Goal: Task Accomplishment & Management: Use online tool/utility

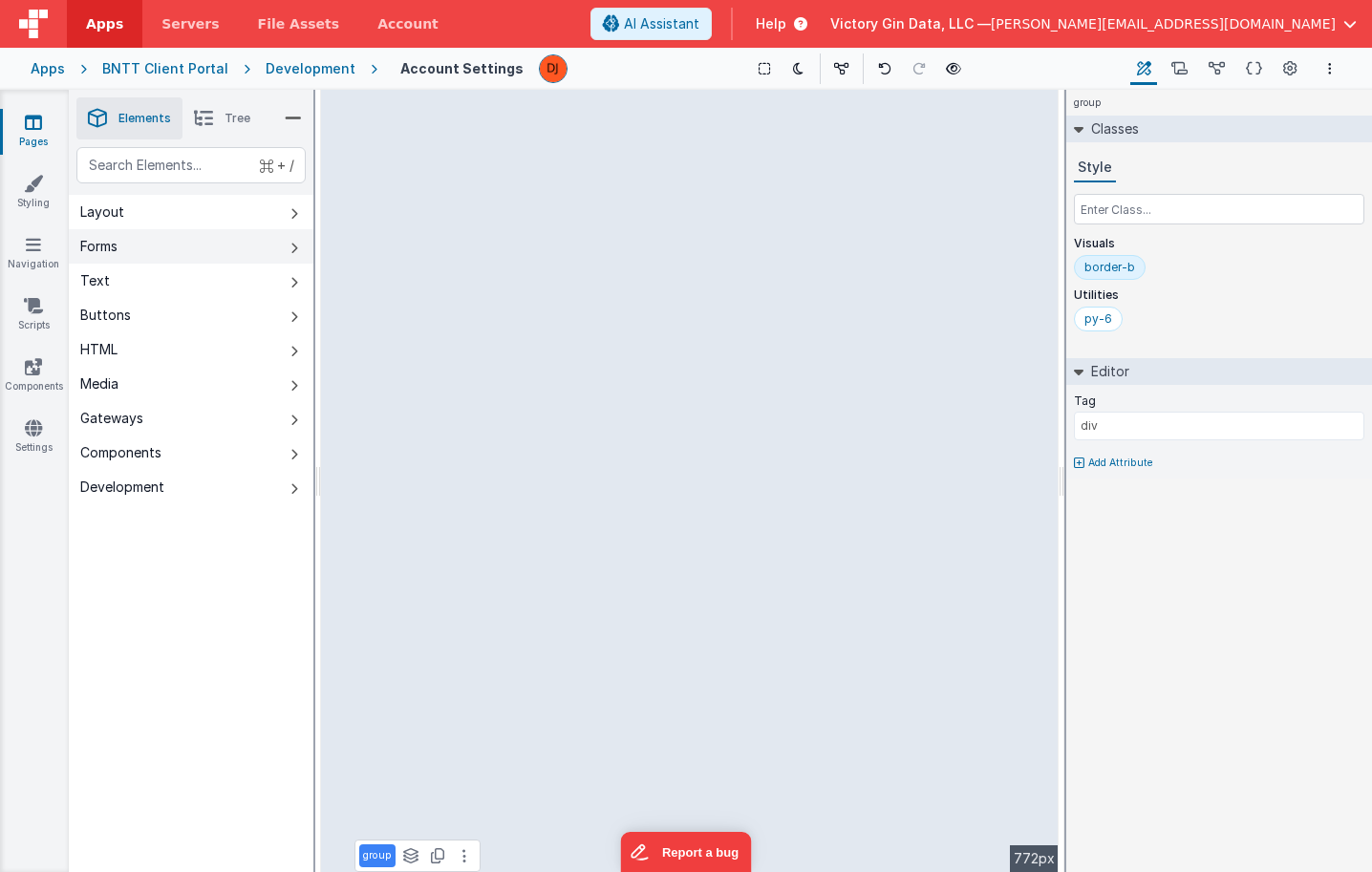
click at [182, 232] on button "Forms" at bounding box center [191, 245] width 244 height 34
type input "I understand"
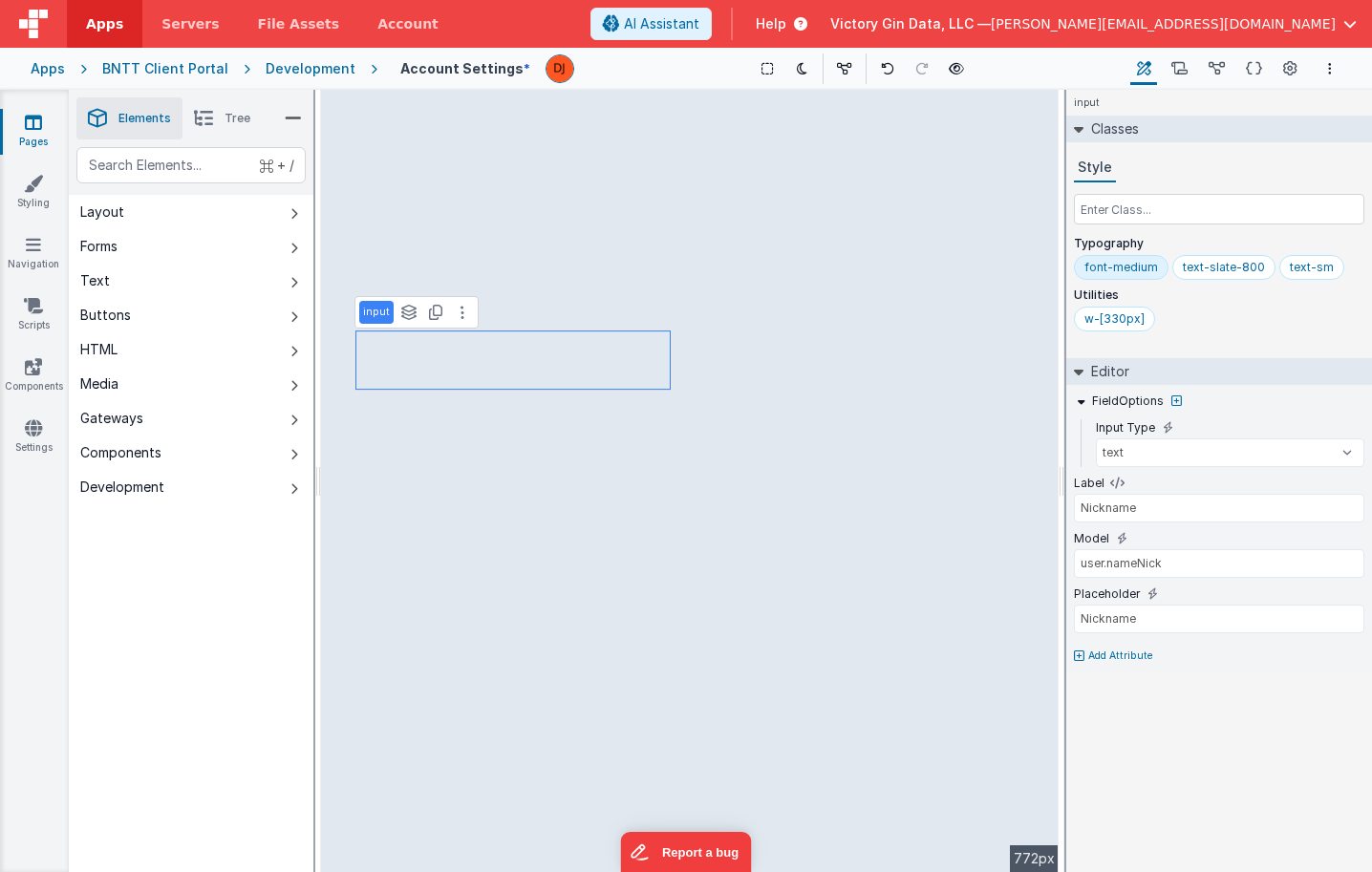
type input "I understand"
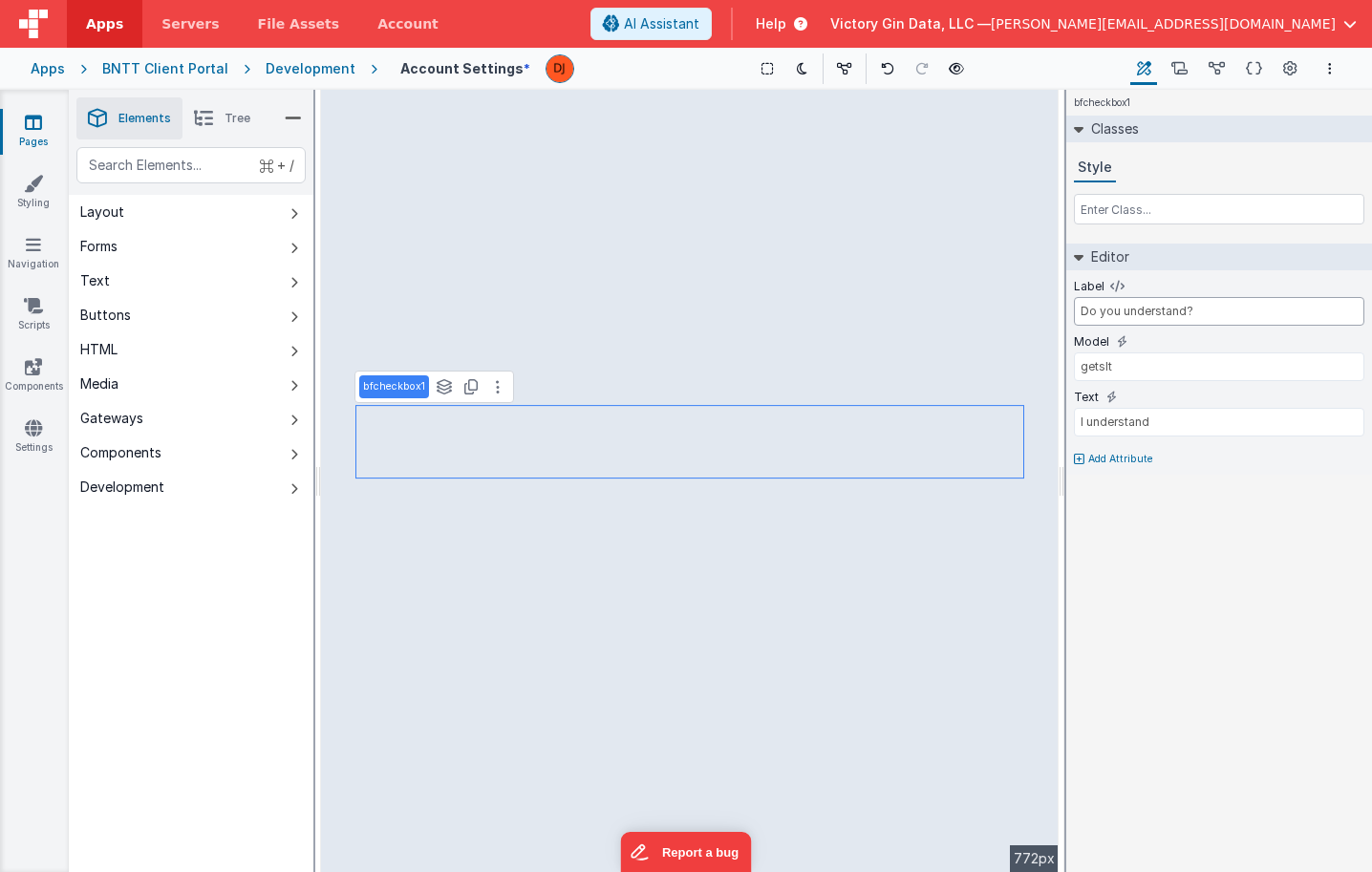
click at [1140, 304] on input "Do you understand?" at bounding box center [1218, 311] width 290 height 28
type input "Use Nickname"
type input "Nickname"
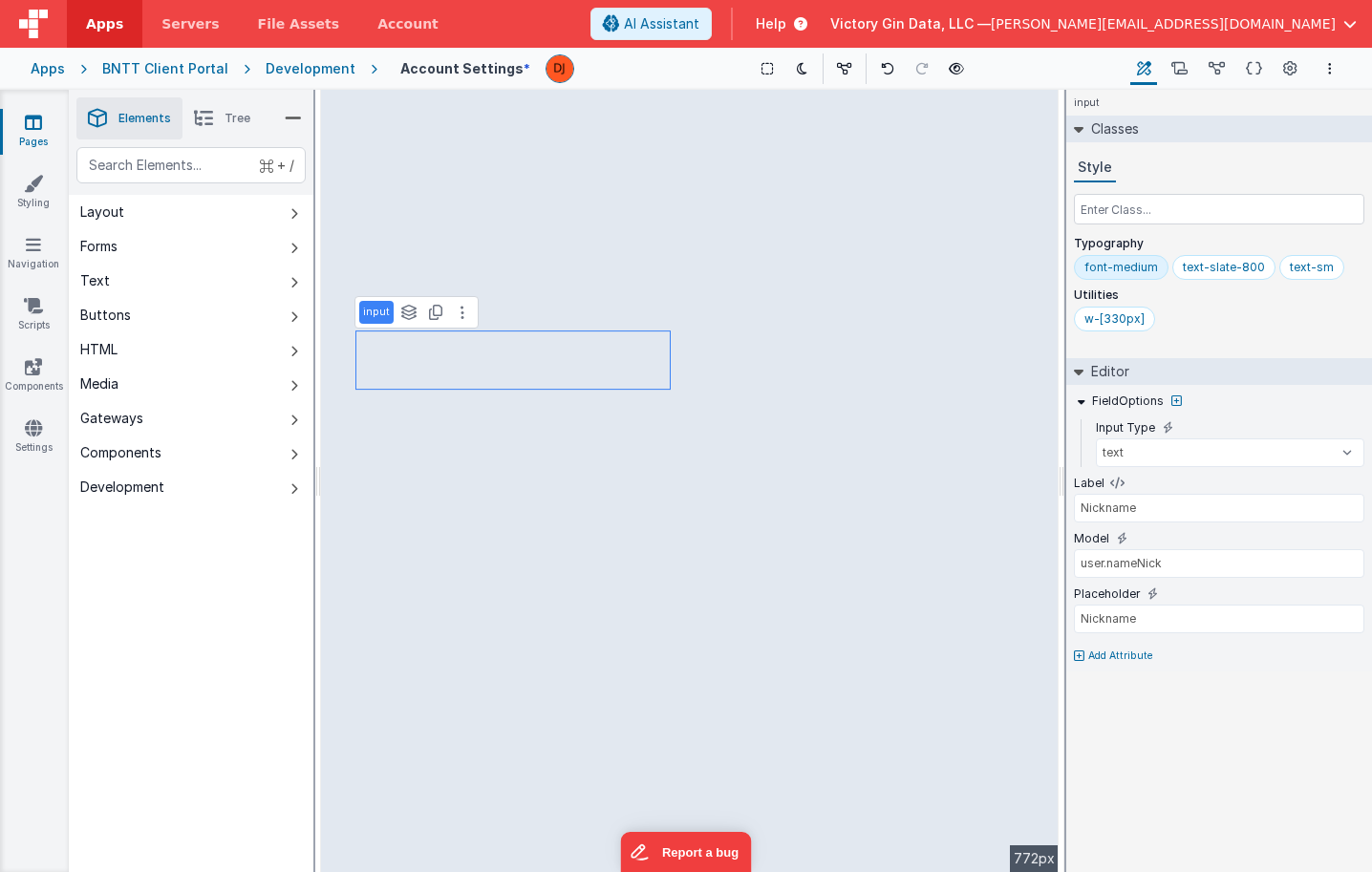
type input "I understand"
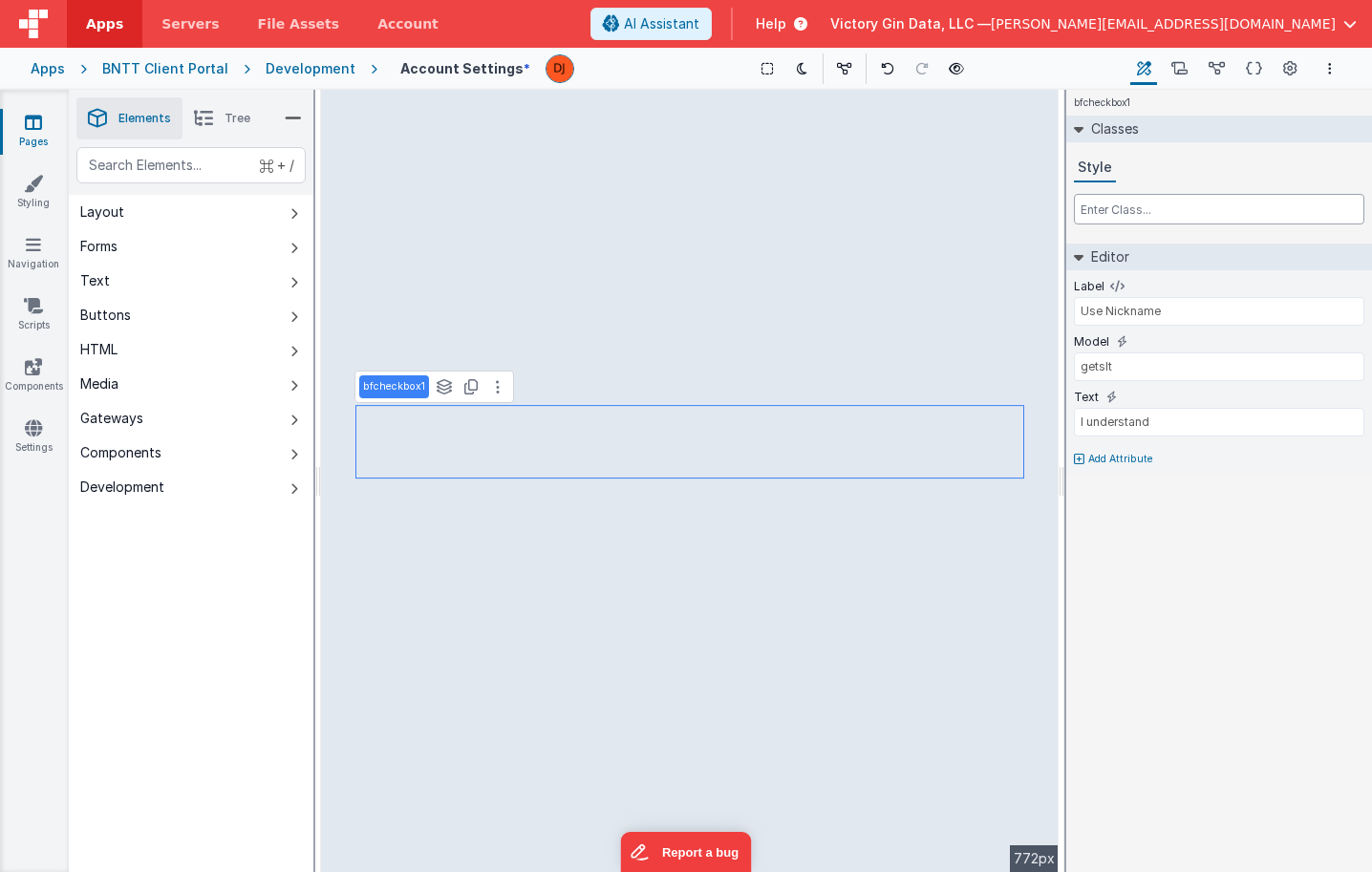
click at [1171, 211] on input "text" at bounding box center [1218, 208] width 290 height 30
type input "font-med"
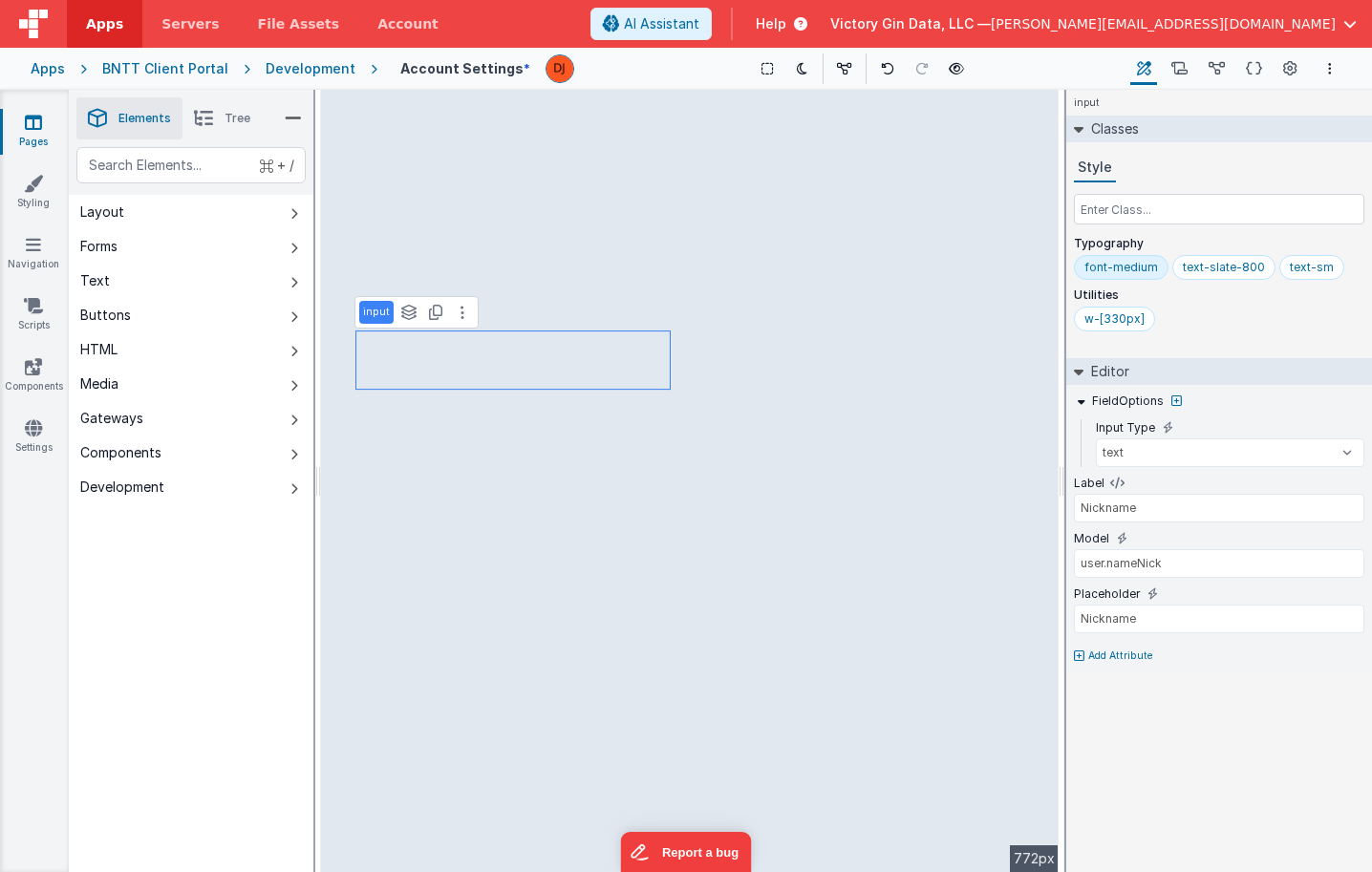
type input "I understand"
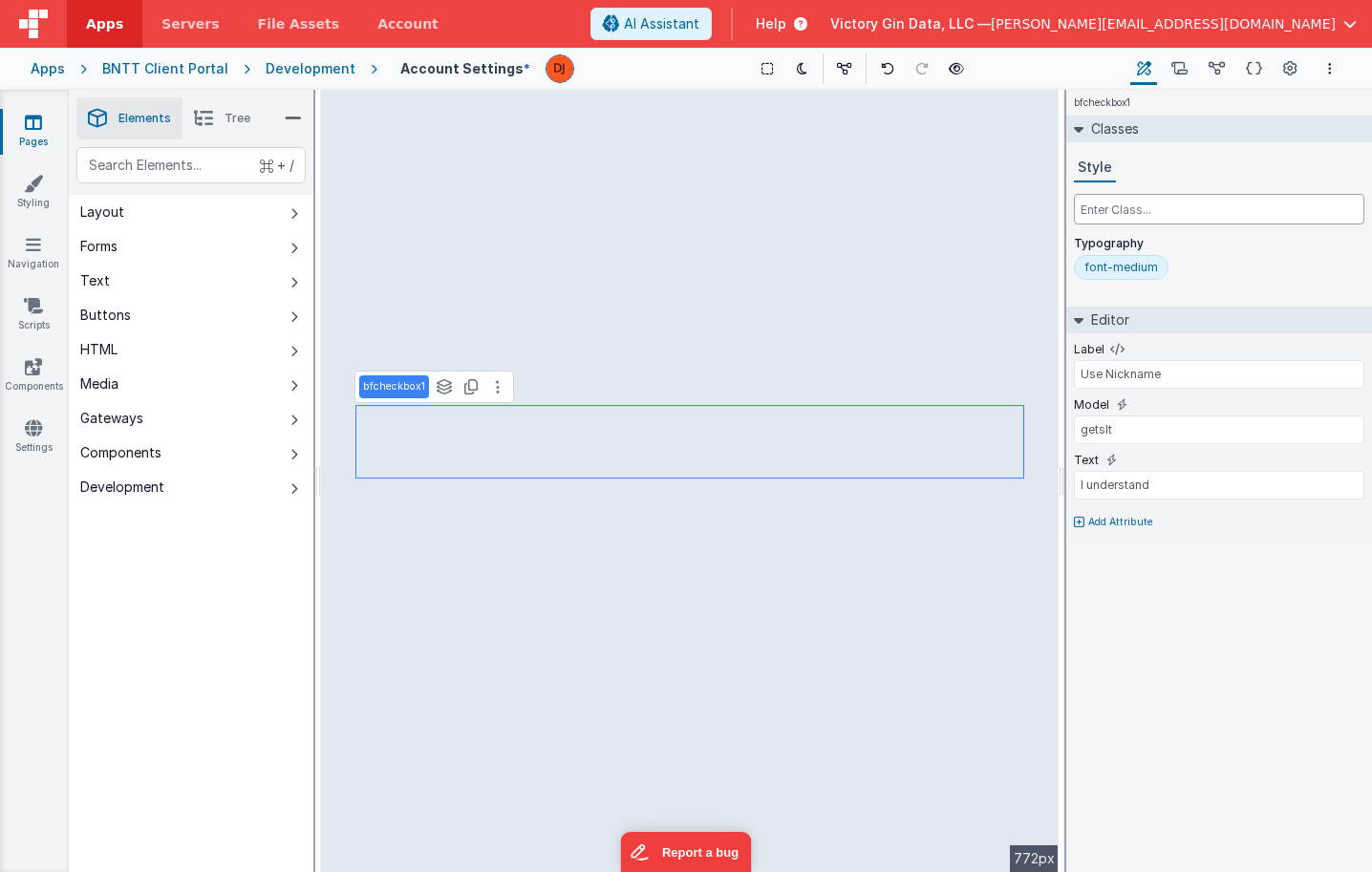
click at [1143, 220] on input "text" at bounding box center [1218, 208] width 290 height 30
type input "text-slate-800"
type input "Nickname"
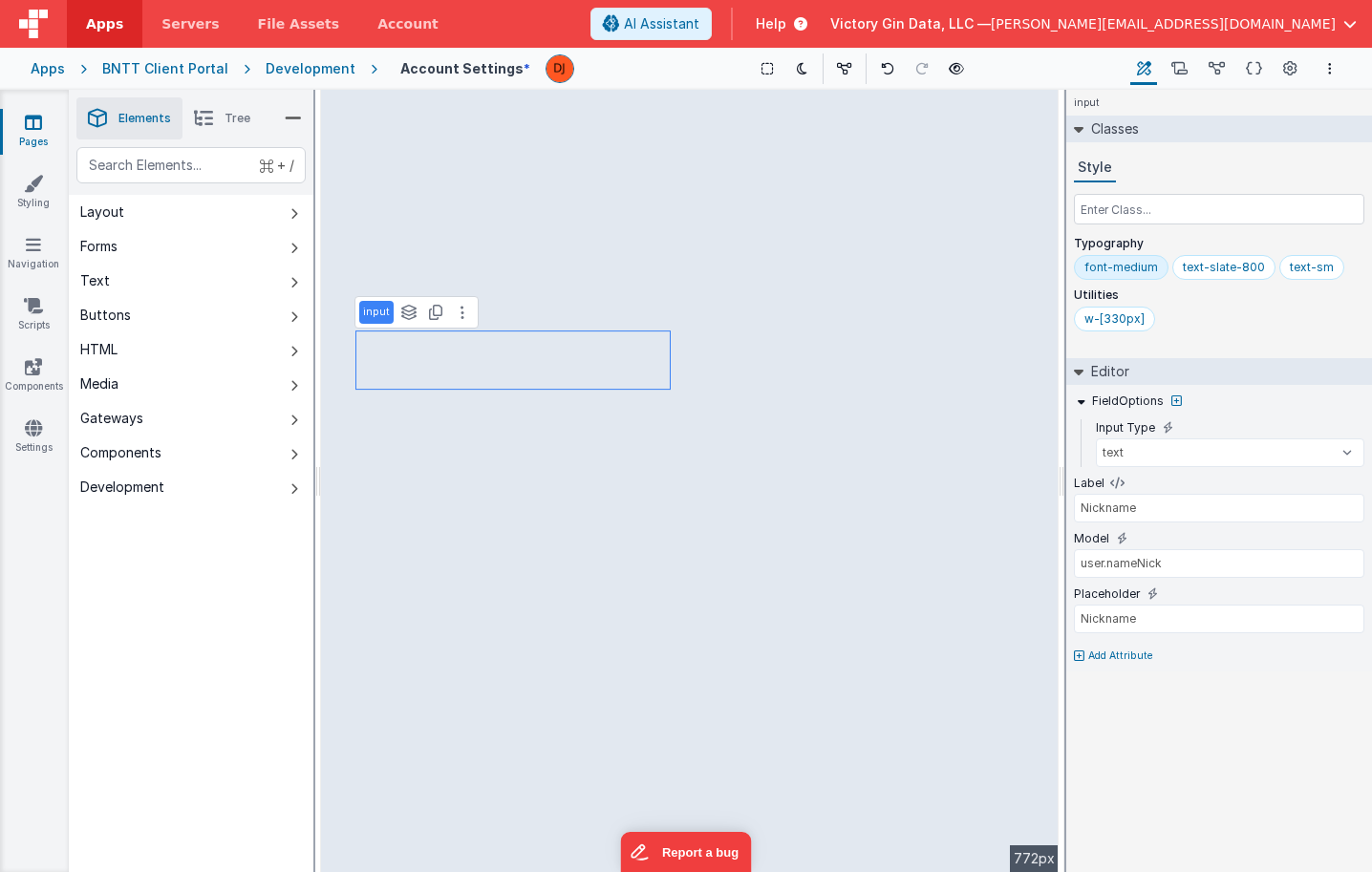
type input "I understand"
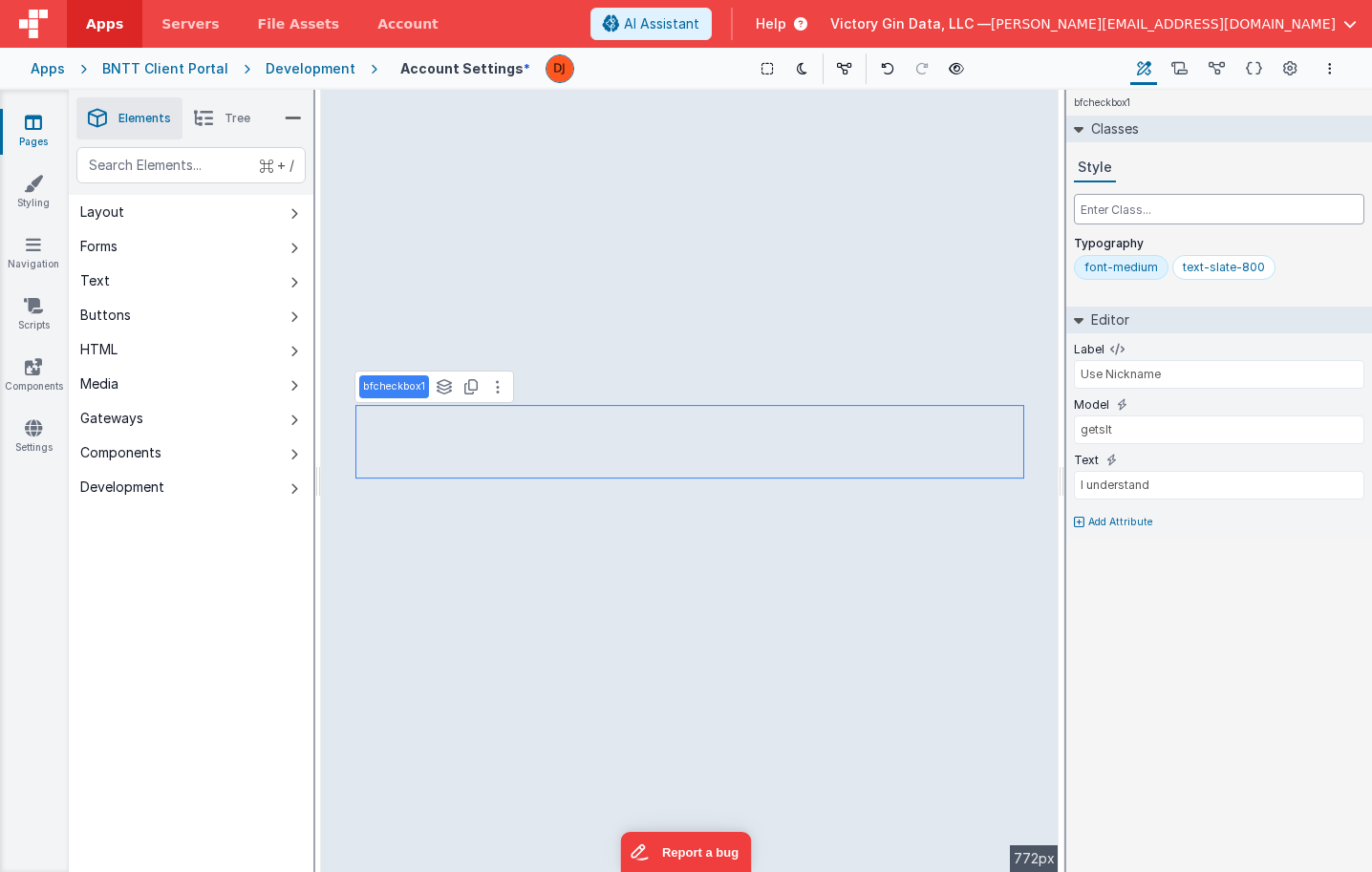
click at [1218, 220] on input "text" at bounding box center [1218, 208] width 290 height 30
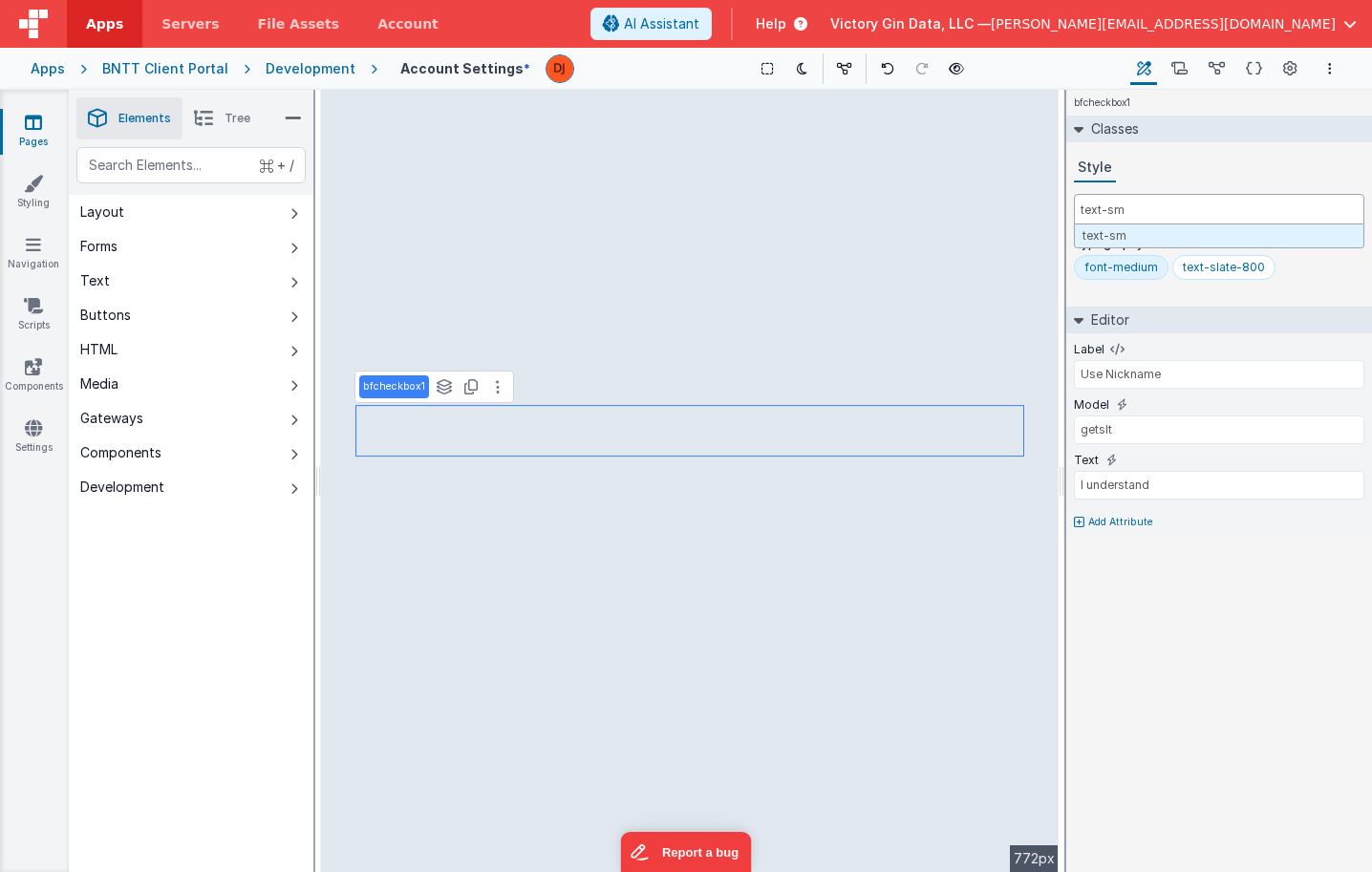
type input "text-sm"
click at [1213, 436] on input "getsIt" at bounding box center [1218, 429] width 290 height 28
type input "Nickname"
click at [1170, 438] on input "getsIt" at bounding box center [1218, 429] width 290 height 28
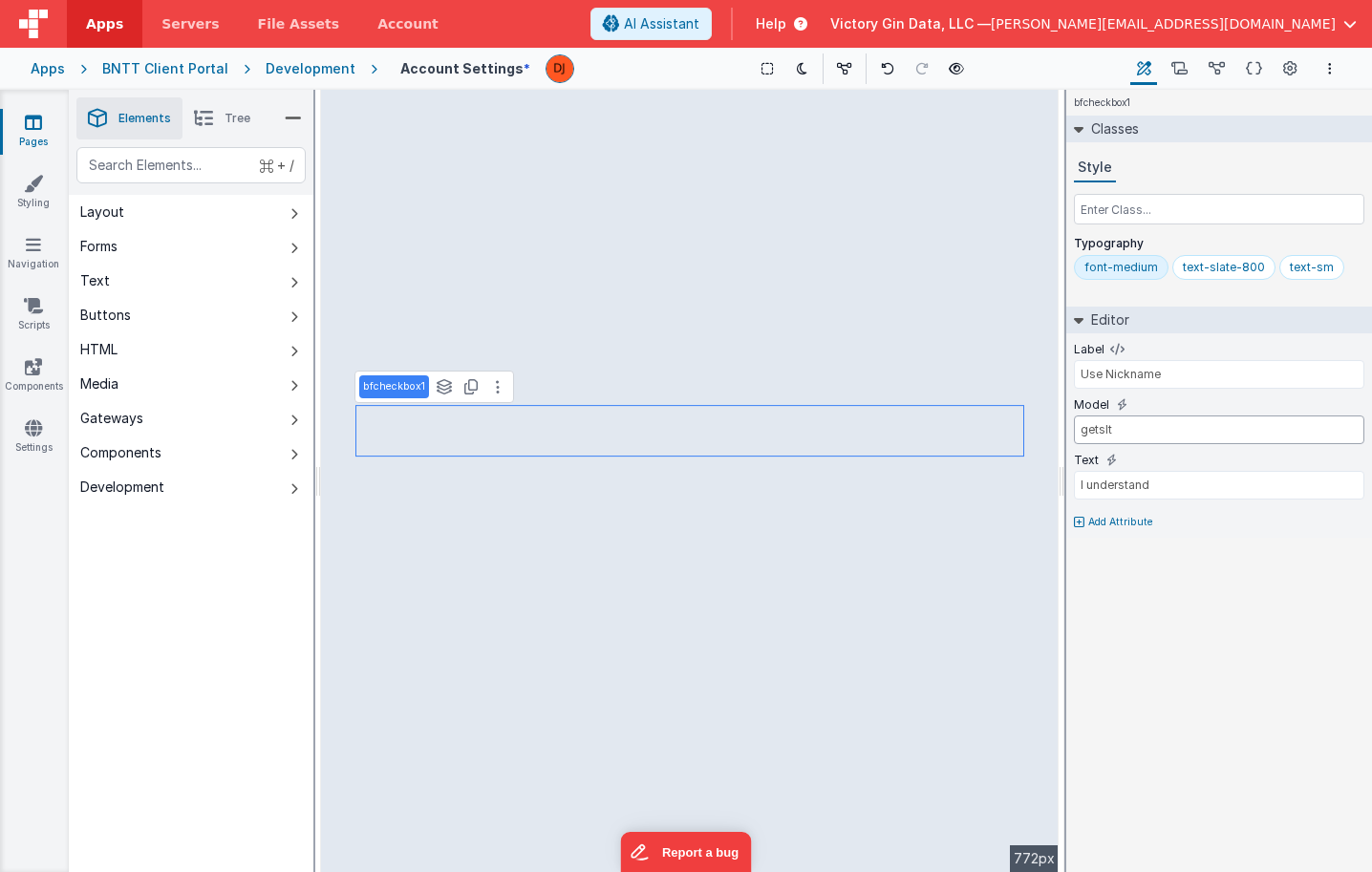
click at [1170, 438] on input "getsIt" at bounding box center [1218, 429] width 290 height 28
type input "user.useNickname"
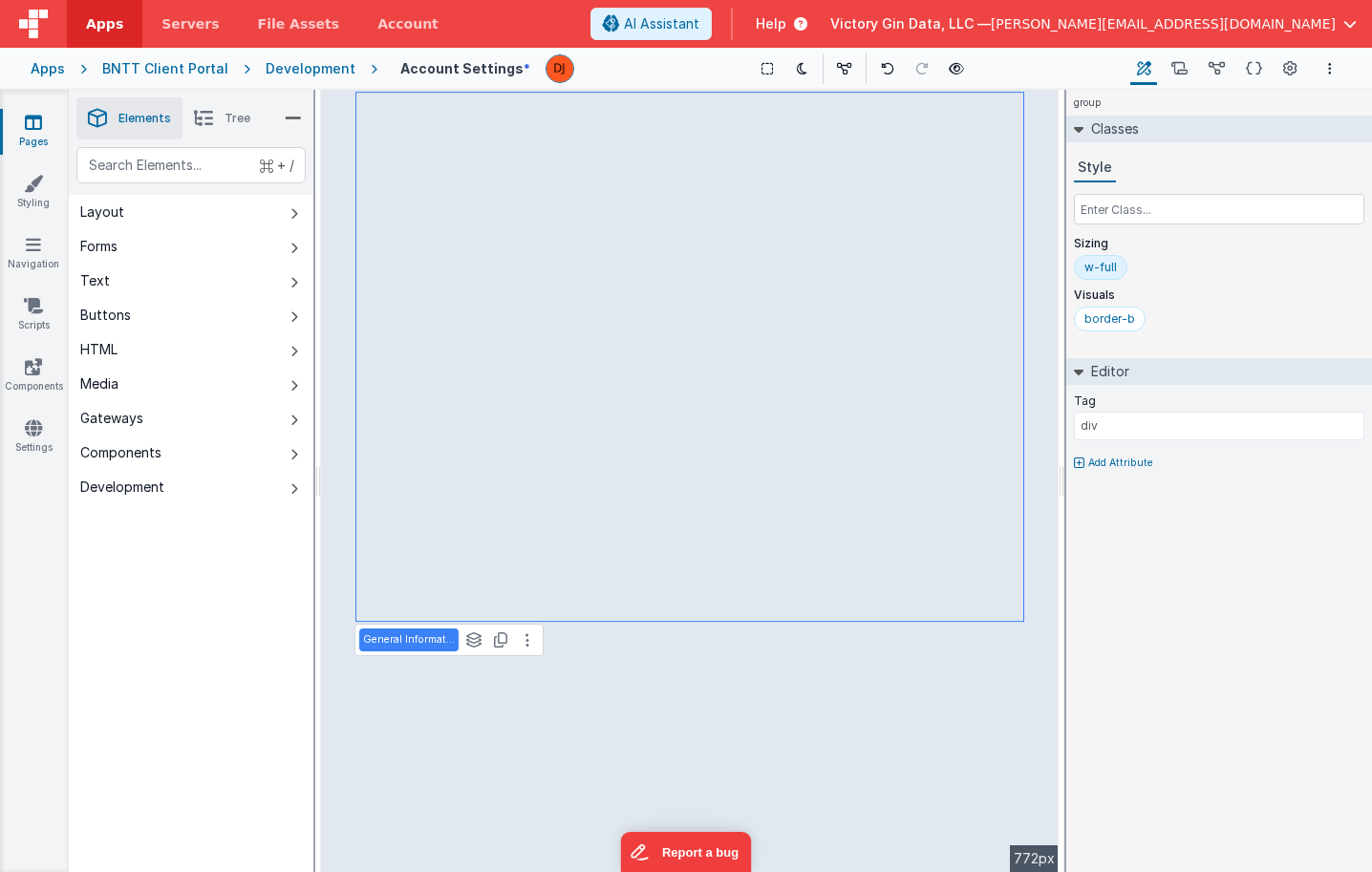
type input "user.nameNick"
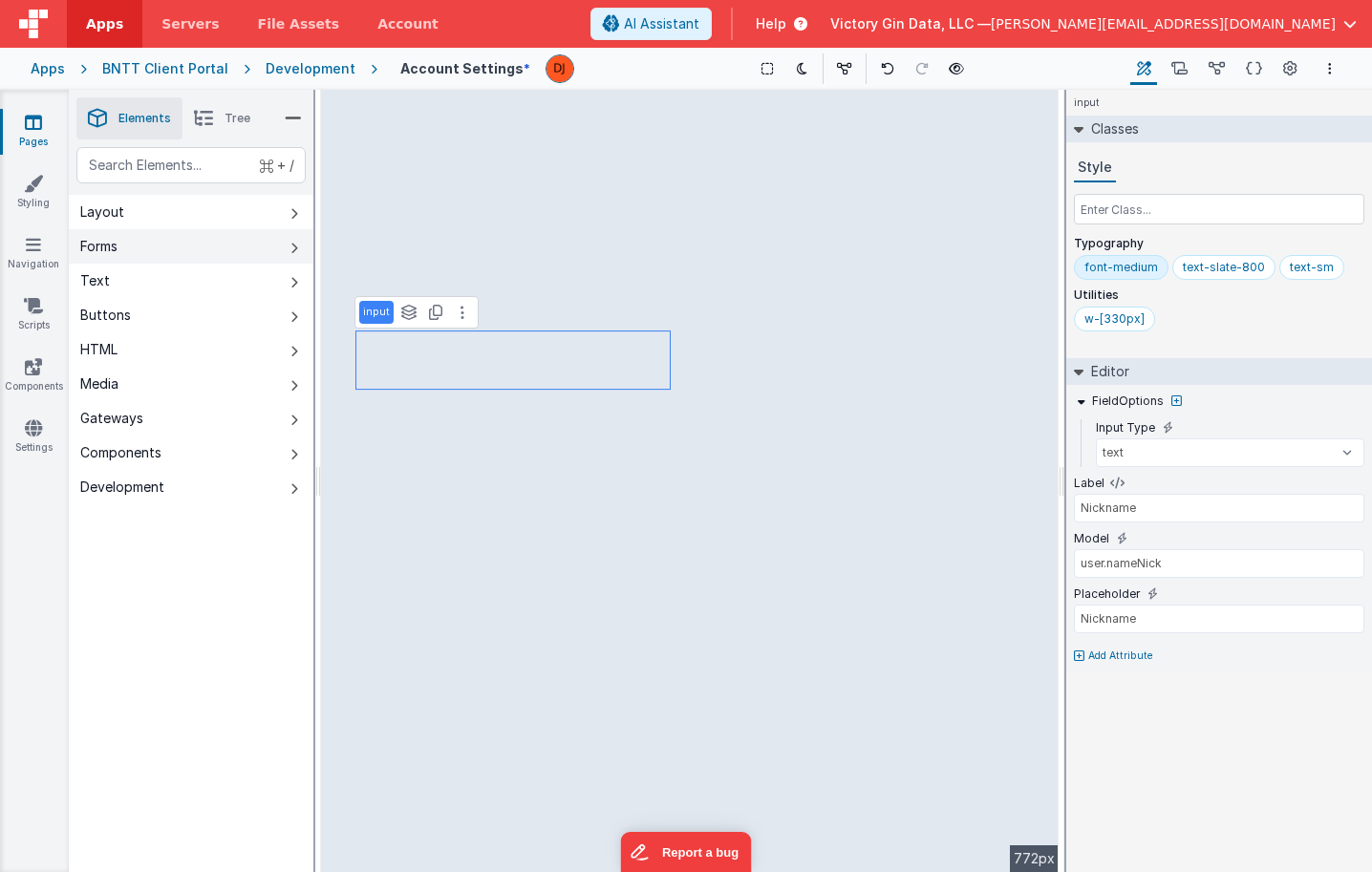
click at [179, 211] on button "Layout" at bounding box center [191, 211] width 244 height 34
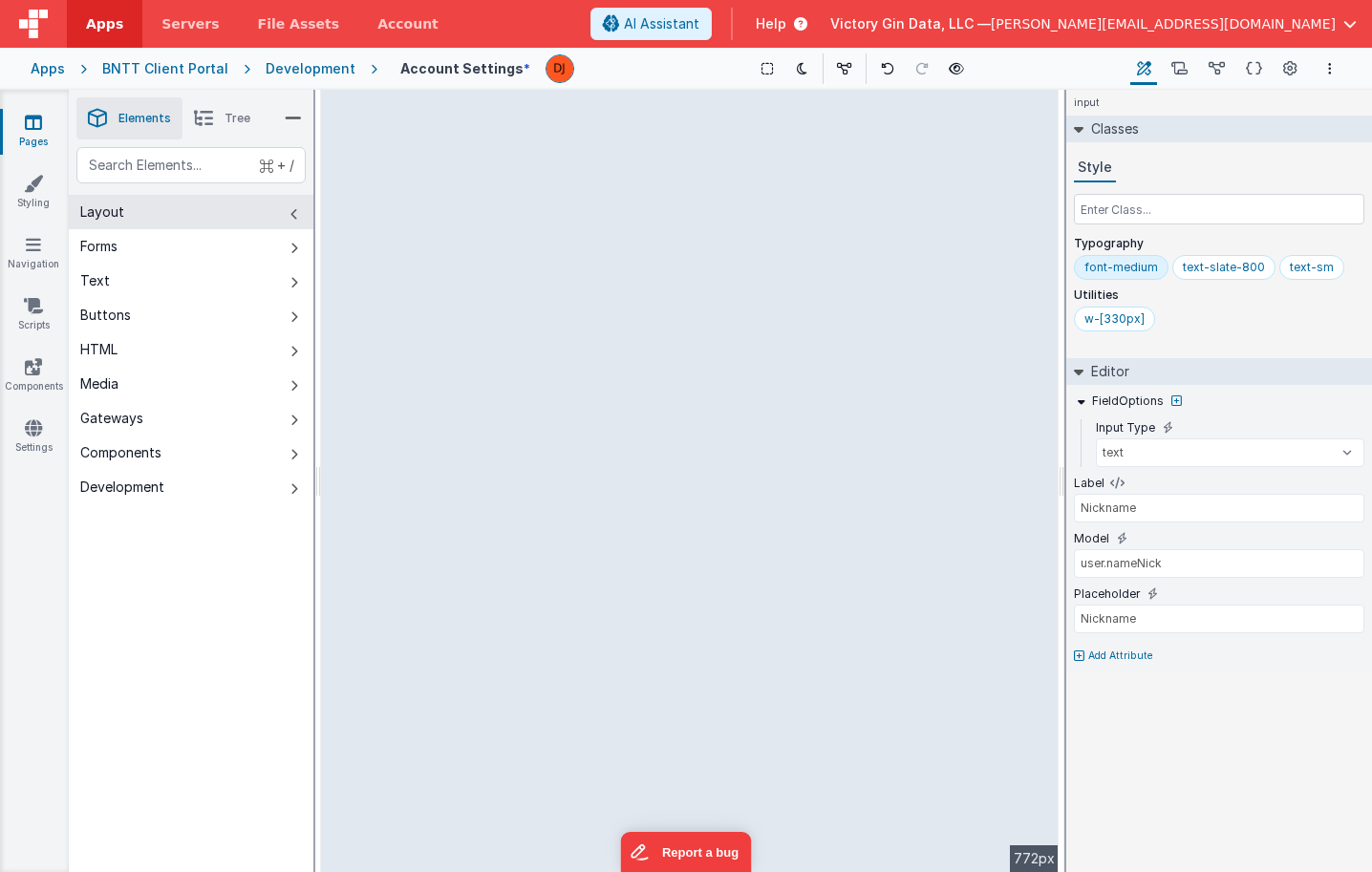
type input "address"
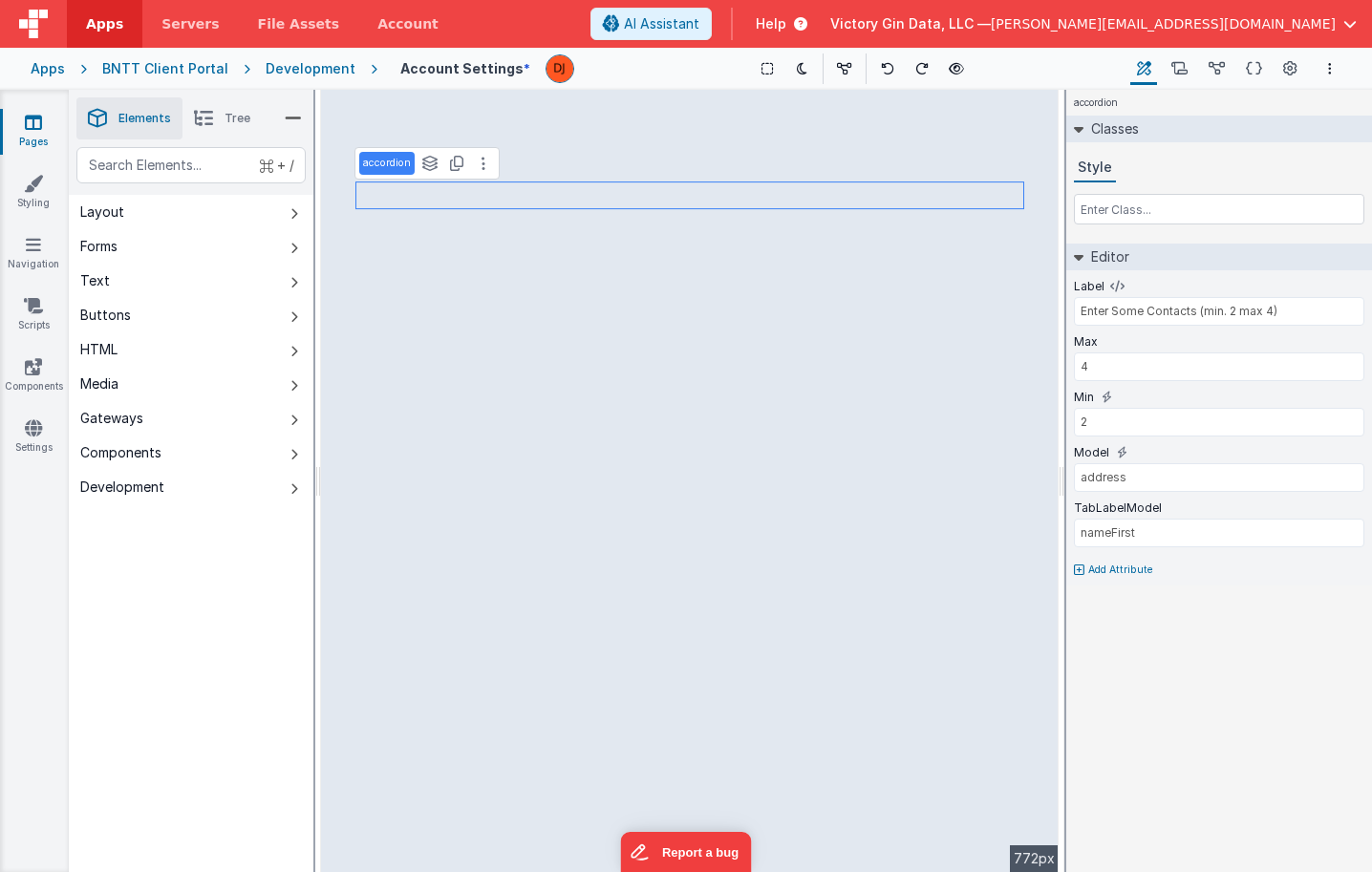
type input "Use Nickname"
type input "user.useNickname"
type input "I understand"
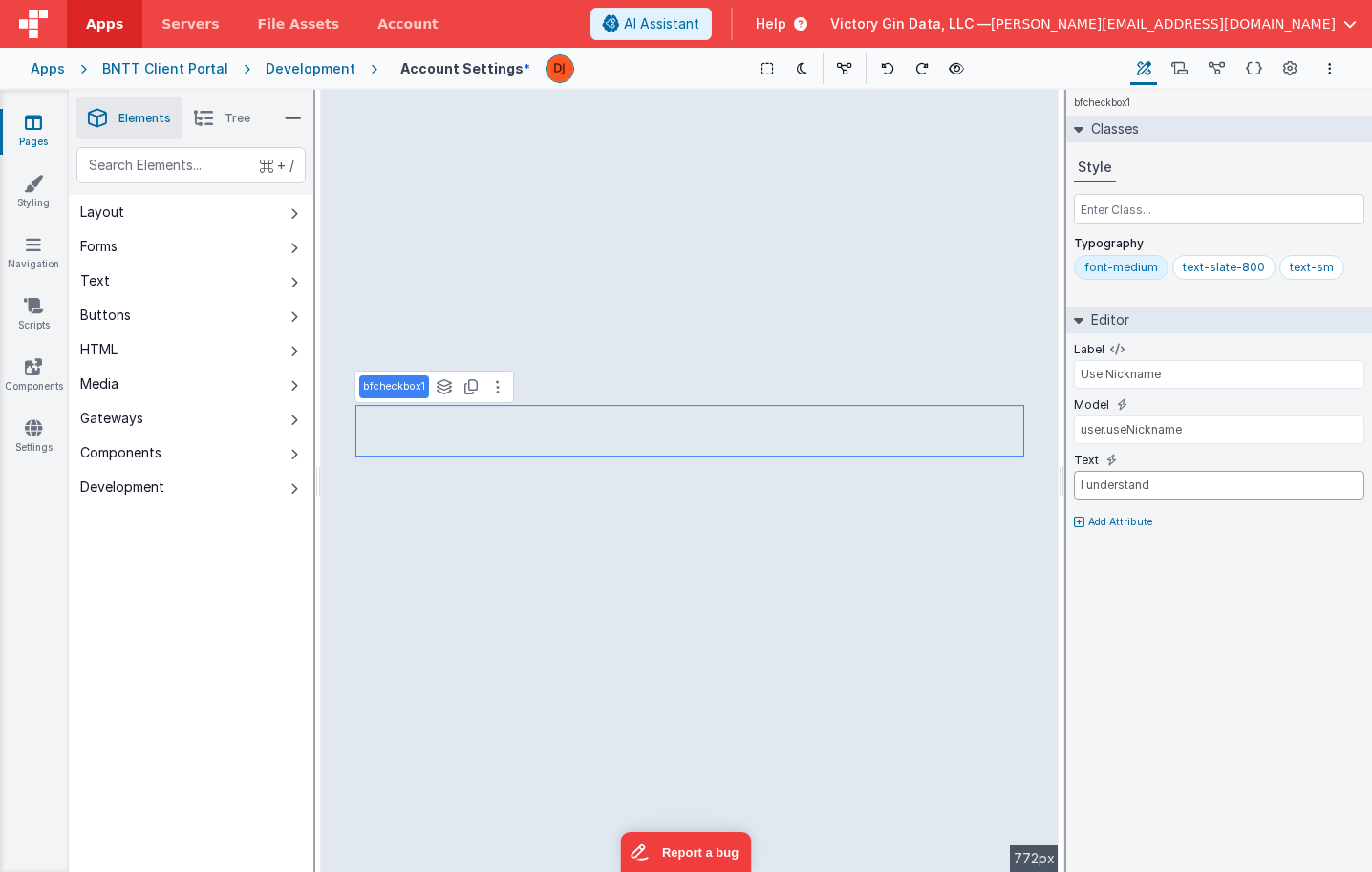
click at [1106, 492] on input "I understand" at bounding box center [1218, 485] width 290 height 28
click at [1122, 392] on div "Label Use Nickname" at bounding box center [1218, 369] width 290 height 56
click at [1122, 375] on input "Use Nickname" at bounding box center [1218, 373] width 290 height 28
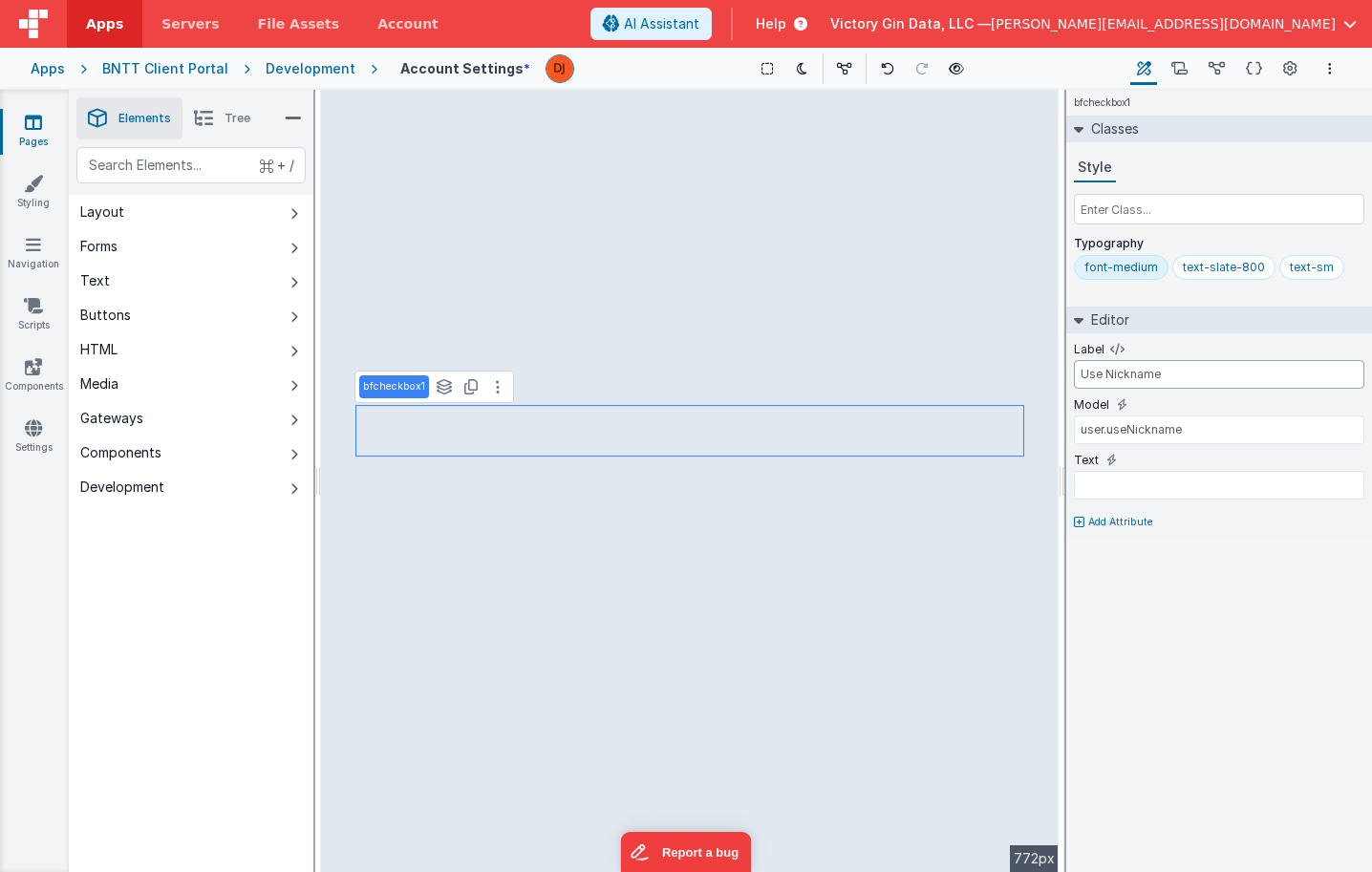
click at [1122, 375] on input "Use Nickname" at bounding box center [1218, 373] width 290 height 28
click at [1148, 481] on input "text" at bounding box center [1218, 485] width 290 height 28
paste input "Use Nickname"
type input "Use Nickname"
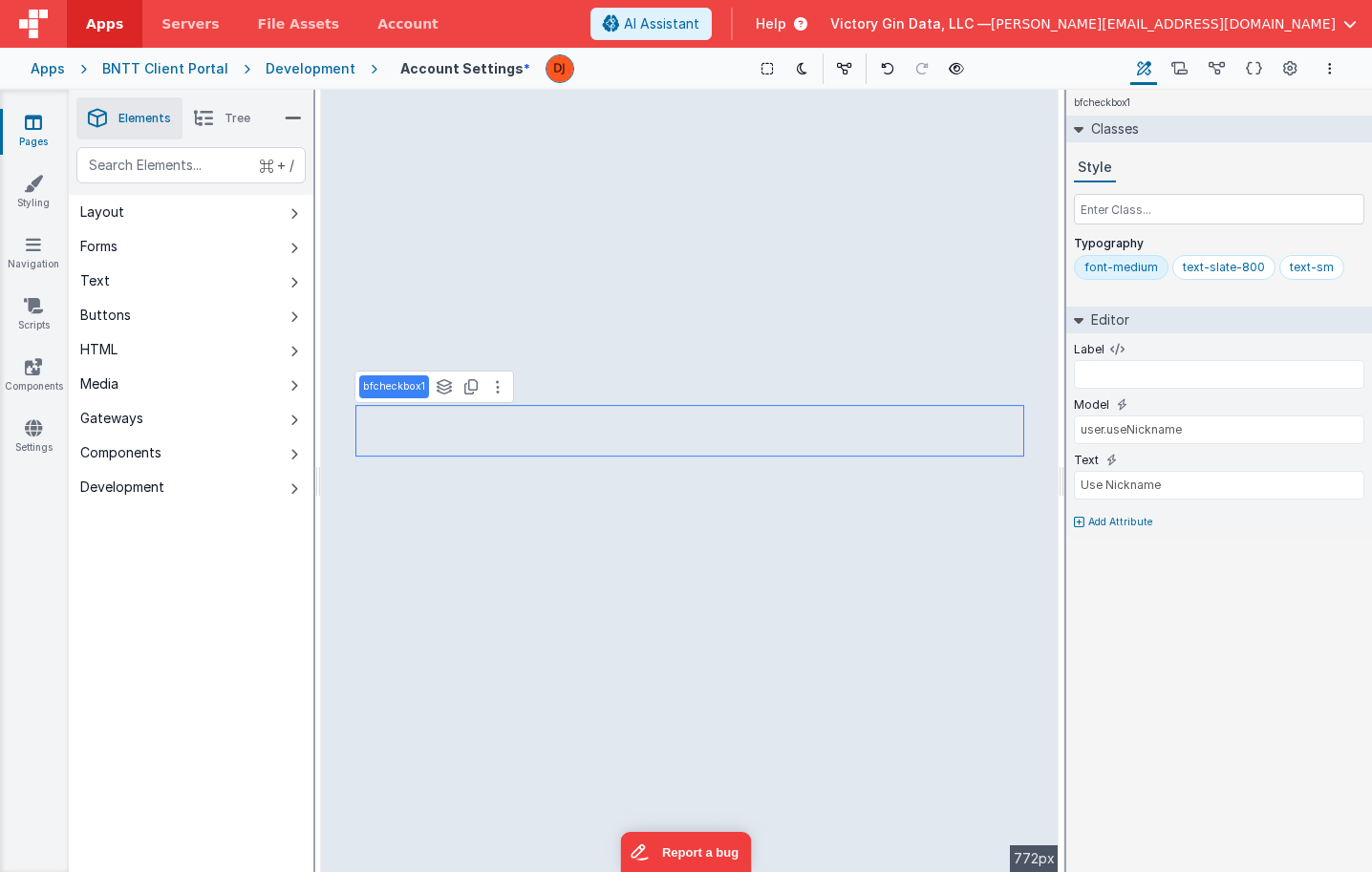
click at [1111, 519] on p "Add Attribute" at bounding box center [1121, 523] width 65 height 16
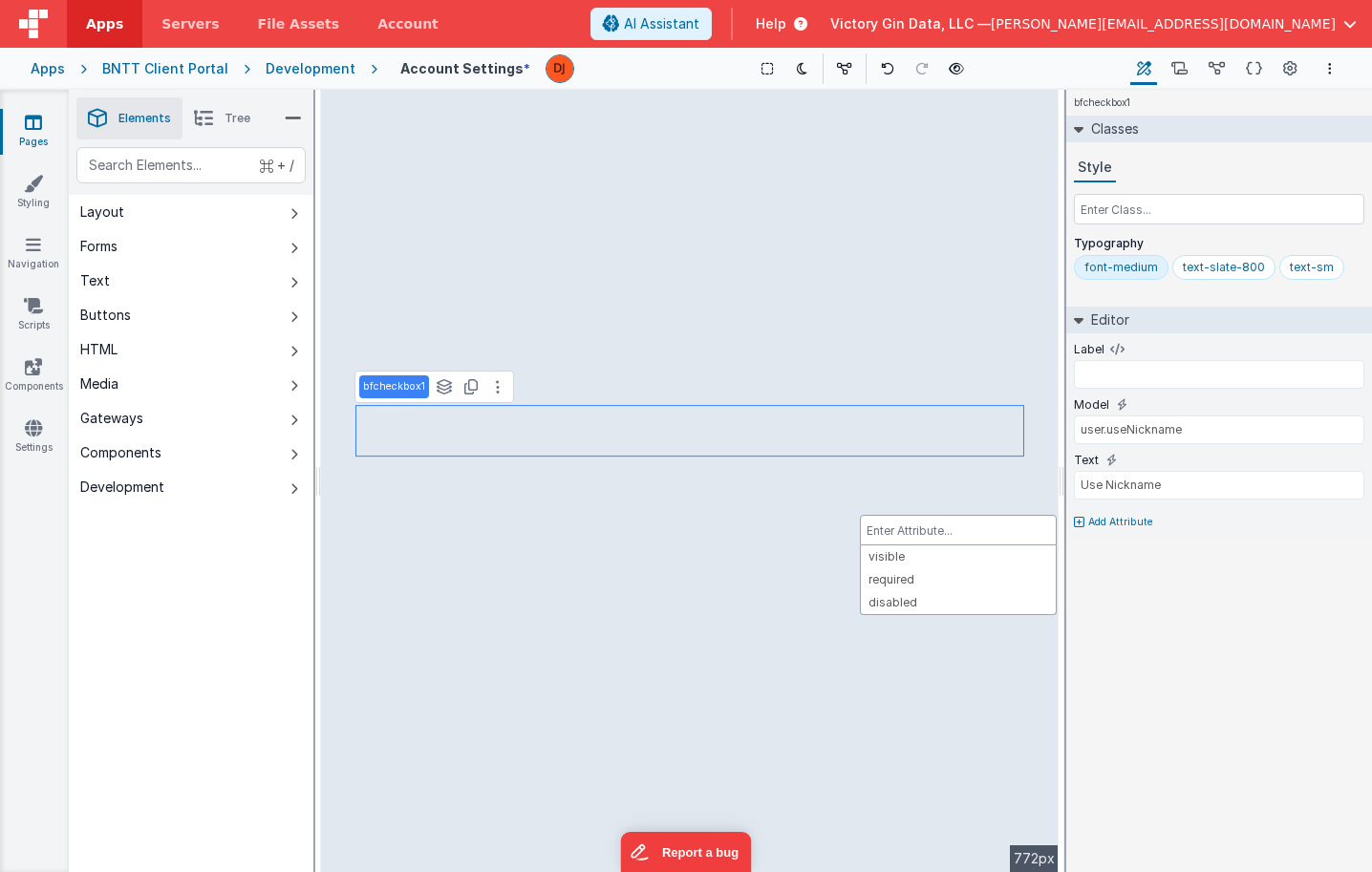
click at [1191, 550] on div at bounding box center [686, 436] width 1372 height 872
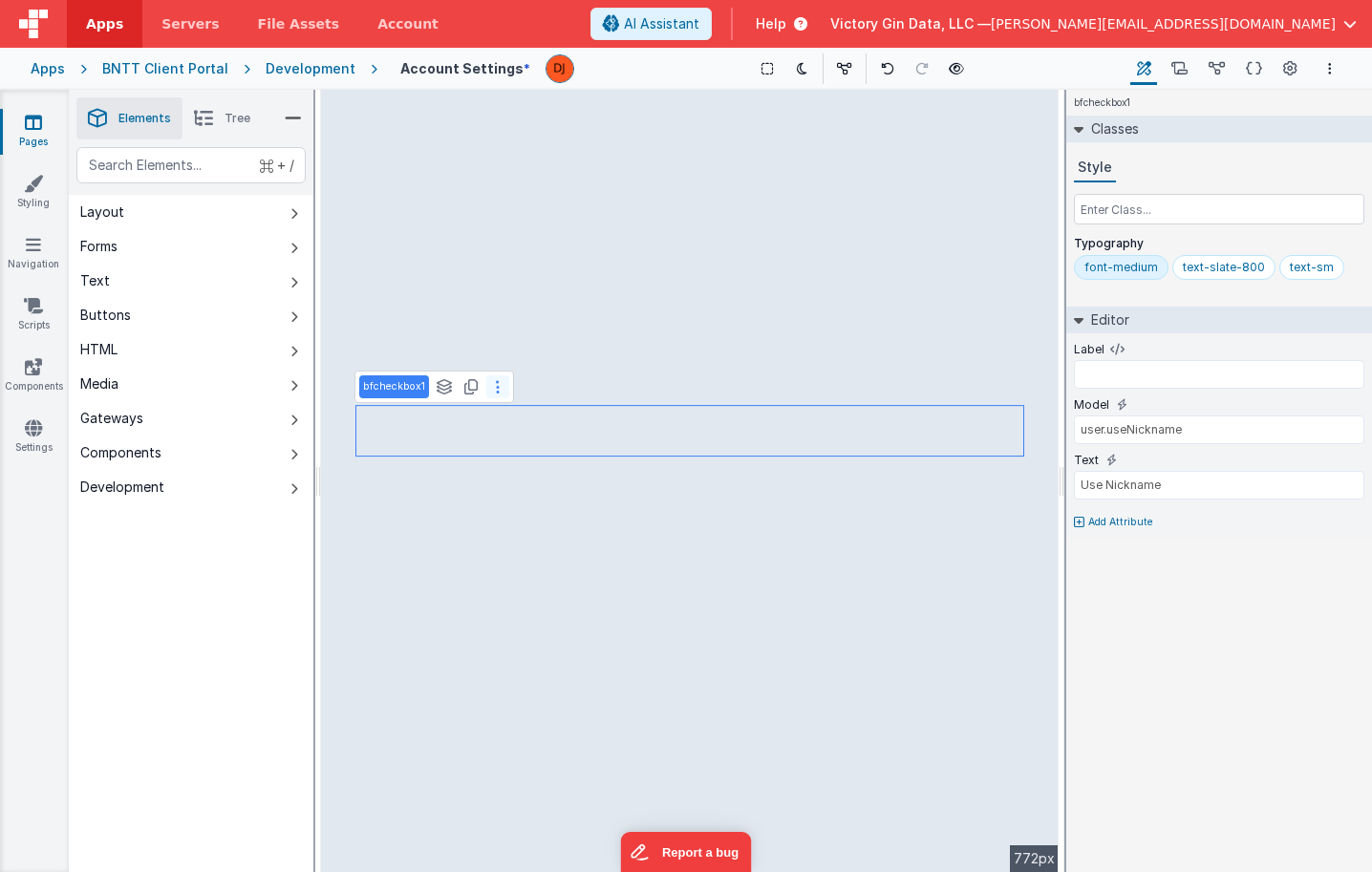
click at [497, 389] on icon at bounding box center [498, 387] width 4 height 16
type input "Company"
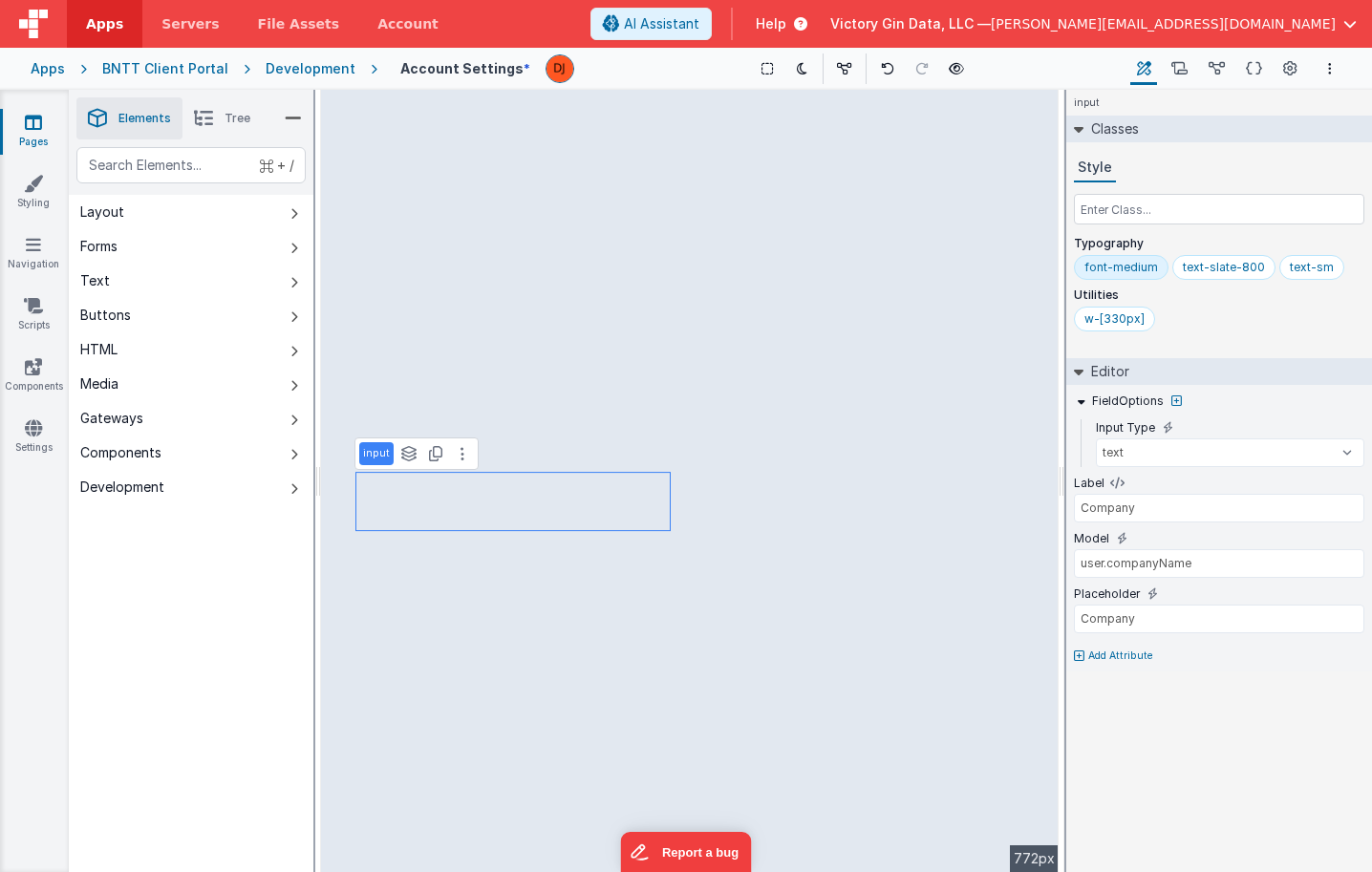
type input "div"
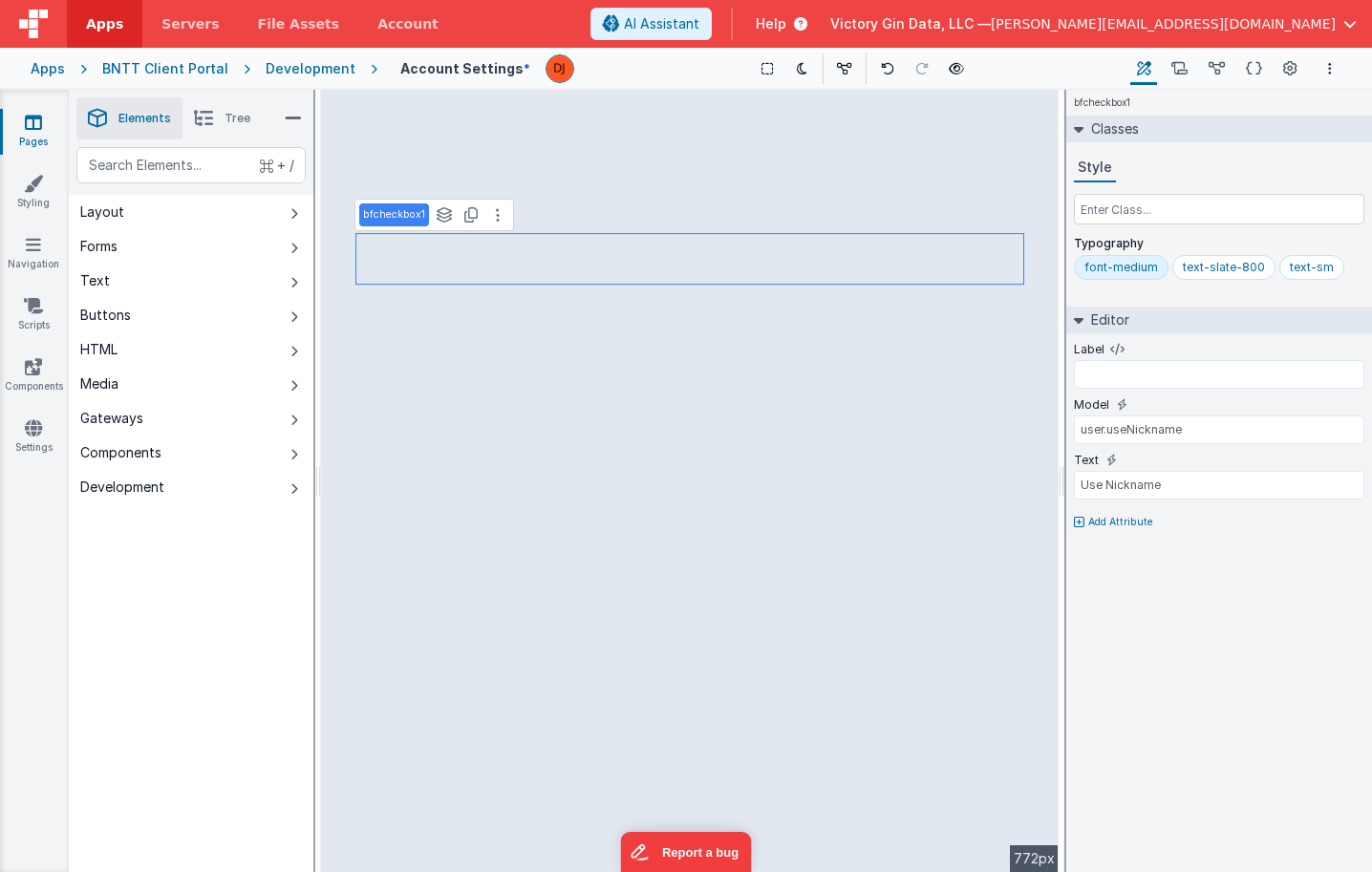
type input "Nickname"
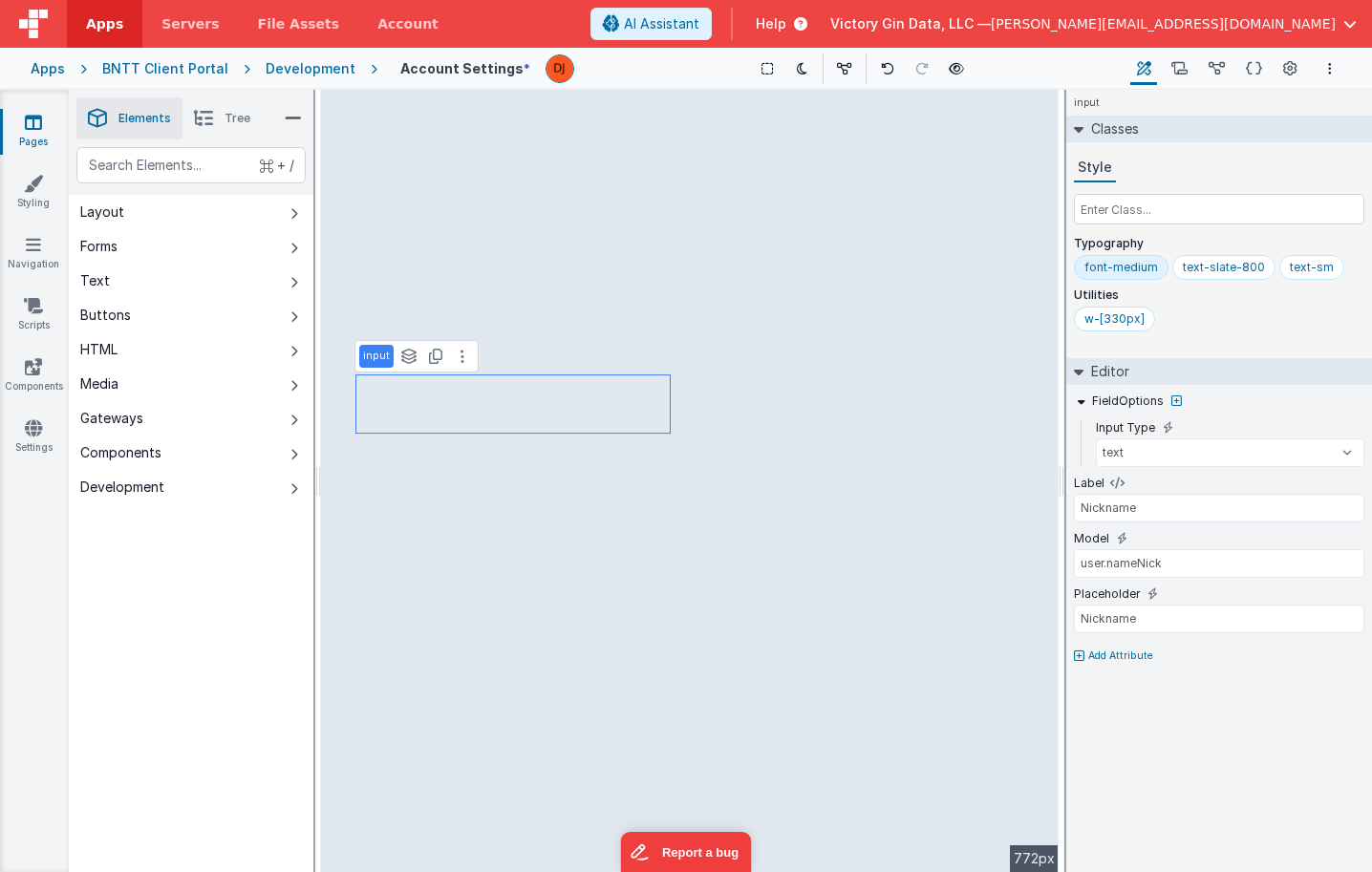
type input "div"
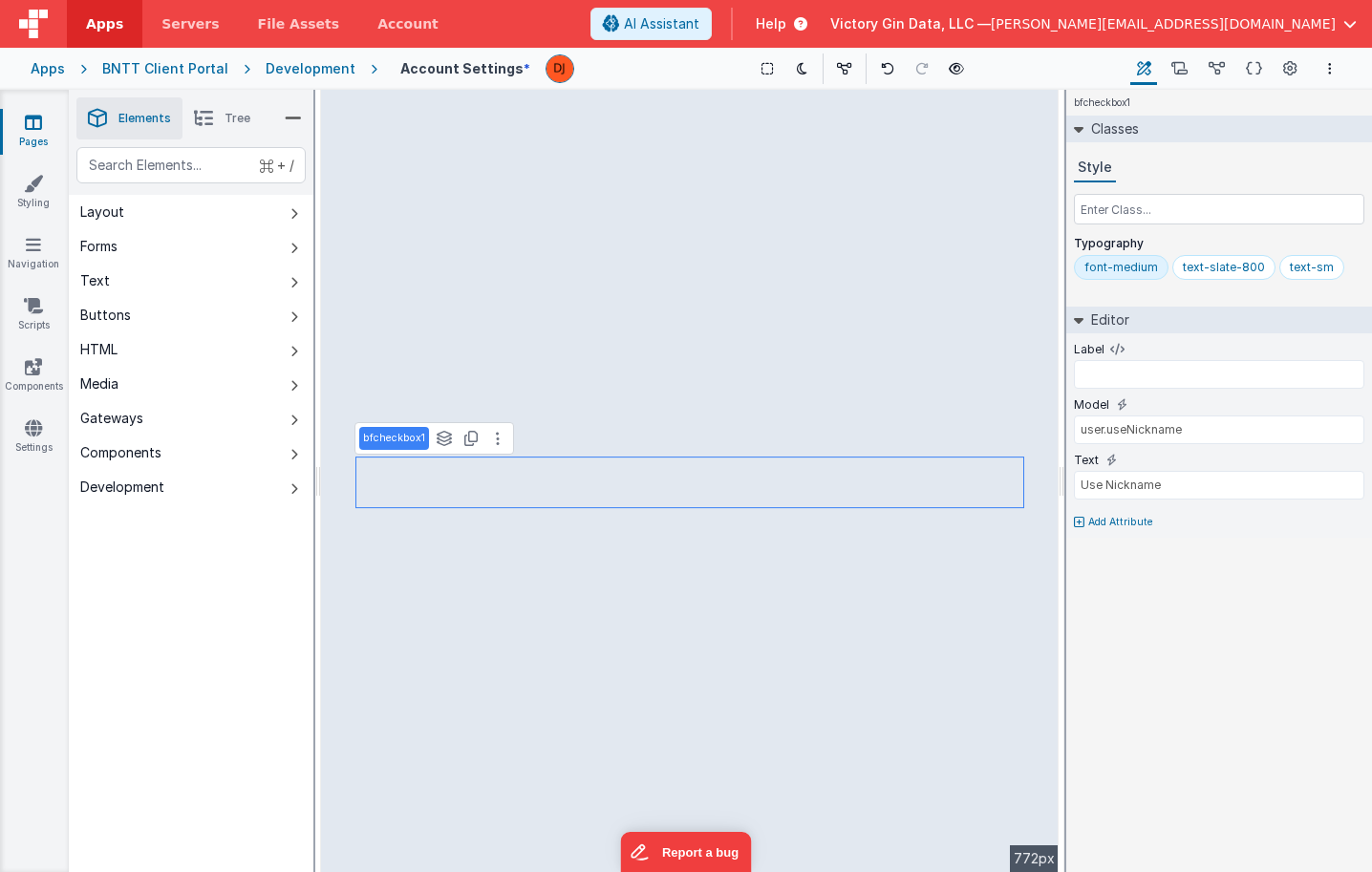
type input "MM/DD/YYYY"
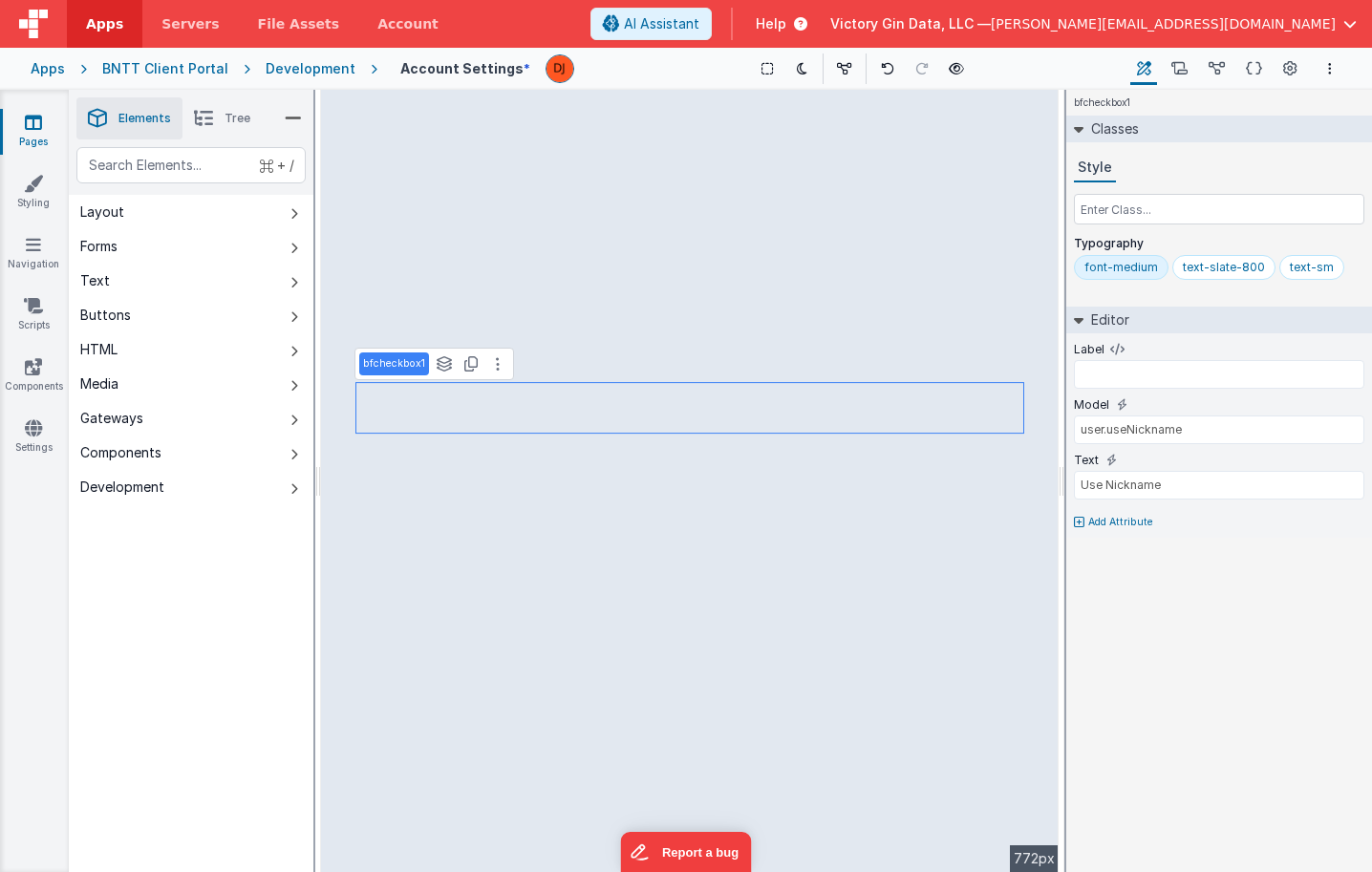
type input "MM/DD/YYYY"
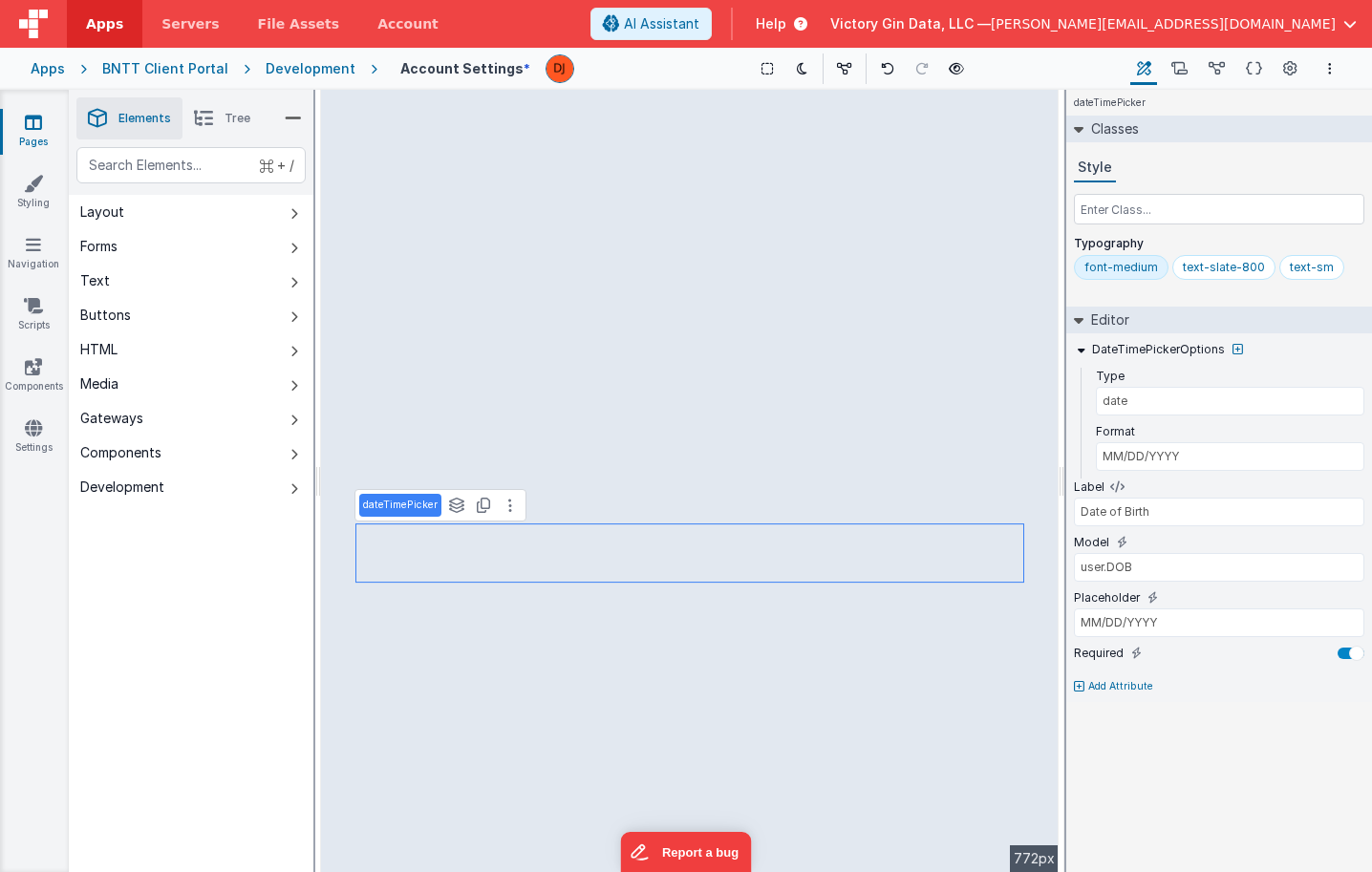
type input "Contact Information"
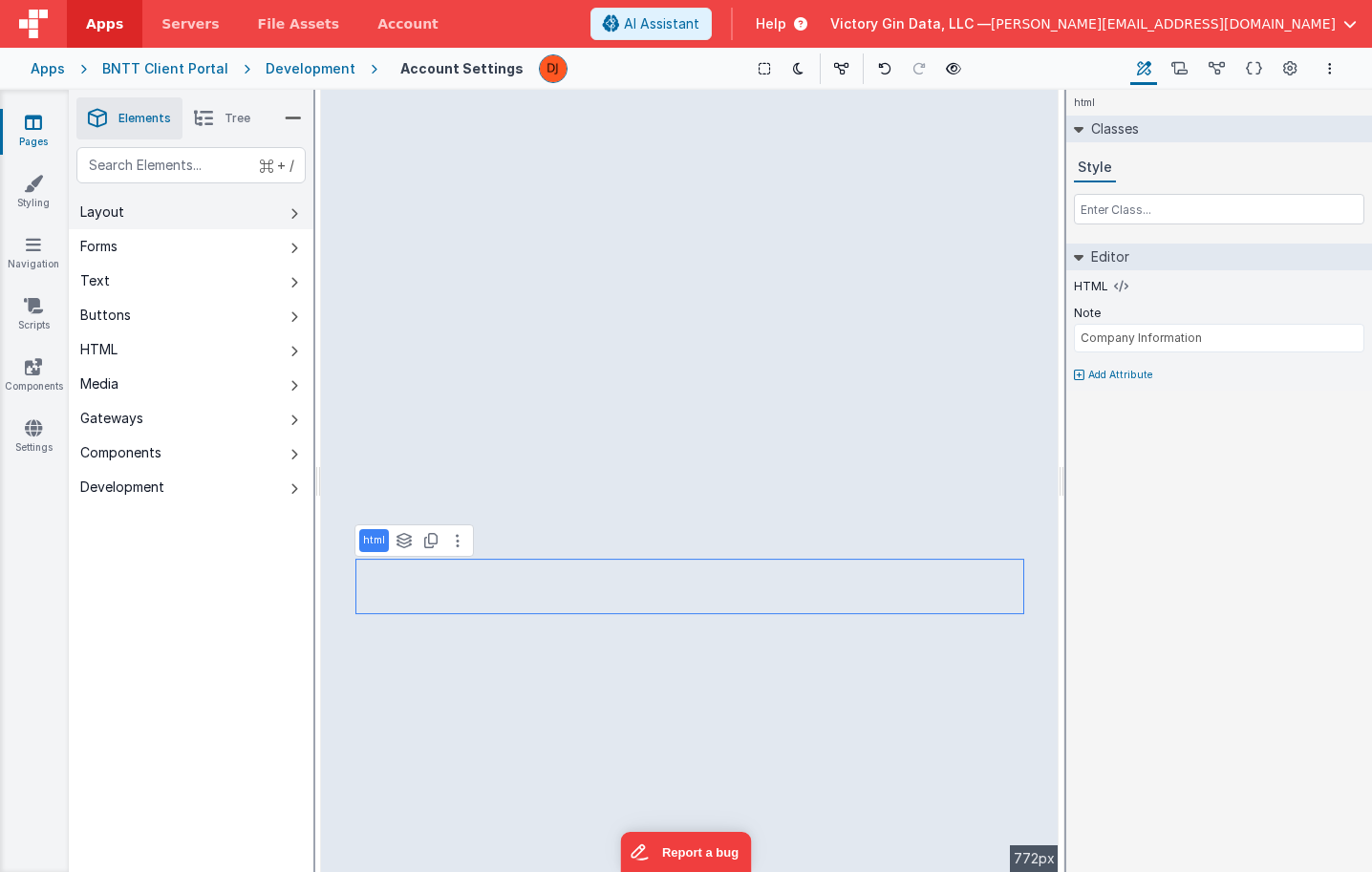
click at [202, 223] on button "Layout" at bounding box center [191, 211] width 244 height 34
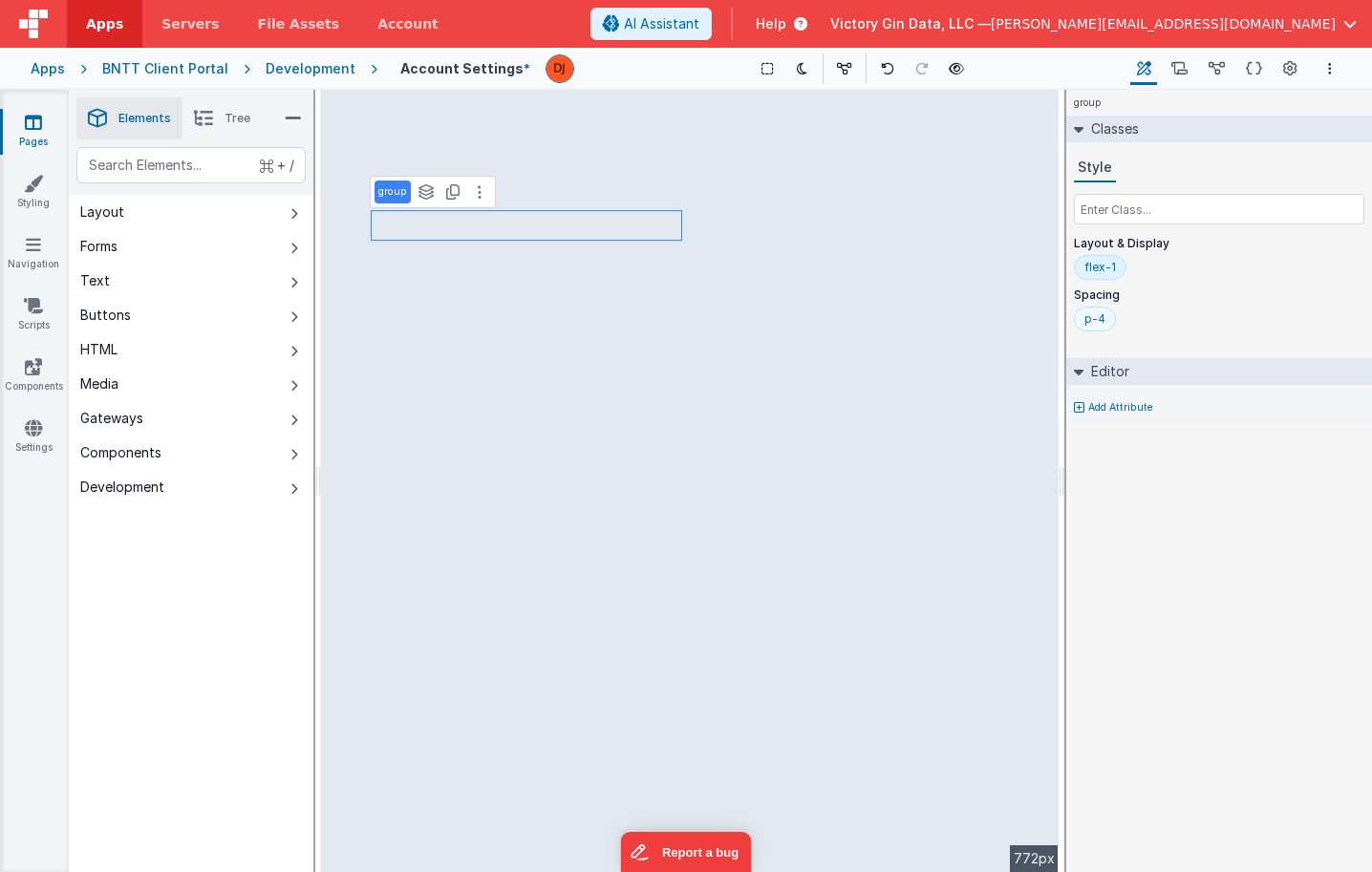
click at [1100, 315] on div "p-4" at bounding box center [1094, 319] width 21 height 16
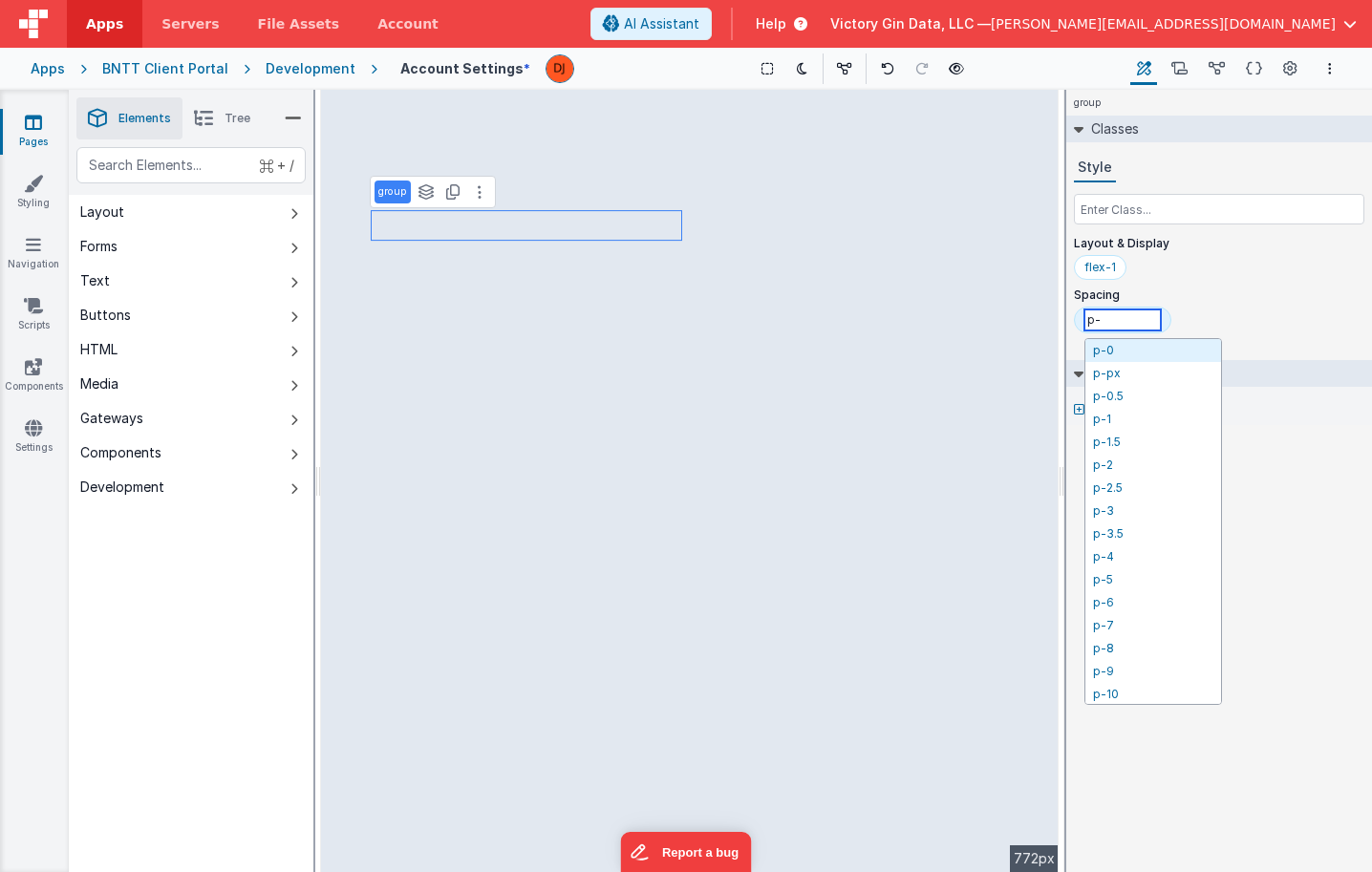
type input "p"
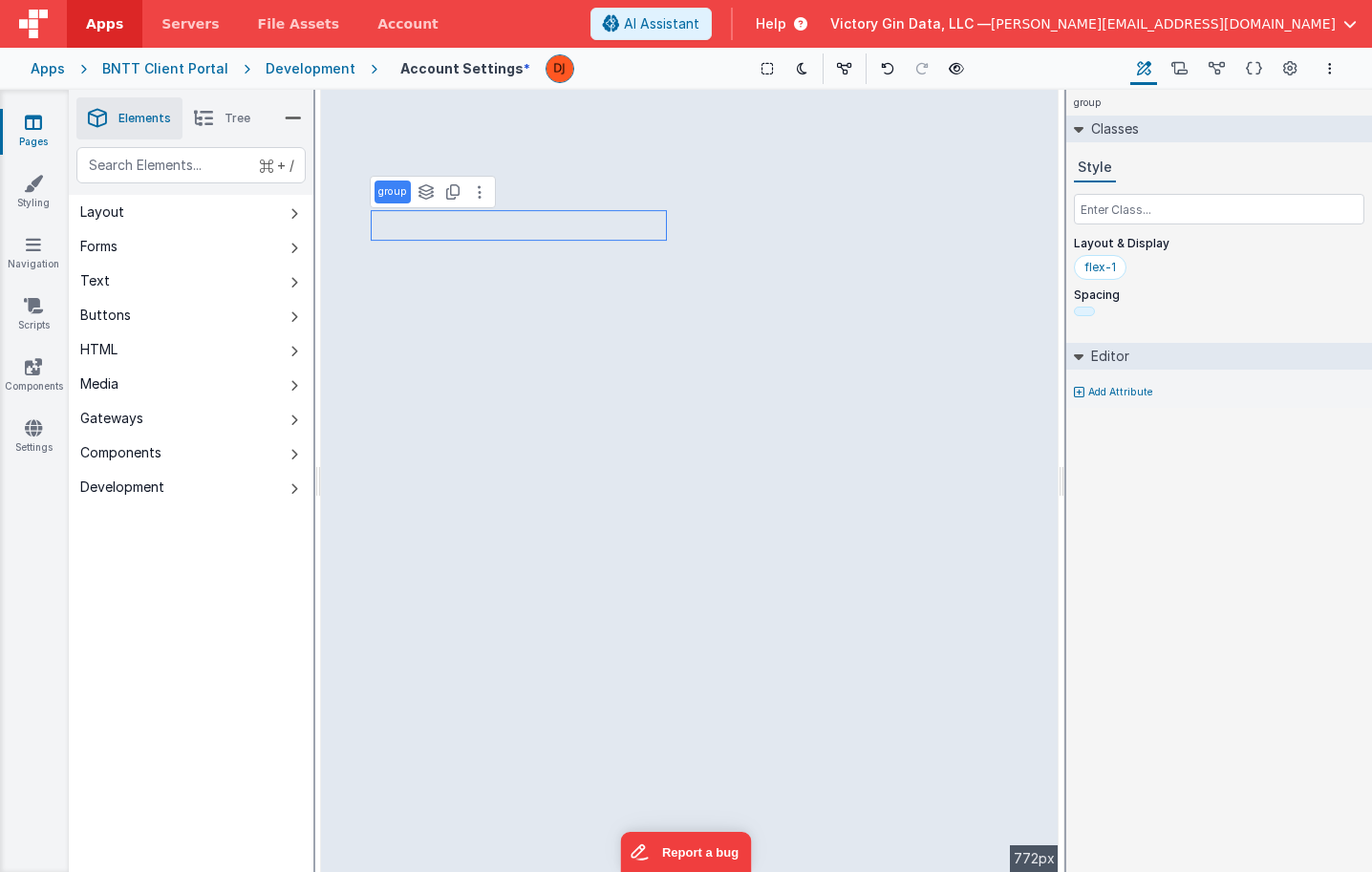
click at [1215, 333] on div "Classes Style Layout & Display flex-1 Spacing" at bounding box center [1218, 225] width 306 height 220
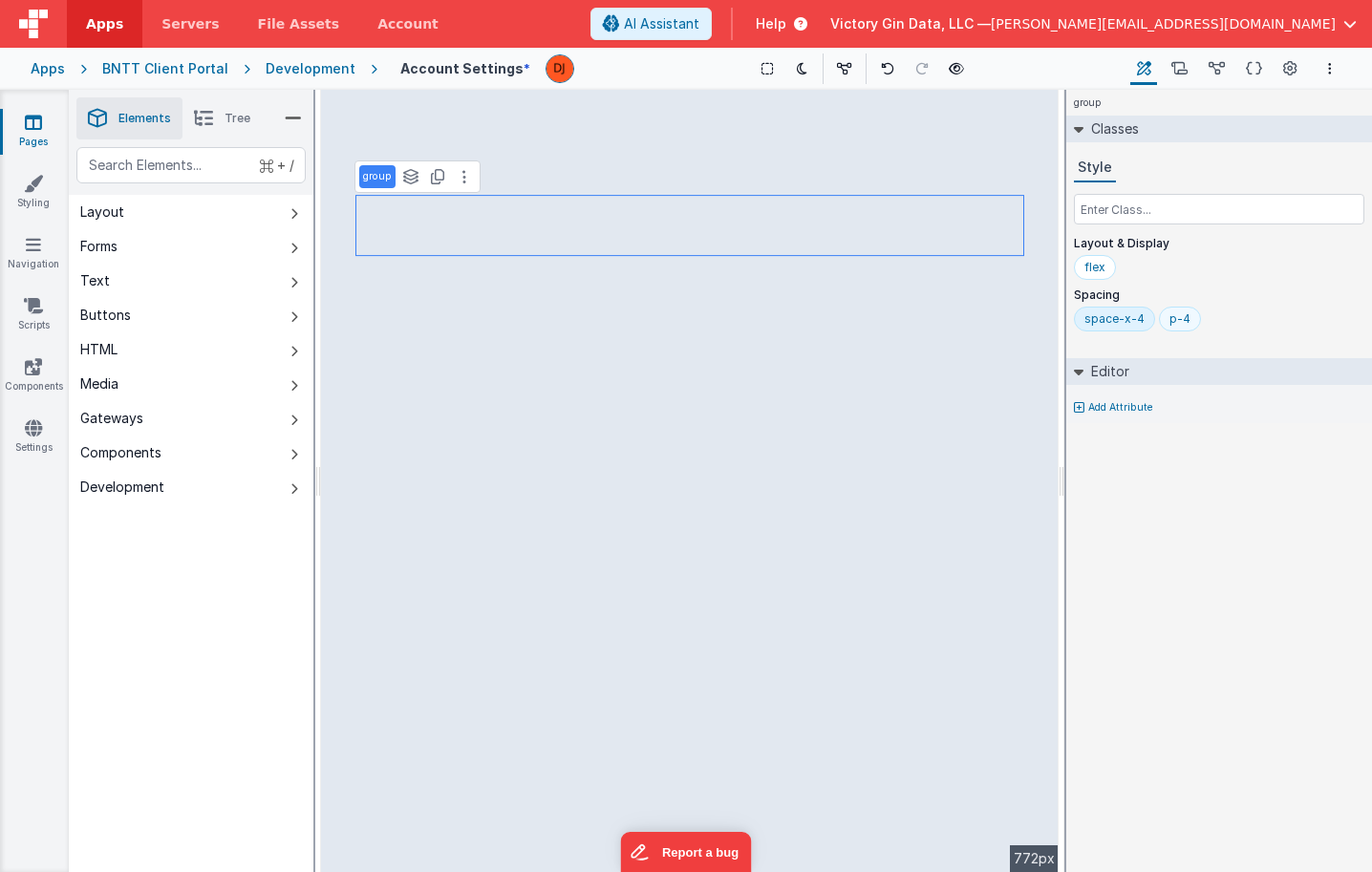
click at [1186, 315] on div "p-4" at bounding box center [1179, 319] width 42 height 24
click at [1186, 315] on input "p-4" at bounding box center [1208, 320] width 76 height 21
click at [1188, 310] on div "p-4" at bounding box center [1179, 319] width 42 height 24
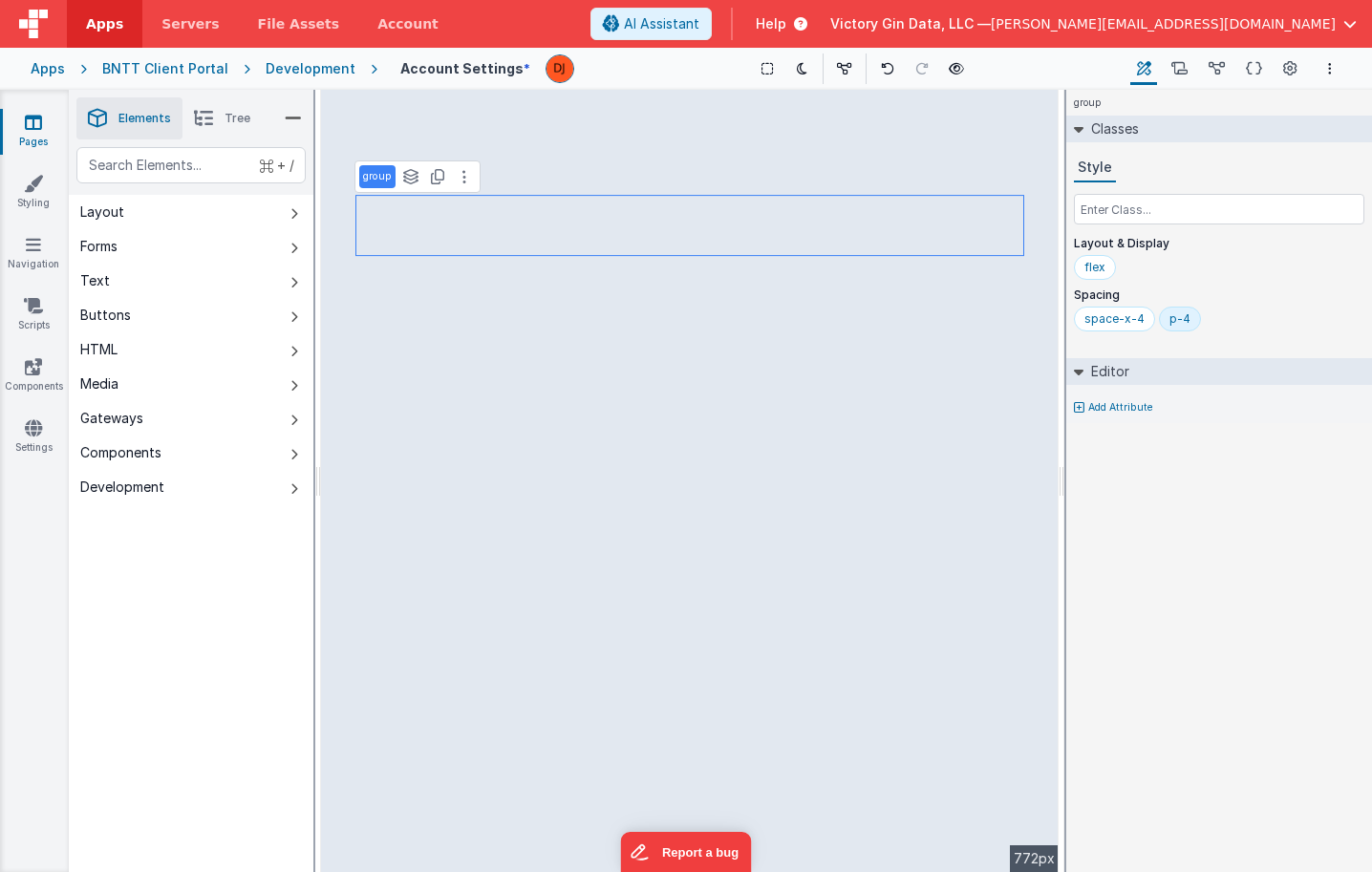
click at [1188, 313] on div "p-4" at bounding box center [1179, 319] width 42 height 24
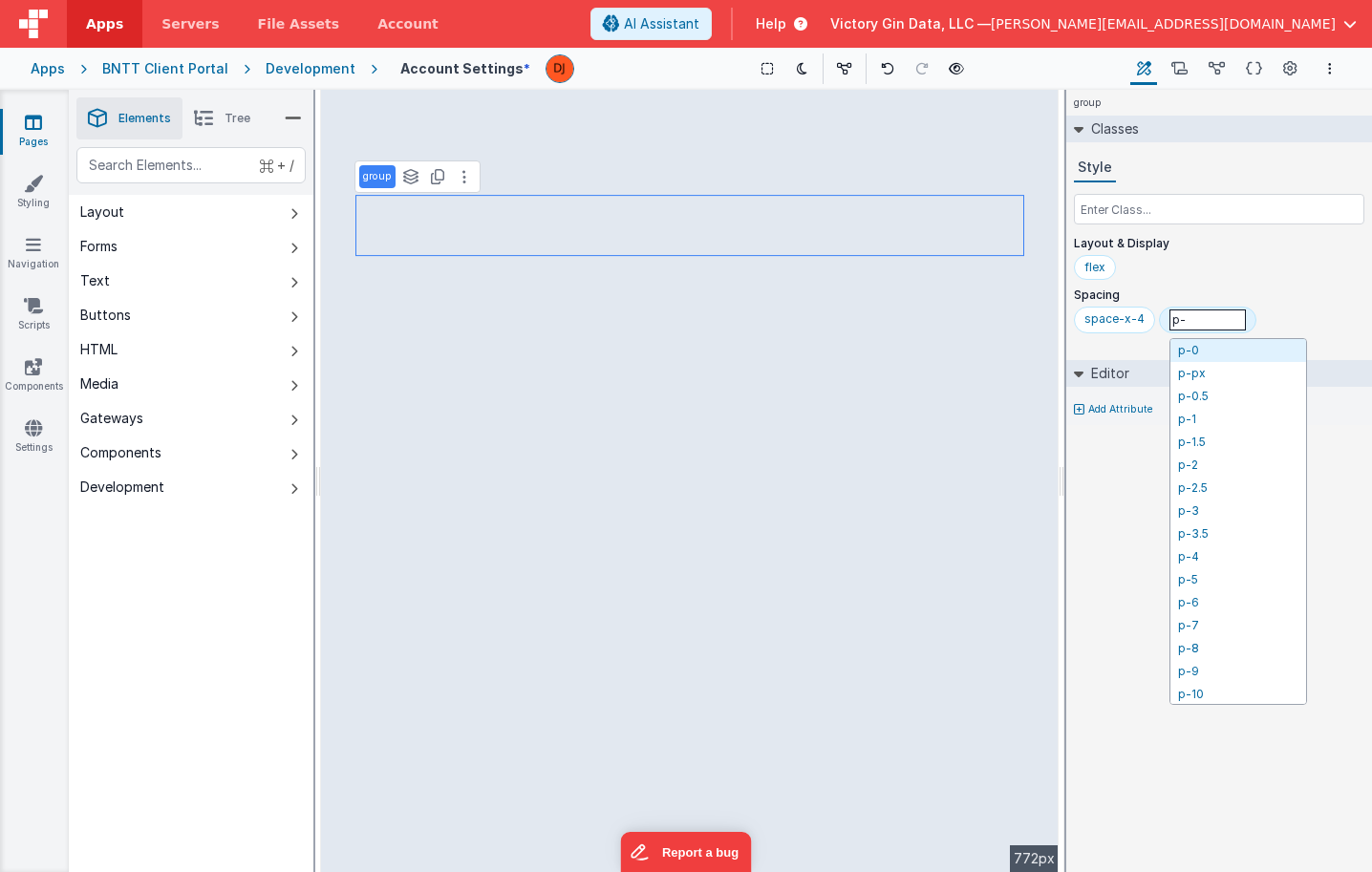
type input "p-0"
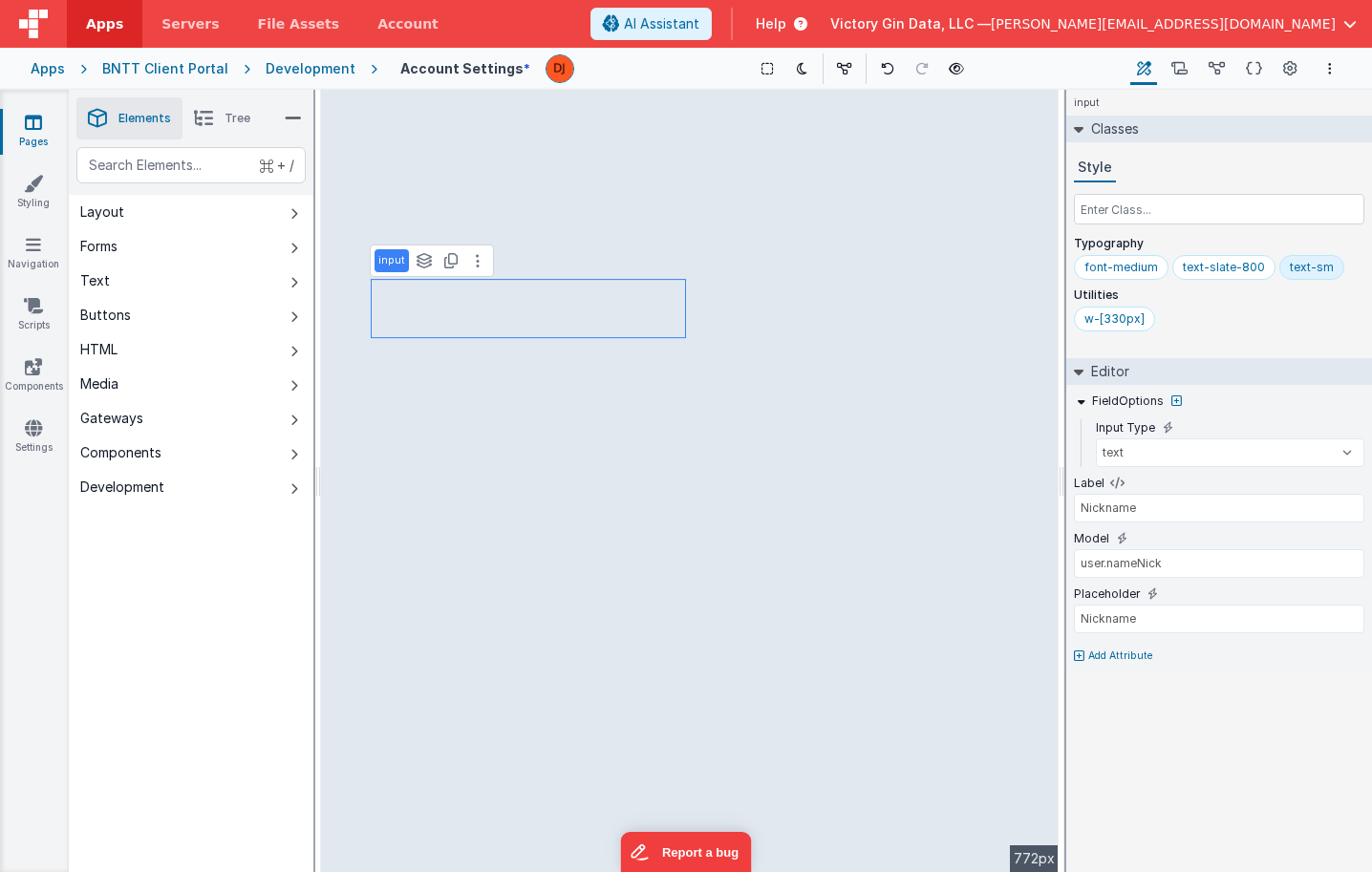
type input "Use Nickname"
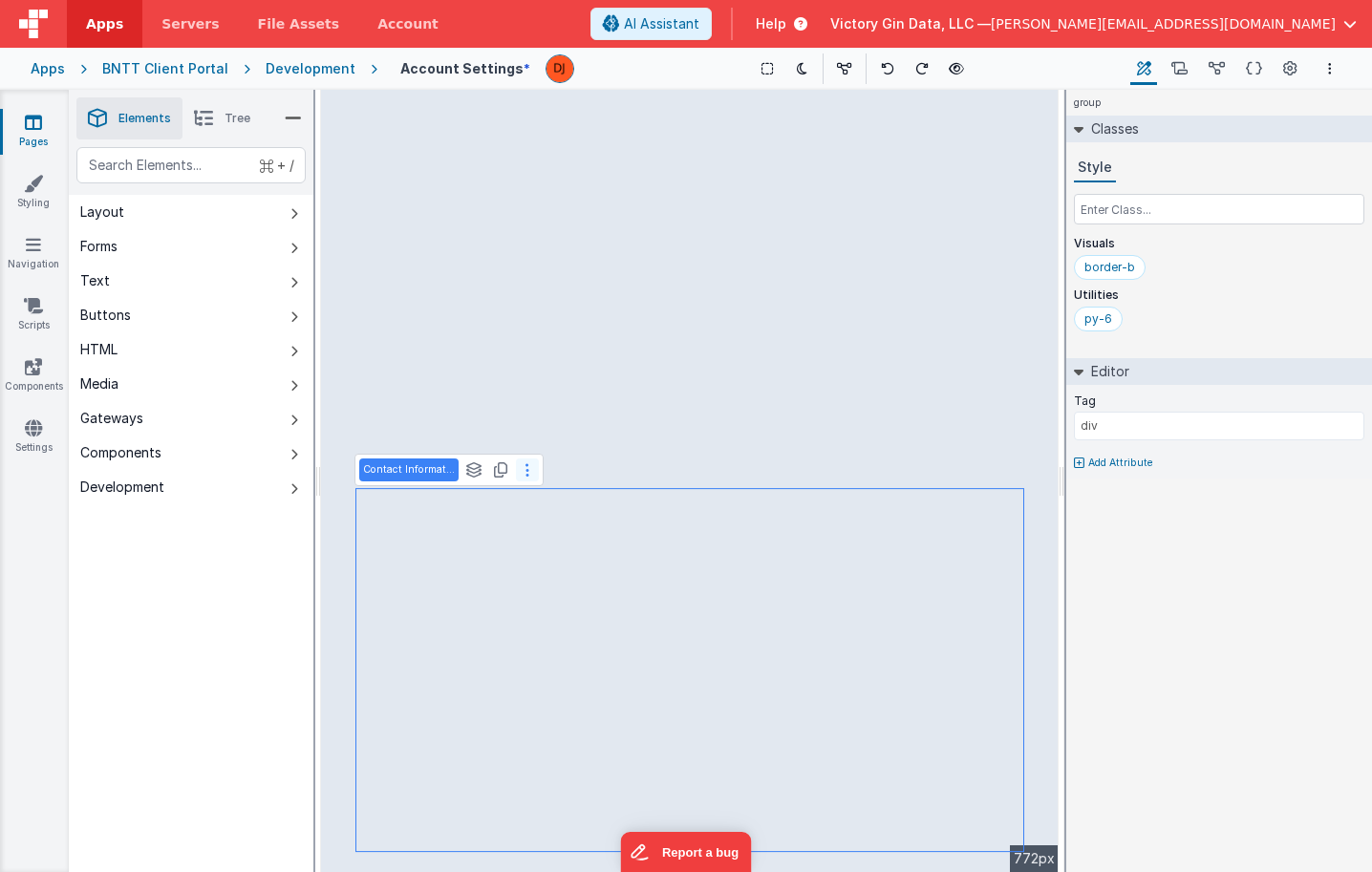
click at [516, 475] on button at bounding box center [527, 469] width 22 height 22
click at [145, 224] on button "Layout" at bounding box center [191, 211] width 244 height 34
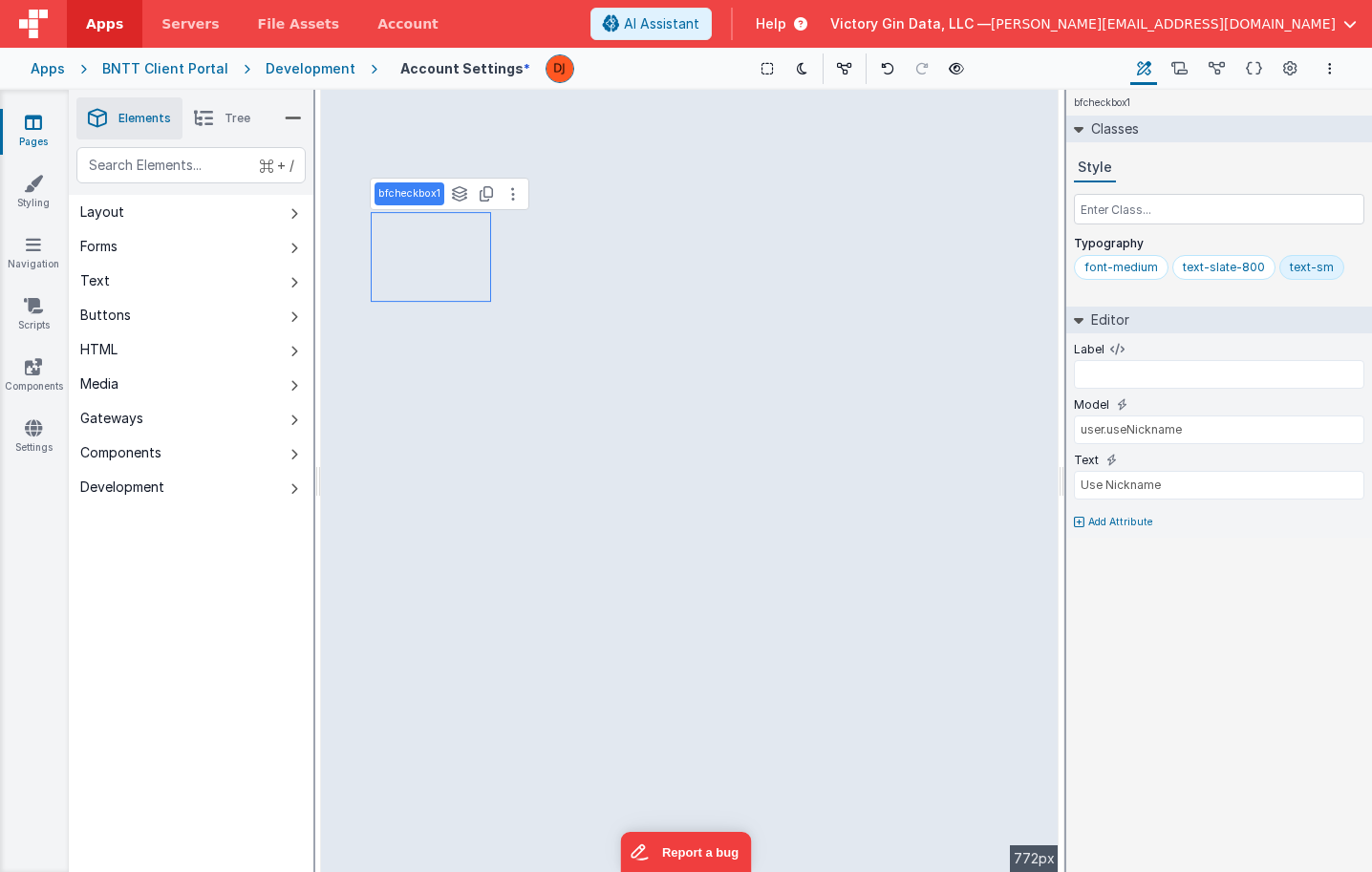
type input "Nickname"
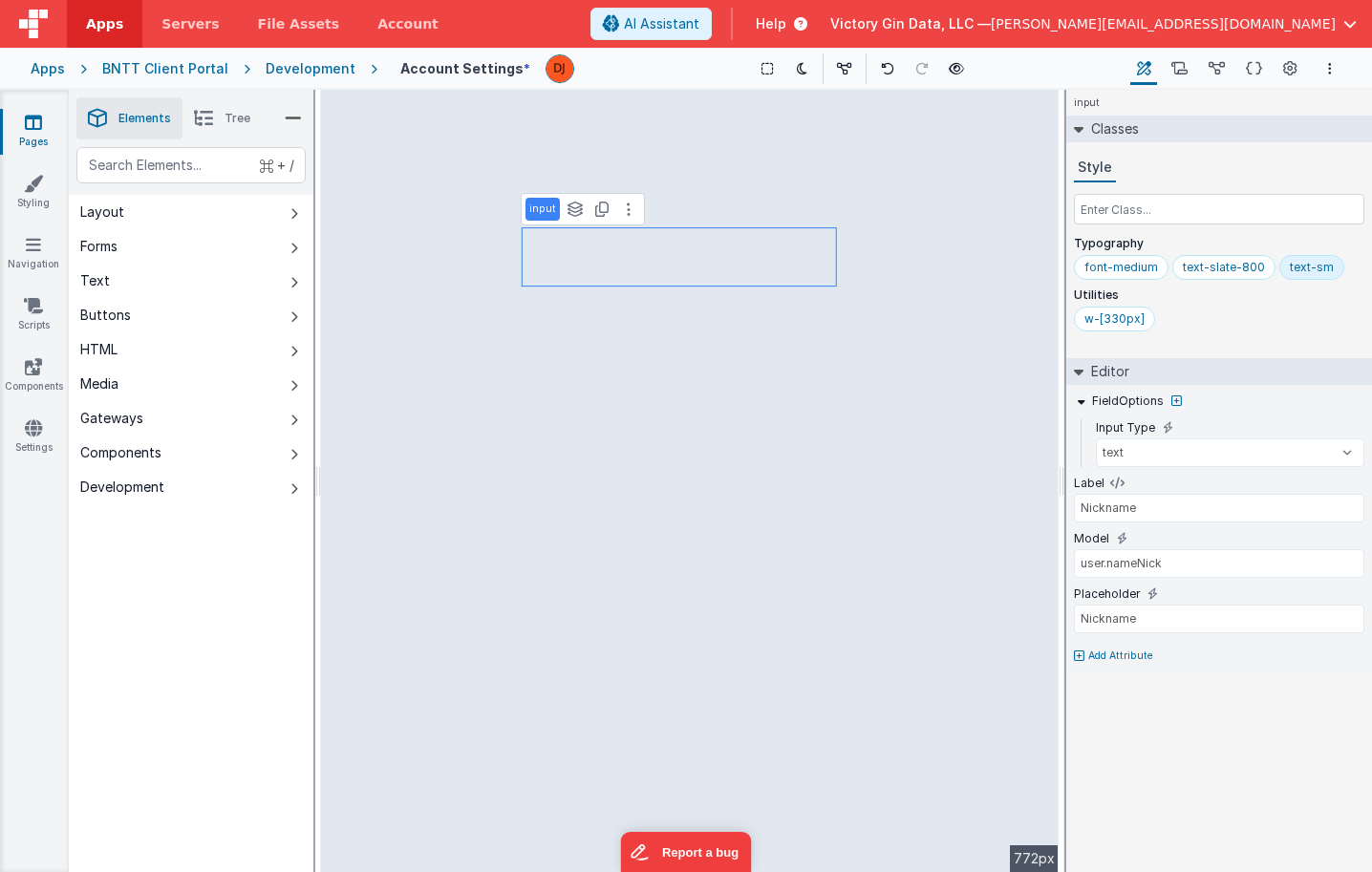
type input "div"
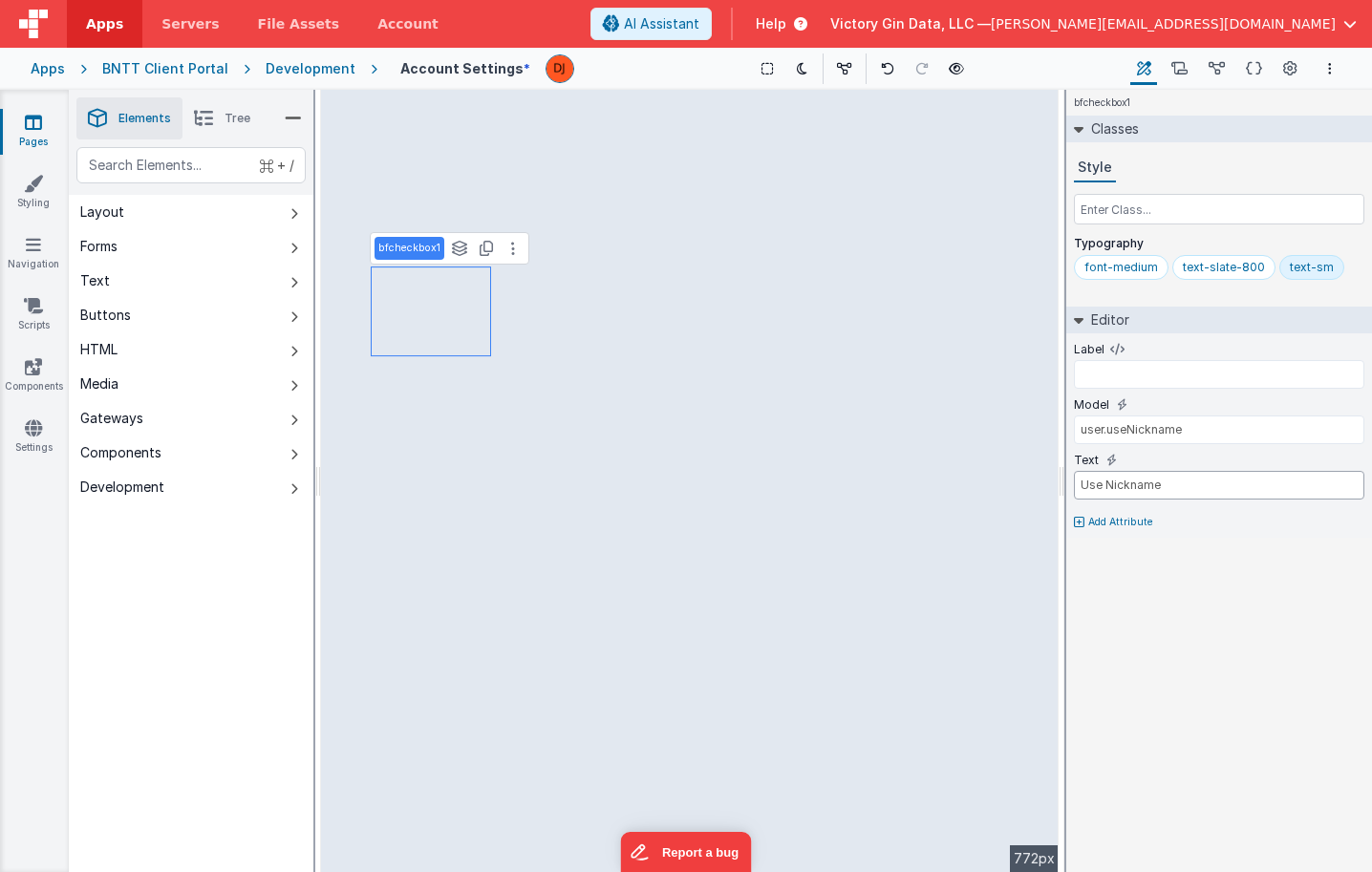
drag, startPoint x: 1105, startPoint y: 484, endPoint x: 1367, endPoint y: 561, distance: 273.1
click at [1245, 521] on div "Label Model user.useNickname Text Use Nickname Add Attribute" at bounding box center [1218, 435] width 306 height 204
type input "Use"
type input "Nickname"
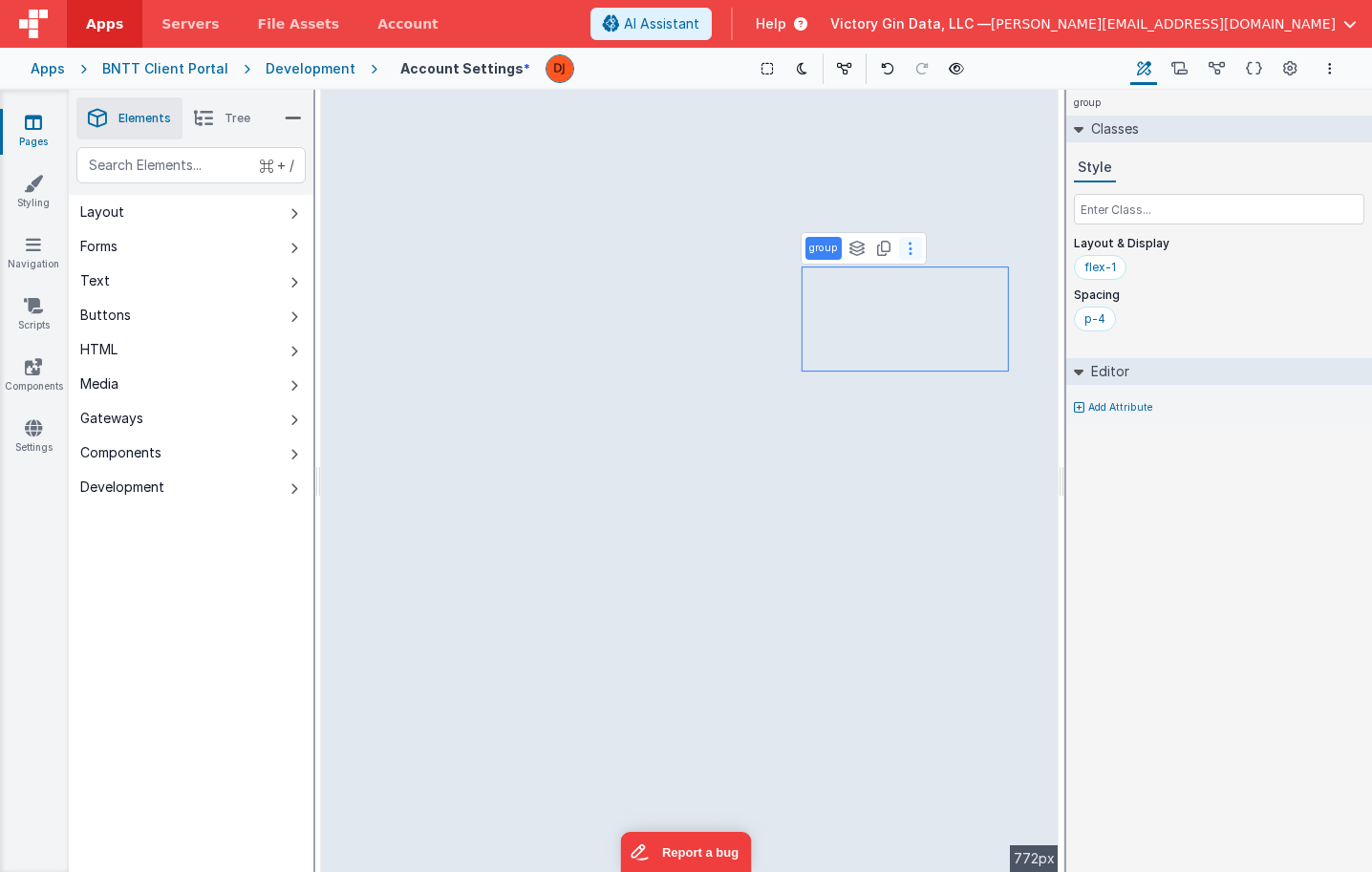
click at [908, 243] on icon at bounding box center [910, 248] width 4 height 16
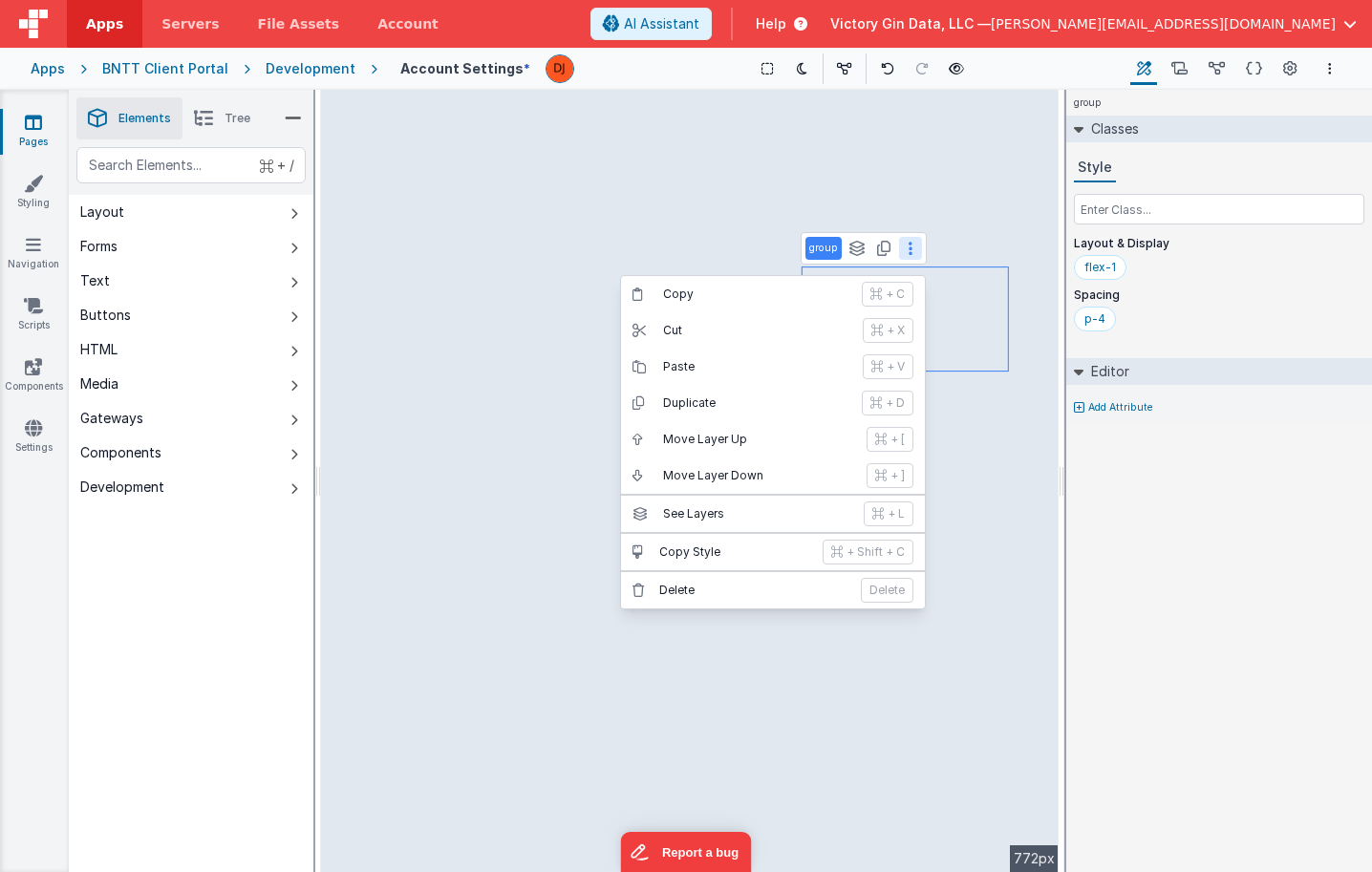
click at [908, 243] on icon at bounding box center [910, 248] width 4 height 16
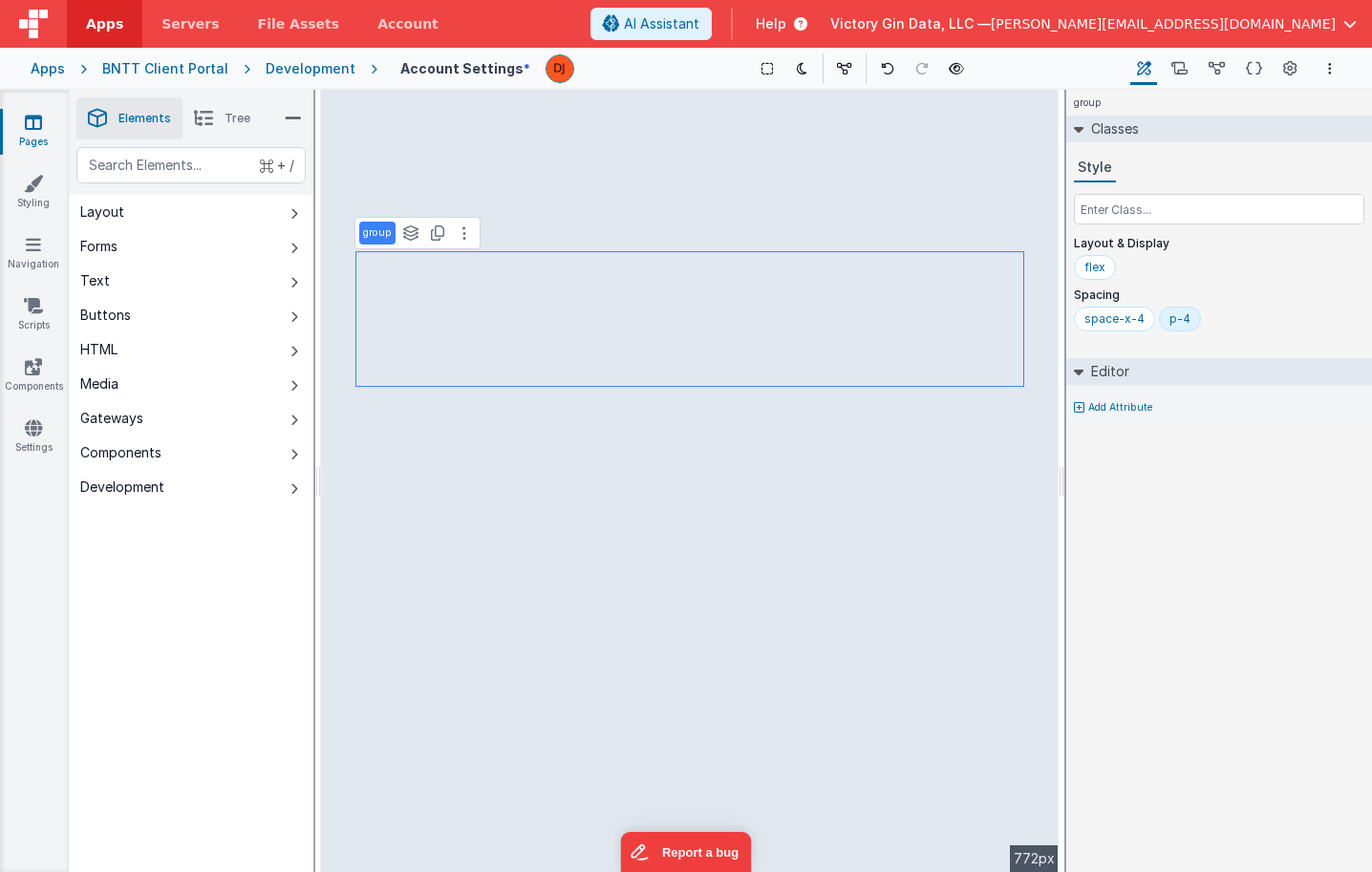
click at [1170, 317] on div "p-4" at bounding box center [1179, 319] width 21 height 16
click at [1173, 317] on div "p-4" at bounding box center [1179, 319] width 21 height 16
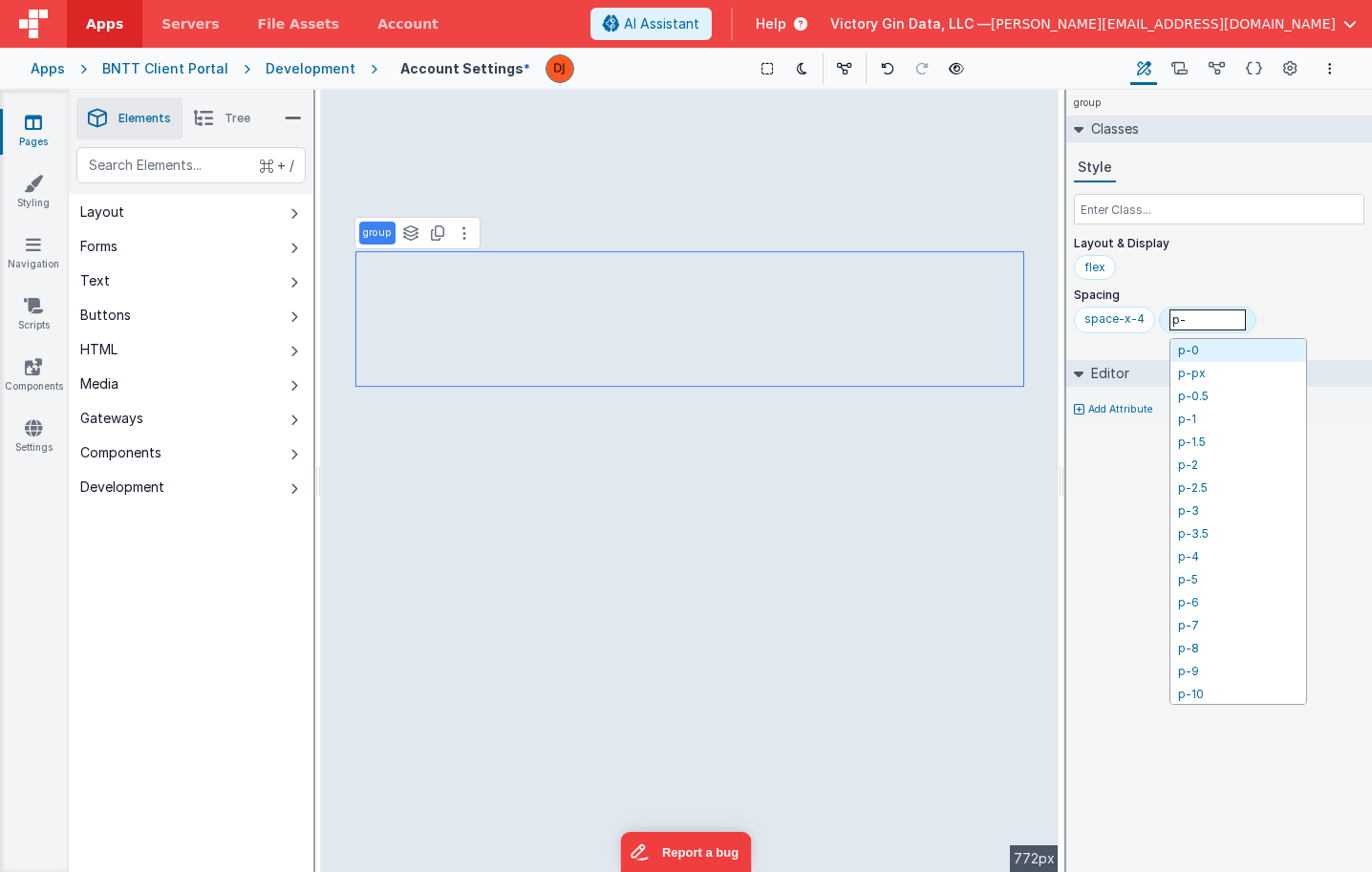
type input "p-0"
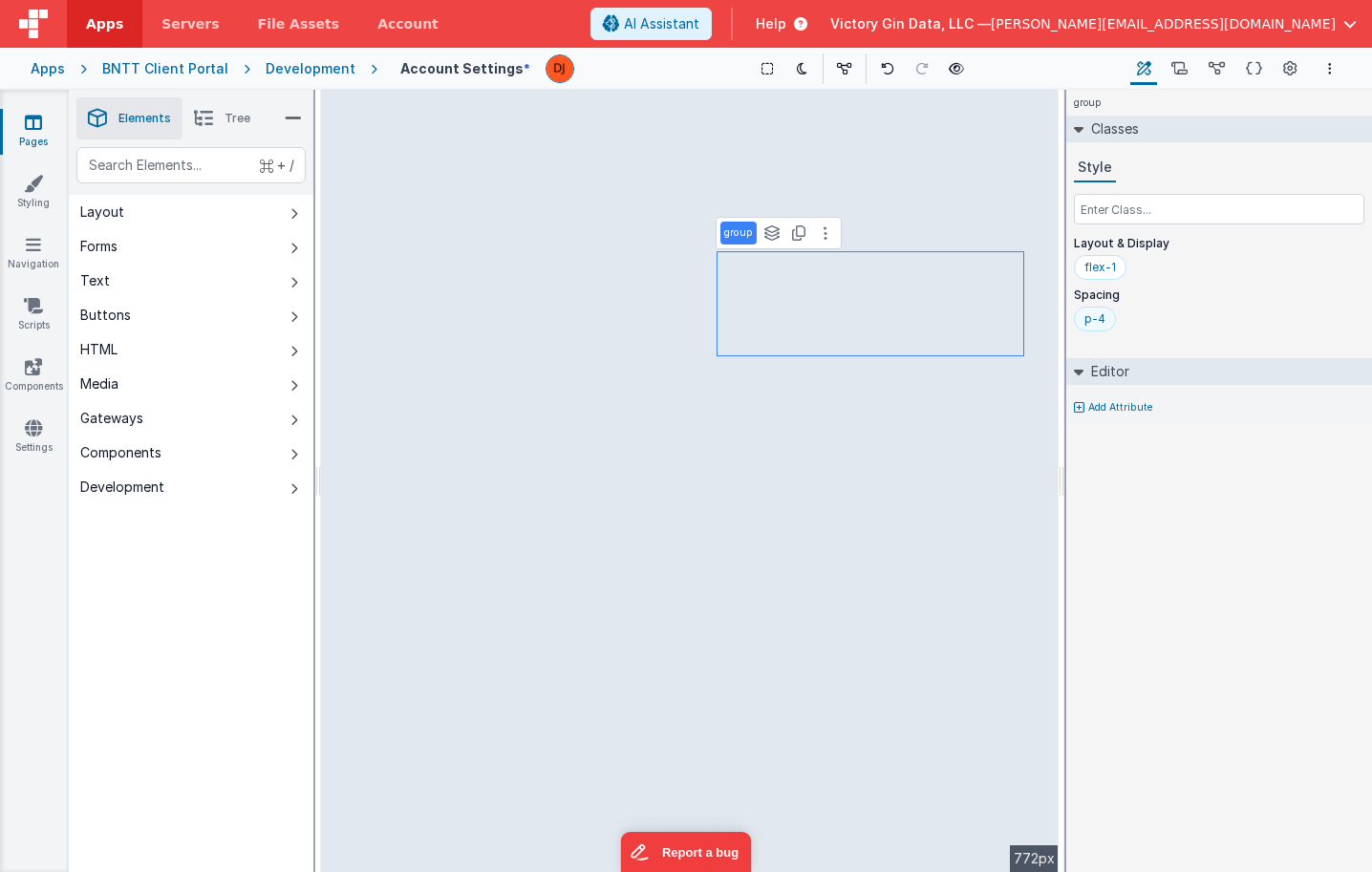
click at [1095, 327] on div "p-4" at bounding box center [1094, 319] width 42 height 24
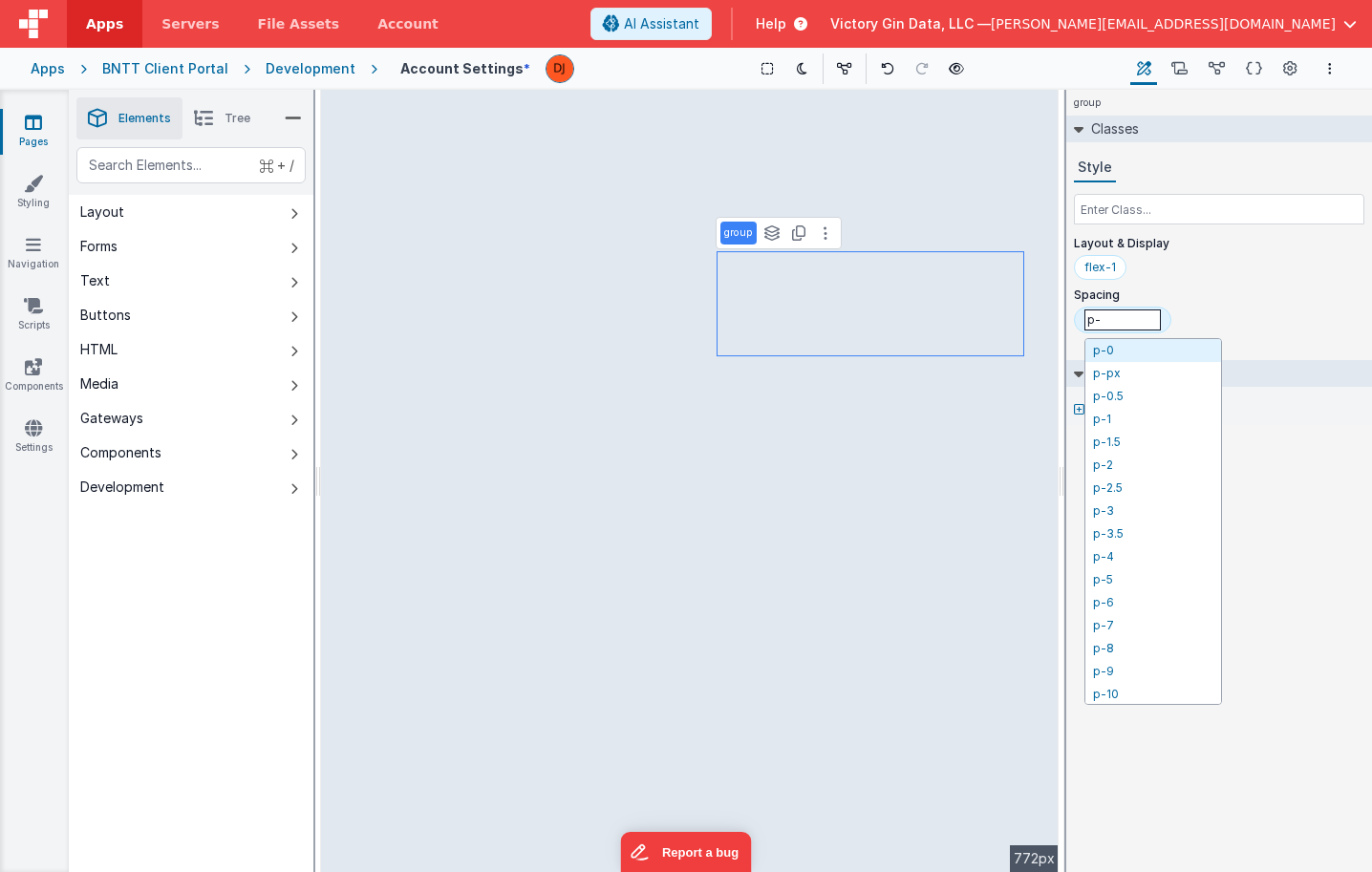
type input "p-0"
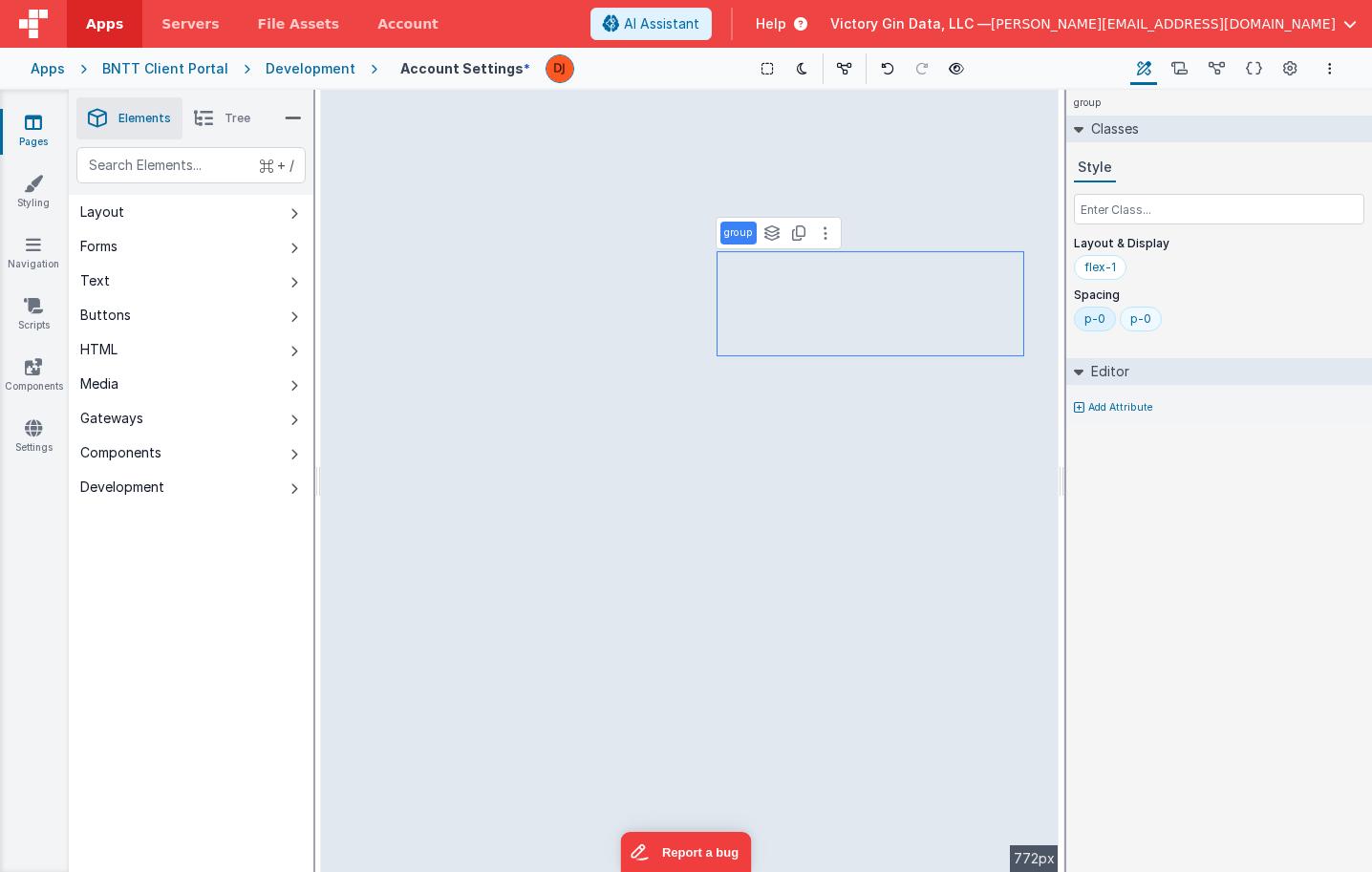
click at [1140, 326] on div "p-0" at bounding box center [1140, 319] width 21 height 16
click at [1141, 326] on div "p-0" at bounding box center [1140, 319] width 21 height 16
click at [1104, 319] on div "p-4" at bounding box center [1094, 319] width 42 height 24
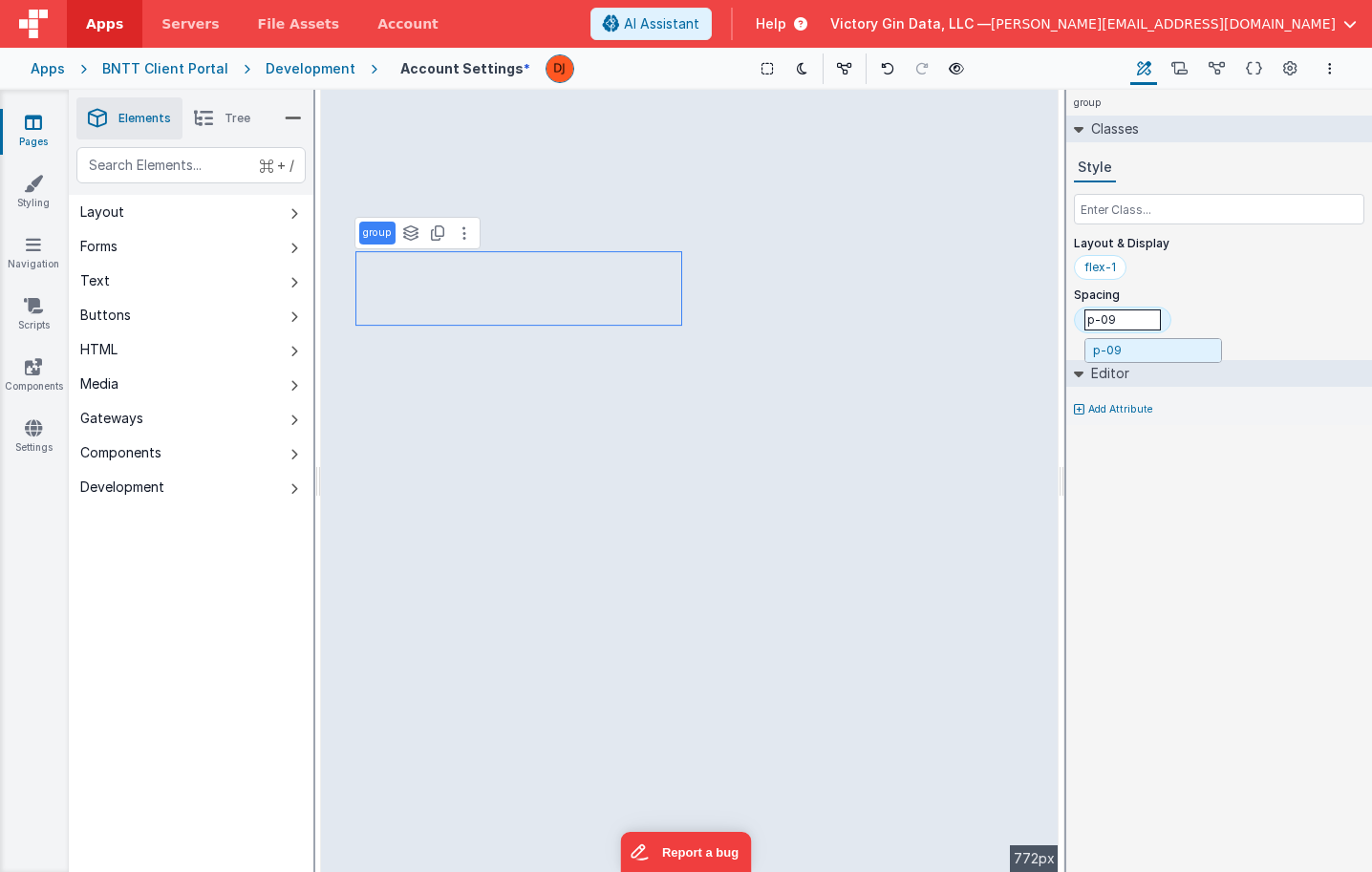
type input "p-0"
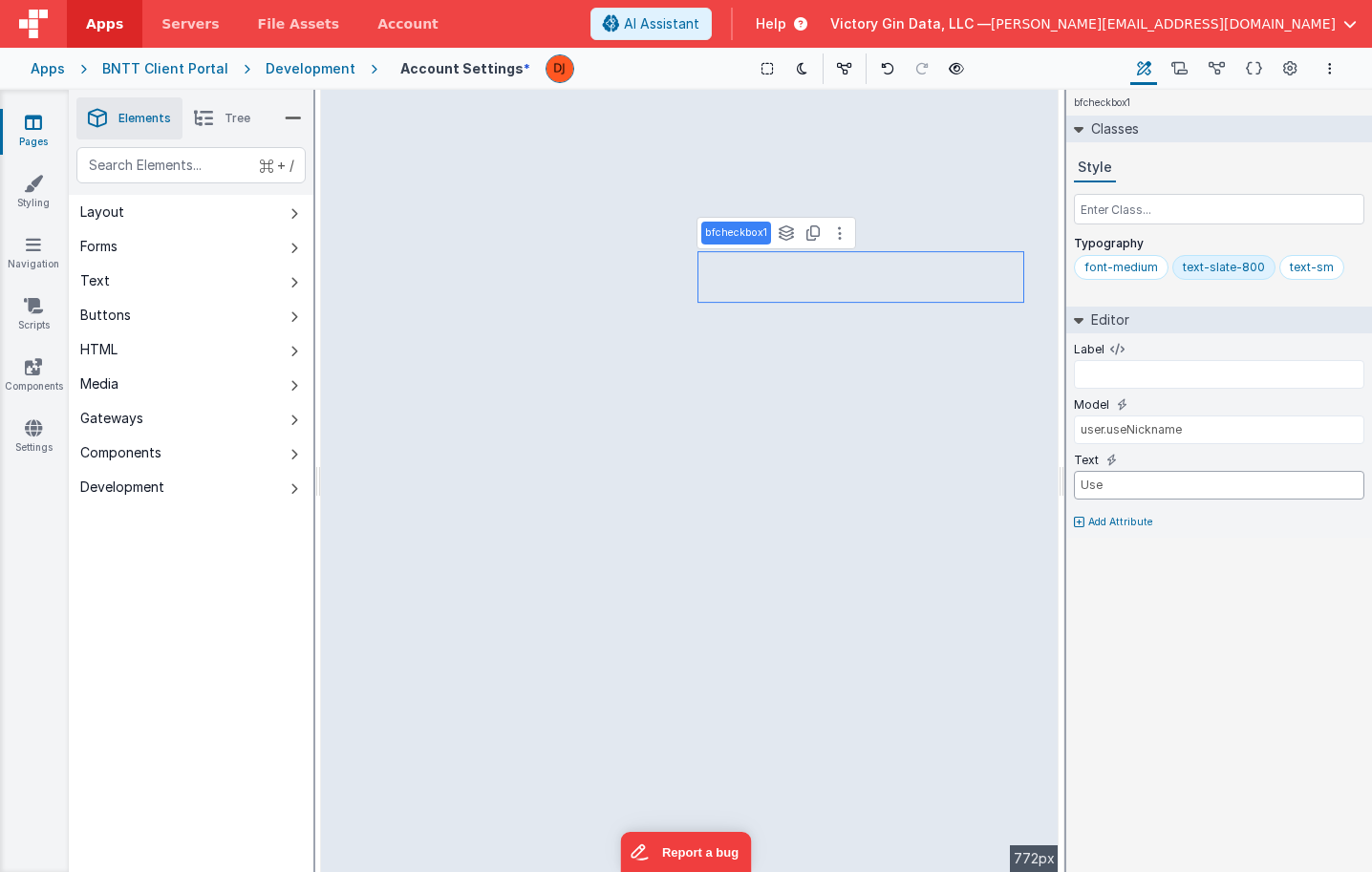
click at [1131, 483] on input "Use" at bounding box center [1218, 485] width 290 height 28
type input "Use Nickname"
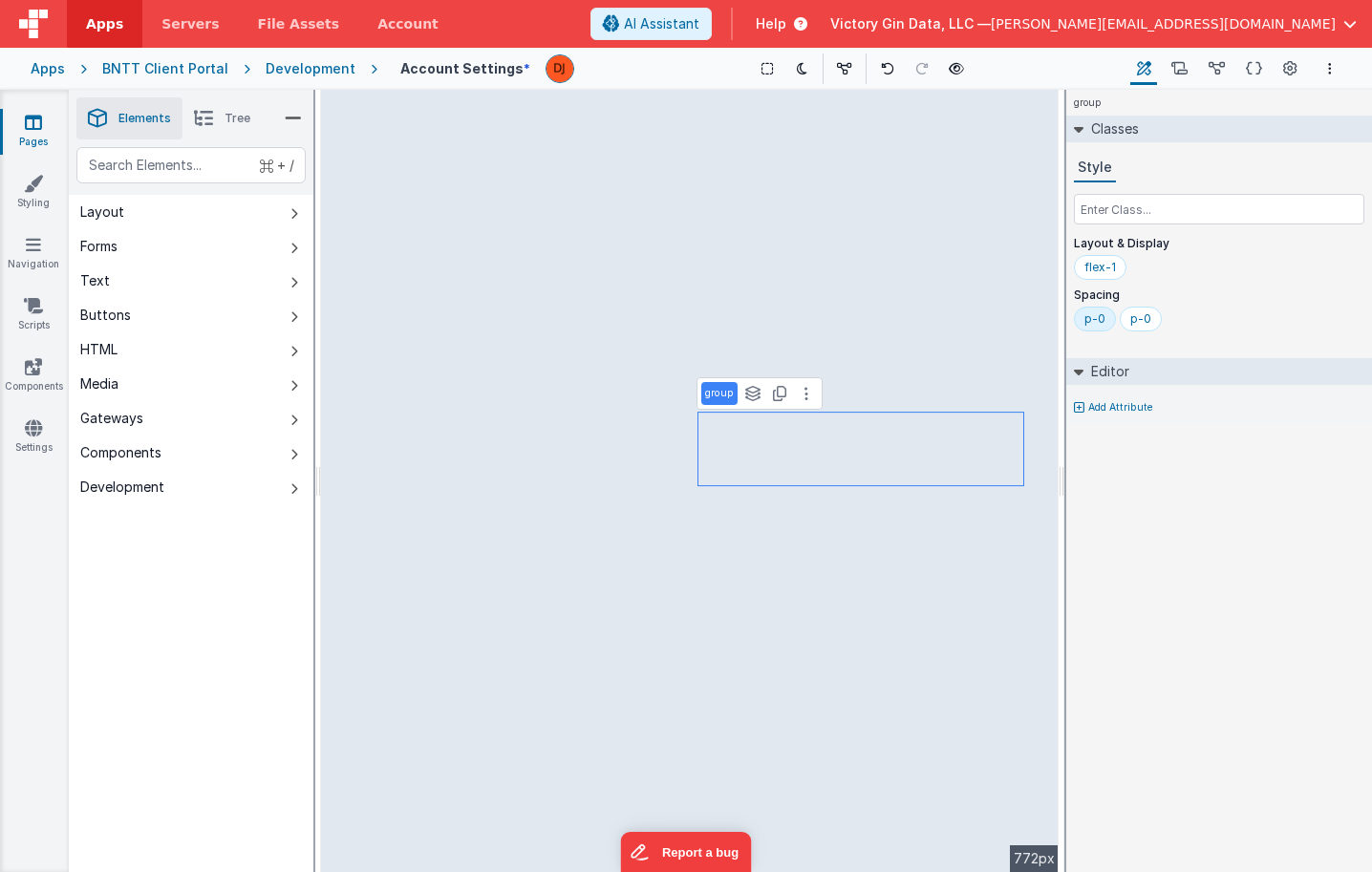
click at [1102, 315] on div "p-0" at bounding box center [1094, 319] width 21 height 16
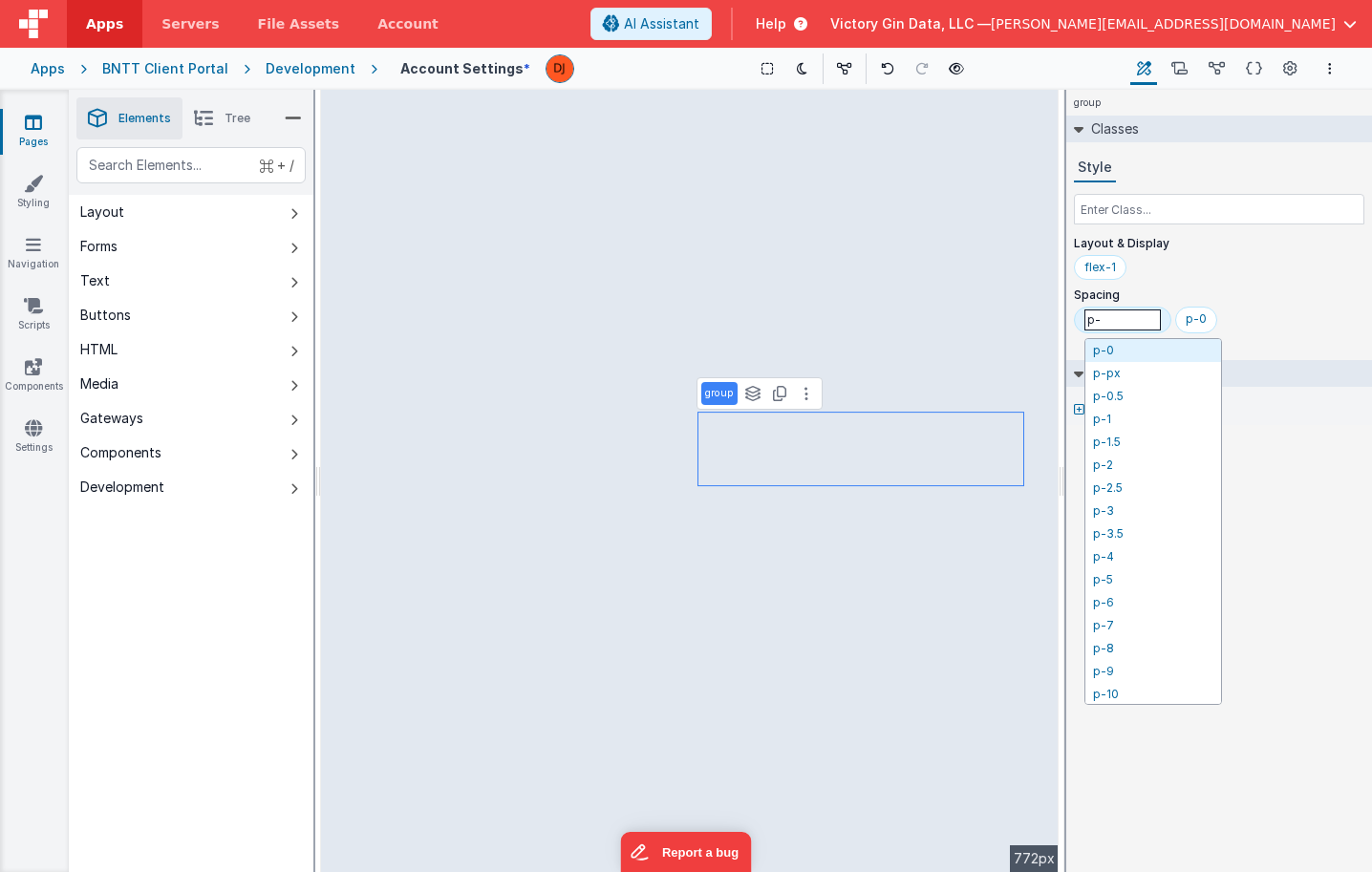
type input "p"
type input "top"
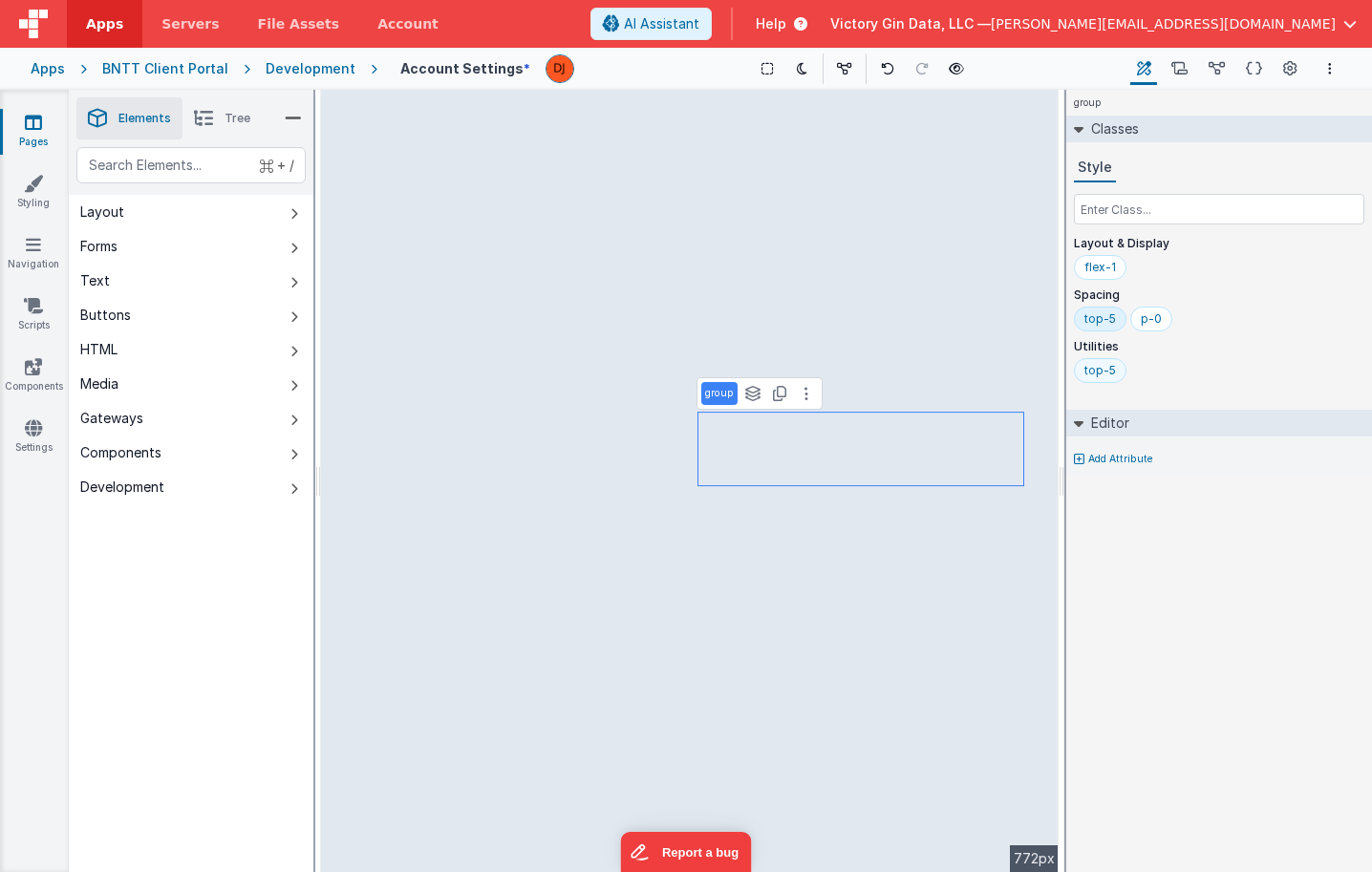
click at [1102, 371] on div "top-5" at bounding box center [1100, 371] width 31 height 16
click at [1205, 364] on div "top-56" at bounding box center [1218, 373] width 290 height 32
click at [1165, 373] on div "top-56" at bounding box center [1160, 371] width 39 height 16
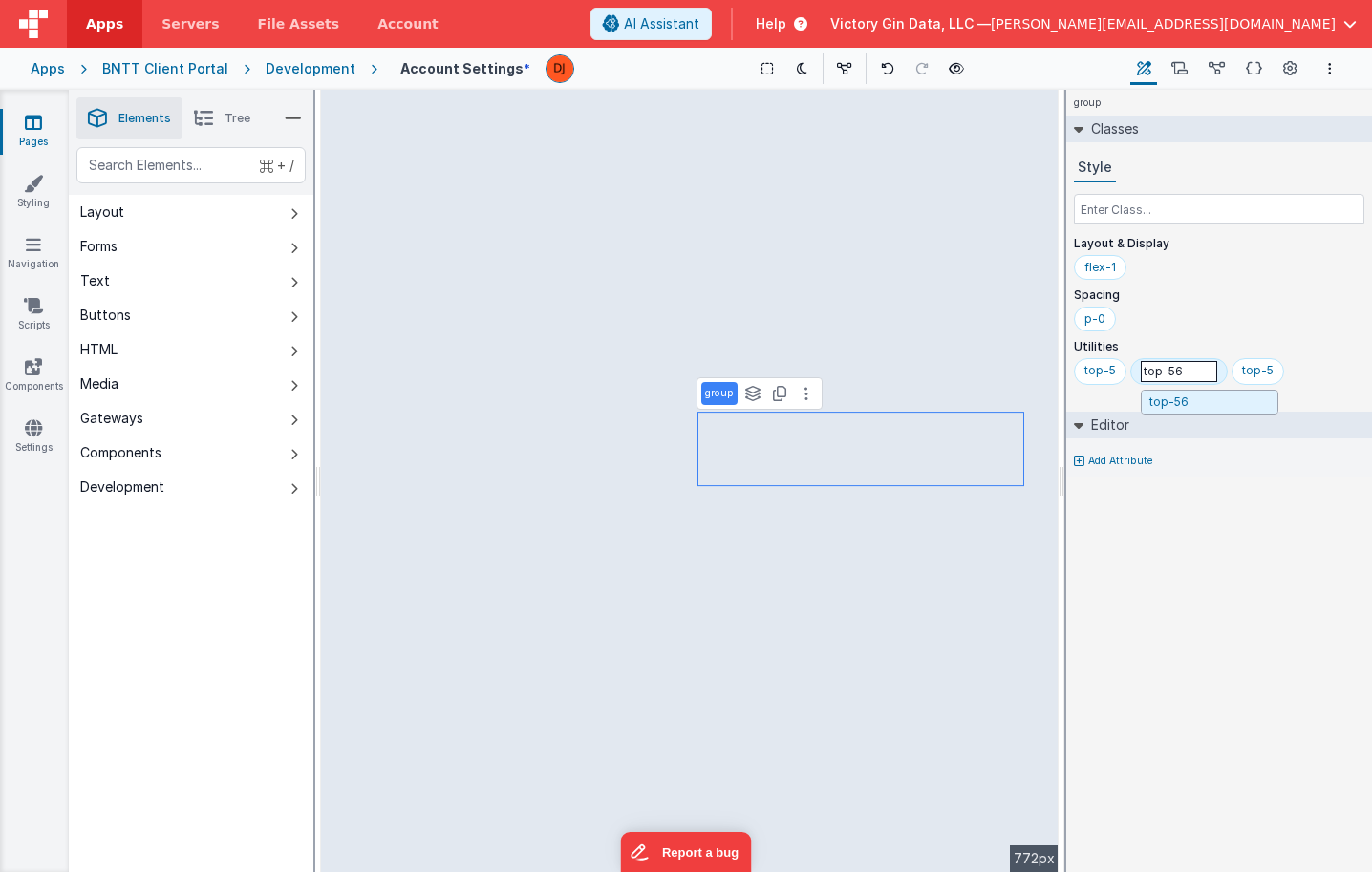
click at [1165, 373] on input "top-56" at bounding box center [1178, 371] width 76 height 21
click at [1104, 371] on div "top-5" at bounding box center [1100, 371] width 31 height 16
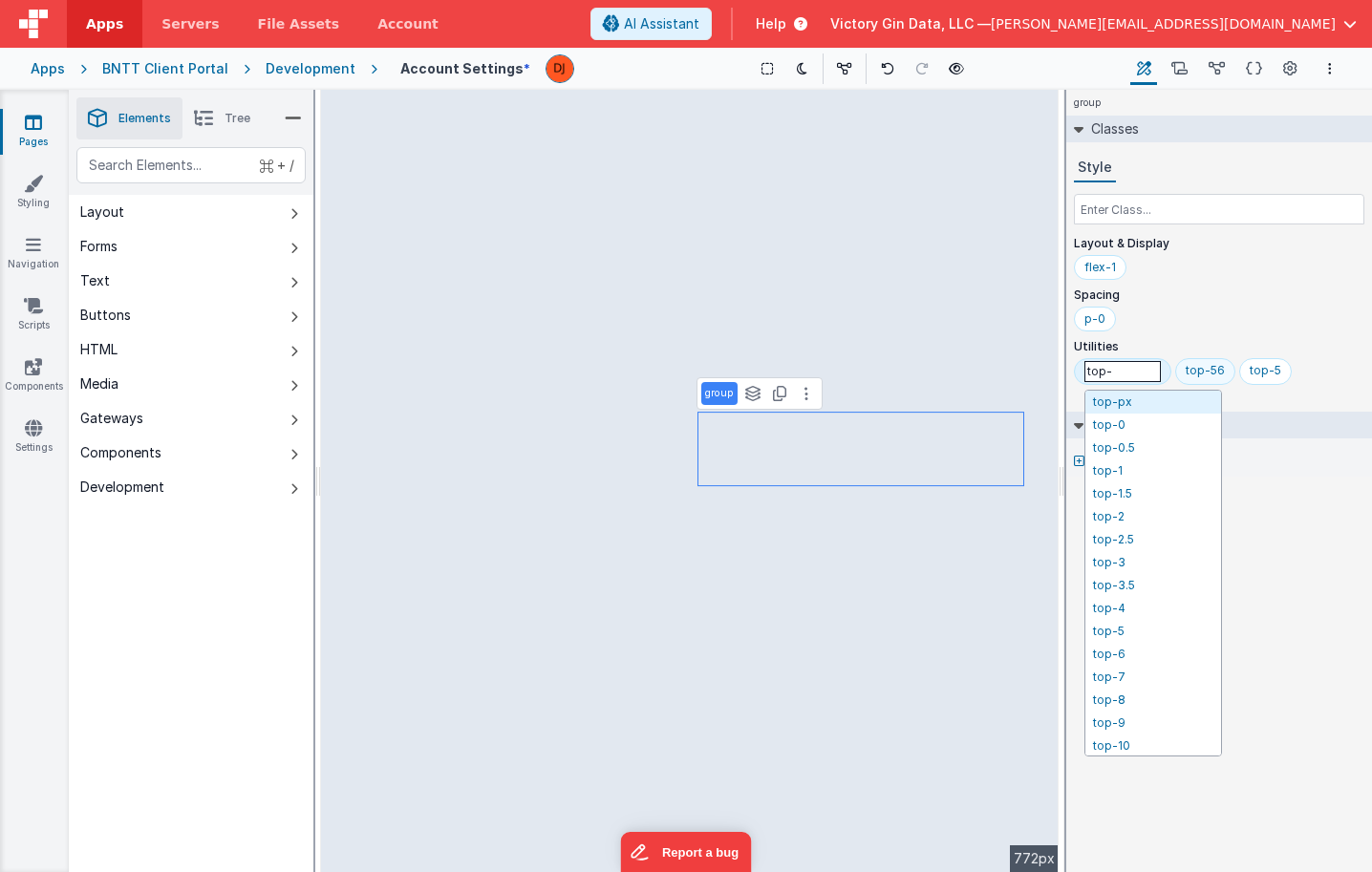
type input "top-0"
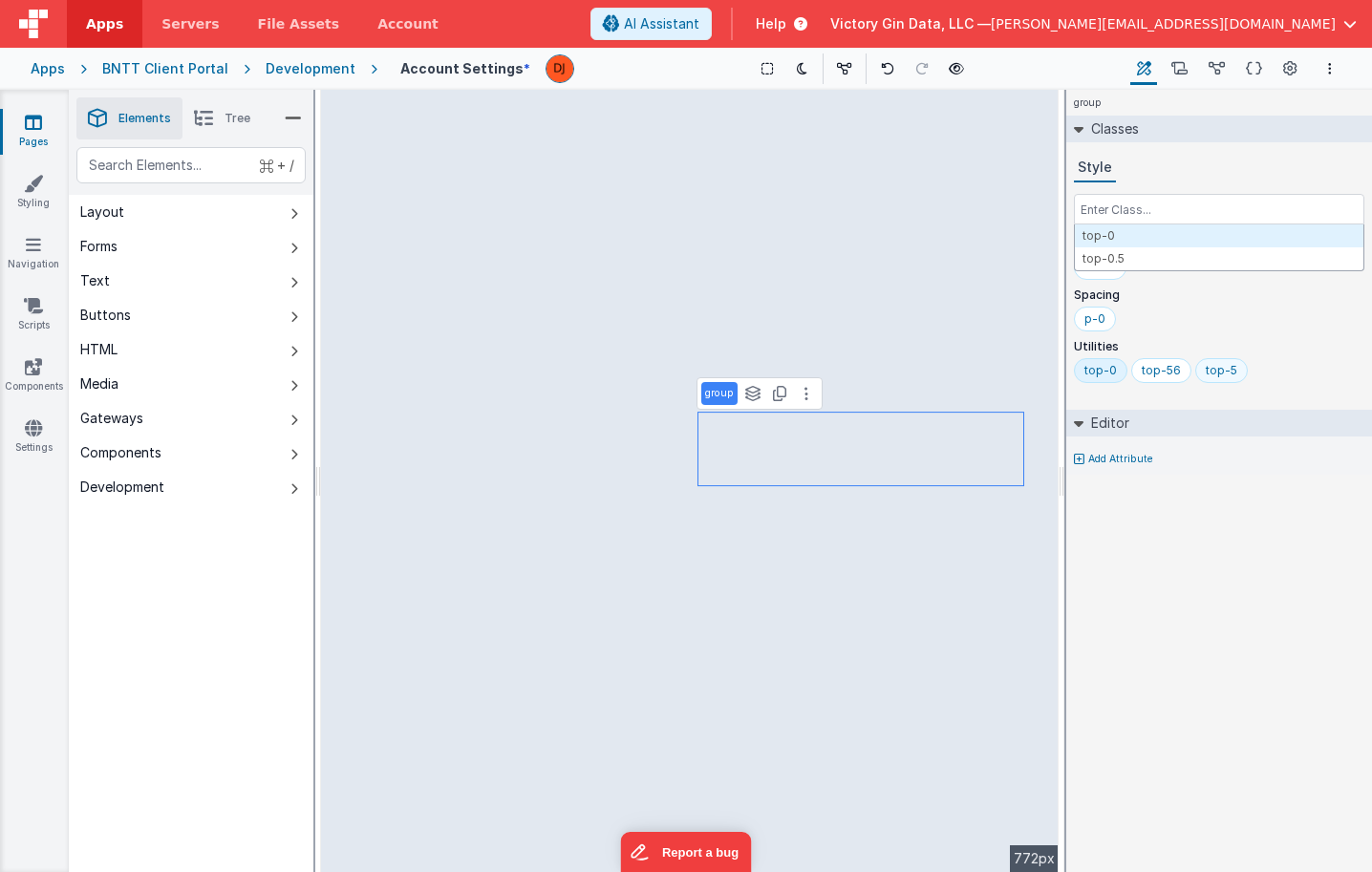
click at [1227, 369] on div "top-5" at bounding box center [1221, 371] width 31 height 16
click at [1259, 66] on icon at bounding box center [1254, 69] width 17 height 21
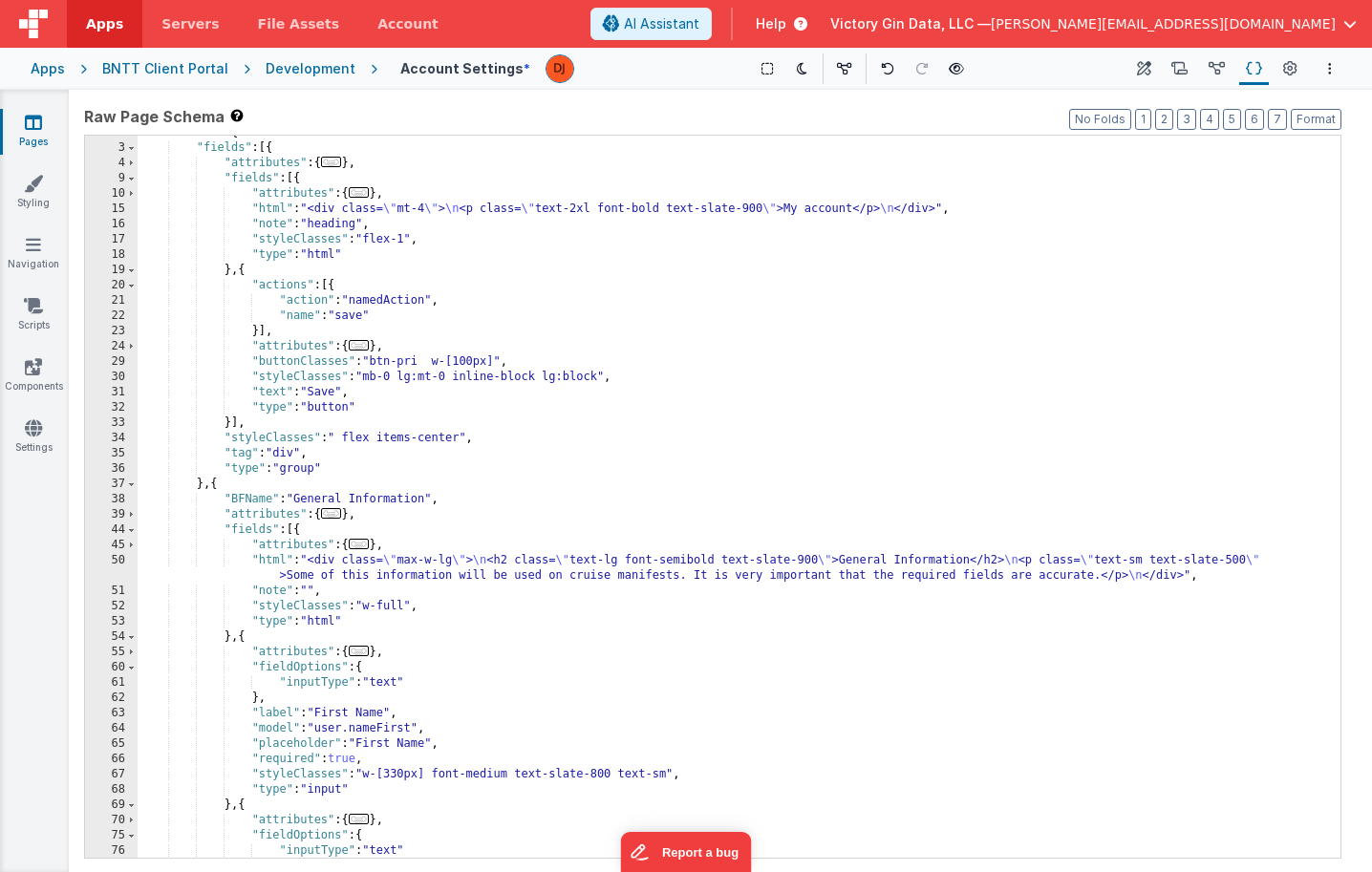
scroll to position [25, 0]
click at [713, 690] on div ""schema" : { "fields" : [{ "attributes" : { ... } , "fields" : [{ "attributes" …" at bounding box center [739, 501] width 1203 height 753
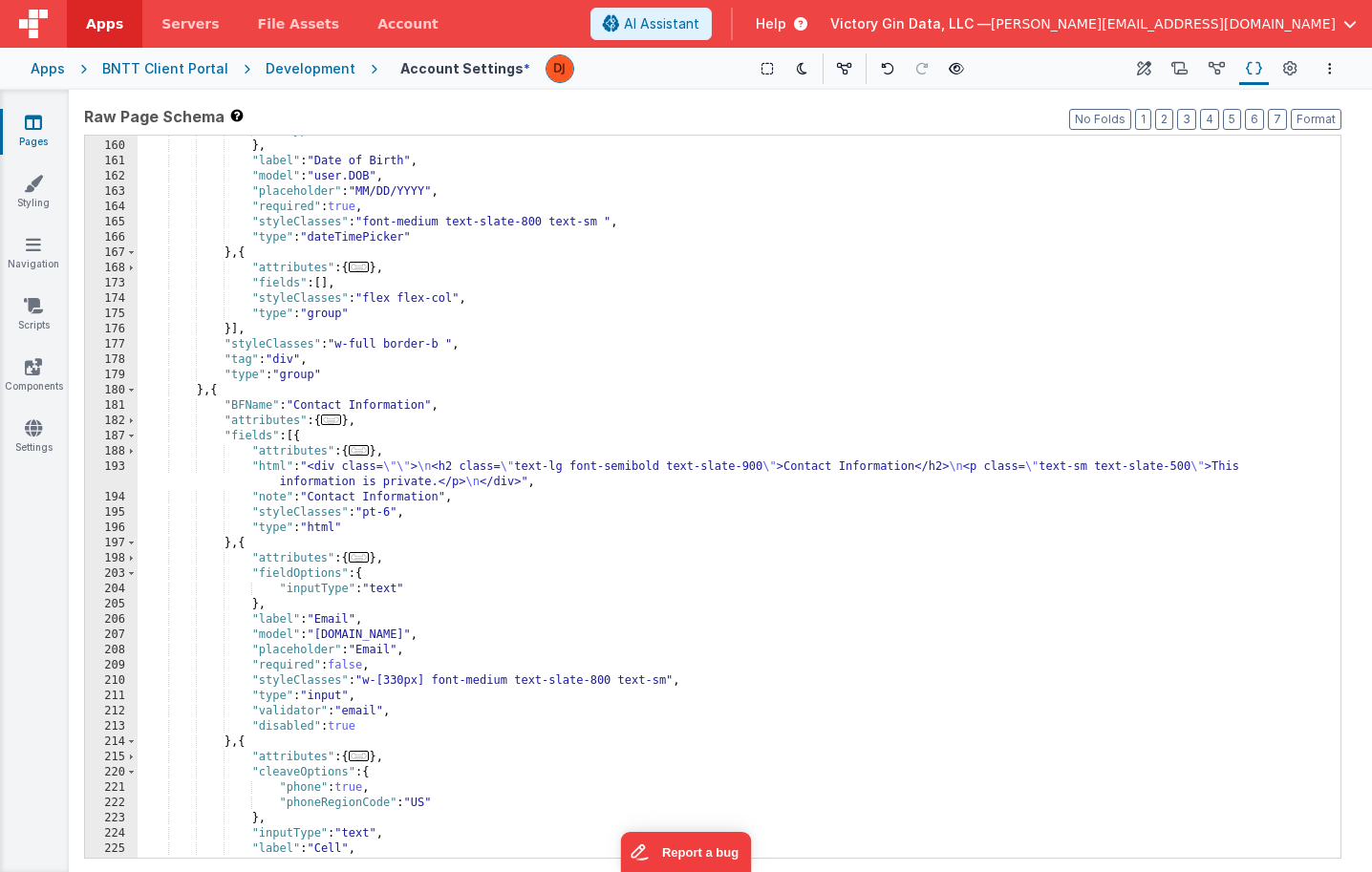
scroll to position [1580, 0]
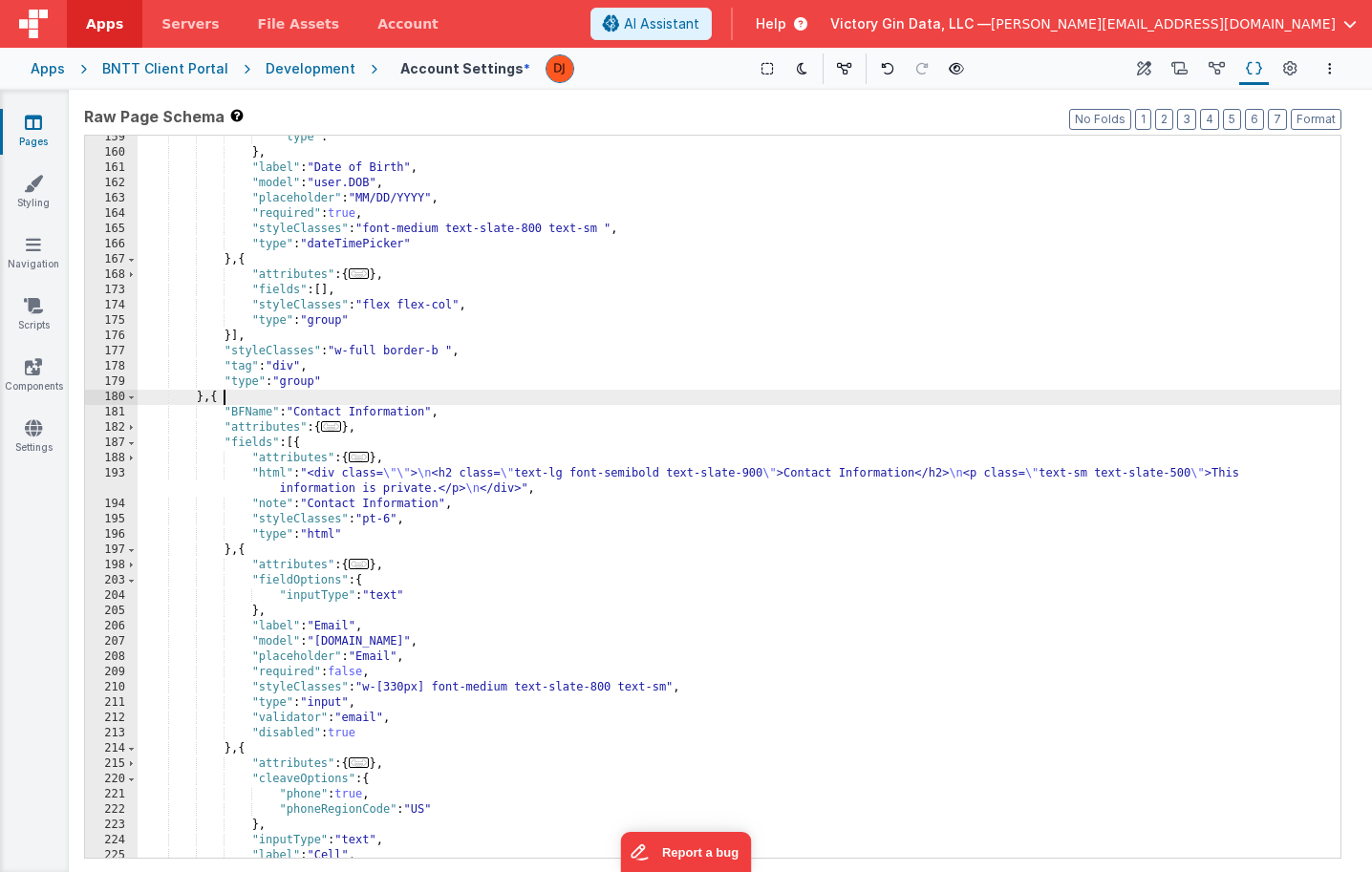
click at [540, 396] on div ""type" : "" } , "label" : "Date of Birth" , "model" : "user.DOB" , "placeholder…" at bounding box center [739, 506] width 1203 height 753
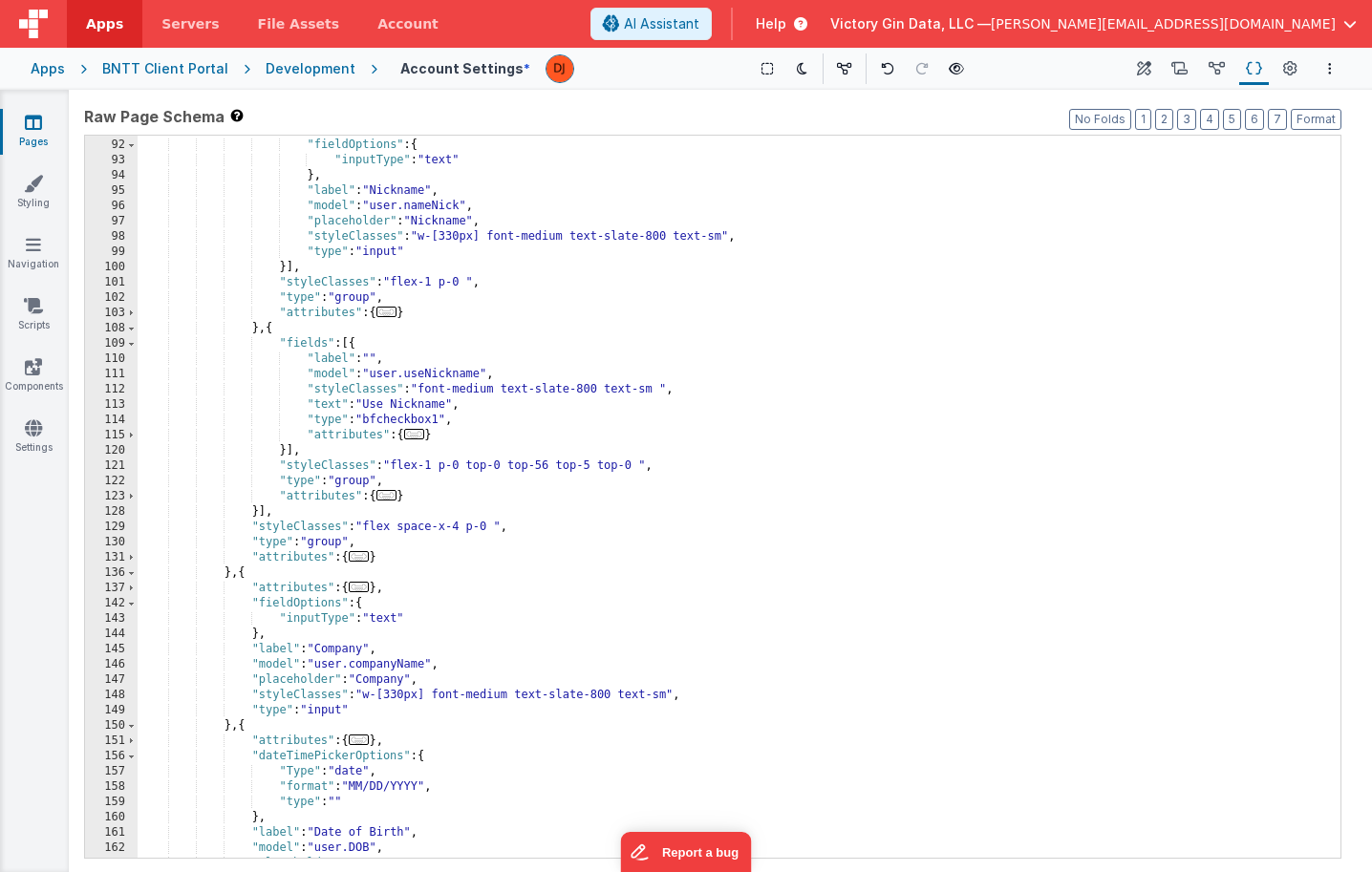
scroll to position [913, 0]
click at [542, 394] on div ""attributes" : { ... } , "fieldOptions" : { "inputType" : "text" } , "label" : …" at bounding box center [739, 501] width 1203 height 753
click at [516, 445] on div ""attributes" : { ... } , "fieldOptions" : { "inputType" : "text" } , "label" : …" at bounding box center [739, 501] width 1203 height 753
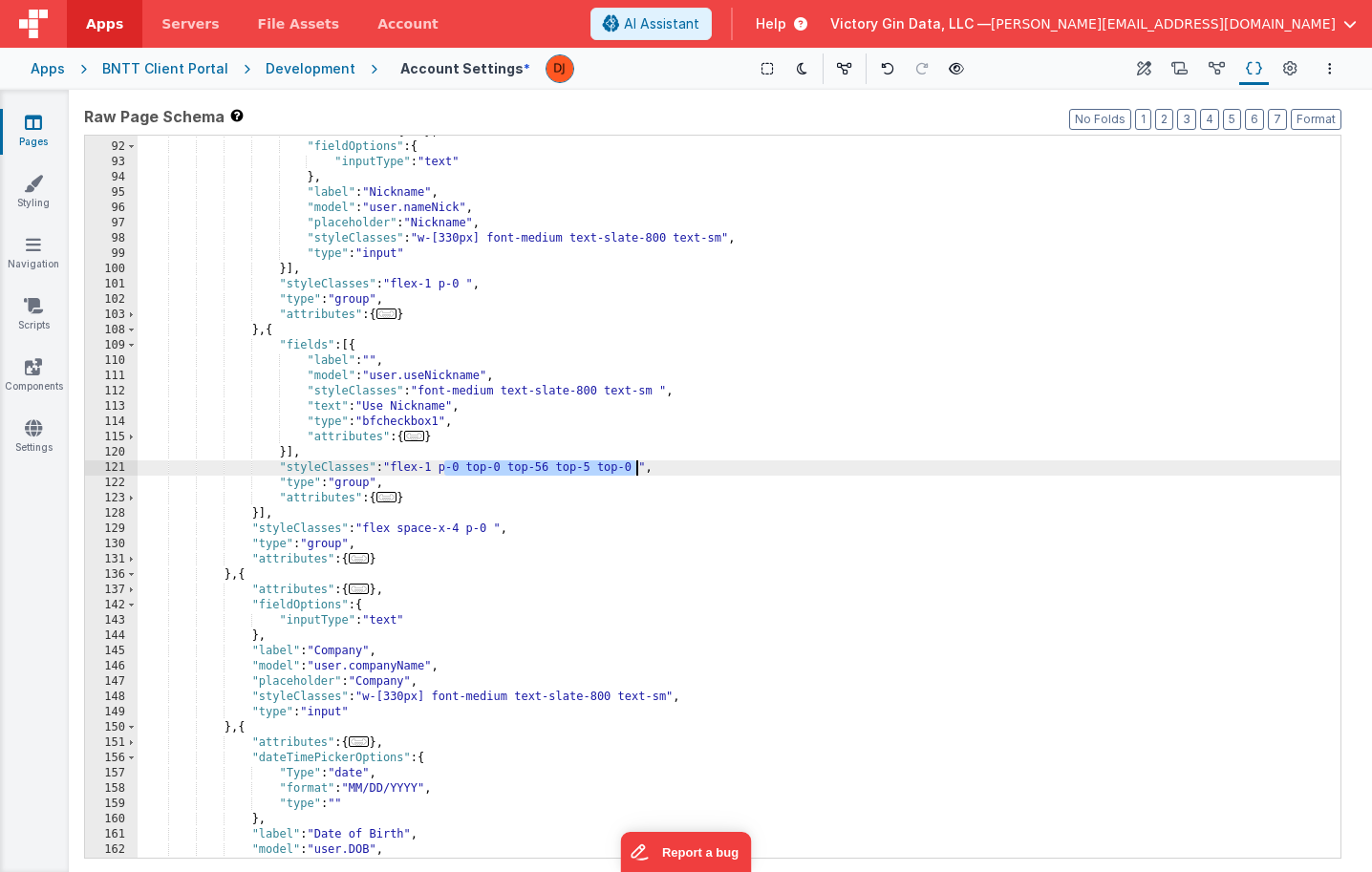
drag, startPoint x: 445, startPoint y: 472, endPoint x: 636, endPoint y: 469, distance: 191.0
click at [636, 469] on div ""attributes" : { ... } , "fieldOptions" : { "inputType" : "text" } , "label" : …" at bounding box center [739, 501] width 1203 height 753
click at [475, 283] on div ""attributes" : { ... } , "fieldOptions" : { "inputType" : "text" } , "label" : …" at bounding box center [739, 501] width 1203 height 753
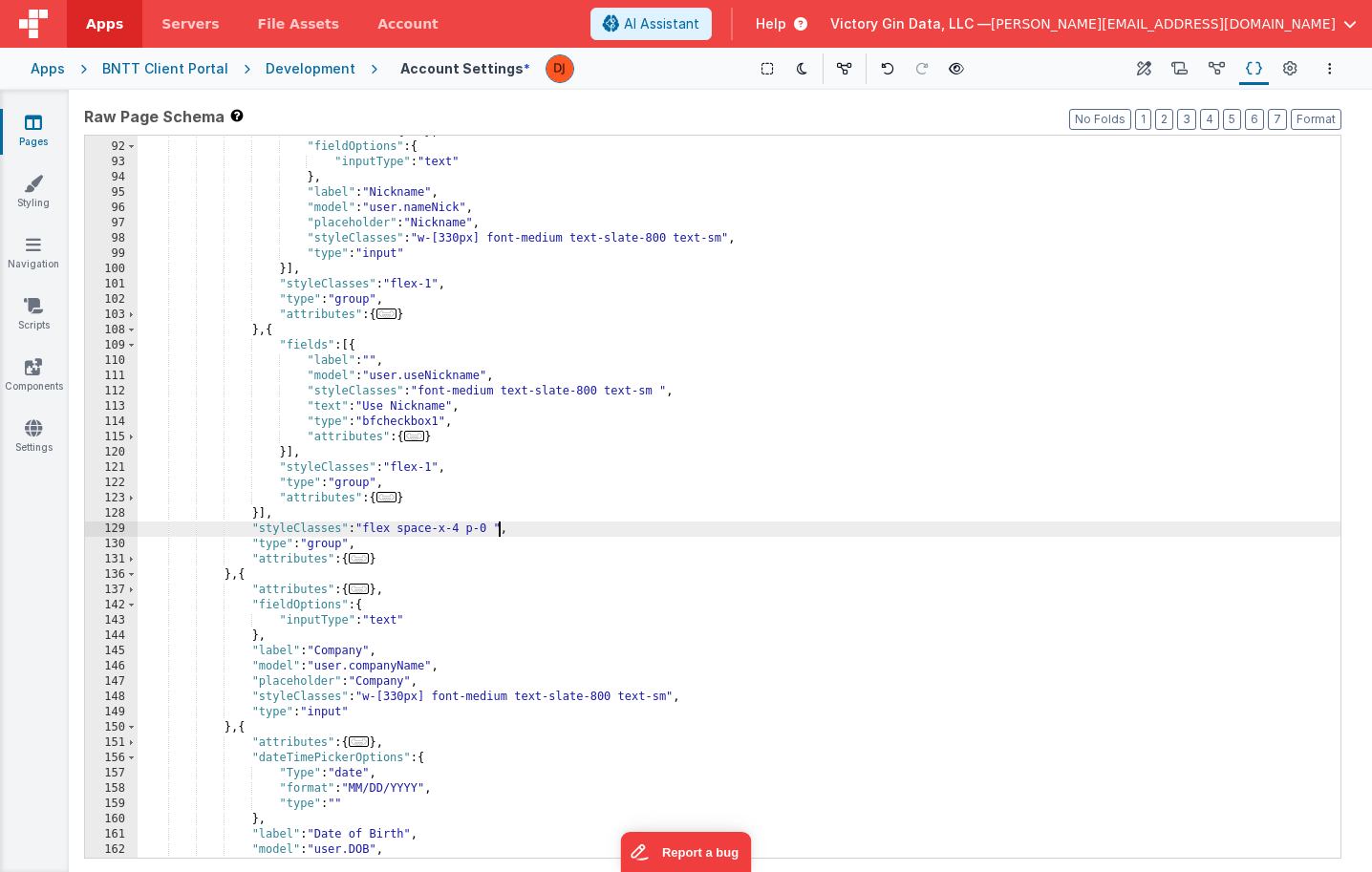
click at [500, 529] on div ""attributes" : { ... } , "fieldOptions" : { "inputType" : "text" } , "label" : …" at bounding box center [739, 501] width 1203 height 753
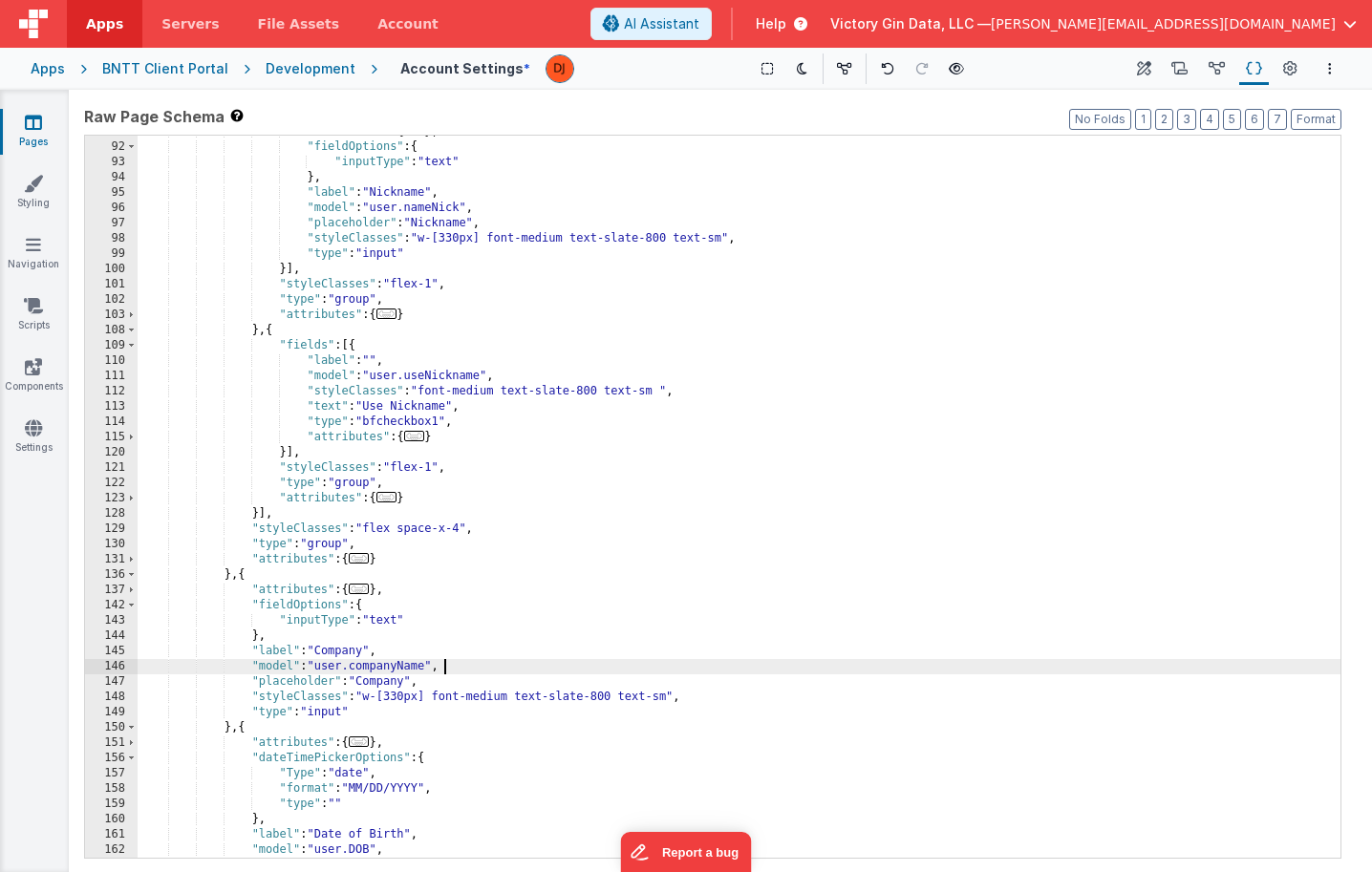
click at [649, 673] on div ""attributes" : { ... } , "fieldOptions" : { "inputType" : "text" } , "label" : …" at bounding box center [739, 501] width 1203 height 753
click at [418, 436] on span "..." at bounding box center [414, 436] width 21 height 11
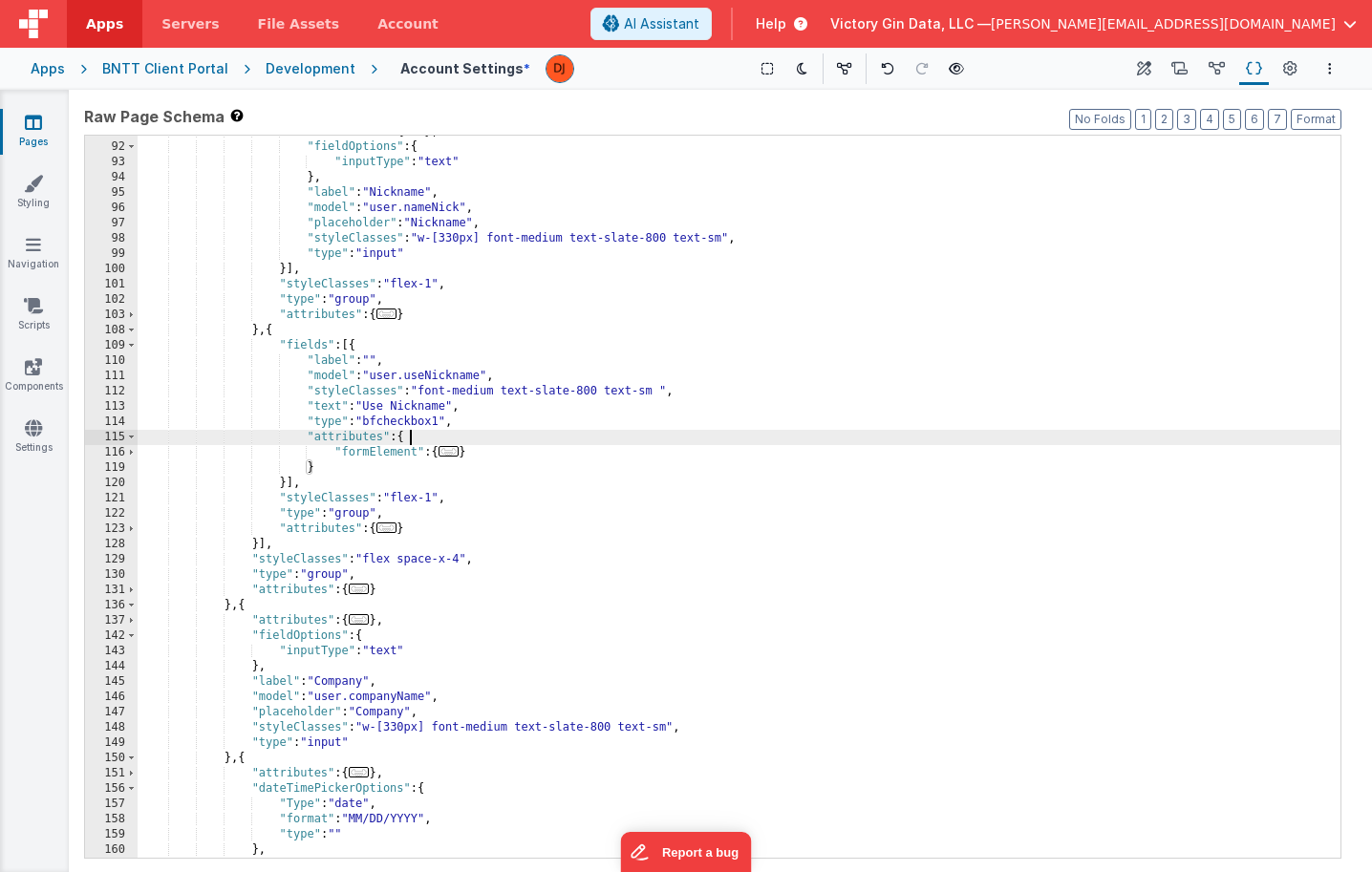
click at [552, 514] on div ""attributes" : { ... } , "fieldOptions" : { "inputType" : "text" } , "label" : …" at bounding box center [739, 501] width 1203 height 753
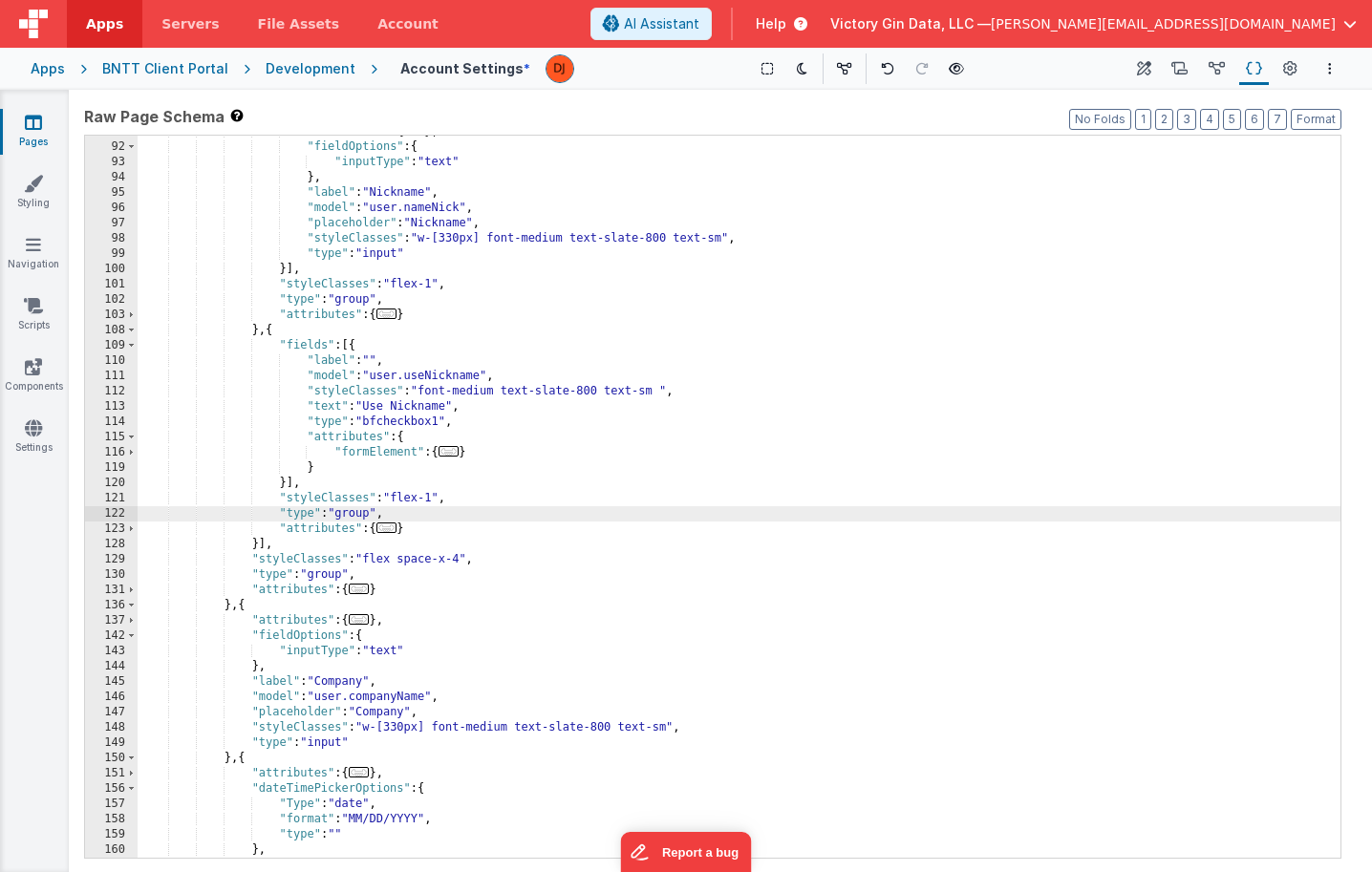
click at [455, 452] on span "..." at bounding box center [448, 451] width 21 height 11
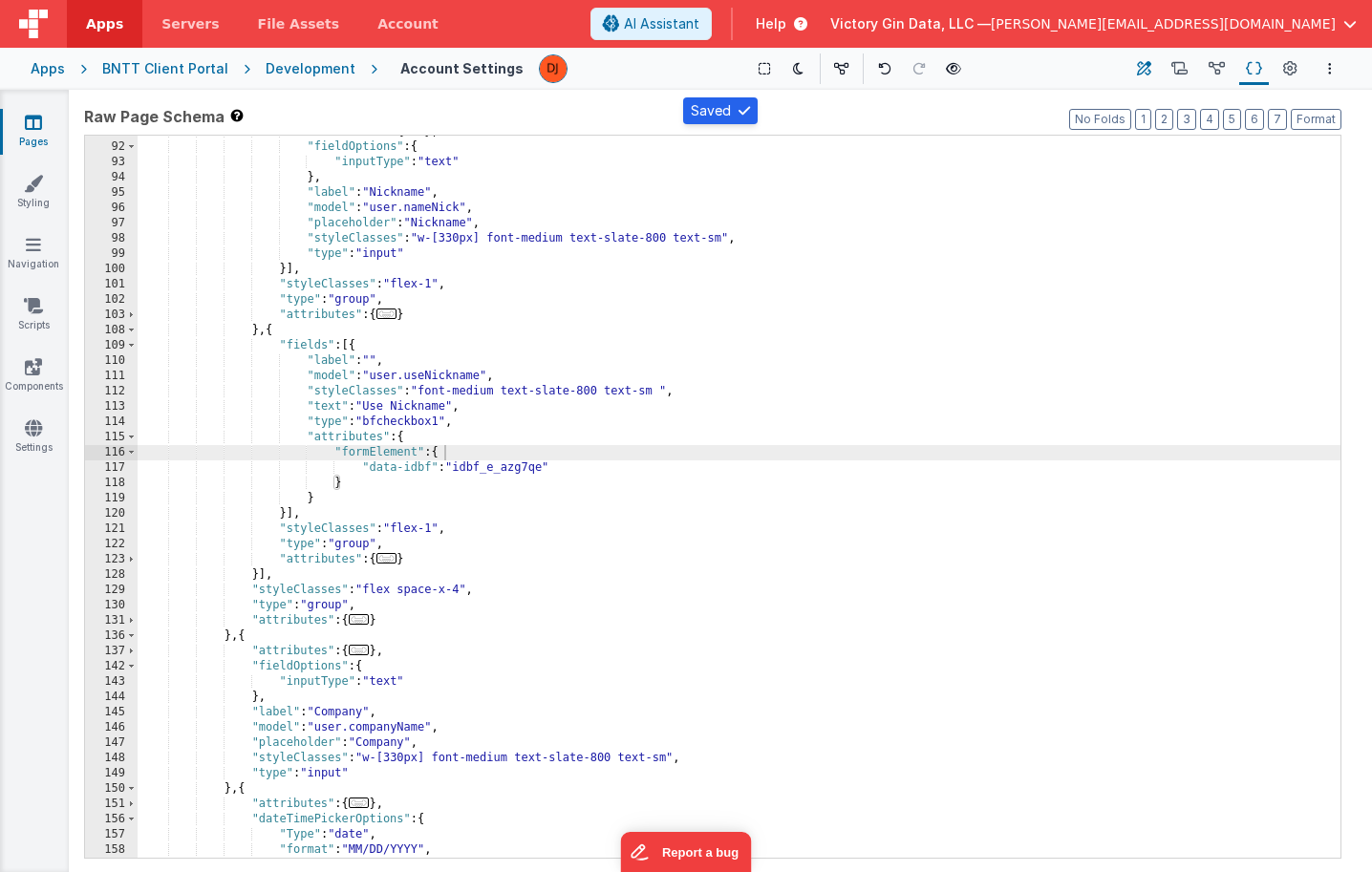
click at [1151, 64] on icon at bounding box center [1143, 69] width 15 height 21
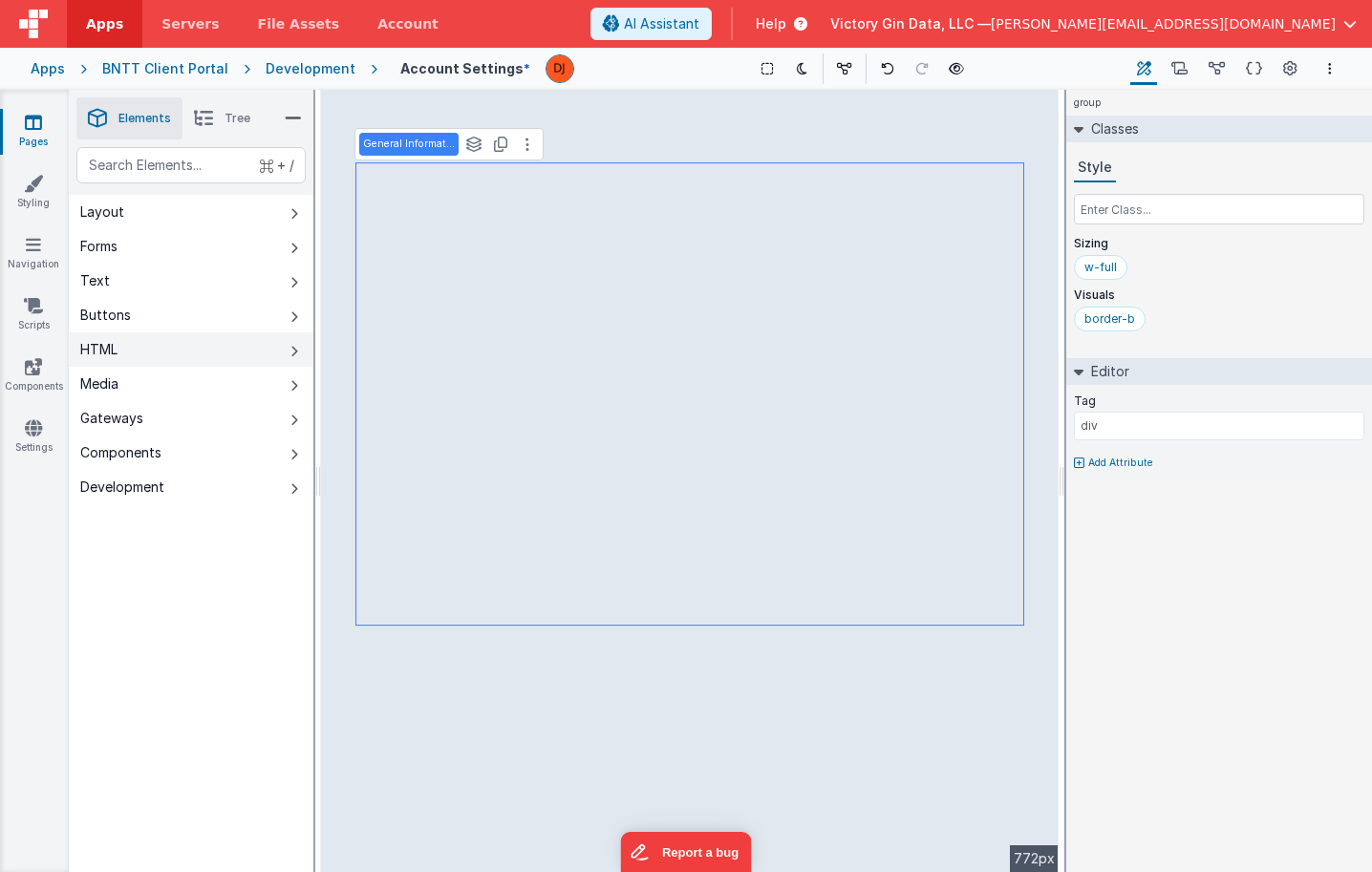
click at [143, 340] on button "HTML" at bounding box center [191, 349] width 244 height 34
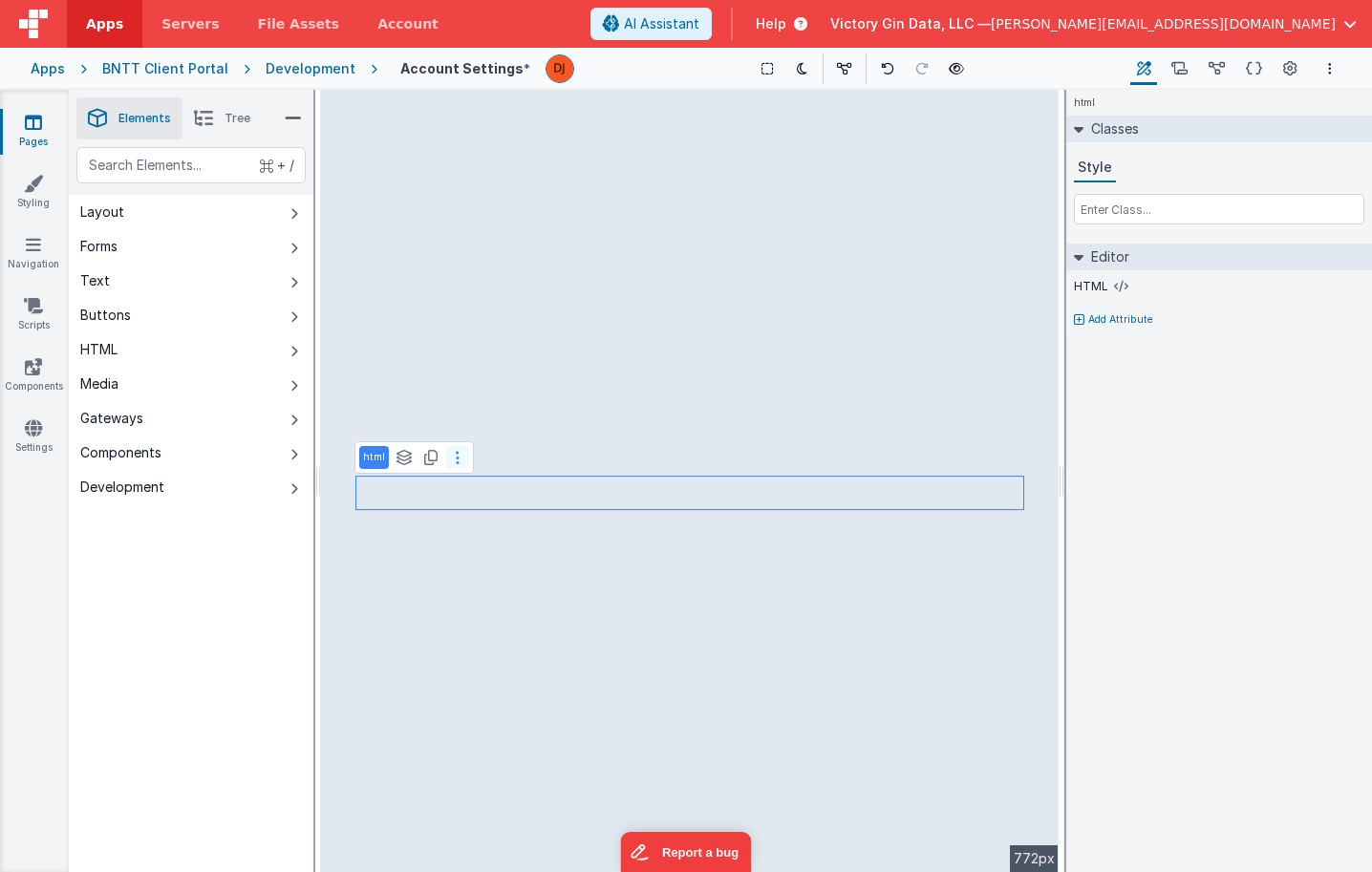
click at [460, 451] on button at bounding box center [457, 457] width 22 height 22
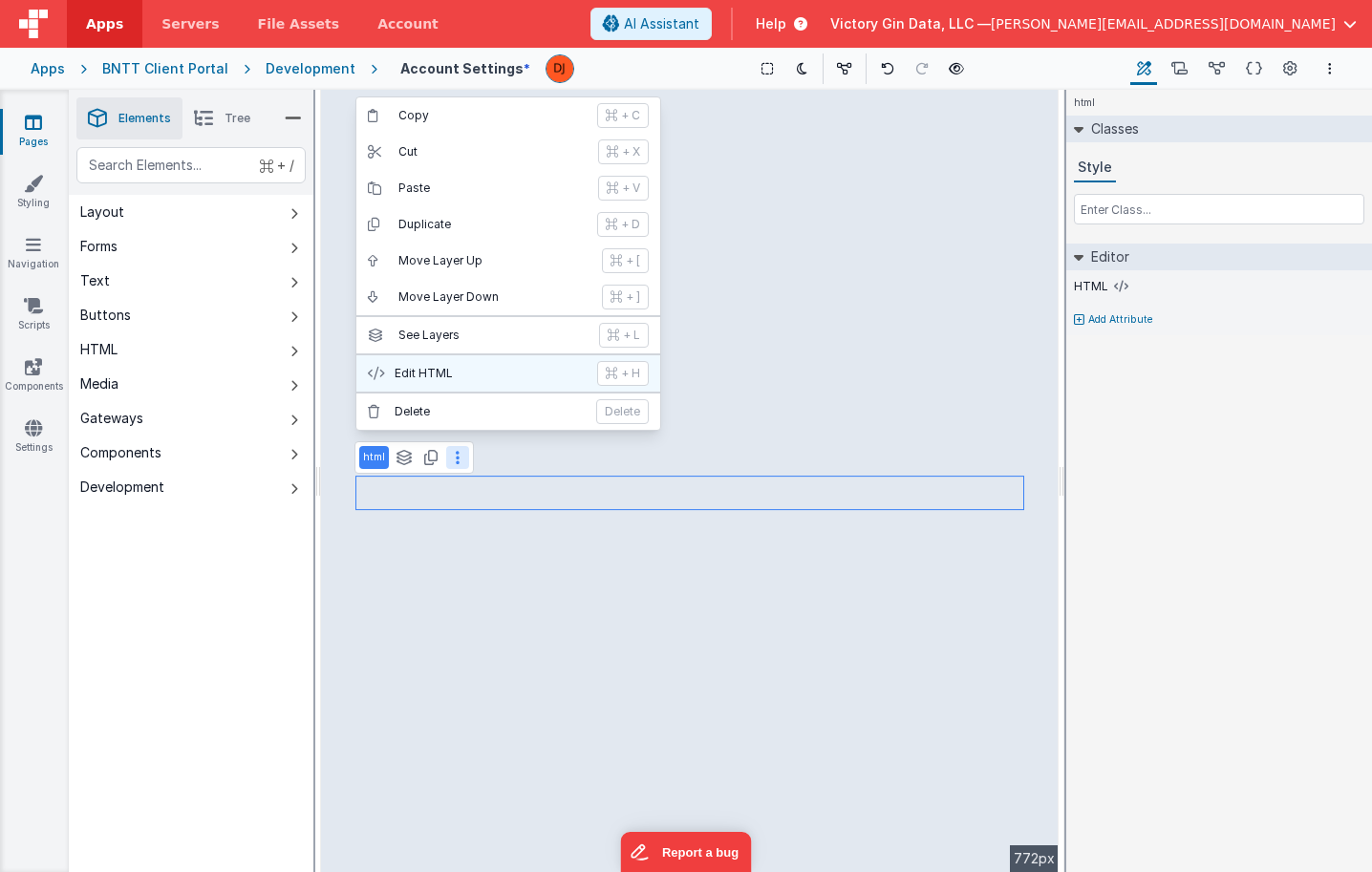
click at [485, 384] on button "Edit HTML + H" at bounding box center [508, 372] width 304 height 36
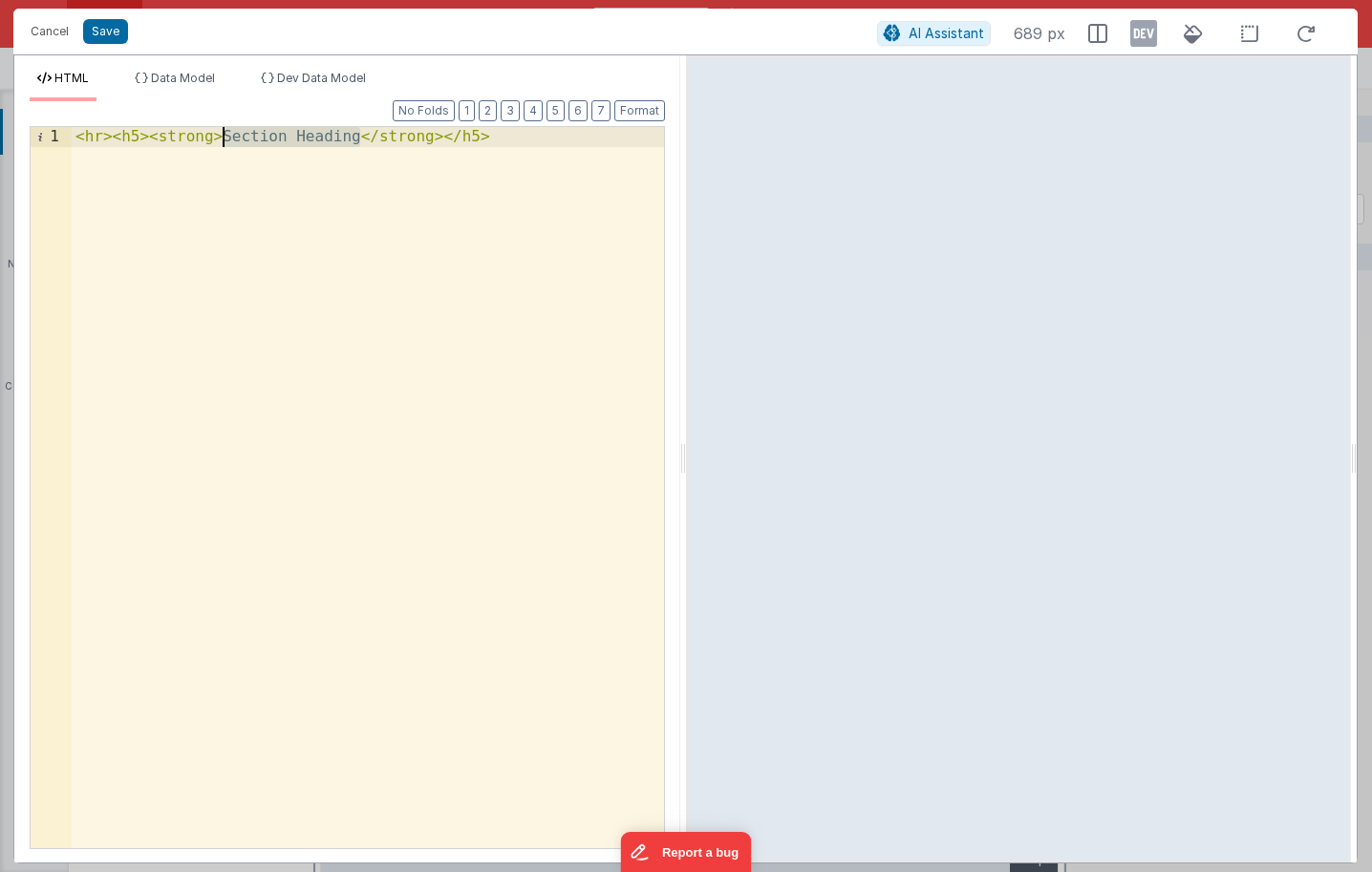
drag, startPoint x: 362, startPoint y: 142, endPoint x: 225, endPoint y: 137, distance: 137.1
click at [225, 137] on div "< hr > < h5 > < strong > Section Heading </ strong > </ h5 >" at bounding box center [368, 507] width 593 height 762
click at [113, 38] on button "Save" at bounding box center [106, 31] width 45 height 24
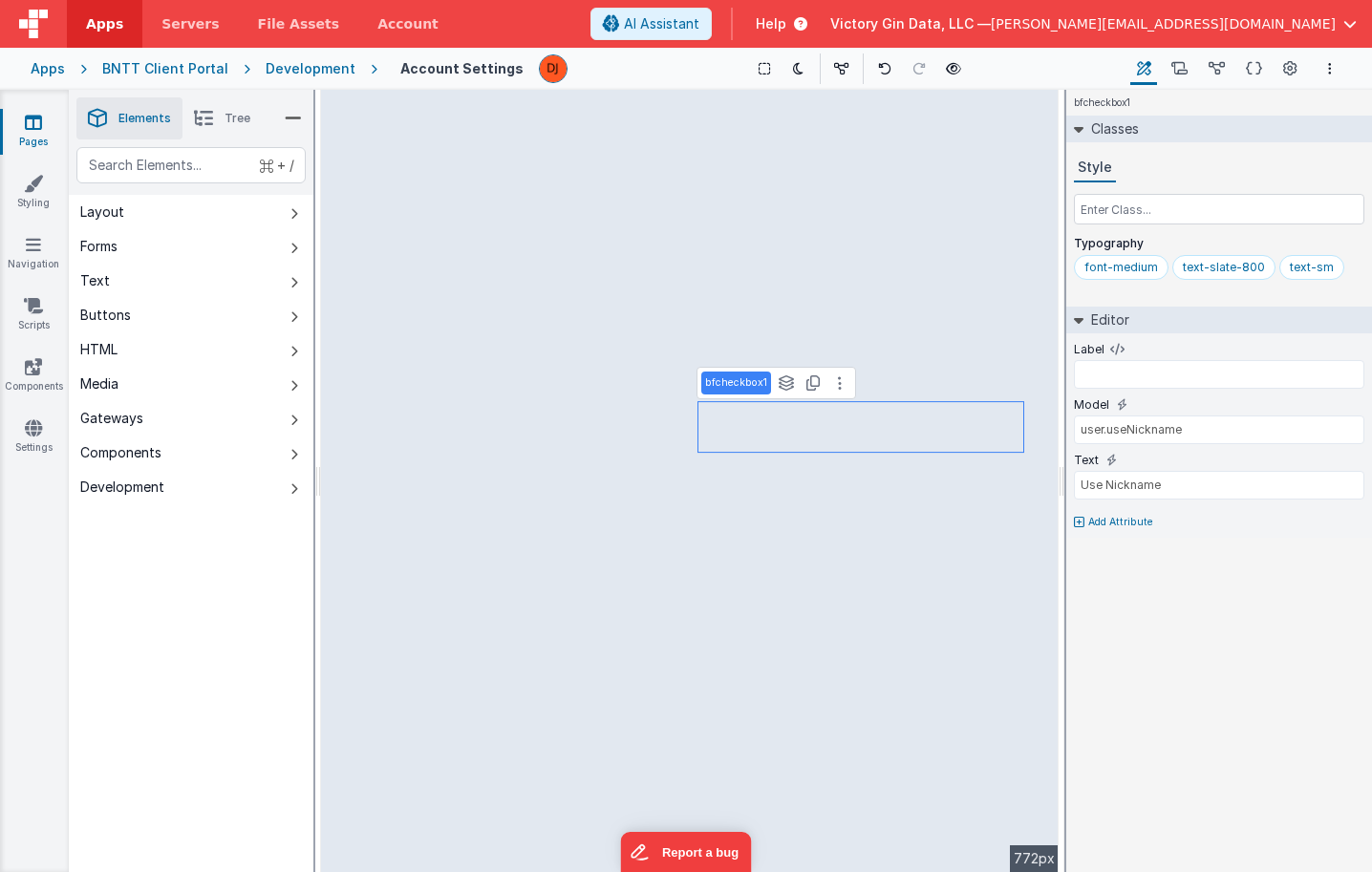
click at [1351, 267] on div "font-medium text-slate-800 text-sm" at bounding box center [1218, 271] width 290 height 32
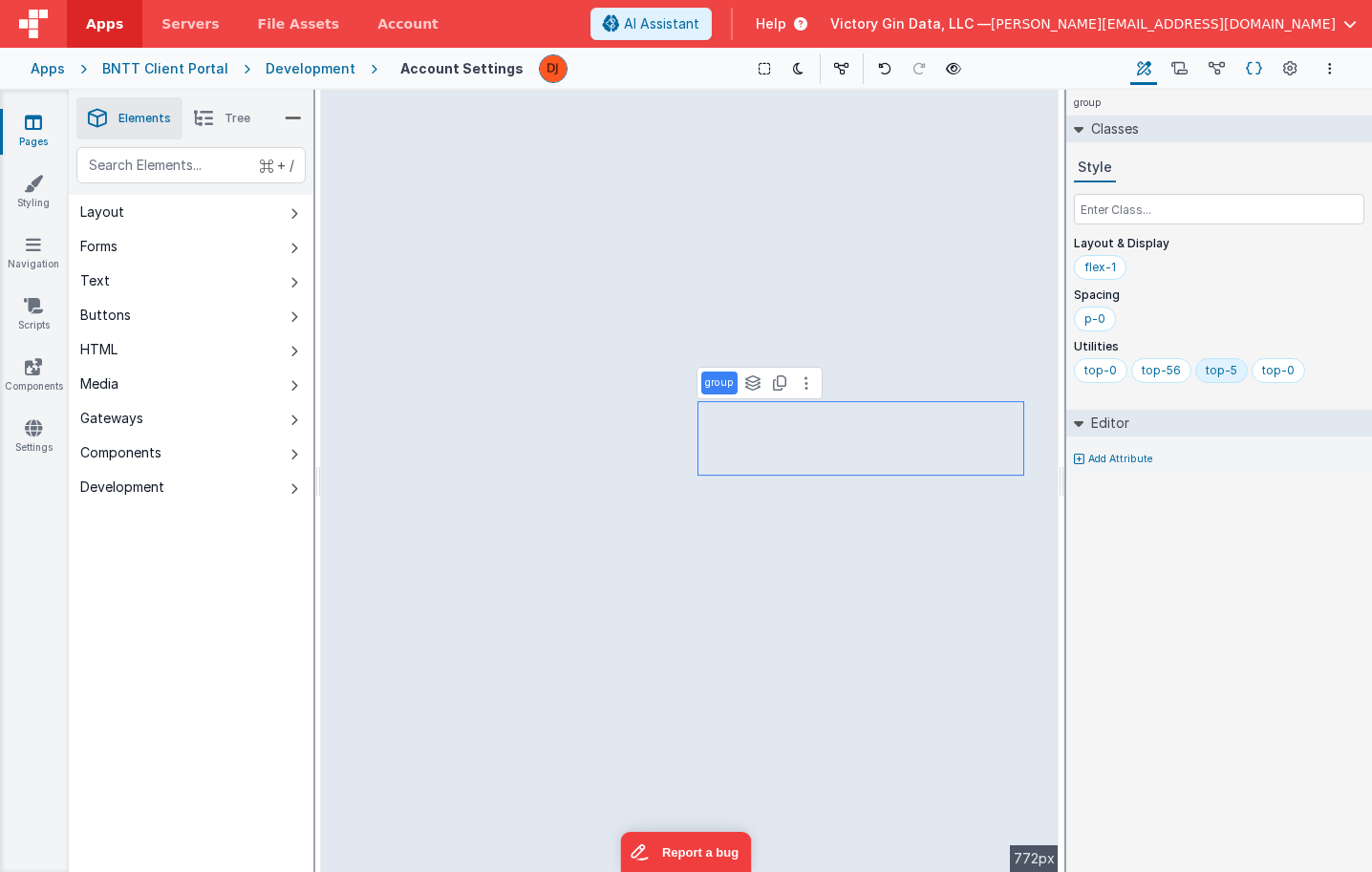
click at [1253, 75] on icon at bounding box center [1254, 69] width 17 height 21
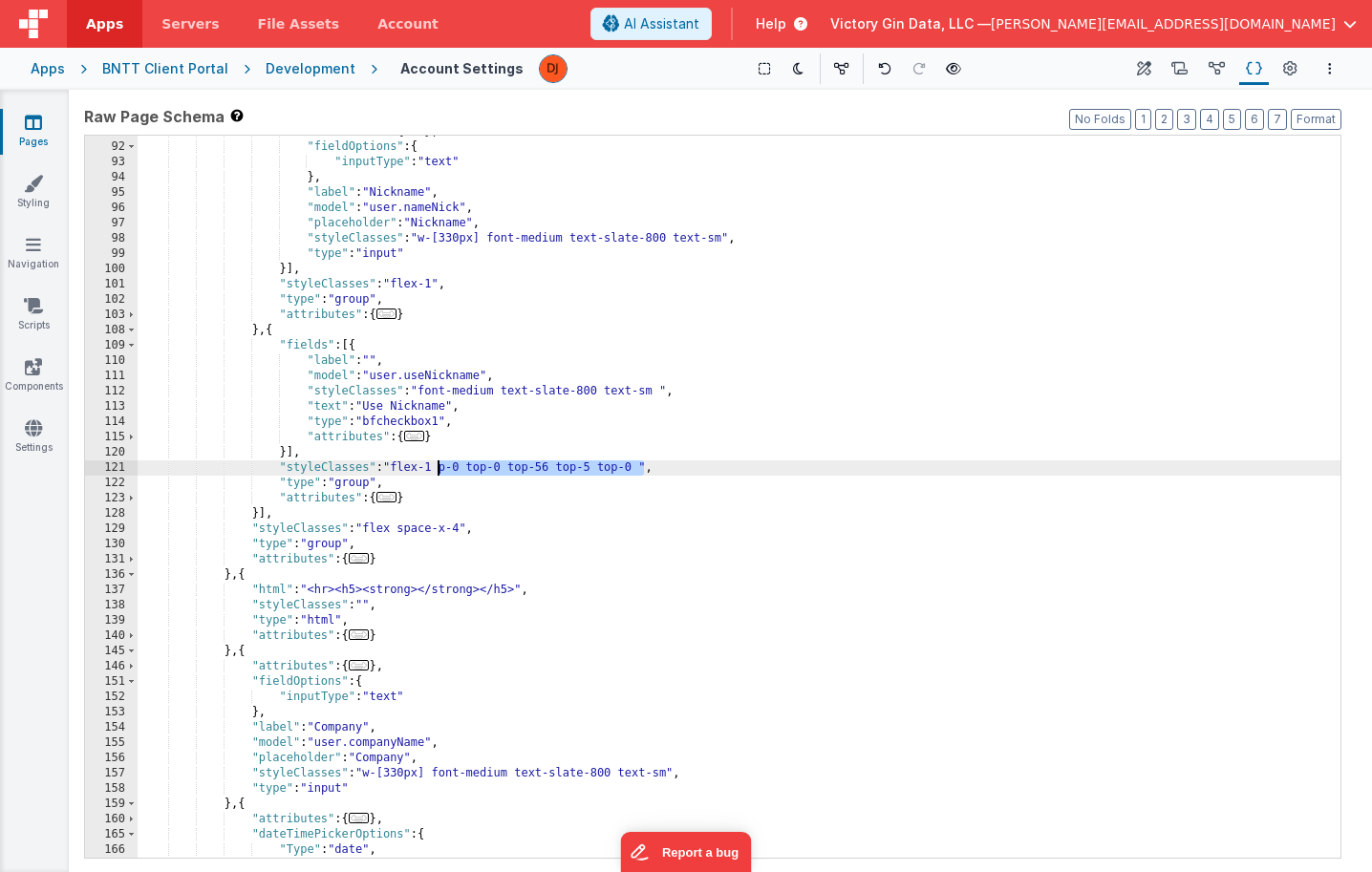
drag, startPoint x: 645, startPoint y: 464, endPoint x: 439, endPoint y: 462, distance: 206.0
click at [439, 462] on div ""attributes" : { ... } , "fieldOptions" : { "inputType" : "text" } , "label" : …" at bounding box center [739, 501] width 1203 height 753
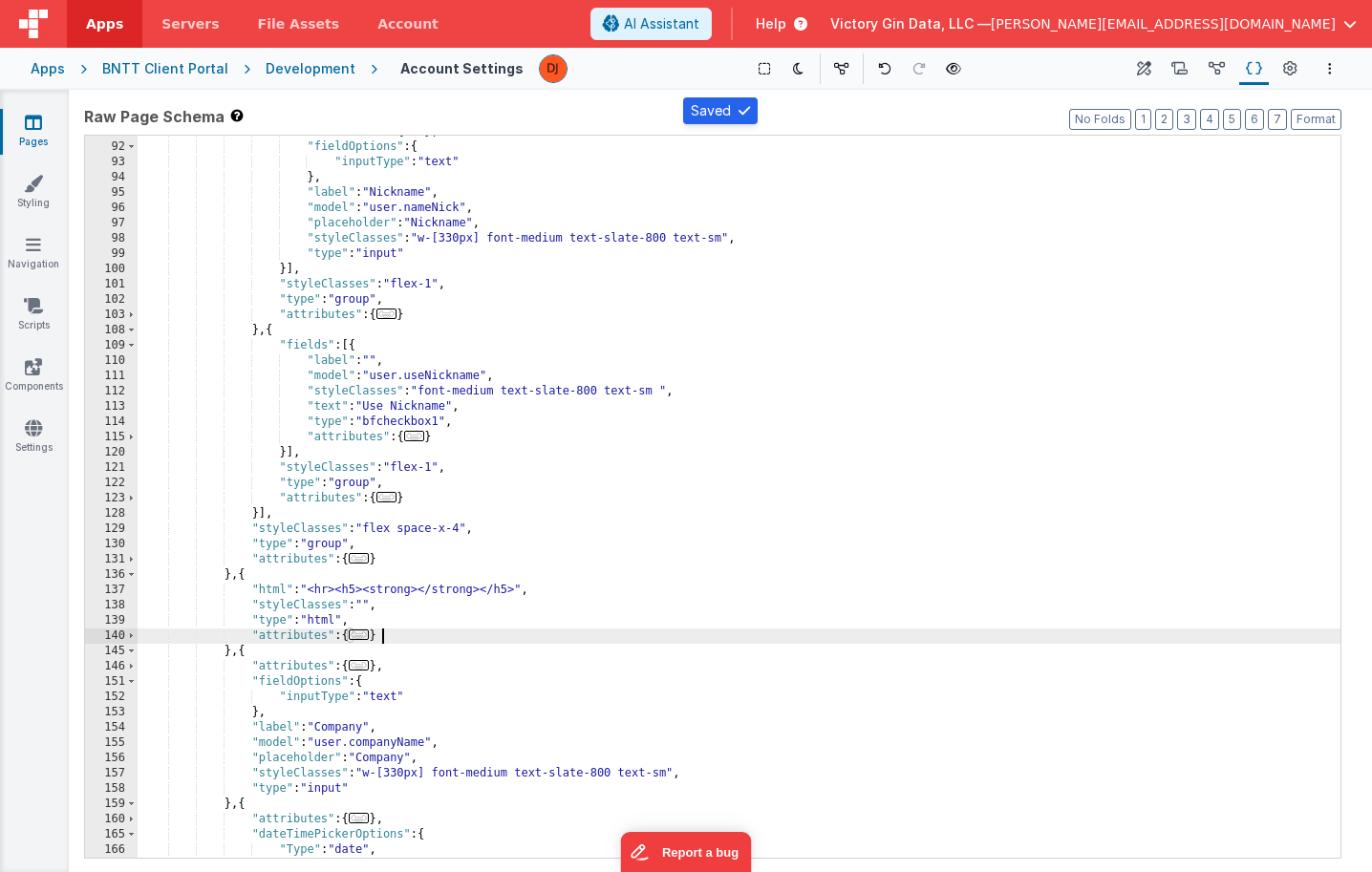
click at [643, 638] on div ""attributes" : { ... } , "fieldOptions" : { "inputType" : "text" } , "label" : …" at bounding box center [739, 501] width 1203 height 753
click at [1132, 65] on button "Builder" at bounding box center [1143, 68] width 26 height 32
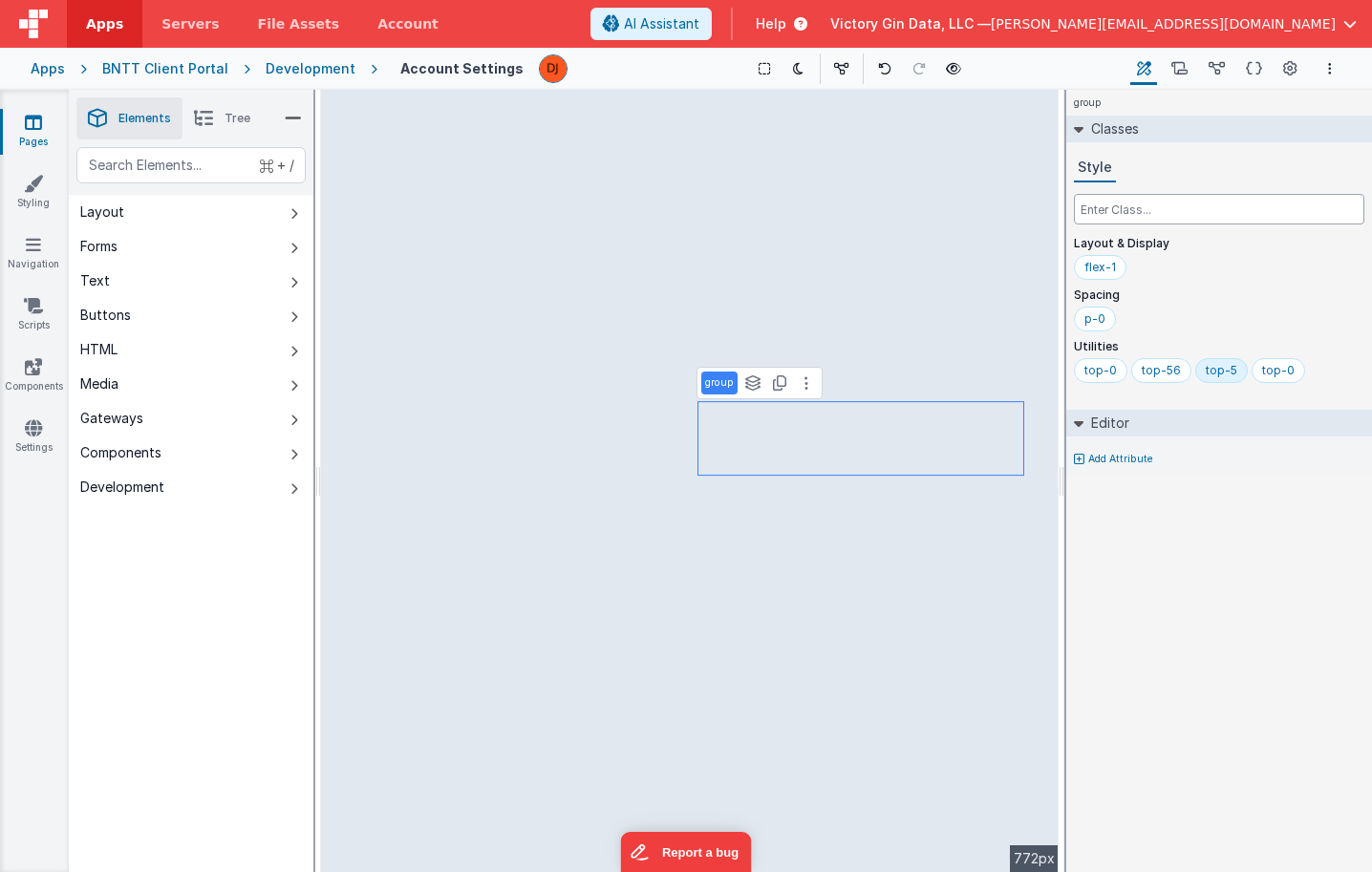
click at [1164, 215] on input "text" at bounding box center [1218, 208] width 290 height 30
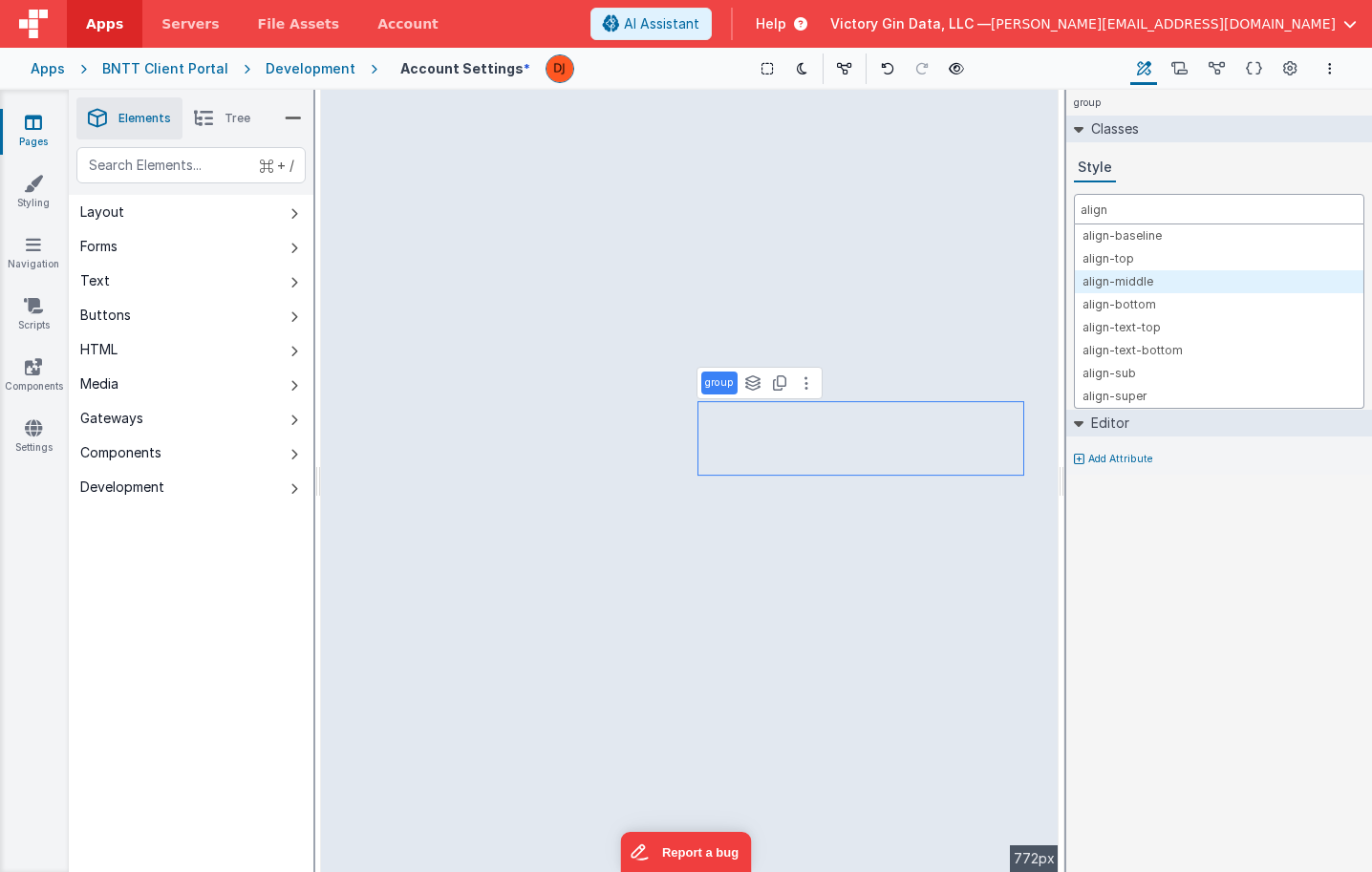
type input "align"
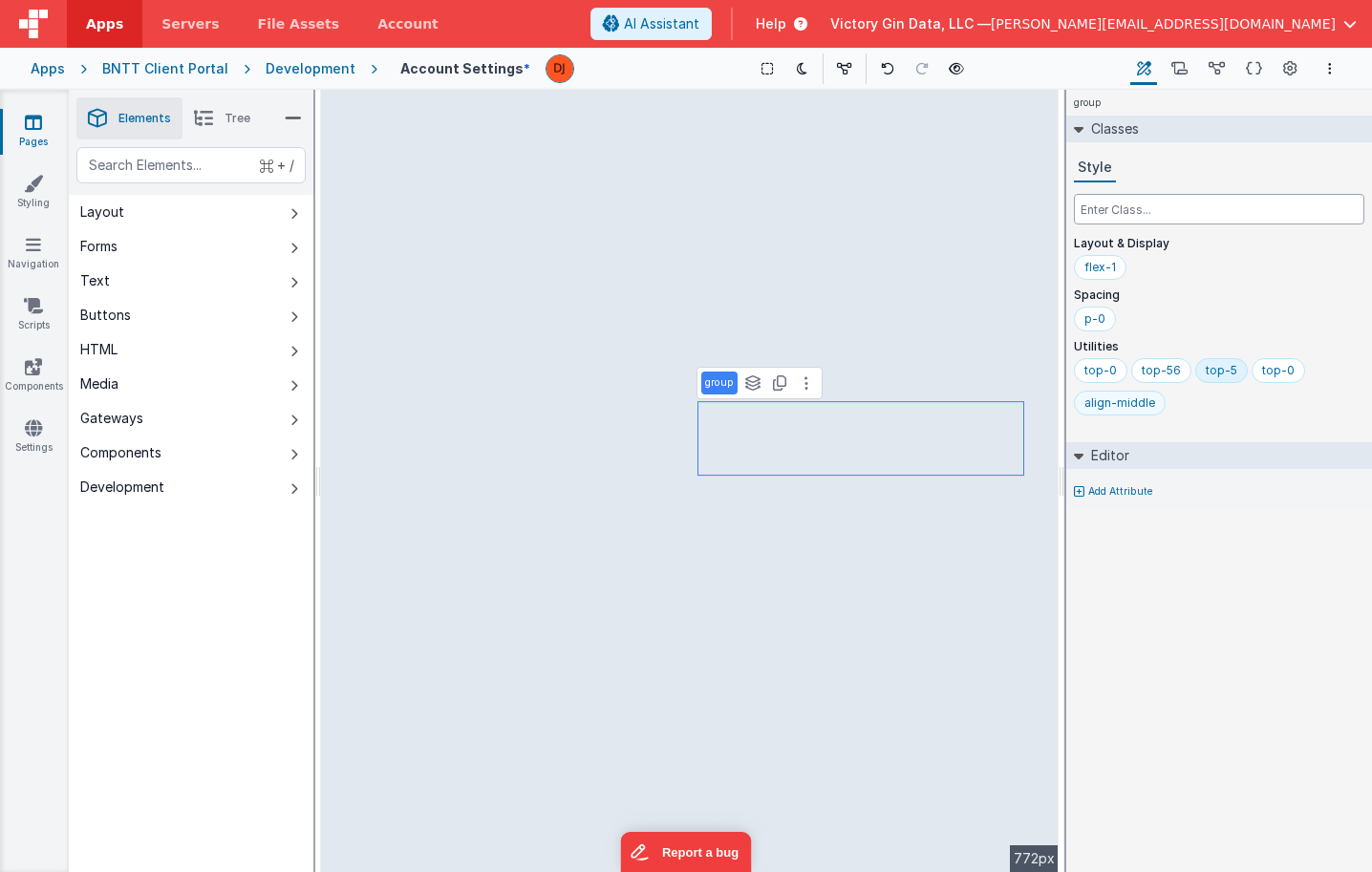
click at [1101, 409] on div "align-middle" at bounding box center [1120, 403] width 70 height 16
click at [1101, 409] on input "align-middle" at bounding box center [1123, 403] width 76 height 21
click at [1220, 413] on div "top-0 top-56 top-5 top-0 align-middle" at bounding box center [1218, 390] width 290 height 65
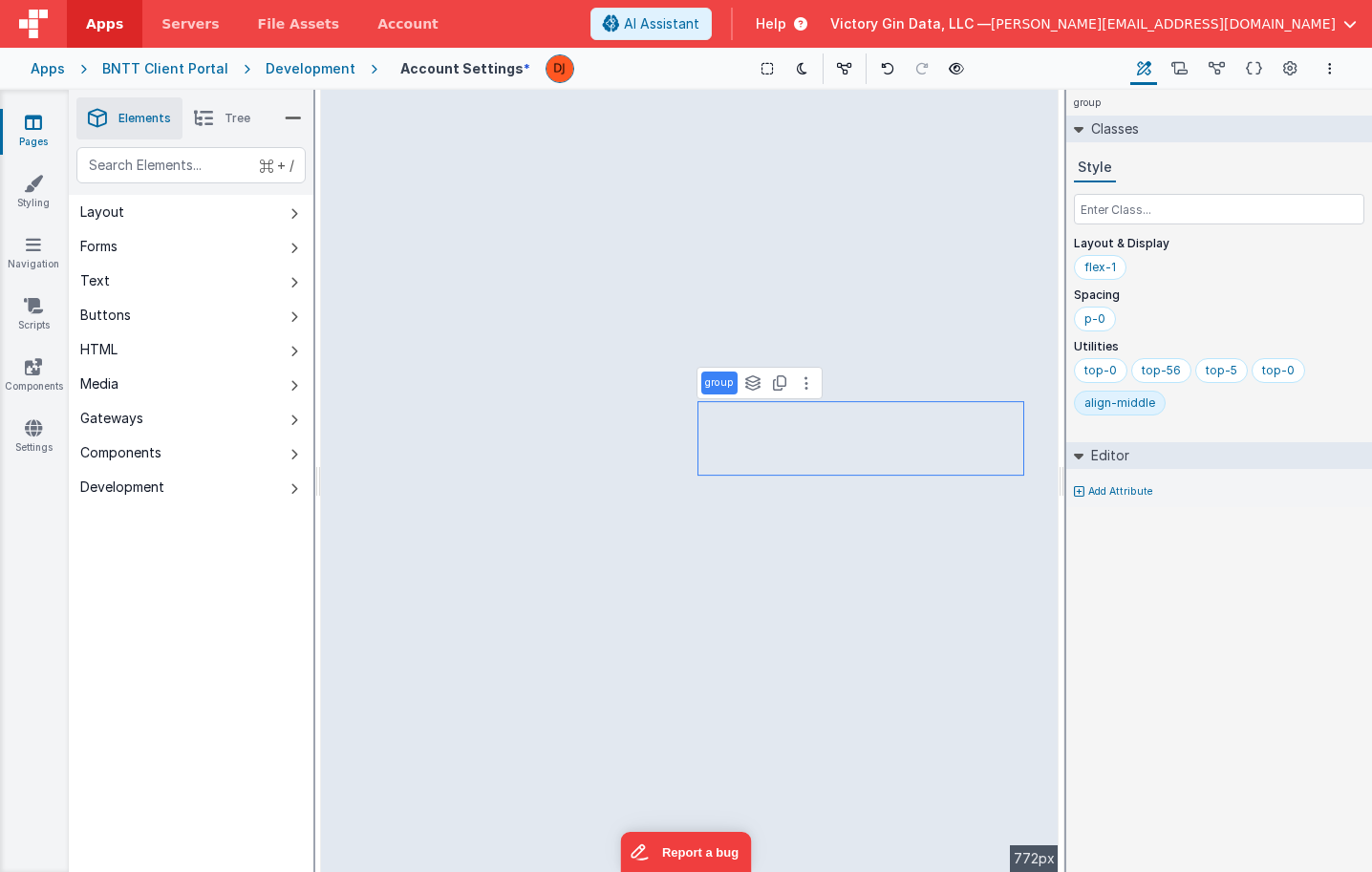
click at [1129, 410] on div "align-middle" at bounding box center [1120, 403] width 70 height 16
click at [1129, 410] on input "align-middle" at bounding box center [1123, 403] width 76 height 21
click at [1275, 370] on div "top-0" at bounding box center [1277, 371] width 32 height 16
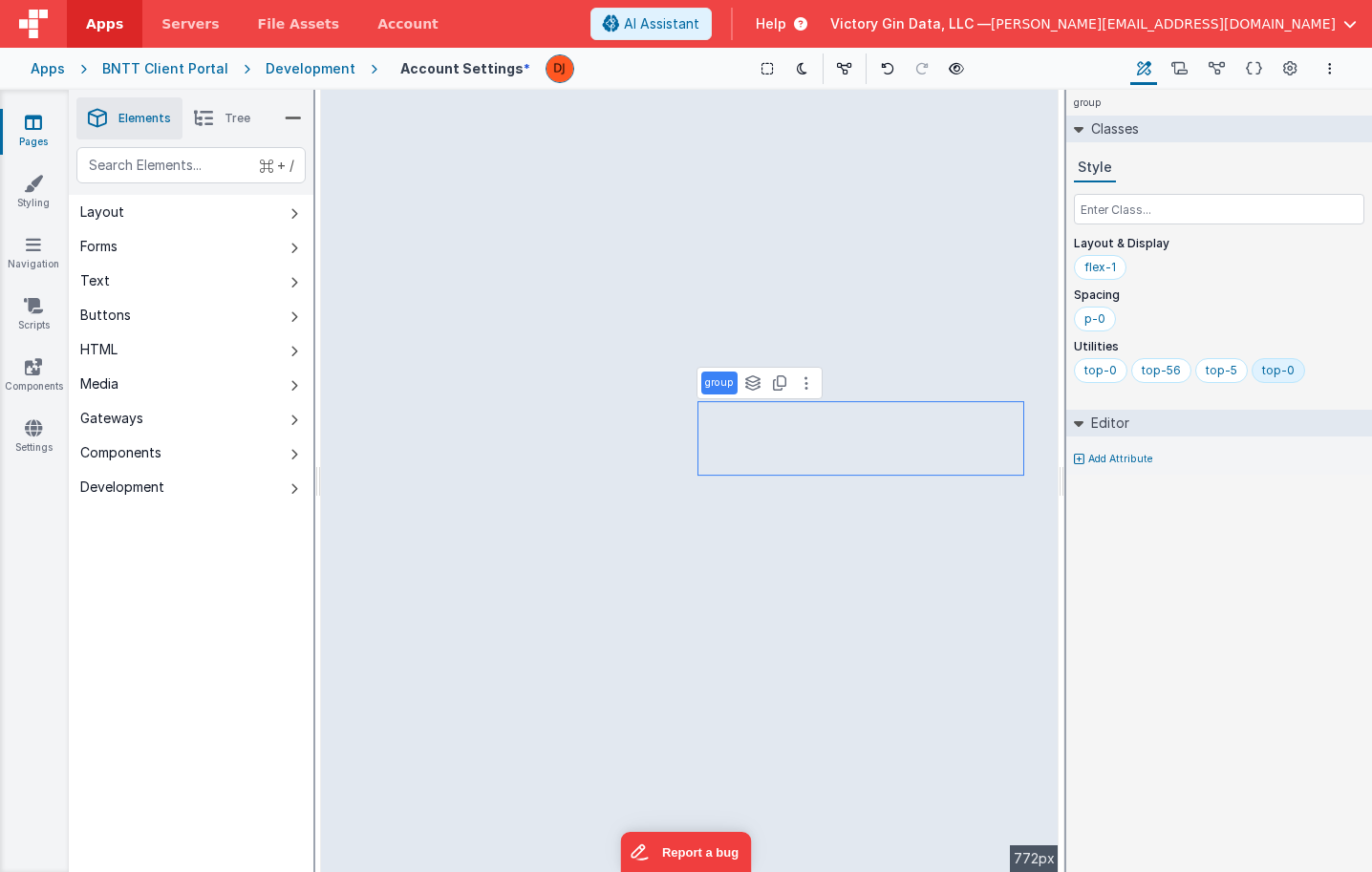
click at [1275, 370] on div "top-0" at bounding box center [1277, 371] width 32 height 16
click at [1275, 370] on input "top-0" at bounding box center [1300, 371] width 76 height 21
click at [1219, 371] on div "top-0" at bounding box center [1220, 371] width 32 height 16
click at [1219, 371] on input "top-0" at bounding box center [1243, 371] width 76 height 21
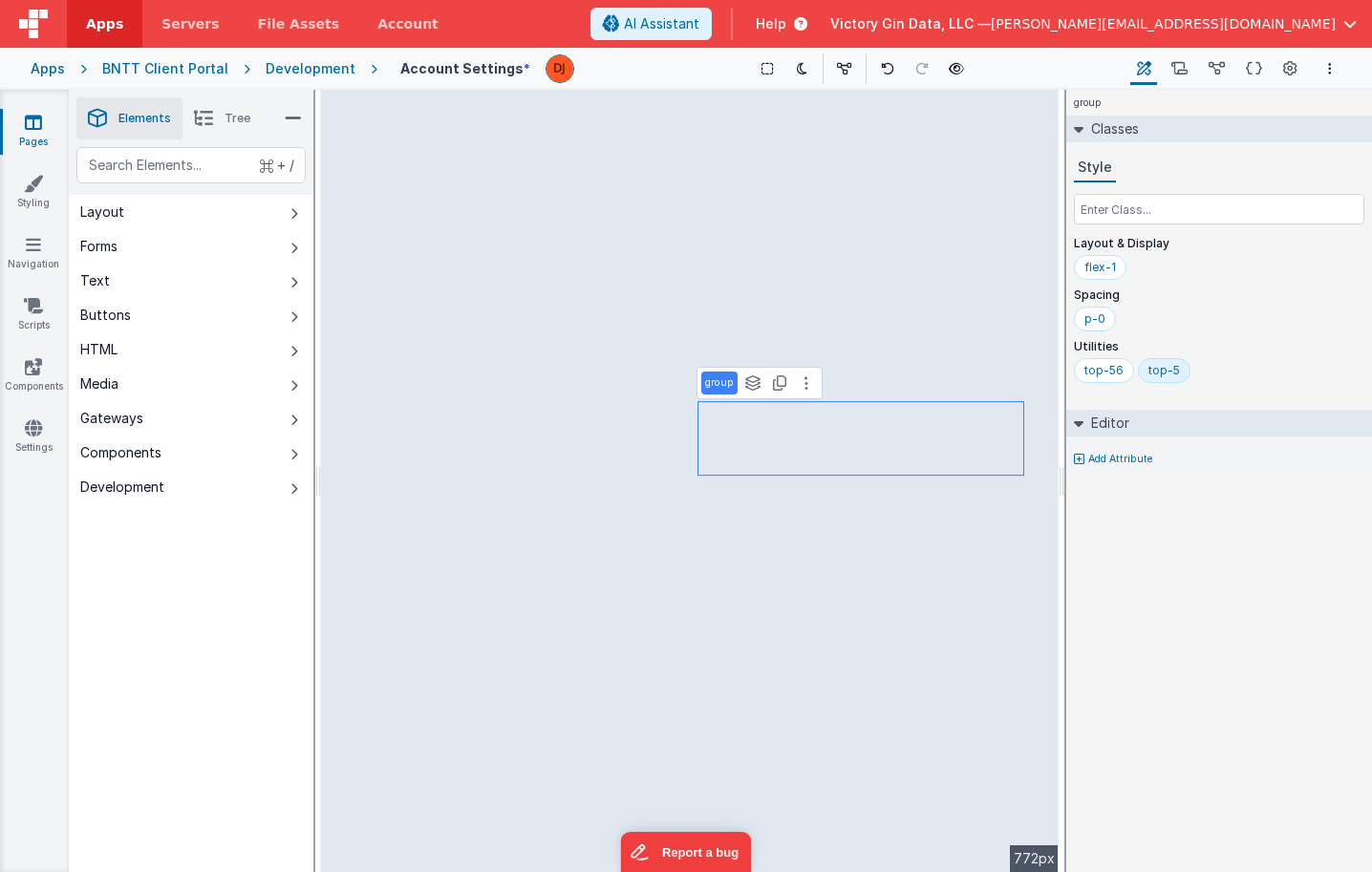
click at [1168, 376] on div "top-5" at bounding box center [1164, 371] width 31 height 16
click at [1111, 371] on div "top-56" at bounding box center [1104, 371] width 39 height 16
type input "top-"
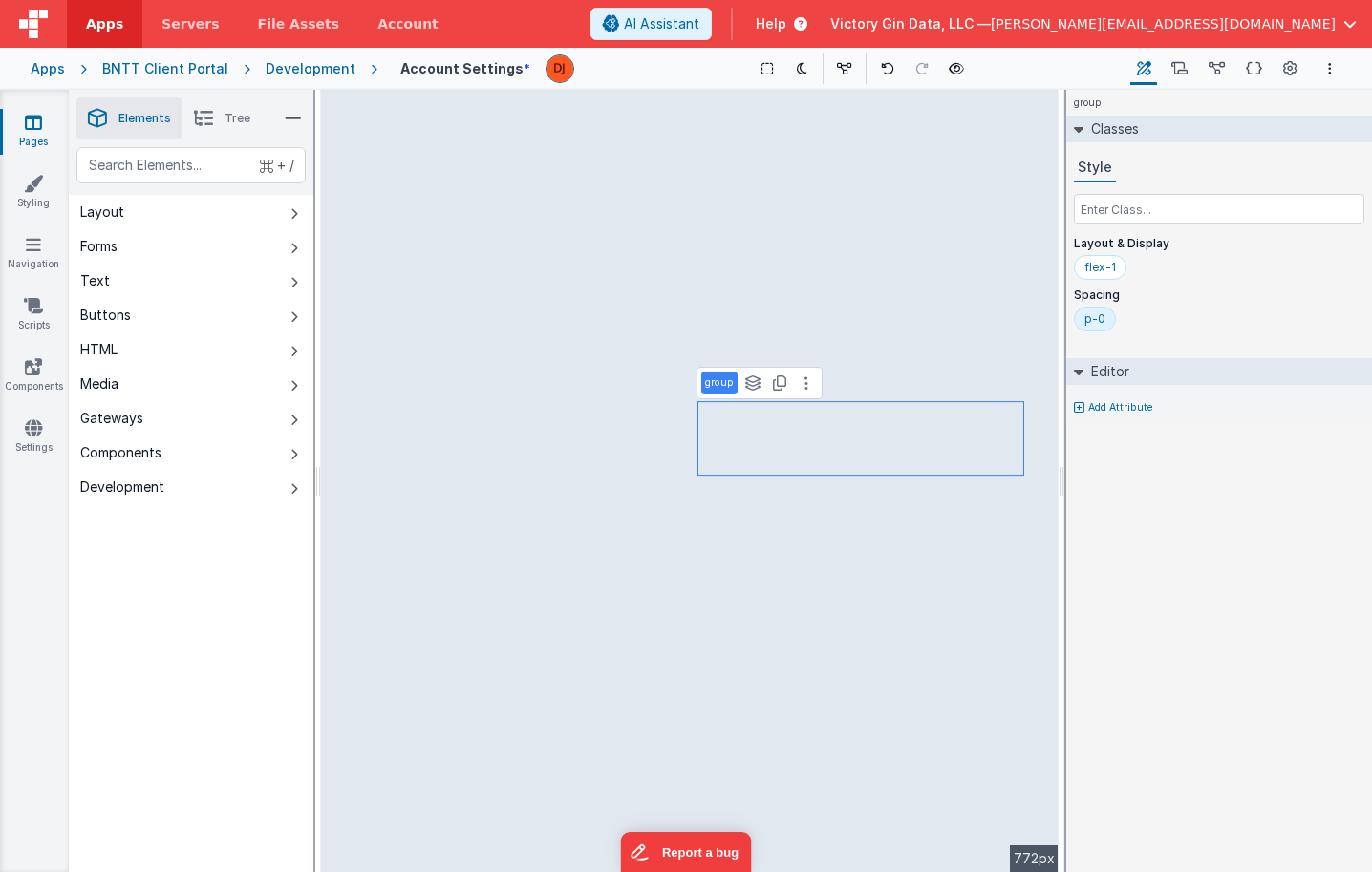
click at [1101, 322] on div "p-0" at bounding box center [1094, 319] width 21 height 16
click at [1101, 322] on input "p-0" at bounding box center [1123, 320] width 76 height 21
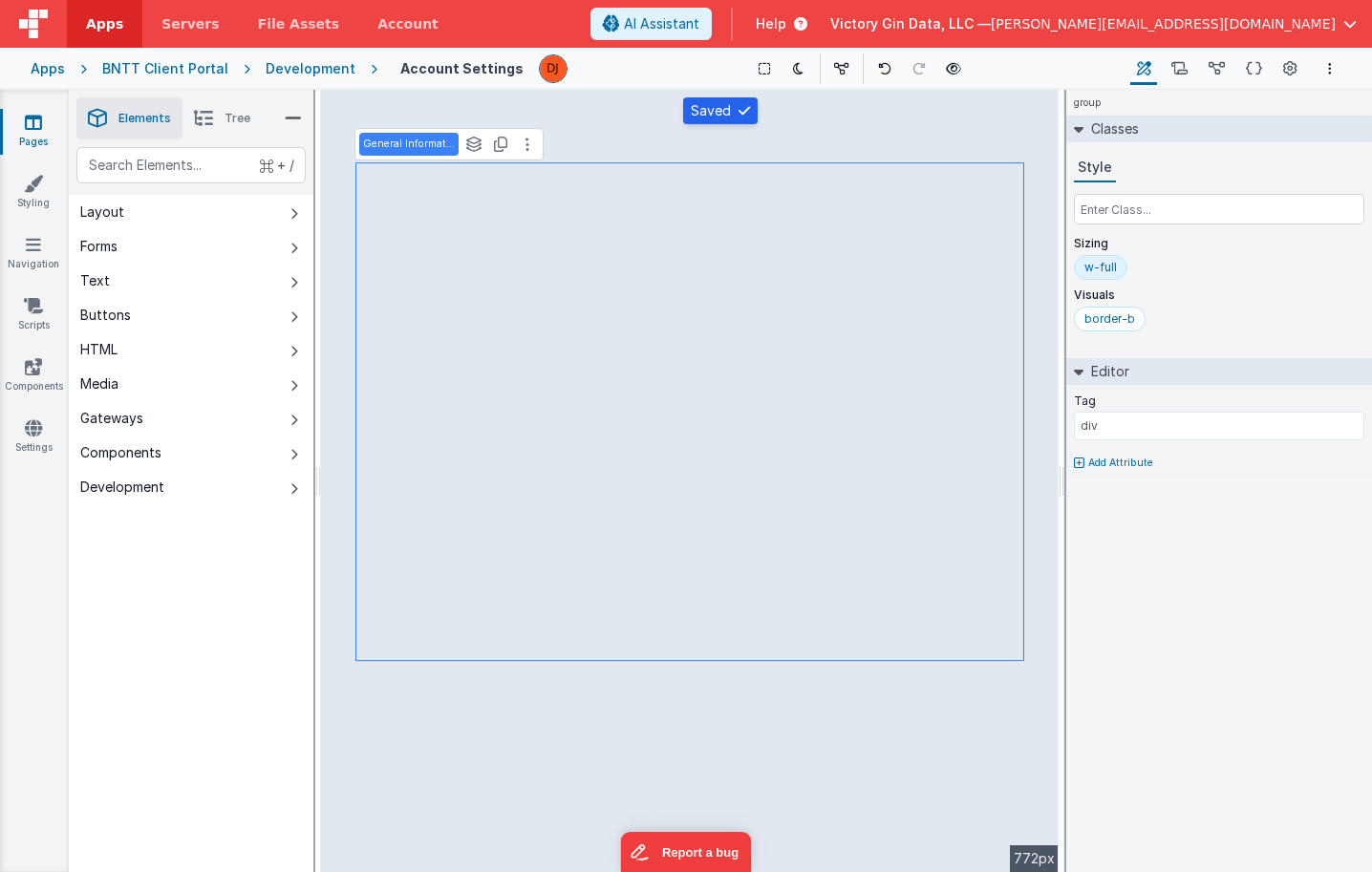
type input "user.nameLast"
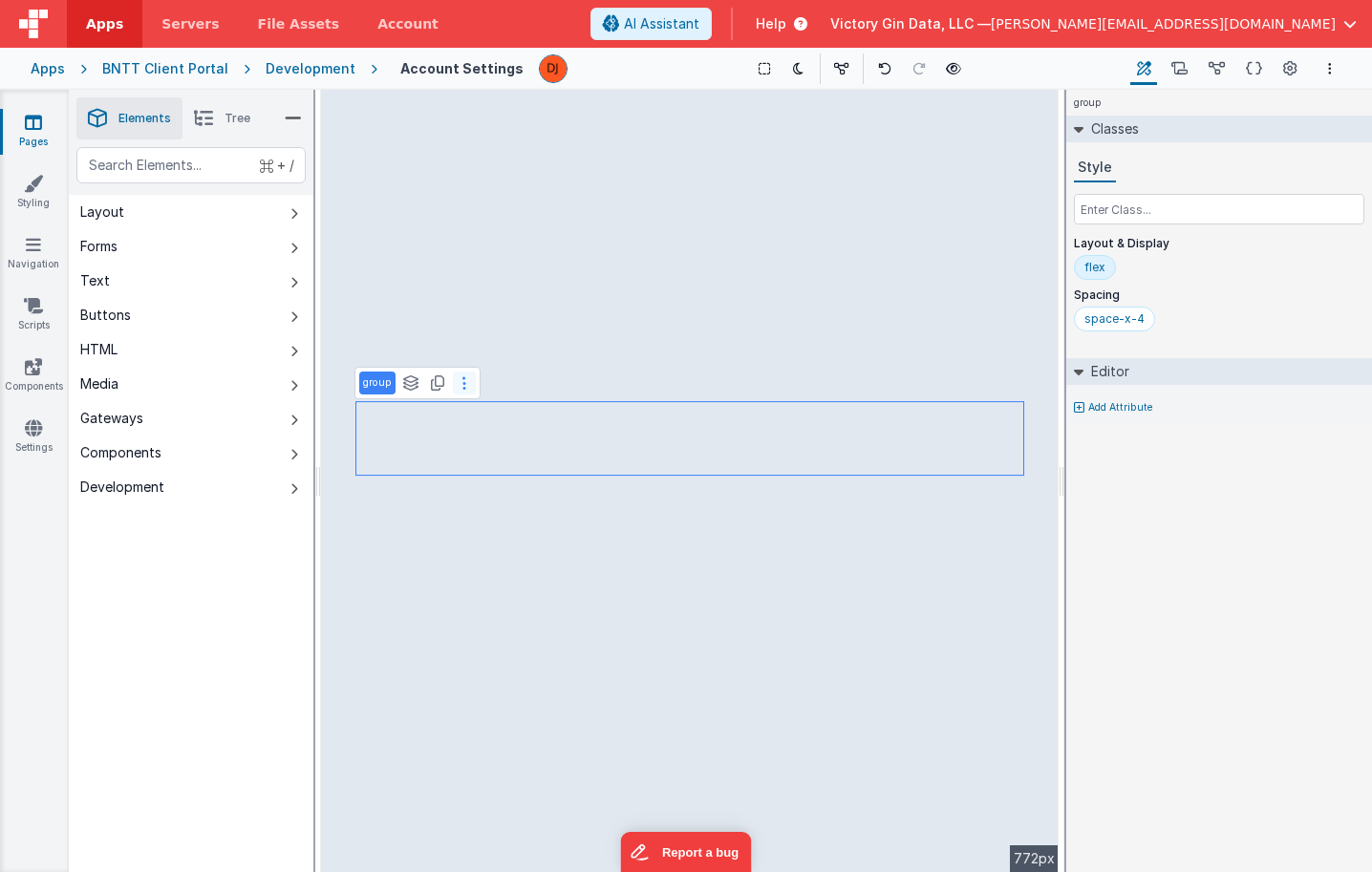
click at [465, 386] on icon at bounding box center [465, 383] width 4 height 16
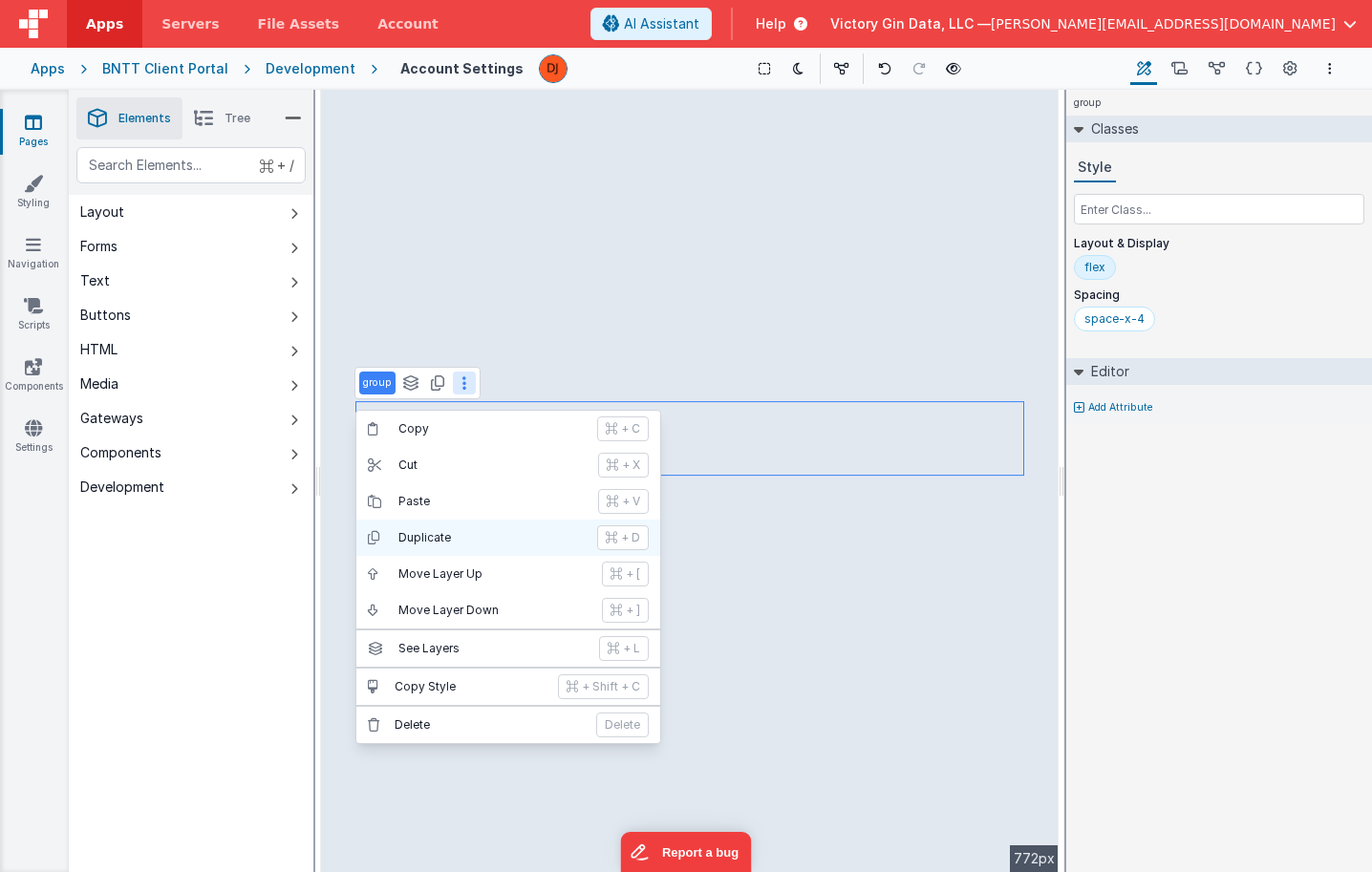
click at [480, 541] on p "Duplicate" at bounding box center [491, 538] width 187 height 16
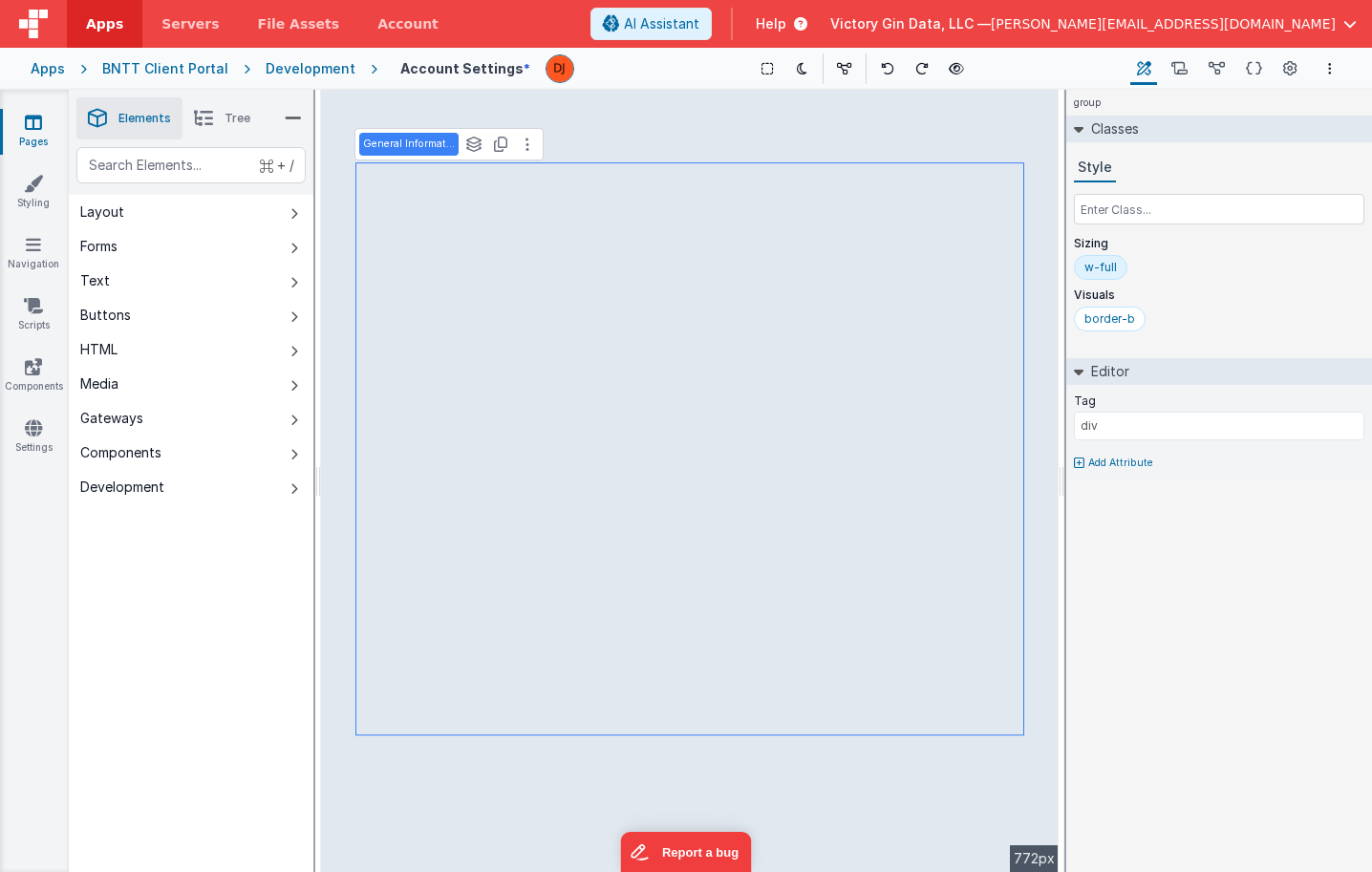
type input "user.nameLast"
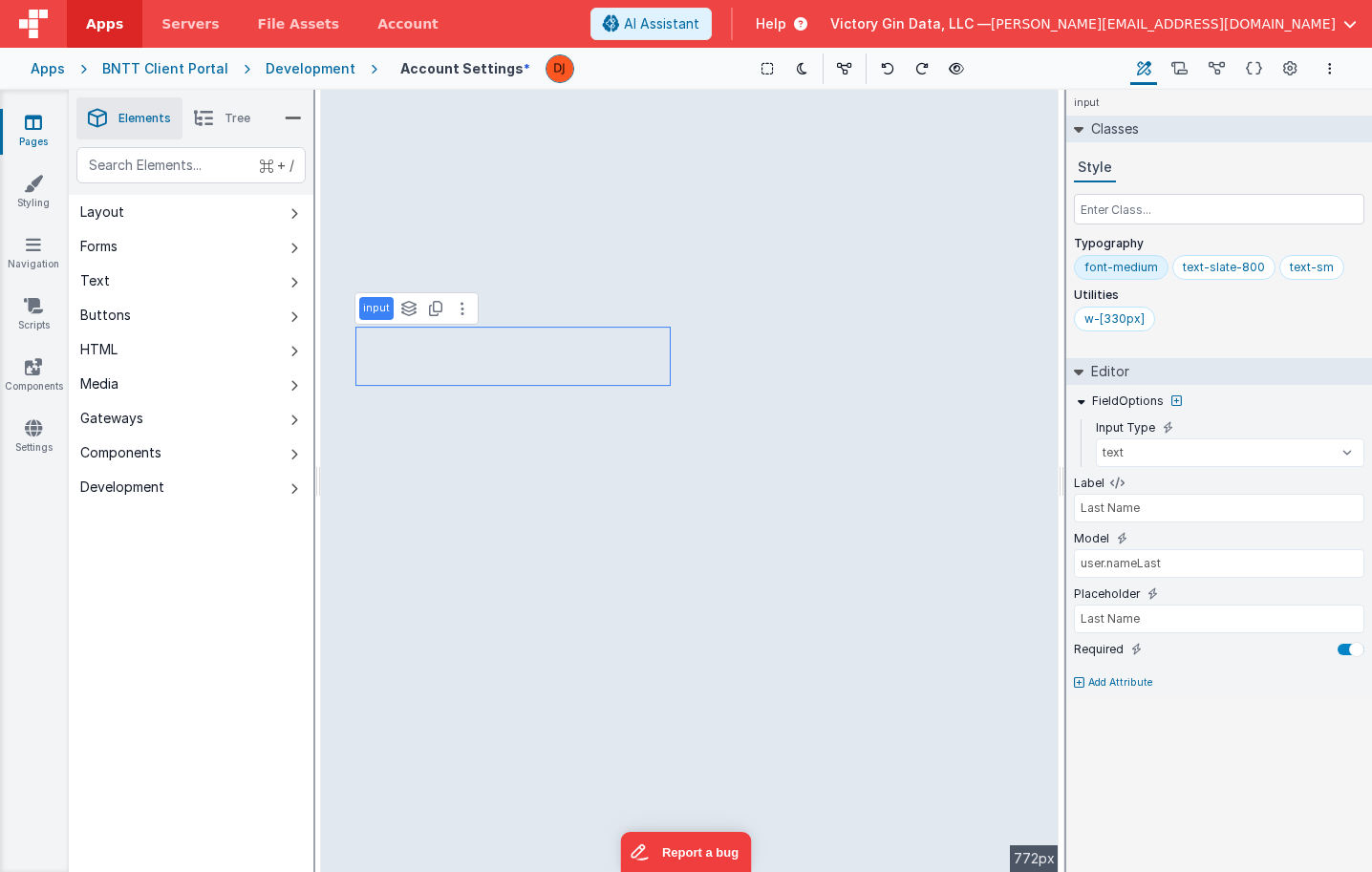
type input "Nickname"
type input "user.nameNick"
type input "Nickname"
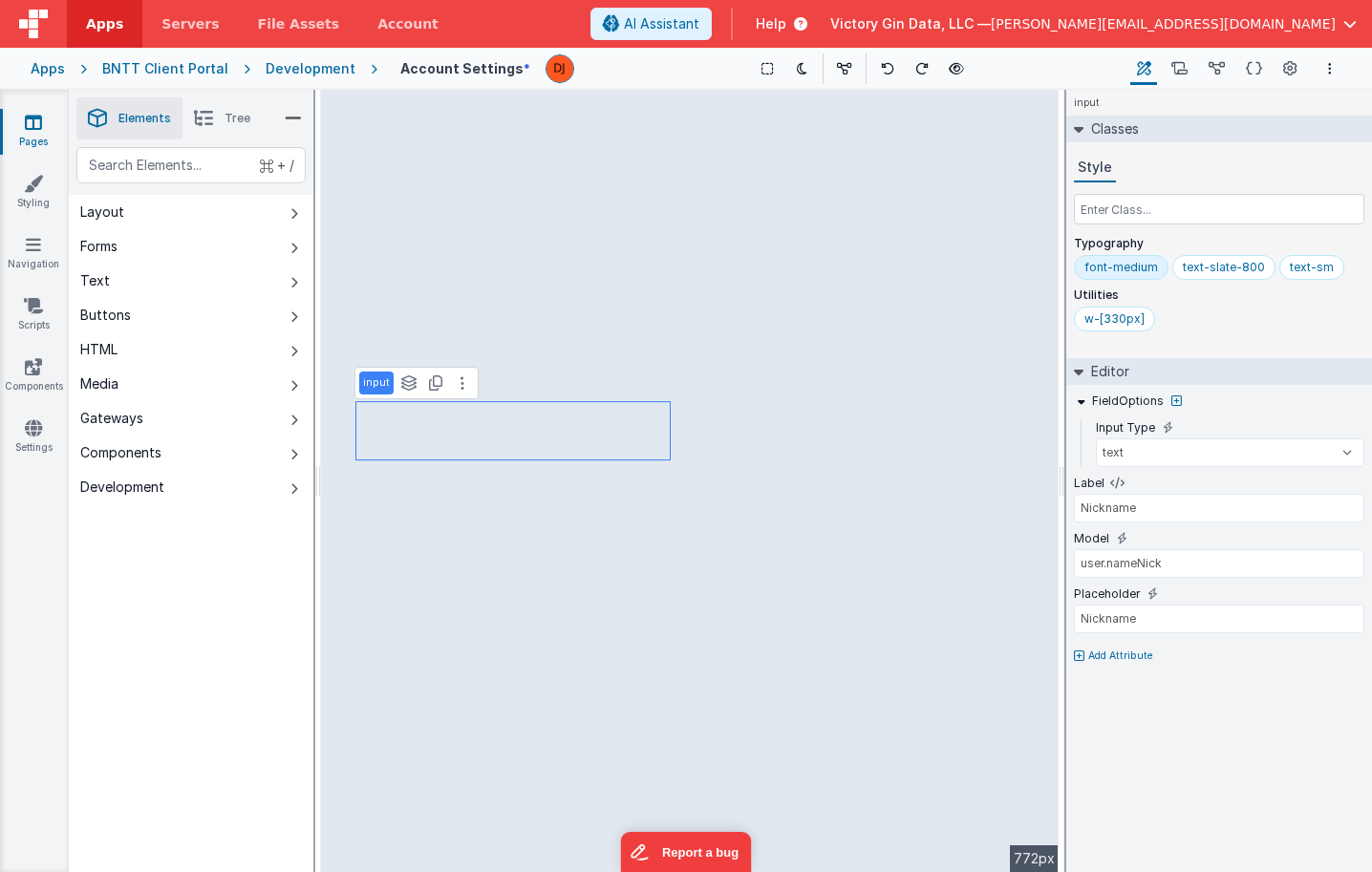
type input "Last Name"
type input "user.nameLast"
type input "Last Name"
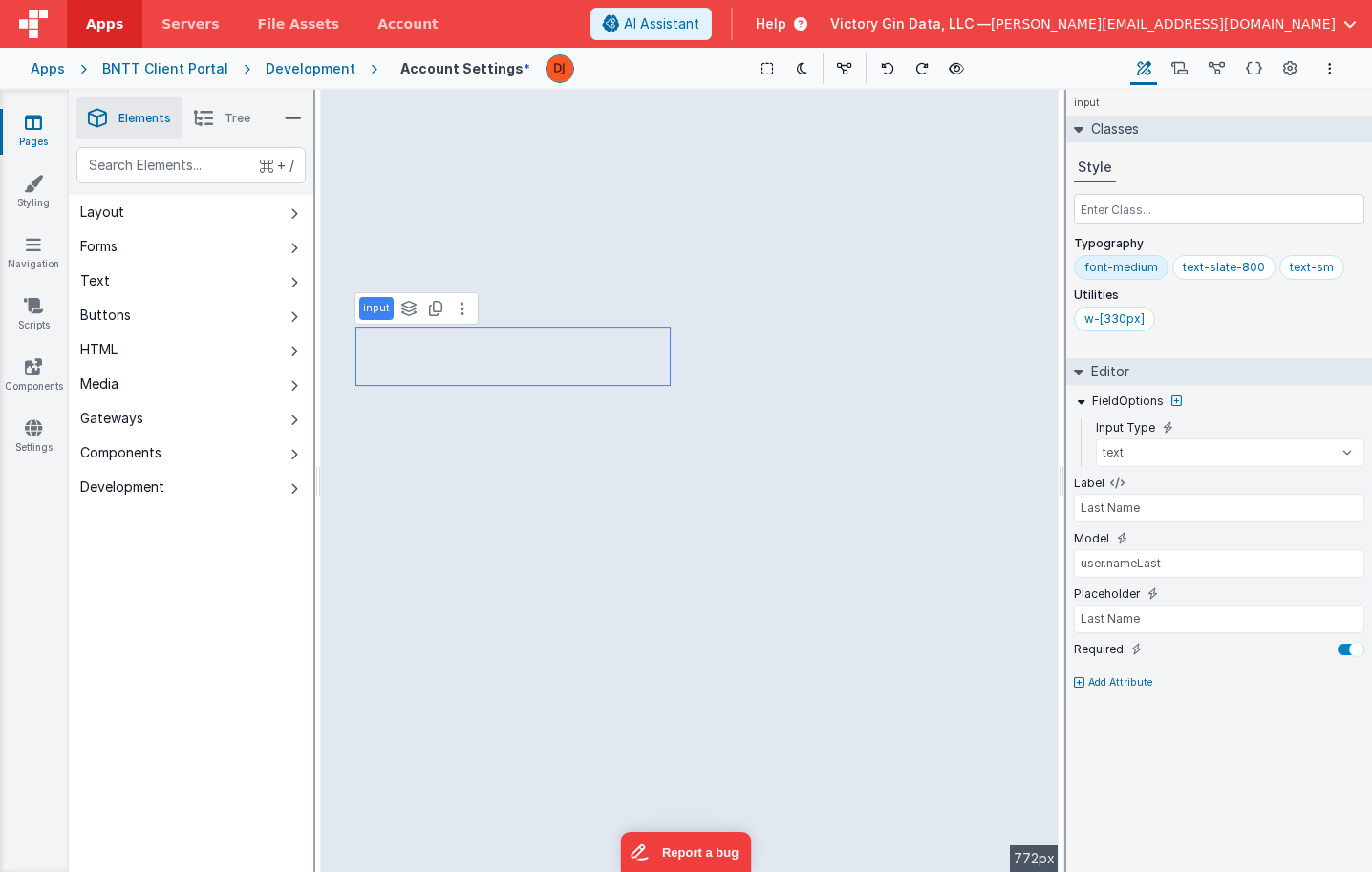
type input "Nickname"
type input "user.nameNick"
type input "Nickname"
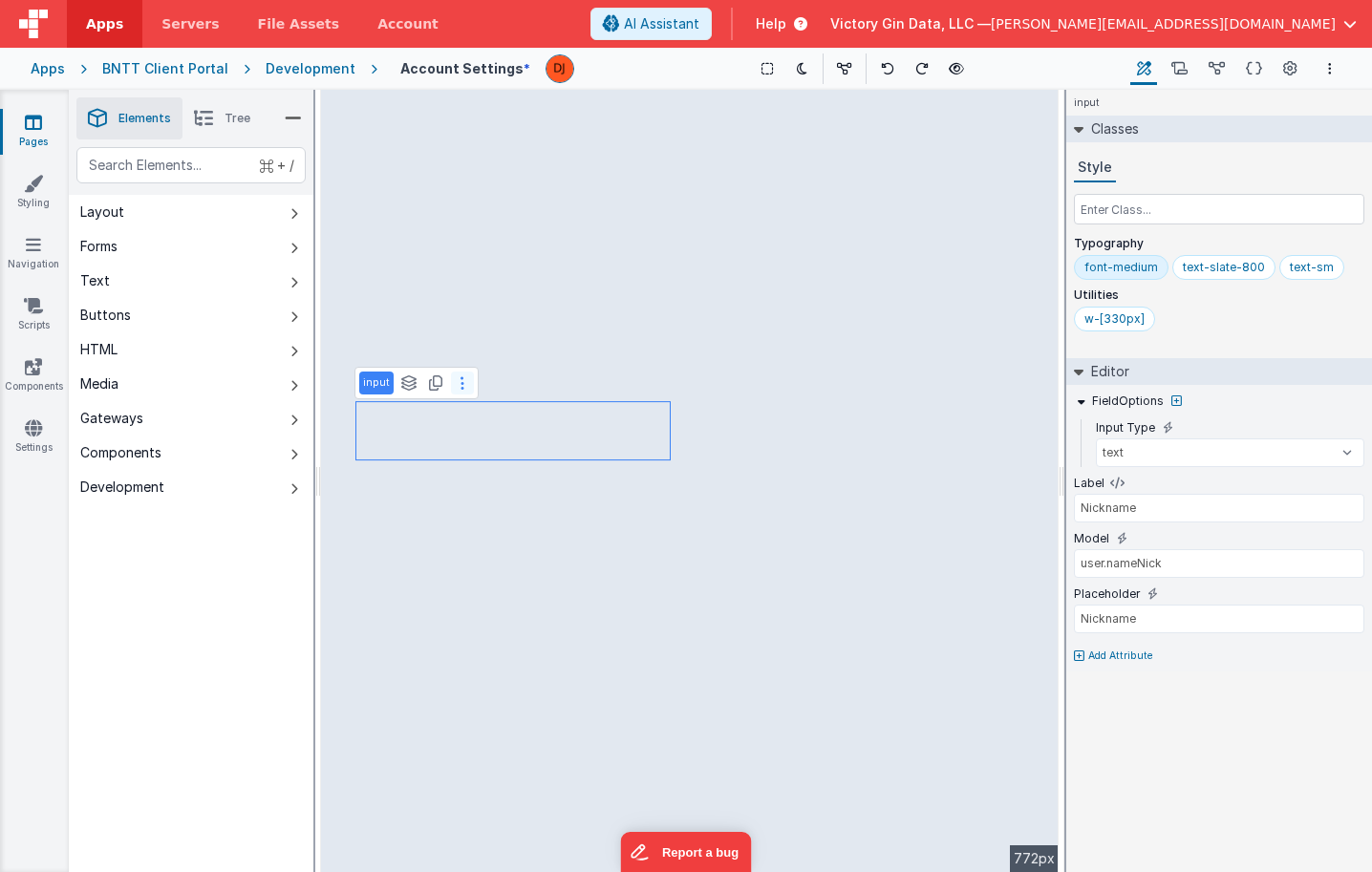
click at [465, 383] on button at bounding box center [462, 382] width 22 height 22
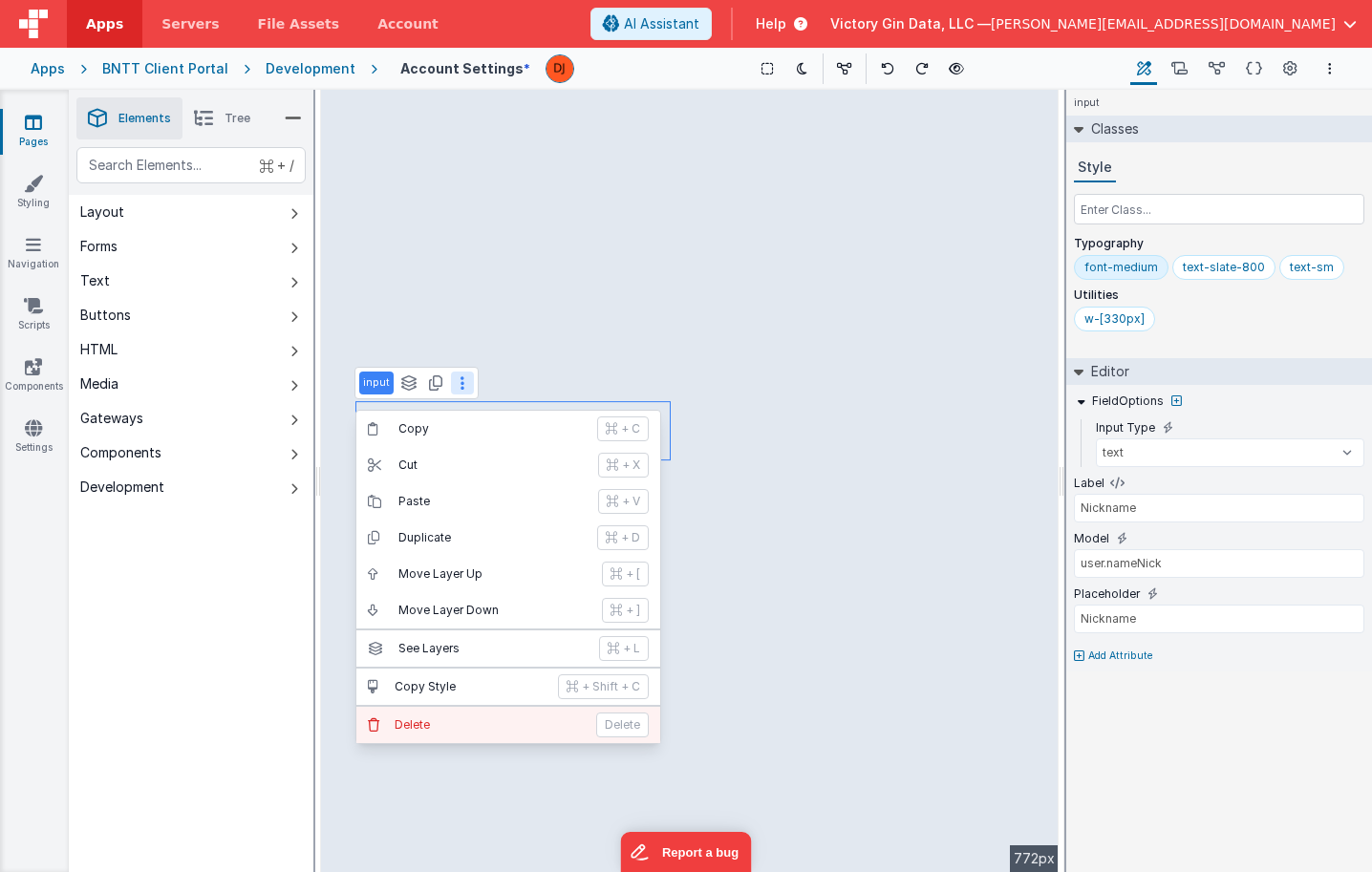
click at [468, 724] on p "Delete" at bounding box center [489, 725] width 190 height 16
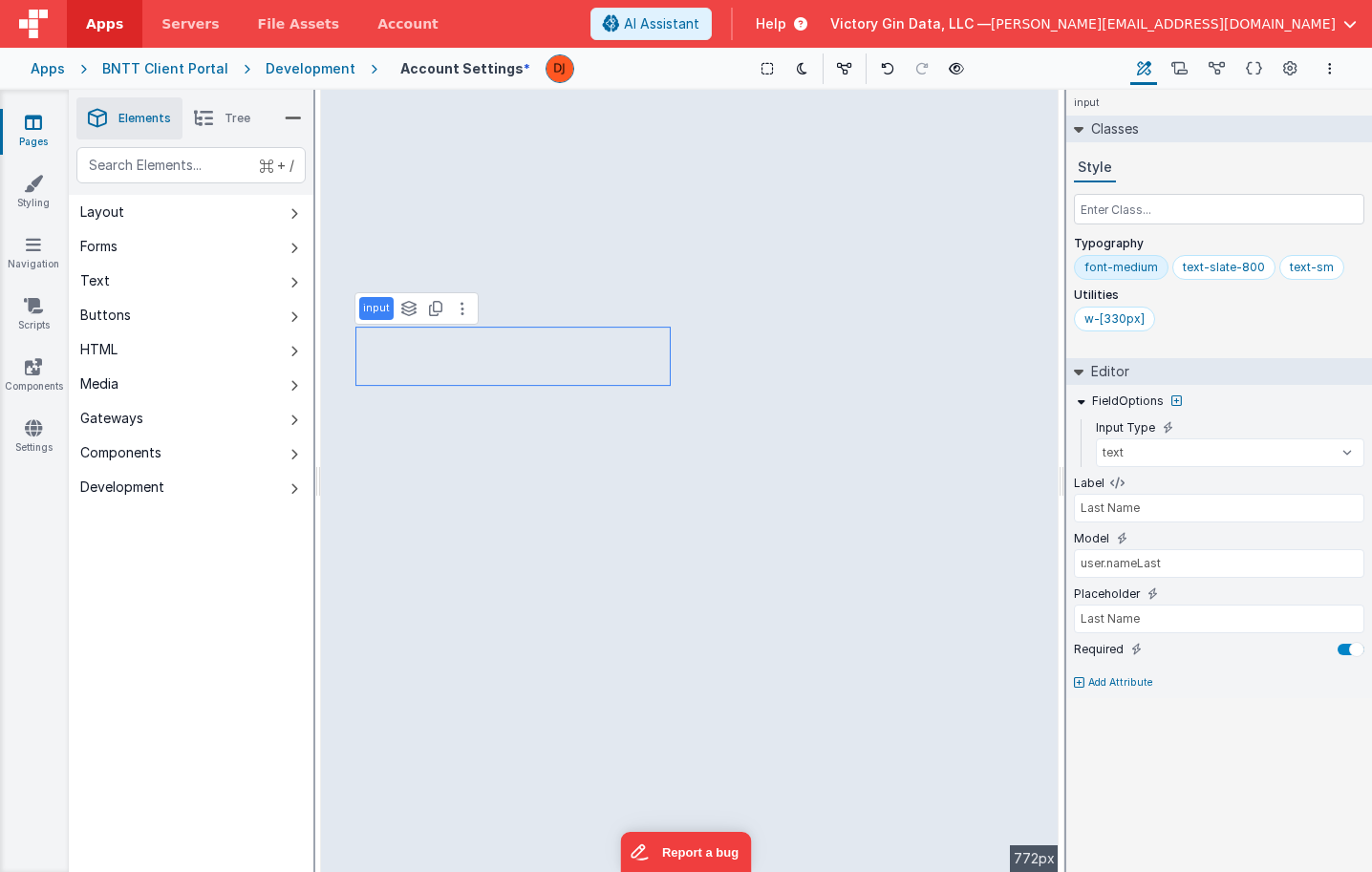
type input "First Name"
type input "user.nameFirst"
type input "First Name"
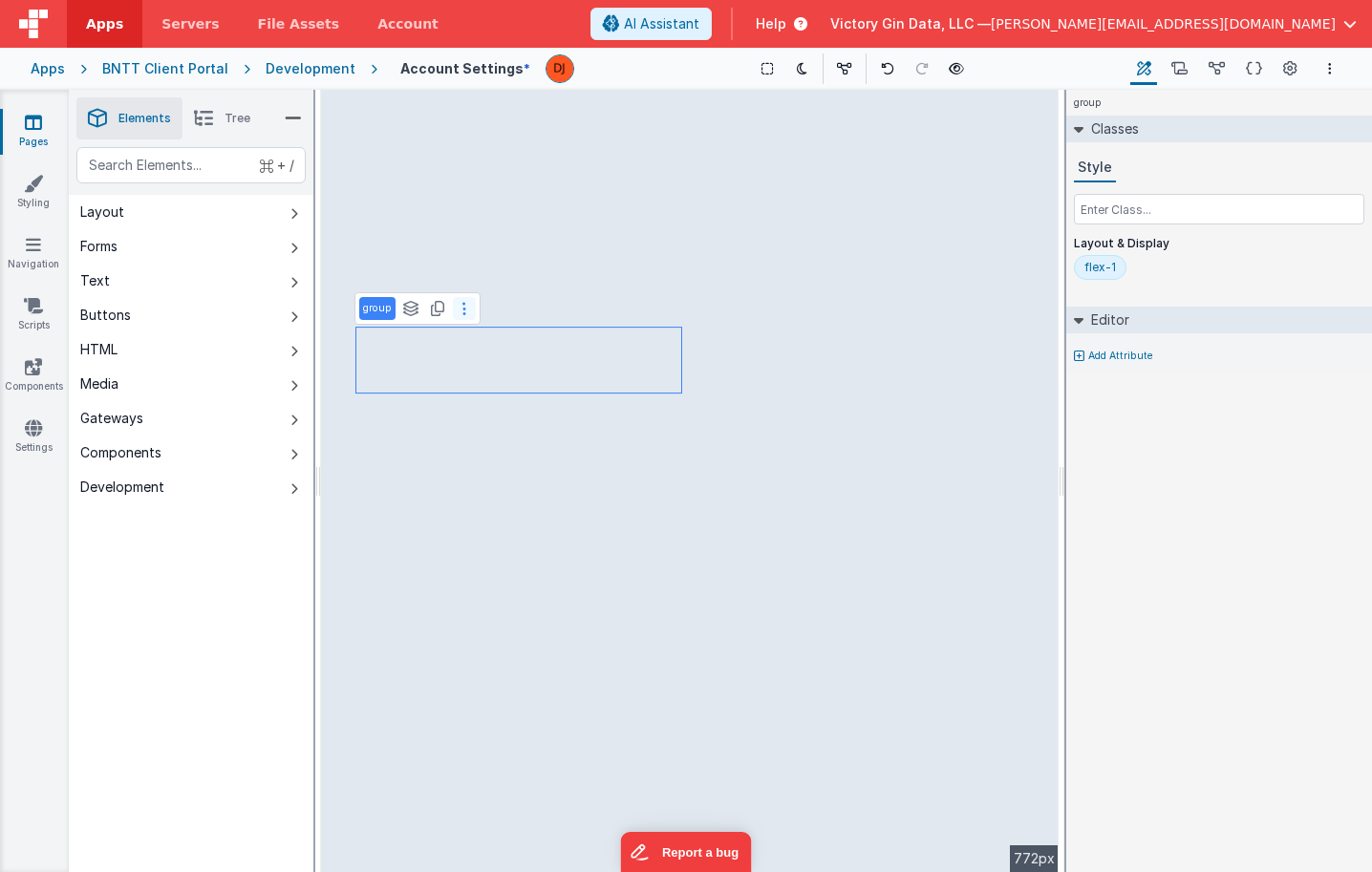
click at [455, 306] on button at bounding box center [464, 308] width 22 height 22
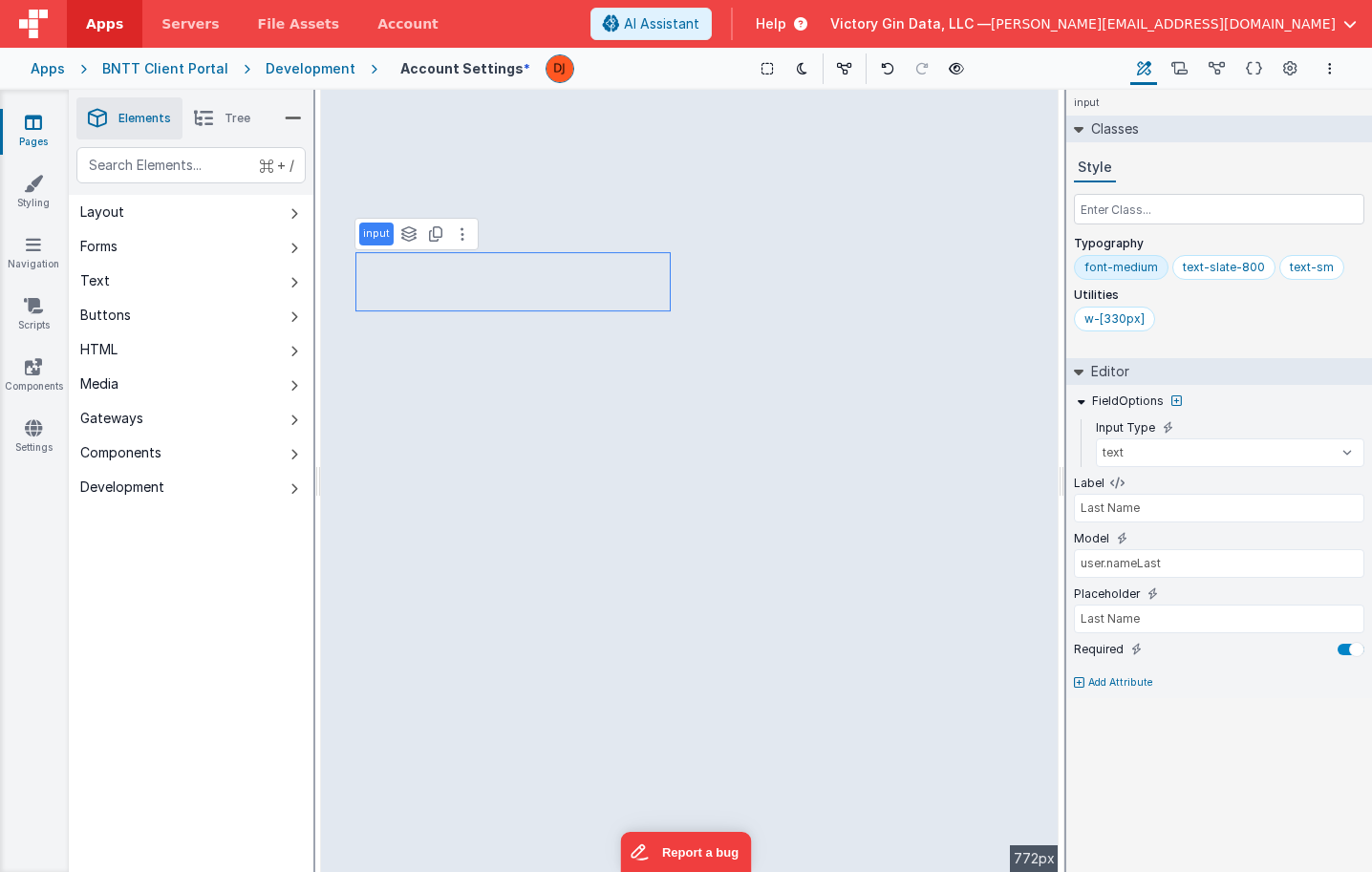
type input "First Name"
type input "user.nameFirst"
type input "First Name"
click at [464, 641] on button at bounding box center [462, 633] width 22 height 22
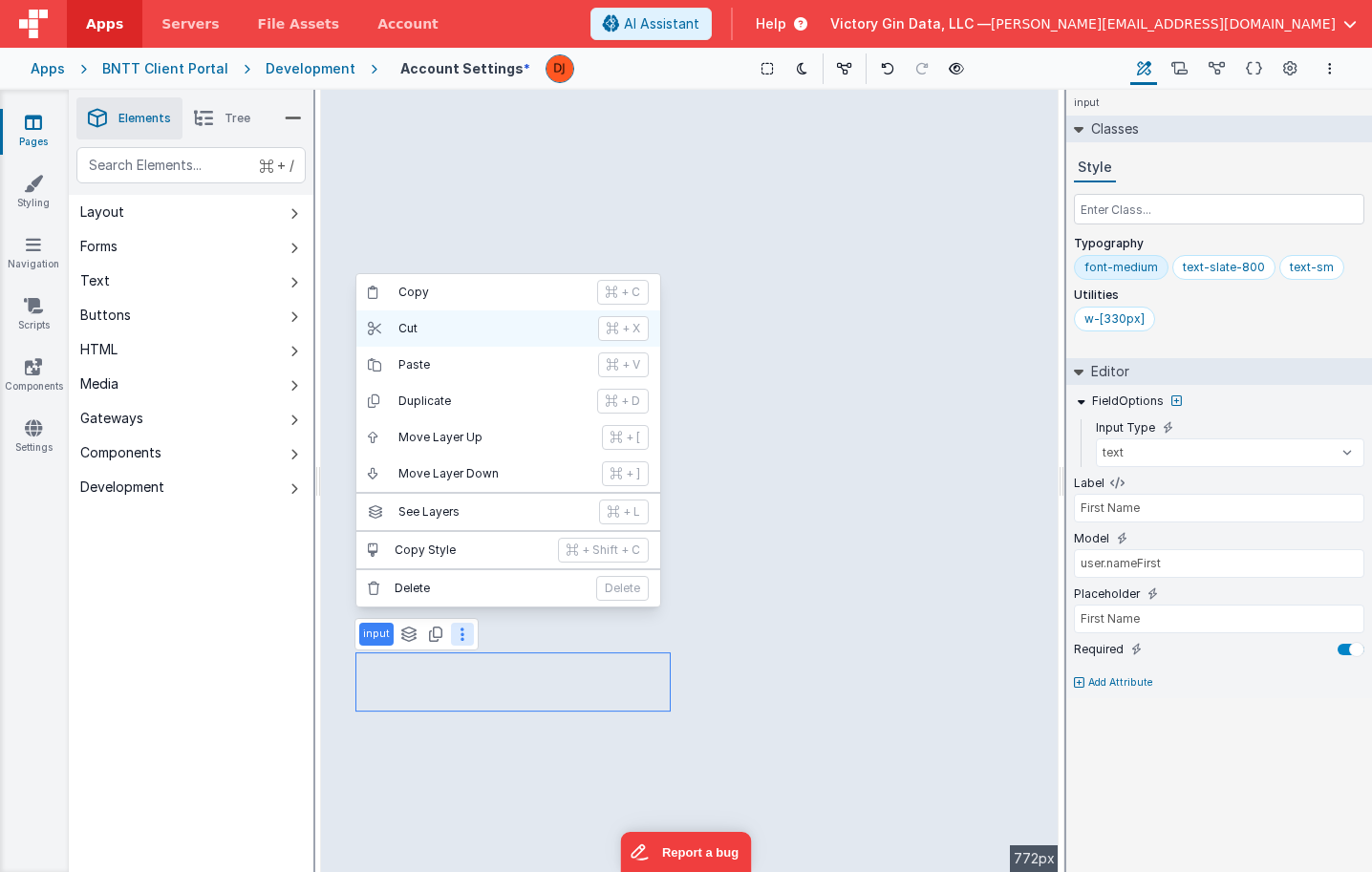
click at [439, 324] on p "Cut" at bounding box center [492, 328] width 188 height 16
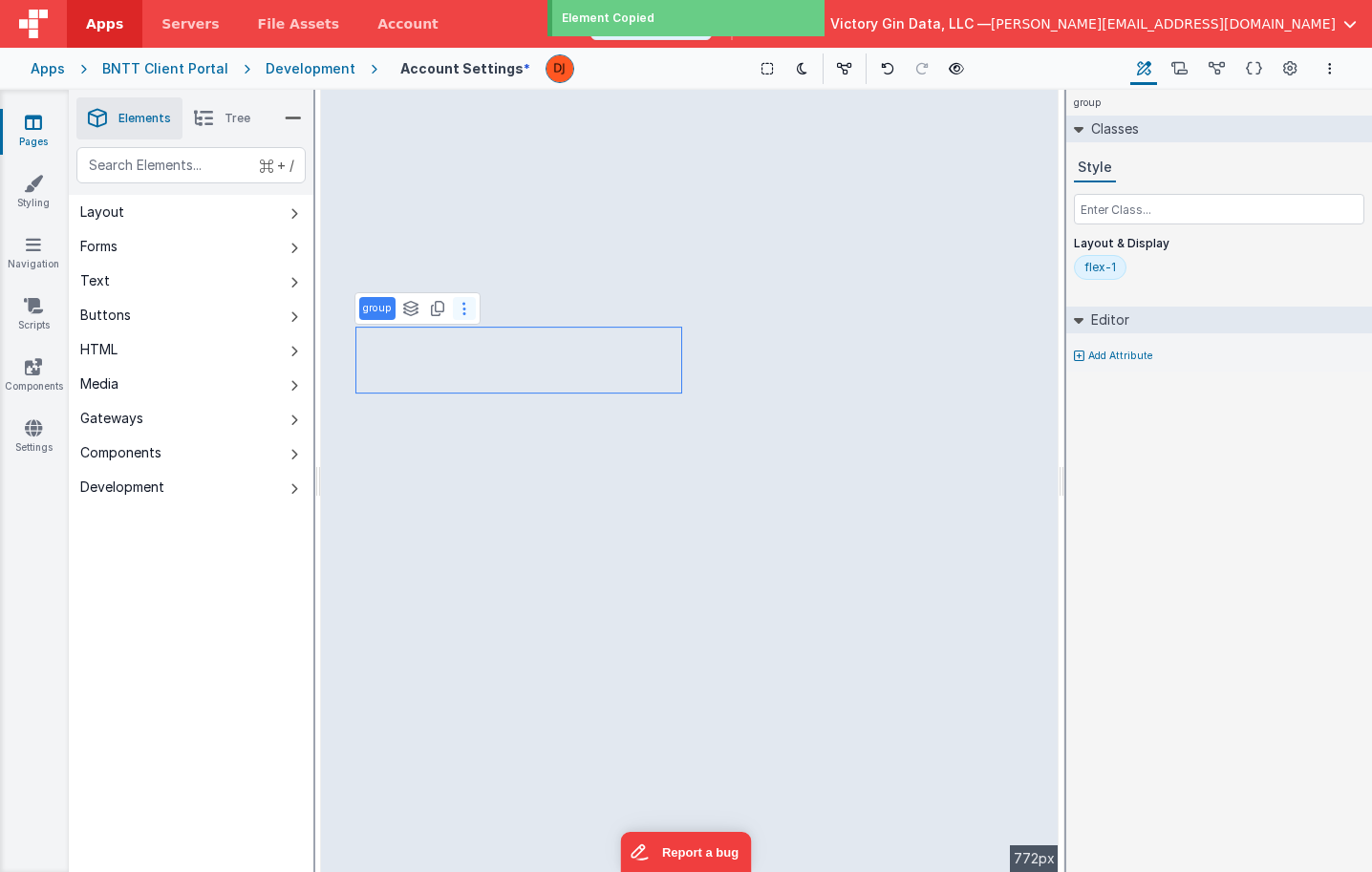
click at [471, 313] on button at bounding box center [464, 308] width 22 height 22
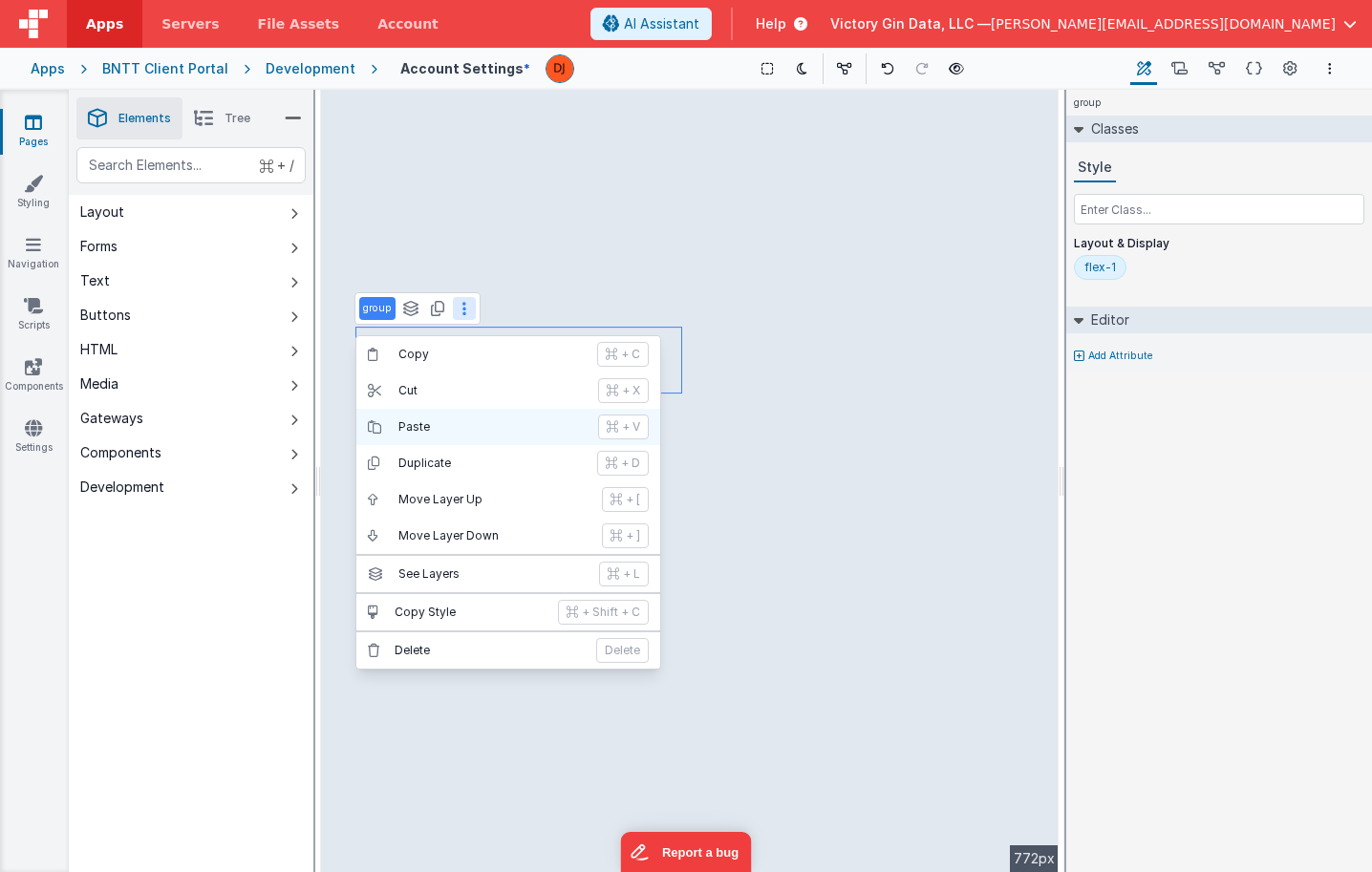
click at [464, 434] on p "Paste" at bounding box center [492, 427] width 188 height 16
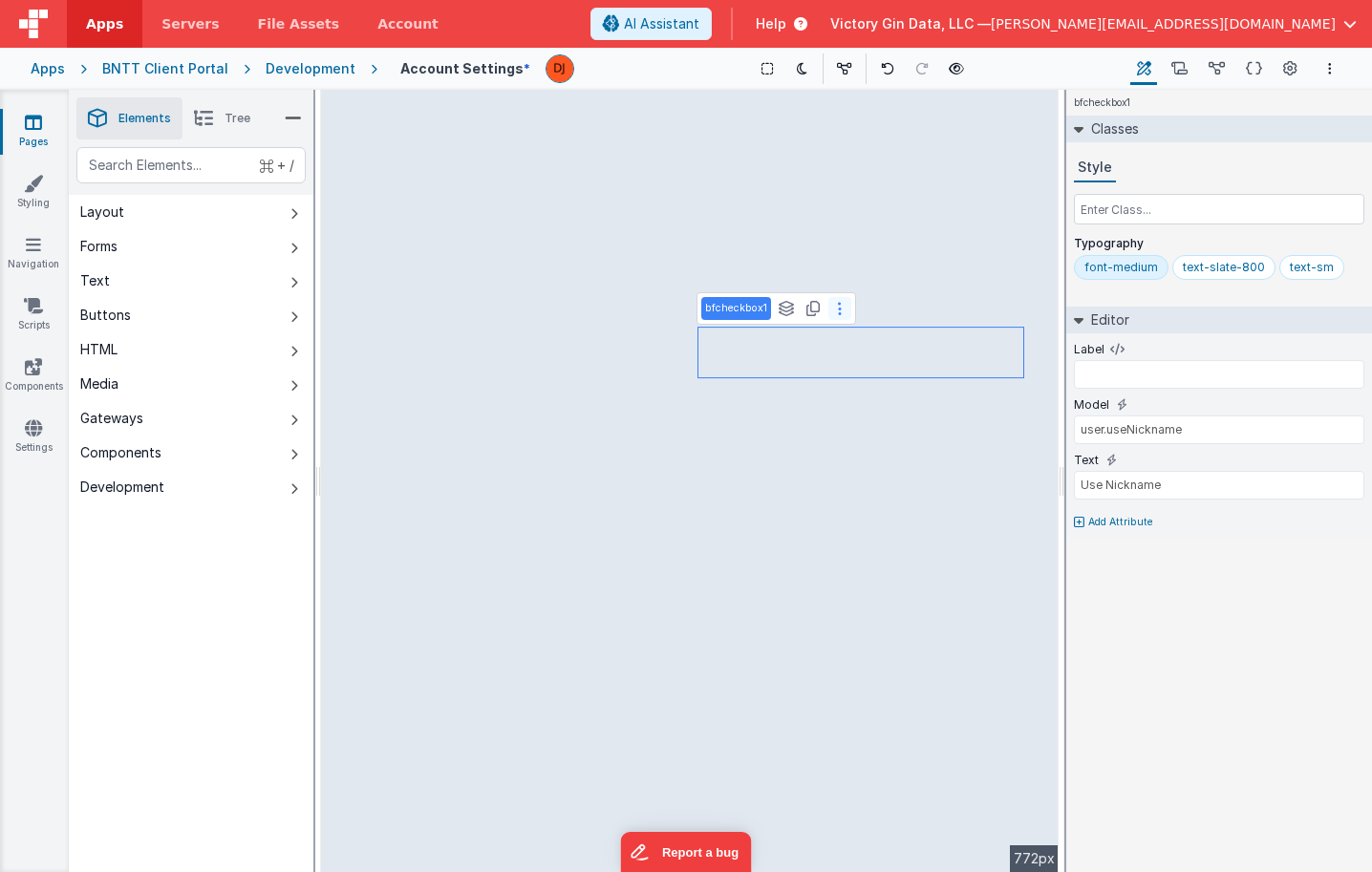
click at [843, 298] on button at bounding box center [839, 308] width 22 height 22
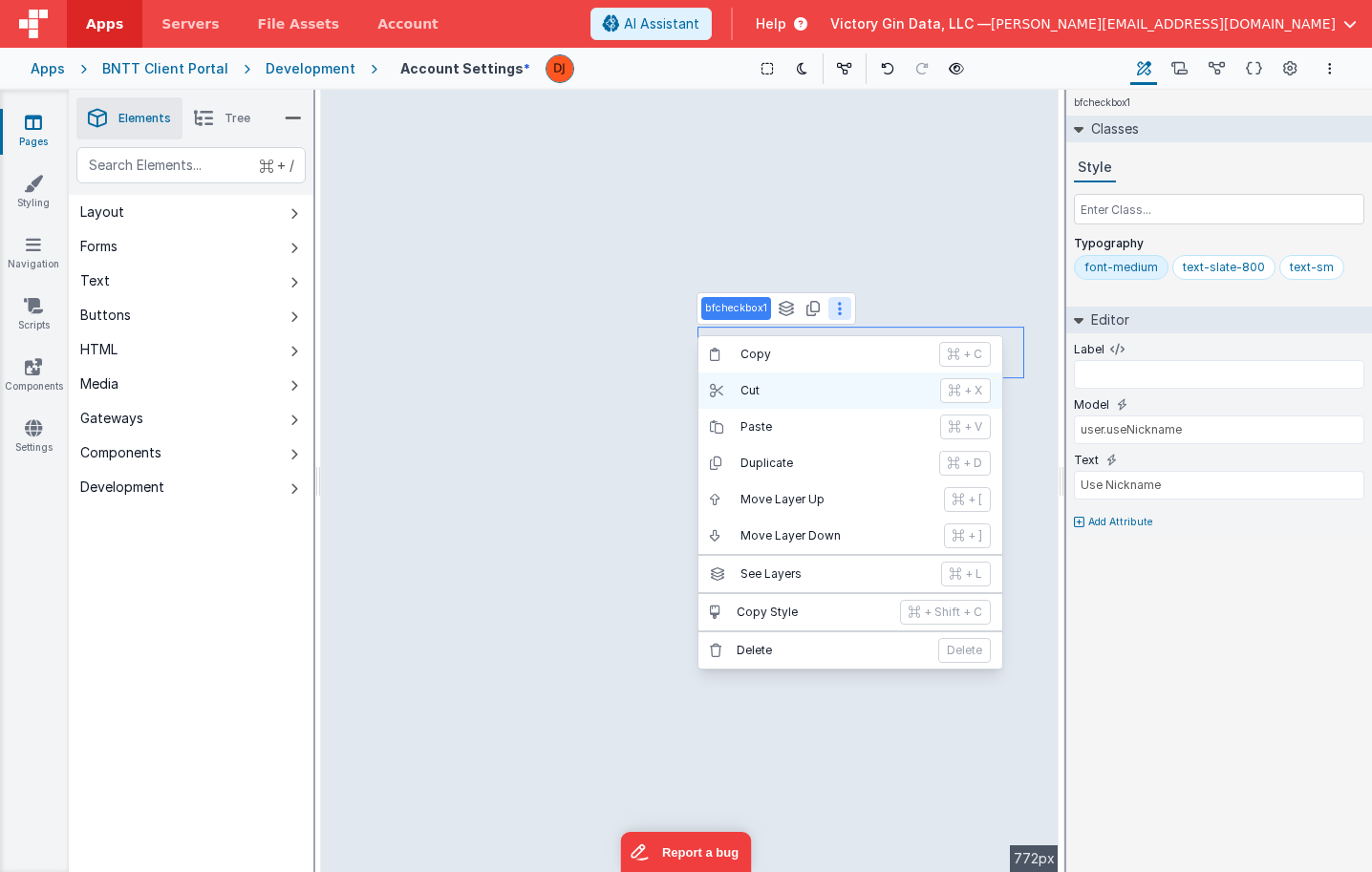
click at [801, 395] on p "Cut" at bounding box center [834, 391] width 188 height 16
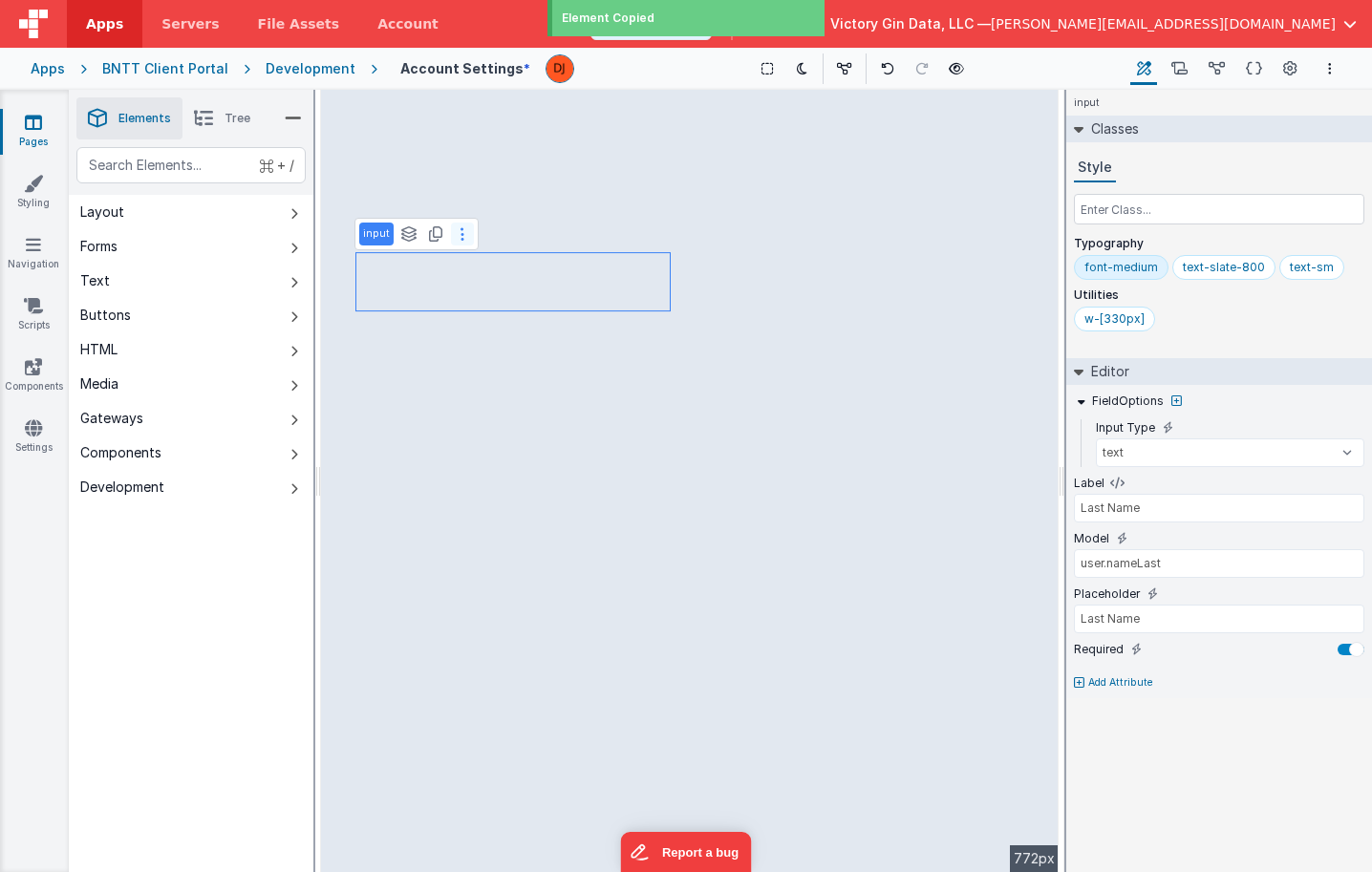
click at [456, 238] on button at bounding box center [462, 234] width 22 height 22
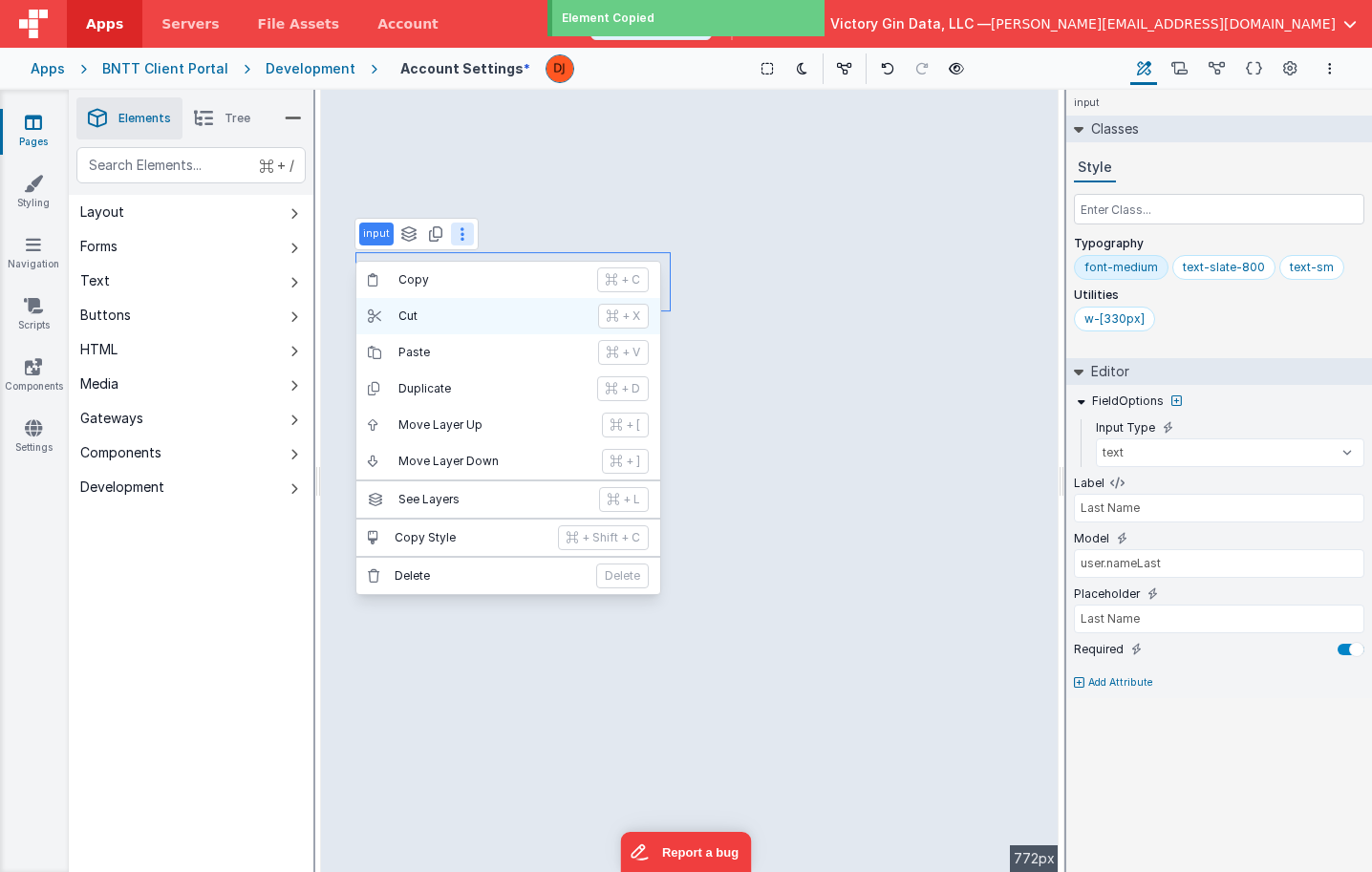
click at [410, 316] on p "Cut" at bounding box center [492, 317] width 188 height 16
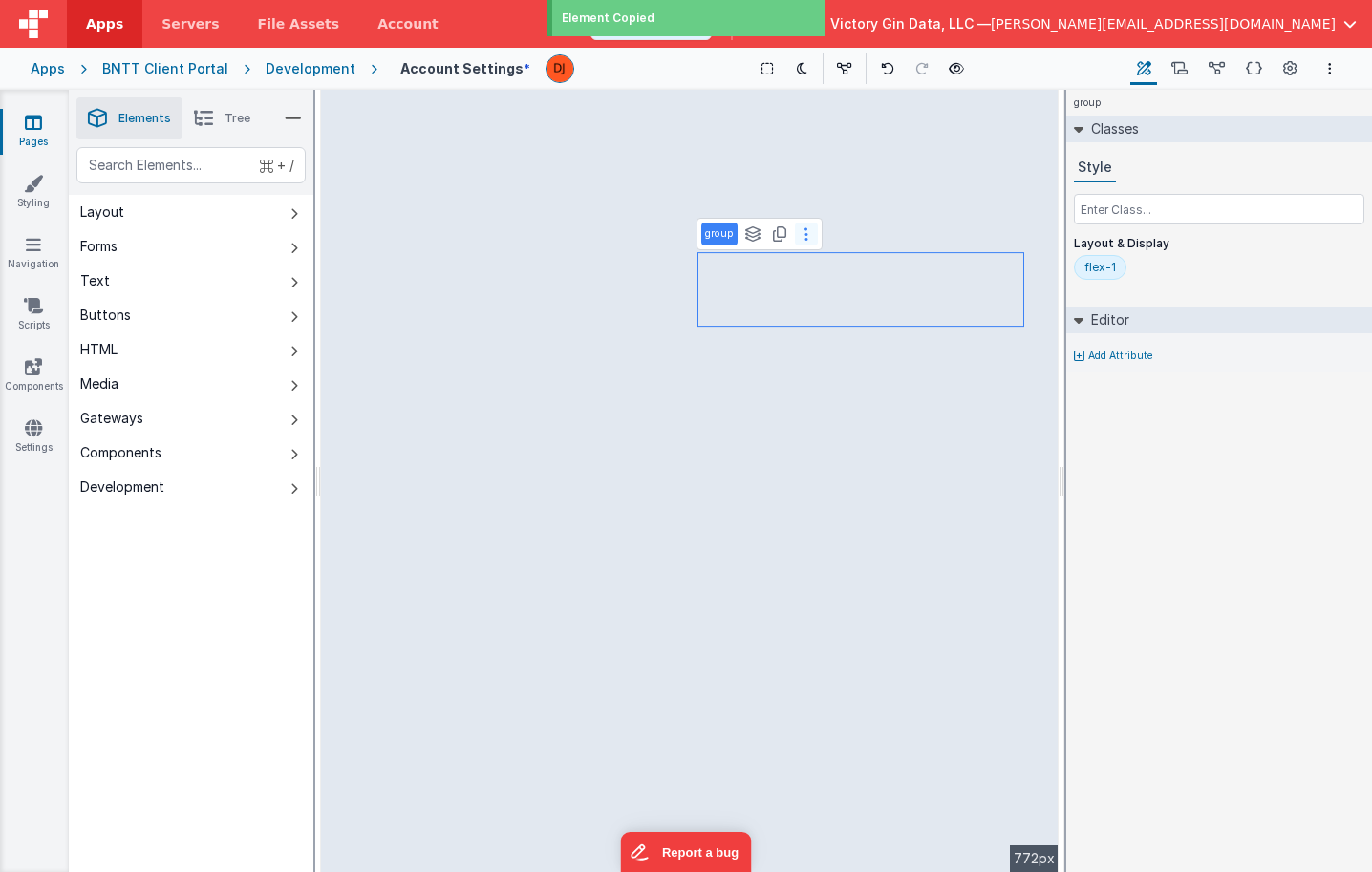
click at [810, 240] on button at bounding box center [806, 234] width 22 height 22
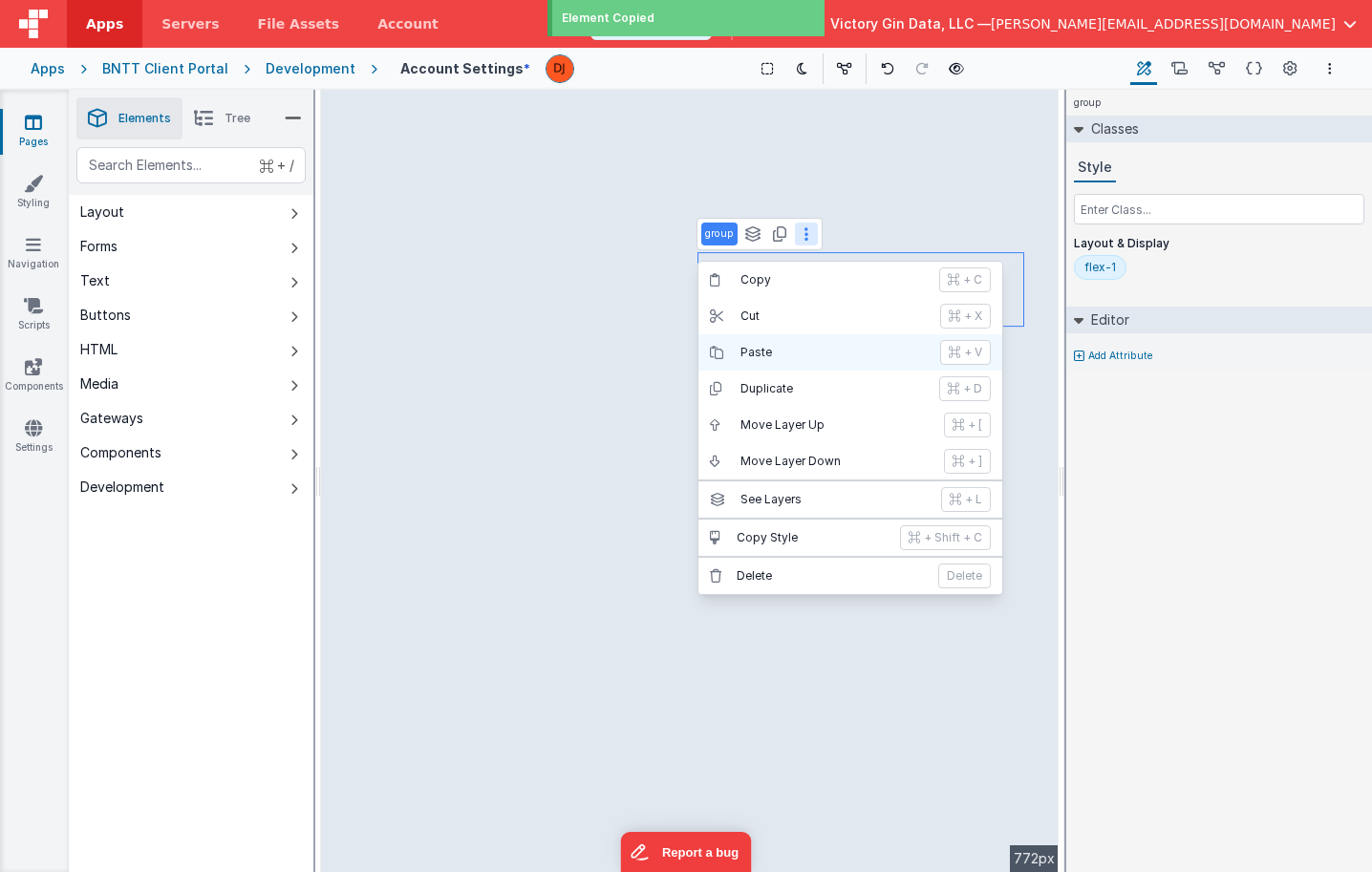
click at [787, 346] on p "Paste" at bounding box center [834, 353] width 188 height 16
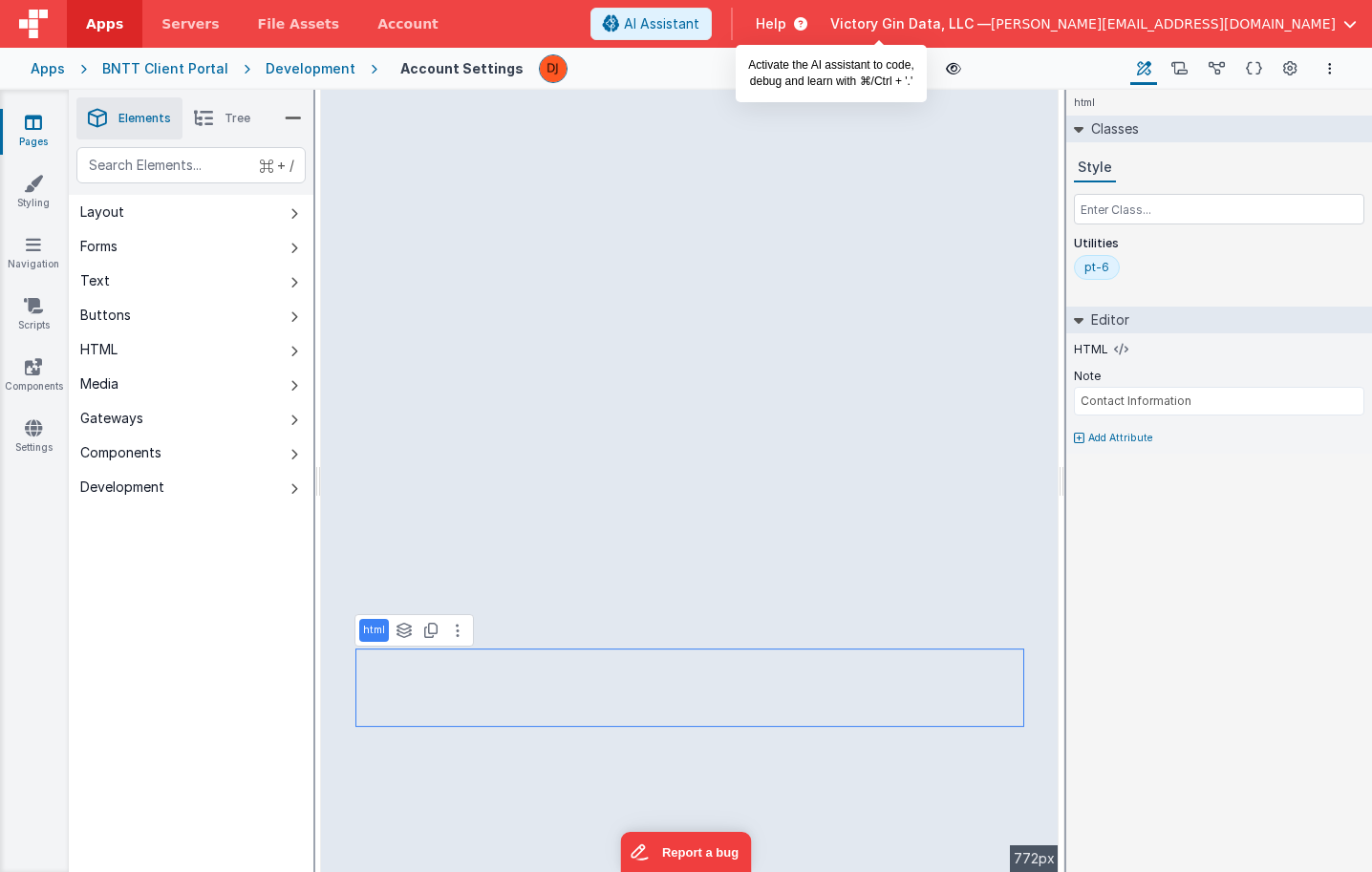
click at [699, 24] on span "AI Assistant" at bounding box center [661, 24] width 75 height 20
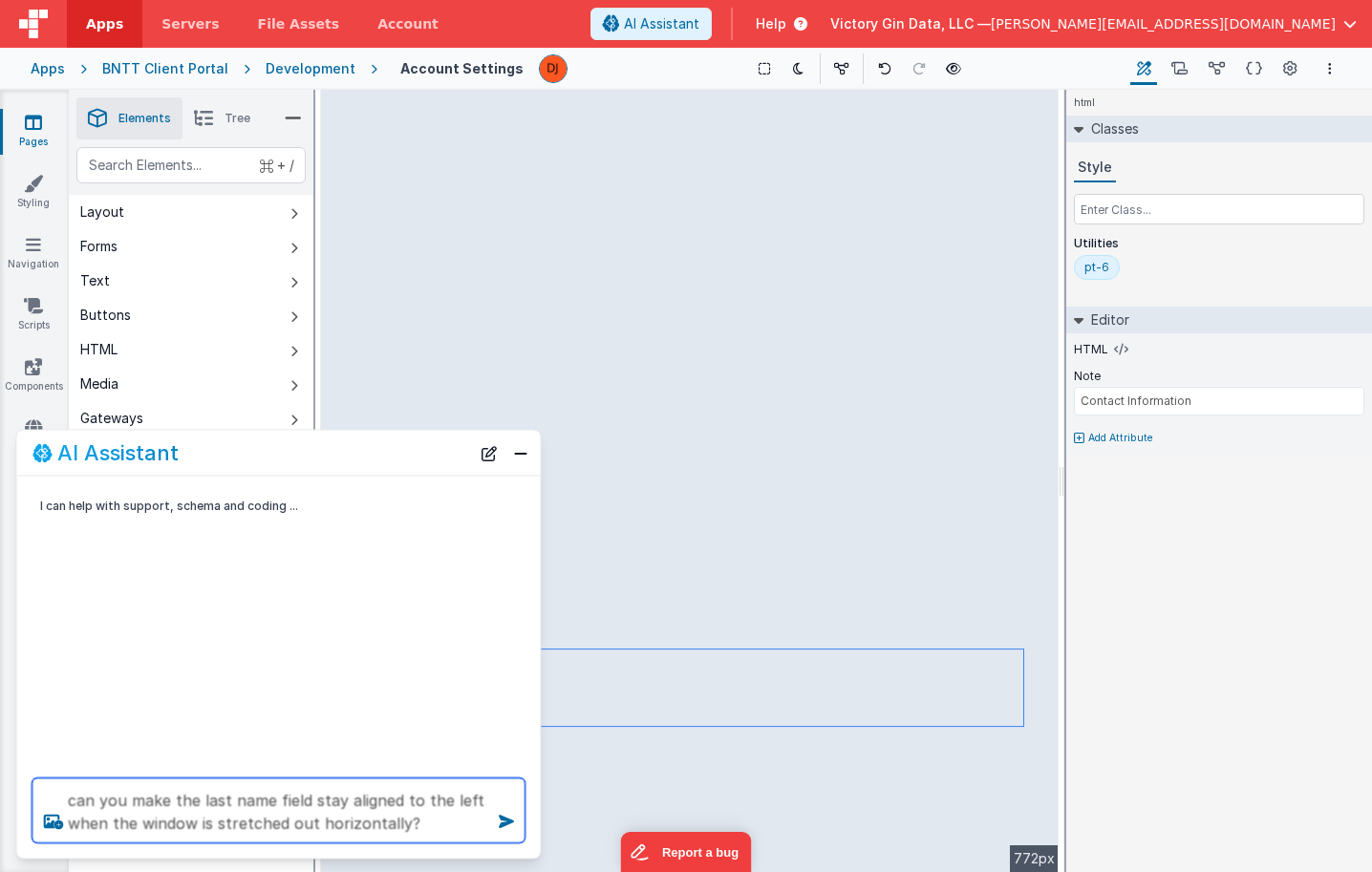
type textarea "can you make the last name field stay aligned to the left when the window is st…"
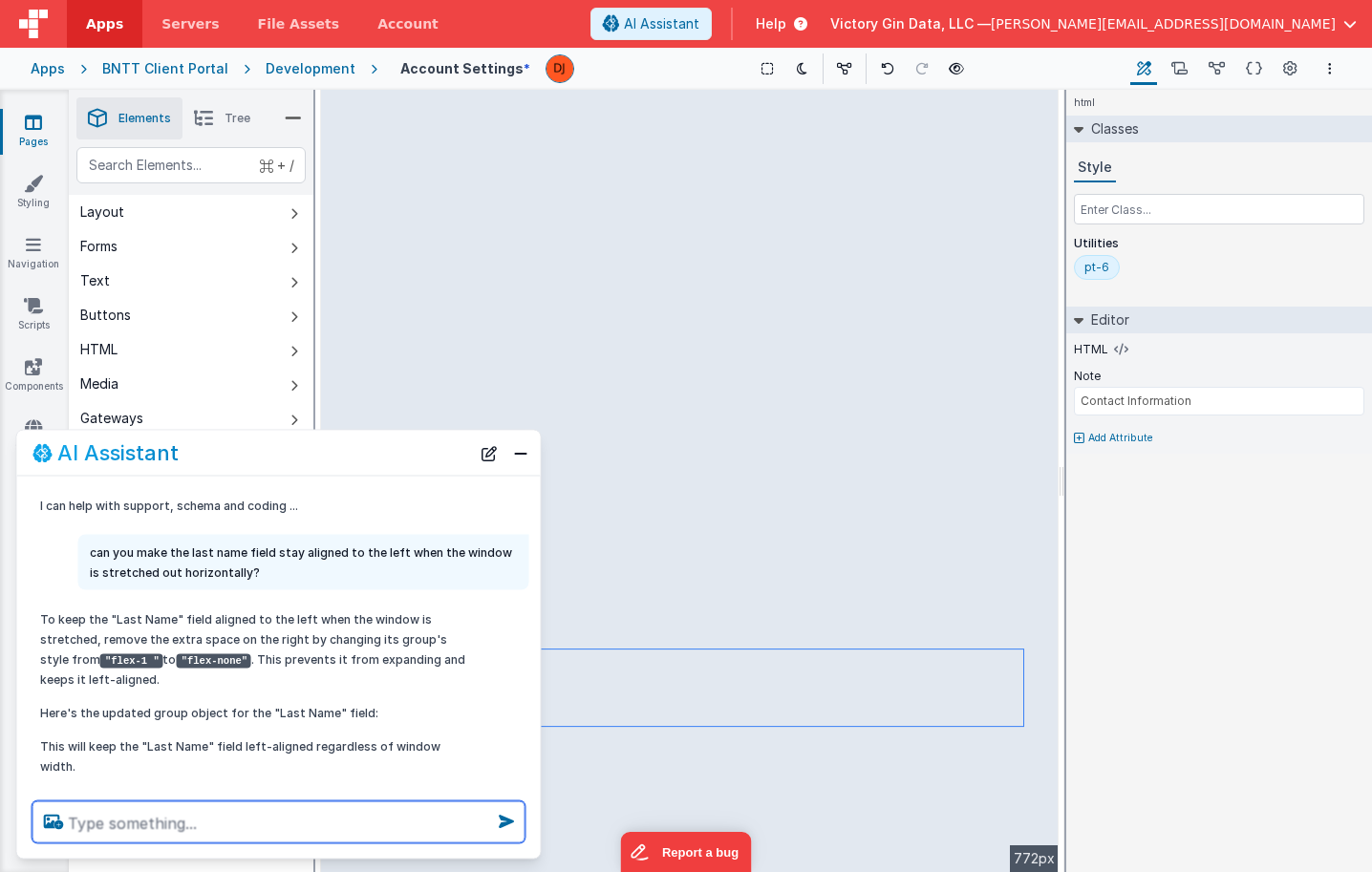
scroll to position [9, 0]
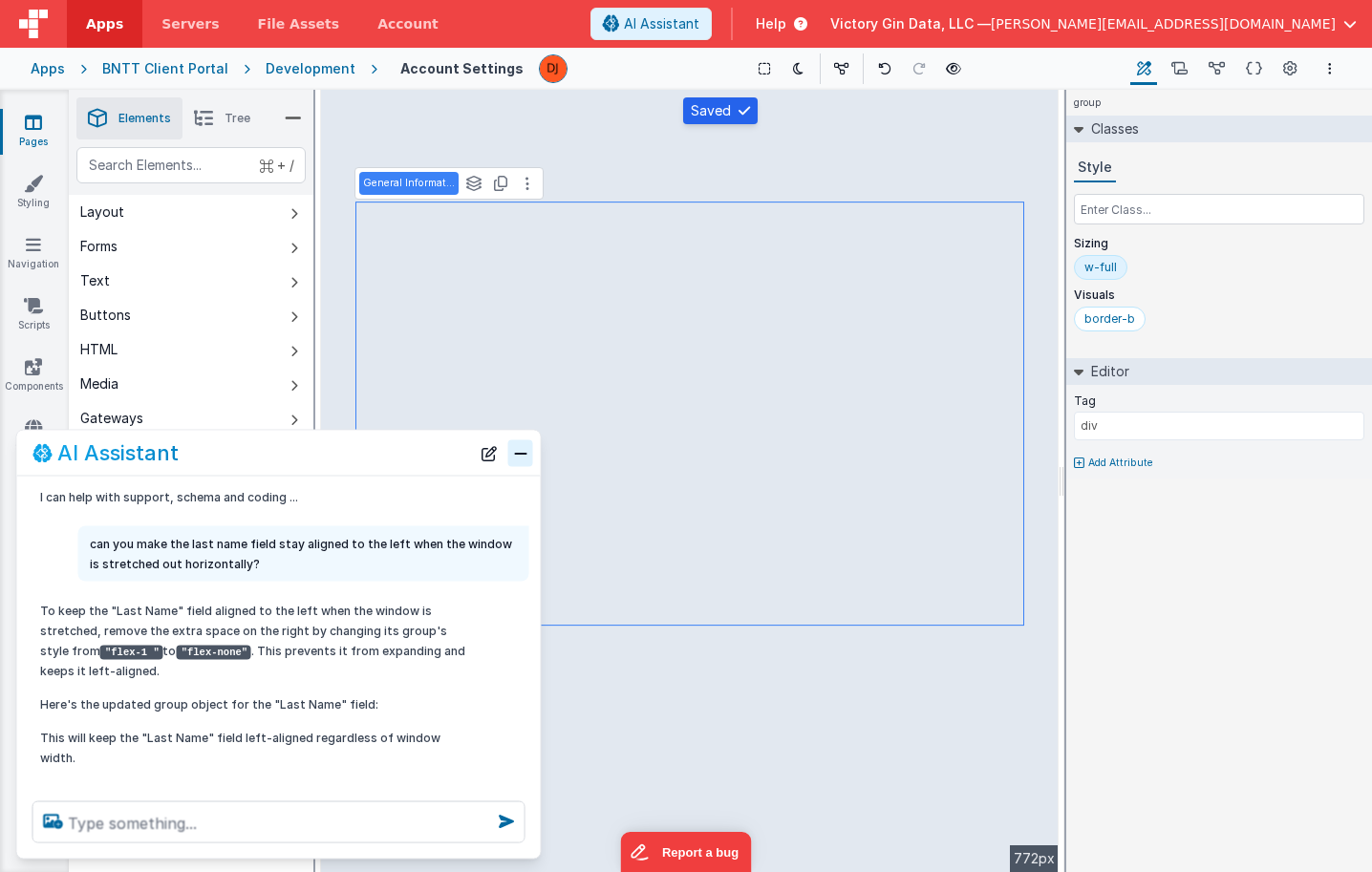
click at [521, 457] on button "Close" at bounding box center [520, 452] width 24 height 26
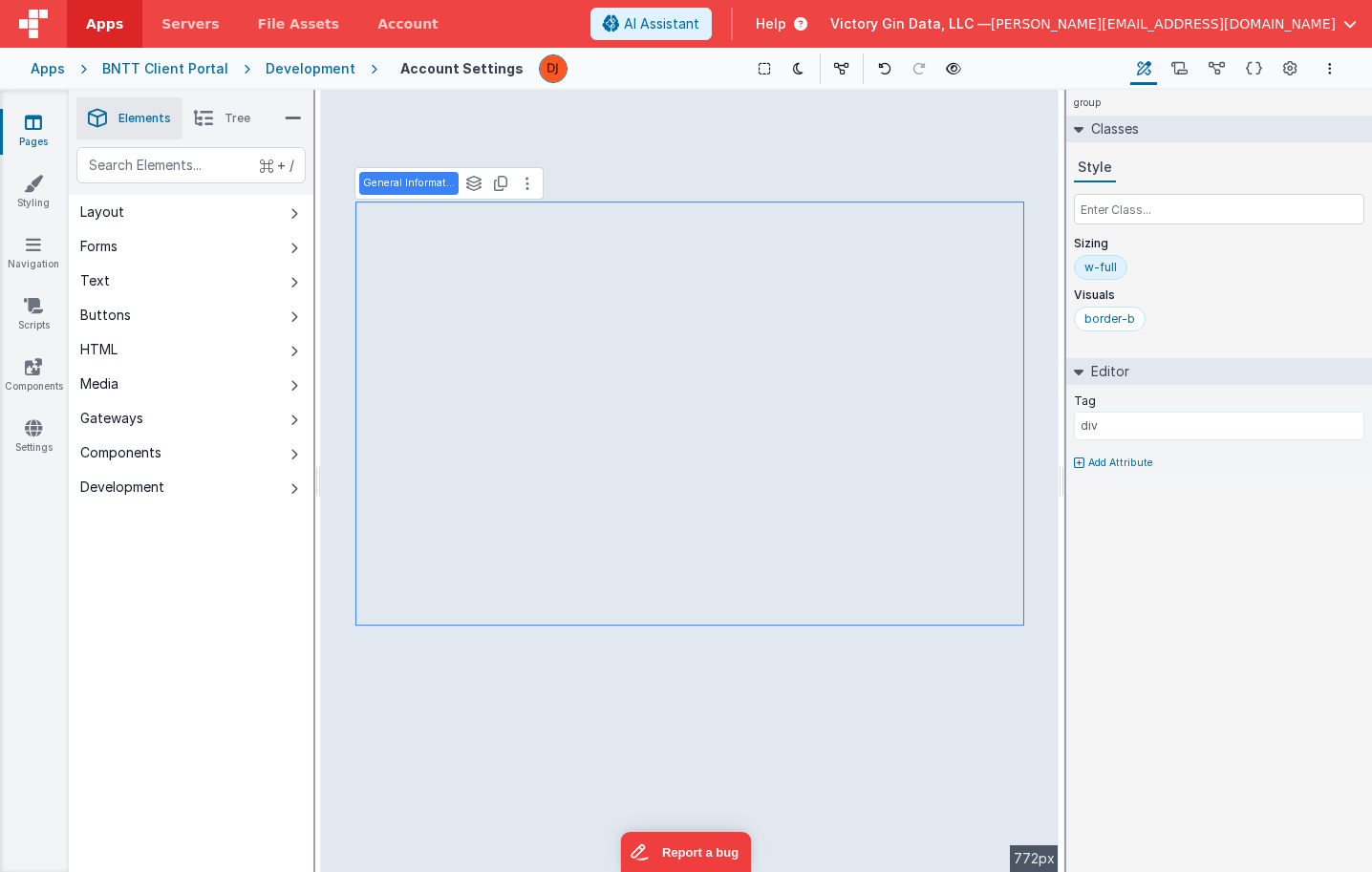
type input "user.nameLast"
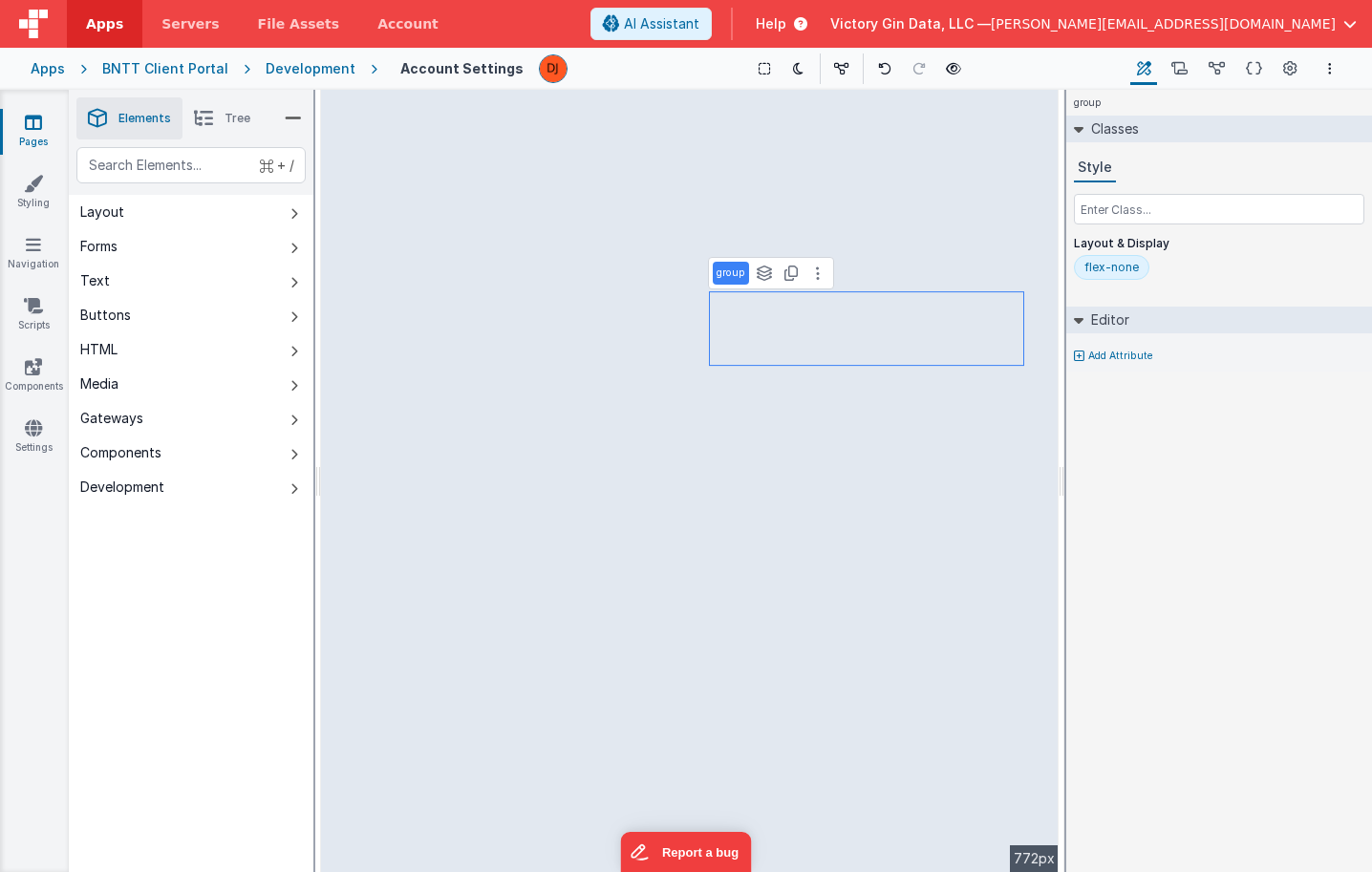
click at [1107, 264] on div "flex-none" at bounding box center [1112, 268] width 55 height 16
click at [1132, 270] on input "flex-none" at bounding box center [1123, 268] width 76 height 21
type input "flex-"
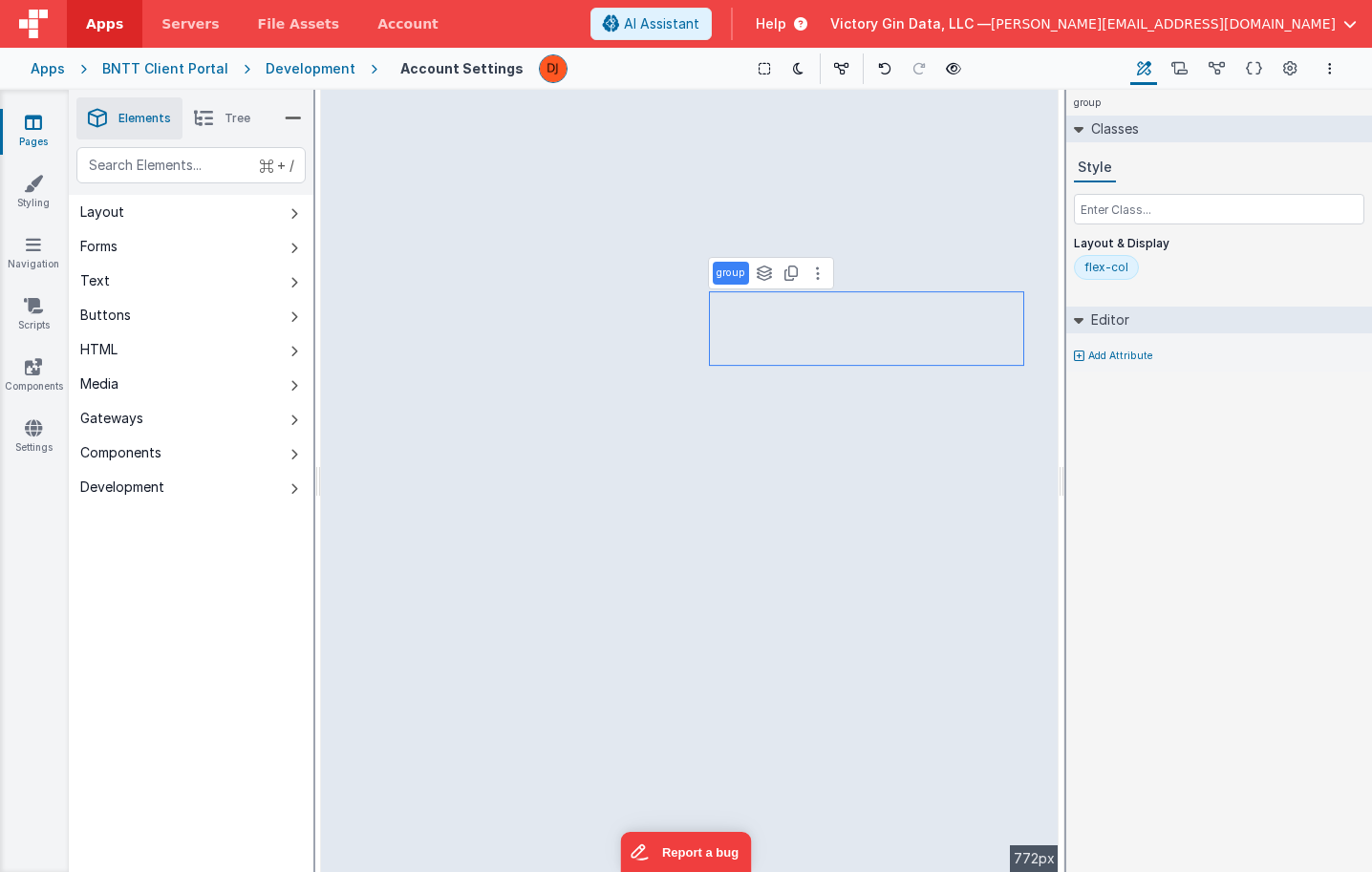
click at [1102, 268] on div "flex-col" at bounding box center [1106, 268] width 44 height 16
type input "flex-"
click at [1120, 272] on div "flex-row" at bounding box center [1108, 268] width 48 height 16
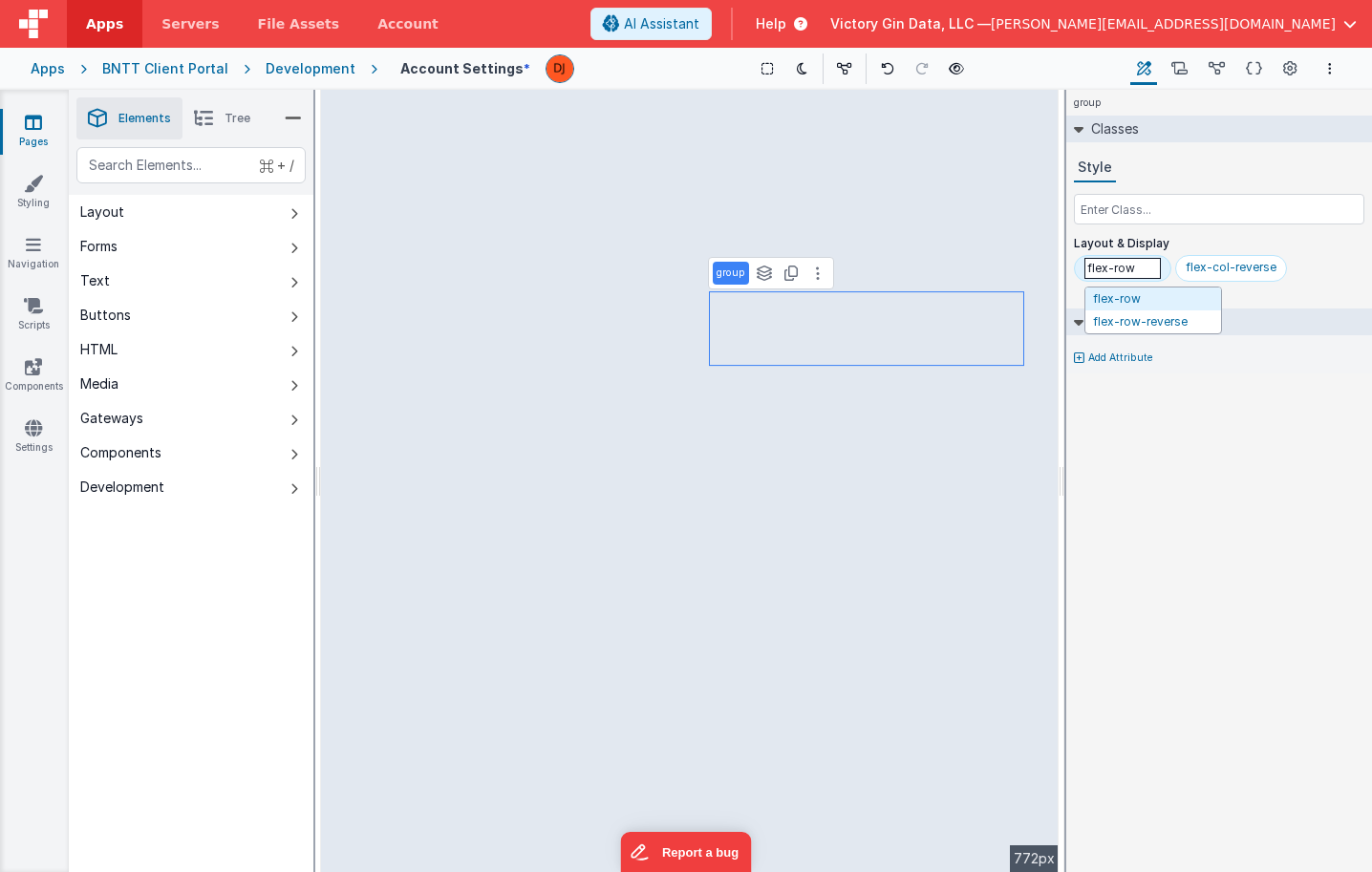
click at [1120, 272] on input "flex-row" at bounding box center [1123, 268] width 76 height 21
click at [1201, 265] on div "flex-col-reverse" at bounding box center [1202, 268] width 91 height 16
click at [1201, 265] on input "flex-col-reverse" at bounding box center [1195, 268] width 76 height 21
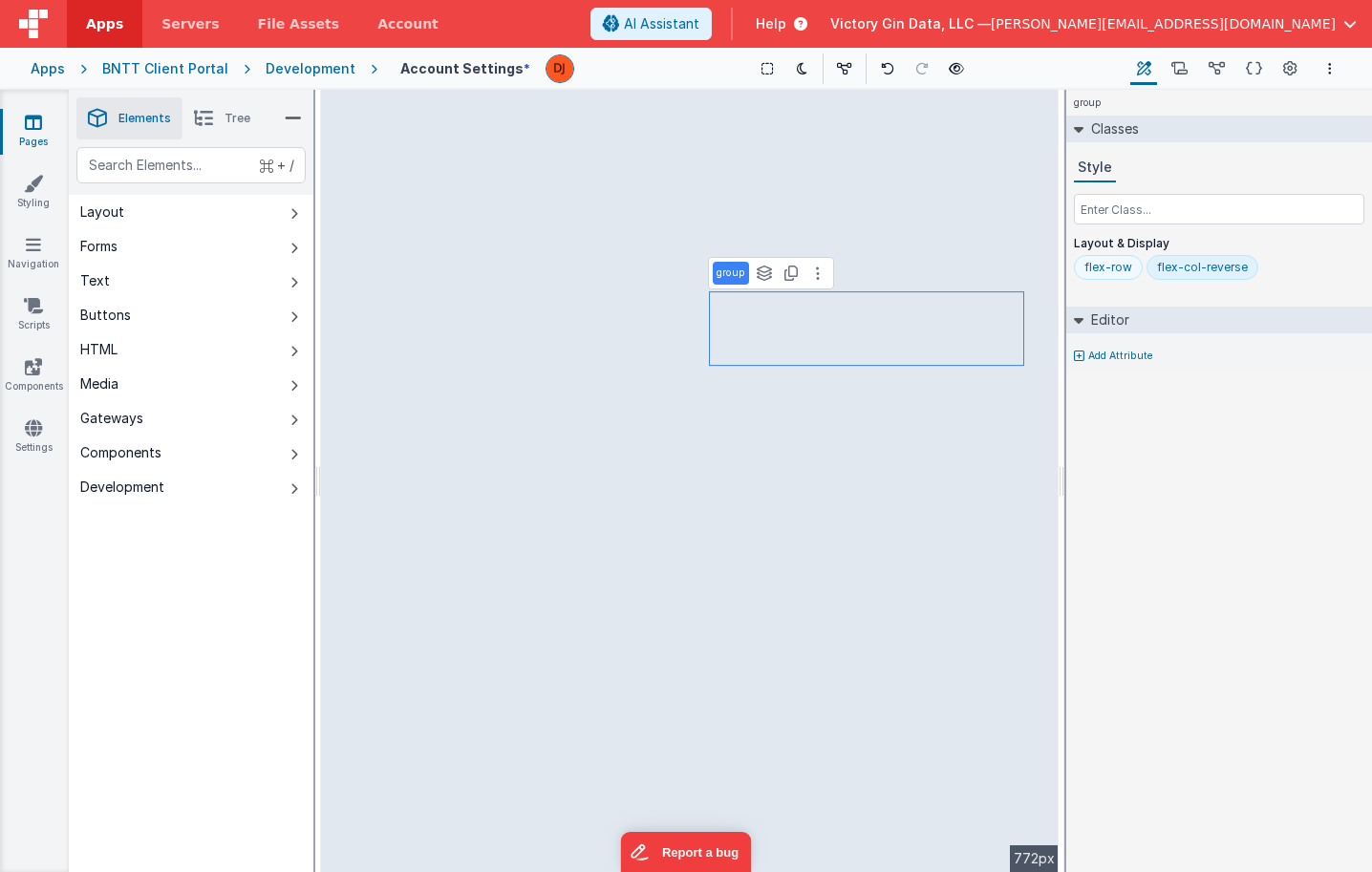
click at [1120, 269] on div "flex-row" at bounding box center [1108, 268] width 48 height 16
click at [1228, 269] on div "flex-col-reverse" at bounding box center [1230, 268] width 91 height 16
click at [1228, 269] on div "flex-col-reverse" at bounding box center [1202, 268] width 91 height 16
click at [1228, 269] on input "flex-col-reverse" at bounding box center [1195, 268] width 76 height 21
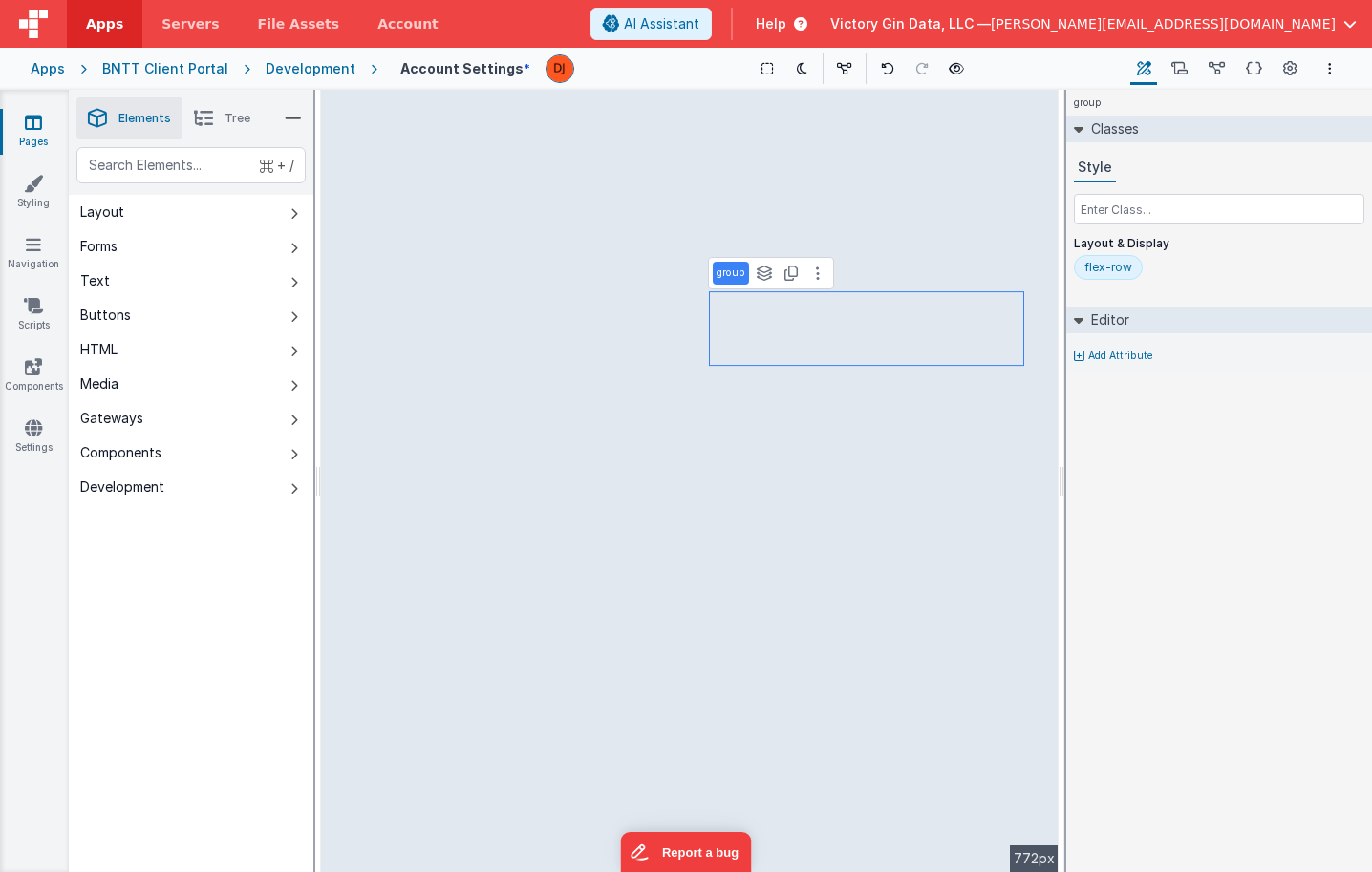
click at [1121, 270] on div "flex-row" at bounding box center [1108, 268] width 48 height 16
type input "flex-"
click at [1109, 265] on div "flex-wrap" at bounding box center [1112, 268] width 55 height 16
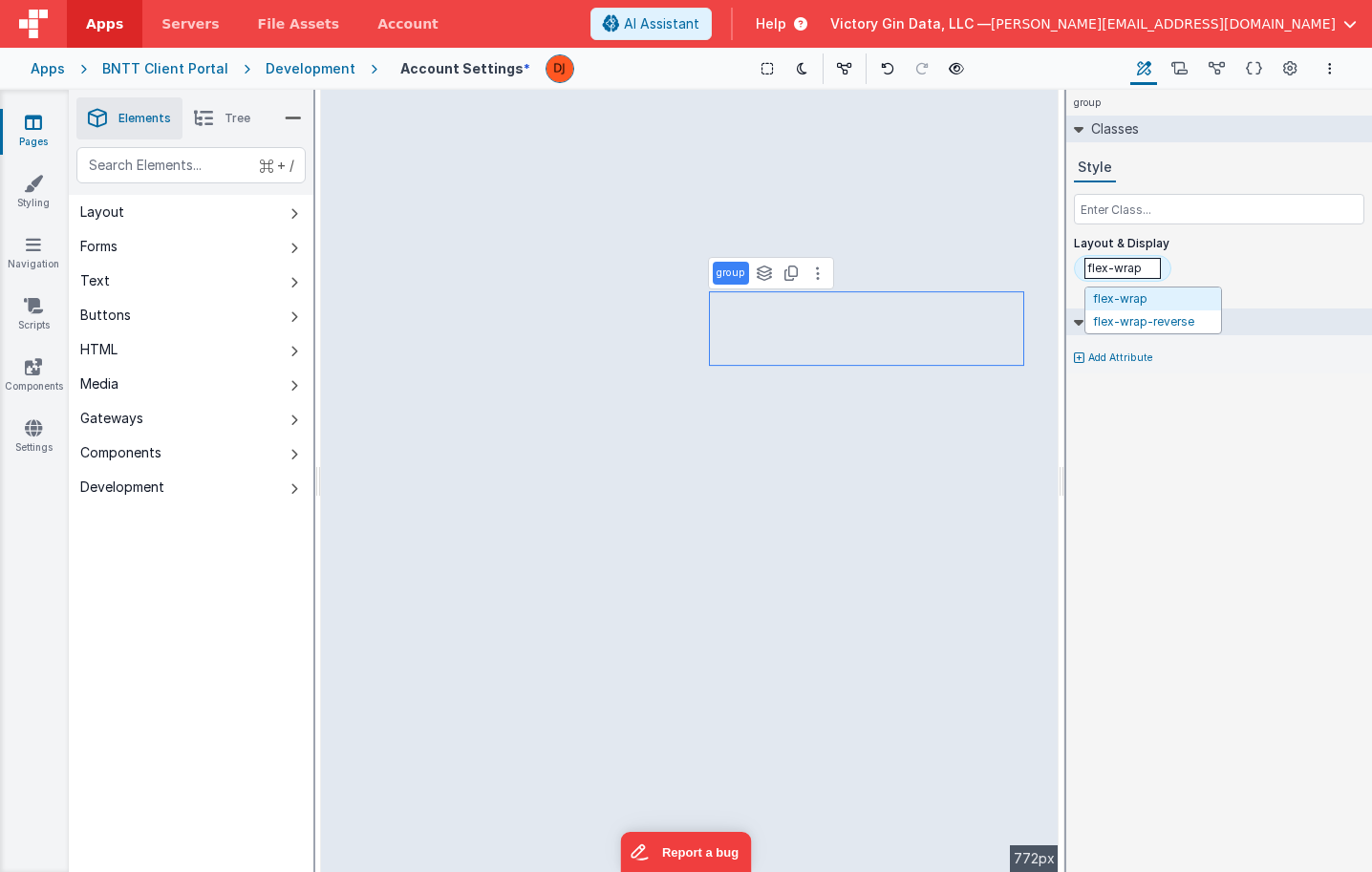
click at [1112, 271] on input "flex-wrap" at bounding box center [1123, 268] width 76 height 21
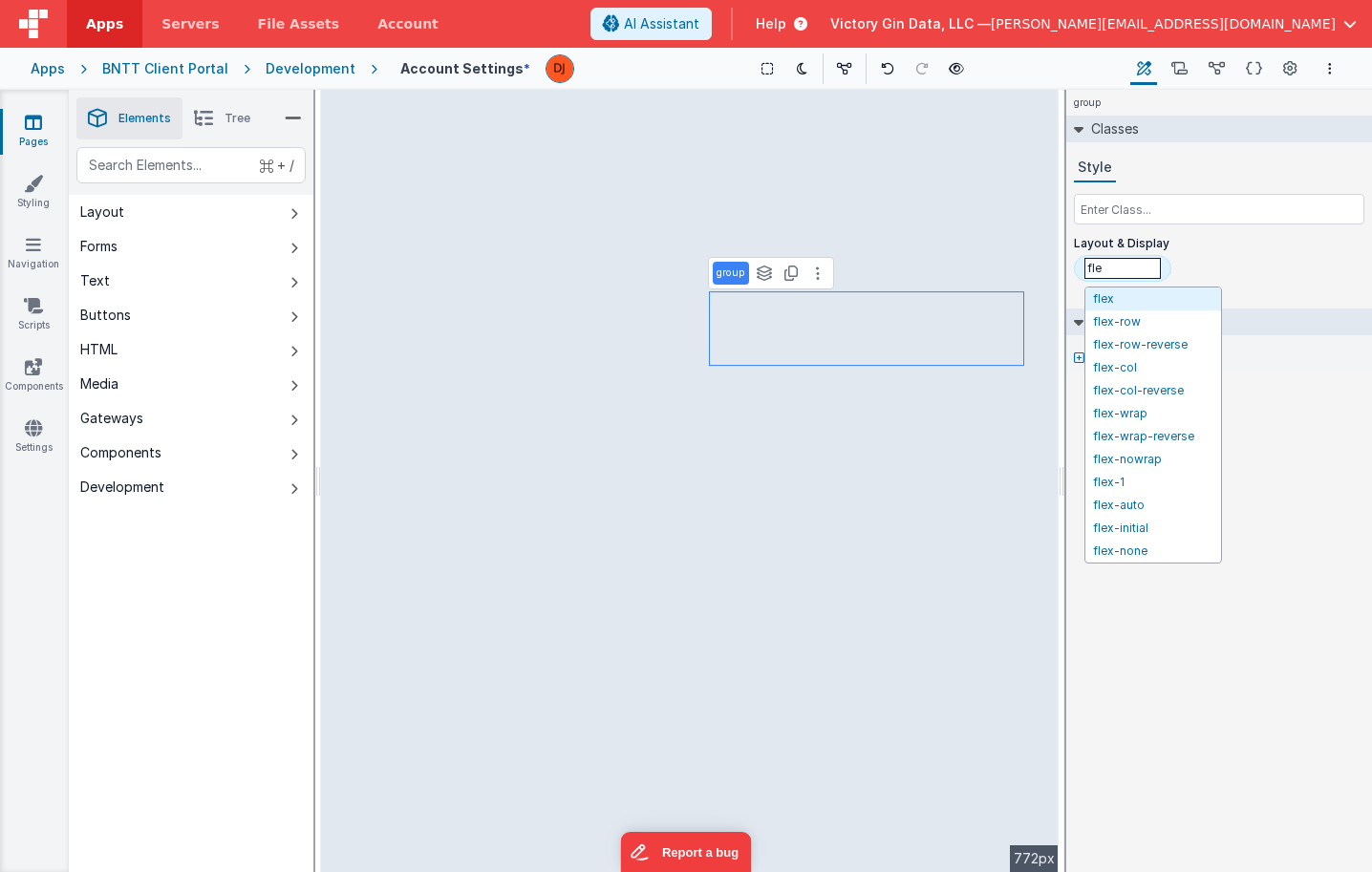
type input "flex"
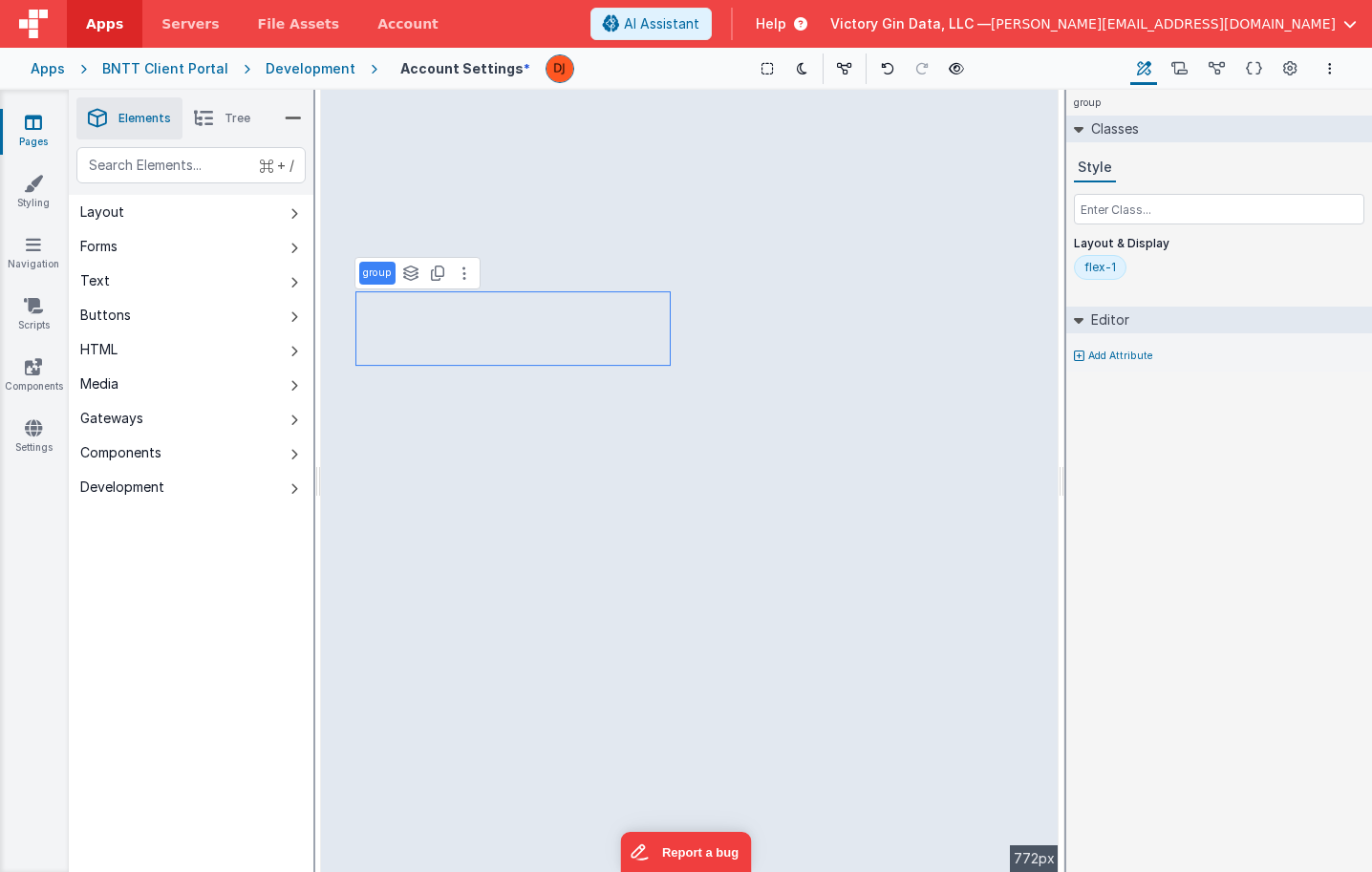
click at [1108, 270] on div "flex-1" at bounding box center [1100, 268] width 31 height 16
type input "flex-au"
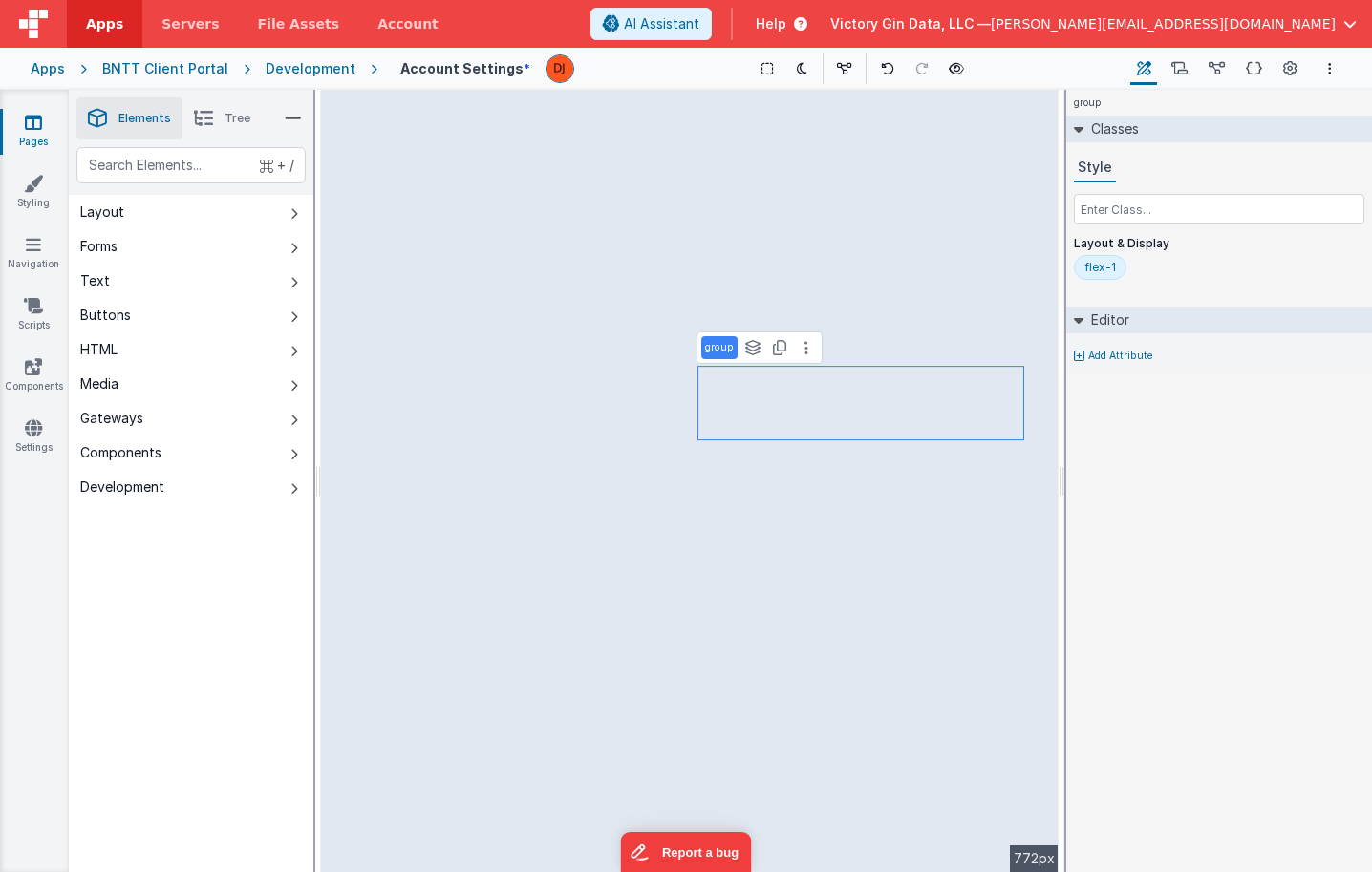
click at [1095, 269] on div "flex-1" at bounding box center [1100, 268] width 31 height 16
click at [1152, 269] on input "flex-1" at bounding box center [1123, 268] width 76 height 21
type input "flex-auto"
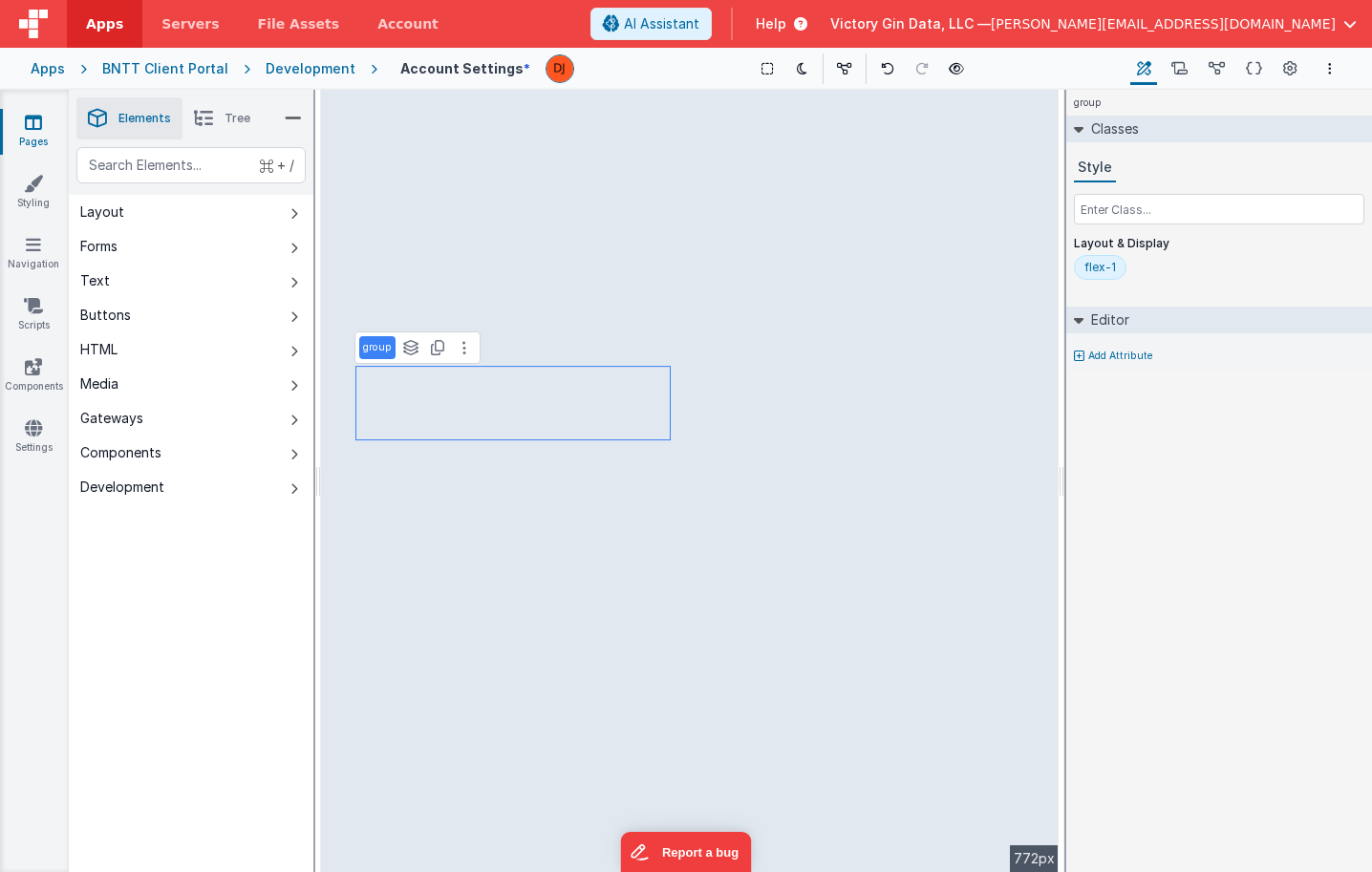
click at [1101, 267] on div "flex-1" at bounding box center [1100, 268] width 31 height 16
click at [1128, 267] on input "flex-1" at bounding box center [1123, 268] width 76 height 21
type input "flex-auto"
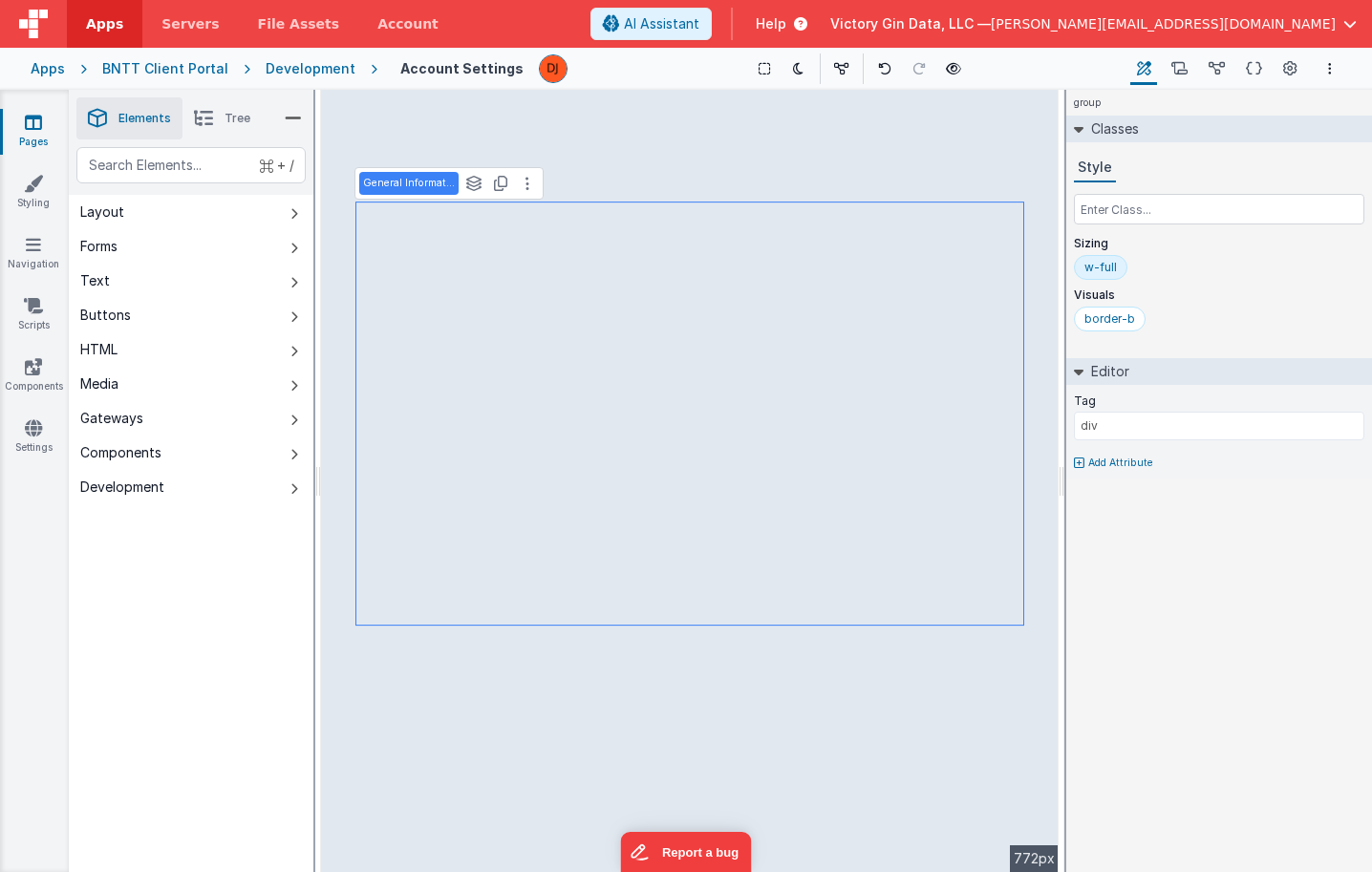
type input "user.nameLast"
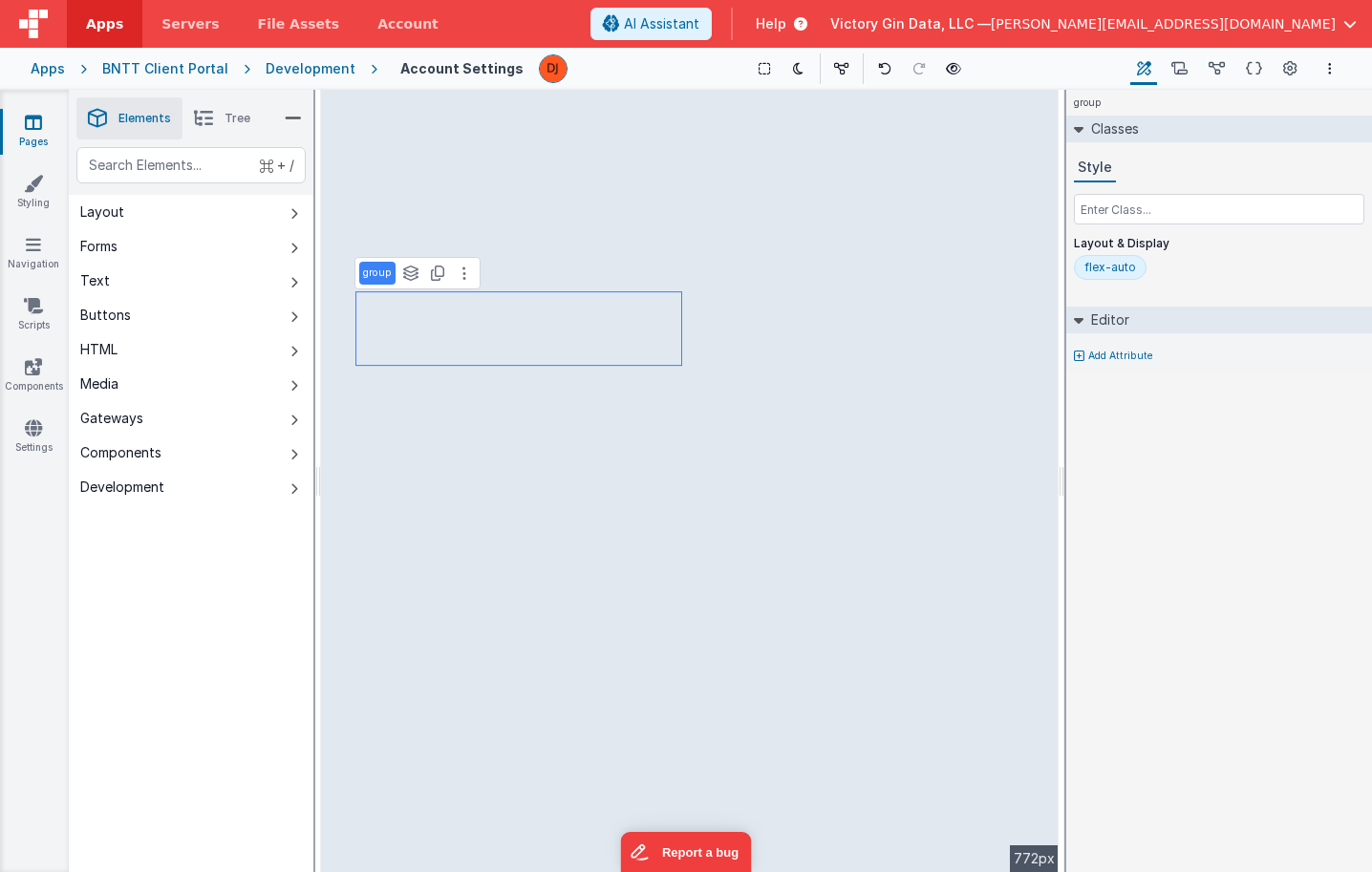
click at [1119, 268] on div "flex-auto" at bounding box center [1110, 268] width 52 height 16
click at [1141, 274] on input "flex-auto" at bounding box center [1123, 268] width 76 height 21
type input "flex-1"
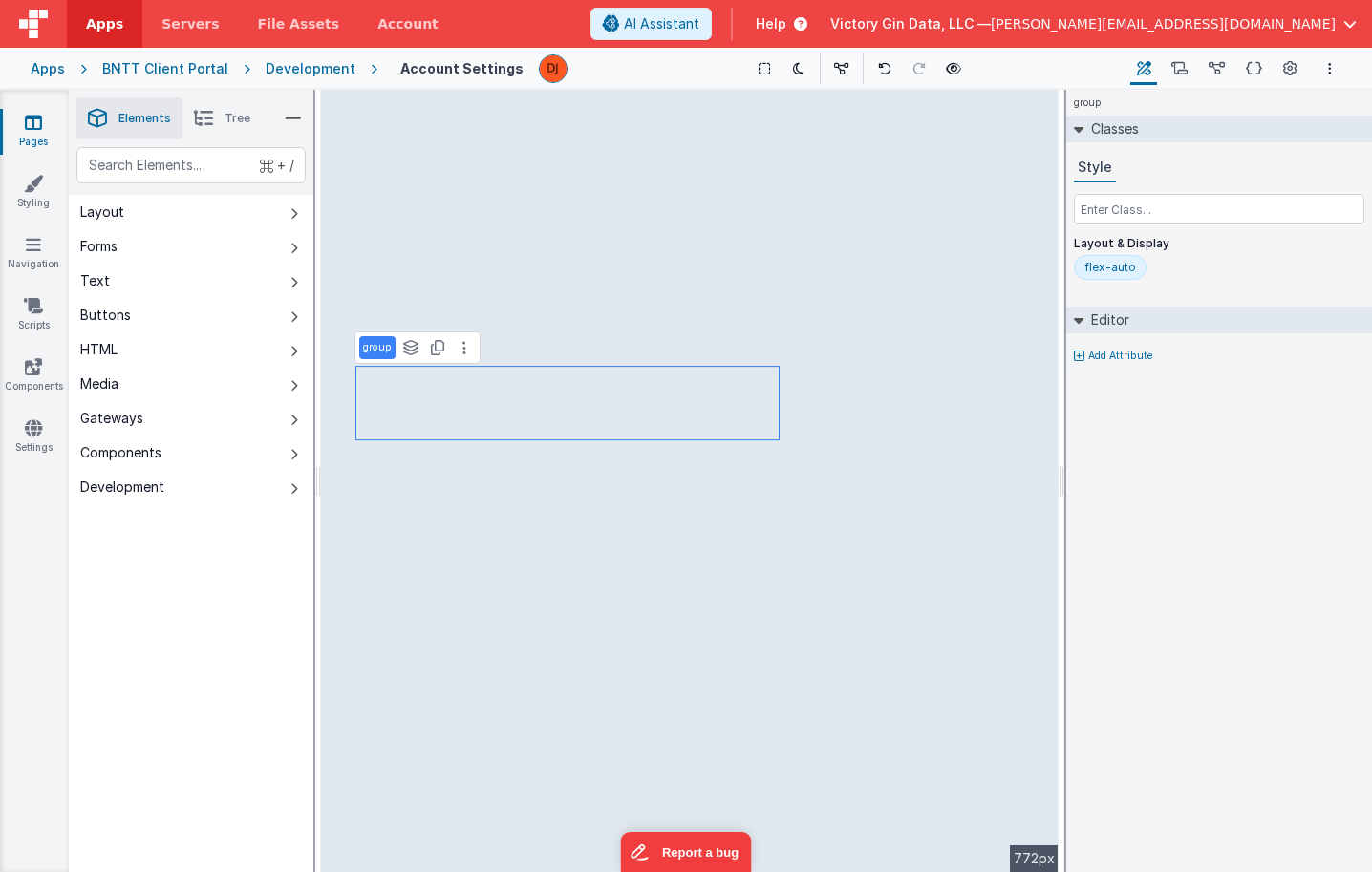
click at [1118, 254] on div "Layout & Display flex-auto" at bounding box center [1218, 261] width 290 height 52
click at [1118, 282] on div "flex-auto" at bounding box center [1218, 271] width 290 height 32
click at [1118, 276] on div "flex-auto" at bounding box center [1110, 267] width 72 height 24
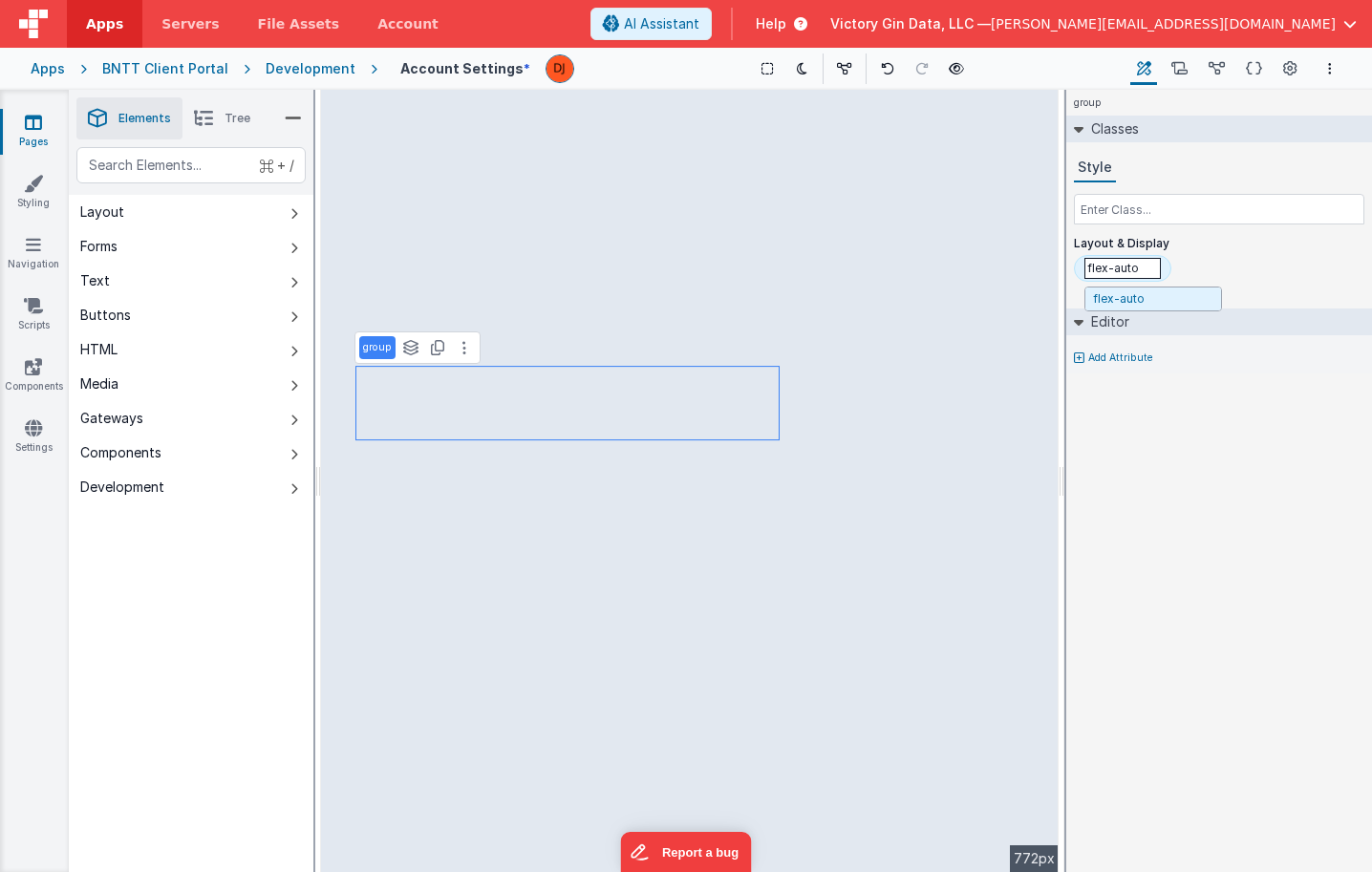
click at [1124, 272] on input "flex-auto" at bounding box center [1123, 268] width 76 height 21
type input "flex-1"
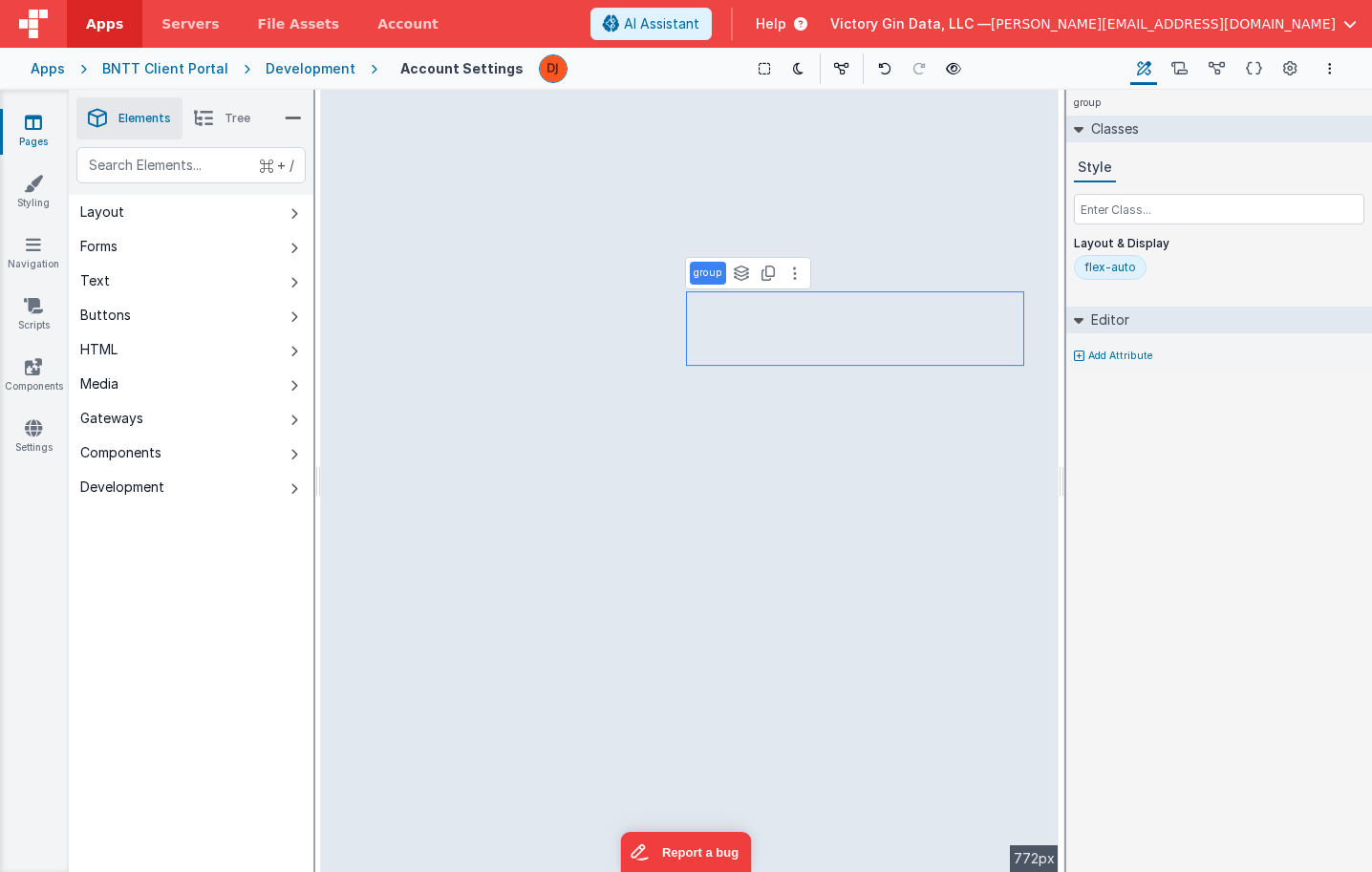
click at [1125, 260] on div "flex-auto" at bounding box center [1110, 268] width 52 height 16
click at [1134, 296] on div "Classes Style flex-auto Layout & Display flex-auto" at bounding box center [1218, 207] width 306 height 184
click at [1130, 212] on input "text" at bounding box center [1218, 208] width 290 height 30
click at [1168, 274] on div "flex-auto" at bounding box center [1186, 268] width 52 height 16
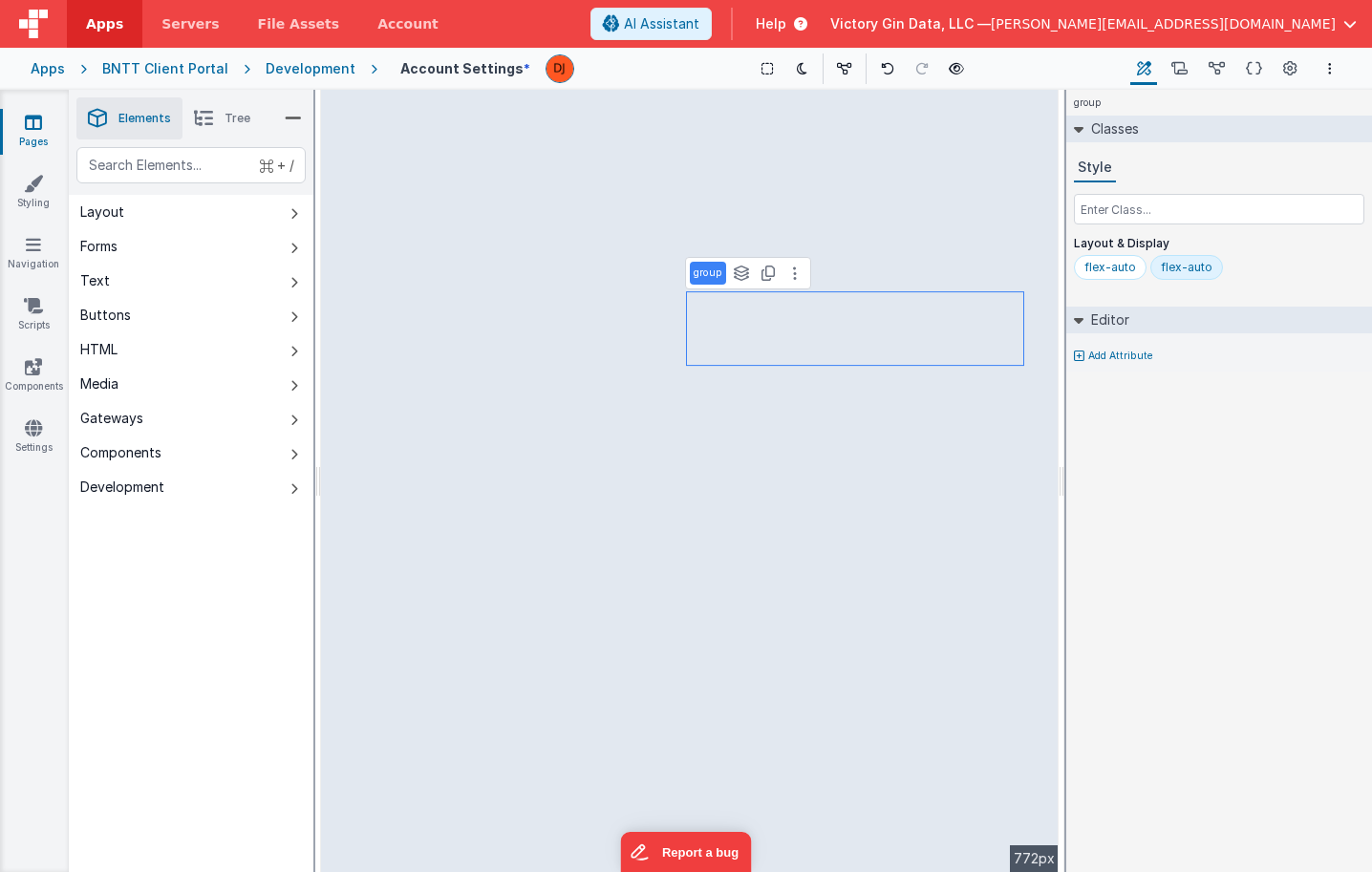
click at [1168, 274] on div "flex-auto" at bounding box center [1186, 268] width 52 height 16
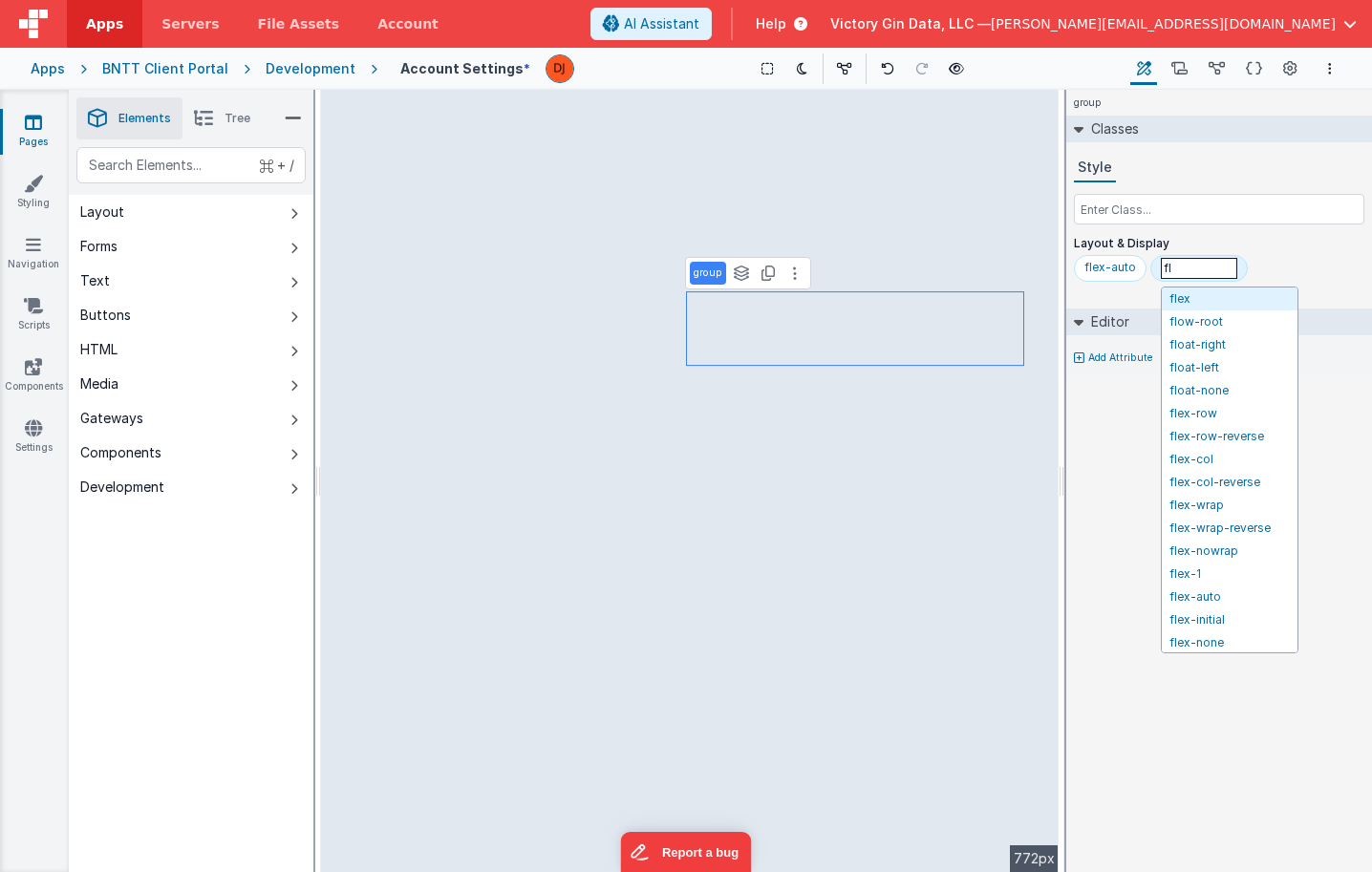
type input "f"
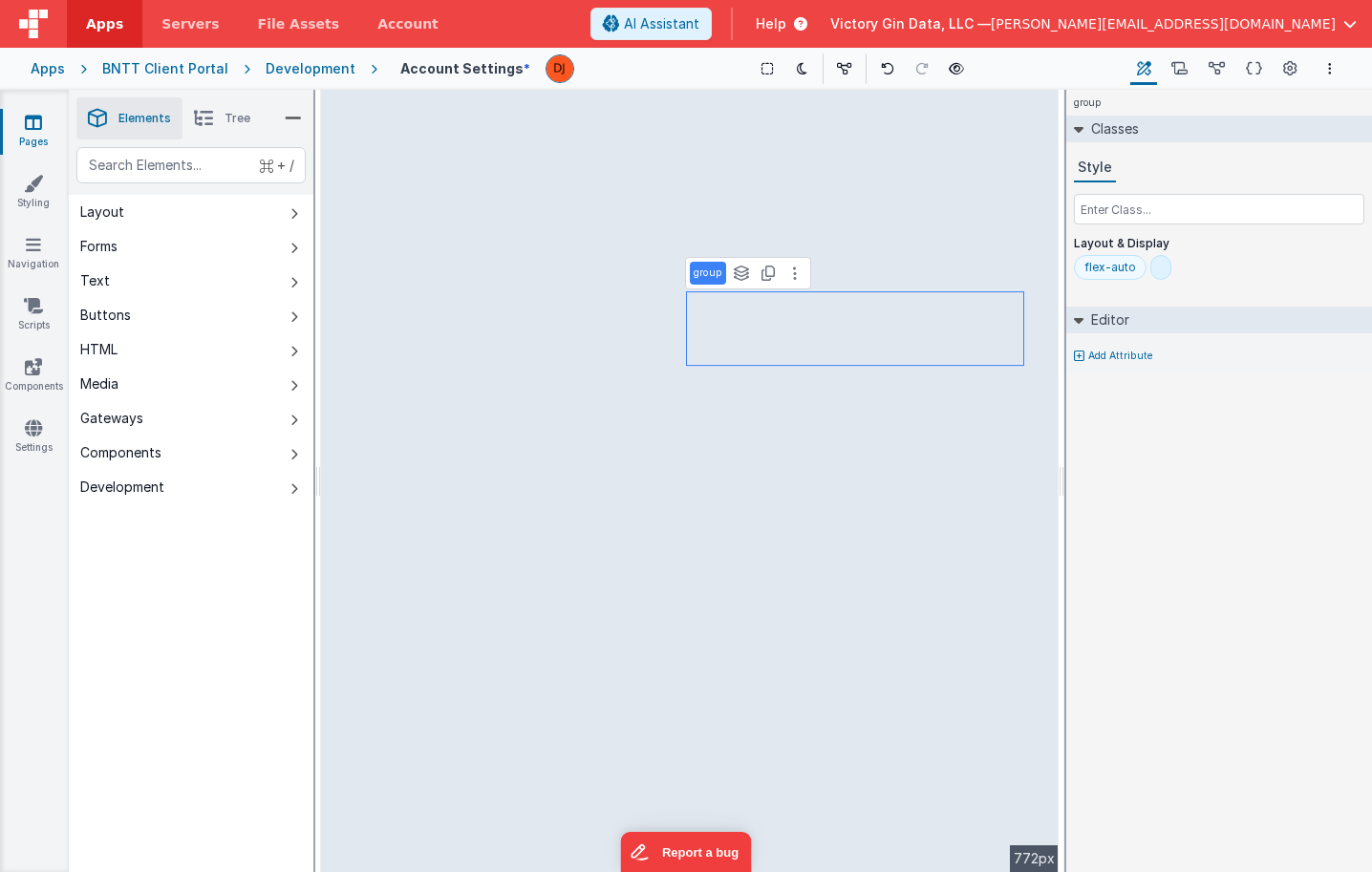
click at [1106, 267] on div "flex-auto" at bounding box center [1110, 268] width 52 height 16
click at [1138, 269] on input "flex-auto" at bounding box center [1123, 268] width 76 height 21
type input "flex-"
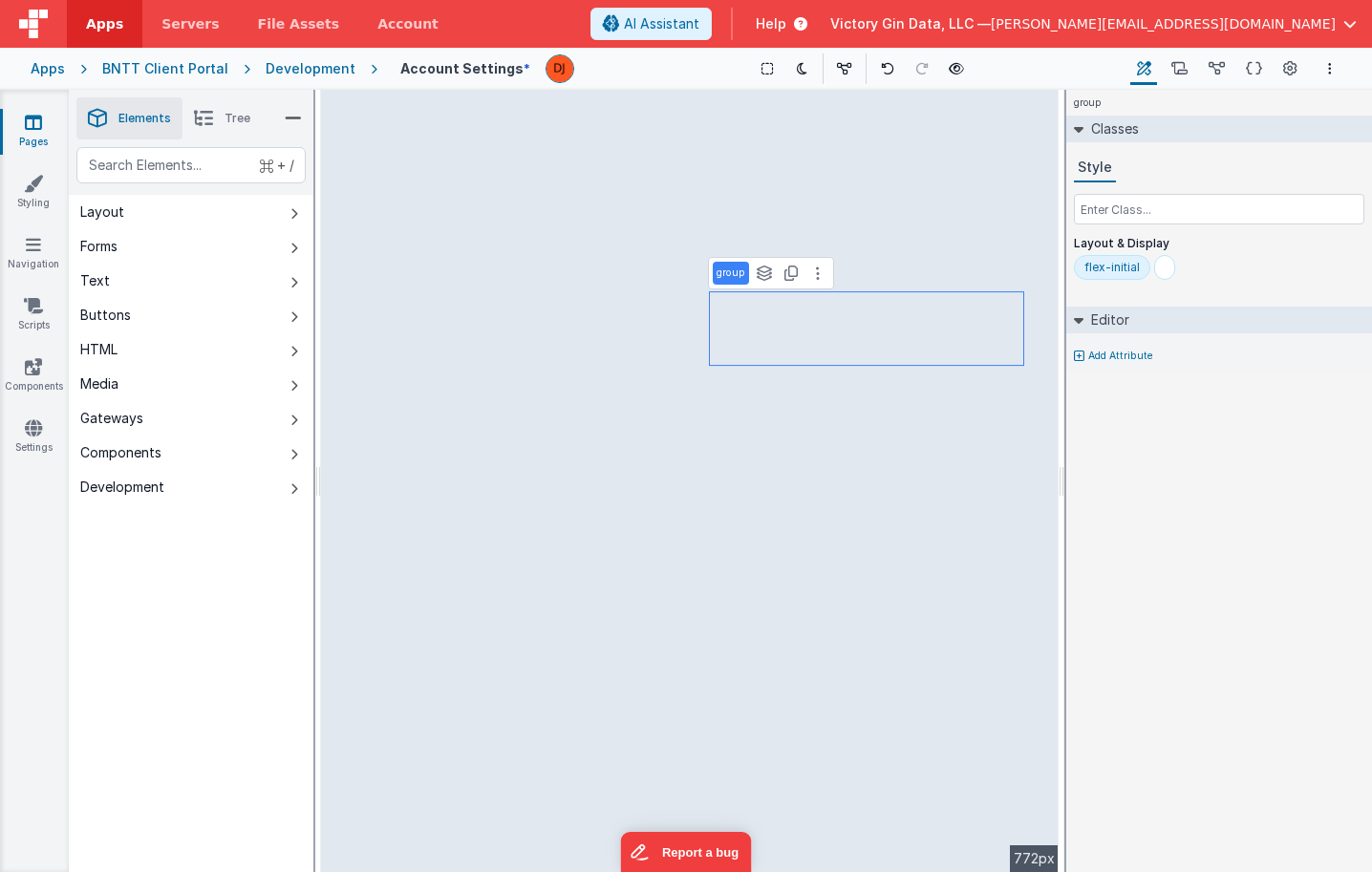
click at [1125, 266] on div "flex-initial" at bounding box center [1112, 268] width 56 height 16
type input "flex-"
click at [1152, 257] on div at bounding box center [1160, 267] width 21 height 24
click at [1152, 267] on div at bounding box center [1160, 267] width 21 height 24
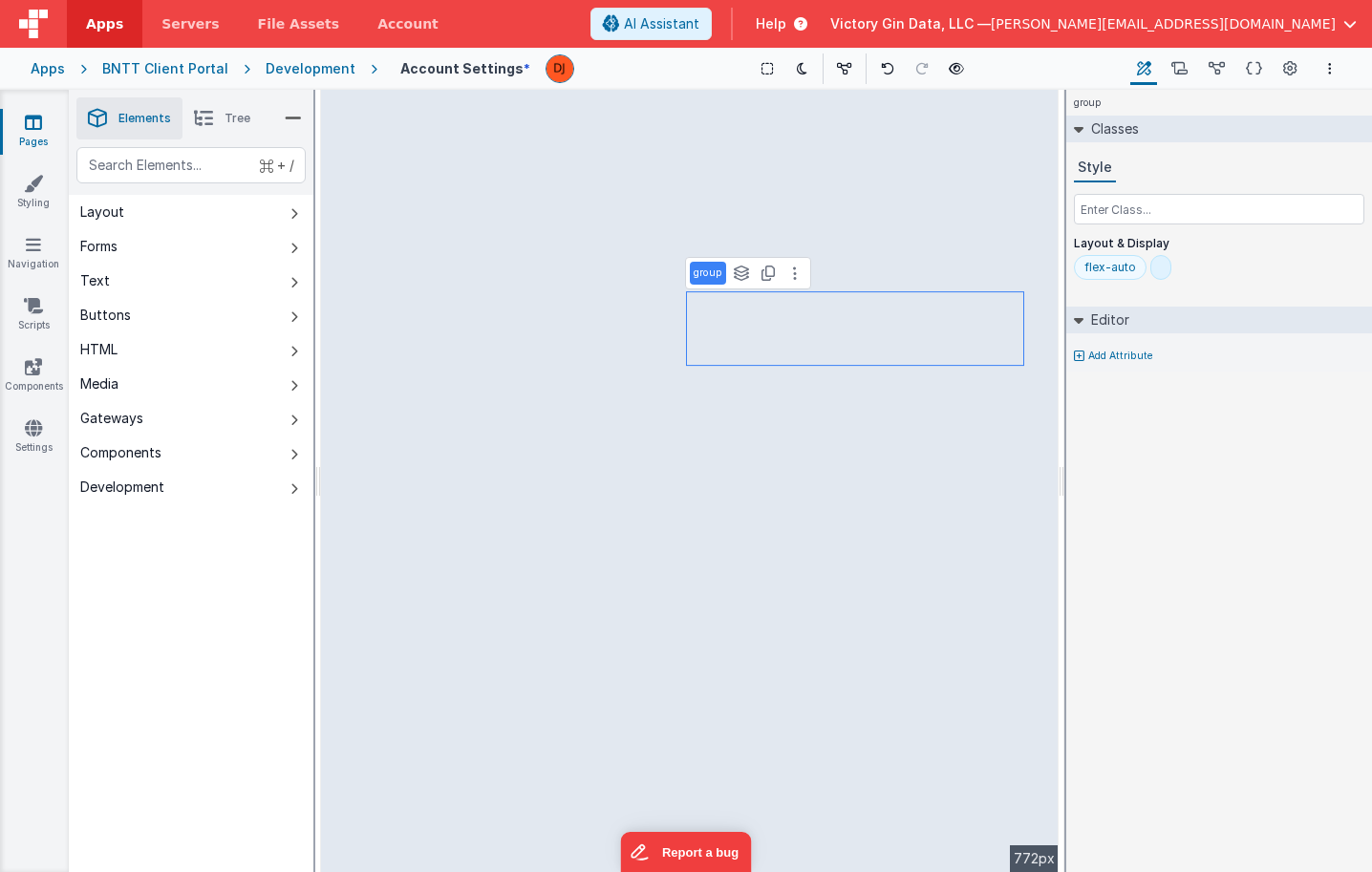
click at [1152, 267] on div at bounding box center [1160, 267] width 21 height 24
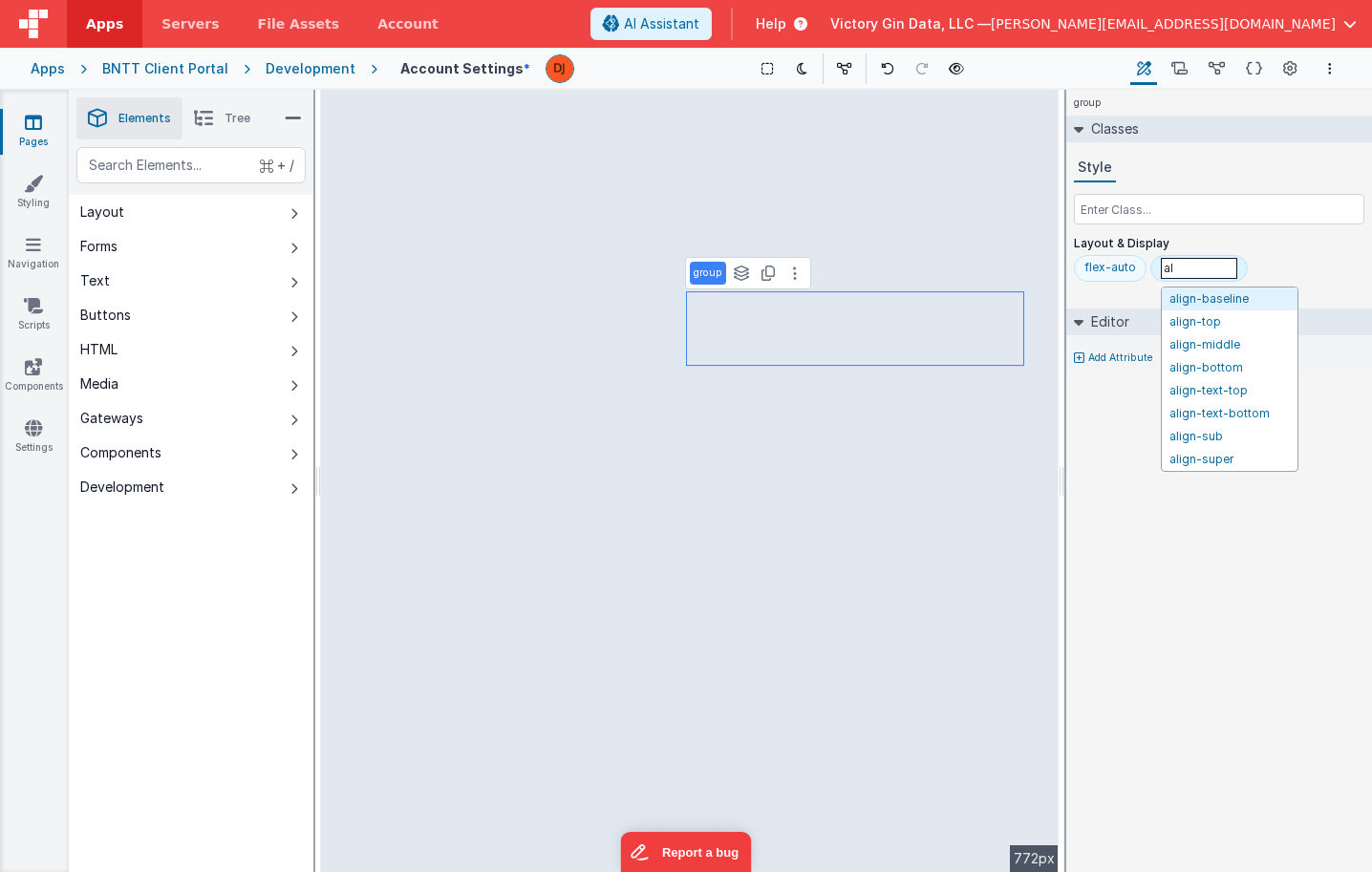
type input "a"
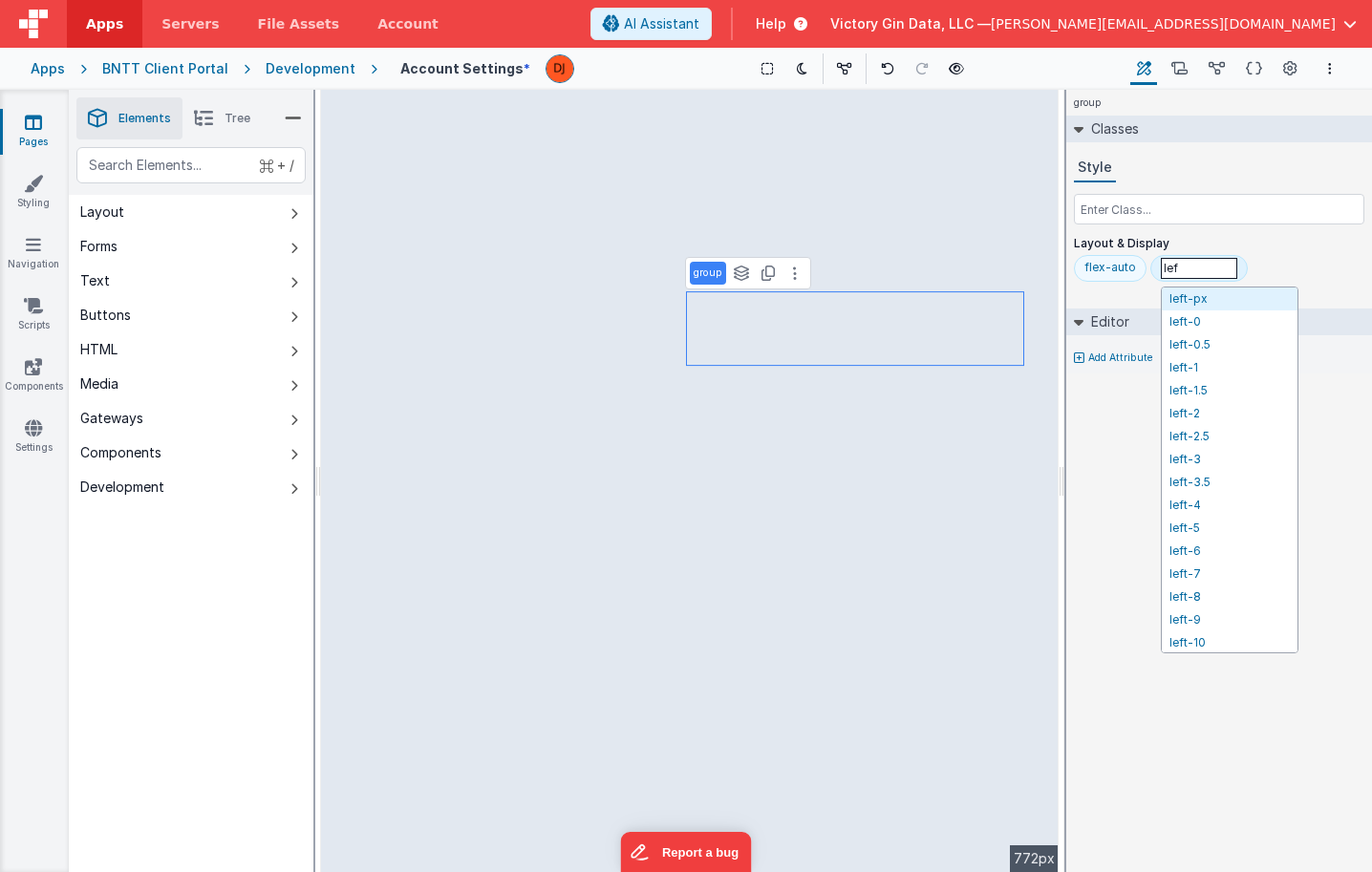
type input "left"
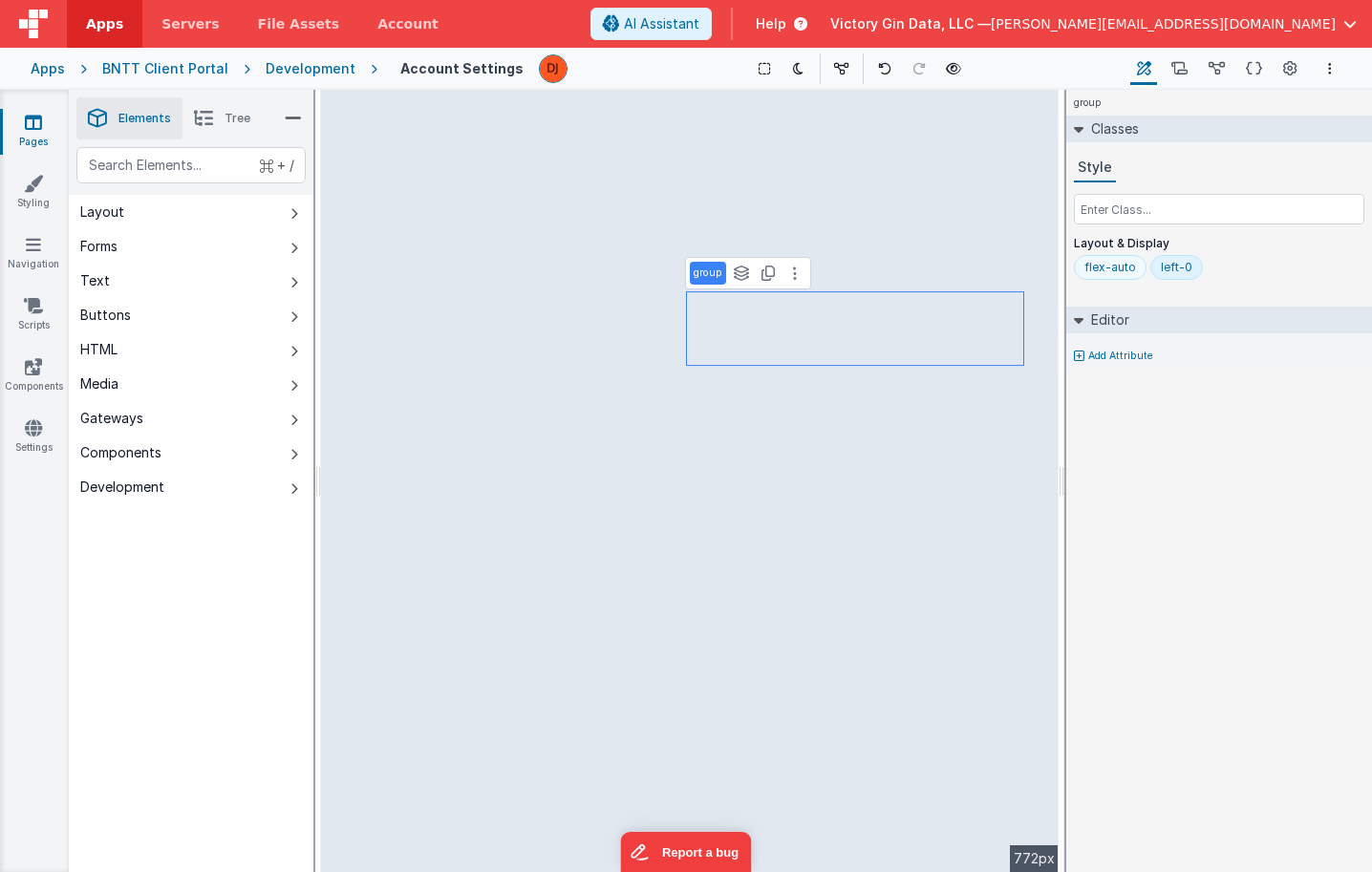
click at [1187, 269] on div "left-0" at bounding box center [1176, 267] width 53 height 24
click at [1187, 269] on input "left-0" at bounding box center [1199, 268] width 76 height 21
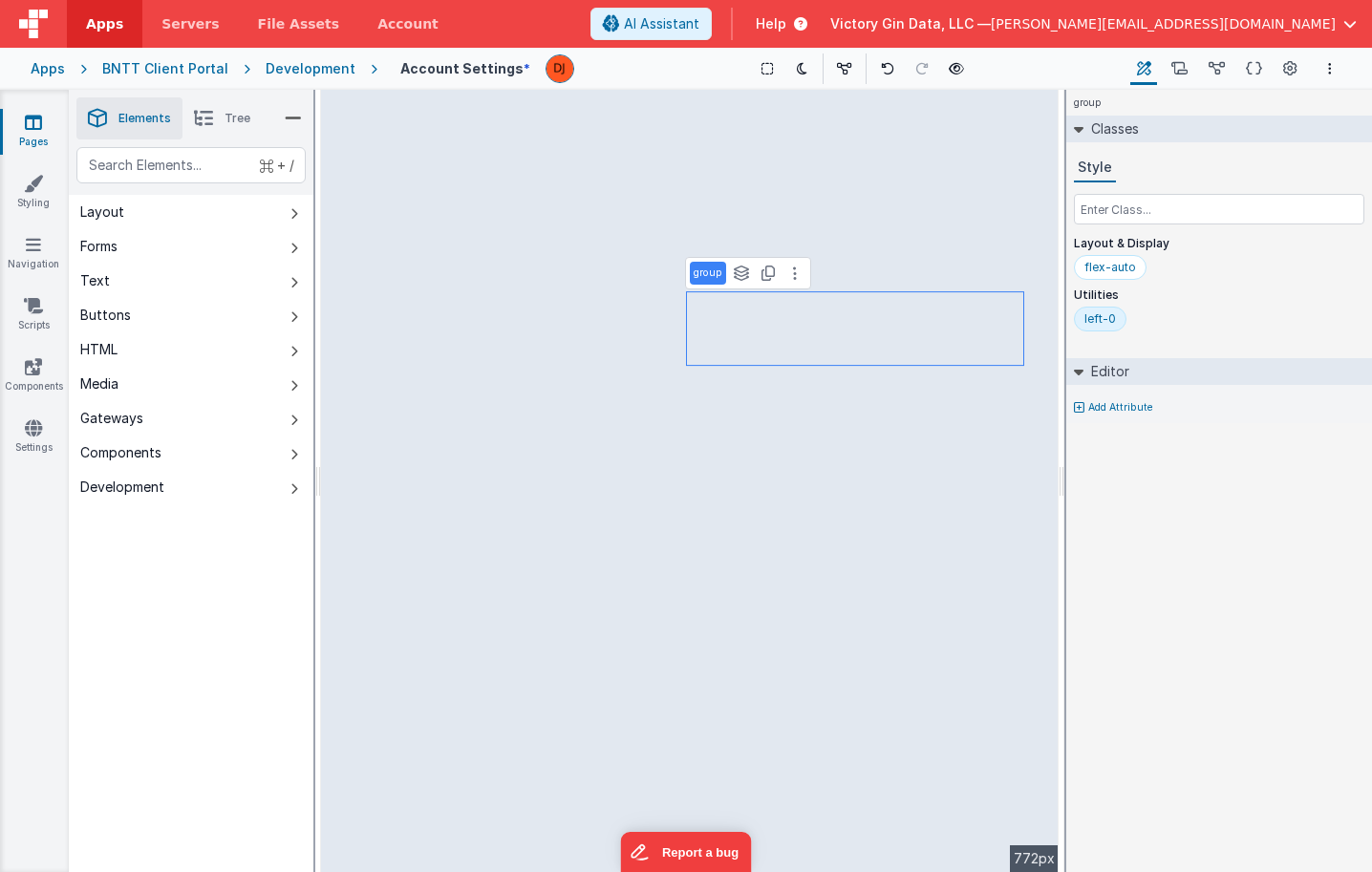
click at [1101, 324] on div "left-0" at bounding box center [1100, 319] width 31 height 16
click at [1101, 324] on input "left-0" at bounding box center [1123, 320] width 76 height 21
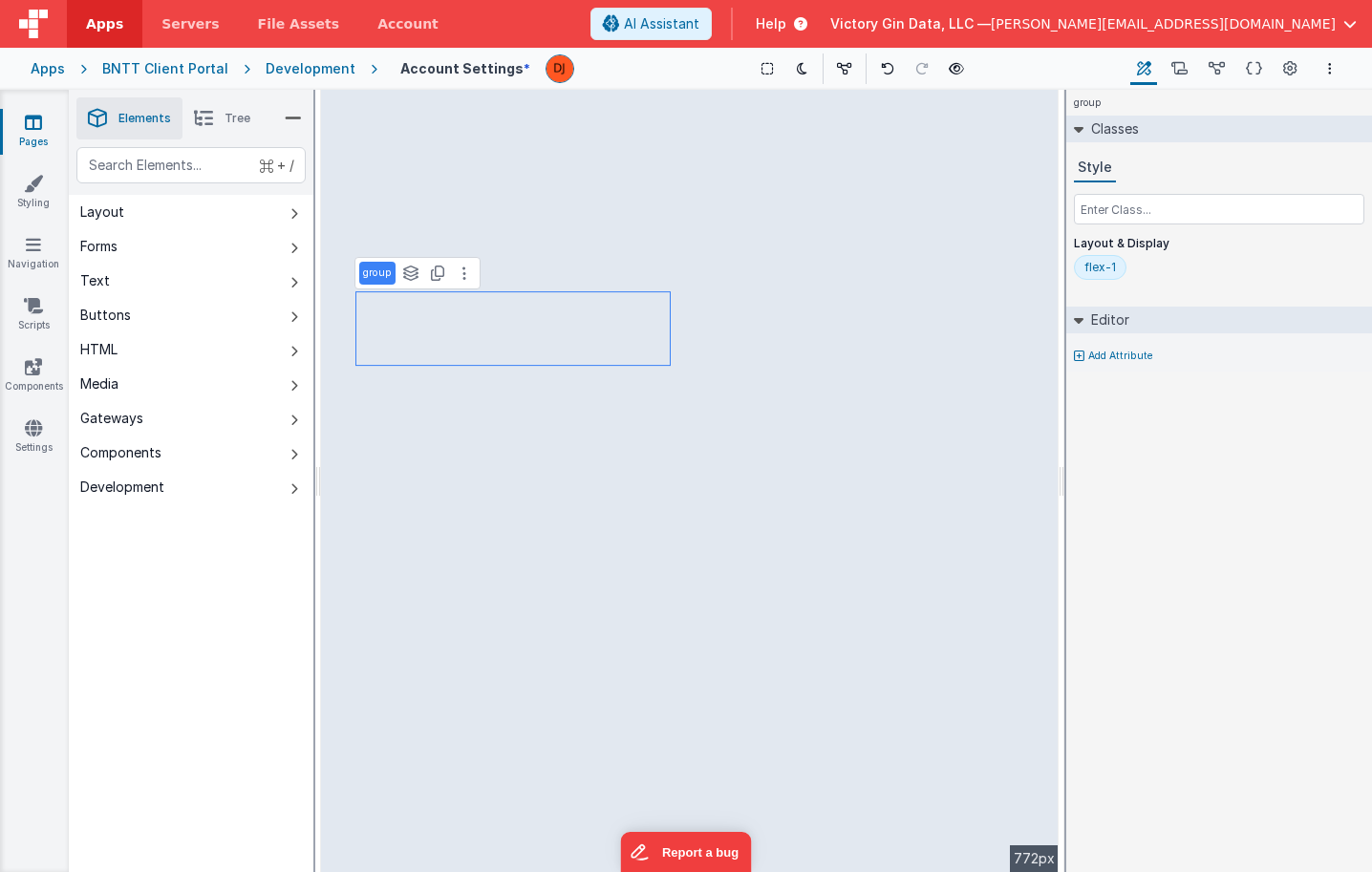
click at [1105, 274] on div "flex-1" at bounding box center [1100, 268] width 31 height 16
click at [1105, 274] on input "flex-1" at bounding box center [1123, 268] width 76 height 21
click at [1133, 271] on input "flex-1" at bounding box center [1123, 268] width 76 height 21
type input "flex-"
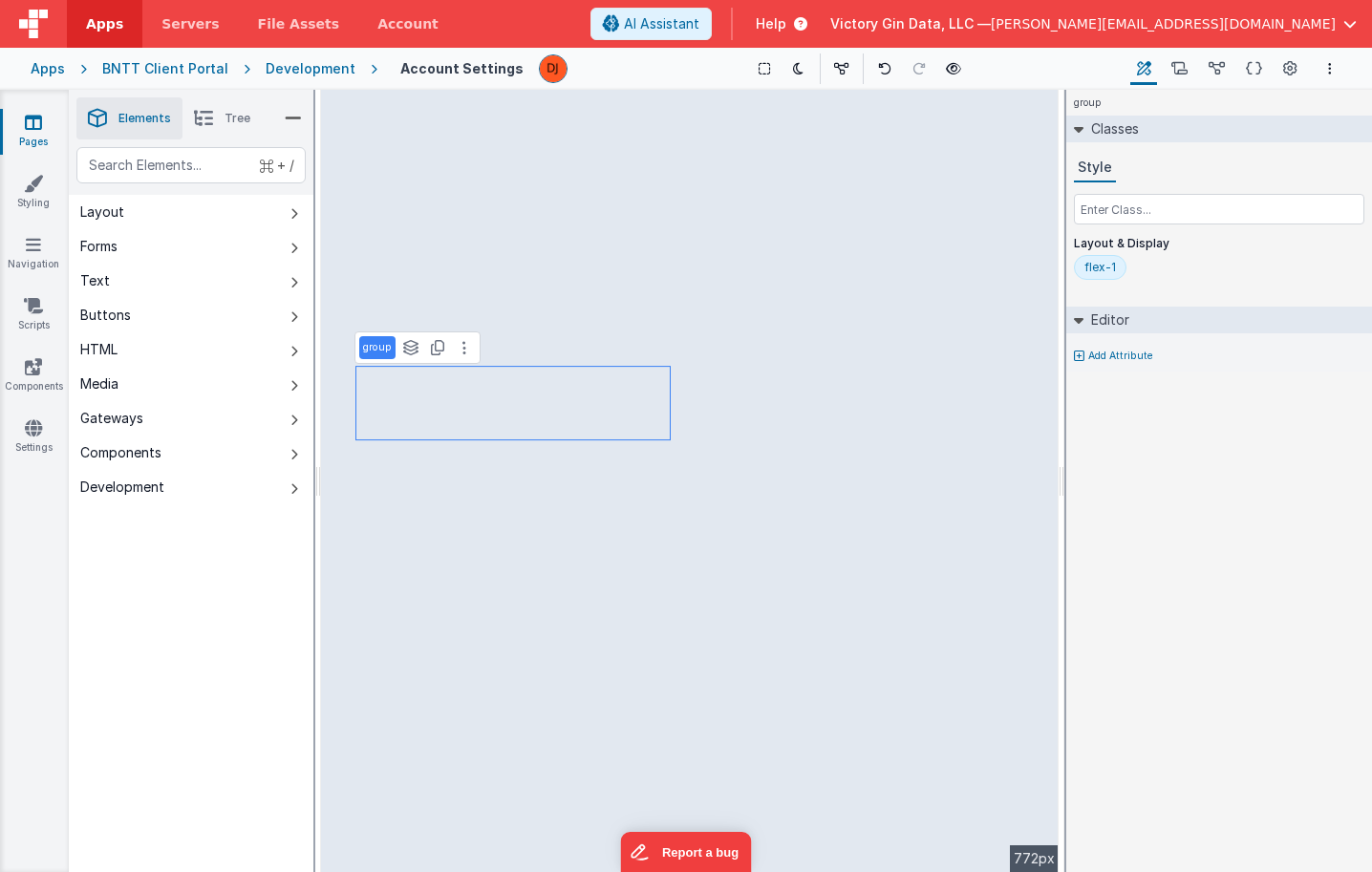
click at [1110, 275] on div "flex-1" at bounding box center [1100, 267] width 53 height 24
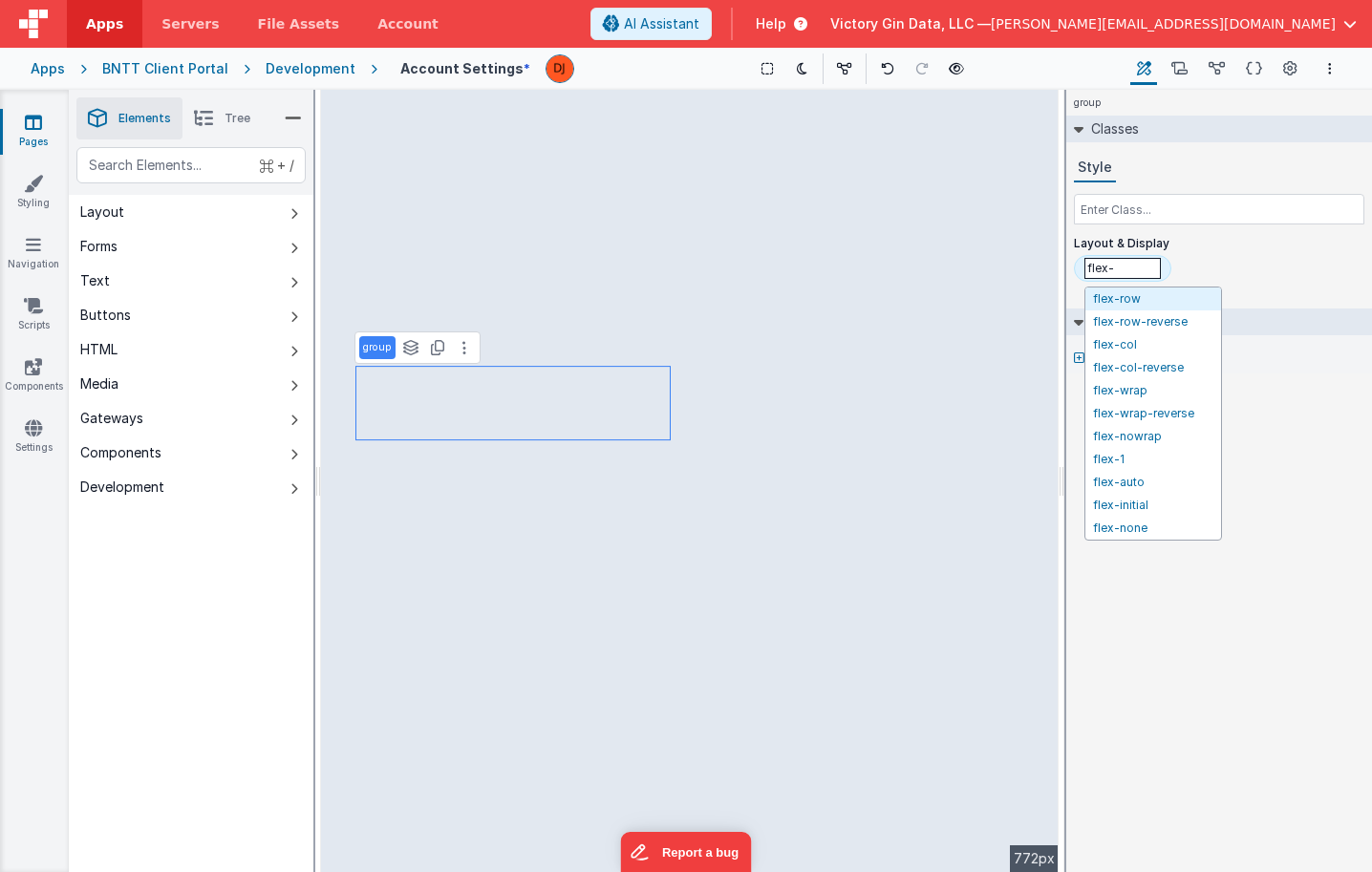
type input "flex-n"
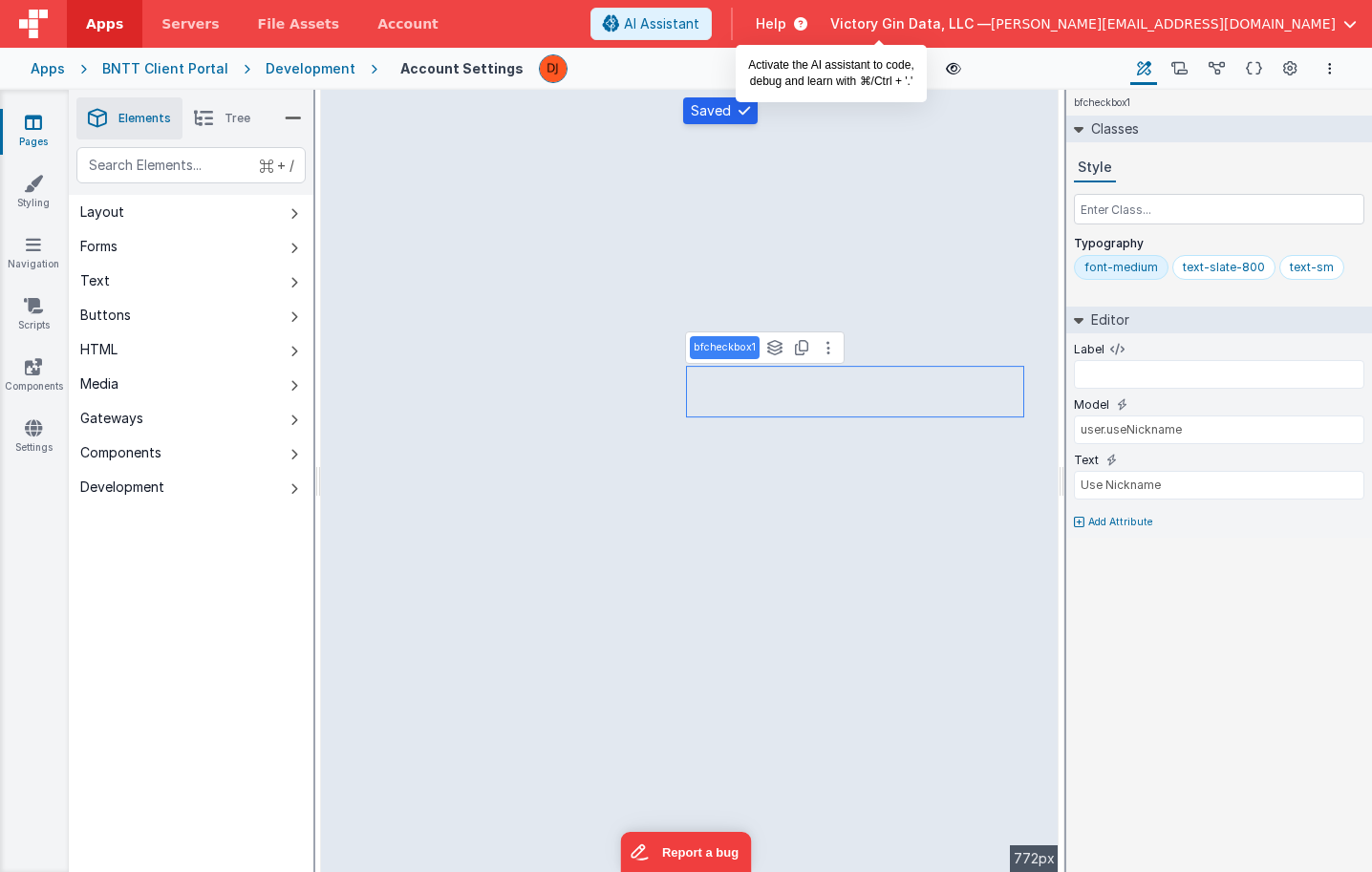
click at [699, 28] on span "AI Assistant" at bounding box center [661, 24] width 75 height 20
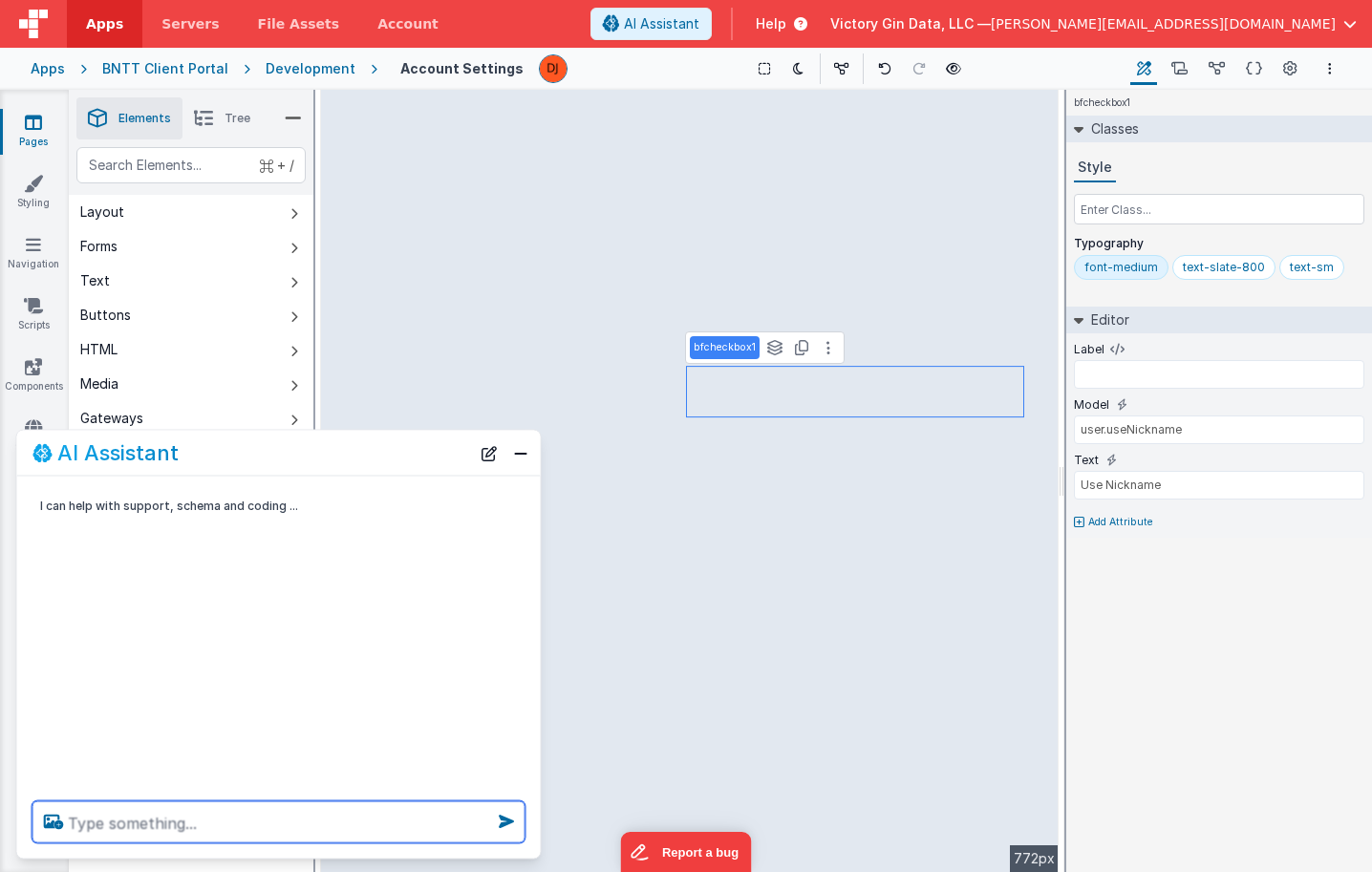
click at [325, 823] on textarea at bounding box center [279, 822] width 493 height 42
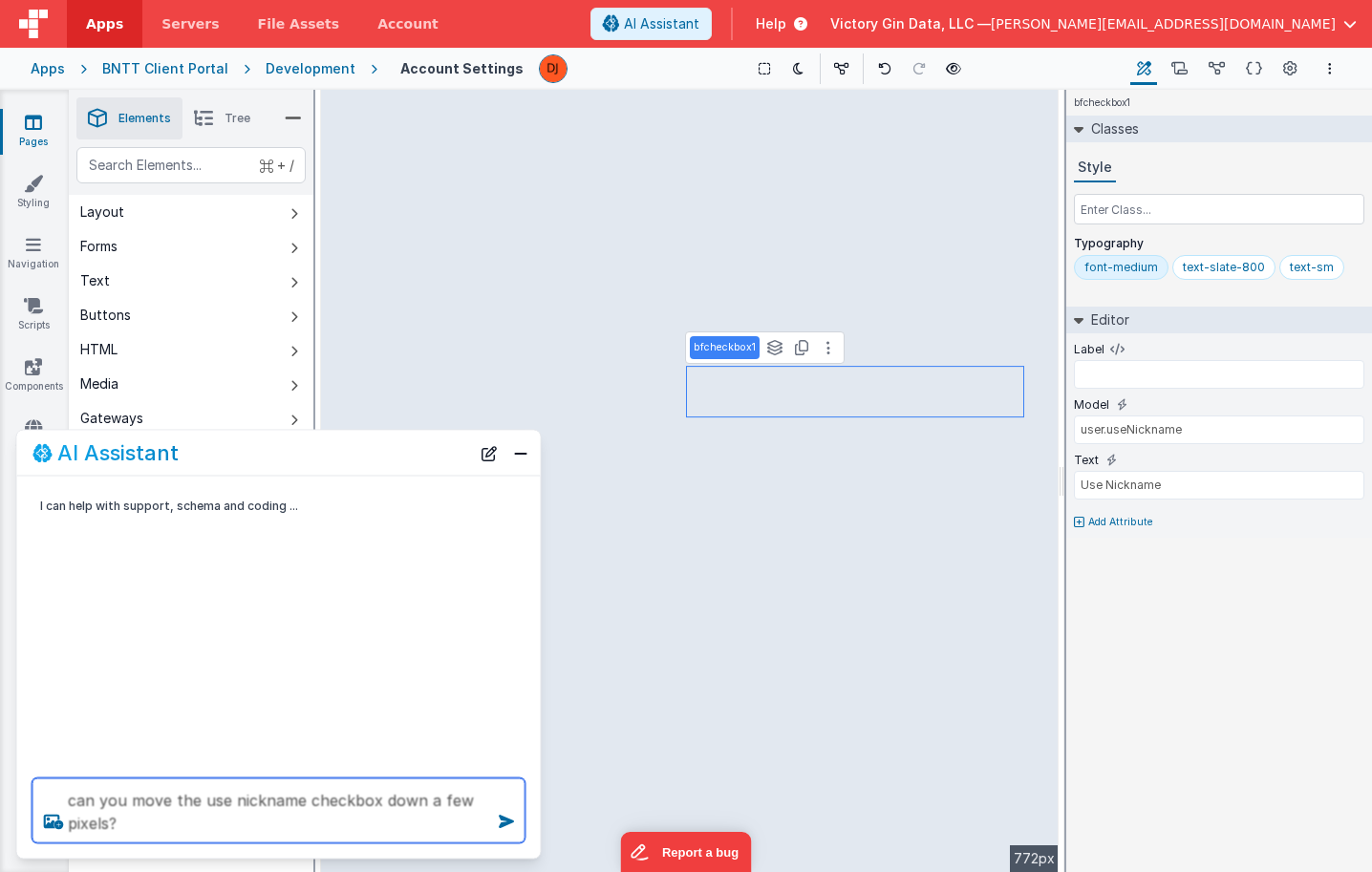
type textarea "can you move the use nickname checkbox down a few pixels?"
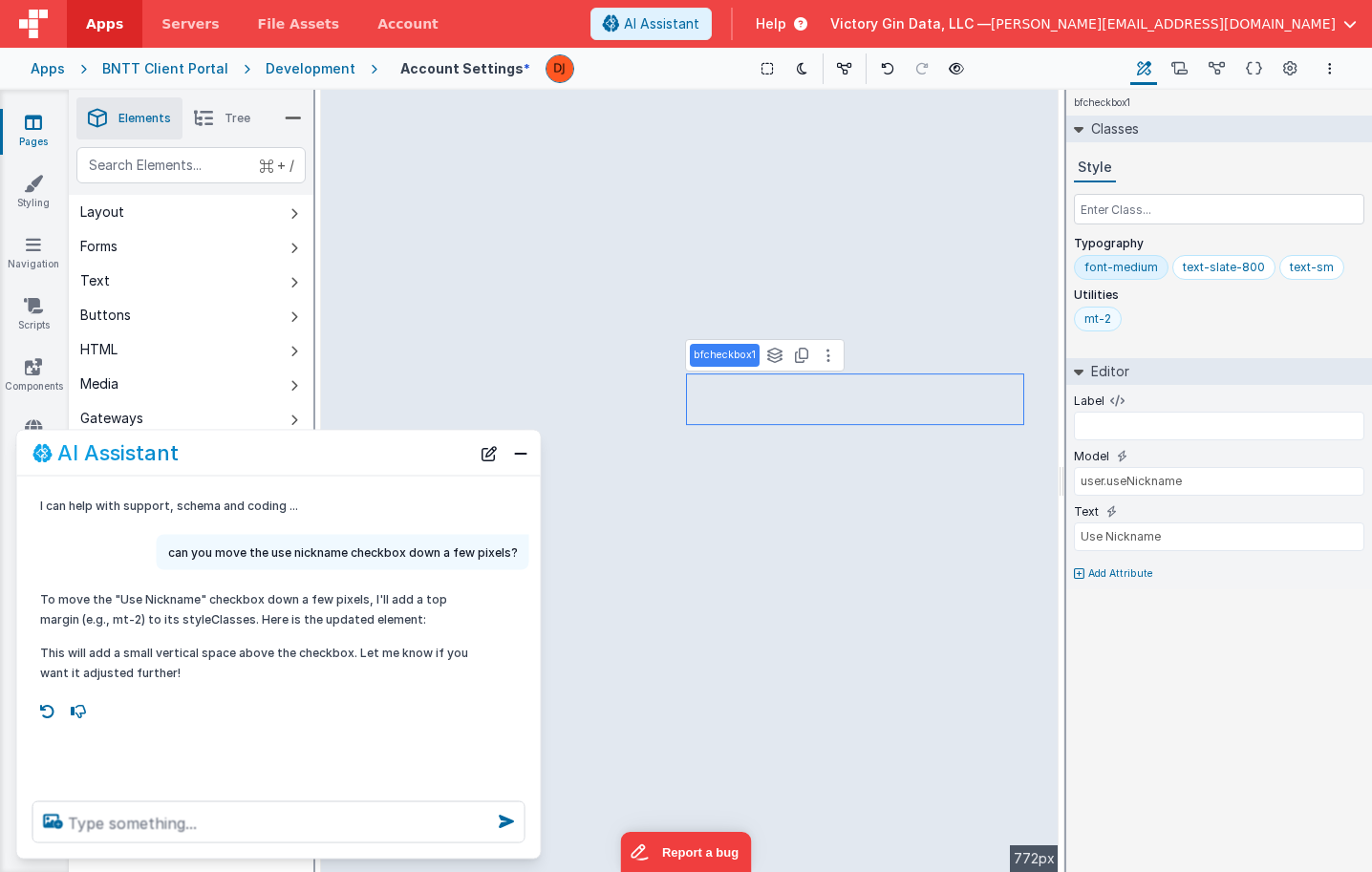
click at [1108, 322] on div "mt-2" at bounding box center [1097, 319] width 26 height 16
type input "mt-1"
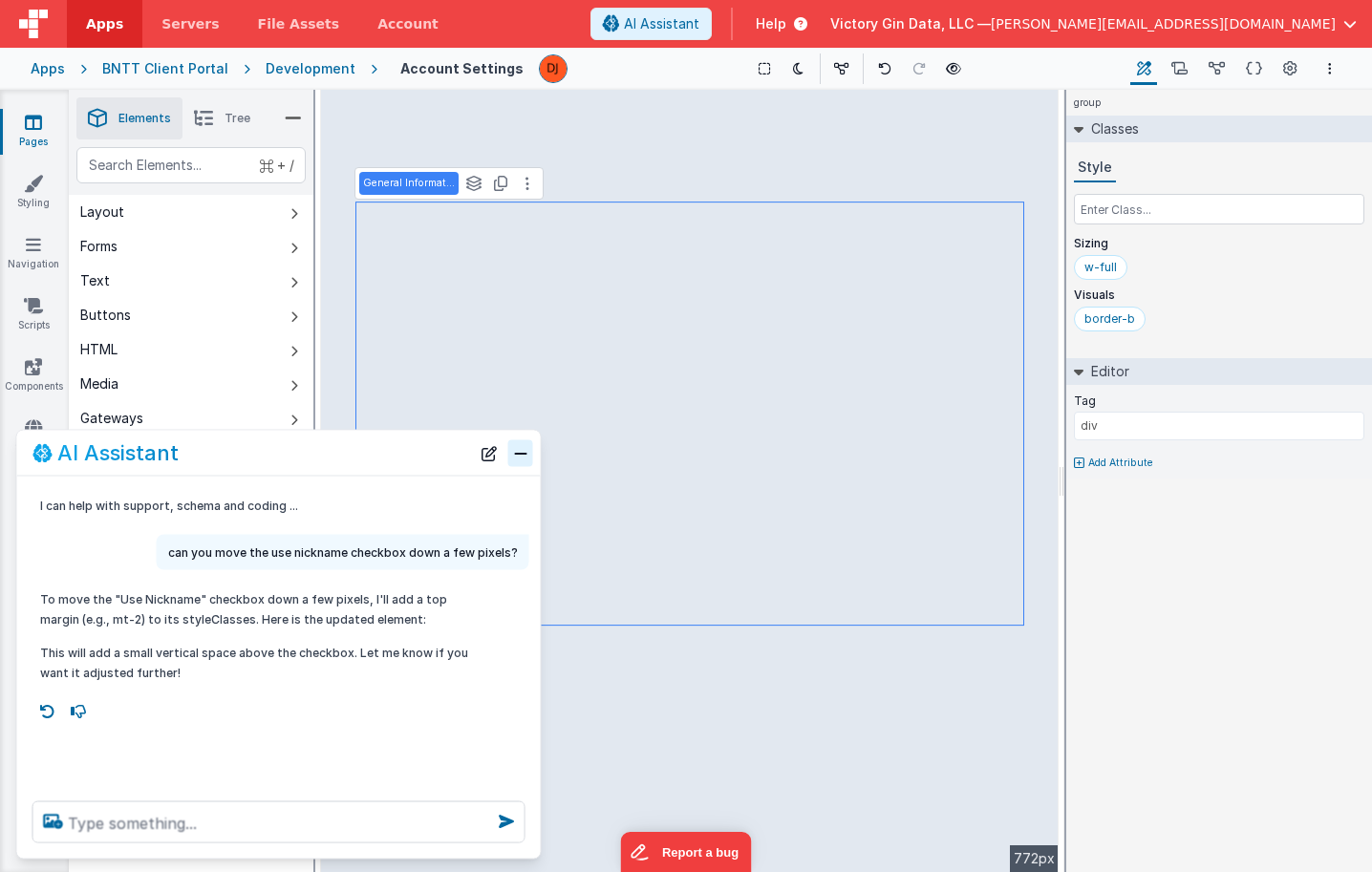
click at [525, 461] on button "Close" at bounding box center [520, 452] width 24 height 26
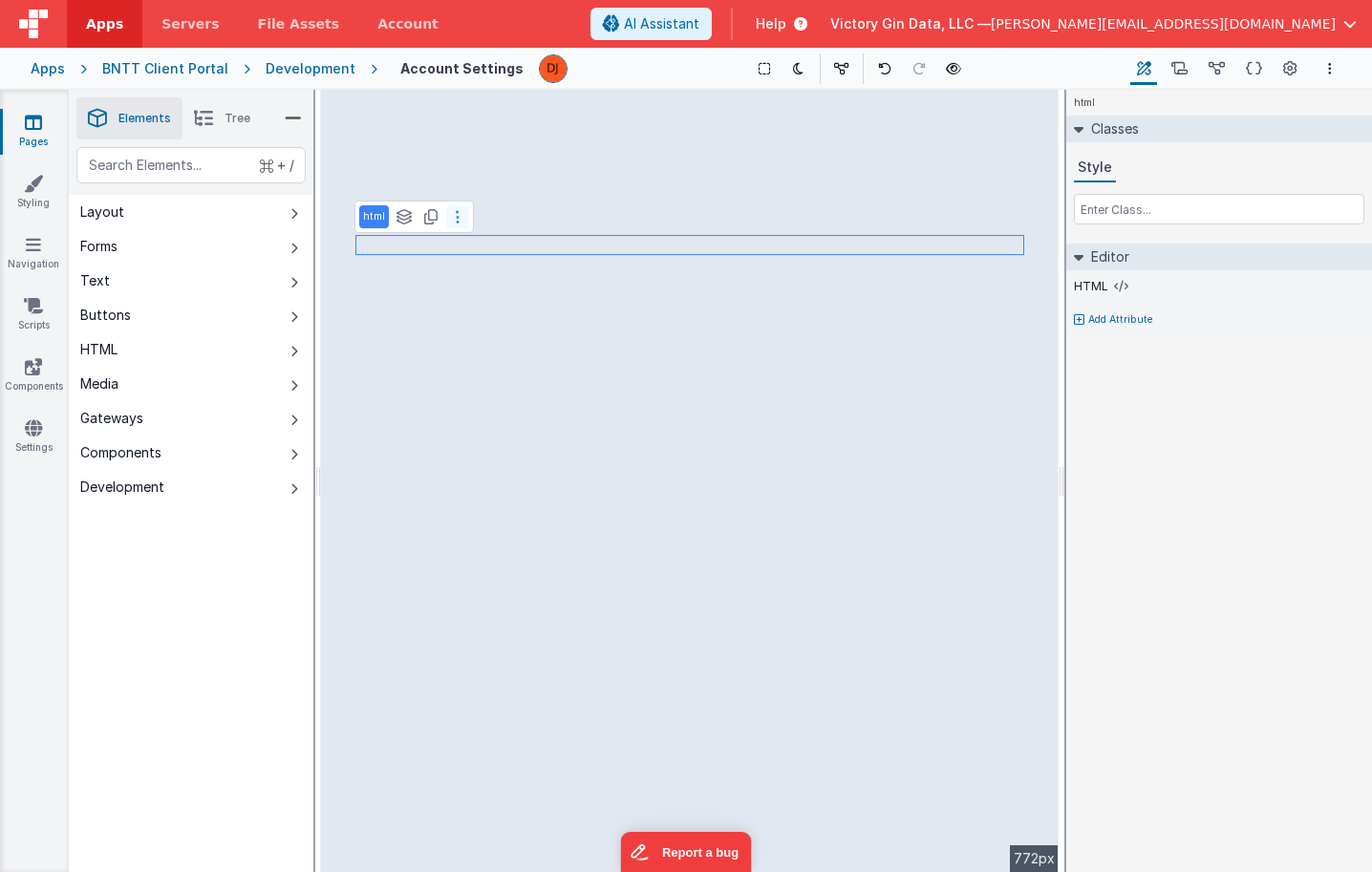
click at [458, 217] on icon at bounding box center [458, 217] width 4 height 16
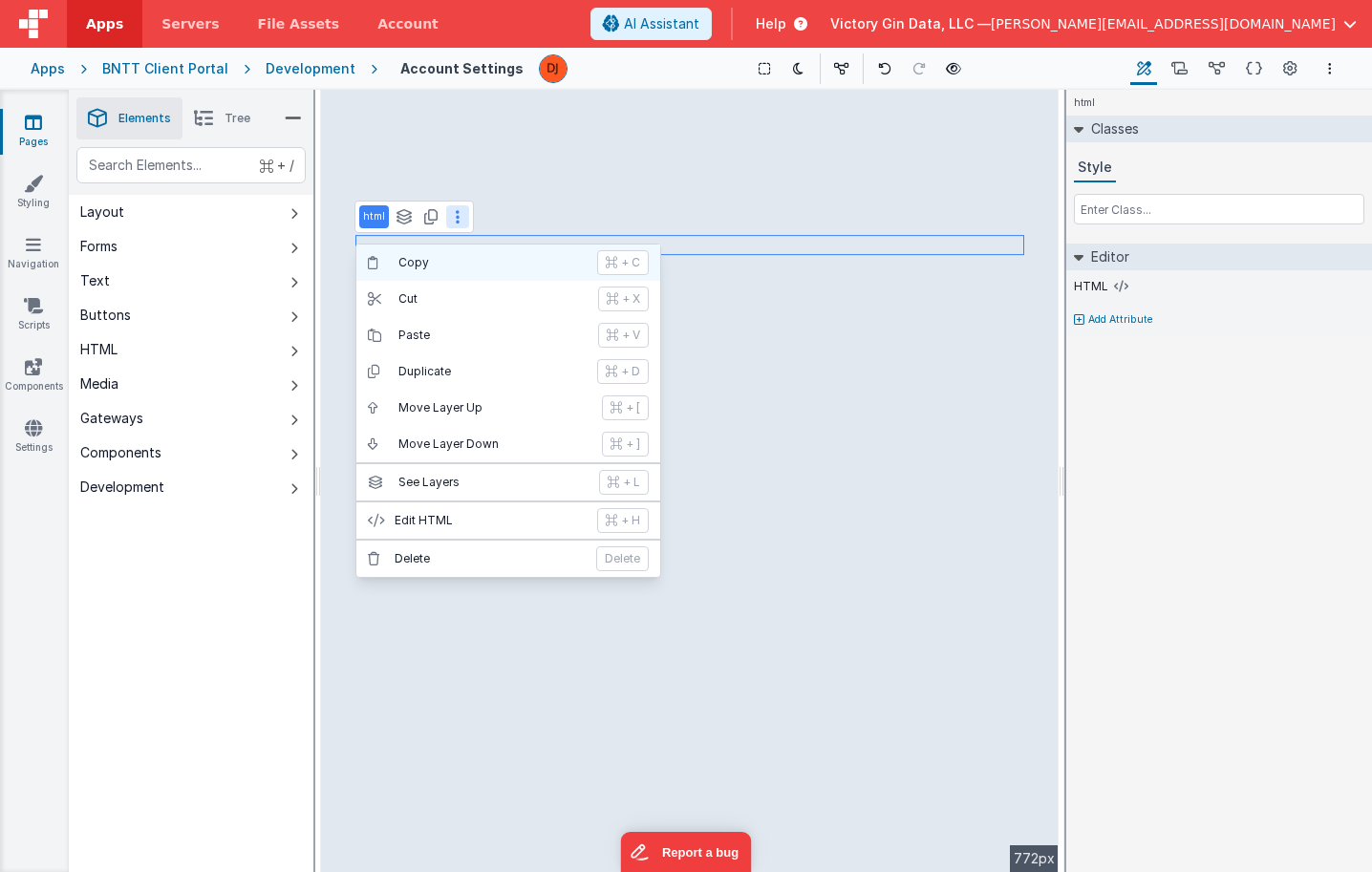
click at [414, 262] on p "Copy" at bounding box center [491, 263] width 187 height 16
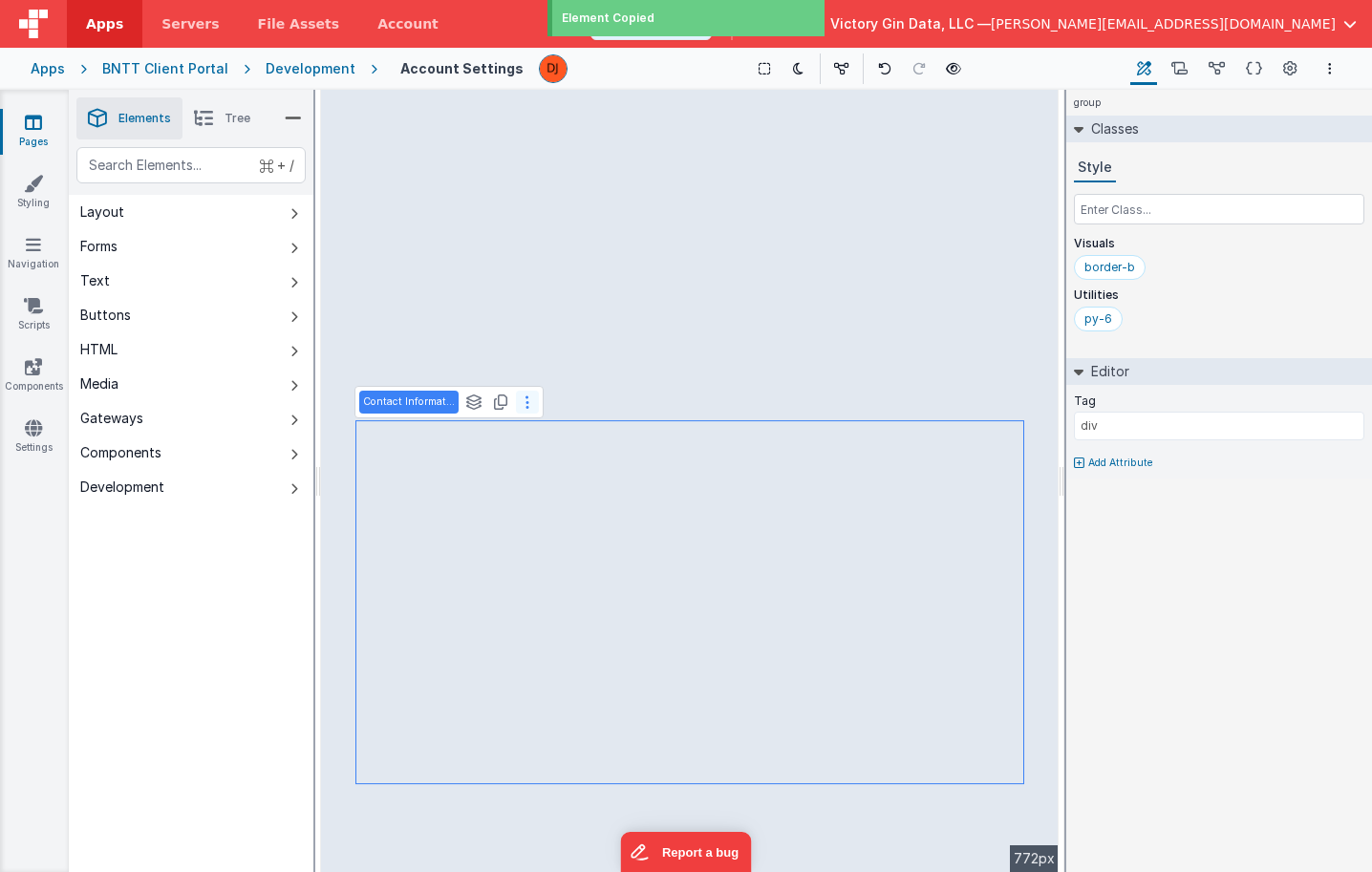
click at [531, 402] on button at bounding box center [527, 402] width 22 height 22
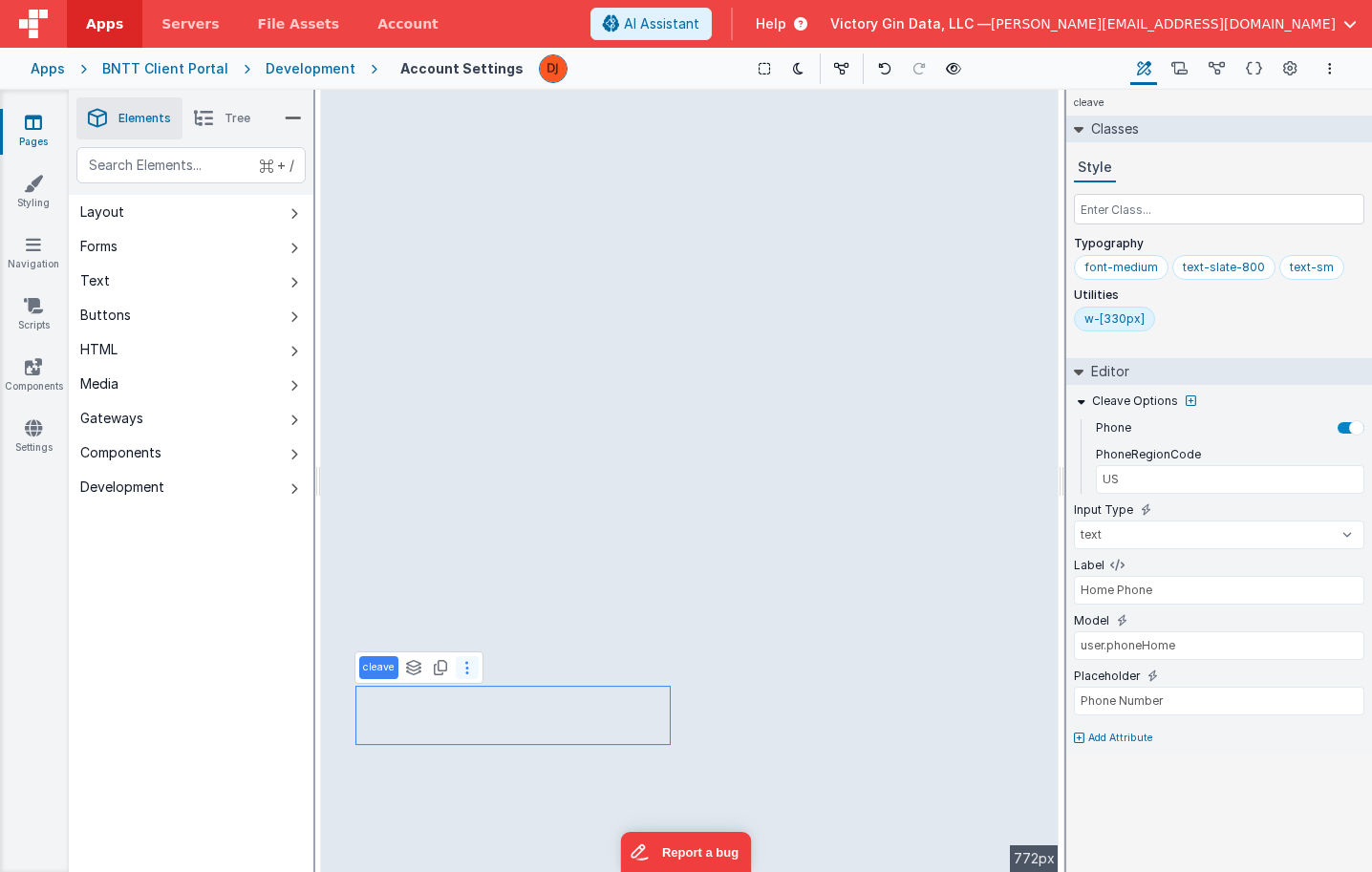
click at [460, 664] on button at bounding box center [466, 667] width 22 height 22
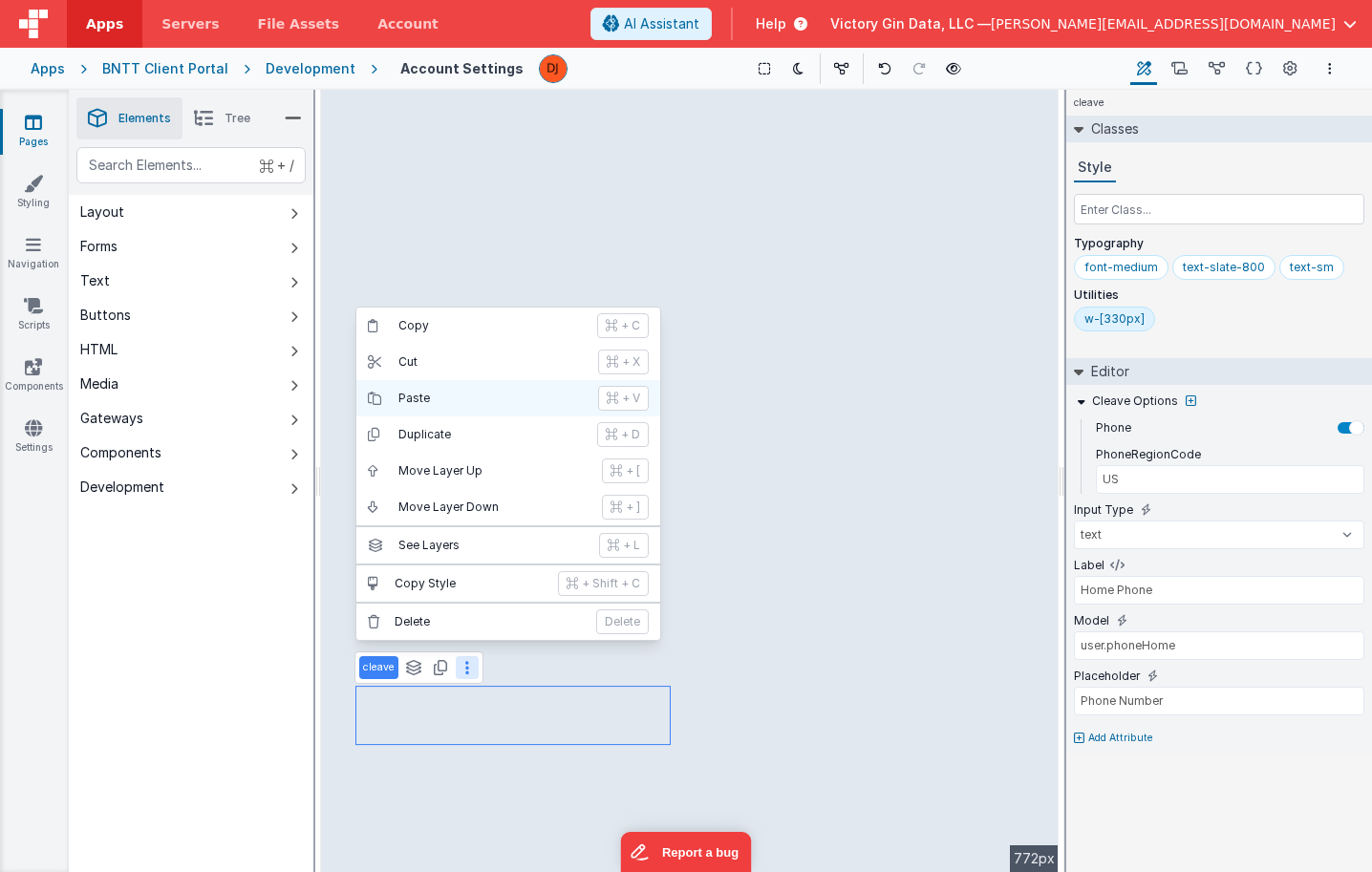
click at [457, 399] on p "Paste" at bounding box center [492, 399] width 188 height 16
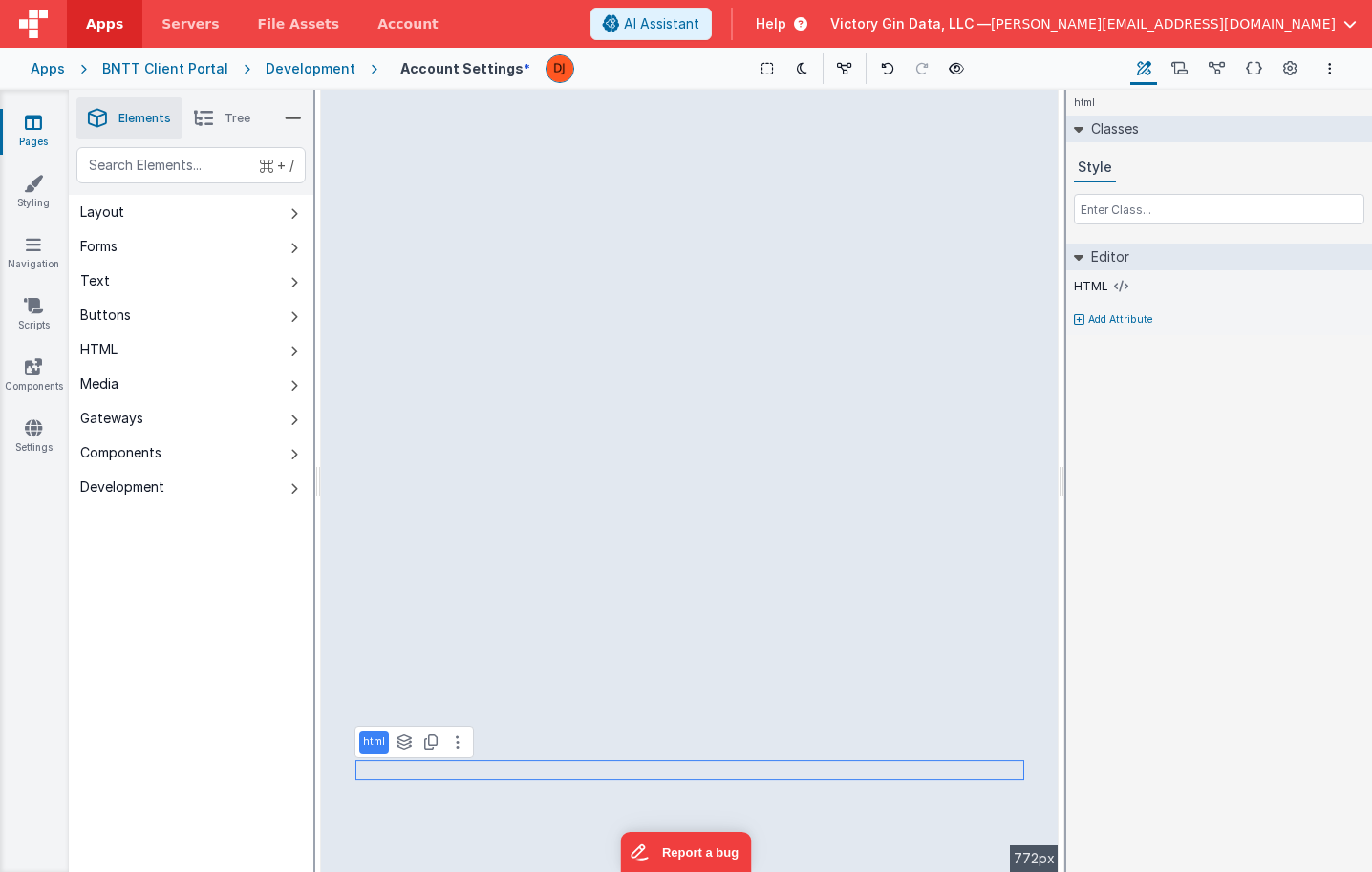
select select "email"
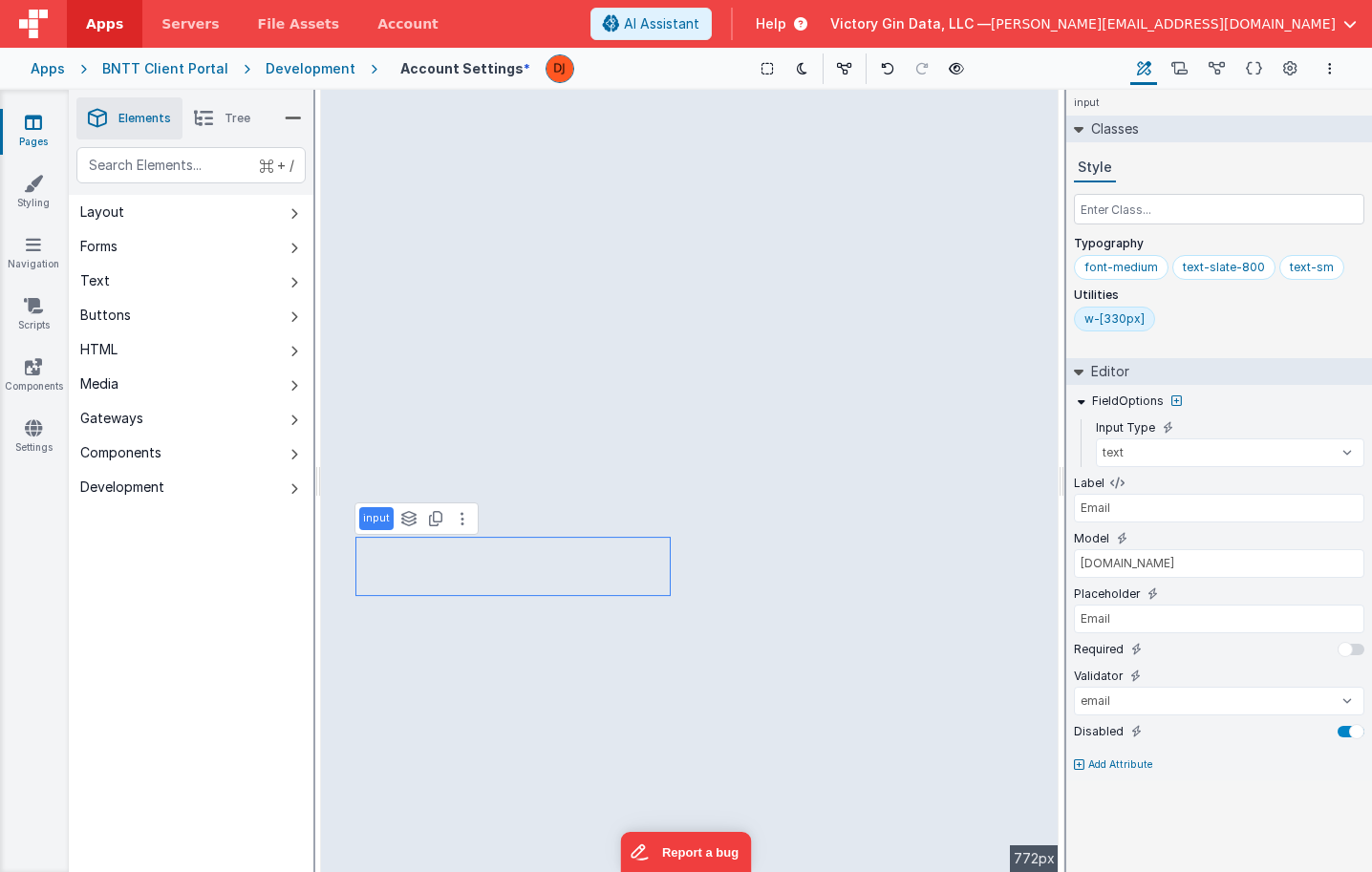
type input "US"
type input "Cell"
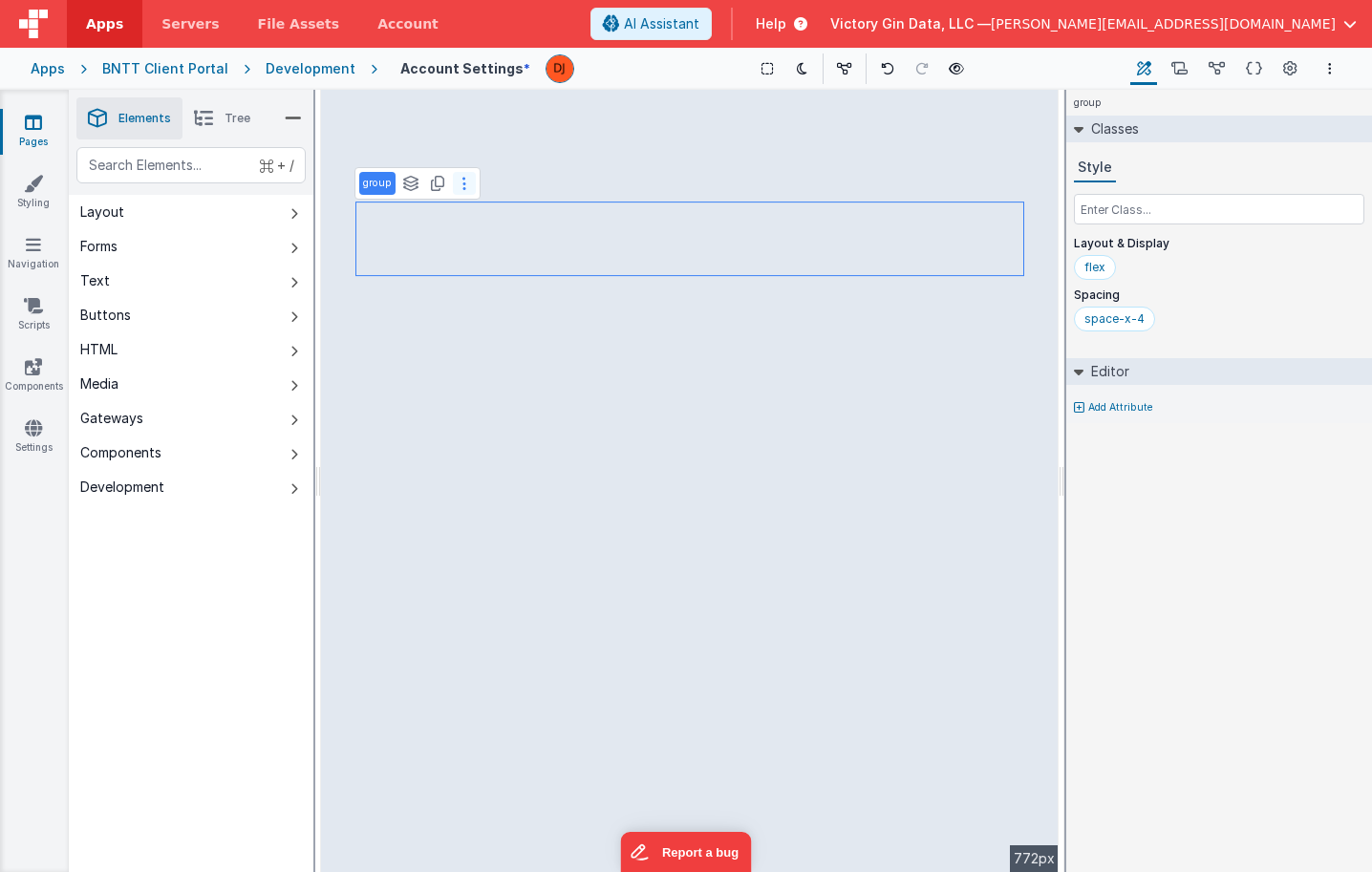
click at [461, 186] on button at bounding box center [464, 183] width 22 height 22
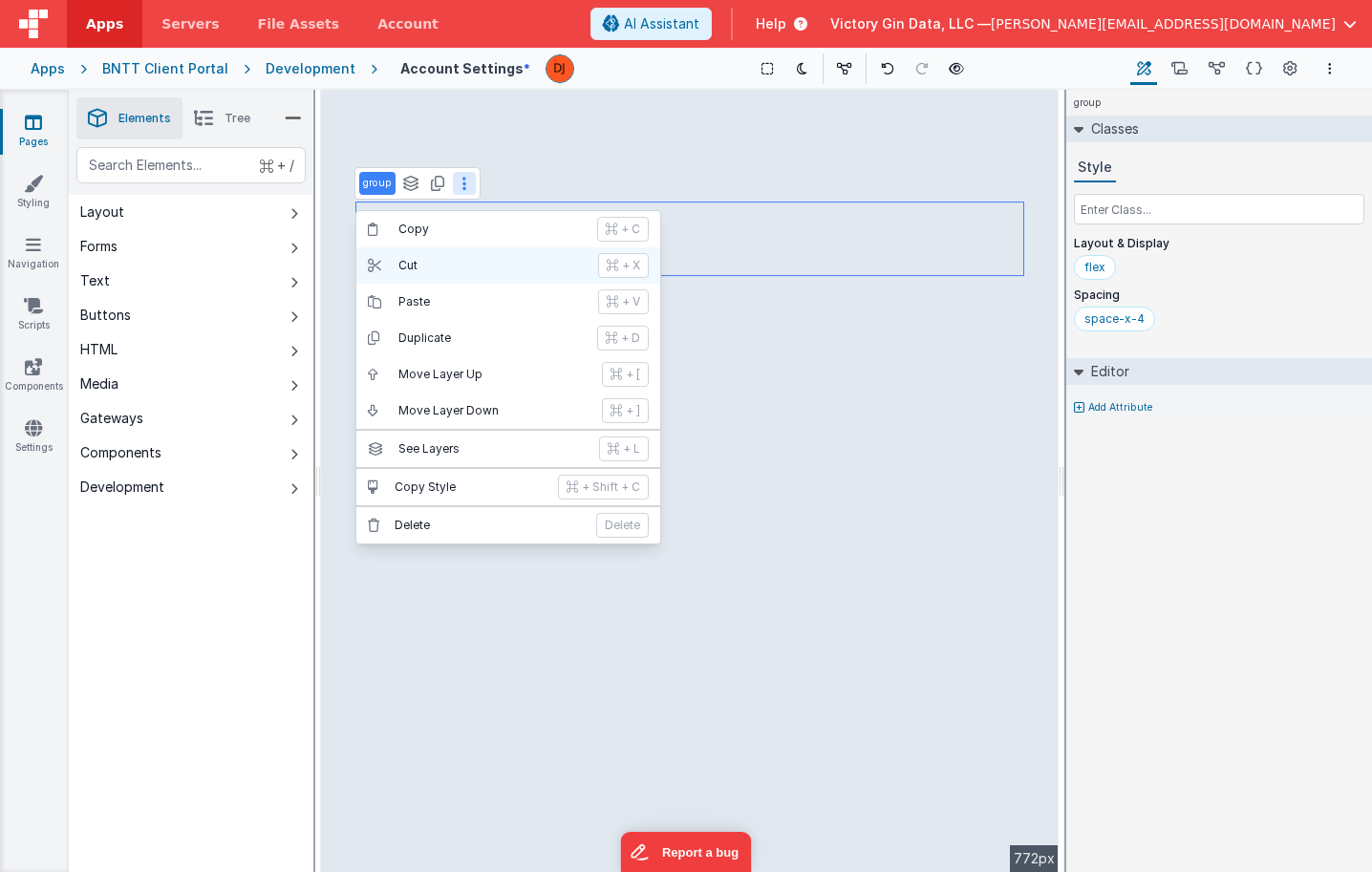
click at [468, 262] on p "Cut" at bounding box center [492, 266] width 188 height 16
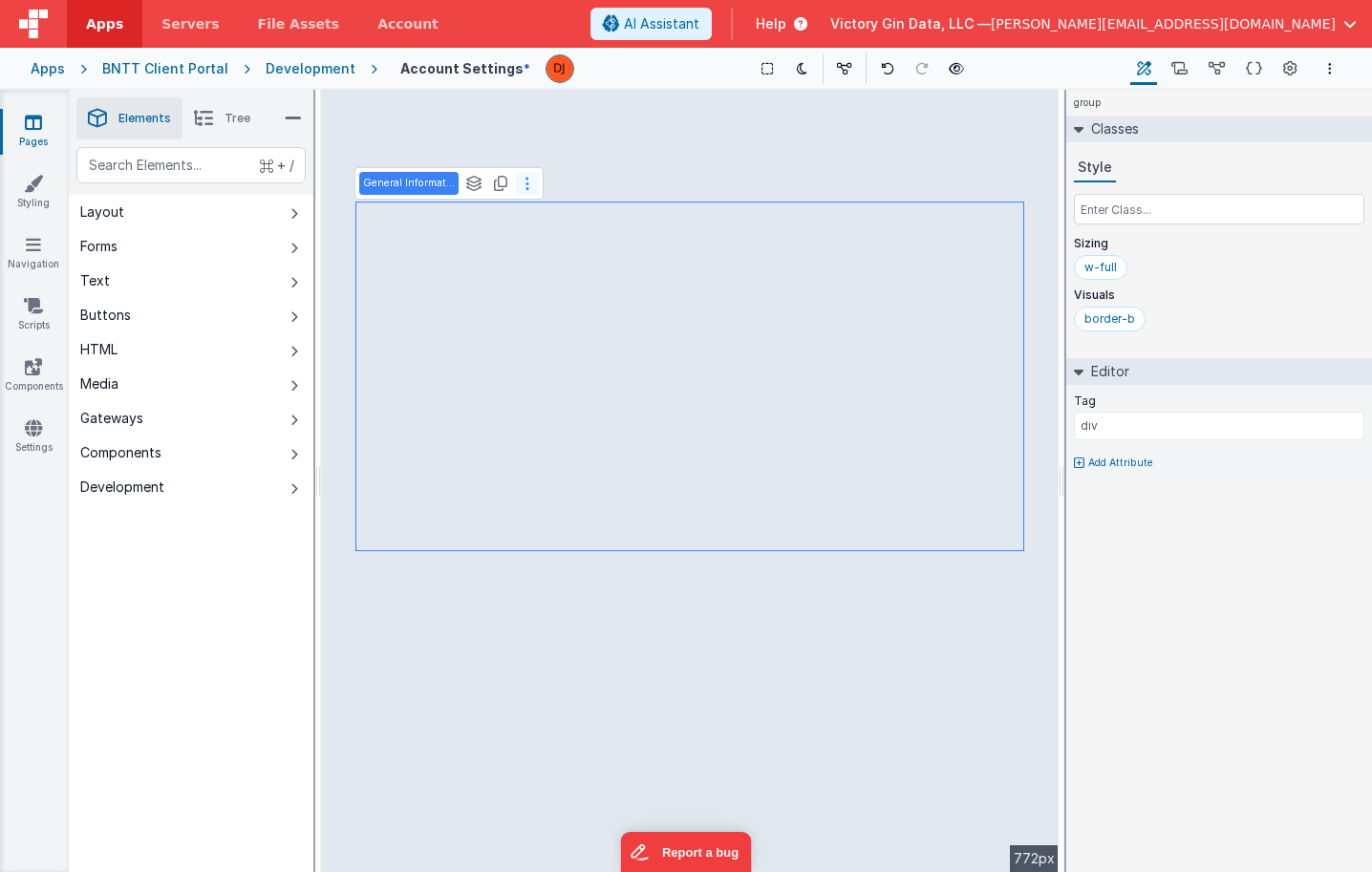
click at [534, 190] on button at bounding box center [527, 183] width 22 height 22
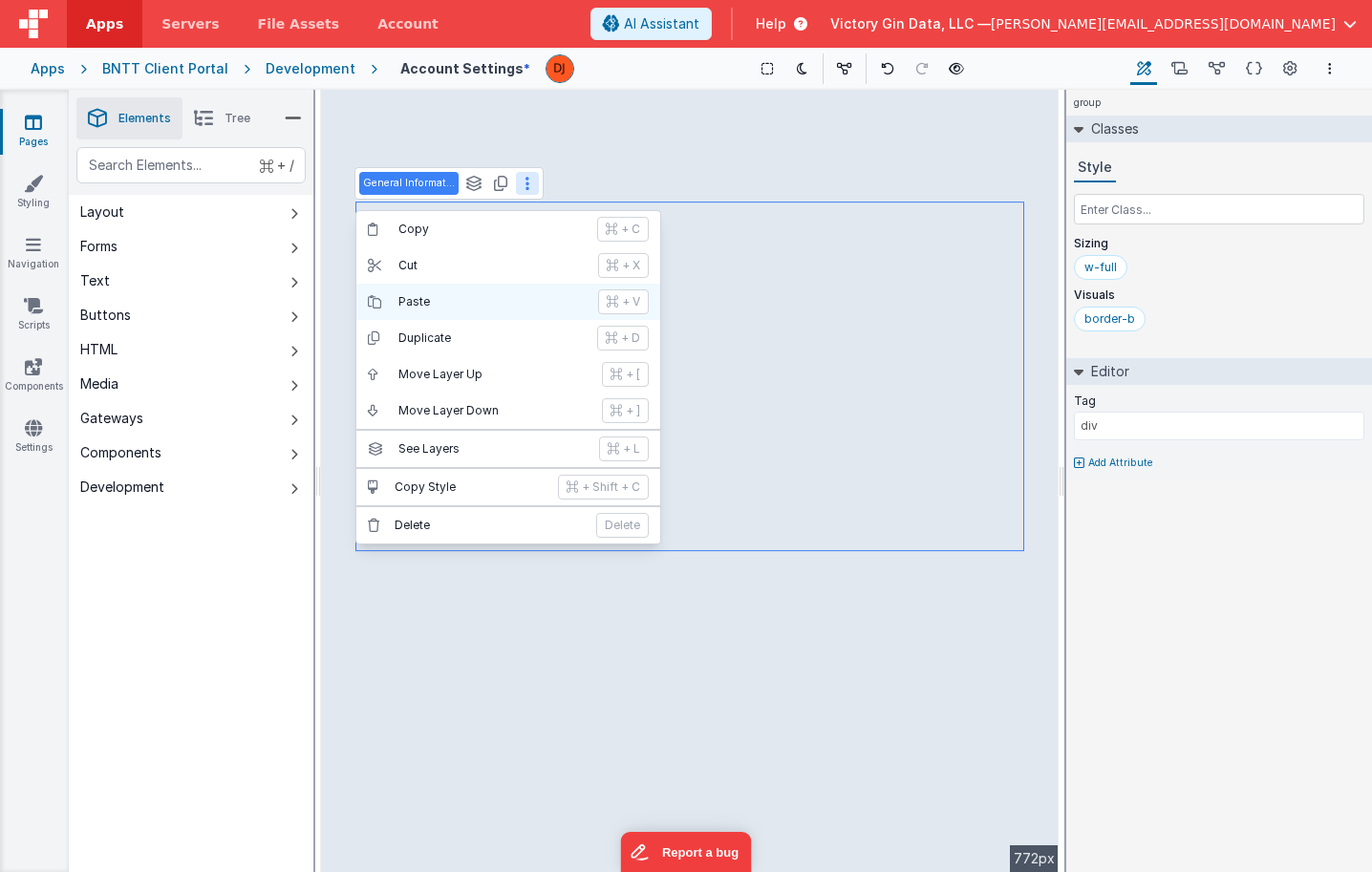
click at [495, 299] on p "Paste" at bounding box center [492, 302] width 188 height 16
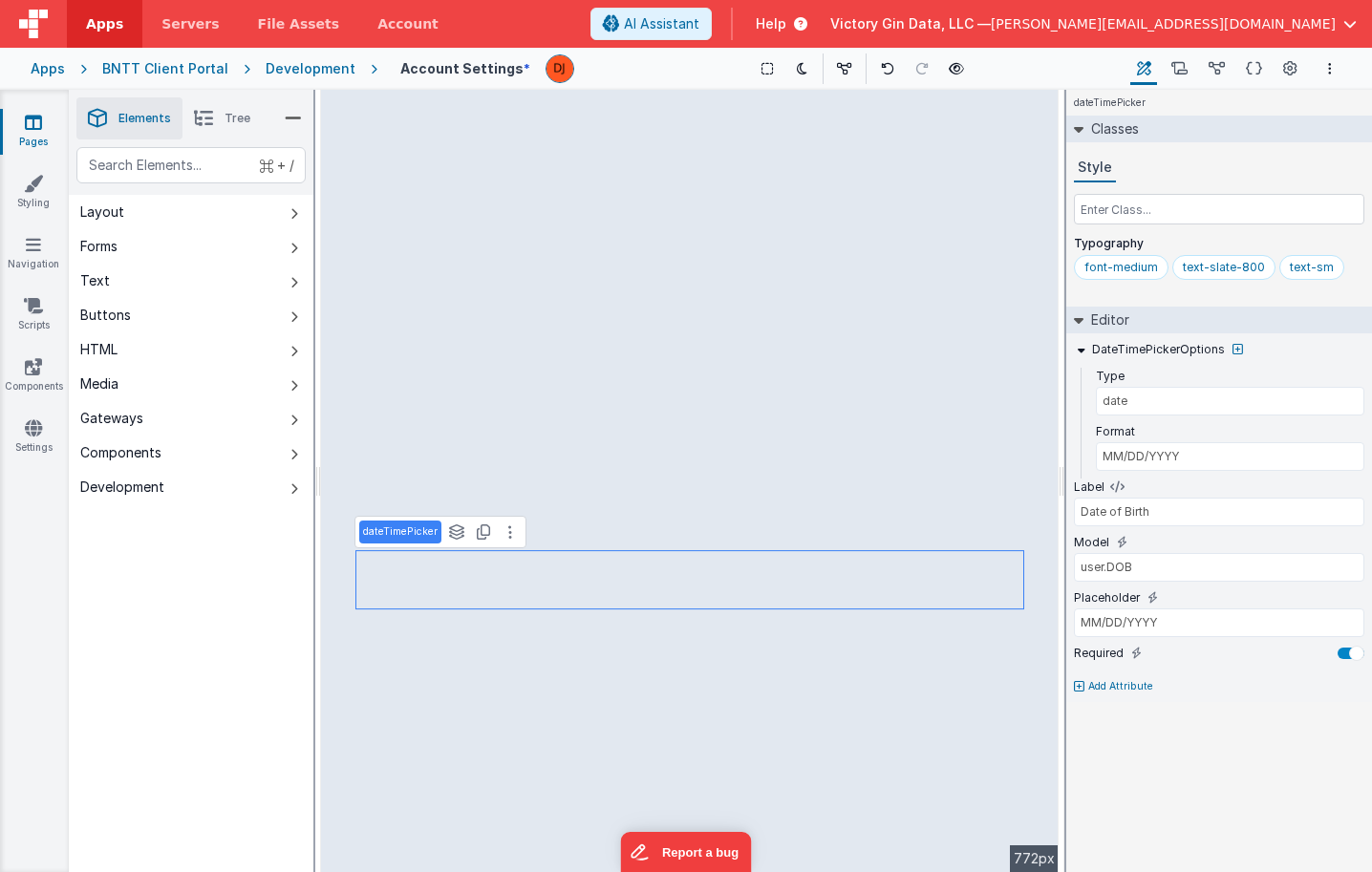
type input "Contact Information"
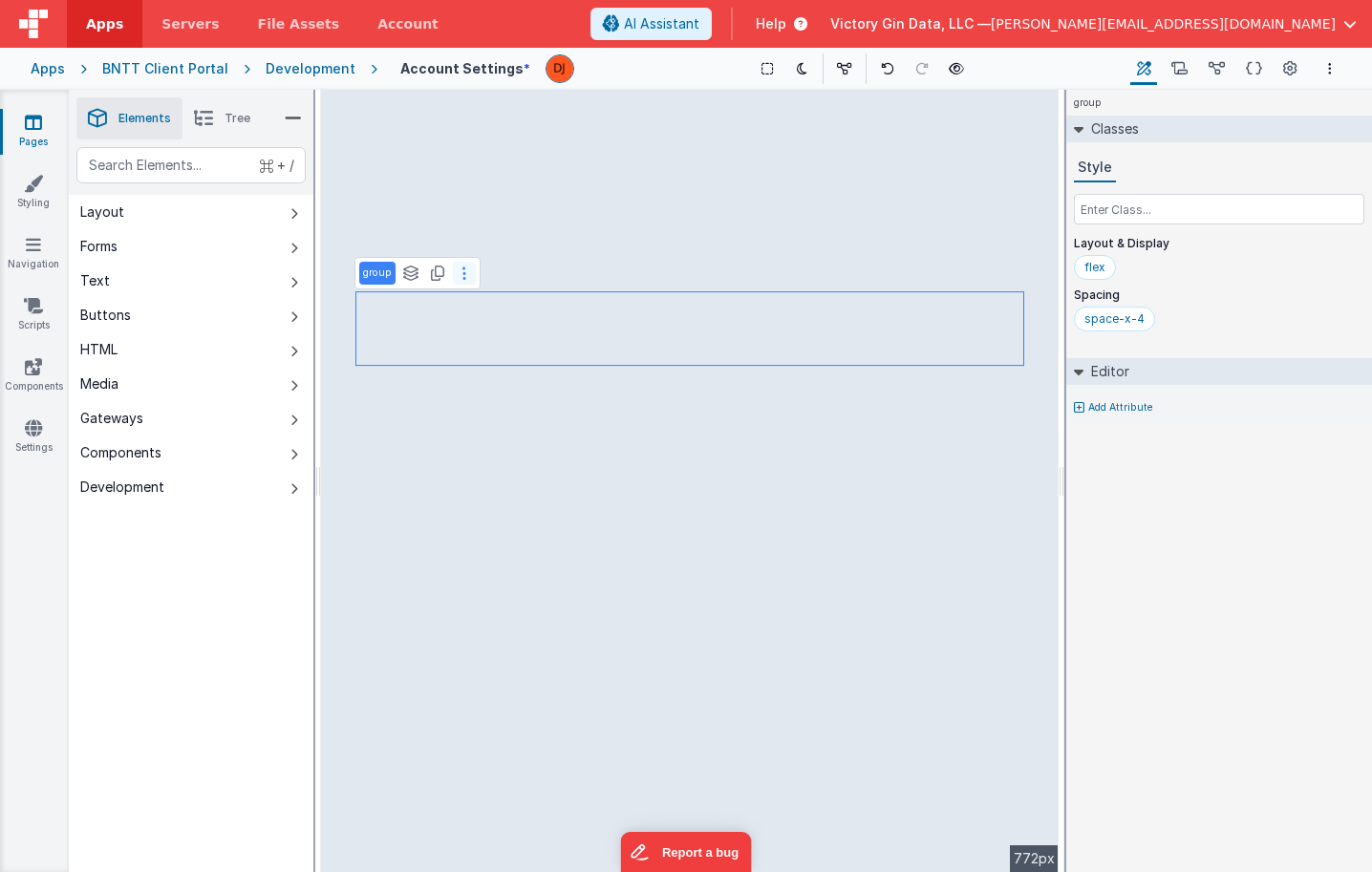
click at [463, 276] on icon at bounding box center [465, 274] width 4 height 16
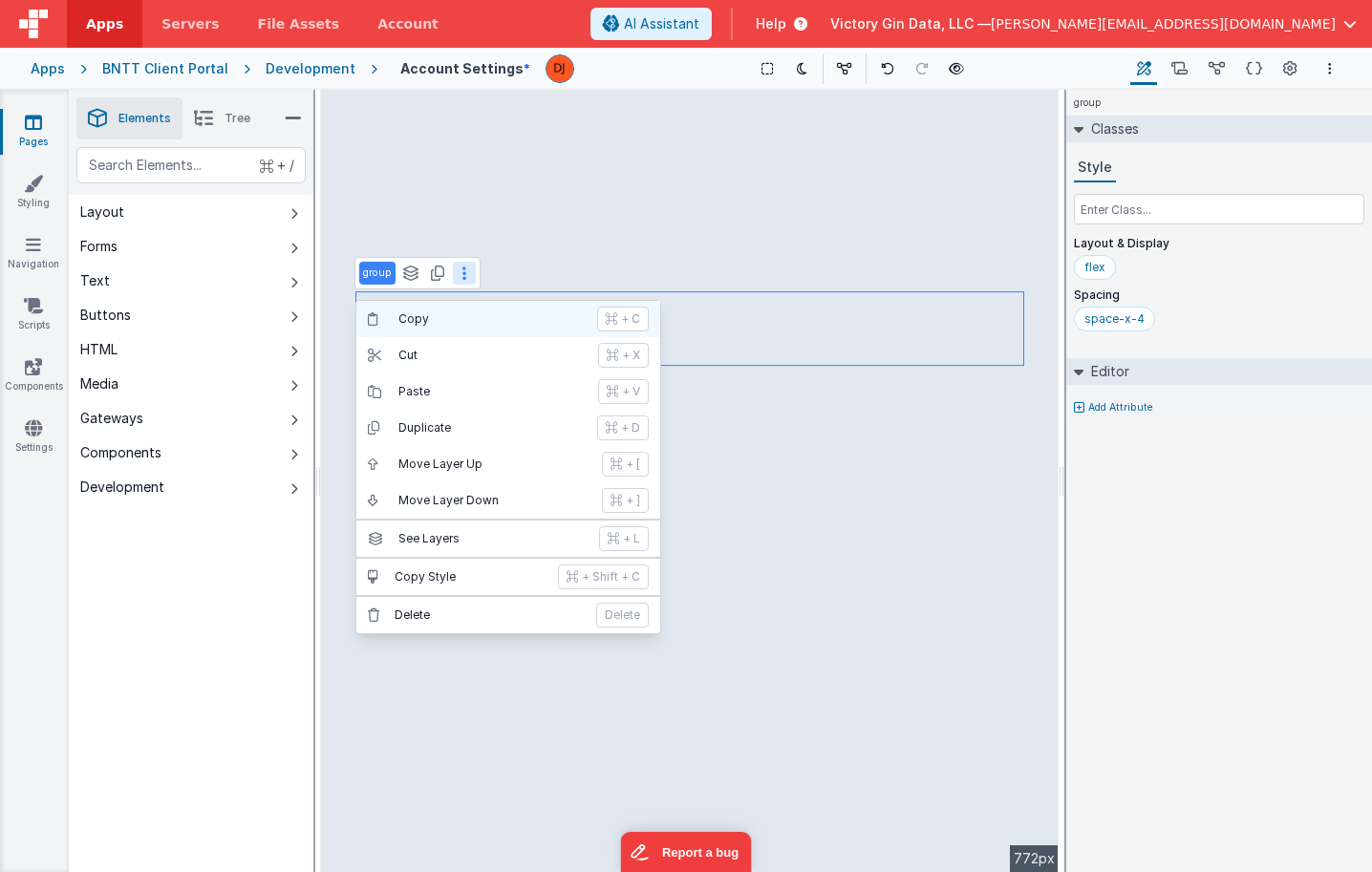
click at [460, 315] on p "Copy" at bounding box center [491, 319] width 187 height 16
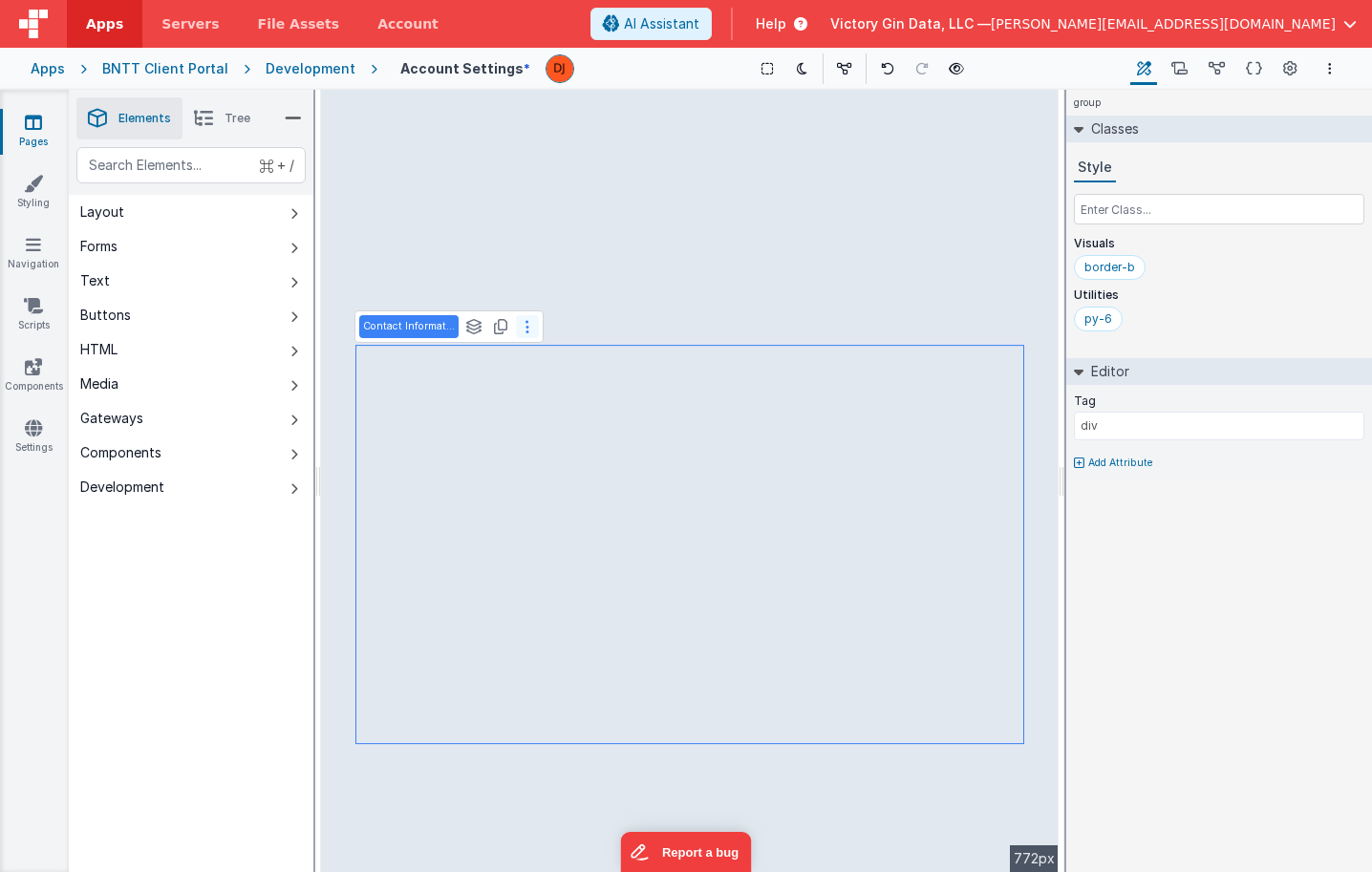
click at [528, 336] on button at bounding box center [527, 326] width 22 height 22
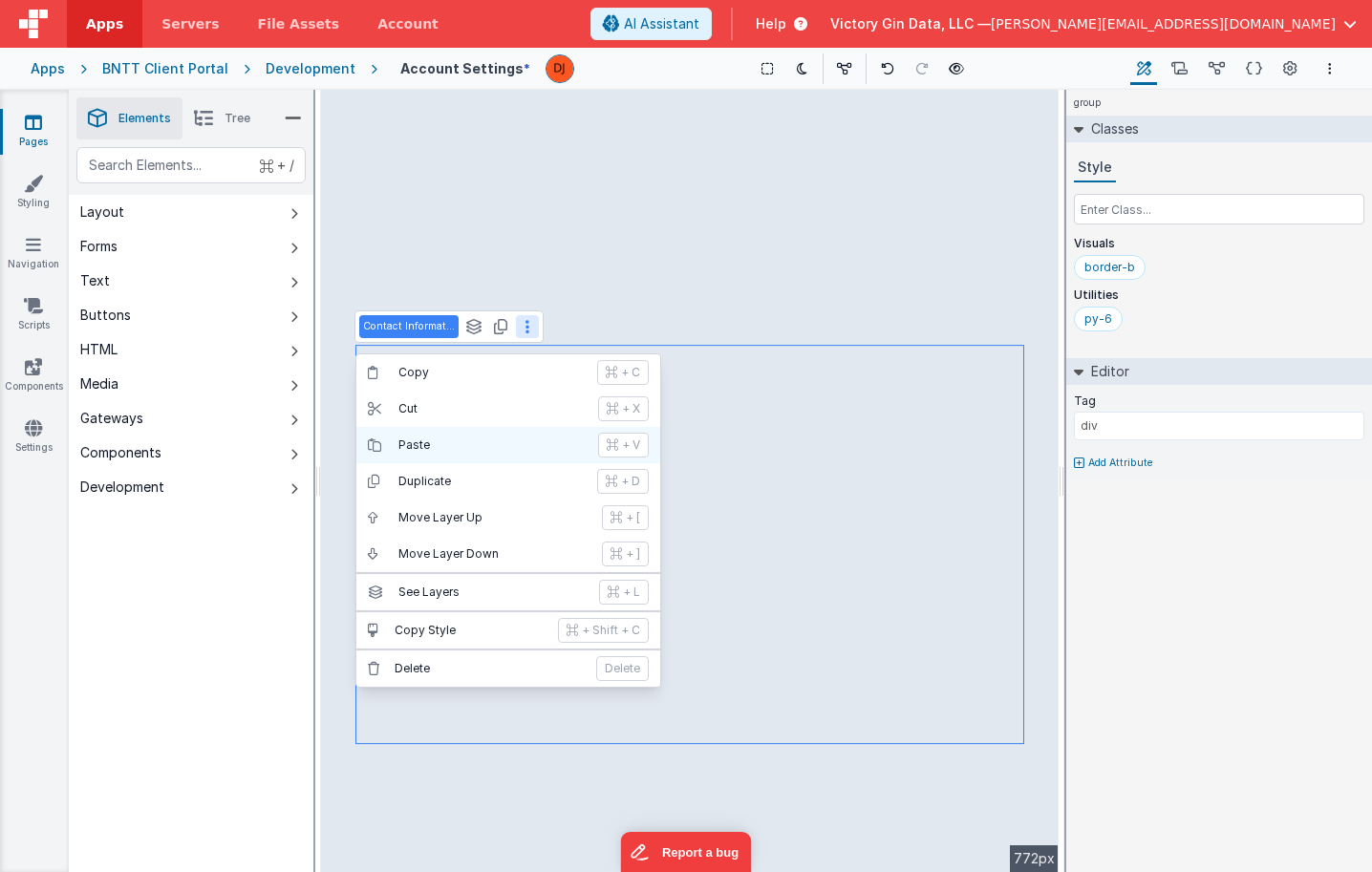
click at [475, 453] on p "Paste" at bounding box center [492, 445] width 188 height 16
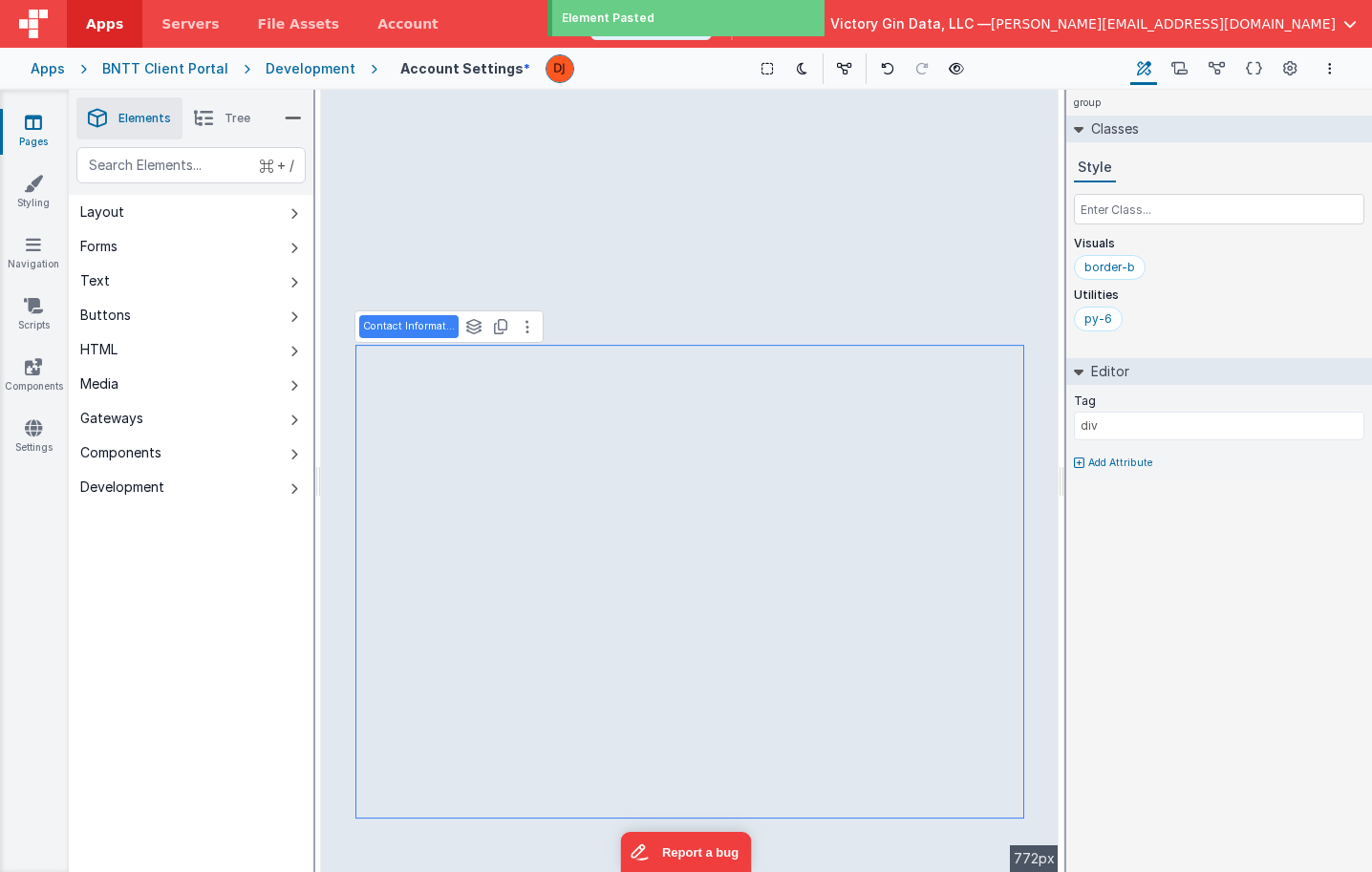
type input "First Name"
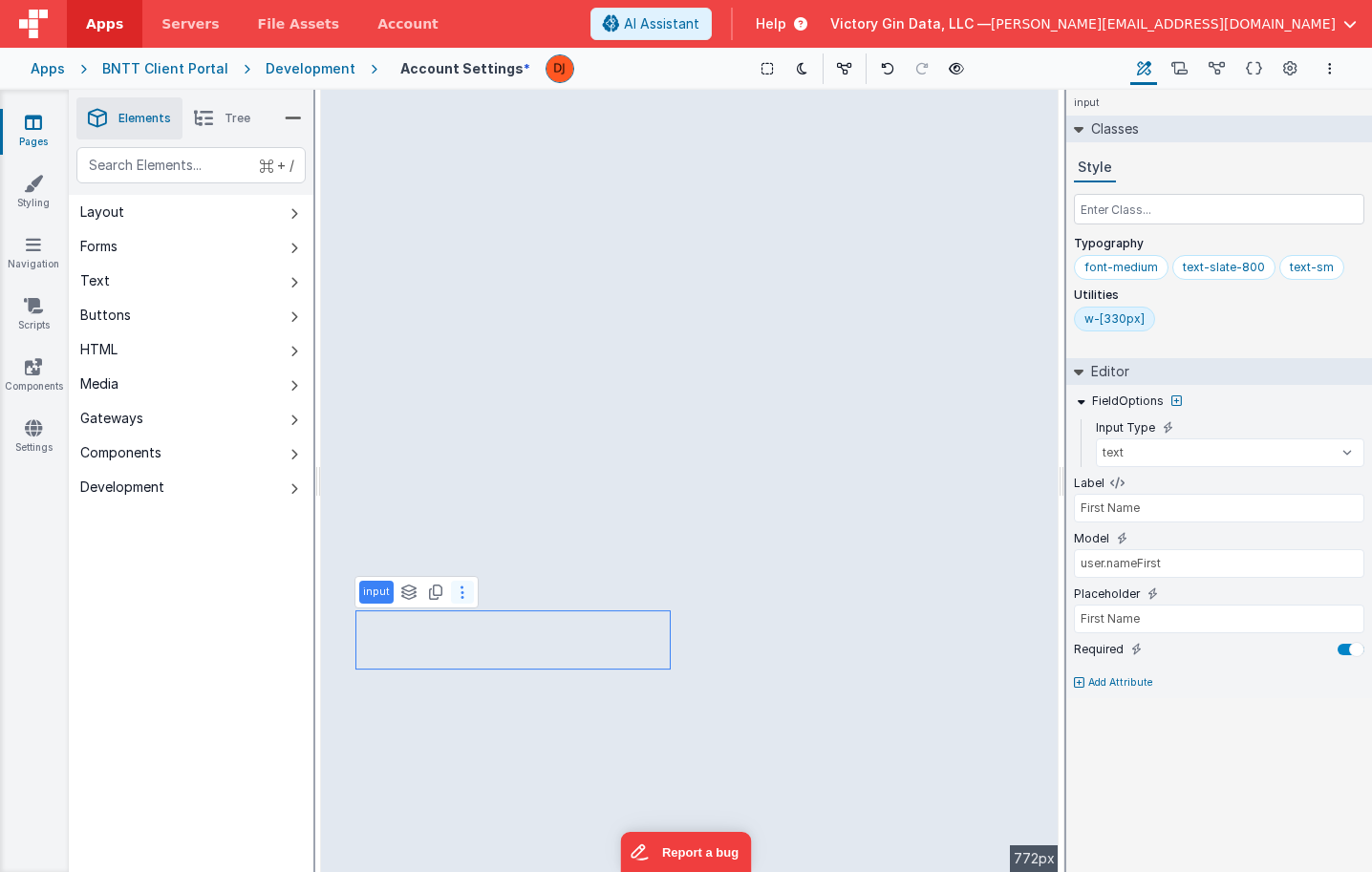
click at [462, 597] on button at bounding box center [462, 591] width 22 height 22
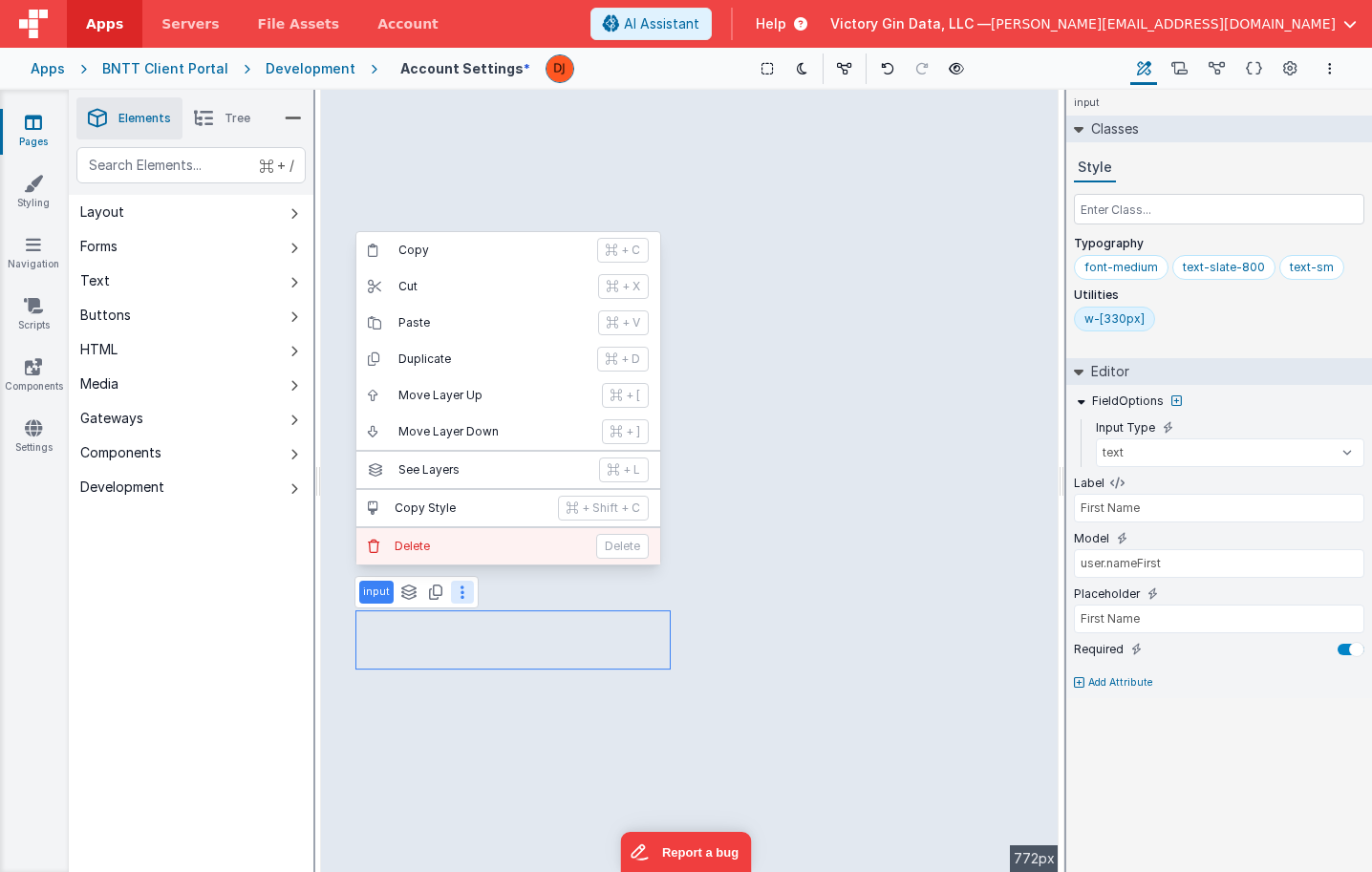
click at [473, 543] on p "Delete" at bounding box center [489, 546] width 190 height 16
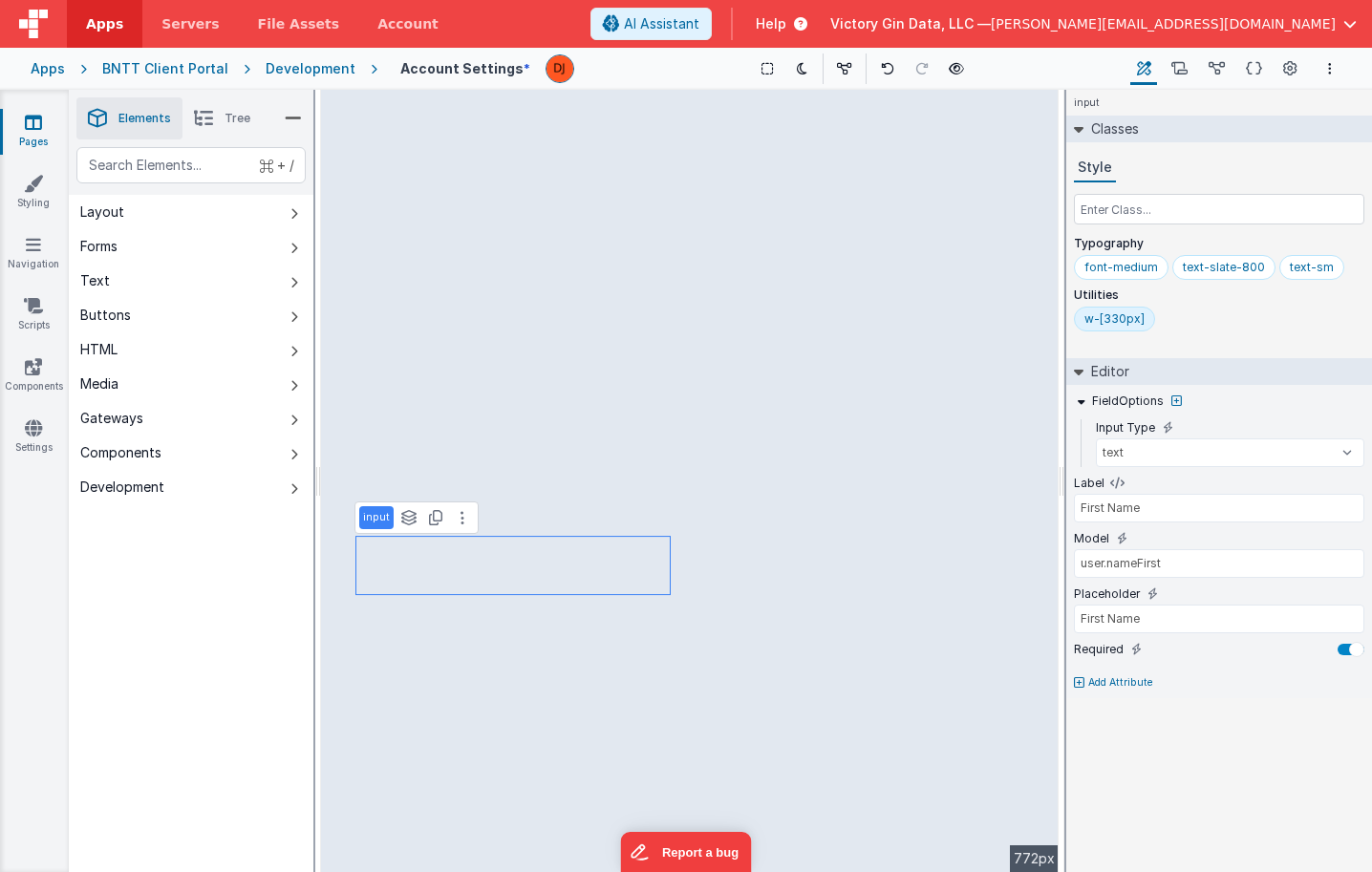
type input "US"
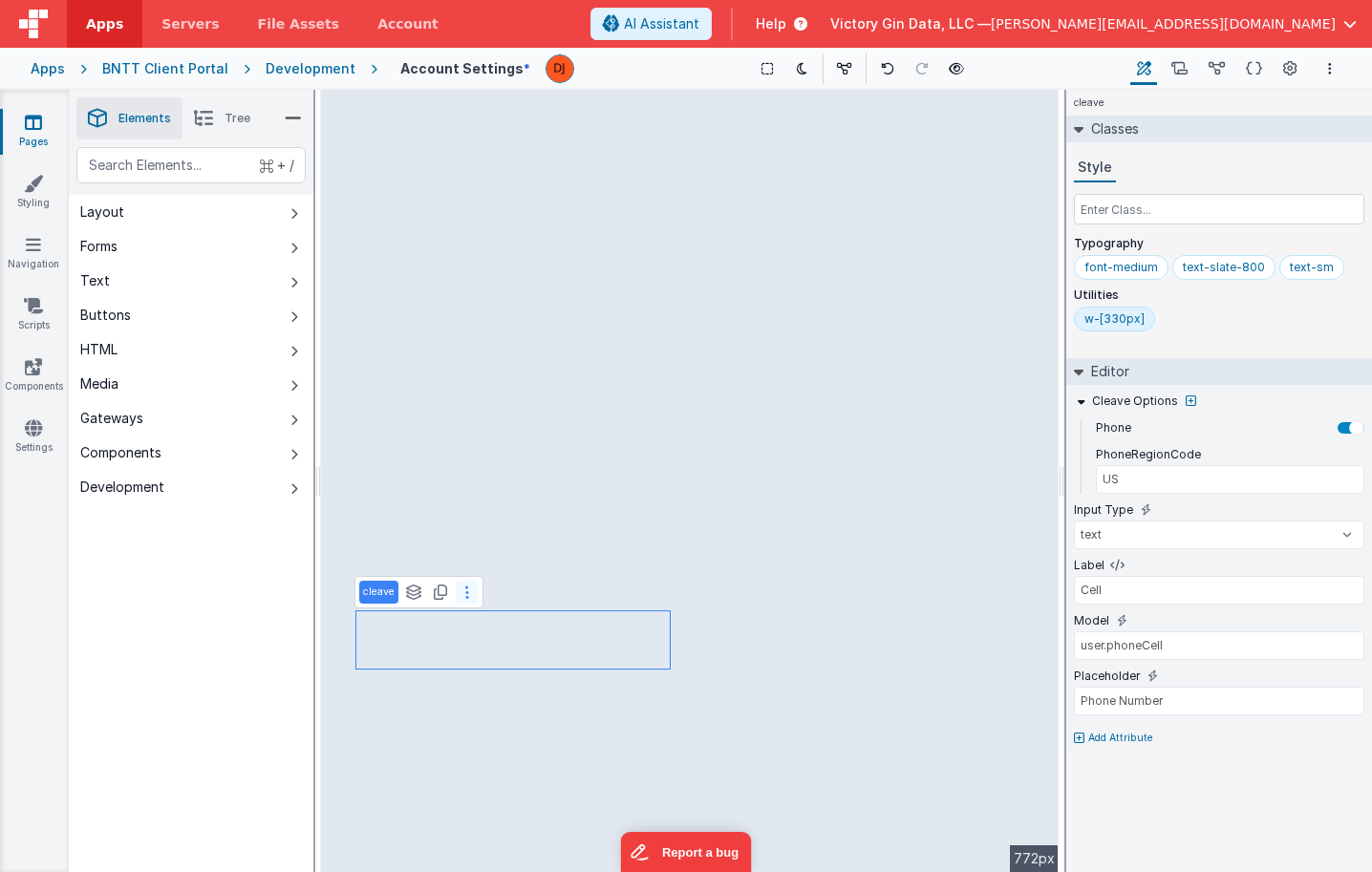
click at [475, 592] on button at bounding box center [466, 591] width 22 height 22
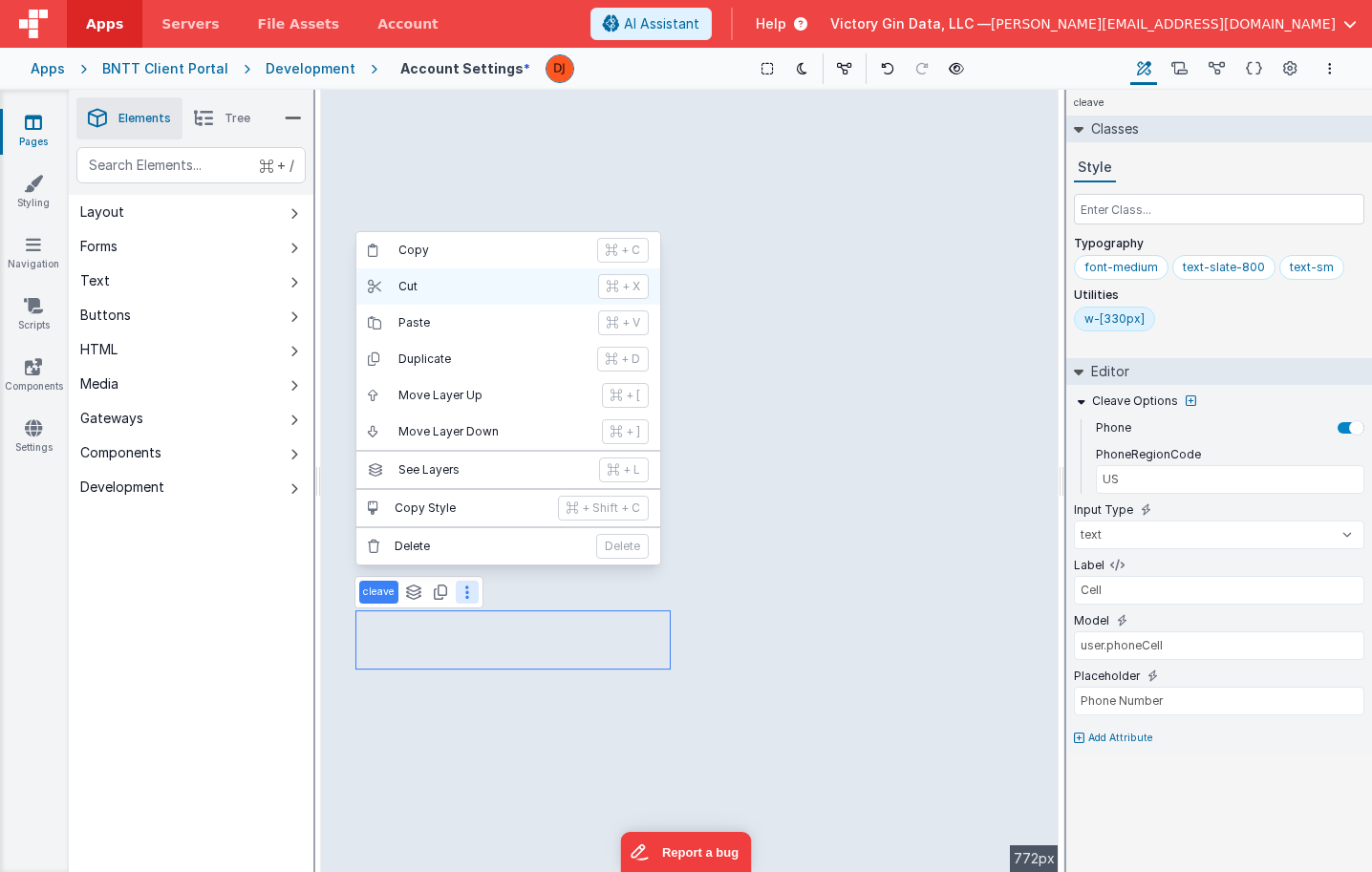
click at [432, 270] on button "Cut + X" at bounding box center [508, 286] width 304 height 36
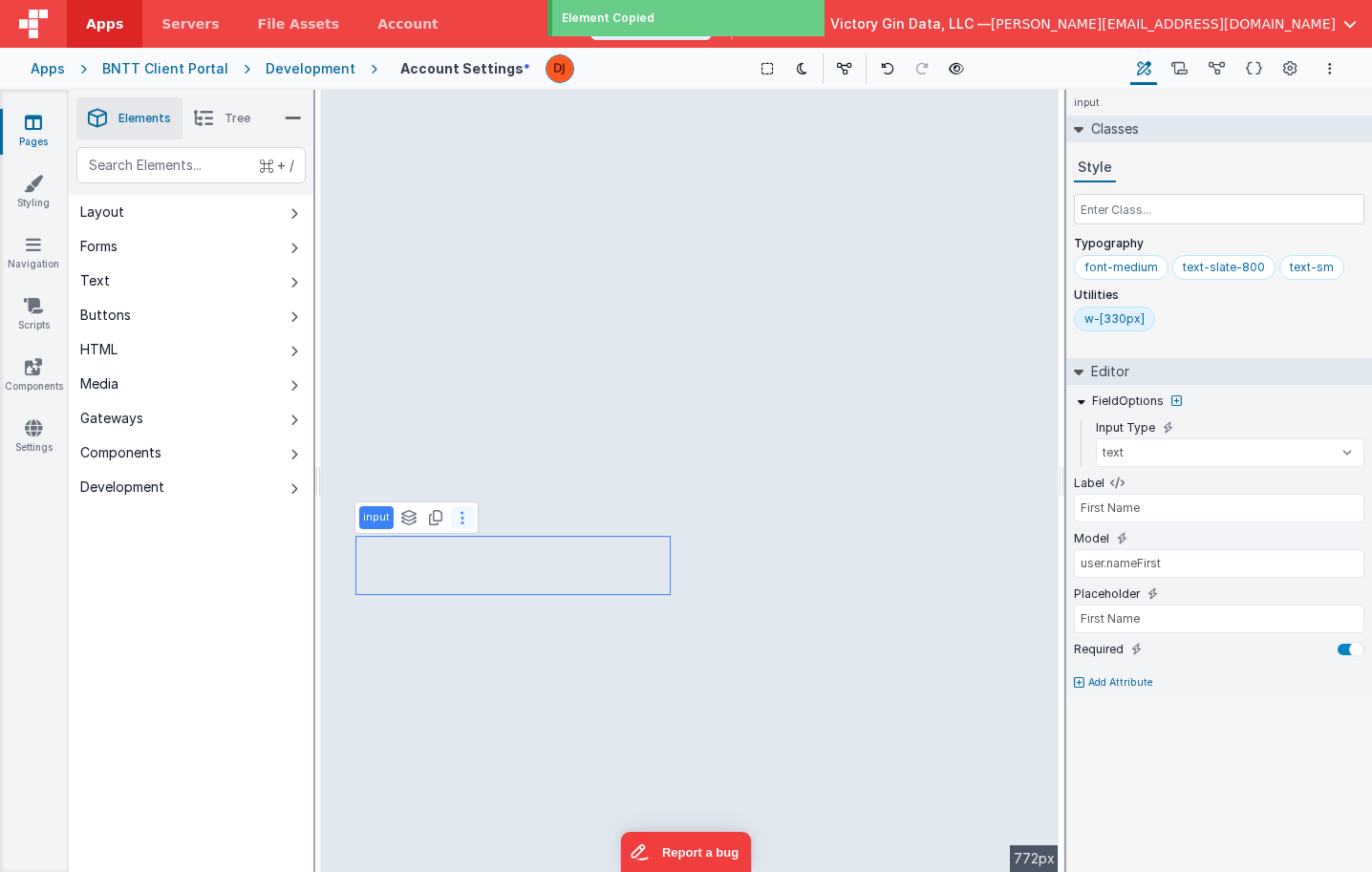
click at [461, 518] on icon at bounding box center [463, 518] width 4 height 16
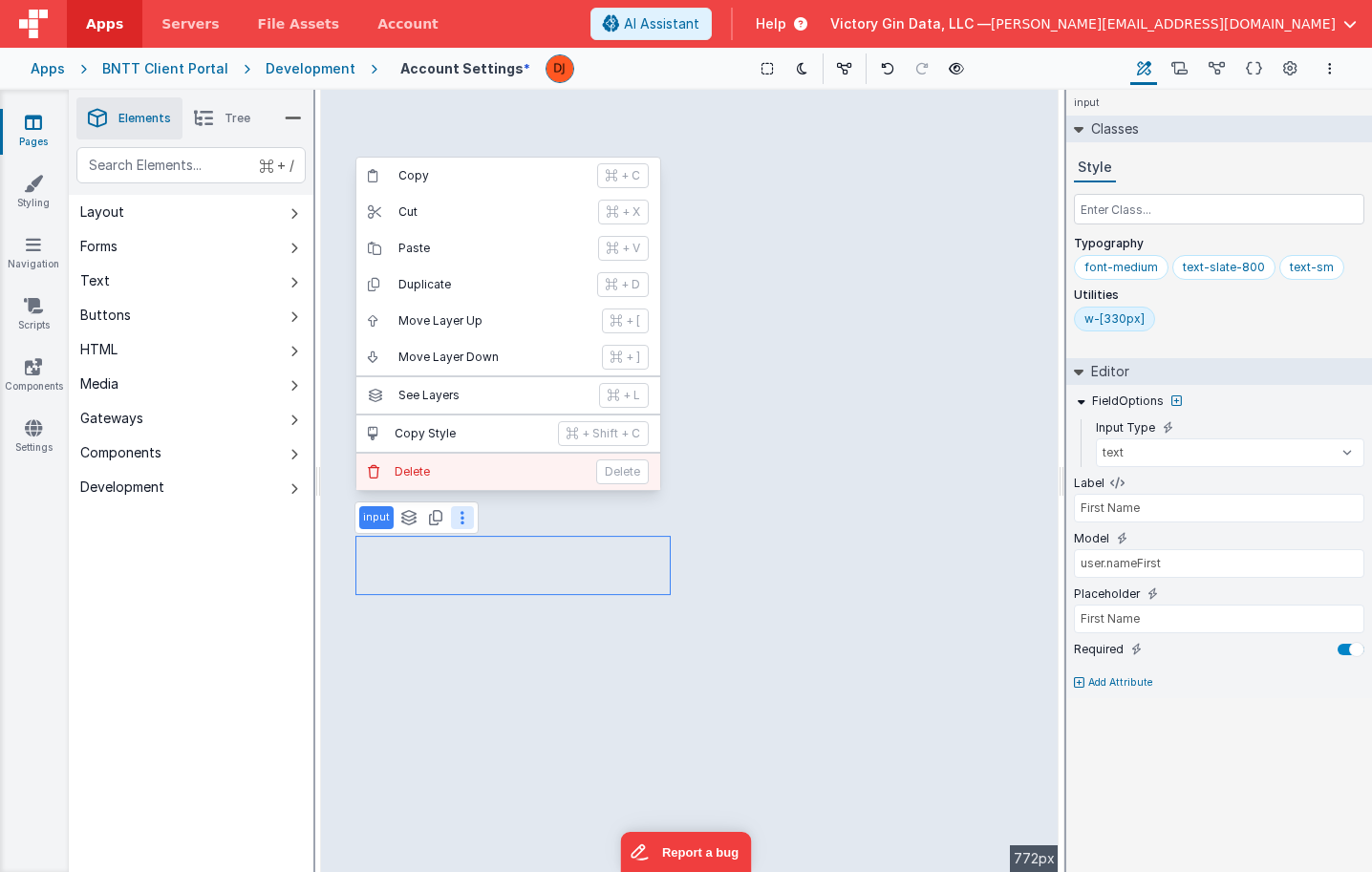
click at [483, 465] on p "Delete" at bounding box center [489, 472] width 190 height 16
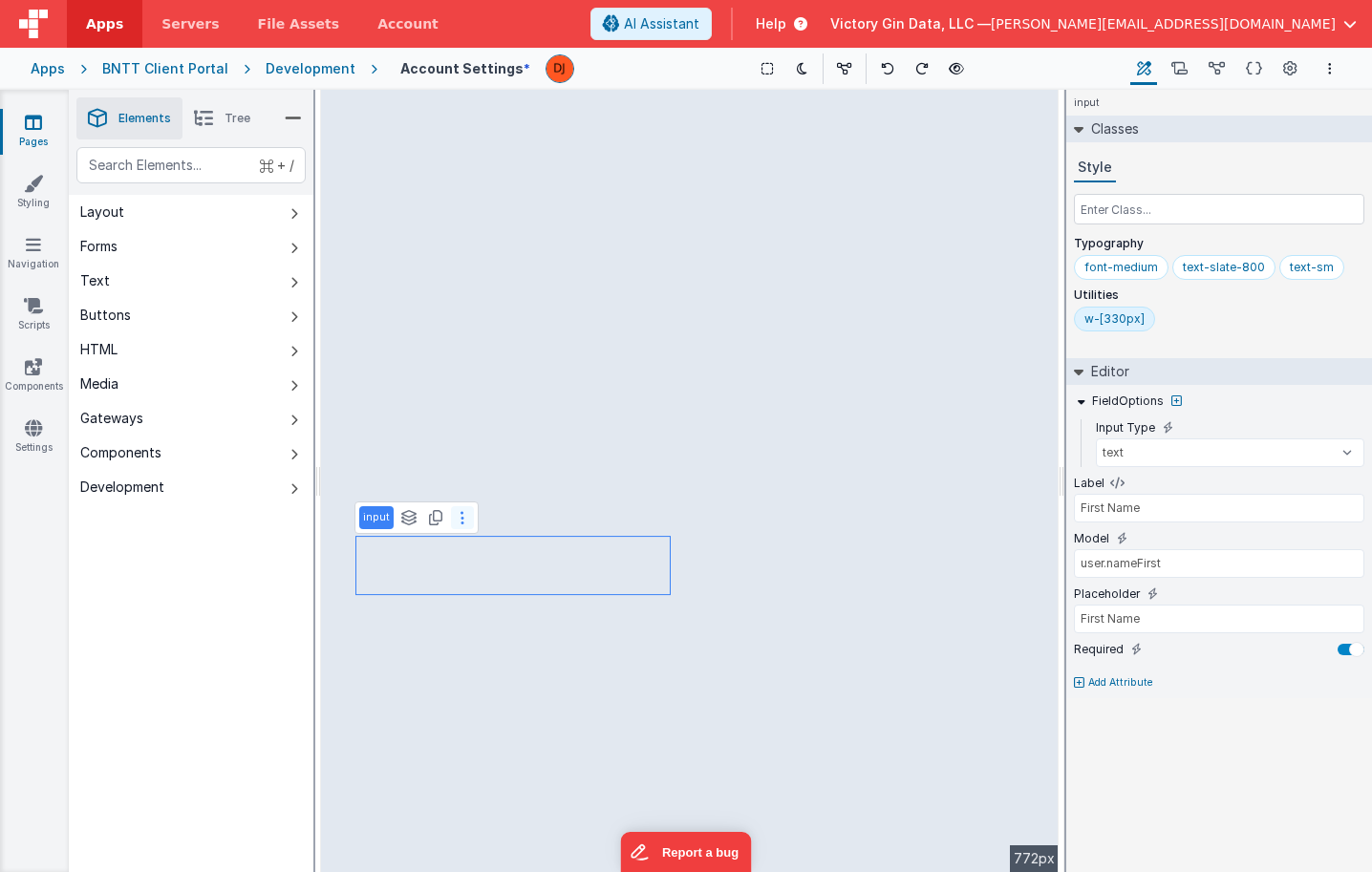
click at [465, 523] on button at bounding box center [462, 517] width 22 height 22
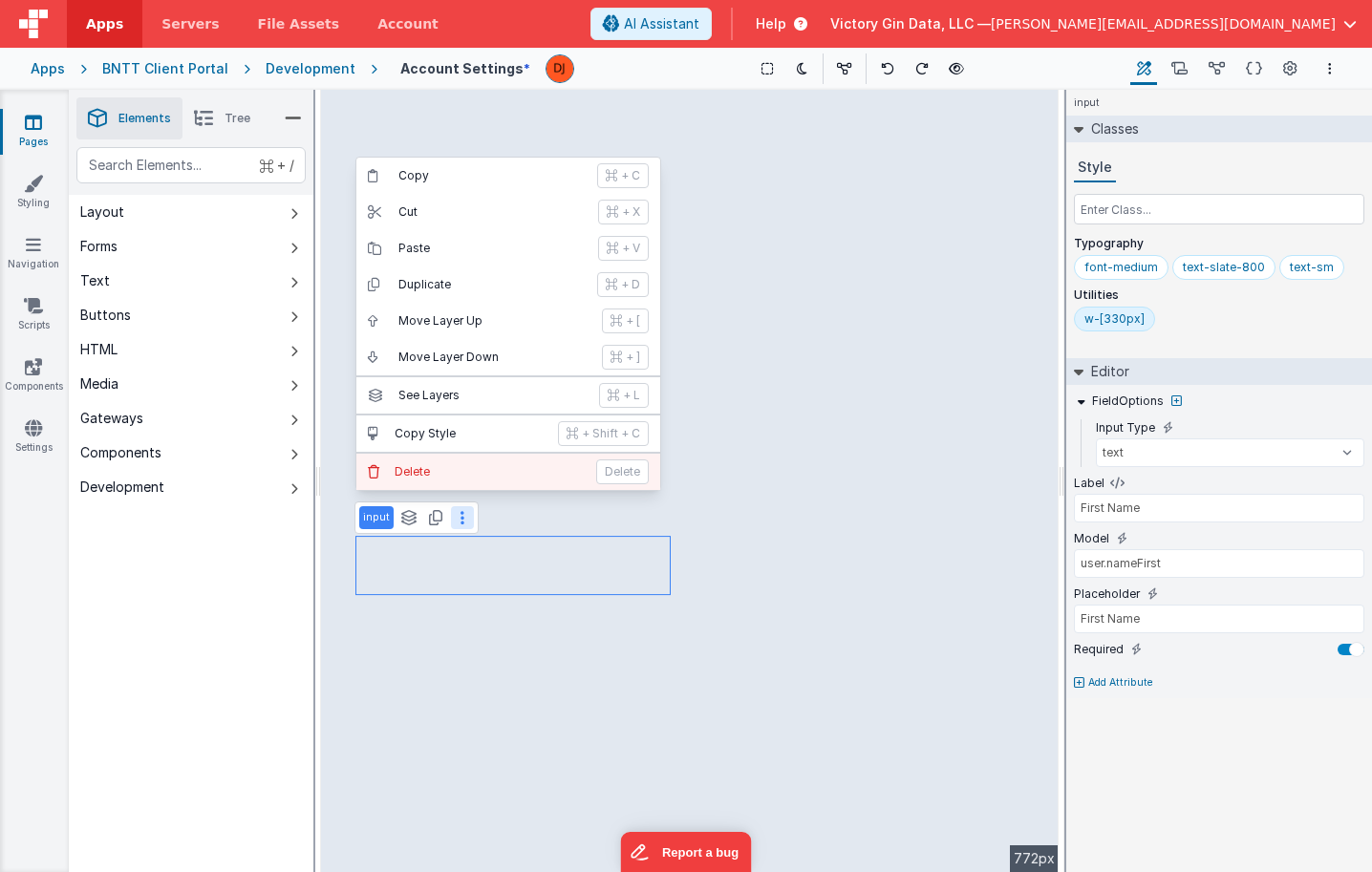
click at [452, 465] on p "Delete" at bounding box center [489, 472] width 190 height 16
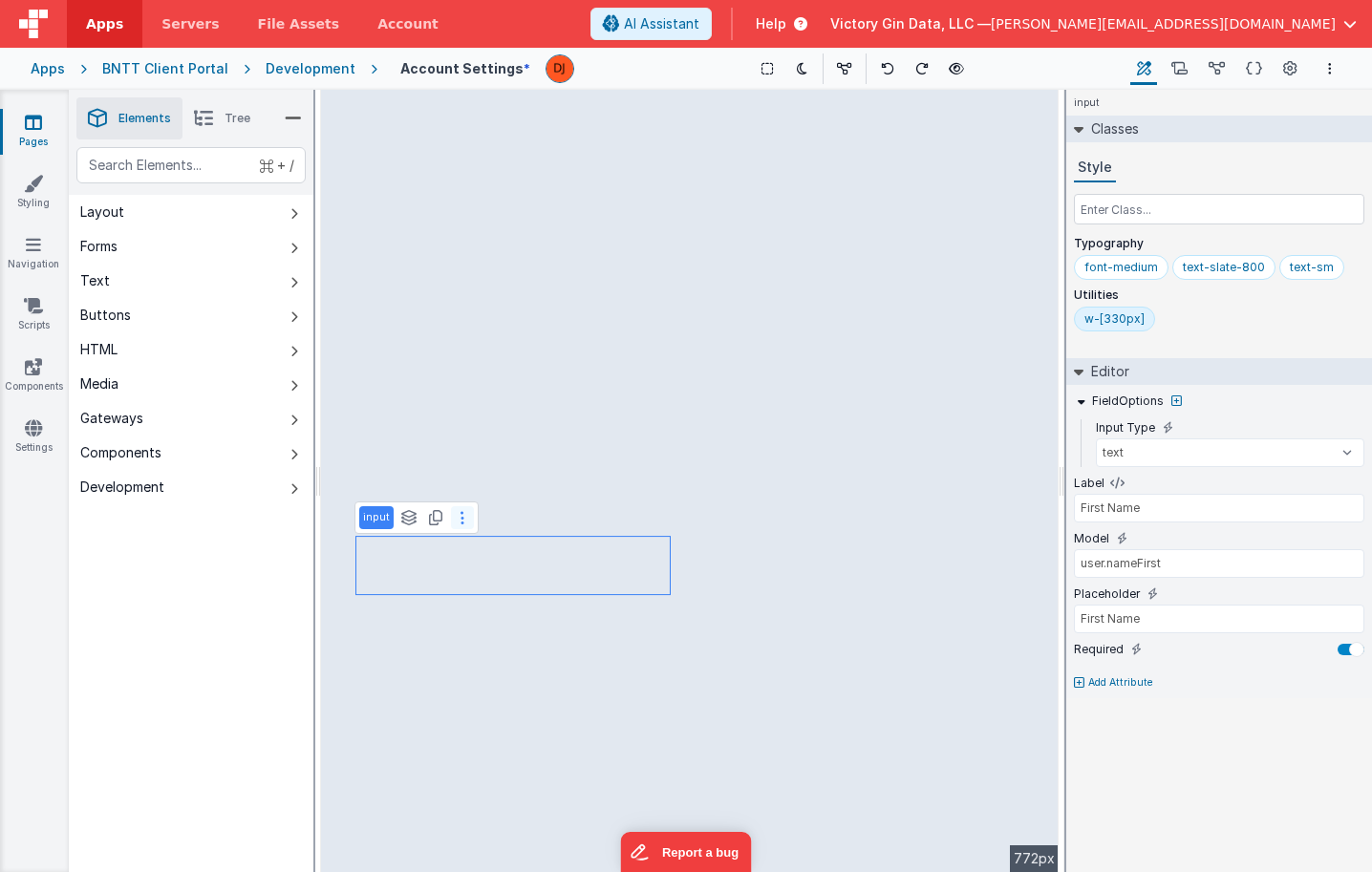
click at [461, 520] on icon at bounding box center [463, 518] width 4 height 16
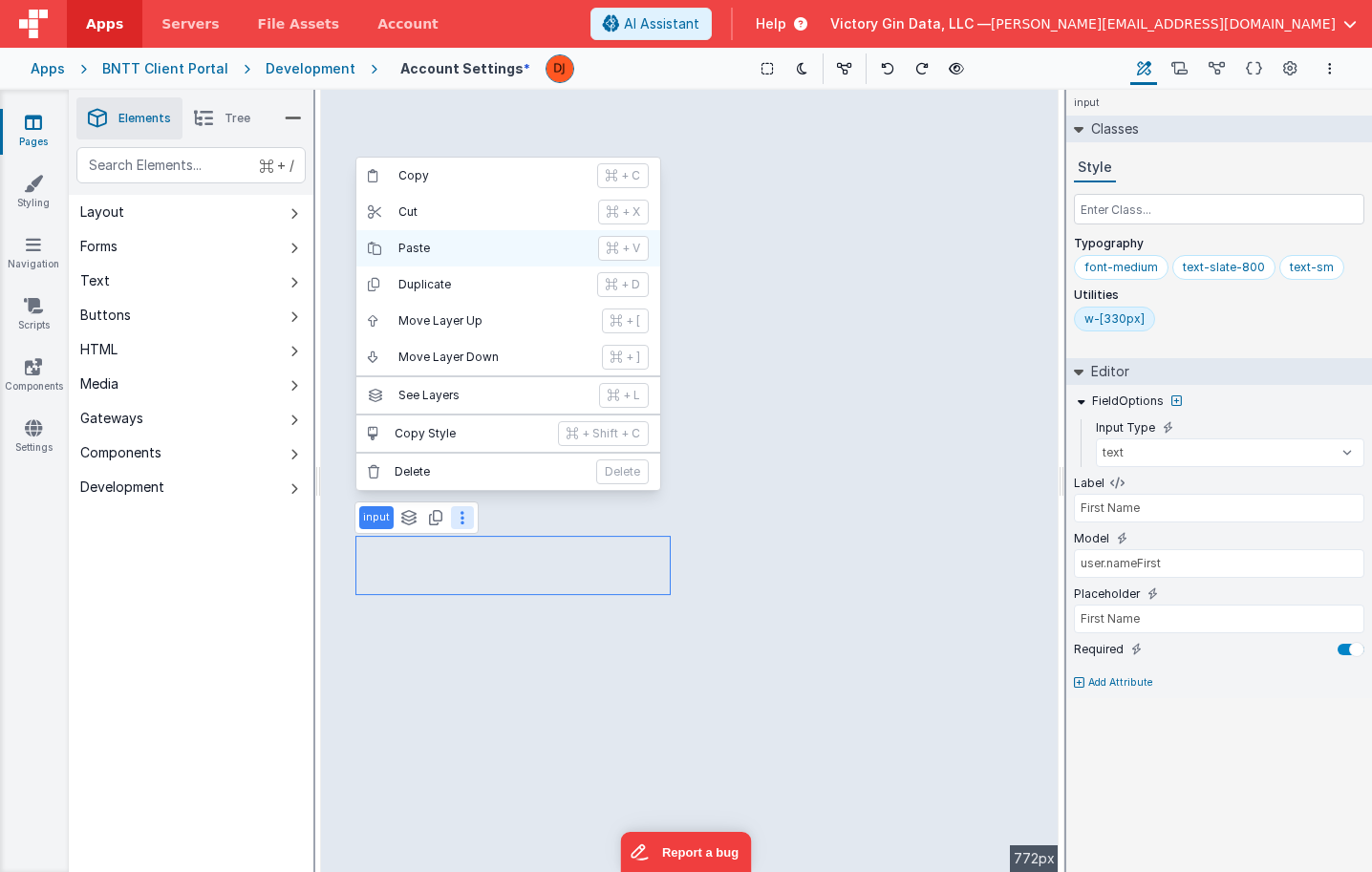
click at [420, 247] on p "Paste" at bounding box center [492, 248] width 188 height 16
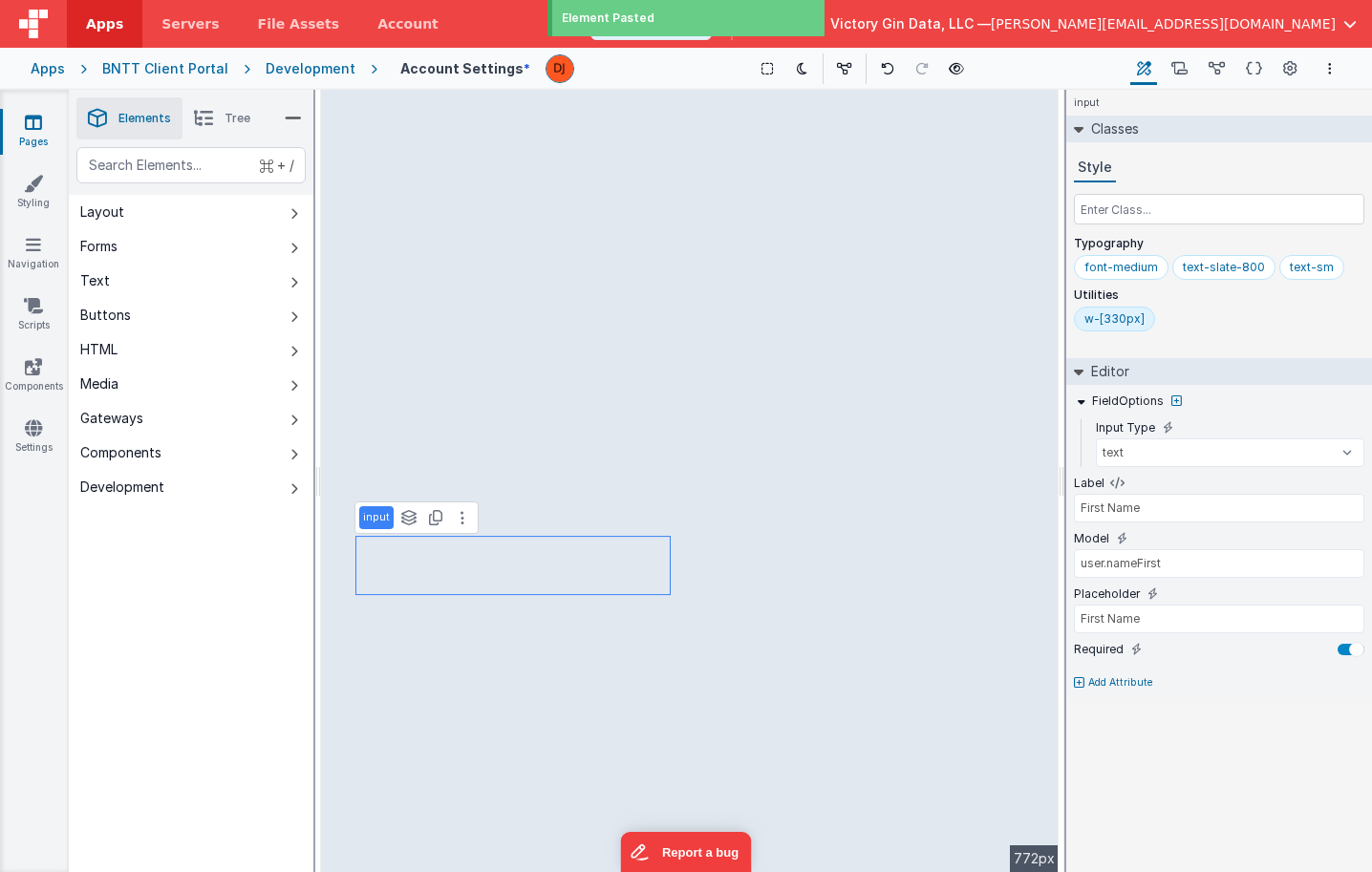
type input "US"
type input "Cell"
click at [464, 510] on button at bounding box center [462, 517] width 22 height 22
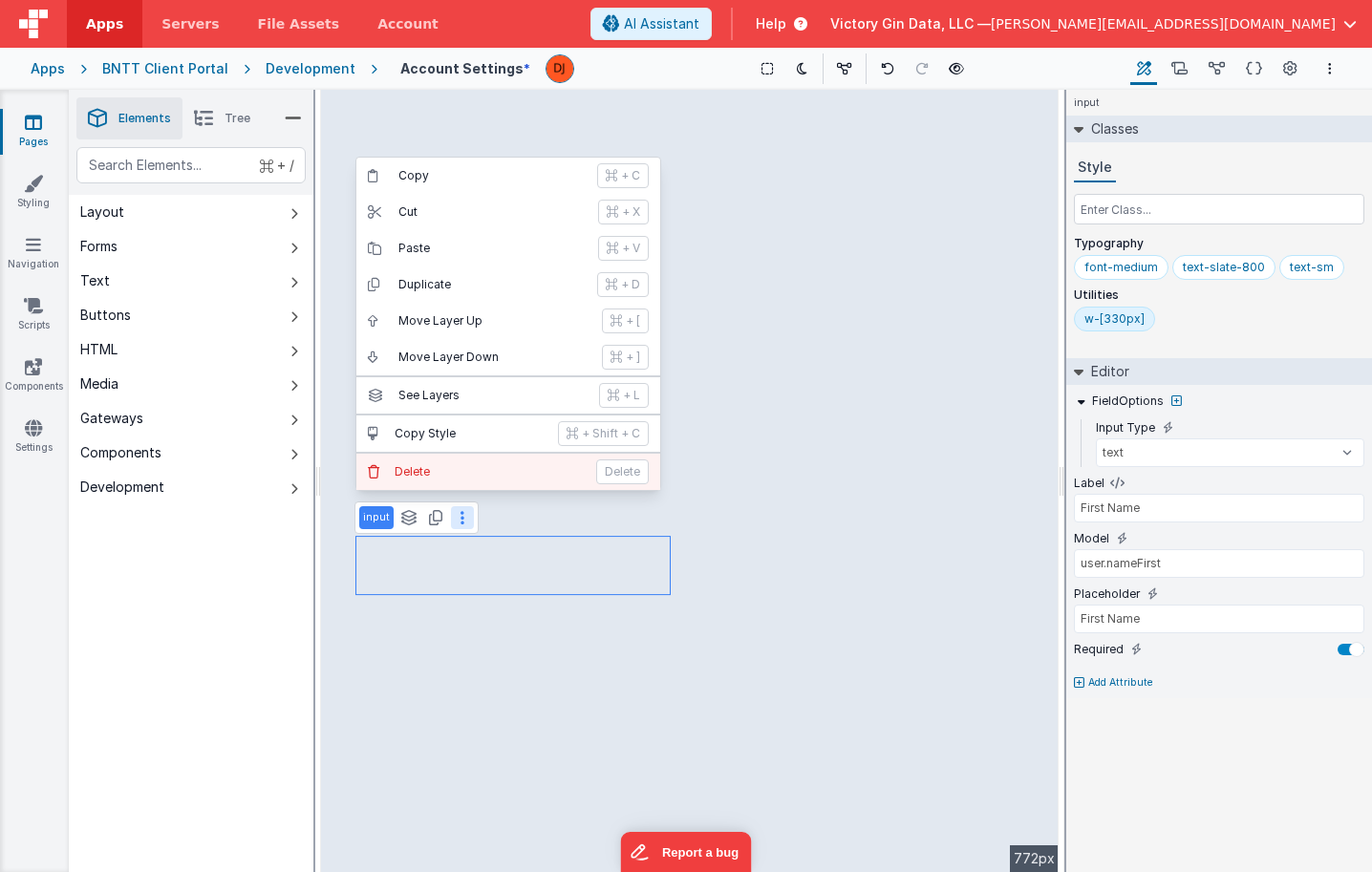
click at [442, 465] on p "Delete" at bounding box center [489, 472] width 190 height 16
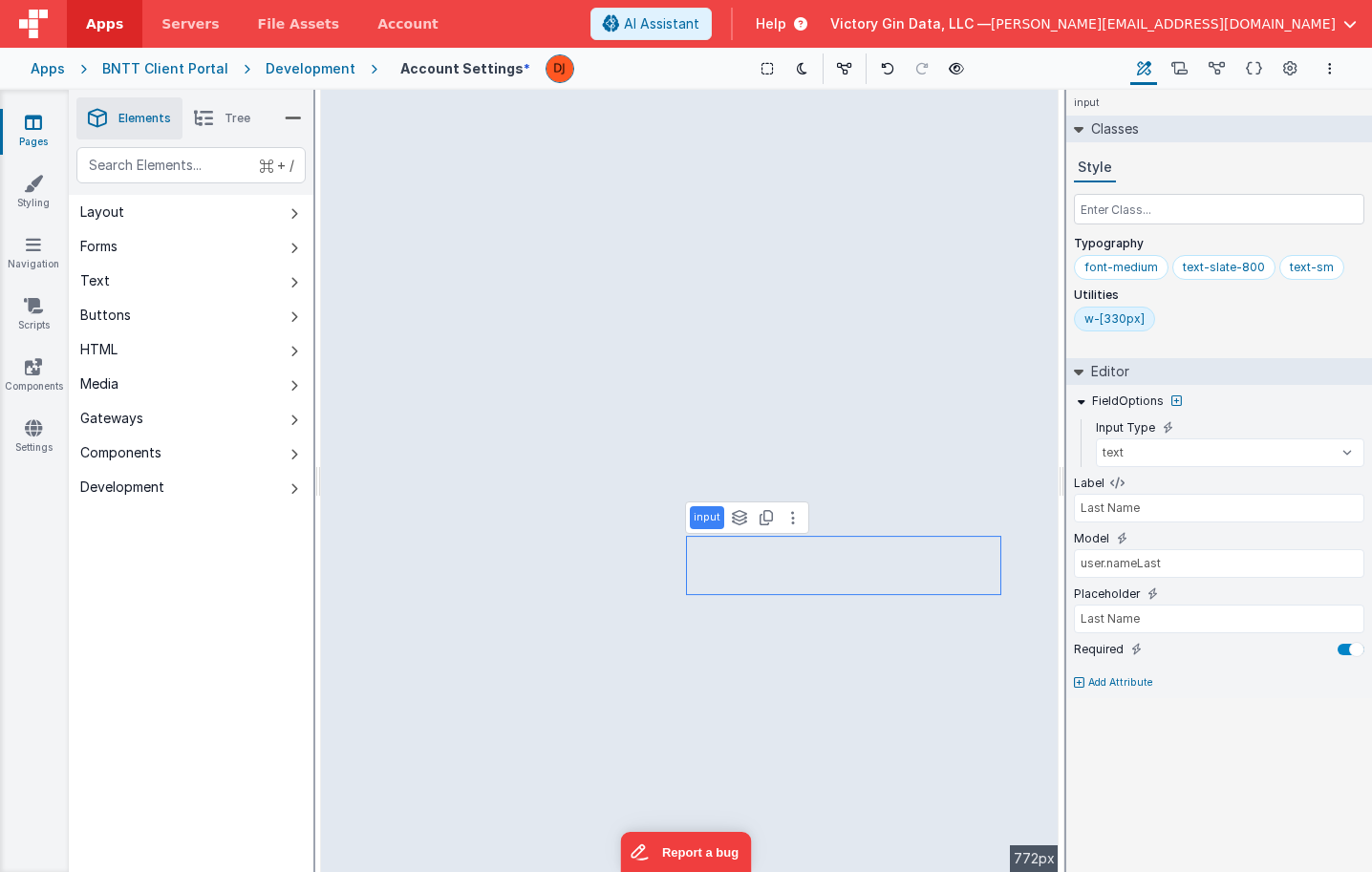
type input "US"
type input "Home Phone"
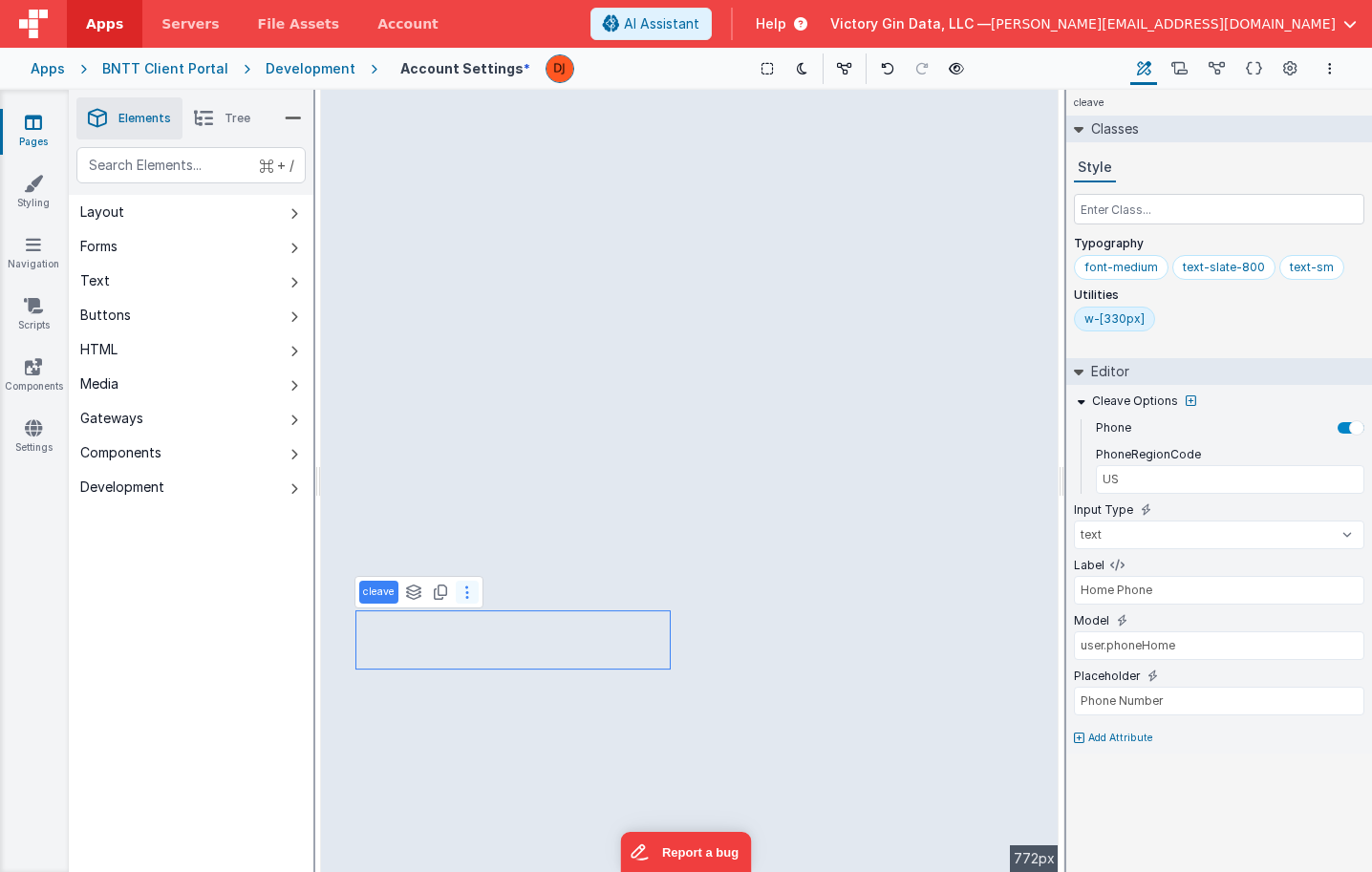
click at [465, 598] on icon at bounding box center [467, 592] width 4 height 16
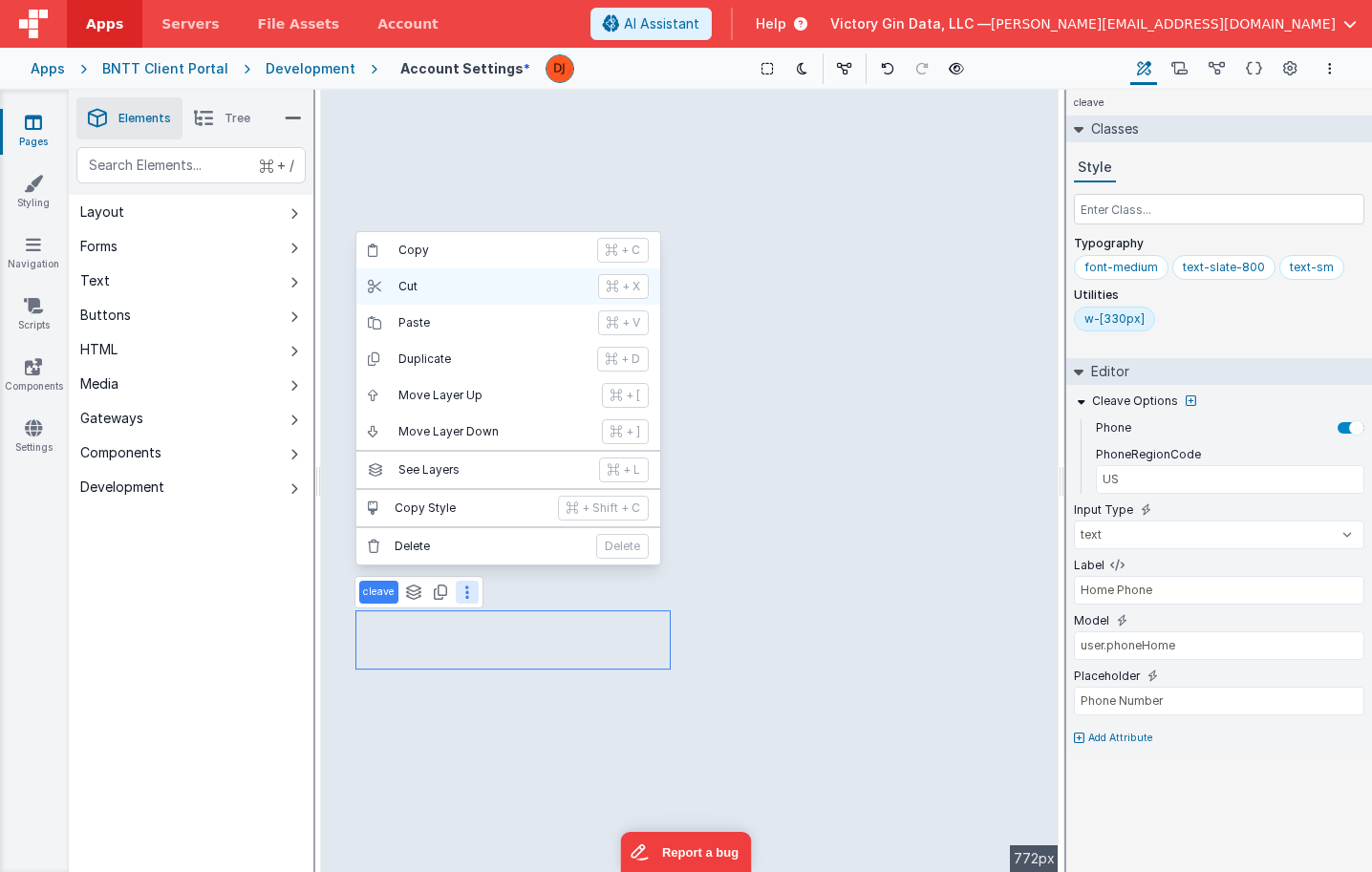
click at [427, 289] on p "Cut" at bounding box center [492, 286] width 188 height 16
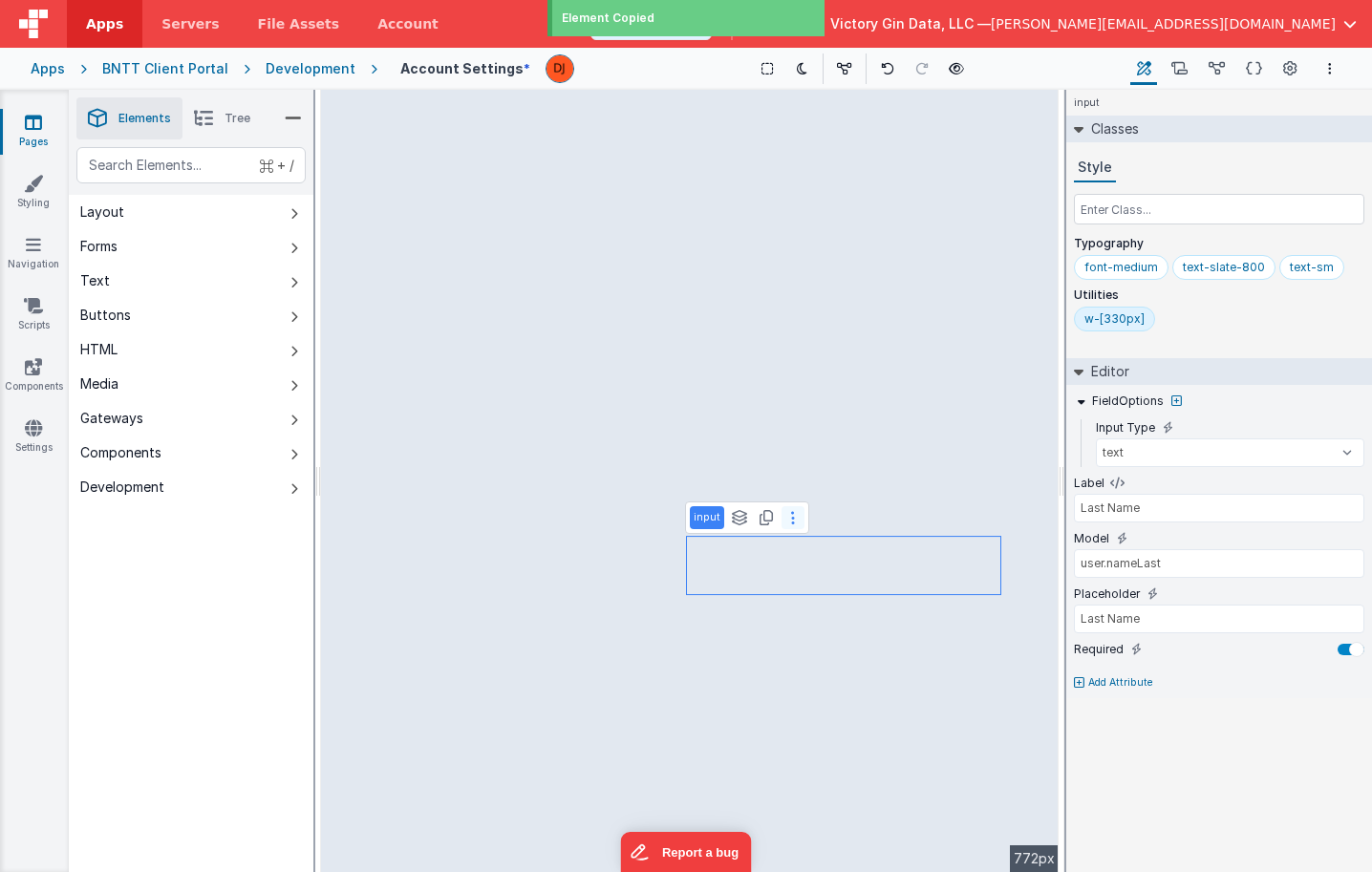
click at [794, 525] on button at bounding box center [792, 517] width 22 height 22
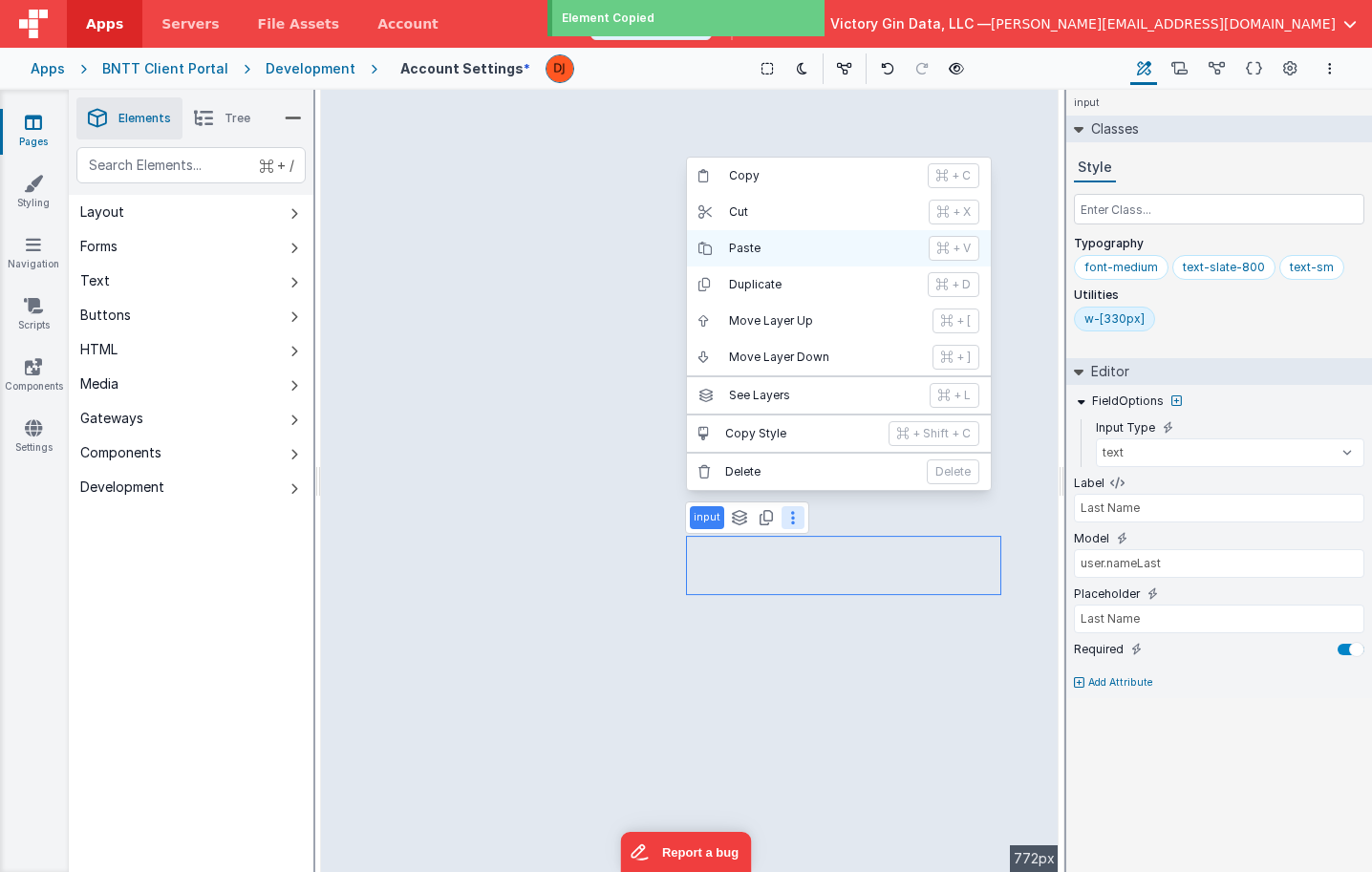
click at [768, 257] on button "Paste + V" at bounding box center [838, 247] width 304 height 36
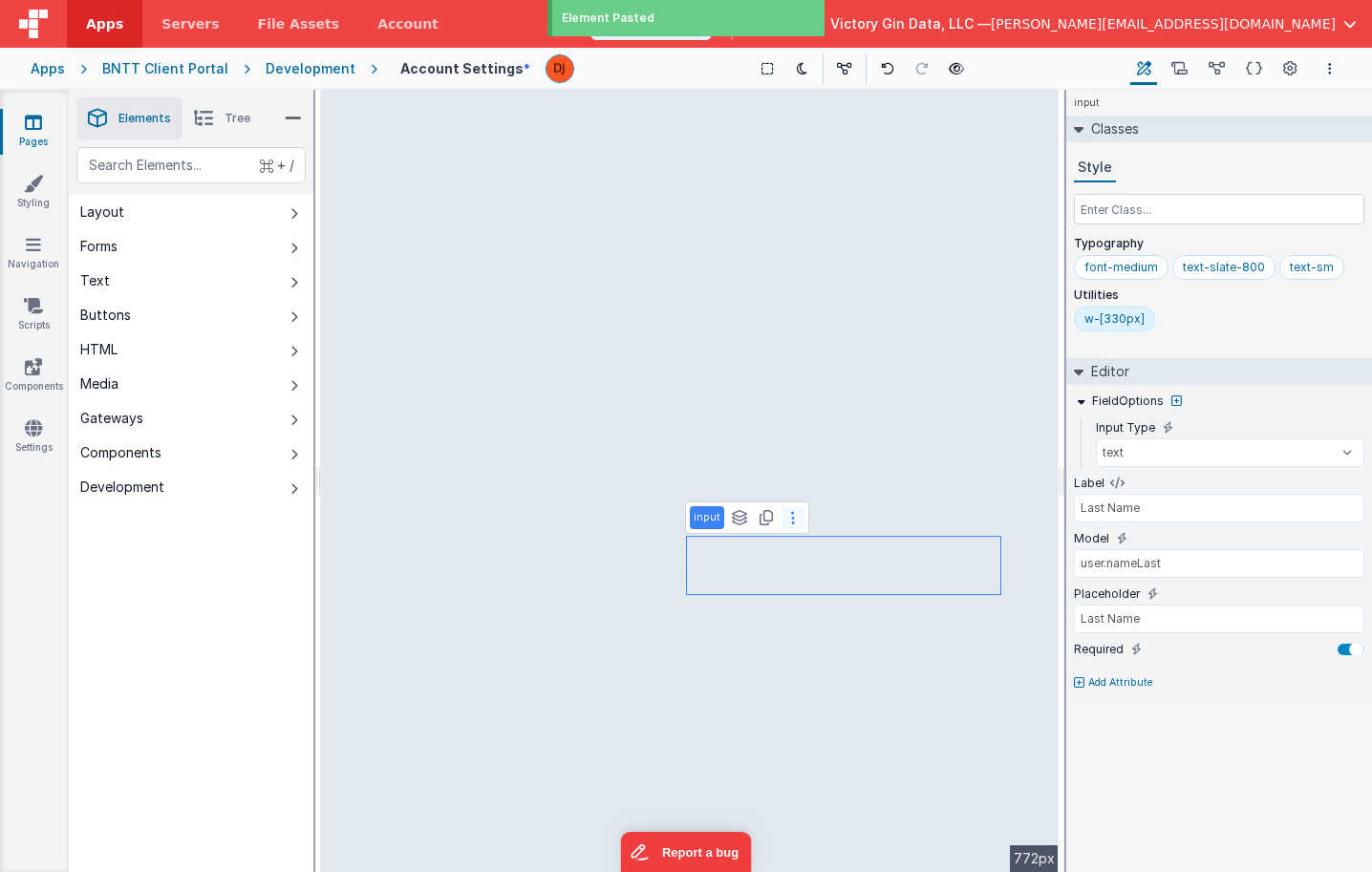
click at [792, 517] on button at bounding box center [792, 517] width 22 height 22
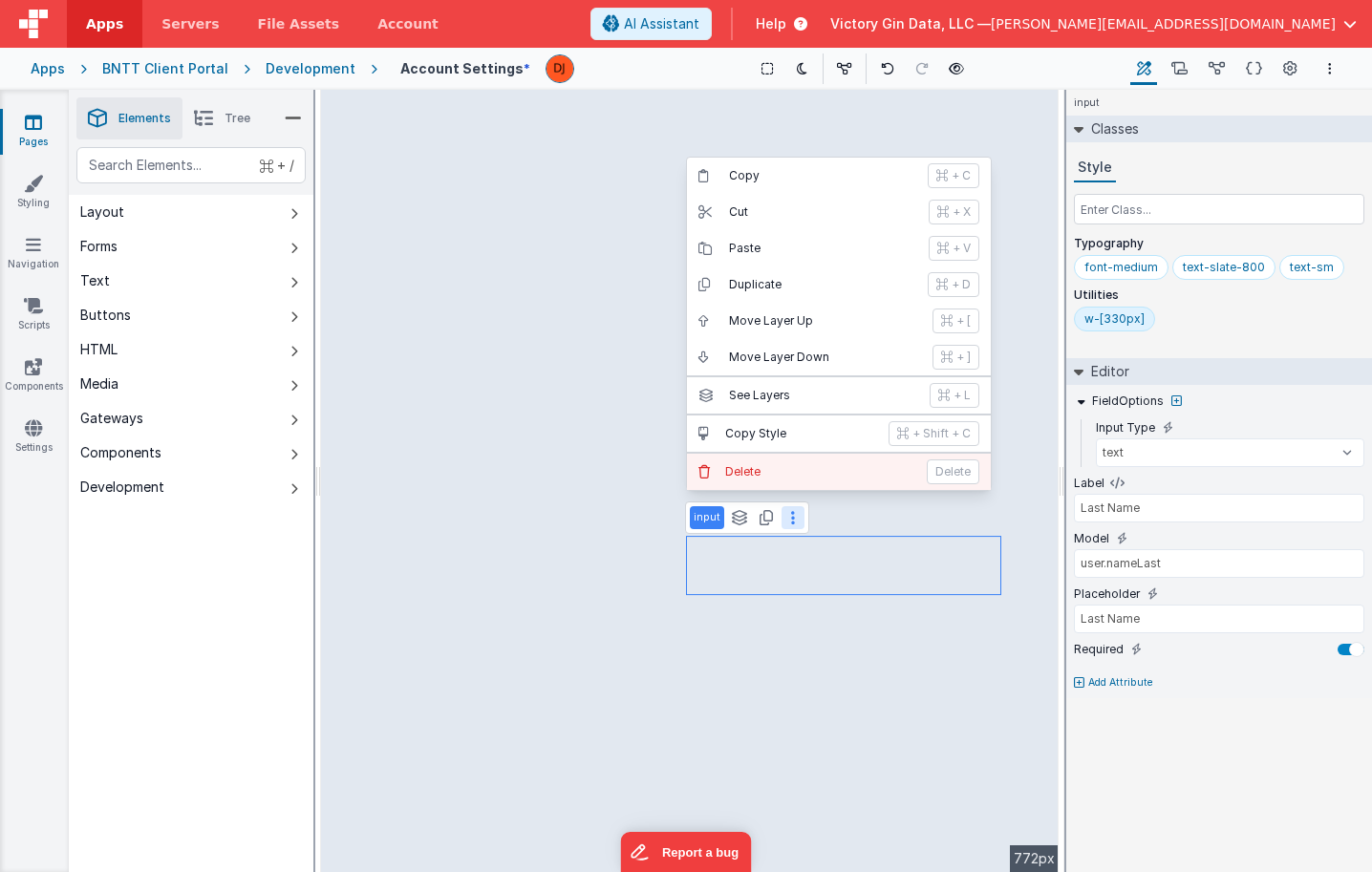
click at [785, 468] on p "Delete" at bounding box center [819, 472] width 190 height 16
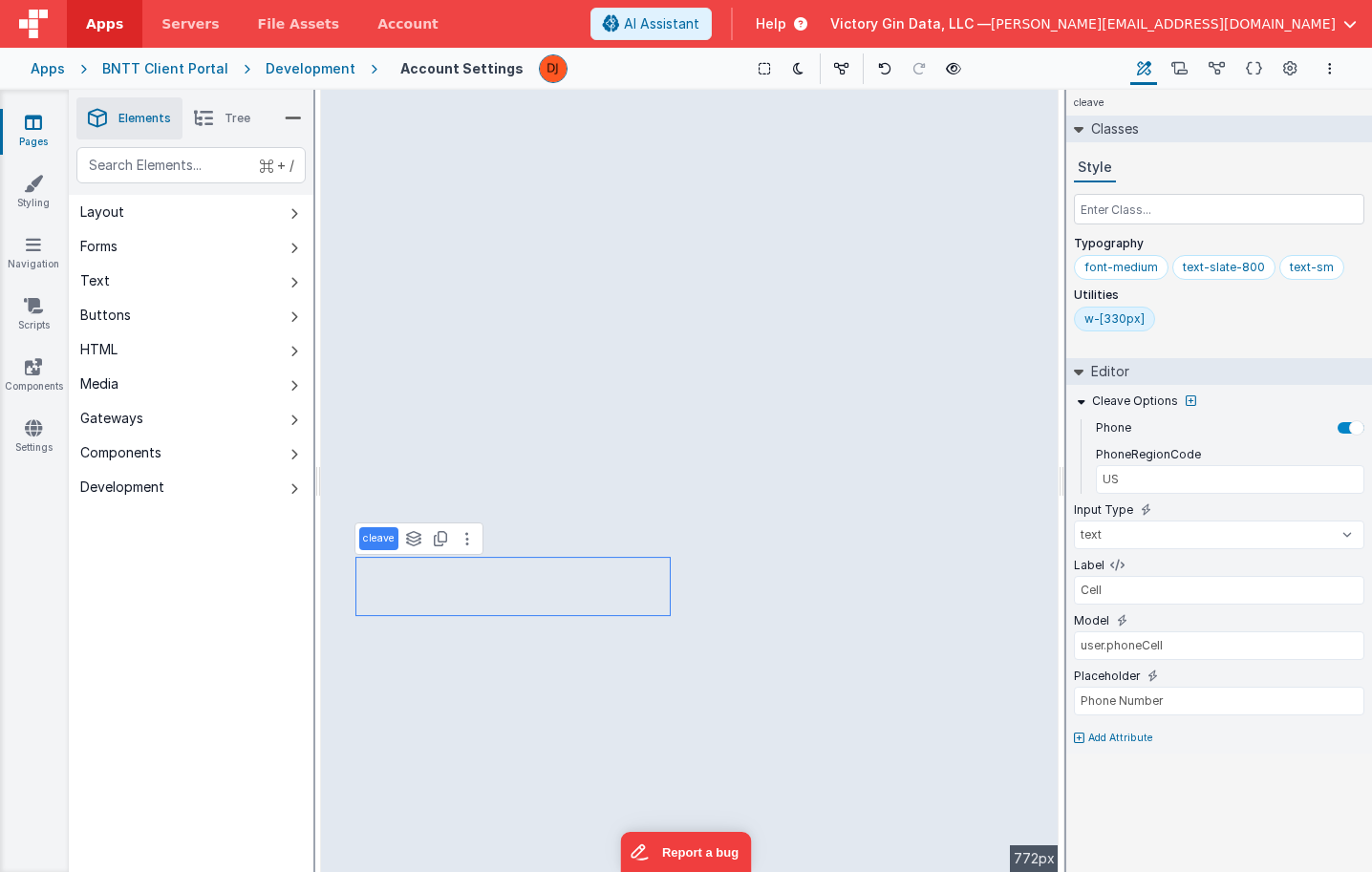
type input "div"
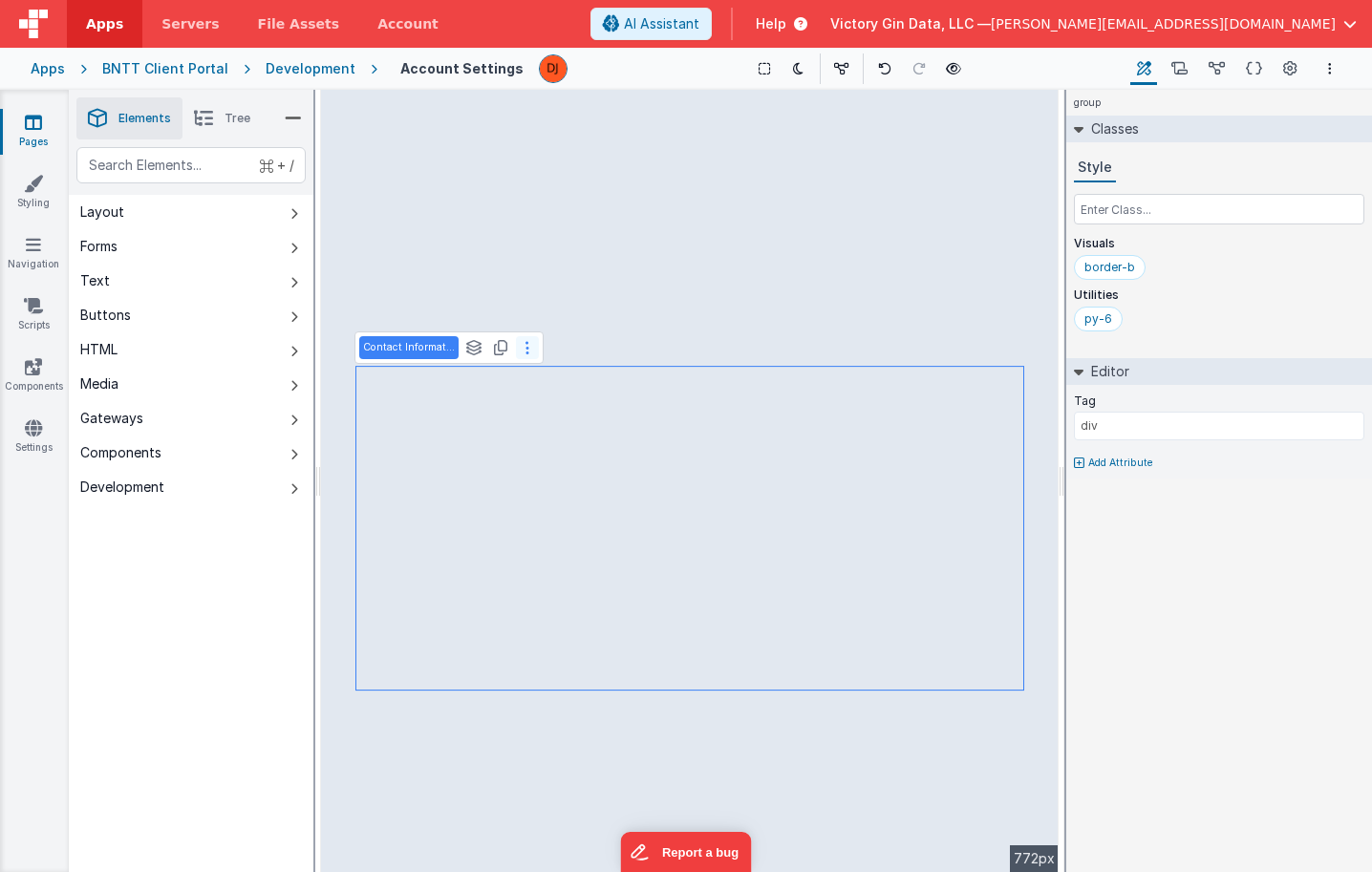
click at [532, 345] on button at bounding box center [527, 347] width 22 height 22
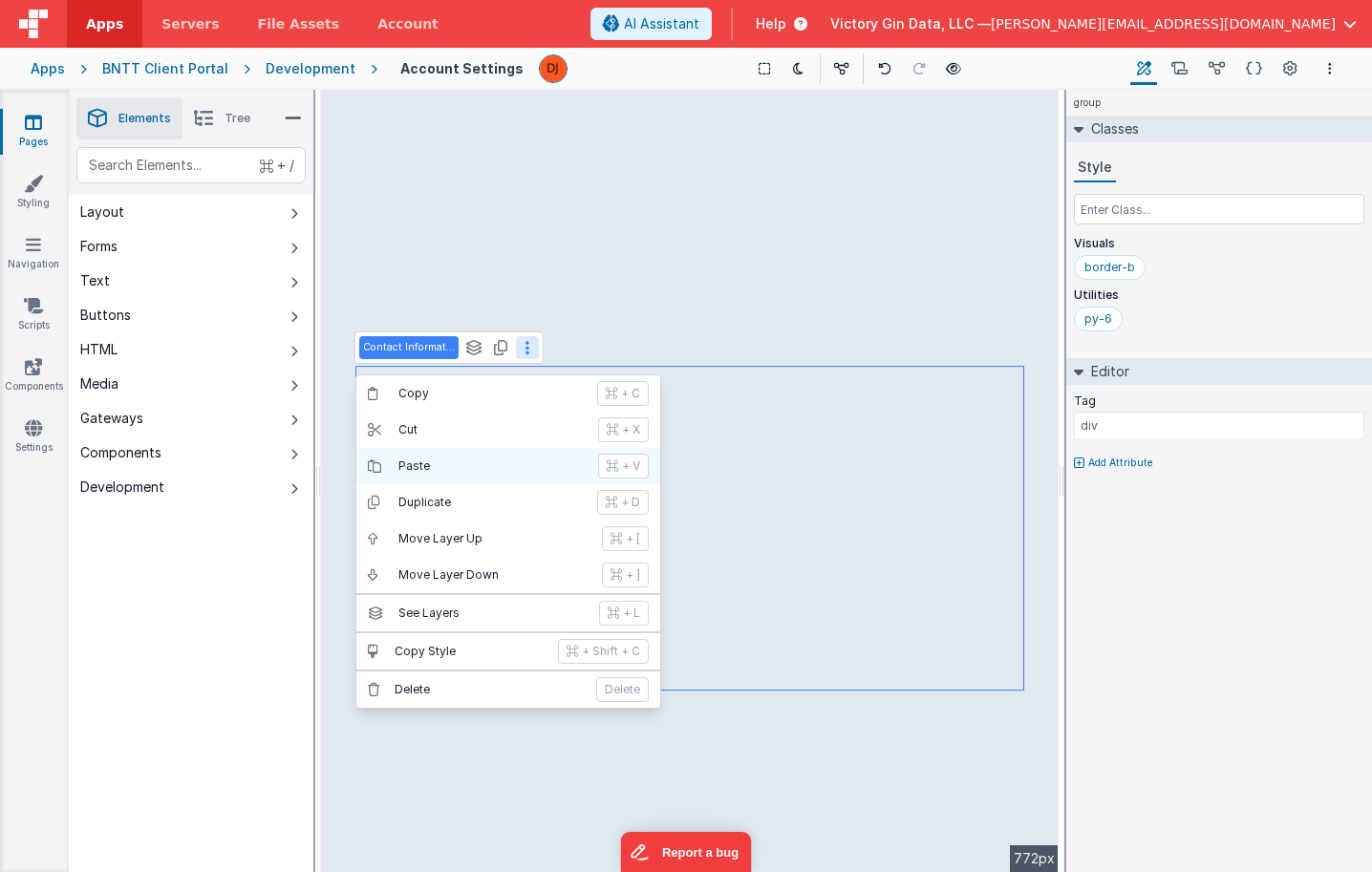
click at [485, 476] on button "Paste + V" at bounding box center [508, 465] width 304 height 36
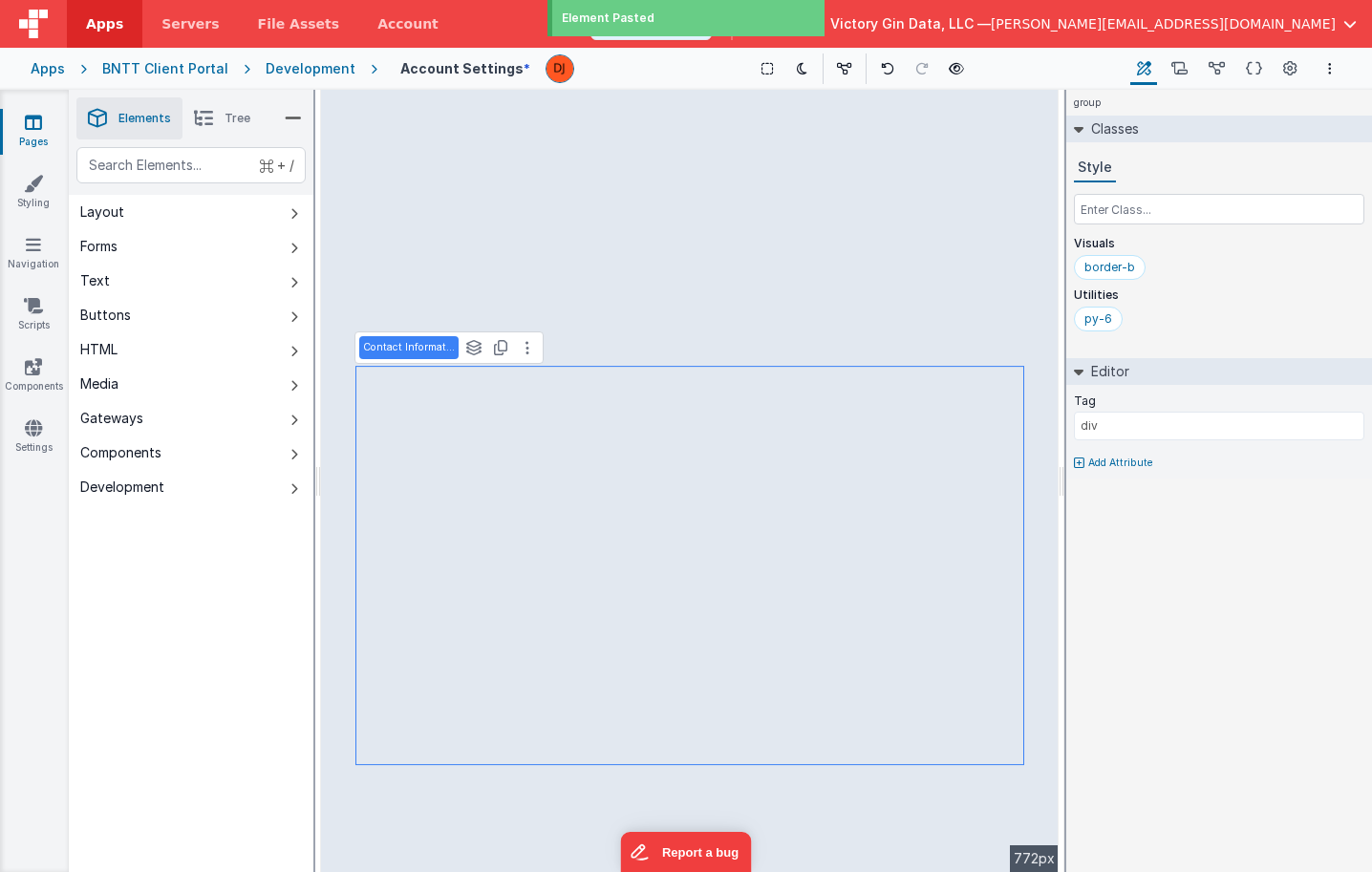
type input "Home Phone"
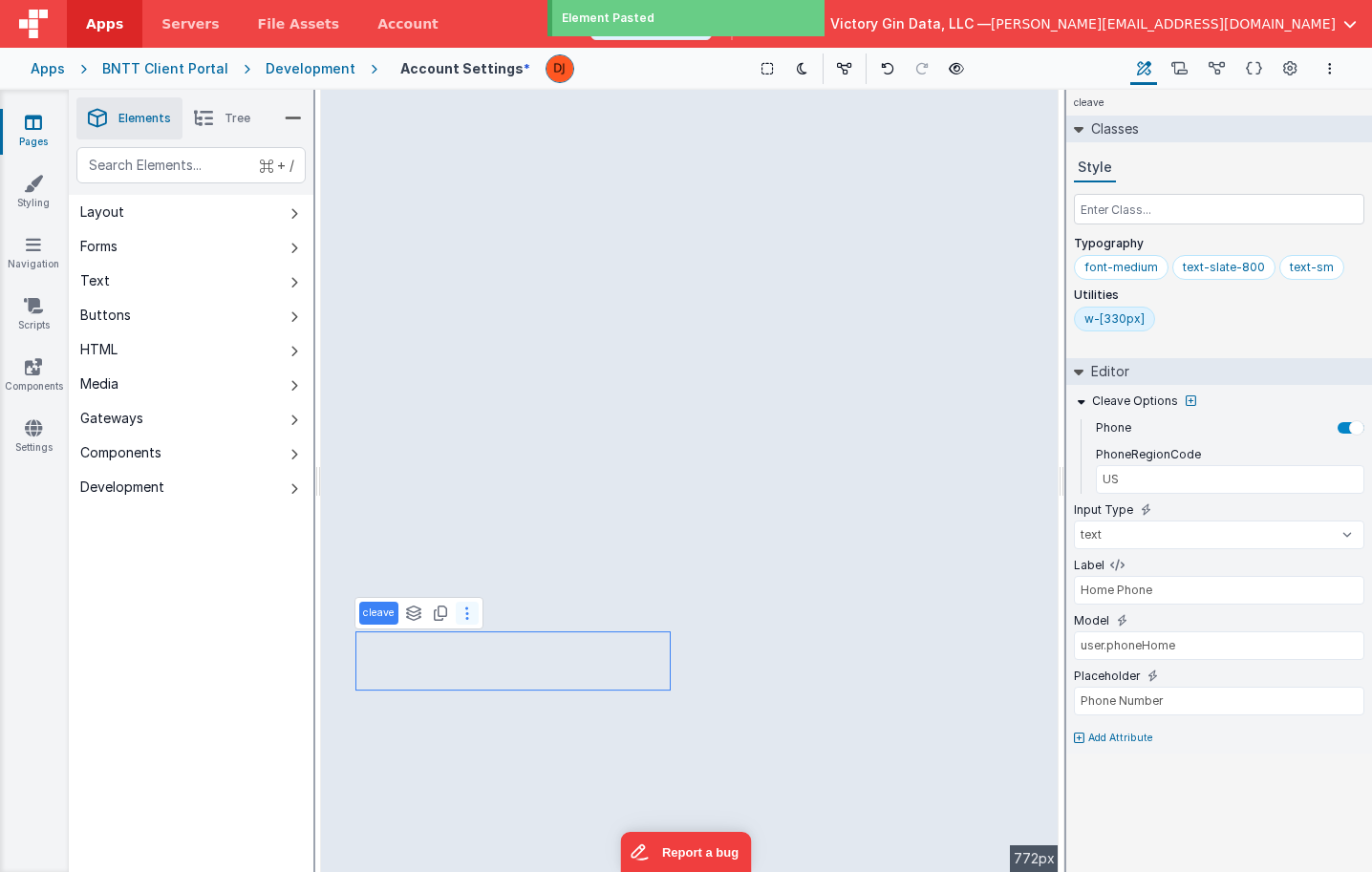
click at [467, 612] on icon at bounding box center [467, 613] width 4 height 16
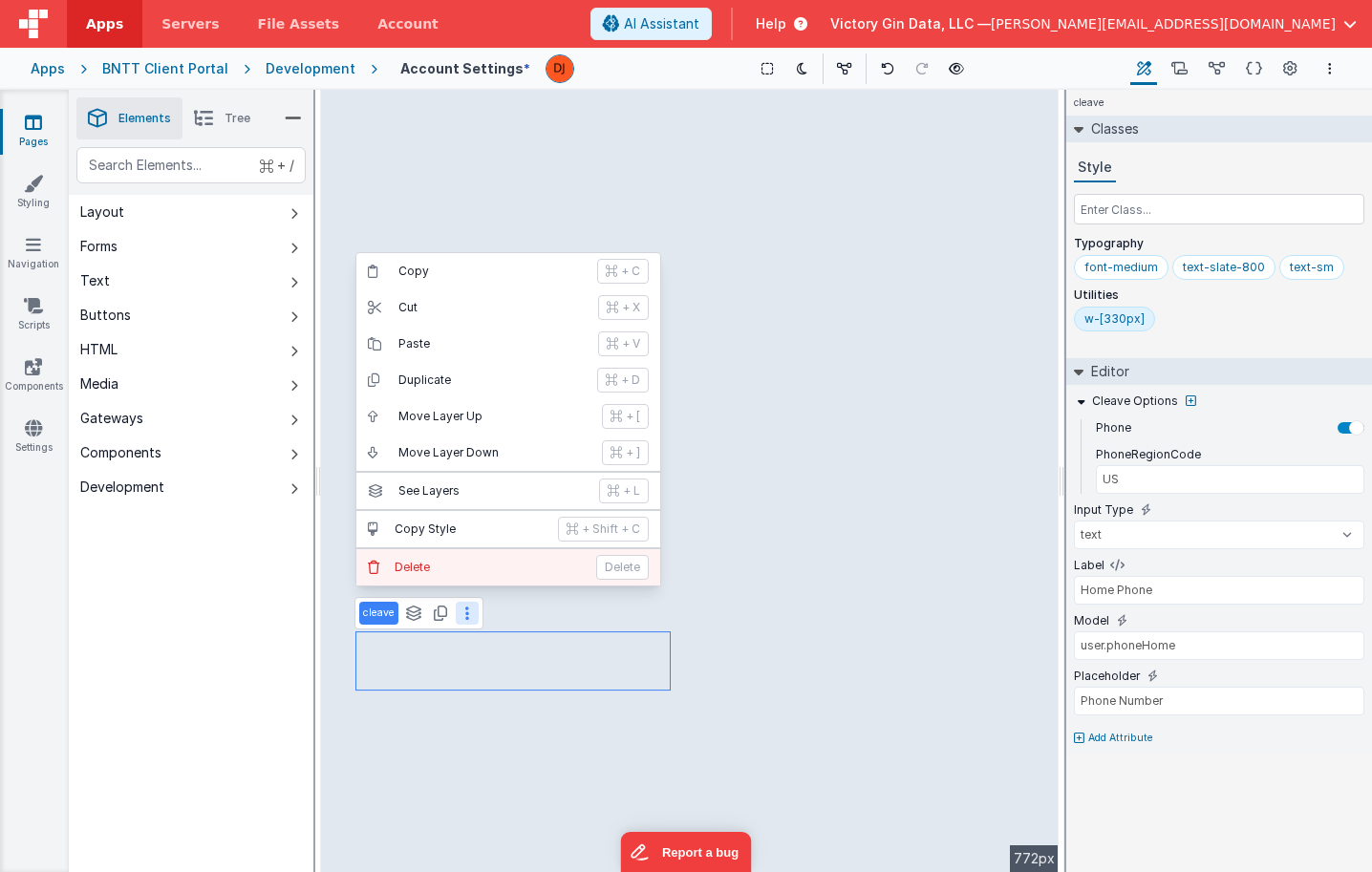
click at [462, 572] on p "Delete" at bounding box center [489, 567] width 190 height 16
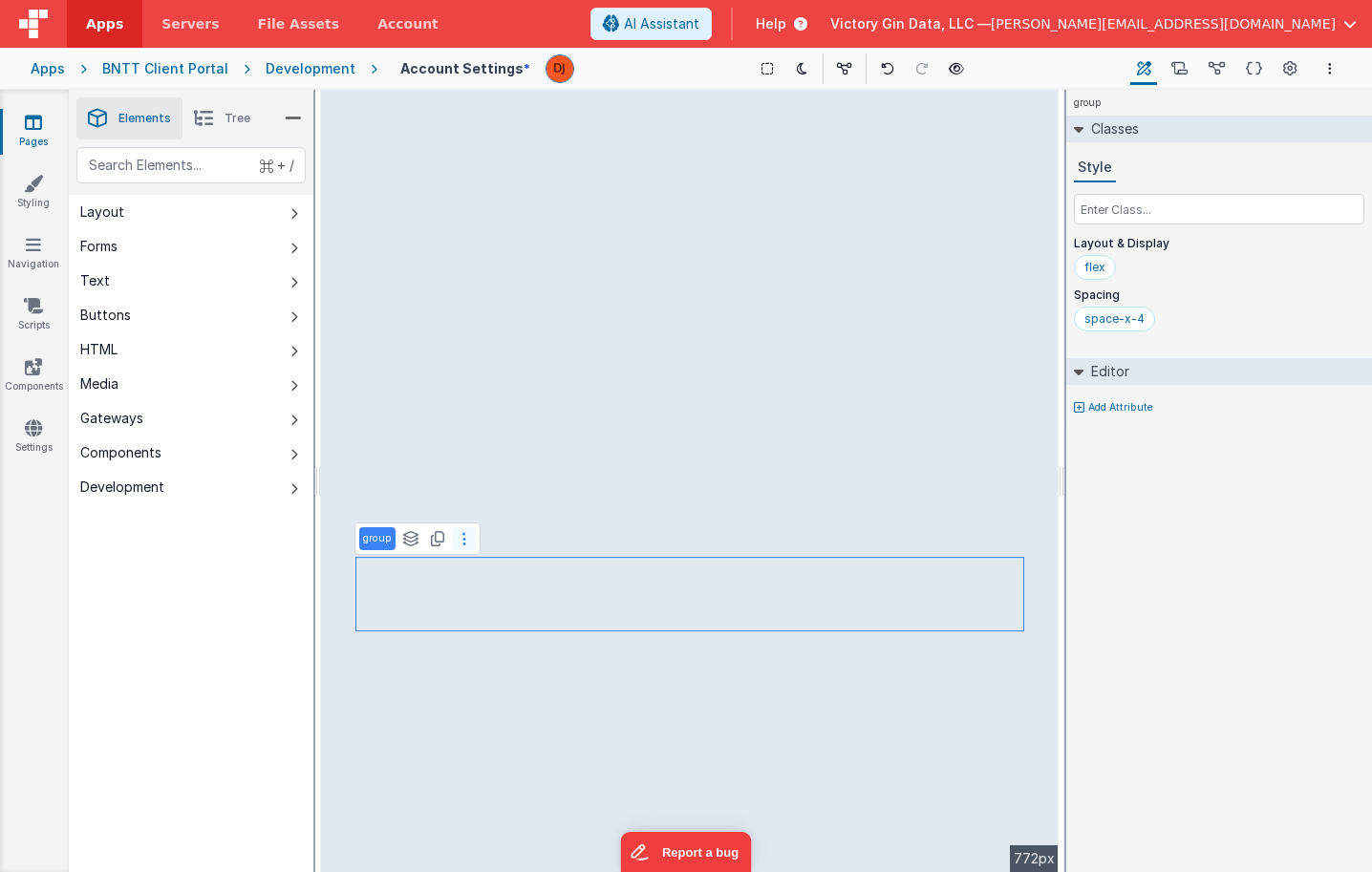
click at [465, 534] on icon at bounding box center [465, 539] width 4 height 16
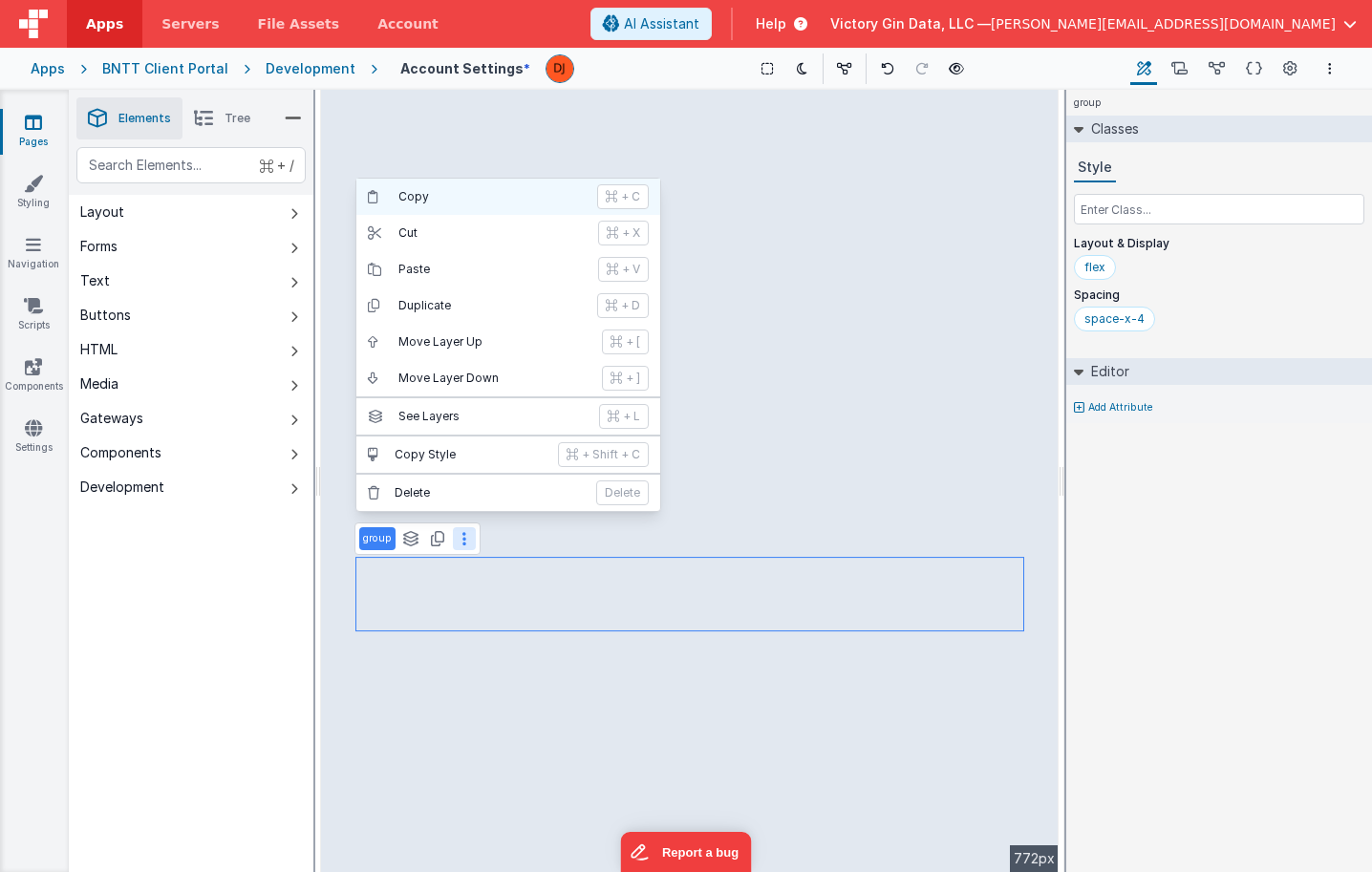
click at [425, 198] on p "Copy" at bounding box center [491, 196] width 187 height 16
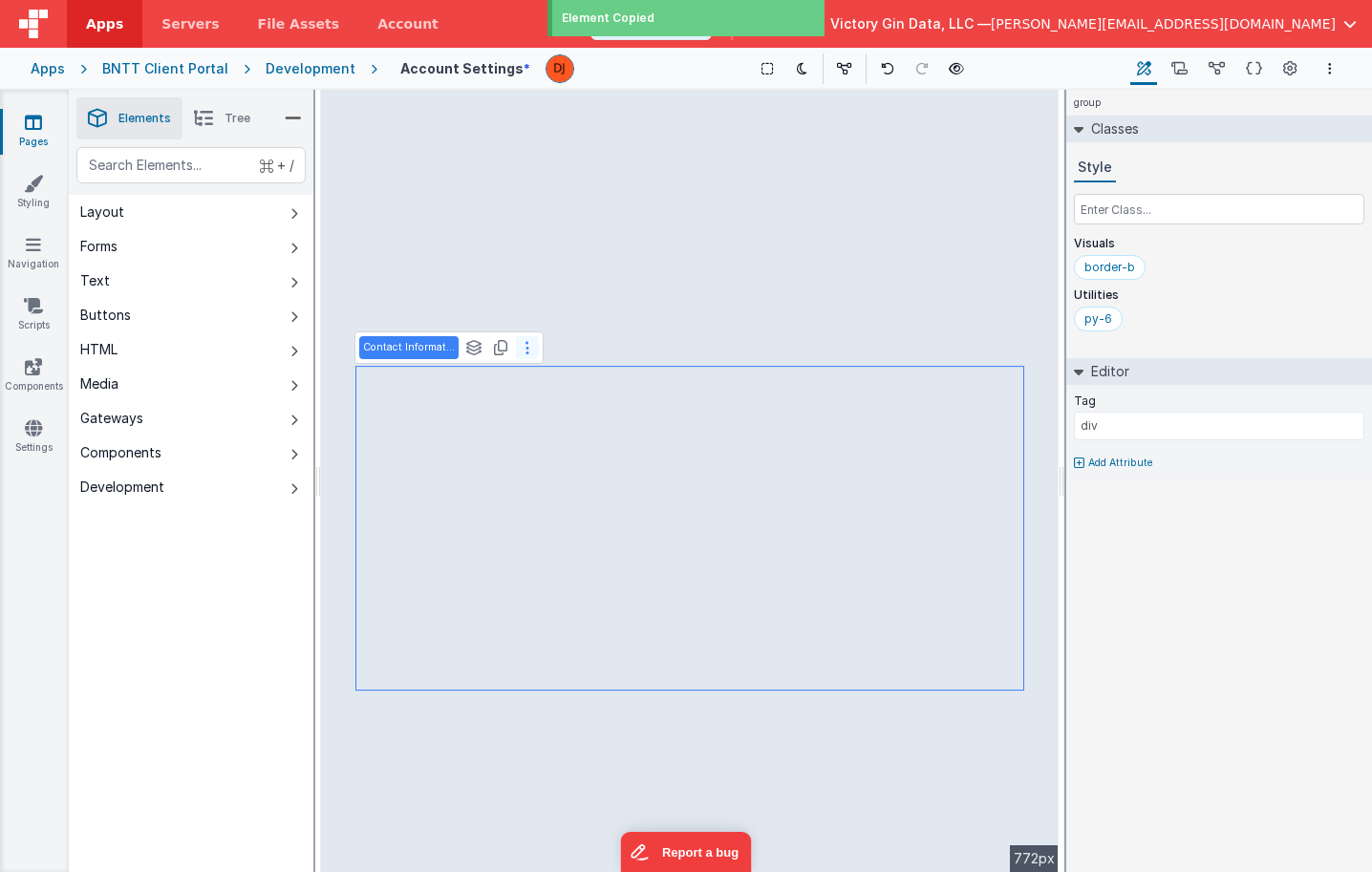
click at [525, 358] on button at bounding box center [527, 347] width 22 height 22
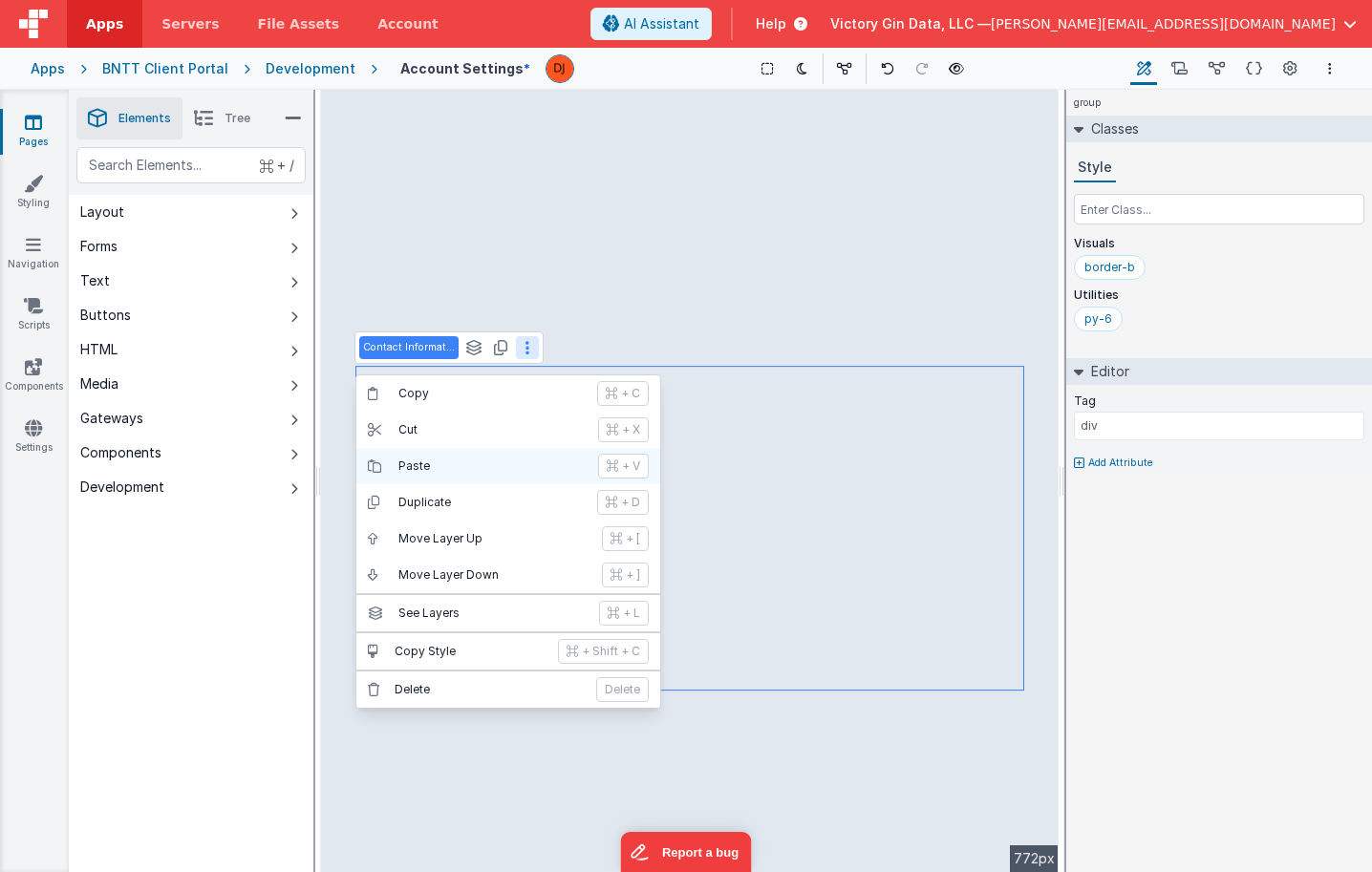
click at [484, 475] on button "Paste + V" at bounding box center [508, 465] width 304 height 36
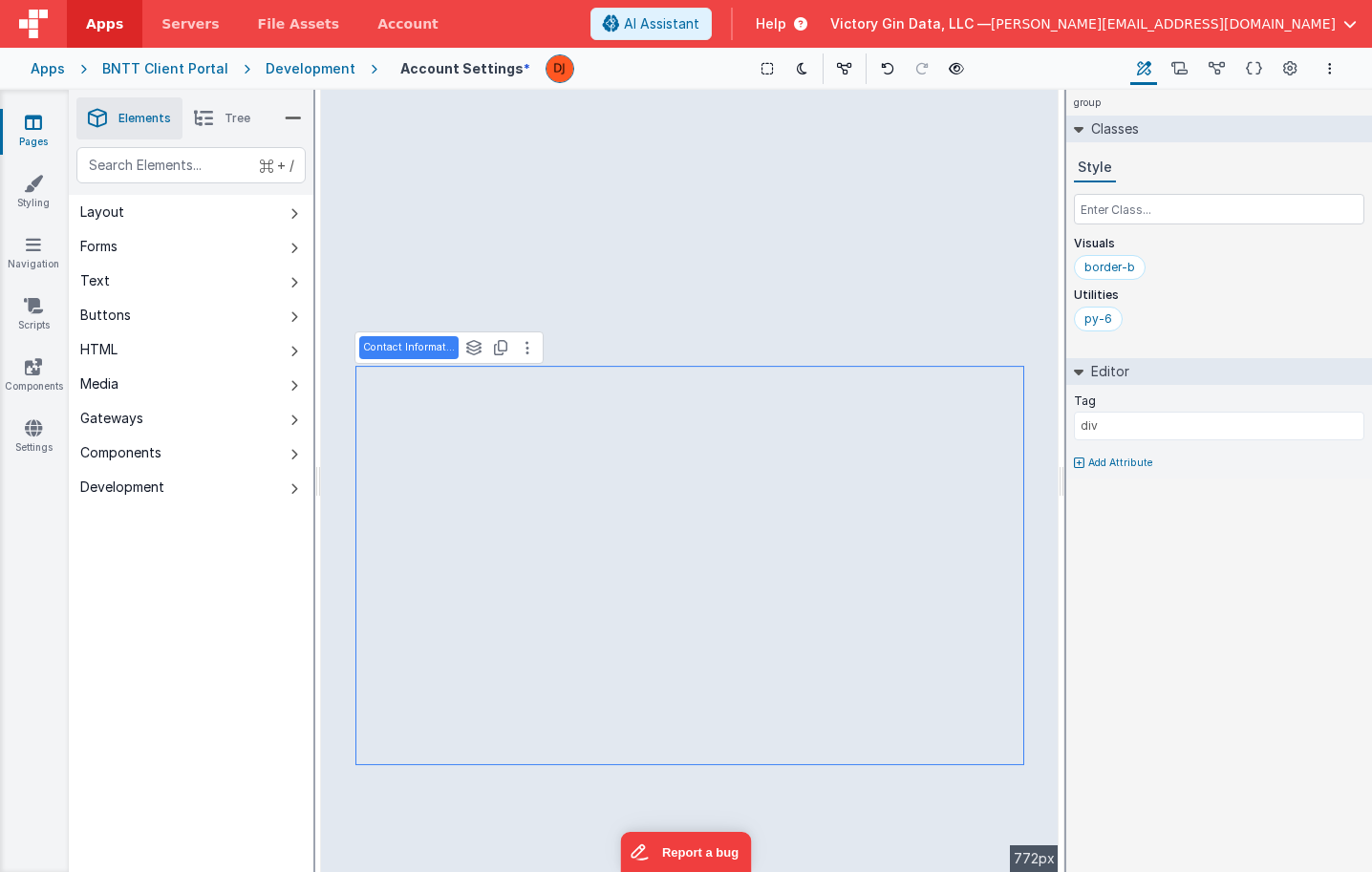
type input "Cell"
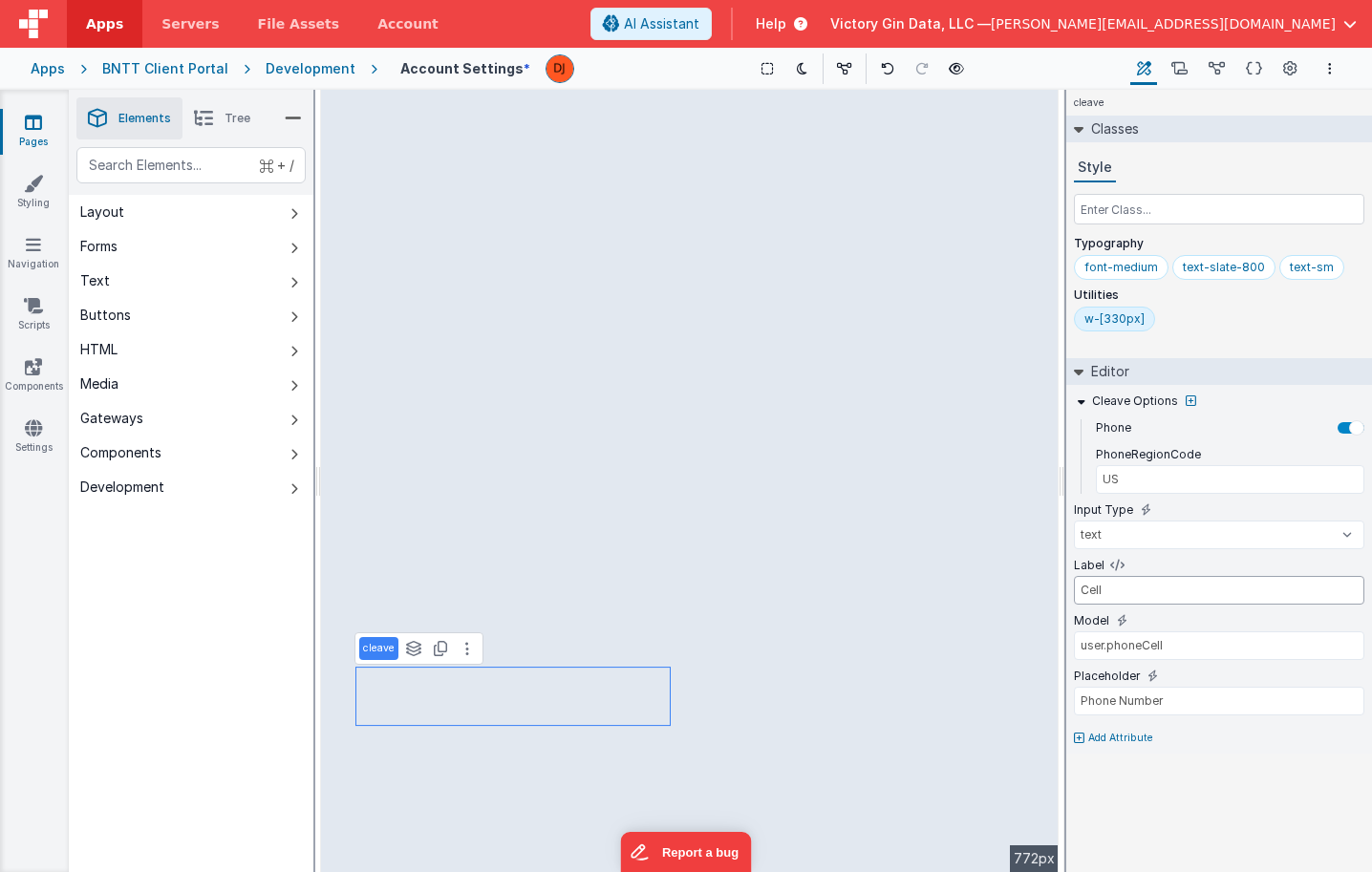
click at [1127, 594] on input "Cell" at bounding box center [1218, 589] width 290 height 28
type input "Home Phone"
type input "user.phoneHome"
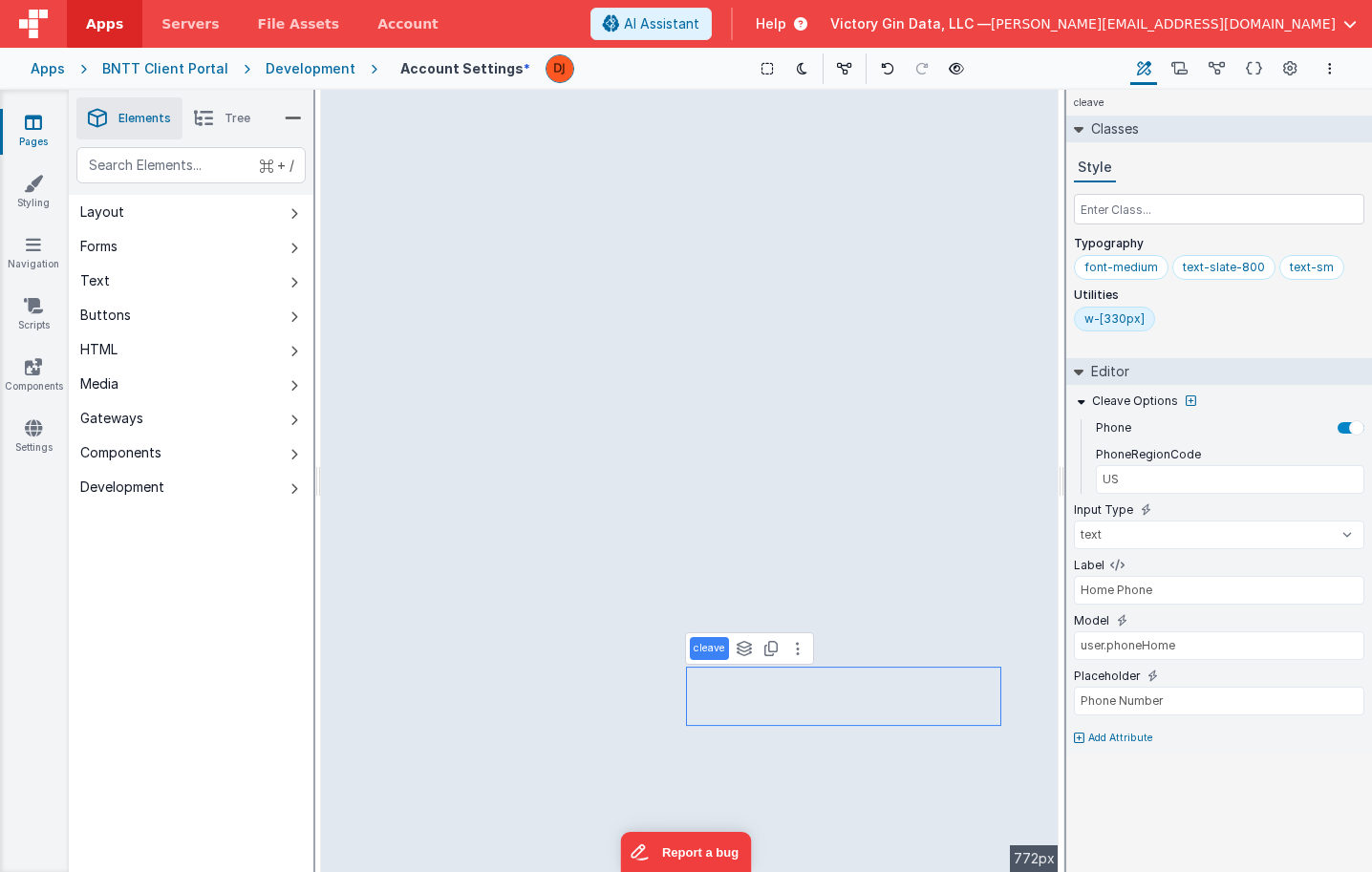
type input "Address"
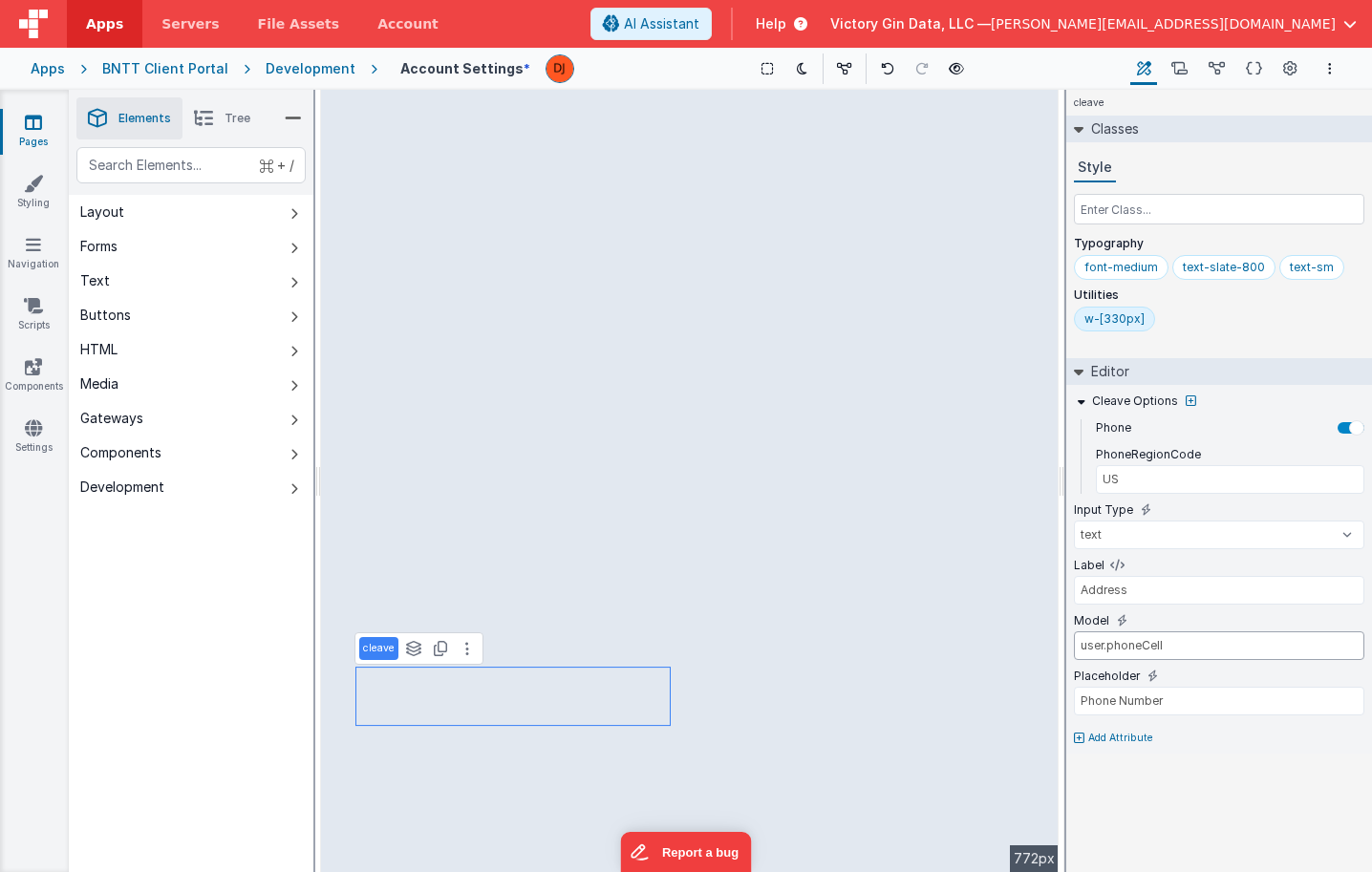
drag, startPoint x: 1107, startPoint y: 648, endPoint x: 1492, endPoint y: 676, distance: 386.0
click at [1371, 676] on html "Apps Servers File Assets Account Some FUTURE Slot AI Assistant Help Victory Gin…" at bounding box center [686, 436] width 1372 height 872
drag, startPoint x: 1154, startPoint y: 649, endPoint x: 1289, endPoint y: 649, distance: 135.0
click at [1289, 649] on input "user.addressStreet1" at bounding box center [1218, 645] width 290 height 28
type input "user.addressStreet1"
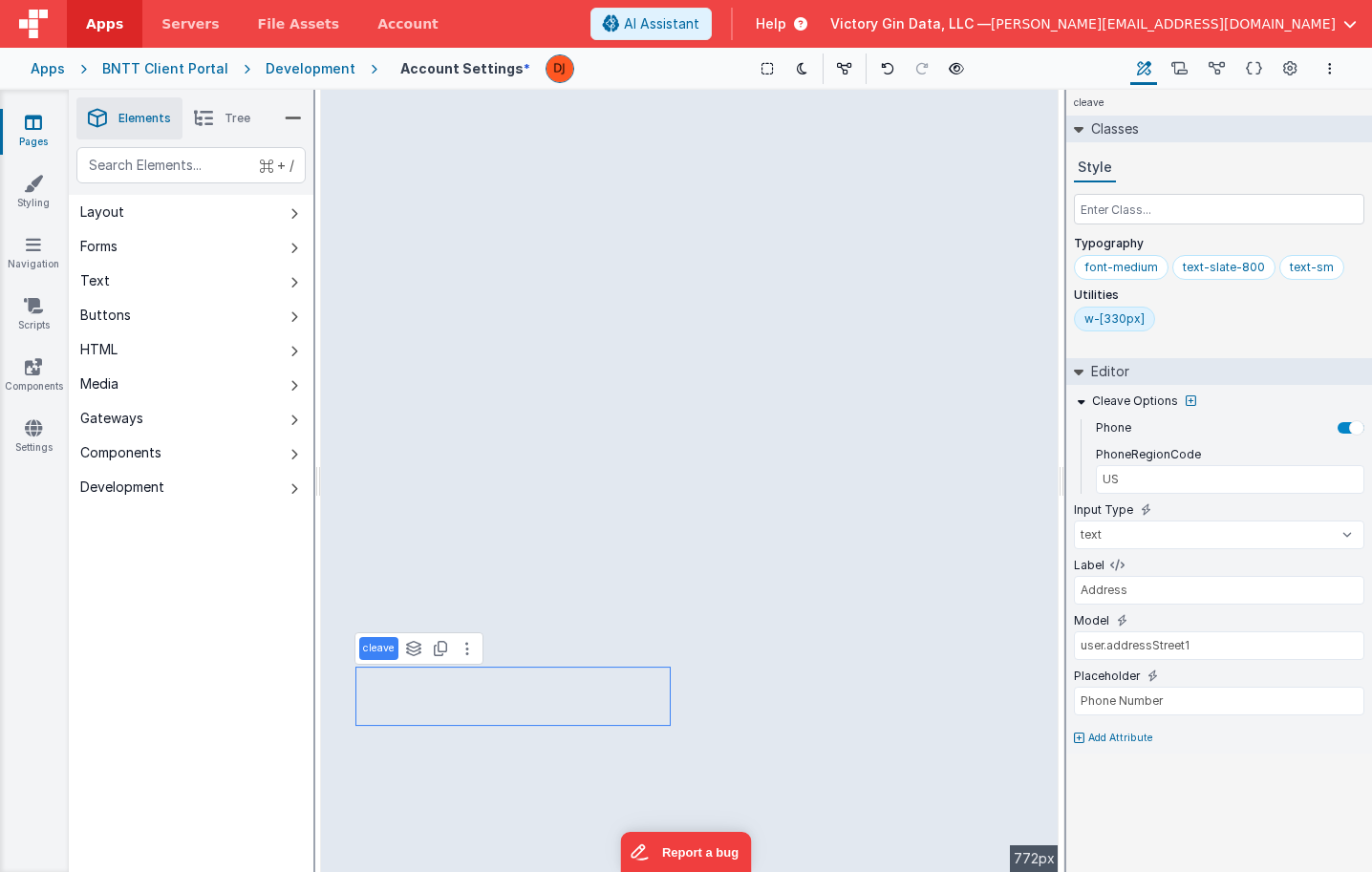
type input "Home Phone"
type input "user.phoneHome"
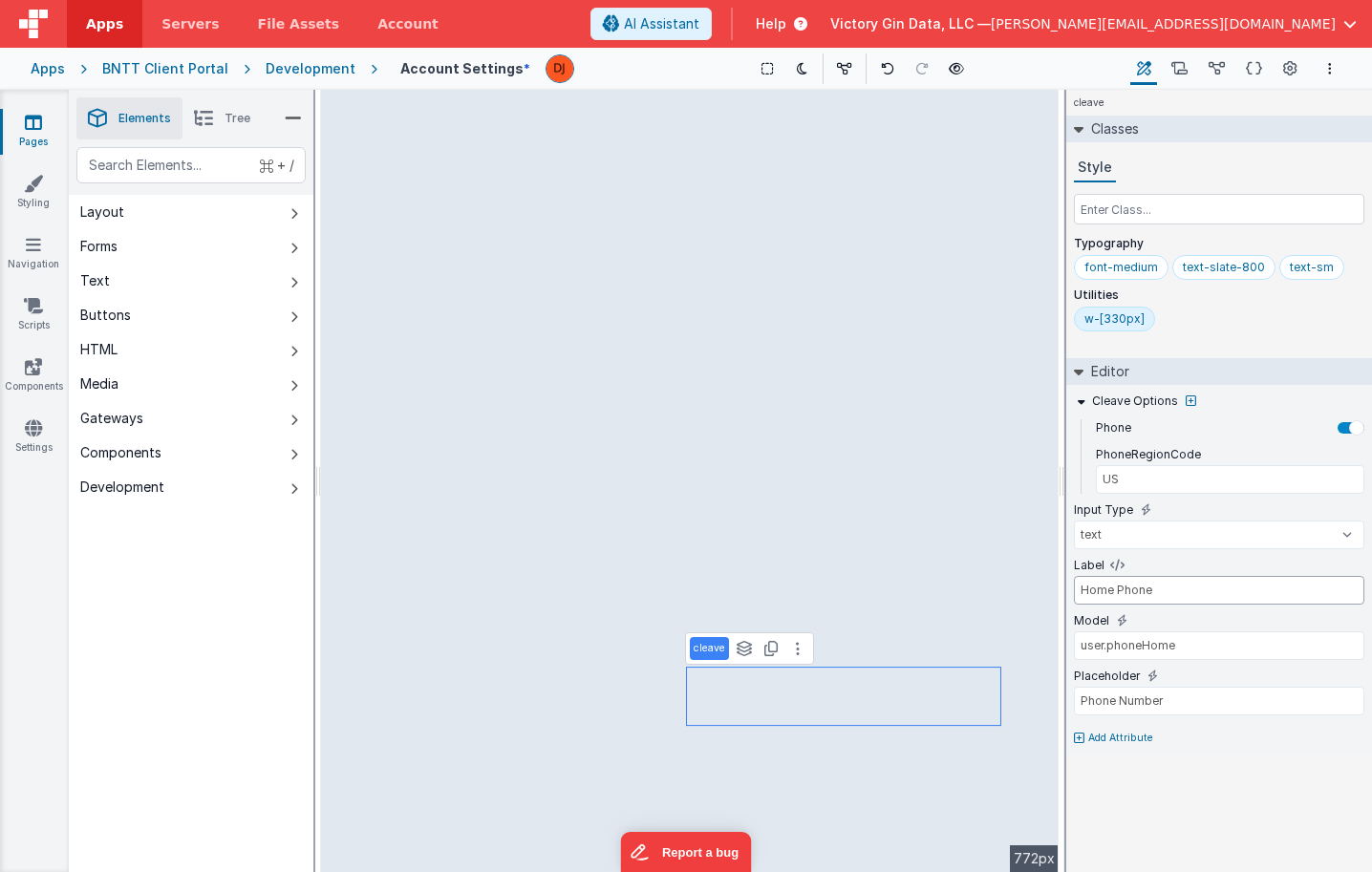
click at [1139, 583] on input "Home Phone" at bounding box center [1218, 589] width 290 height 28
type input "A"
type input "Apartment, Suite, etc."
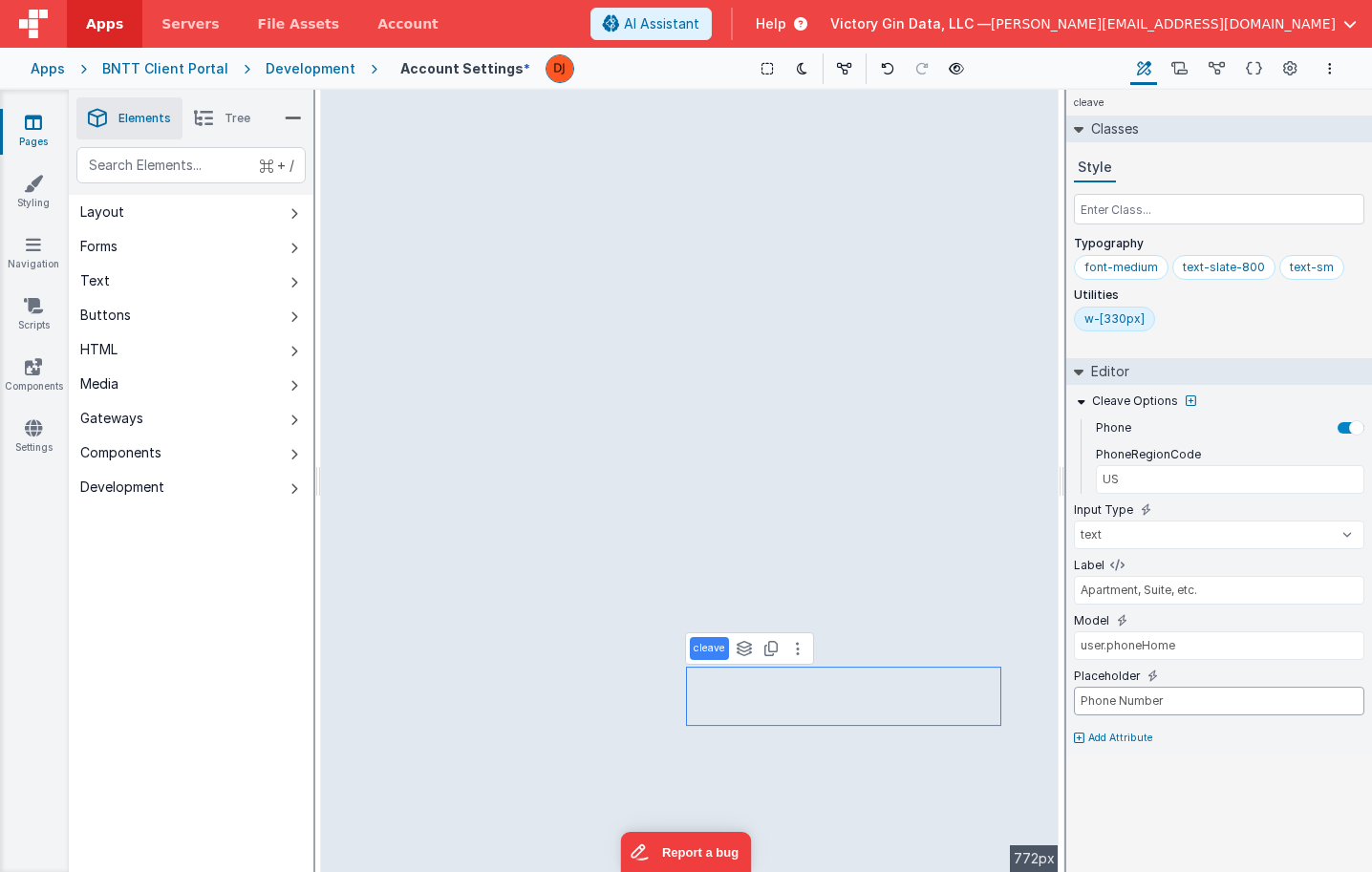
click at [1172, 694] on input "Phone Number" at bounding box center [1218, 700] width 290 height 28
drag, startPoint x: 1111, startPoint y: 653, endPoint x: 1483, endPoint y: 693, distance: 374.1
click at [1371, 693] on html "Apps Servers File Assets Account Some FUTURE Slot AI Assistant Help Victory Gin…" at bounding box center [686, 436] width 1372 height 872
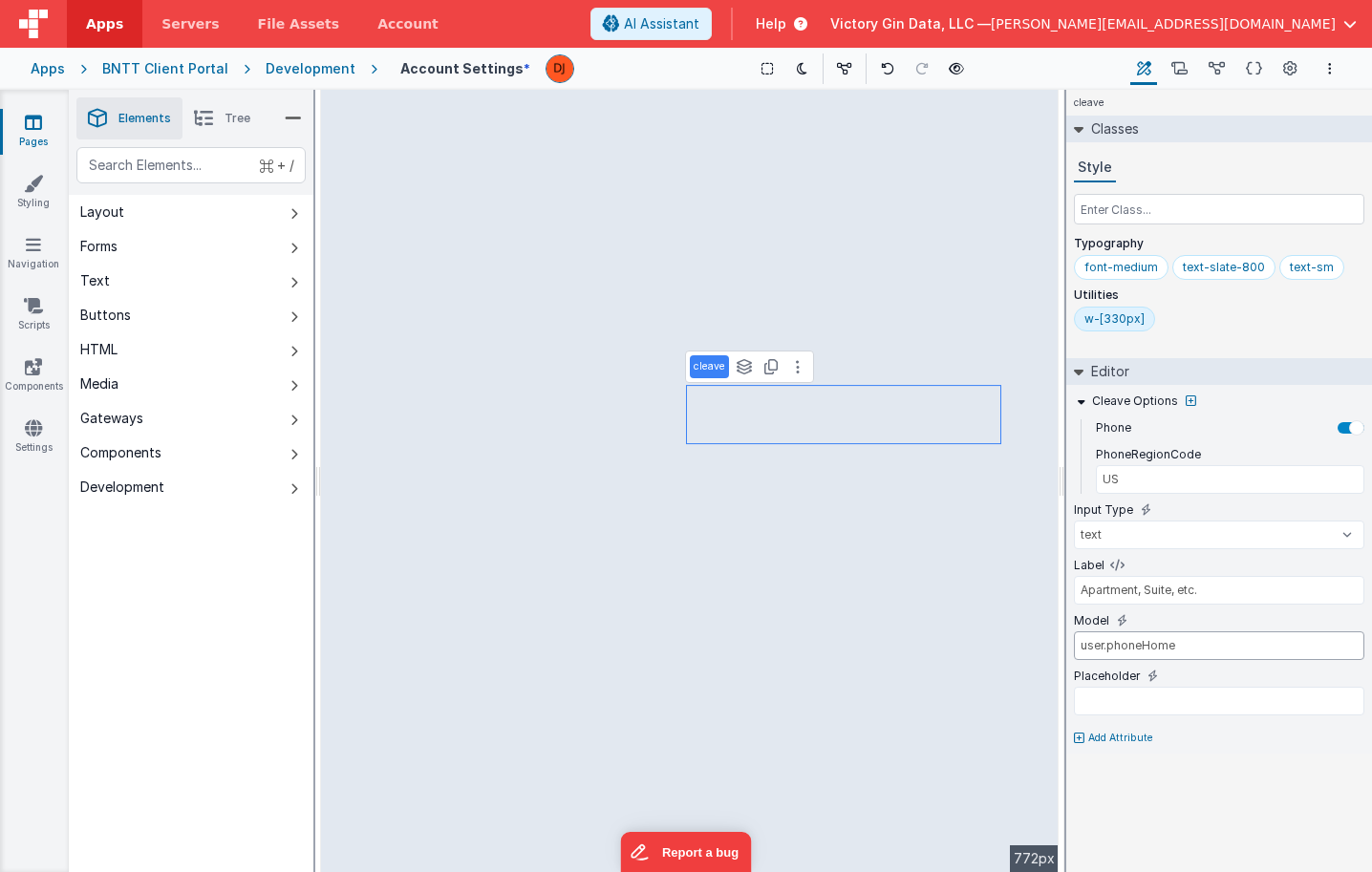
click at [1107, 646] on input "user.phoneHome" at bounding box center [1218, 645] width 290 height 28
type input "user.addressStreet2"
type input "Address"
type input "user.addressStreet1"
type input "Phone Number"
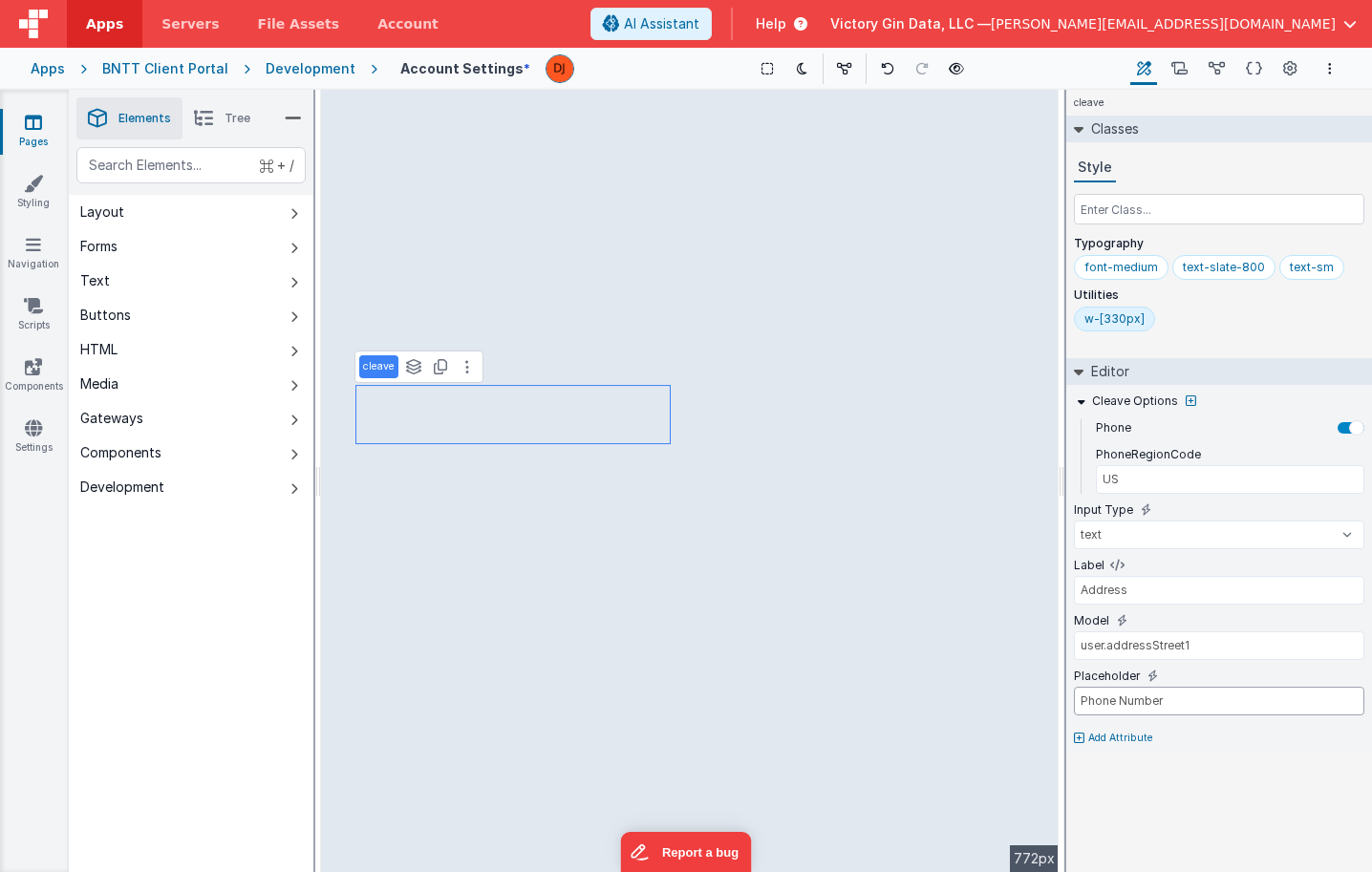
click at [1136, 703] on input "Phone Number" at bounding box center [1218, 700] width 290 height 28
type input "div"
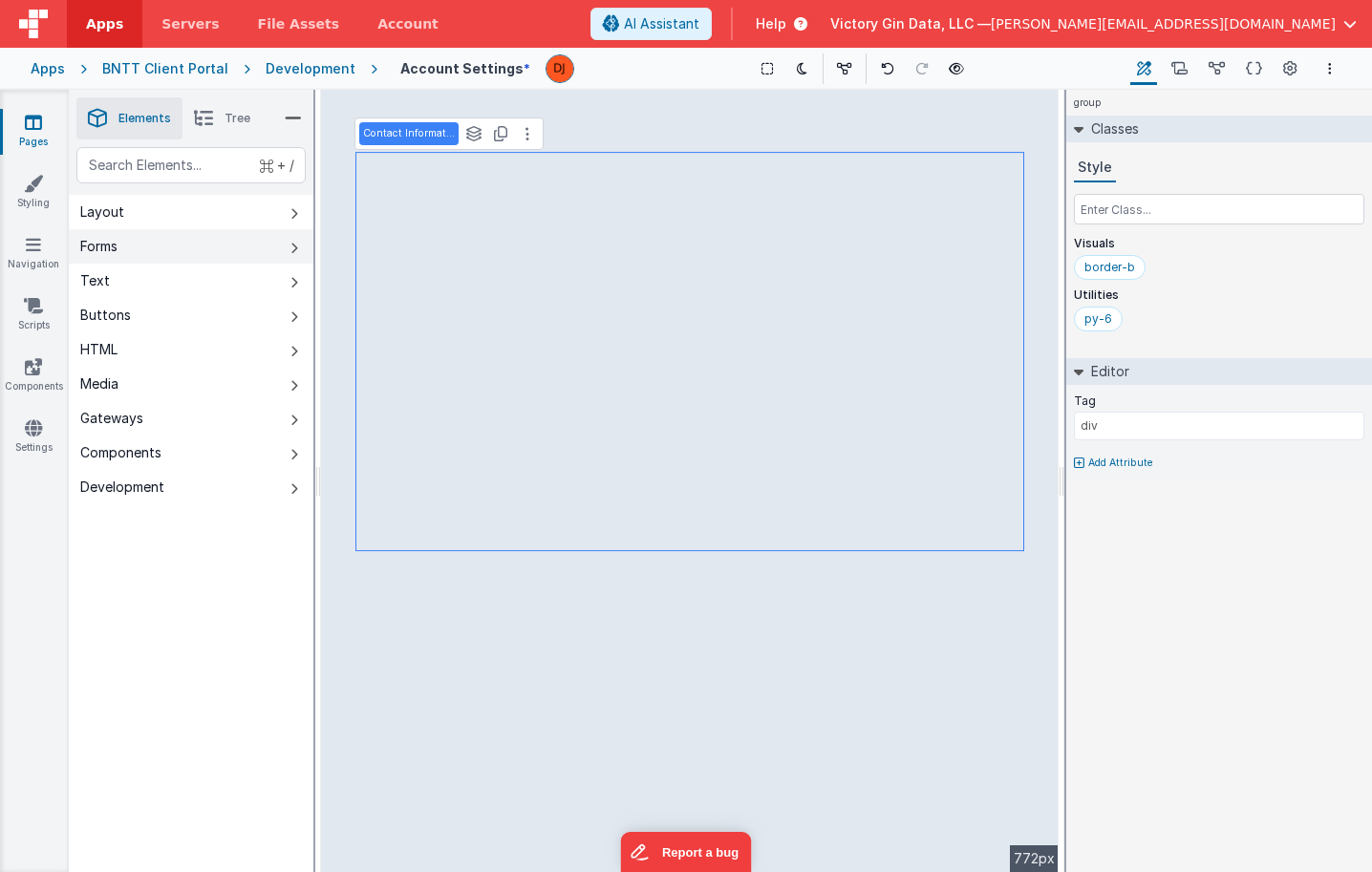
click at [157, 253] on button "Forms" at bounding box center [191, 245] width 244 height 34
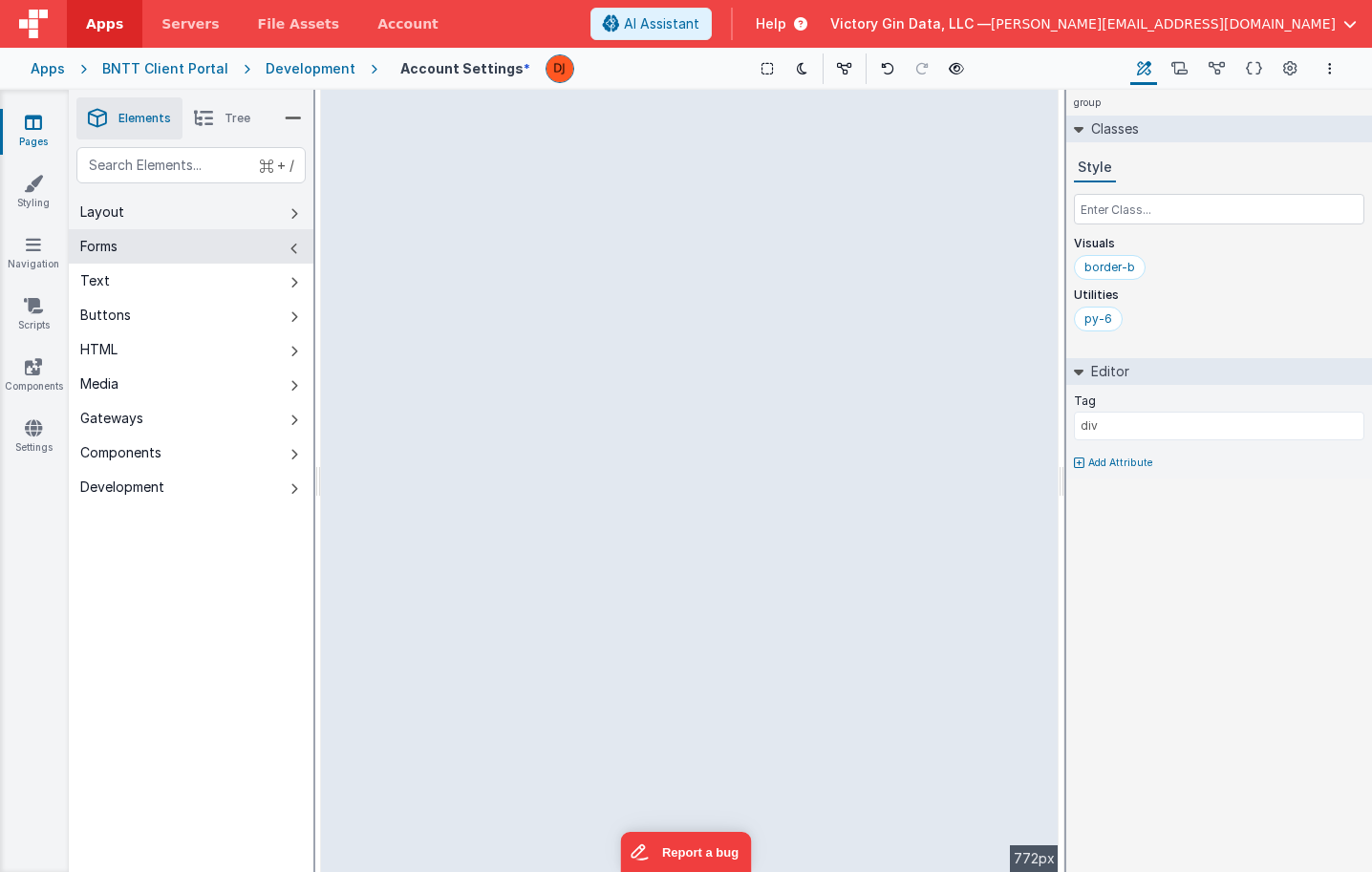
click at [155, 208] on button "Layout" at bounding box center [191, 211] width 244 height 34
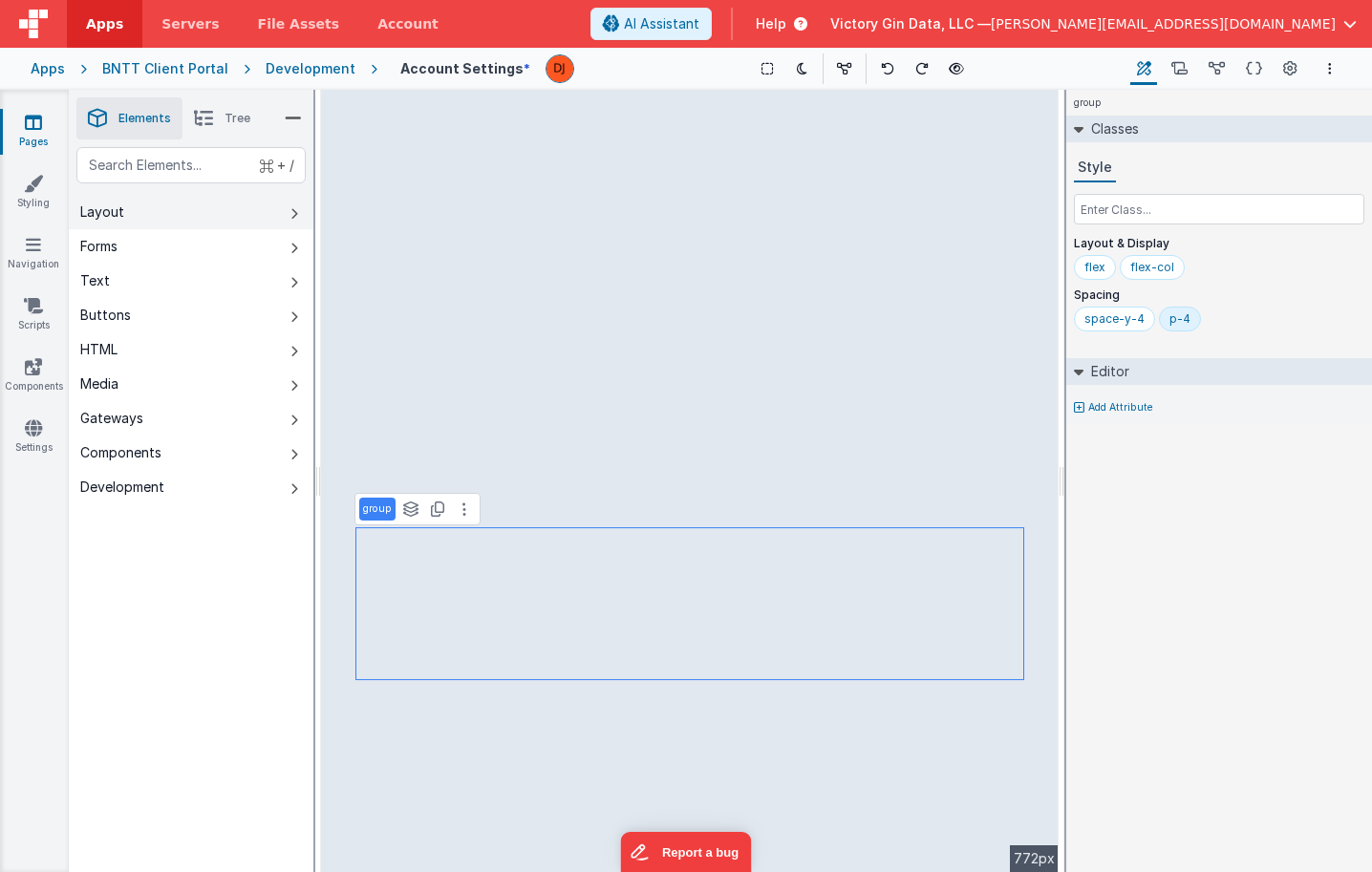
click at [190, 220] on button "Layout" at bounding box center [191, 211] width 244 height 34
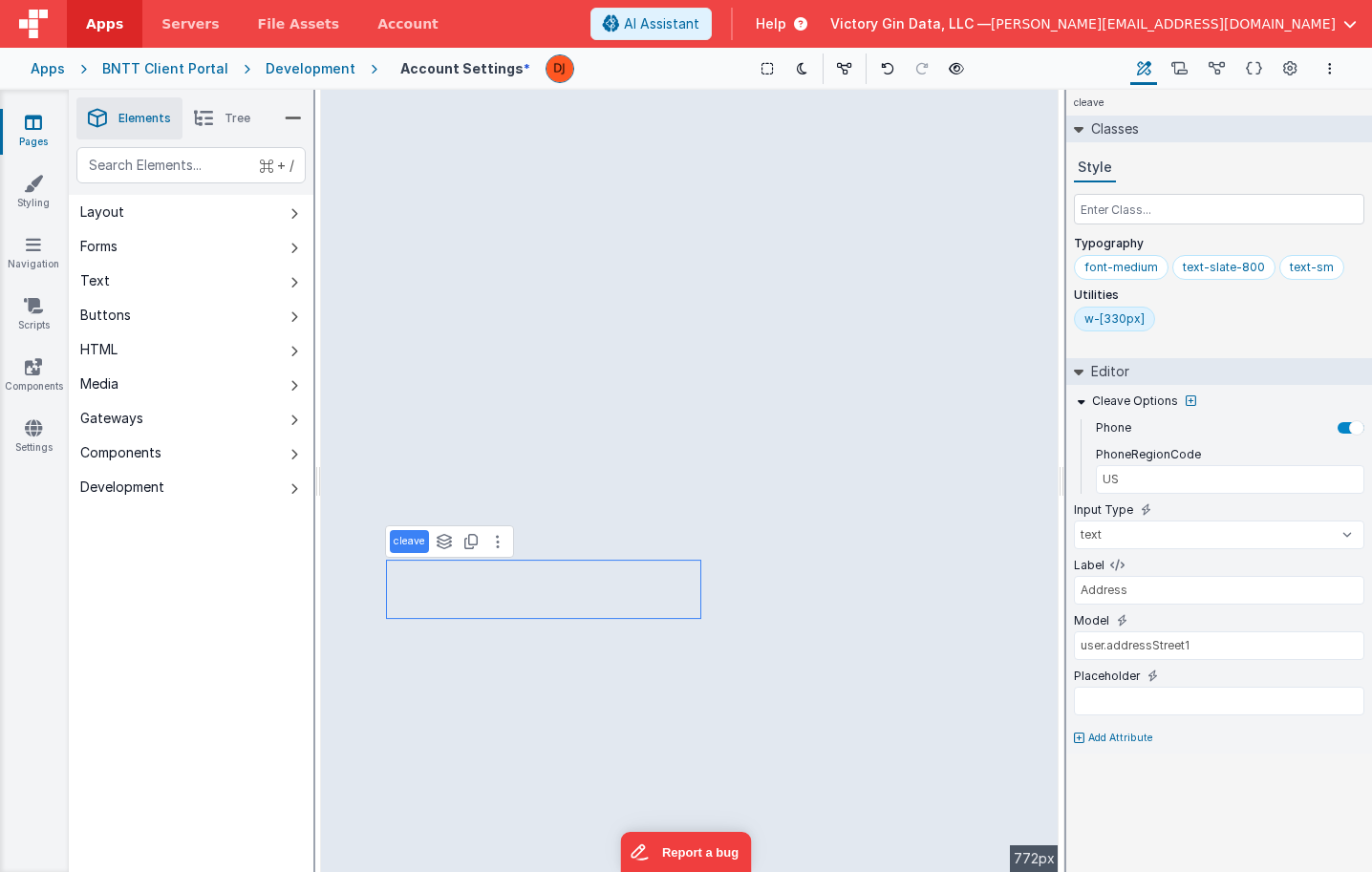
click at [1129, 313] on div "w-[330px]" at bounding box center [1115, 319] width 61 height 16
click at [1122, 316] on input "w-[330px]" at bounding box center [1123, 320] width 76 height 21
type input "w-[100px]"
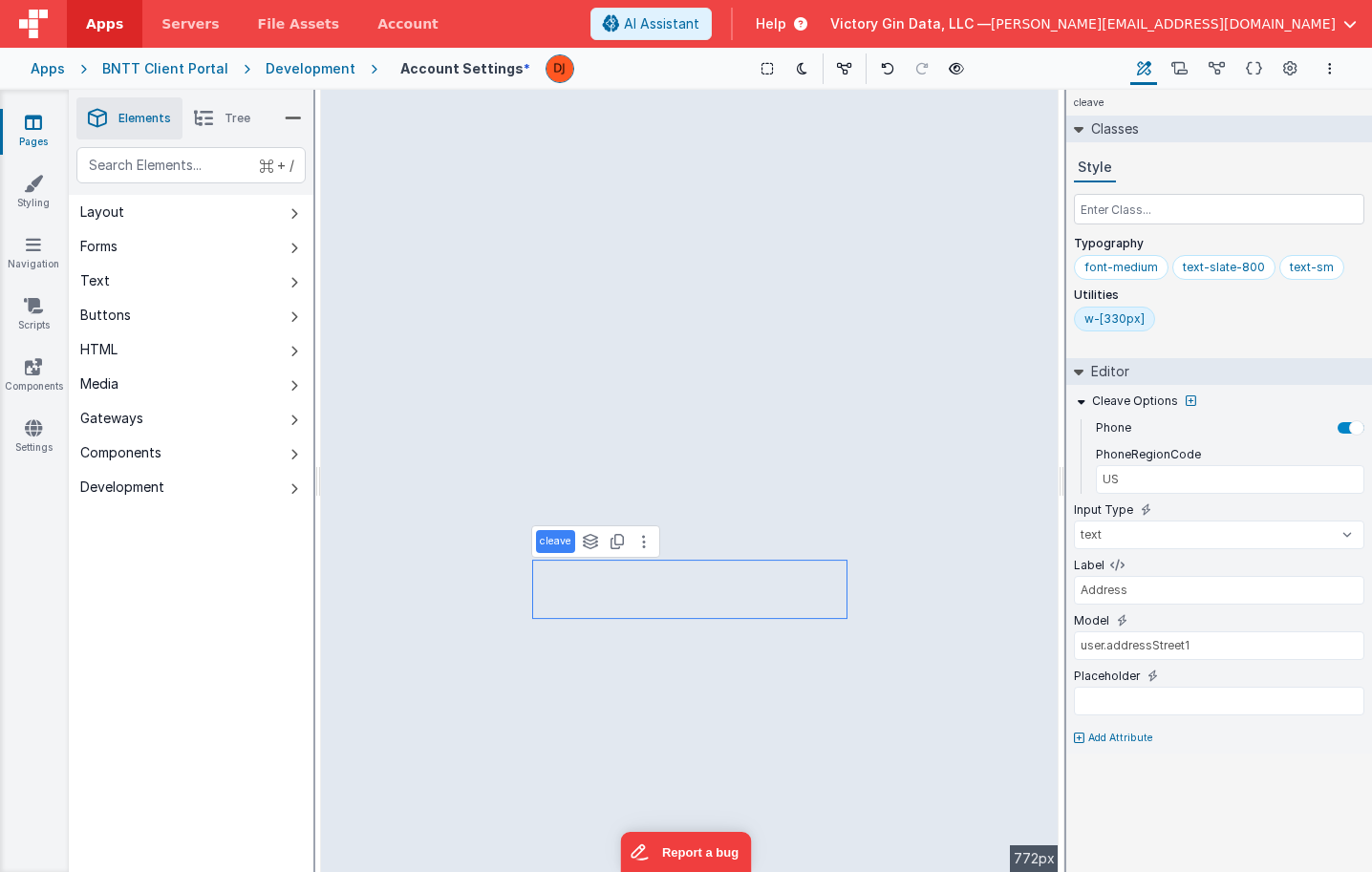
click at [1123, 318] on div "w-[330px]" at bounding box center [1115, 319] width 61 height 16
type input "100"
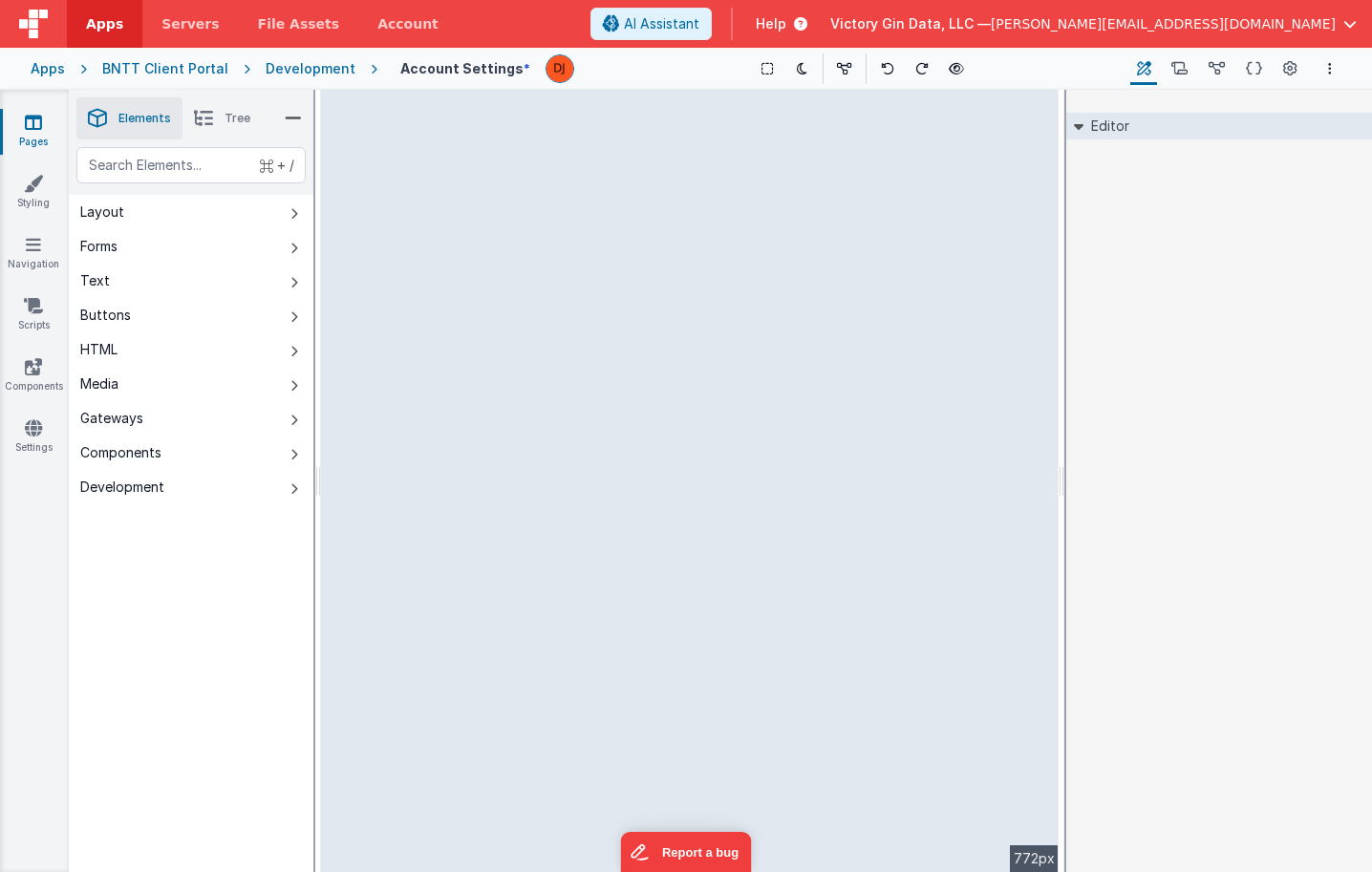
click at [1139, 314] on div "Editor DEV: Focus DEV: builderToggleConditionalCSS DEV: Remove DND DEV: updateS…" at bounding box center [1218, 481] width 306 height 782
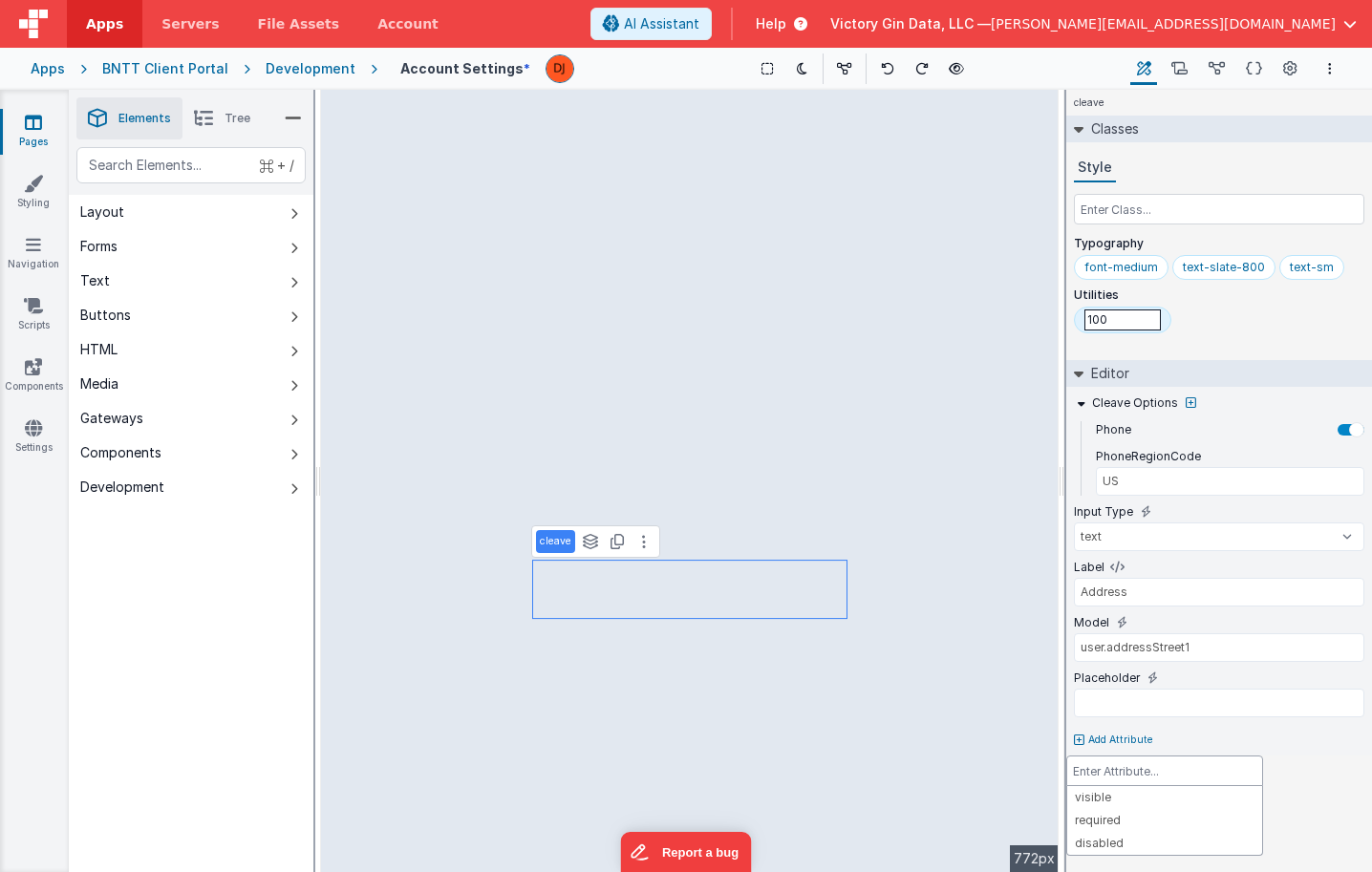
click at [1123, 335] on div at bounding box center [686, 436] width 1372 height 872
click at [1129, 295] on p "Utilities" at bounding box center [1218, 295] width 290 height 16
click at [1126, 320] on input "100" at bounding box center [1123, 320] width 76 height 21
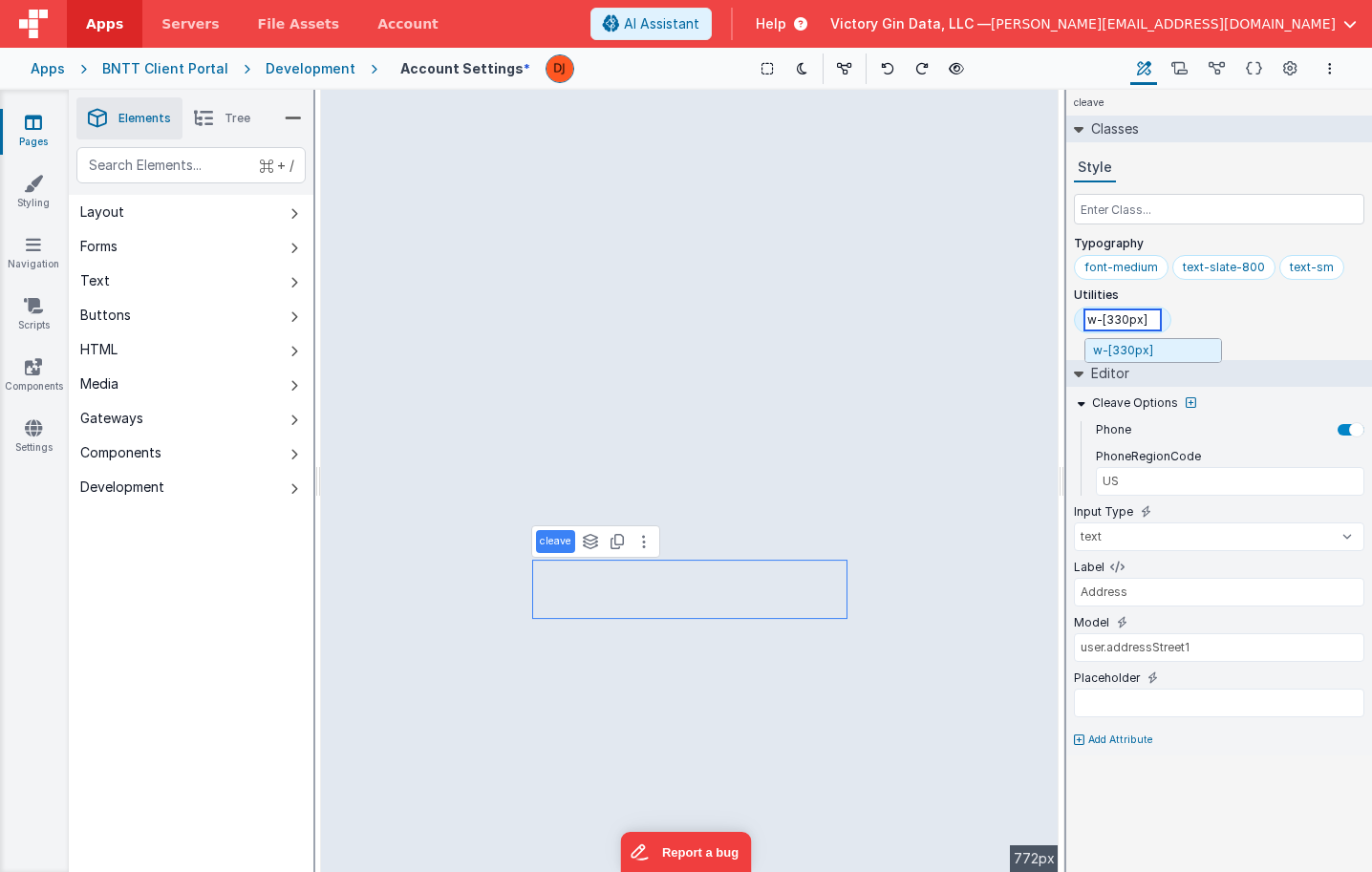
drag, startPoint x: 1109, startPoint y: 321, endPoint x: 1131, endPoint y: 324, distance: 22.2
click at [1131, 324] on input "w-[330px]" at bounding box center [1123, 320] width 76 height 21
type input "w-[200px]"
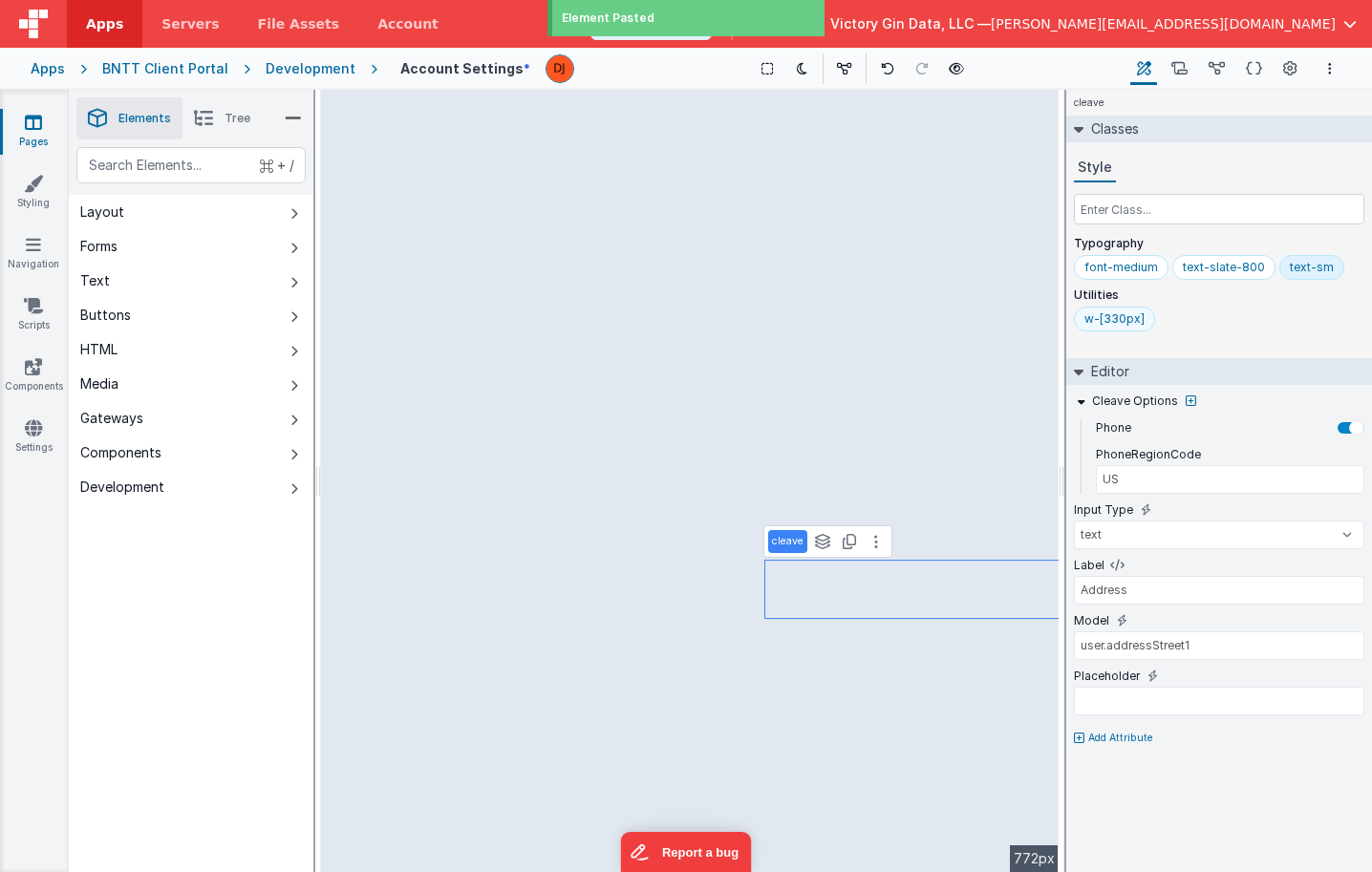
click at [1114, 320] on div "w-[330px]" at bounding box center [1115, 319] width 61 height 16
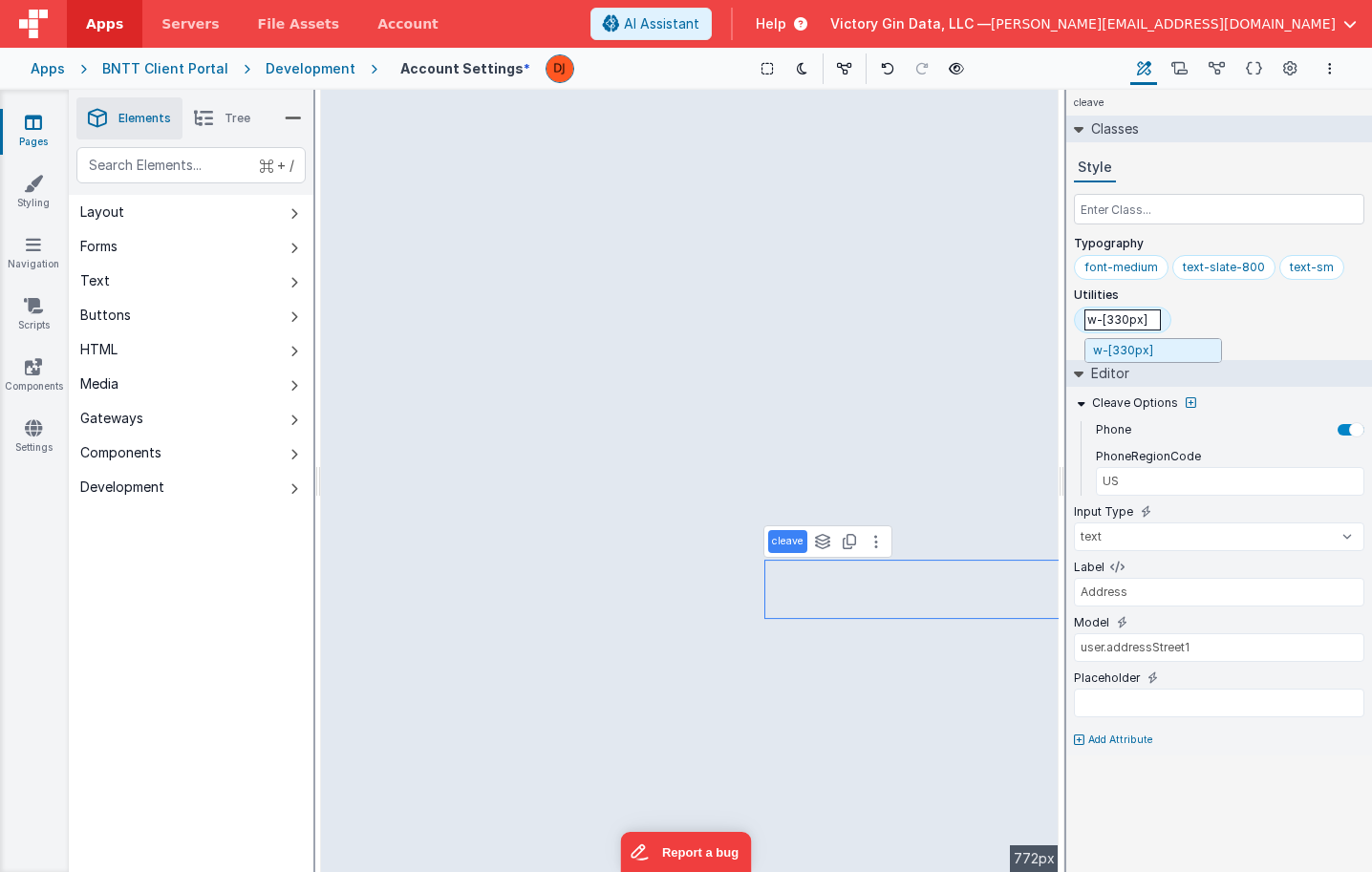
click at [1120, 323] on input "w-[330px]" at bounding box center [1123, 320] width 76 height 21
type input "w-[100px]"
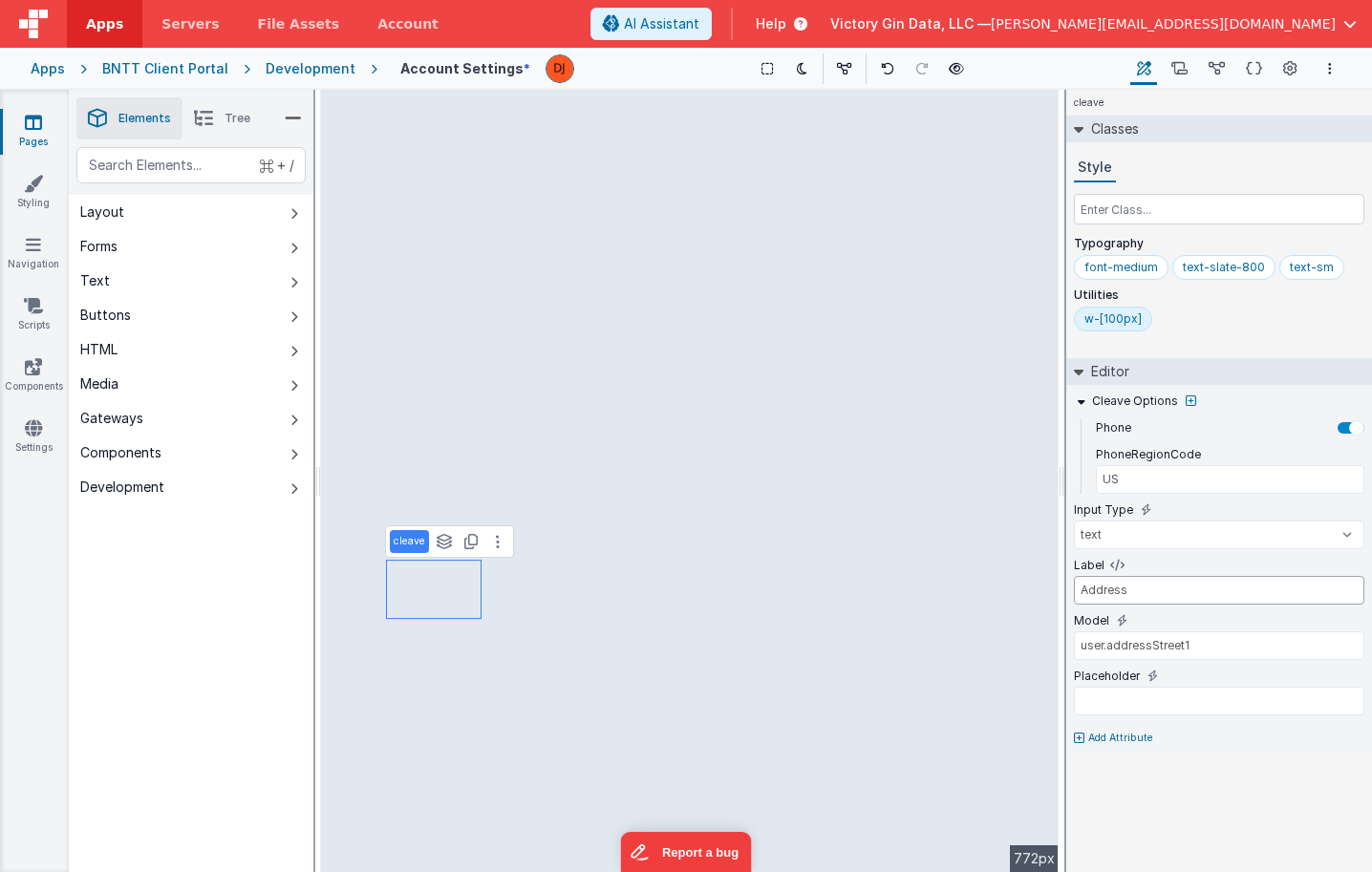
click at [1128, 599] on input "Address" at bounding box center [1218, 589] width 290 height 28
click at [1145, 590] on input "Address" at bounding box center [1218, 589] width 290 height 28
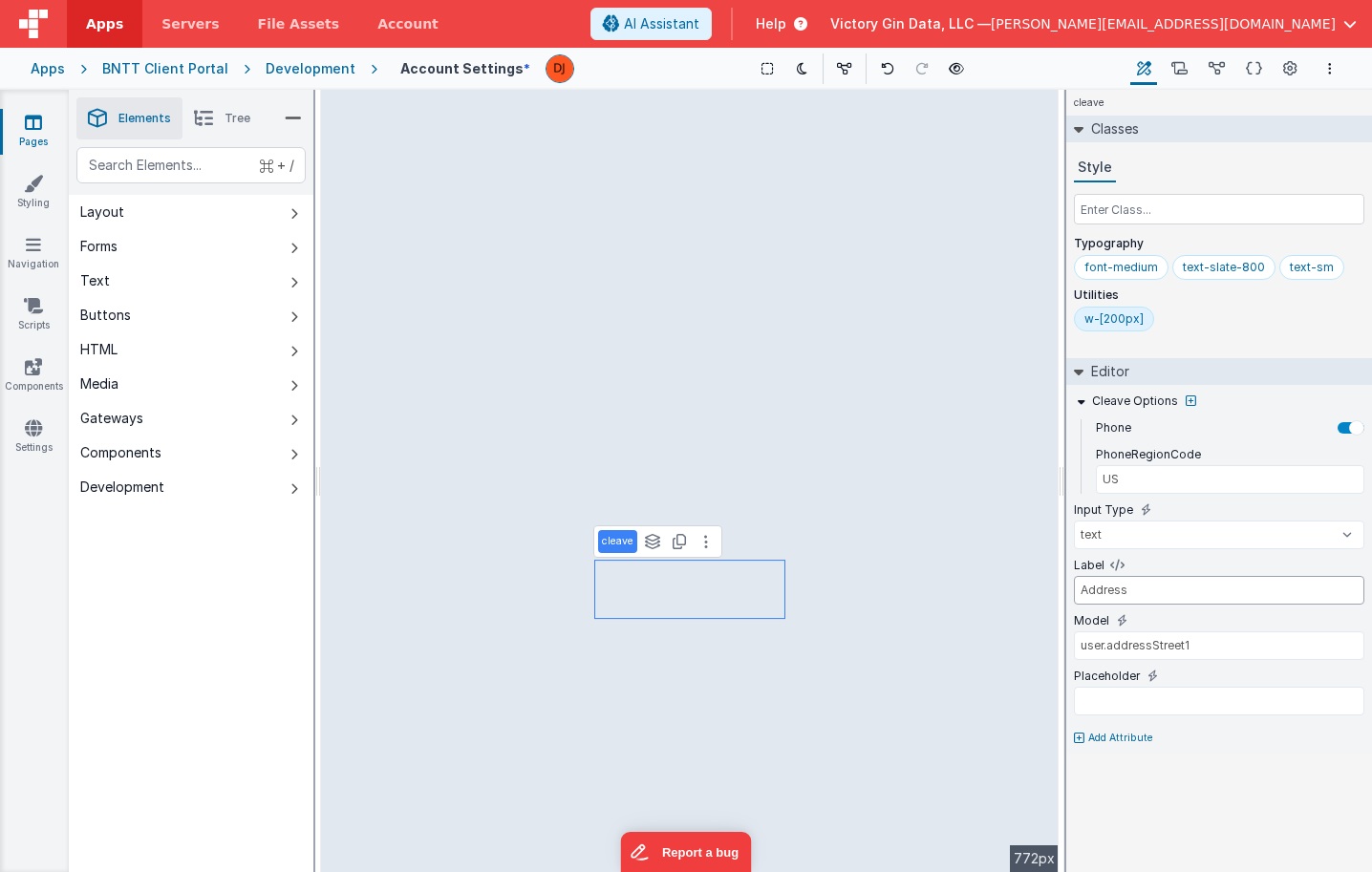
click at [1145, 590] on input "Address" at bounding box center [1218, 589] width 290 height 28
click at [1176, 591] on input "Address" at bounding box center [1218, 589] width 290 height 28
type input "Zip Code"
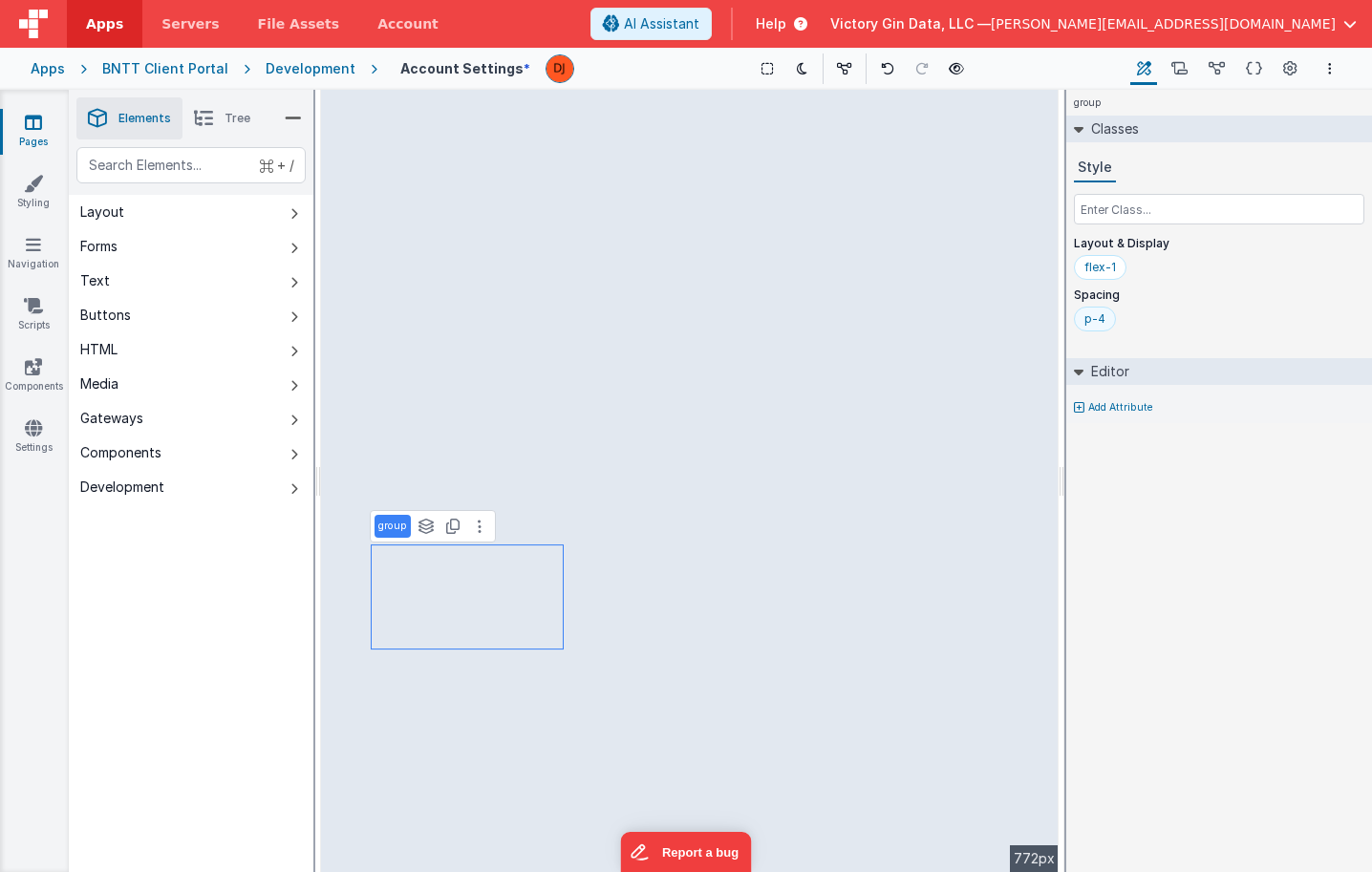
click at [1093, 323] on div "p-4" at bounding box center [1094, 319] width 21 height 16
click at [1093, 323] on input "p-4" at bounding box center [1123, 320] width 76 height 21
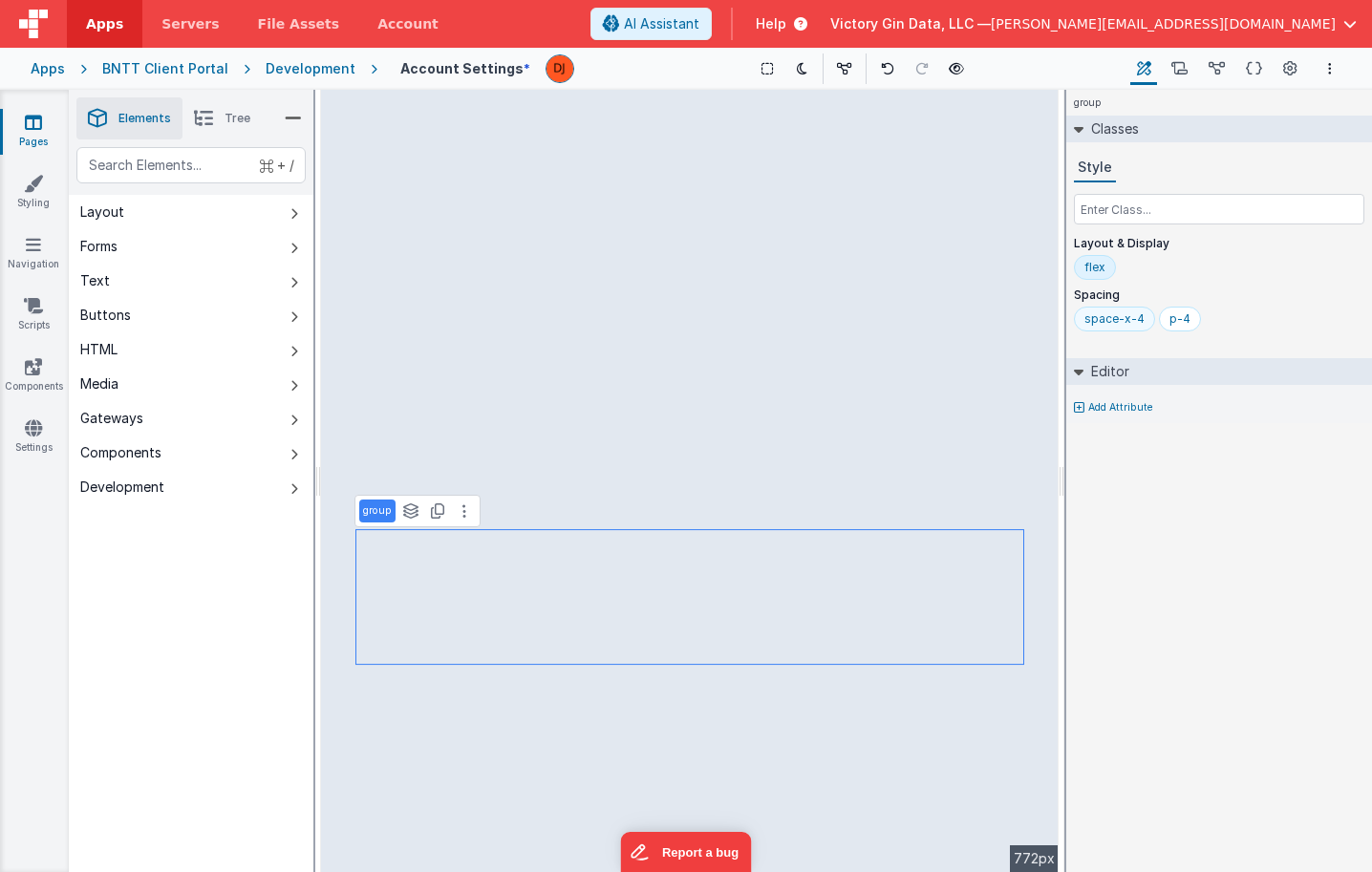
click at [1141, 321] on div "space-x-4" at bounding box center [1114, 319] width 81 height 24
click at [1141, 321] on input "space-x-4" at bounding box center [1123, 320] width 76 height 21
click at [1095, 321] on div "p-4" at bounding box center [1094, 319] width 21 height 16
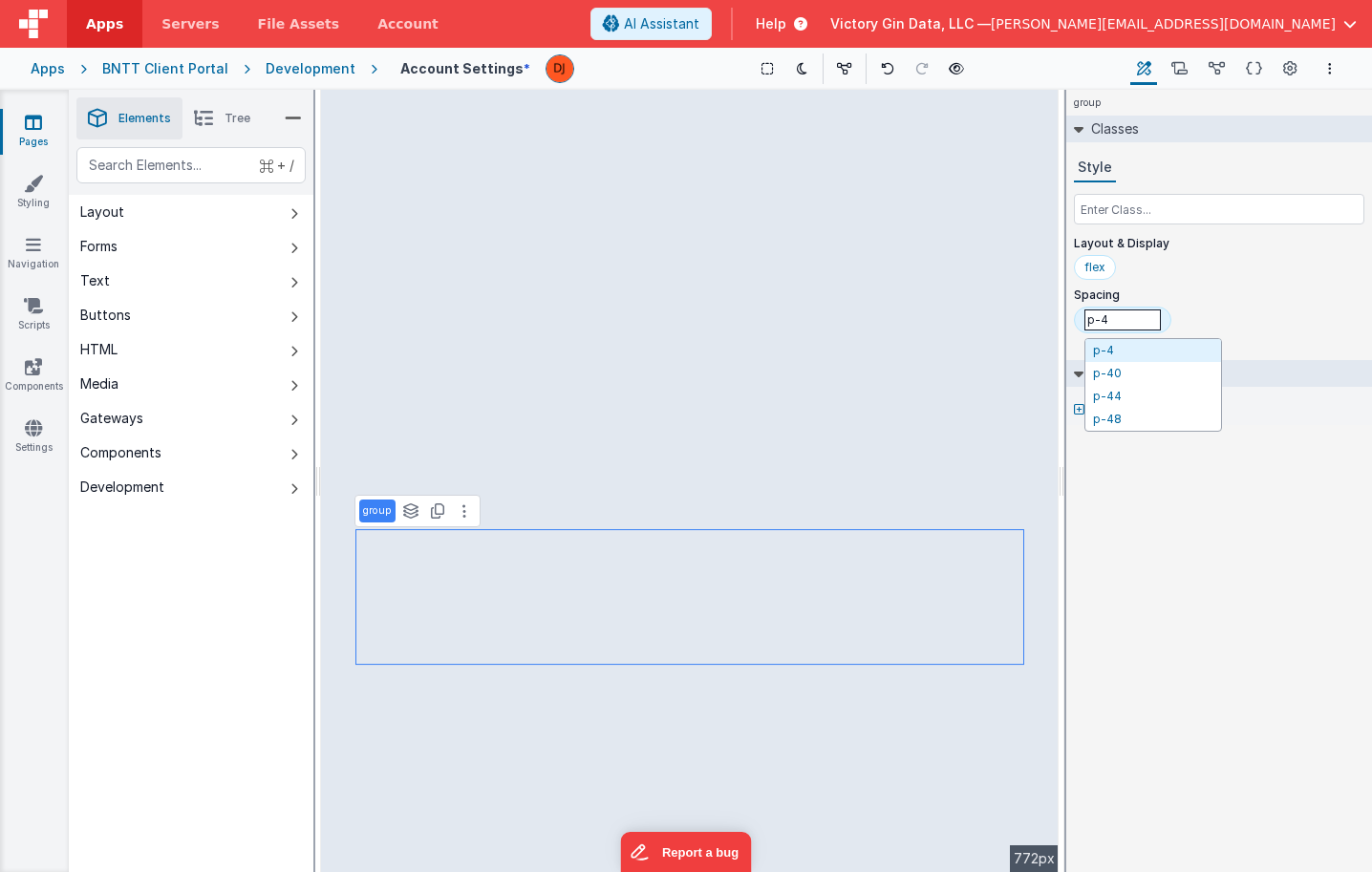
click at [1095, 321] on input "p-4" at bounding box center [1123, 320] width 76 height 21
click at [1182, 321] on div "p-4" at bounding box center [1179, 319] width 21 height 16
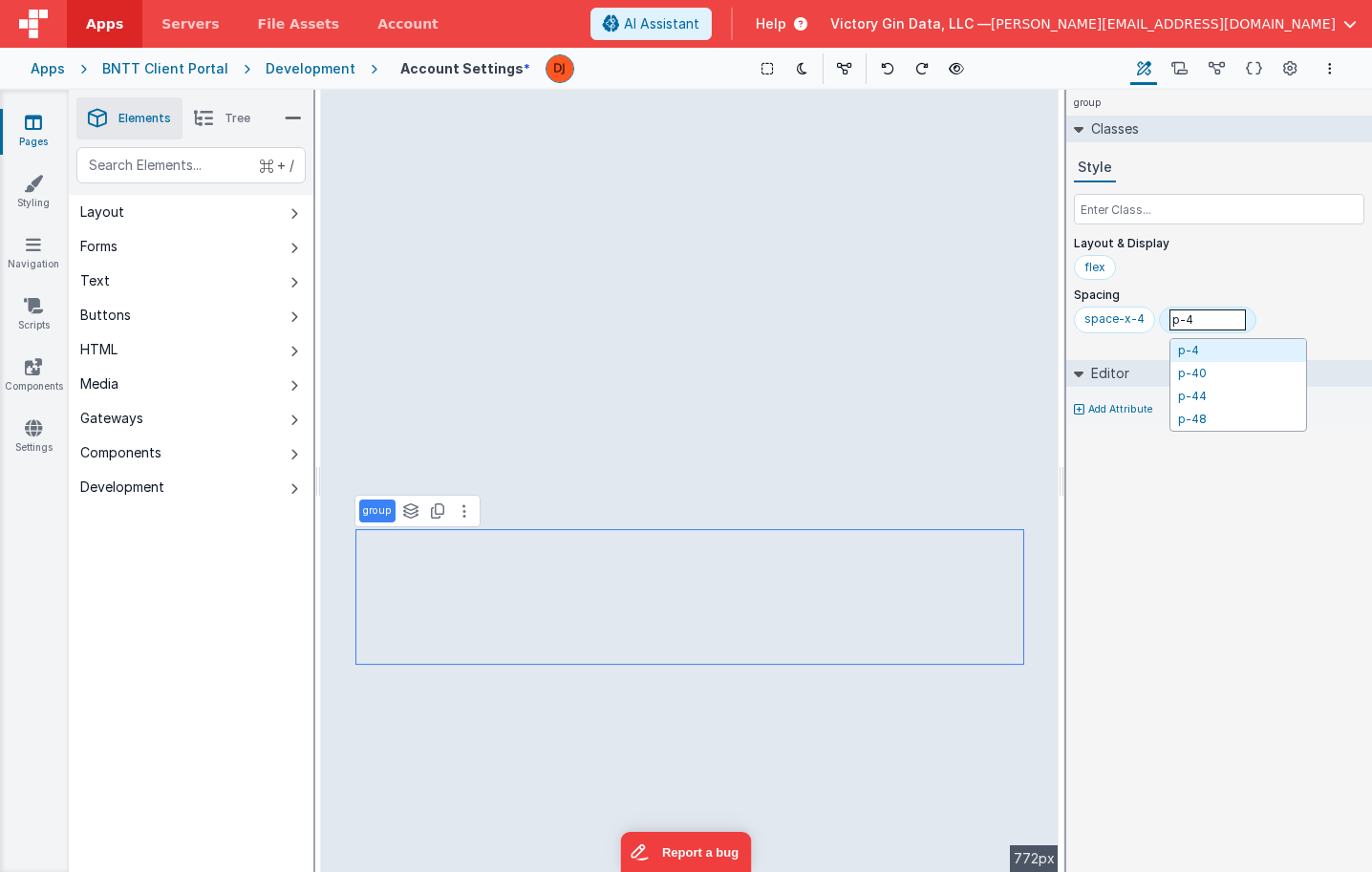
click at [1182, 321] on input "p-4" at bounding box center [1208, 320] width 76 height 21
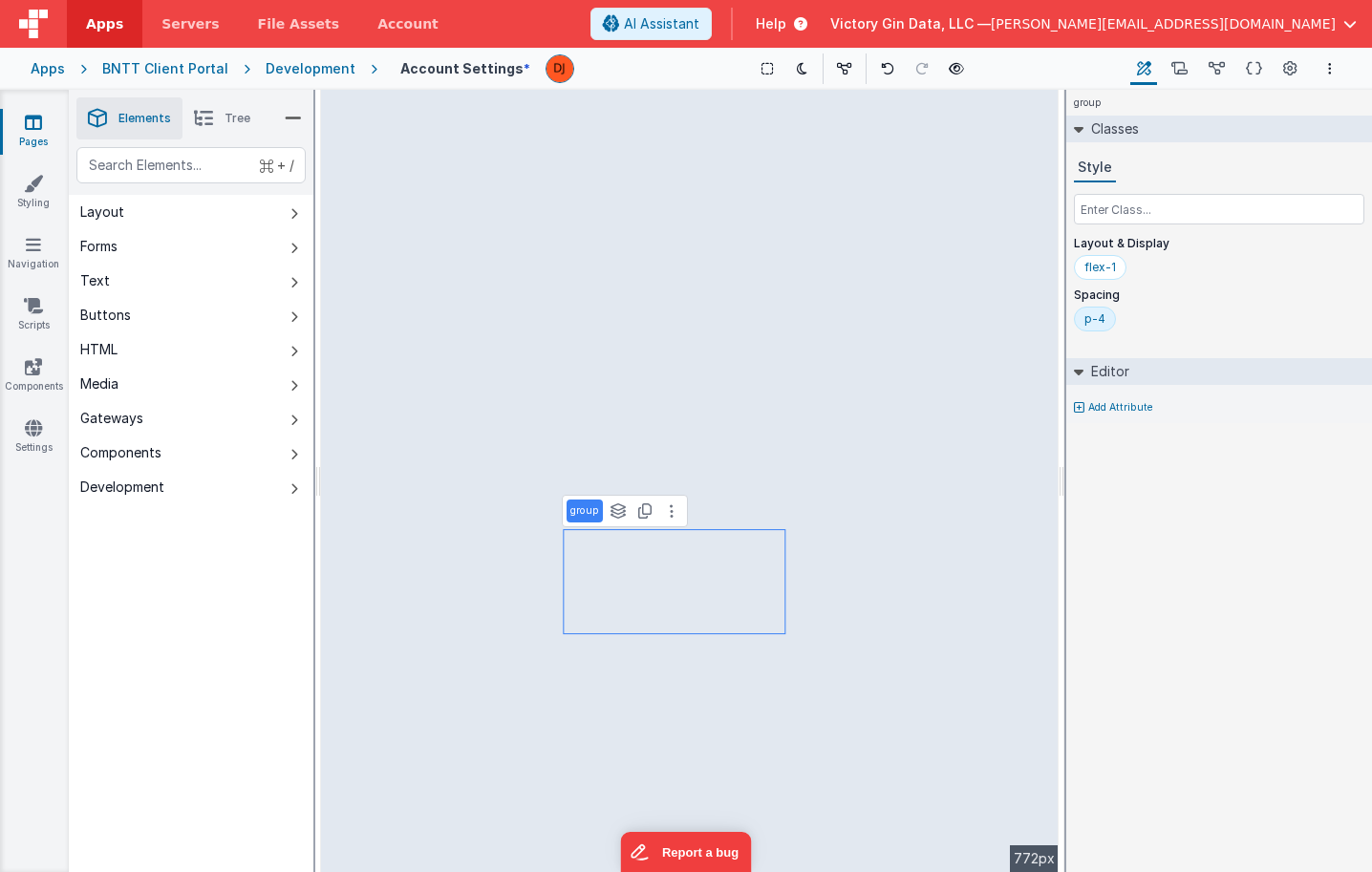
click at [1095, 313] on div "p-4" at bounding box center [1094, 319] width 21 height 16
click at [1095, 313] on input "p-4" at bounding box center [1123, 320] width 76 height 21
click at [1094, 309] on div "p-4" at bounding box center [1094, 319] width 42 height 24
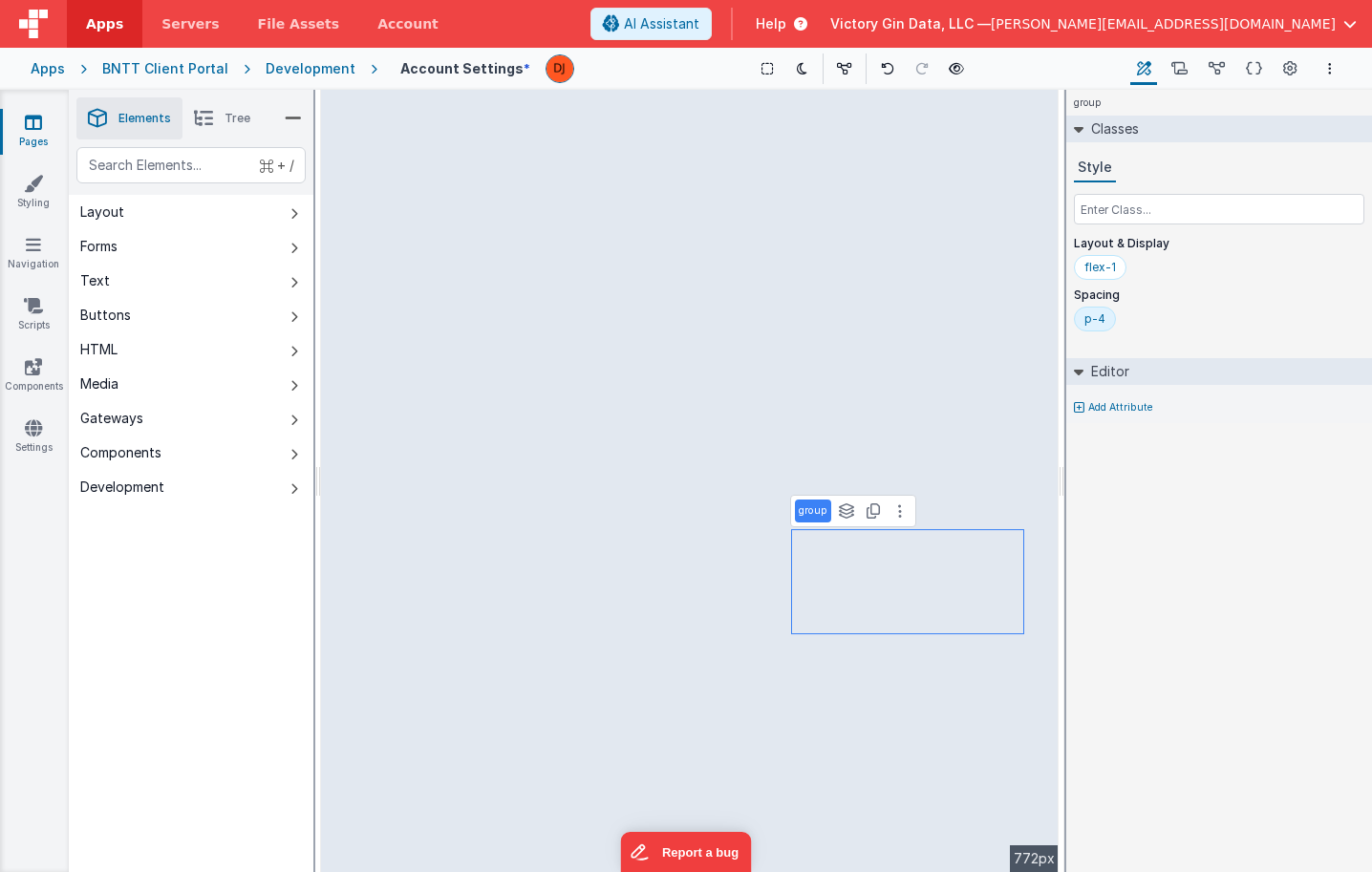
click at [1094, 309] on div "p-4" at bounding box center [1094, 319] width 42 height 24
click at [1094, 309] on div "p-4 p-4 p-40 p-44 p-48" at bounding box center [1123, 320] width 98 height 26
click at [1094, 309] on div "p-4" at bounding box center [1094, 319] width 42 height 24
click at [1095, 326] on div "p-4" at bounding box center [1094, 319] width 21 height 16
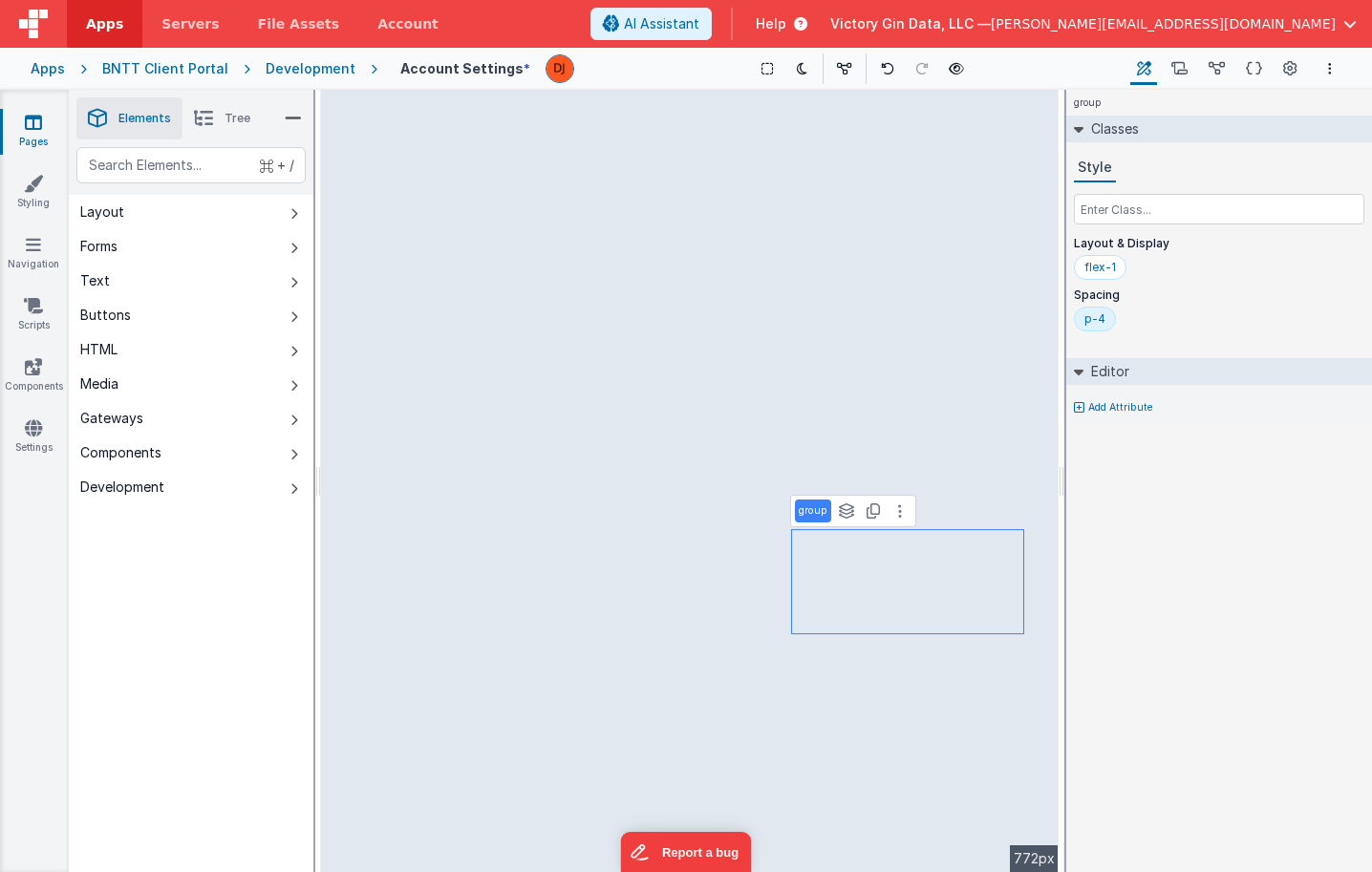
click at [1102, 312] on div "p-4" at bounding box center [1094, 319] width 21 height 16
click at [1102, 312] on input "p-4" at bounding box center [1123, 320] width 76 height 21
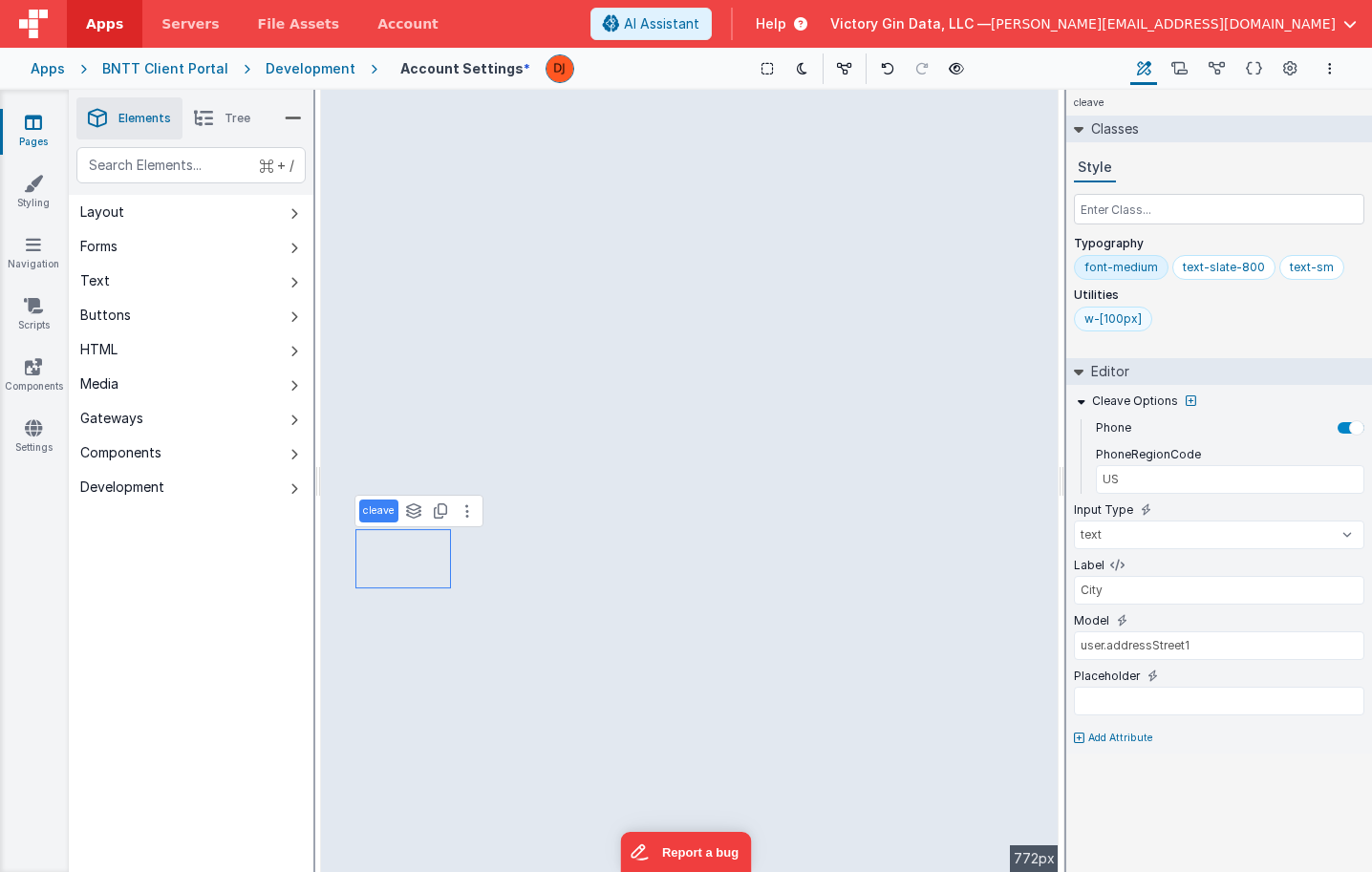
click at [1116, 319] on div "w-[100px]" at bounding box center [1113, 319] width 58 height 16
click at [1112, 321] on input "w-[100px]" at bounding box center [1123, 320] width 76 height 21
type input "w-[300px]"
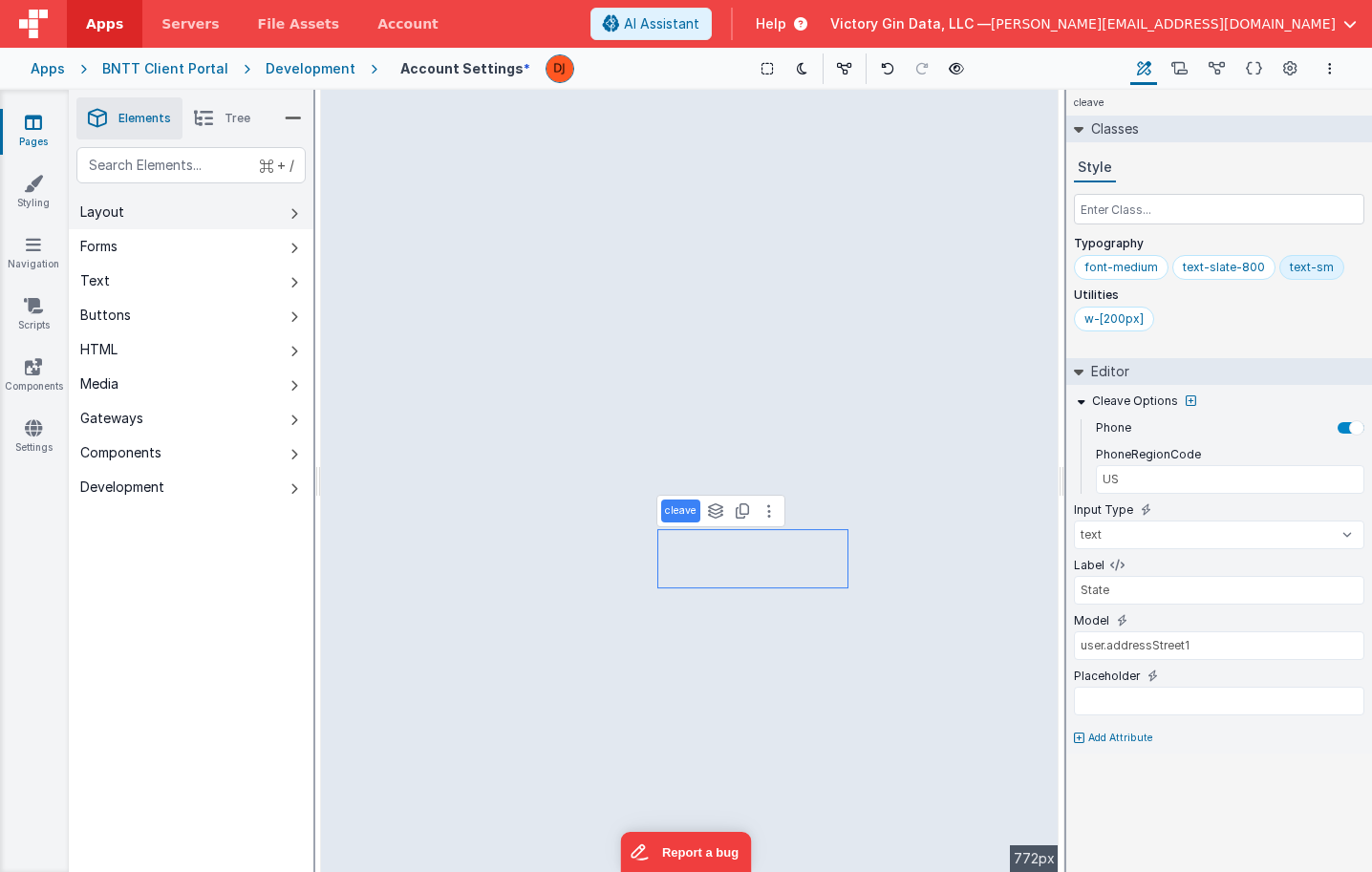
click at [131, 204] on button "Layout" at bounding box center [191, 211] width 244 height 34
click at [140, 237] on button "Forms" at bounding box center [191, 245] width 244 height 34
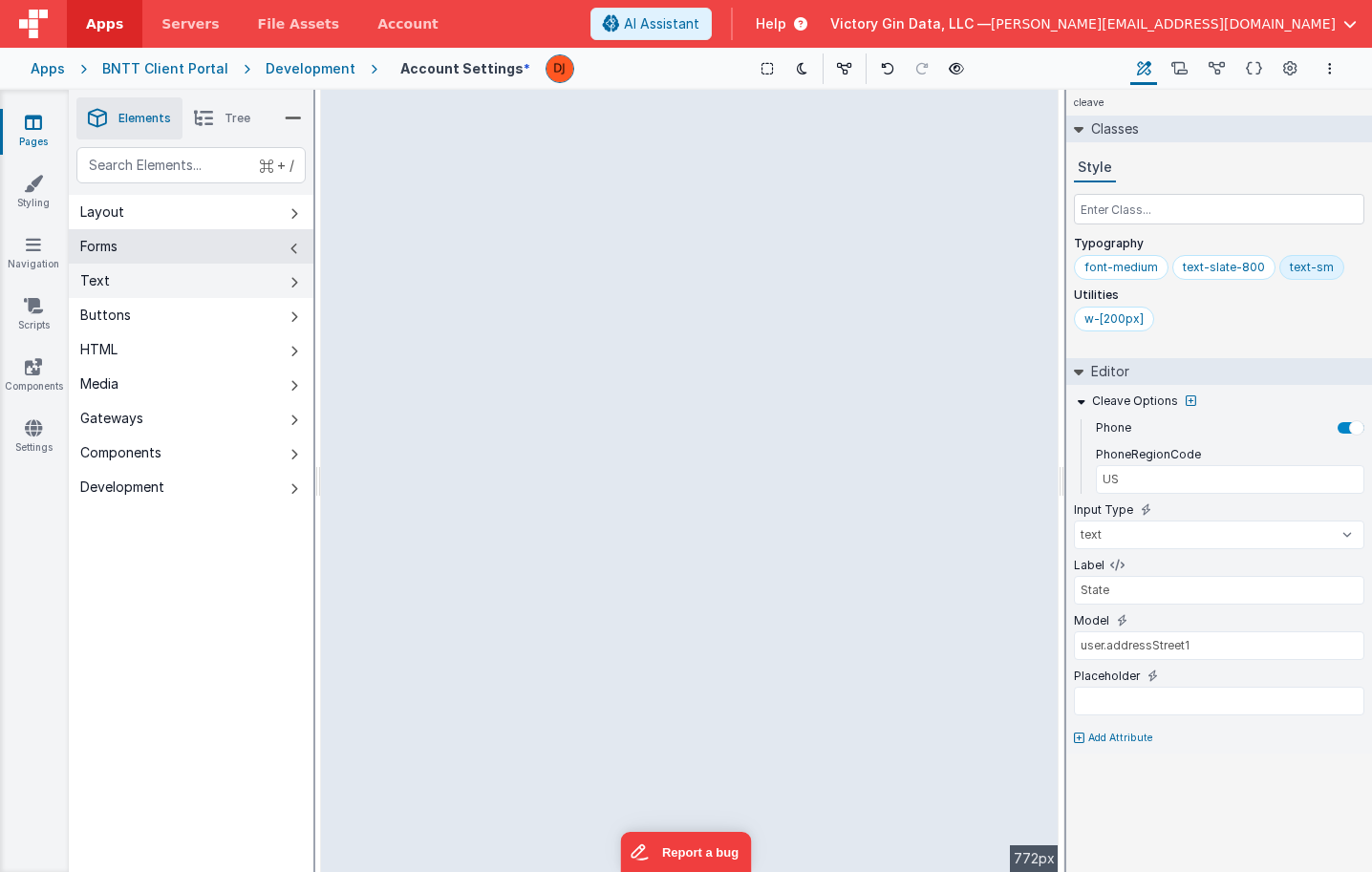
click at [182, 286] on button "Text" at bounding box center [191, 281] width 244 height 34
click at [202, 332] on button "HTML" at bounding box center [191, 349] width 244 height 34
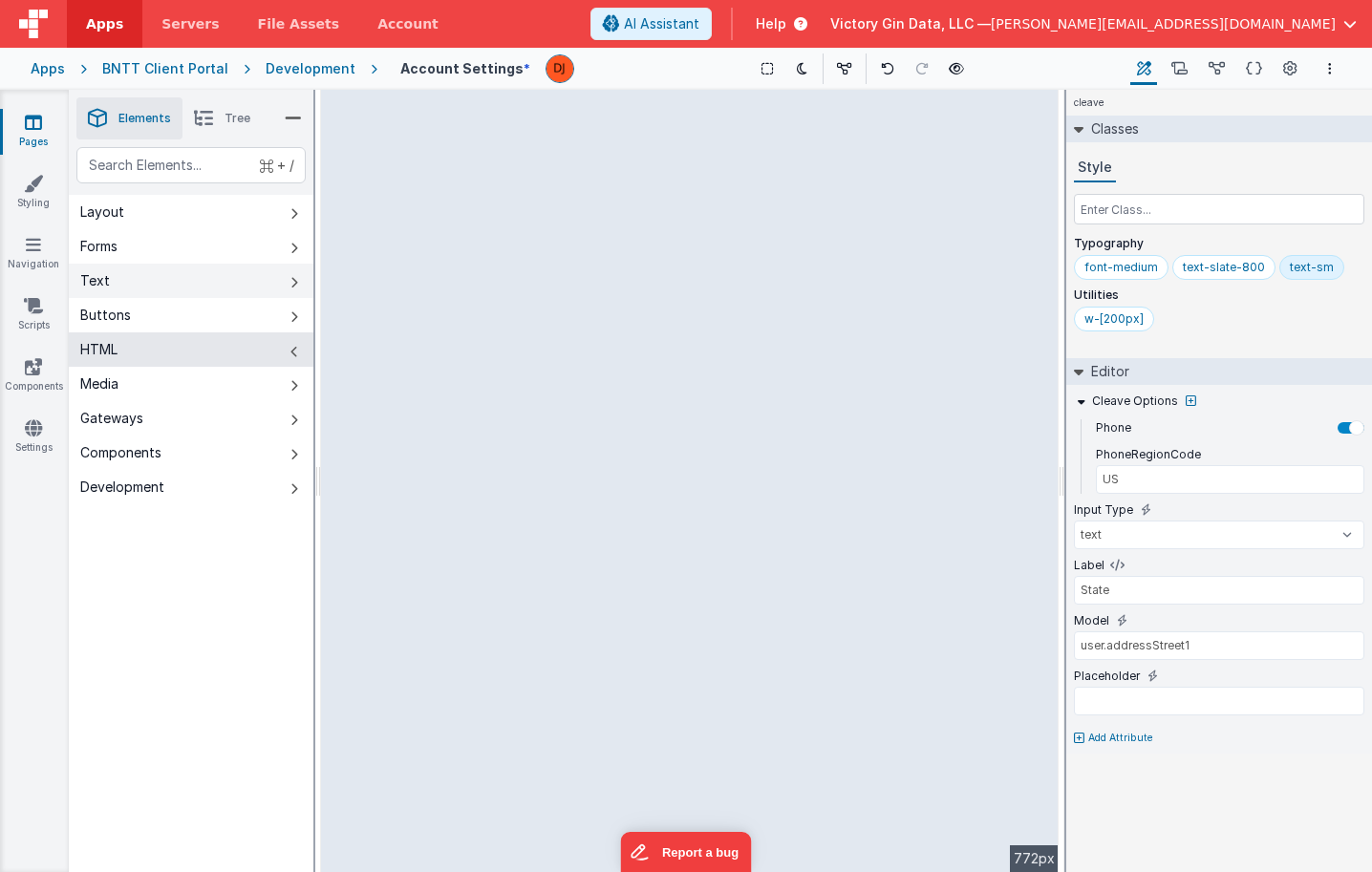
click at [170, 279] on button "Text" at bounding box center [191, 281] width 244 height 34
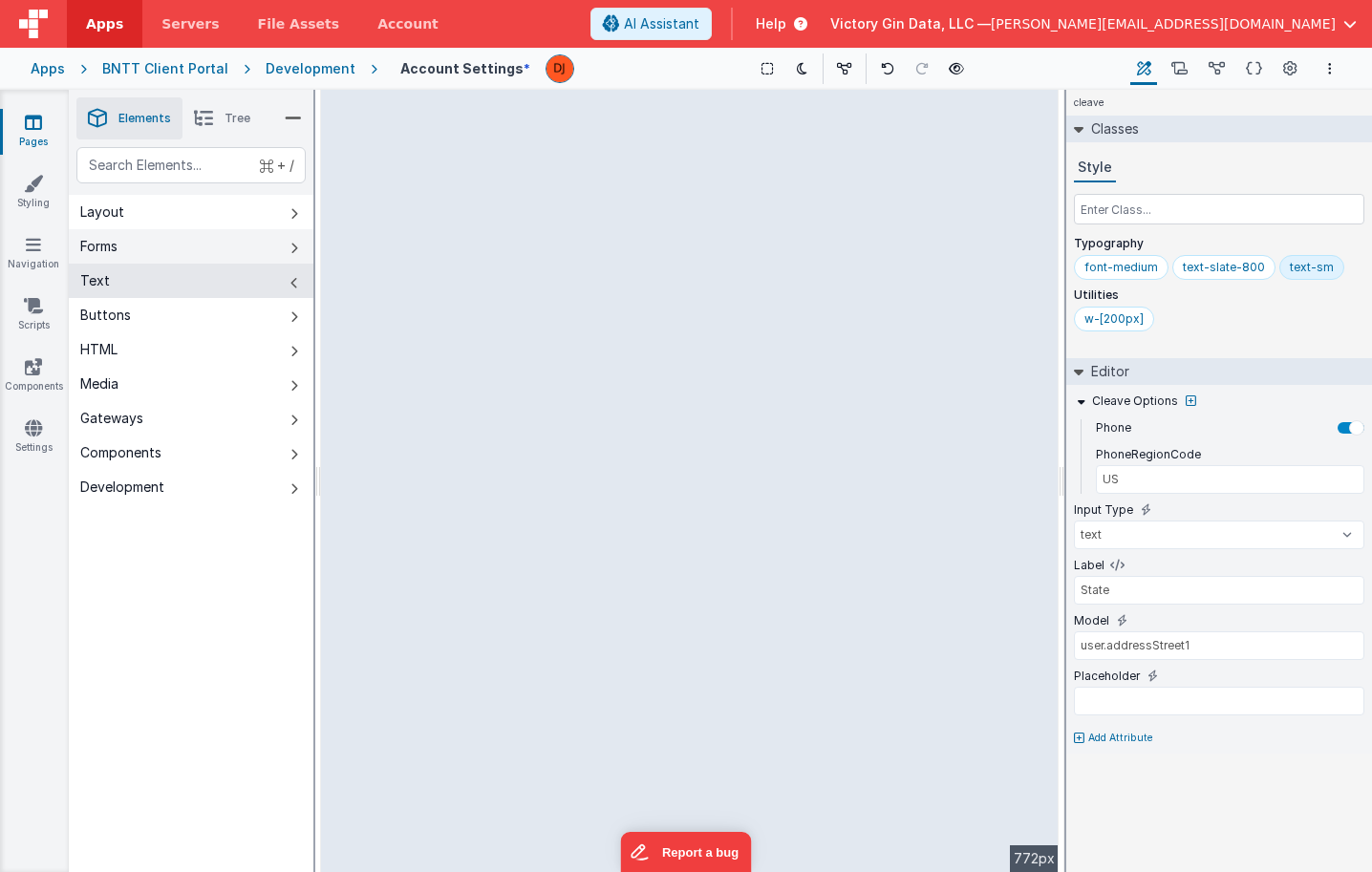
click at [196, 240] on button "Forms" at bounding box center [191, 245] width 244 height 34
select select "required"
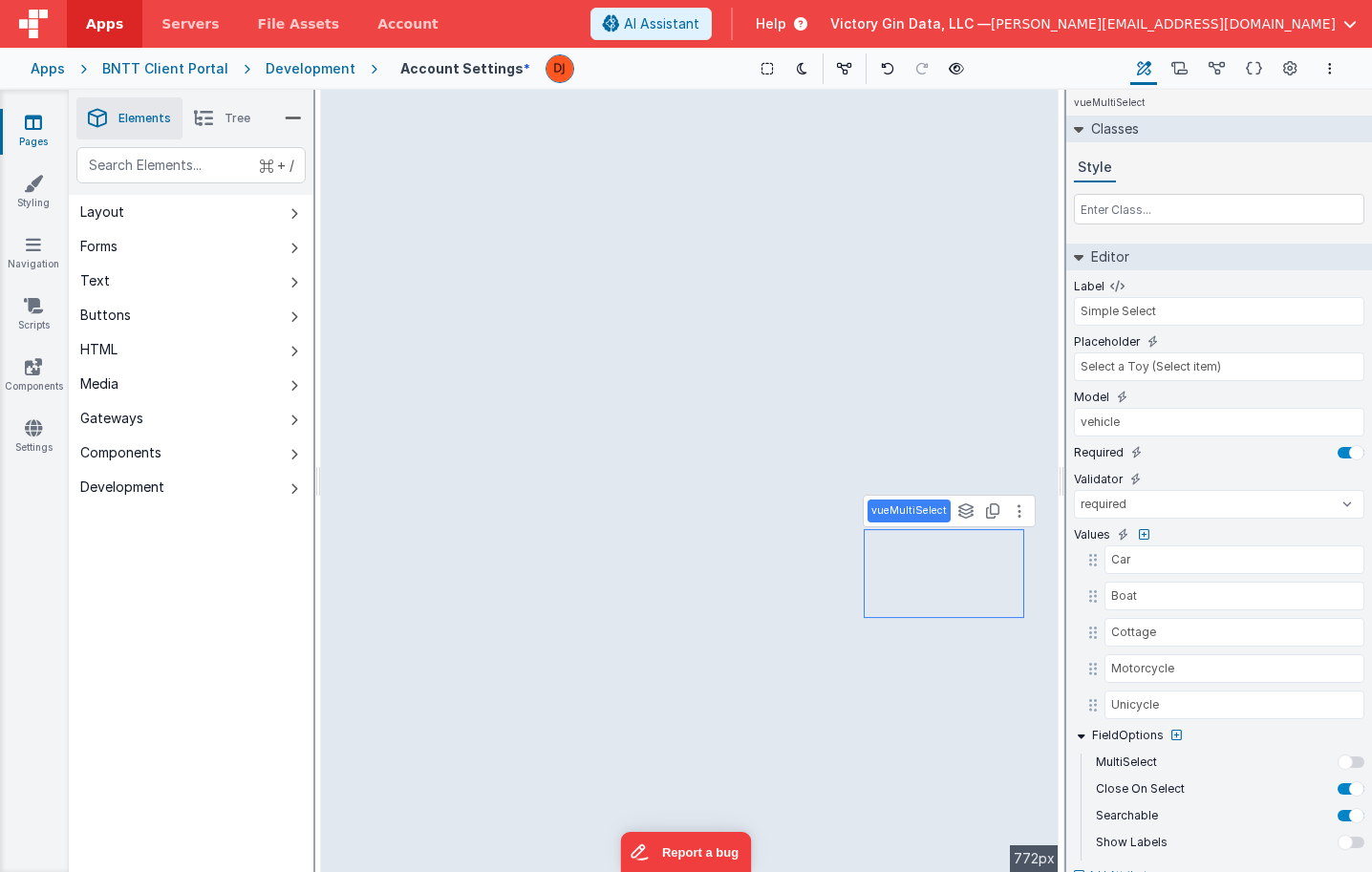
type input "US"
type input "Zip Code"
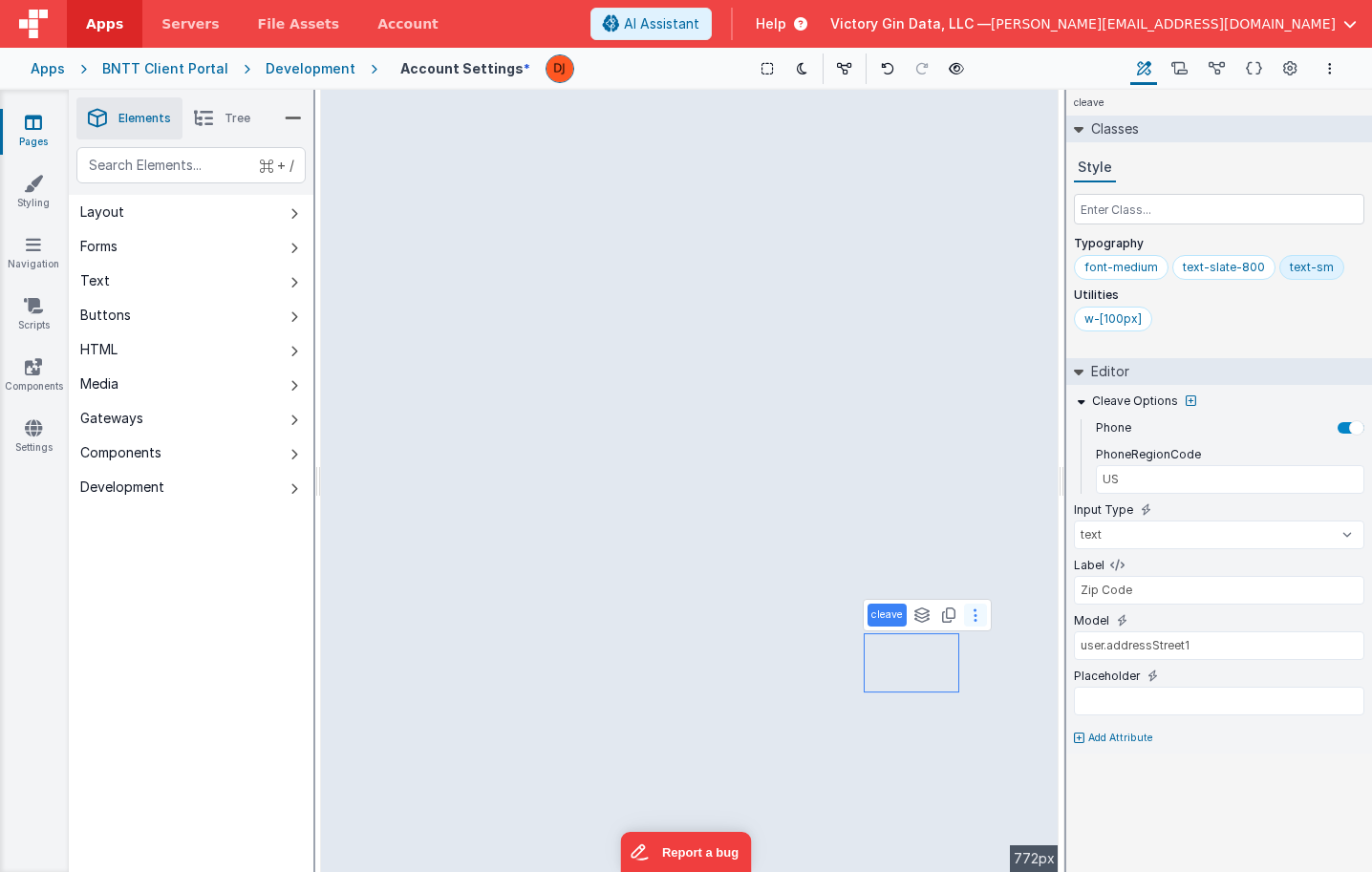
click at [977, 619] on button at bounding box center [975, 614] width 22 height 22
click at [975, 619] on icon at bounding box center [975, 615] width 4 height 16
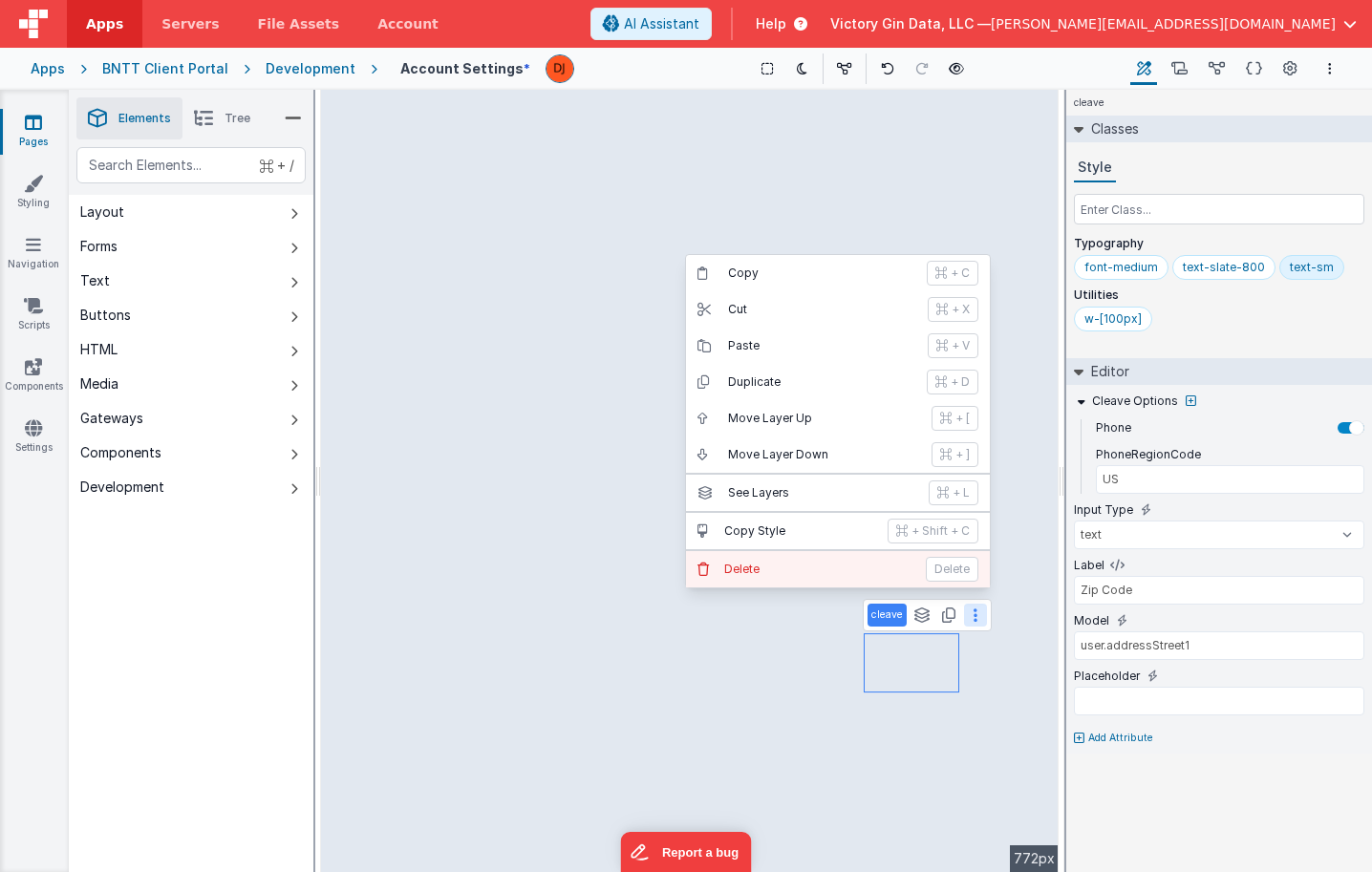
click at [867, 567] on p "Delete" at bounding box center [819, 569] width 190 height 16
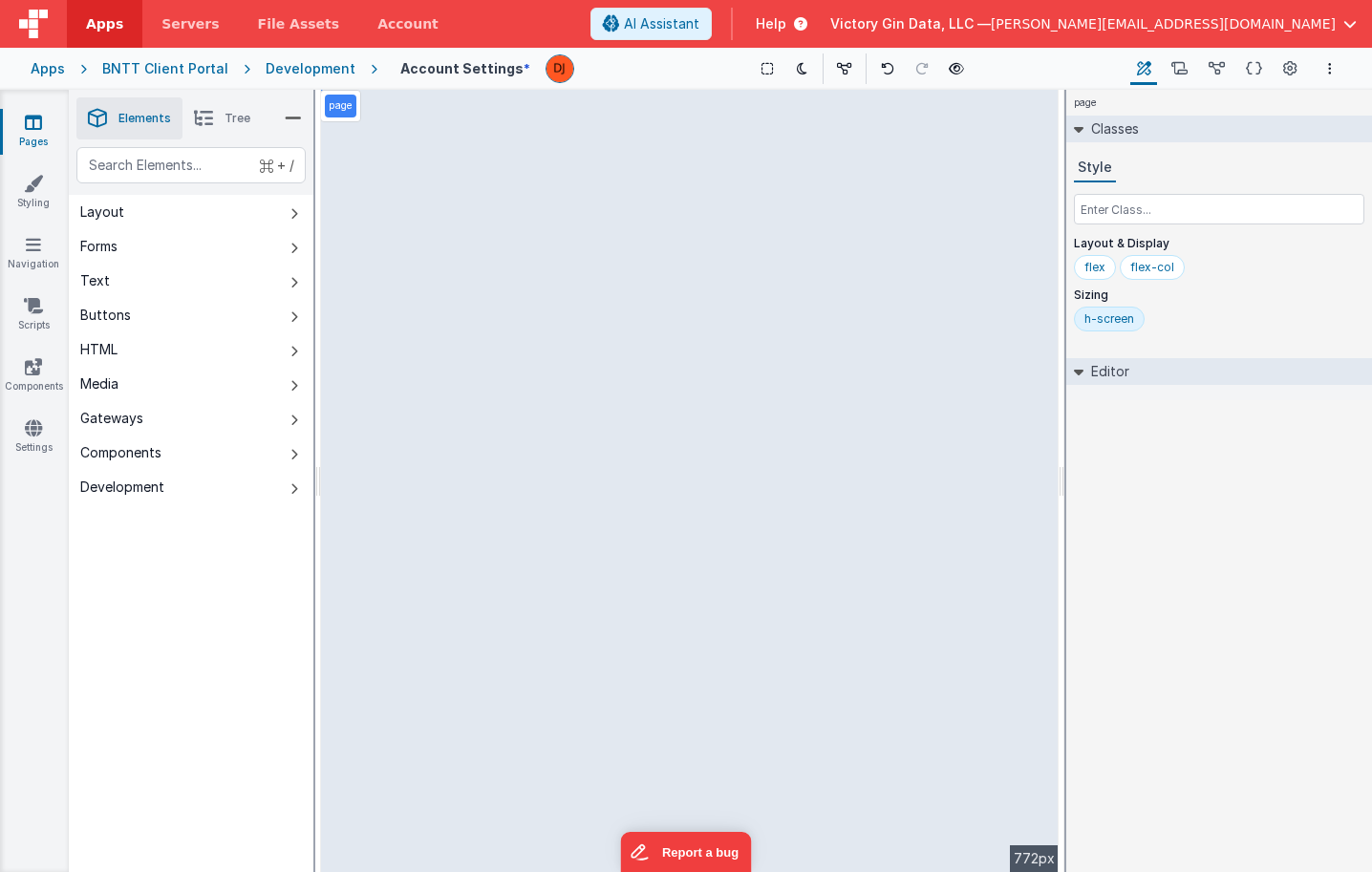
select select "required"
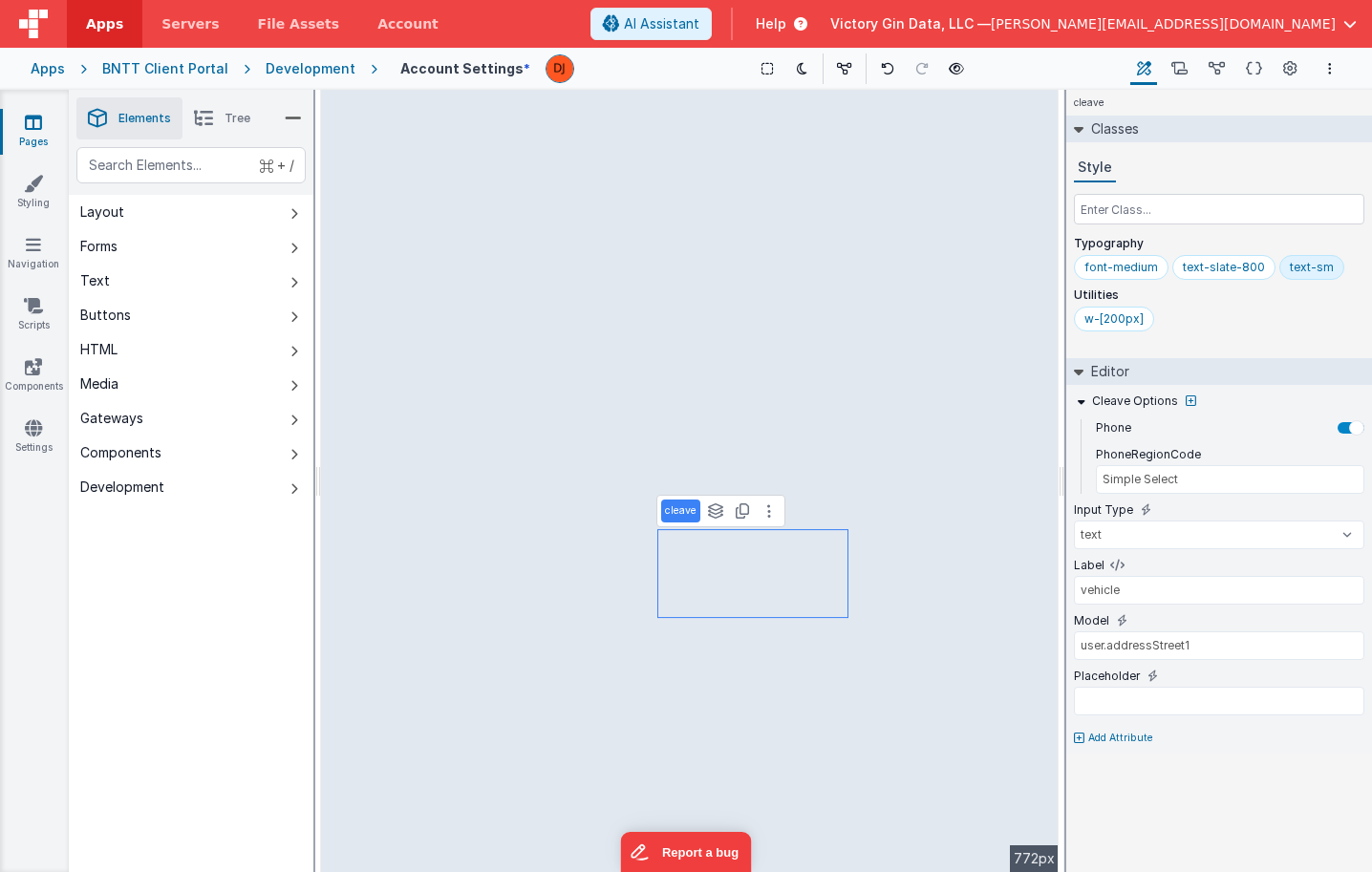
type input "US"
type input "State"
type input "Simple Select"
type input "vehicle"
select select "required"
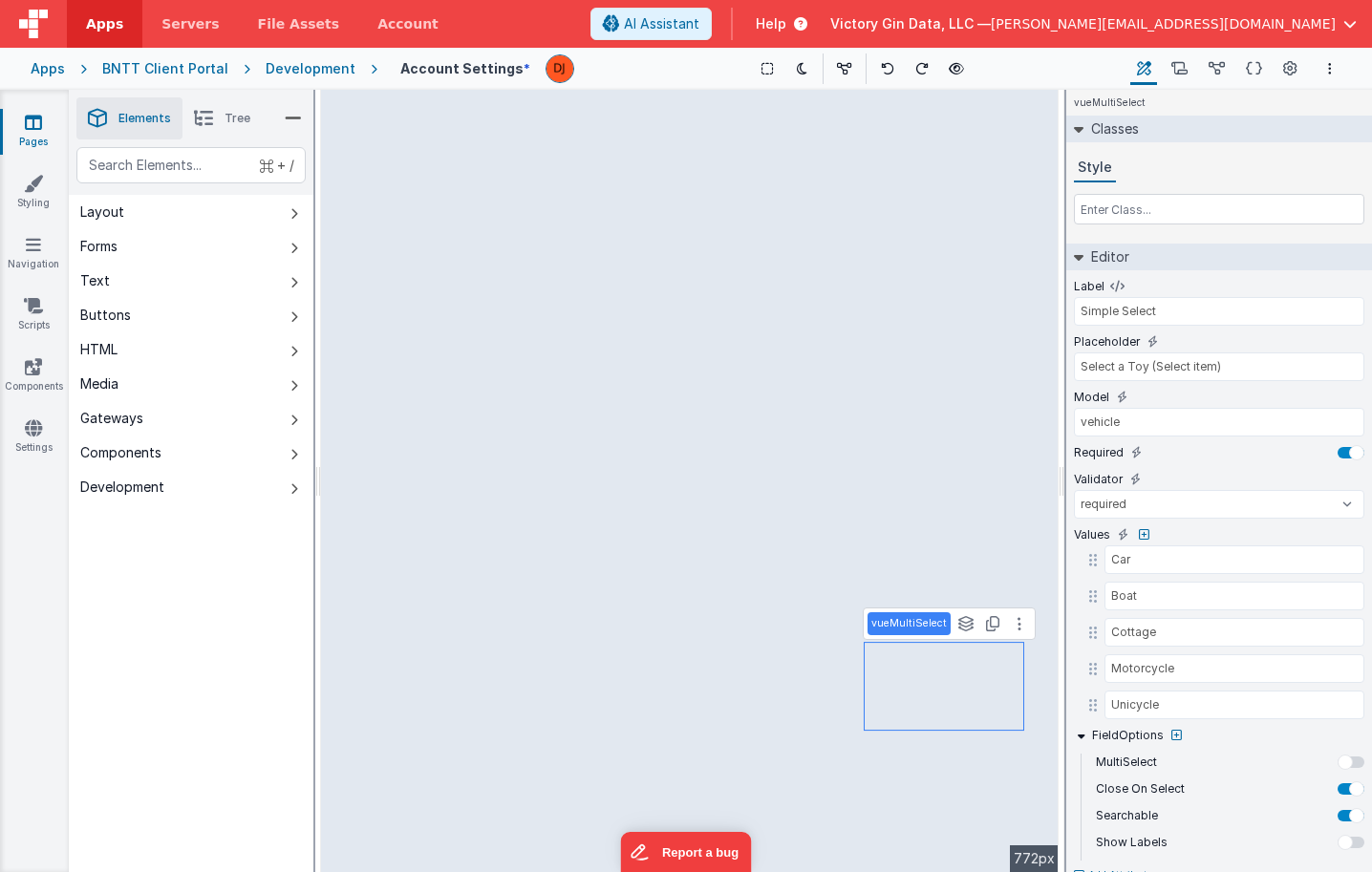
type input "US"
type input "State"
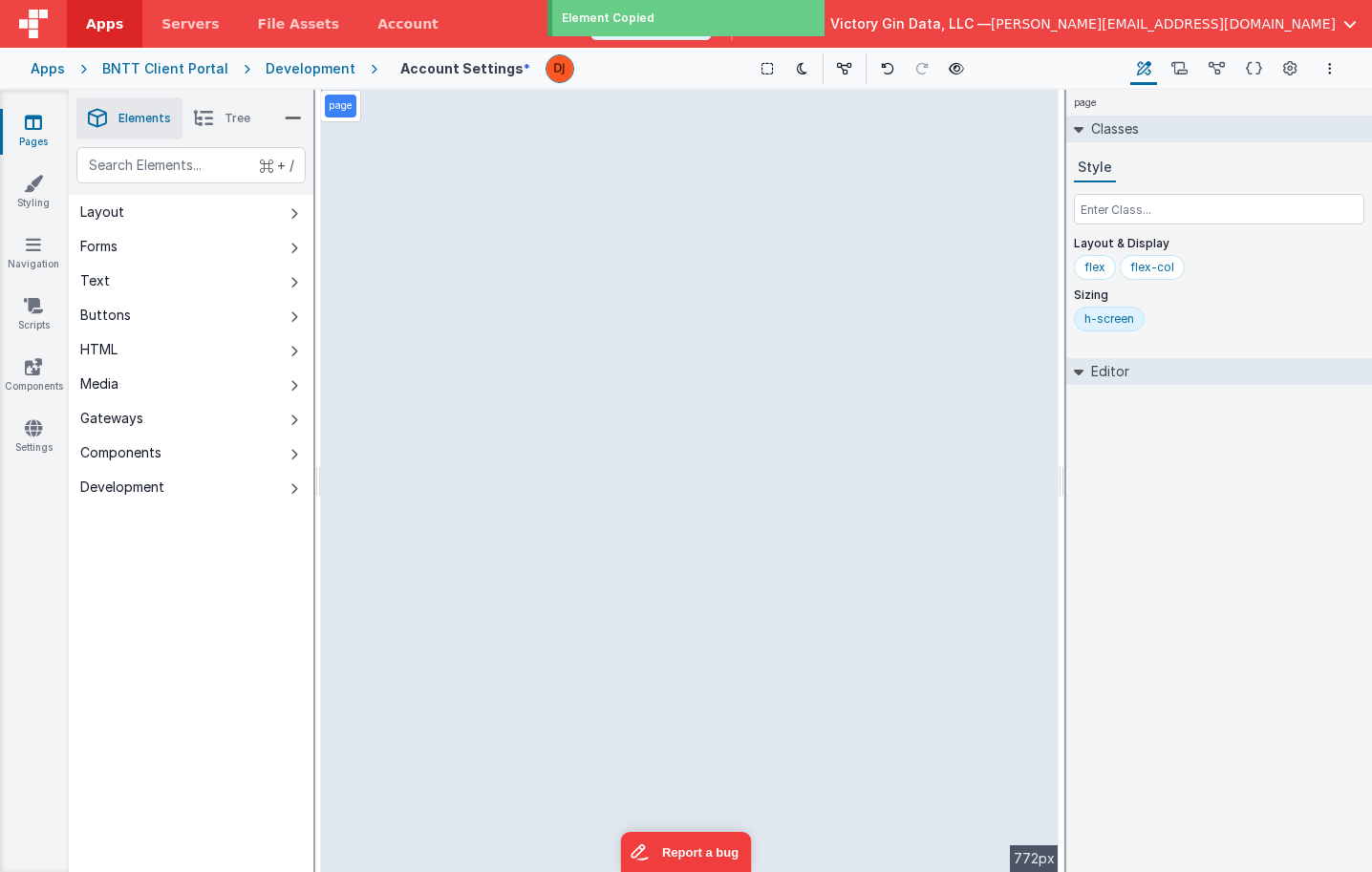
select select "required"
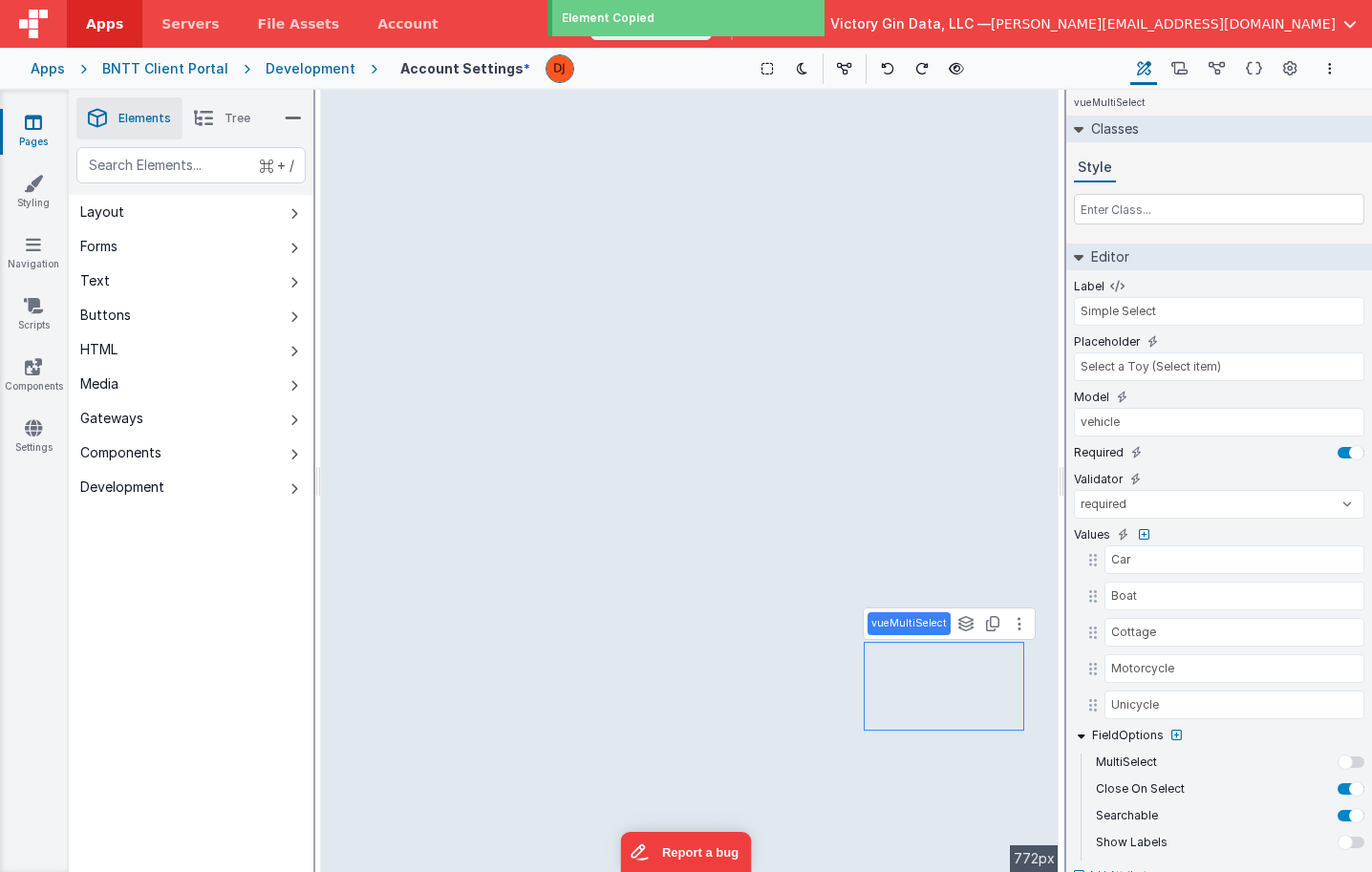
type input "US"
type input "State"
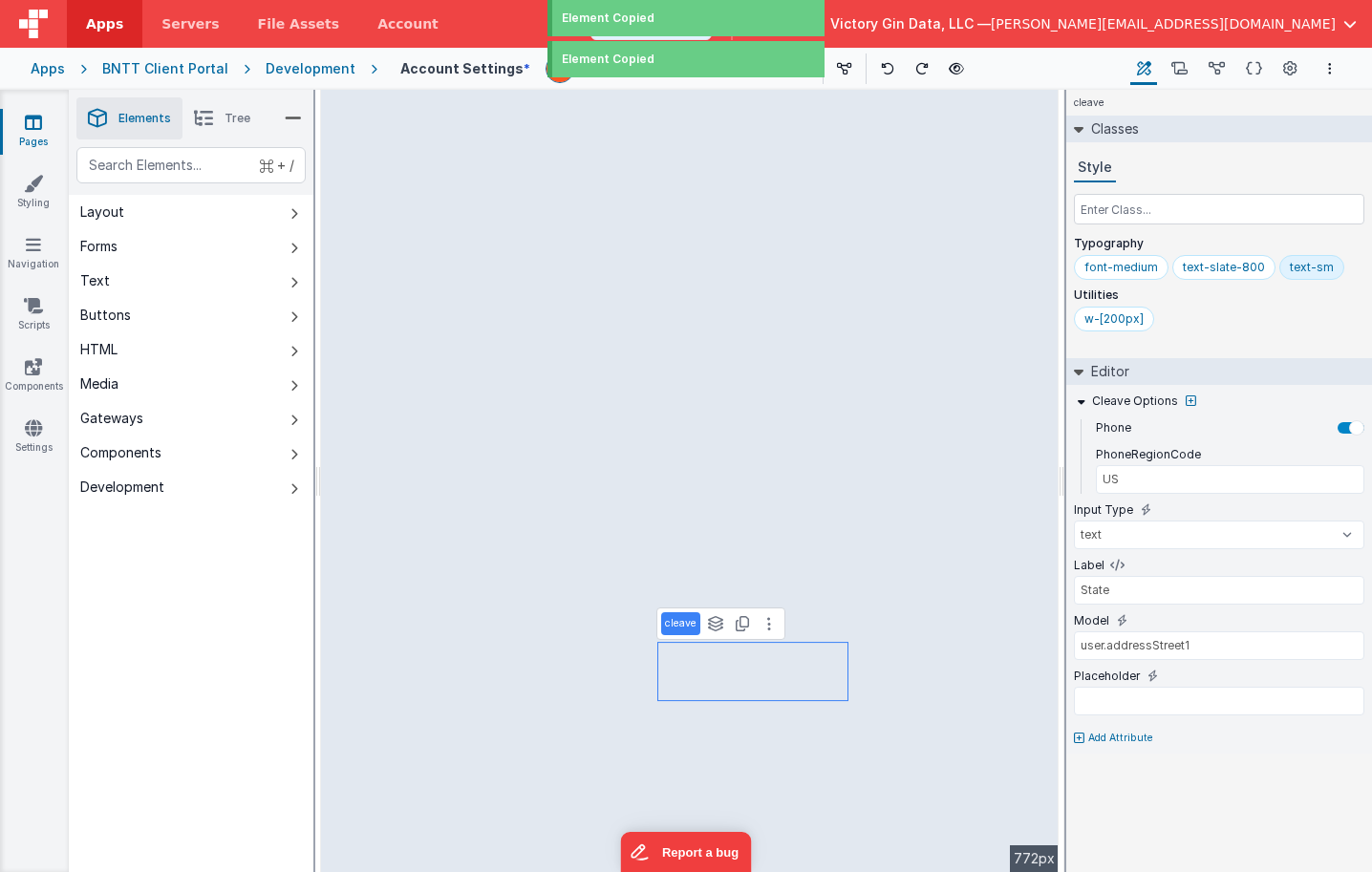
select select "required"
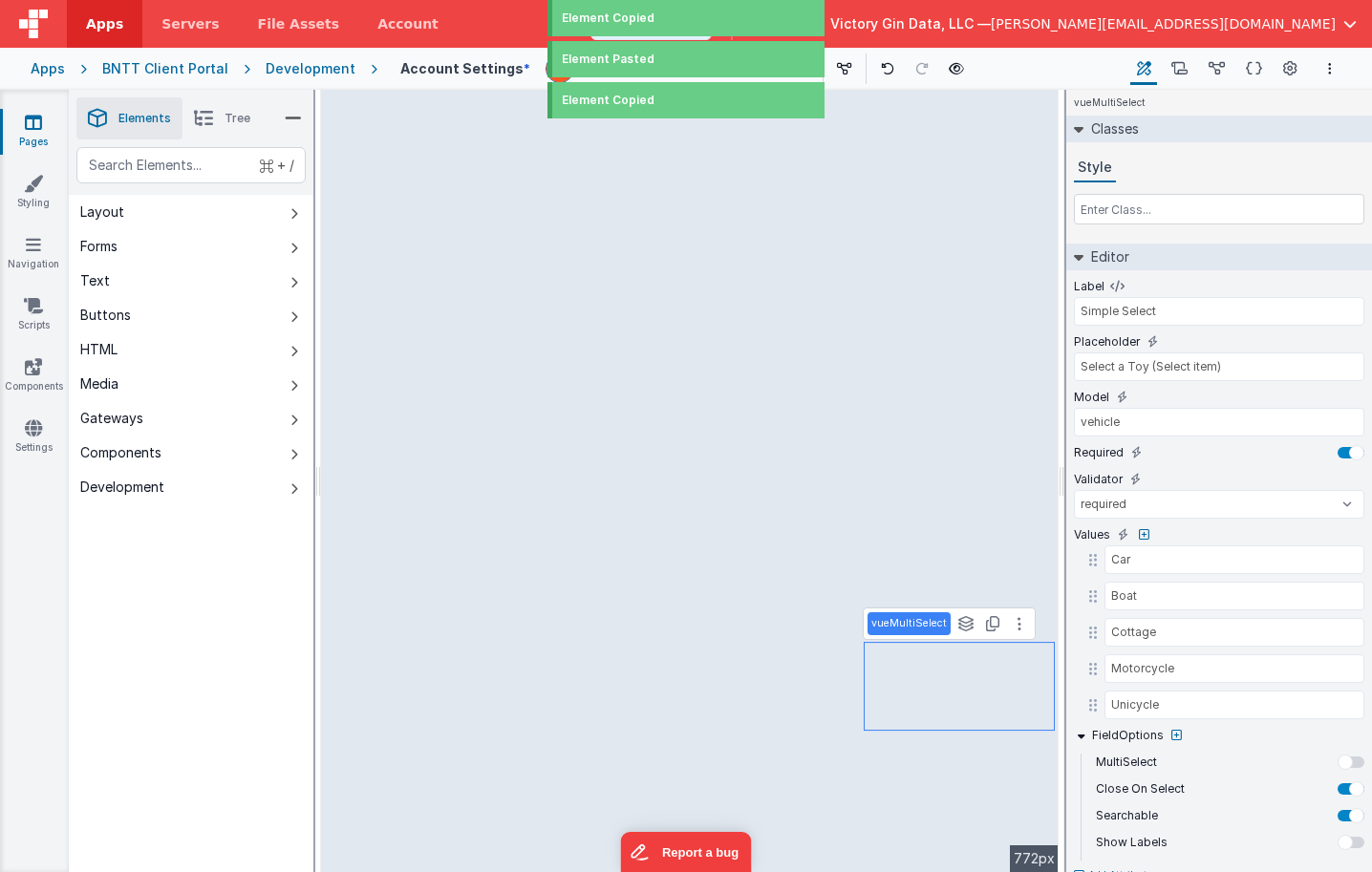
type input "US"
type input "State"
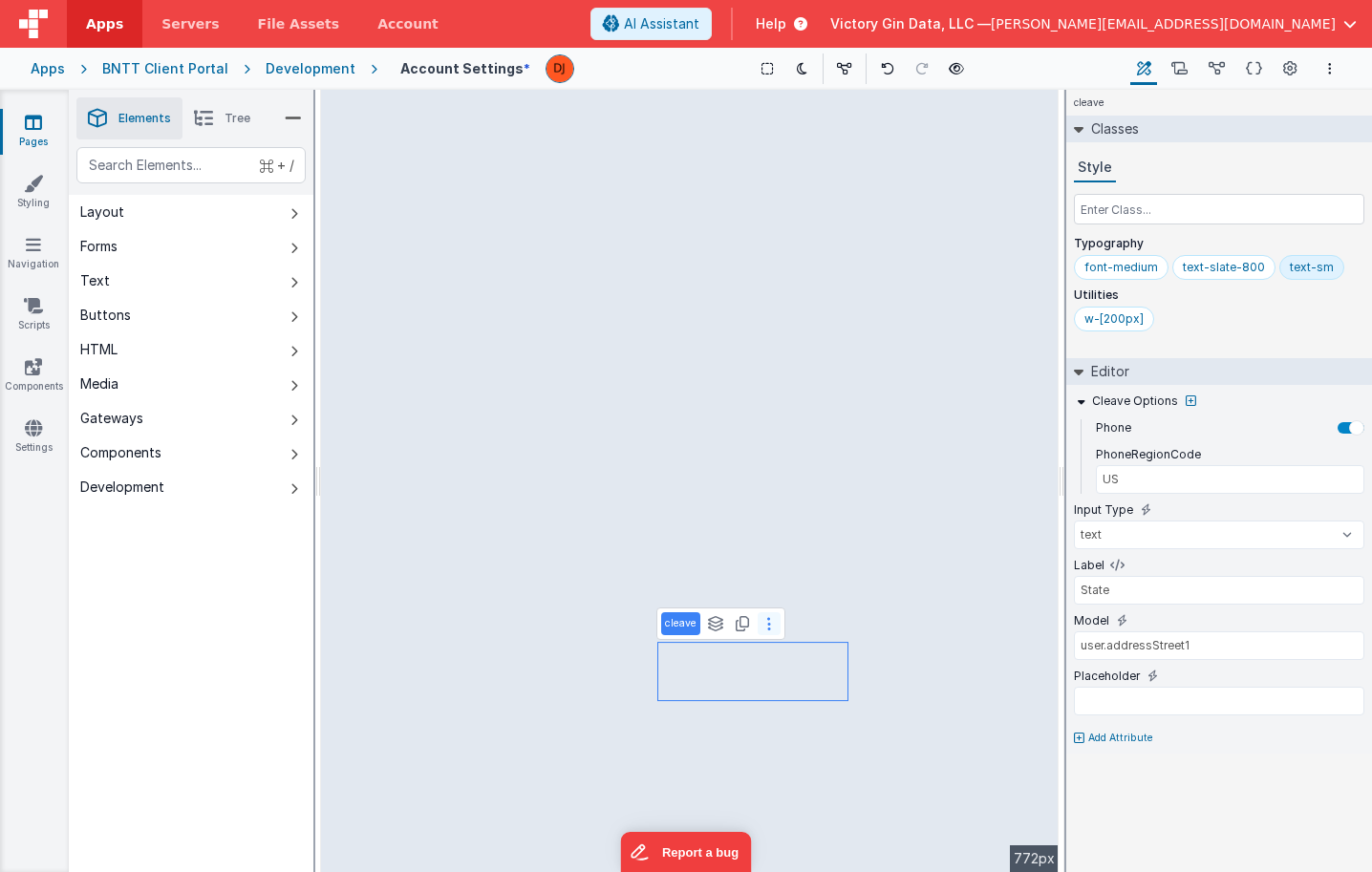
click at [769, 626] on icon at bounding box center [769, 624] width 4 height 16
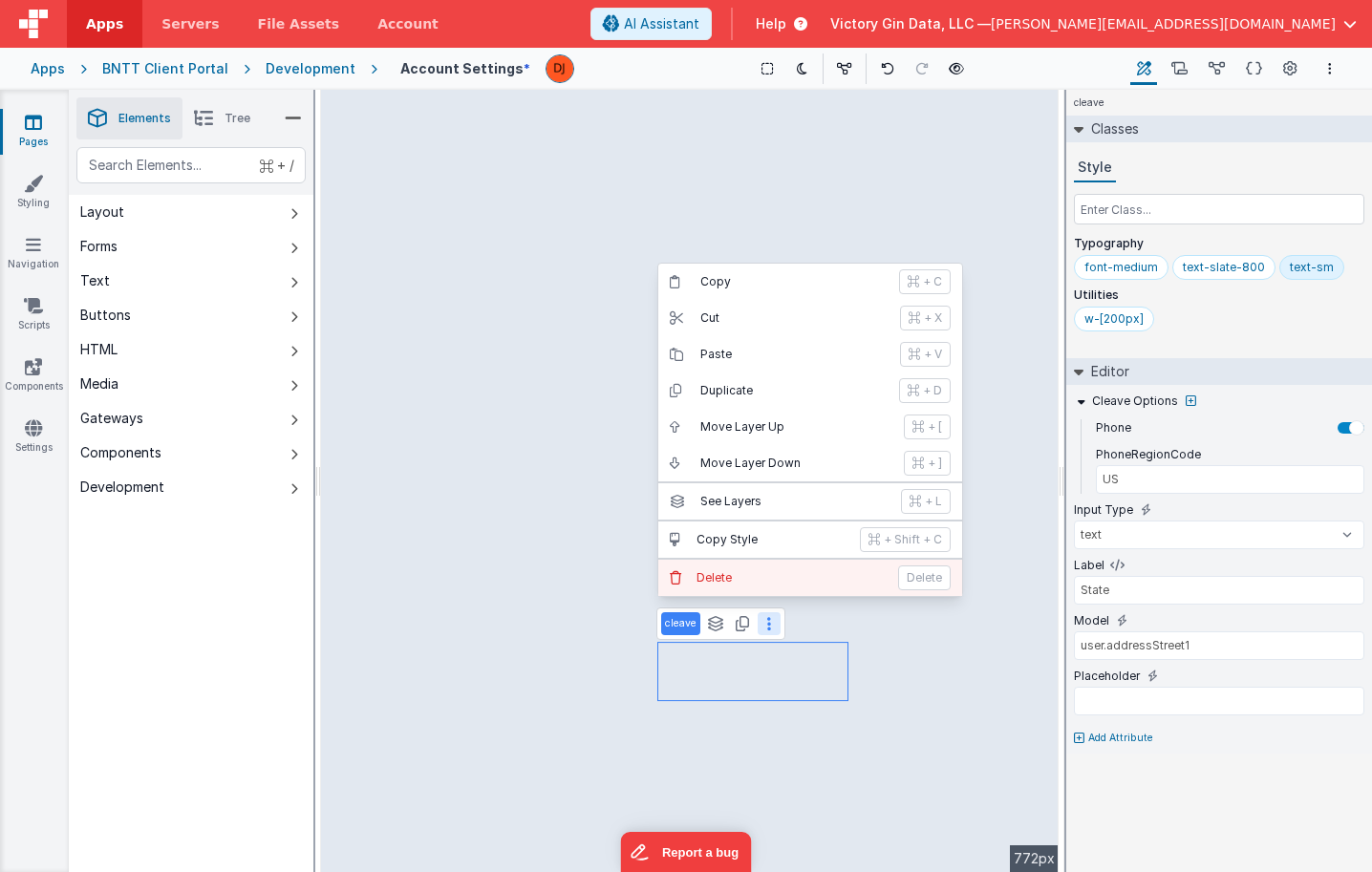
click at [740, 569] on button "Delete Delete" at bounding box center [810, 577] width 304 height 36
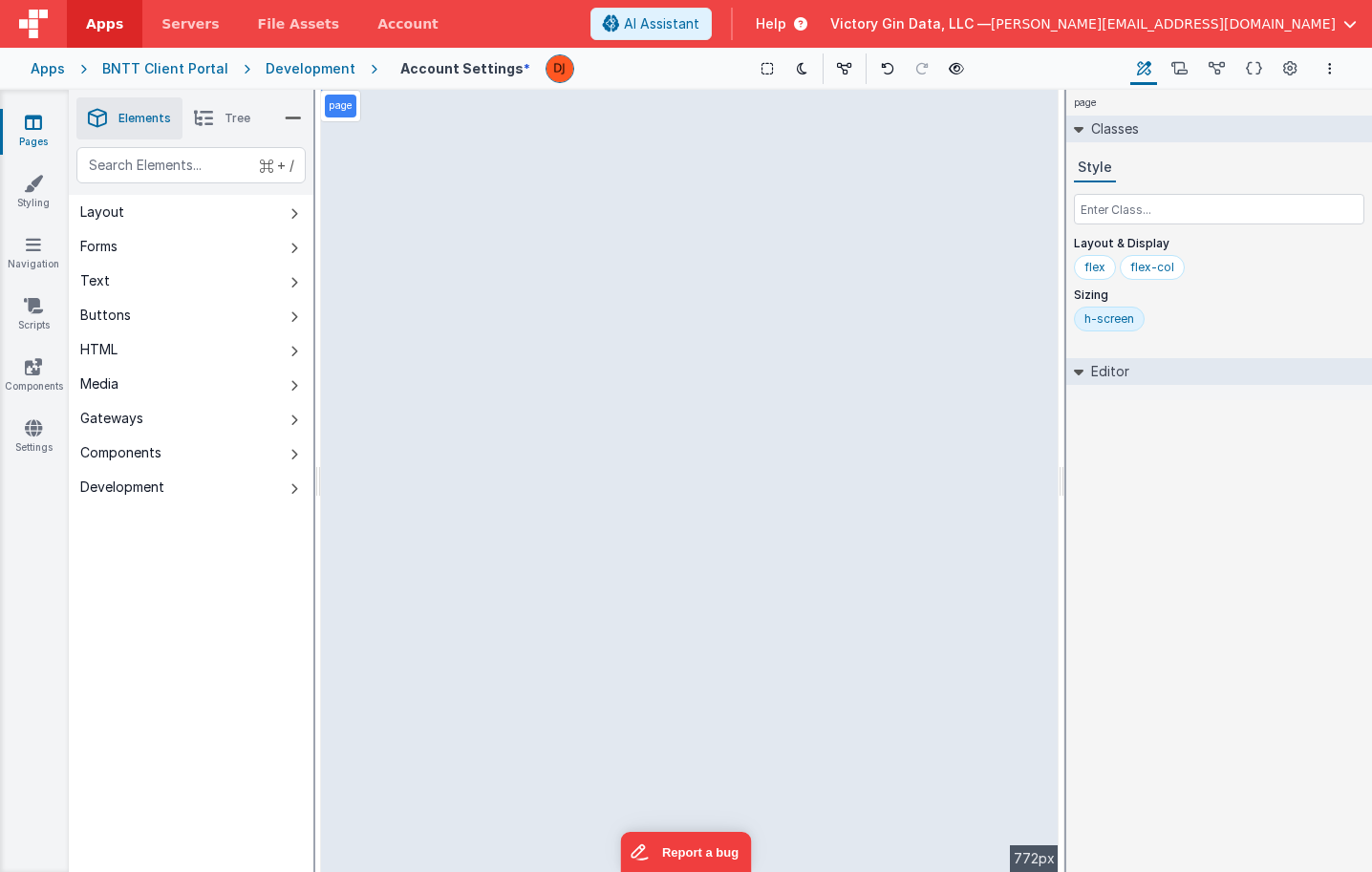
select select "required"
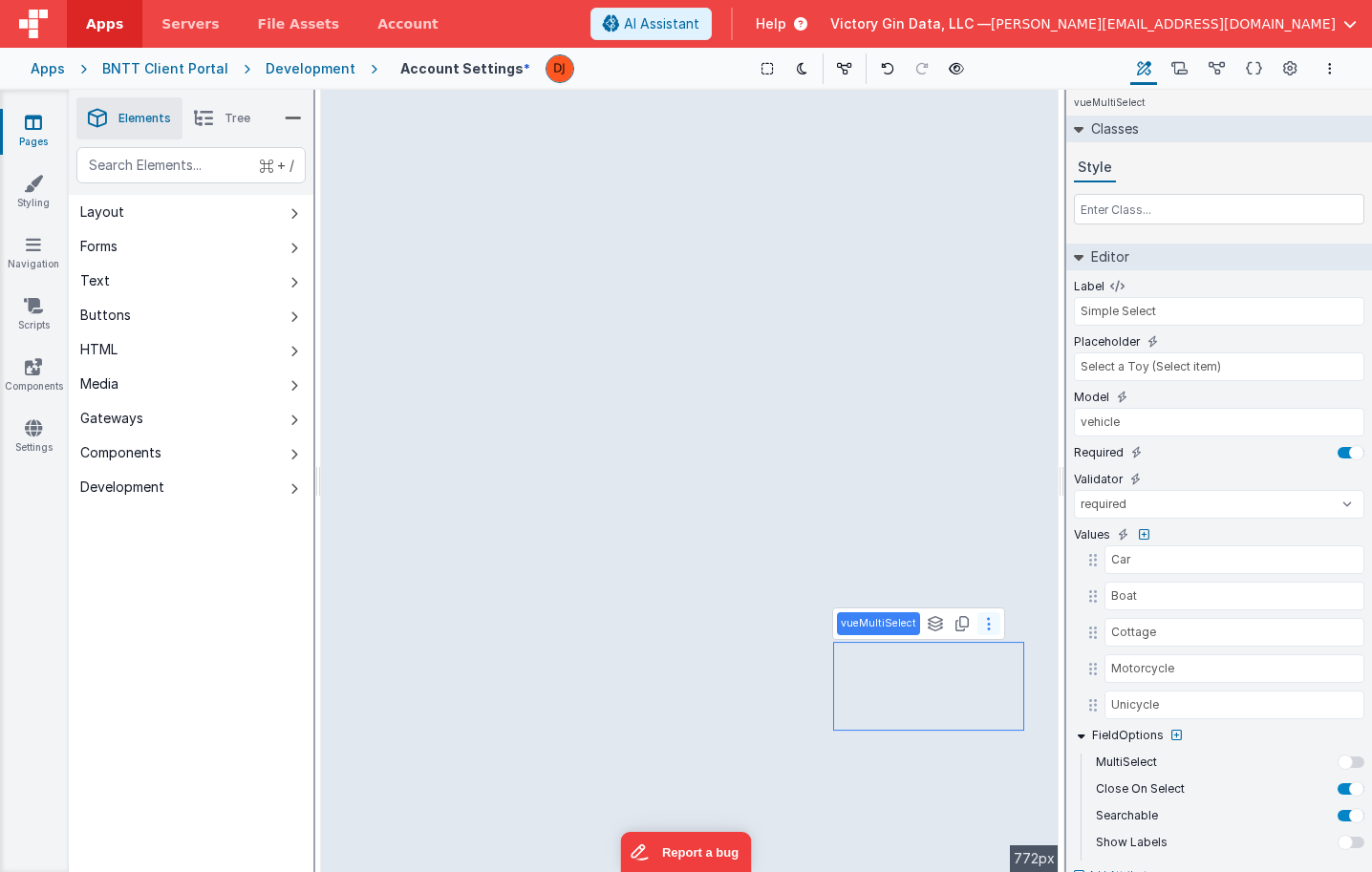
click at [987, 630] on icon at bounding box center [989, 624] width 4 height 16
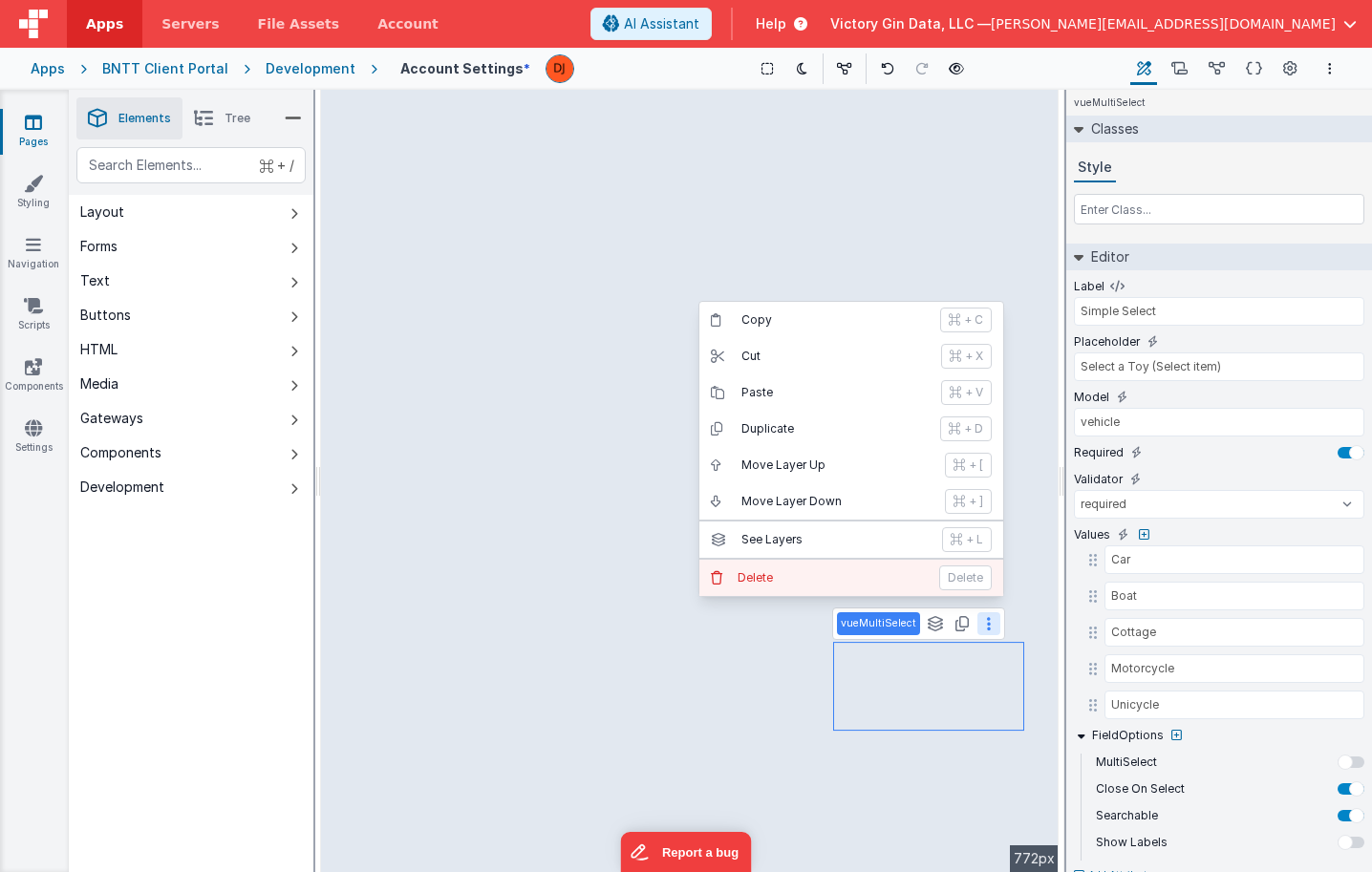
click at [806, 570] on p "Delete" at bounding box center [832, 578] width 190 height 16
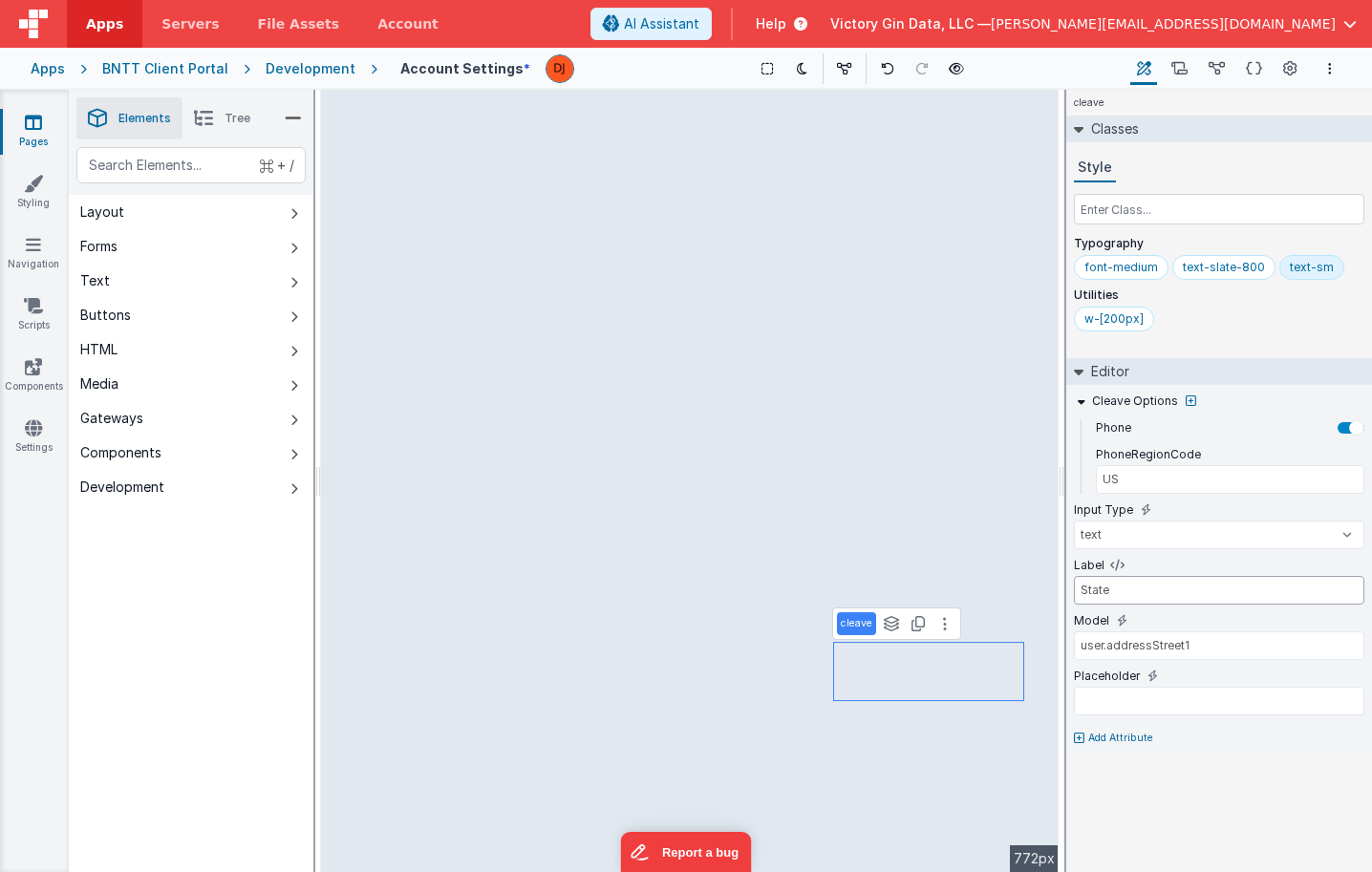
click at [1121, 581] on input "State" at bounding box center [1218, 589] width 290 height 28
type input "Zip Code"
drag, startPoint x: 1150, startPoint y: 643, endPoint x: 1370, endPoint y: 640, distance: 220.0
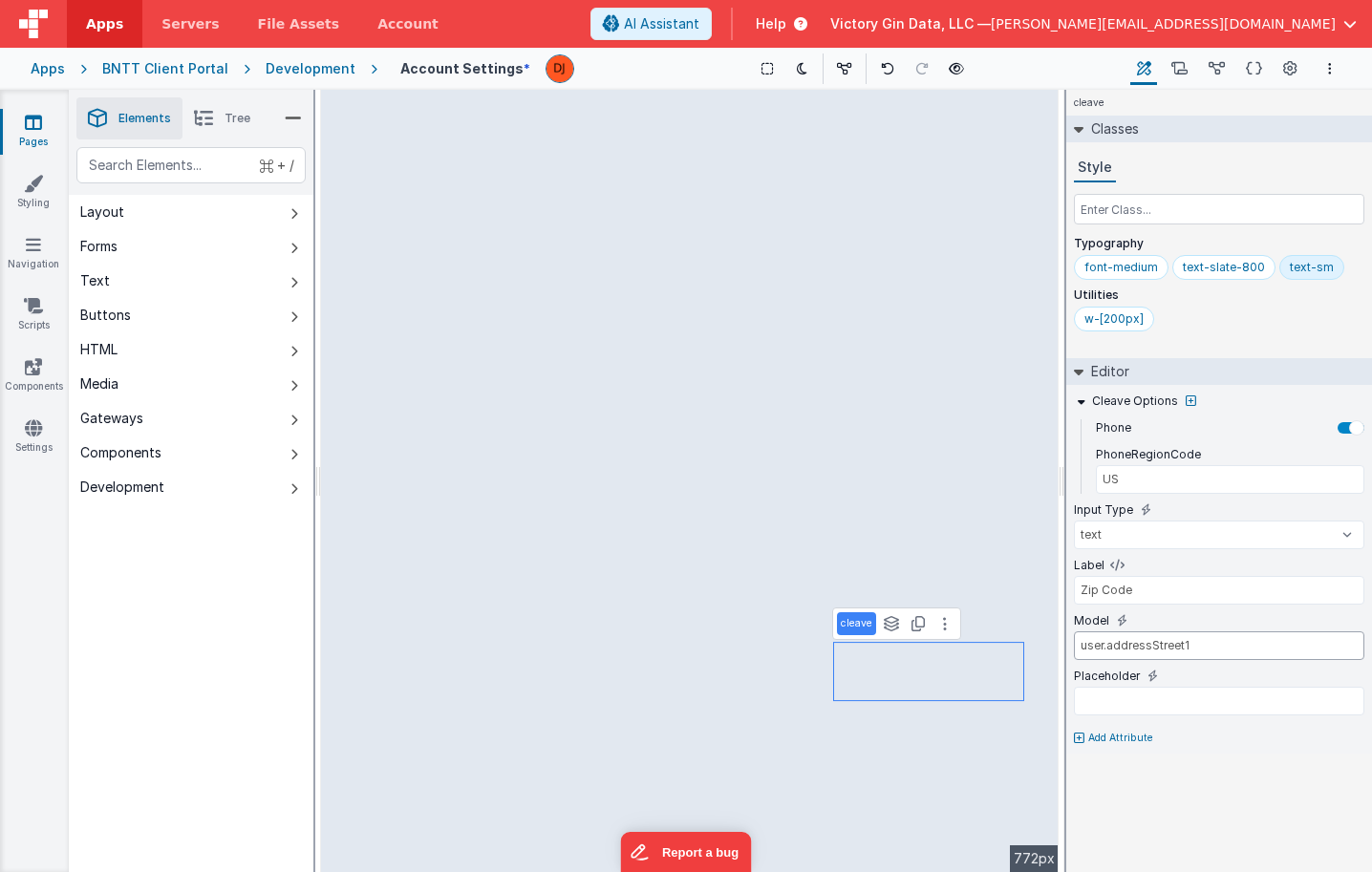
click at [1371, 645] on html "Apps Servers File Assets Account Some FUTURE Slot AI Assistant Help Victory Gin…" at bounding box center [686, 436] width 1372 height 872
type input "user.addressZipCode"
type input "Simple Select"
type input "vehicle"
select select "required"
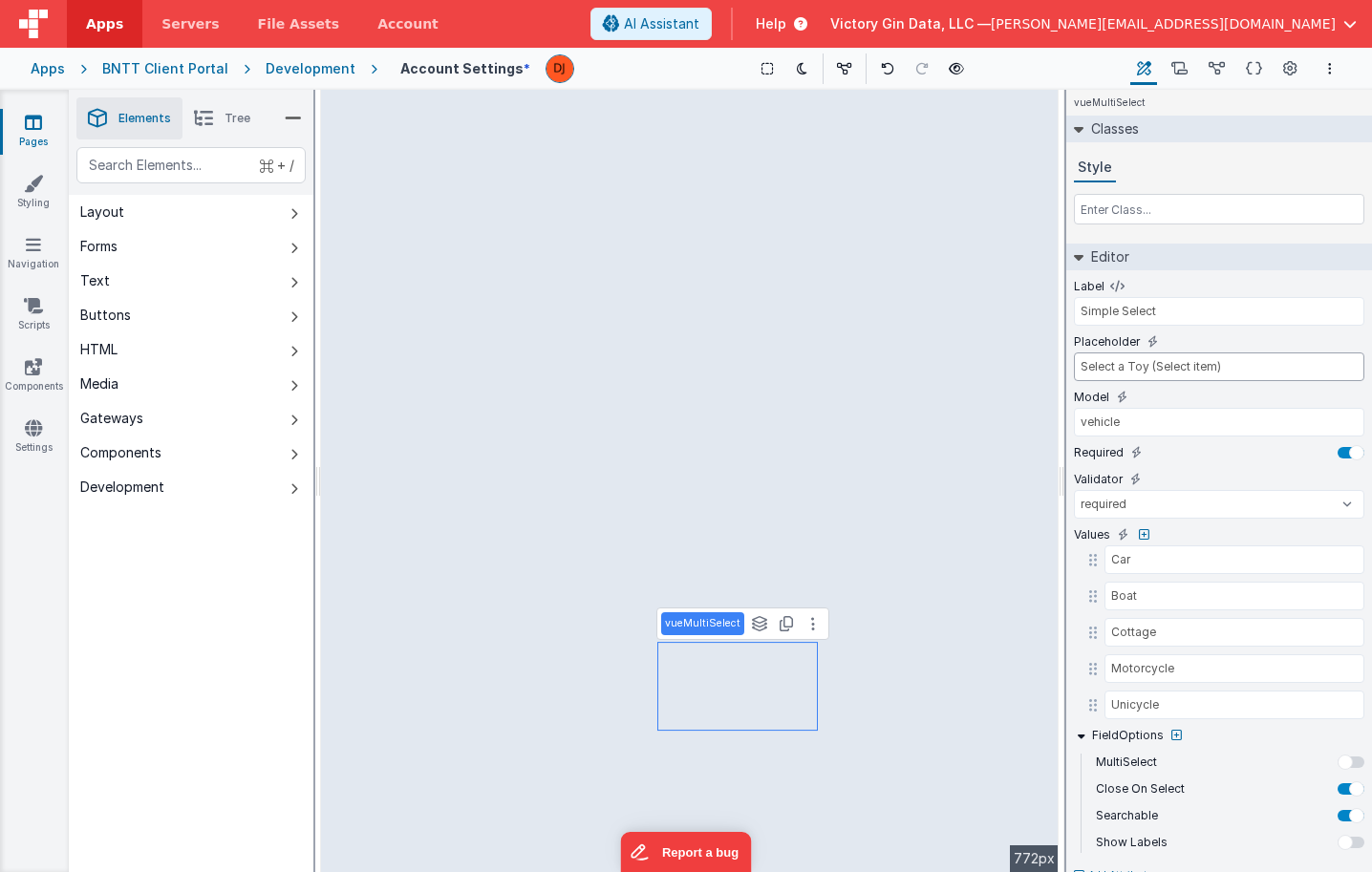
click at [1166, 369] on input "Select a Toy (Select item)" at bounding box center [1218, 366] width 290 height 28
type input "S"
click at [1197, 316] on input "Simple Select" at bounding box center [1218, 311] width 290 height 28
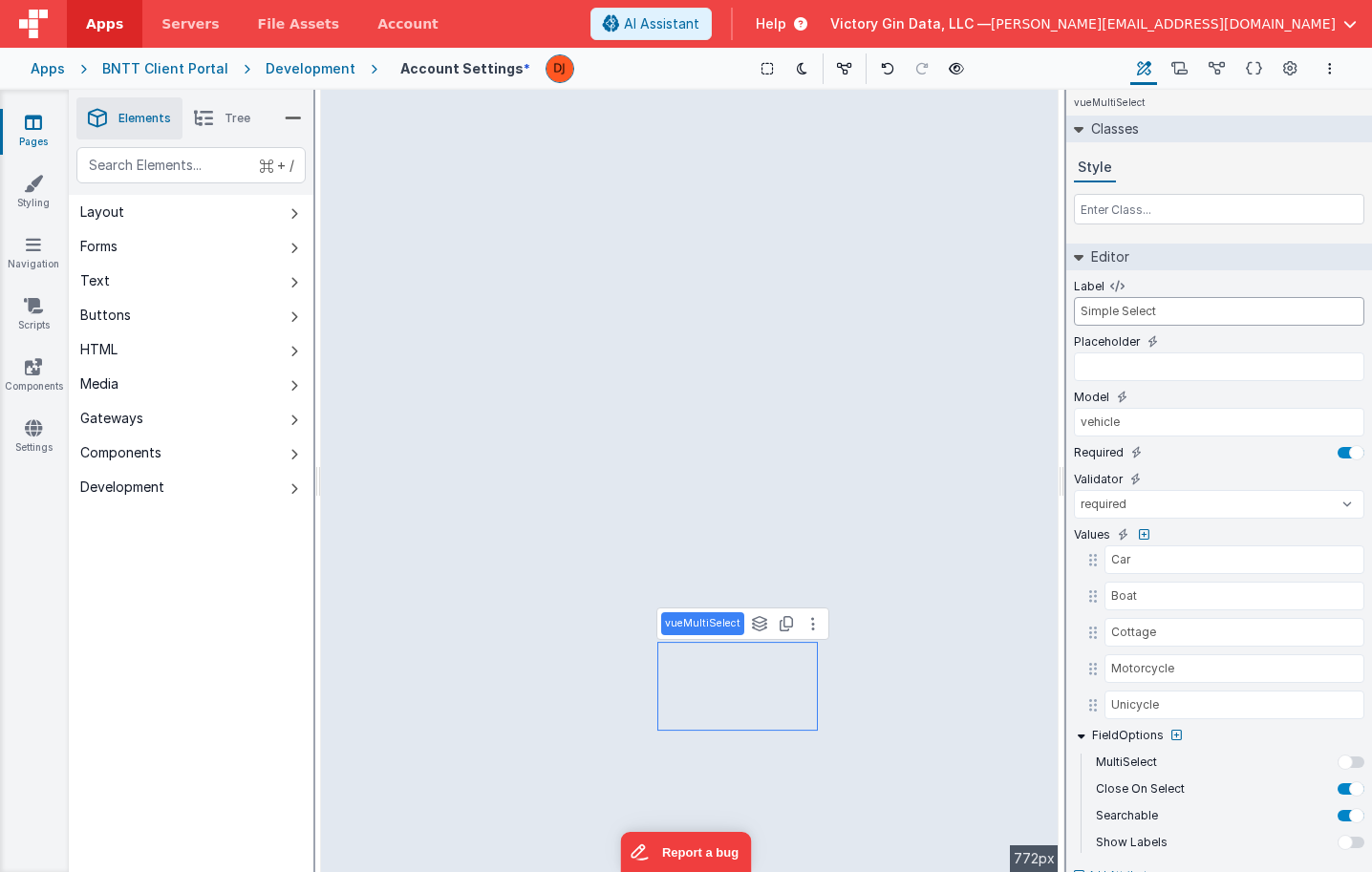
click at [1197, 316] on input "Simple Select" at bounding box center [1218, 311] width 290 height 28
type input "State"
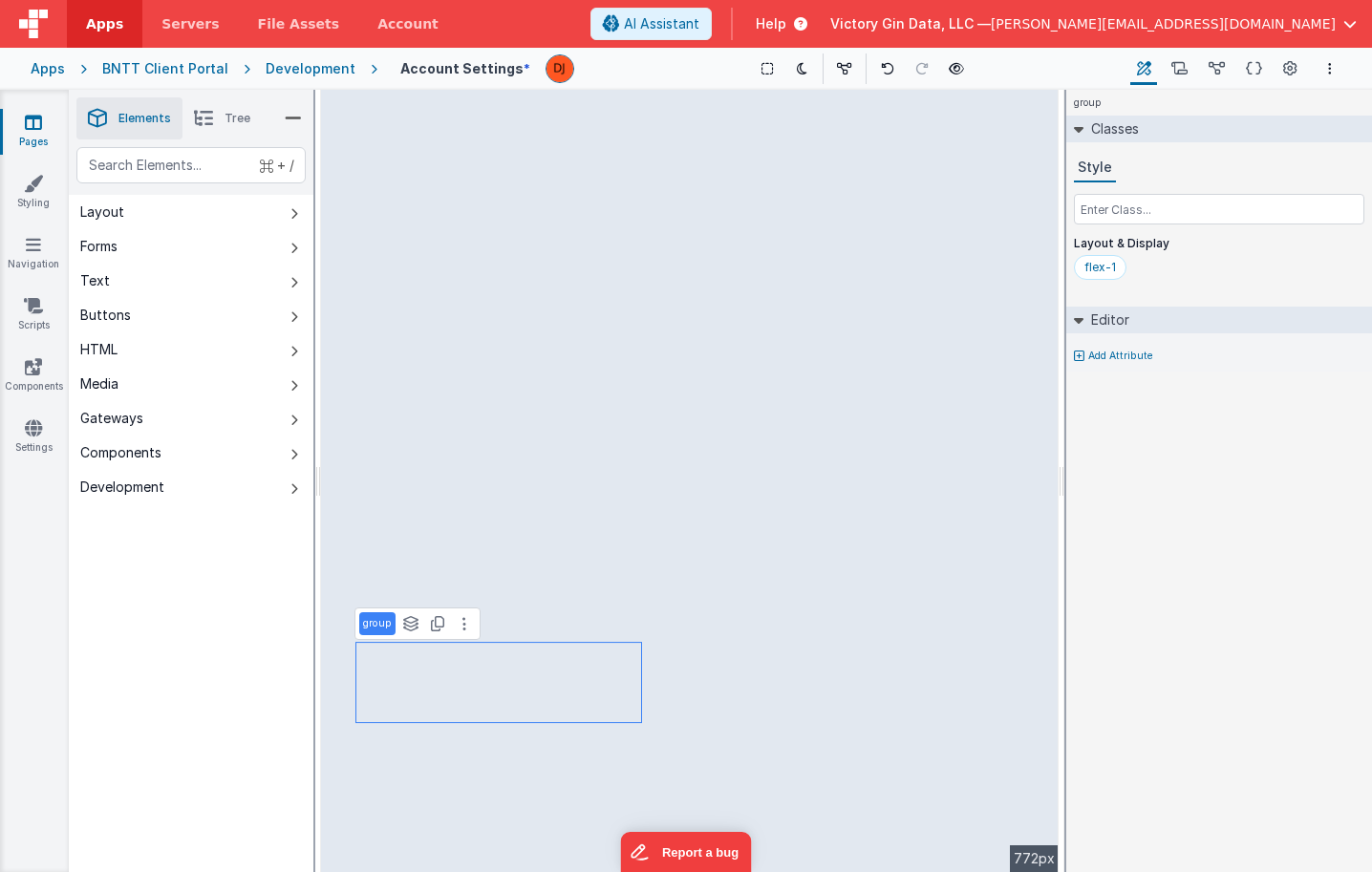
select select "required"
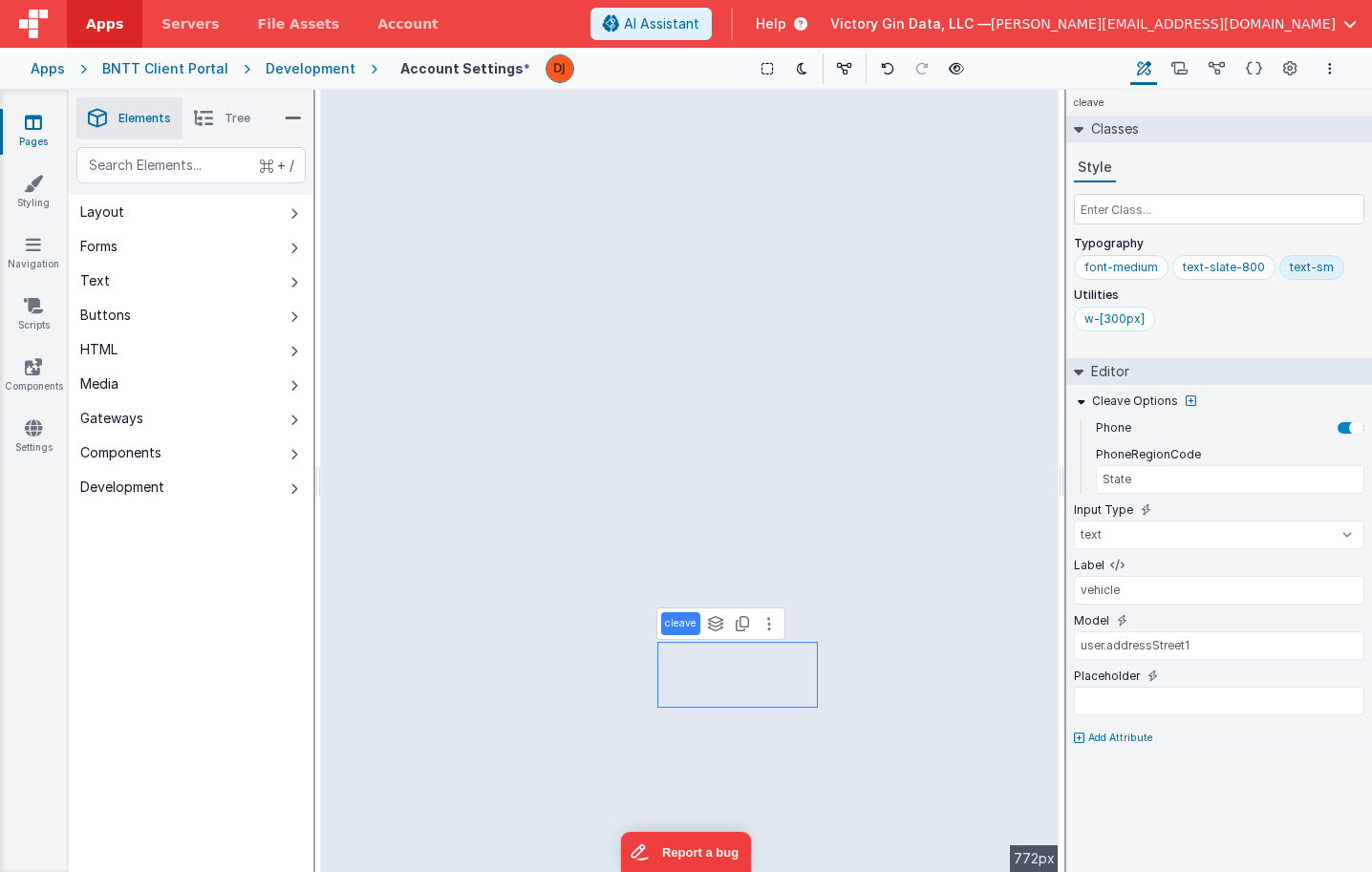
type input "US"
type input "City"
type input "State"
type input "vehicle"
select select "required"
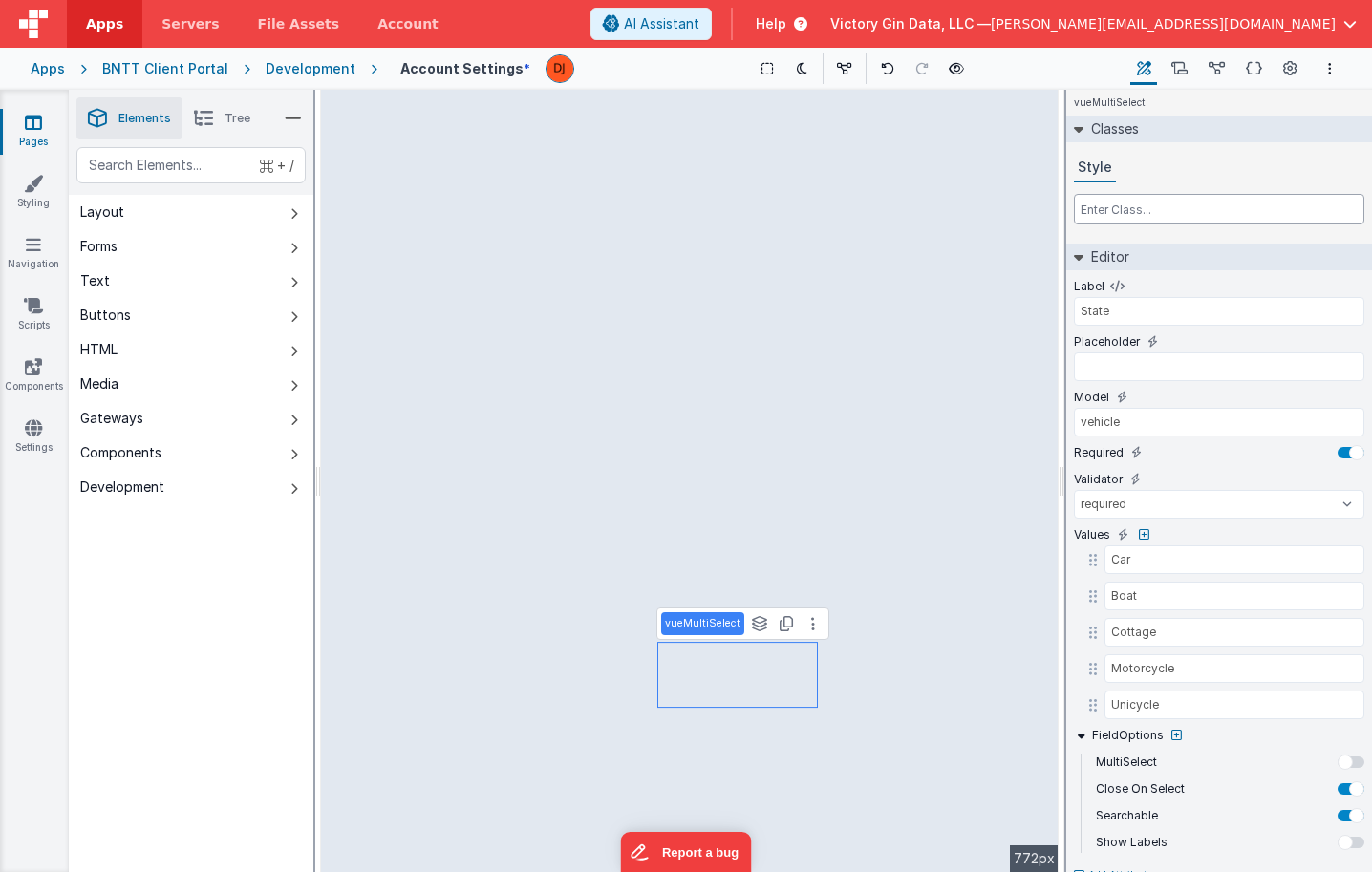
click at [1157, 196] on input "text" at bounding box center [1218, 208] width 290 height 30
type input "font-med"
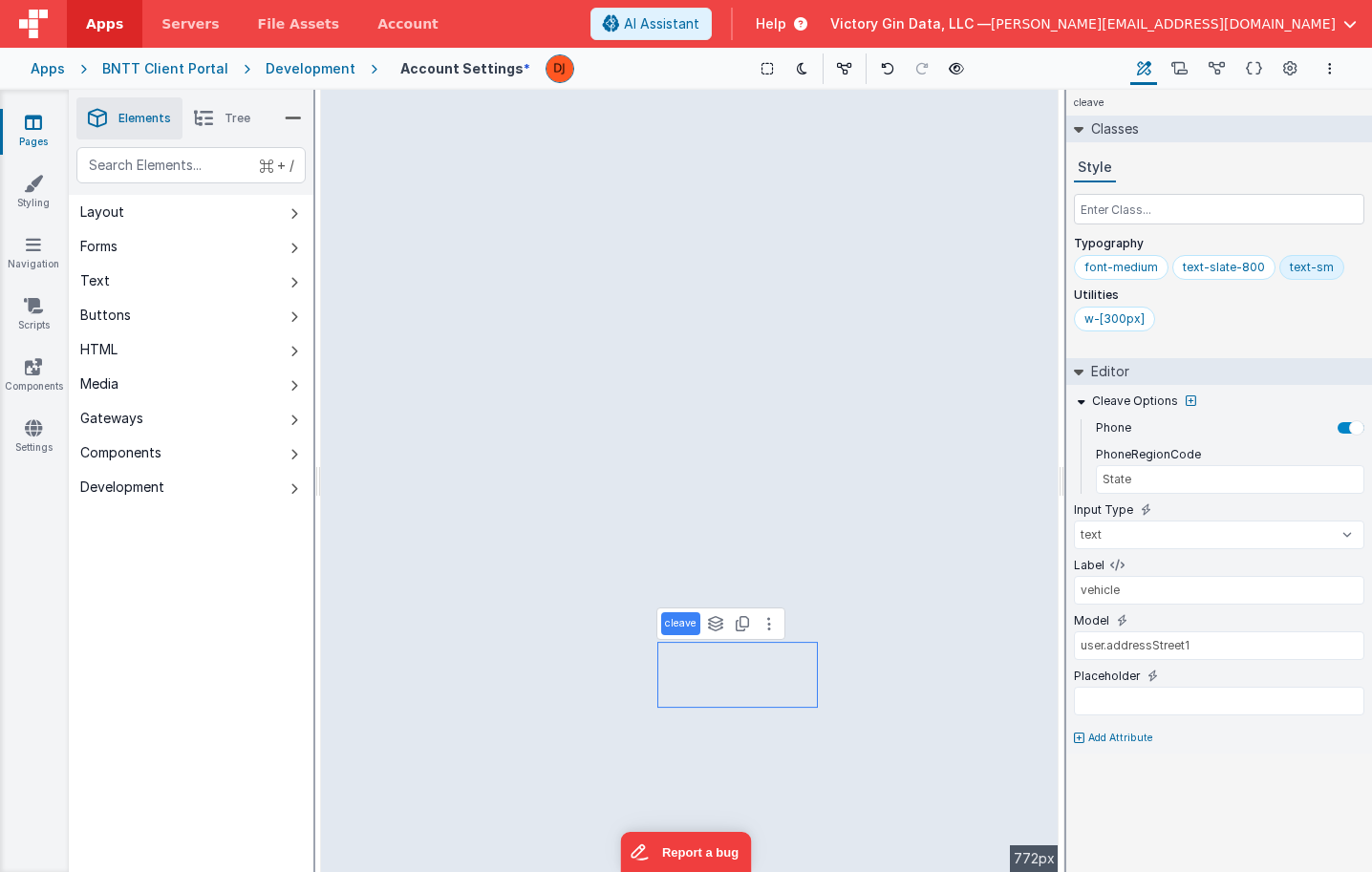
type input "US"
type input "City"
type input "State"
type input "vehicle"
select select "required"
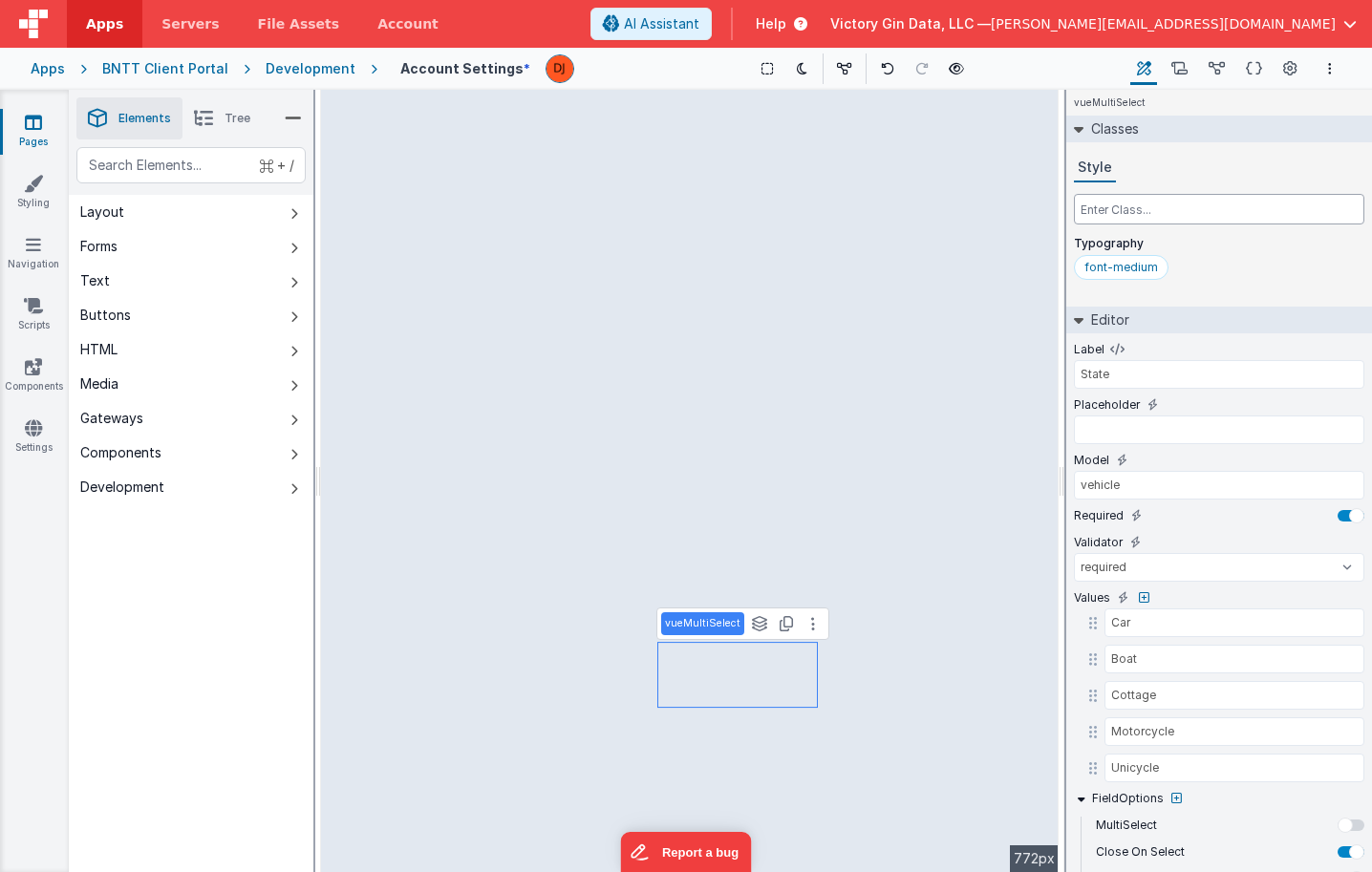
click at [1111, 215] on input "text" at bounding box center [1218, 208] width 290 height 30
type input "text-slate-800"
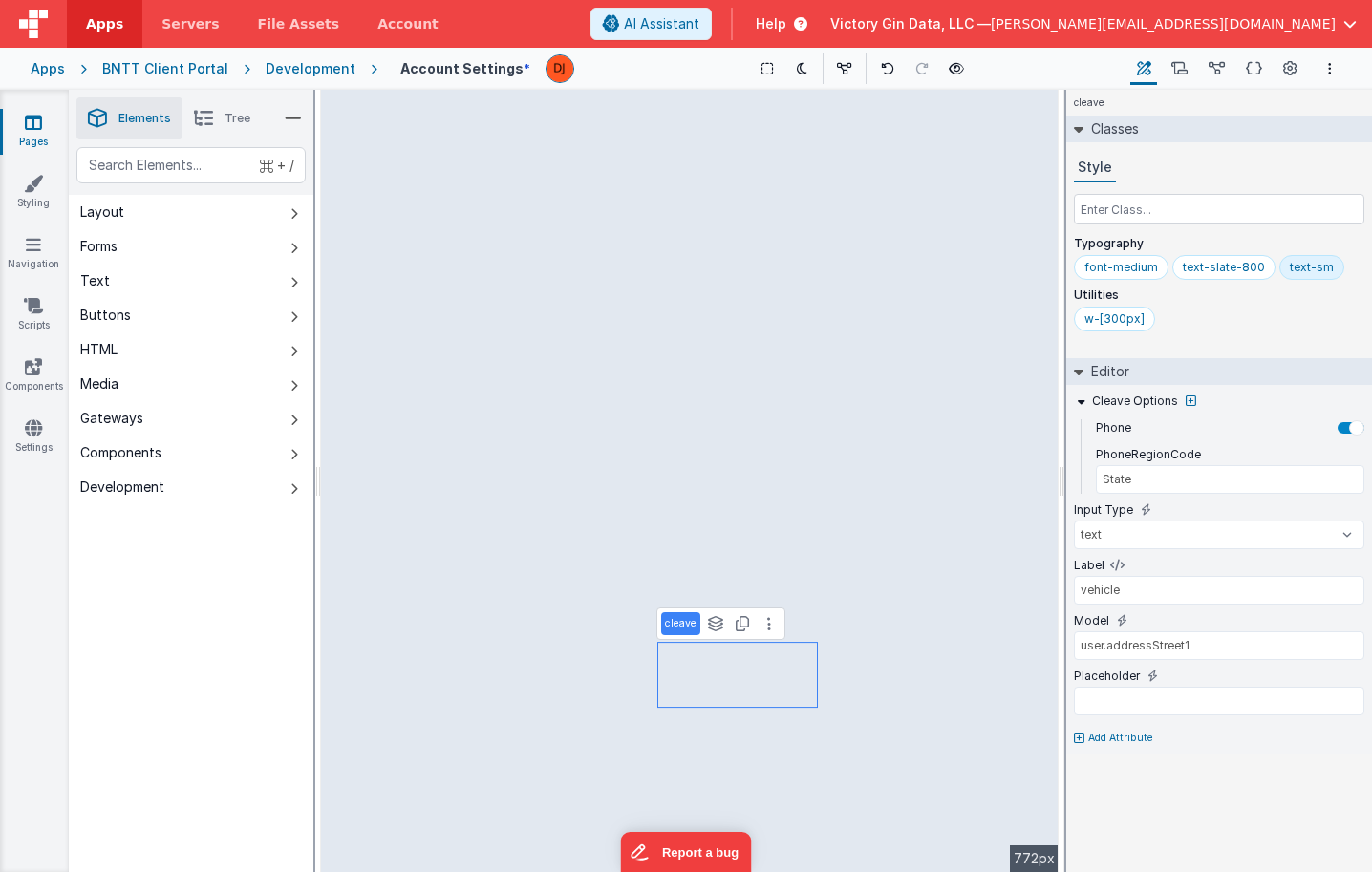
type input "US"
type input "City"
select select "required"
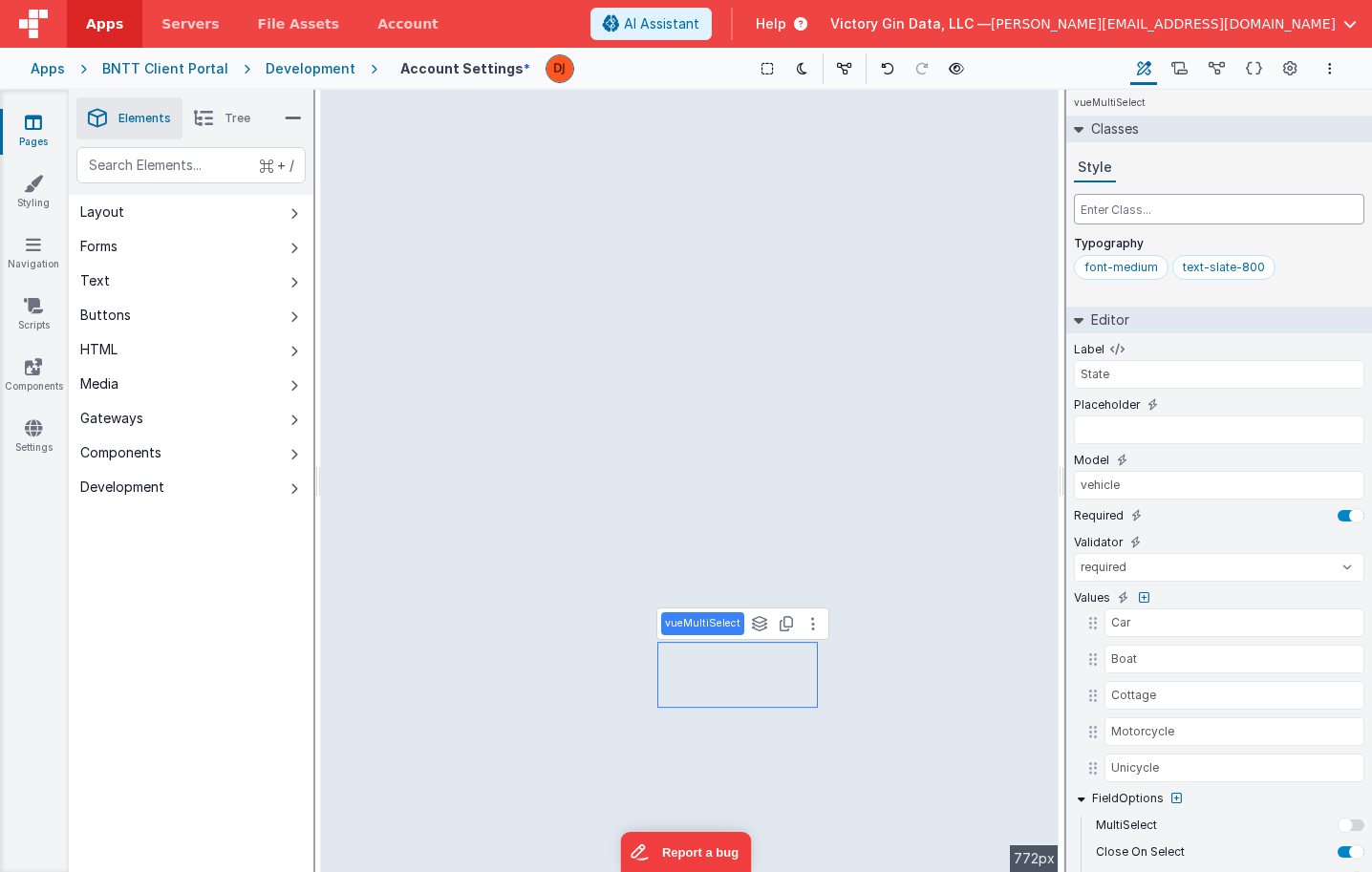
click at [1153, 206] on input "text" at bounding box center [1218, 208] width 290 height 30
type input "text-sm"
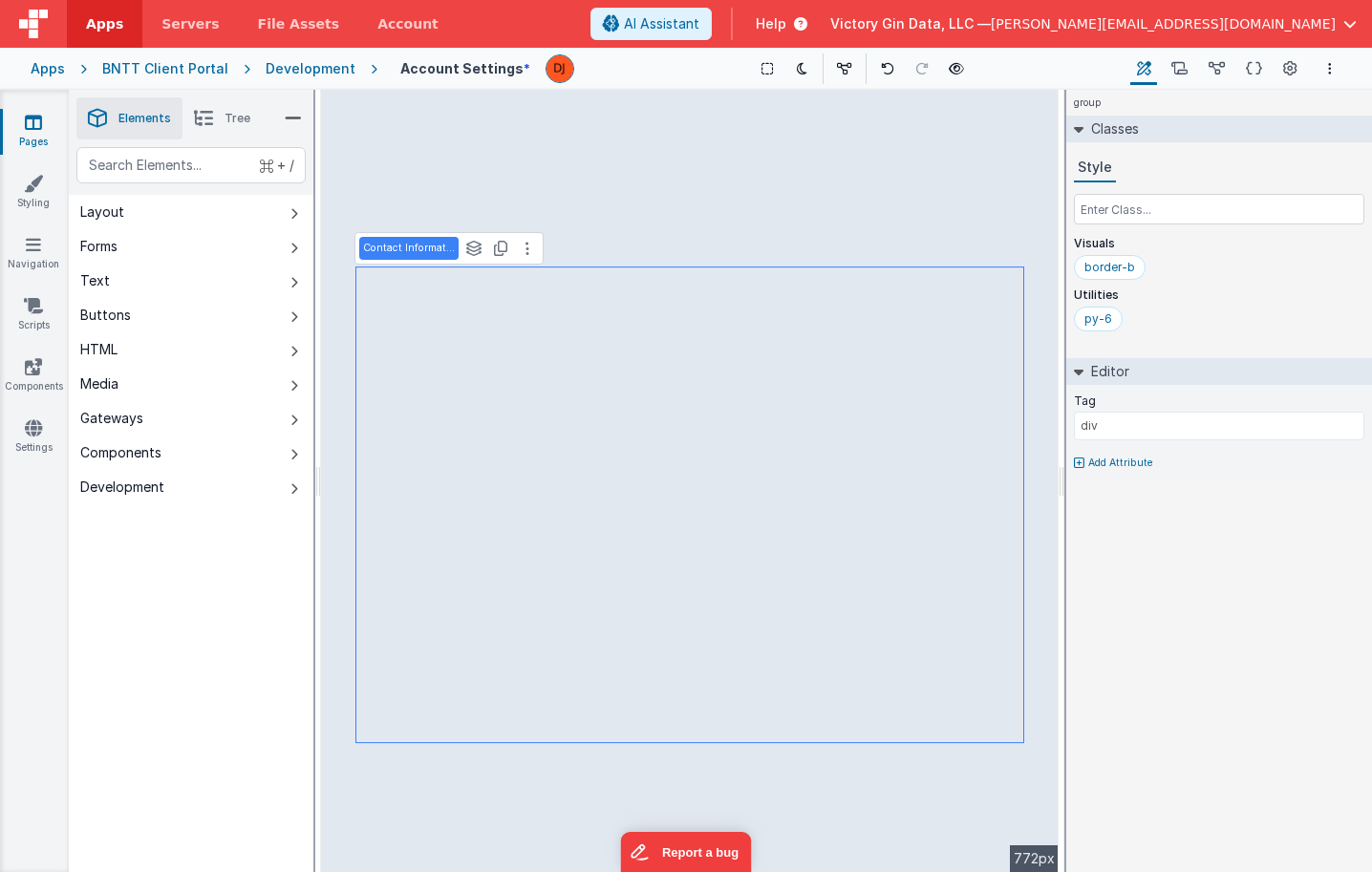
type input "Zip Code"
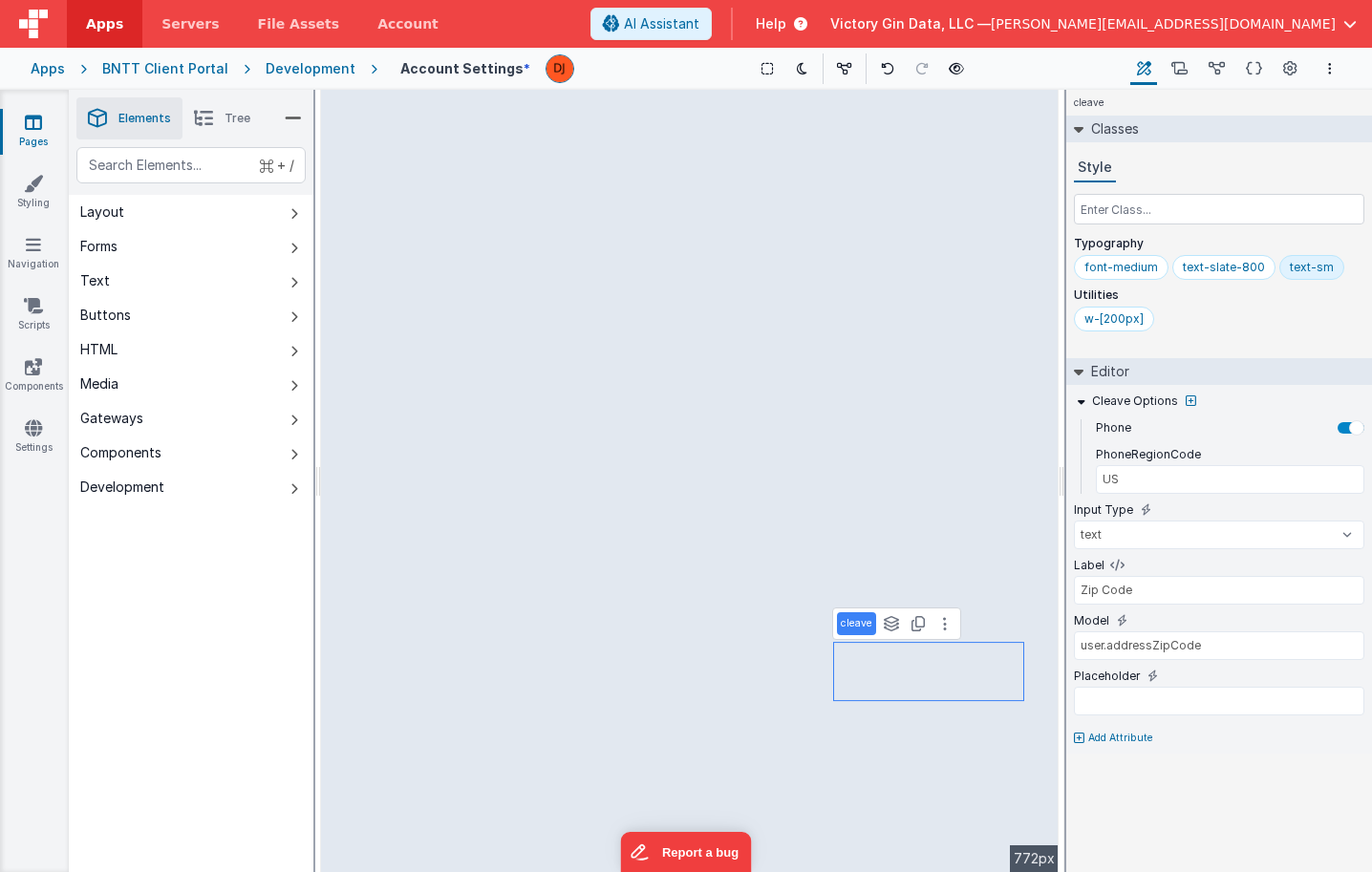
type input "State"
type input "vehicle"
select select "required"
type input "US"
type input "Zip Code"
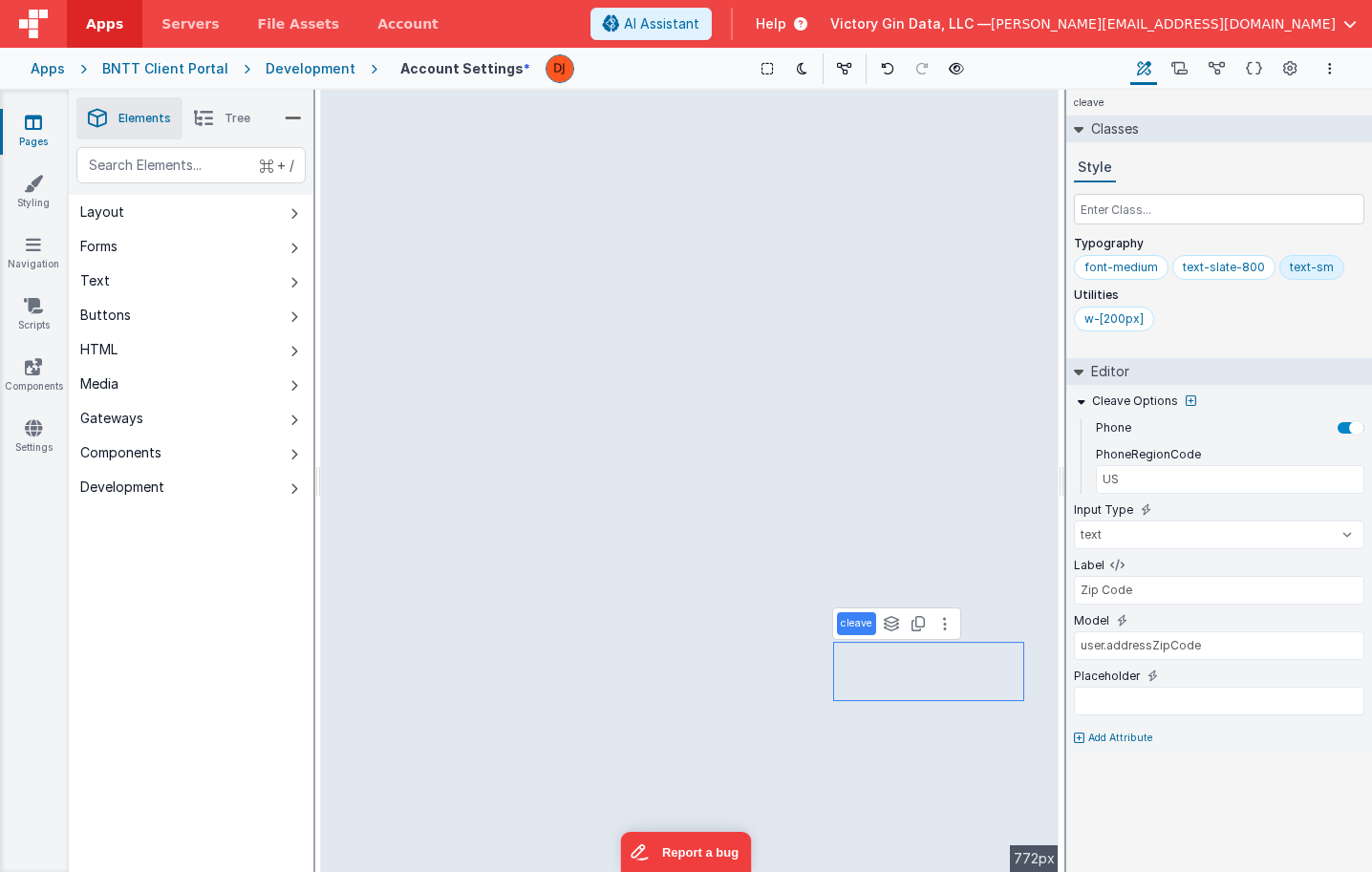
select select "required"
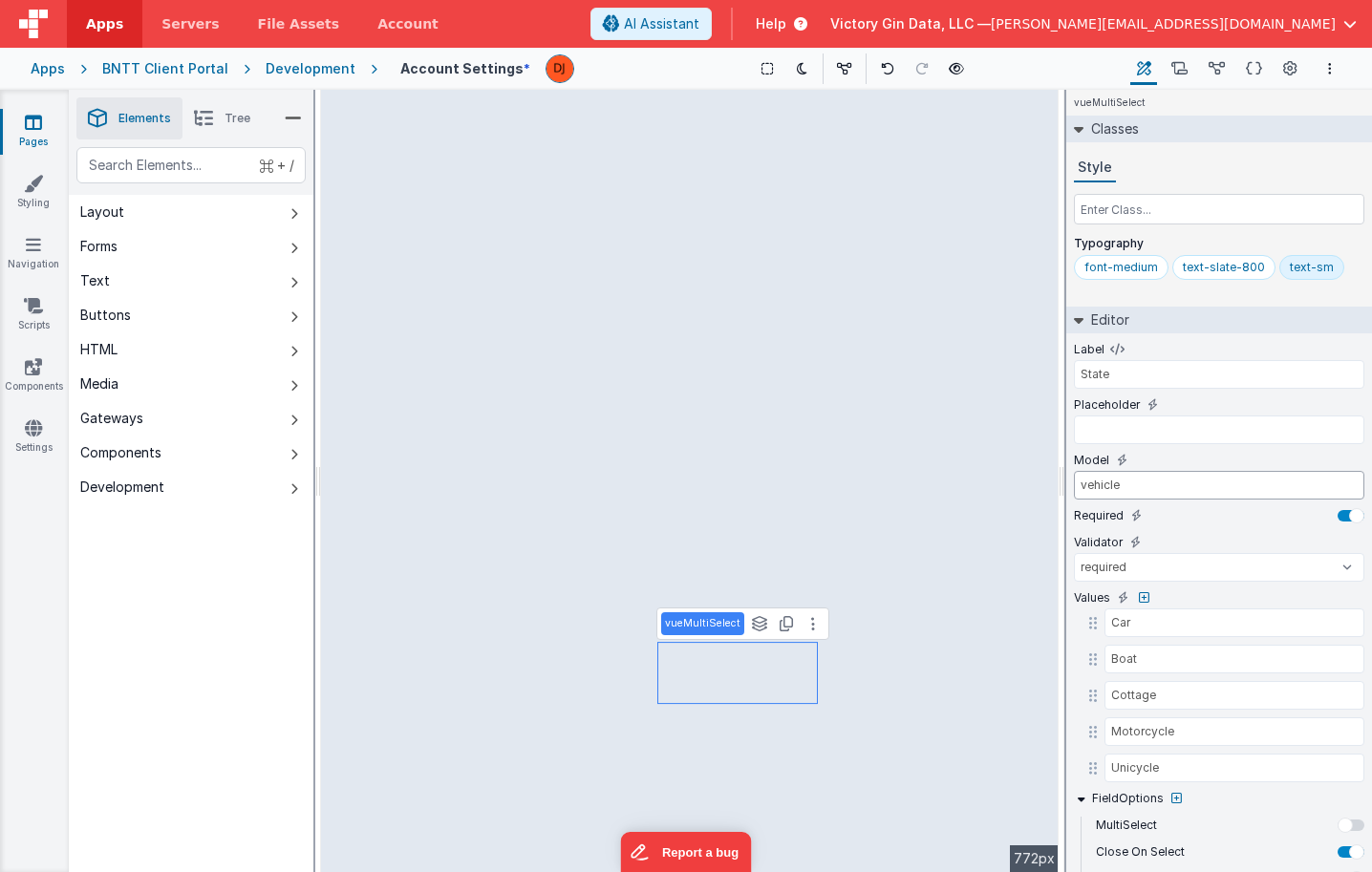
click at [1209, 491] on input "vehicle" at bounding box center [1218, 485] width 290 height 28
type input "US"
type input "Zip Code"
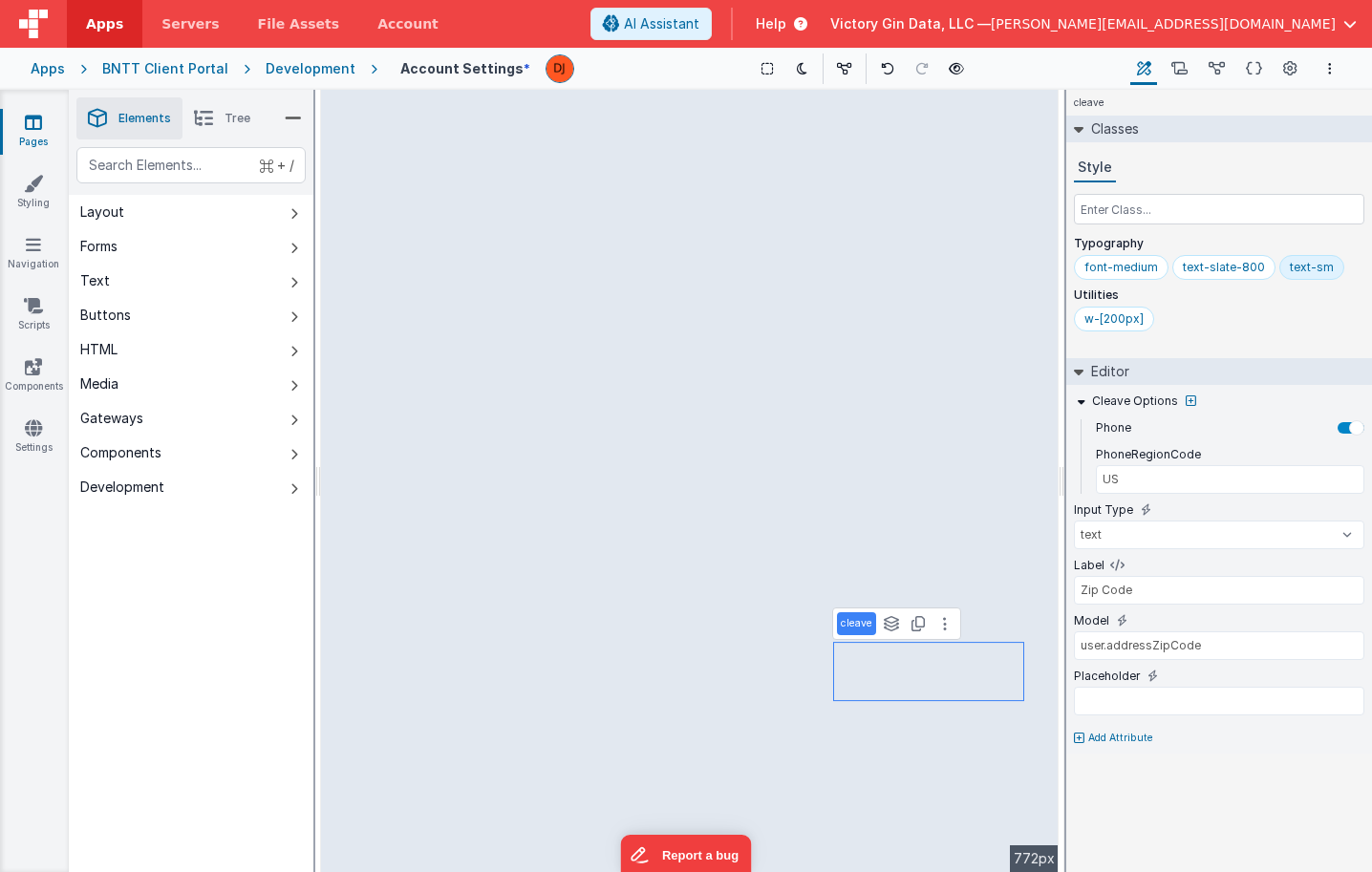
click at [1141, 660] on div "Model user.addressZipCode" at bounding box center [1218, 639] width 290 height 56
click at [1099, 657] on input "user.addressZipCode" at bounding box center [1218, 645] width 290 height 28
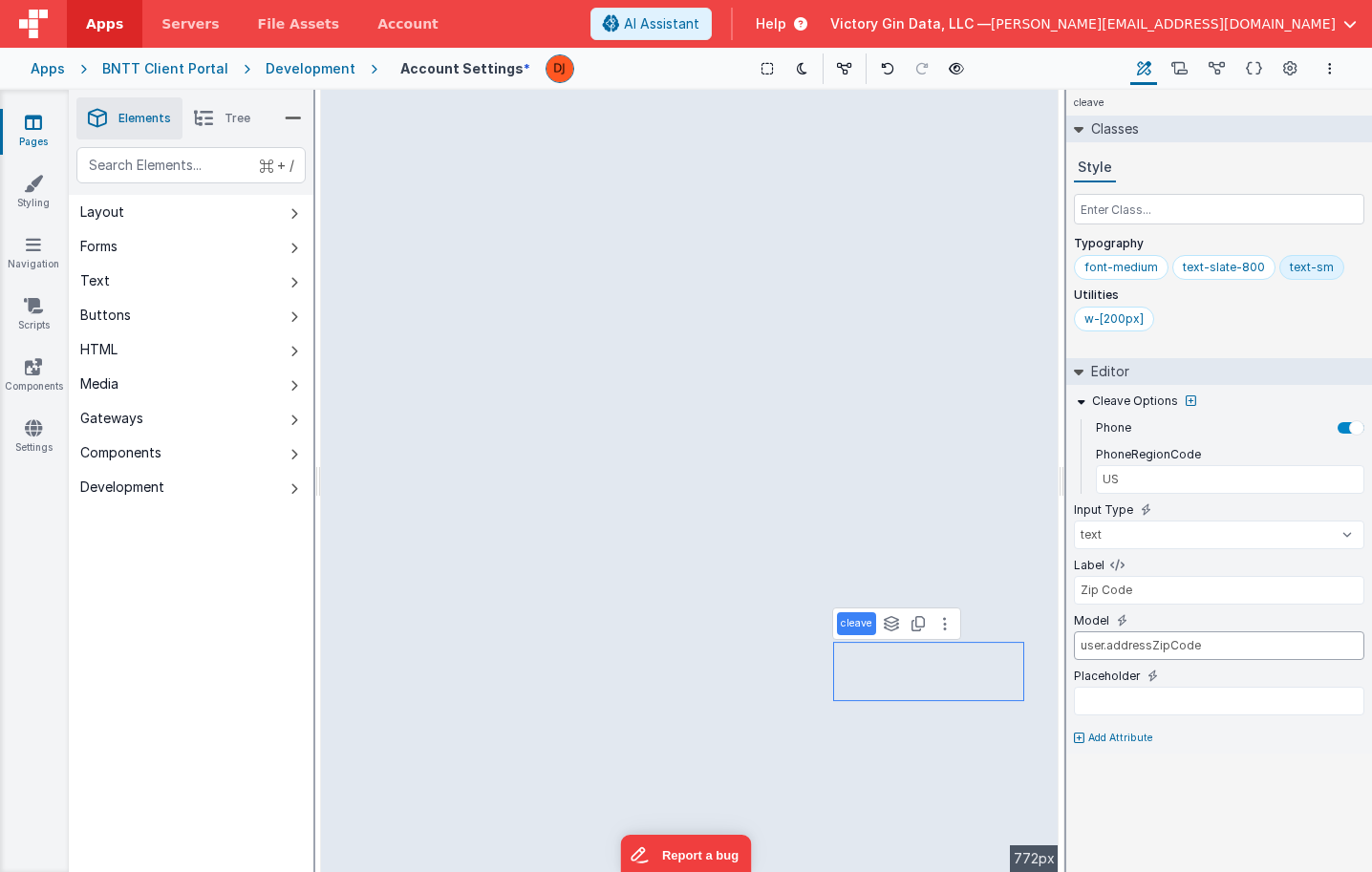
click at [1099, 657] on input "user.addressZipCode" at bounding box center [1218, 645] width 290 height 28
select select "required"
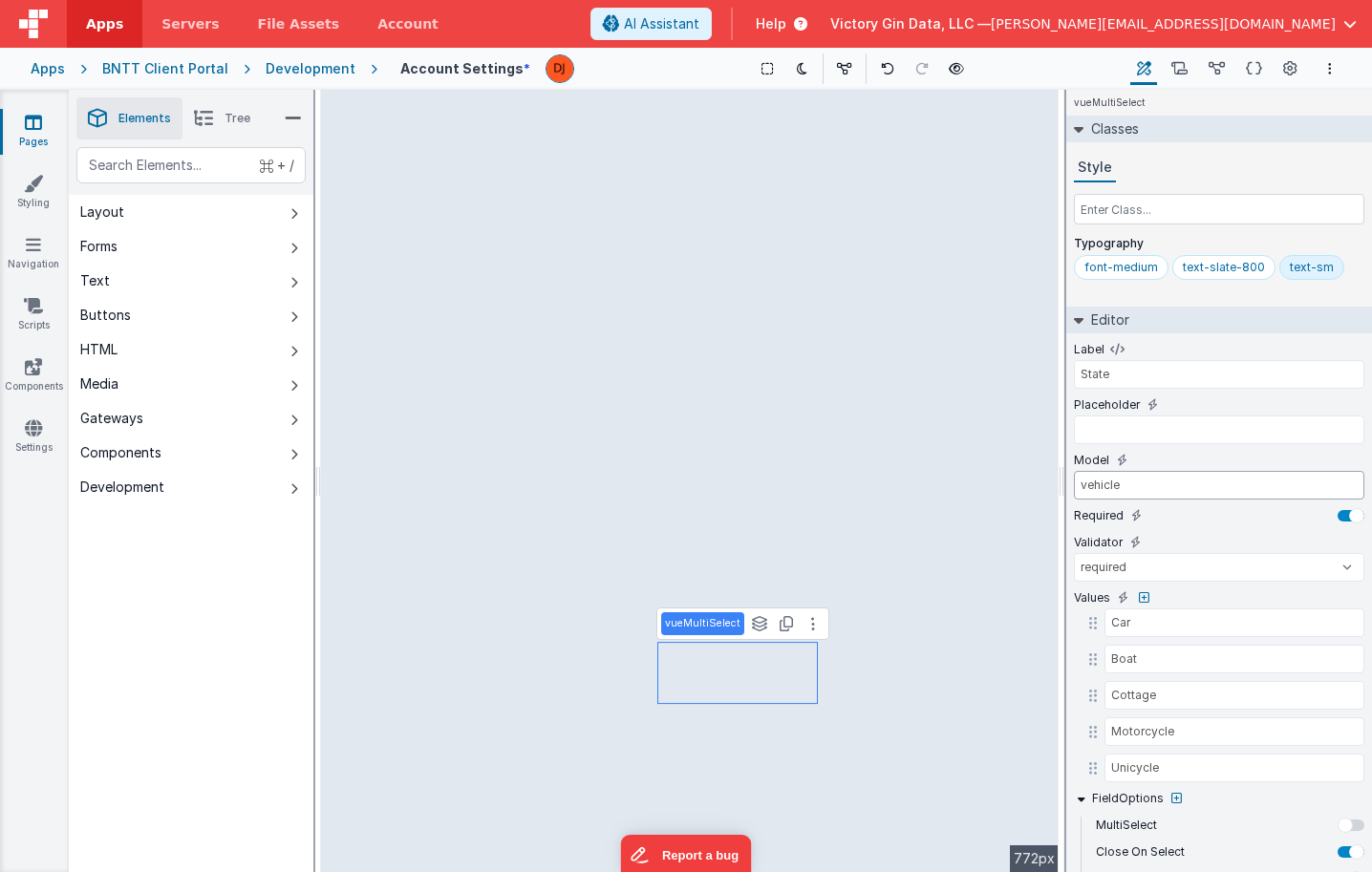
click at [1129, 484] on input "vehicle" at bounding box center [1218, 485] width 290 height 28
paste input "user.addressZipCod"
click at [1151, 485] on input "user.addressZipCode" at bounding box center [1218, 485] width 290 height 28
type input "user.addressState"
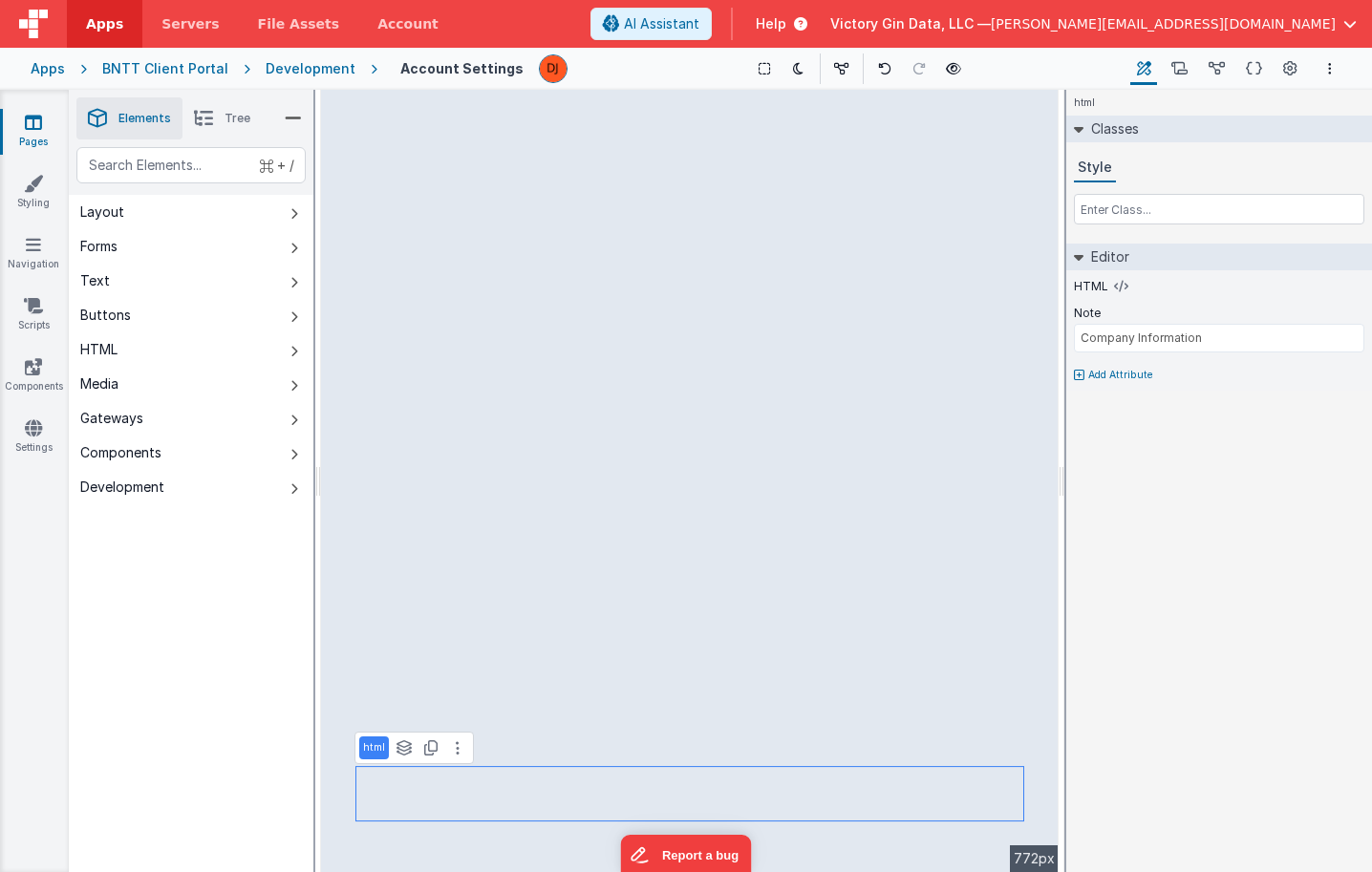
type input "State"
select select "required"
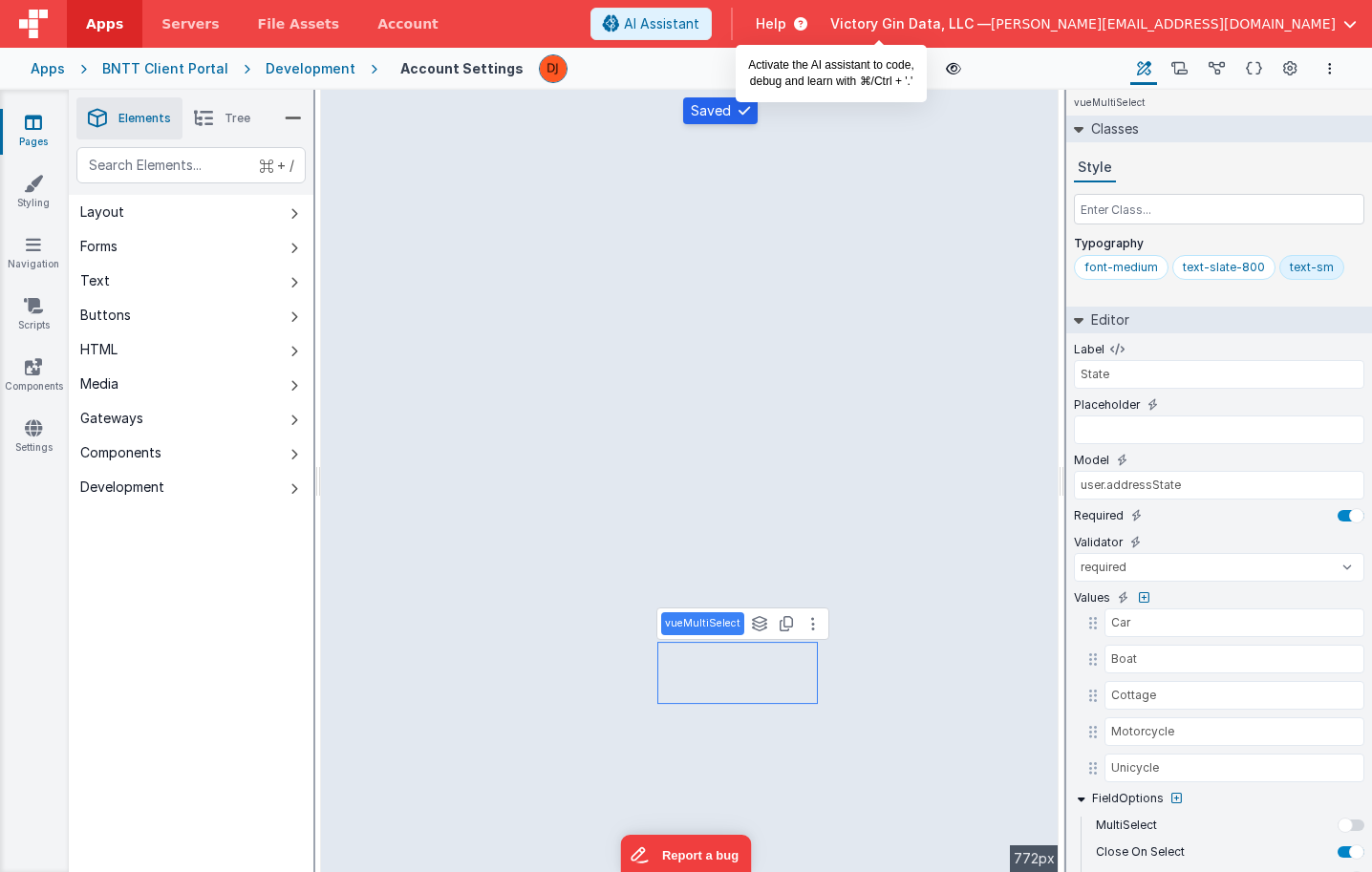
click at [699, 18] on span "AI Assistant" at bounding box center [661, 24] width 75 height 20
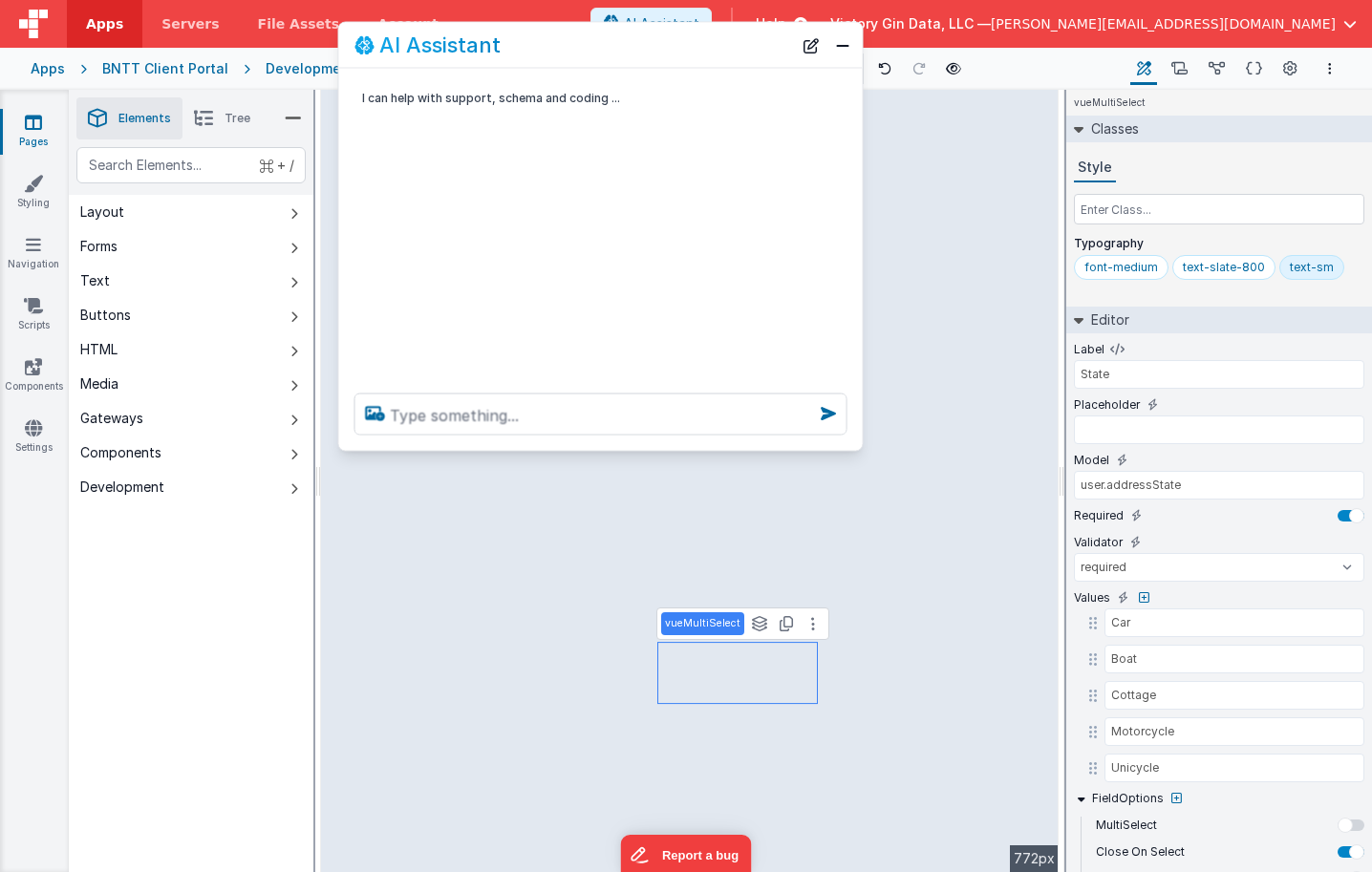
drag, startPoint x: 326, startPoint y: 457, endPoint x: 647, endPoint y: 49, distance: 519.1
click at [647, 49] on div "AI Assistant" at bounding box center [572, 44] width 437 height 22
click at [541, 414] on textarea at bounding box center [600, 414] width 493 height 42
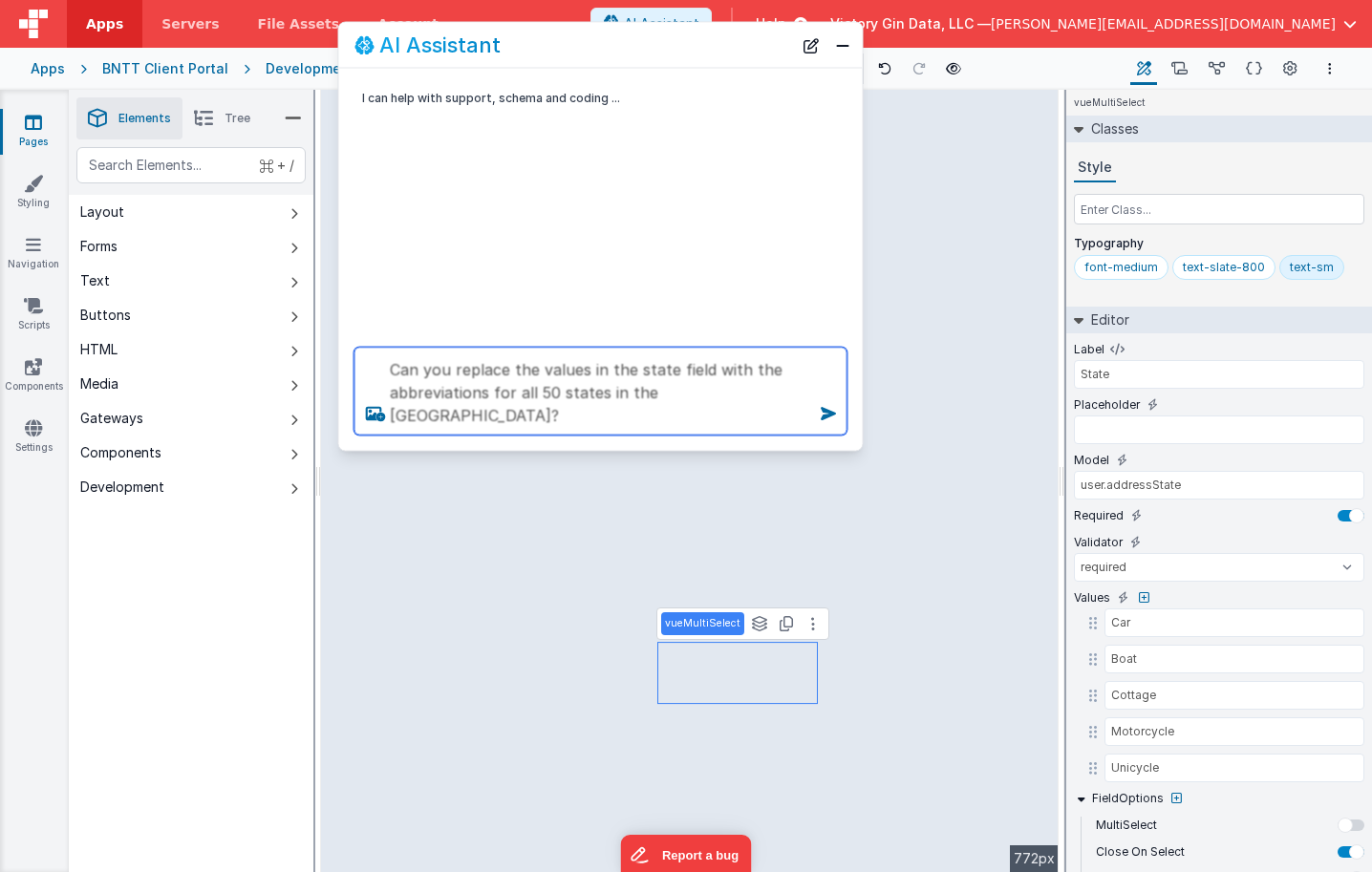
type textarea "Can you replace the values in the state field with the abbreviations for all 50…"
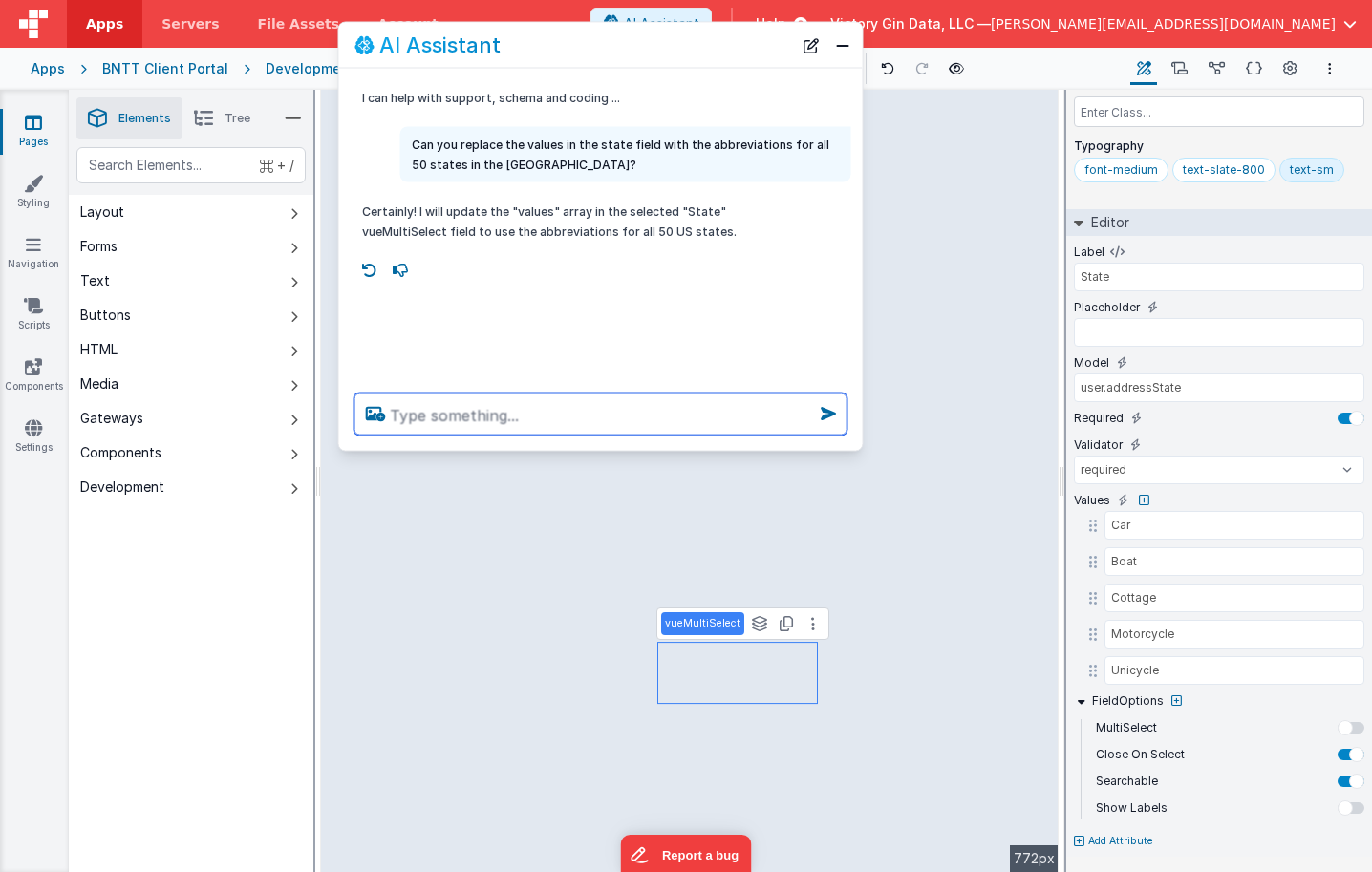
scroll to position [98, 0]
type input "US"
type input "Zip Code"
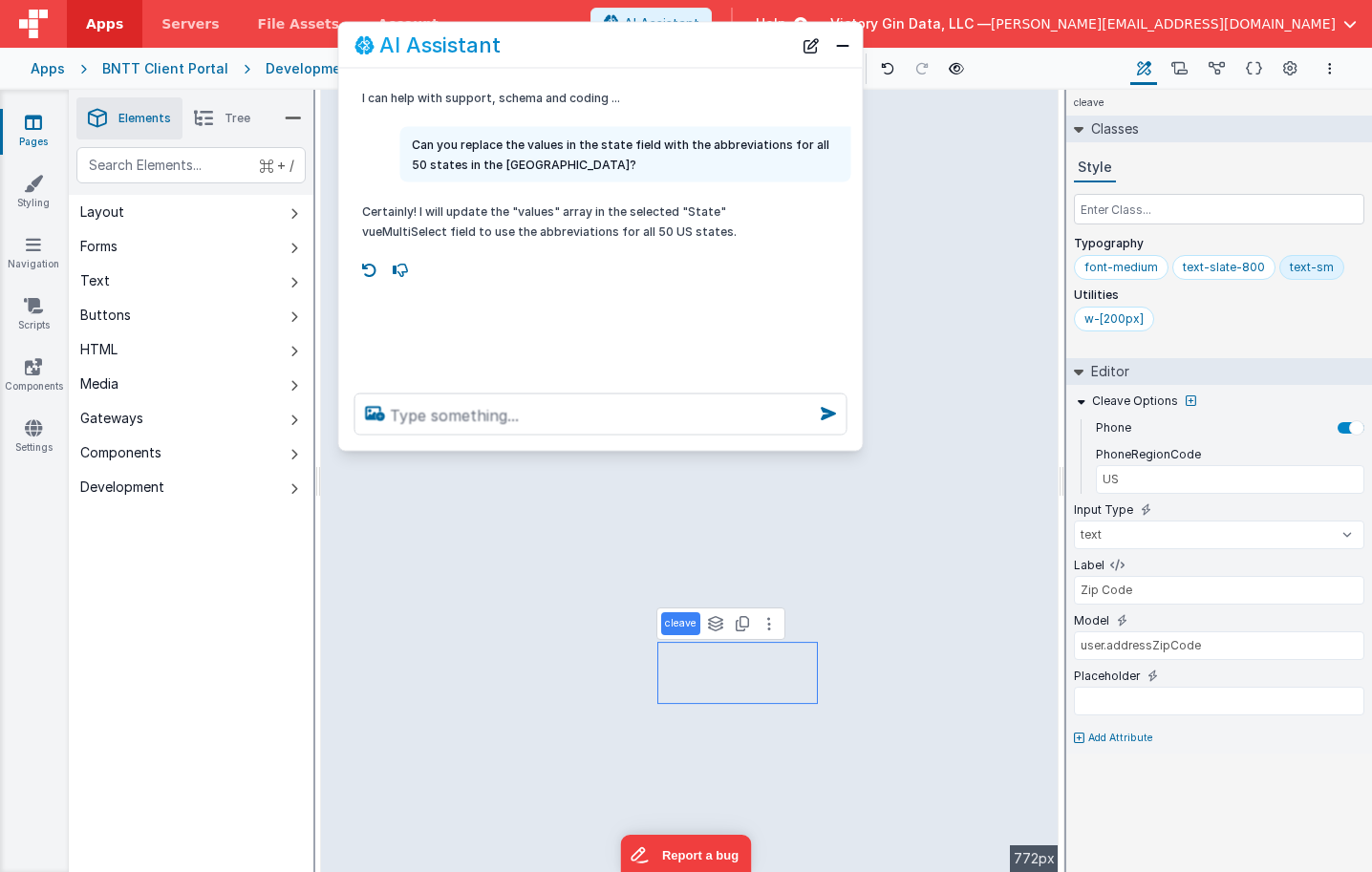
scroll to position [0, 0]
type input "State"
select select "required"
click at [845, 41] on button "Close" at bounding box center [842, 44] width 24 height 26
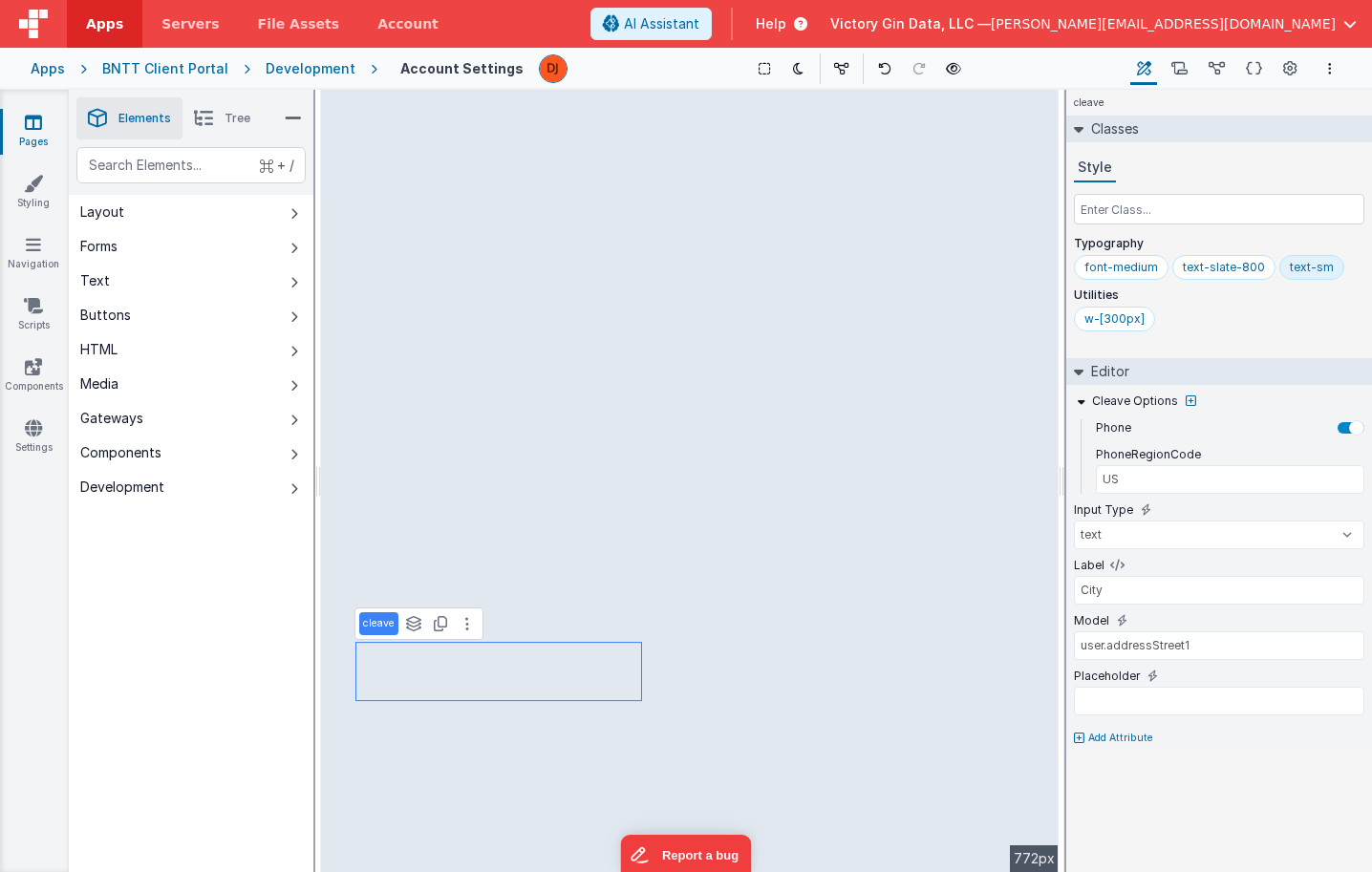
select select "required"
click at [1121, 315] on div "w-[300px]" at bounding box center [1115, 319] width 61 height 16
click at [1121, 315] on input "w-[300px]" at bounding box center [1123, 320] width 76 height 21
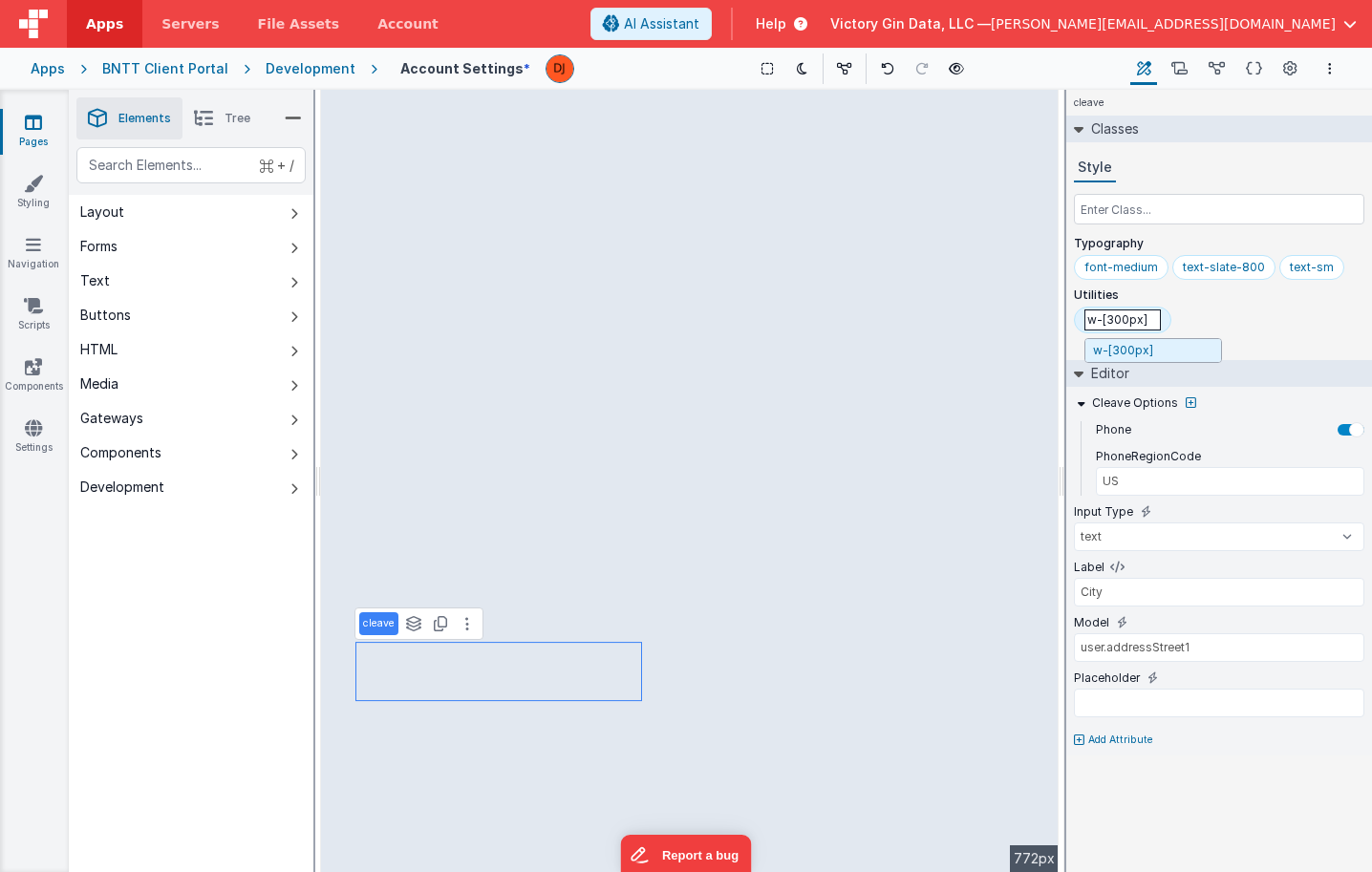
click at [1121, 315] on input "w-[300px]" at bounding box center [1123, 320] width 76 height 21
select select "required"
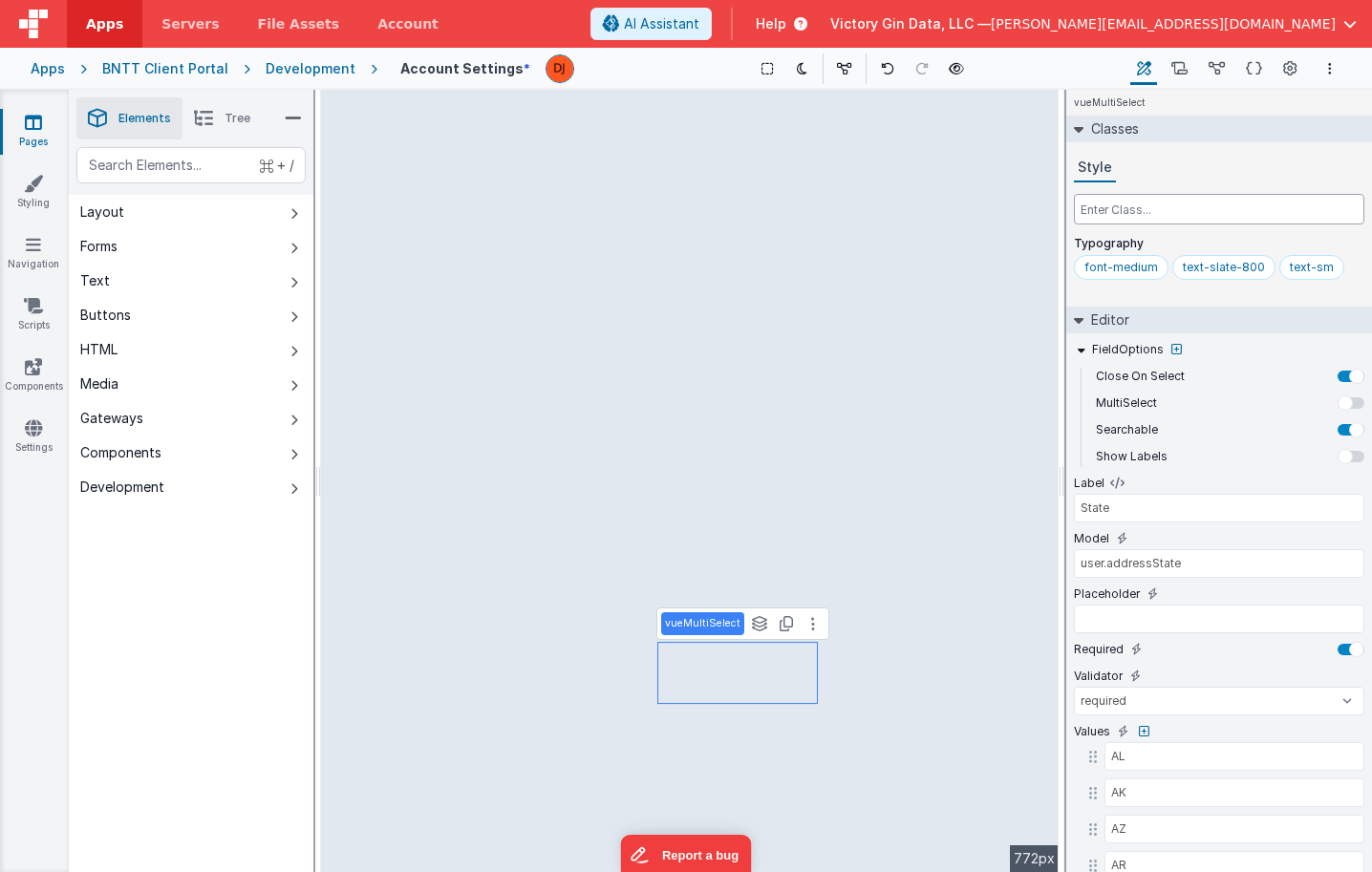
click at [1154, 219] on input "text" at bounding box center [1218, 208] width 290 height 30
paste input "w-[300px]"
click at [1111, 206] on input "w-[300px]" at bounding box center [1218, 208] width 290 height 30
type input "w-[100px]"
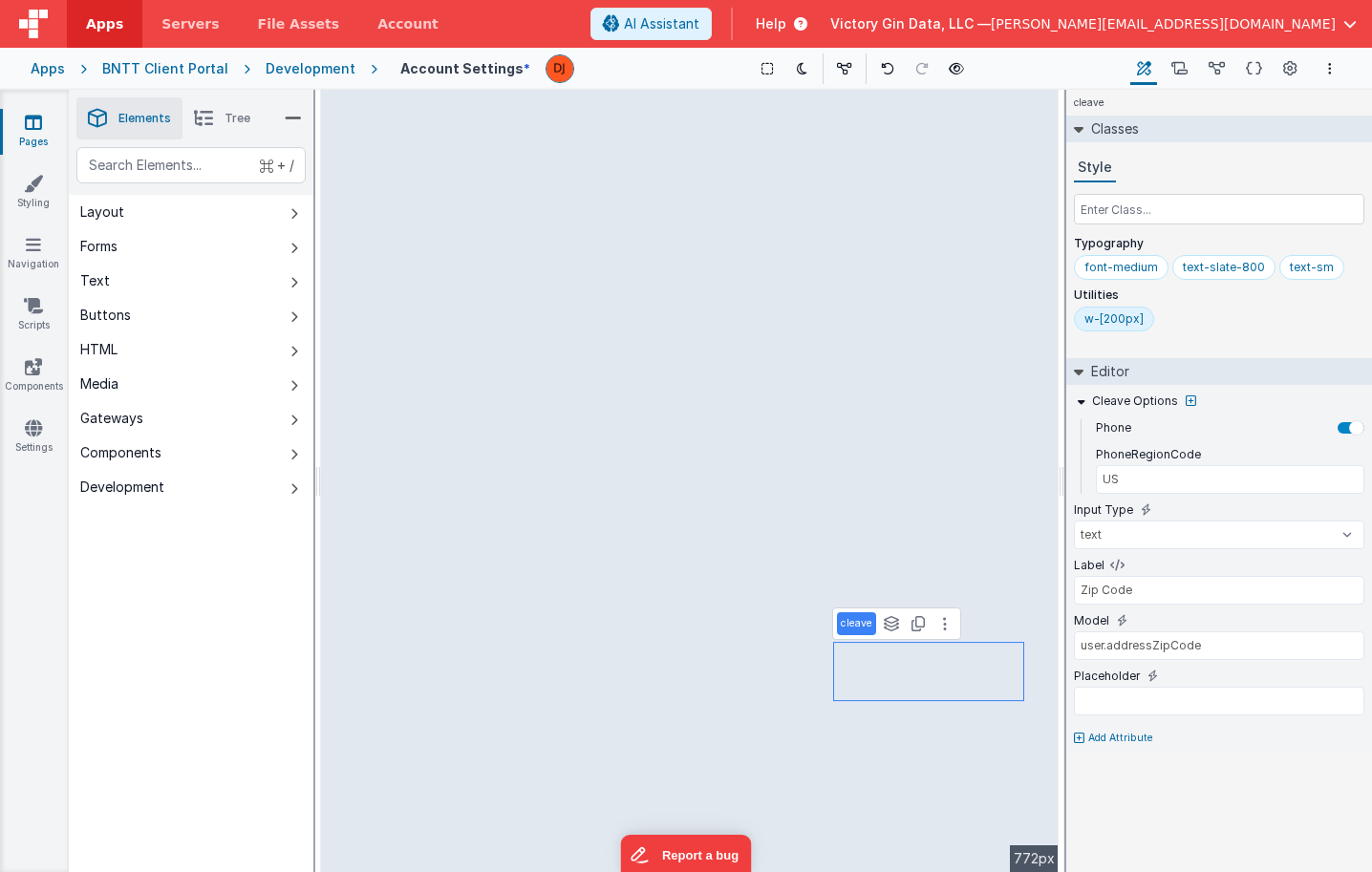
type input "State"
select select "required"
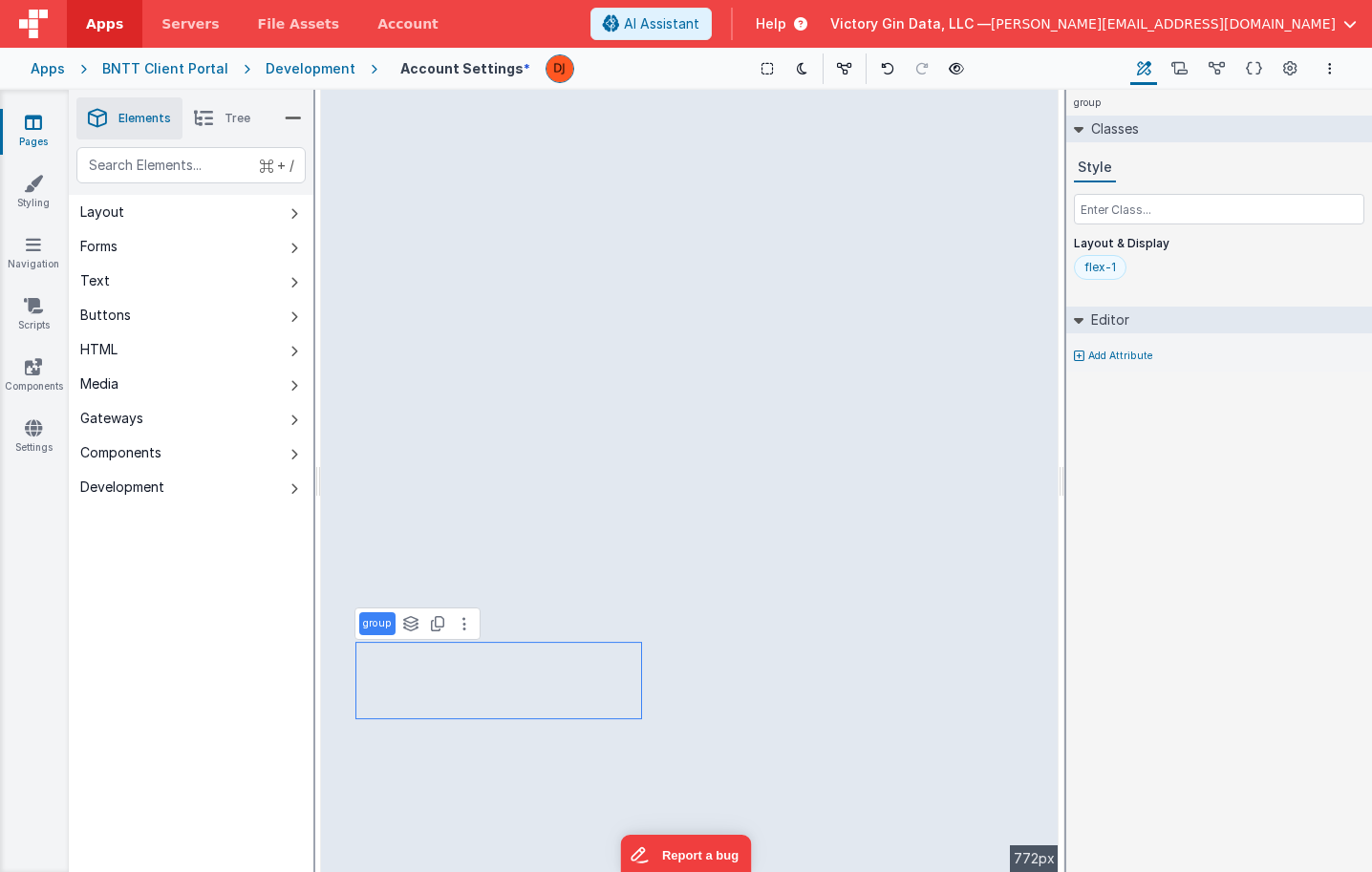
click at [1109, 266] on div "flex-1" at bounding box center [1100, 268] width 31 height 16
type input "flex-none"
click at [1115, 270] on div "flex-1" at bounding box center [1100, 267] width 53 height 24
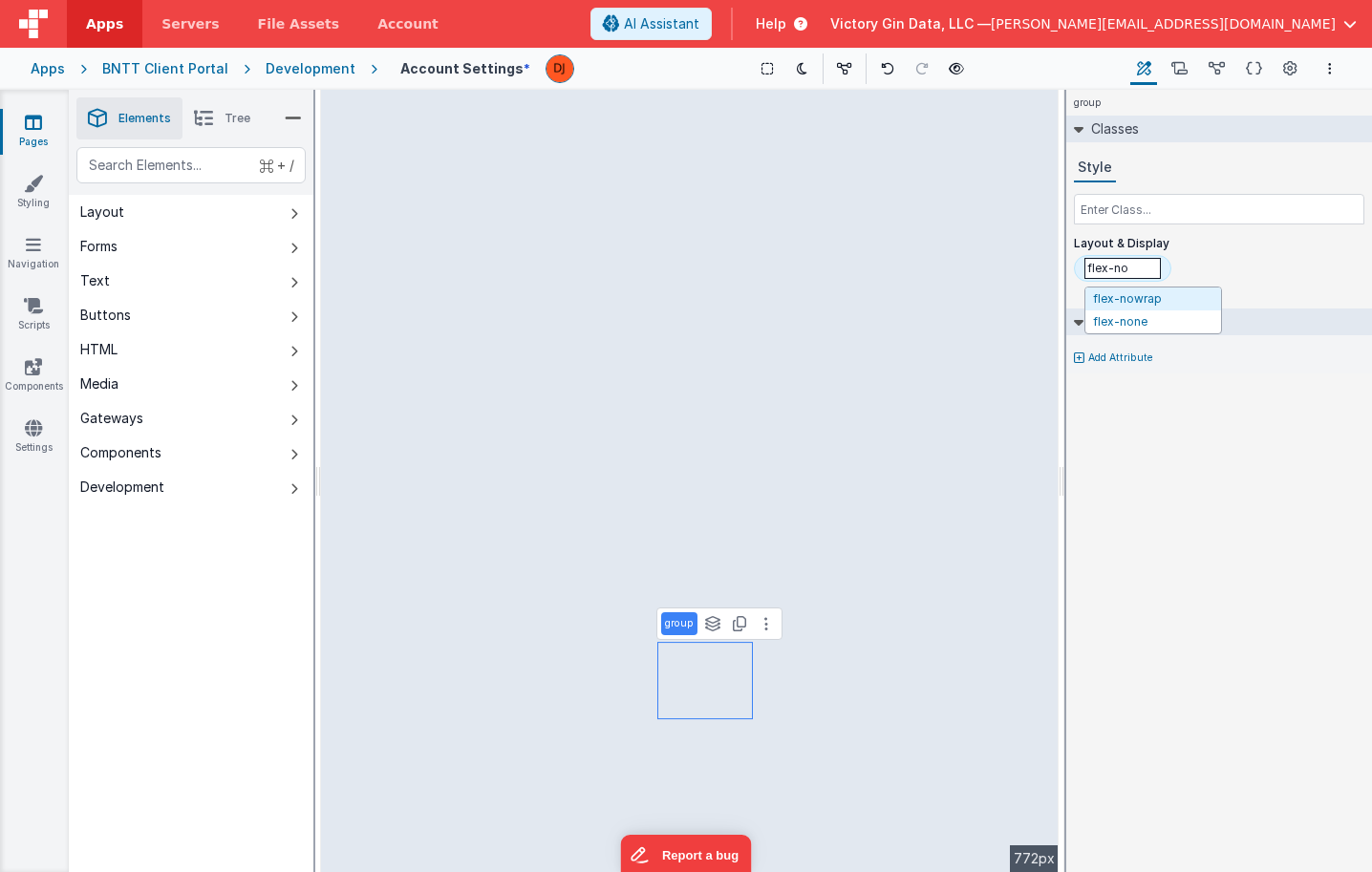
type input "flex-non"
click at [1202, 271] on div "flex-none" at bounding box center [1191, 268] width 55 height 16
click at [1202, 271] on input "flex-none" at bounding box center [1202, 268] width 76 height 21
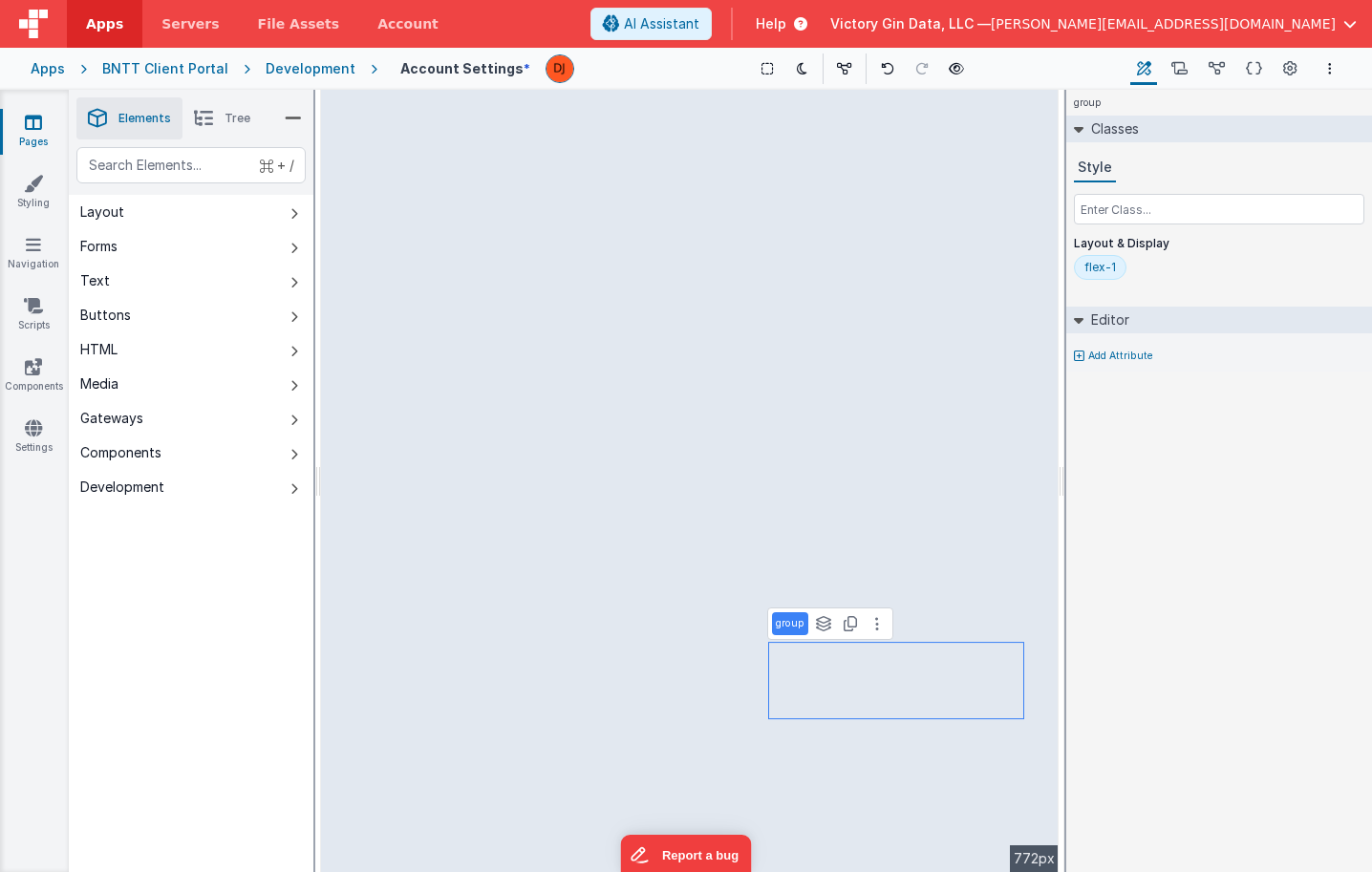
click at [1109, 266] on div "flex-1" at bounding box center [1100, 268] width 31 height 16
type input "flex-auto"
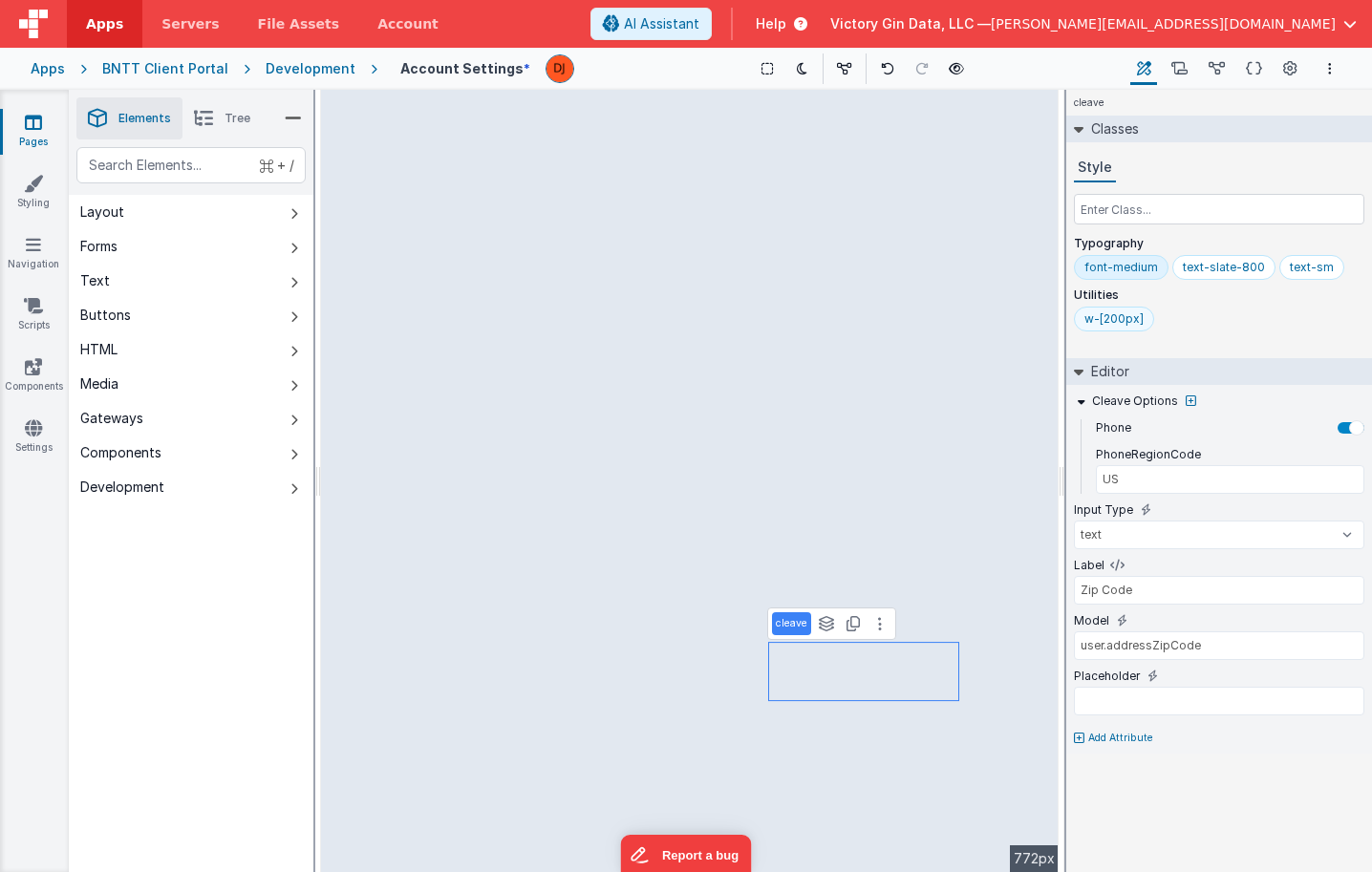
click at [1129, 314] on div "w-[200px]" at bounding box center [1114, 319] width 60 height 16
click at [1114, 318] on input "w-[200px]" at bounding box center [1123, 320] width 76 height 21
type input "w-[120px]"
click at [1129, 325] on div "w-[120px]" at bounding box center [1113, 319] width 57 height 16
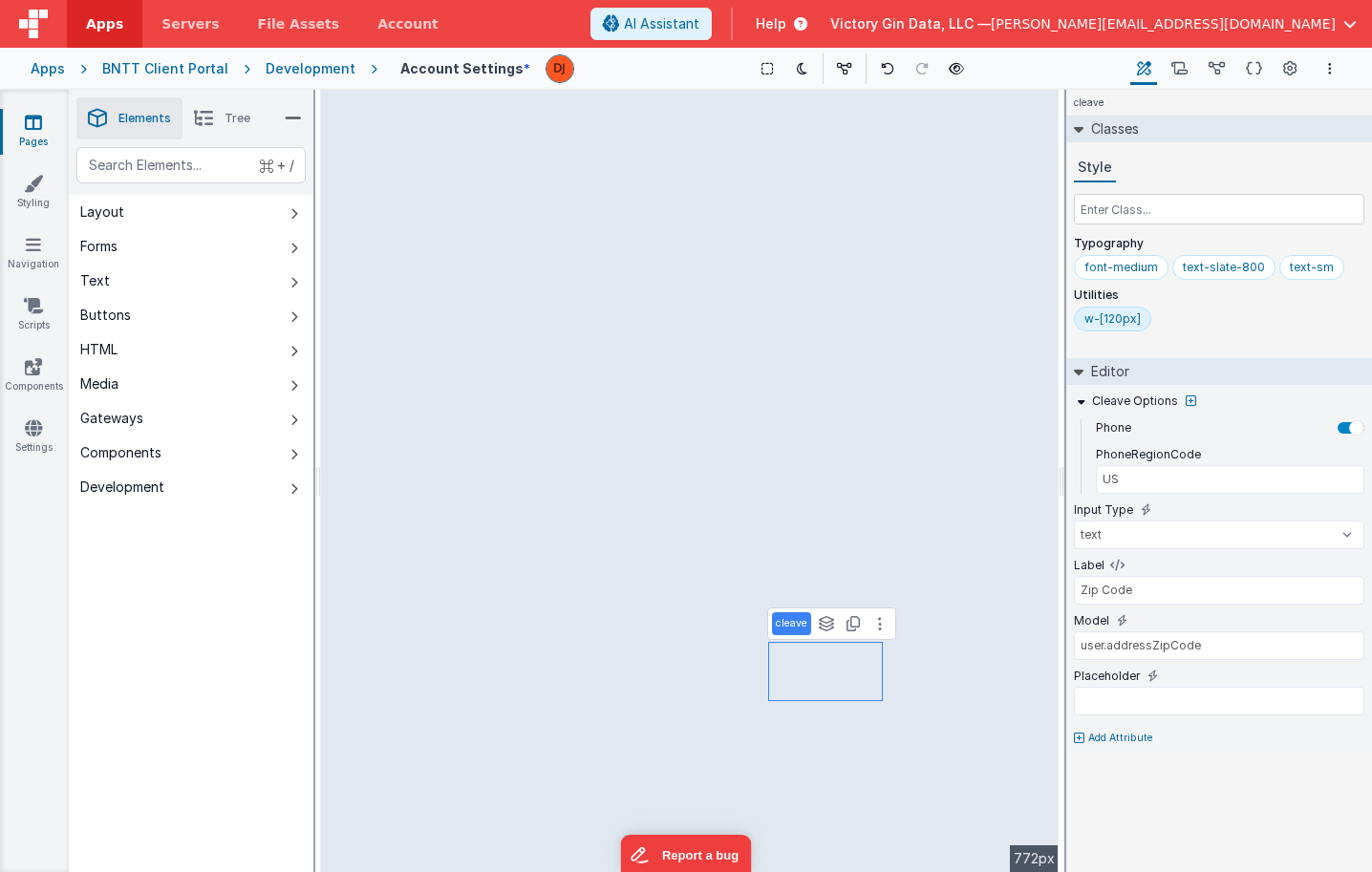
click at [1129, 325] on div "w-[120px]" at bounding box center [1113, 319] width 57 height 16
click at [1117, 324] on input "w-[120px]" at bounding box center [1123, 320] width 76 height 21
type input "w-[100px]"
click at [1107, 347] on div "Classes Style w-[100px] Typography font-medium text-slate-800 text-sm Utilities…" at bounding box center [1218, 233] width 306 height 235
type input "Address"
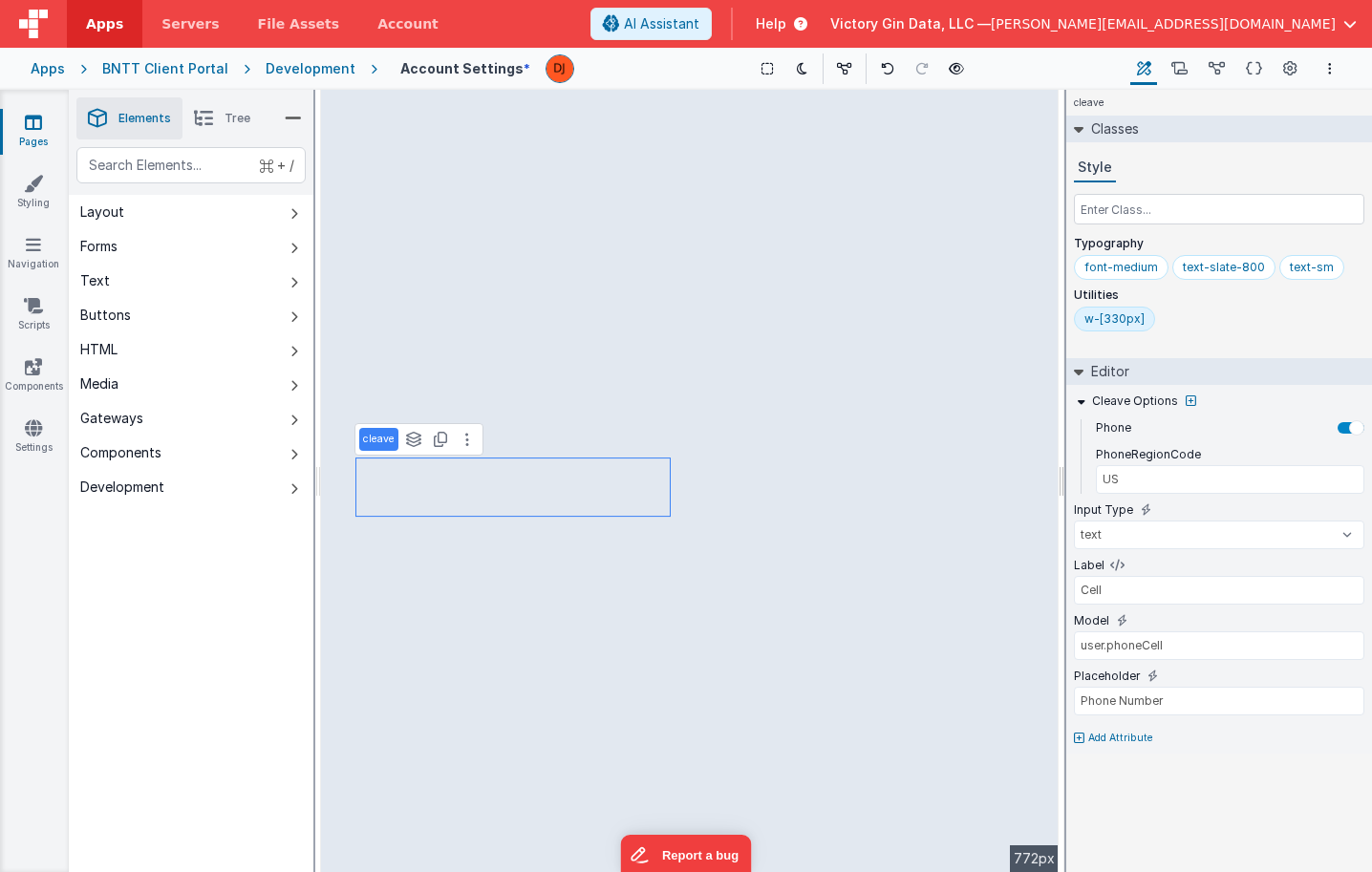
type input "user.addressStreet1"
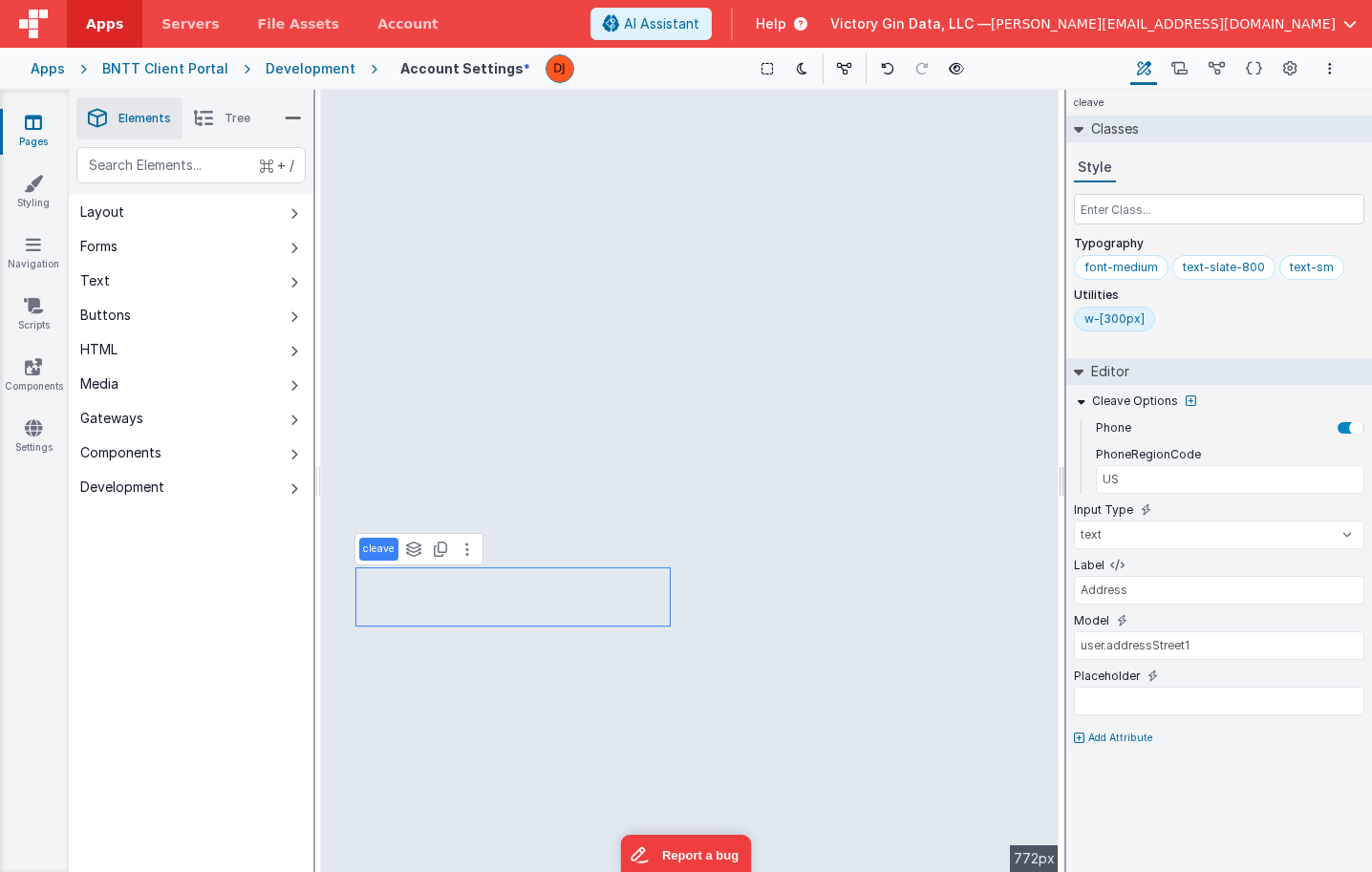
type input "City"
type input "State"
select select "required"
click at [1127, 320] on div "w-[300px]" at bounding box center [1115, 319] width 61 height 16
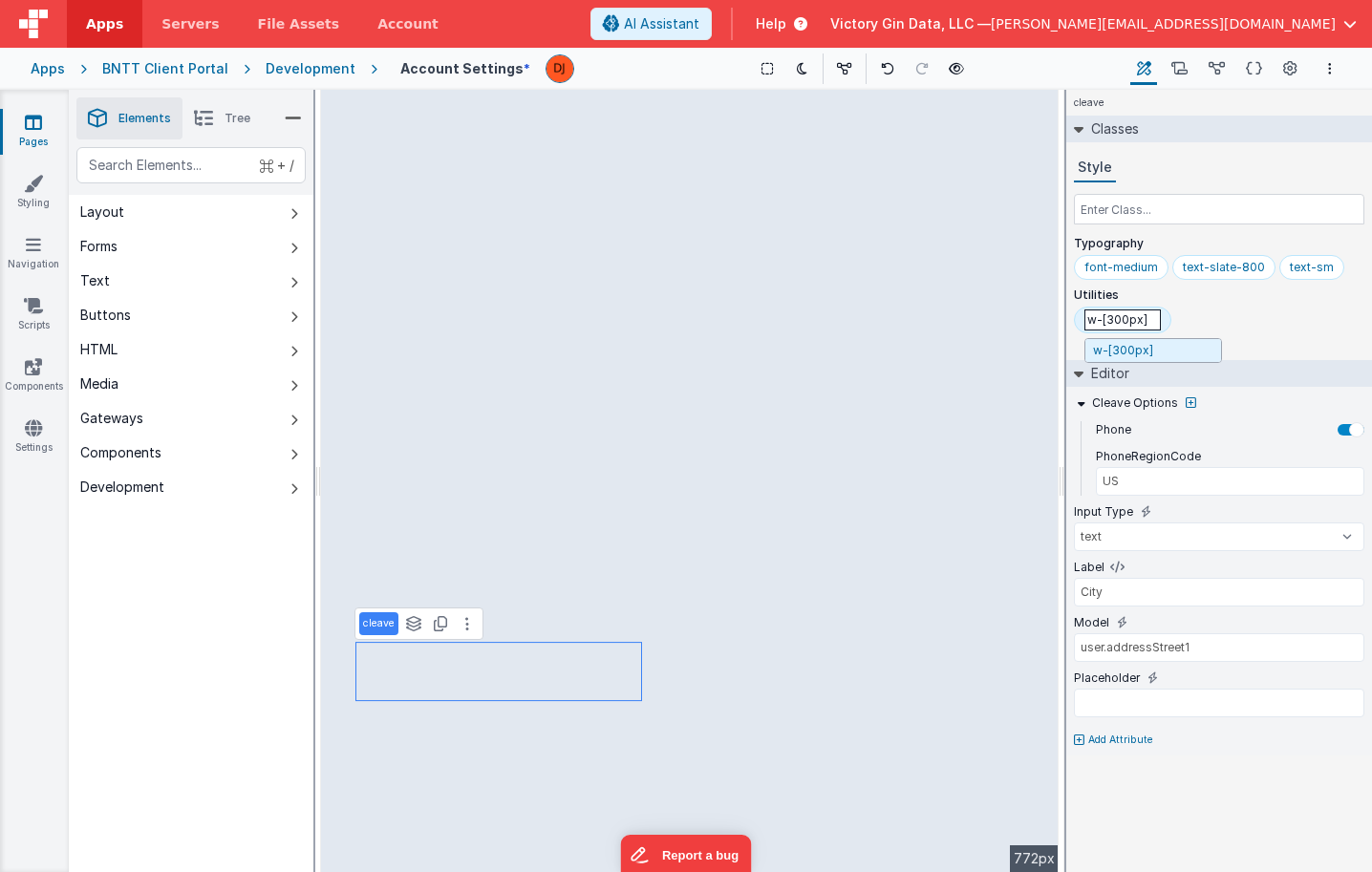
click at [1123, 320] on input "w-[300px]" at bounding box center [1123, 320] width 76 height 21
type input "w-[470]"
click at [1128, 320] on input "w-[470]" at bounding box center [1123, 320] width 76 height 21
type input "w-[470px]"
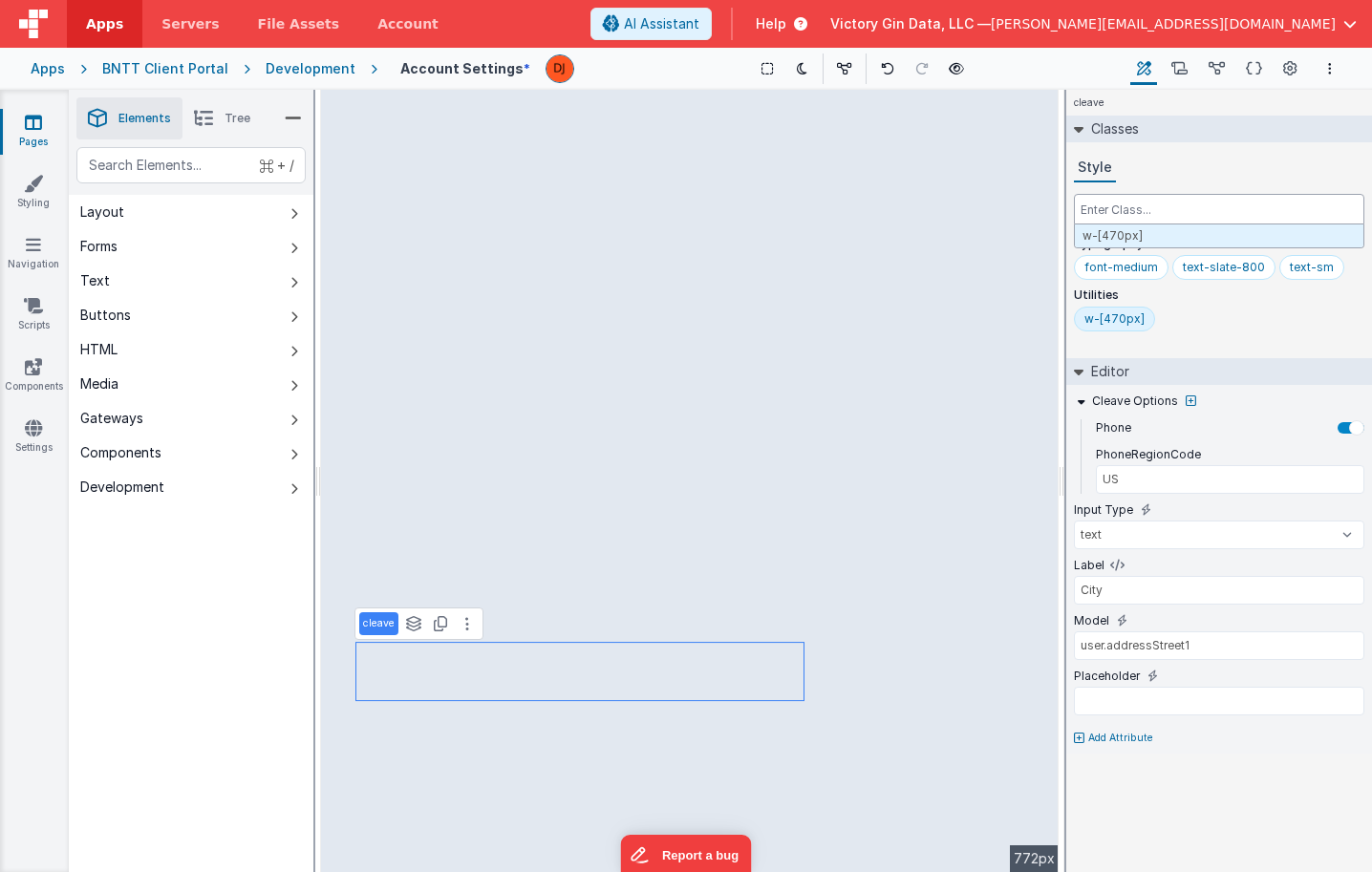
type input "State"
select select "required"
click at [1130, 322] on div "w-[470px]" at bounding box center [1115, 319] width 61 height 16
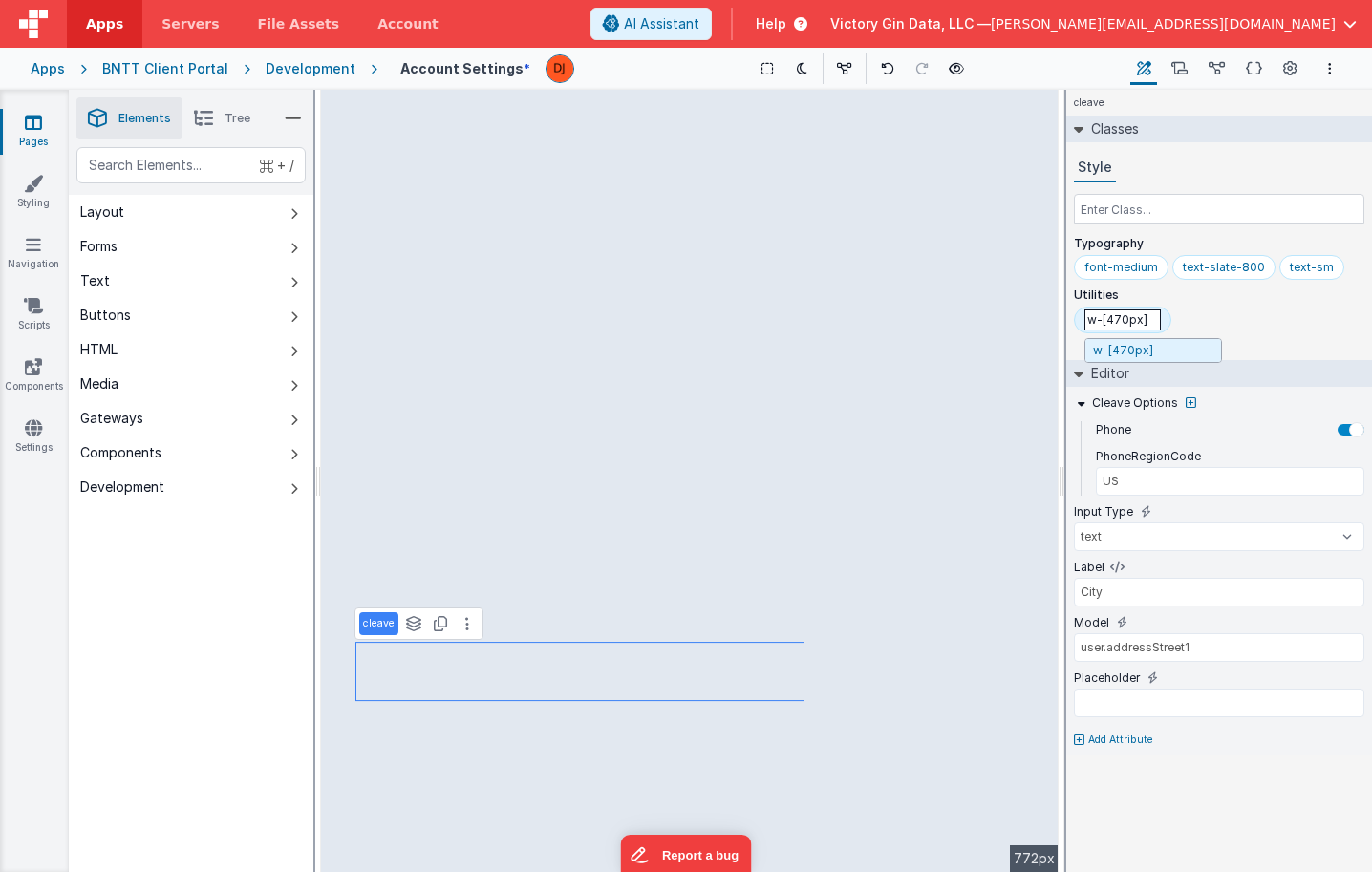
click at [1124, 322] on input "w-[470px]" at bounding box center [1123, 320] width 76 height 21
type input "w-[450px]"
click at [1116, 323] on div "w-[450px]" at bounding box center [1114, 319] width 60 height 16
click at [1128, 323] on input "w-[450px]" at bounding box center [1123, 320] width 76 height 21
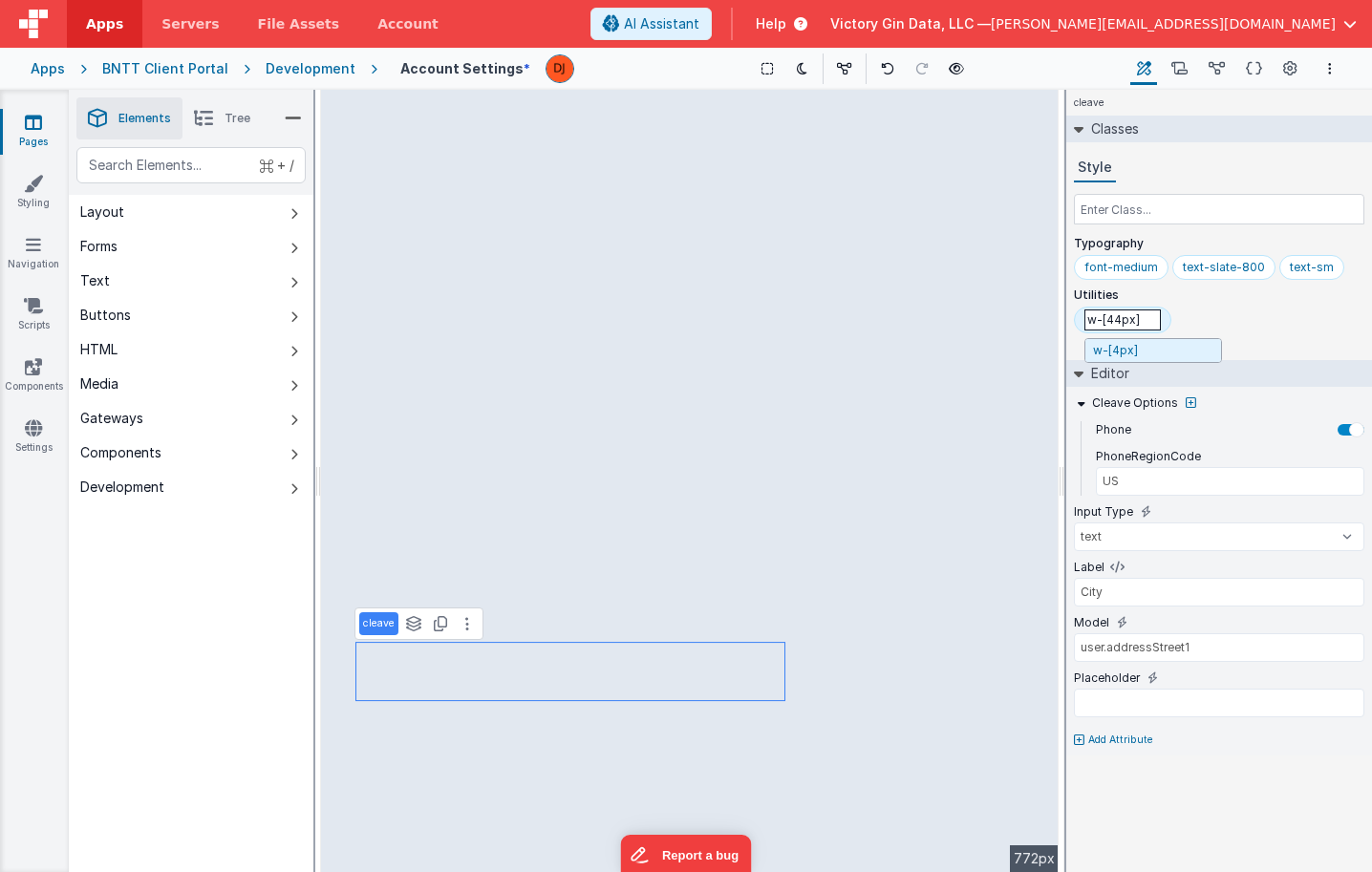
type input "w-[445px]"
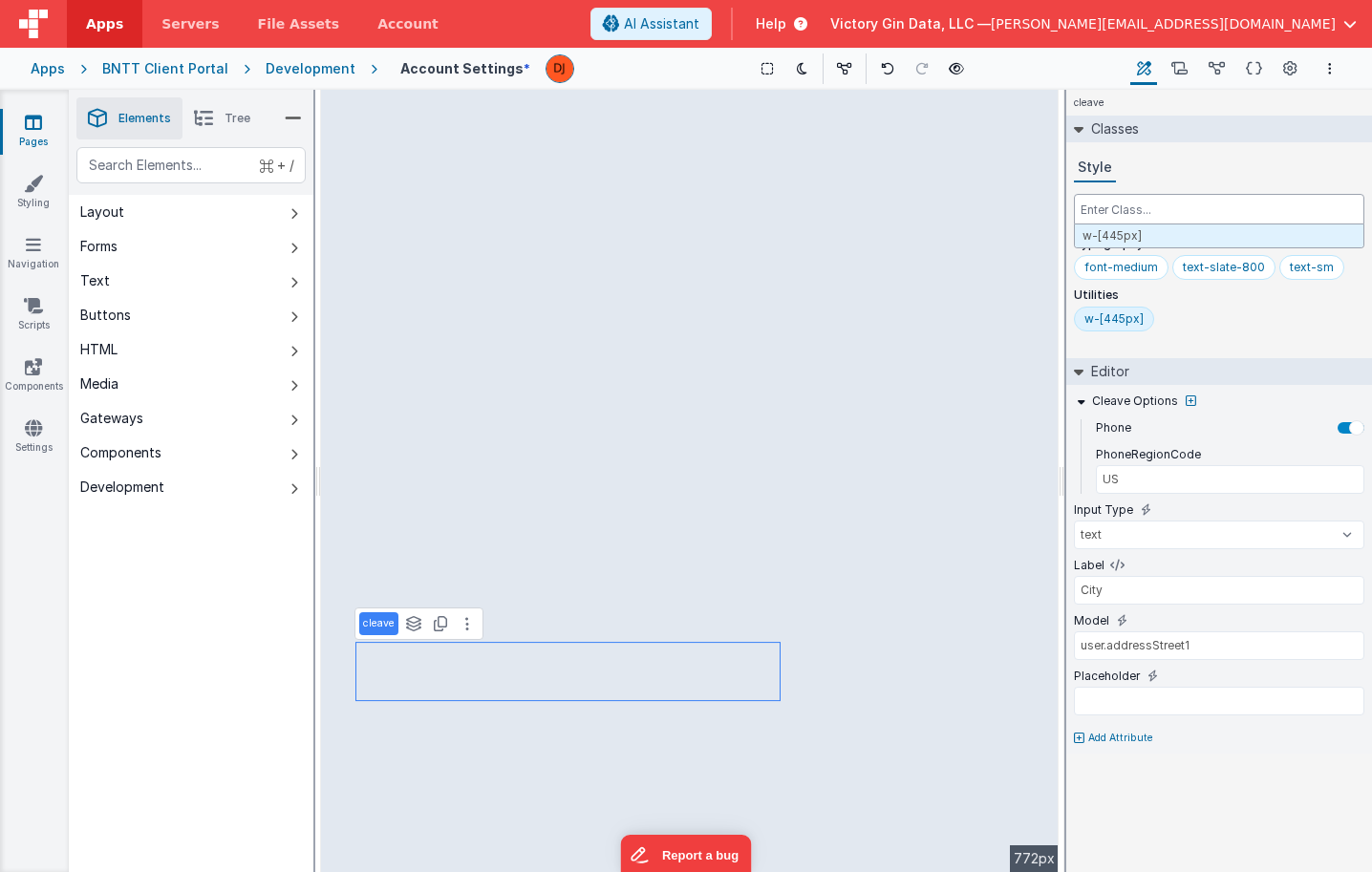
type input "div"
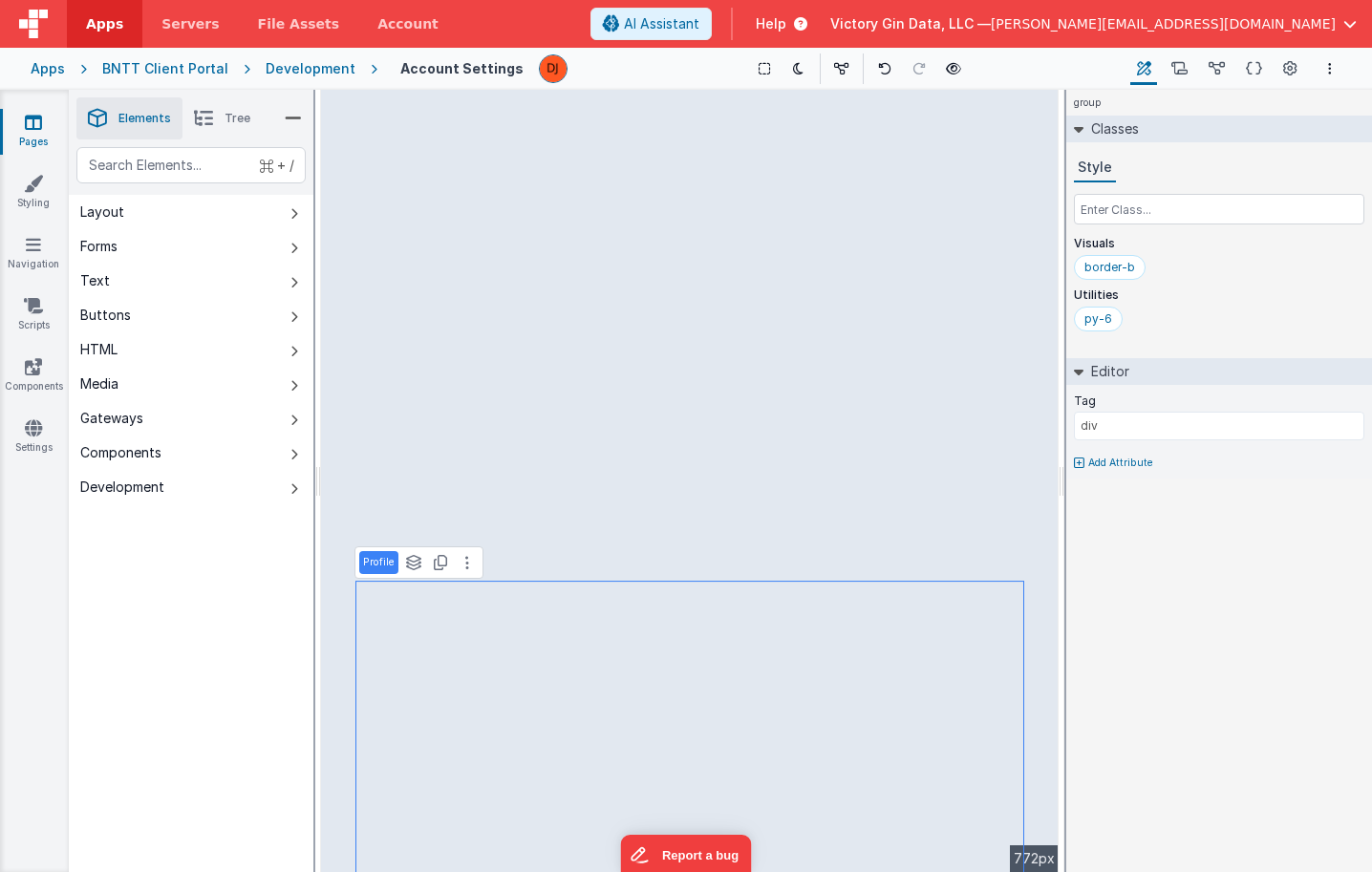
type input "City"
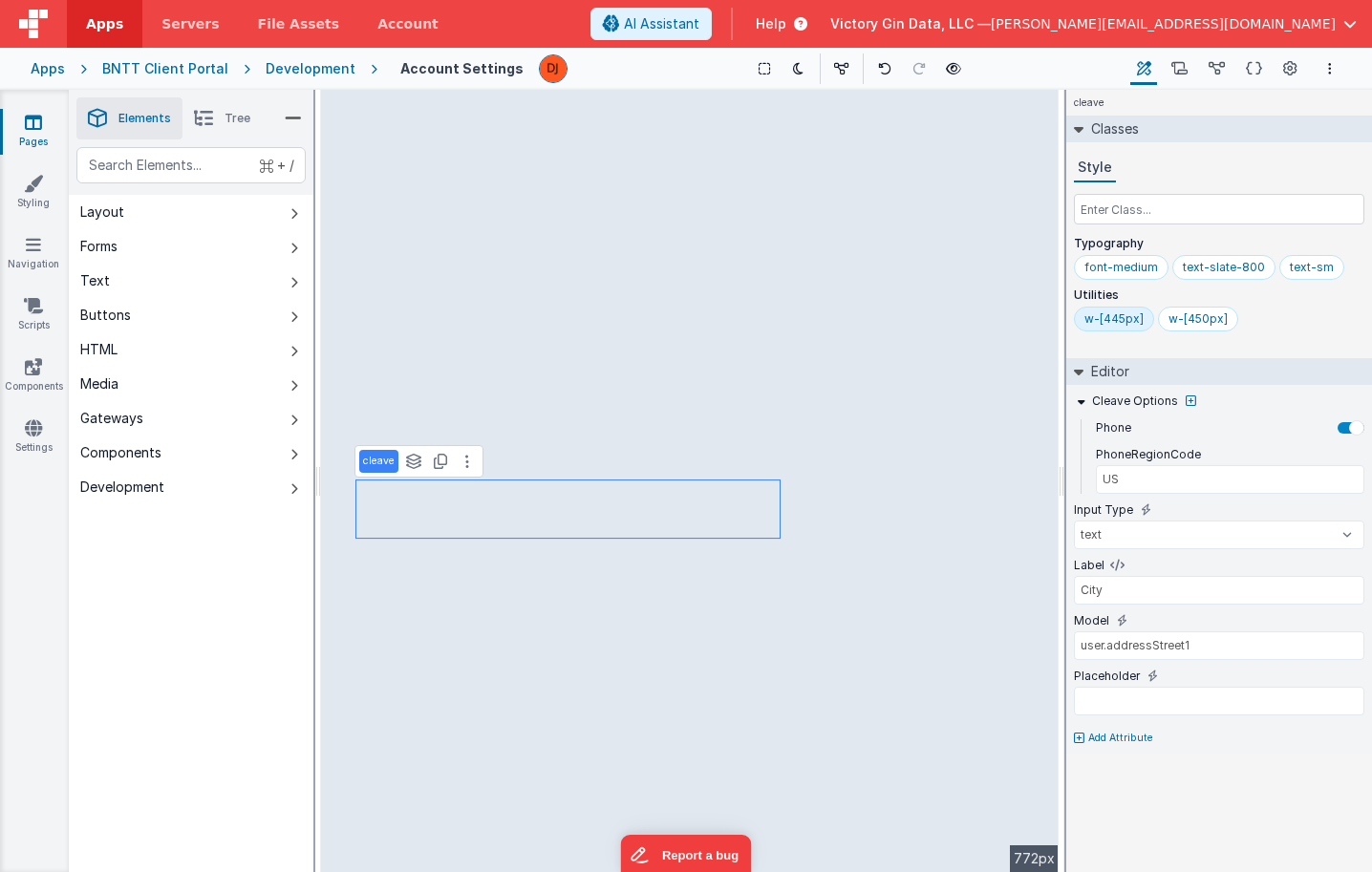
type input "State"
select select "required"
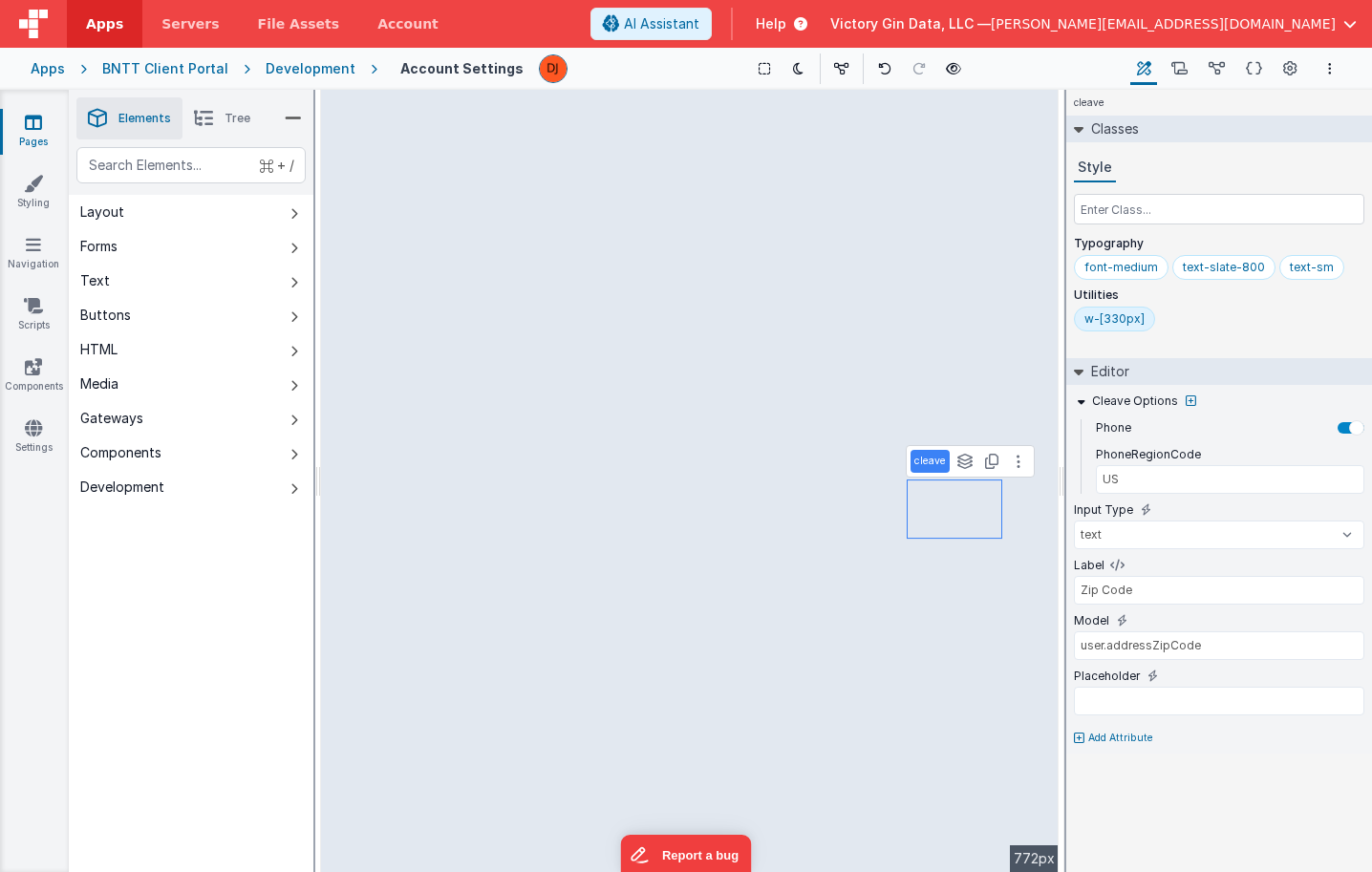
type input "Apartment, Suite, etc."
type input "user.addressStreet2"
type input "Address"
type input "user.addressStreet1"
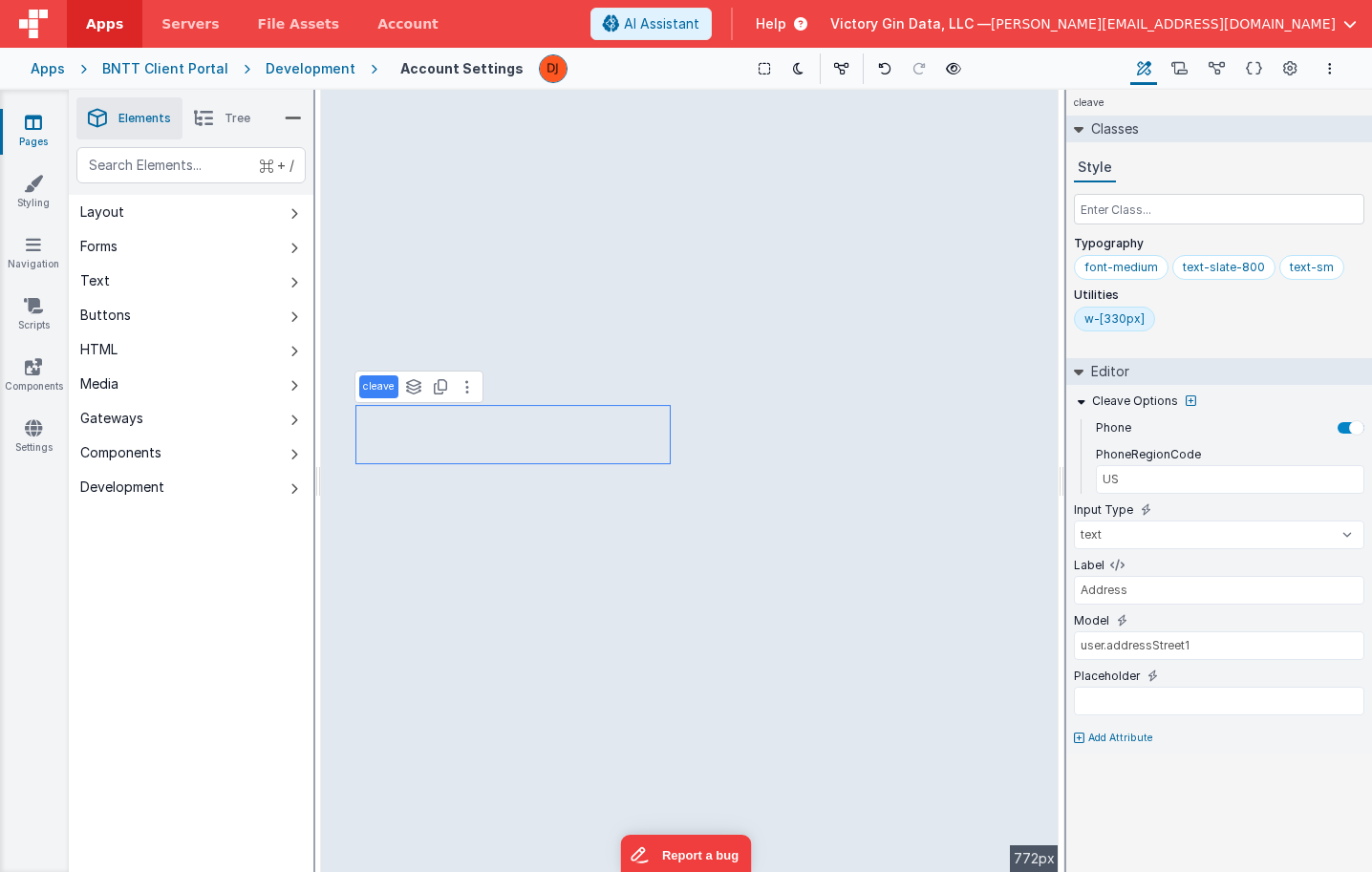
type input "Apartment, Suite, etc."
type input "user.addressStreet2"
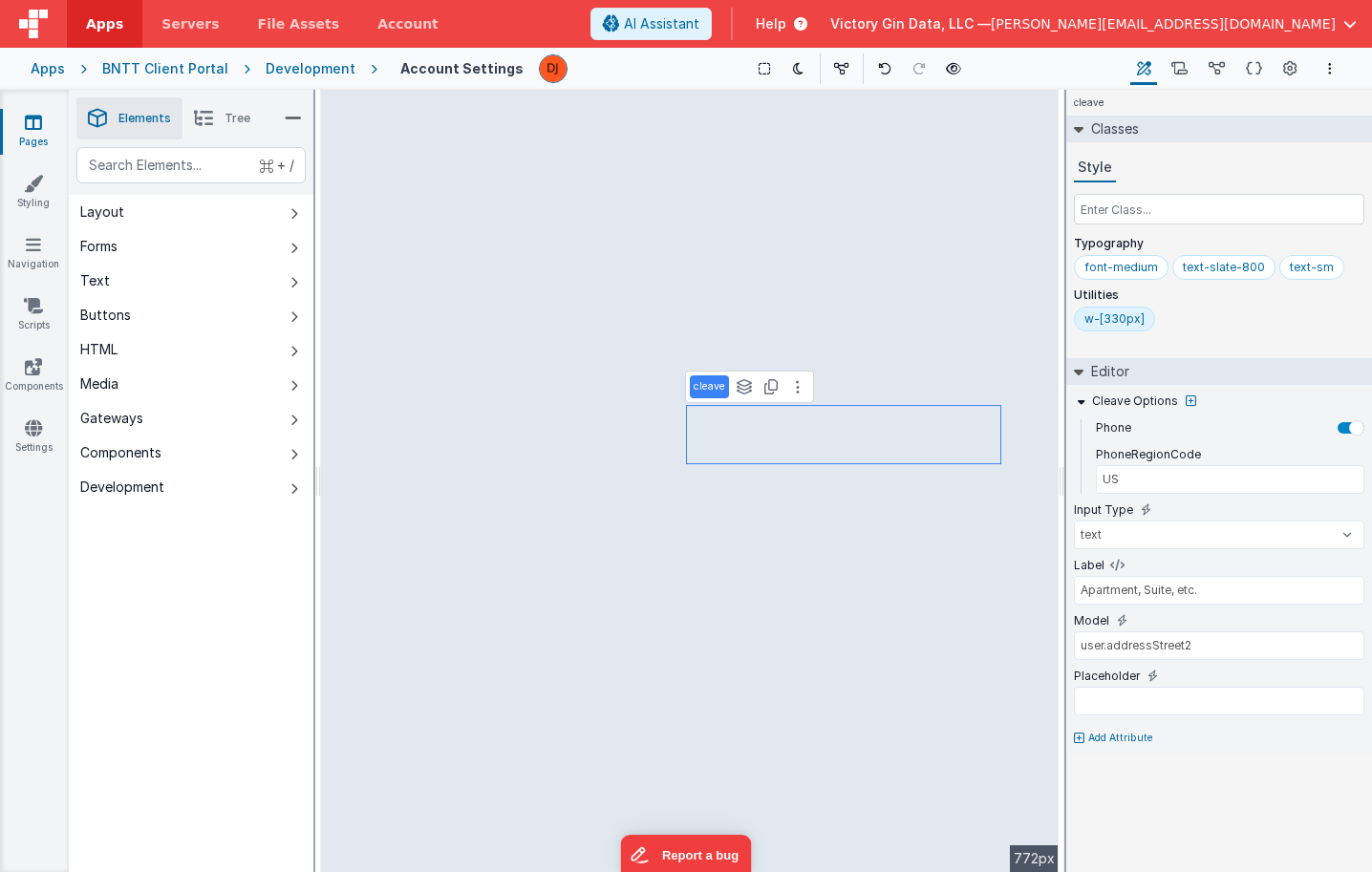
type input "City"
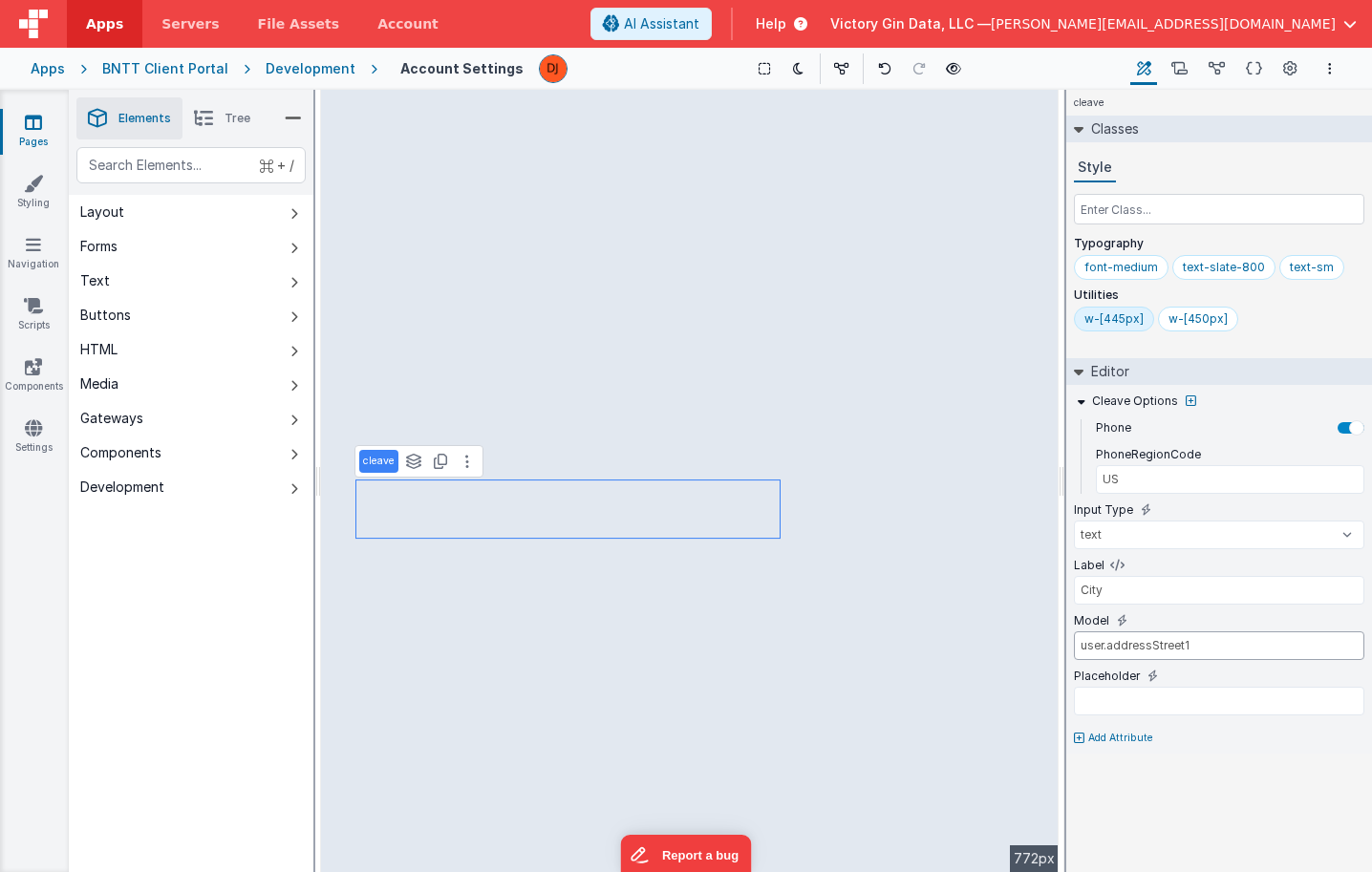
drag, startPoint x: 1149, startPoint y: 644, endPoint x: 1267, endPoint y: 667, distance: 120.2
click at [1267, 667] on div "Model user.addressStreet1" at bounding box center [1218, 639] width 290 height 56
type input "user.addressCity"
type input "State"
select select "required"
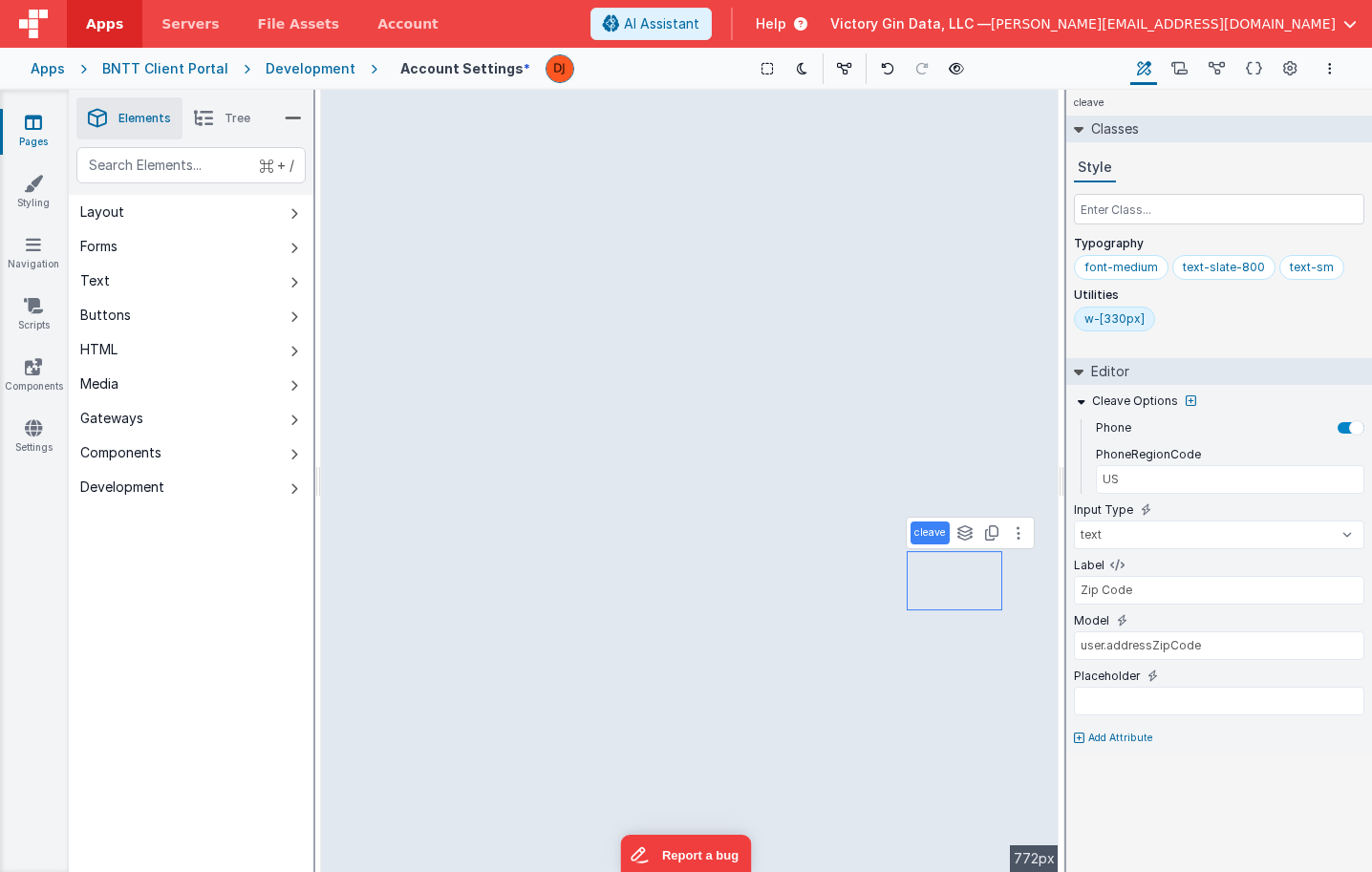
type input "Address"
type input "user.addressStreet1"
type input "State"
select select "required"
click at [1084, 732] on icon at bounding box center [1079, 738] width 11 height 12
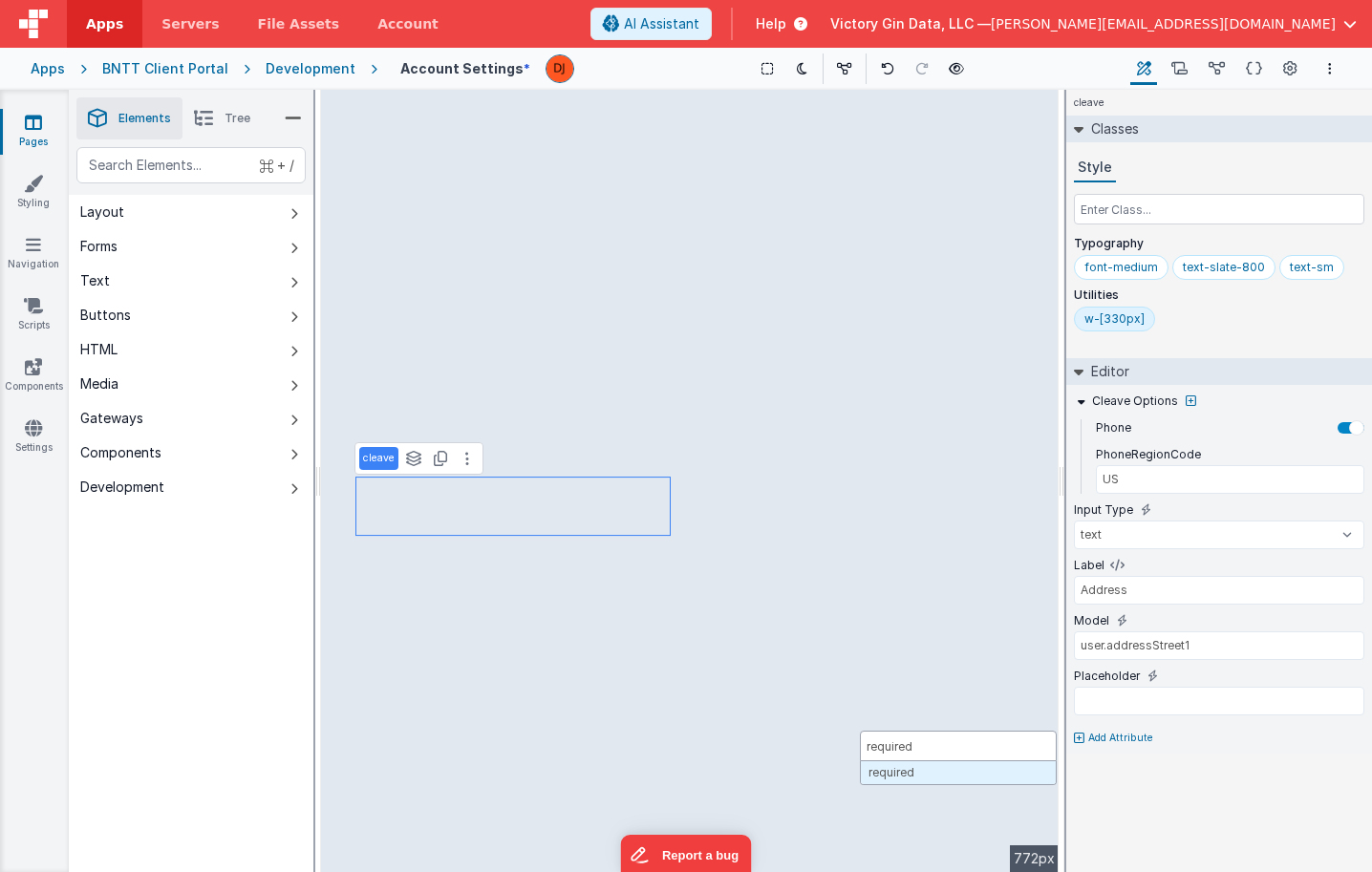
type input "required"
click at [1364, 729] on div "Cleave Options Phone PhoneRegionCode US Input Type text number password email L…" at bounding box center [1218, 583] width 306 height 395
click at [1358, 729] on div at bounding box center [1350, 731] width 26 height 12
type input "Apartment, Suite, etc."
type input "user.addressStreet2"
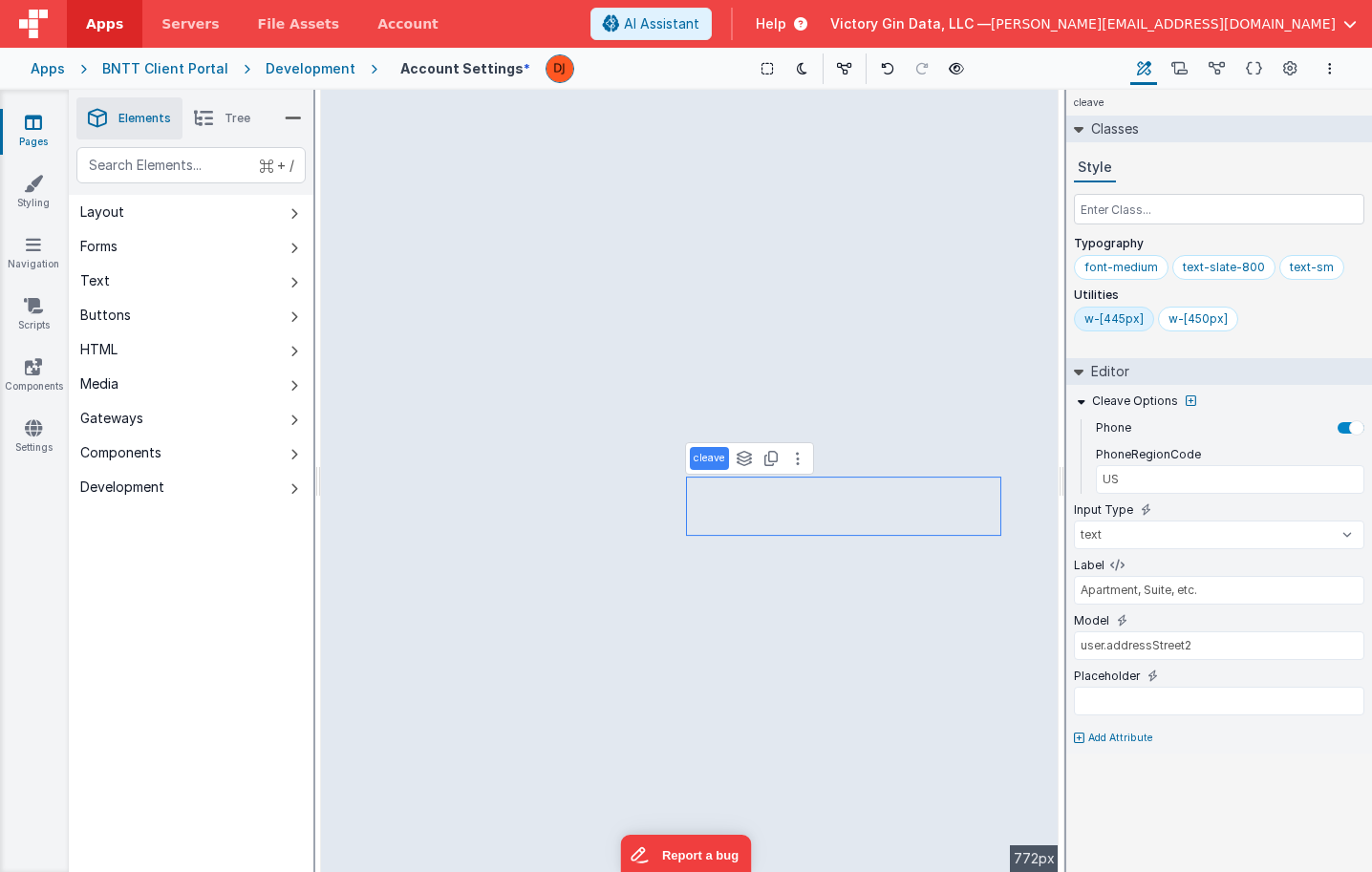
type input "City"
type input "user.addressCity"
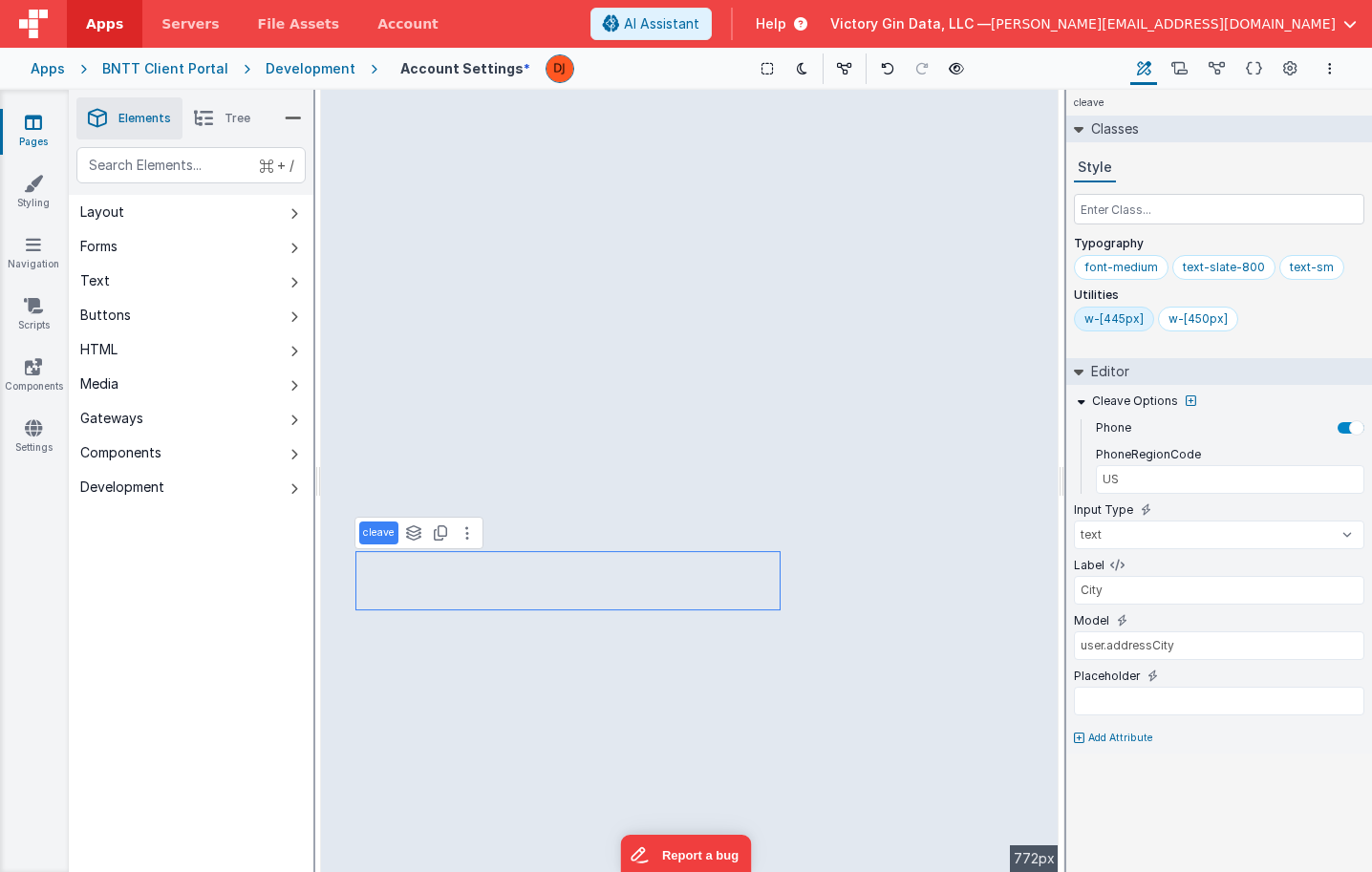
click at [1137, 741] on p "Add Attribute" at bounding box center [1121, 738] width 65 height 16
type input "required"
click at [1351, 733] on div at bounding box center [1346, 731] width 16 height 16
type input "Zip Code"
type input "user.addressZipCode"
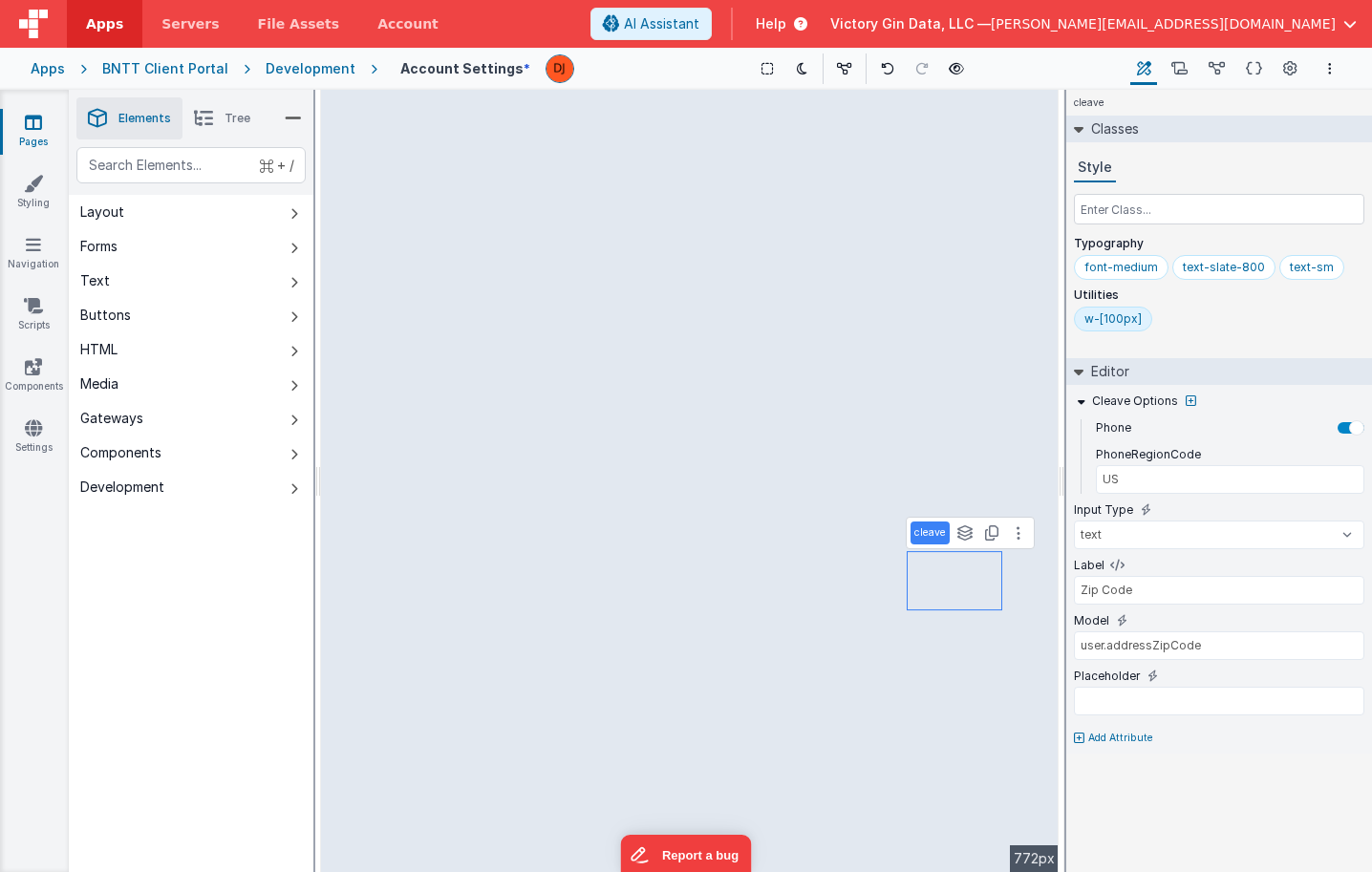
click at [1119, 736] on p "Add Attribute" at bounding box center [1121, 738] width 65 height 16
type input "required"
click at [1355, 726] on div at bounding box center [1350, 731] width 26 height 12
type input "Company Information"
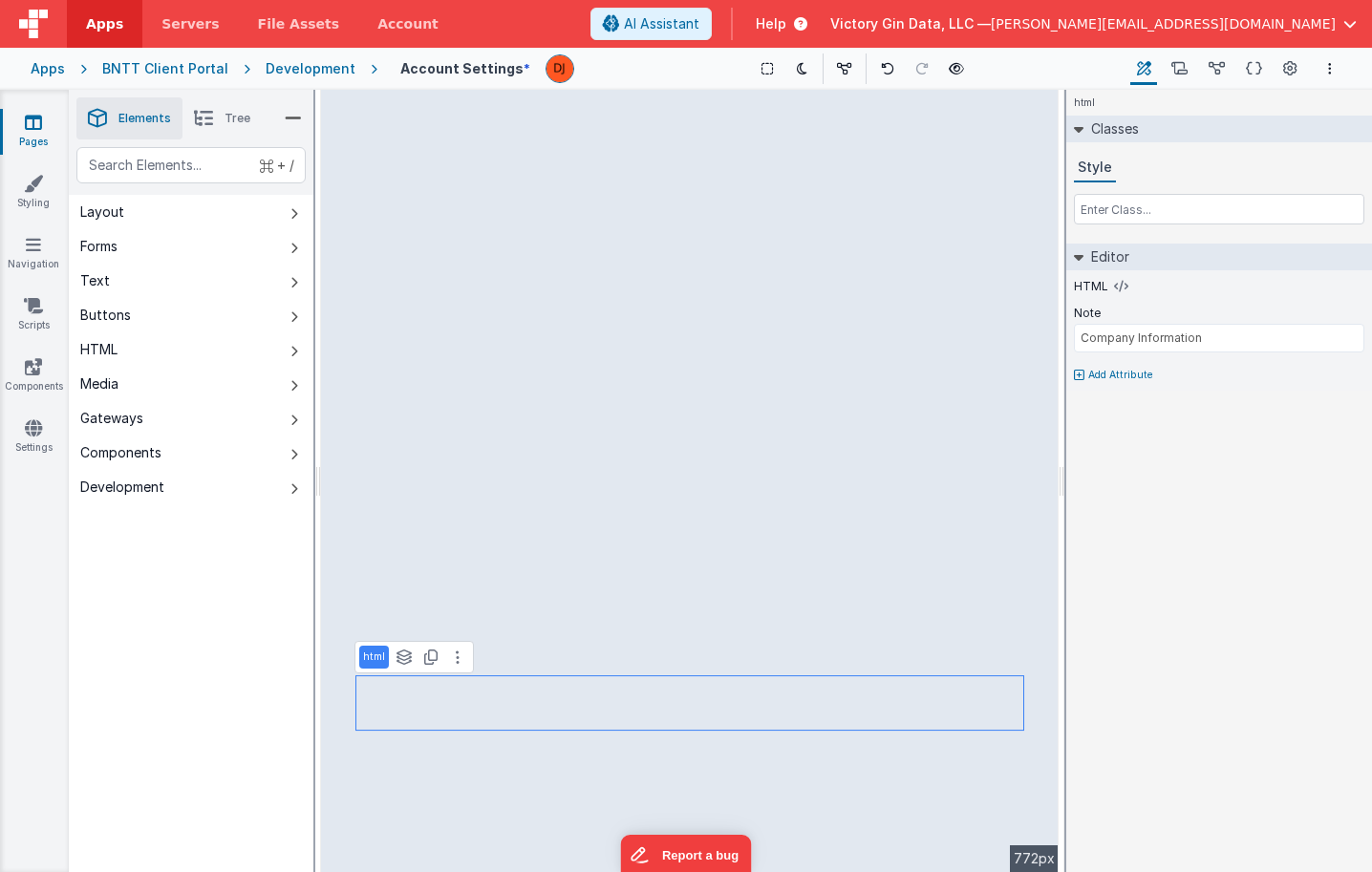
select select "required"
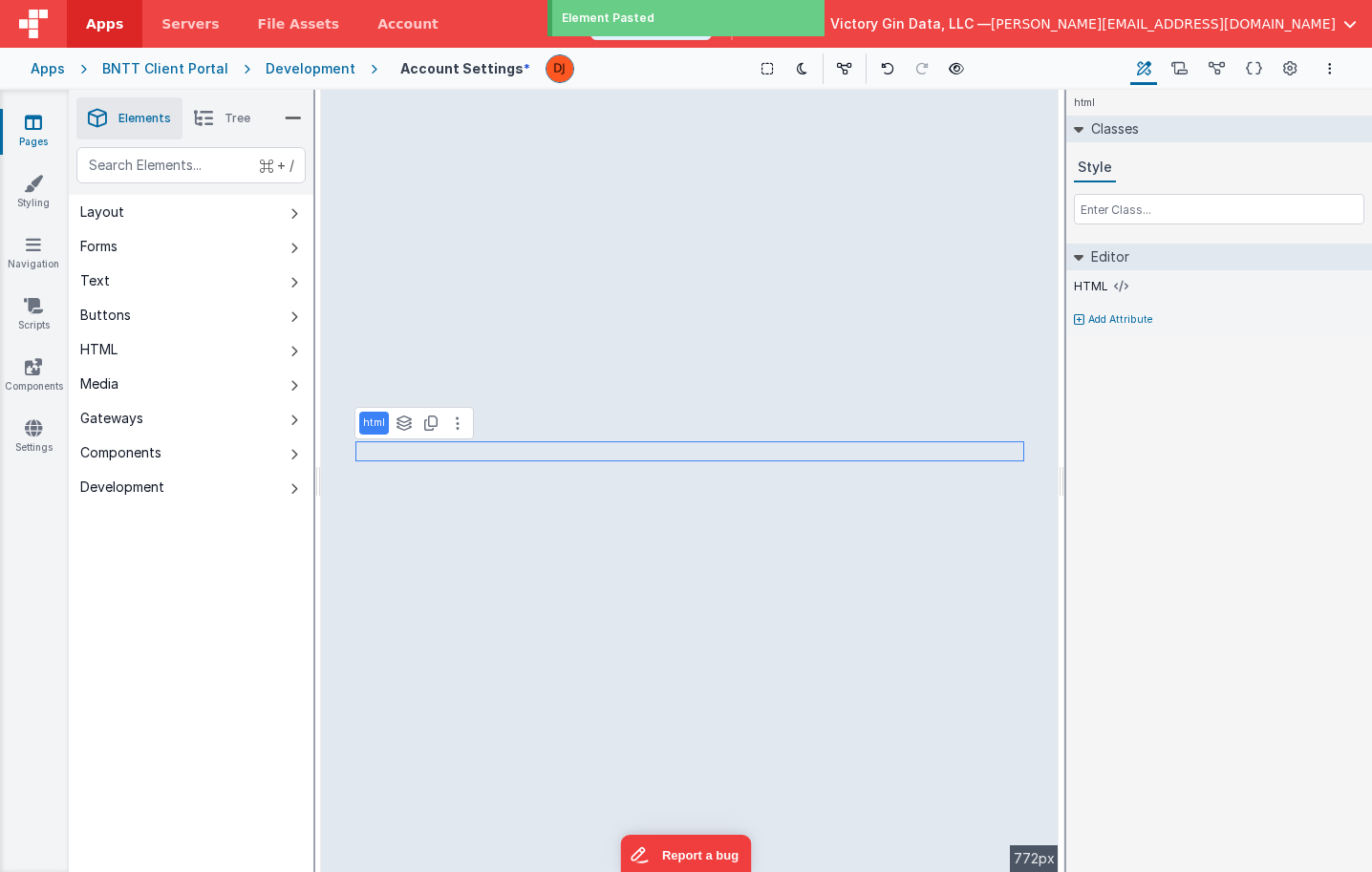
select select "required"
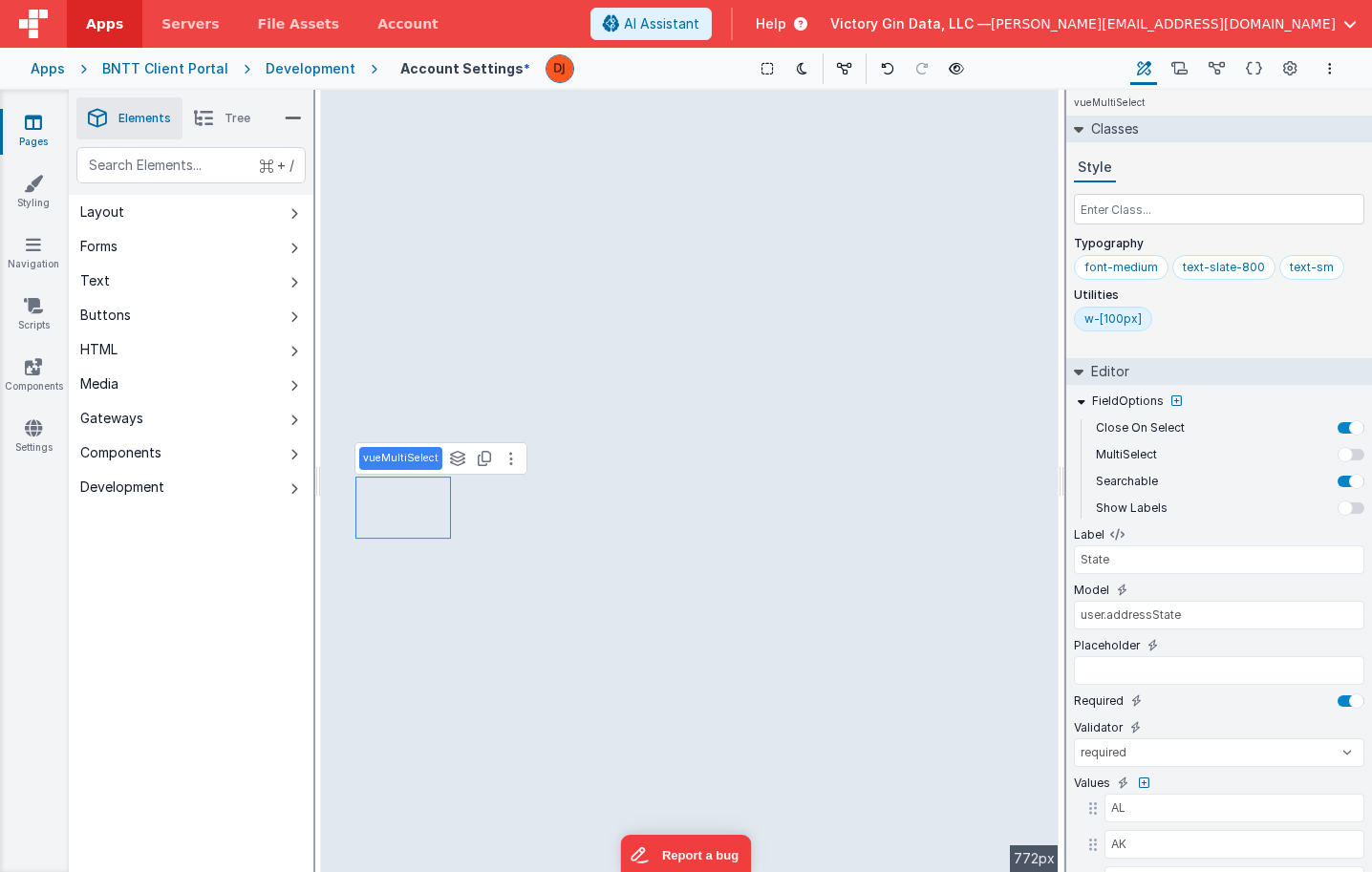
click at [1109, 319] on div "w-[100px]" at bounding box center [1113, 319] width 58 height 16
click at [1119, 319] on input "w-[100px]" at bounding box center [1123, 320] width 76 height 21
type input "w-[500px]"
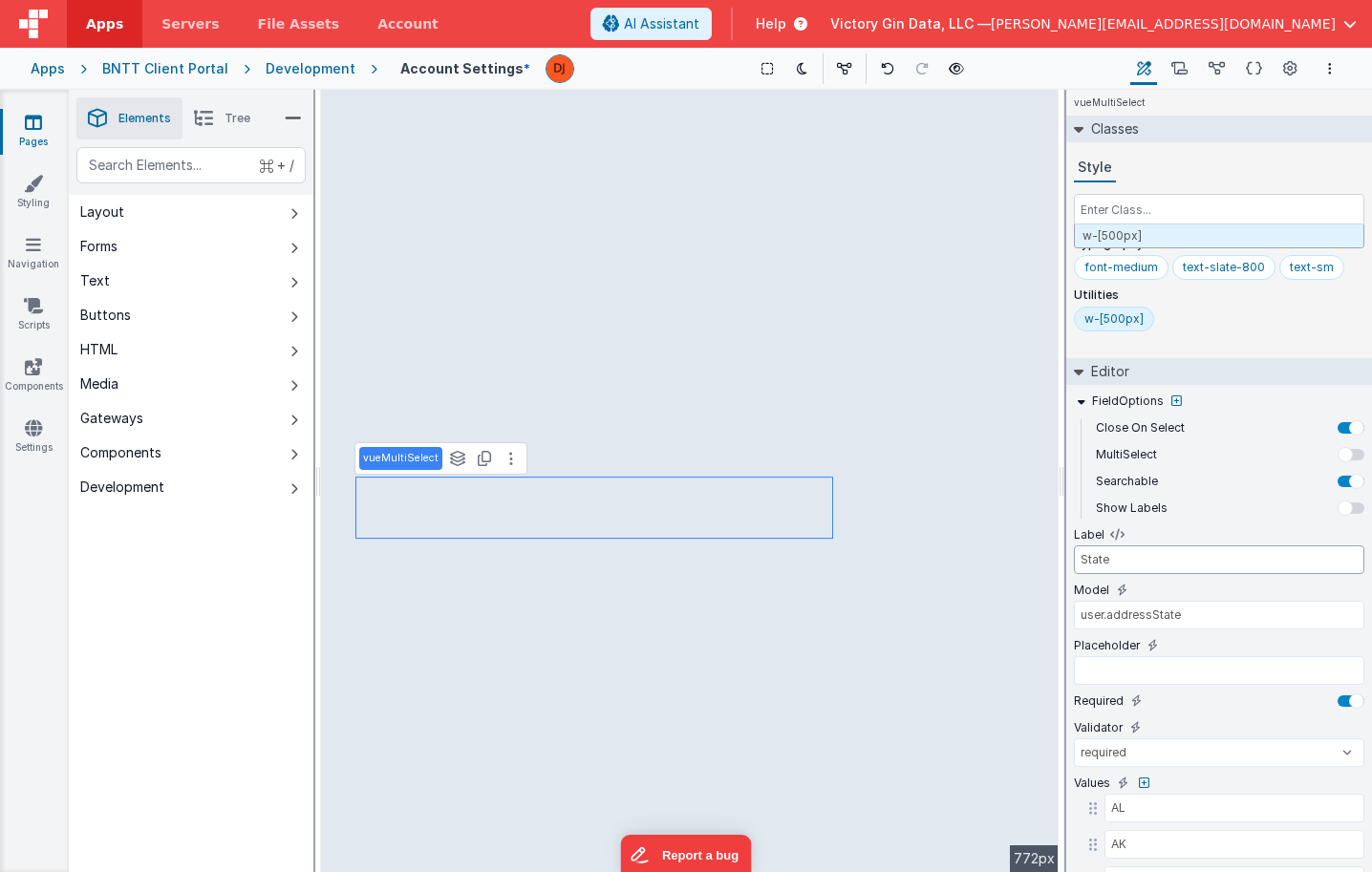
click at [1105, 562] on input "State" at bounding box center [1218, 559] width 290 height 28
type input "Country"
click at [1132, 618] on input "user.addressState" at bounding box center [1218, 614] width 290 height 28
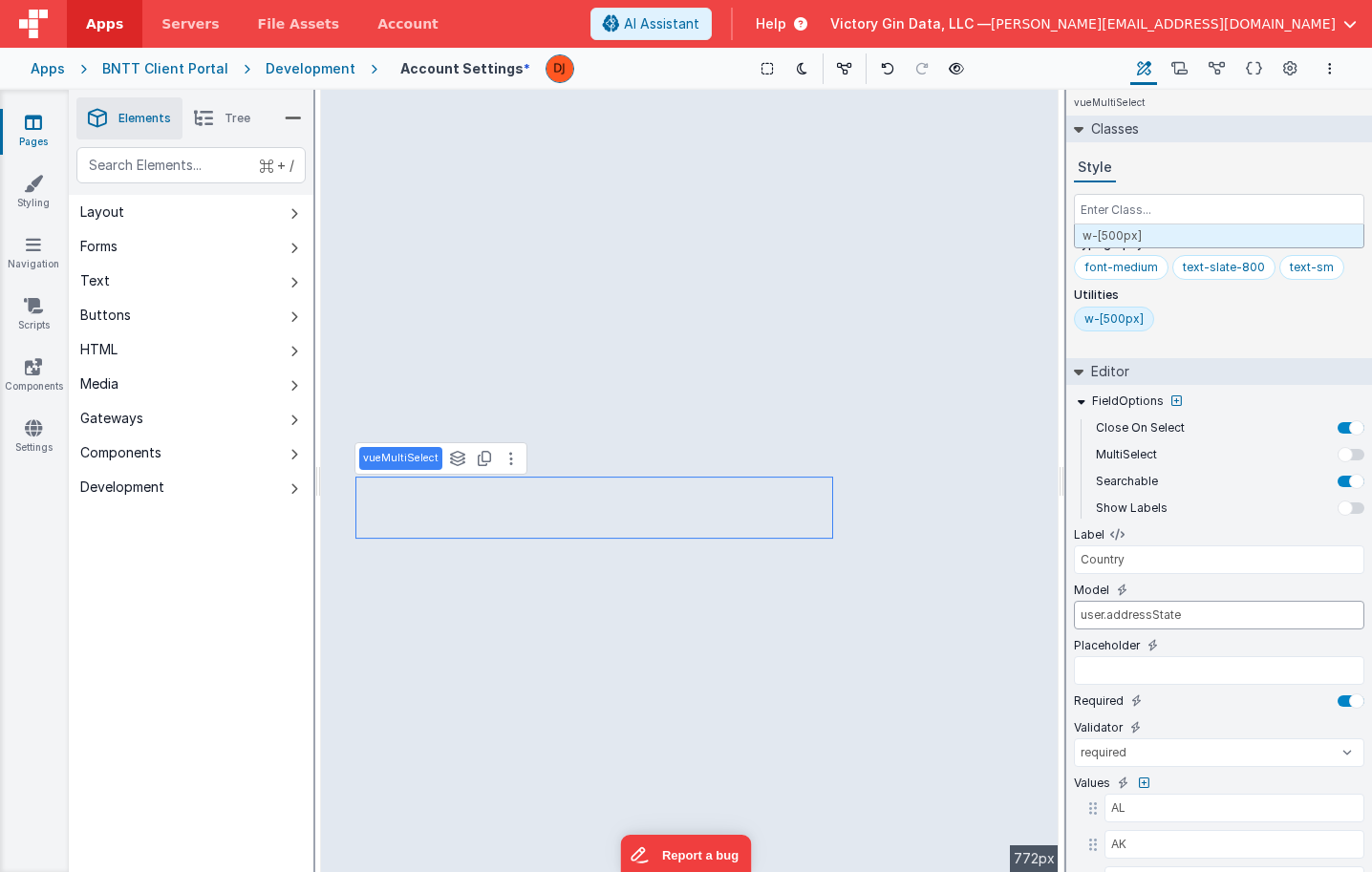
click at [1173, 618] on input "user.addressState" at bounding box center [1218, 614] width 290 height 28
click at [1259, 574] on div "Label Country" at bounding box center [1218, 553] width 290 height 56
click at [1251, 608] on input "user.addressState" at bounding box center [1218, 614] width 290 height 28
type input "user.addressCountry"
click at [1182, 688] on div "Placeholder" at bounding box center [1218, 665] width 290 height 56
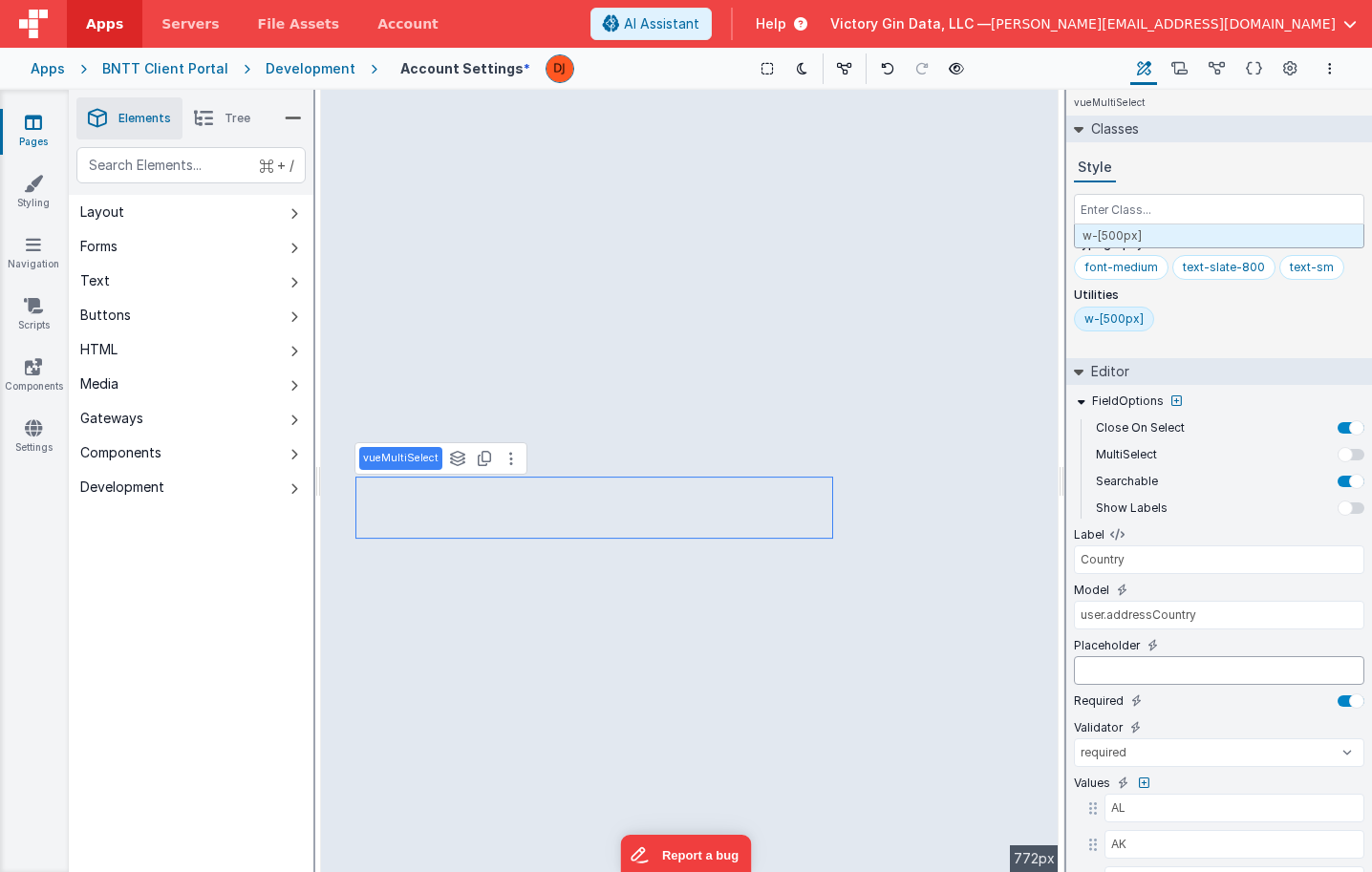
click at [1182, 674] on input "text" at bounding box center [1218, 670] width 290 height 28
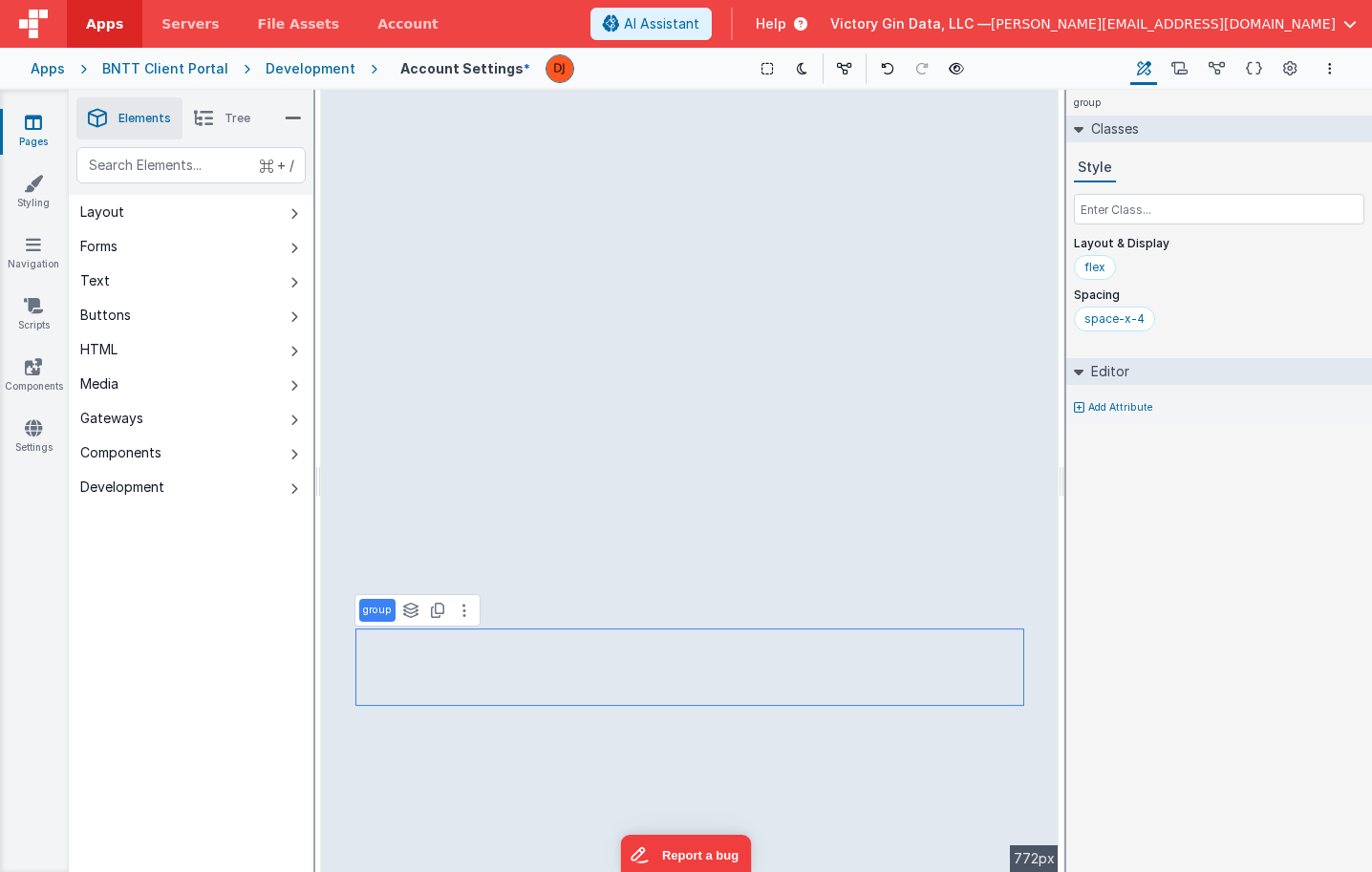
select select "required"
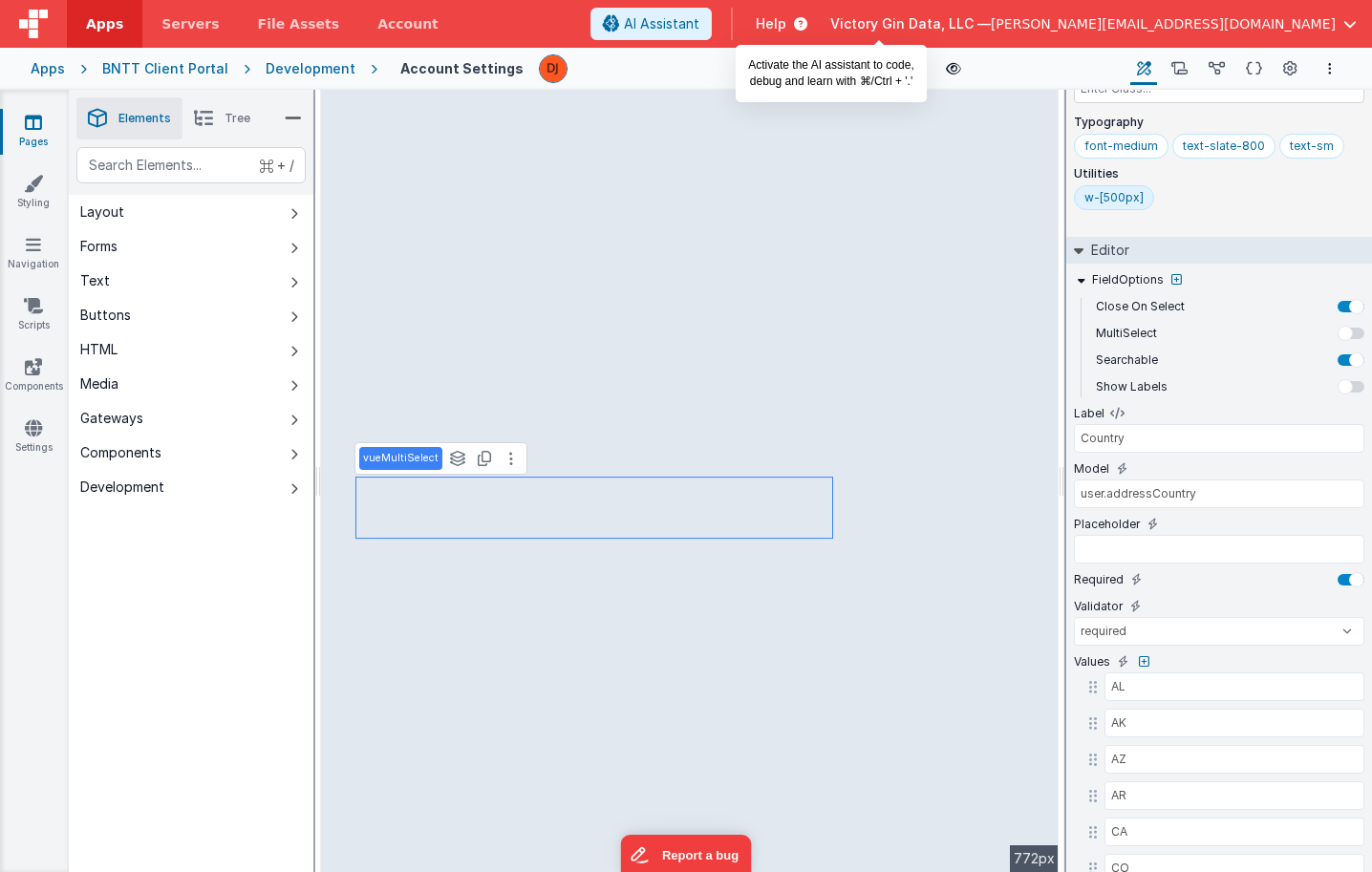
scroll to position [111, 0]
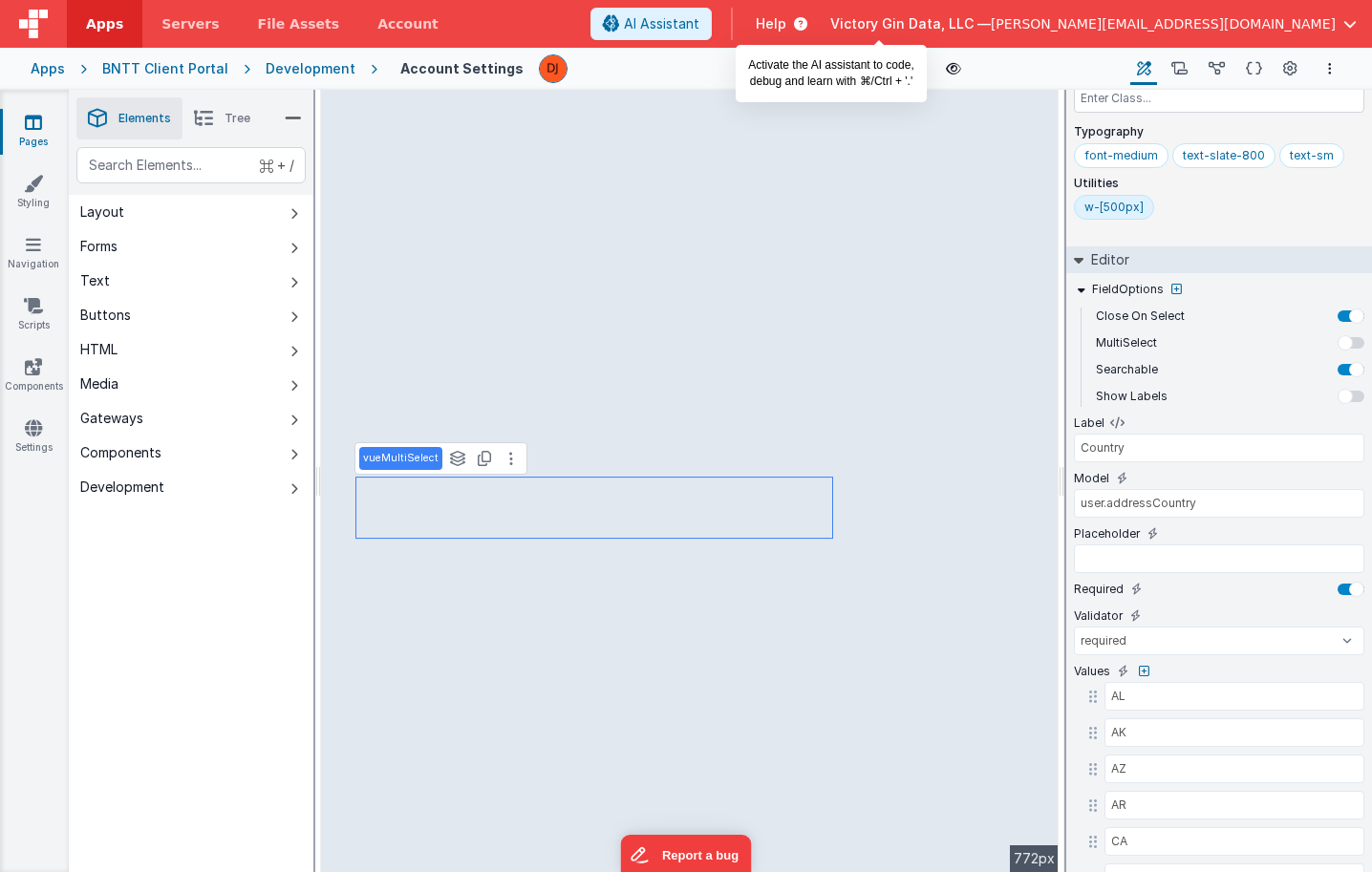
click at [699, 15] on span "AI Assistant" at bounding box center [661, 24] width 75 height 20
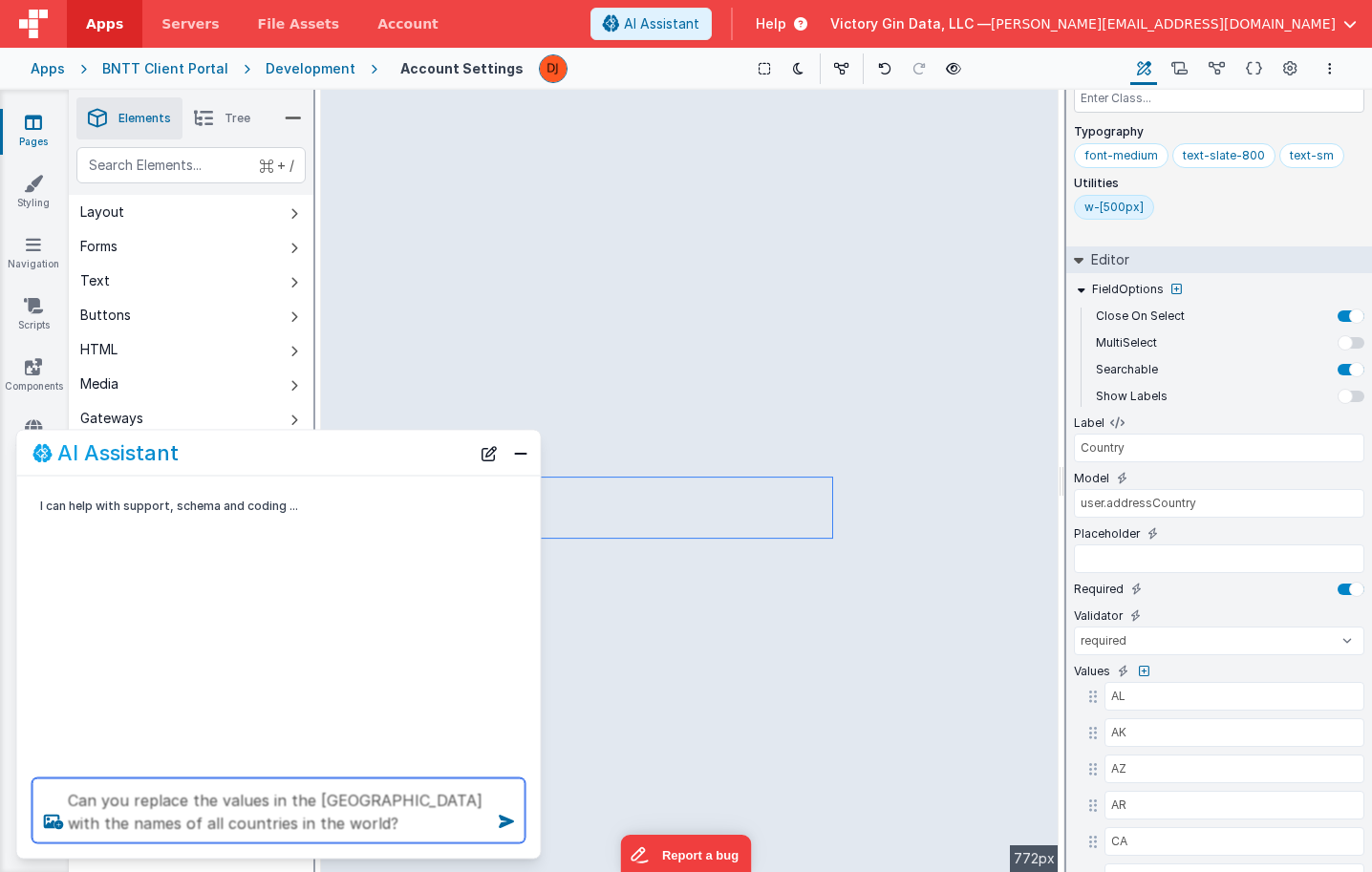
type textarea "Can you replace the values in the Country field with the names of all countries…"
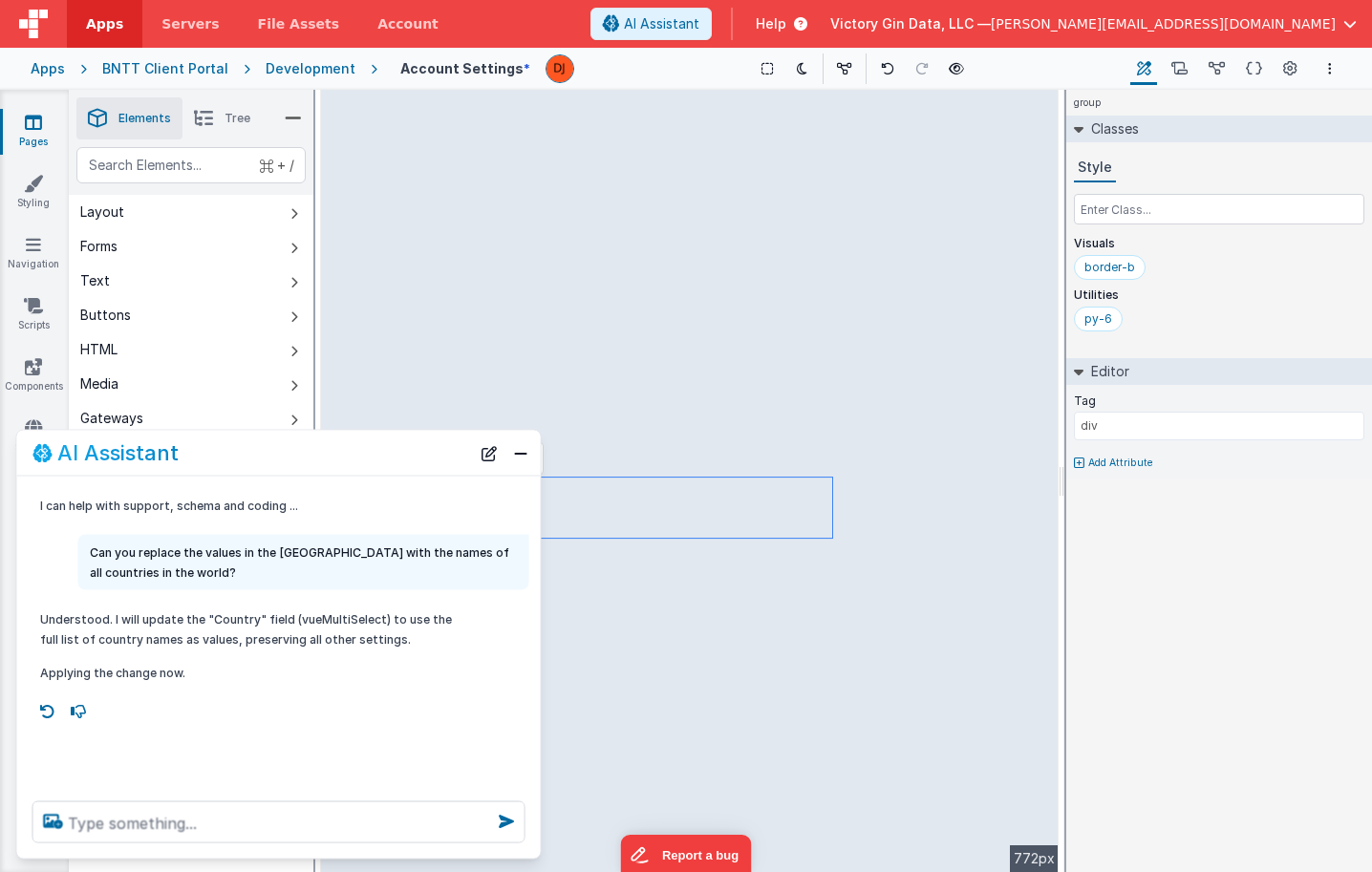
scroll to position [0, 0]
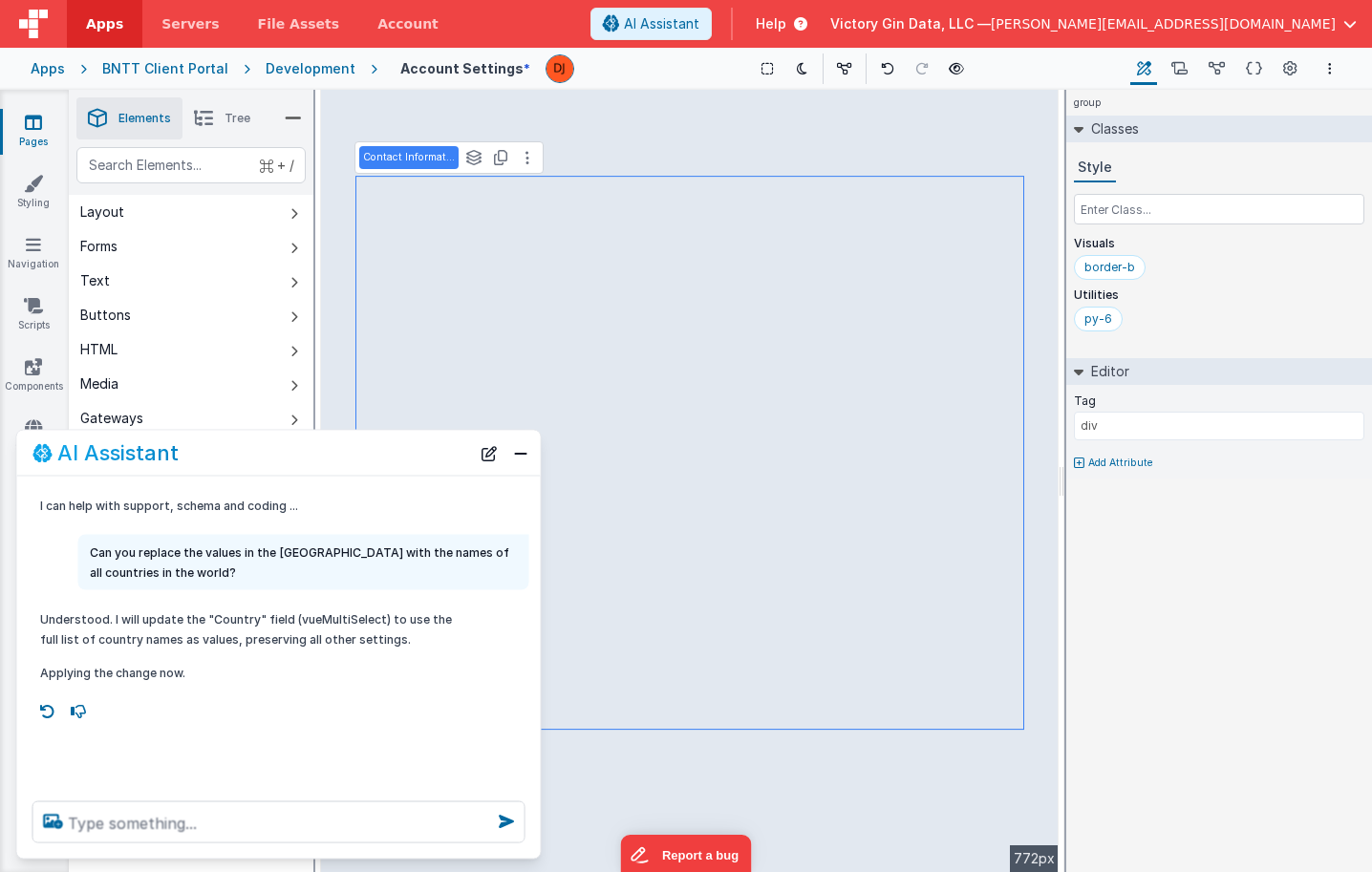
select select "required"
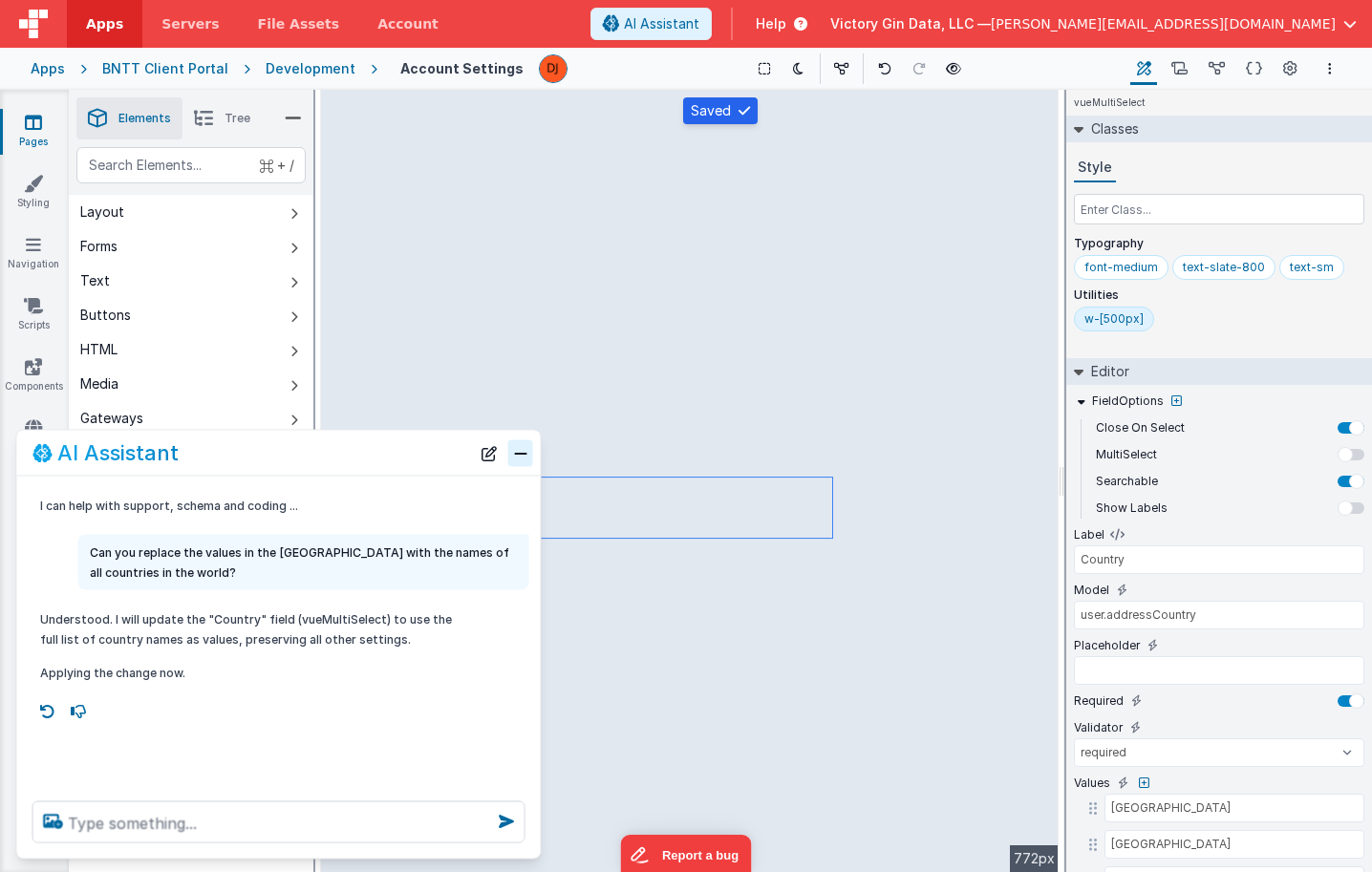
click at [521, 461] on button "Close" at bounding box center [520, 452] width 24 height 26
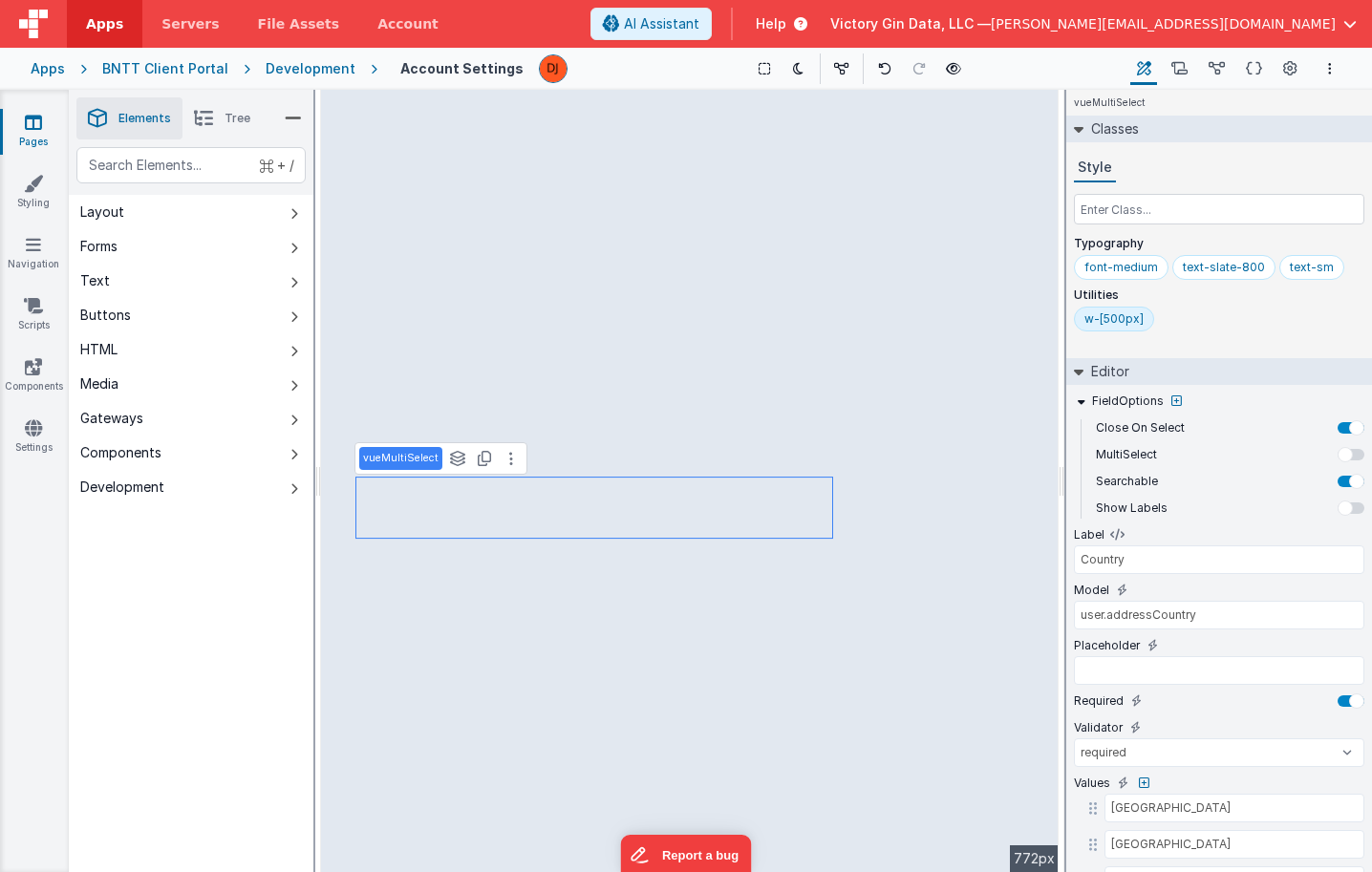
click at [1122, 310] on div "w-[500px]" at bounding box center [1114, 319] width 80 height 24
click at [1121, 320] on input "w-[500px]" at bounding box center [1123, 320] width 76 height 21
type input "w-[675px]"
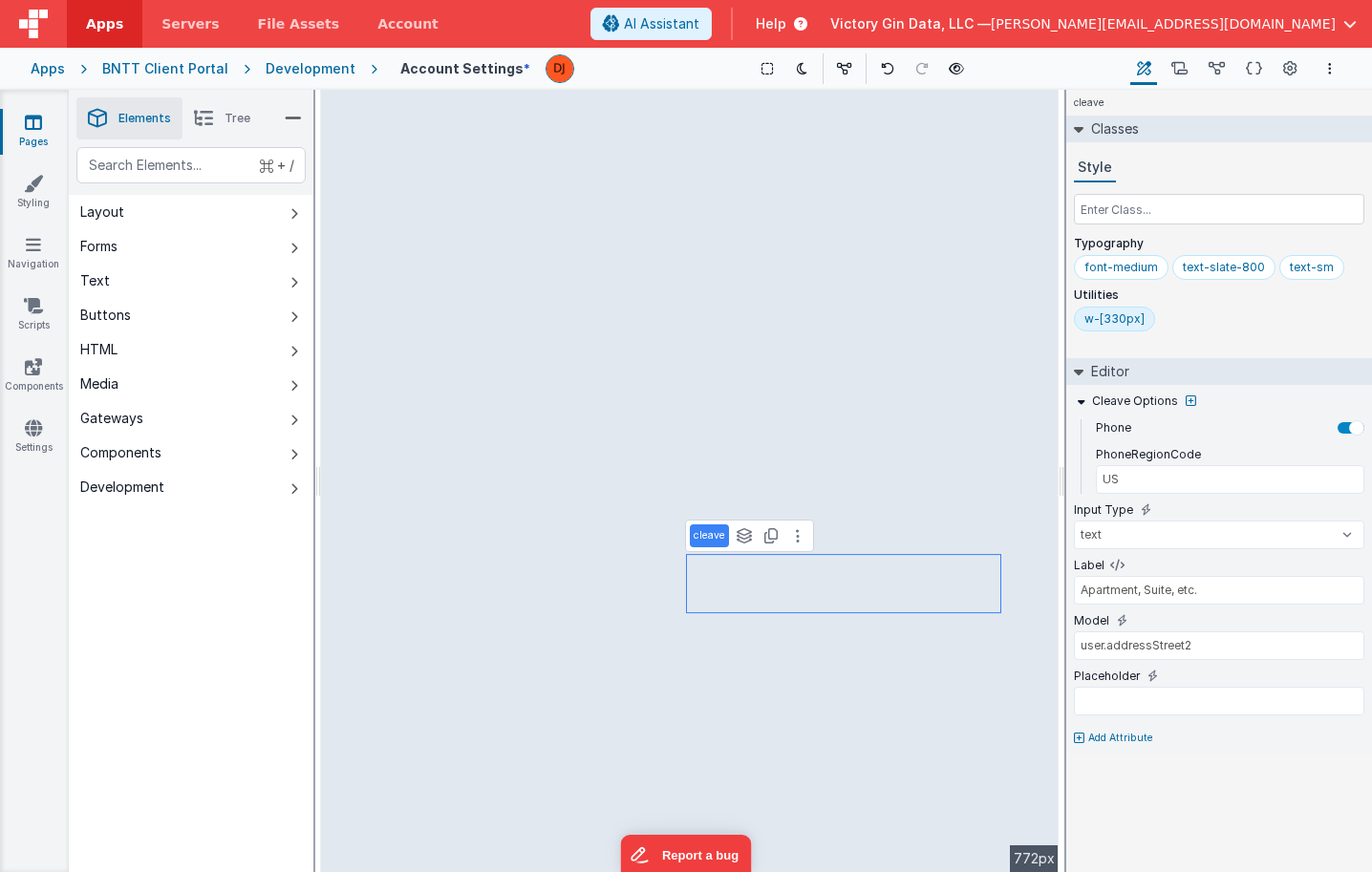
type input "Company Information"
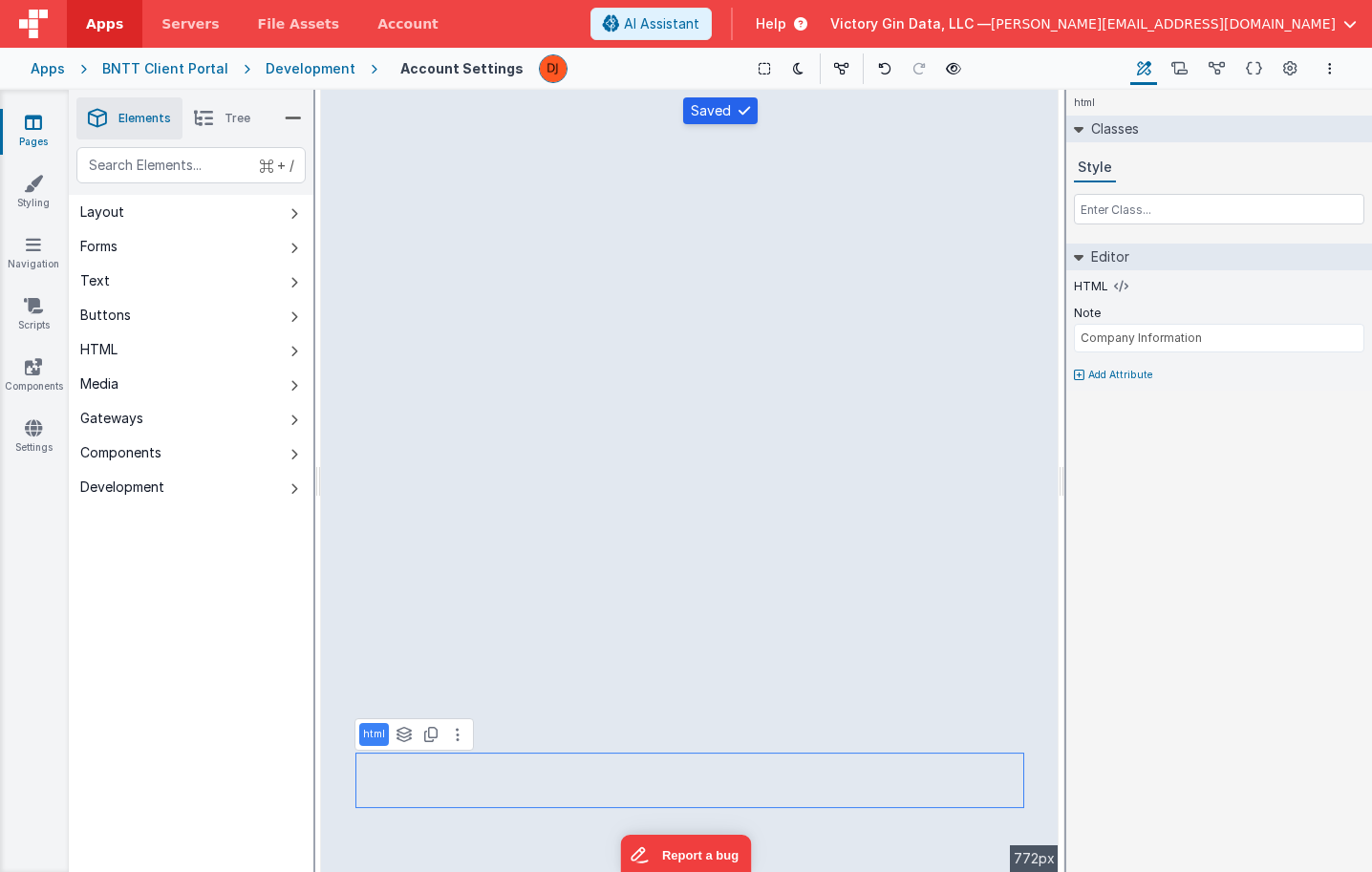
select select "required"
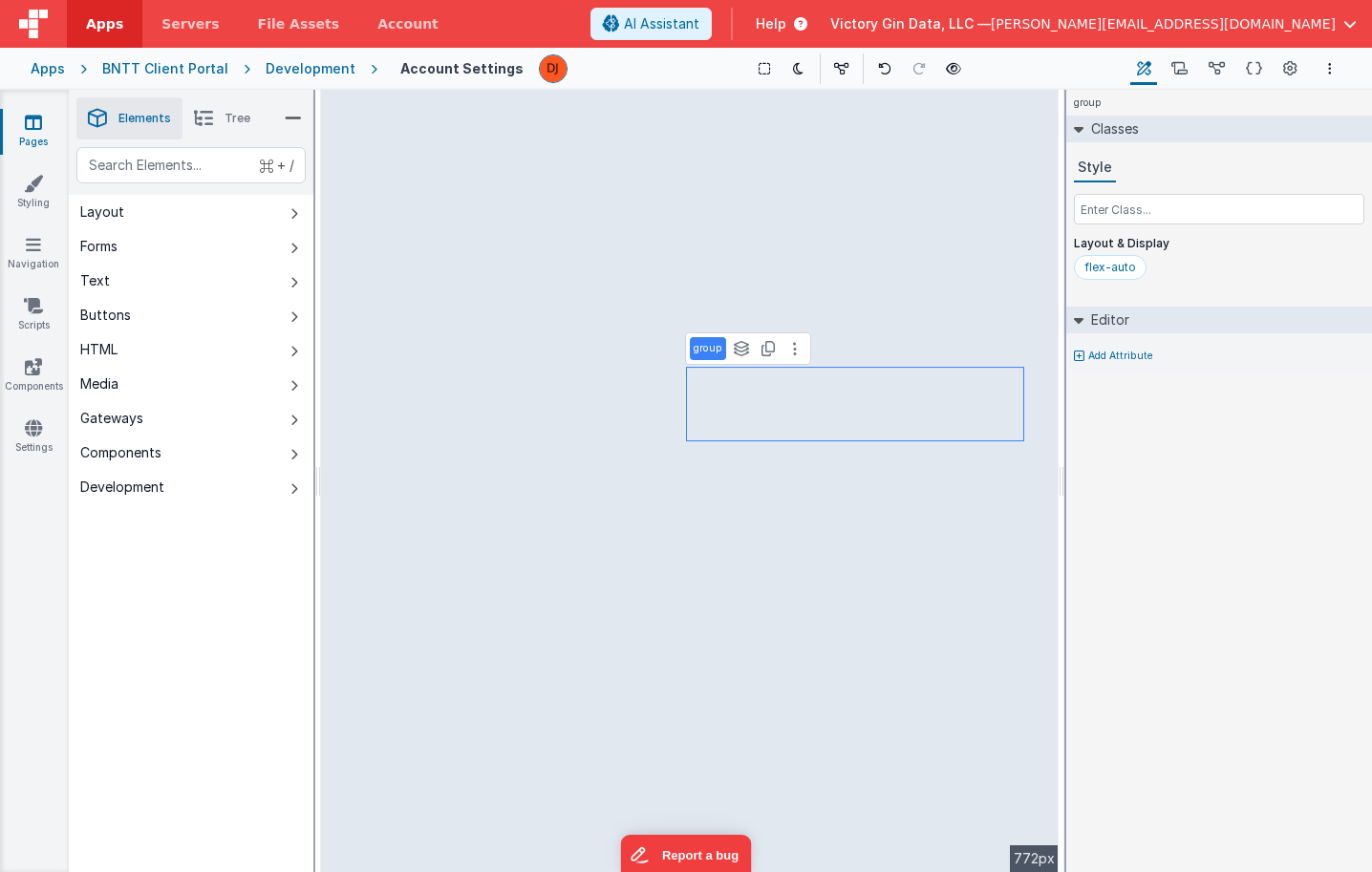
select select "required"
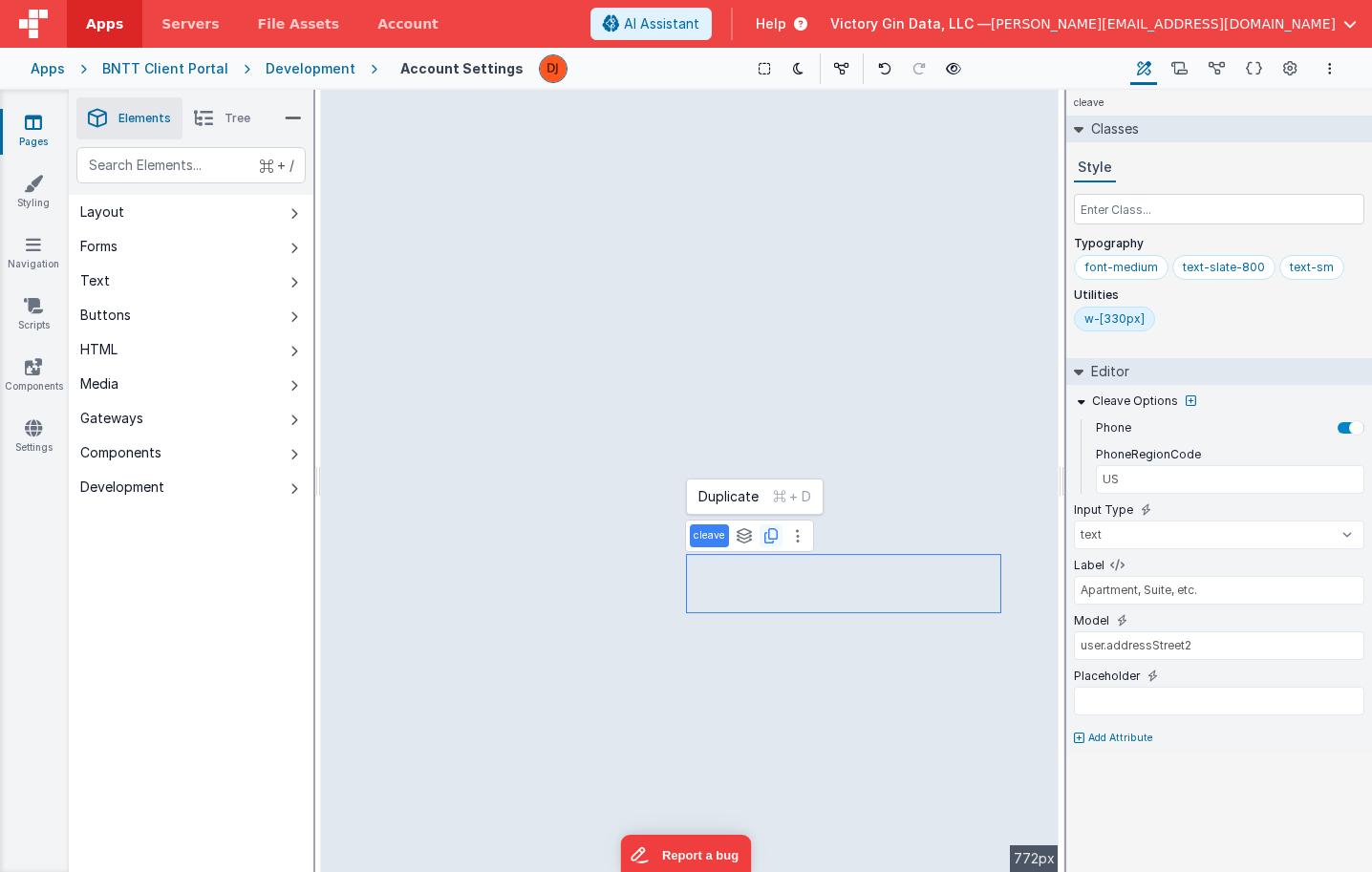
type input "Phone Number"
type input "Home Phone"
type input "user.phoneHome"
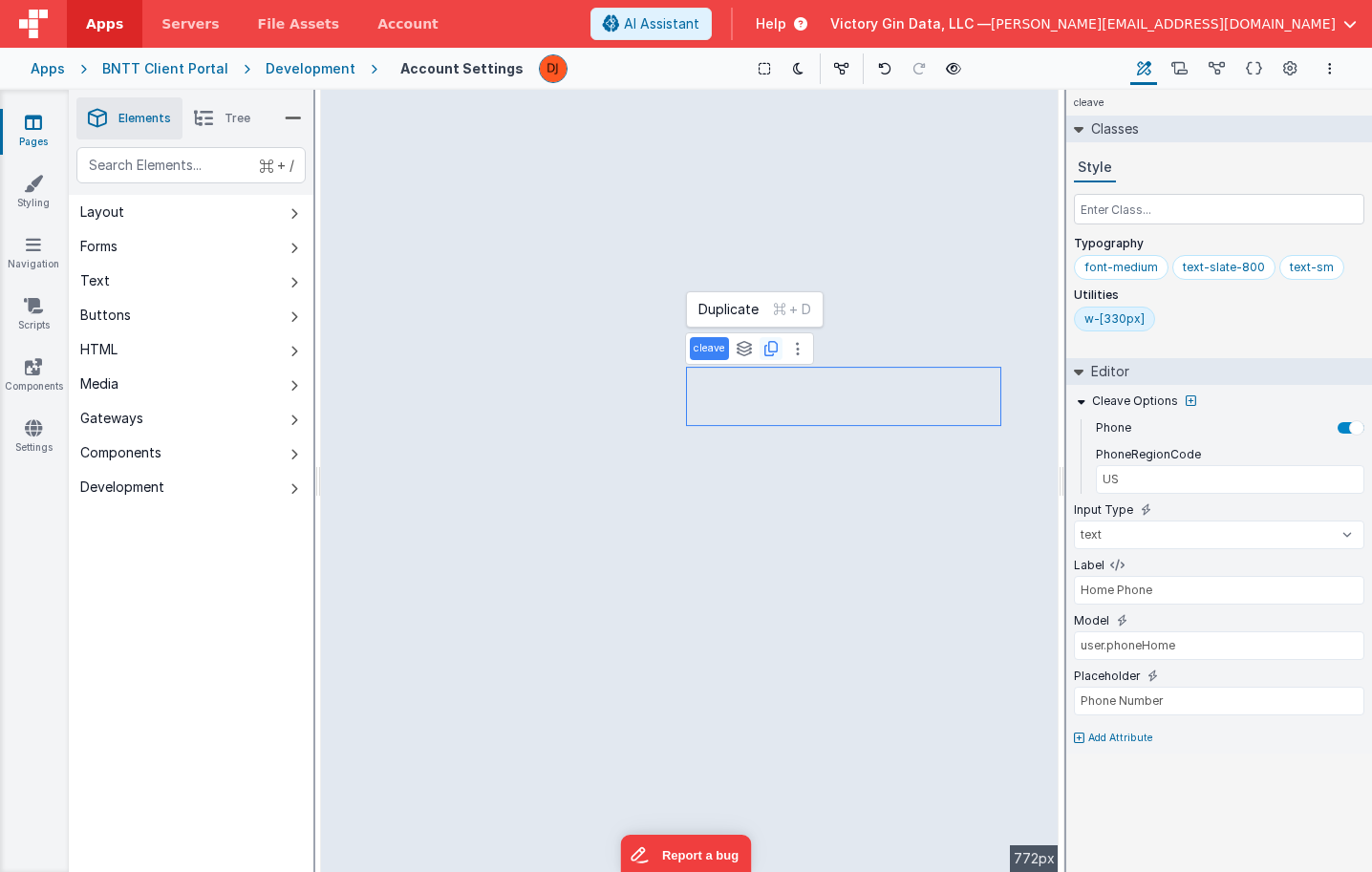
type input "Country"
select select "required"
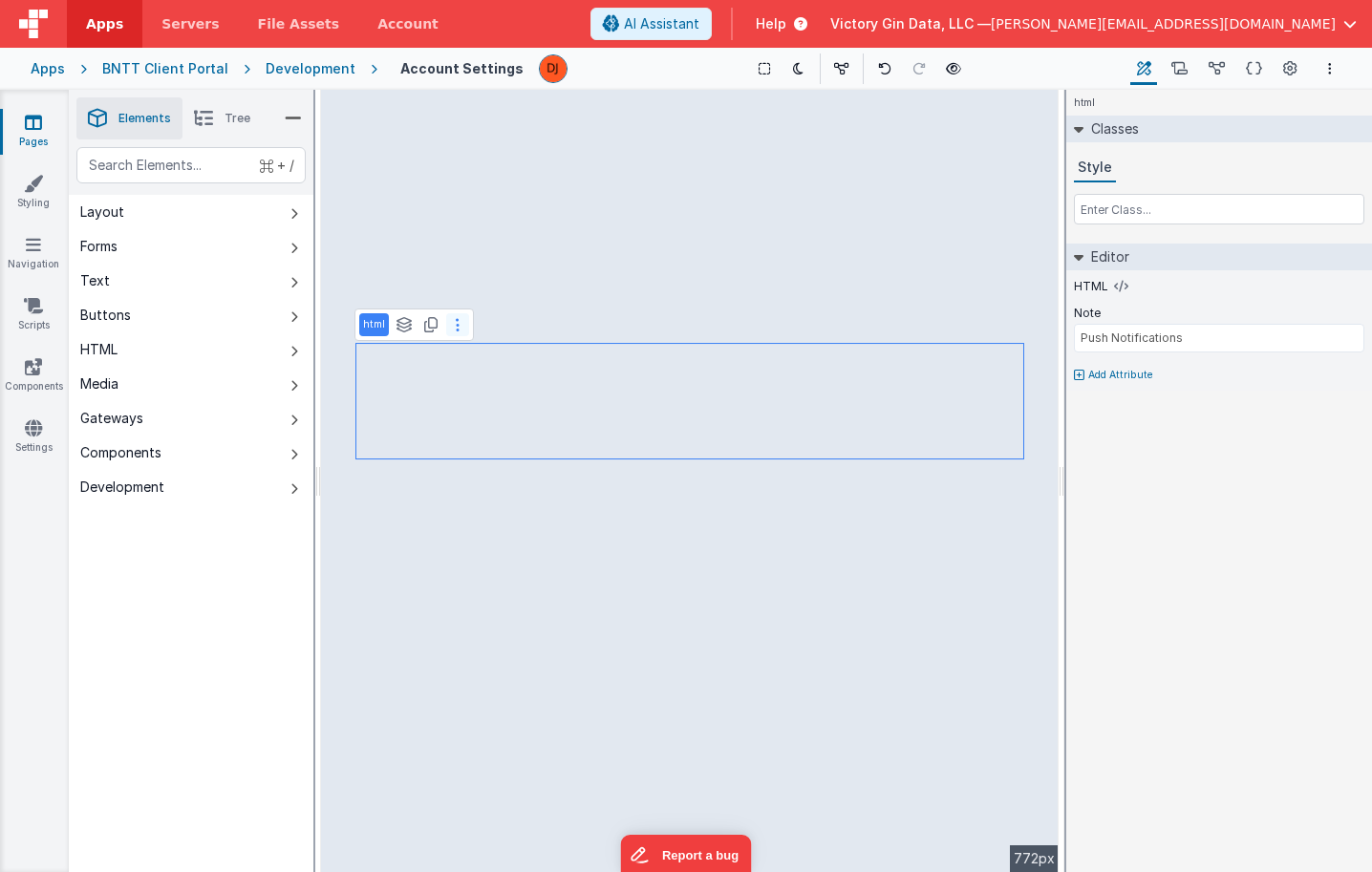
click at [461, 328] on button at bounding box center [457, 324] width 22 height 22
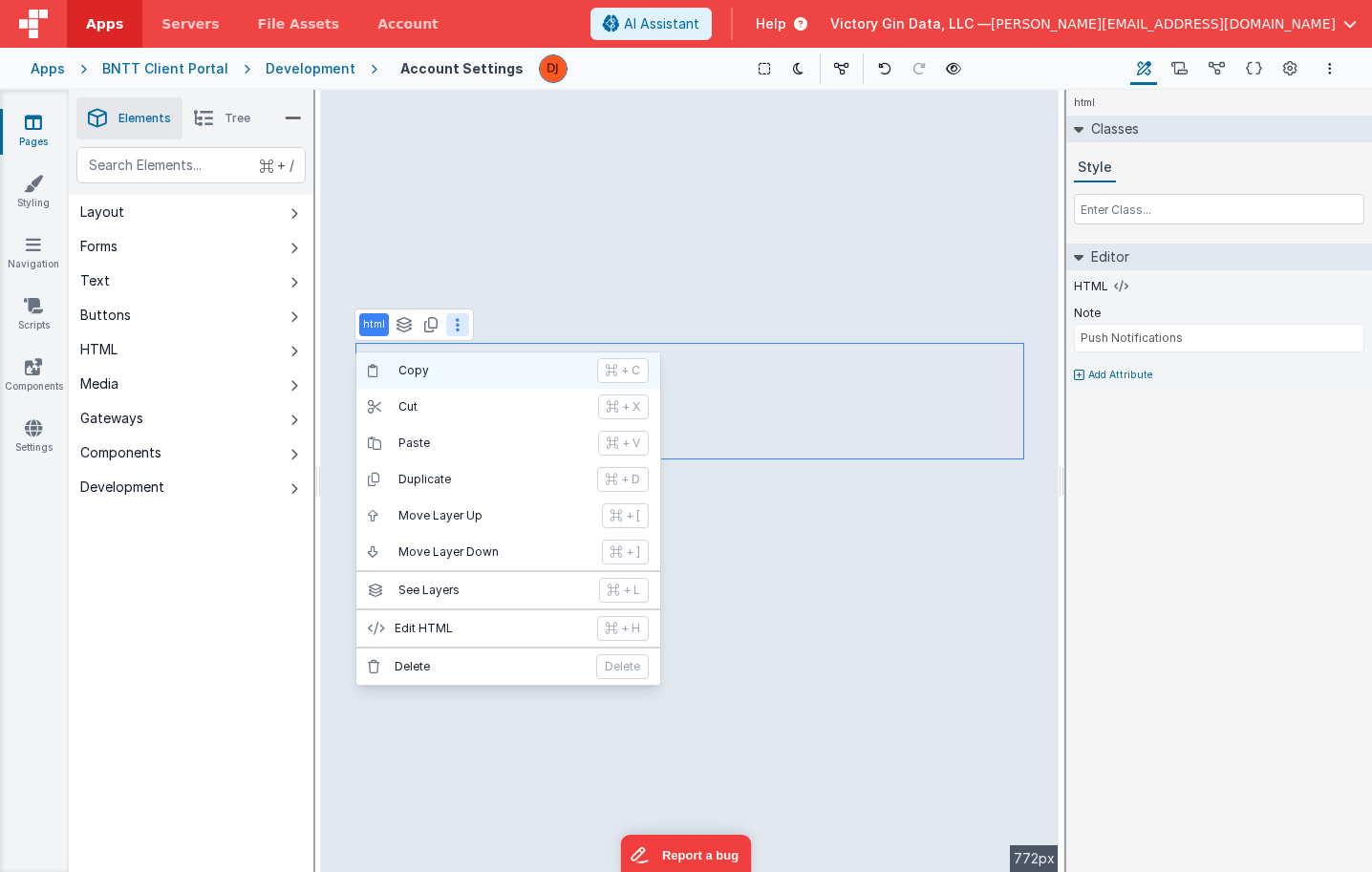
click at [442, 371] on p "Copy" at bounding box center [491, 371] width 187 height 16
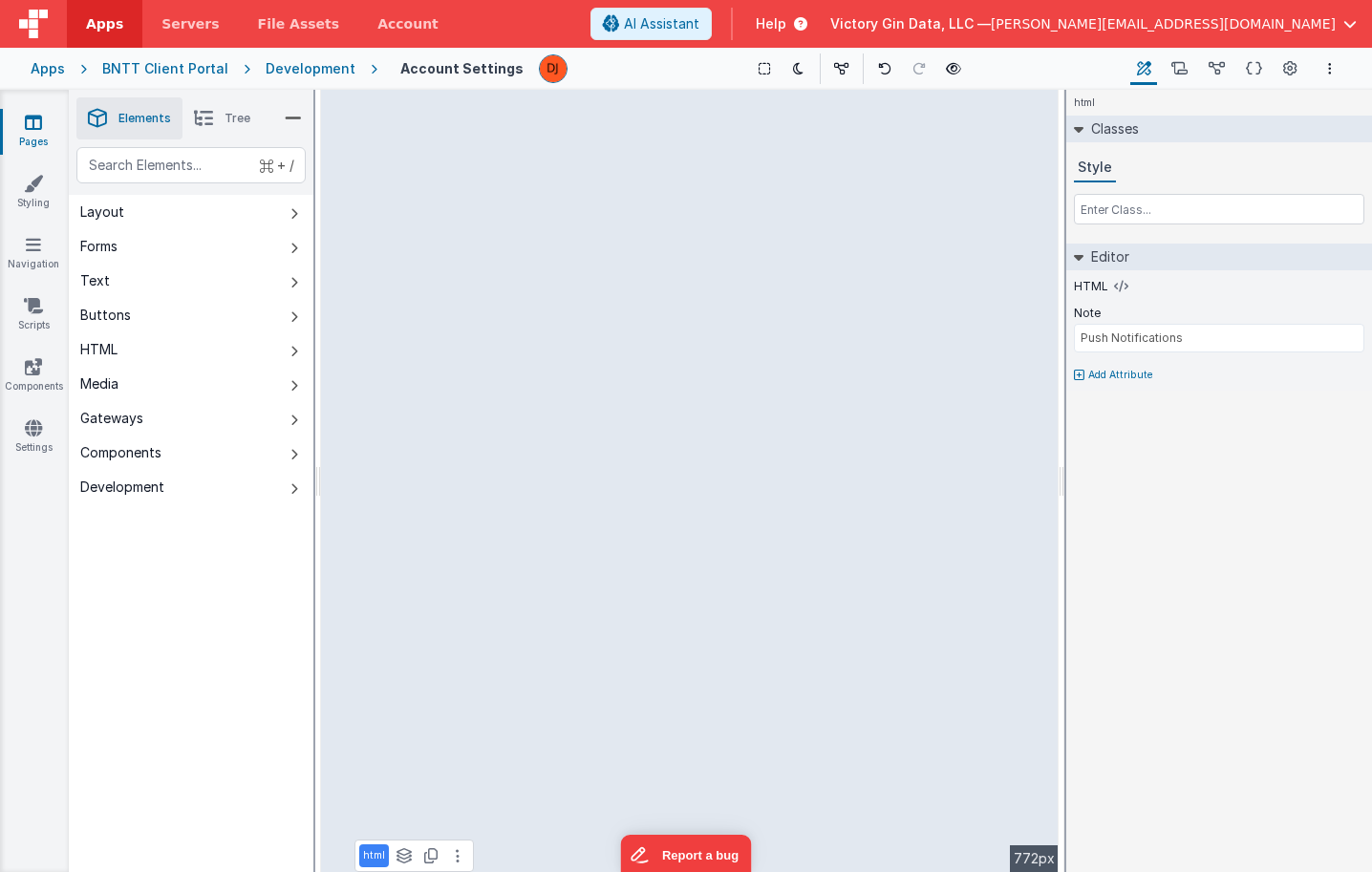
type input "user.useNickname"
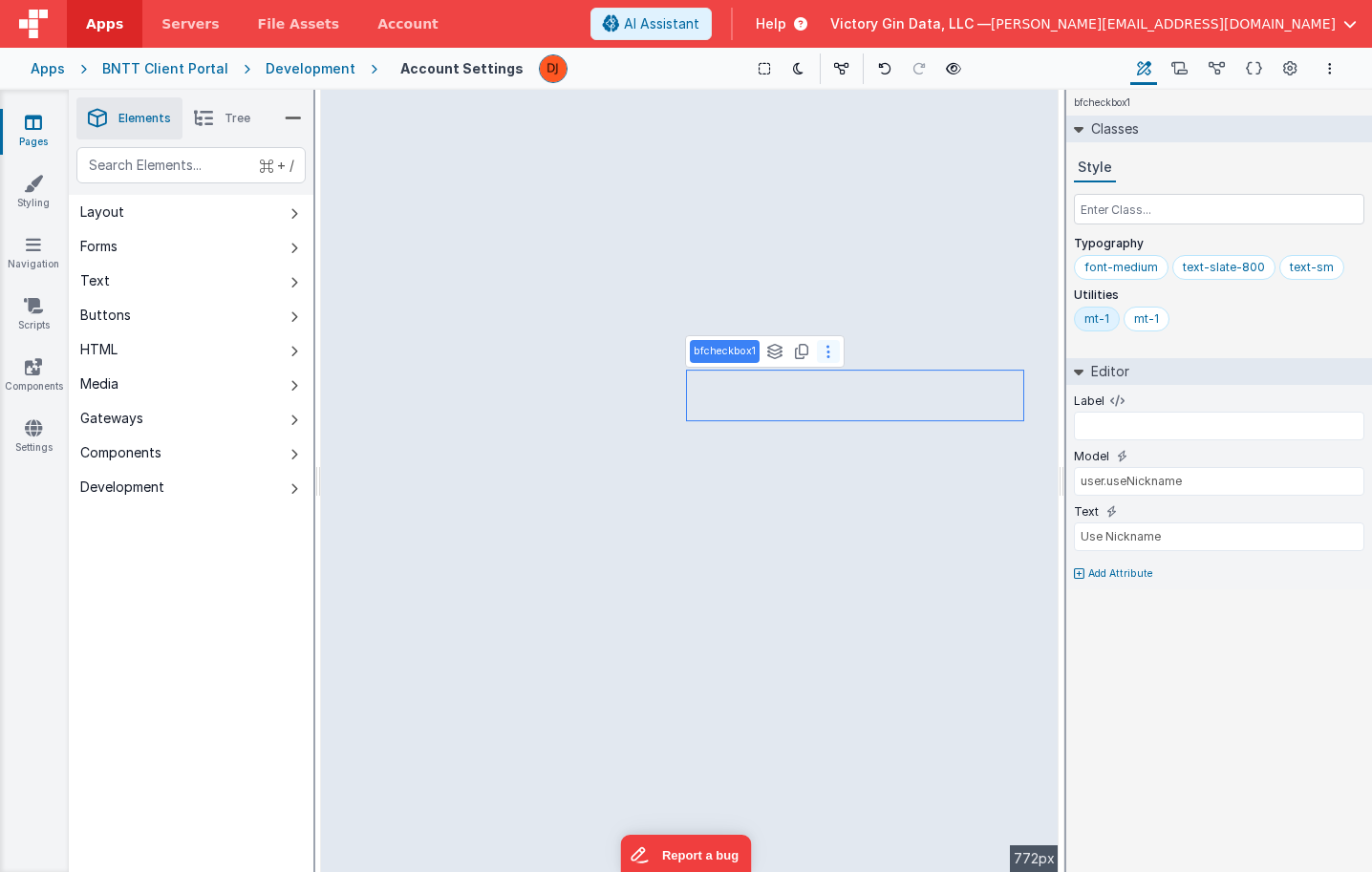
click at [826, 355] on icon at bounding box center [828, 352] width 4 height 16
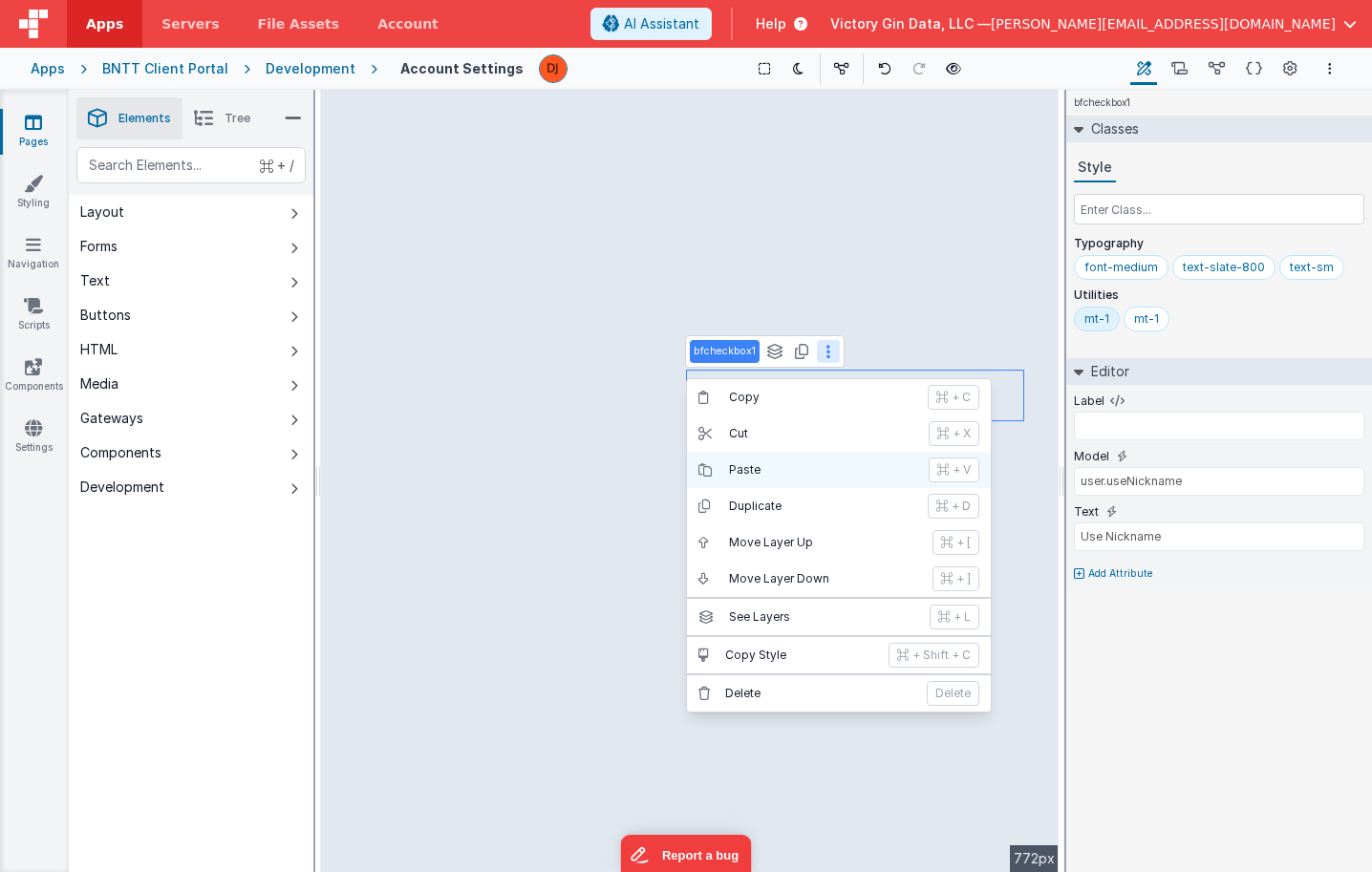
click at [759, 466] on p "Paste" at bounding box center [822, 470] width 188 height 16
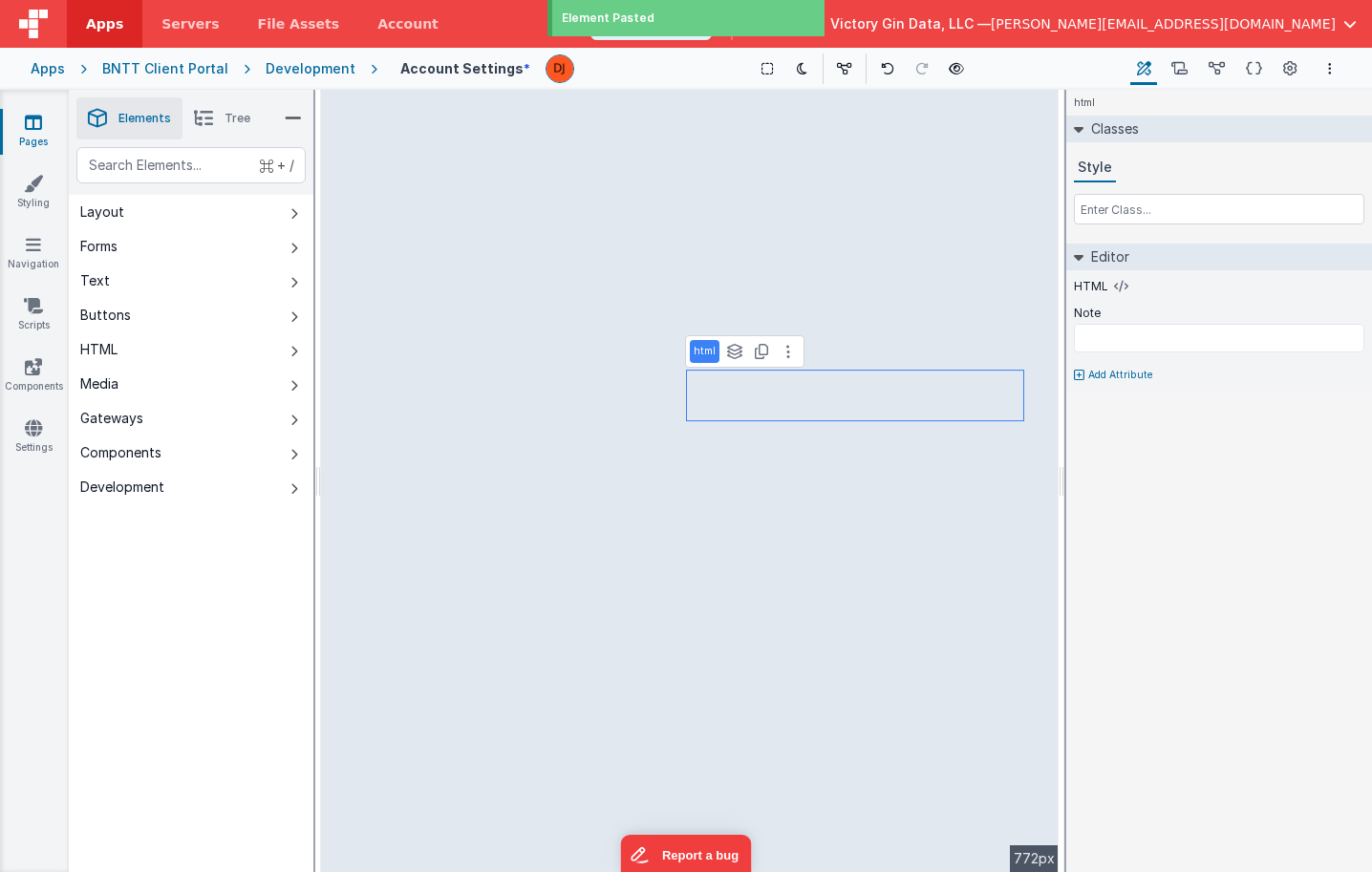
type input "Push Notifications"
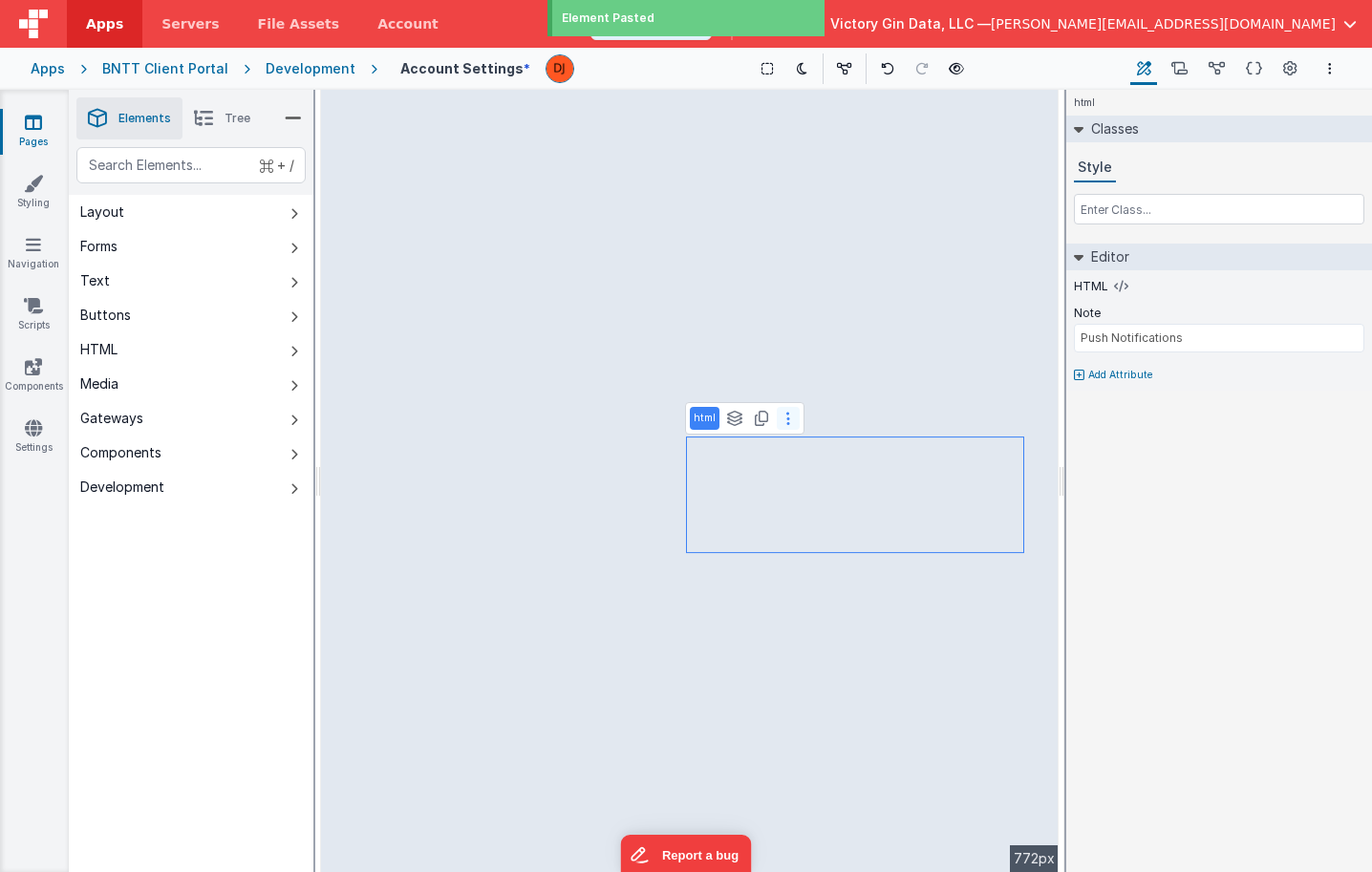
click at [787, 427] on button at bounding box center [787, 417] width 22 height 22
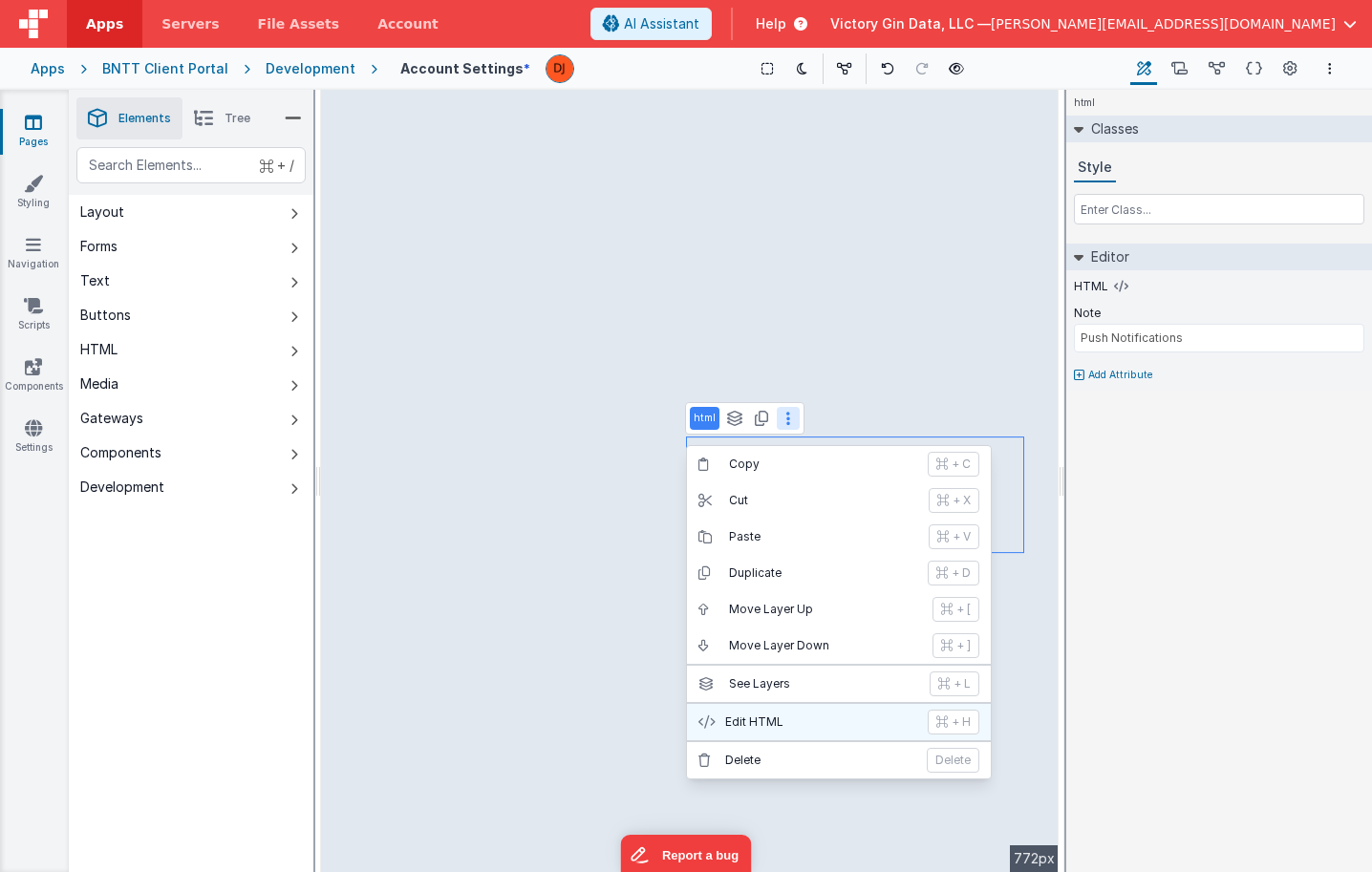
click at [775, 717] on p "Edit HTML" at bounding box center [819, 722] width 191 height 16
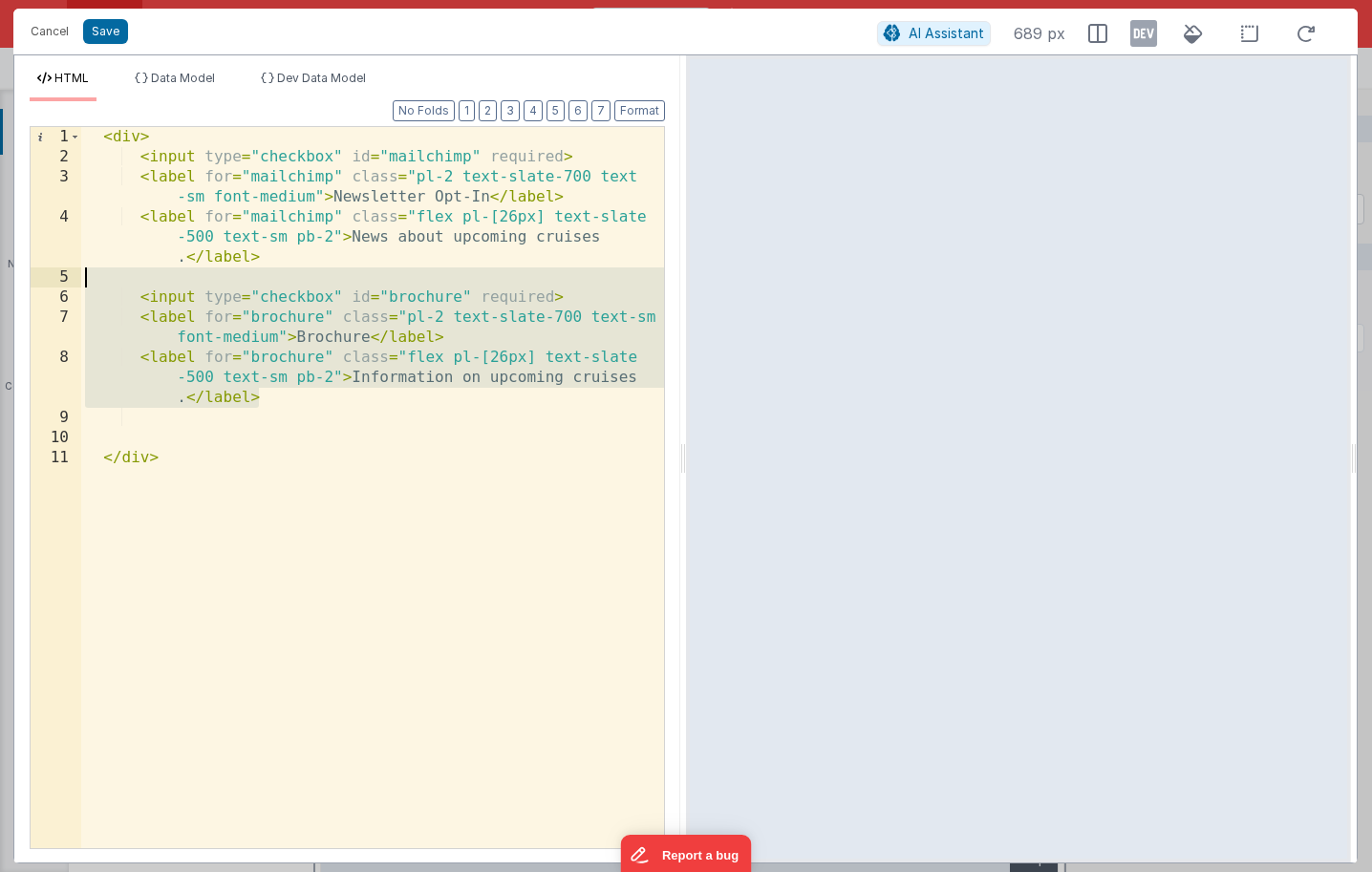
drag, startPoint x: 310, startPoint y: 401, endPoint x: -53, endPoint y: 278, distance: 383.3
click at [0, 278] on html "Cancel Save AI Assistant 689 px HTML Data Model Dev Data Model Format 7 6 5 4 3…" at bounding box center [686, 436] width 1372 height 872
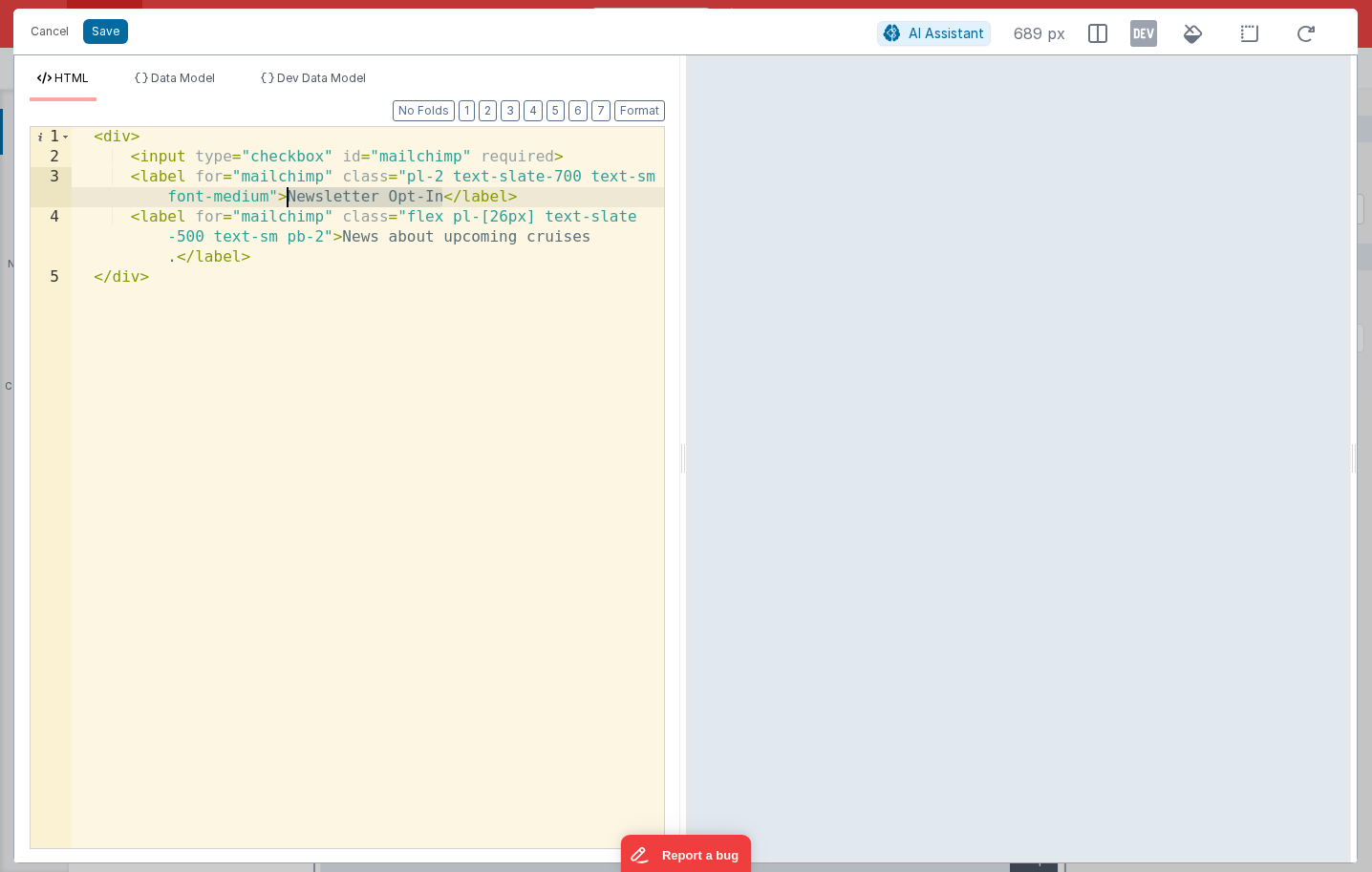
drag, startPoint x: 445, startPoint y: 199, endPoint x: 285, endPoint y: 199, distance: 160.0
click at [285, 199] on div "< div > < input type = "checkbox" id = "mailchimp" required > < label for = "ma…" at bounding box center [368, 507] width 593 height 762
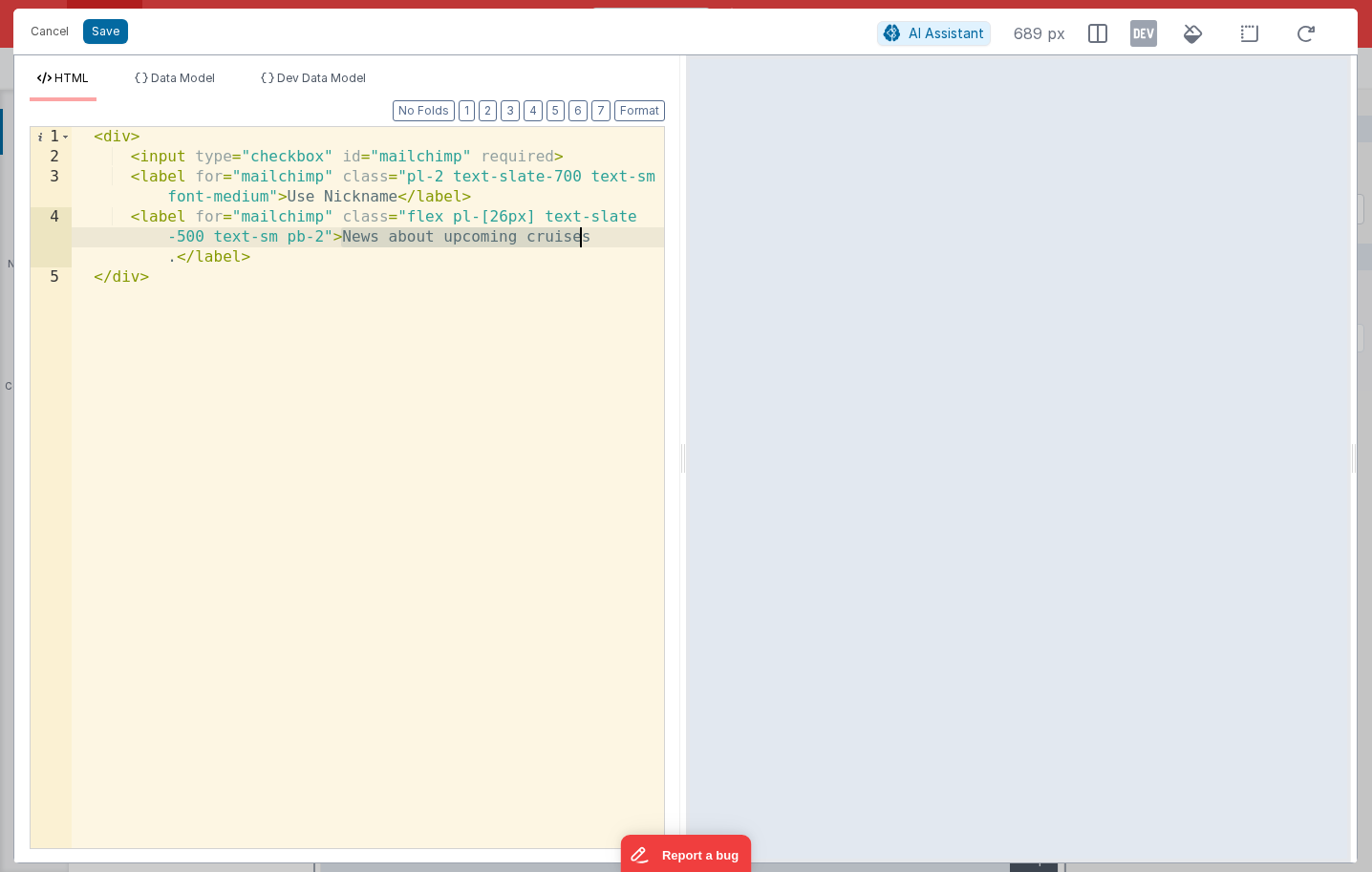
drag, startPoint x: 346, startPoint y: 239, endPoint x: 602, endPoint y: 244, distance: 256.0
click at [602, 244] on div "< div > < input type = "checkbox" id = "mailchimp" required > < label for = "ma…" at bounding box center [368, 507] width 593 height 762
drag, startPoint x: 599, startPoint y: 244, endPoint x: 342, endPoint y: 241, distance: 257.0
click at [342, 241] on div "< div > < input type = "checkbox" id = "mailchimp" required > < label for = "ma…" at bounding box center [368, 507] width 593 height 762
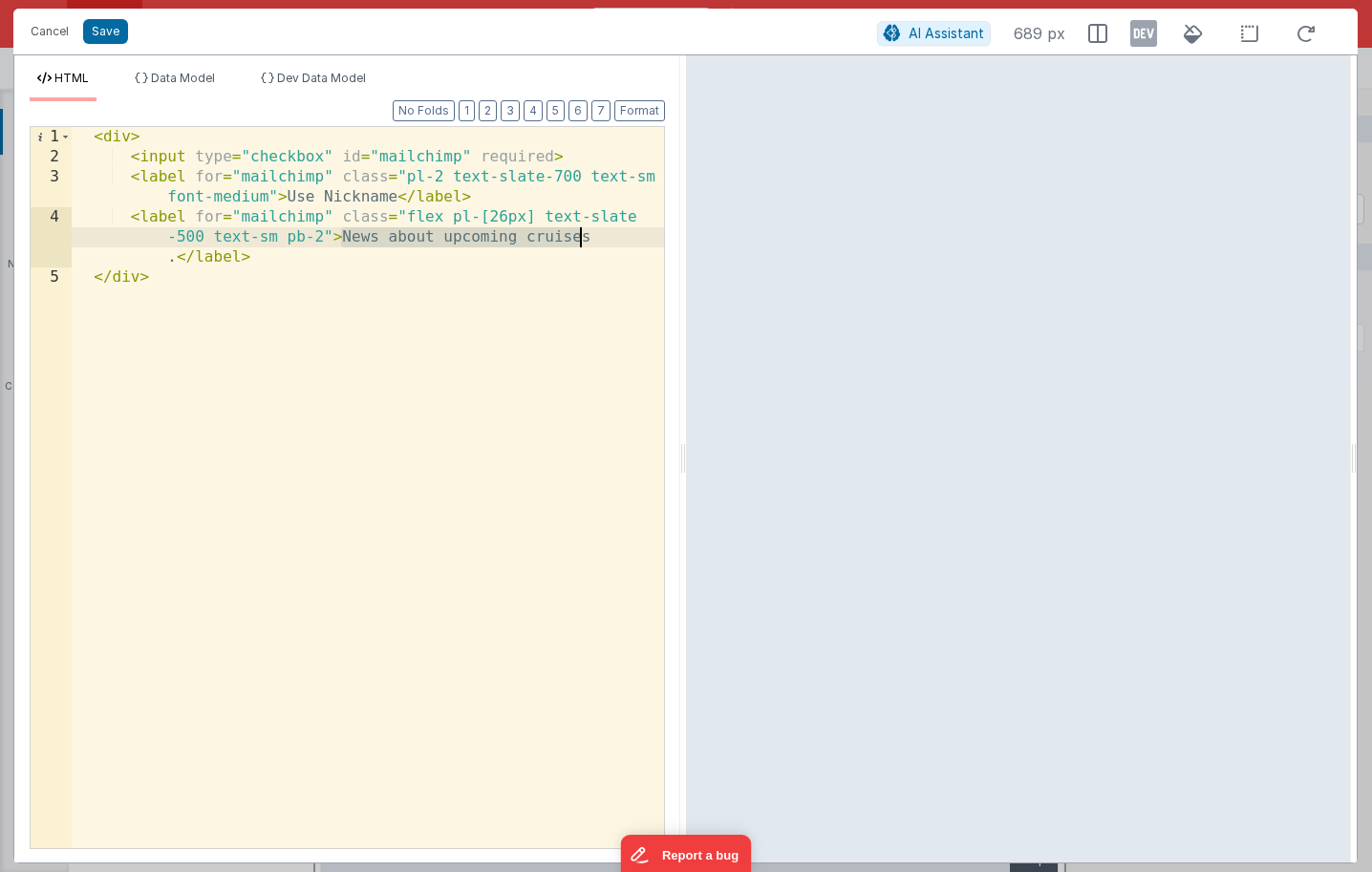
click at [596, 235] on div "< div > < input type = "checkbox" id = "mailchimp" required > < label for = "ma…" at bounding box center [368, 507] width 593 height 762
click at [310, 177] on div "< div > < input type = "checkbox" id = "mailchimp" required > < label for = "ma…" at bounding box center [368, 507] width 593 height 762
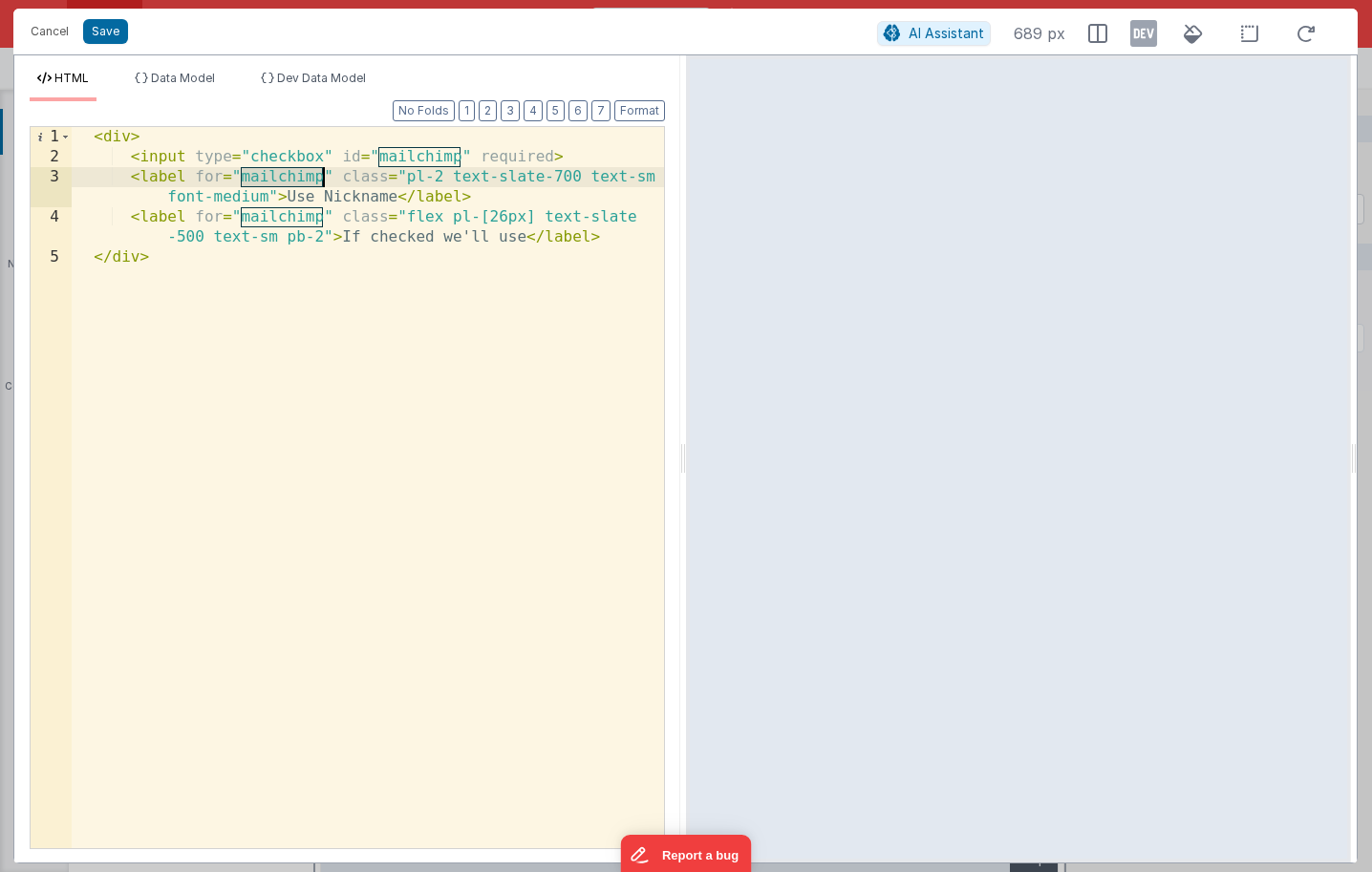
click at [310, 177] on div "< div > < input type = "checkbox" id = "mailchimp" required > < label for = "ma…" at bounding box center [368, 507] width 593 height 762
click at [434, 160] on div "< div > < input type = "checkbox" id = "mailchimp" required > < label for = "ma…" at bounding box center [368, 507] width 593 height 762
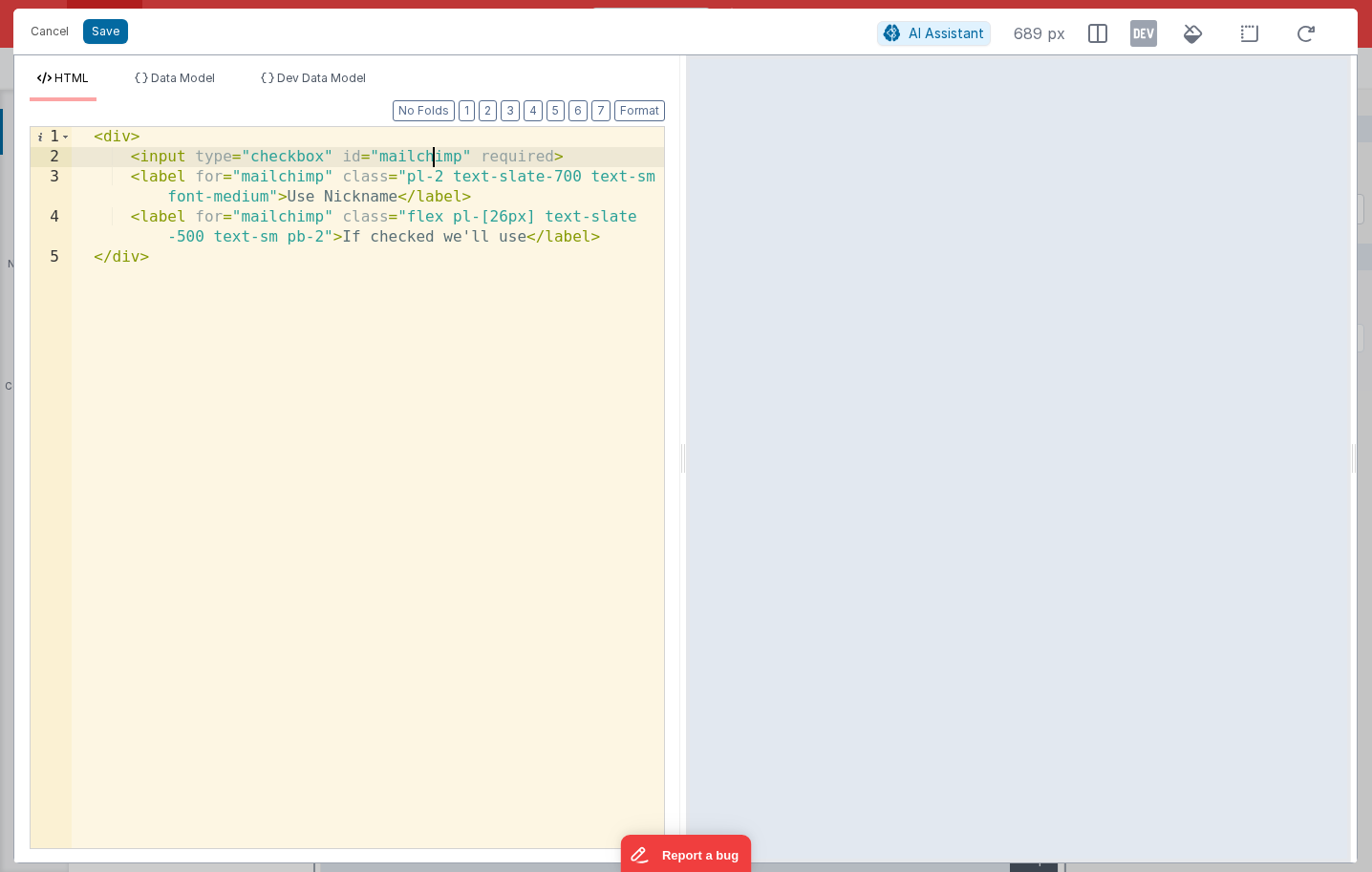
click at [434, 160] on div "< div > < input type = "checkbox" id = "mailchimp" required > < label for = "ma…" at bounding box center [368, 507] width 593 height 762
click at [272, 177] on div "< div > < input type = "checkbox" id = "nickname" required > < label for = "mai…" at bounding box center [368, 507] width 593 height 762
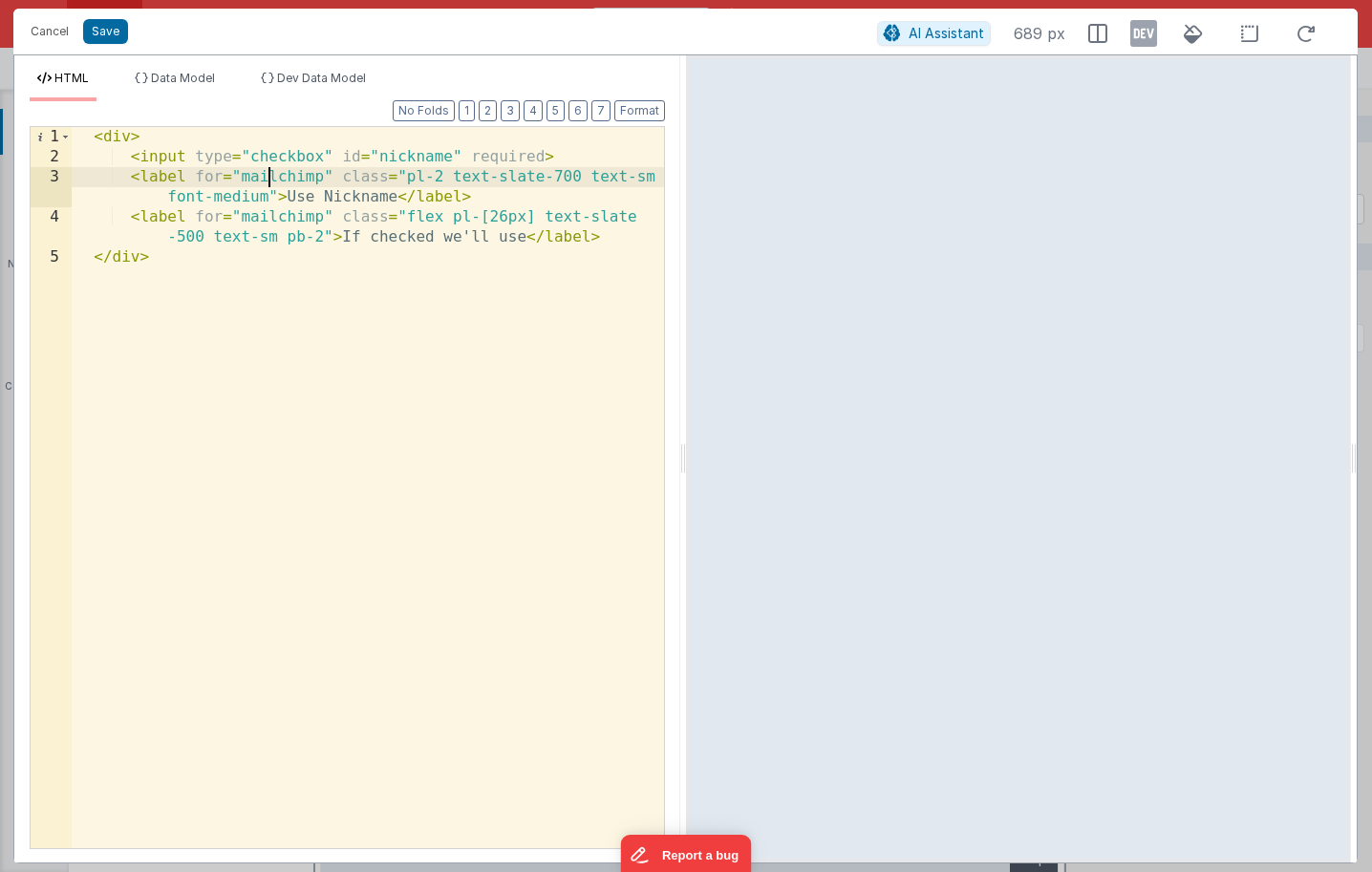
click at [379, 157] on div "< div > < input type = "checkbox" id = "nickname" required > < label for = "mai…" at bounding box center [368, 507] width 593 height 762
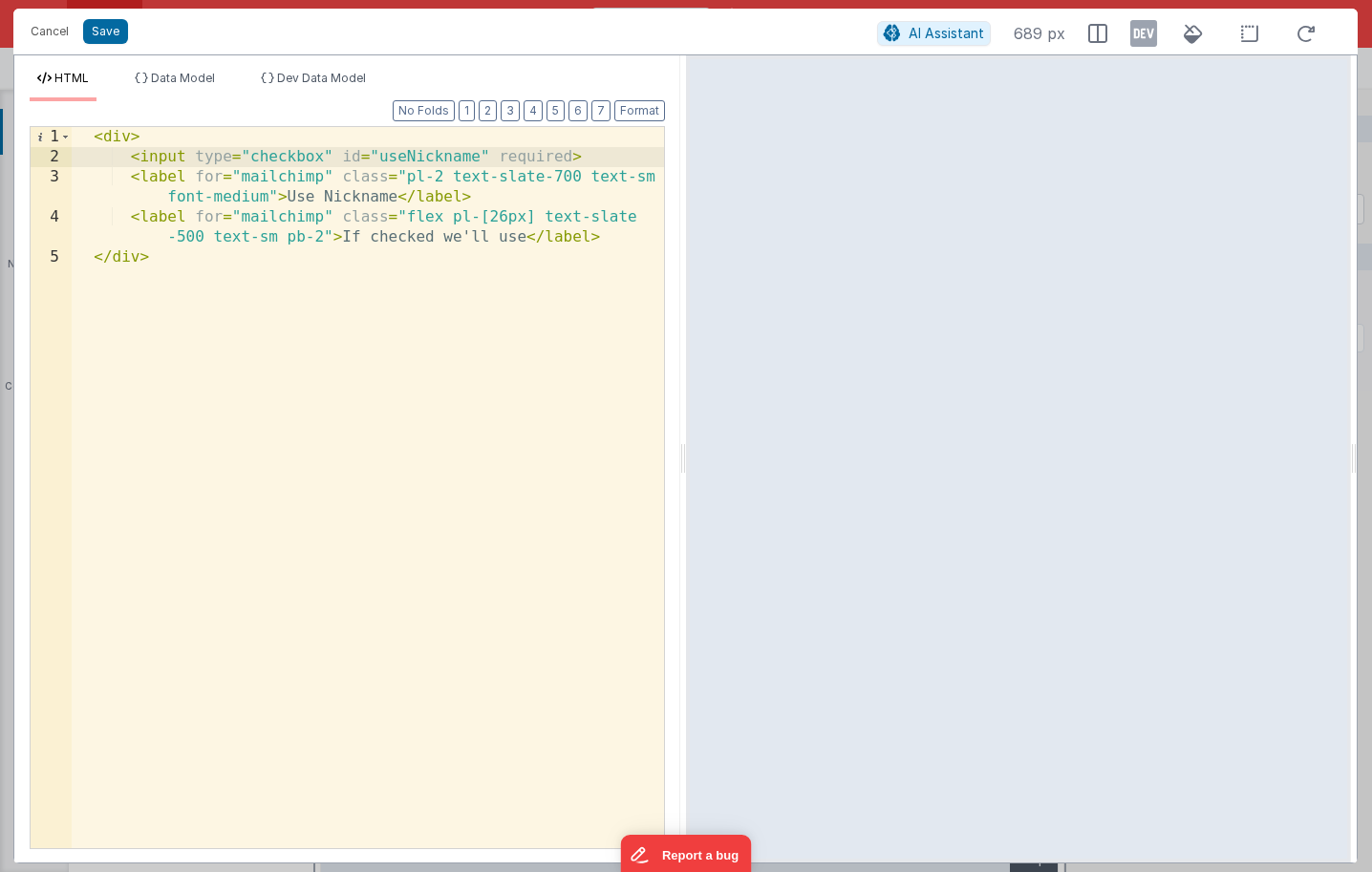
click at [293, 175] on div "< div > < input type = "checkbox" id = "useNickname" required > < label for = "…" at bounding box center [368, 507] width 593 height 762
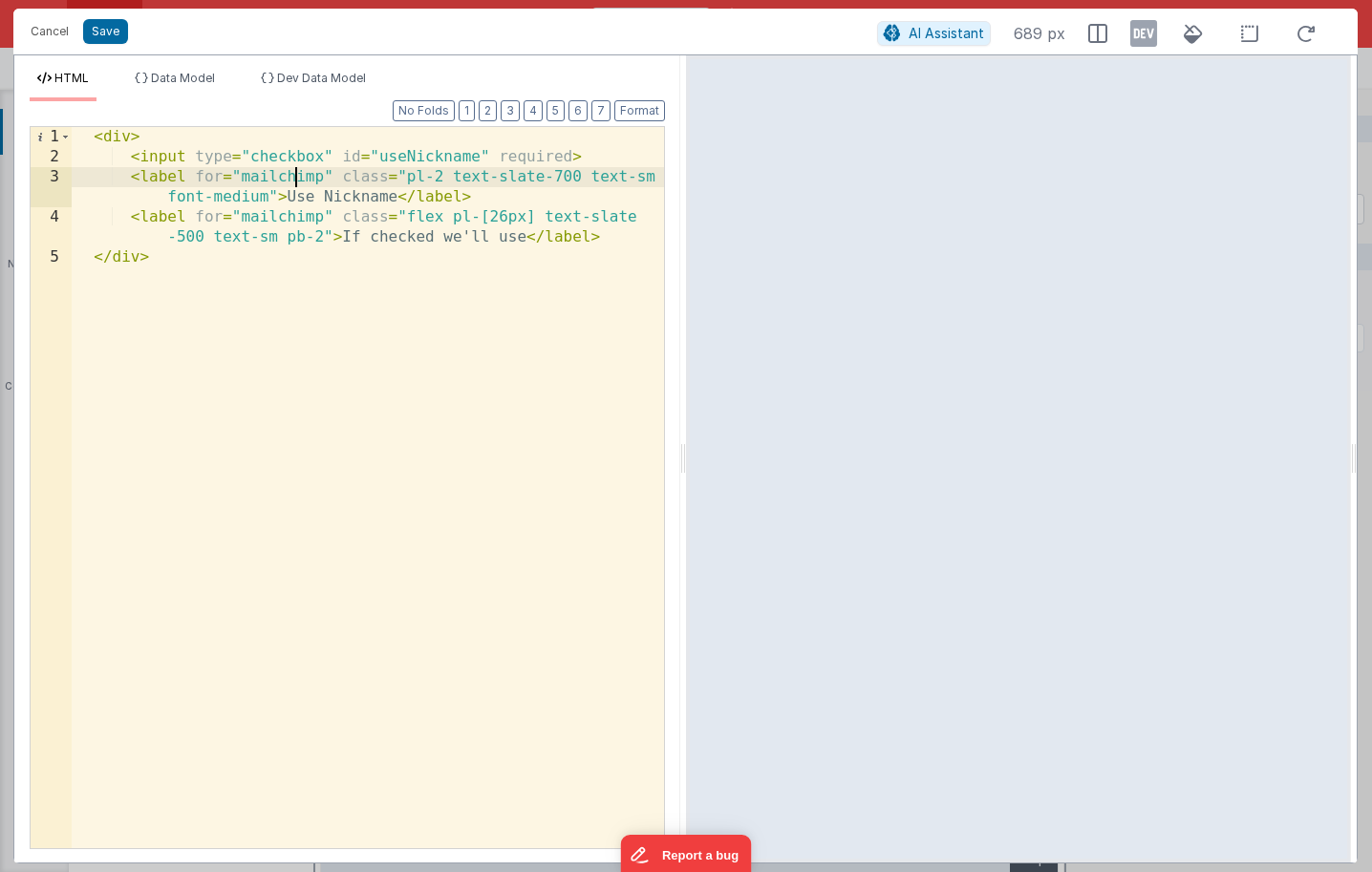
click at [293, 175] on div "< div > < input type = "checkbox" id = "useNickname" required > < label for = "…" at bounding box center [368, 507] width 593 height 762
click at [422, 152] on div "< div > < input type = "checkbox" id = "useNickname" required > < label for = "…" at bounding box center [368, 507] width 593 height 762
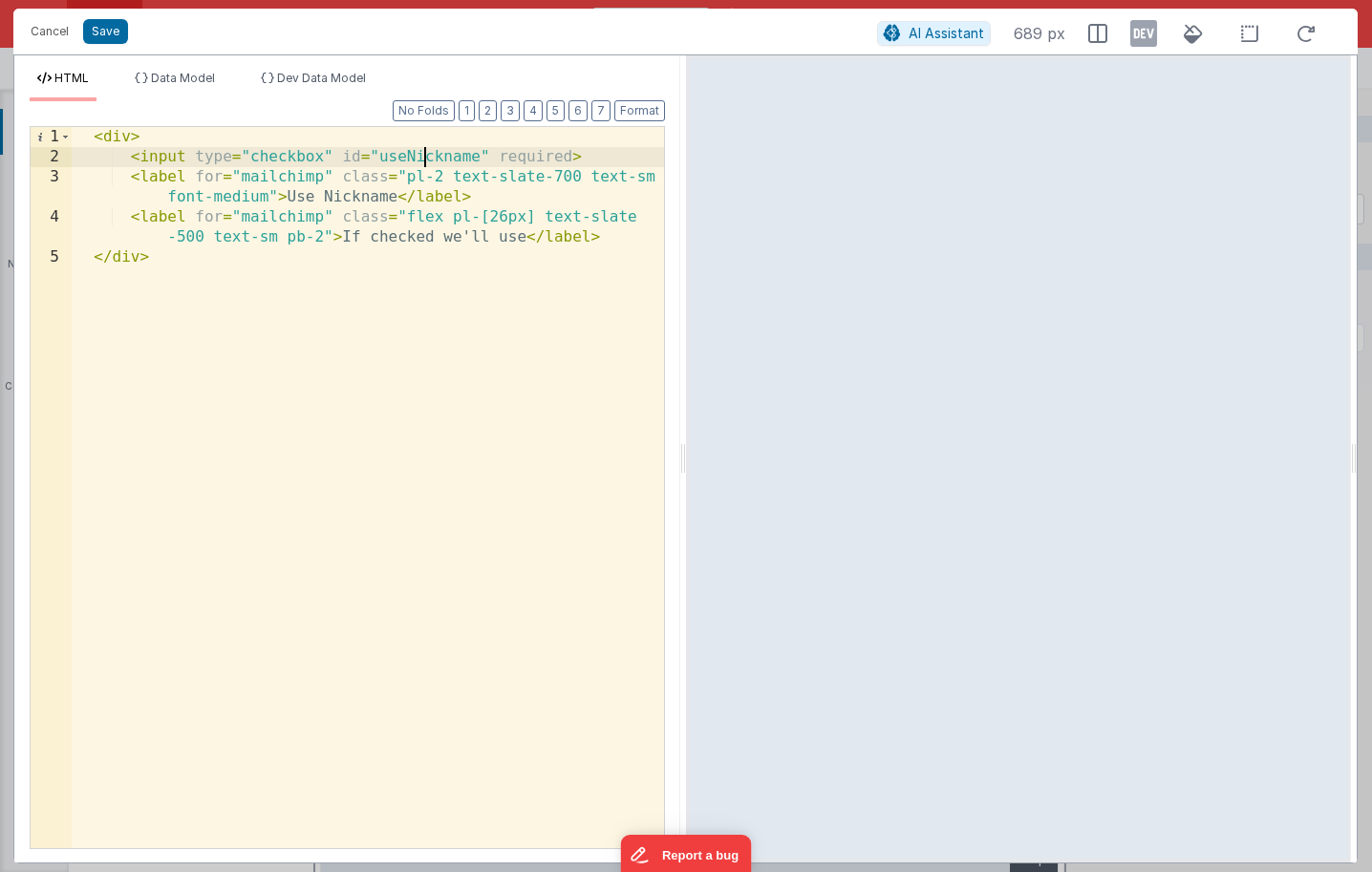
click at [422, 152] on div "< div > < input type = "checkbox" id = "useNickname" required > < label for = "…" at bounding box center [368, 507] width 593 height 762
click at [280, 178] on div "< div > < input type = "checkbox" id = "useNickname" required > < label for = "…" at bounding box center [368, 507] width 593 height 762
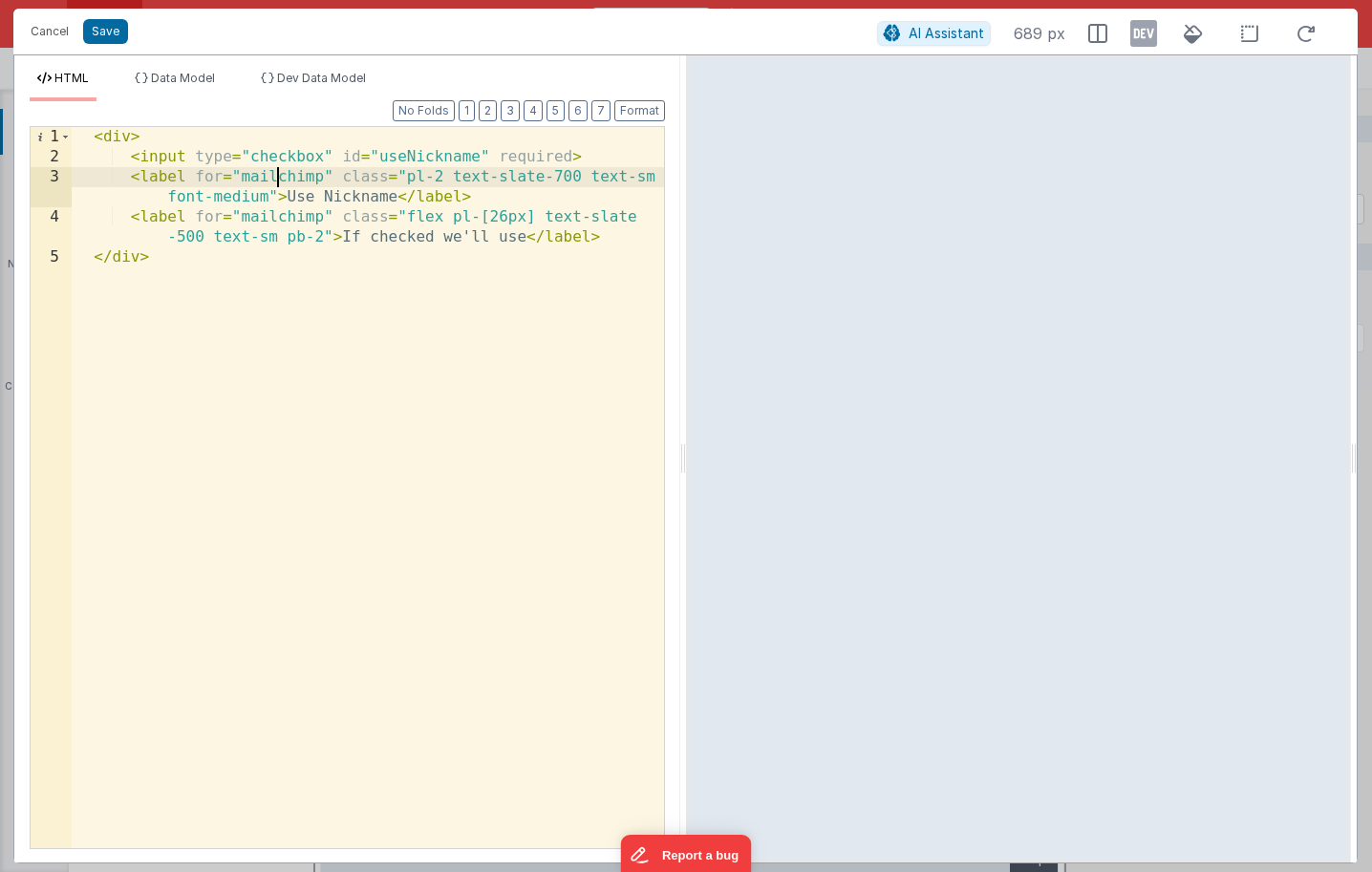
click at [280, 178] on div "< div > < input type = "checkbox" id = "useNickname" required > < label for = "…" at bounding box center [368, 507] width 593 height 762
click at [289, 215] on div "< div > < input type = "checkbox" id = "useNickname" required > < label for = "…" at bounding box center [368, 507] width 593 height 762
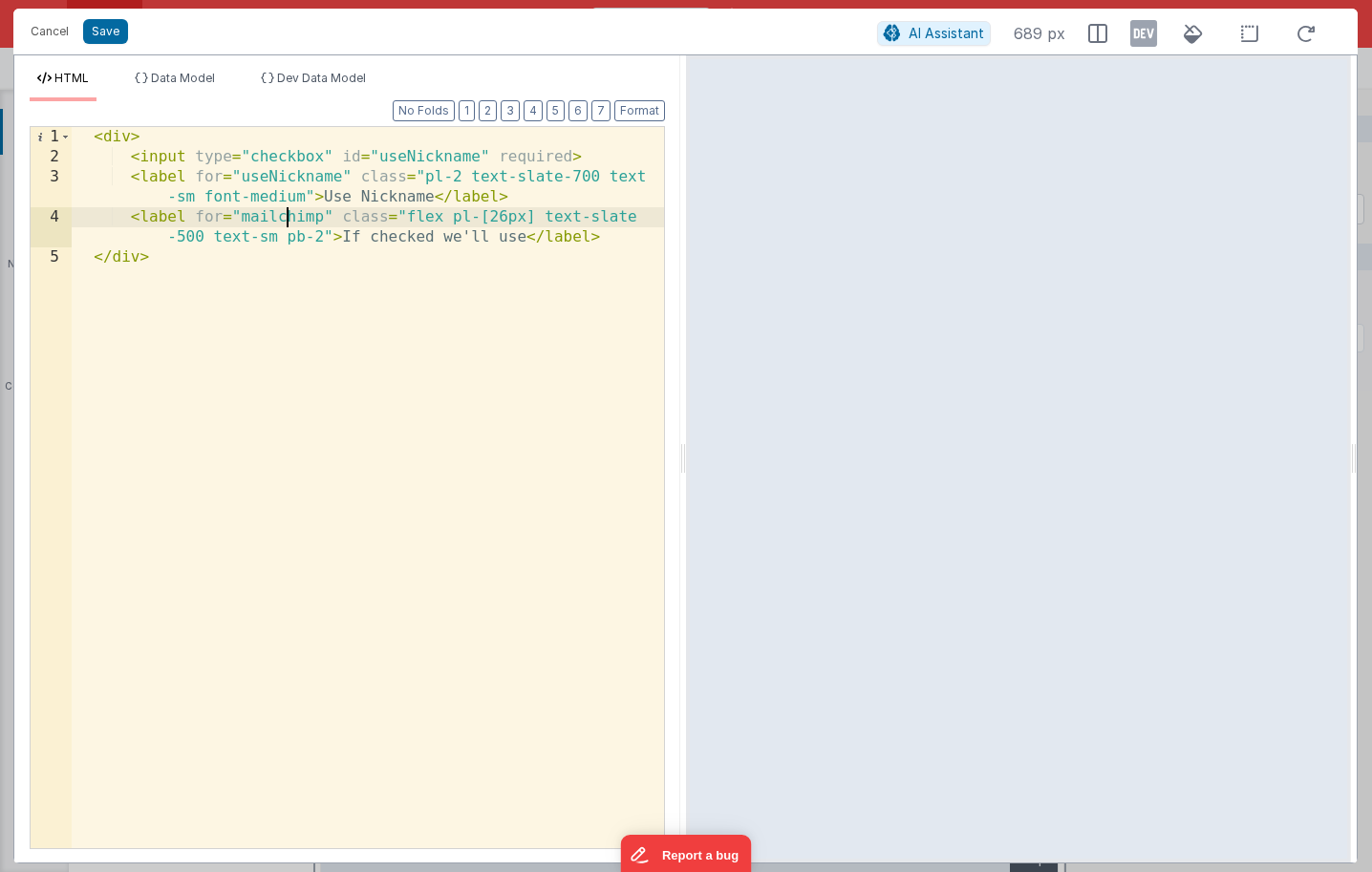
click at [289, 215] on div "< div > < input type = "checkbox" id = "useNickname" required > < label for = "…" at bounding box center [368, 507] width 593 height 762
paste textarea
click at [445, 230] on div "< div > < input type = "checkbox" id = "useNickname" required > < label for = "…" at bounding box center [368, 507] width 593 height 762
click at [526, 239] on div "< div > < input type = "checkbox" id = "useNickname" required > < label for = "…" at bounding box center [368, 507] width 593 height 762
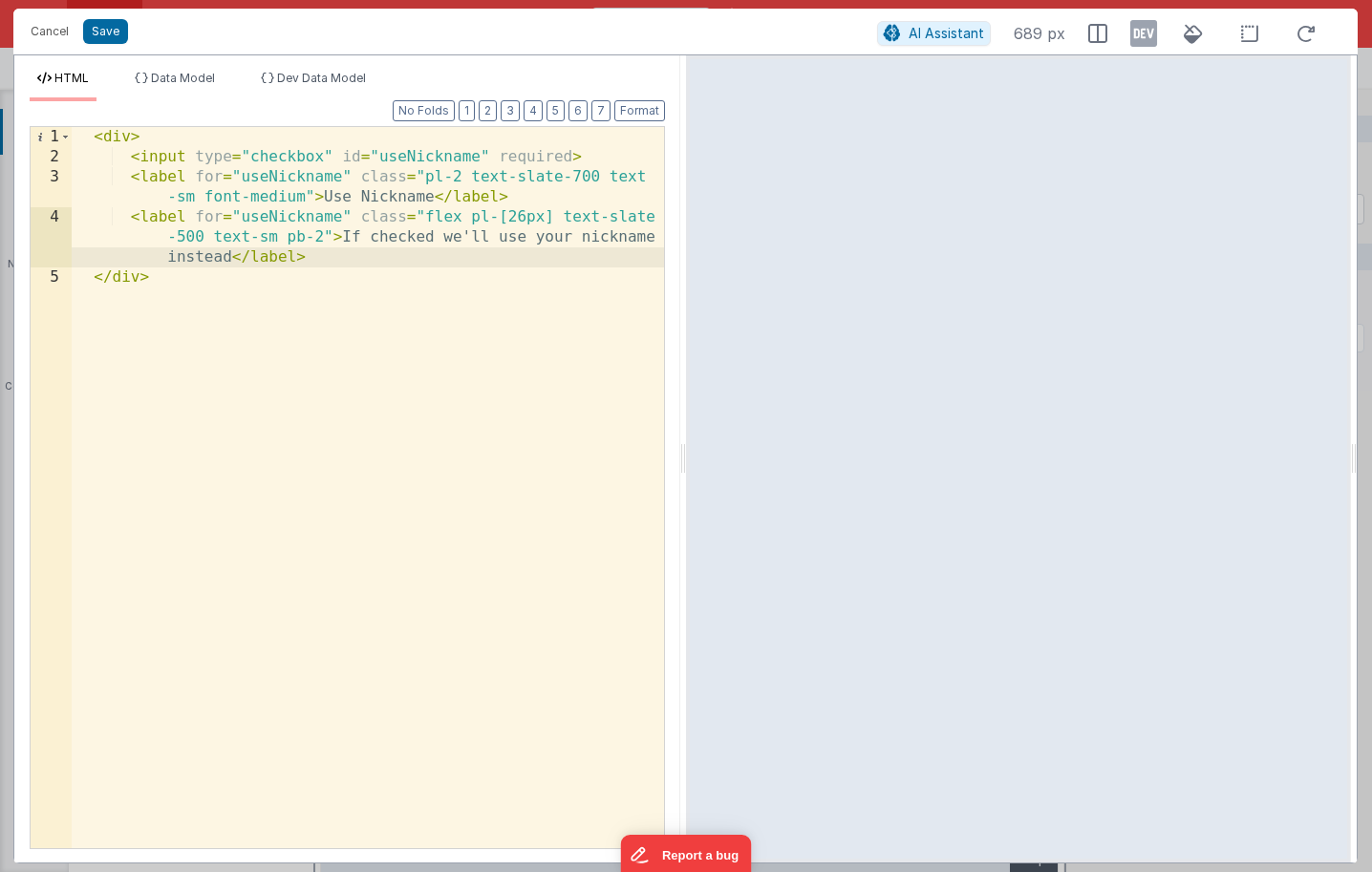
click at [504, 240] on div "< div > < input type = "checkbox" id = "useNickname" required > < label for = "…" at bounding box center [368, 507] width 593 height 762
click at [232, 262] on div "< div > < input type = "checkbox" id = "useNickname" required > < label for = "…" at bounding box center [368, 507] width 593 height 762
click at [431, 253] on div "< div > < input type = "checkbox" id = "useNickname" required > < label for = "…" at bounding box center [368, 507] width 593 height 762
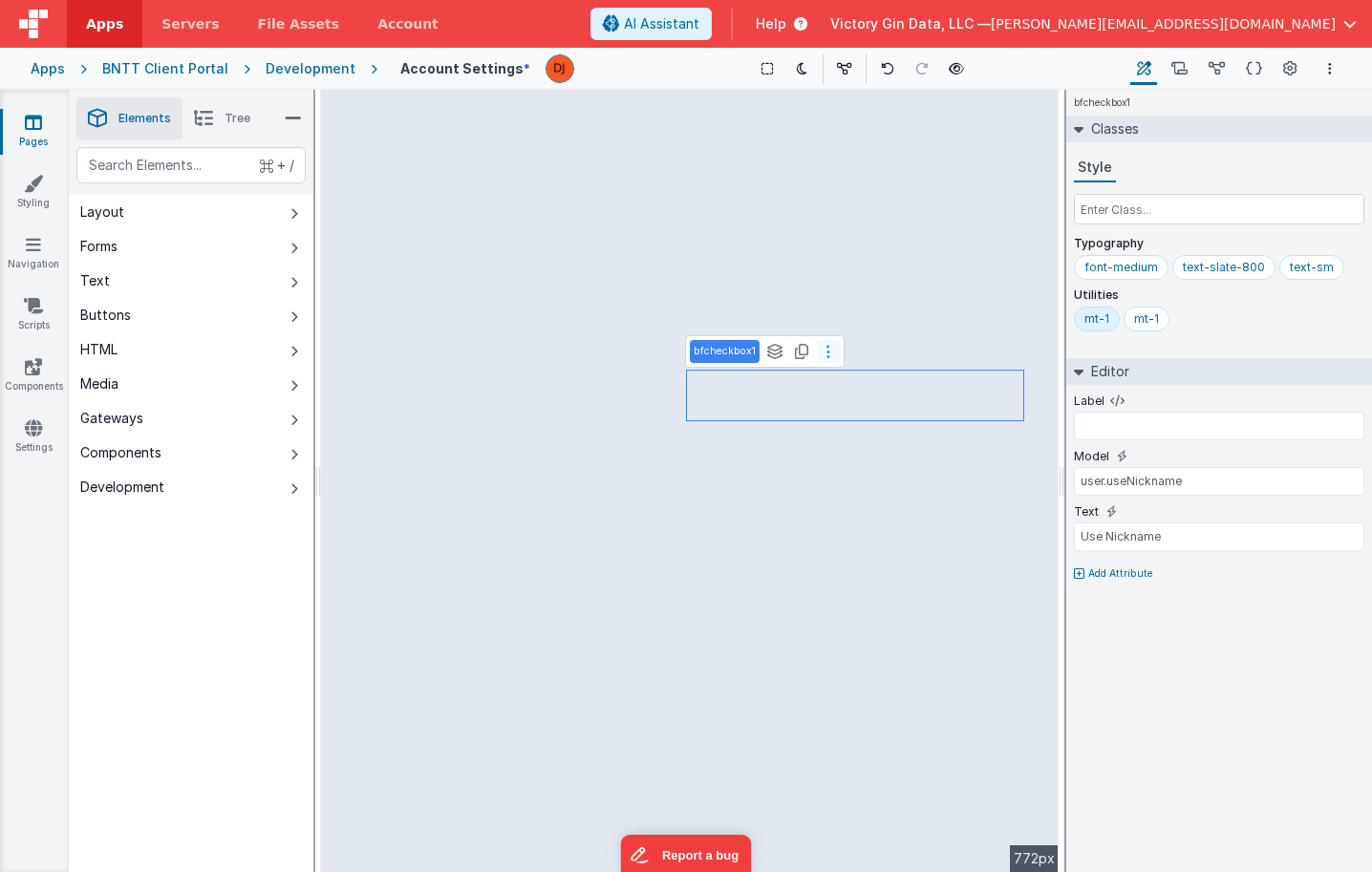
click at [826, 354] on icon at bounding box center [828, 352] width 4 height 16
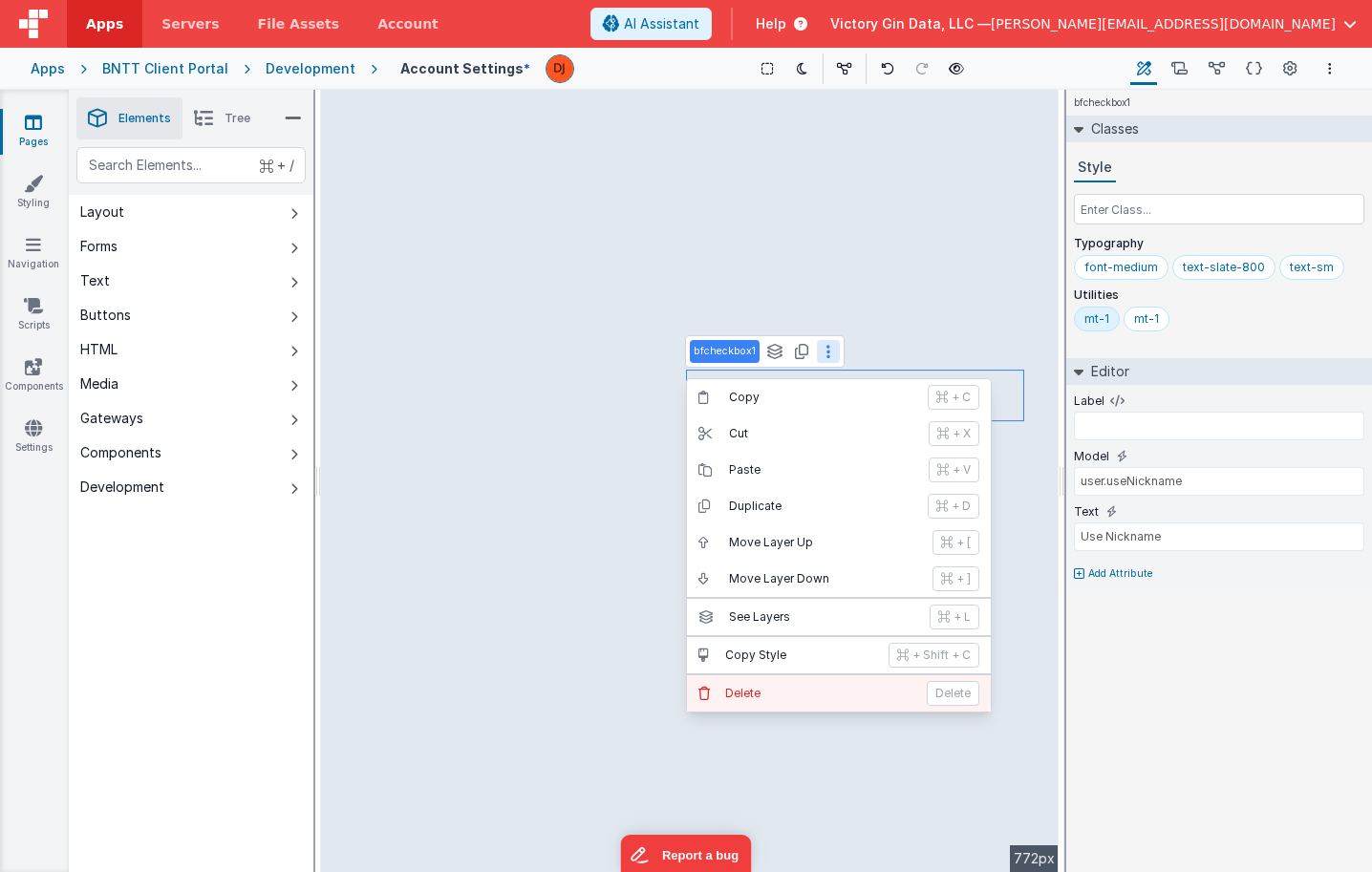
click at [879, 676] on button "Delete Delete" at bounding box center [838, 693] width 304 height 36
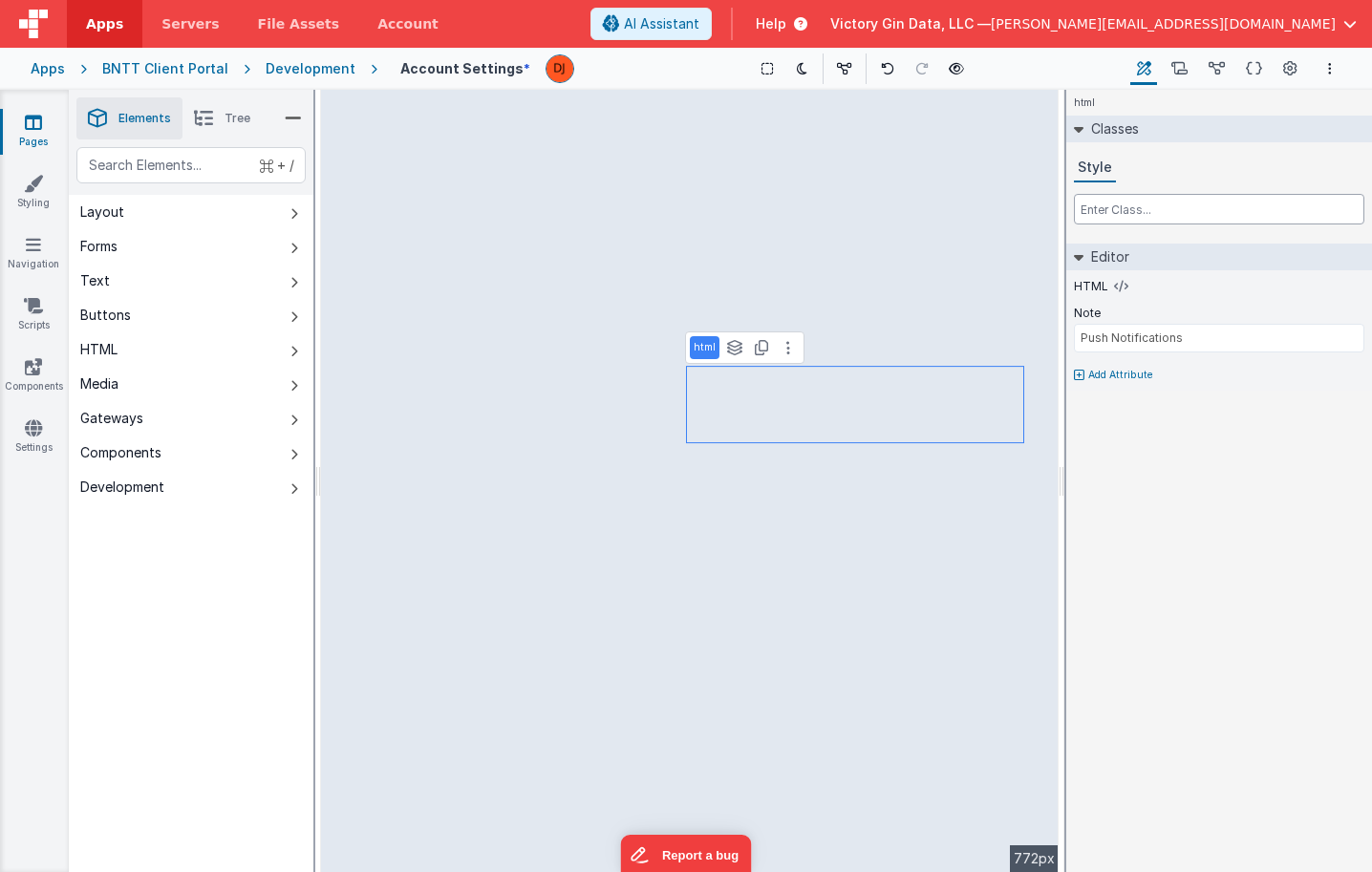
click at [1121, 205] on input "text" at bounding box center [1218, 208] width 290 height 30
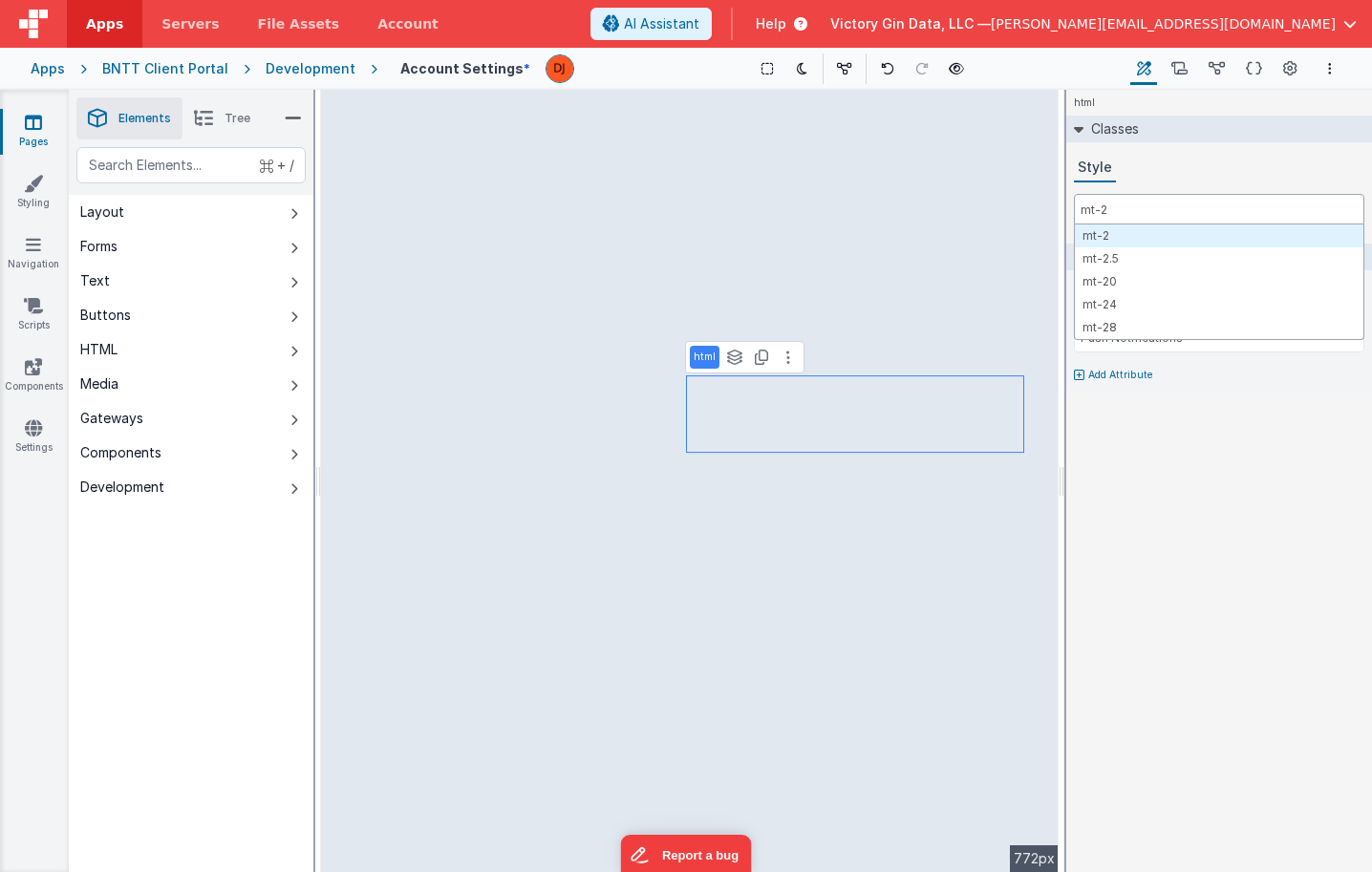
type input "mt-2"
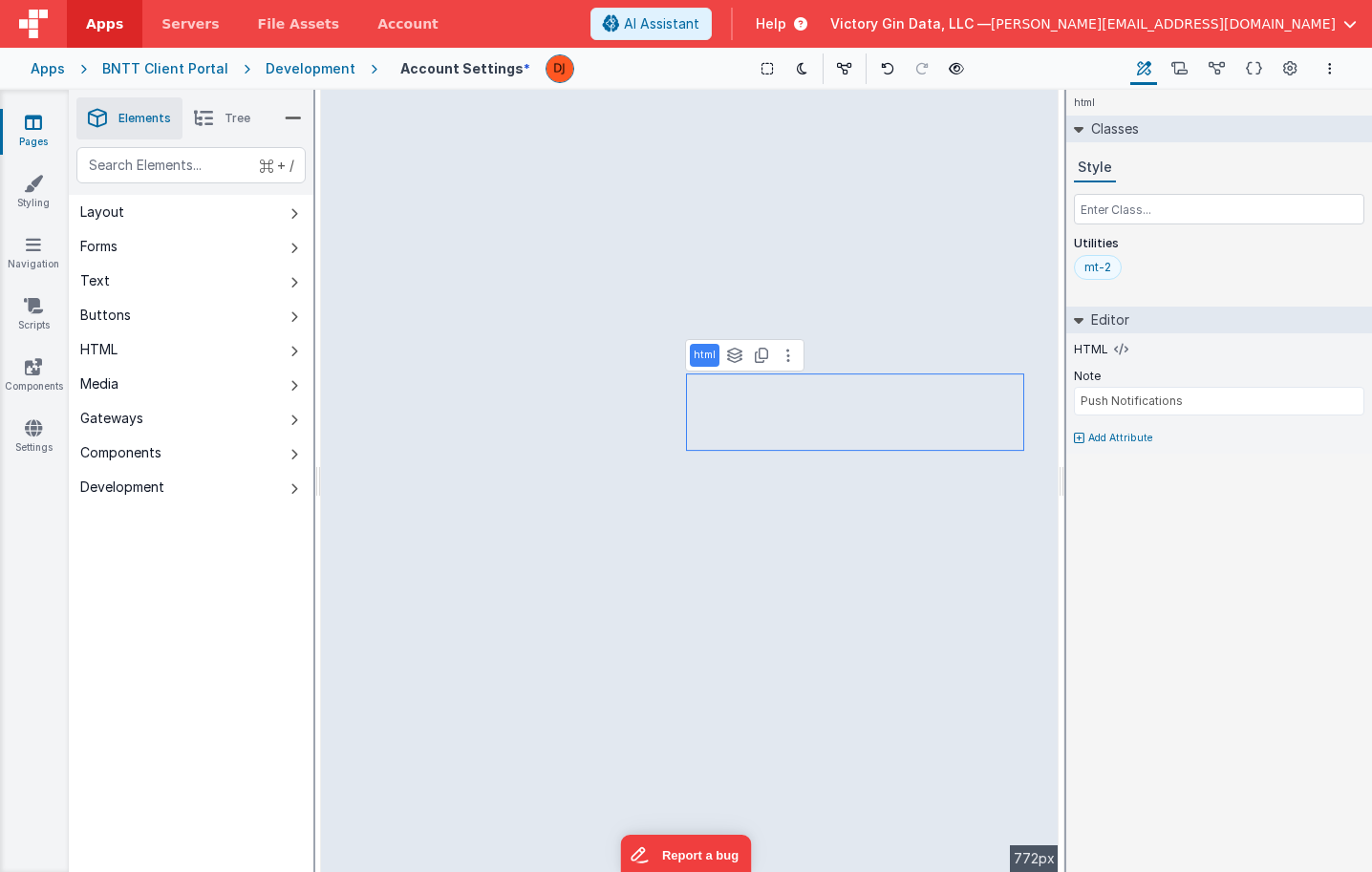
click at [1110, 263] on div "mt-2" at bounding box center [1097, 268] width 26 height 16
type input "mt-1"
click at [1102, 268] on div "mt-1" at bounding box center [1096, 268] width 24 height 16
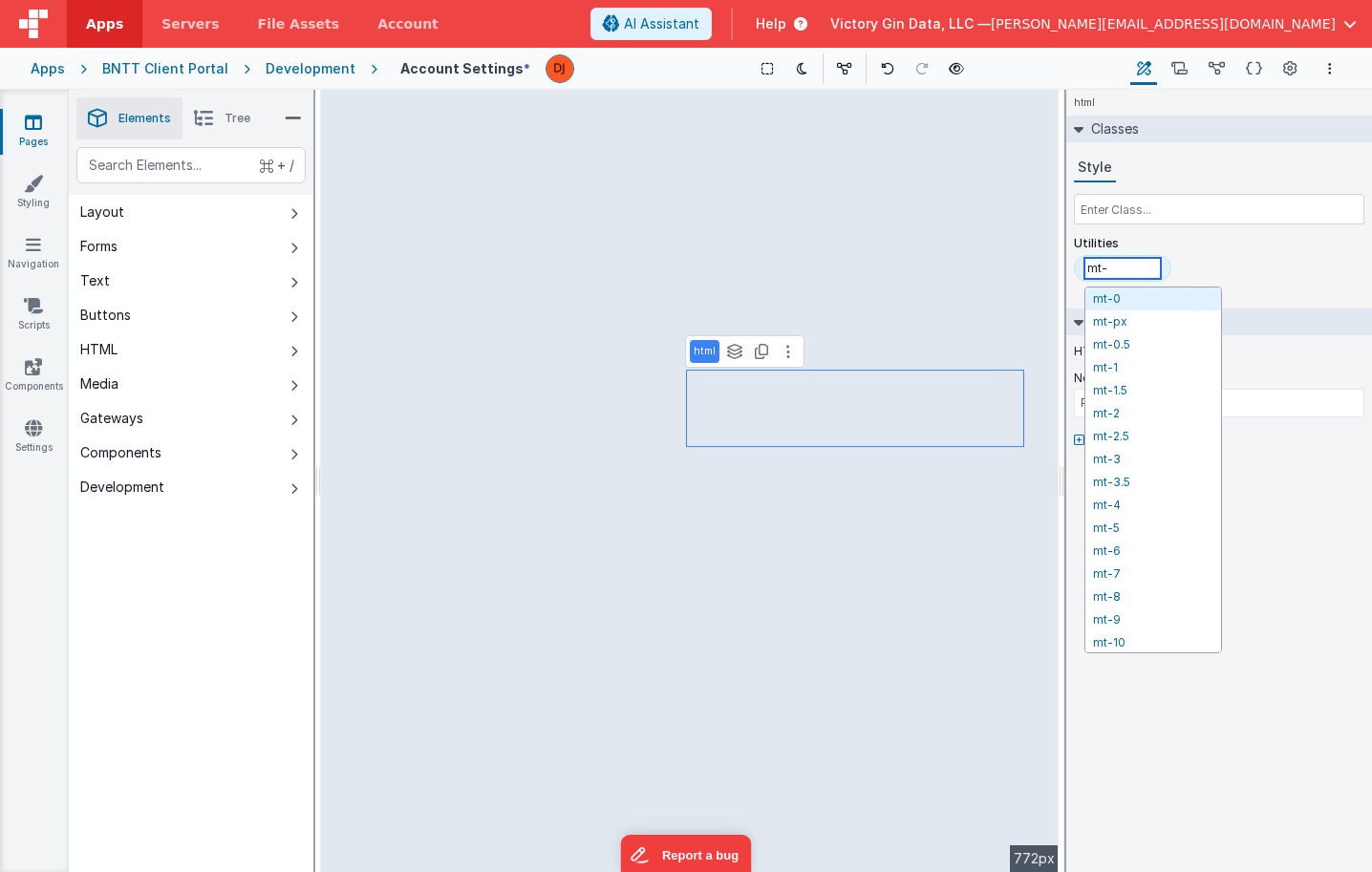
type input "mt-4"
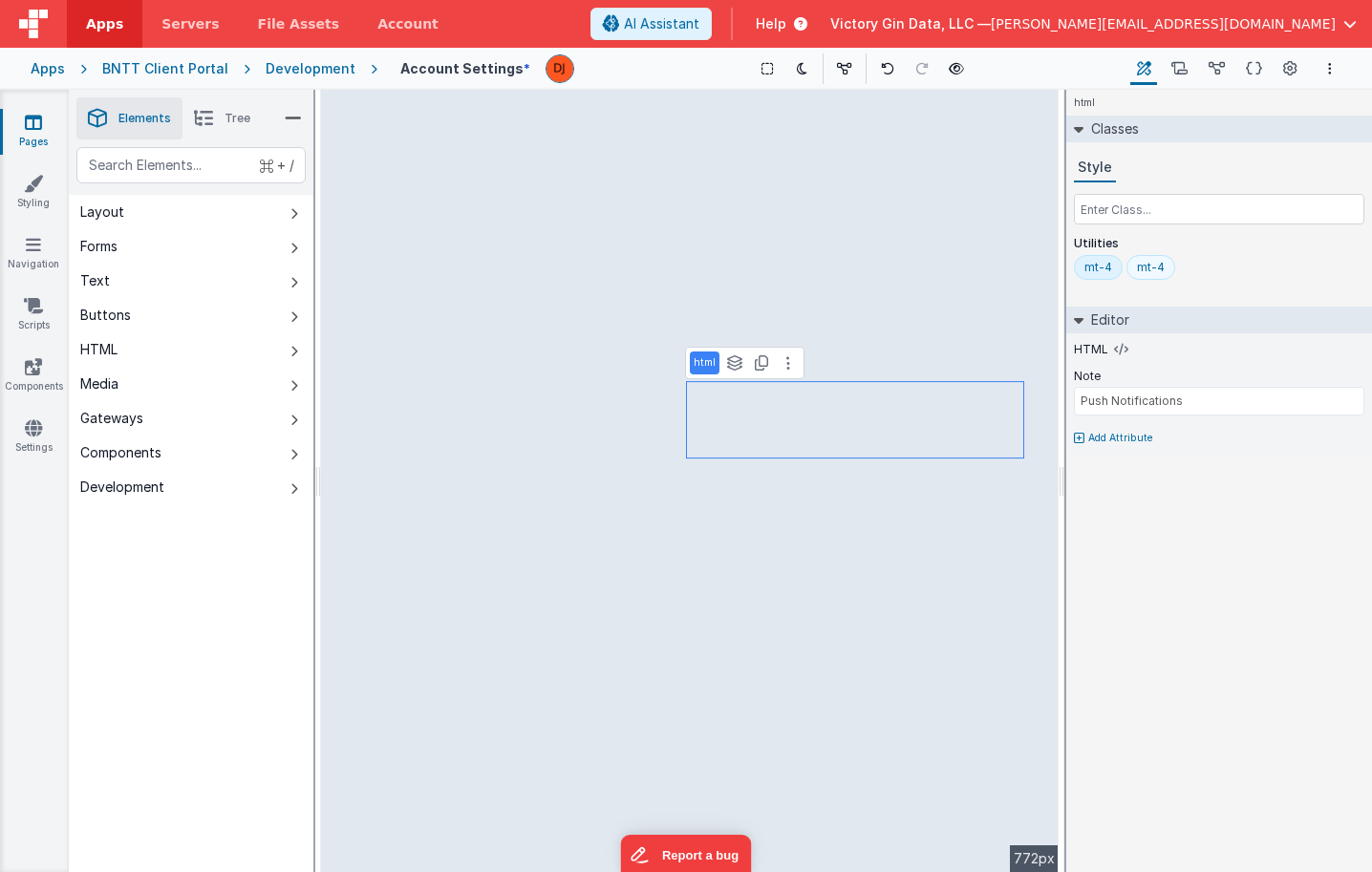
click at [1150, 268] on div "mt-4" at bounding box center [1150, 268] width 27 height 16
click at [1150, 268] on input "mt-4" at bounding box center [1174, 268] width 76 height 21
click at [1108, 266] on div "mt-4" at bounding box center [1098, 268] width 27 height 16
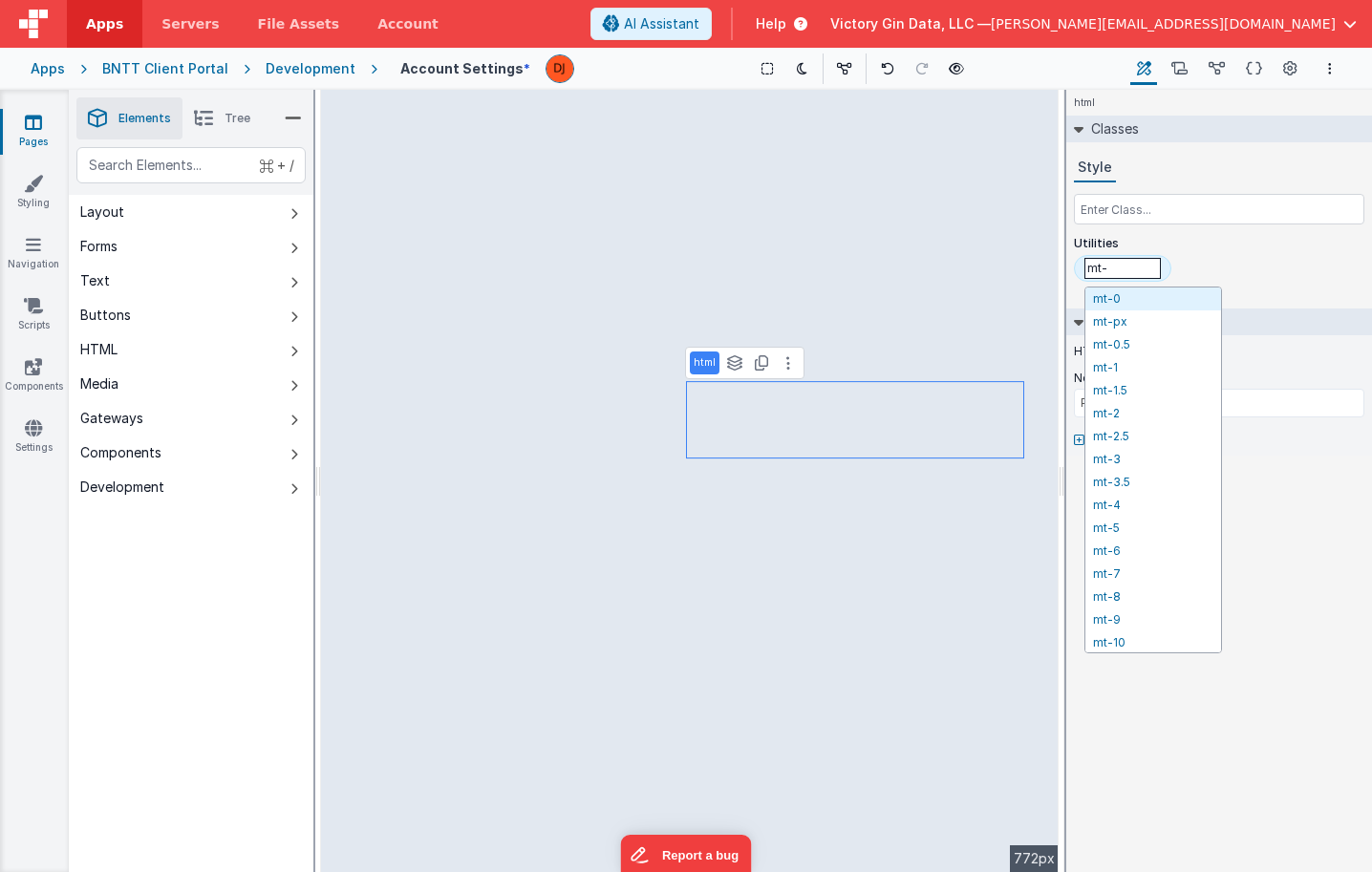
type input "mt-5"
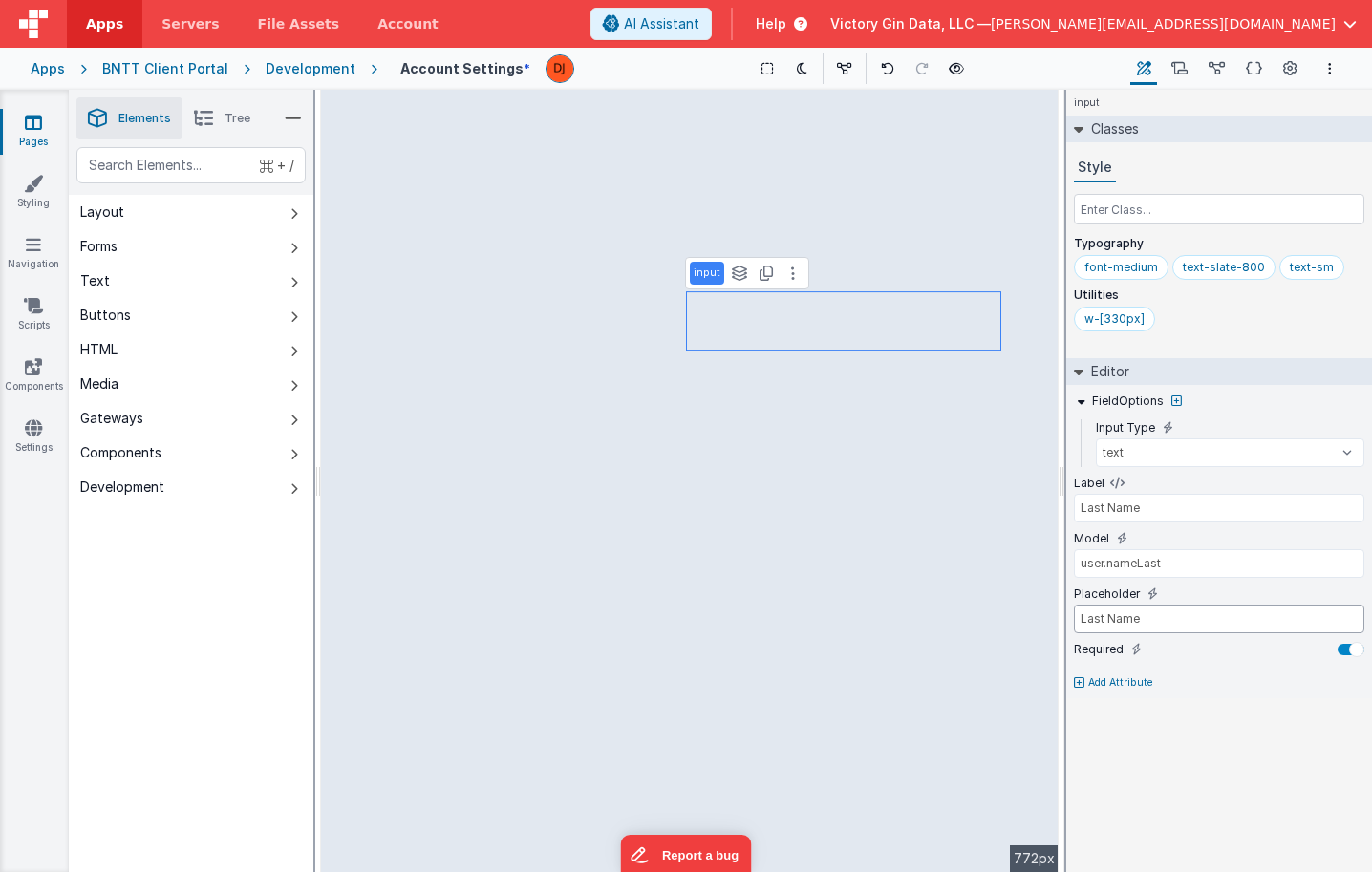
click at [1135, 619] on input "Last Name" at bounding box center [1218, 618] width 290 height 28
type input "user.nameFirst"
type input "First Name"
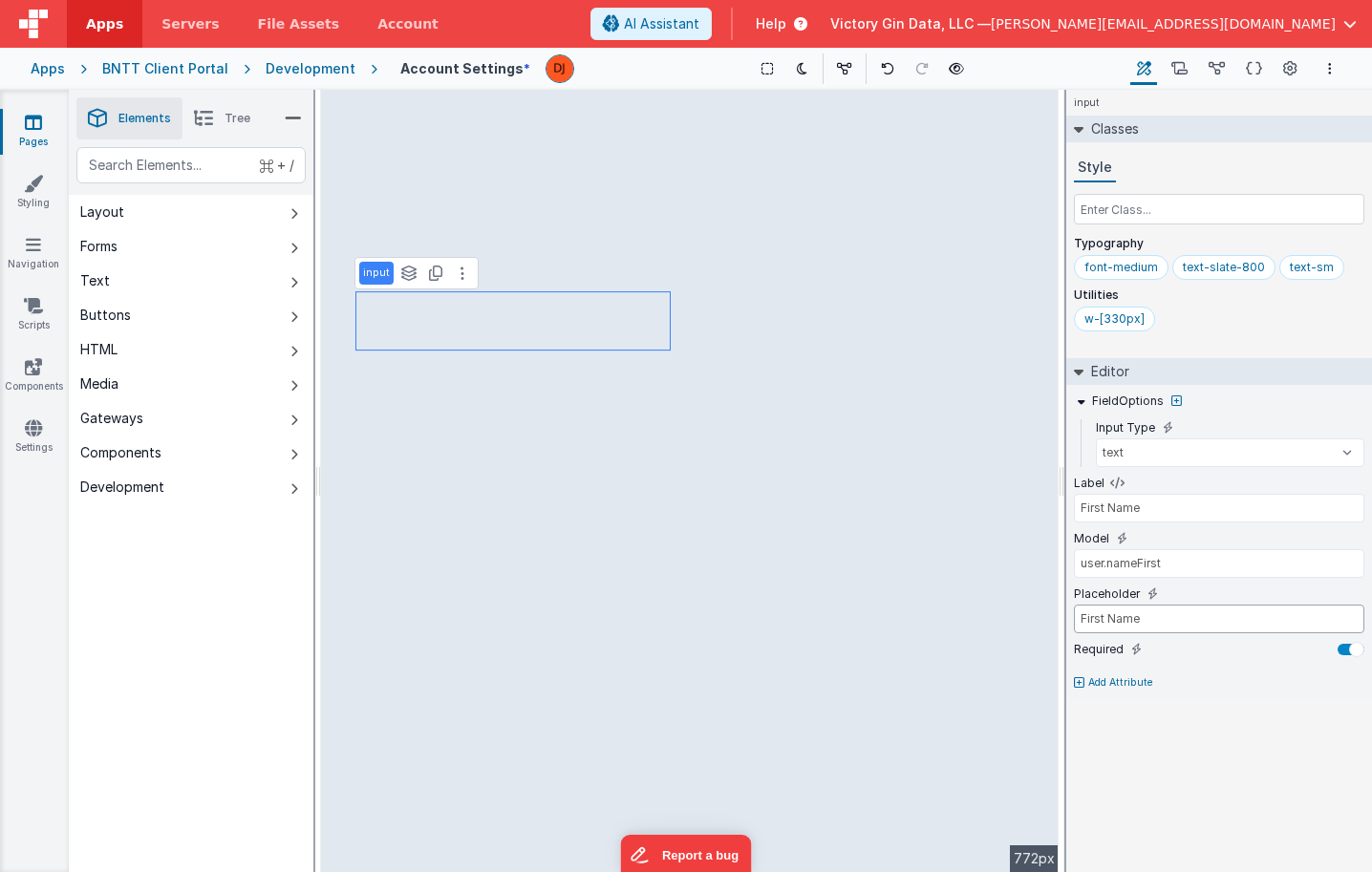
click at [1139, 620] on input "First Name" at bounding box center [1218, 618] width 290 height 28
type input "Nickname"
type input "user.nameNick"
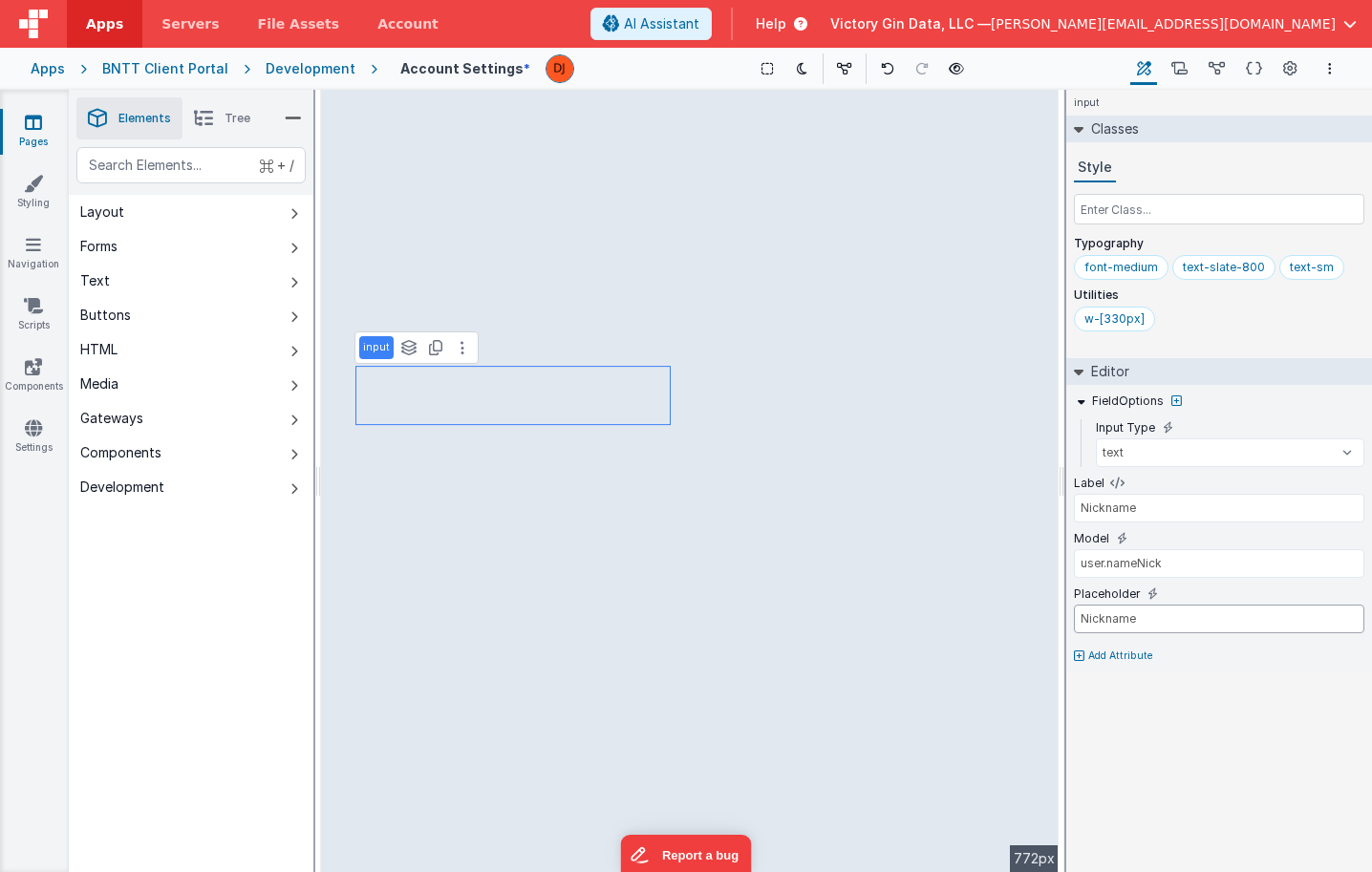
click at [1102, 622] on input "Nickname" at bounding box center [1218, 618] width 290 height 28
type input "Company"
type input "user.companyName"
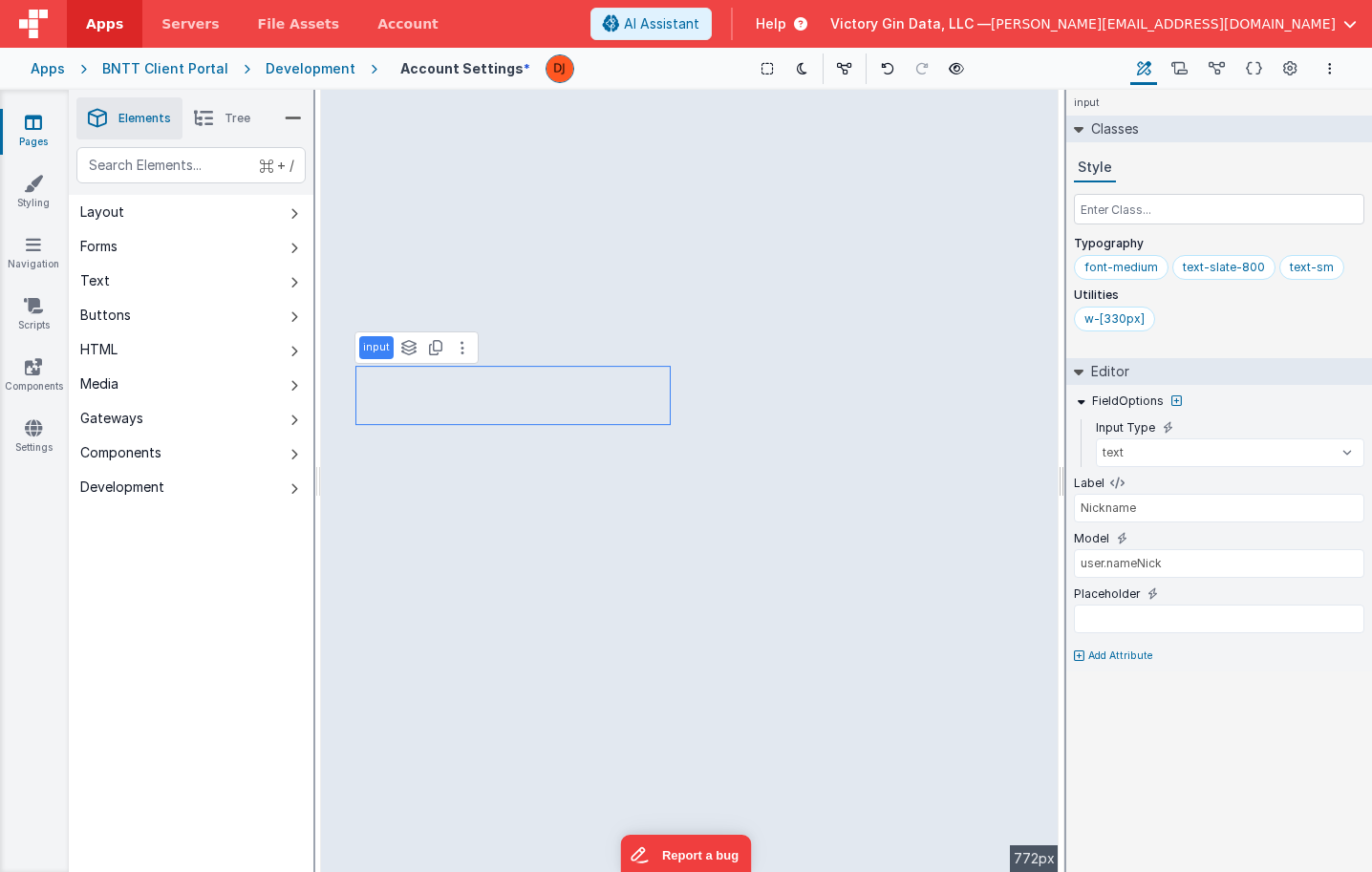
type input "Company"
click at [1149, 613] on input "Company" at bounding box center [1218, 618] width 290 height 28
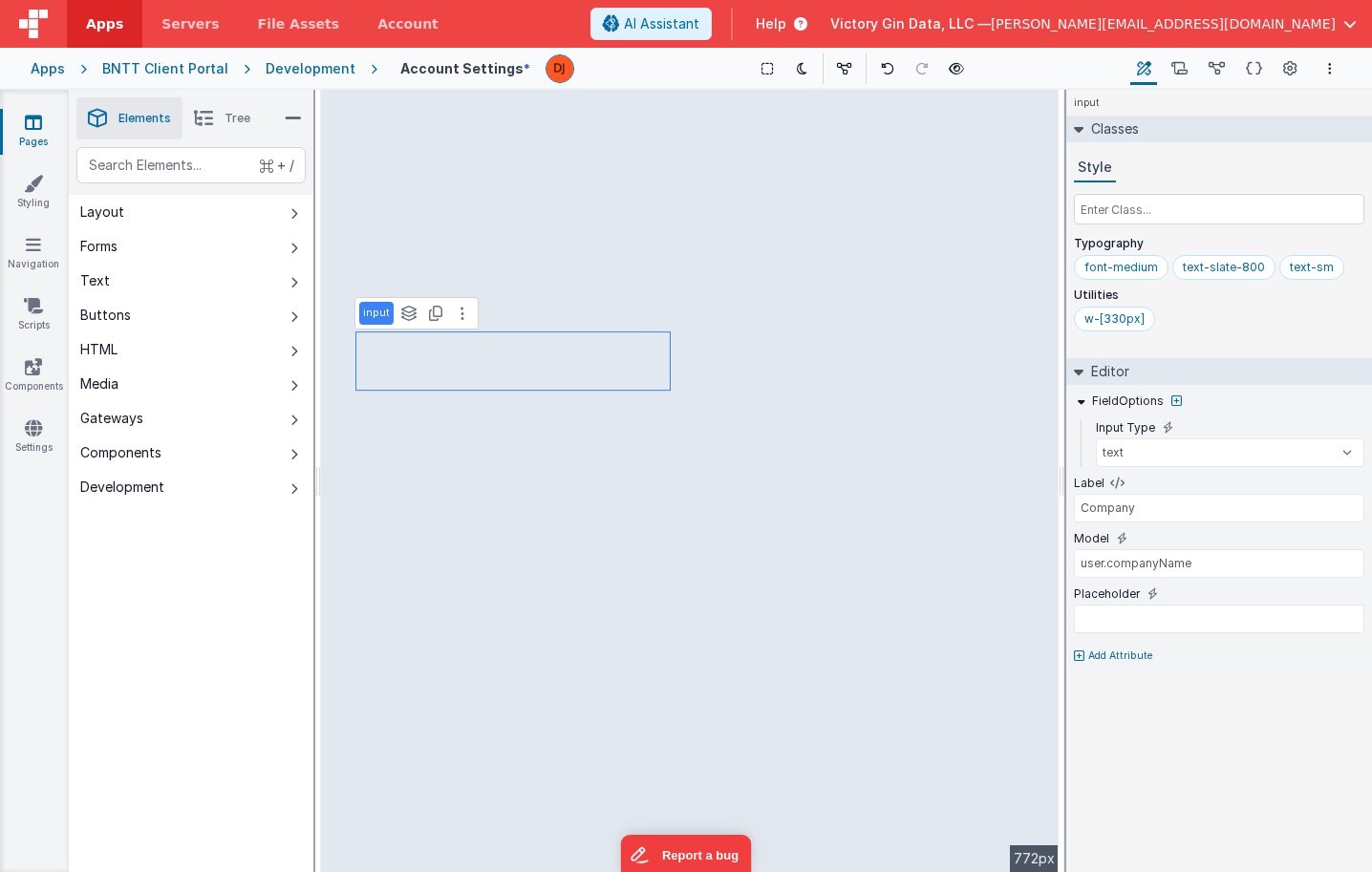
select select "email"
type input "Email"
type input "[DOMAIN_NAME]"
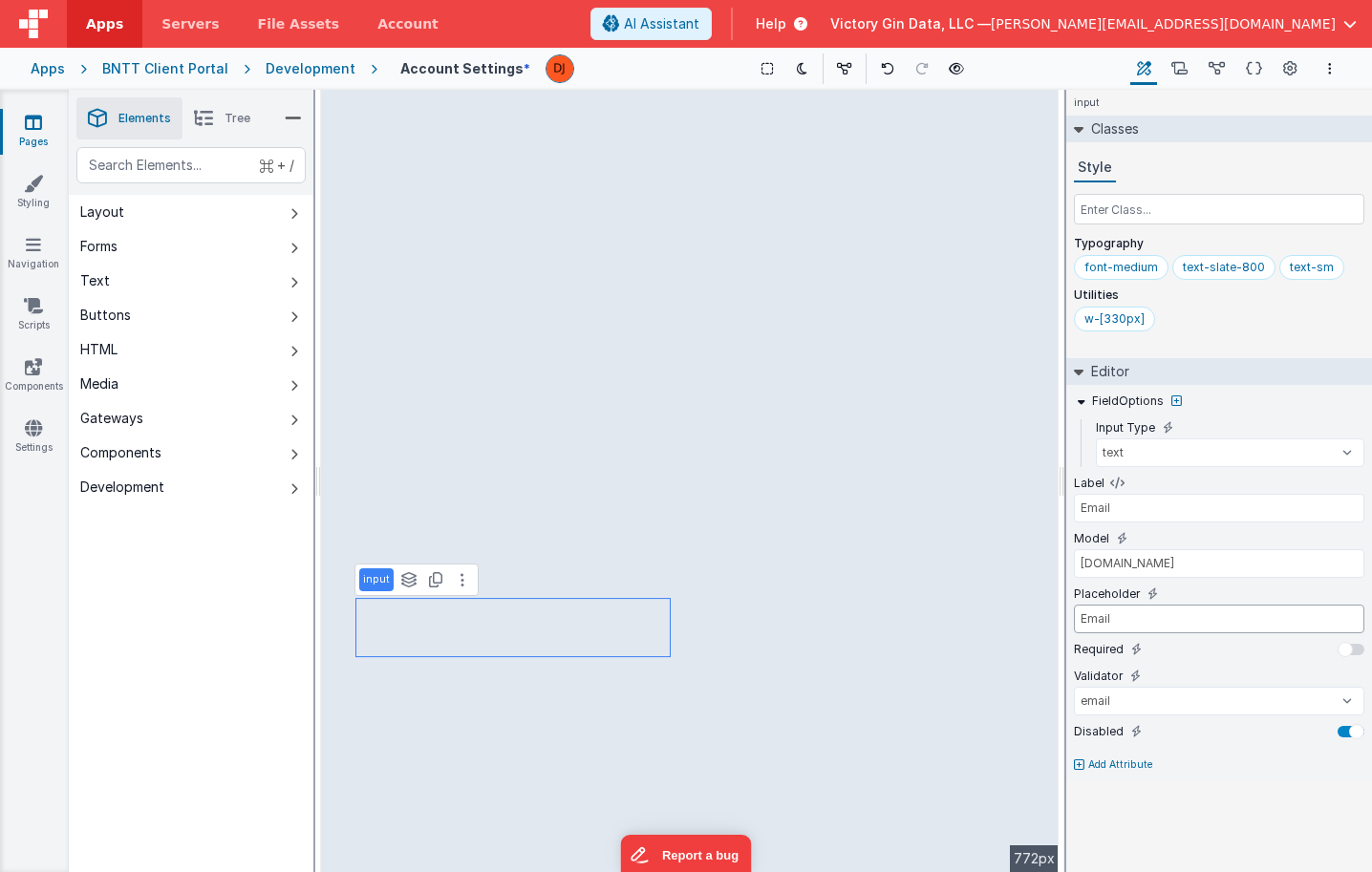
click at [1113, 615] on input "Email" at bounding box center [1218, 618] width 290 height 28
click at [1114, 614] on input "yourName@emailprovider.com" at bounding box center [1218, 618] width 290 height 28
type input "yourname@emailprovider.com"
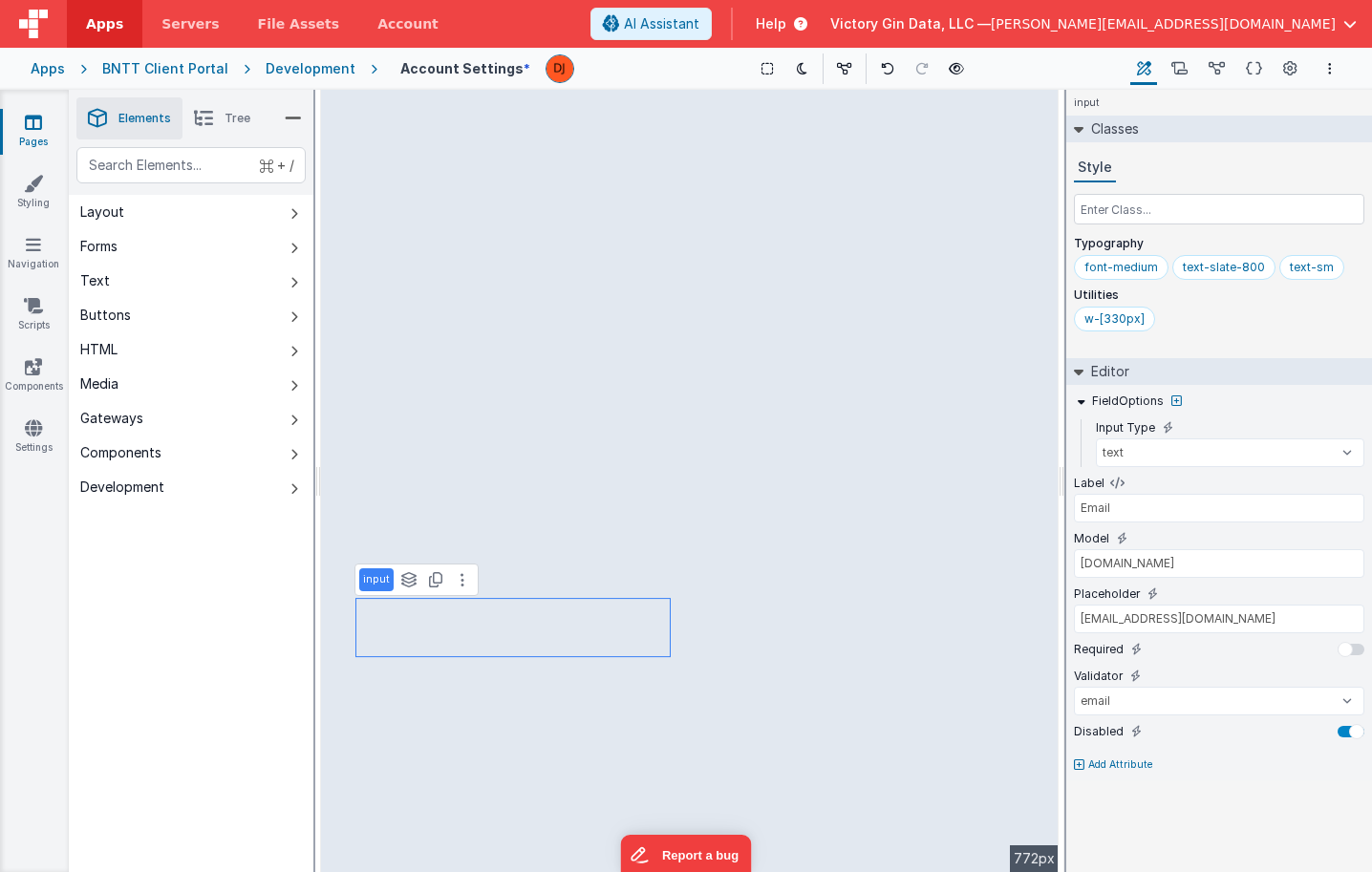
type input "Cell"
type input "user.phoneCell"
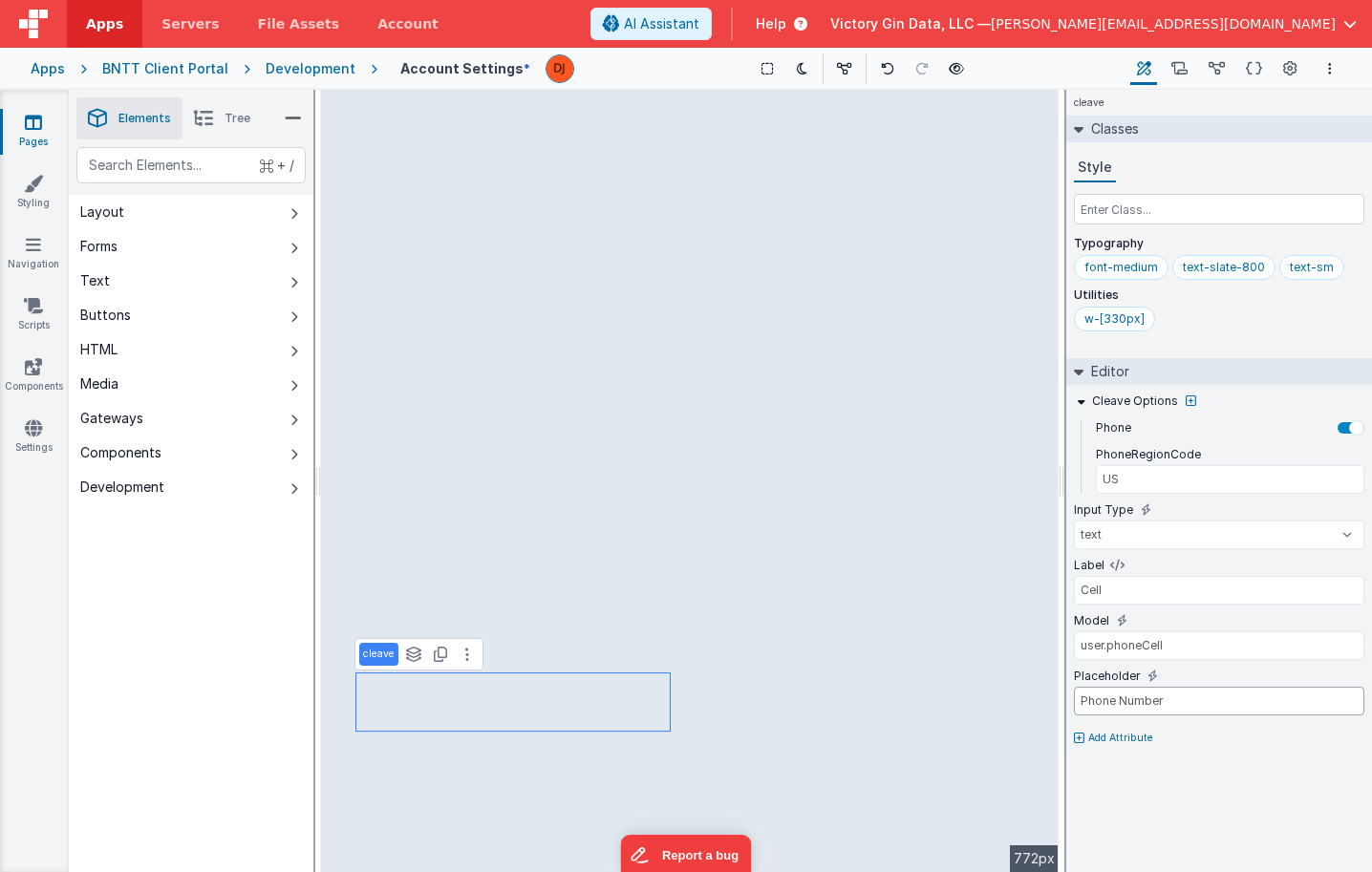
click at [1096, 707] on input "Phone Number" at bounding box center [1218, 700] width 290 height 28
drag, startPoint x: 1105, startPoint y: 701, endPoint x: 1084, endPoint y: 701, distance: 21.0
click at [1084, 701] on input "(555) ###-####" at bounding box center [1218, 700] width 290 height 28
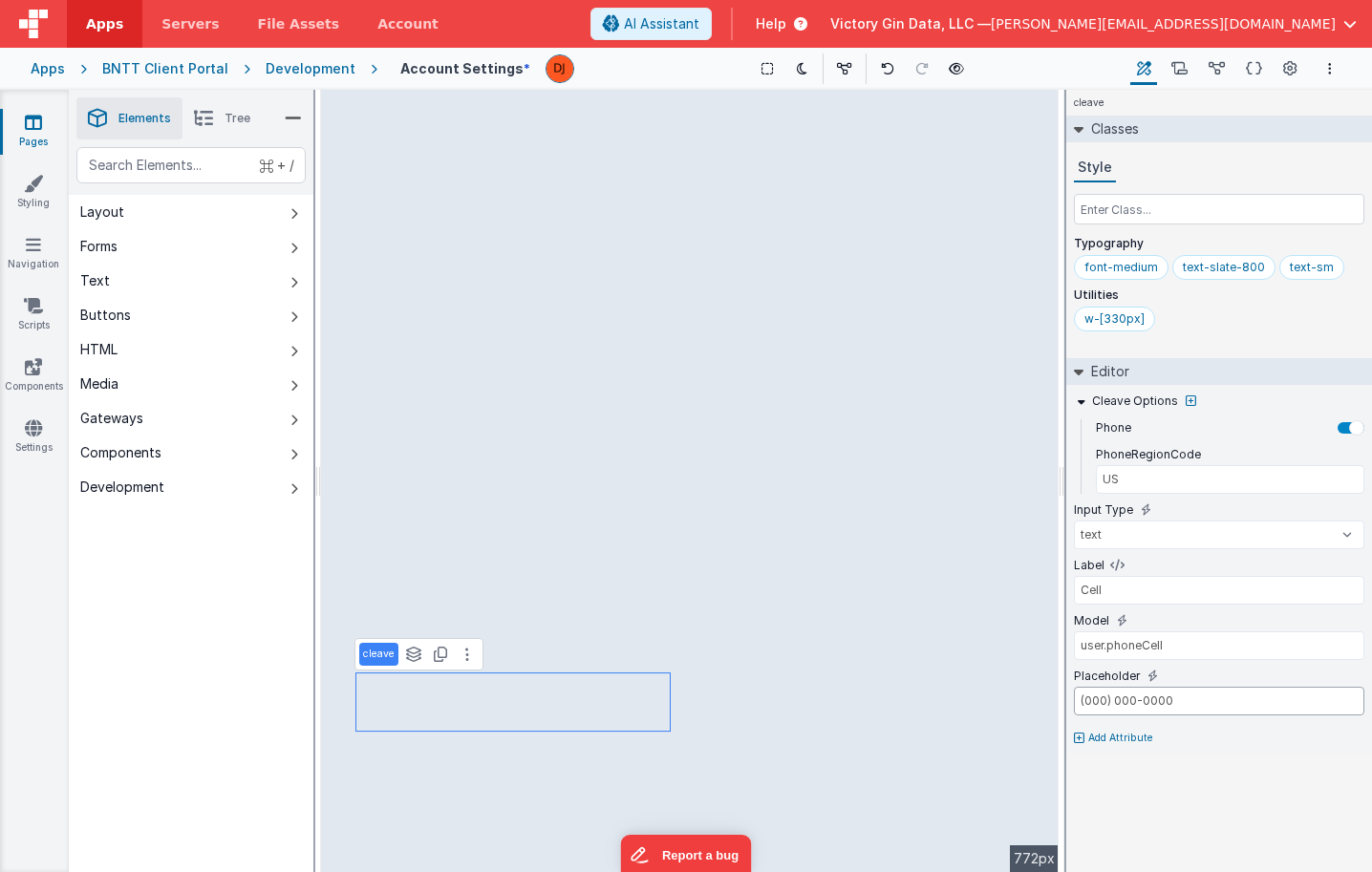
click at [1167, 701] on input "(000) 000-0000" at bounding box center [1218, 700] width 290 height 28
type input "(000) 000-0000"
type input "Home Phone"
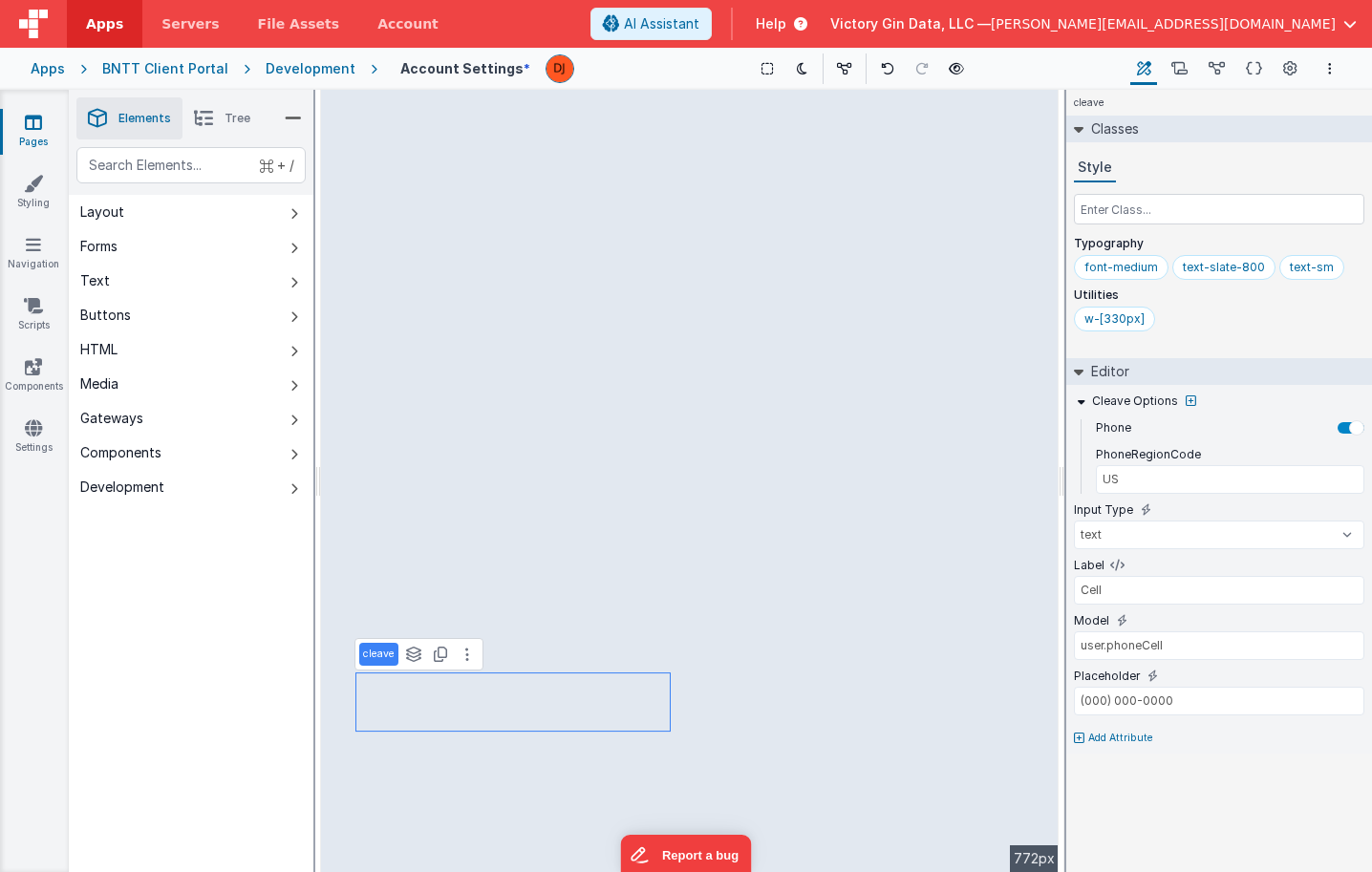
type input "user.phoneHome"
click at [1146, 689] on input "Phone Number" at bounding box center [1218, 700] width 290 height 28
click at [1146, 698] on input "Phone Number" at bounding box center [1218, 700] width 290 height 28
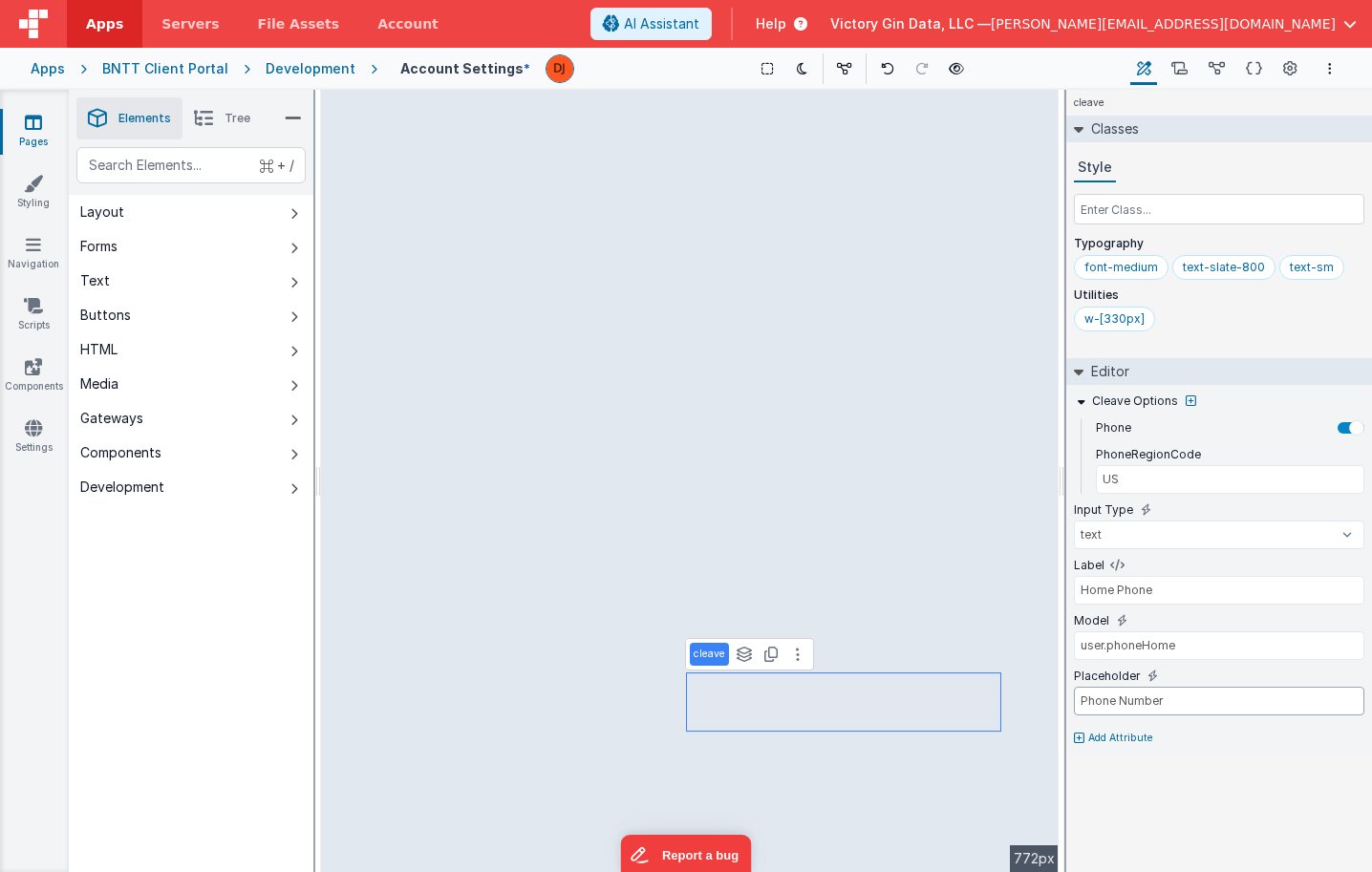
paste input "(000) 000-0000"
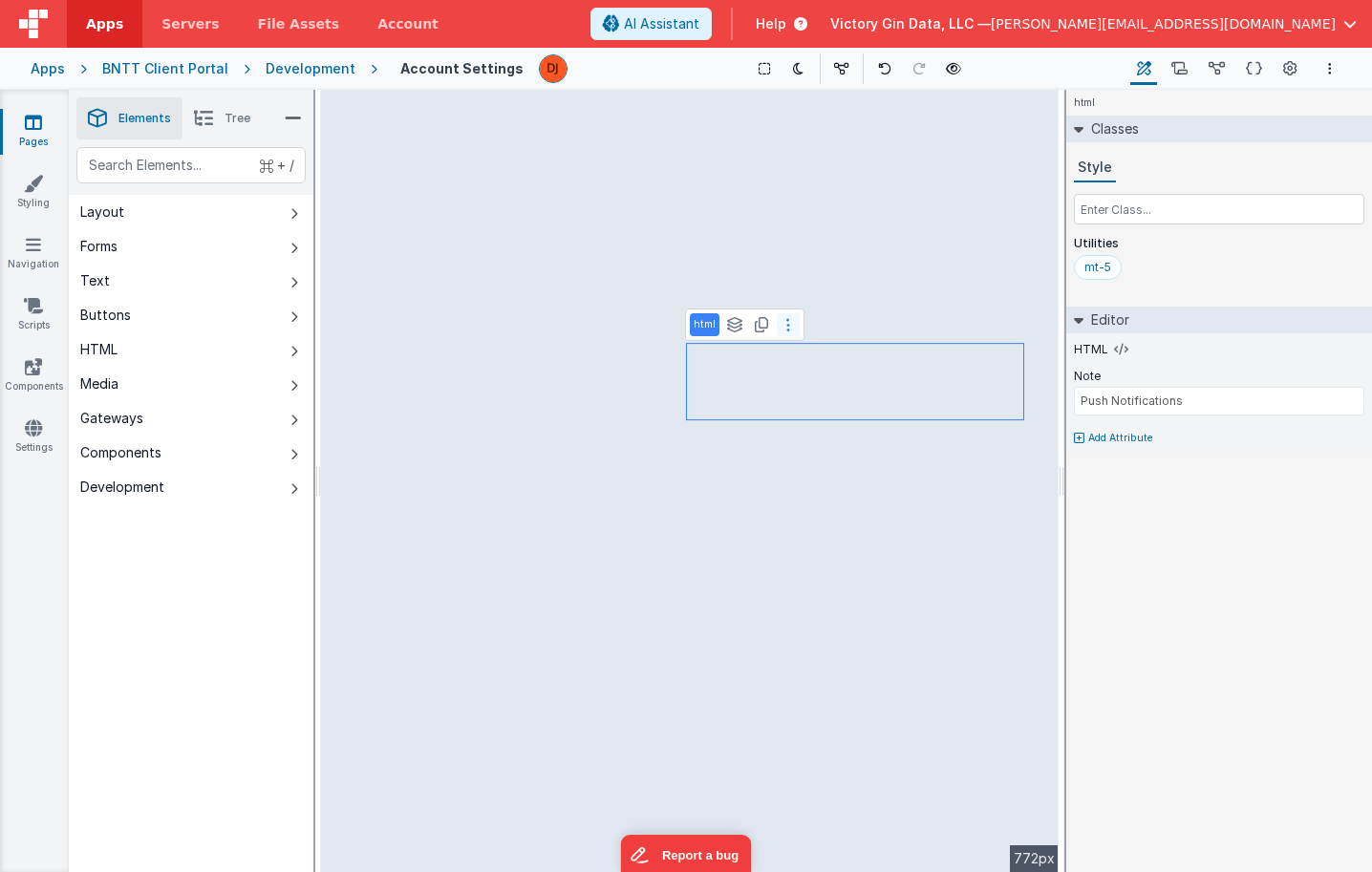
click at [786, 327] on icon at bounding box center [788, 325] width 4 height 16
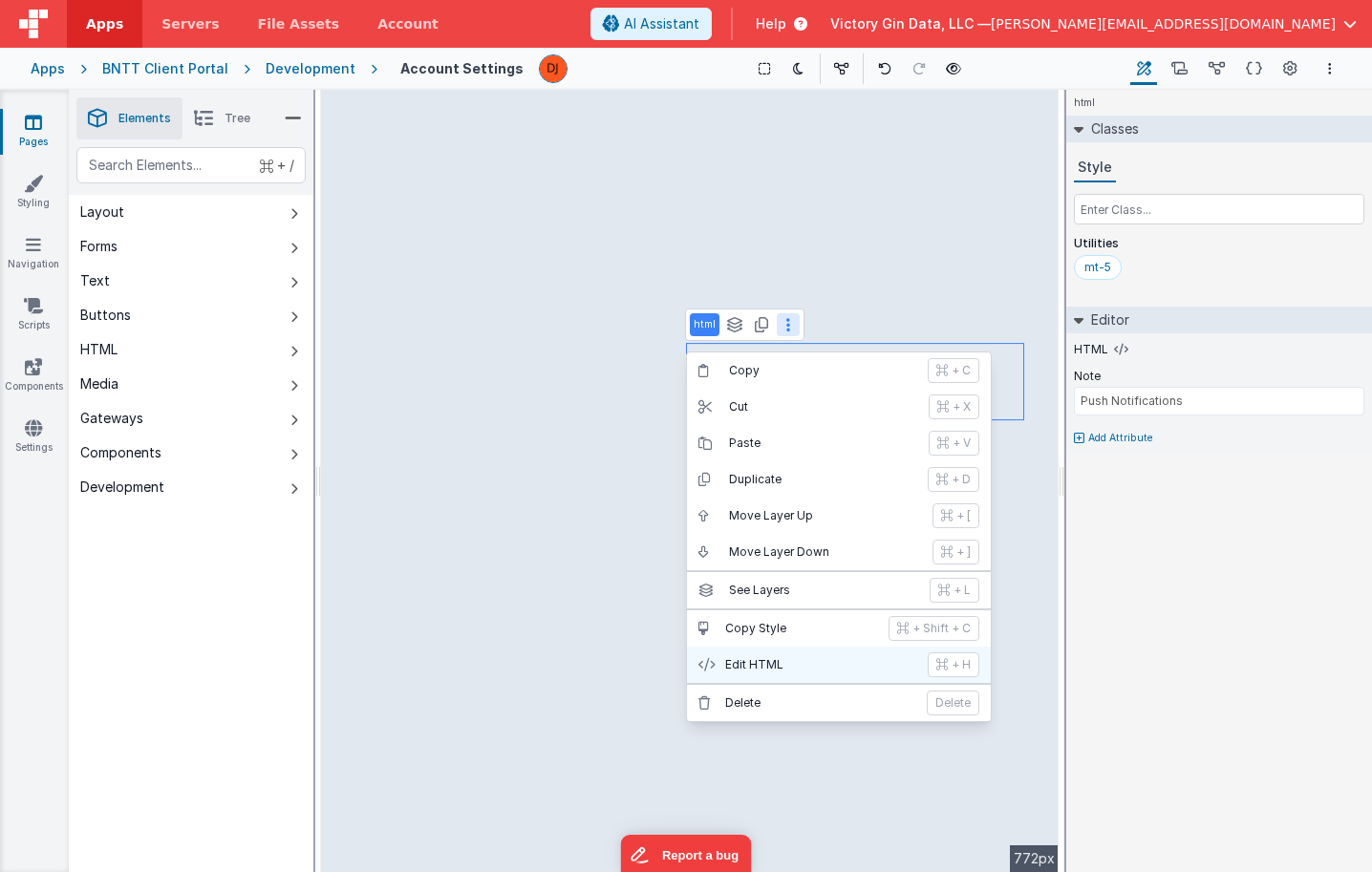
click at [748, 675] on button "Edit HTML + H" at bounding box center [838, 664] width 304 height 36
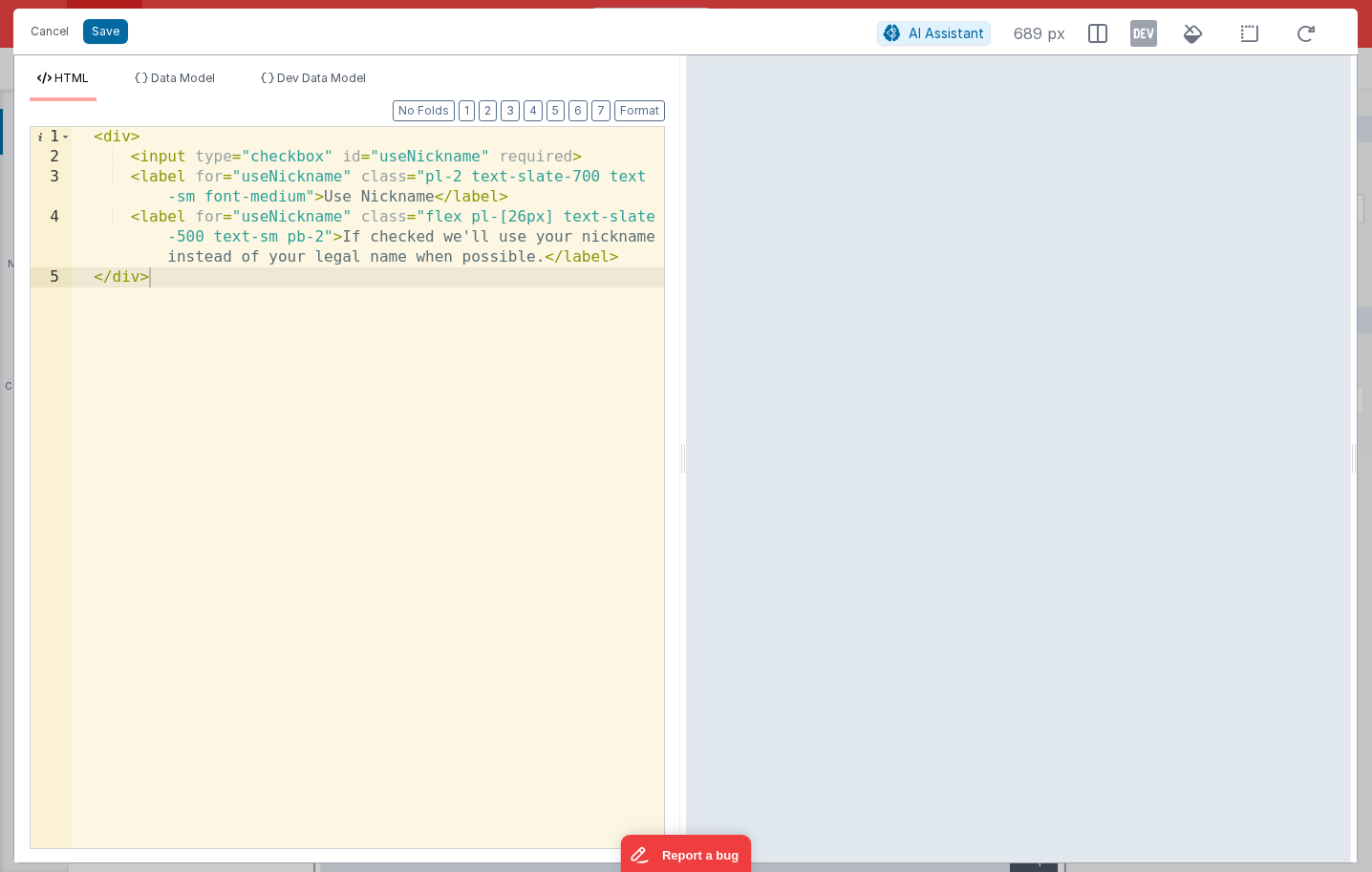
click at [458, 154] on div "< div > < input type = "checkbox" id = "useNickname" required > < label for = "…" at bounding box center [368, 507] width 593 height 762
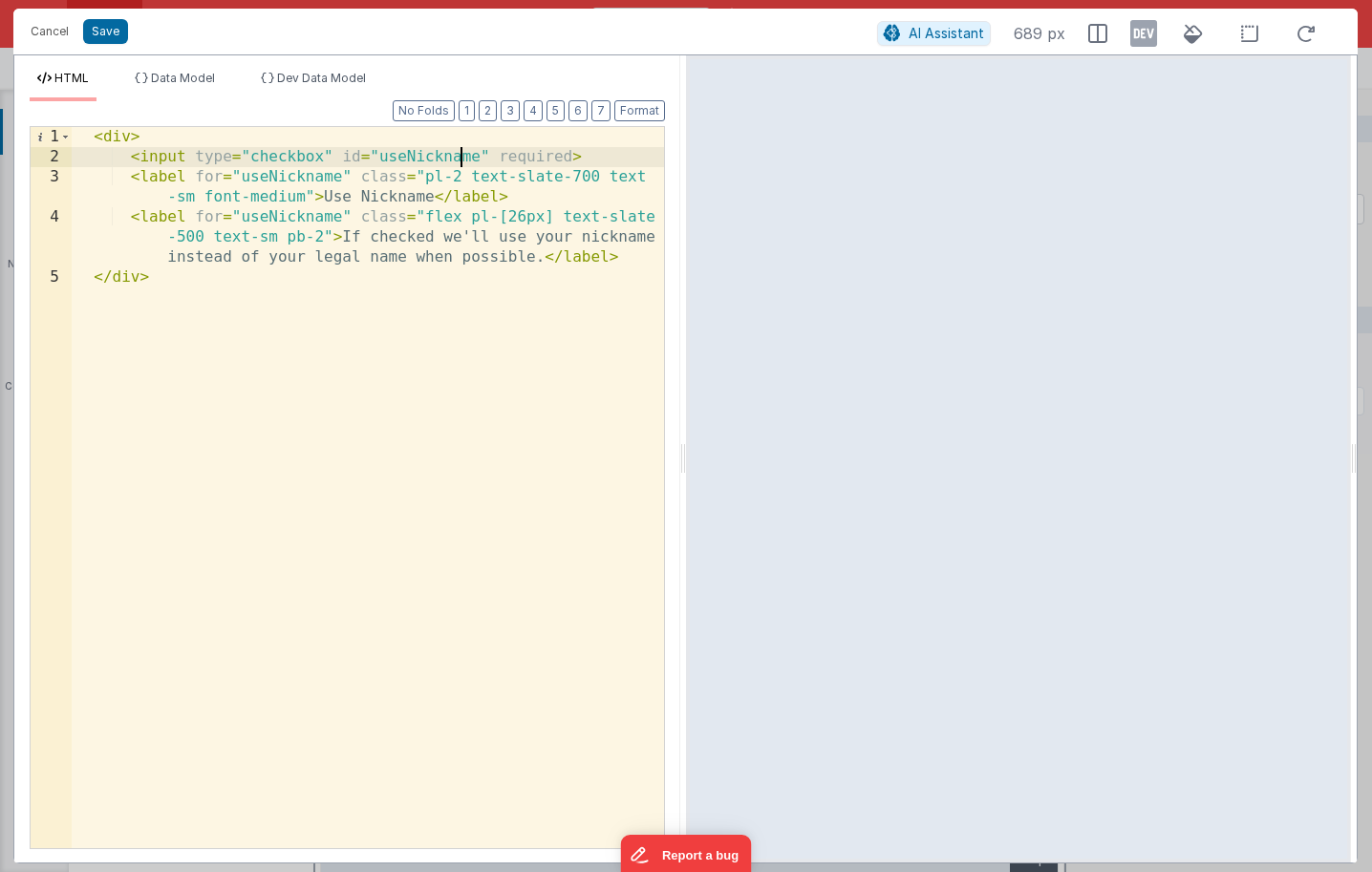
click at [458, 154] on div "< div > < input type = "checkbox" id = "useNickname" required > < label for = "…" at bounding box center [368, 507] width 593 height 762
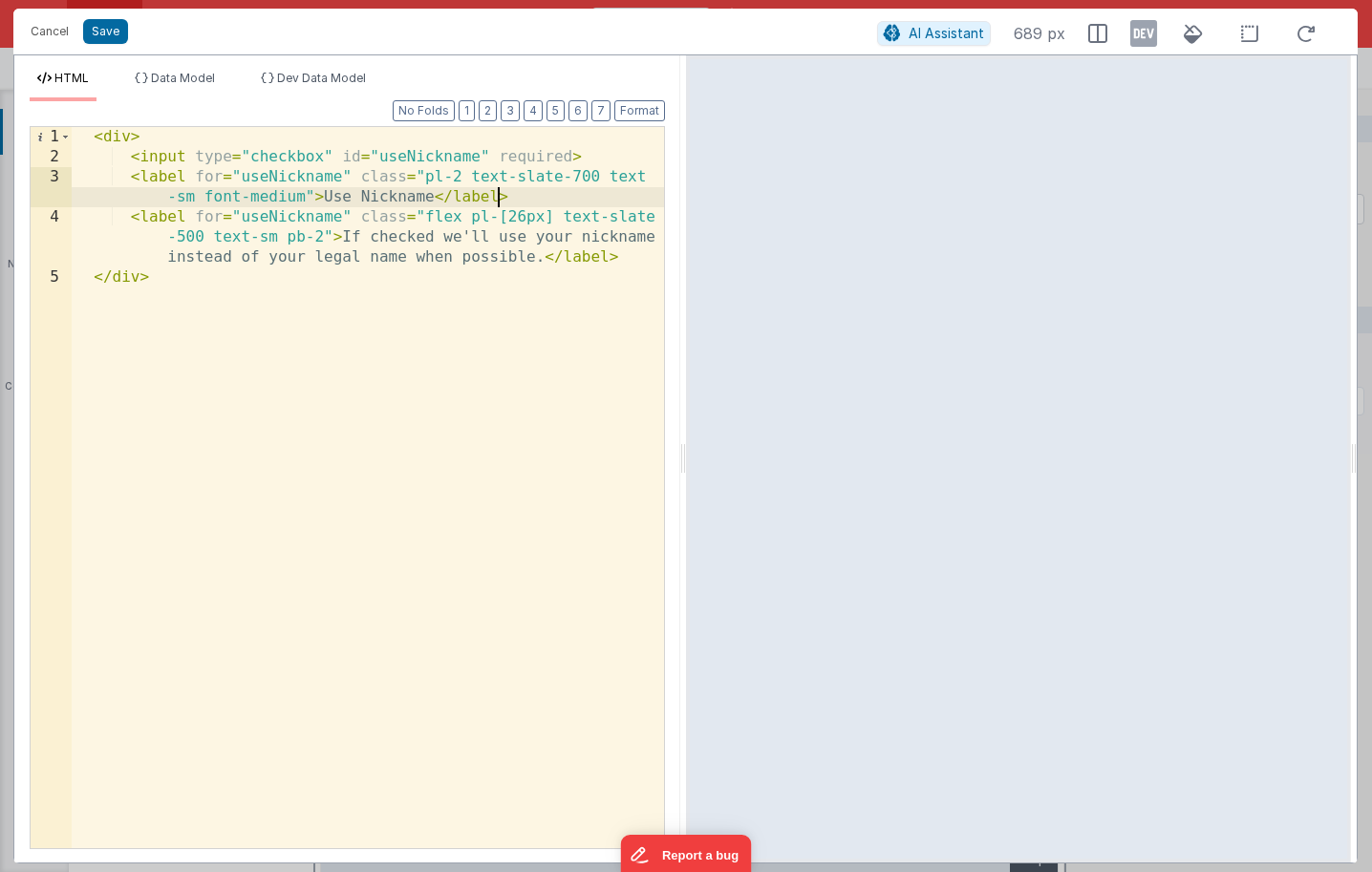
click at [498, 196] on div "< div > < input type = "checkbox" id = "useNickname" required > < label for = "…" at bounding box center [368, 507] width 593 height 762
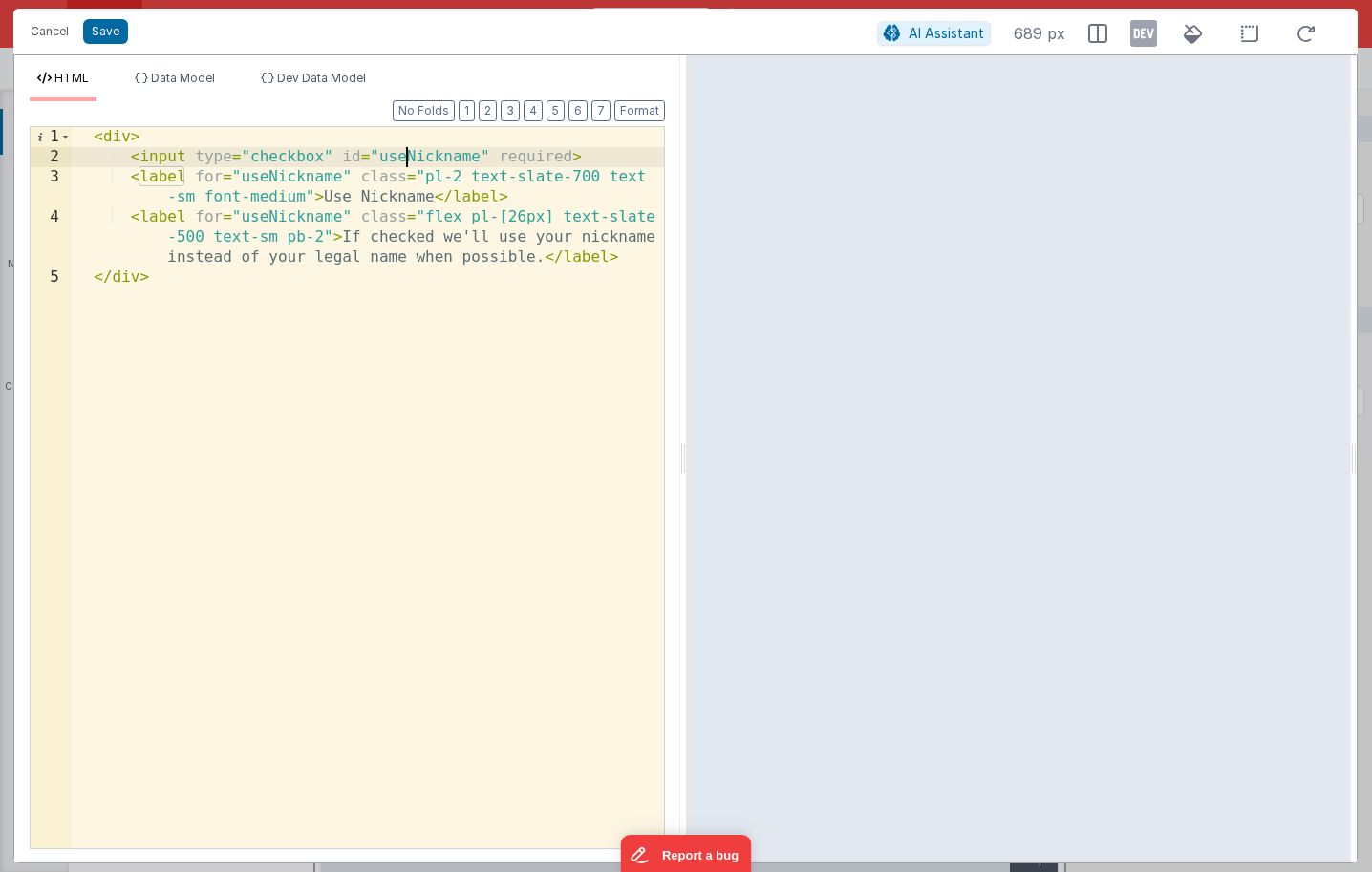
click at [409, 161] on div "< div > < input type = "checkbox" id = "useNickname" required > < label for = "…" at bounding box center [368, 507] width 593 height 762
click at [62, 30] on button "Cancel" at bounding box center [49, 31] width 58 height 26
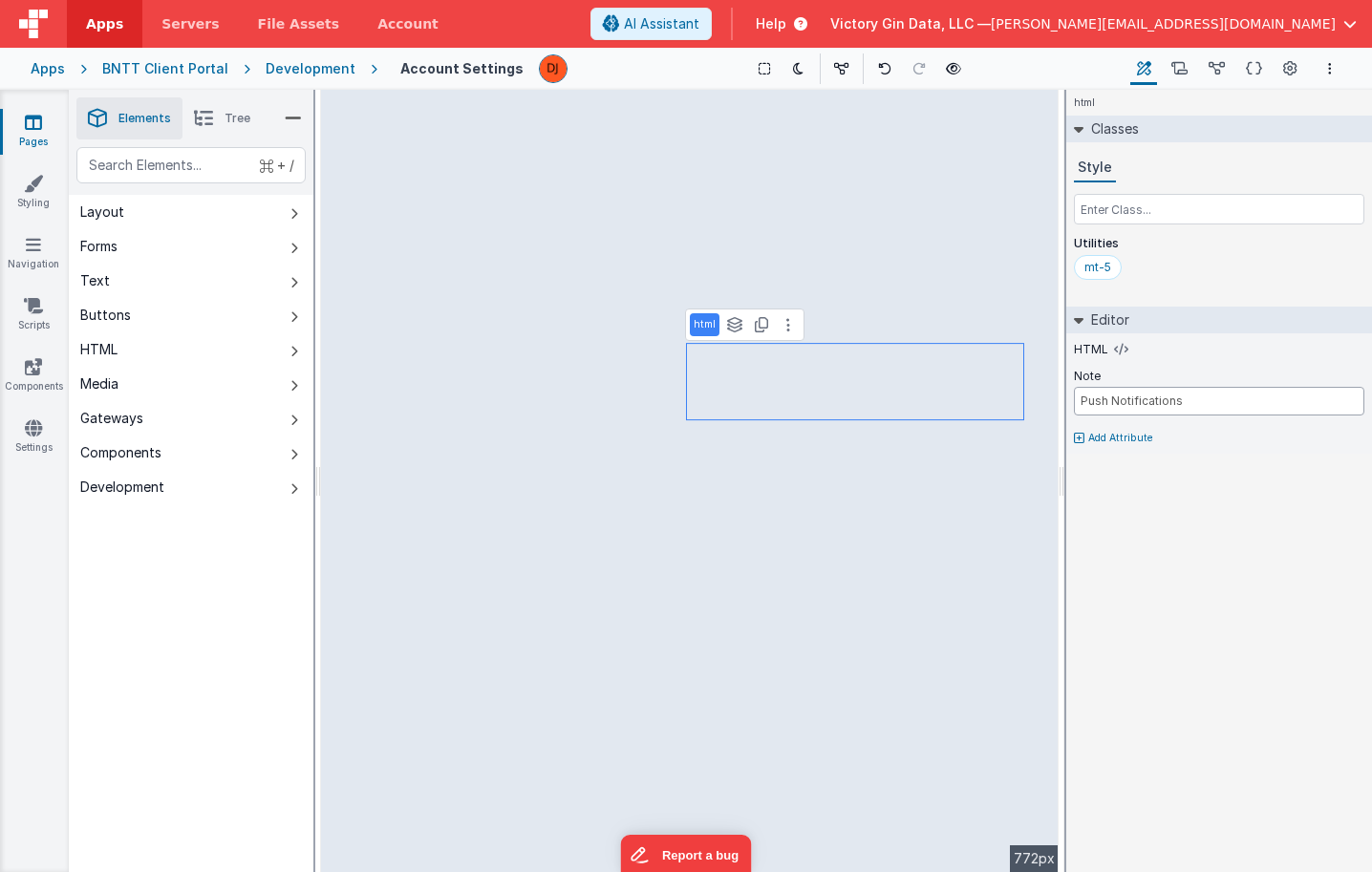
click at [1133, 409] on input "Push Notifications" at bounding box center [1218, 401] width 290 height 28
type input "Use Nickname"
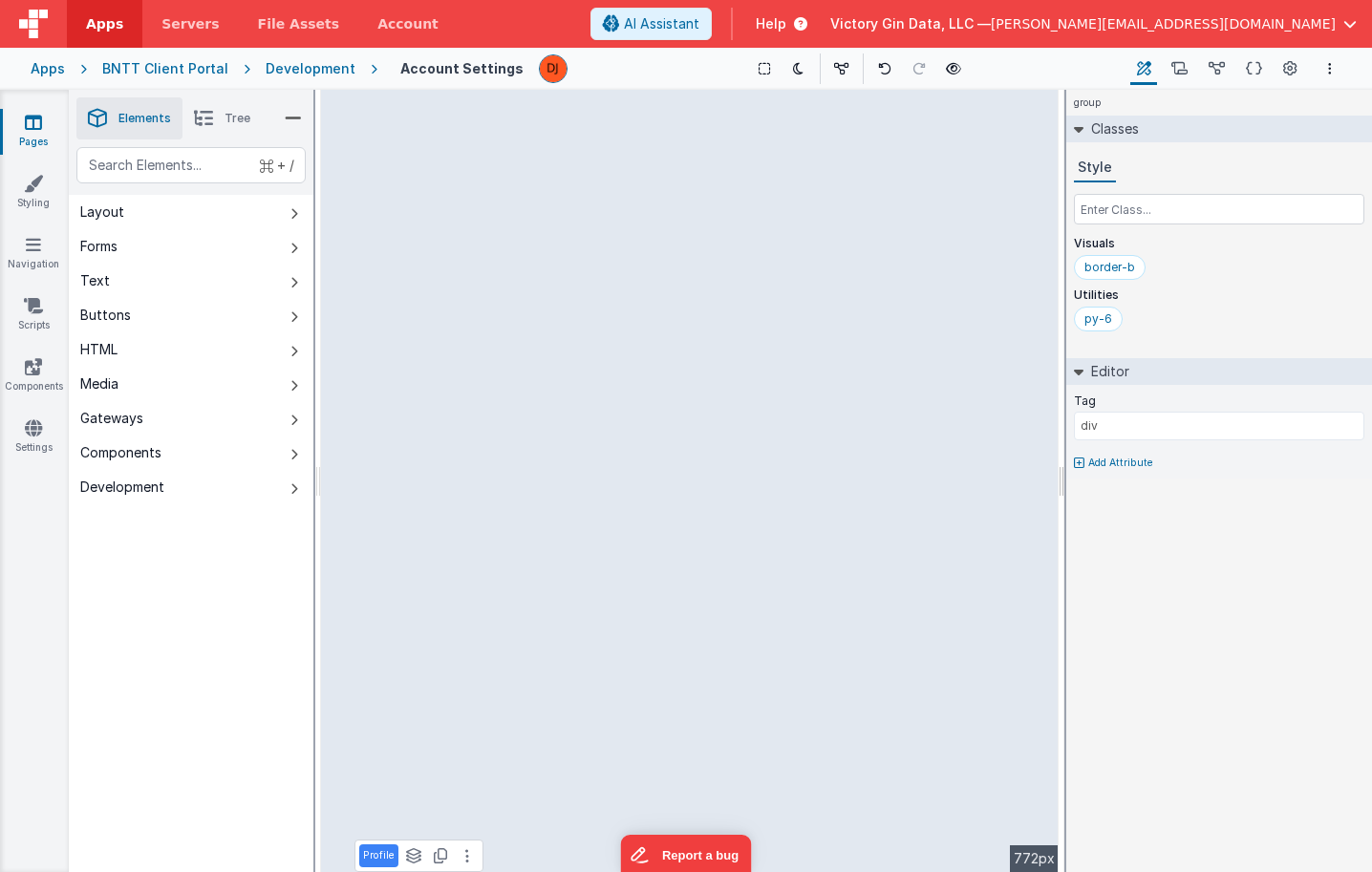
type input "user.nameNick"
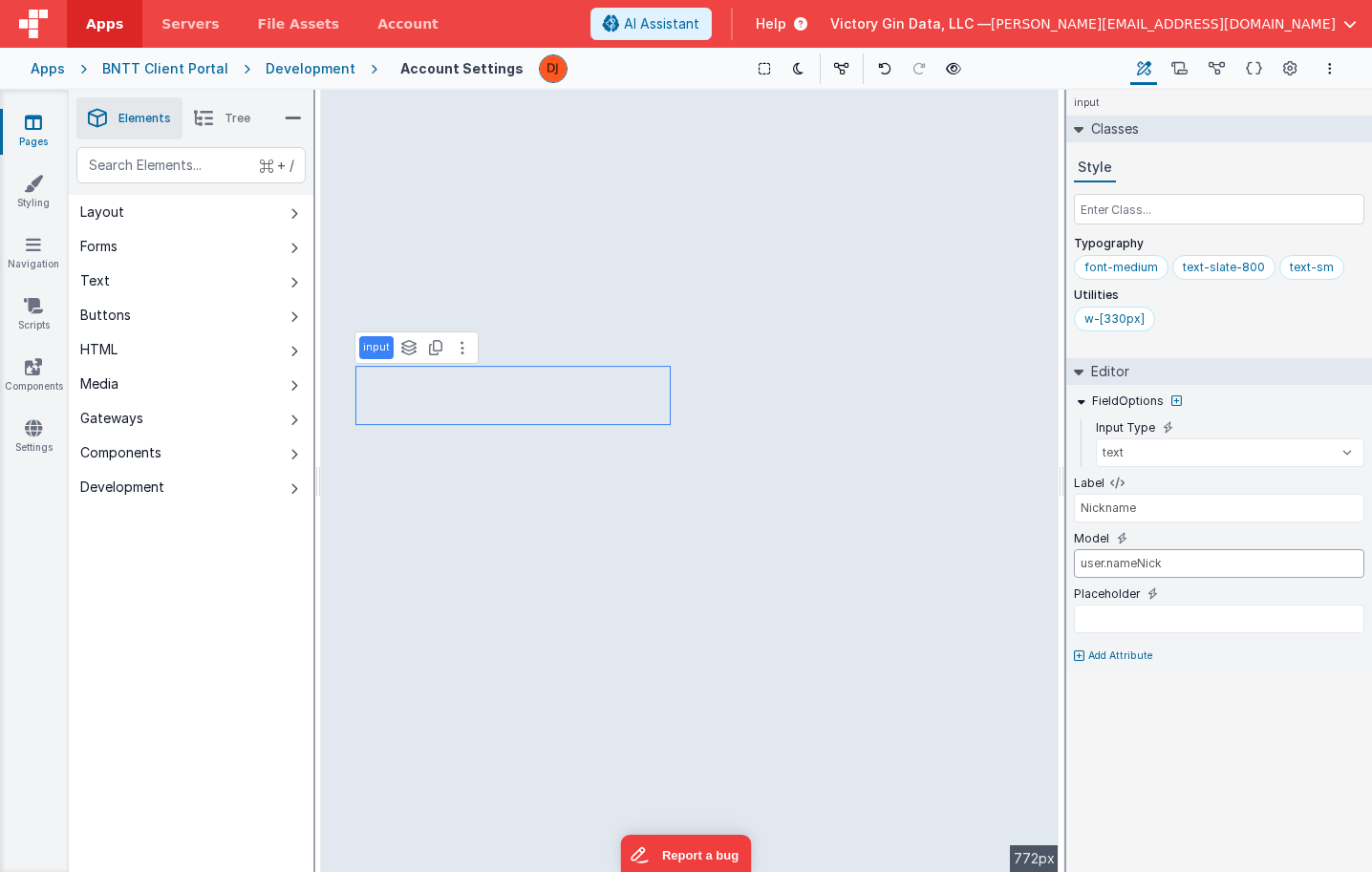
click at [1172, 559] on input "user.nameNick" at bounding box center [1218, 563] width 290 height 28
type input "user.nameNickname"
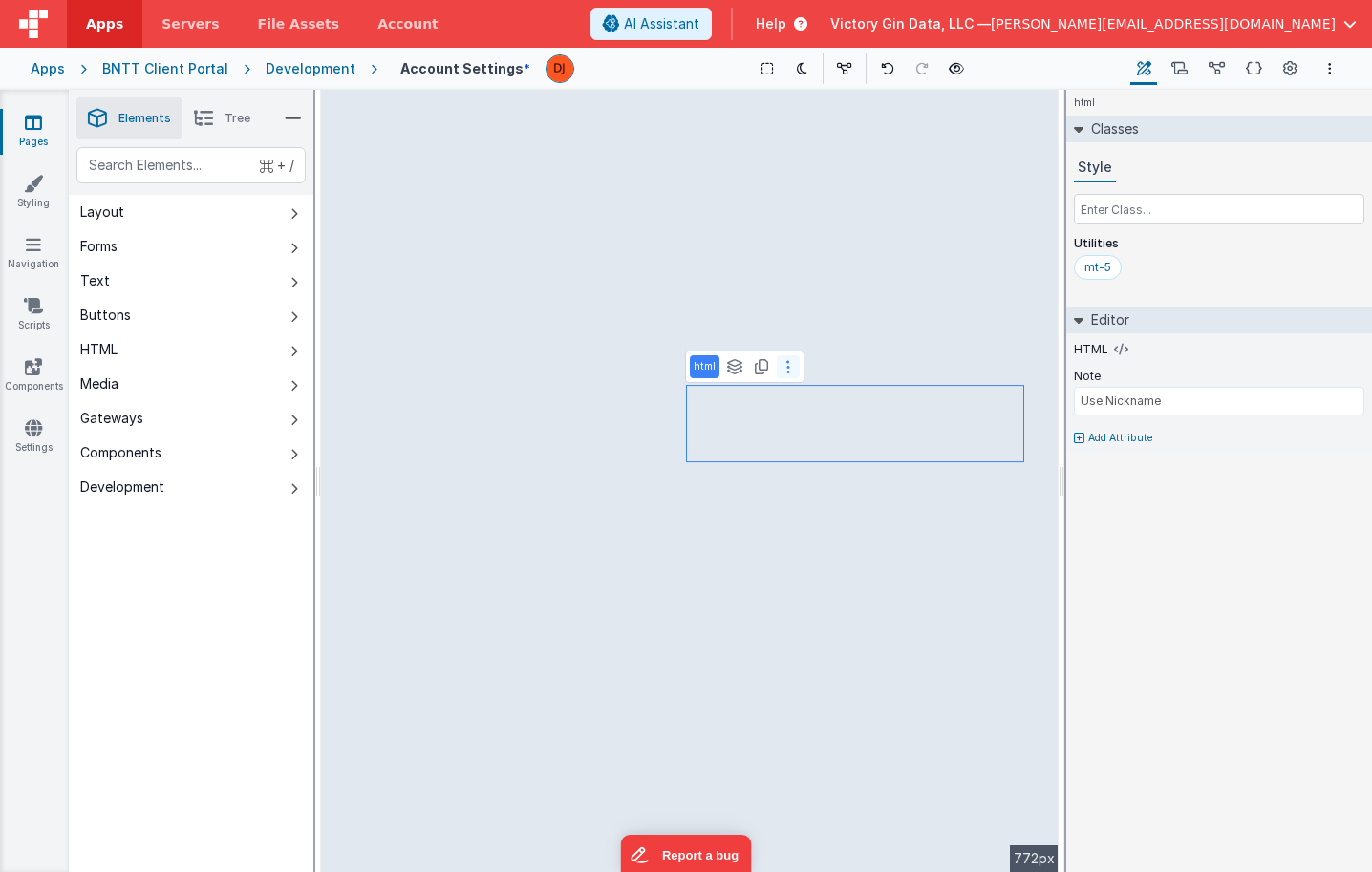
click at [789, 376] on button at bounding box center [787, 366] width 22 height 22
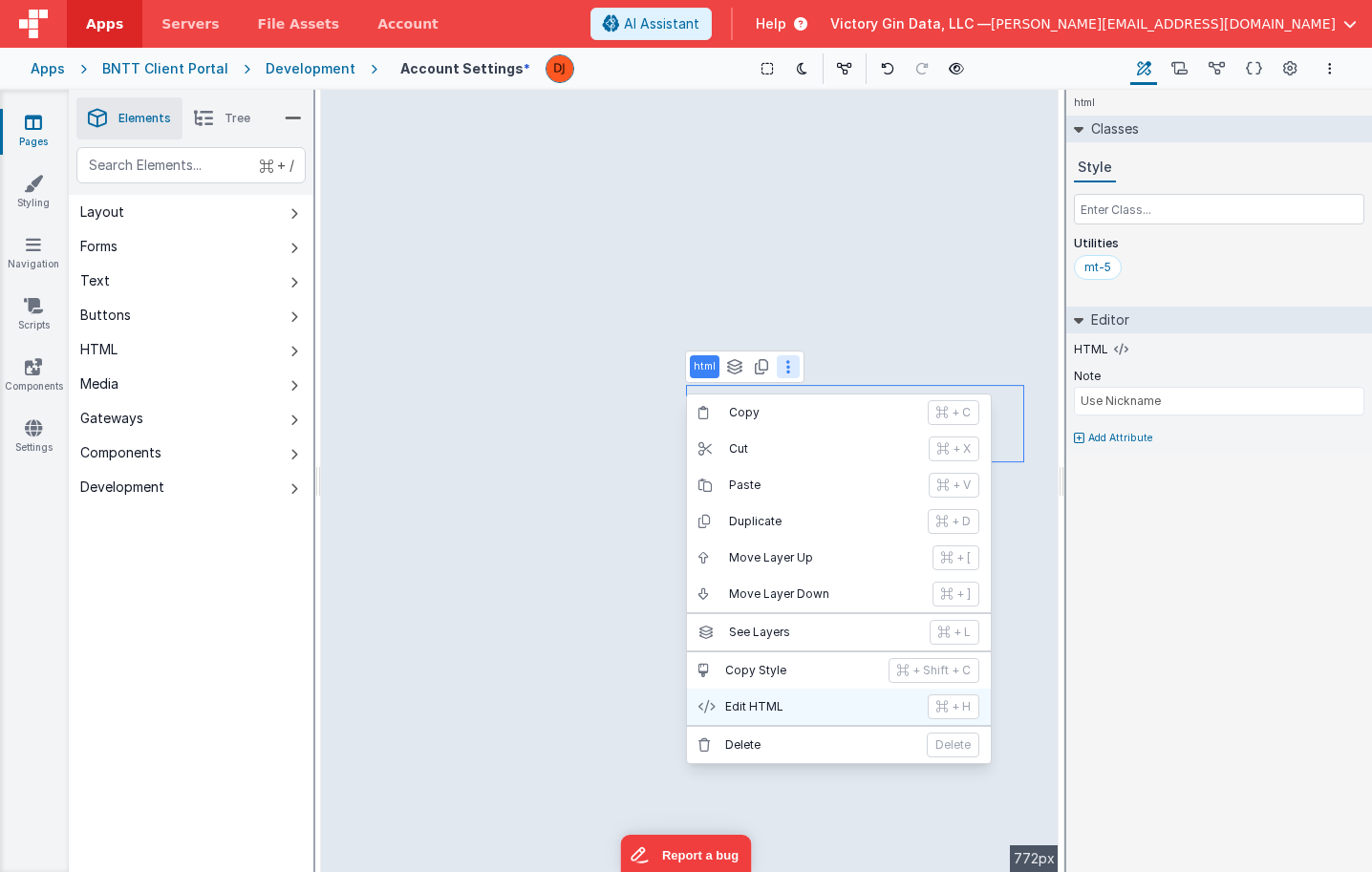
click at [802, 712] on p "Edit HTML" at bounding box center [819, 707] width 191 height 16
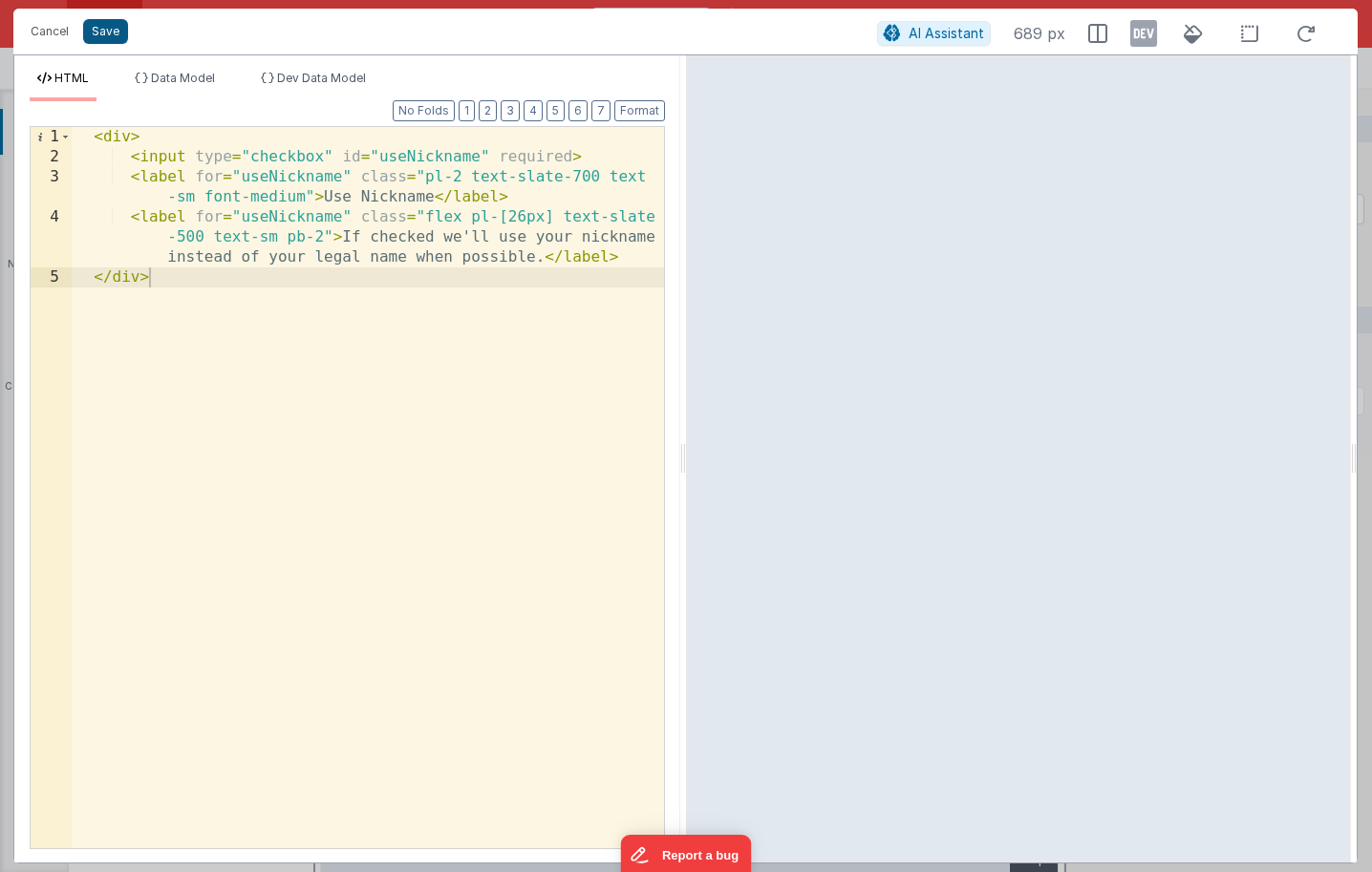
click at [97, 30] on button "Save" at bounding box center [106, 31] width 45 height 24
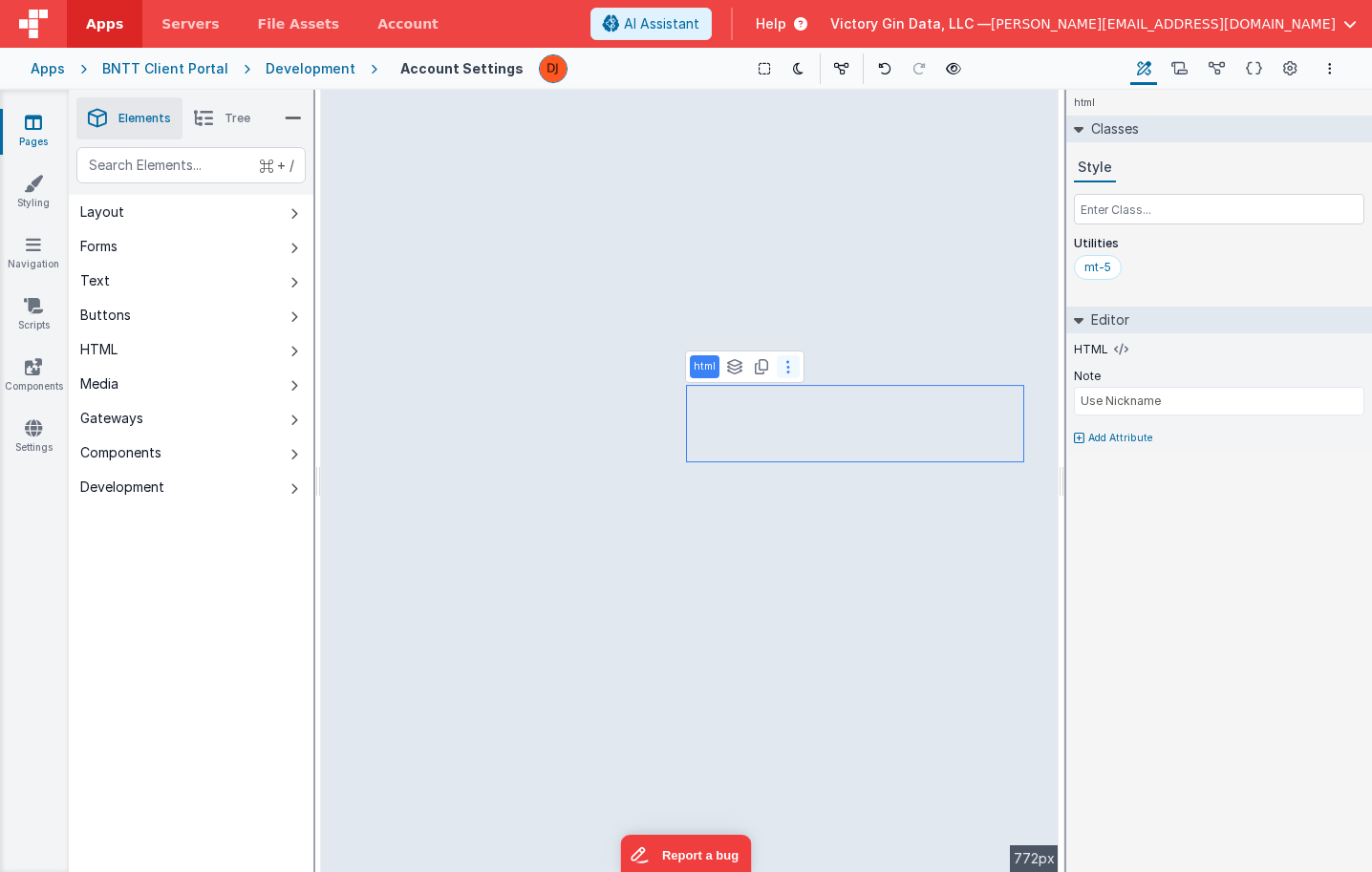
click at [793, 370] on button at bounding box center [787, 366] width 22 height 22
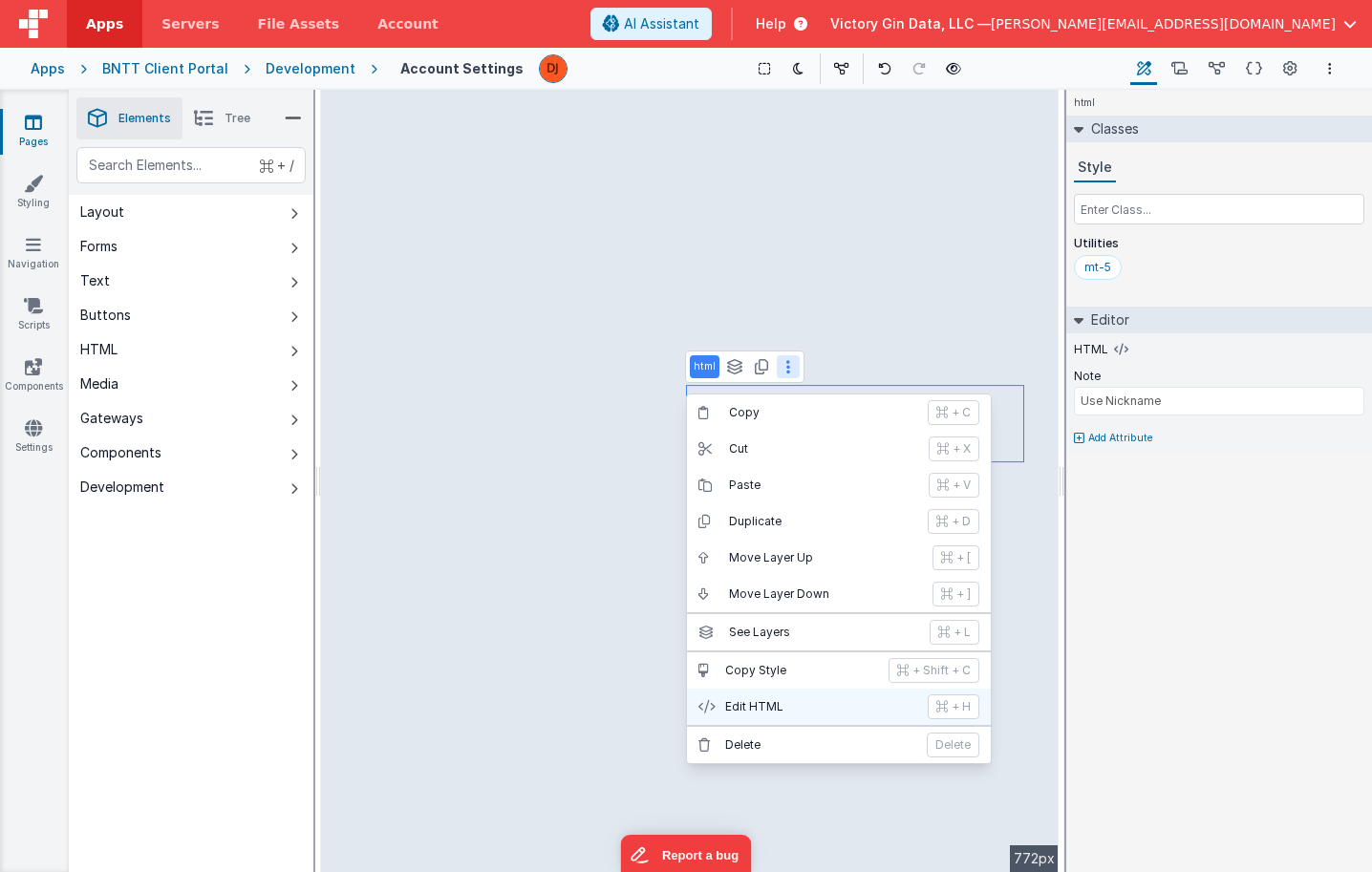
click at [836, 704] on p "Edit HTML" at bounding box center [819, 707] width 191 height 16
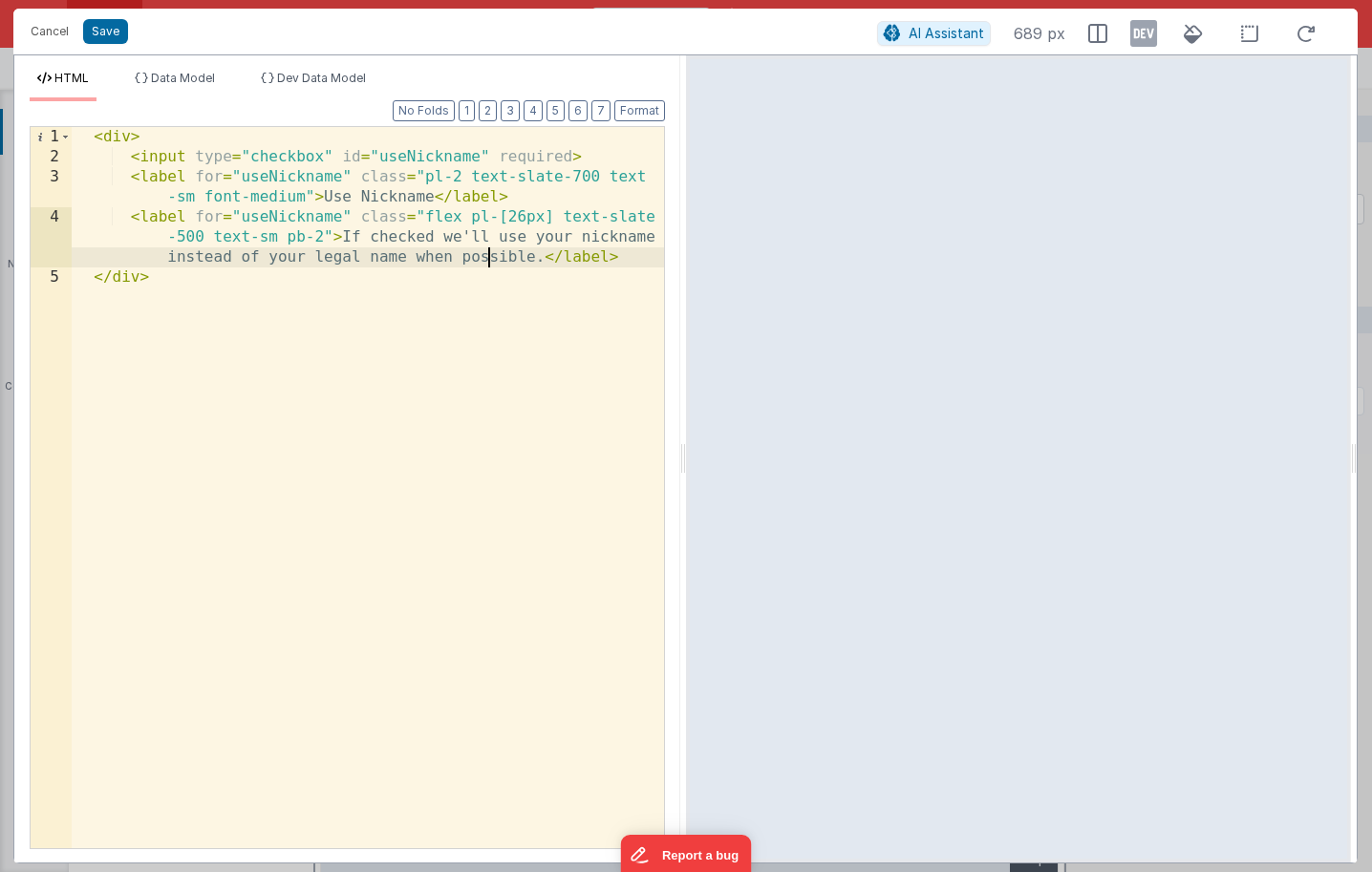
click at [486, 260] on div "< div > < input type = "checkbox" id = "useNickname" required > < label for = "…" at bounding box center [368, 507] width 593 height 762
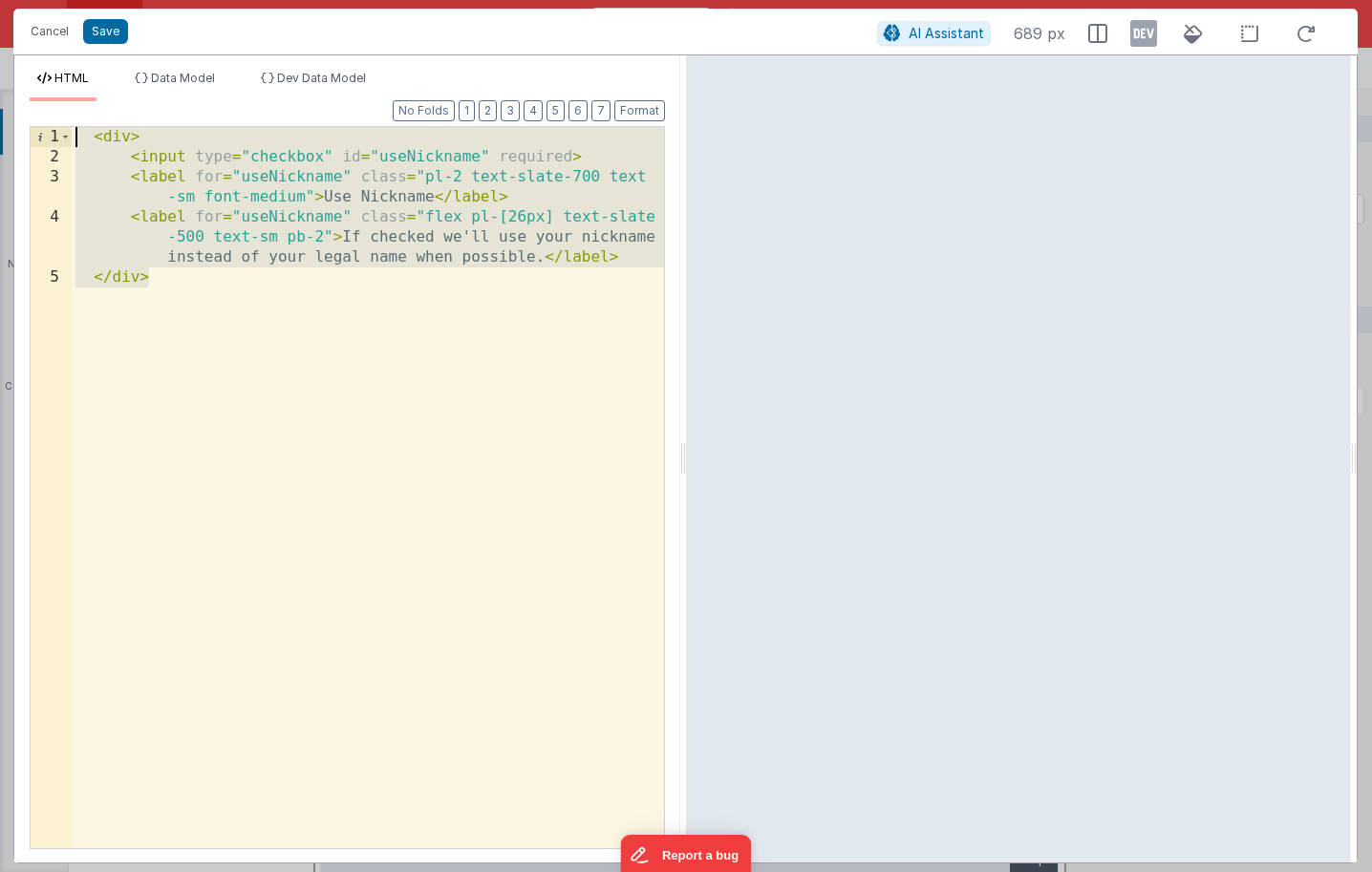
drag, startPoint x: 505, startPoint y: 307, endPoint x: -141, endPoint y: -92, distance: 759.3
click at [0, 0] on html "Cancel Save AI Assistant 689 px HTML Data Model Dev Data Model Format 7 6 5 4 3…" at bounding box center [686, 436] width 1372 height 872
click at [46, 38] on button "Cancel" at bounding box center [49, 31] width 58 height 26
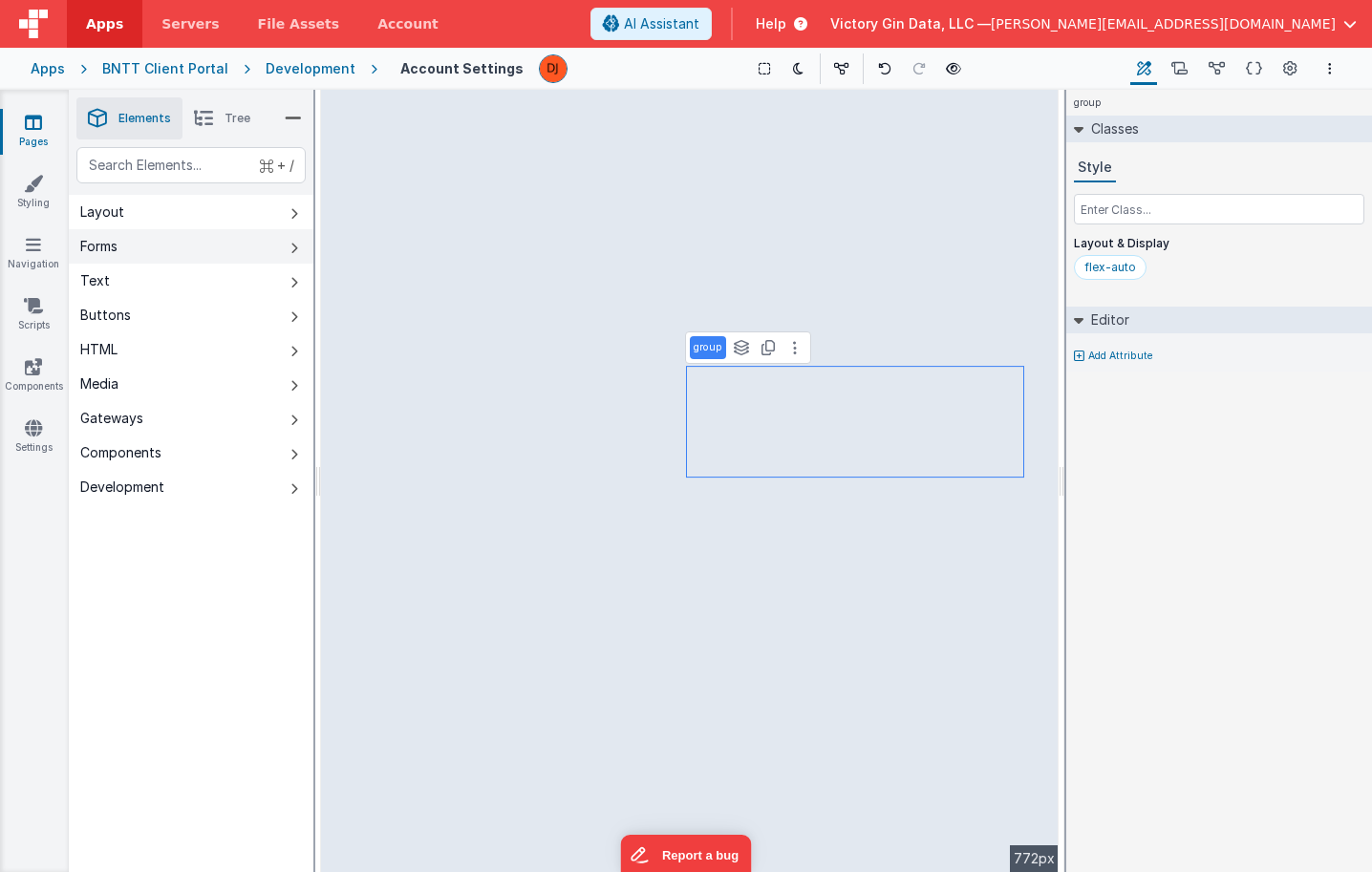
click at [189, 240] on button "Forms" at bounding box center [191, 245] width 244 height 34
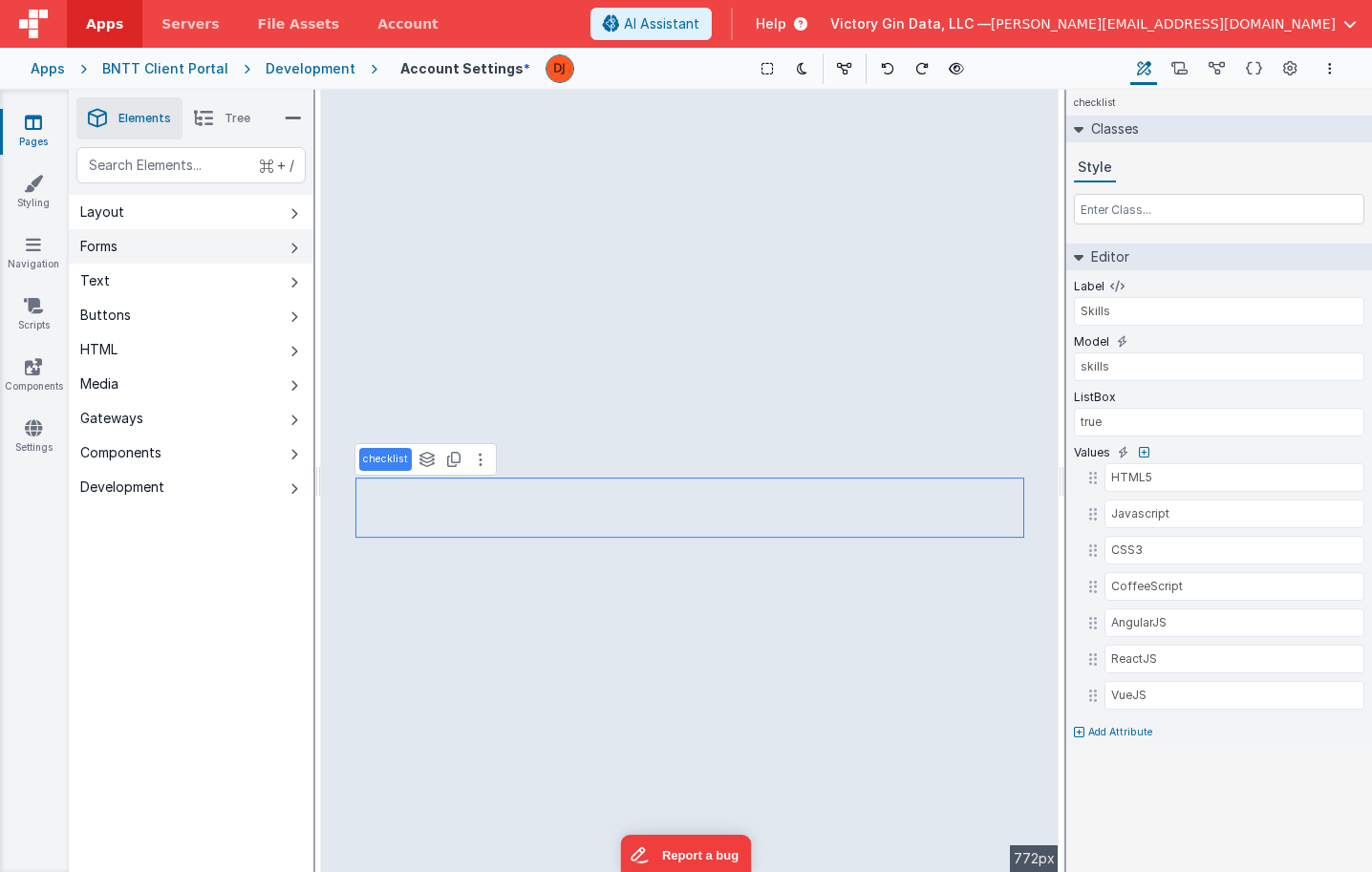
click at [199, 257] on button "Forms" at bounding box center [191, 245] width 244 height 34
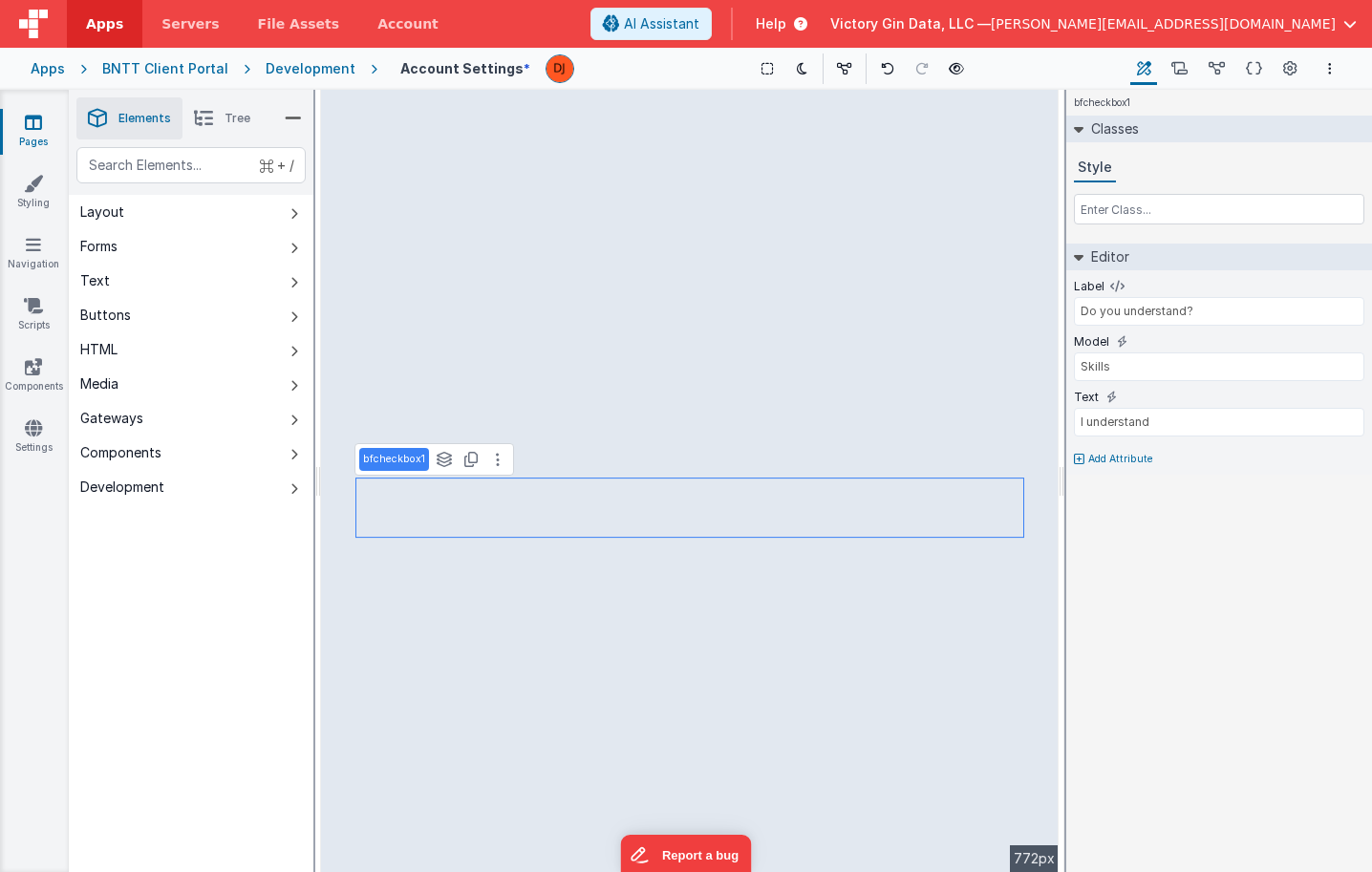
type input "getsIt"
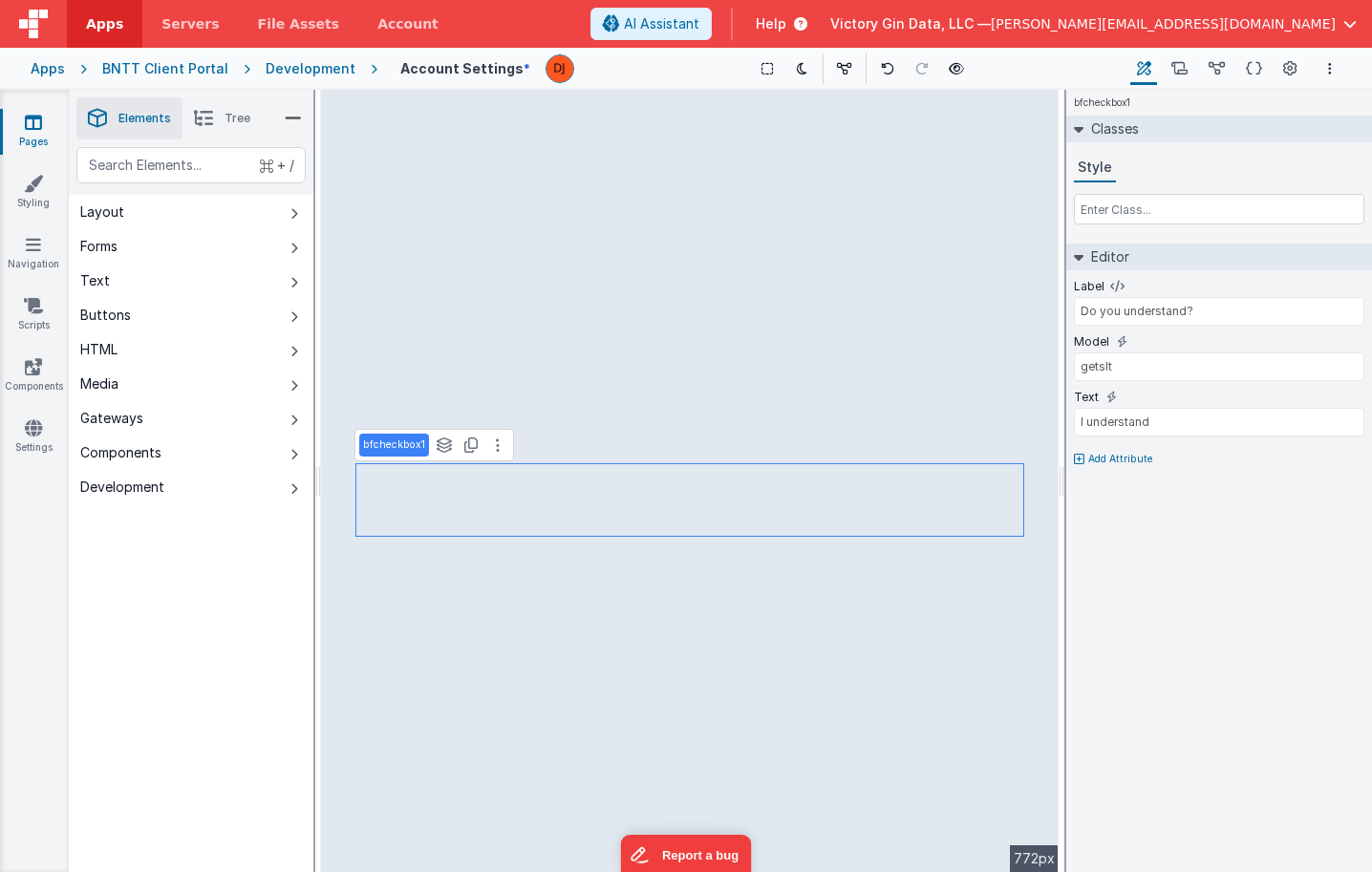
type input "MM/DD/YYYY"
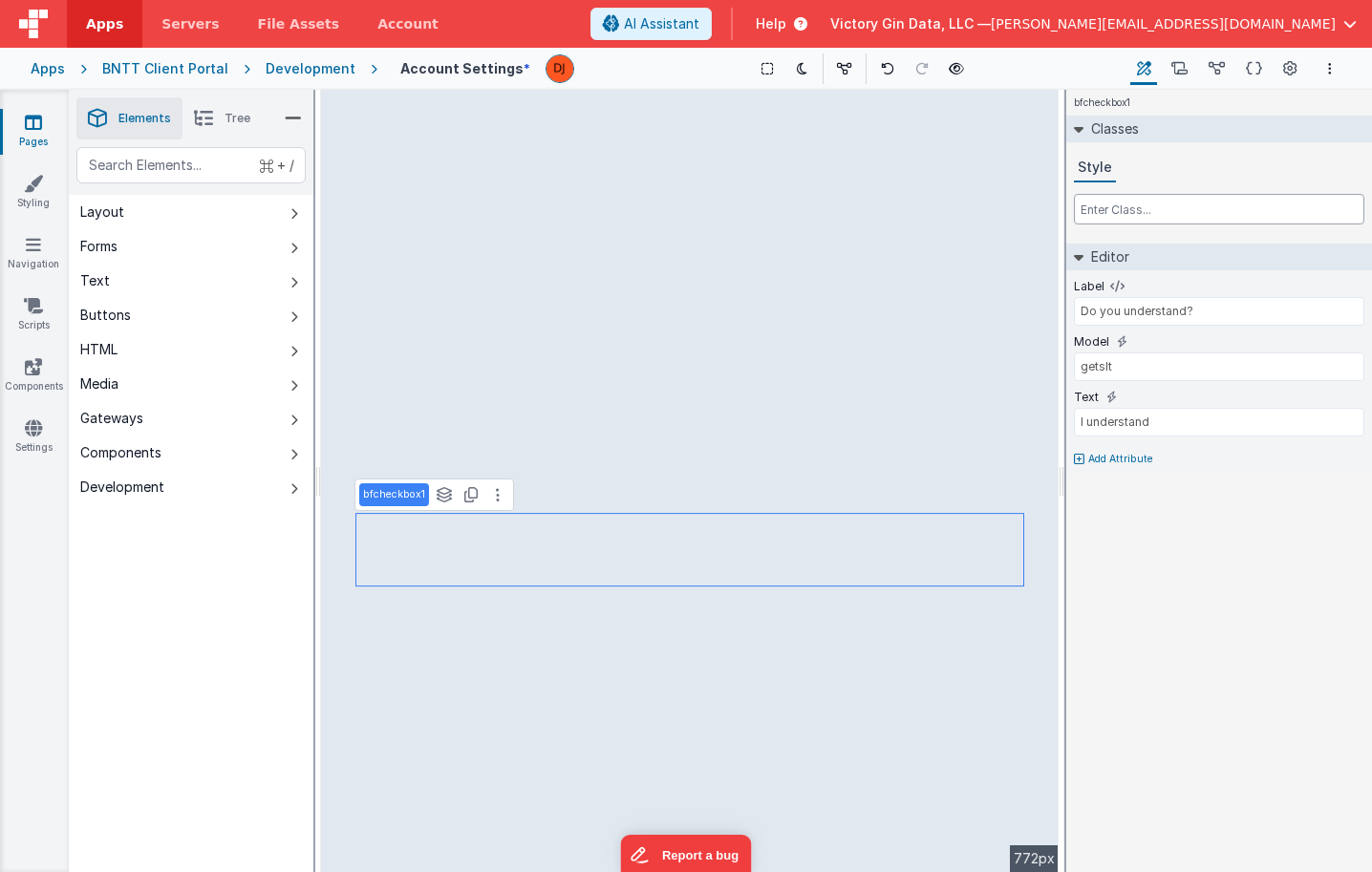
click at [1120, 216] on input "text" at bounding box center [1218, 208] width 290 height 30
paste input "pl-2"
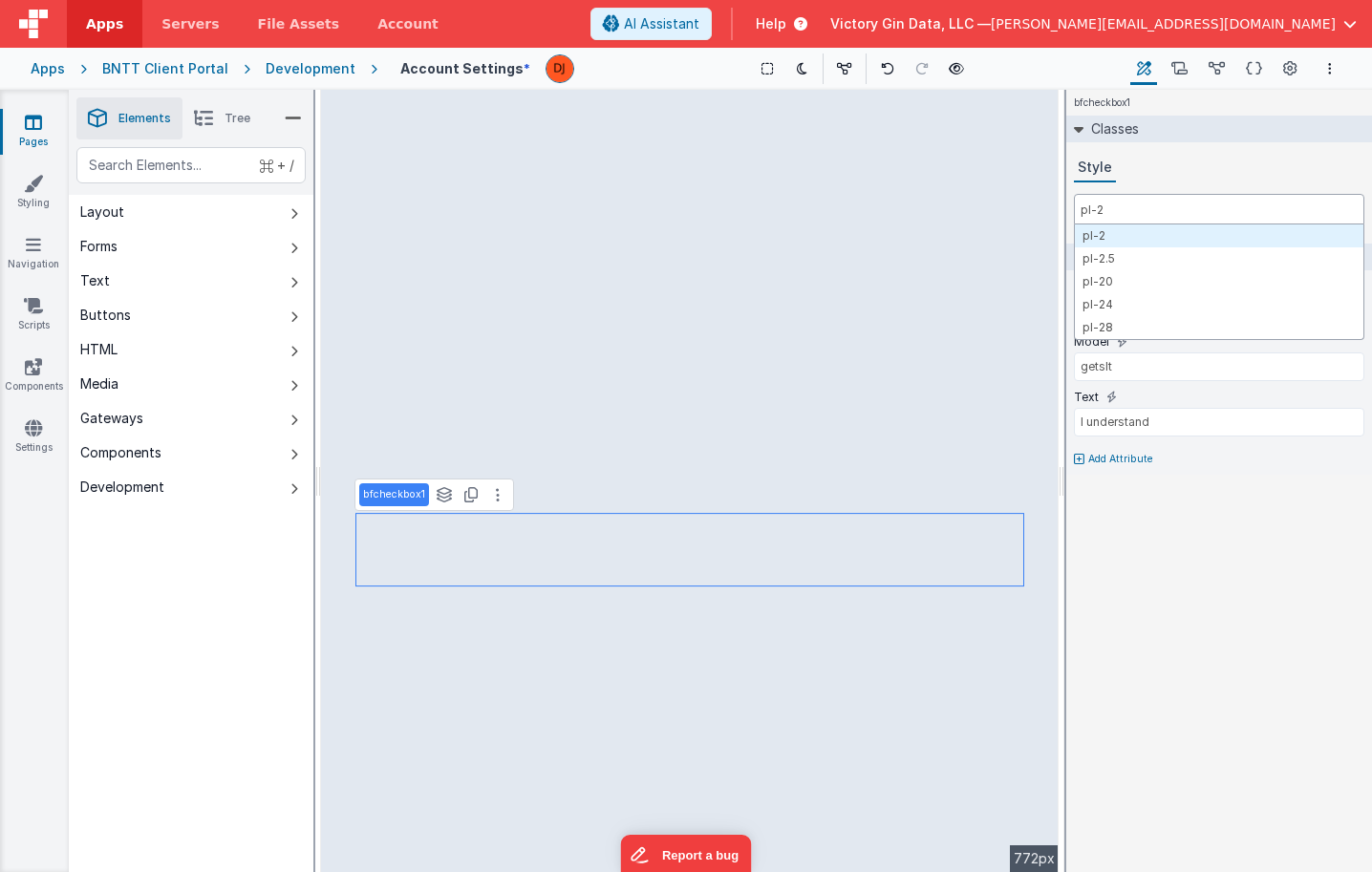
type input "pl-2"
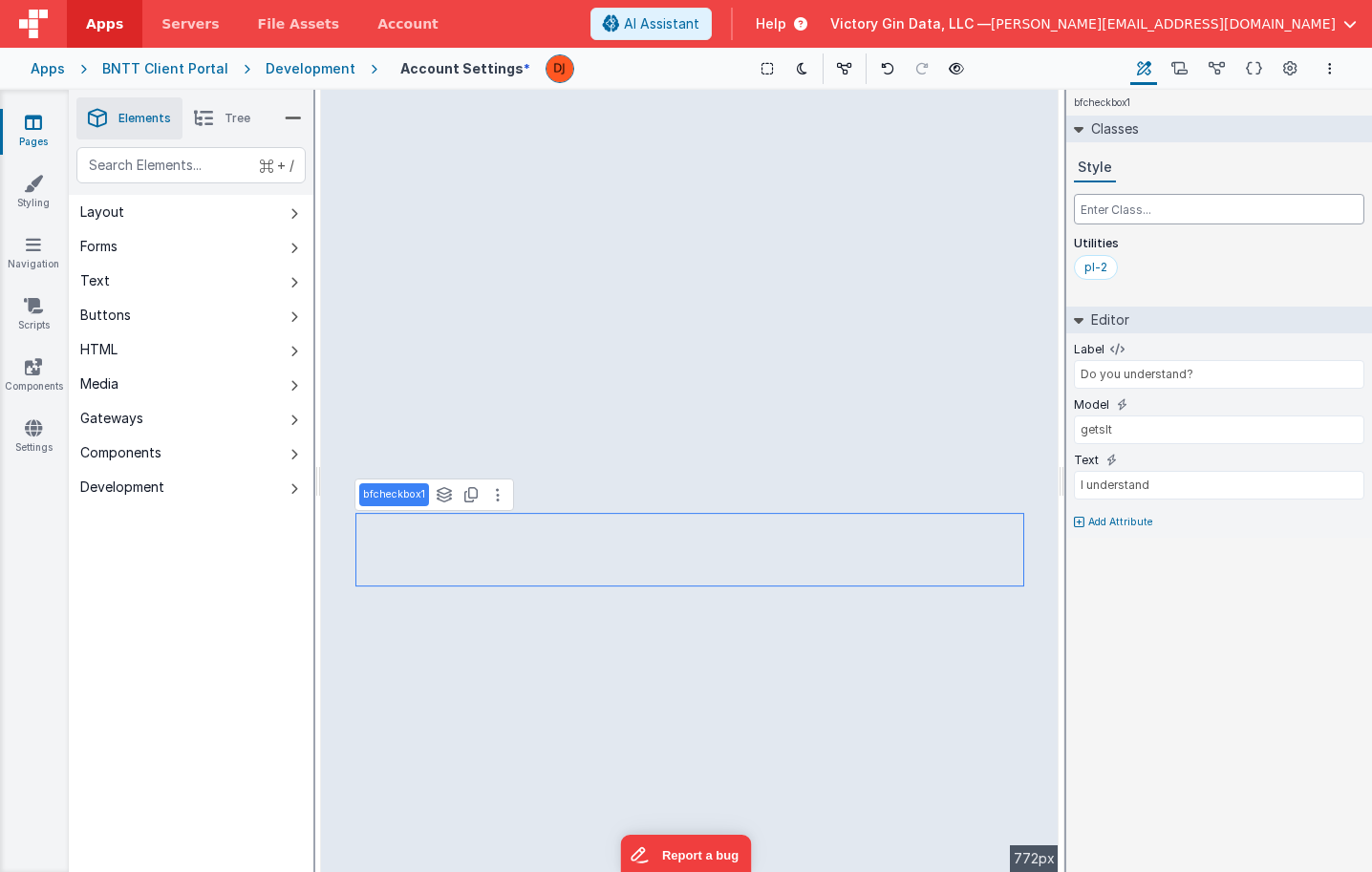
paste input "text-slate-700"
type input "text-slate-700"
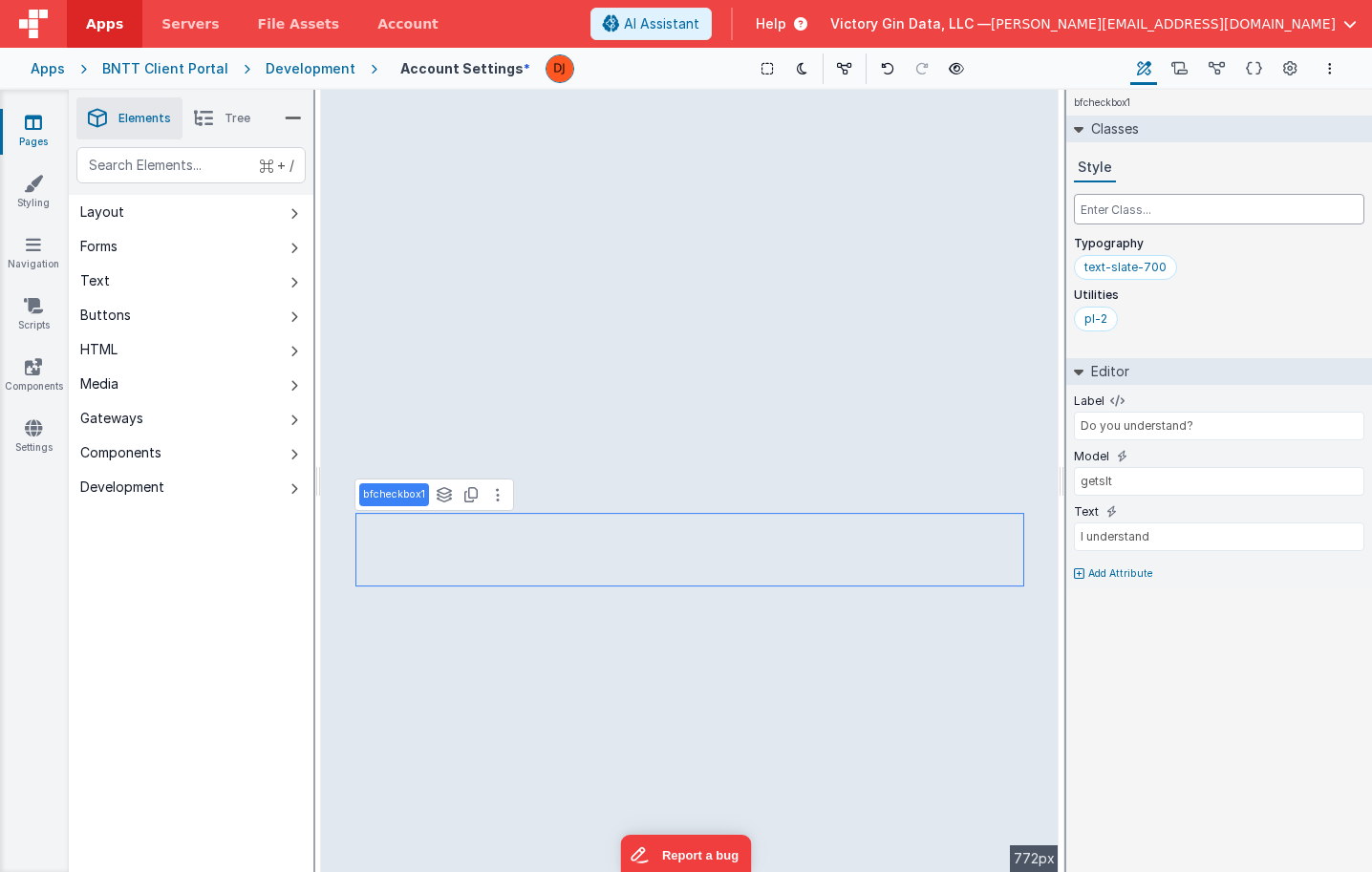
paste input "text-sm"
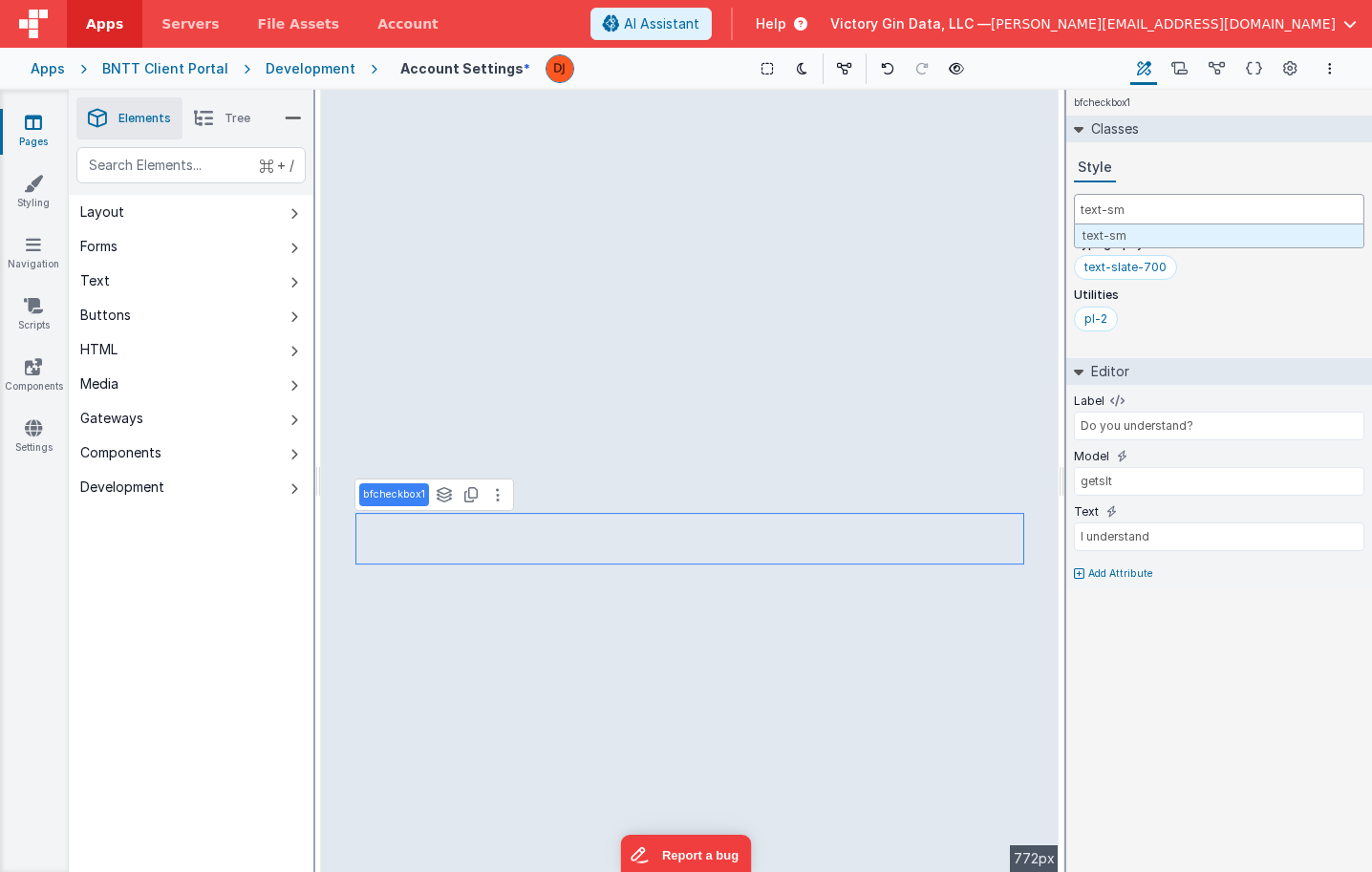
type input "text-sm"
paste input "font-medium"
type input "font-medium"
click at [1170, 435] on input "Do you understand?" at bounding box center [1218, 425] width 290 height 28
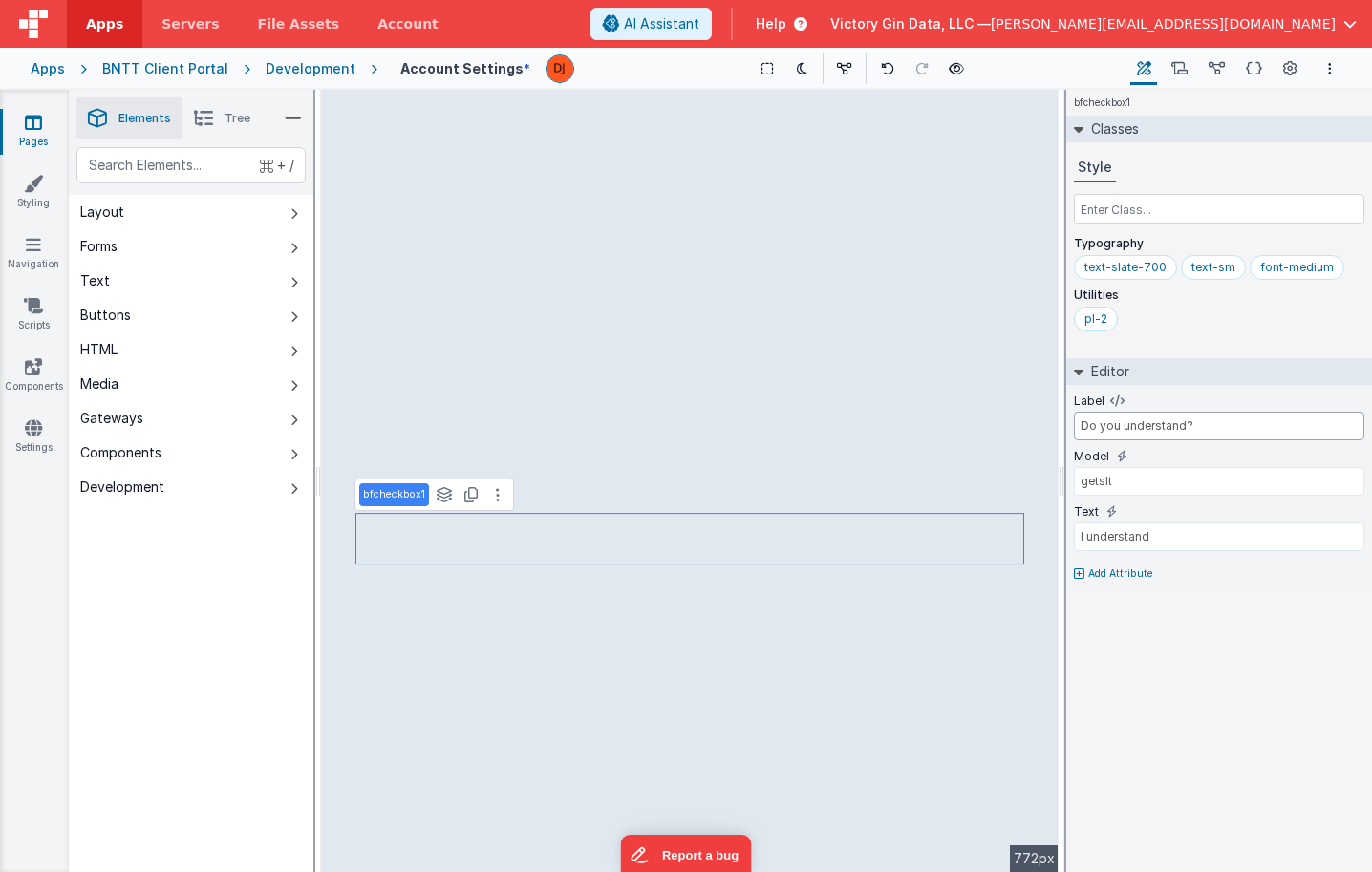
click at [1170, 435] on input "Do you understand?" at bounding box center [1218, 425] width 290 height 28
click at [1189, 194] on input "text" at bounding box center [1218, 208] width 290 height 30
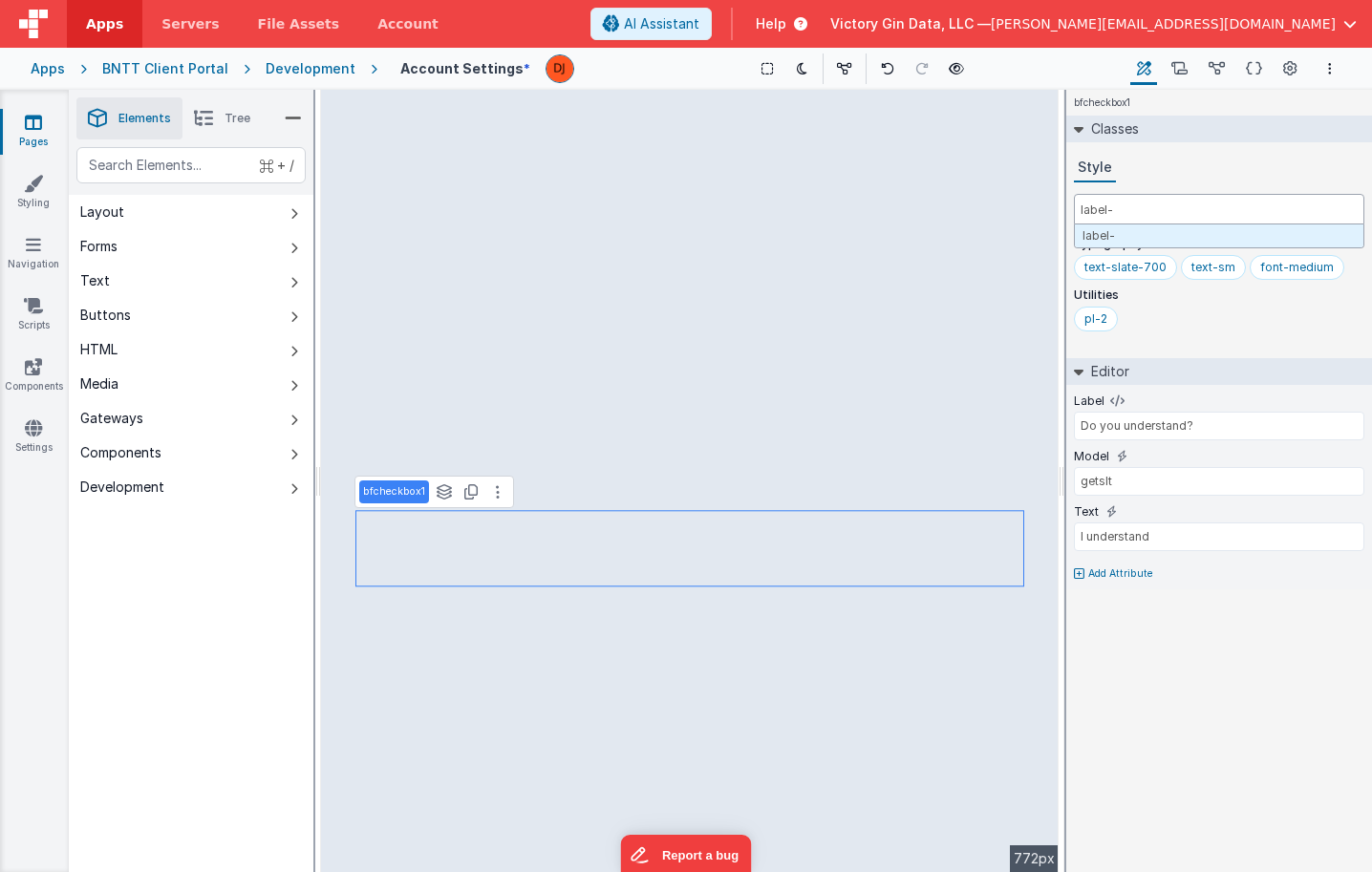
paste input "-slate-500"
click at [1115, 204] on input "label--slate-500" at bounding box center [1218, 208] width 290 height 30
type input "label-slate-100"
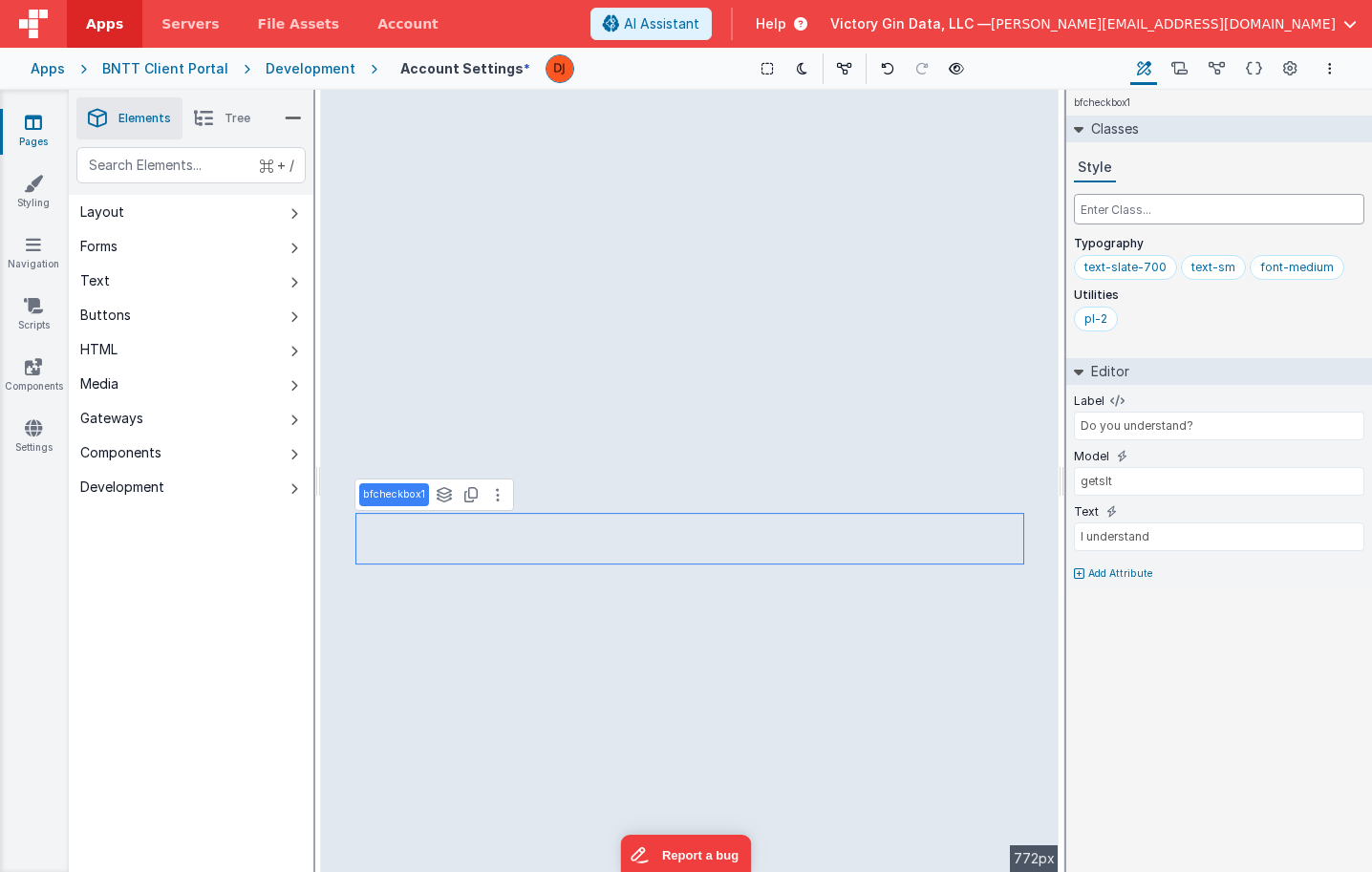
click at [1161, 212] on input "text" at bounding box center [1218, 208] width 290 height 30
type input "label-slate-100"
click at [1184, 319] on div "label-slate-100" at bounding box center [1174, 319] width 85 height 16
click at [1184, 319] on input "label-slate-100" at bounding box center [1171, 320] width 76 height 21
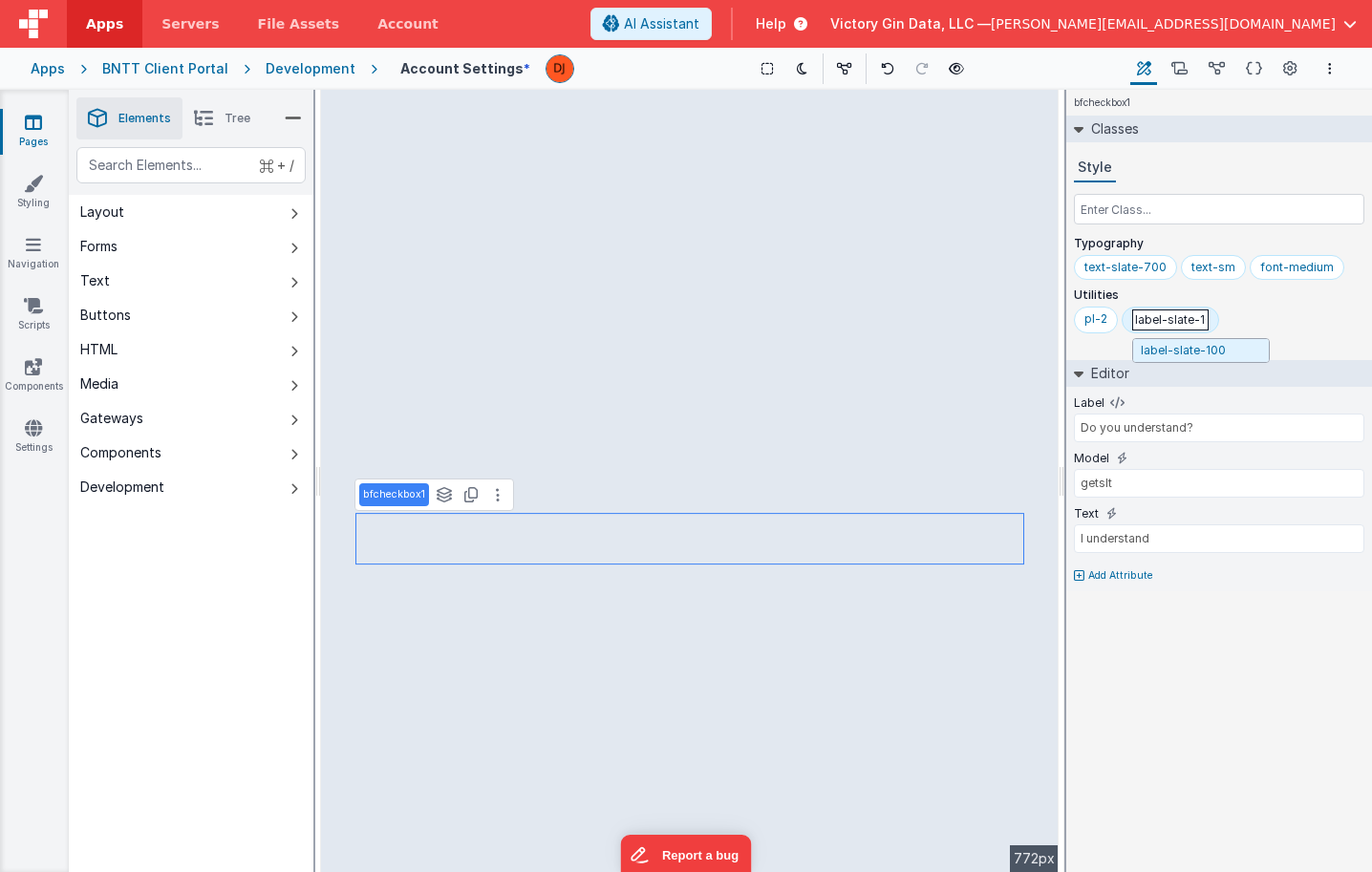
click at [1184, 319] on input "label-slate-100" at bounding box center [1171, 320] width 76 height 21
click at [1274, 299] on p "Utilities" at bounding box center [1218, 295] width 290 height 16
click at [1154, 328] on div "label-slate-100" at bounding box center [1174, 319] width 106 height 24
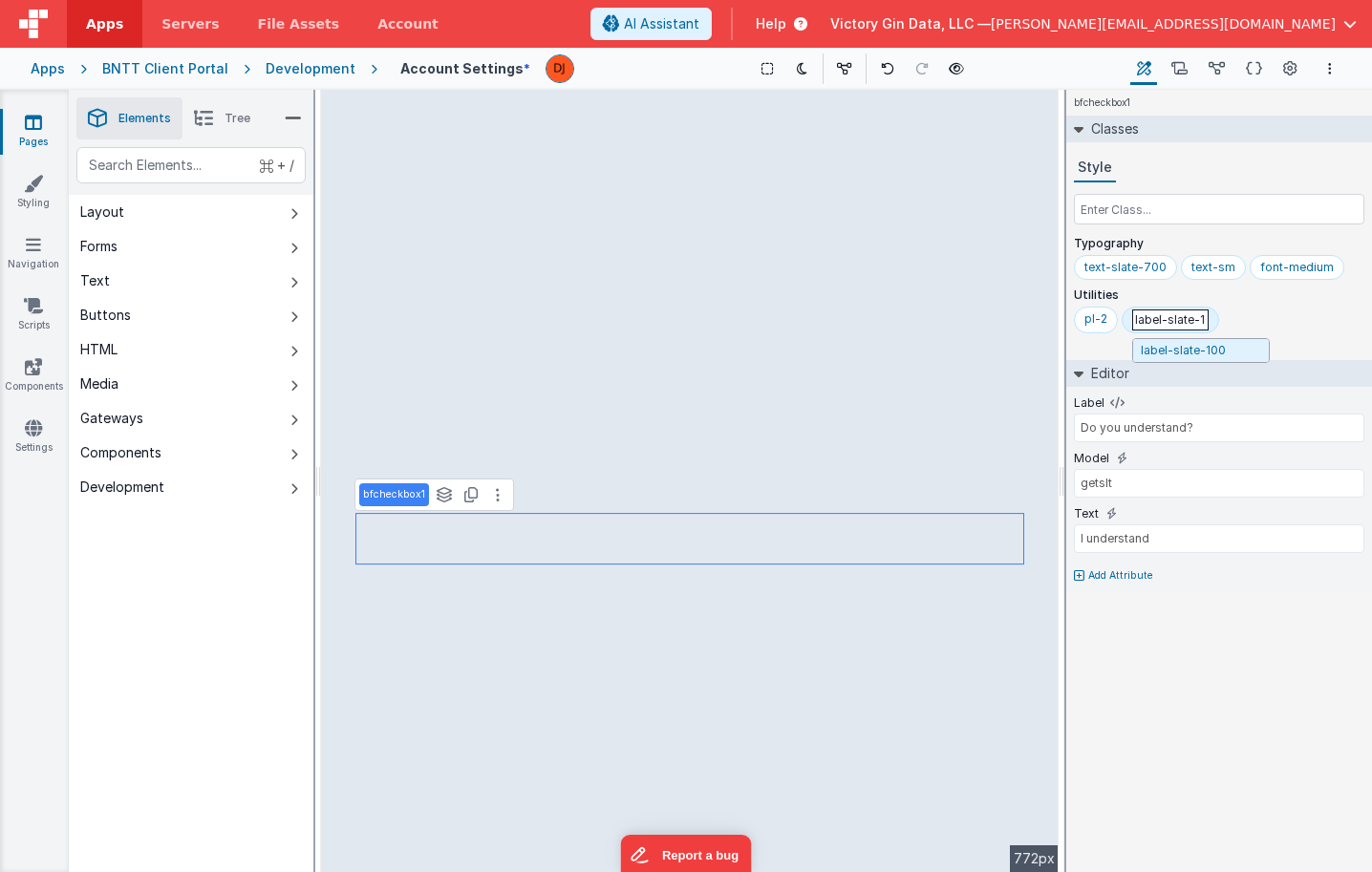
click at [1154, 328] on input "label-slate-100" at bounding box center [1171, 320] width 76 height 21
click at [1217, 213] on input "text" at bounding box center [1218, 208] width 290 height 30
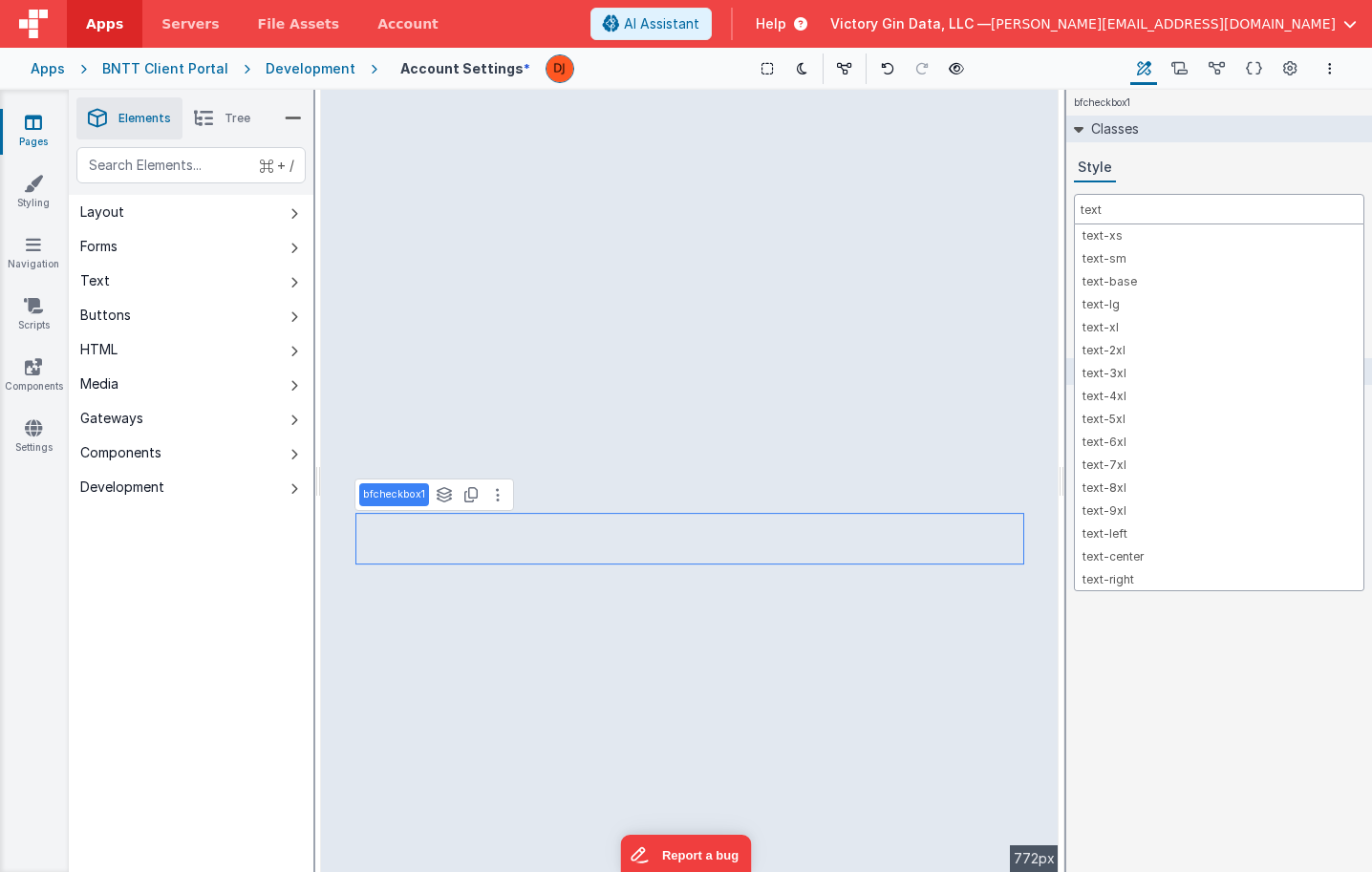
scroll to position [0, 0]
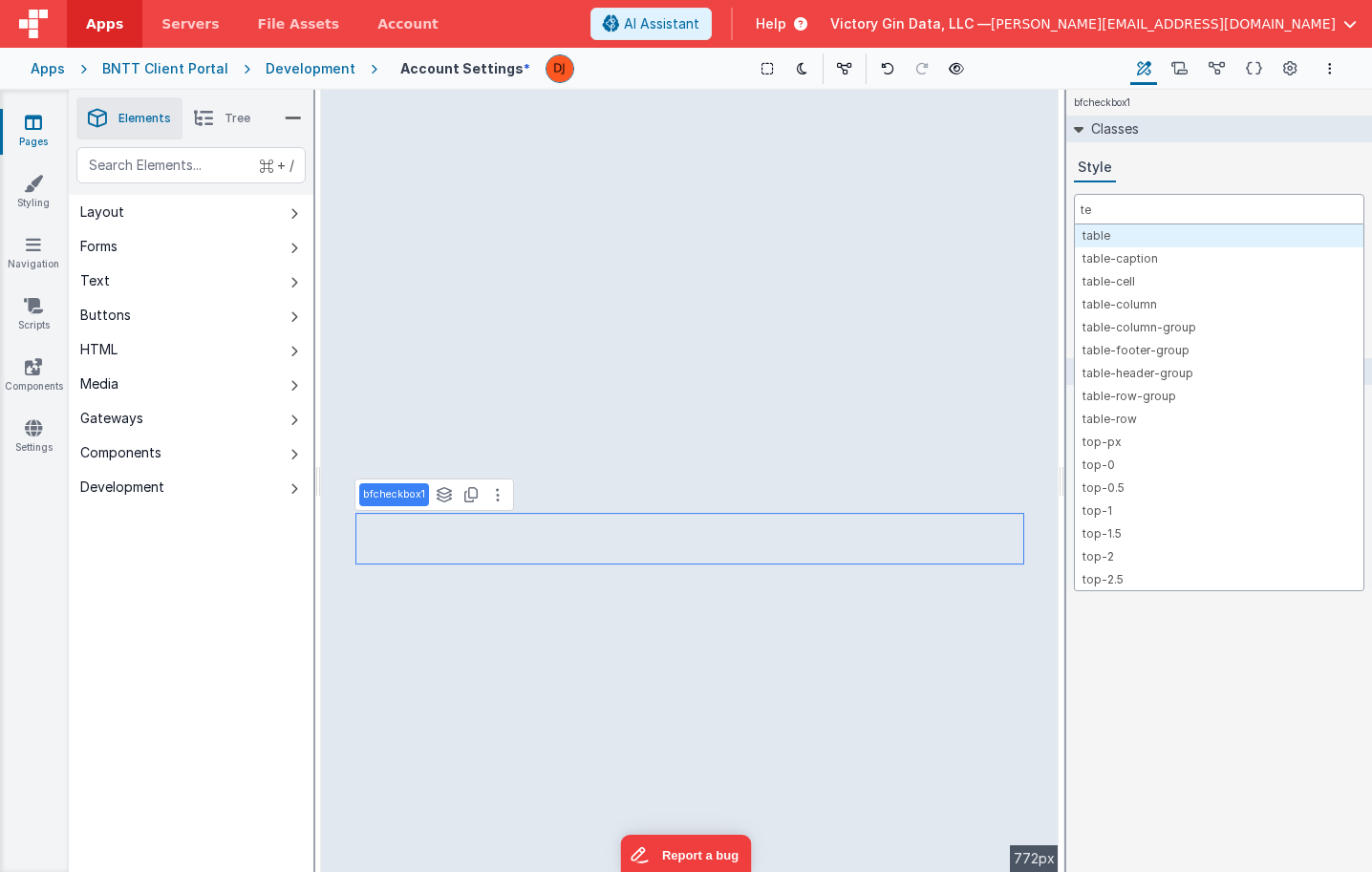
type input "t"
type input "f"
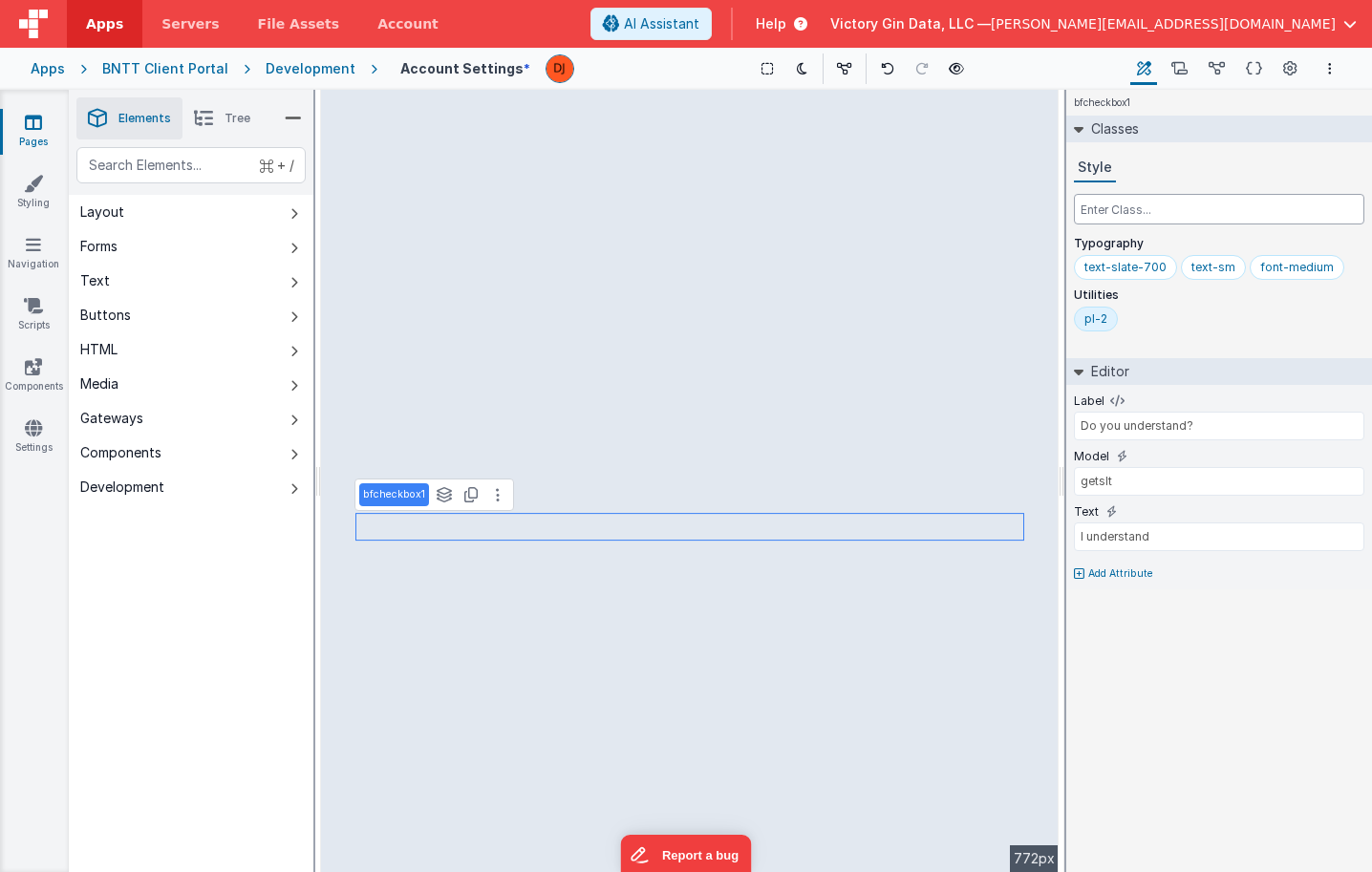
type input "p"
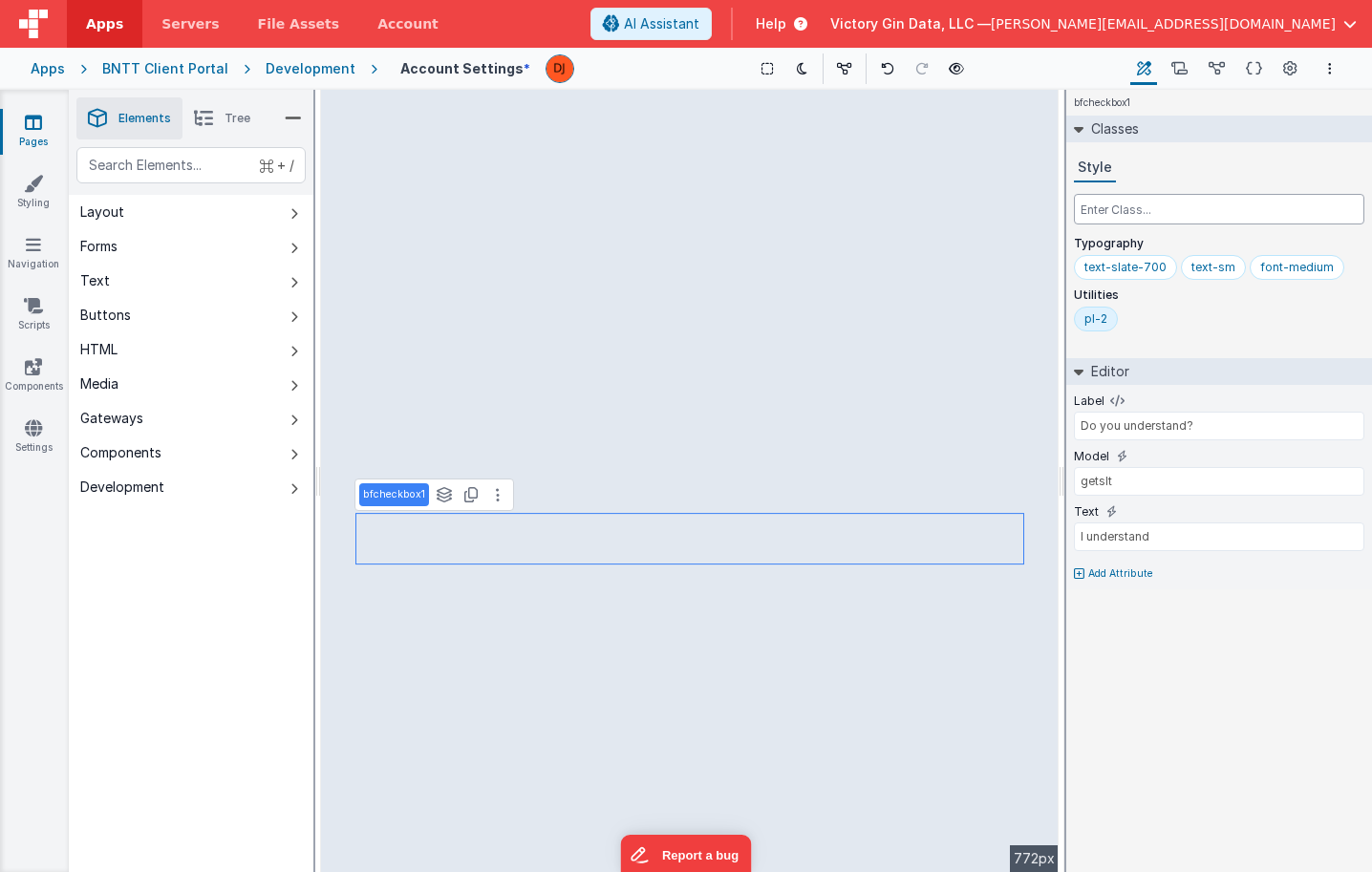
paste input "pb-2"
type input "pb-2"
click at [1248, 663] on div "bfcheckbox1 Classes Style Typography text-slate-700 text-sm font-medium Utiliti…" at bounding box center [1218, 481] width 306 height 782
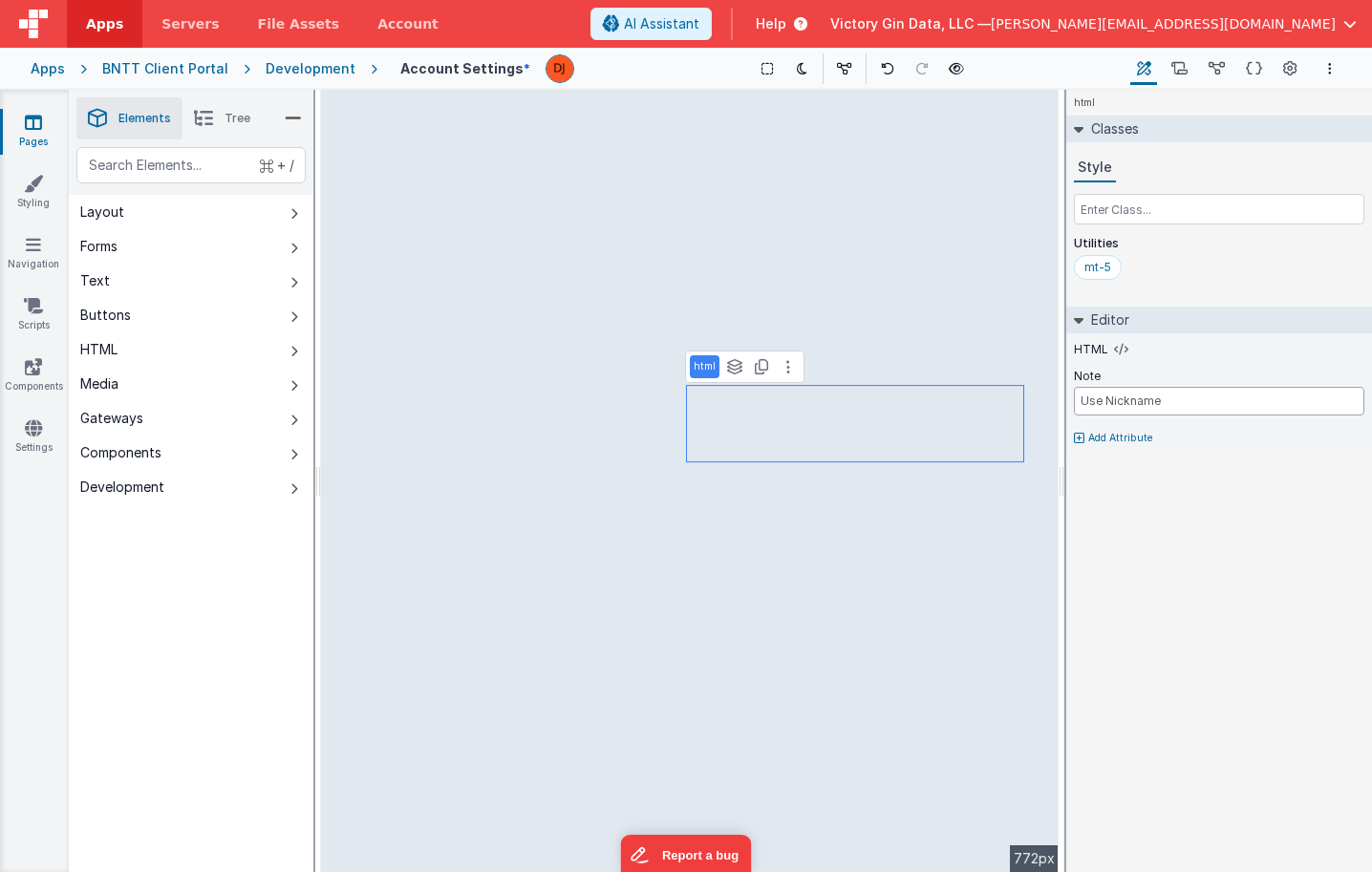
click at [1117, 392] on input "Use Nickname" at bounding box center [1218, 401] width 290 height 28
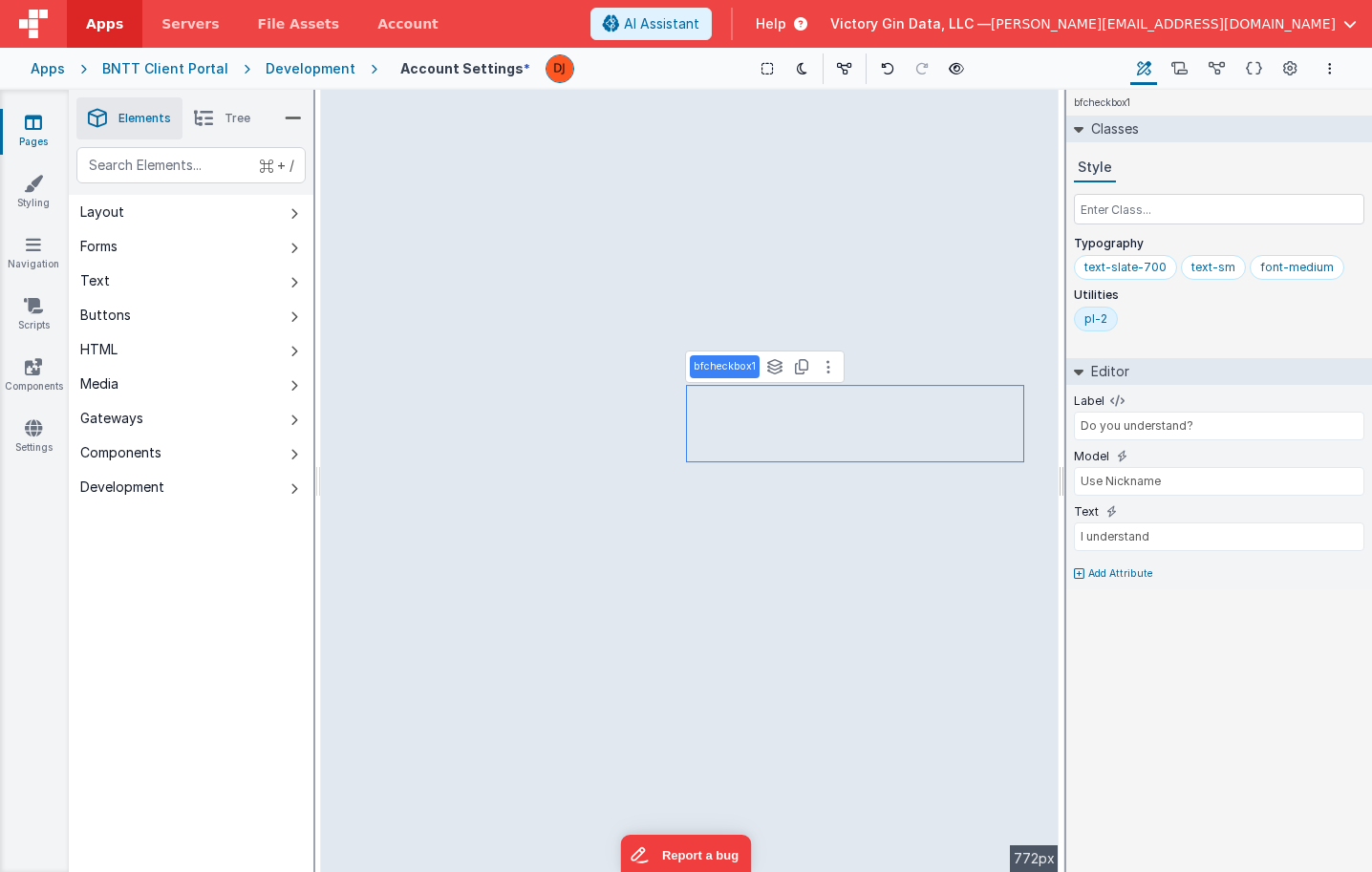
type input "getsIt"
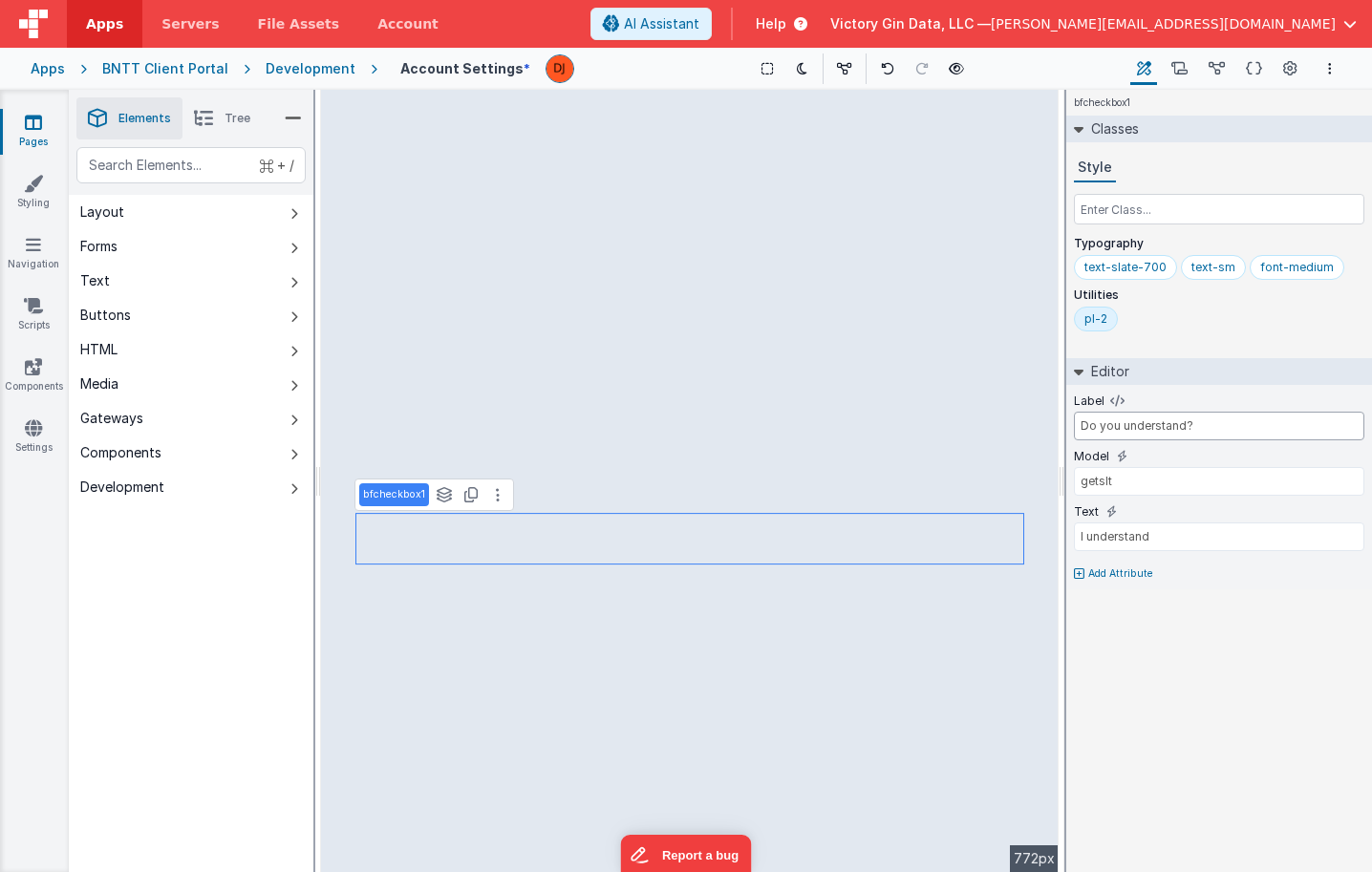
click at [1140, 431] on input "Do you understand?" at bounding box center [1218, 425] width 290 height 28
paste input "Use Nickname"
type input "Use Nickname"
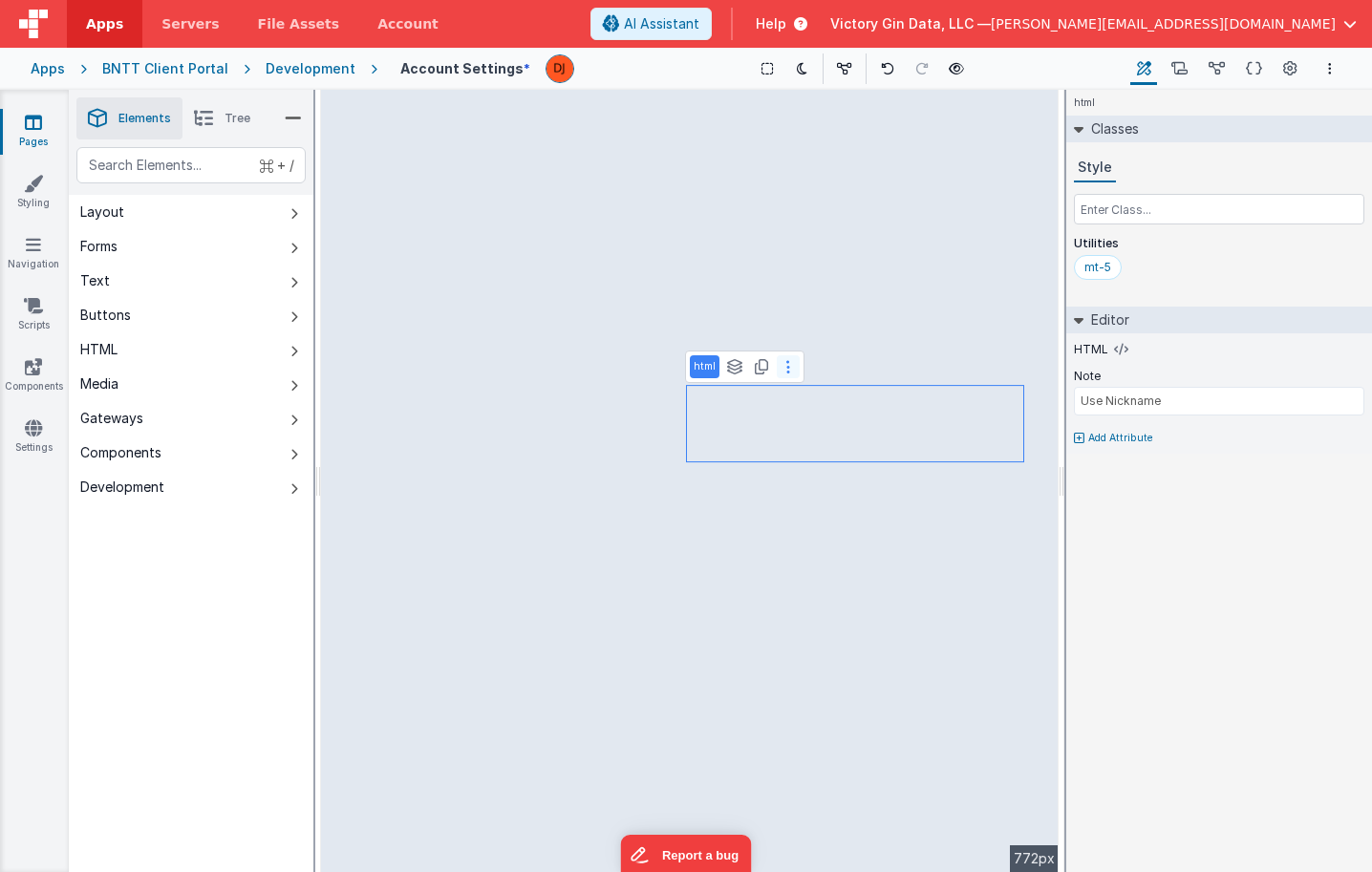
click at [790, 377] on button at bounding box center [787, 366] width 22 height 22
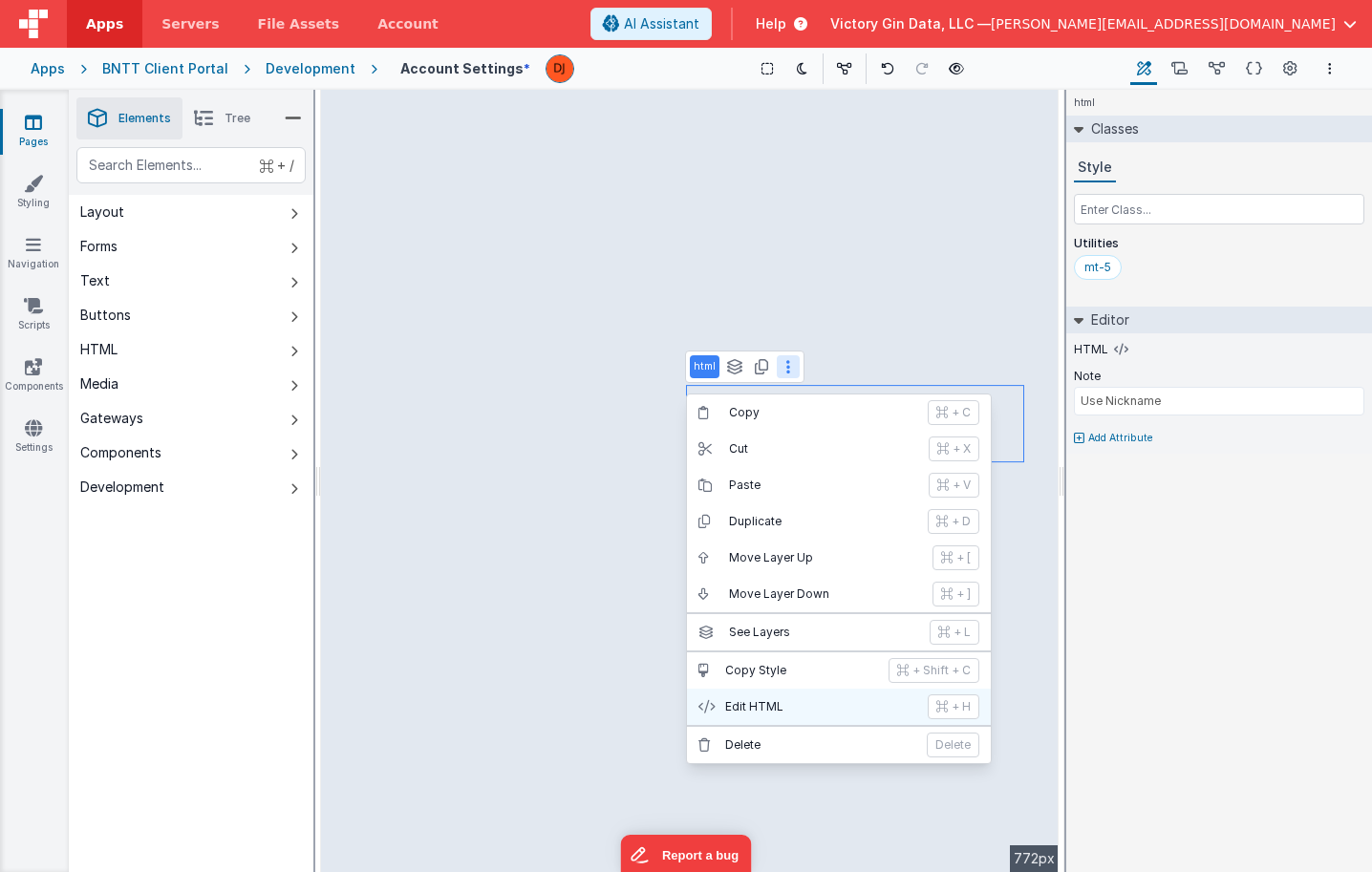
click at [801, 715] on p "Edit HTML" at bounding box center [819, 707] width 191 height 16
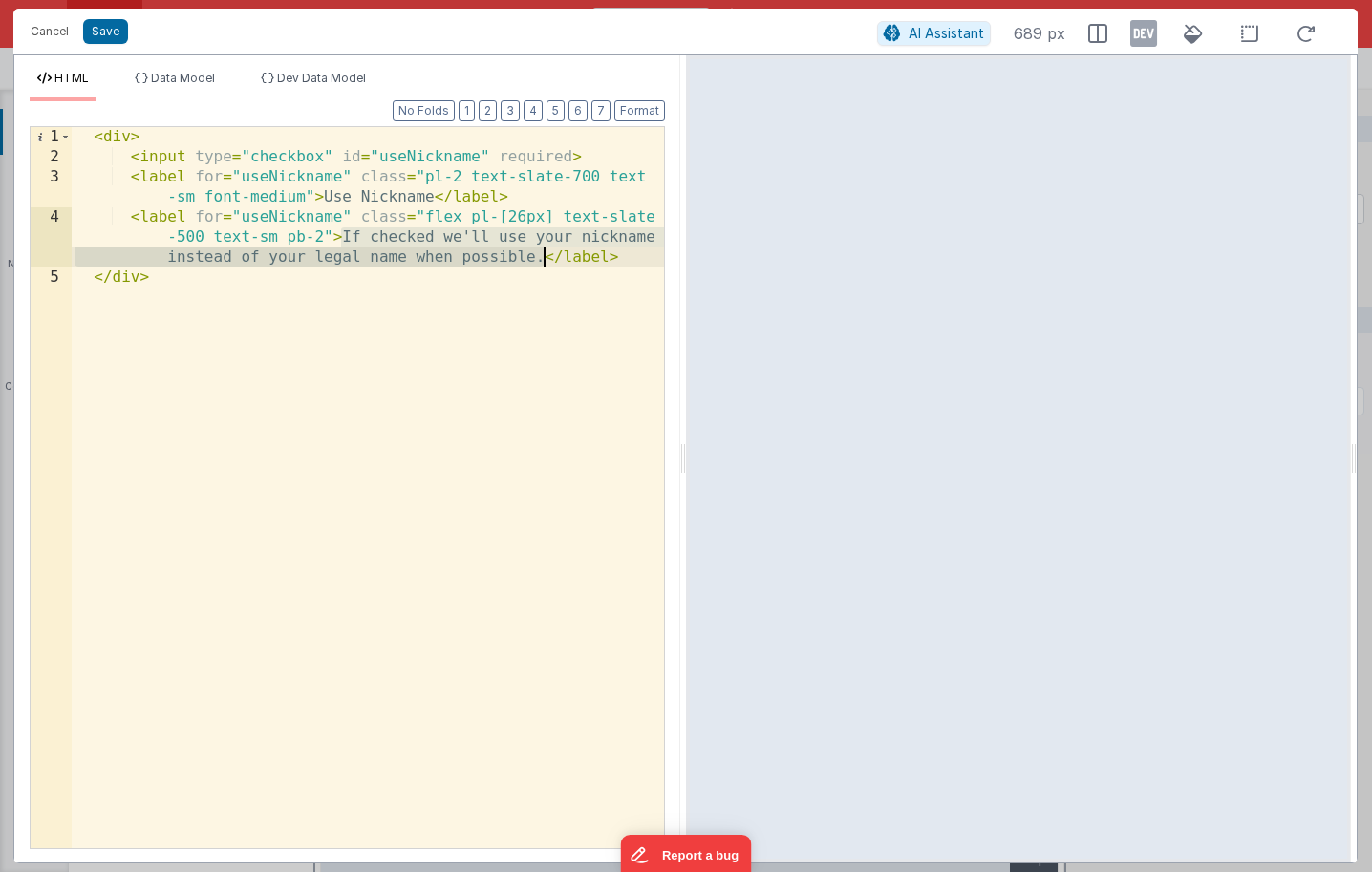
drag, startPoint x: 341, startPoint y: 238, endPoint x: 543, endPoint y: 263, distance: 203.5
click at [543, 263] on div "< div > < input type = "checkbox" id = "useNickname" required > < label for = "…" at bounding box center [368, 507] width 593 height 762
click at [37, 23] on button "Cancel" at bounding box center [49, 31] width 58 height 26
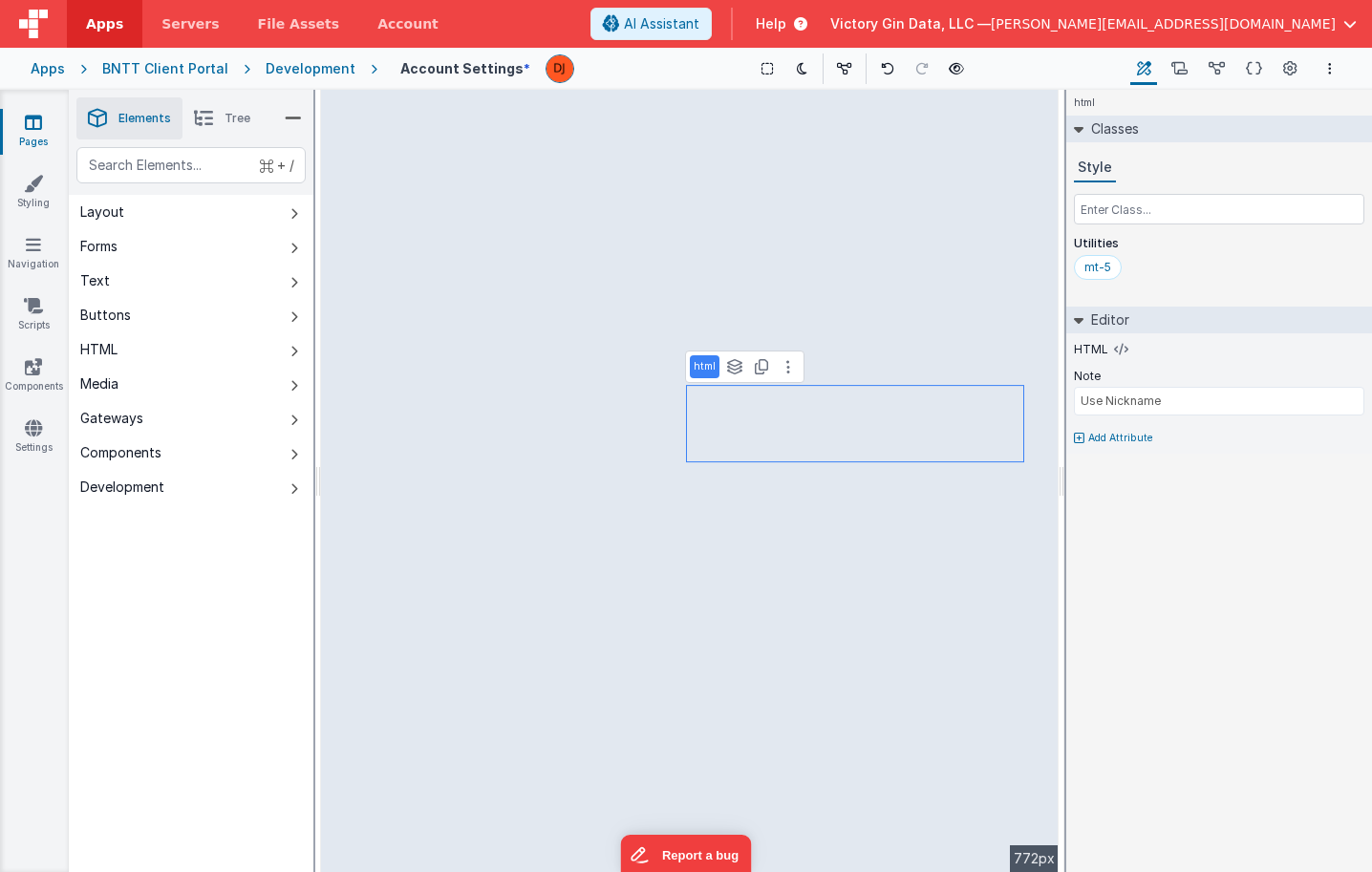
type input "getsIt"
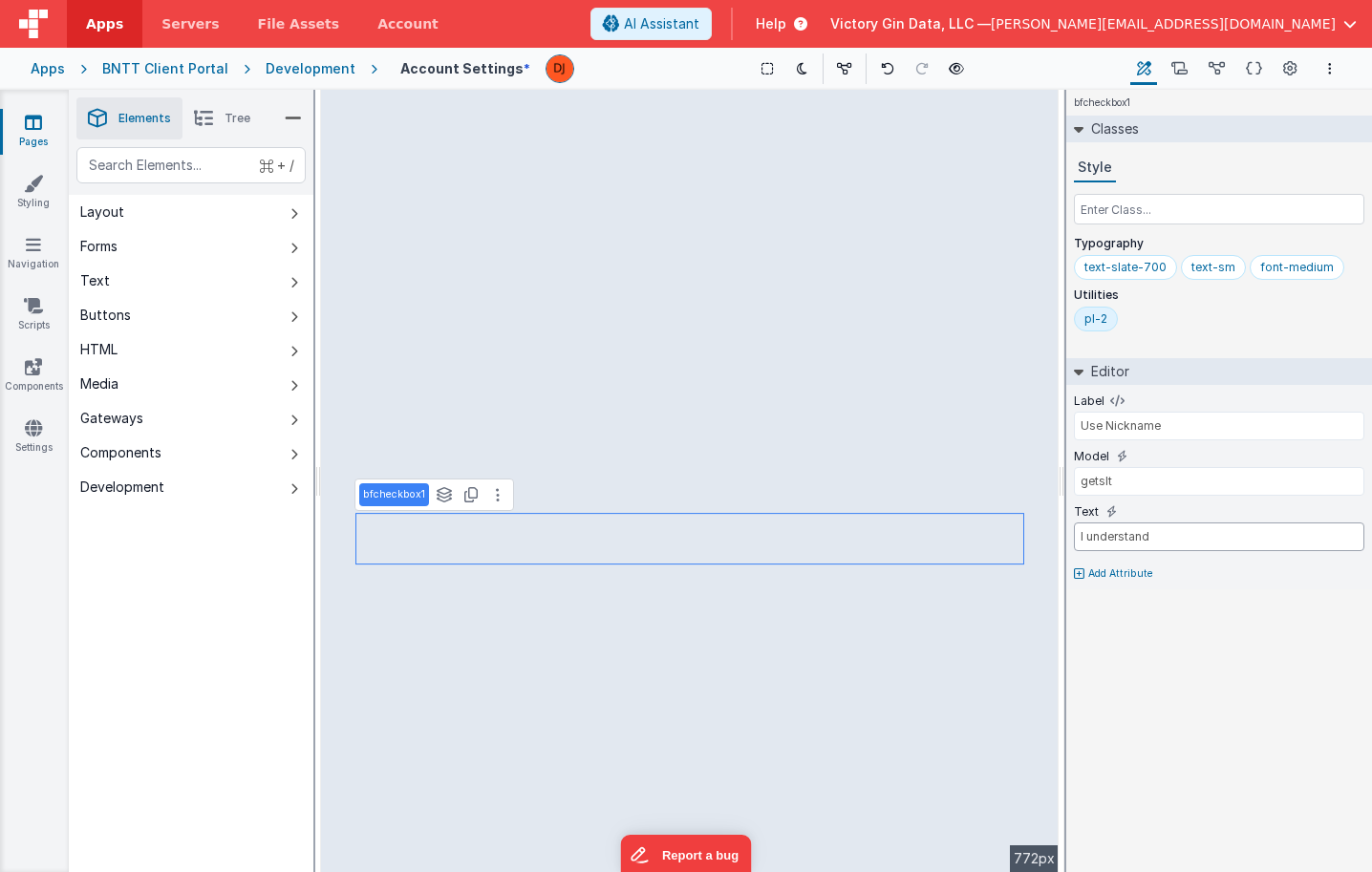
click at [1186, 537] on input "I understand" at bounding box center [1218, 536] width 290 height 28
paste input "f checked we'll use your nickname instead of your legal name when possible."
type input "If checked we'll use your nickname instead of your legal name when possible."
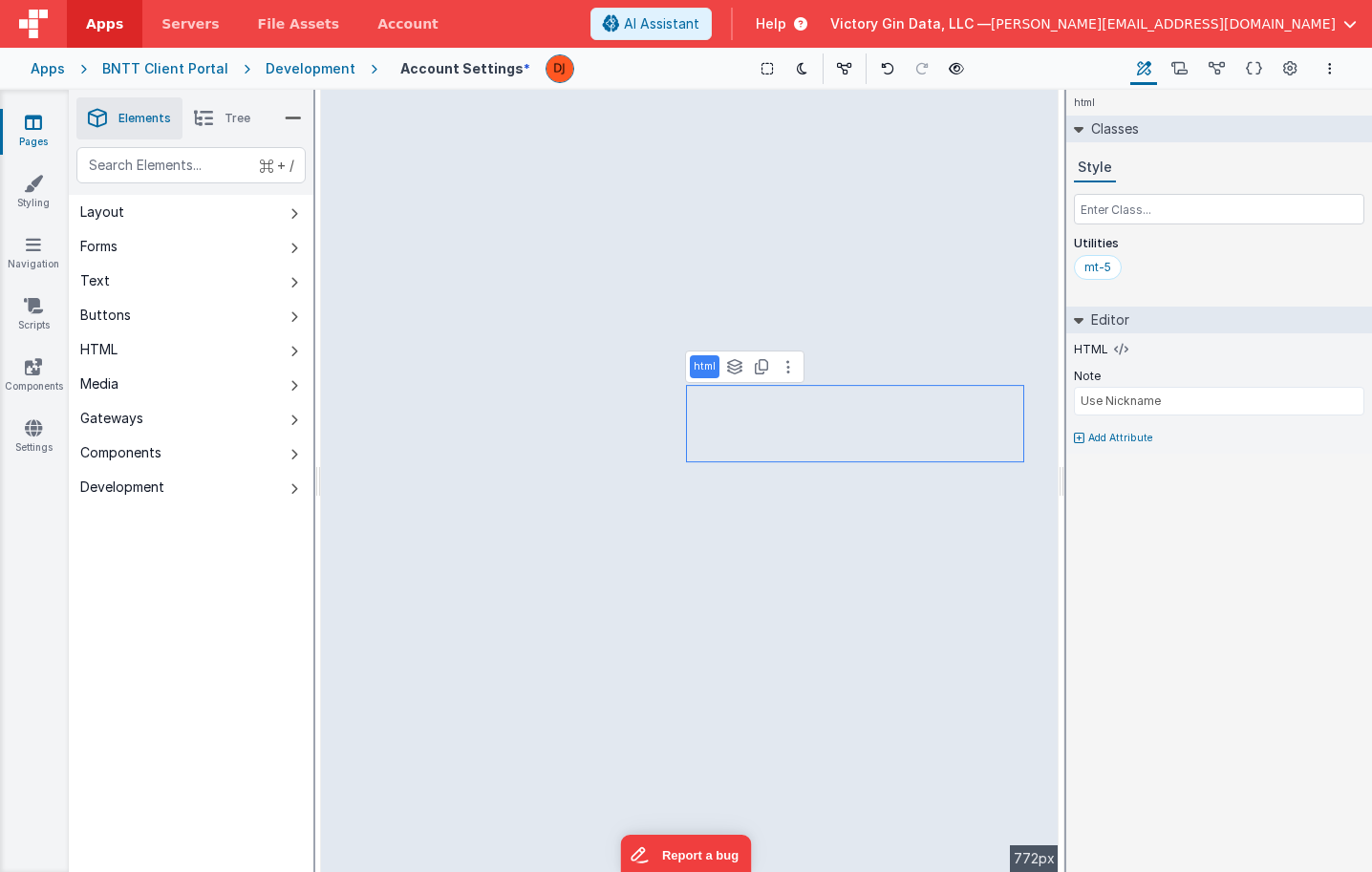
type input "getsIt"
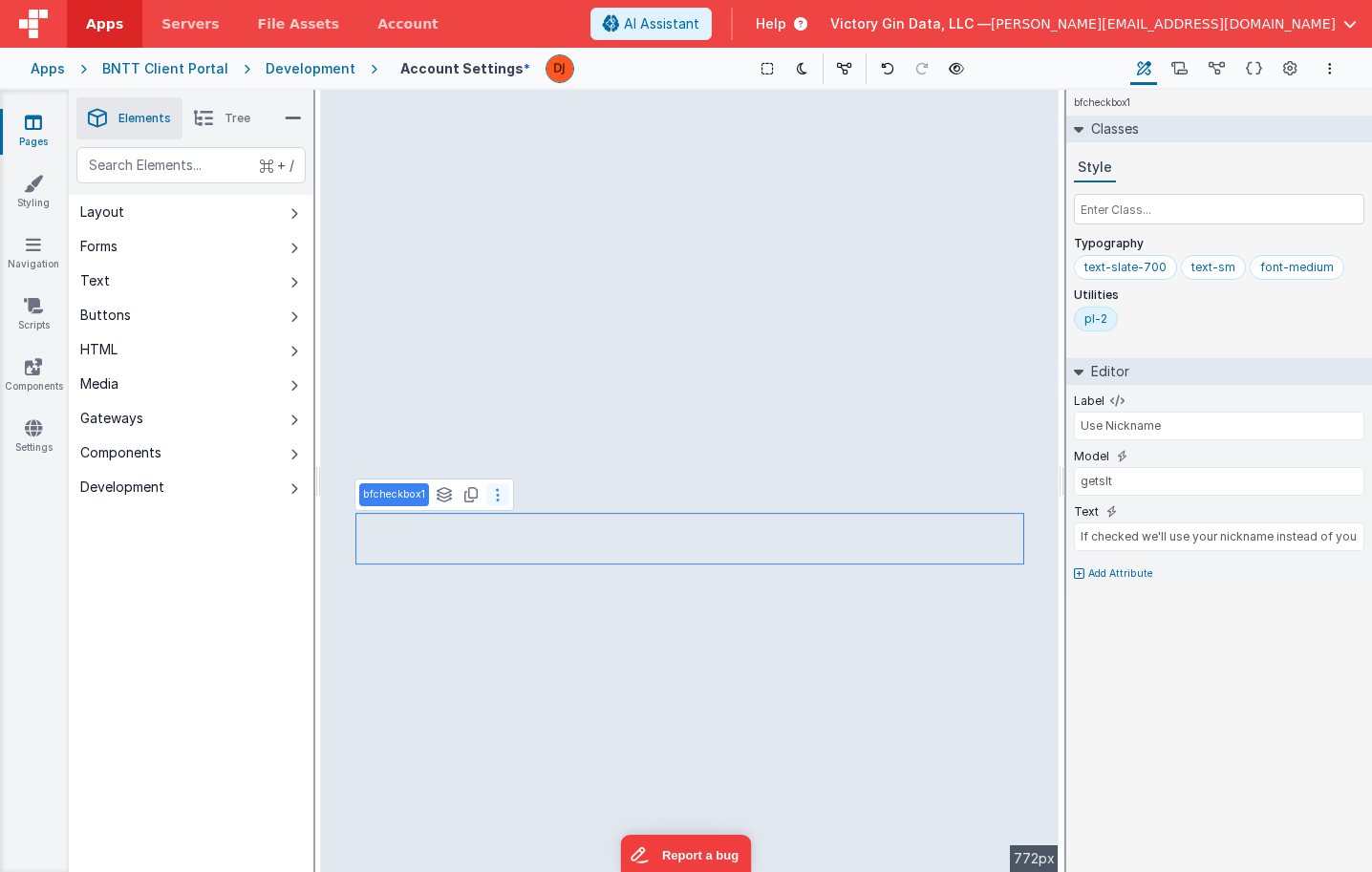
click at [497, 499] on icon at bounding box center [498, 495] width 4 height 16
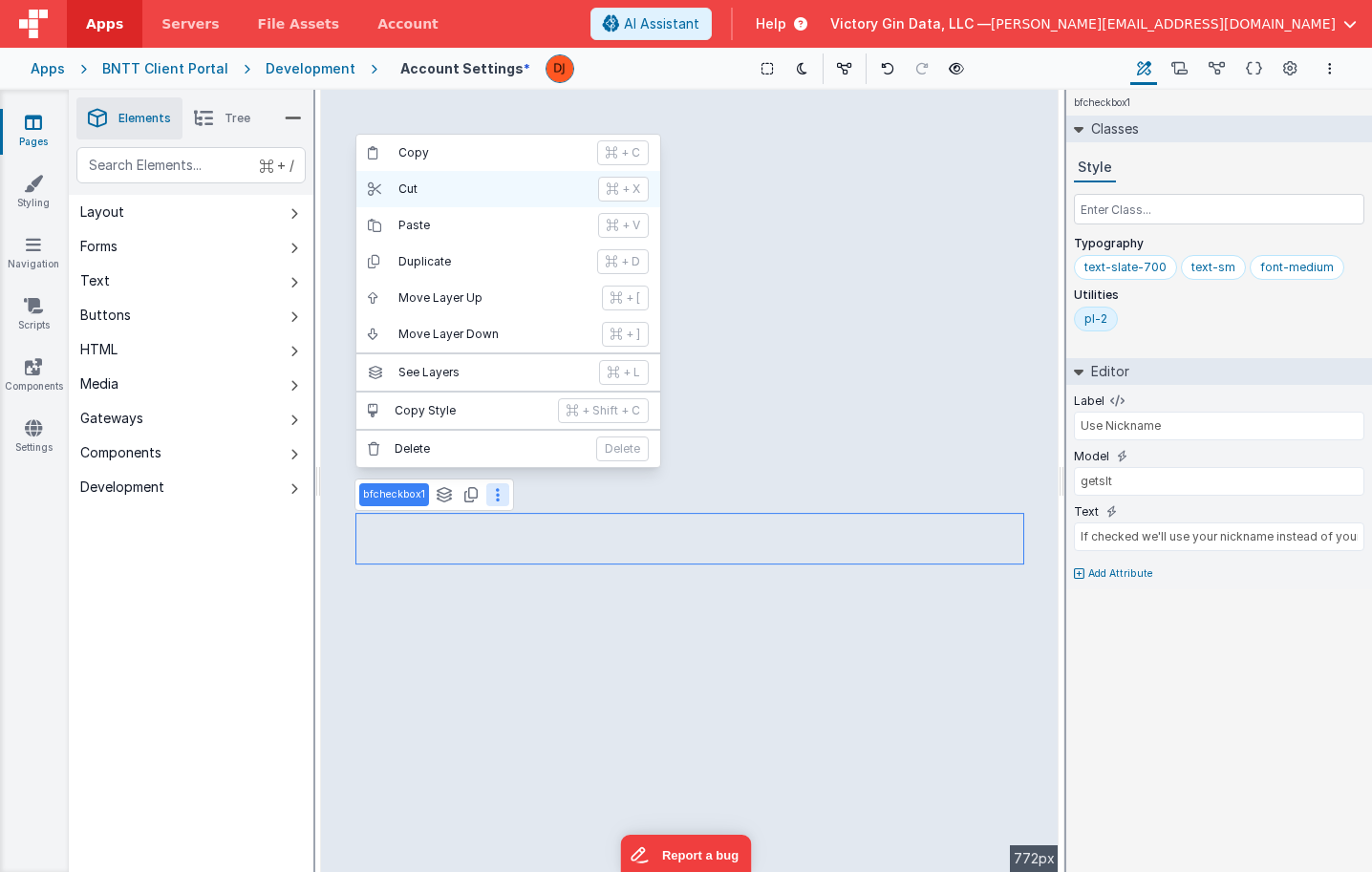
click at [452, 200] on button "Cut + X" at bounding box center [508, 189] width 304 height 36
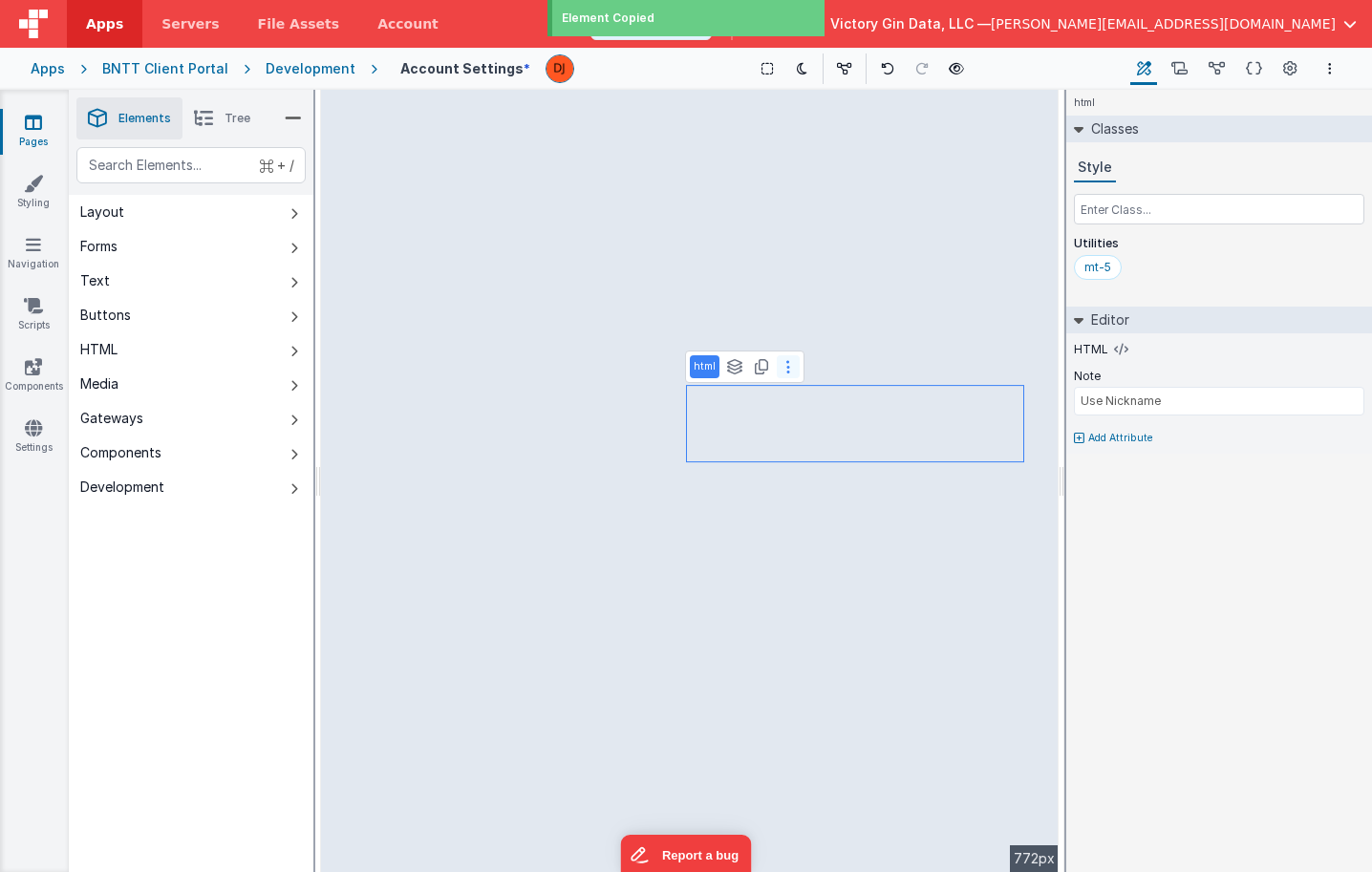
click at [786, 369] on icon at bounding box center [788, 367] width 4 height 16
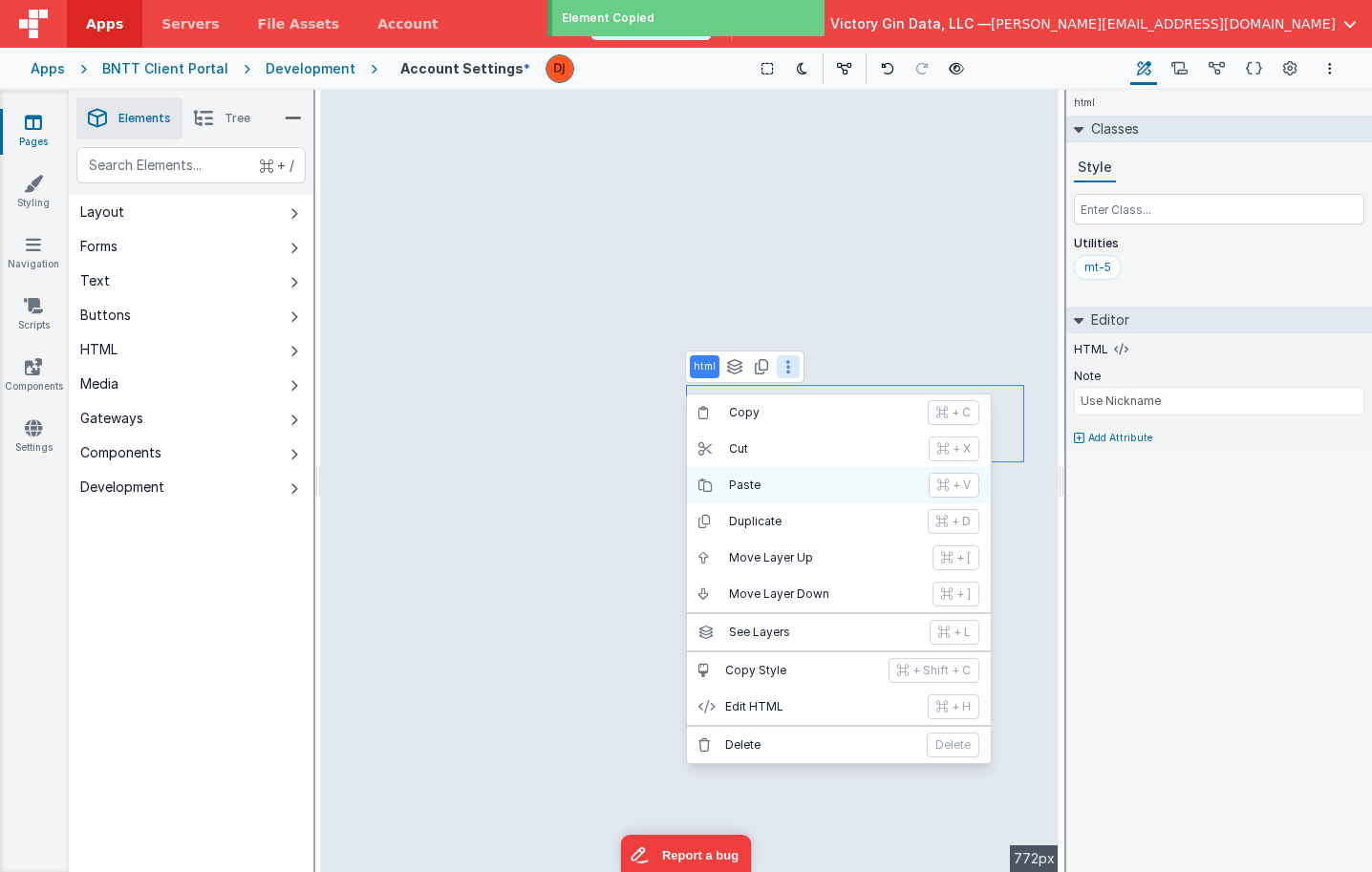
click at [769, 486] on p "Paste" at bounding box center [822, 485] width 188 height 16
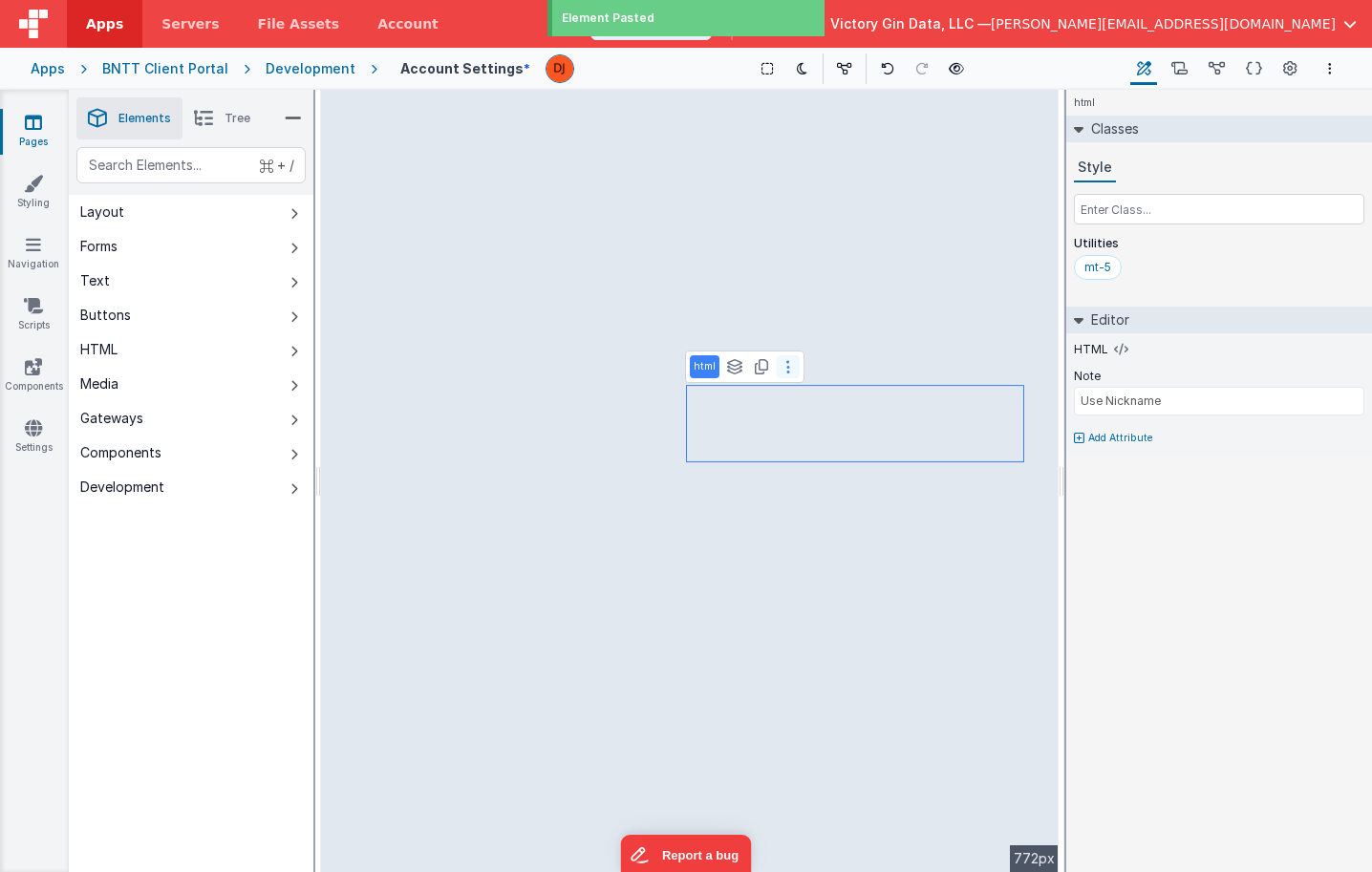
click at [786, 370] on icon at bounding box center [788, 367] width 4 height 16
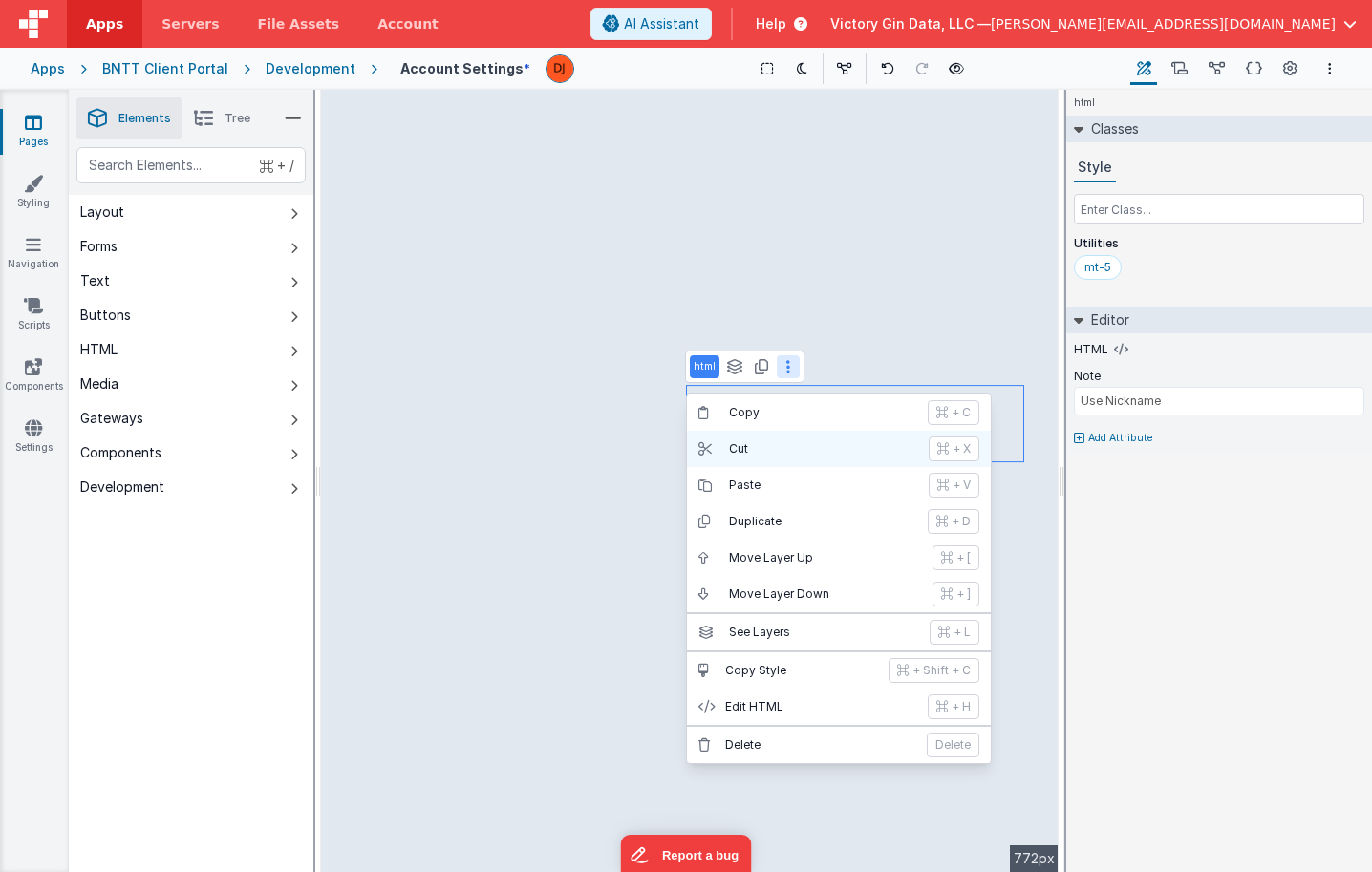
click at [772, 452] on p "Cut" at bounding box center [822, 449] width 188 height 16
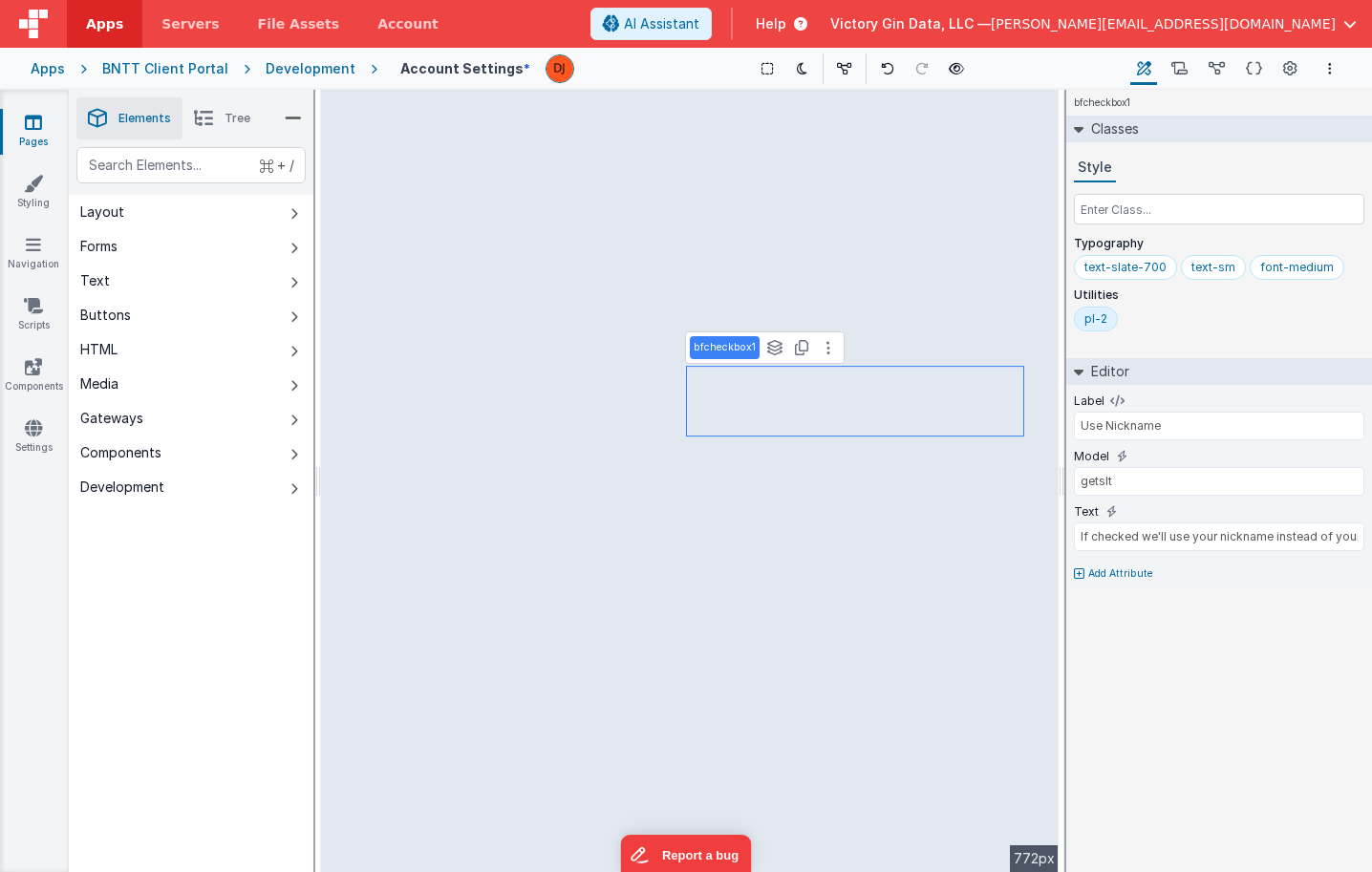
click at [1104, 324] on div "pl-2" at bounding box center [1095, 319] width 22 height 16
click at [1104, 324] on input "pl-2" at bounding box center [1123, 320] width 76 height 21
click at [1136, 214] on input "text" at bounding box center [1218, 208] width 290 height 30
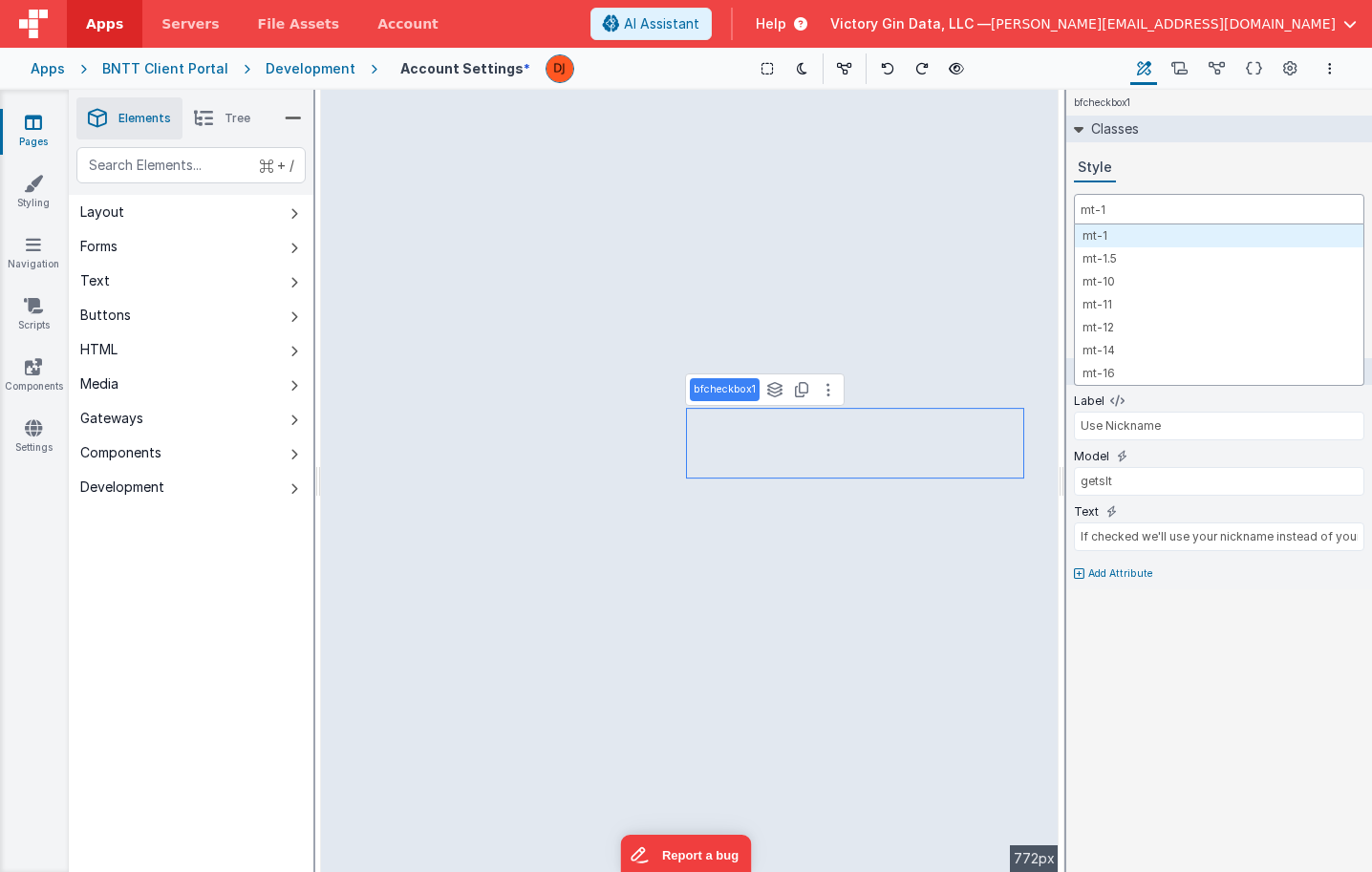
type input "mt-1"
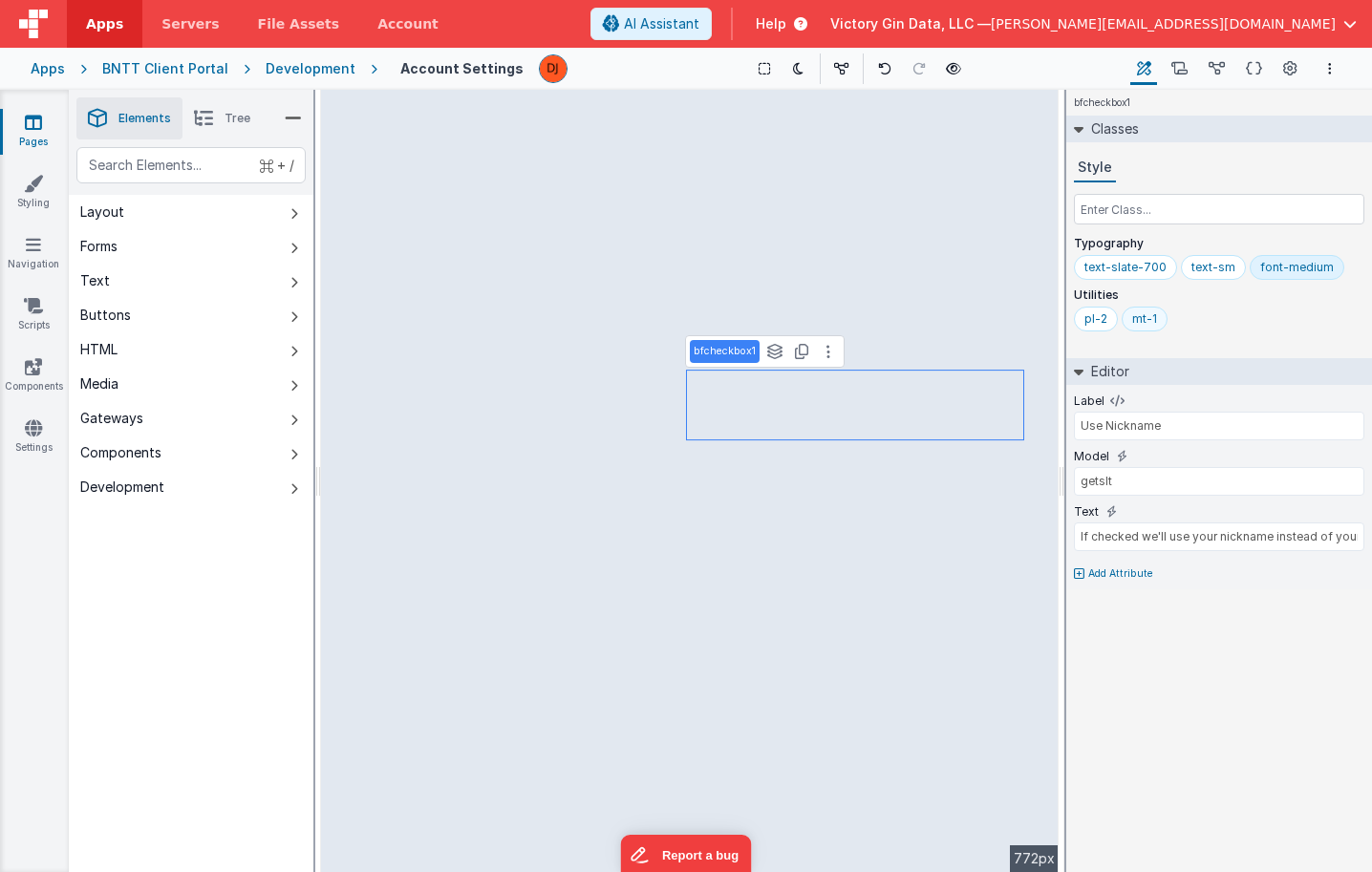
click at [1153, 310] on div "mt-1" at bounding box center [1144, 319] width 46 height 24
click at [1153, 320] on div "mt-1" at bounding box center [1144, 319] width 24 height 16
type input "mt-1.5"
click at [1148, 471] on input "getsIt" at bounding box center [1218, 481] width 290 height 28
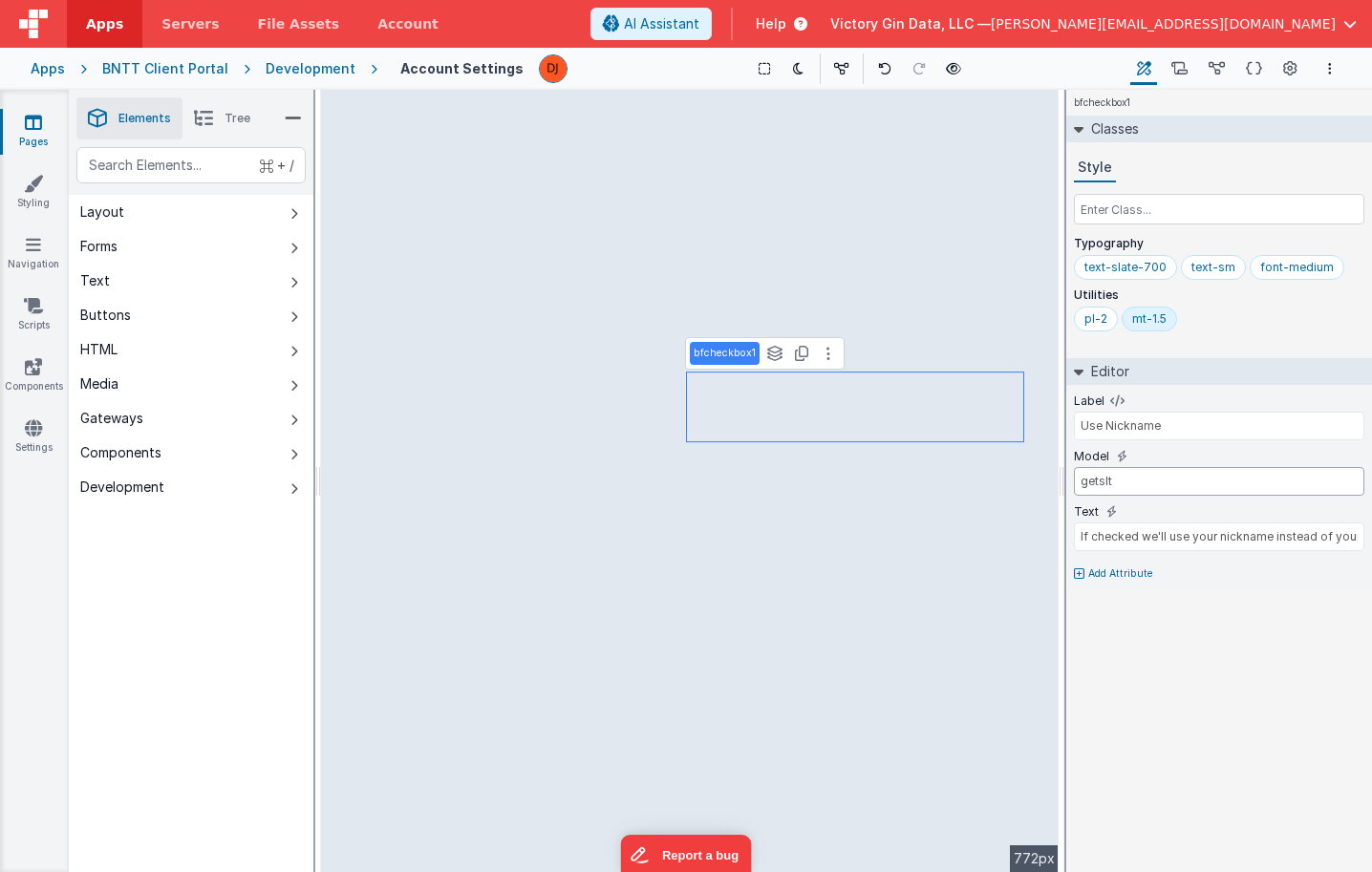
click at [1148, 471] on input "getsIt" at bounding box center [1218, 481] width 290 height 28
type input "user."
type input "Nickname"
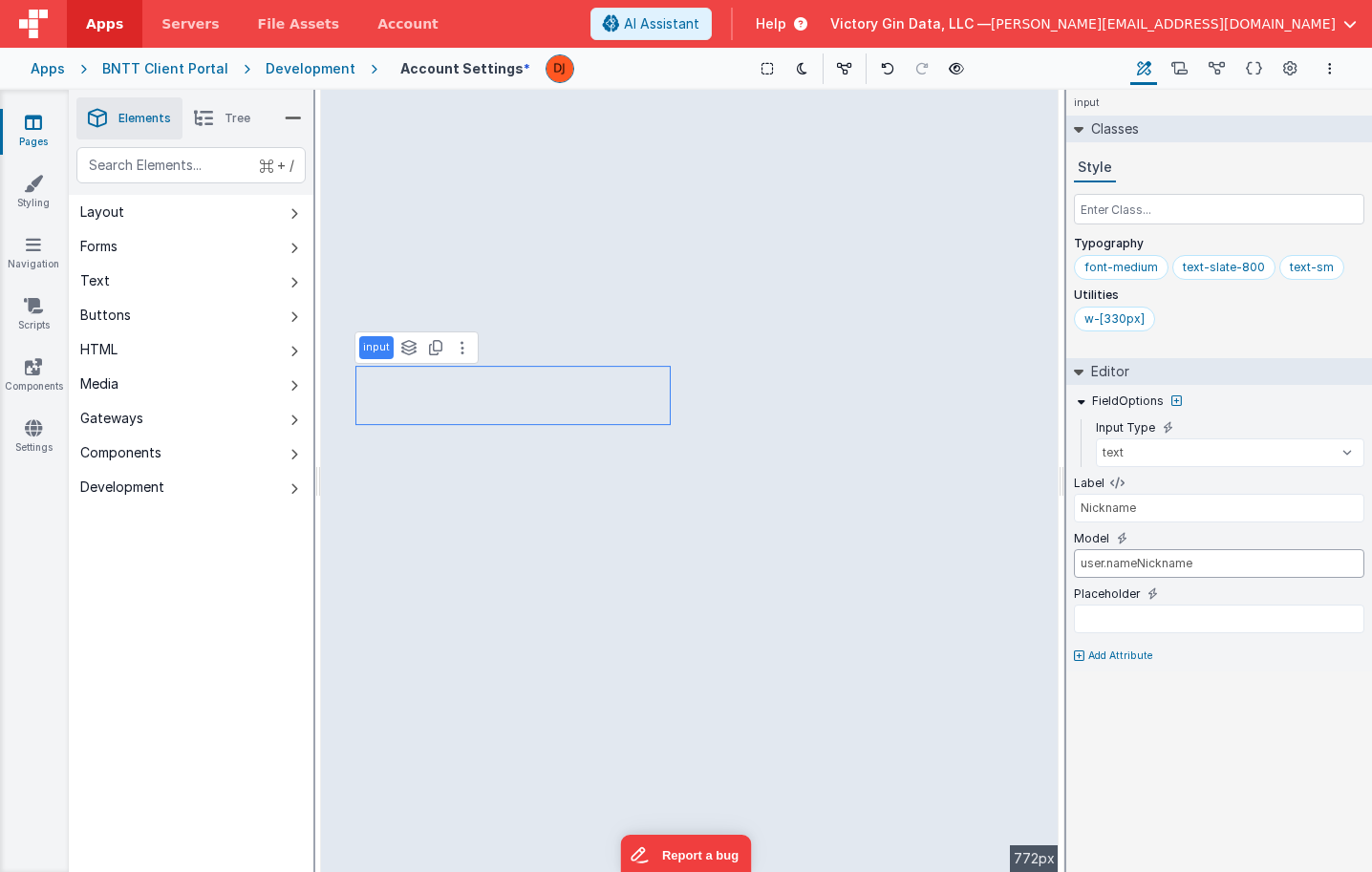
click at [1139, 565] on input "user.nameNickname" at bounding box center [1218, 563] width 290 height 28
type input "If checked we'll use your nickname instead of your legal name when possible."
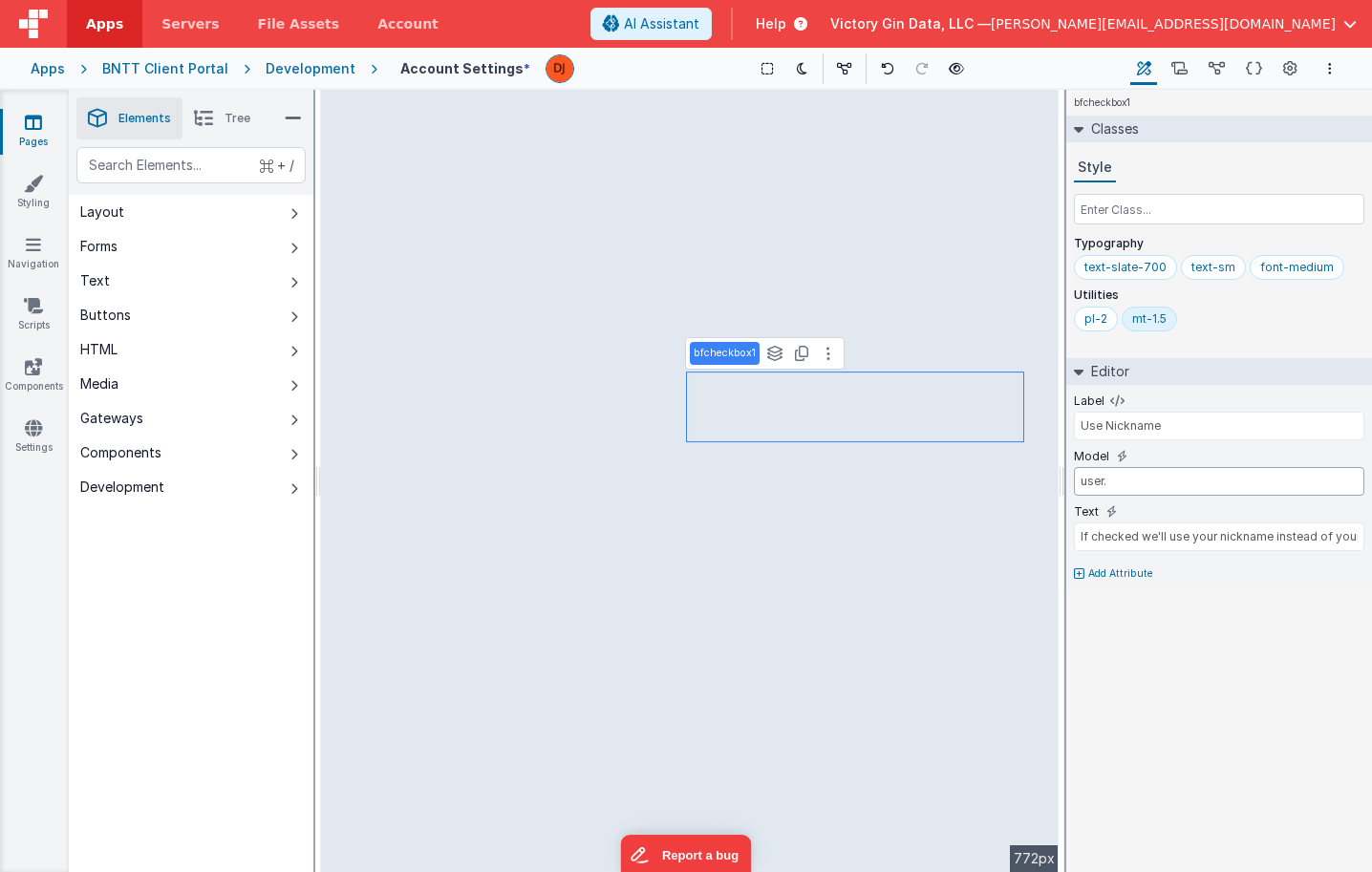
click at [1123, 469] on input "user." at bounding box center [1218, 481] width 290 height 28
paste input "nameNickname"
click at [1141, 482] on input "user.nameNickname" at bounding box center [1218, 481] width 290 height 28
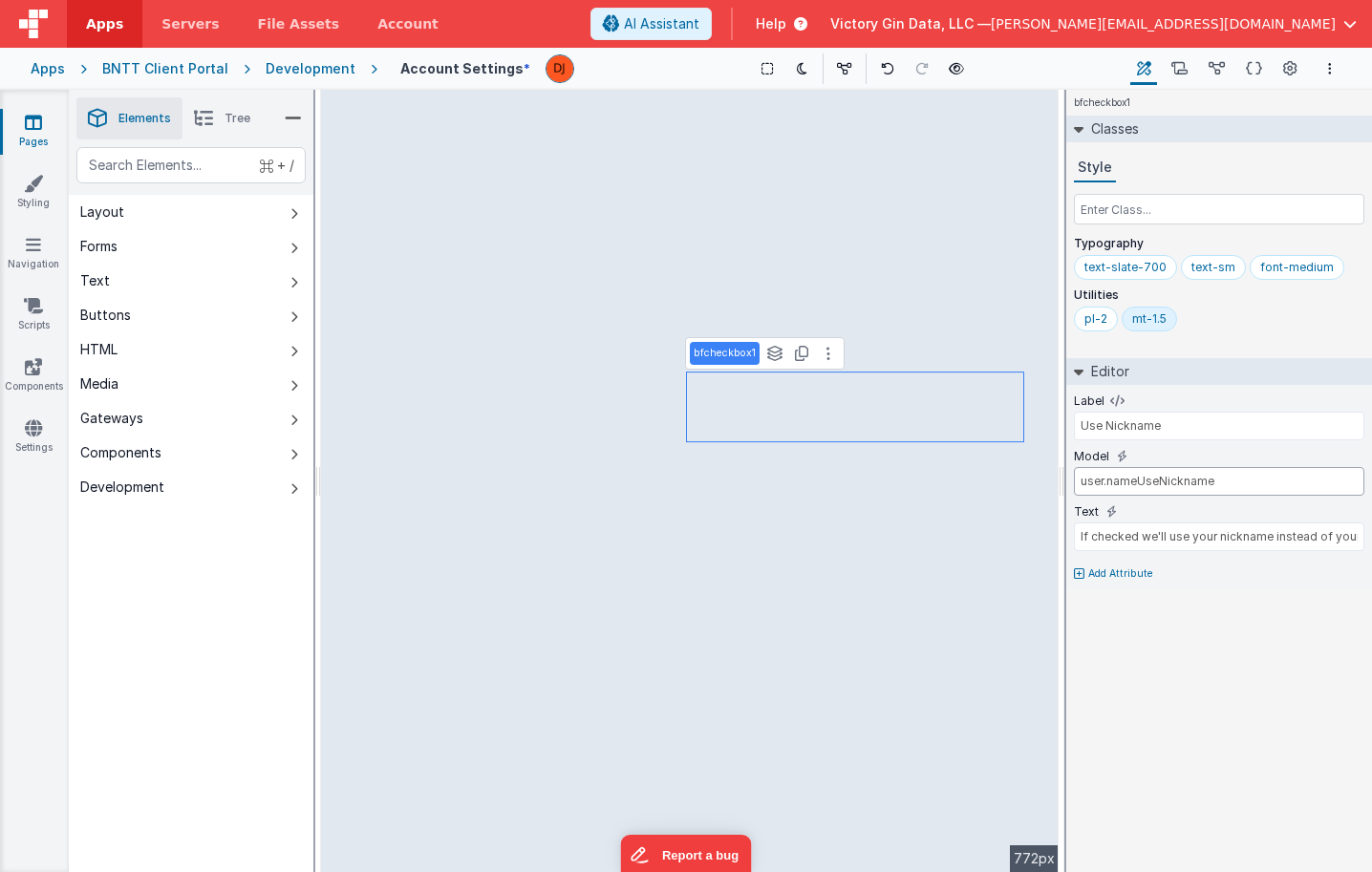
type input "user.nameUseNickname"
click at [47, 434] on link "Settings" at bounding box center [33, 437] width 68 height 38
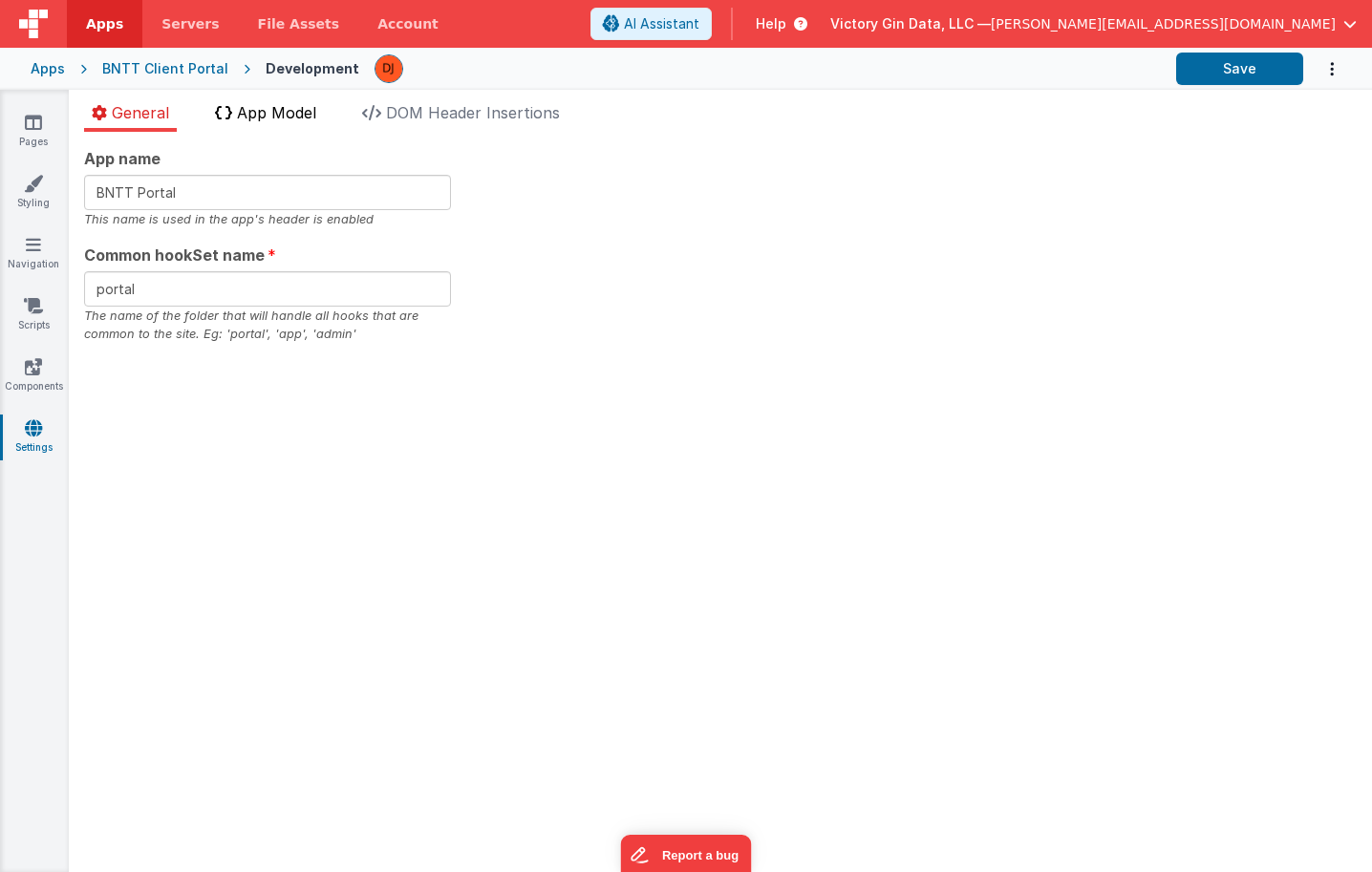
click at [316, 114] on span "App Model" at bounding box center [276, 113] width 79 height 20
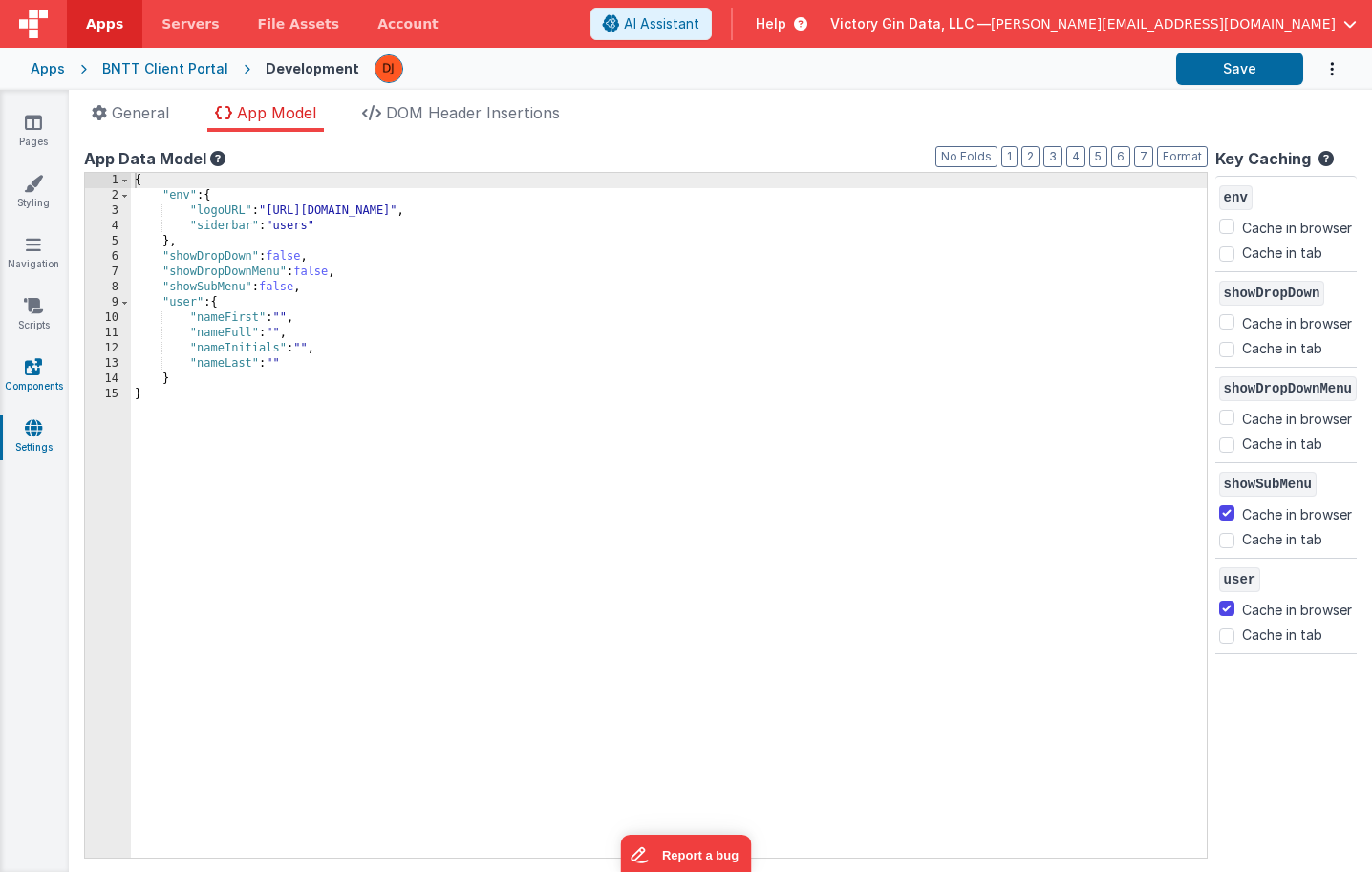
click at [12, 363] on link "Components" at bounding box center [33, 375] width 68 height 38
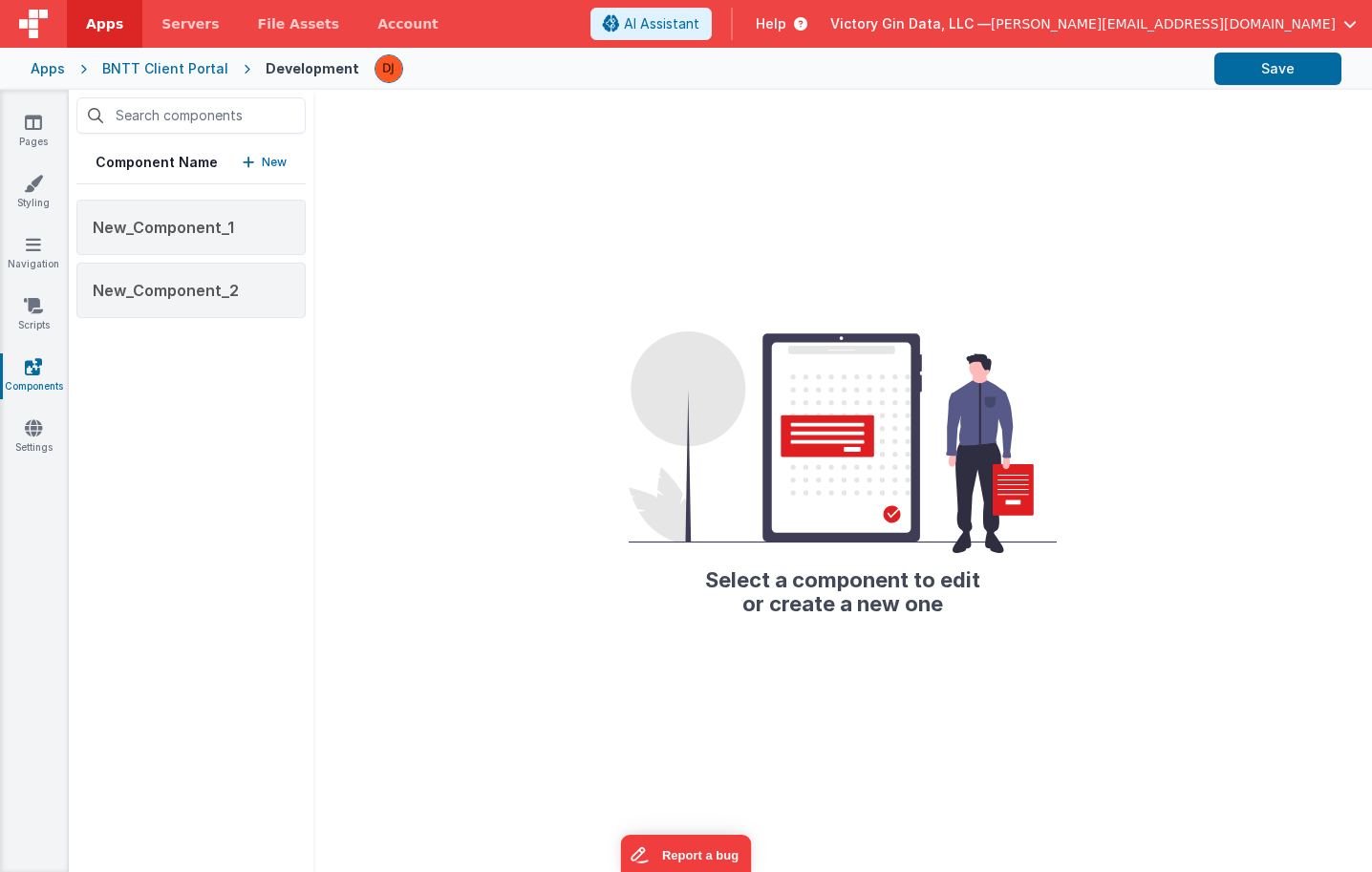
click at [32, 230] on div "Pages Styling Navigation Scripts Components Settings" at bounding box center [34, 481] width 68 height 782
click at [27, 178] on icon at bounding box center [33, 184] width 20 height 20
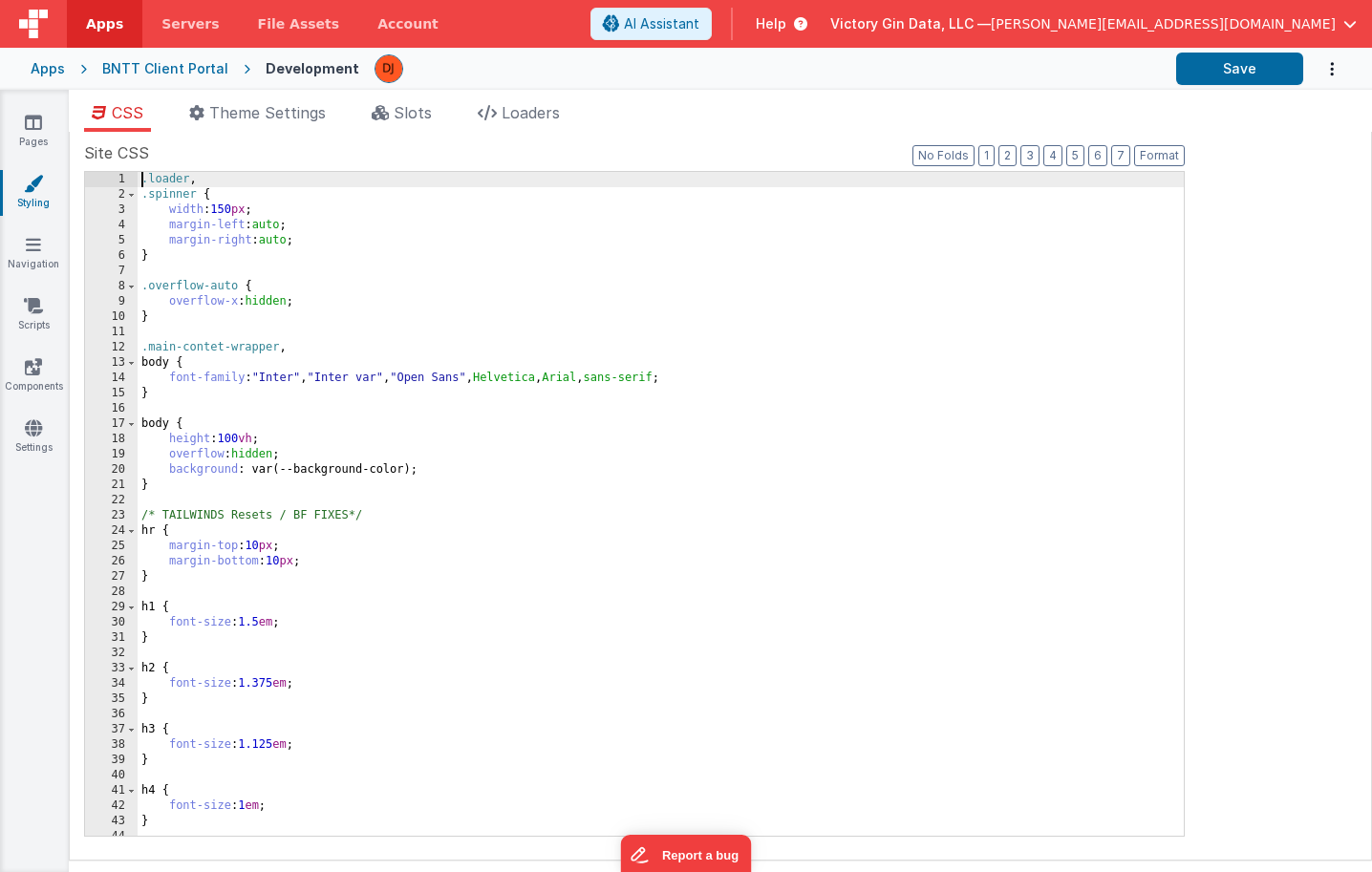
click at [393, 359] on div ".loader , .spinner { width : 150 px ; margin-left : auto ; margin-right : auto …" at bounding box center [661, 519] width 1046 height 694
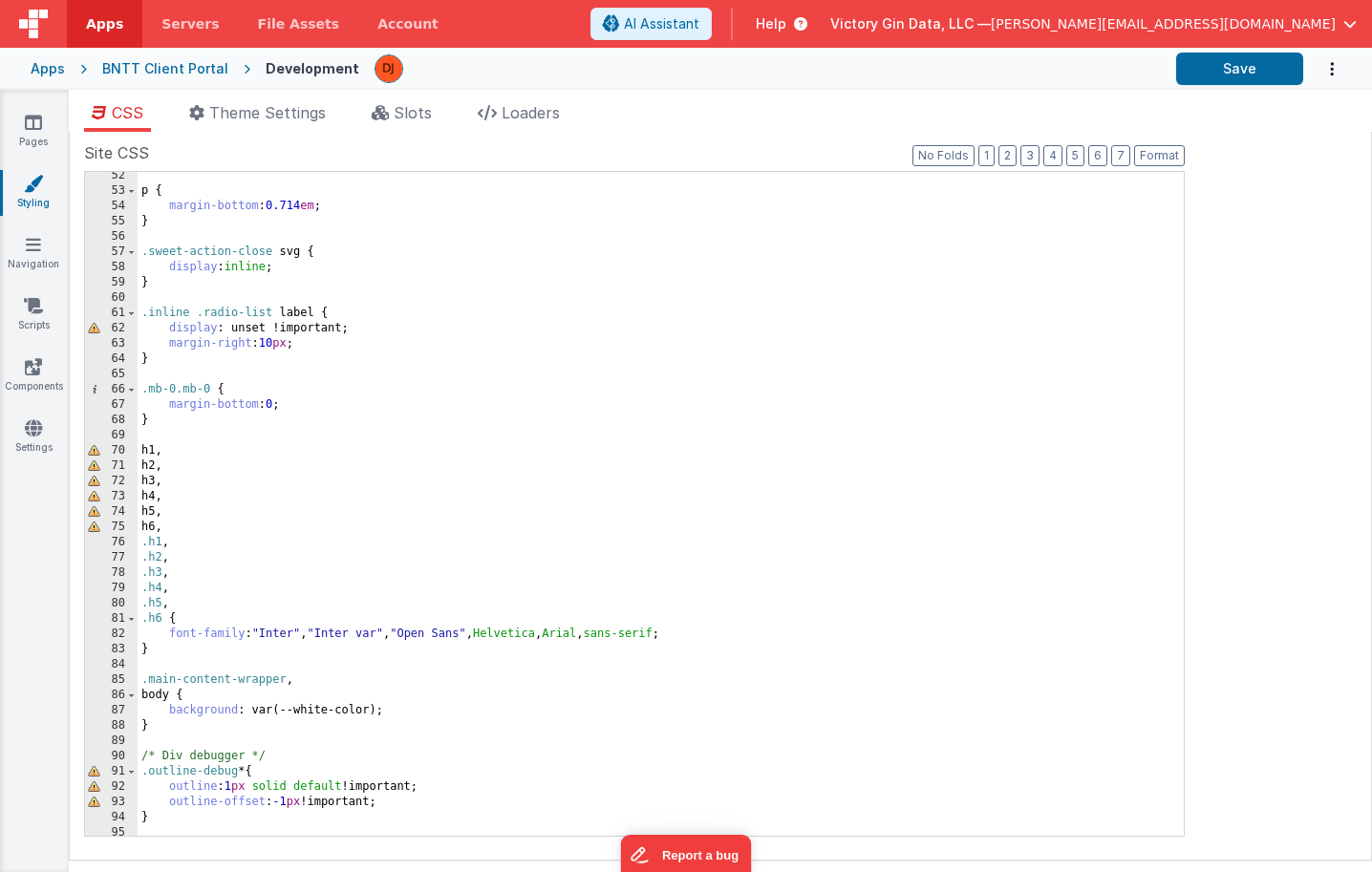
scroll to position [777, 0]
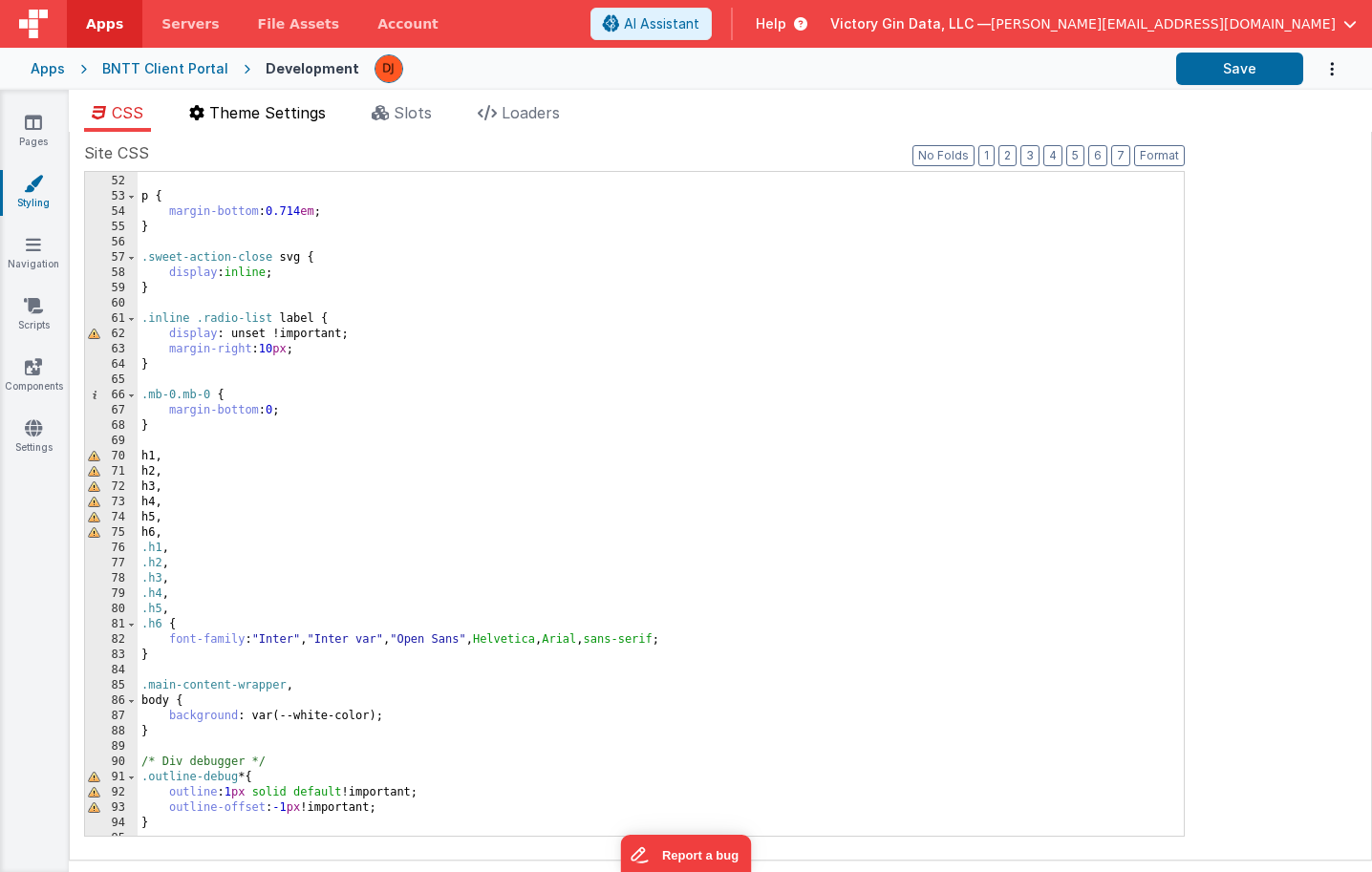
click at [269, 116] on span "Theme Settings" at bounding box center [267, 113] width 116 height 20
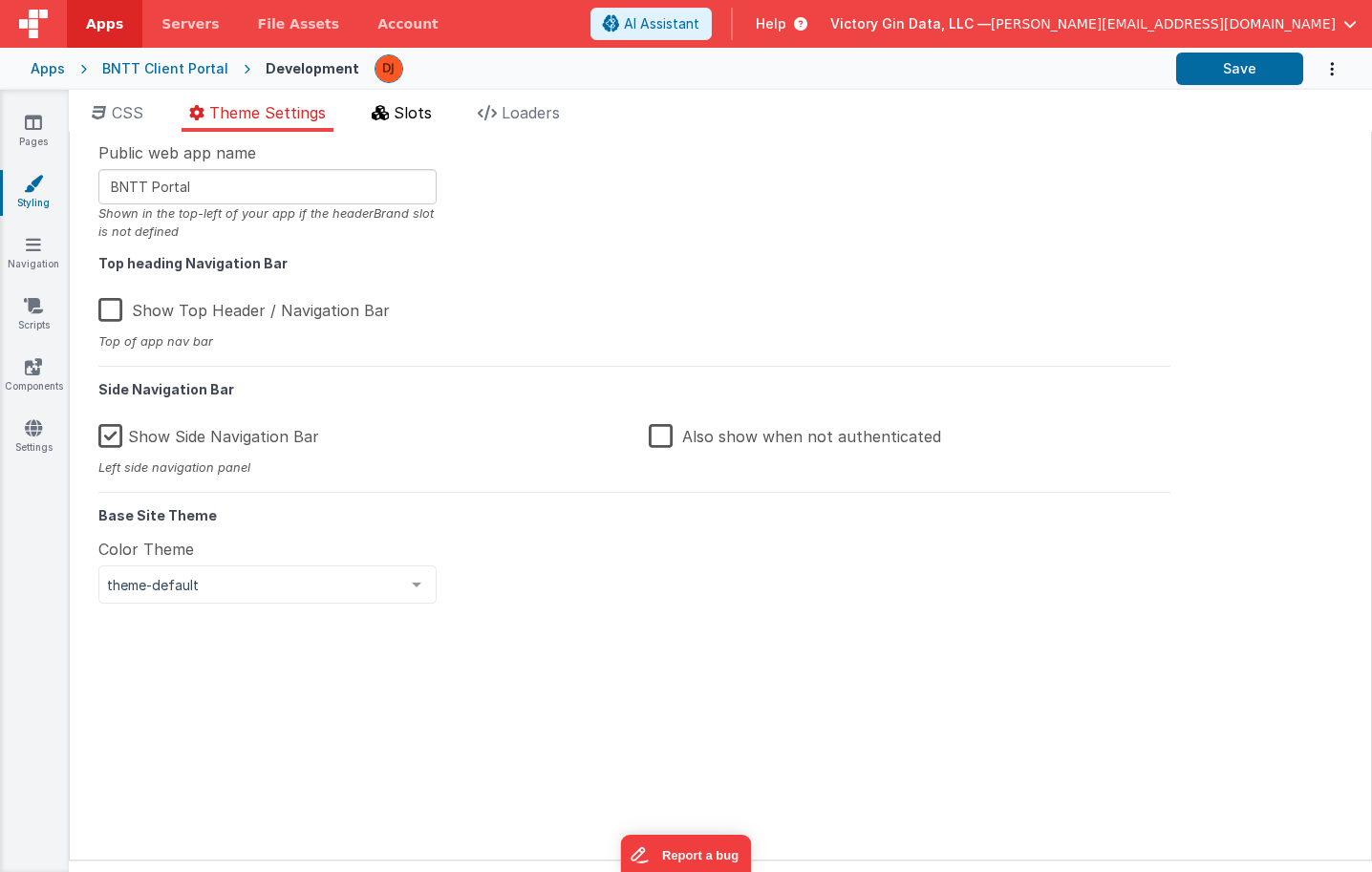
click at [387, 111] on icon at bounding box center [380, 112] width 18 height 16
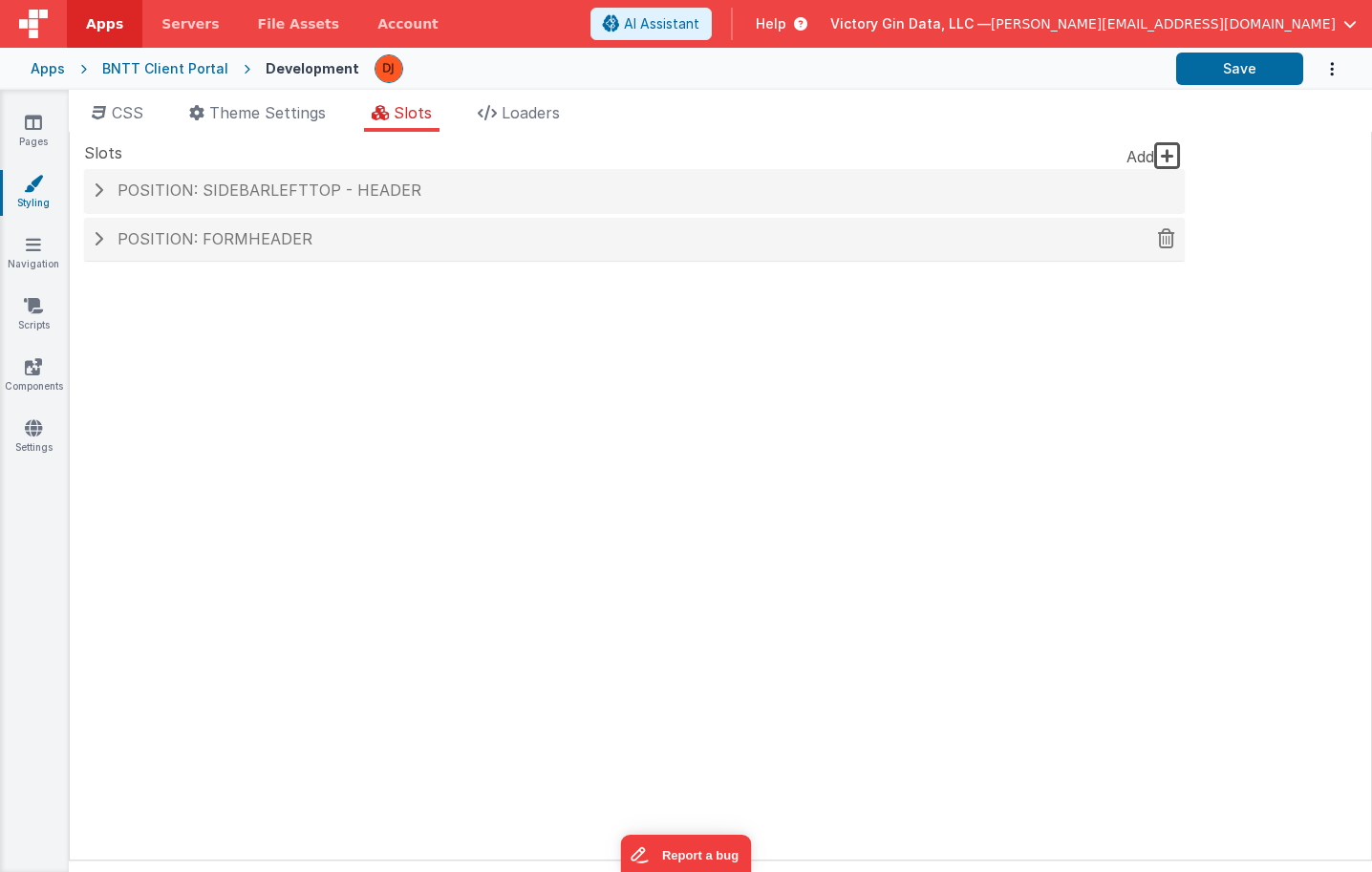
click at [367, 234] on h4 "Position: formHeader" at bounding box center [635, 240] width 1082 height 18
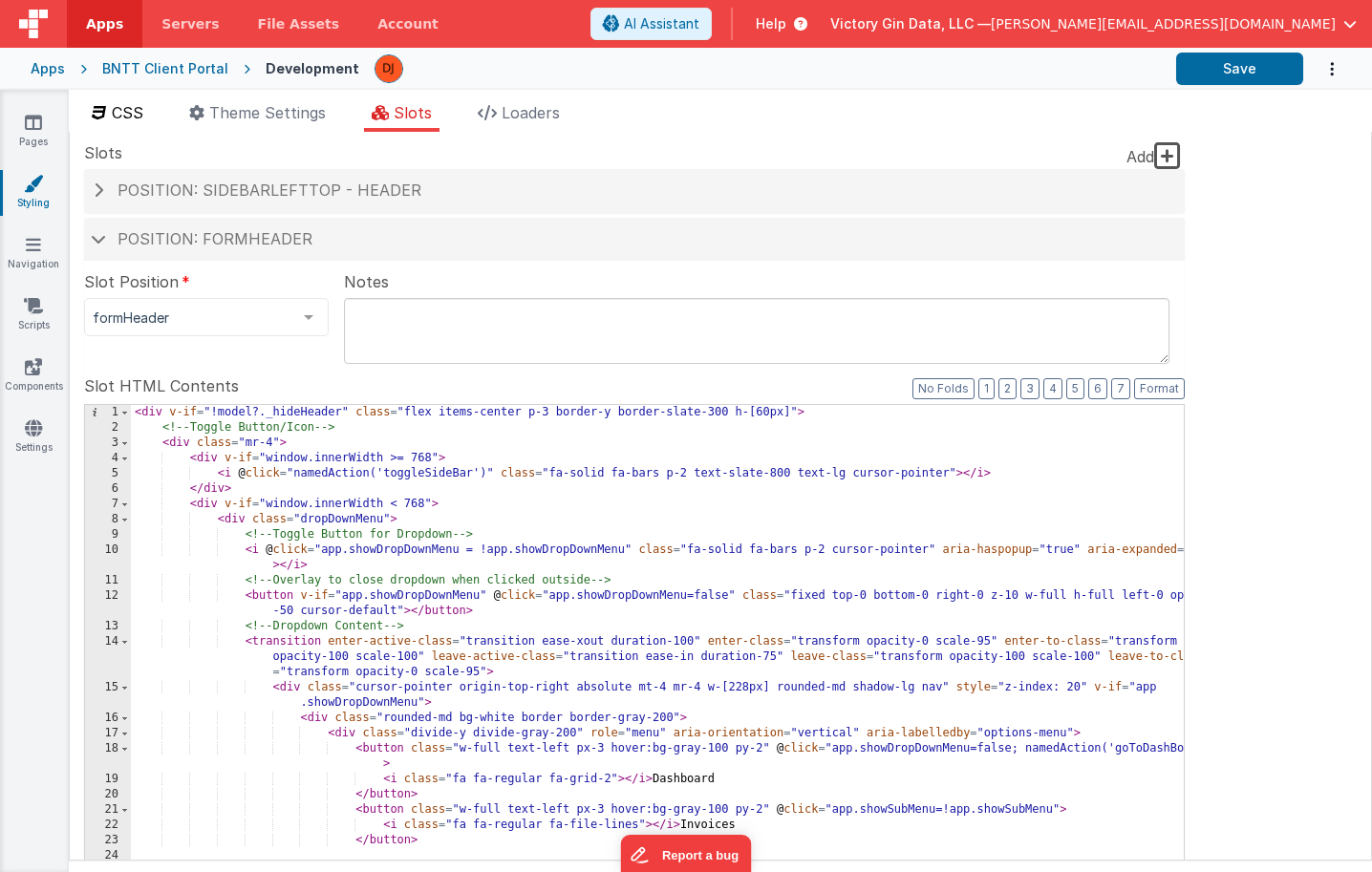
click at [150, 124] on li "CSS" at bounding box center [117, 116] width 66 height 30
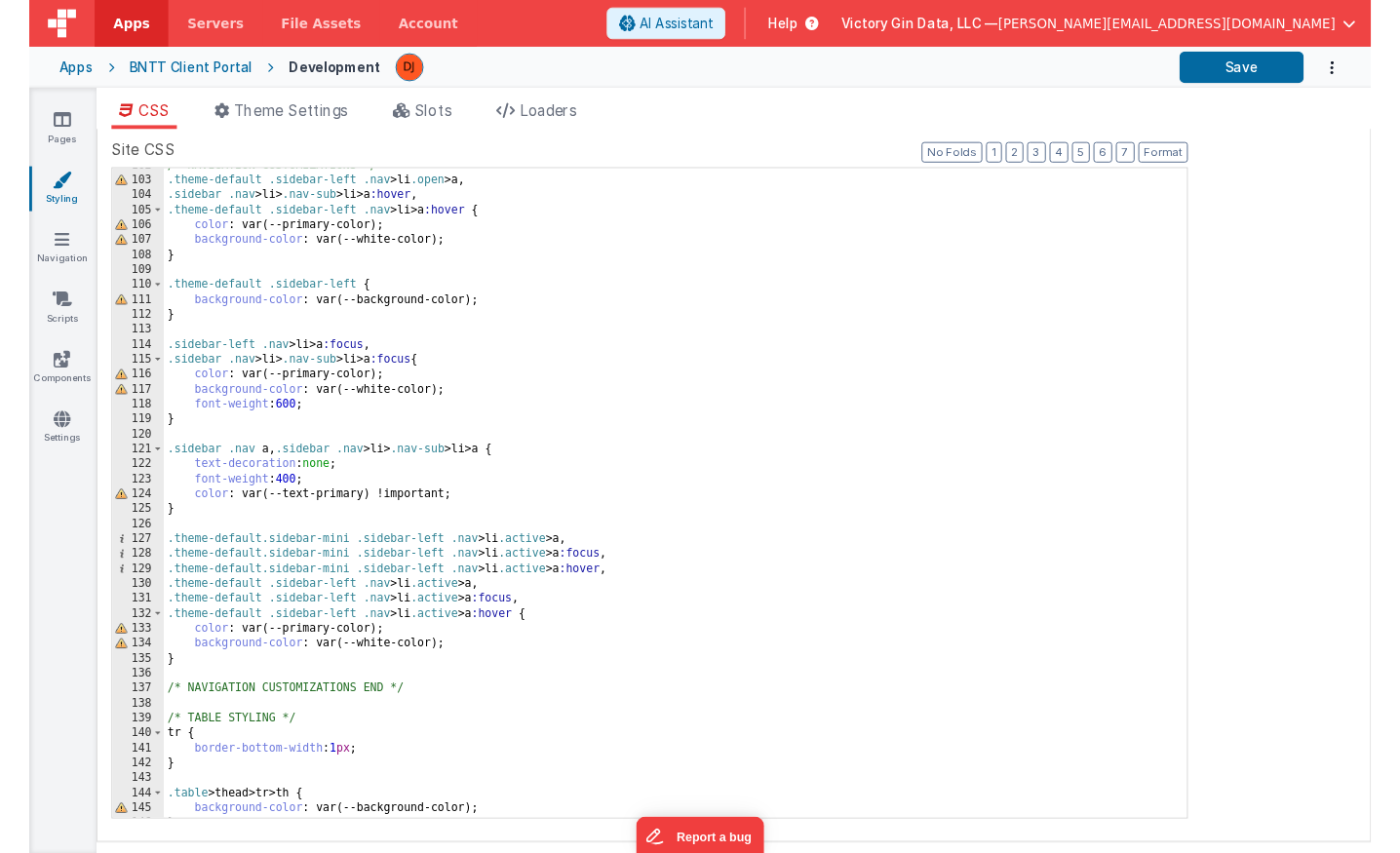
scroll to position [1818, 0]
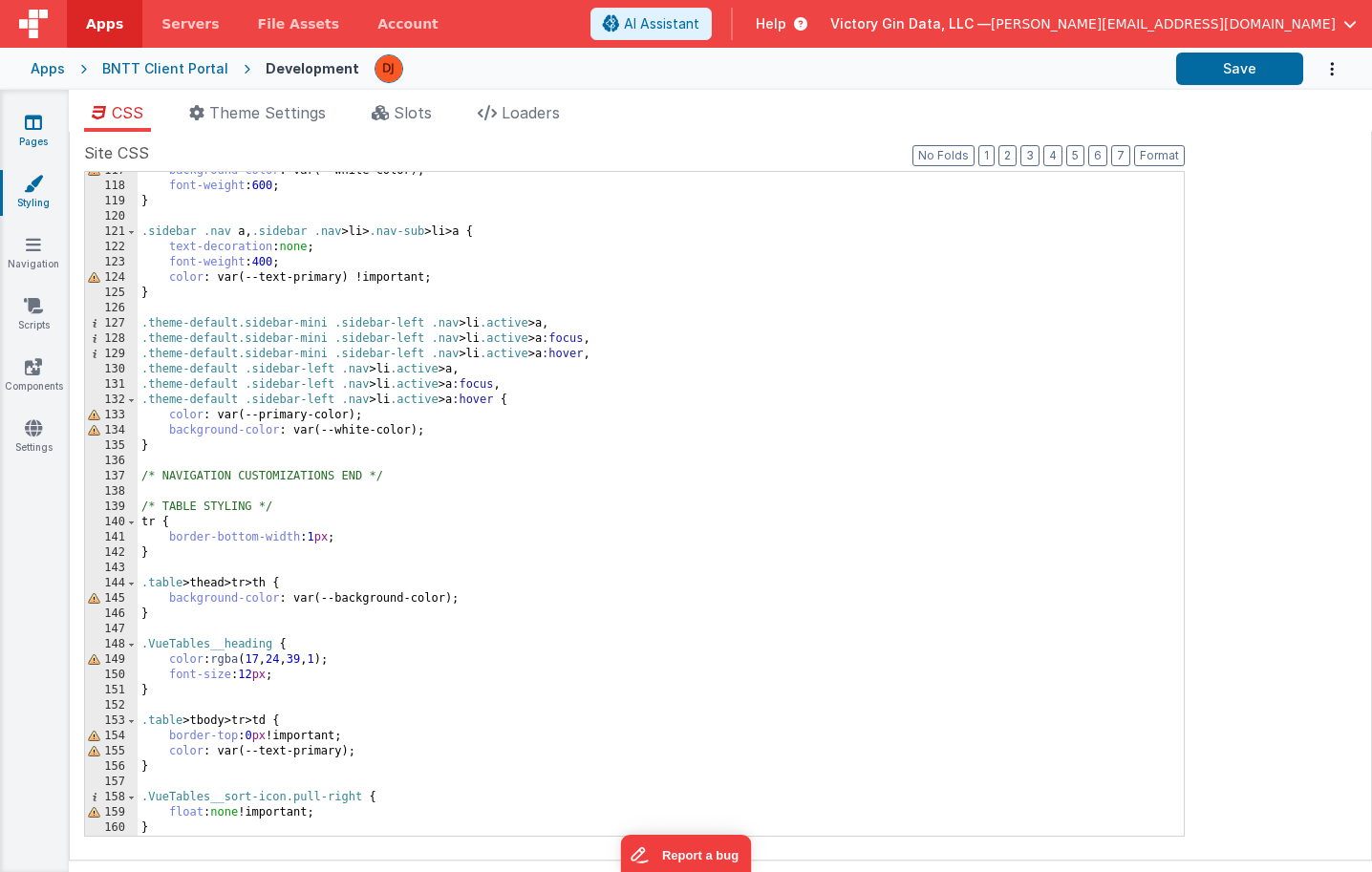
click at [30, 145] on link "Pages" at bounding box center [33, 131] width 68 height 38
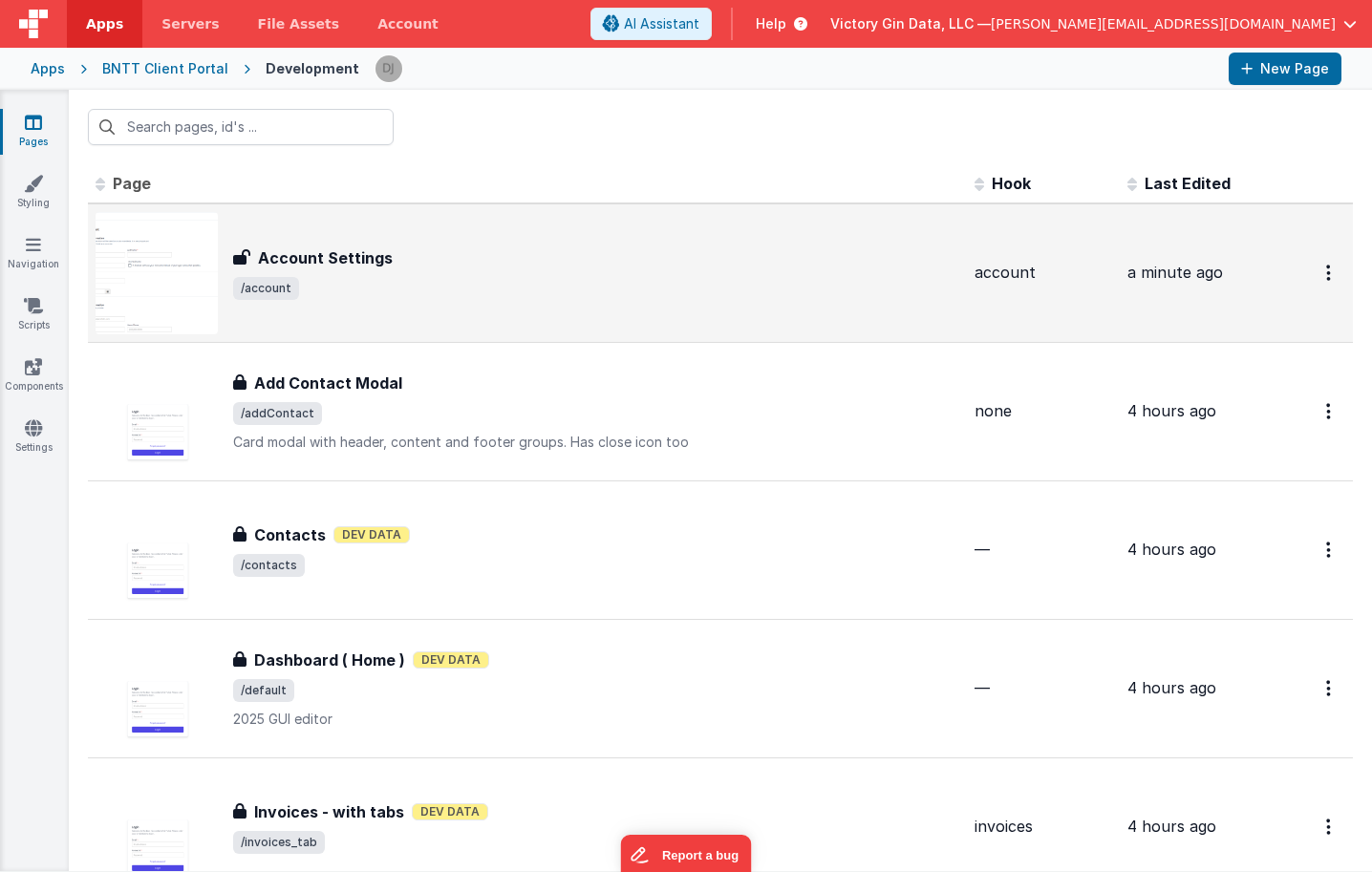
click at [362, 275] on div "Account Settings Account Settings /account" at bounding box center [596, 273] width 726 height 54
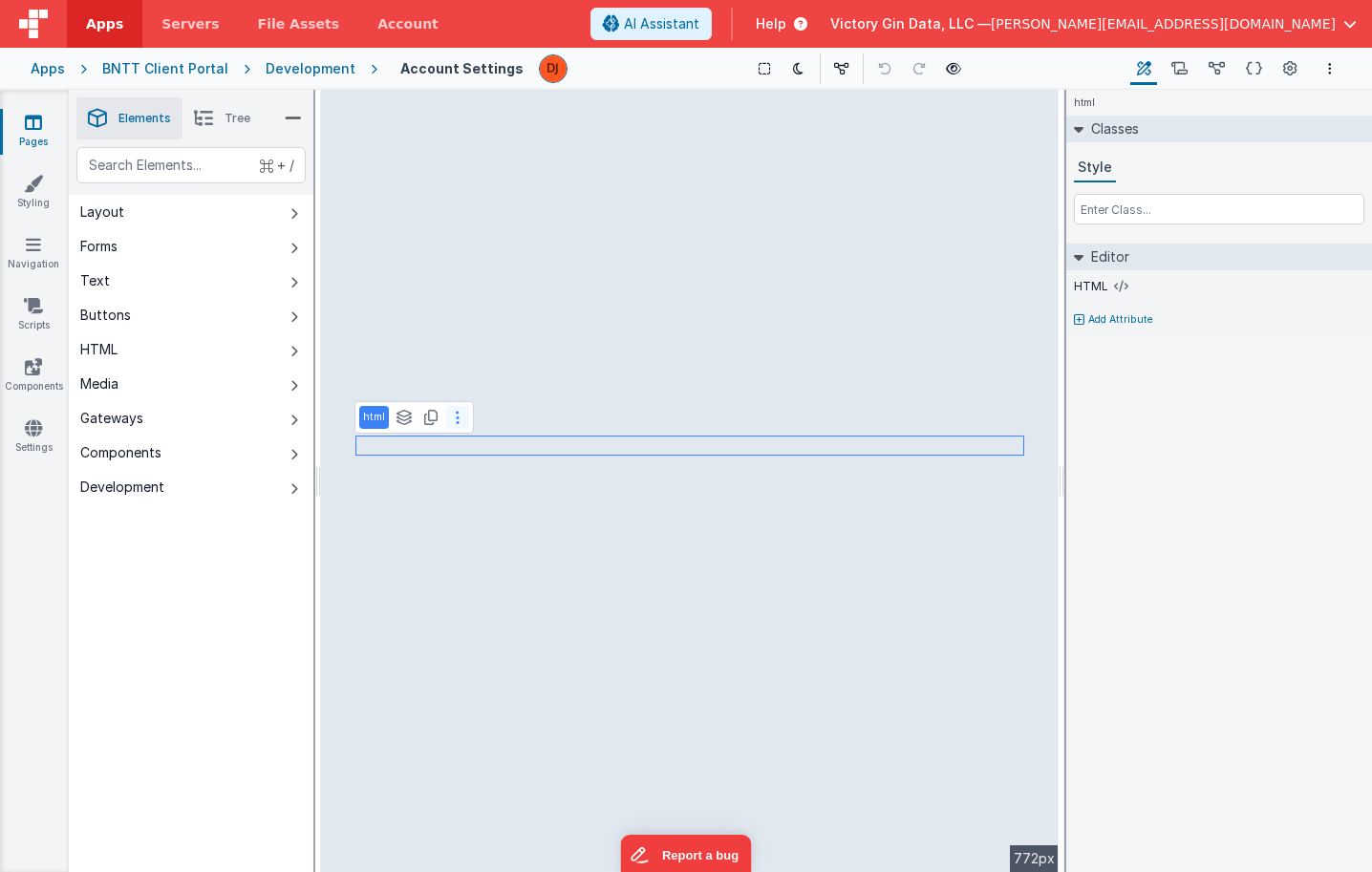
click at [457, 422] on icon at bounding box center [458, 417] width 4 height 16
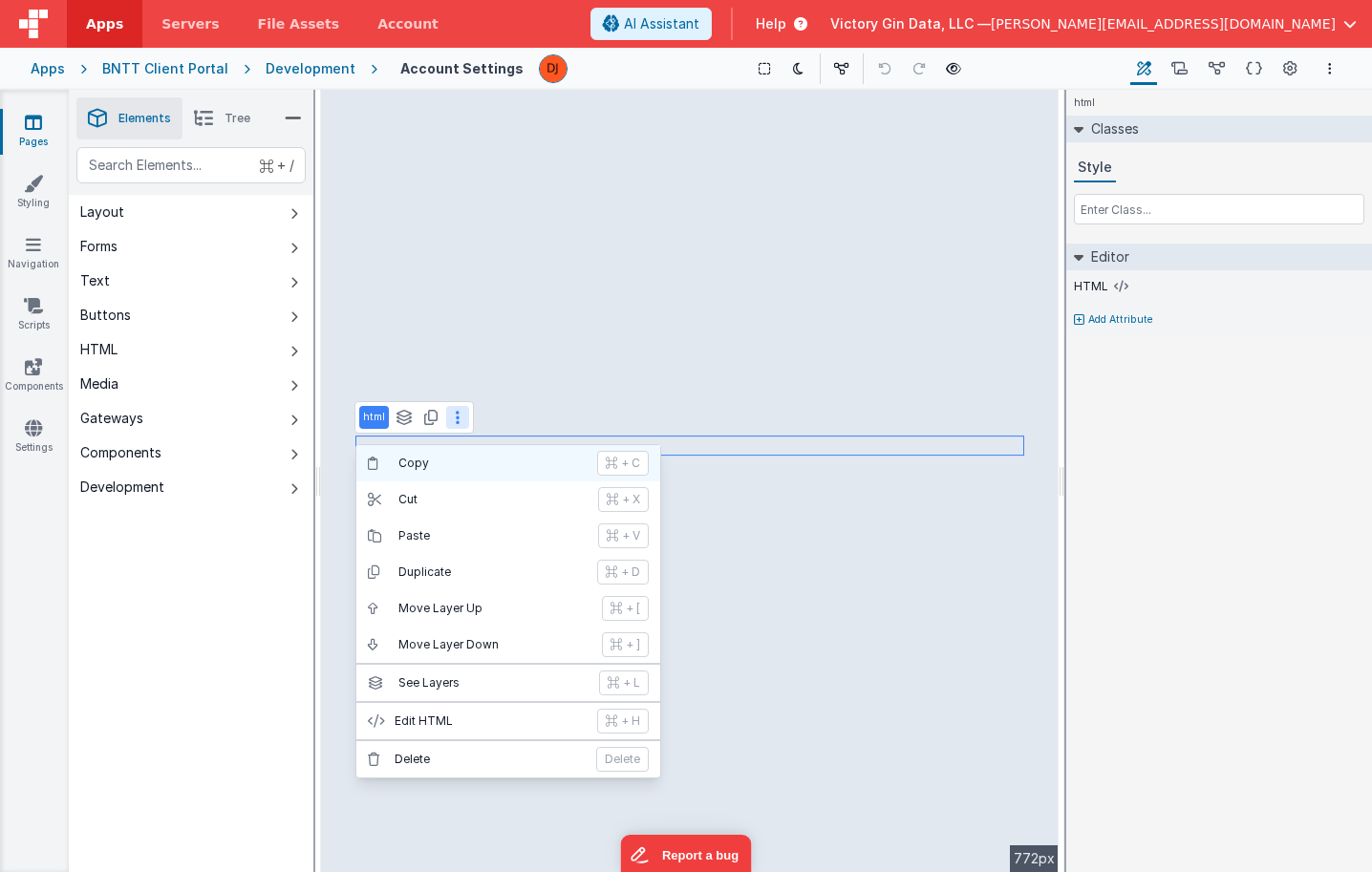
click at [460, 467] on p "Copy" at bounding box center [491, 463] width 187 height 16
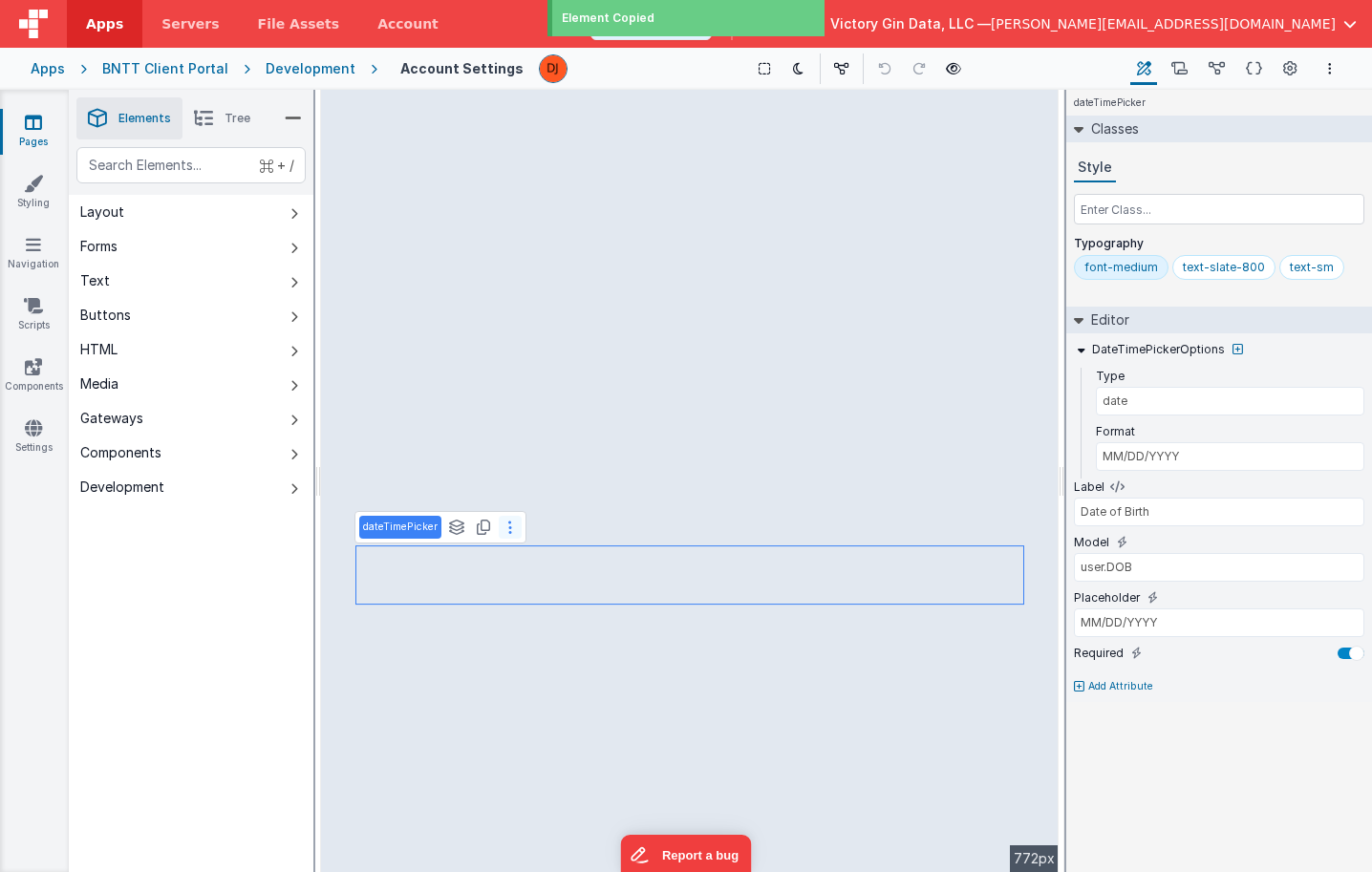
click at [509, 530] on icon at bounding box center [510, 527] width 4 height 16
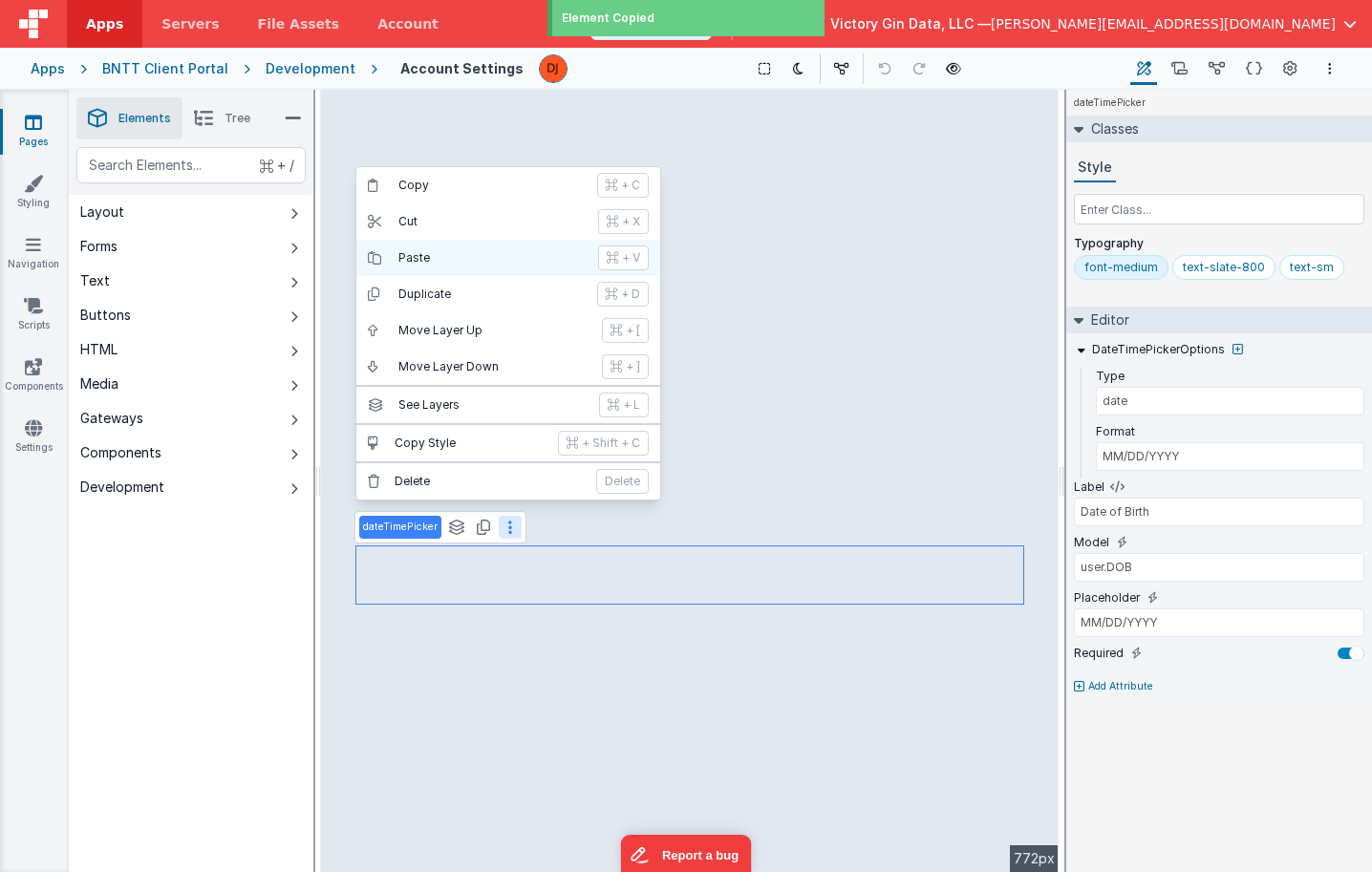
click at [460, 258] on p "Paste" at bounding box center [492, 258] width 188 height 16
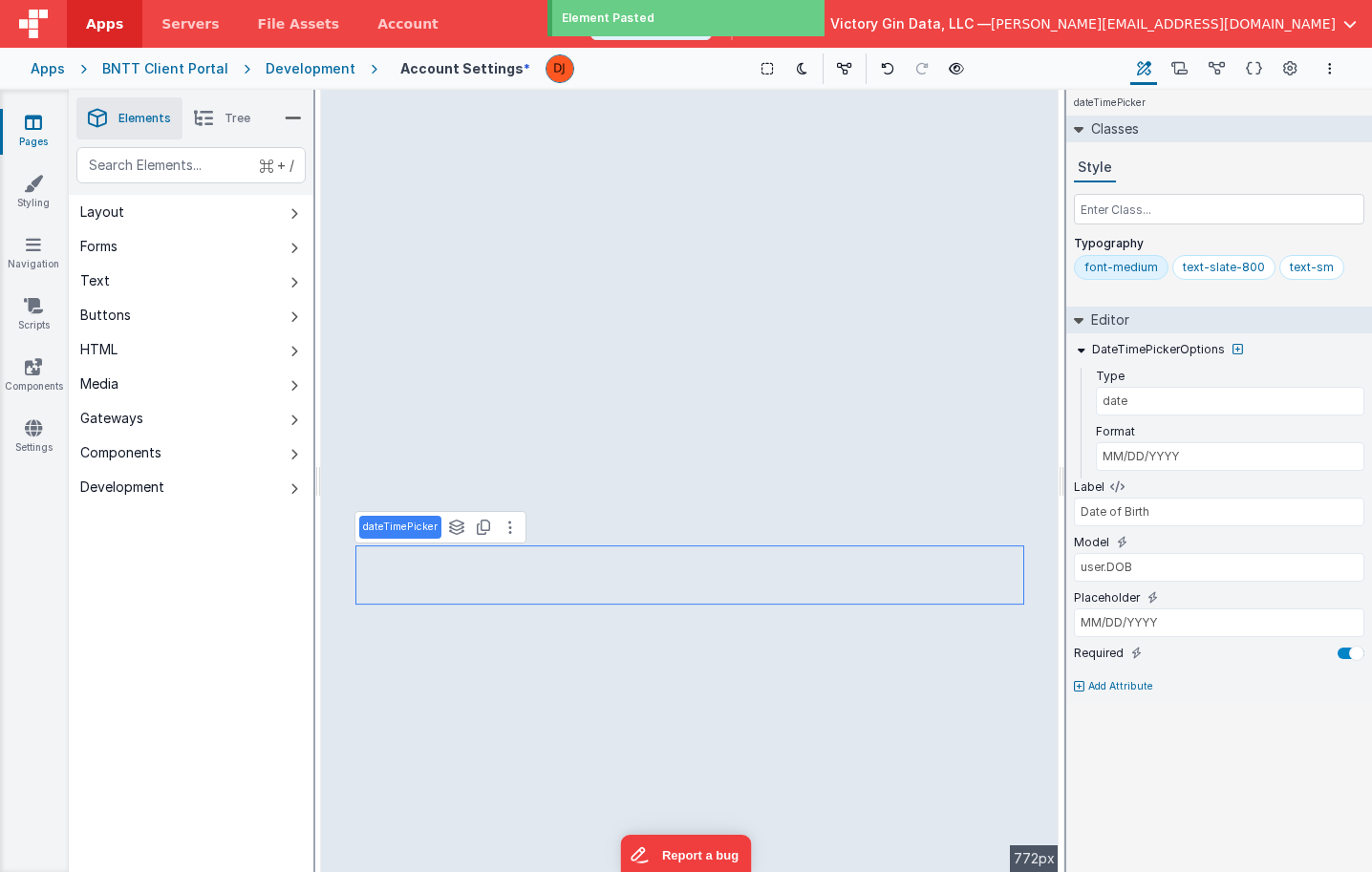
type input "Company"
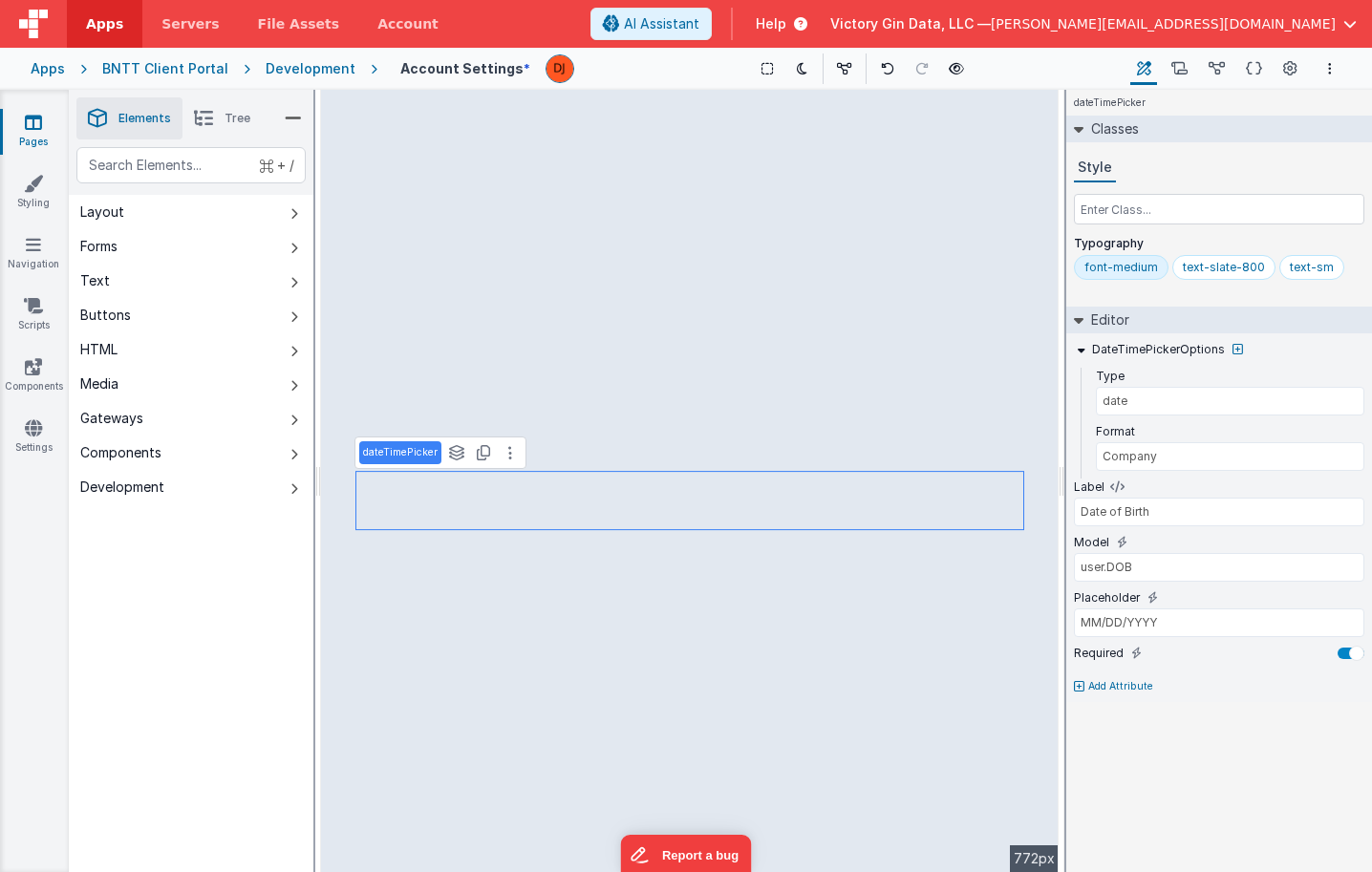
type input "MM/DD/YYYY"
click at [505, 456] on button at bounding box center [509, 452] width 22 height 22
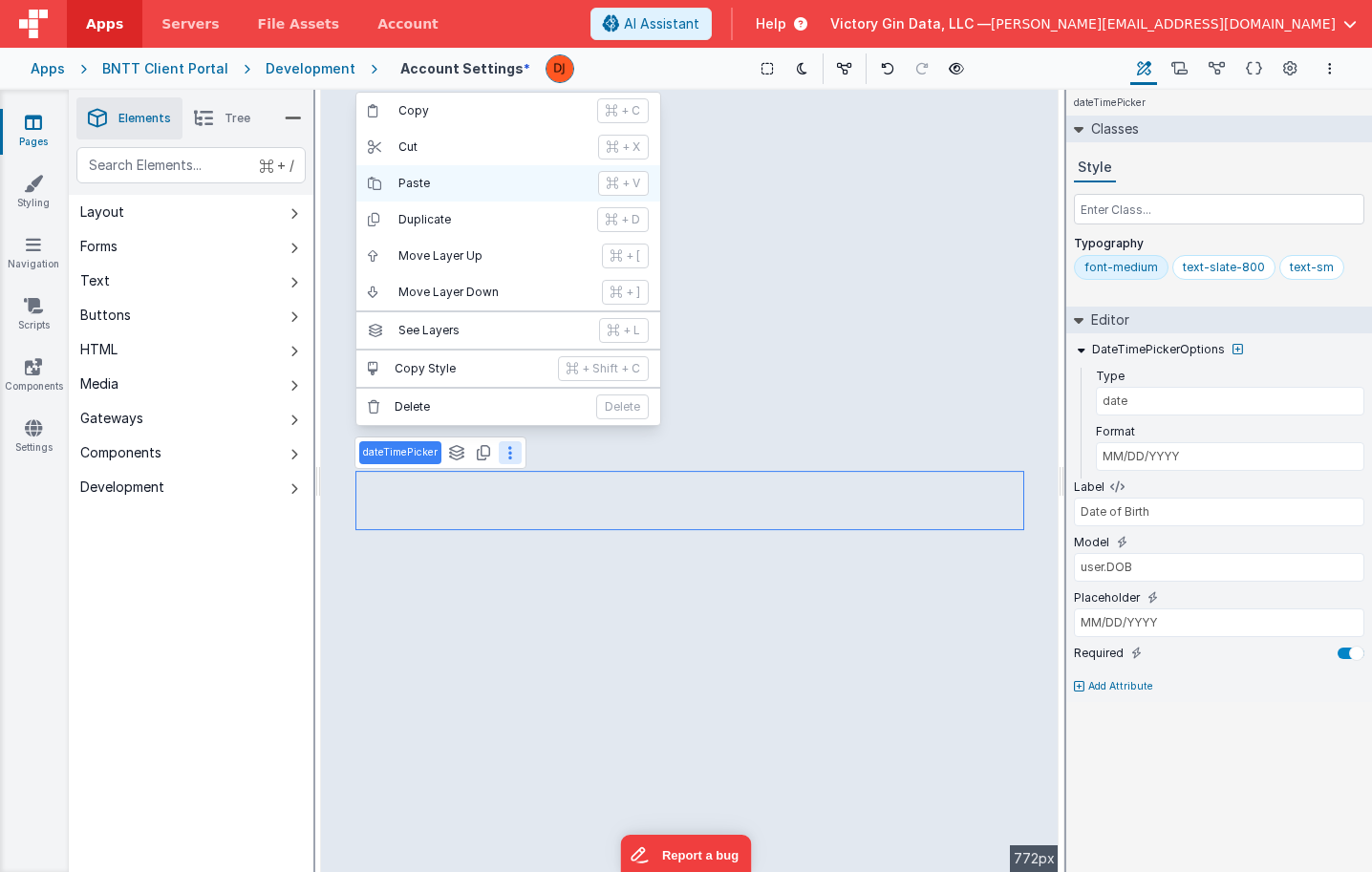
click at [465, 181] on p "Paste" at bounding box center [492, 184] width 188 height 16
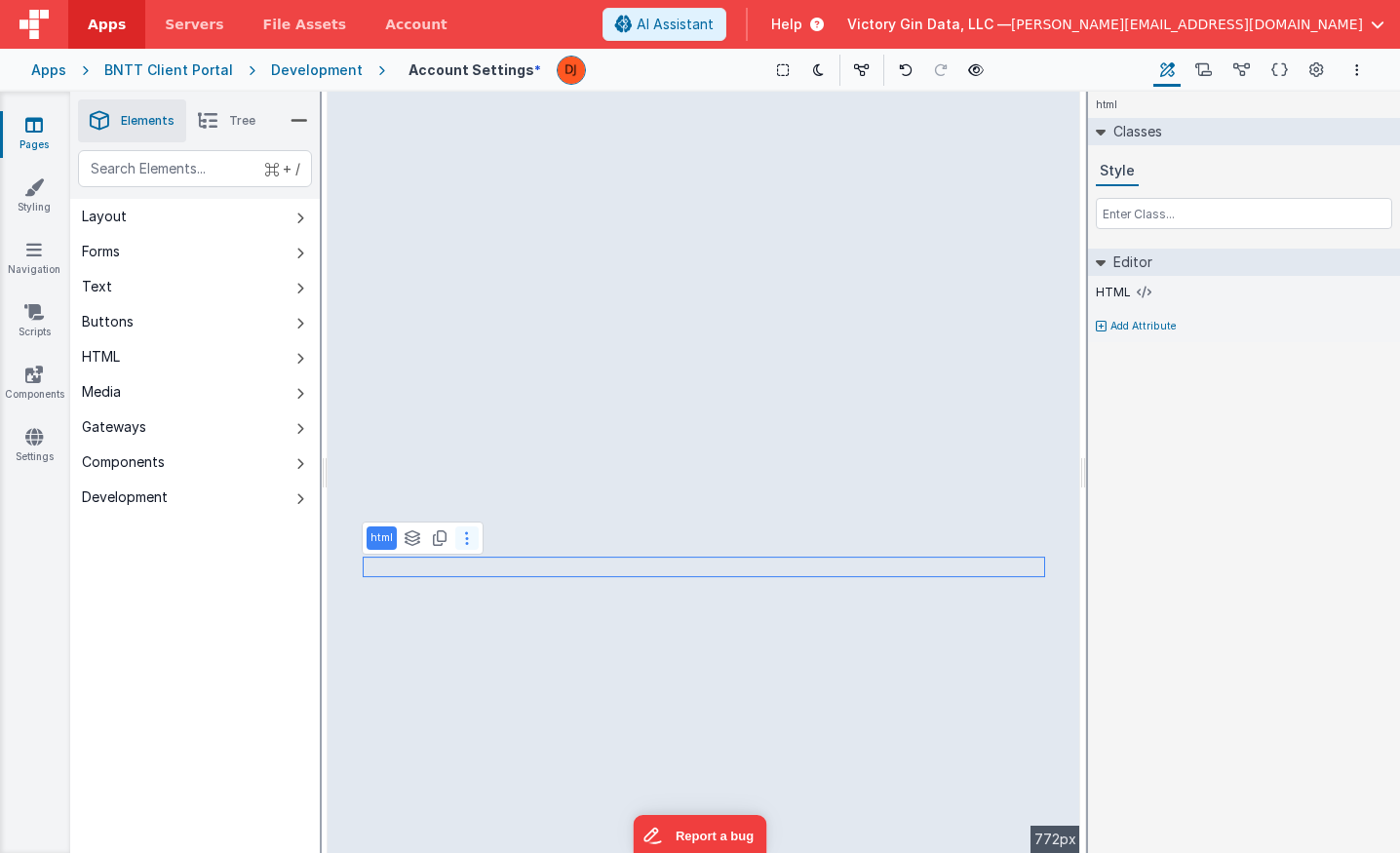
click at [469, 531] on button at bounding box center [466, 538] width 23 height 23
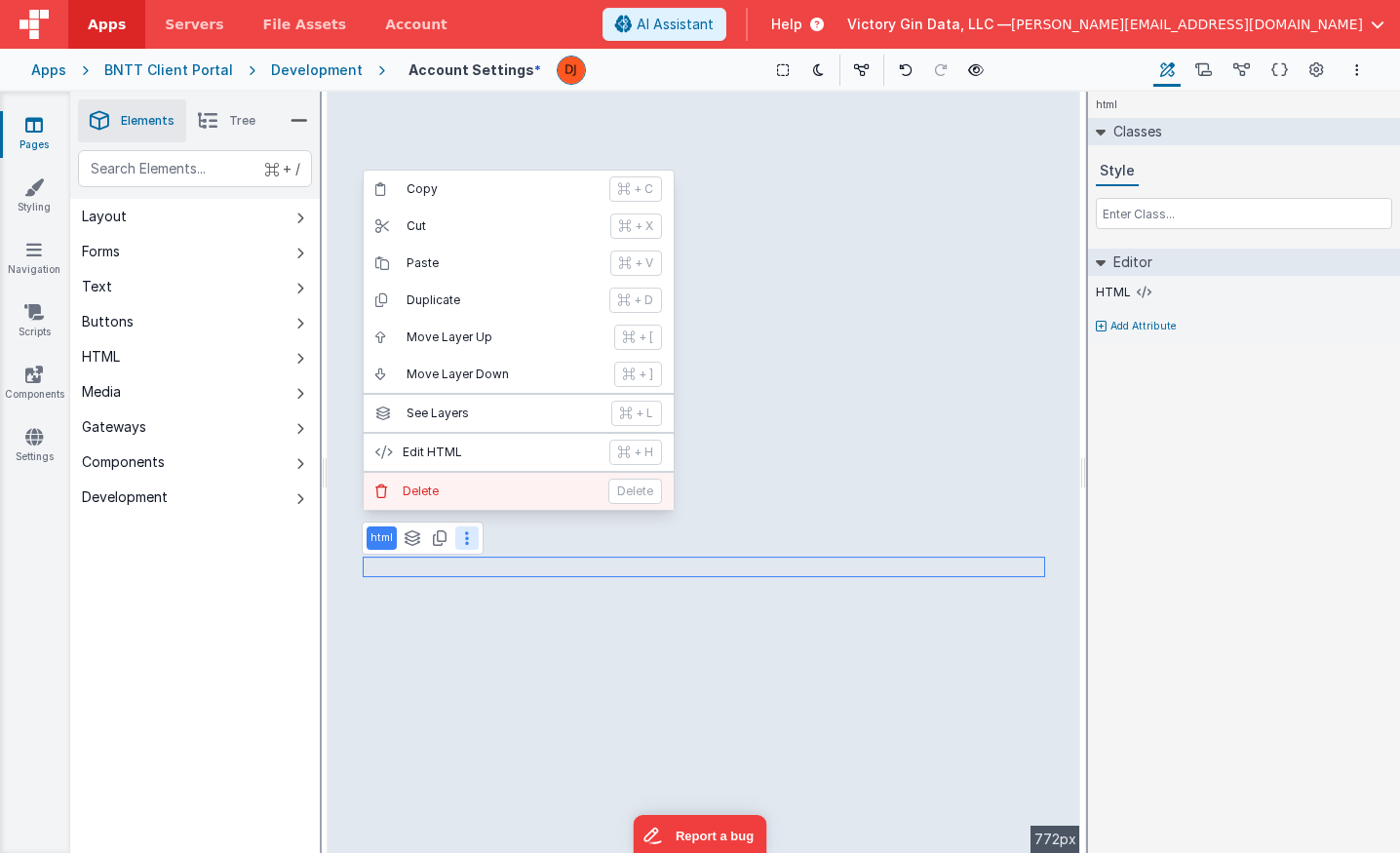
click at [467, 489] on p "Delete" at bounding box center [499, 492] width 194 height 16
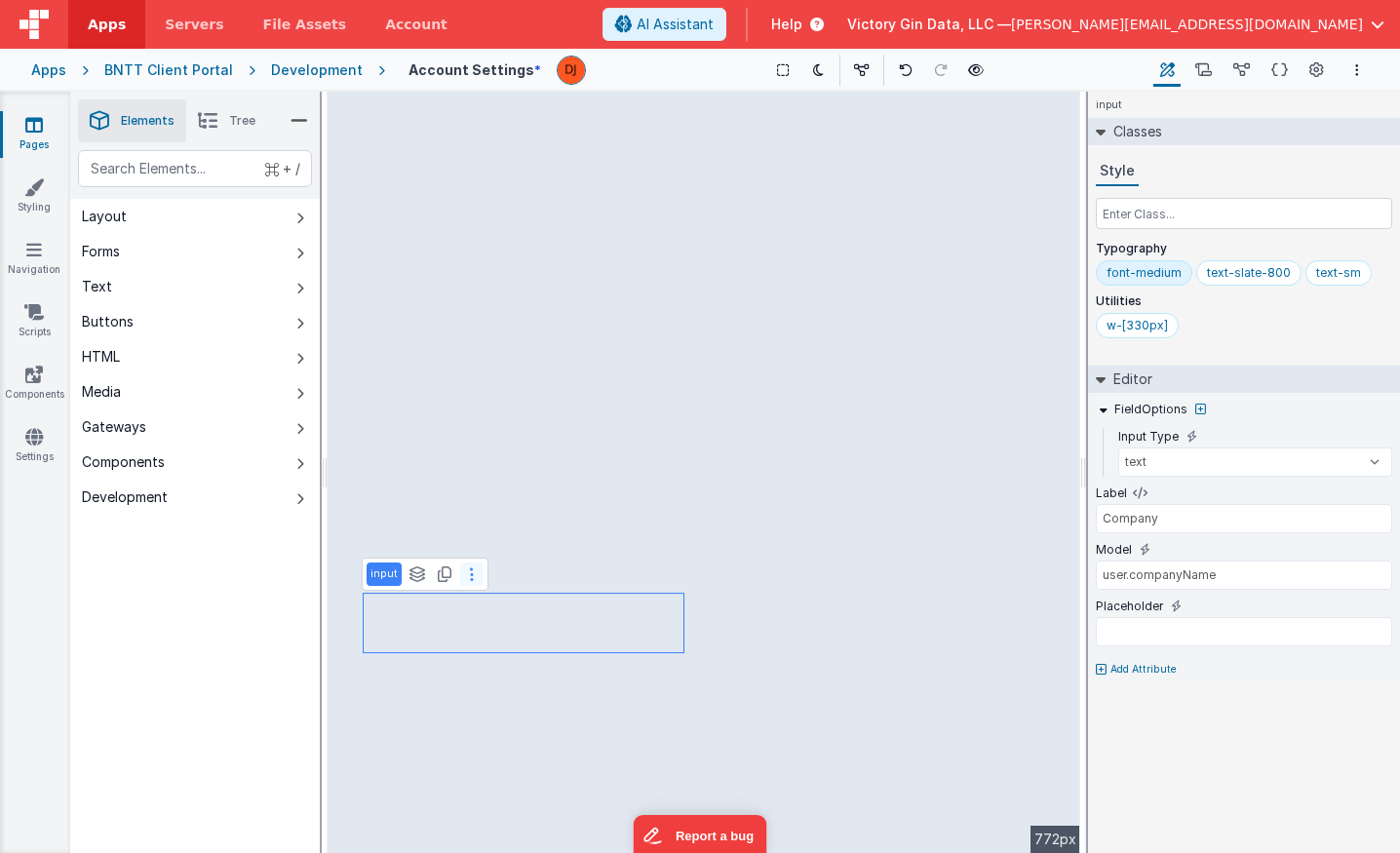
click at [462, 580] on button at bounding box center [471, 574] width 23 height 23
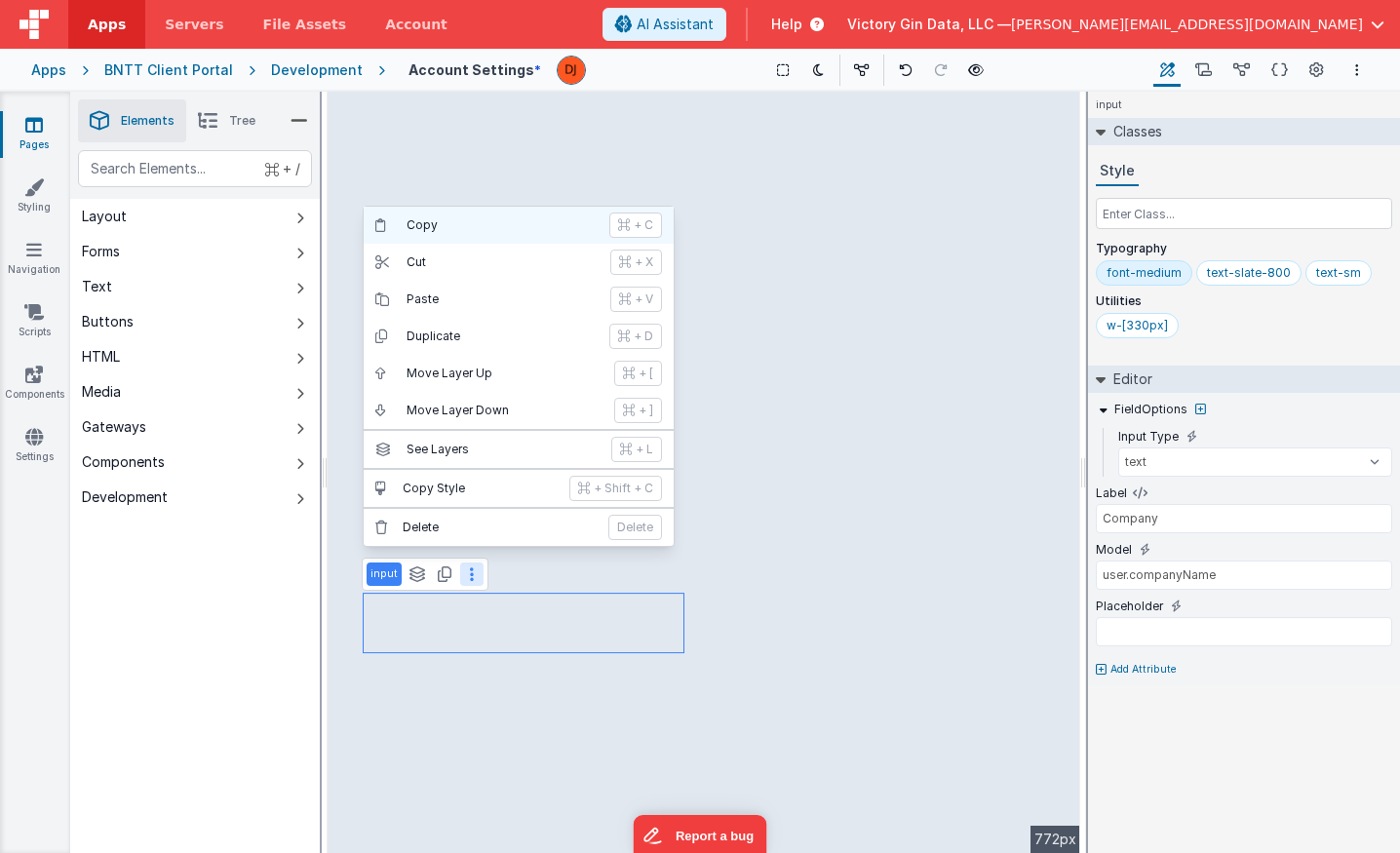
click at [454, 231] on p "Copy" at bounding box center [501, 225] width 191 height 16
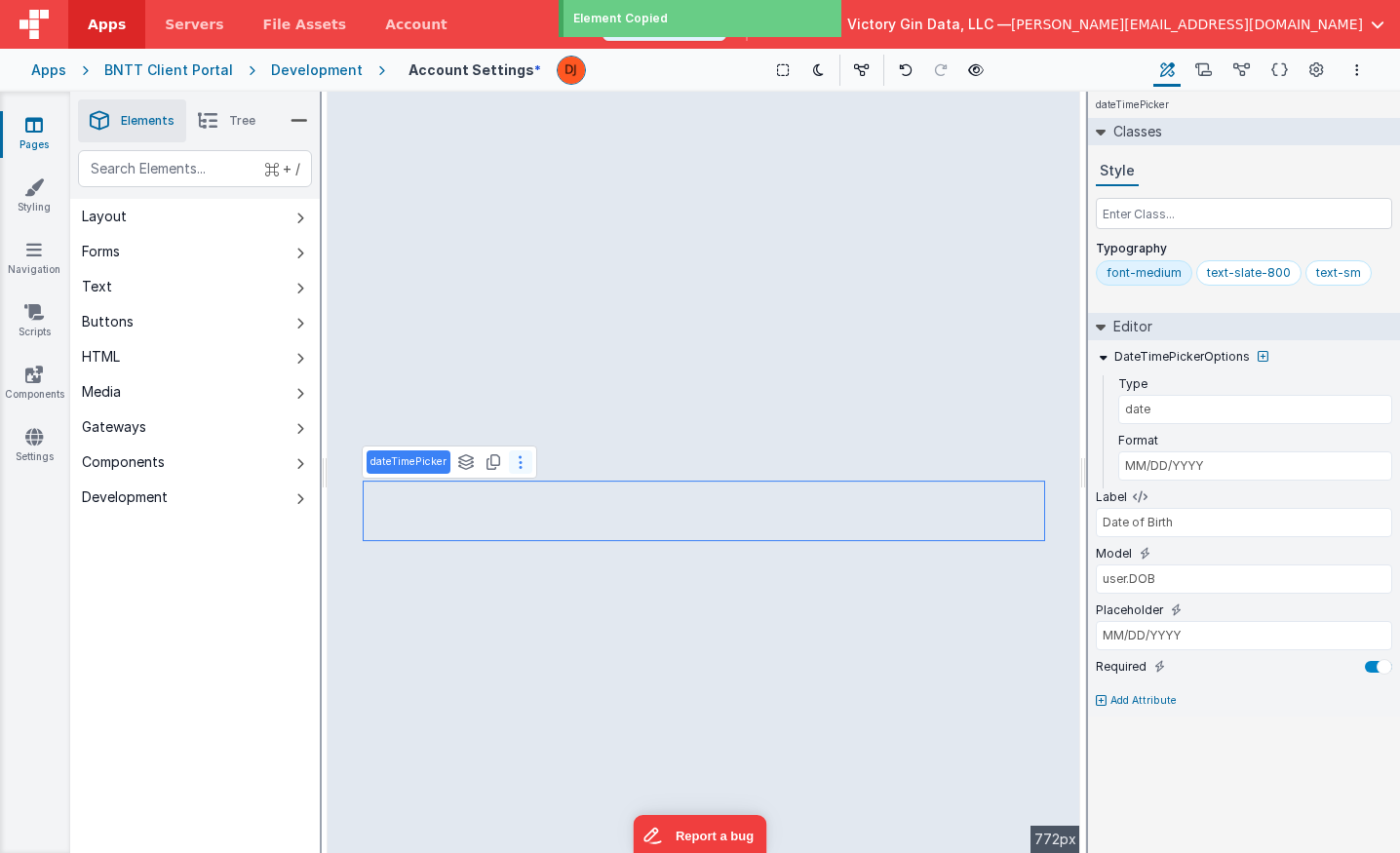
click at [512, 453] on button at bounding box center [520, 461] width 23 height 23
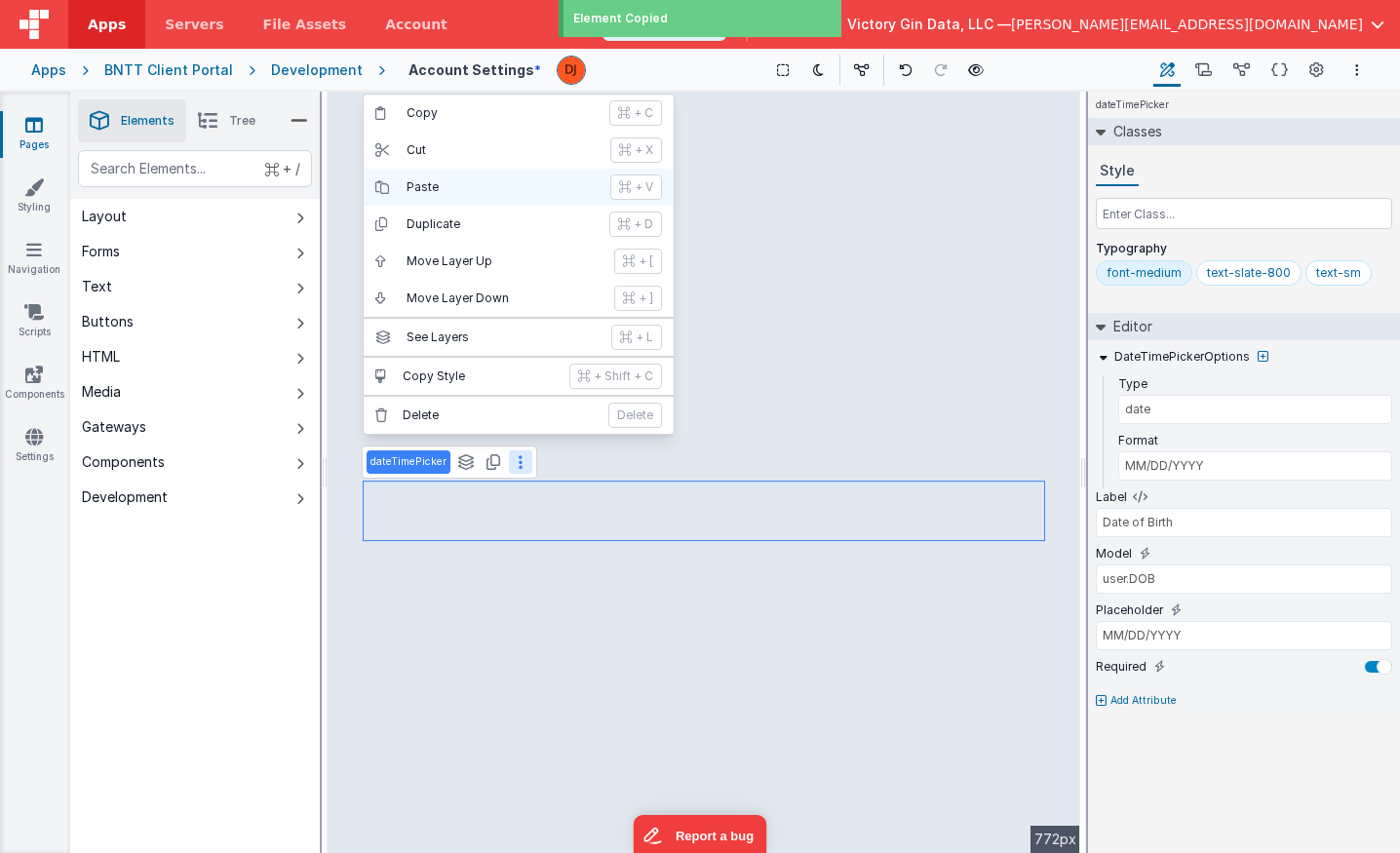
click at [474, 186] on p "Paste" at bounding box center [502, 188] width 192 height 16
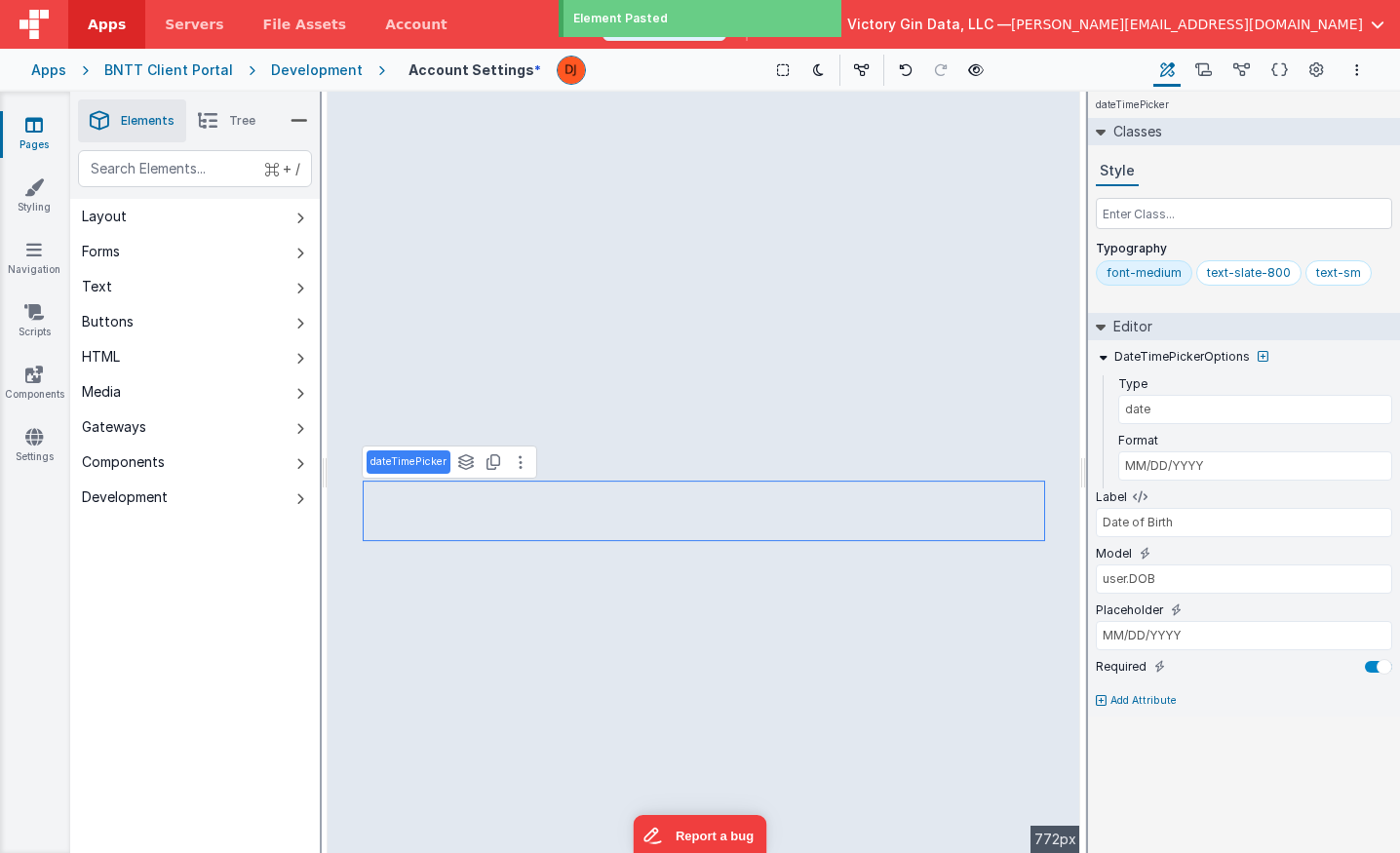
type input "user.companyName"
type input "Company"
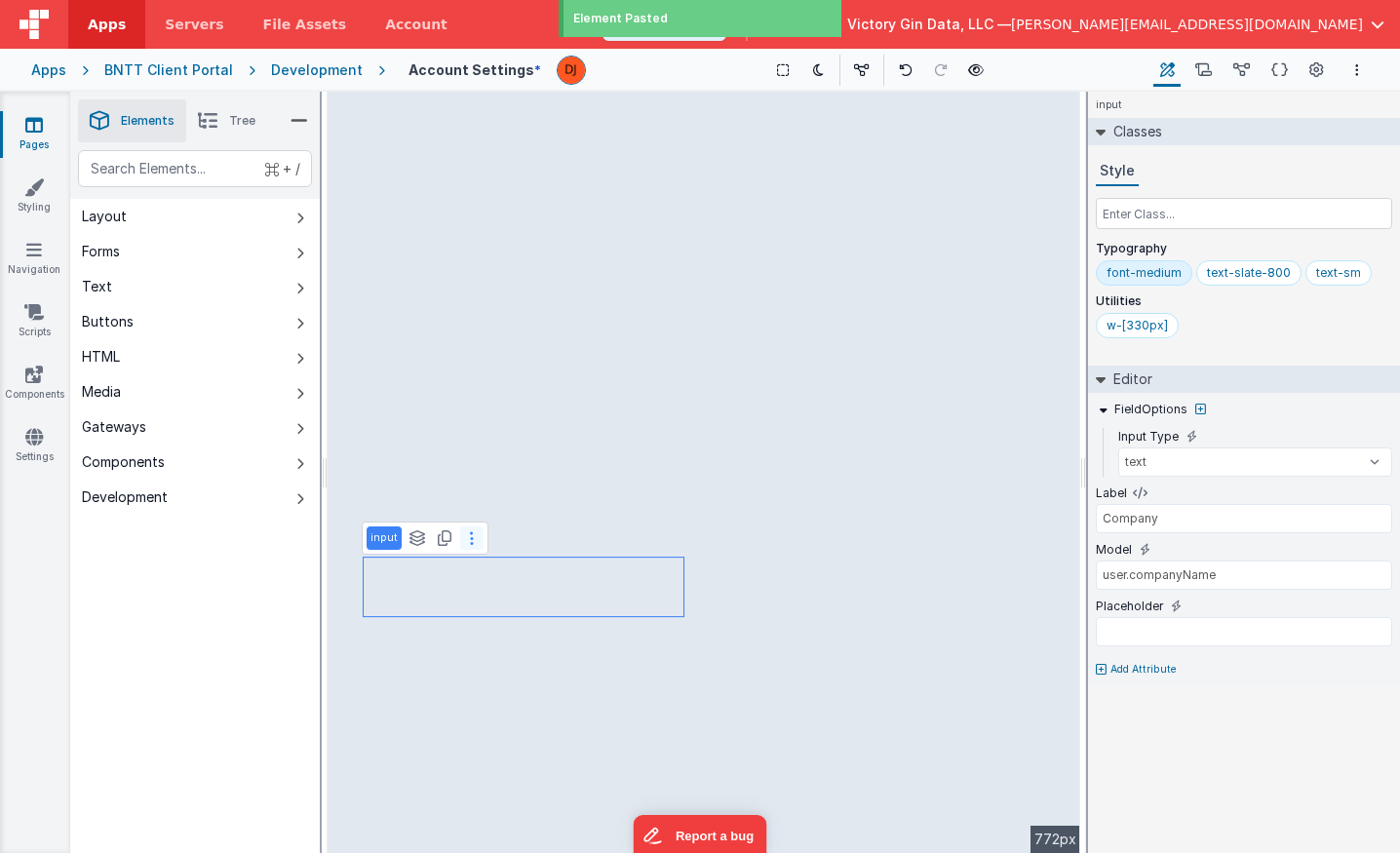
click at [472, 541] on button at bounding box center [471, 538] width 23 height 23
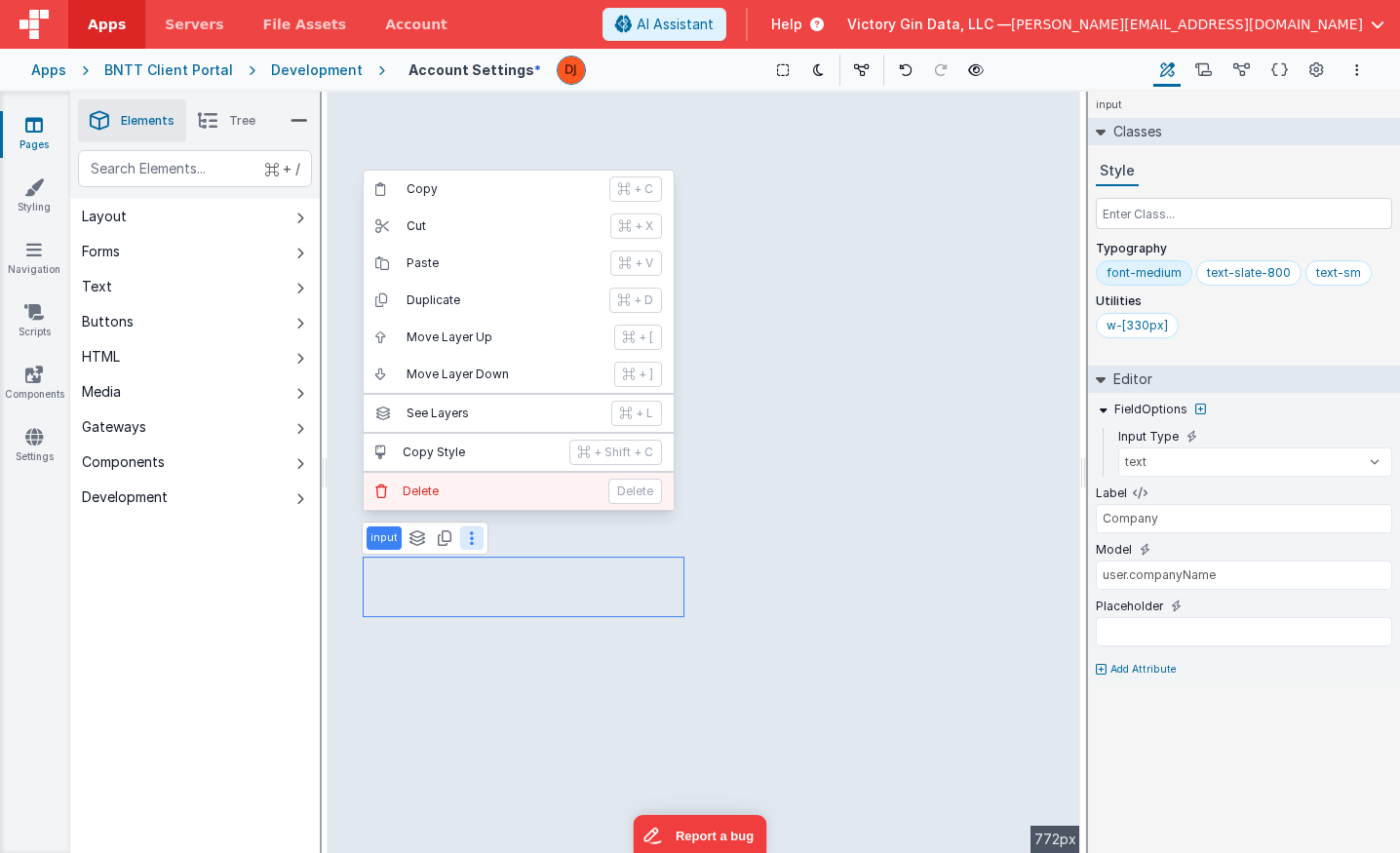
click at [487, 489] on p "Delete" at bounding box center [499, 492] width 194 height 16
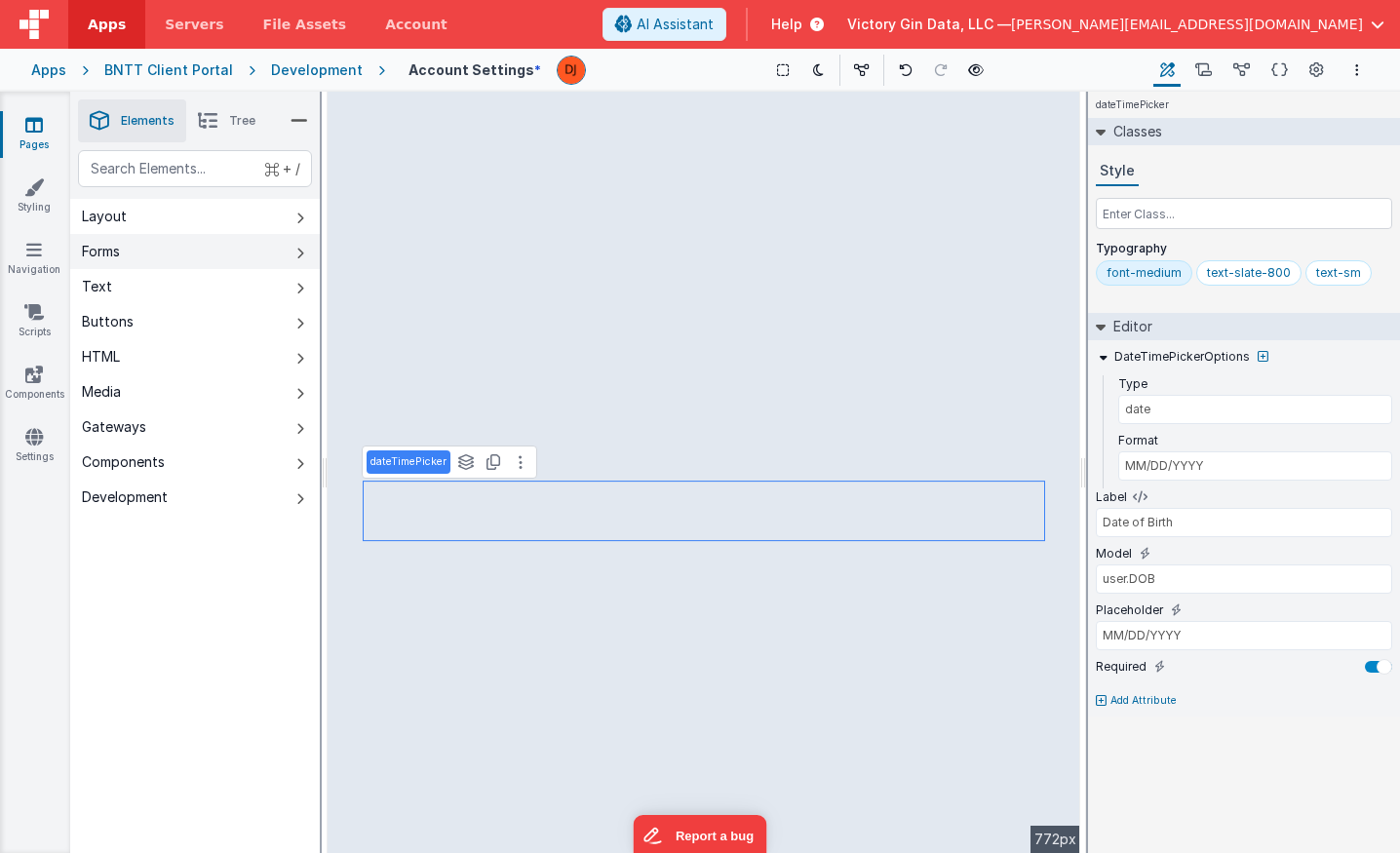
click at [245, 247] on button "Forms" at bounding box center [195, 250] width 249 height 35
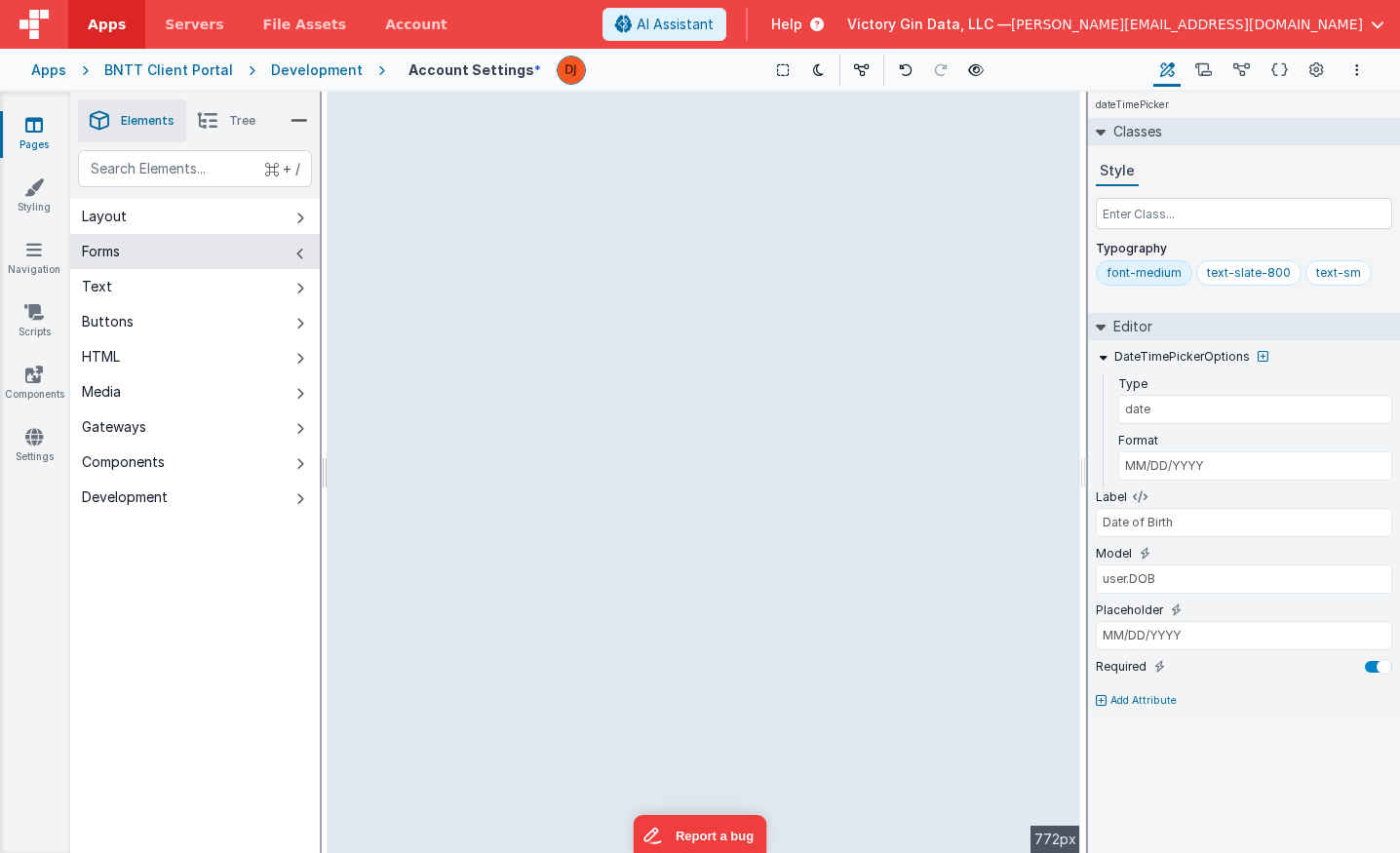
select select "required"
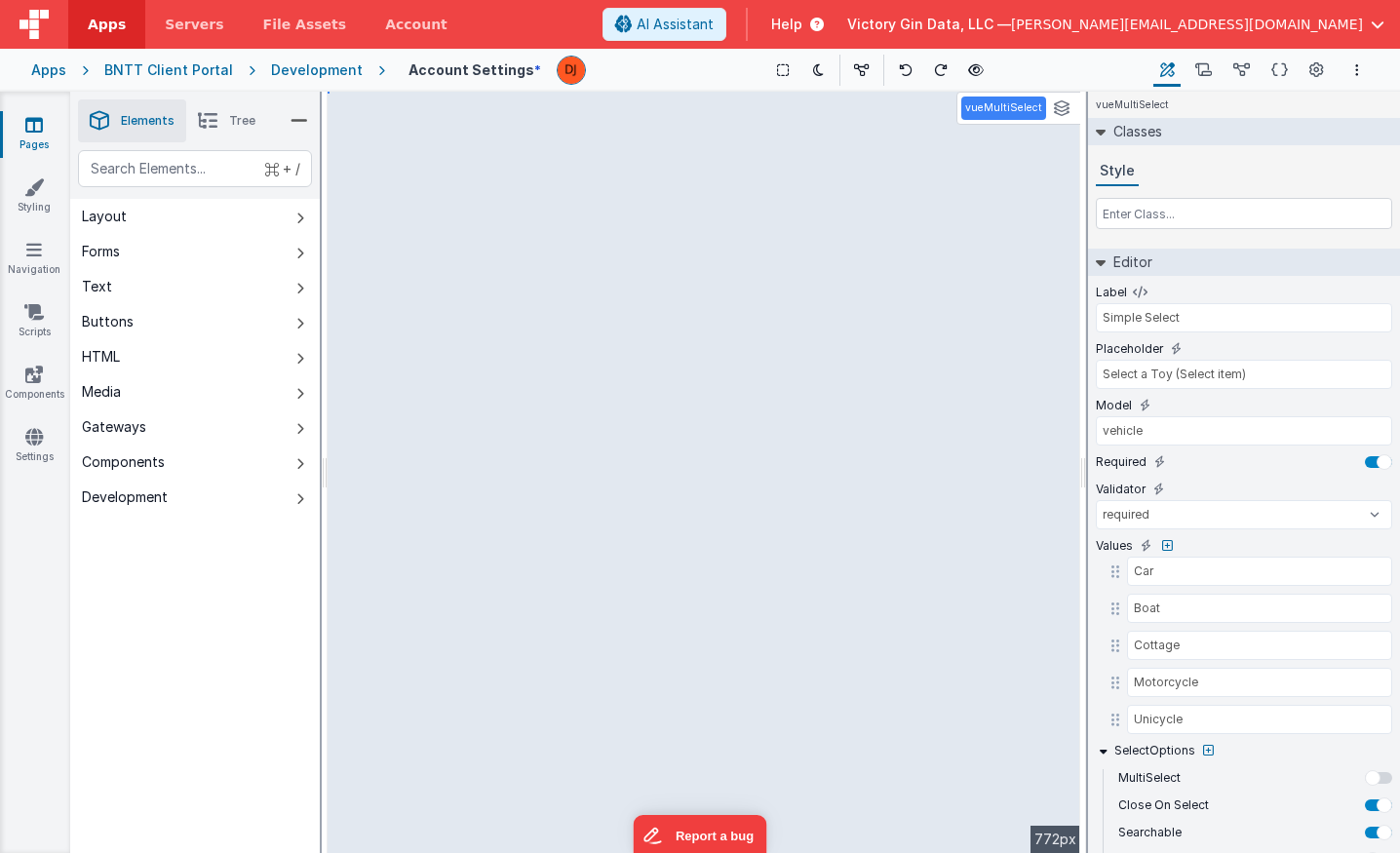
select select "required"
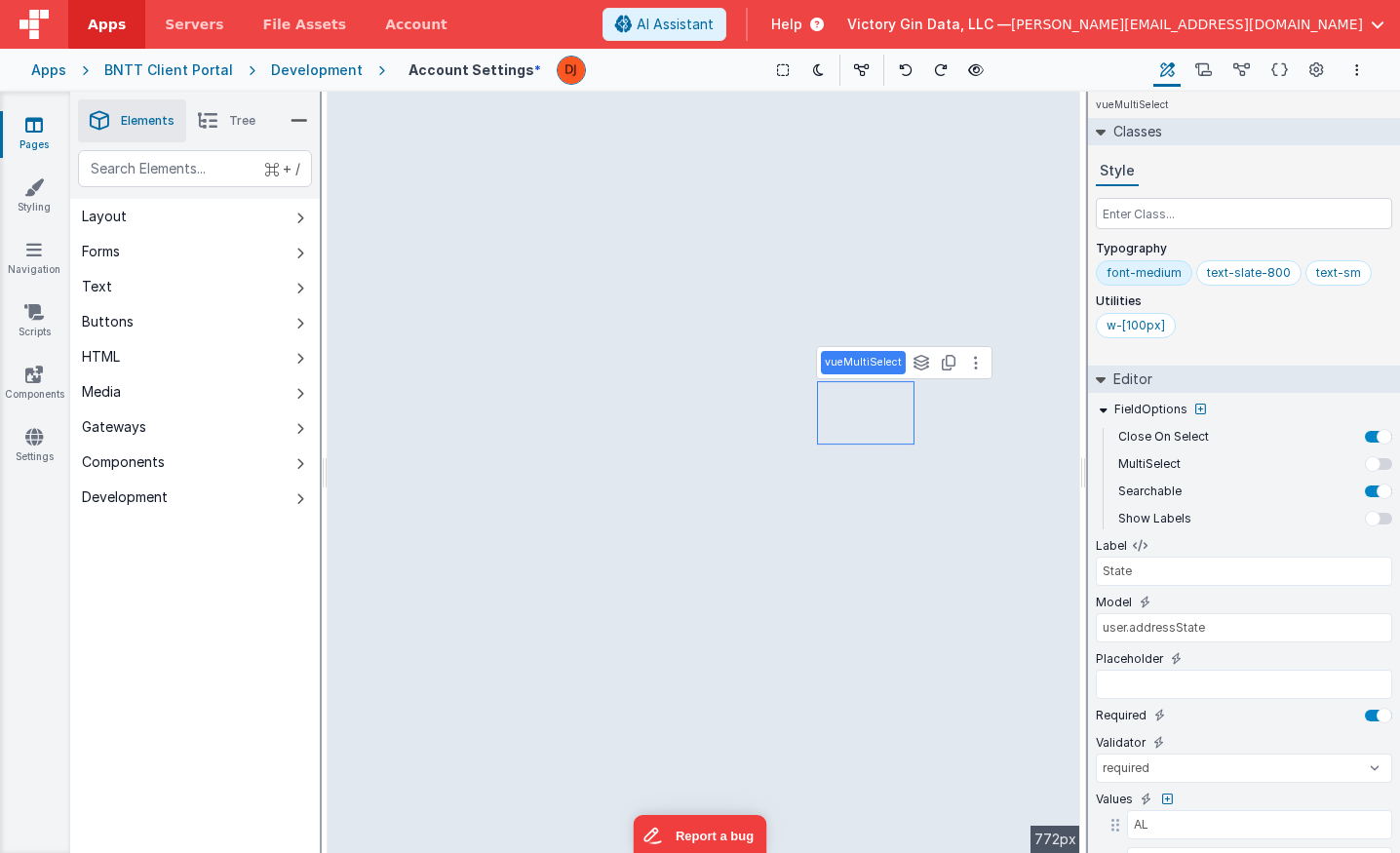
click at [974, 350] on div "vueMultiSelect See layers + L Duplicate + D" at bounding box center [904, 362] width 177 height 33
click at [974, 359] on button at bounding box center [975, 362] width 23 height 23
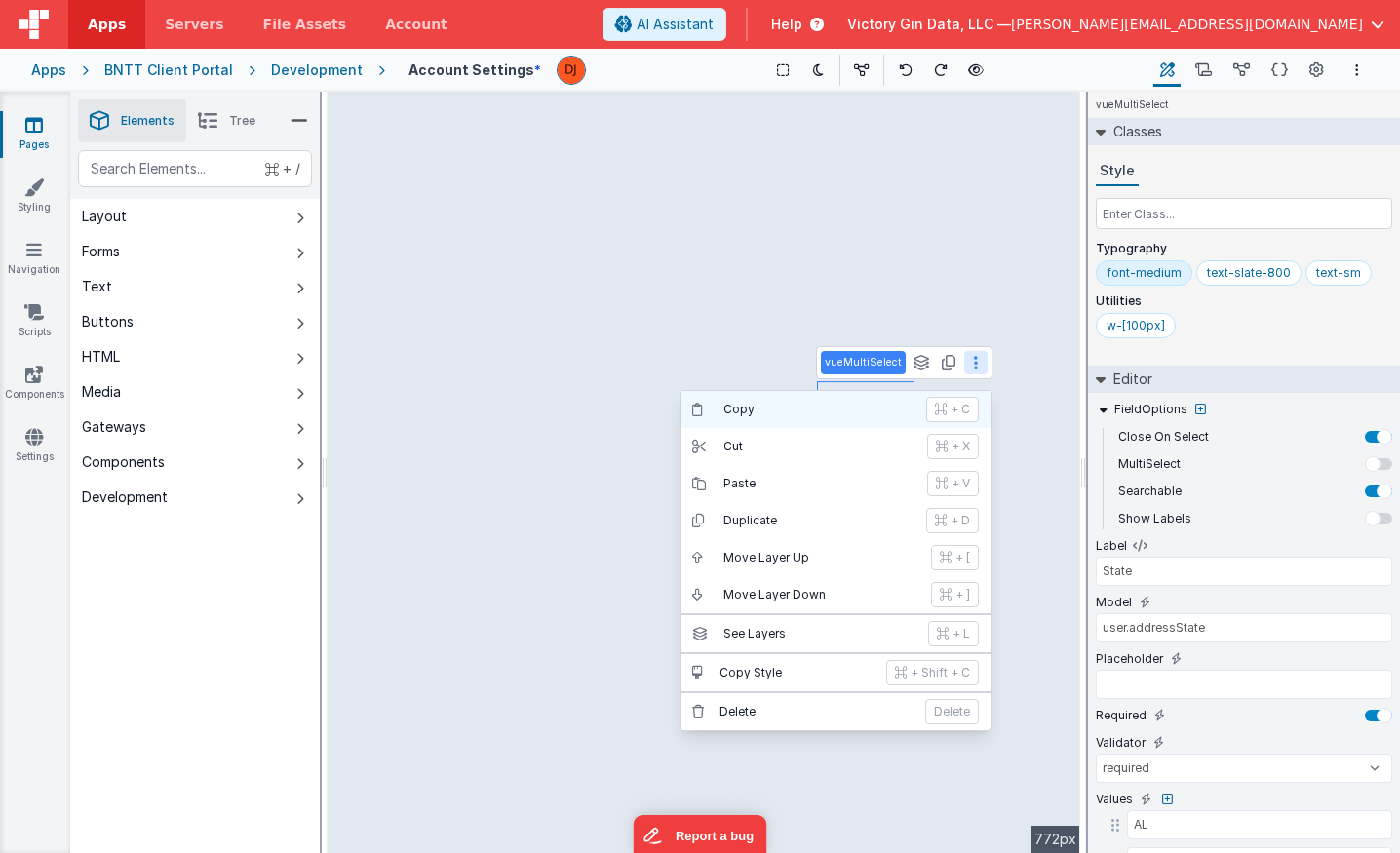
click at [771, 393] on button "Copy + C" at bounding box center [835, 409] width 310 height 37
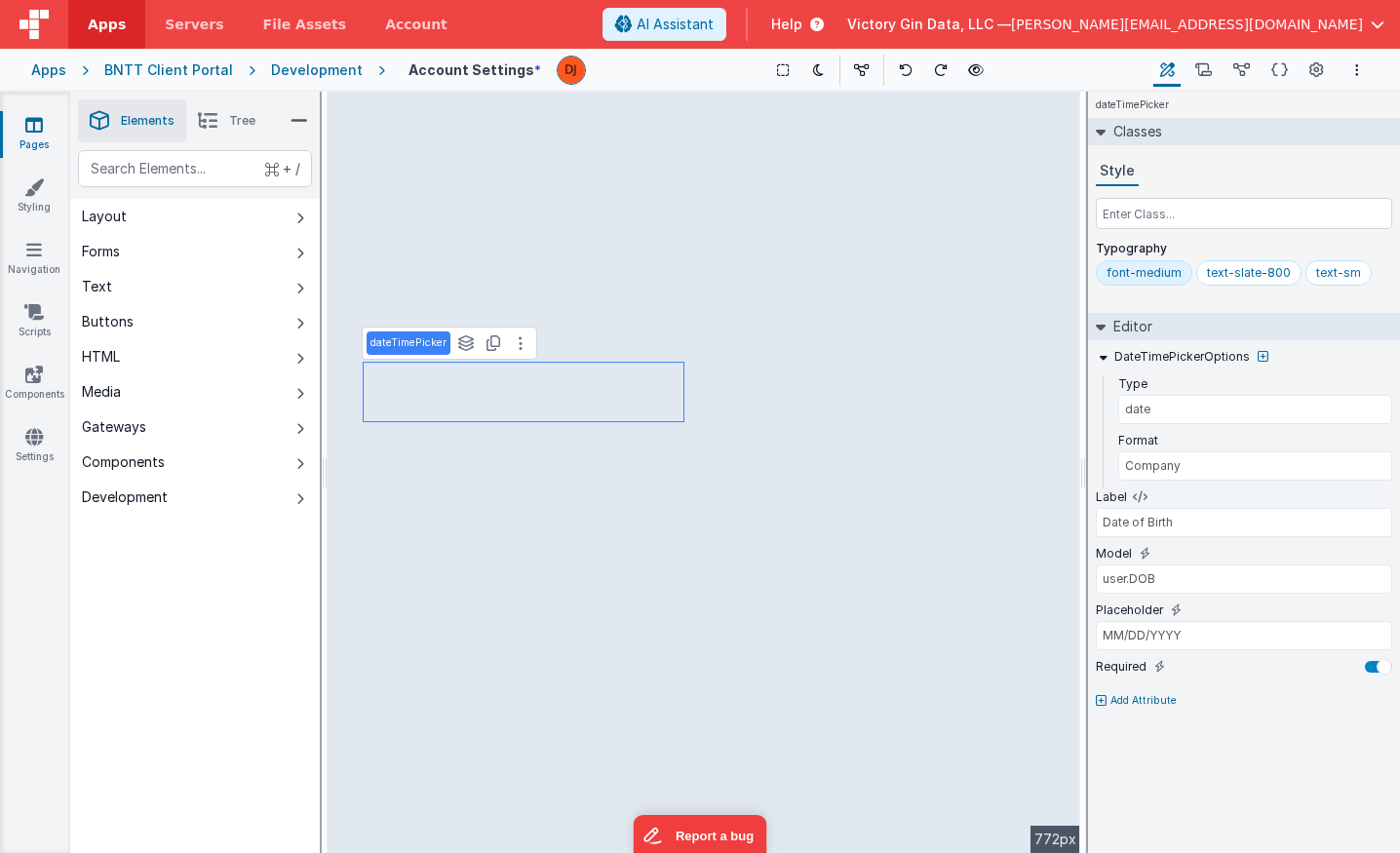
type input "MM/DD/YYYY"
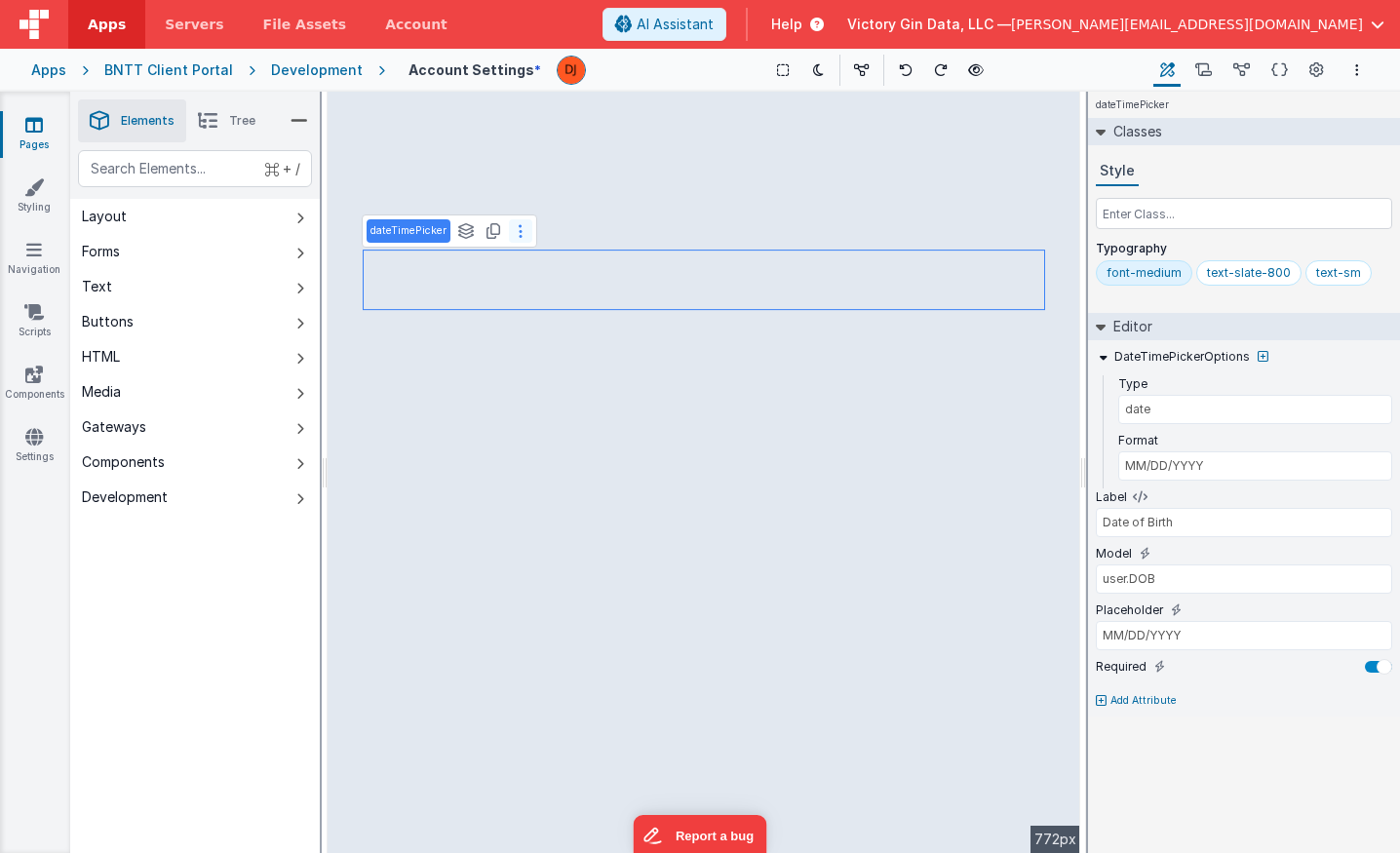
click at [525, 226] on button at bounding box center [520, 230] width 23 height 23
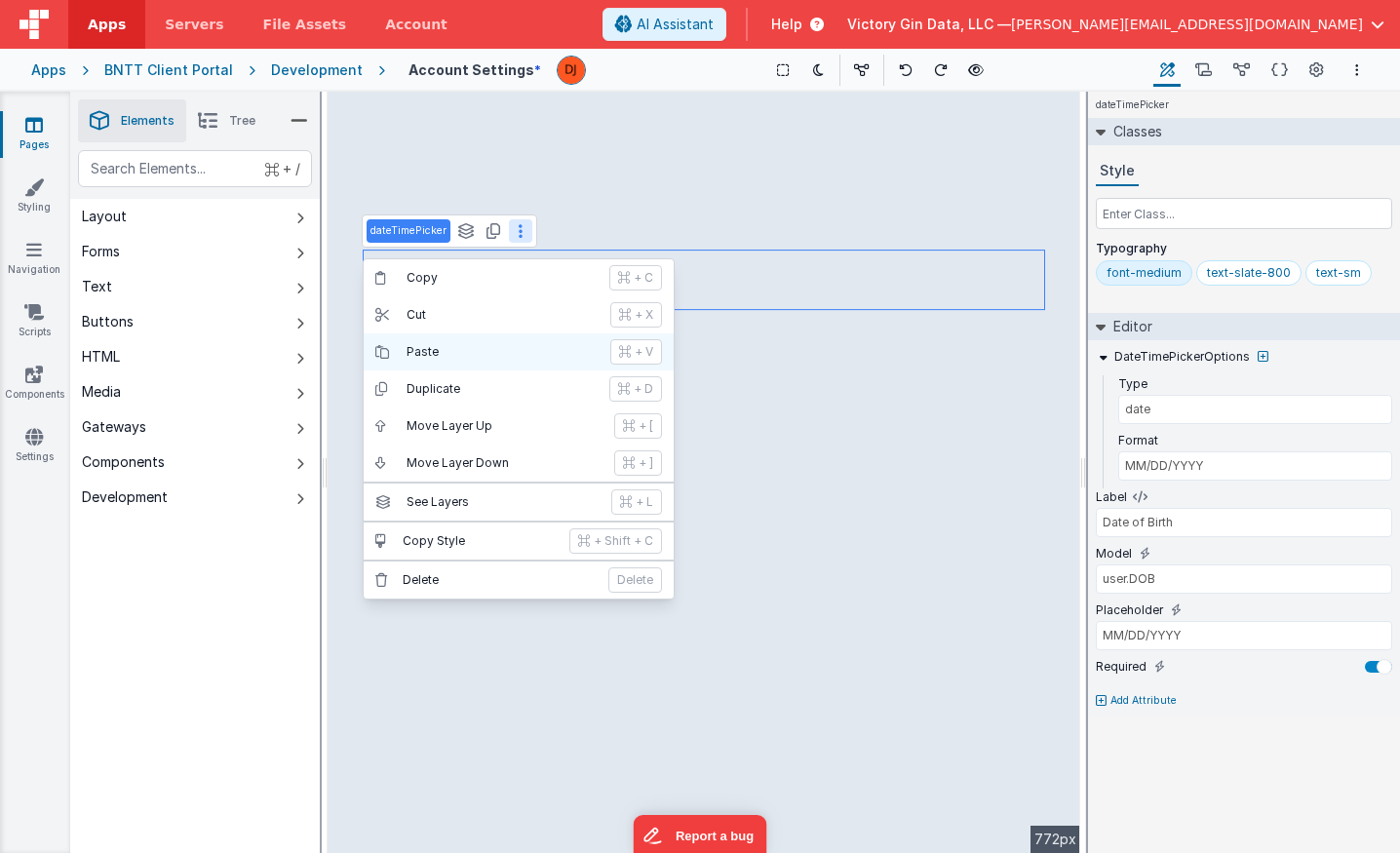
click at [448, 343] on button "Paste + V" at bounding box center [518, 351] width 310 height 37
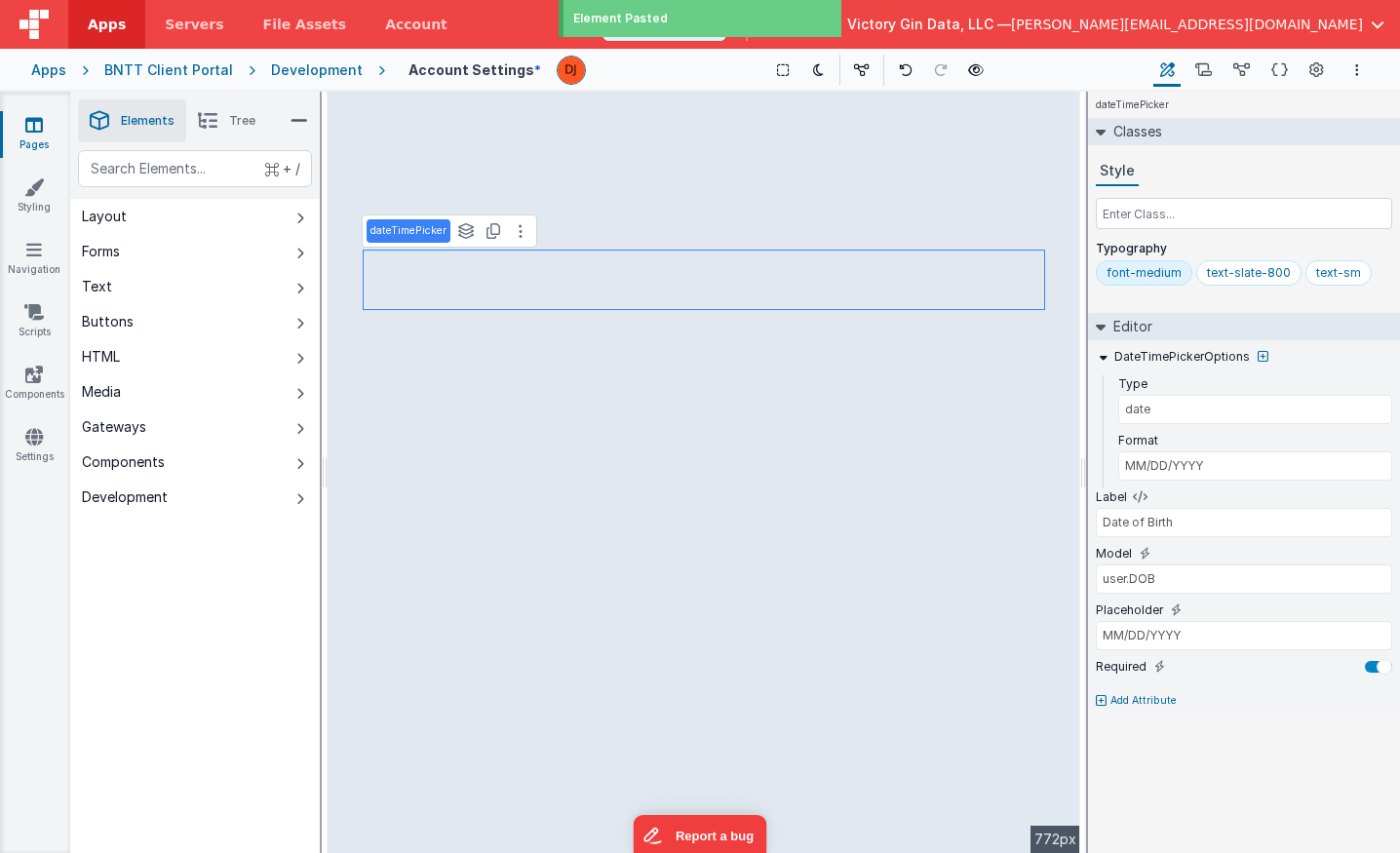
type input "State"
type input "user.addressState"
select select "required"
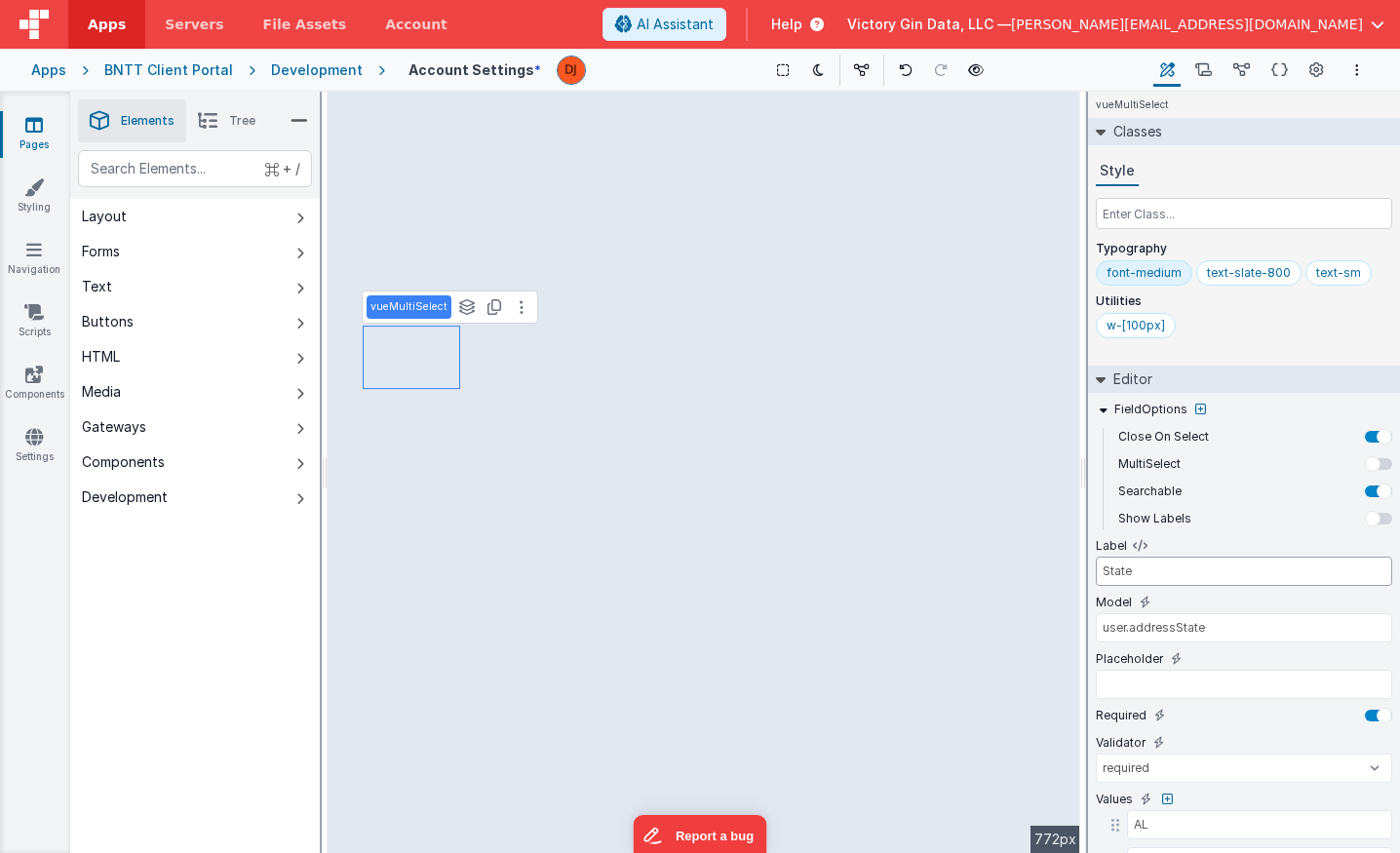
click at [1119, 570] on input "State" at bounding box center [1243, 571] width 296 height 29
type input "Date of Birth"
type input "user.DOB"
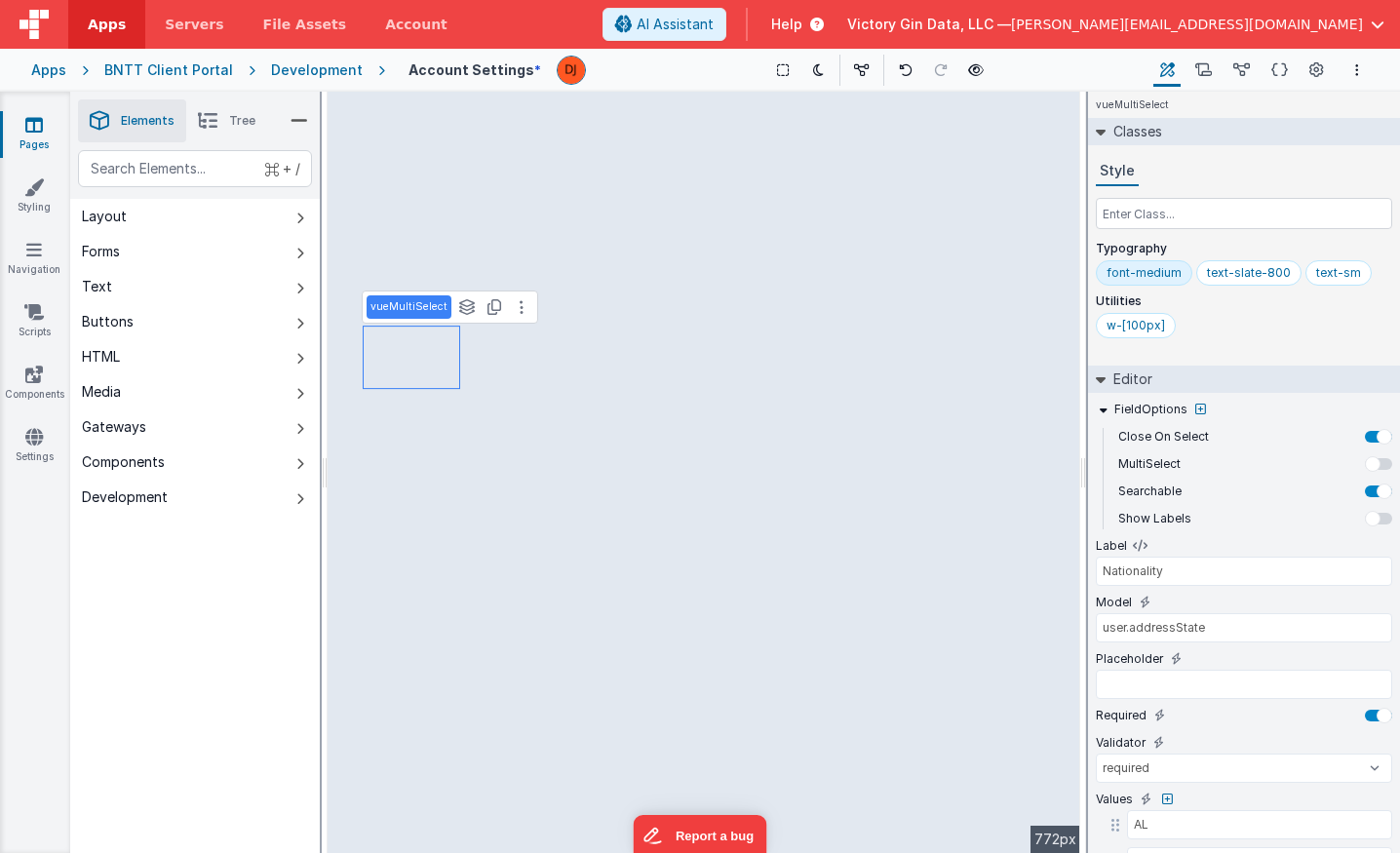
type input "MM/DD/YYYY"
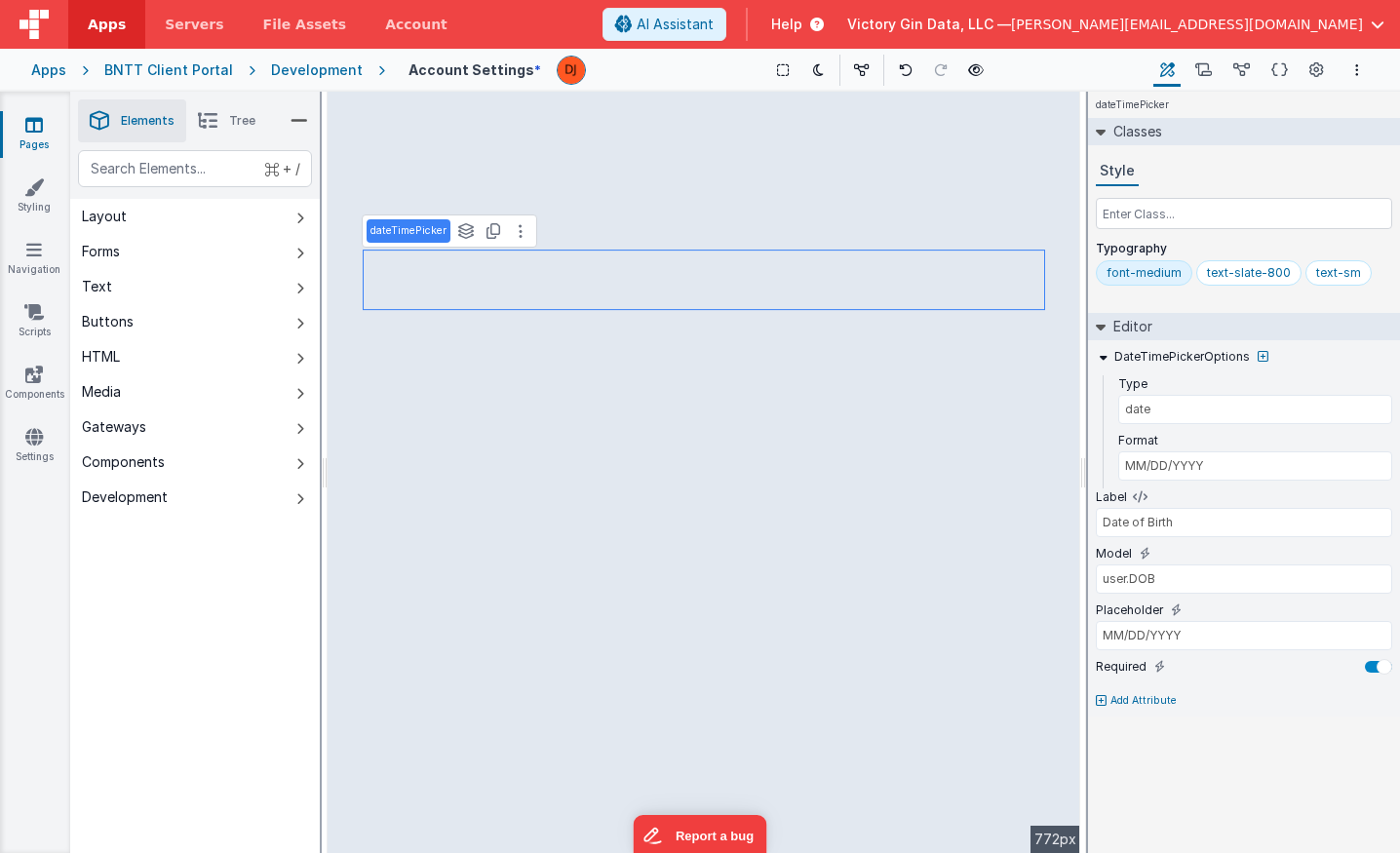
select select "required"
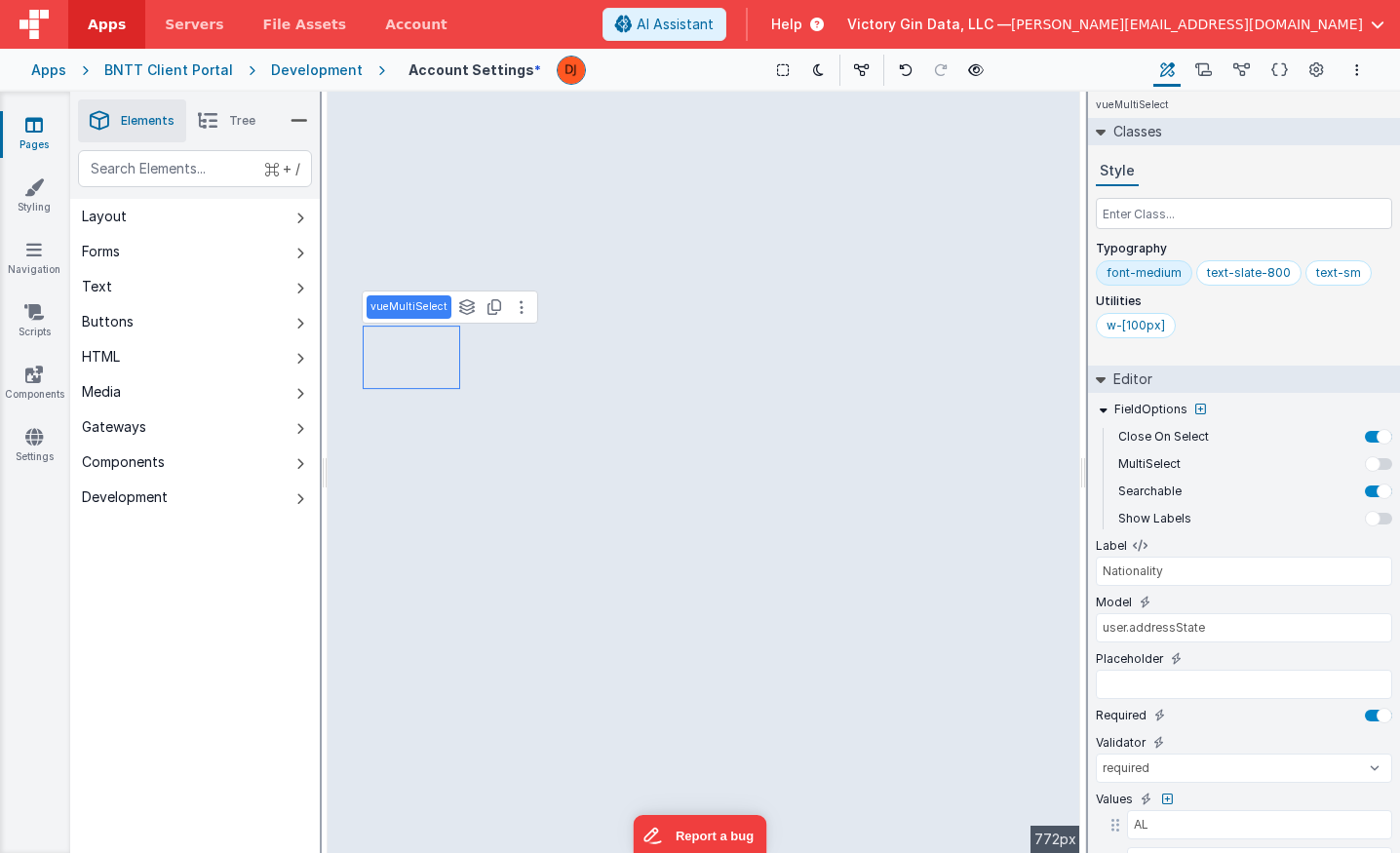
click at [1180, 587] on div "Label Nationality" at bounding box center [1243, 565] width 296 height 57
click at [1180, 571] on input "Nationality" at bounding box center [1243, 571] width 296 height 29
type input "i"
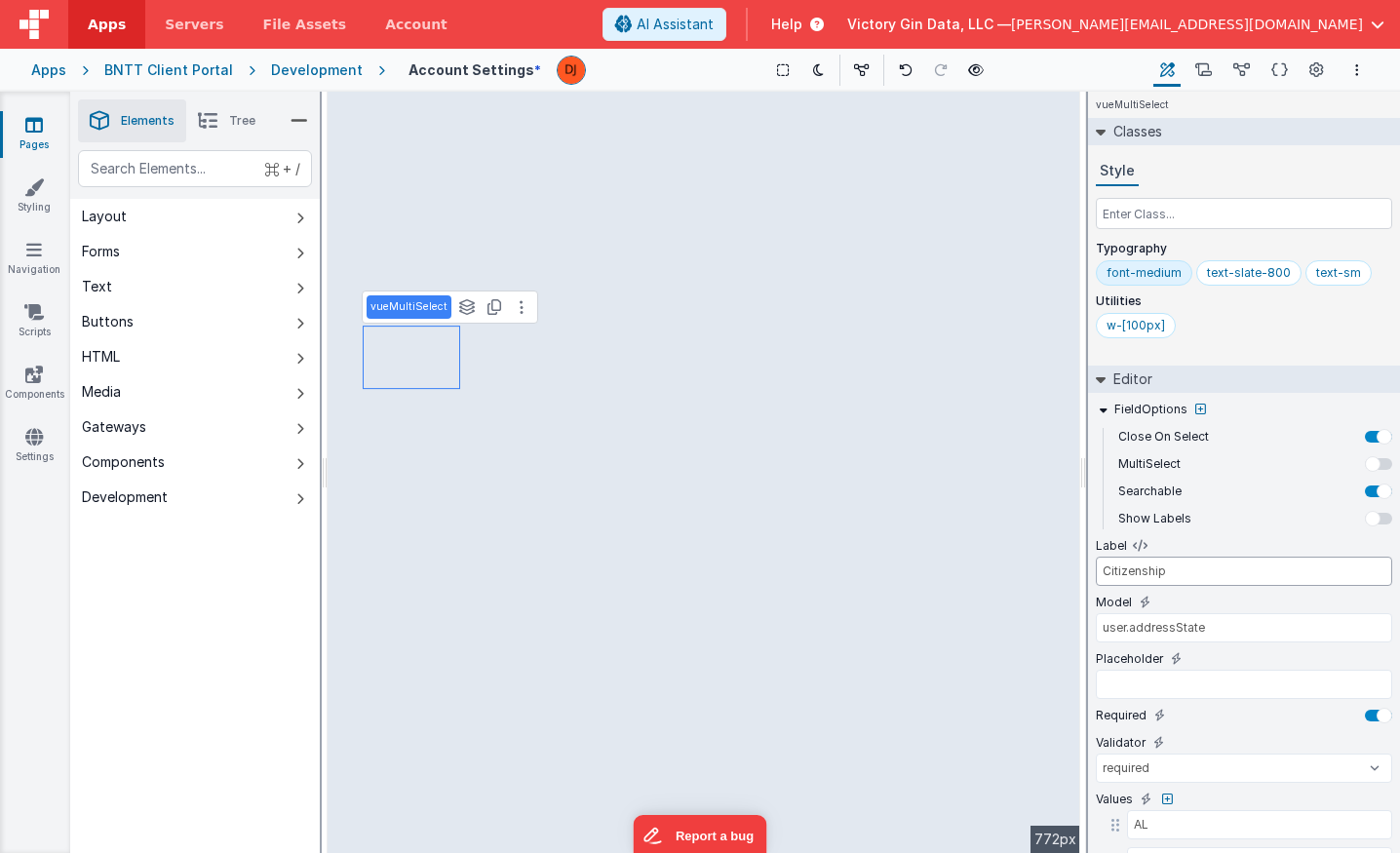
type input "Citizenship"
click at [1134, 628] on input "user.addressState" at bounding box center [1243, 627] width 296 height 29
type input "user.citizenship"
click at [1132, 326] on div "w-[100px]" at bounding box center [1136, 325] width 59 height 16
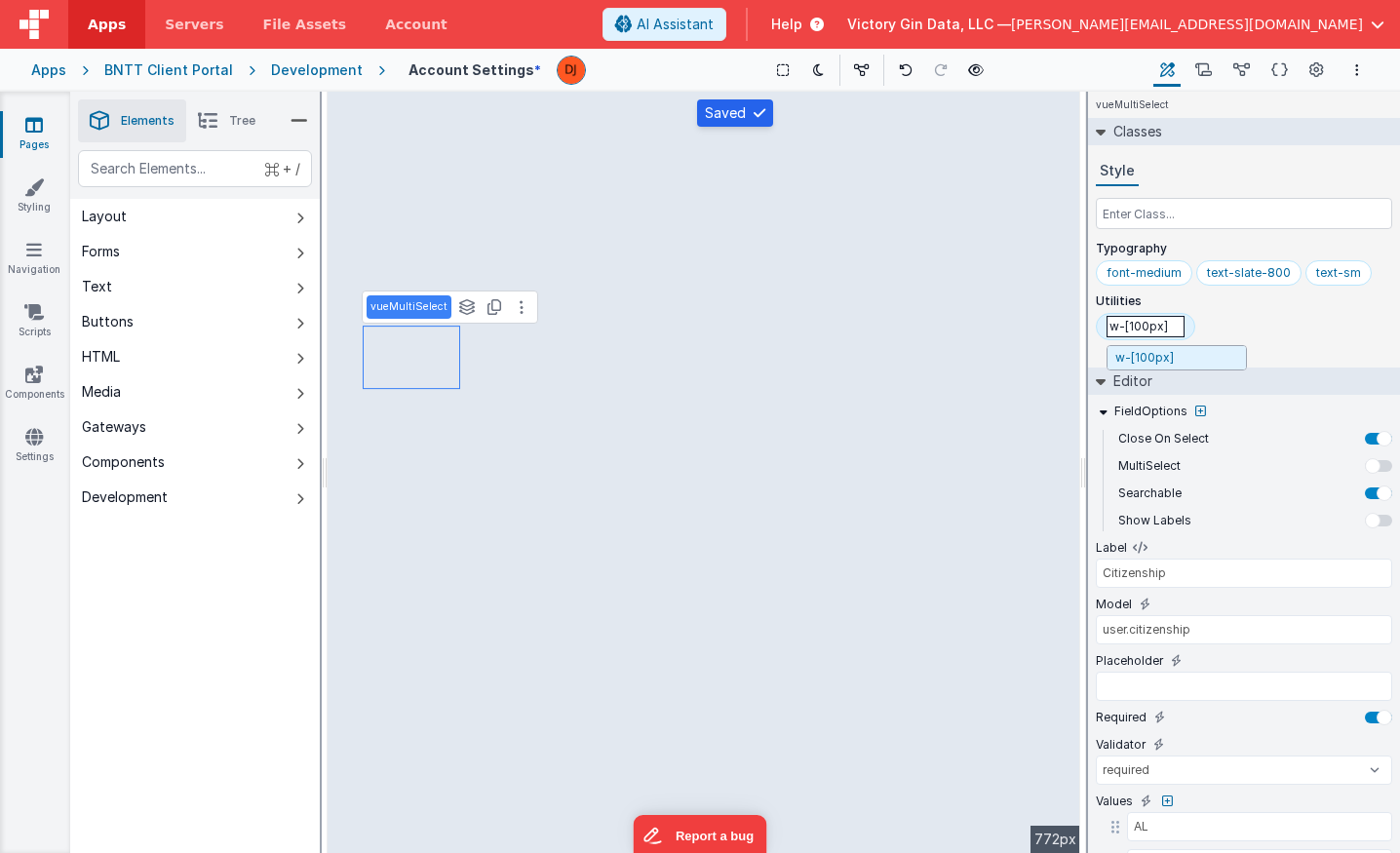
click at [1134, 326] on input "w-[100px]" at bounding box center [1146, 326] width 78 height 21
type input "w-[330px]"
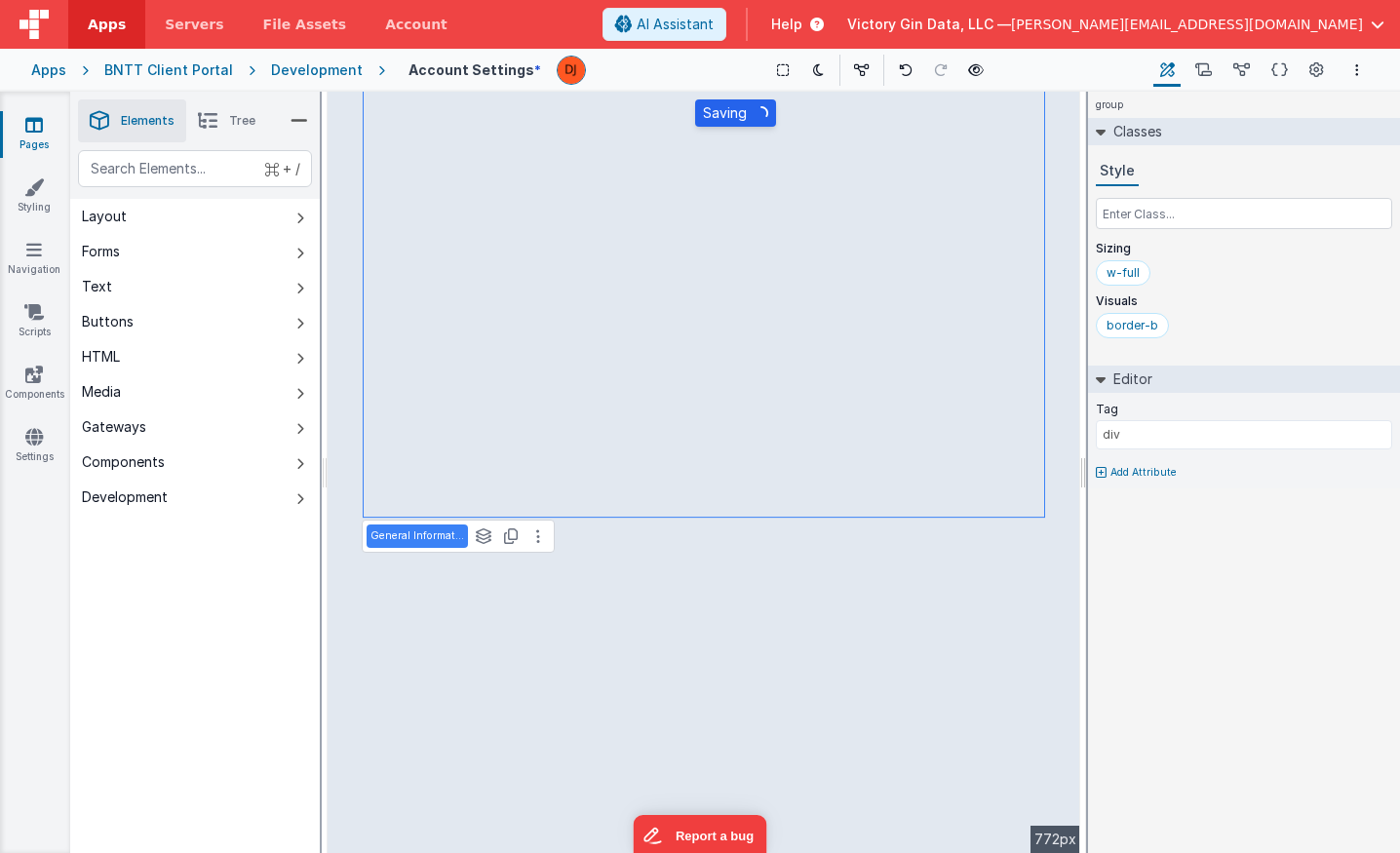
select select "required"
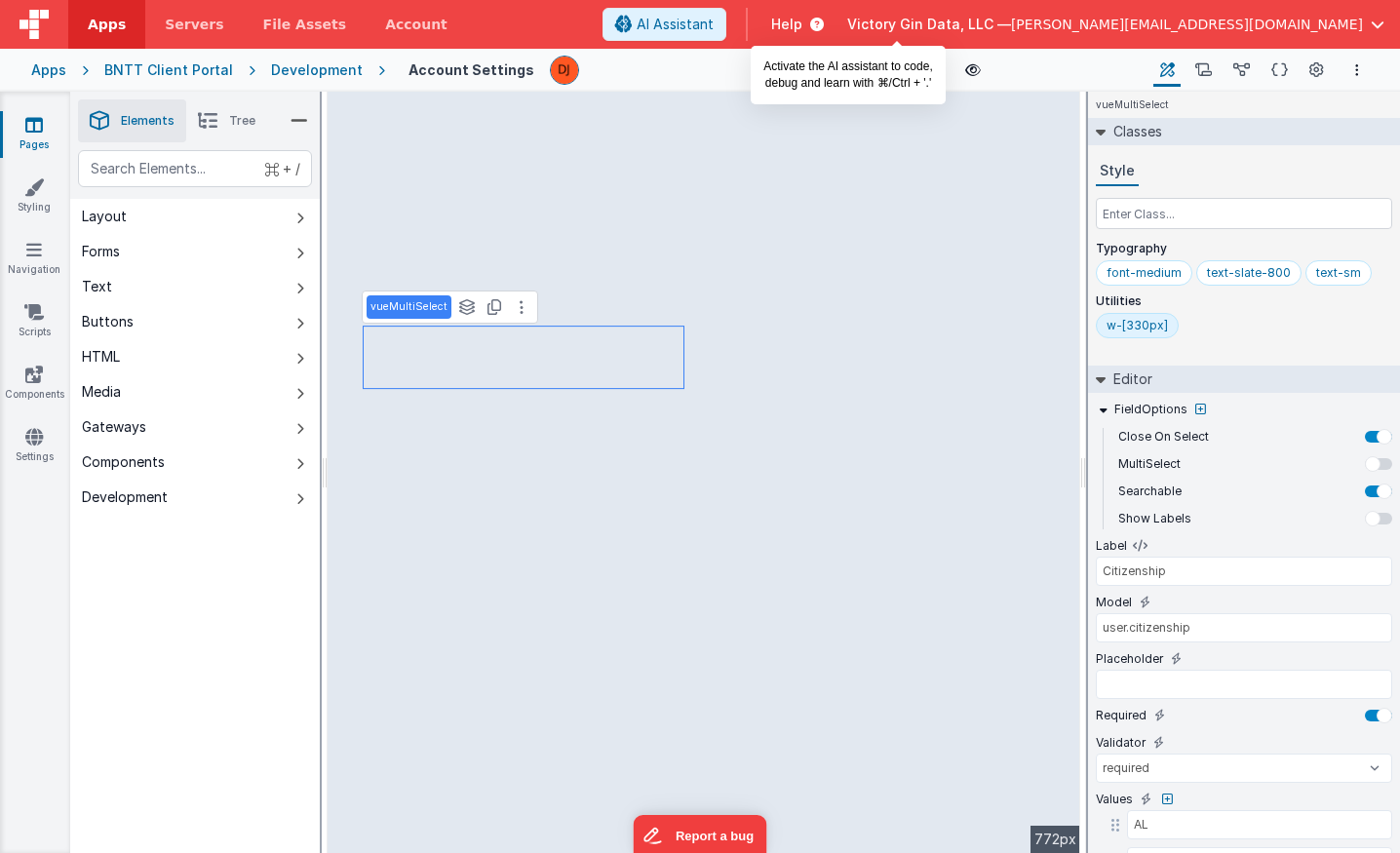
click at [713, 31] on span "AI Assistant" at bounding box center [675, 25] width 77 height 20
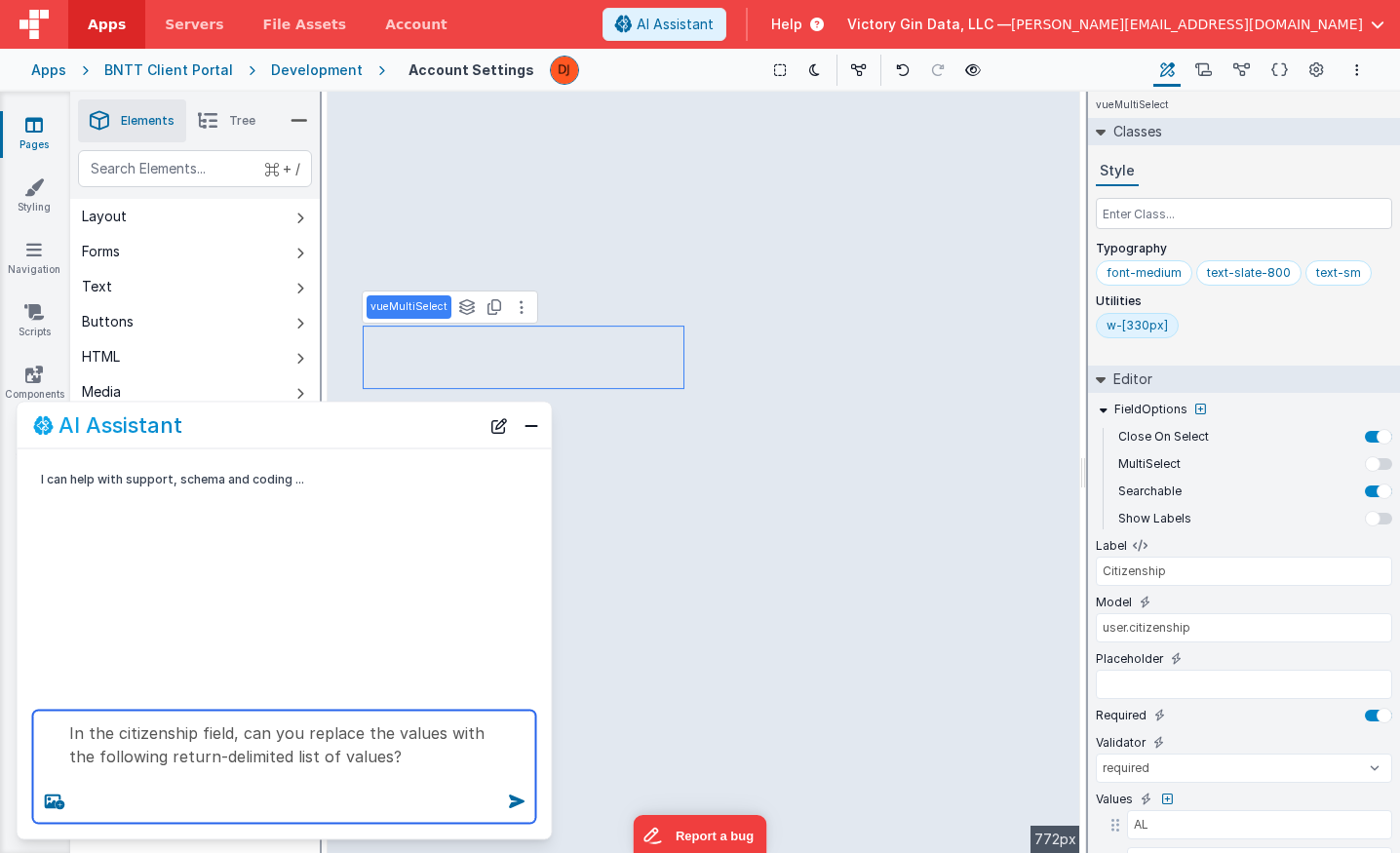
paste textarea "user.nameNickname"
paste textarea "AFGHANISTAN ALBANIA ALGERIA AMERICAN SAMOA ANDORRA ANGOLA ANGUILLA ANTARCTICA A…"
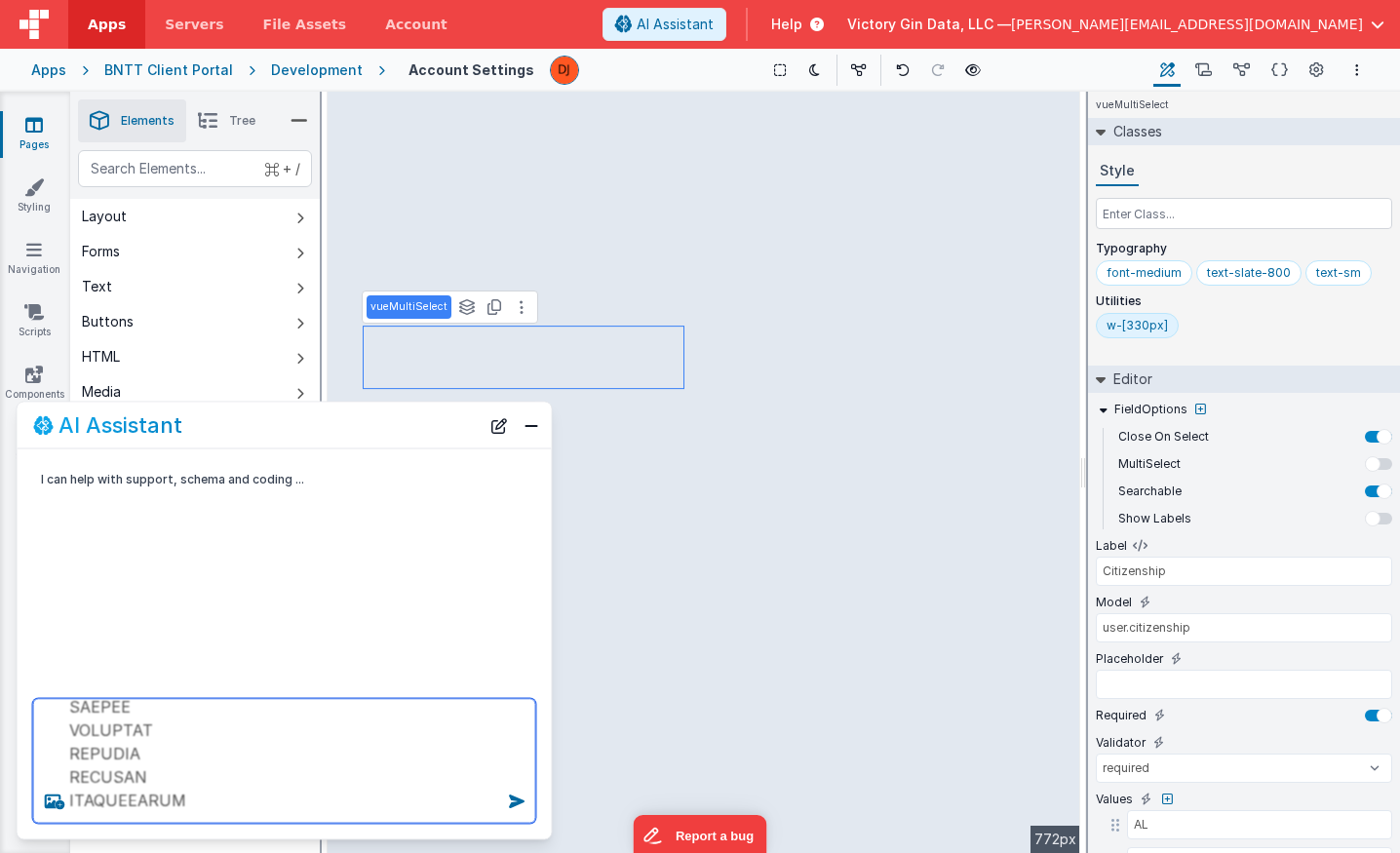
type textarea "In the citizenship field, can you replace the values with the following return-…"
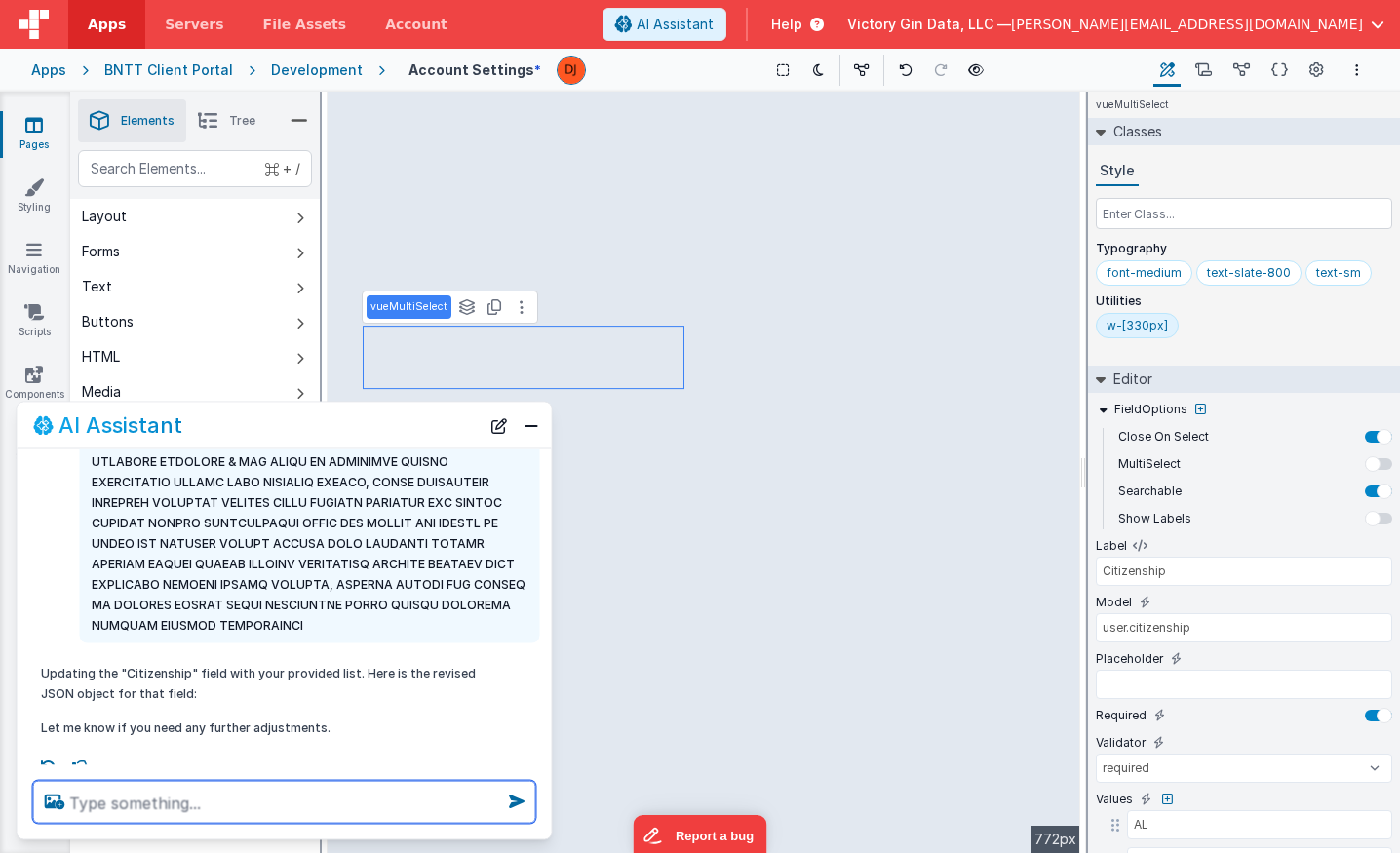
scroll to position [854, 0]
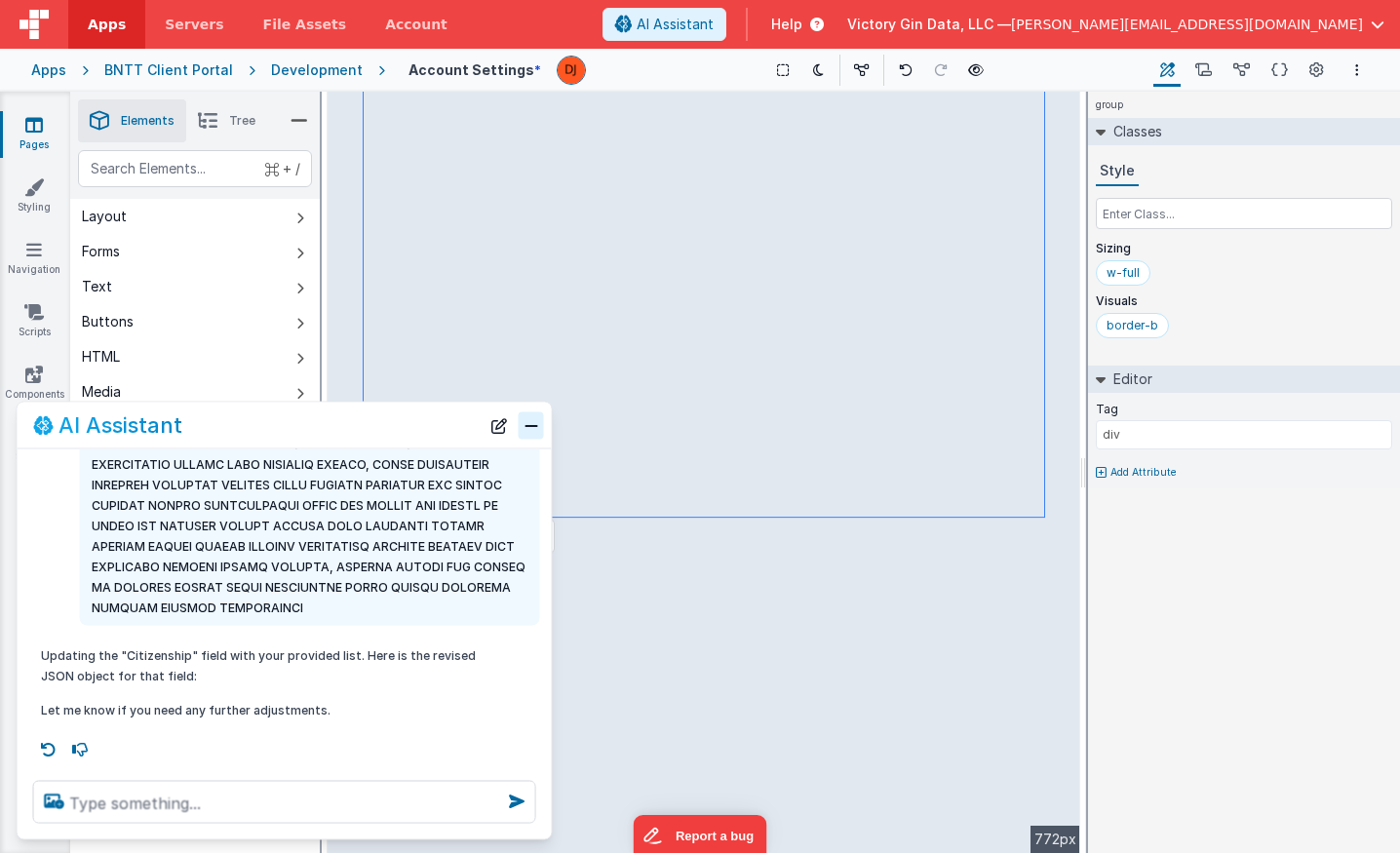
select select "required"
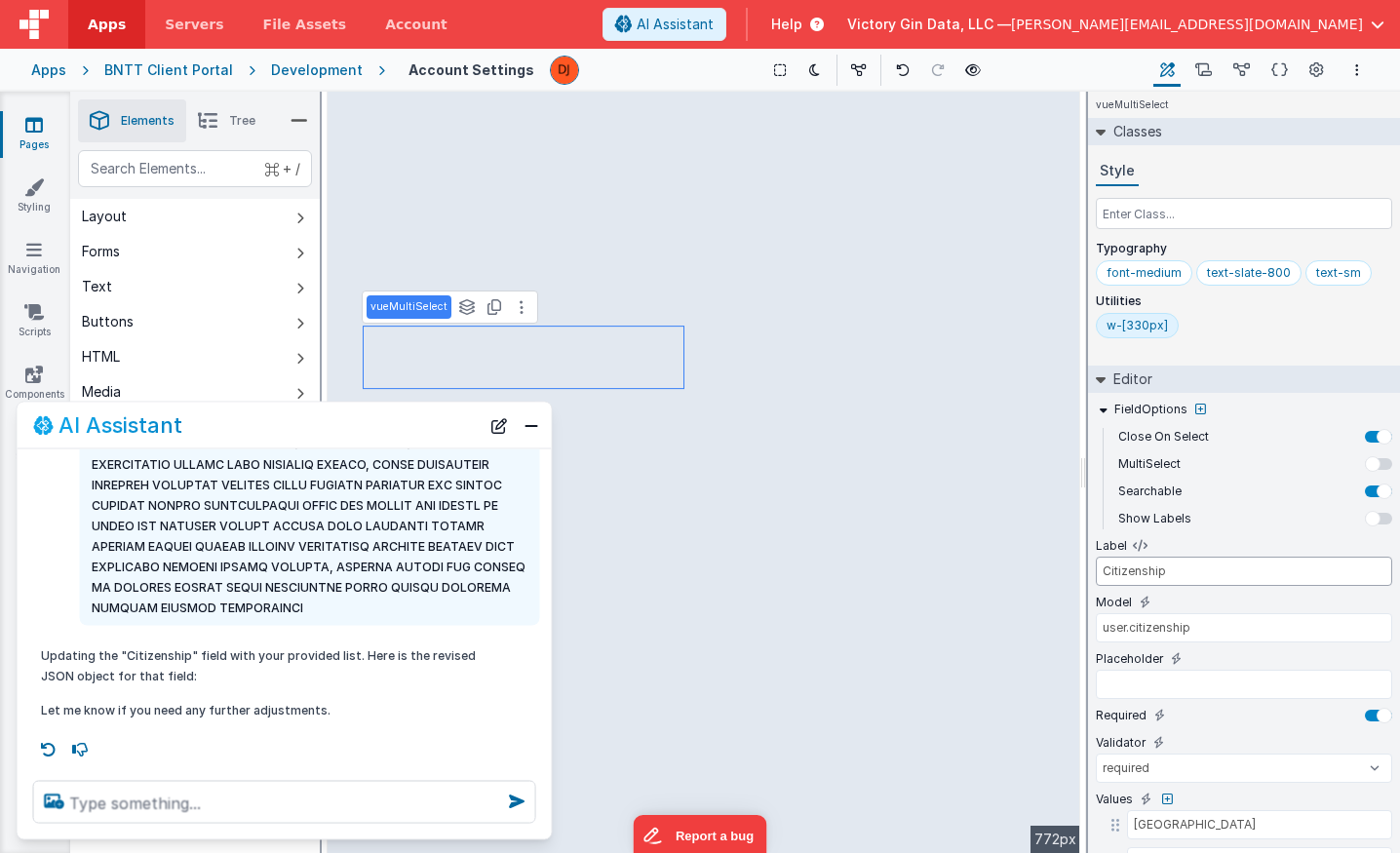
drag, startPoint x: 1146, startPoint y: 568, endPoint x: 1523, endPoint y: 655, distance: 386.9
click at [1399, 655] on html "Apps Servers File Assets Account Some FUTURE Slot AI Assistant Help Victory Gin…" at bounding box center [700, 426] width 1400 height 853
type input "Citizen Of"
click at [537, 435] on button "Close" at bounding box center [531, 424] width 25 height 27
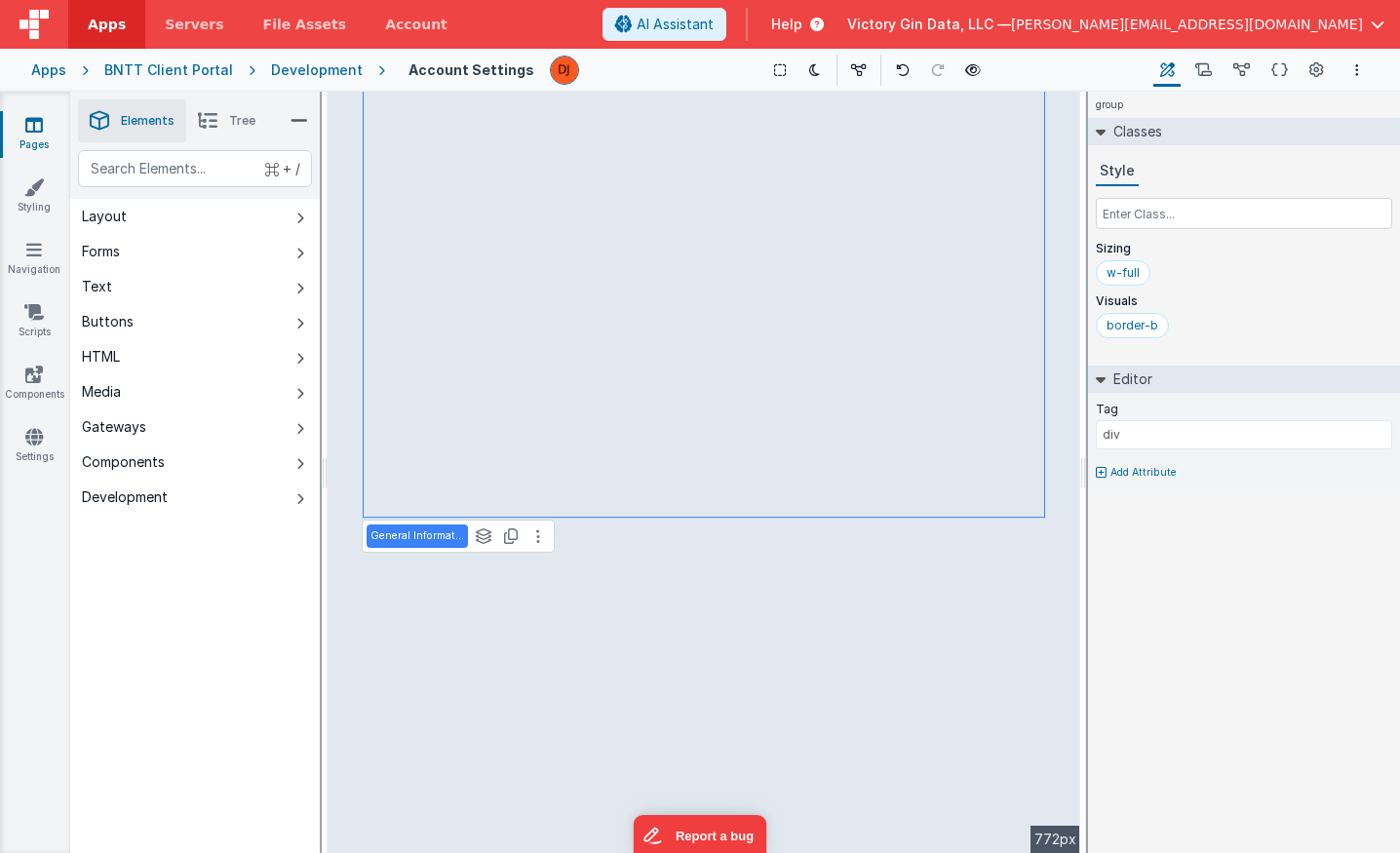
select select "required"
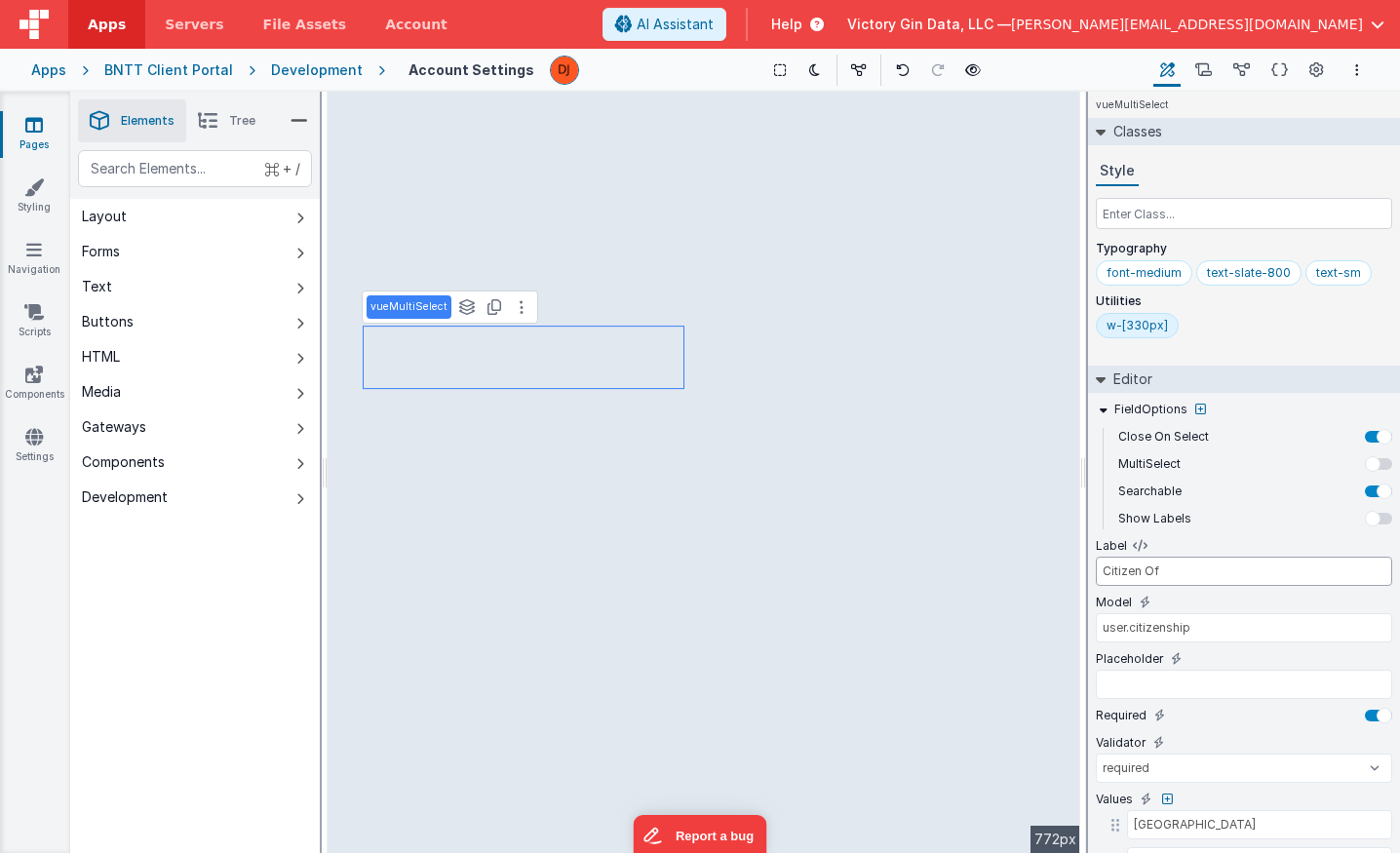
click at [1134, 570] on input "Citizen Of" at bounding box center [1243, 571] width 296 height 29
type input "Citizenship"
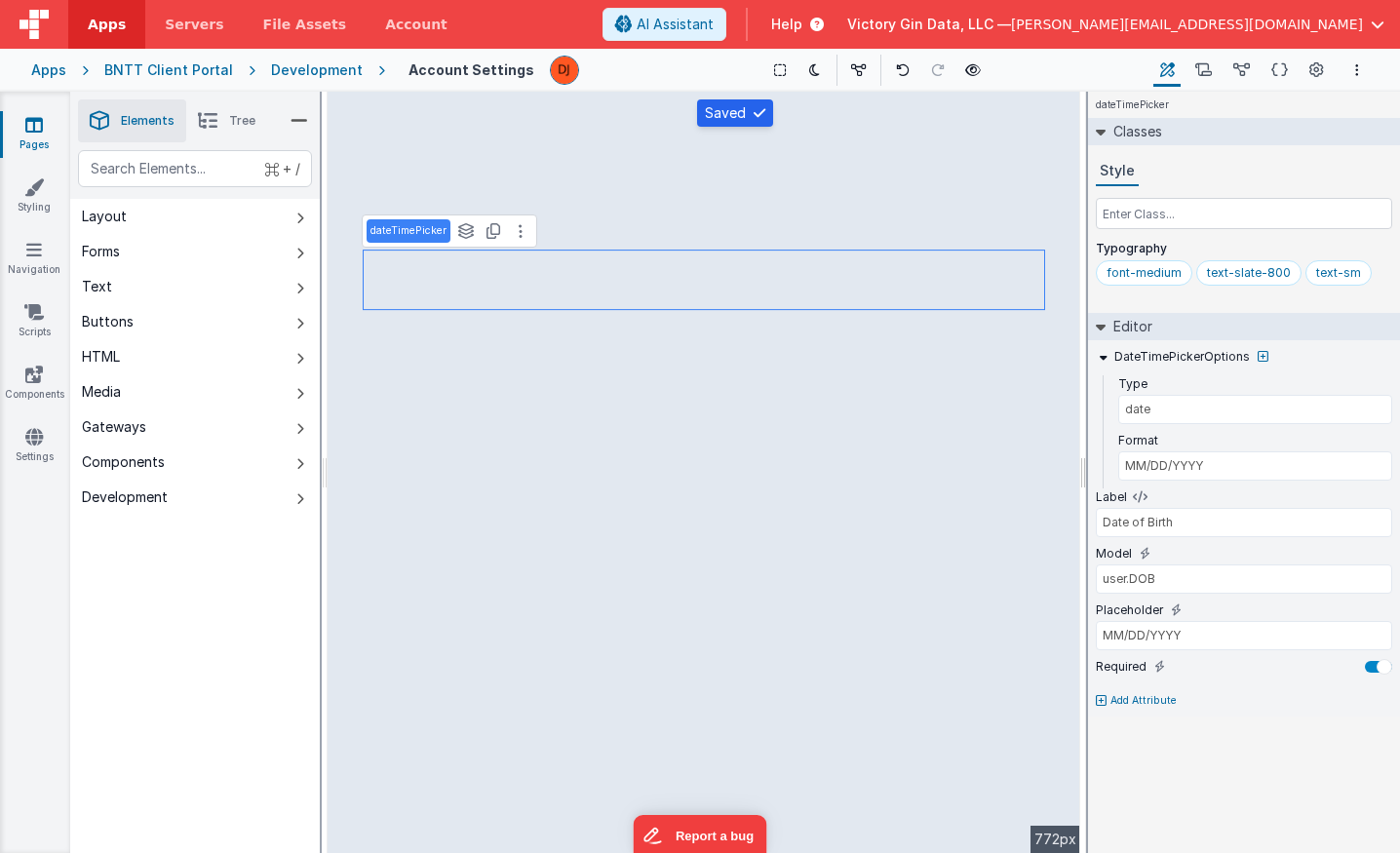
type input "Citizenship"
type input "user.citizenship"
select select "required"
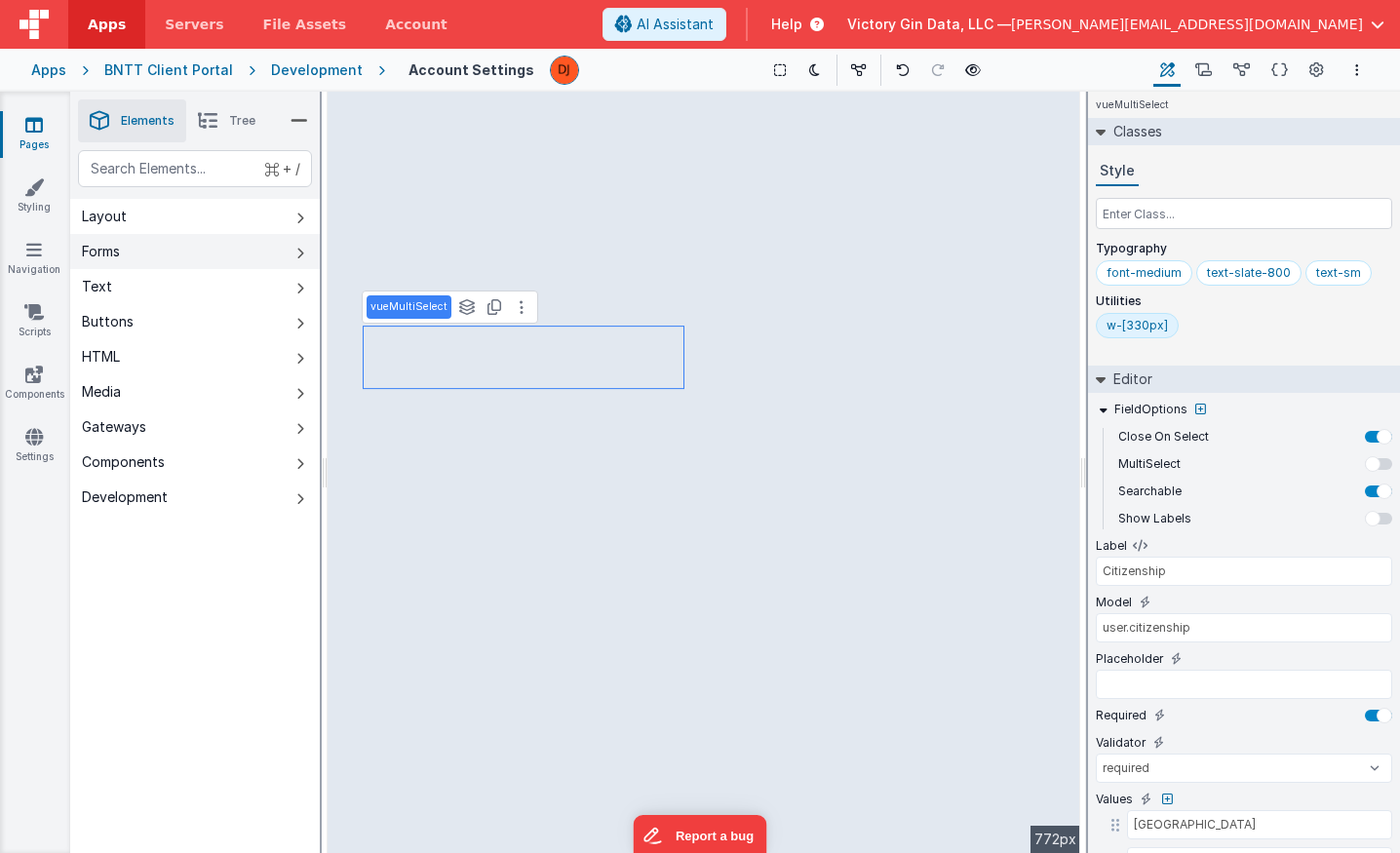
click at [226, 251] on button "Forms" at bounding box center [195, 250] width 249 height 35
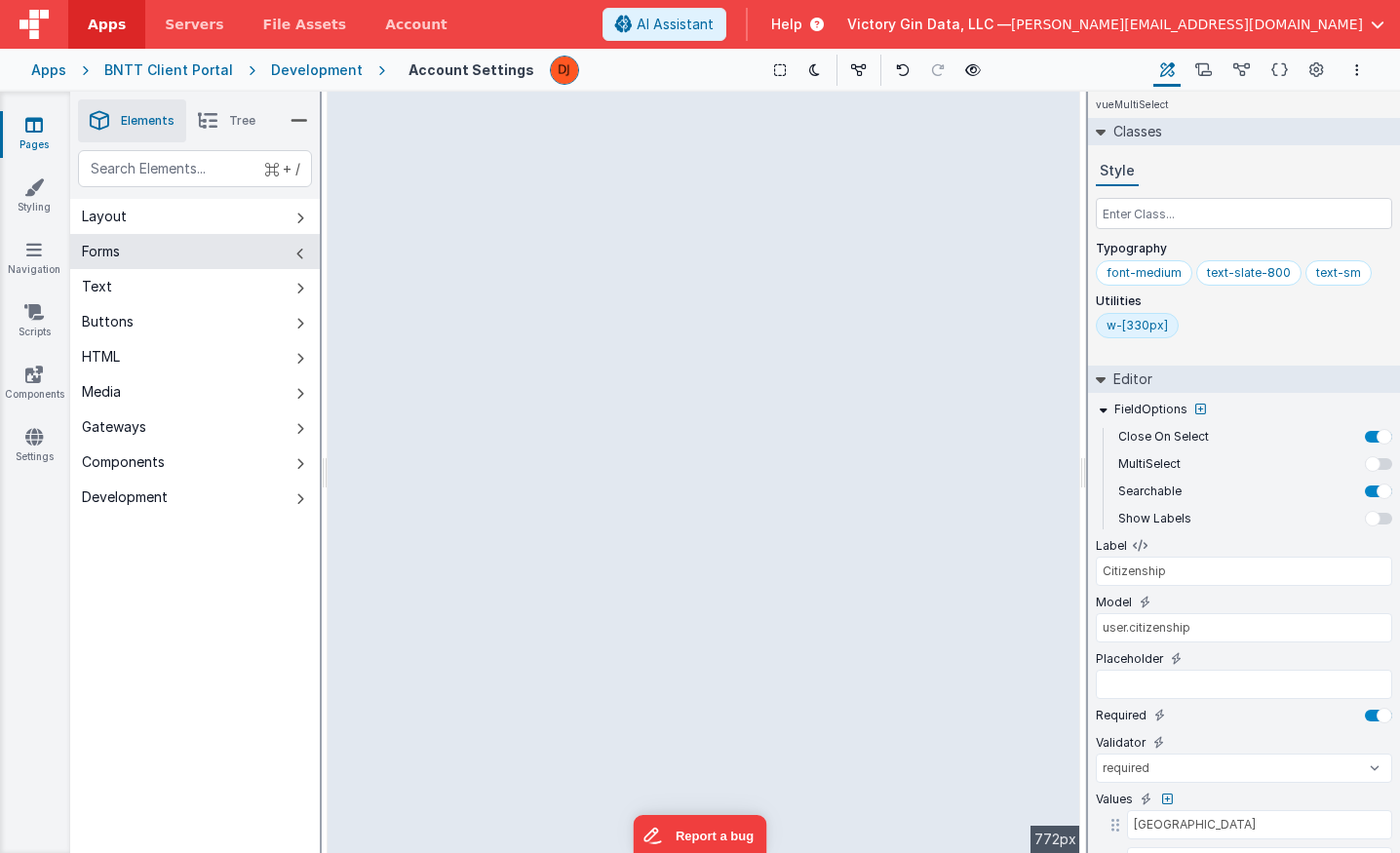
select select "required"
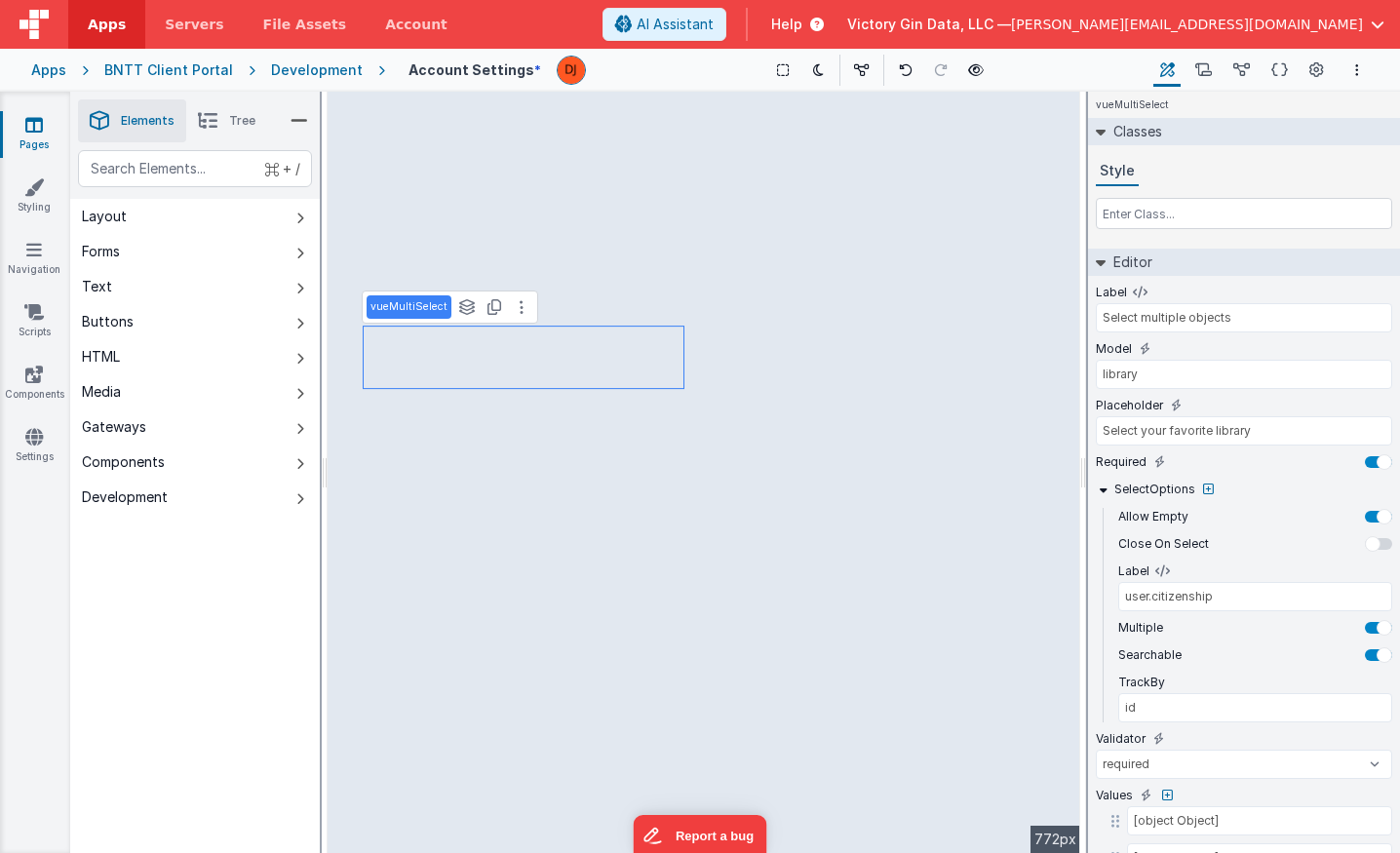
type input "name"
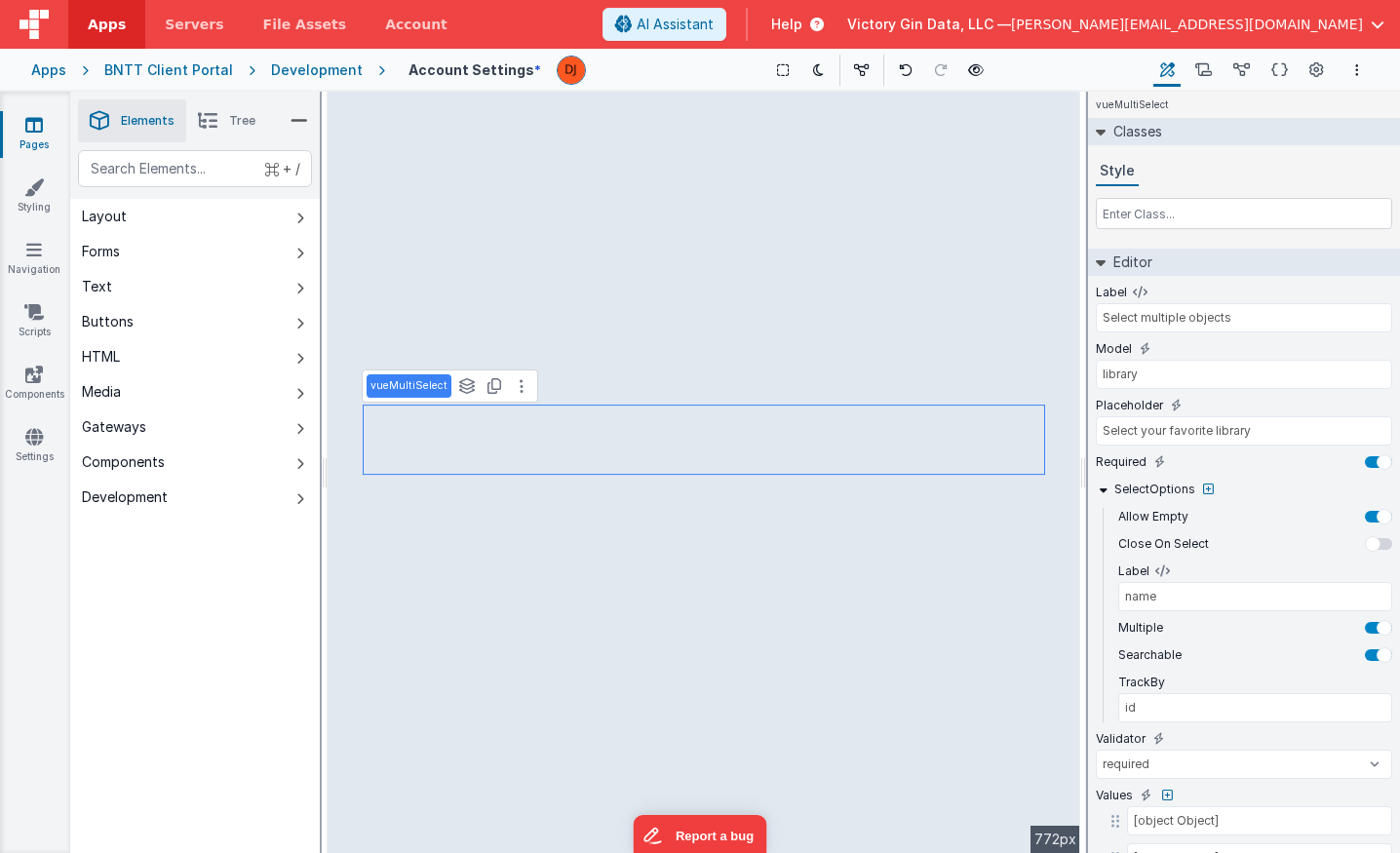
select select "required"
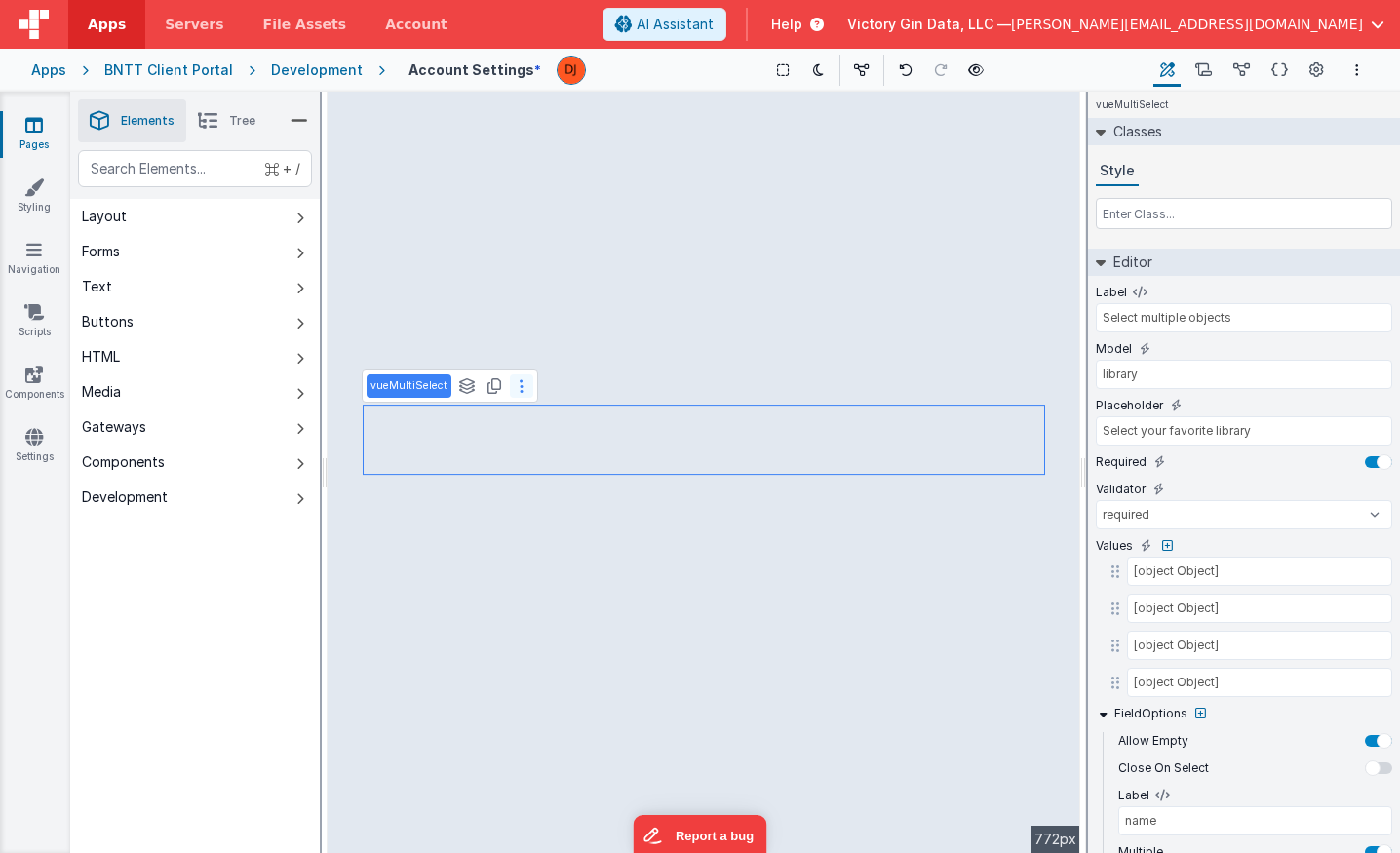
click at [525, 393] on button at bounding box center [521, 385] width 23 height 23
click at [511, 388] on button at bounding box center [521, 385] width 23 height 23
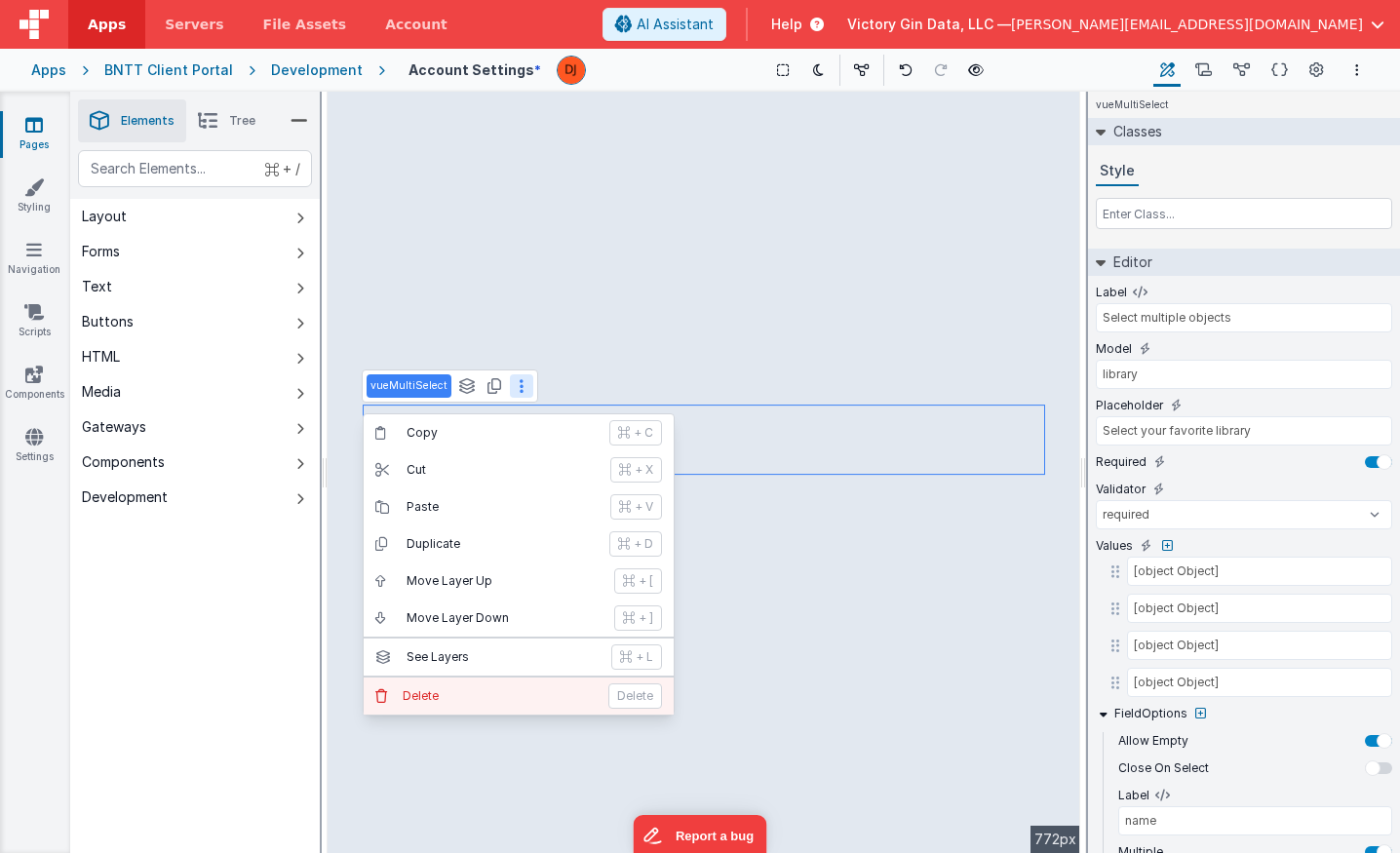
click at [459, 694] on p "Delete" at bounding box center [499, 696] width 194 height 16
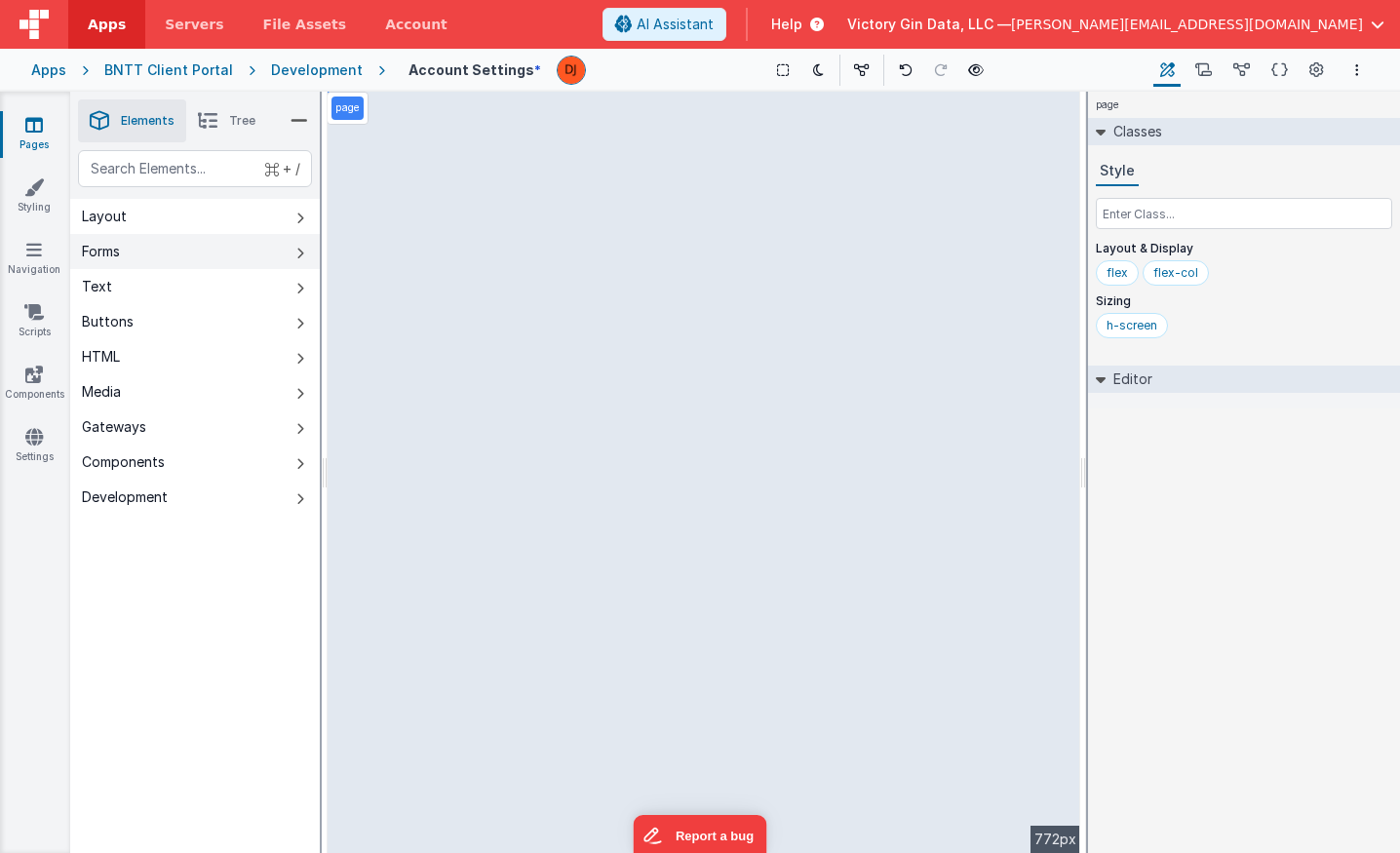
click at [185, 260] on button "Forms" at bounding box center [195, 250] width 249 height 35
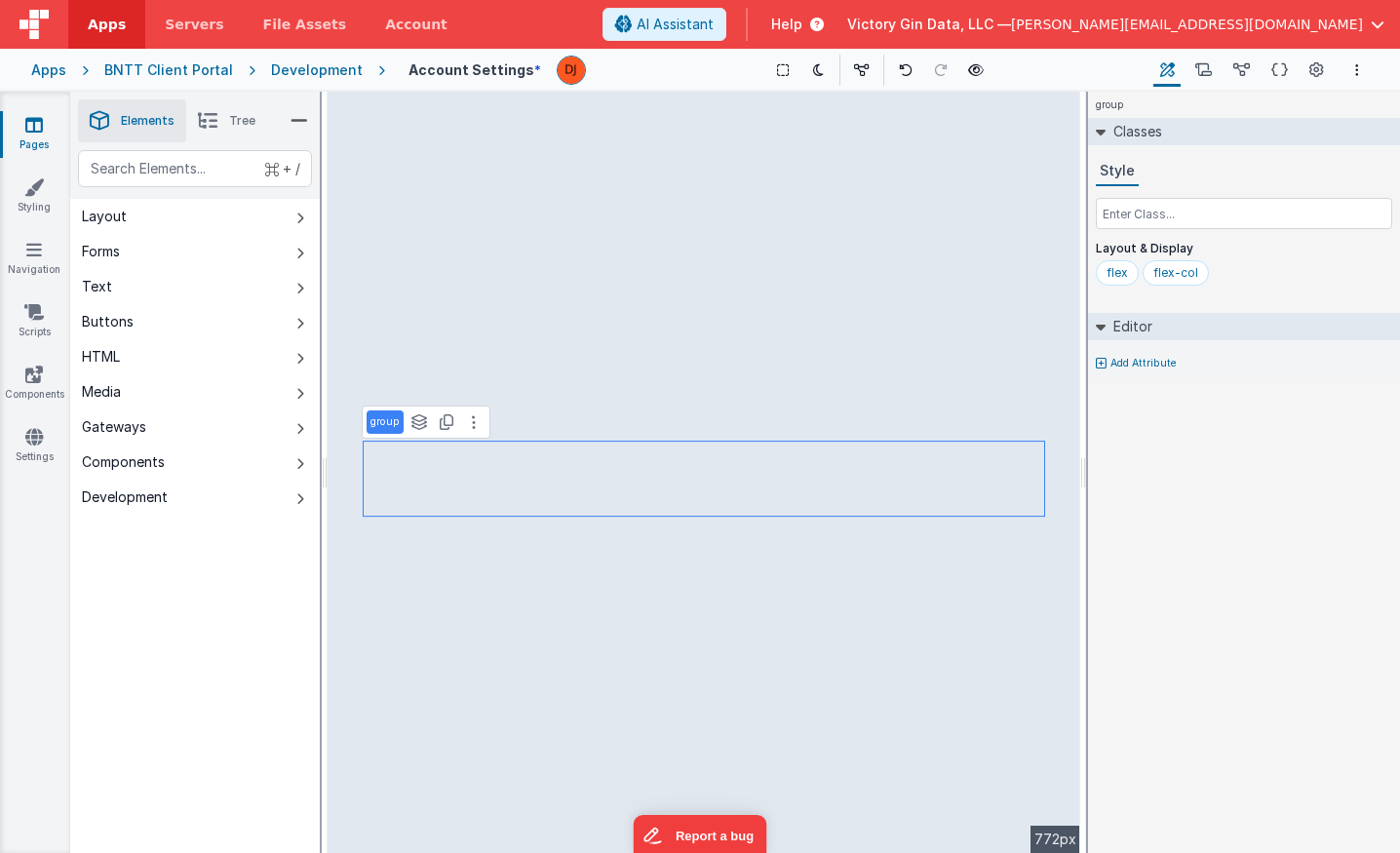
select select "required"
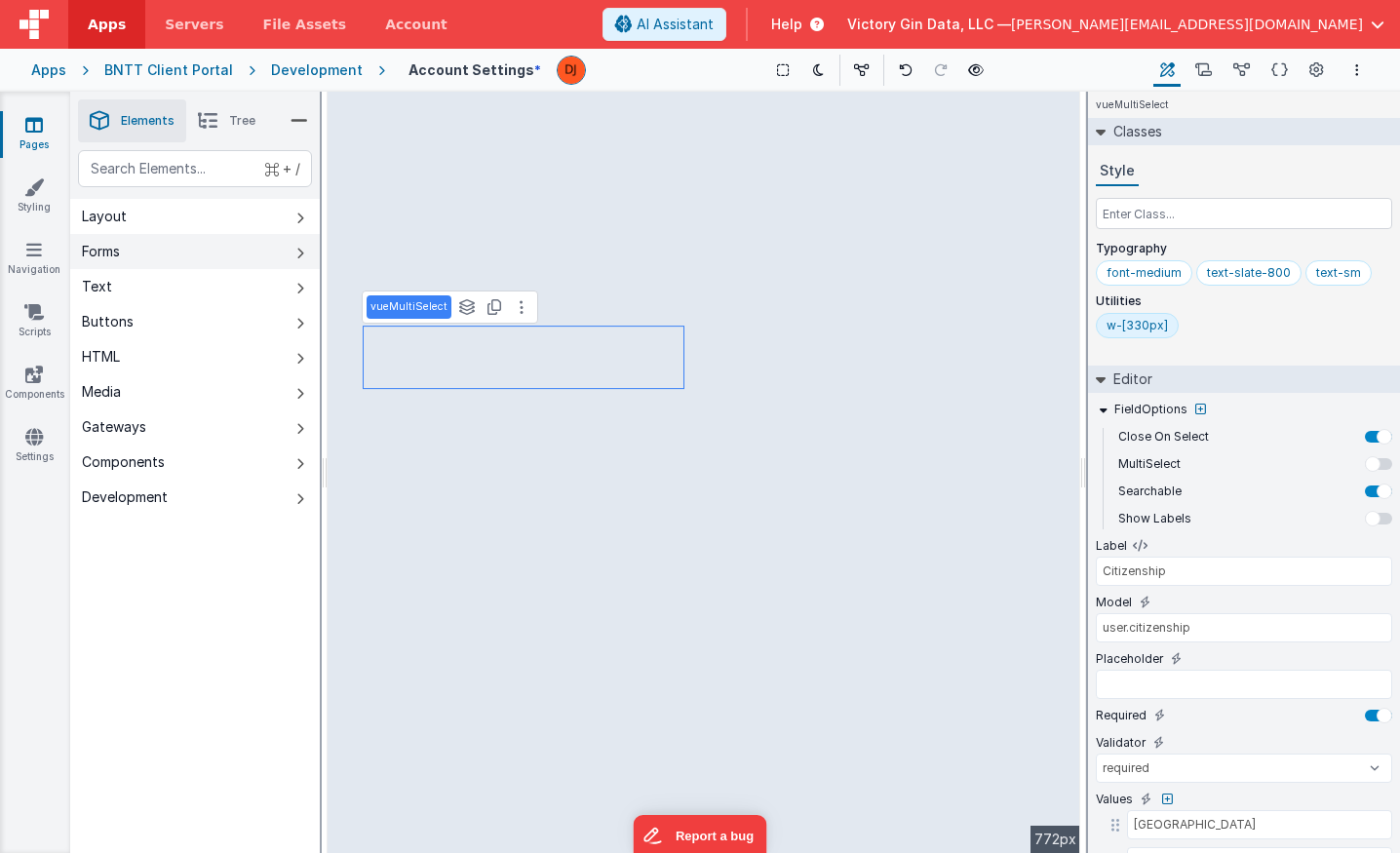
click at [117, 255] on div "Forms" at bounding box center [101, 251] width 38 height 20
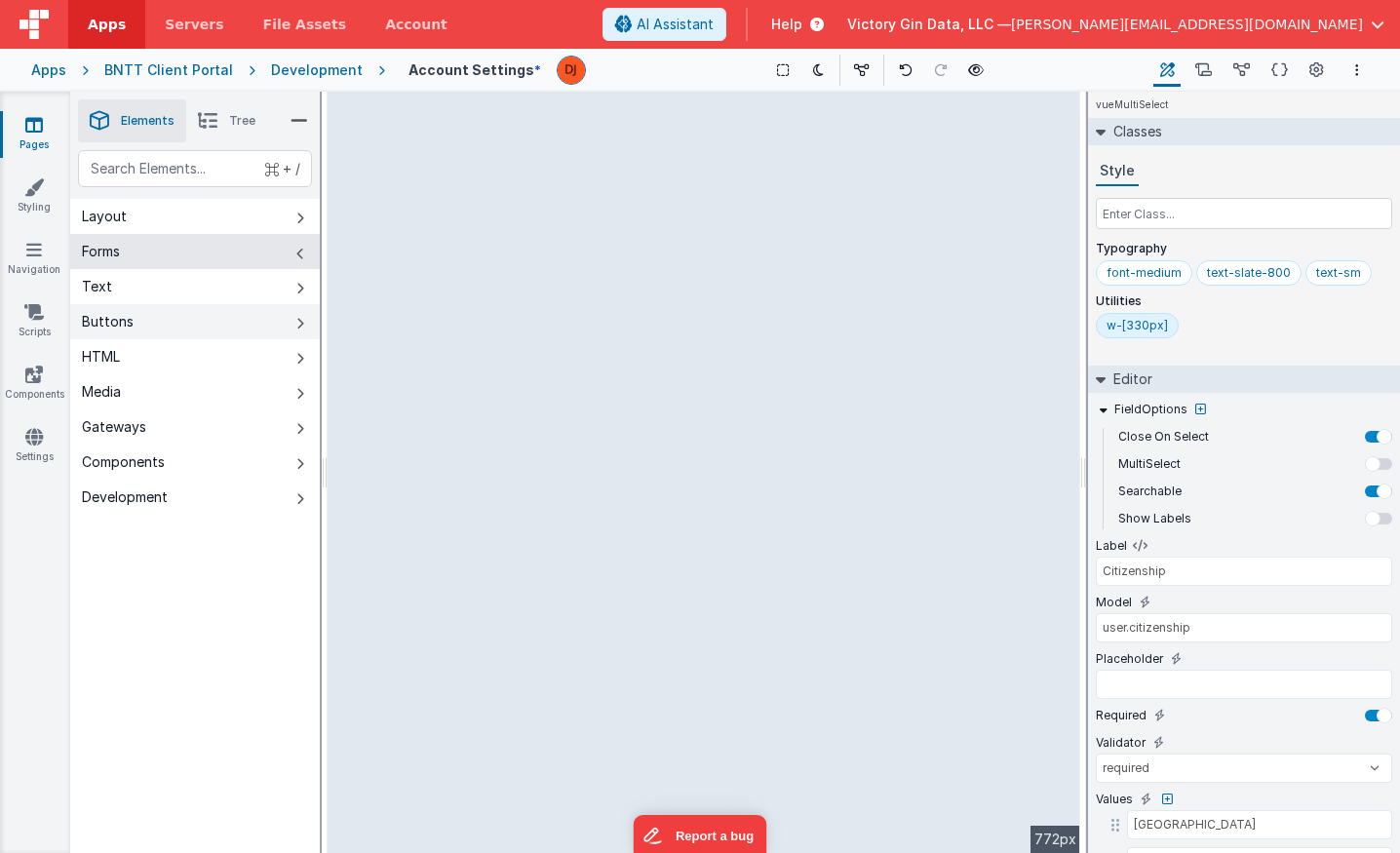
click at [183, 305] on button "Buttons" at bounding box center [195, 321] width 249 height 35
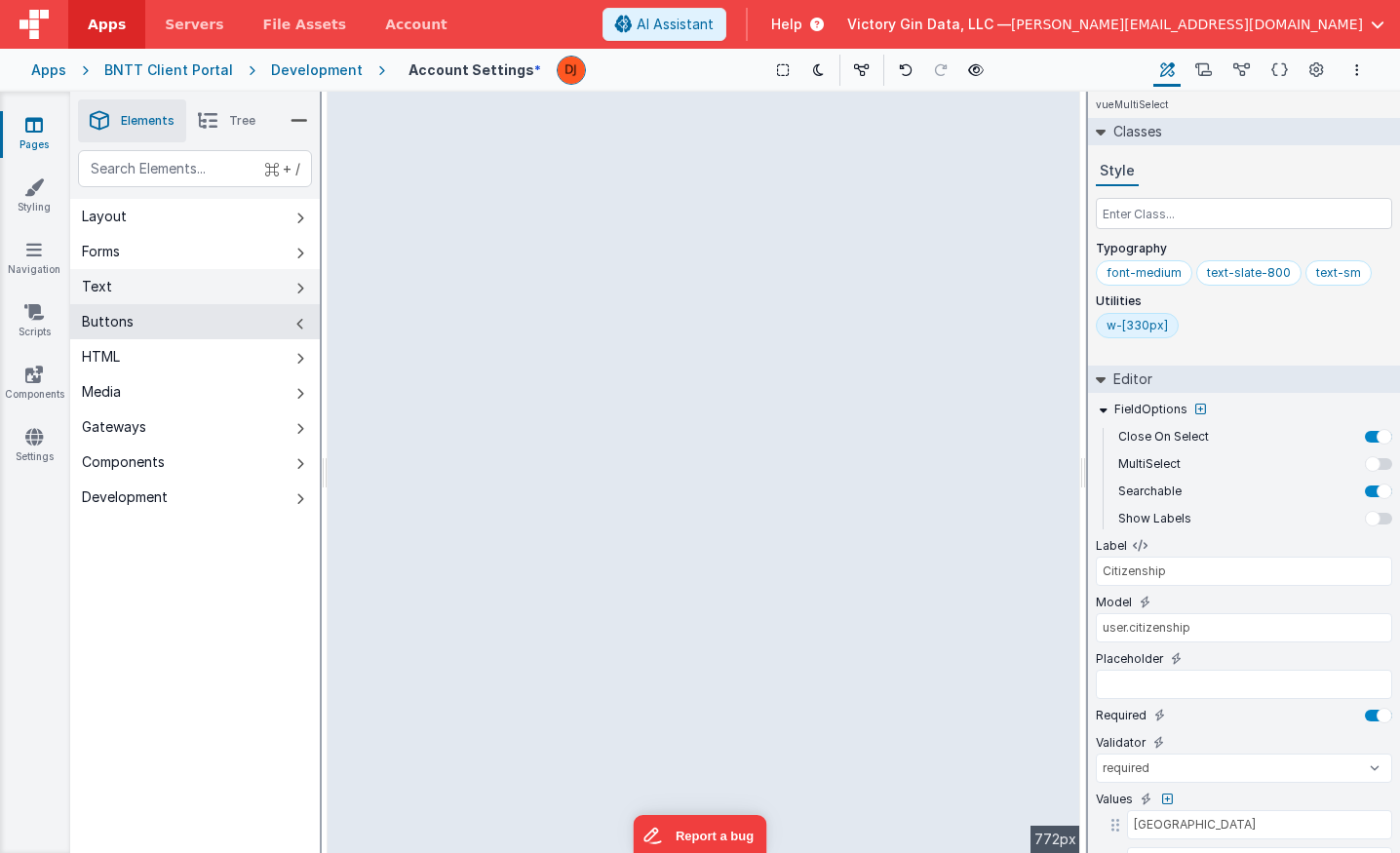
click at [177, 280] on button "Text" at bounding box center [195, 286] width 249 height 35
click at [181, 311] on button "Buttons" at bounding box center [195, 321] width 249 height 35
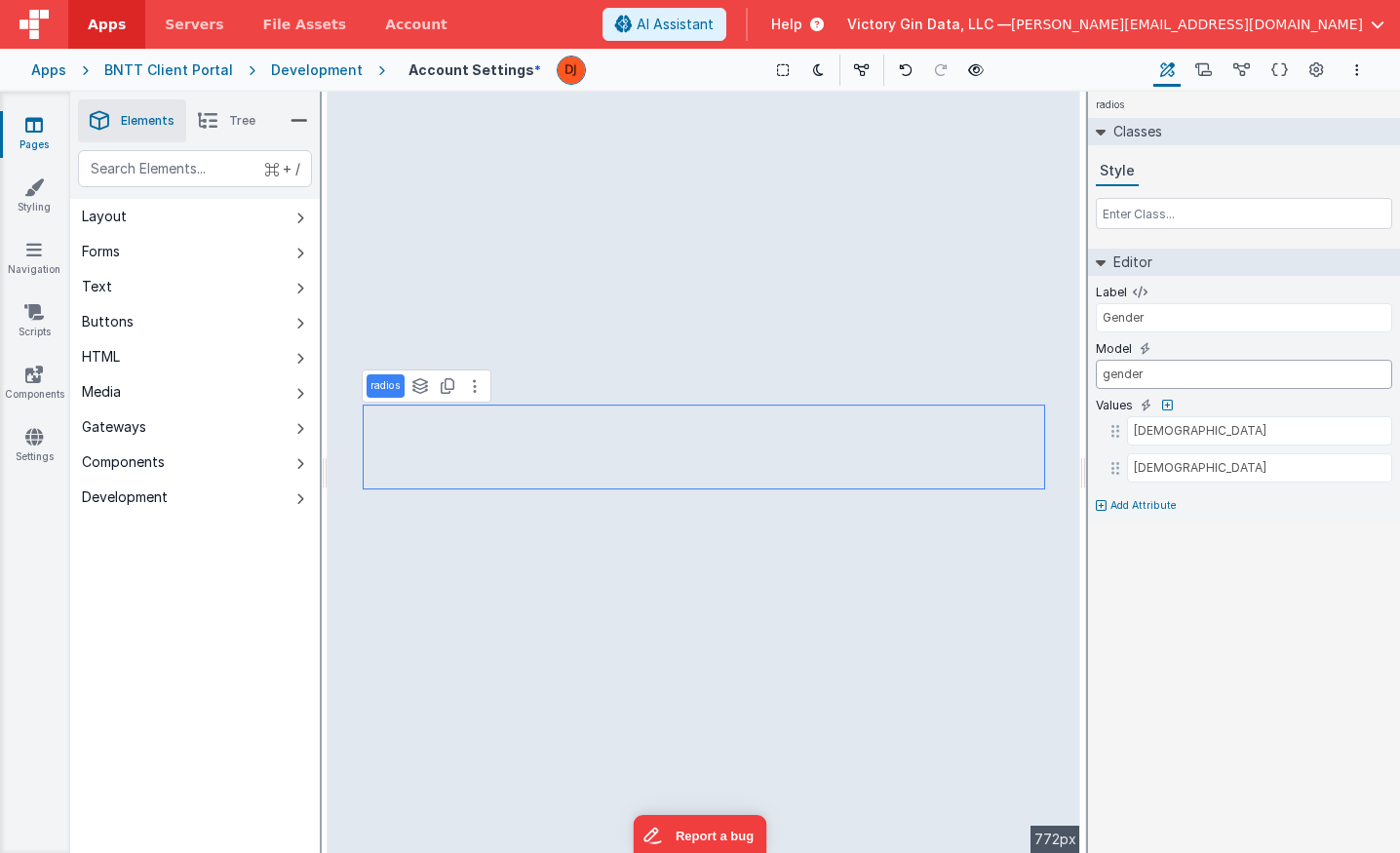
click at [1170, 375] on input "gender" at bounding box center [1243, 373] width 296 height 29
type input "user.gender"
select select "required"
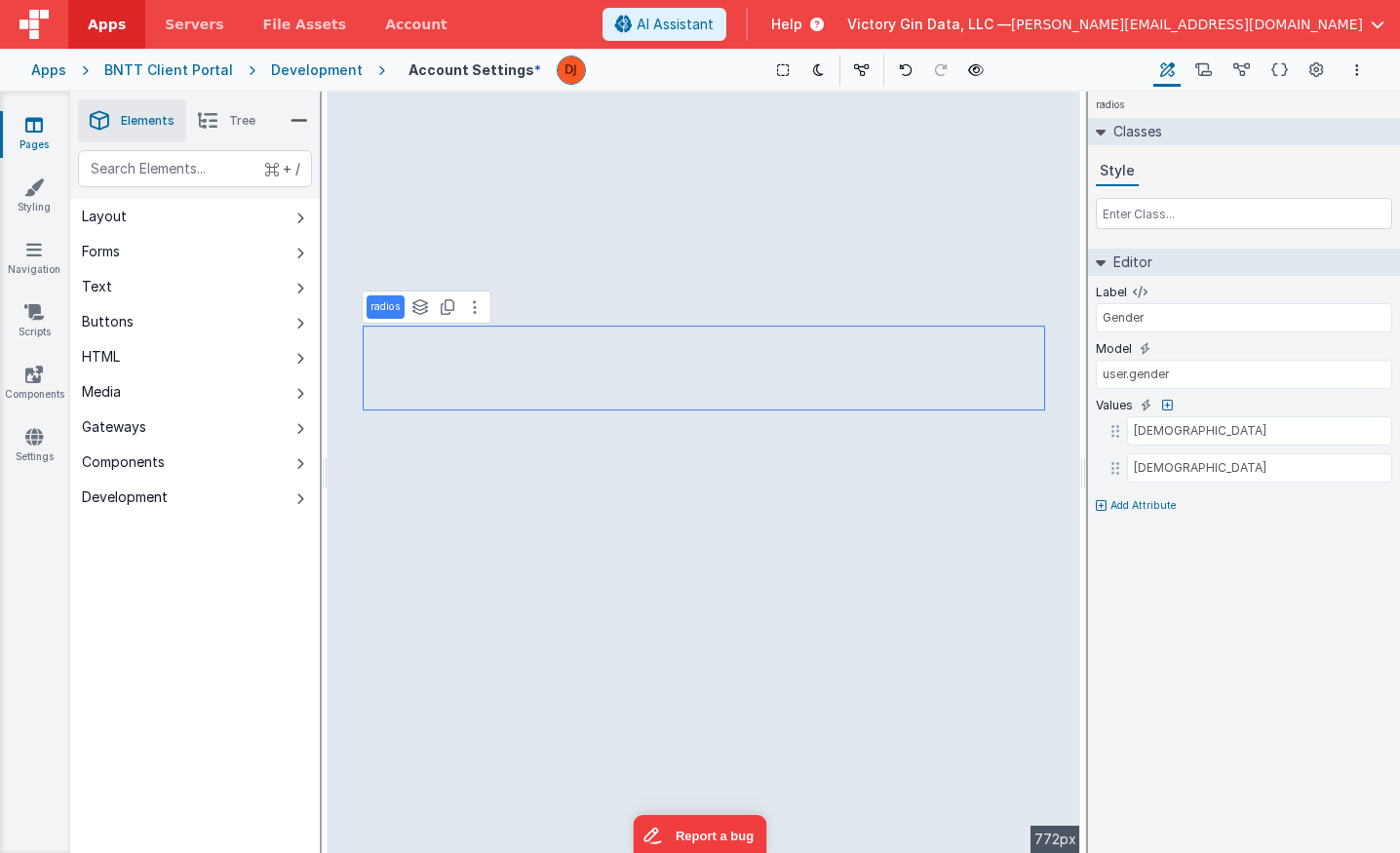
select select "required"
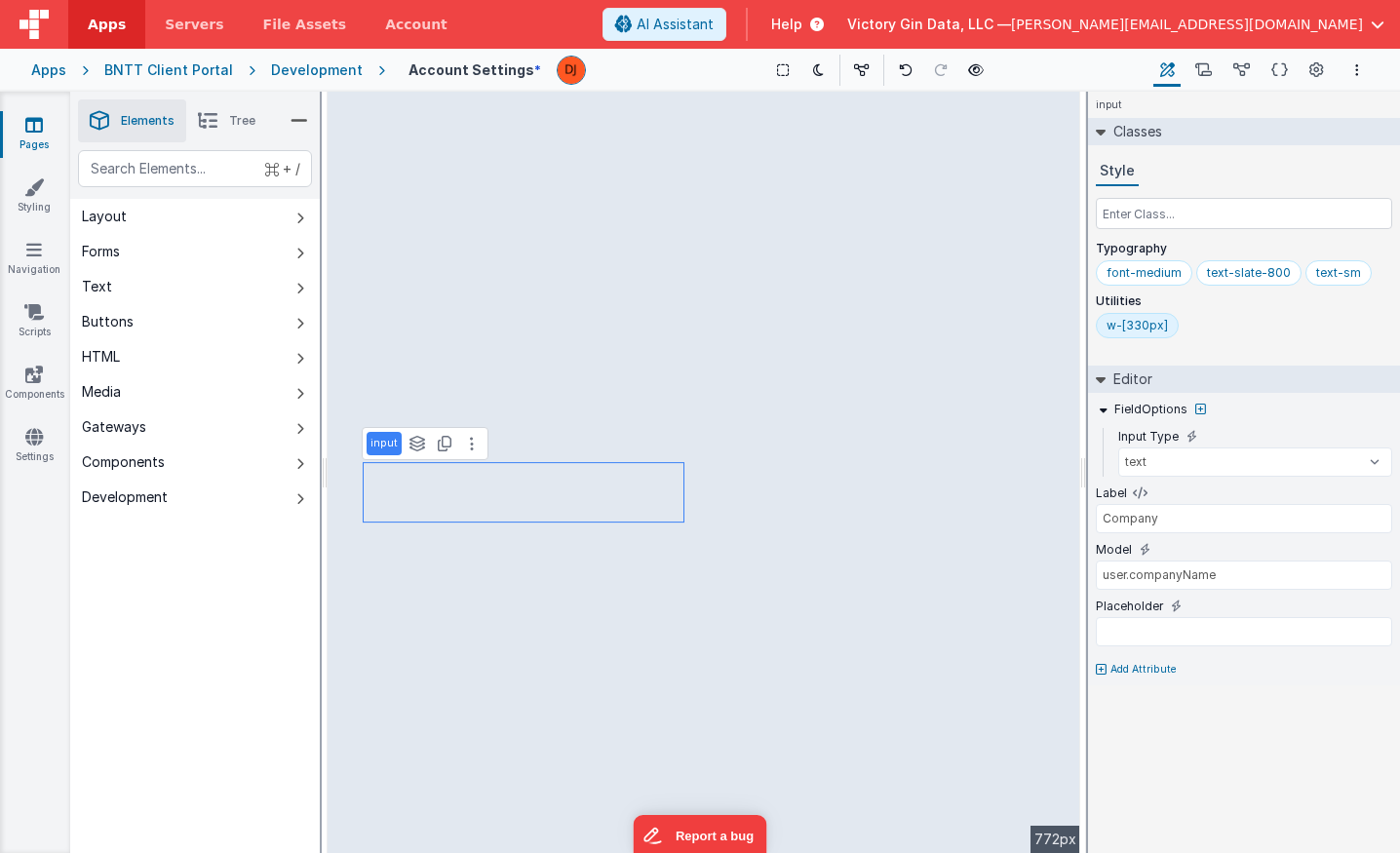
select select "required"
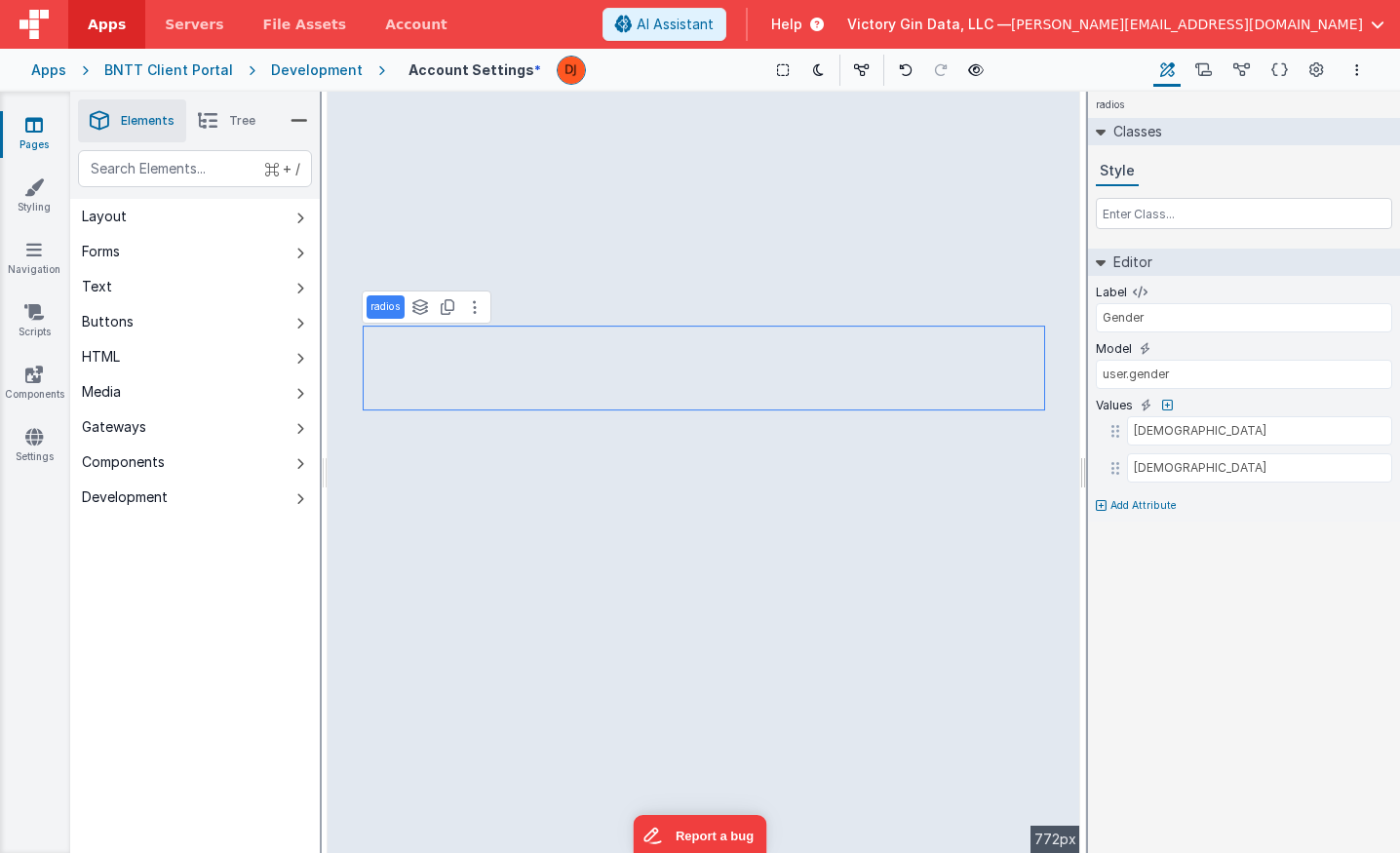
select select "required"
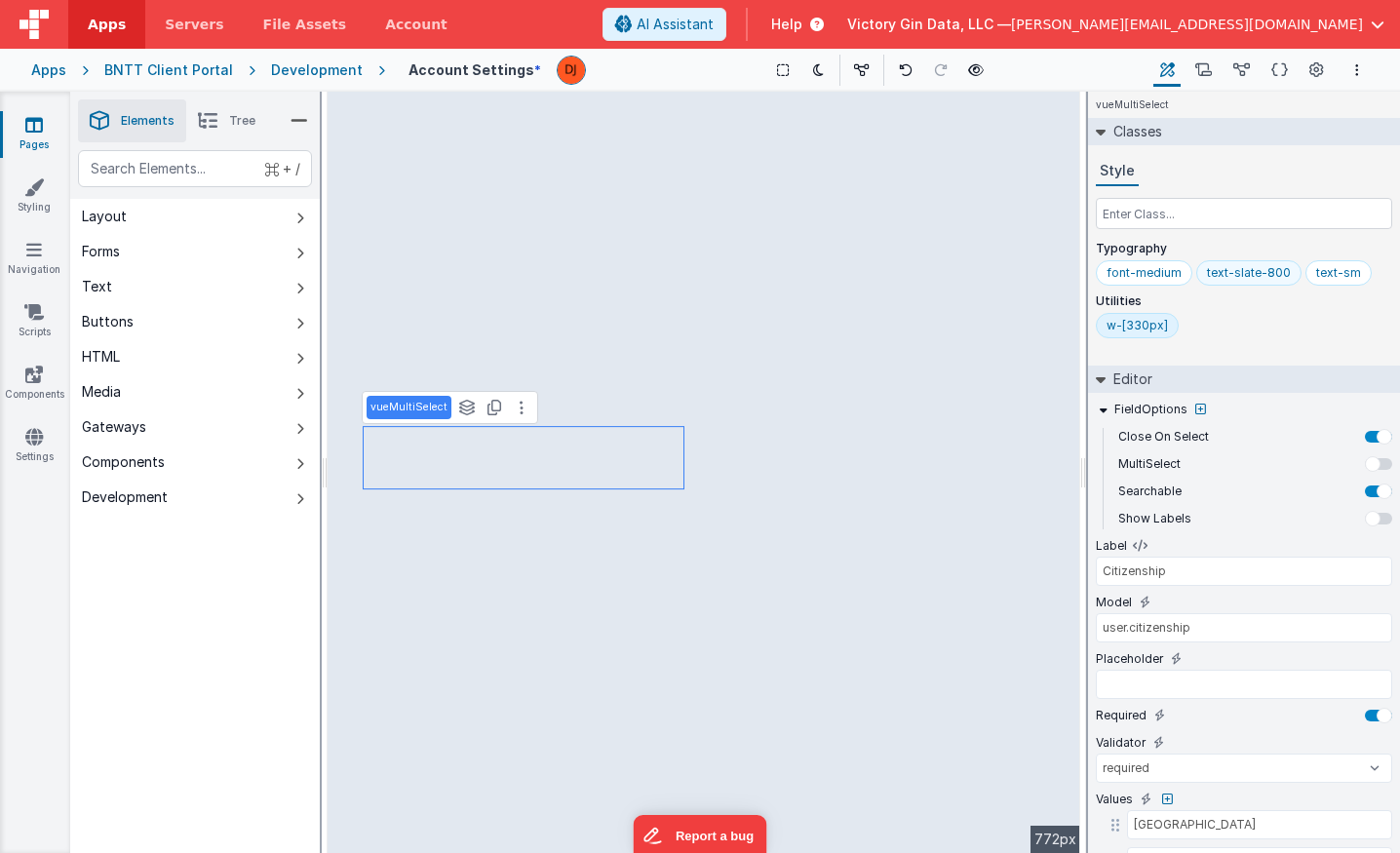
click at [1266, 268] on div "text-slate-800" at bounding box center [1248, 273] width 84 height 16
click at [1266, 268] on input "text-slate-800" at bounding box center [1245, 273] width 78 height 21
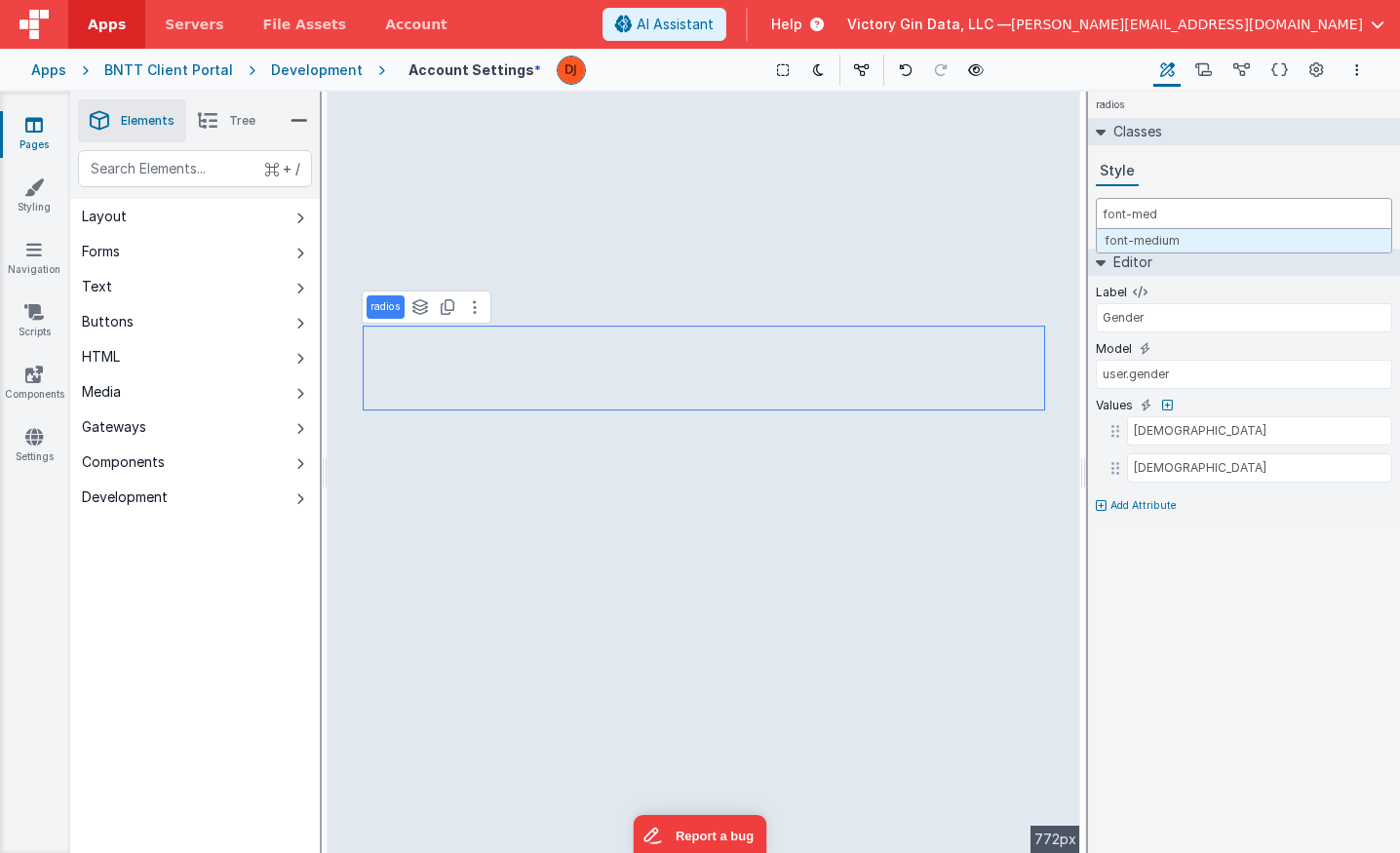
type input "font-med"
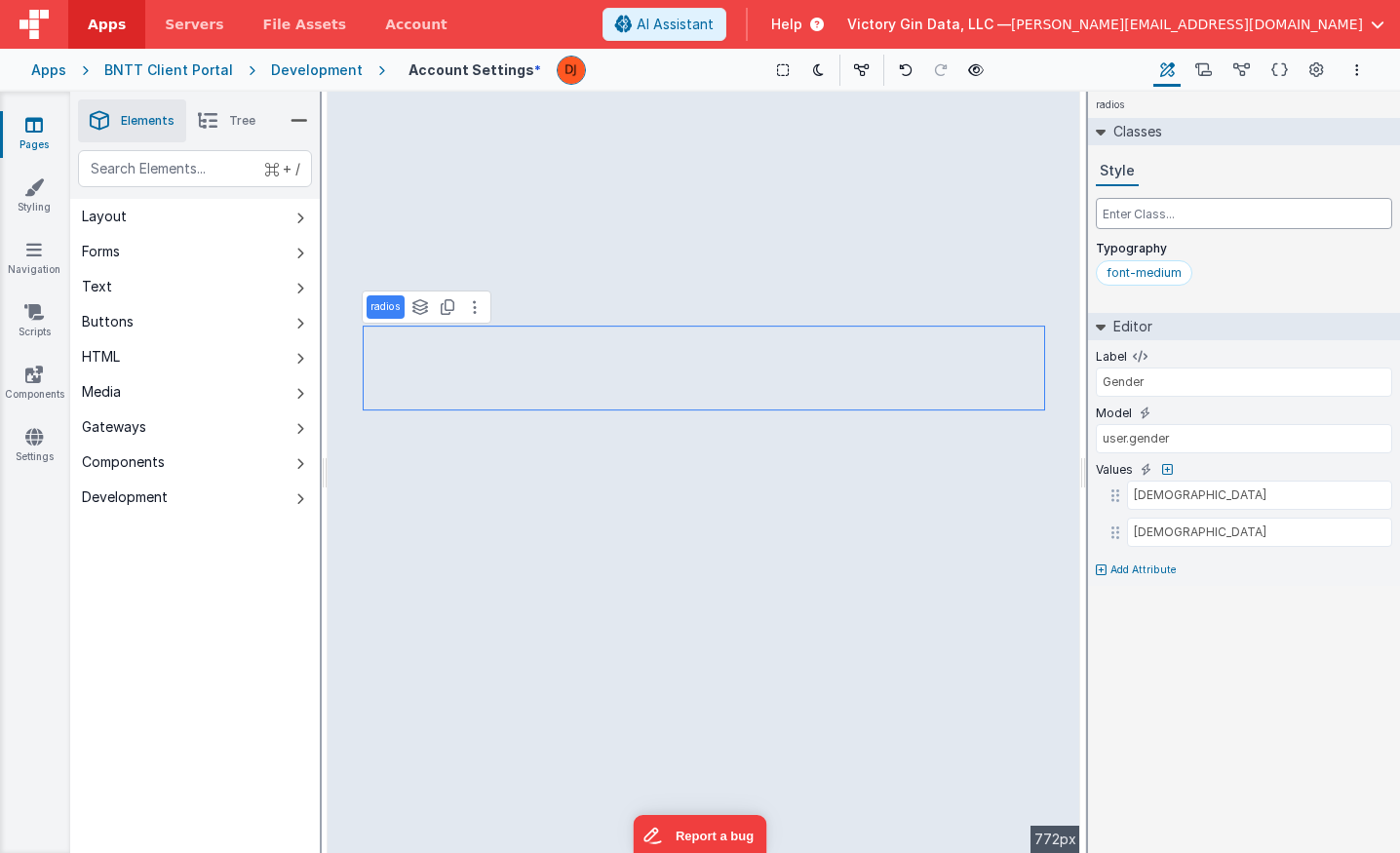
type input "v"
paste input "text-slate-800"
type input "text-slate-800"
select select "required"
click at [1221, 221] on input "text" at bounding box center [1243, 213] width 296 height 31
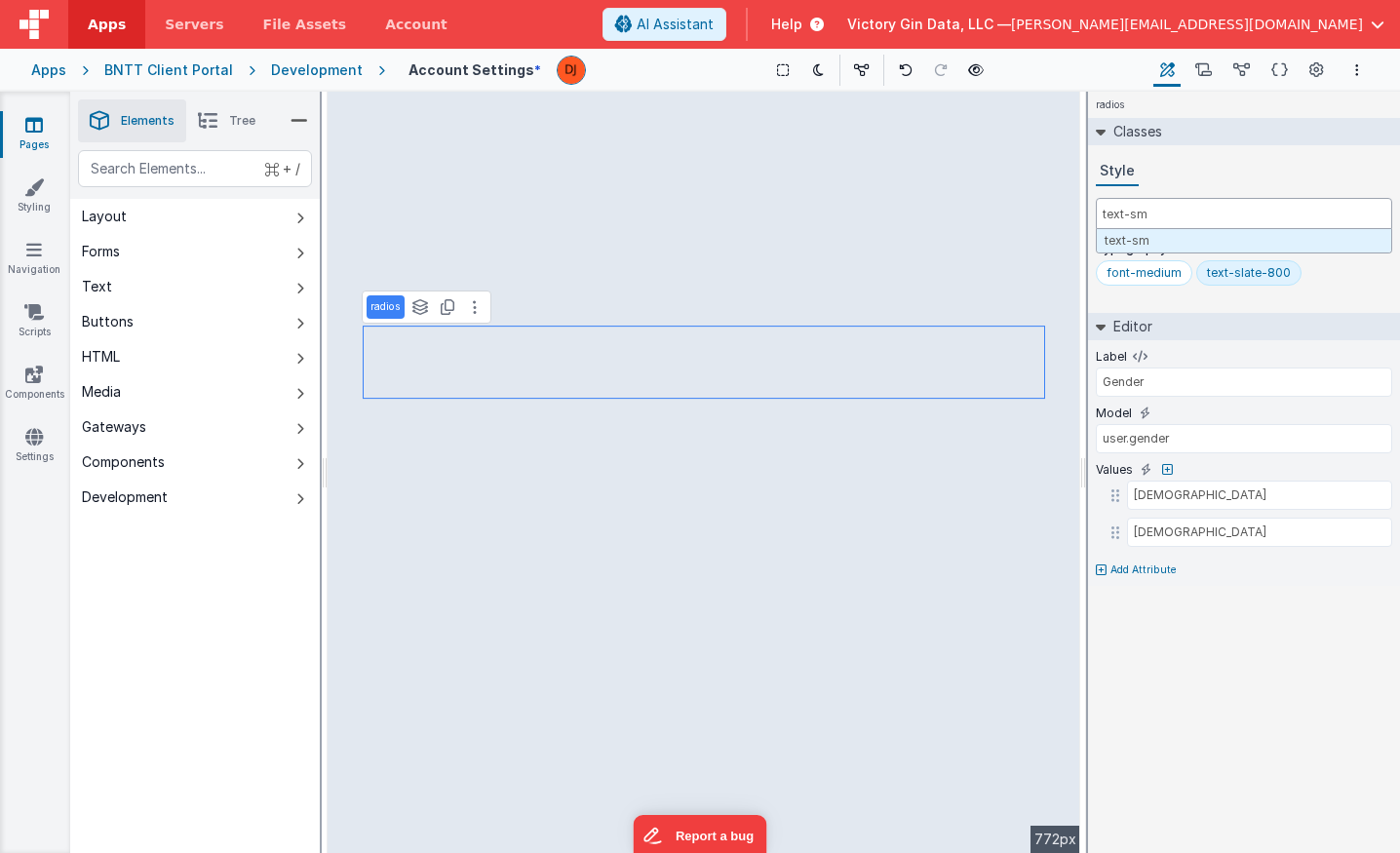
type input "text-sm"
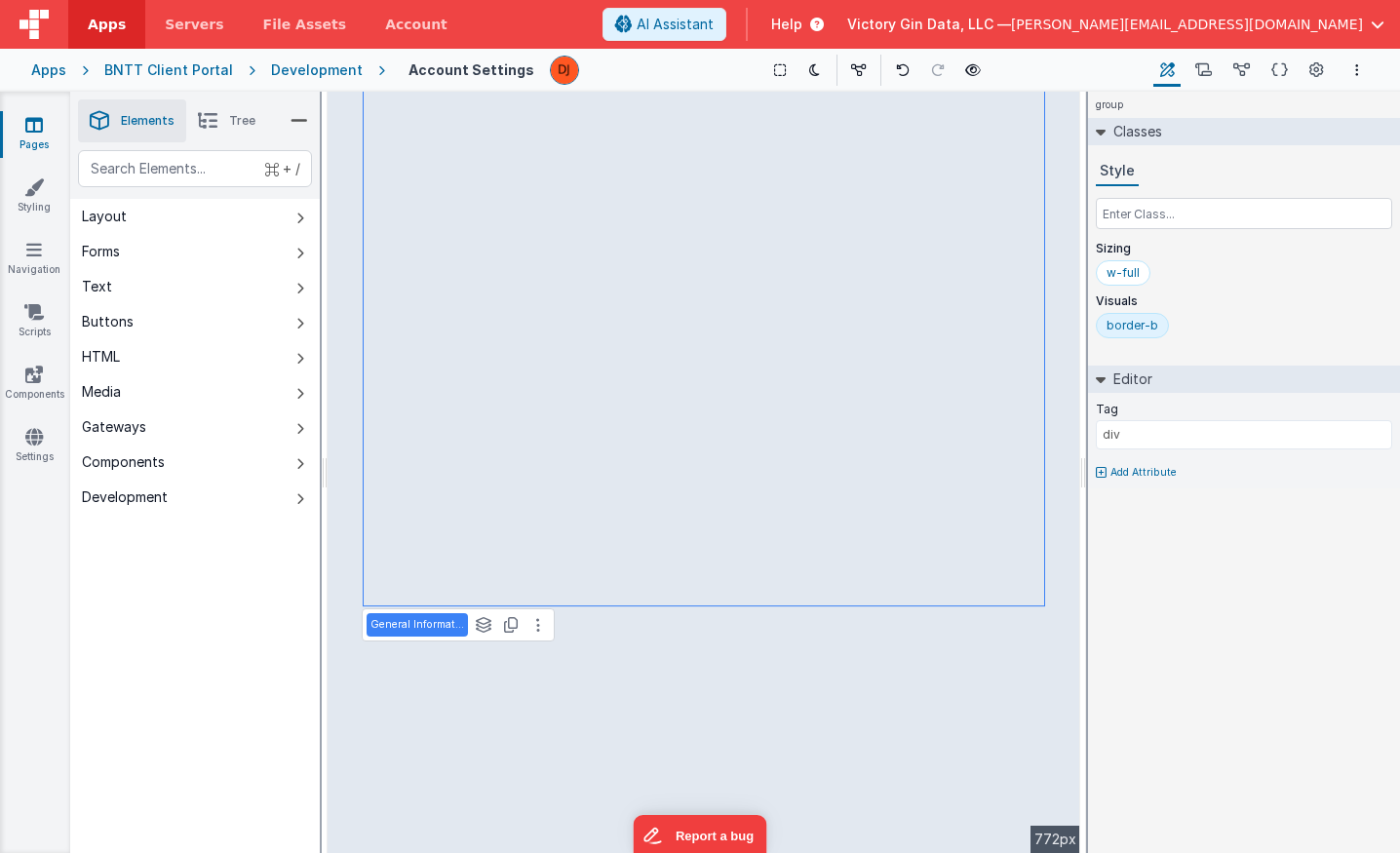
select select "required"
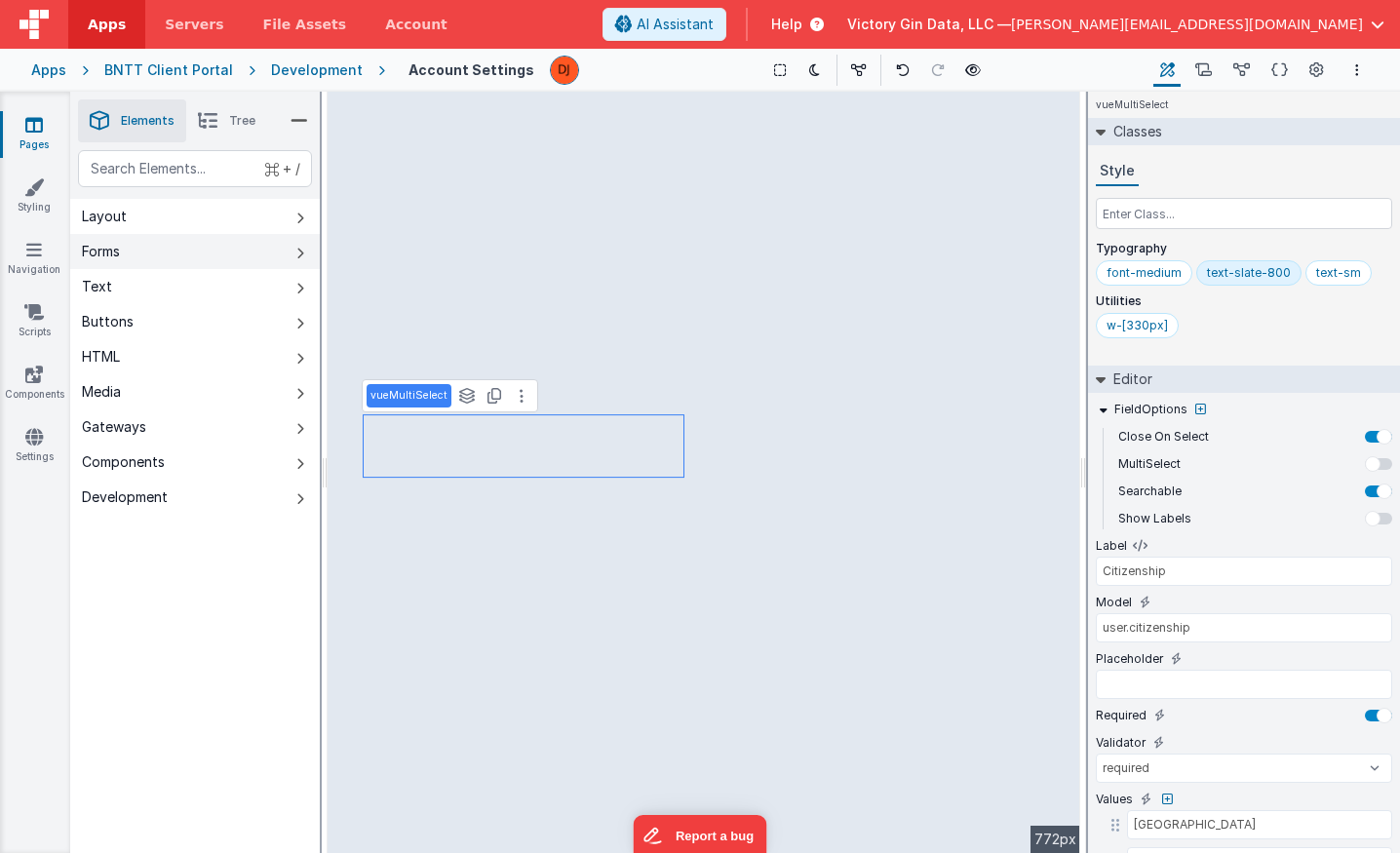
click at [208, 242] on button "Forms" at bounding box center [195, 250] width 249 height 35
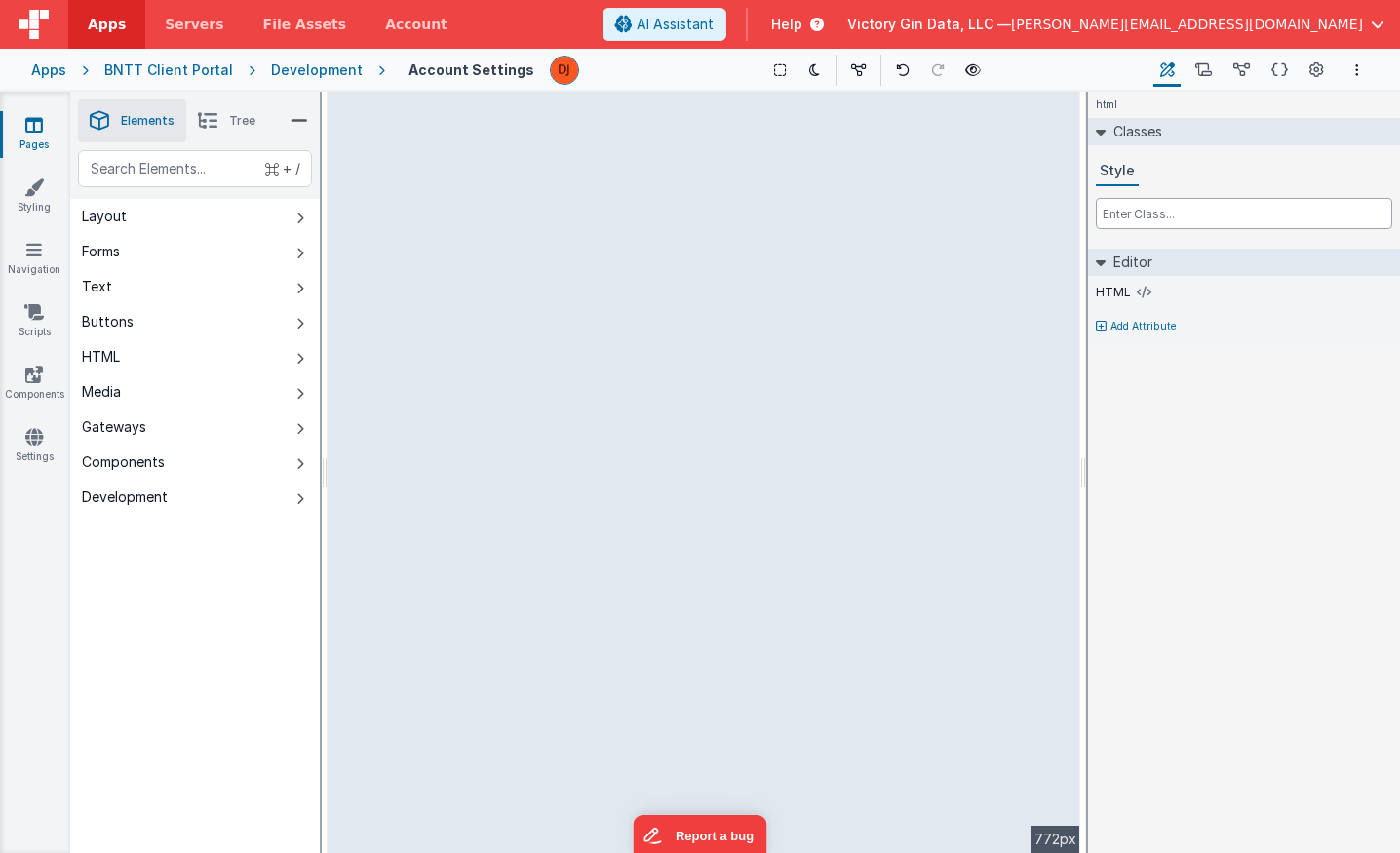
click at [286, 115] on ul "Elements Tree" at bounding box center [195, 121] width 249 height 59
click at [291, 115] on icon at bounding box center [299, 120] width 18 height 27
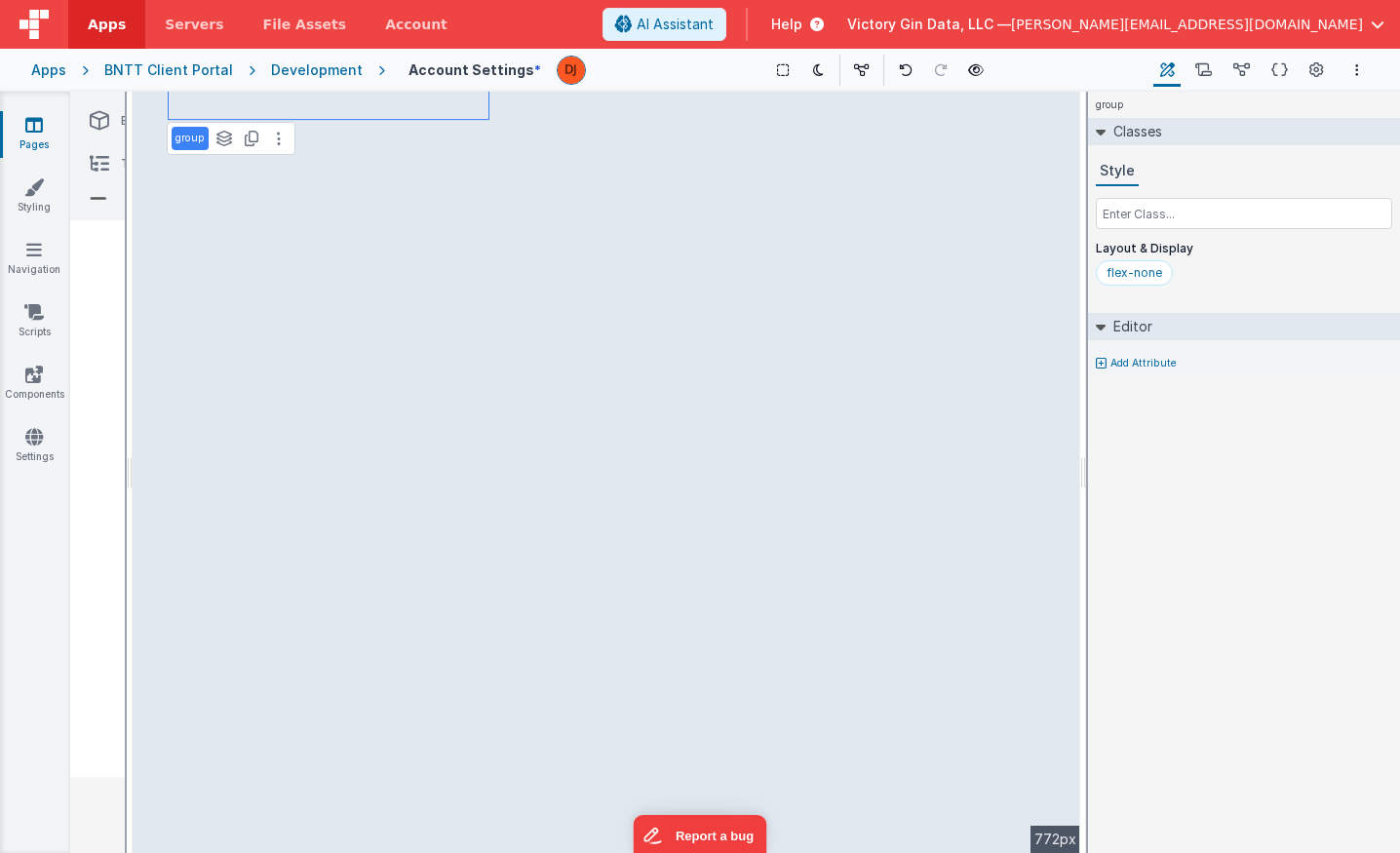
select select "required"
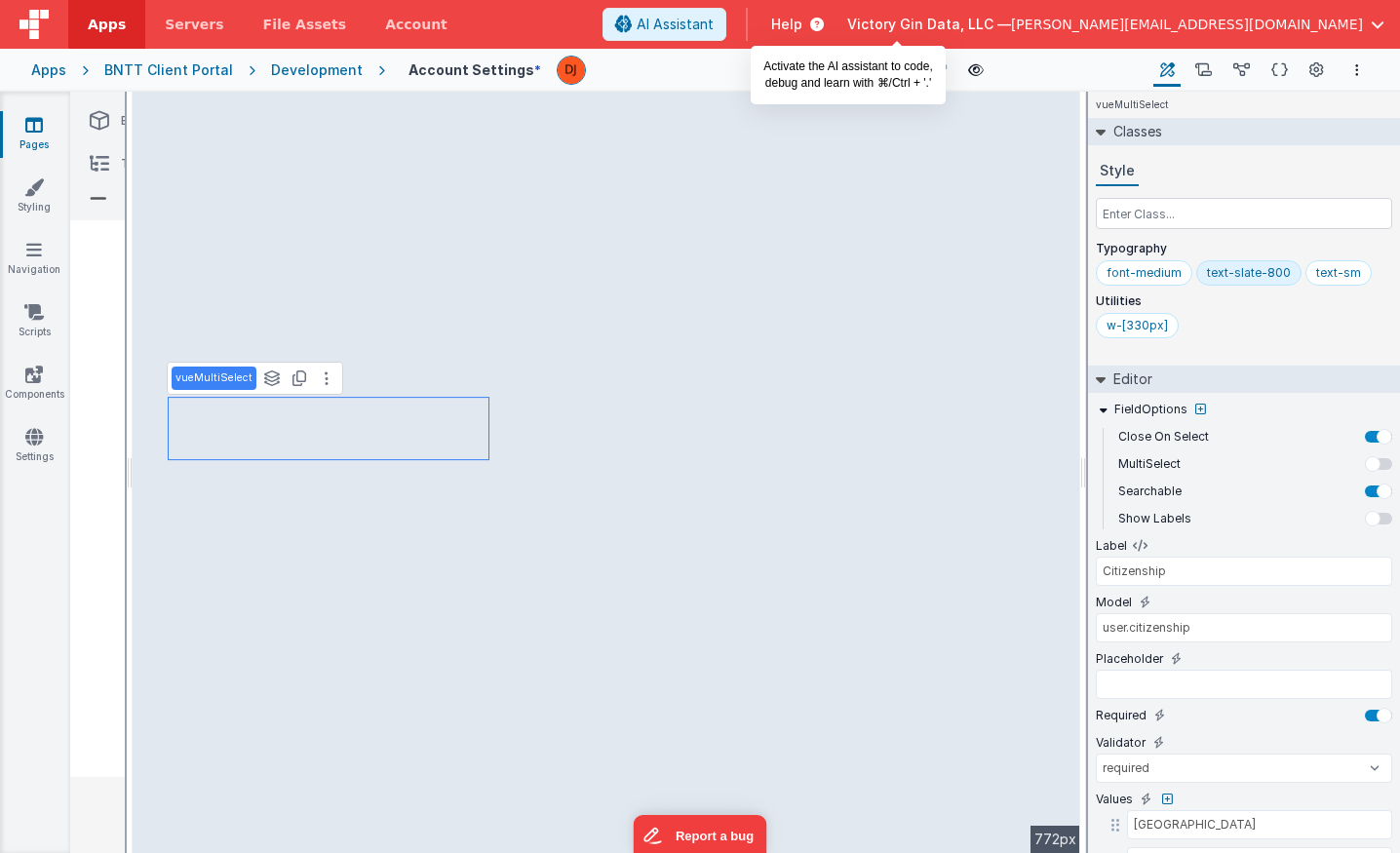
click at [713, 21] on span "AI Assistant" at bounding box center [675, 25] width 77 height 20
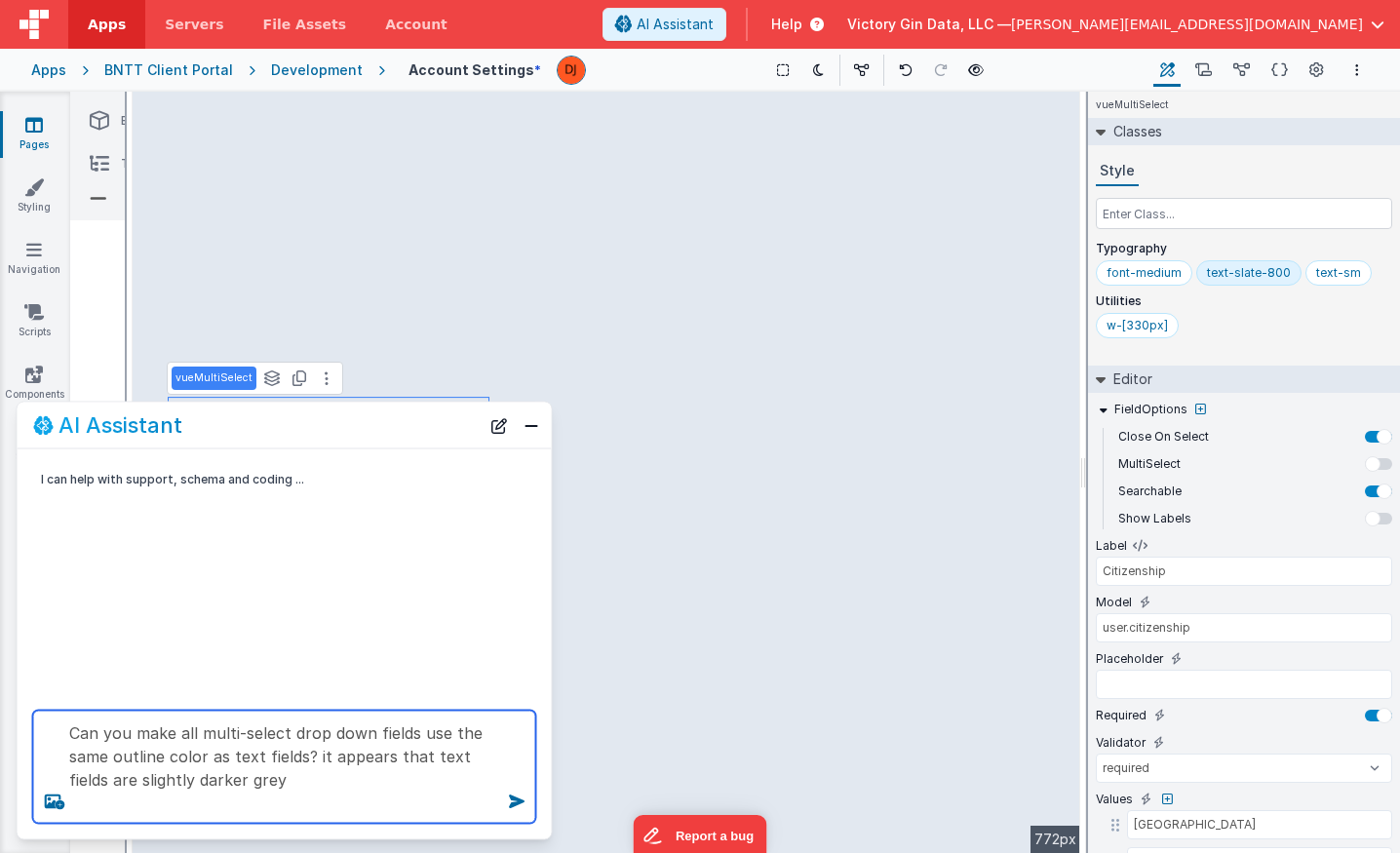
type textarea "Can you make all multi-select drop down fields use the same outline color as te…"
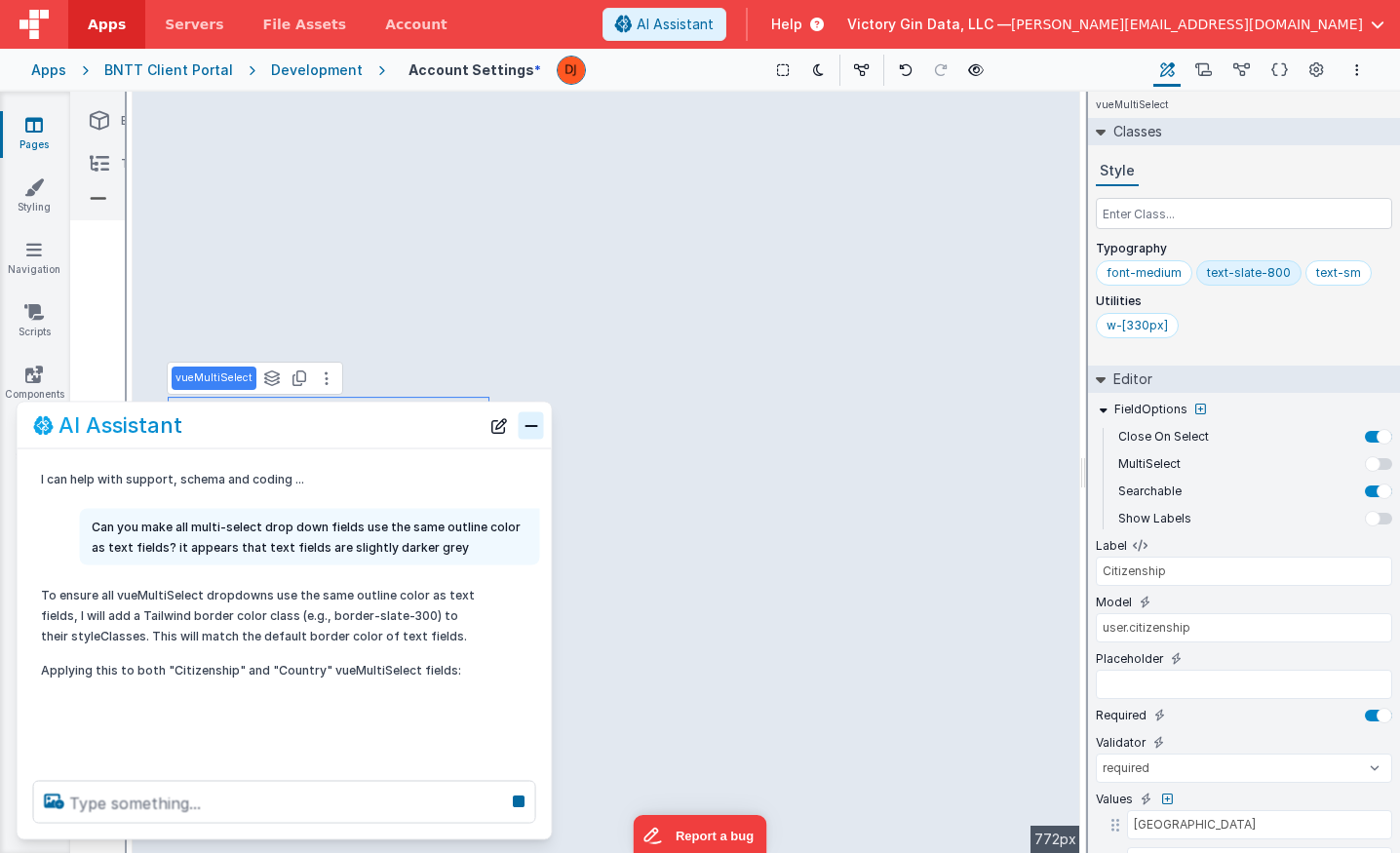
click at [529, 422] on button "Close" at bounding box center [531, 424] width 25 height 27
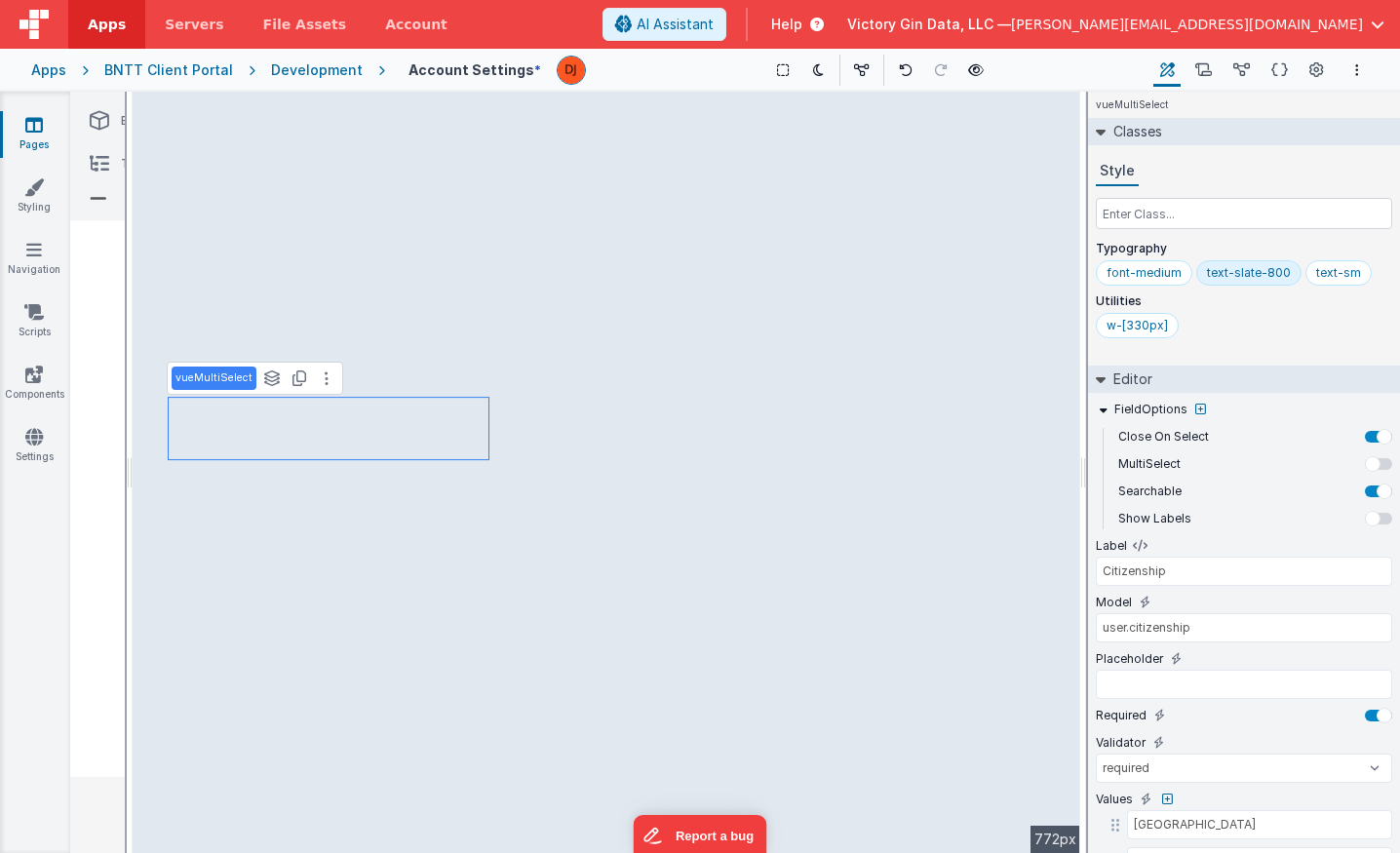
scroll to position [0, 0]
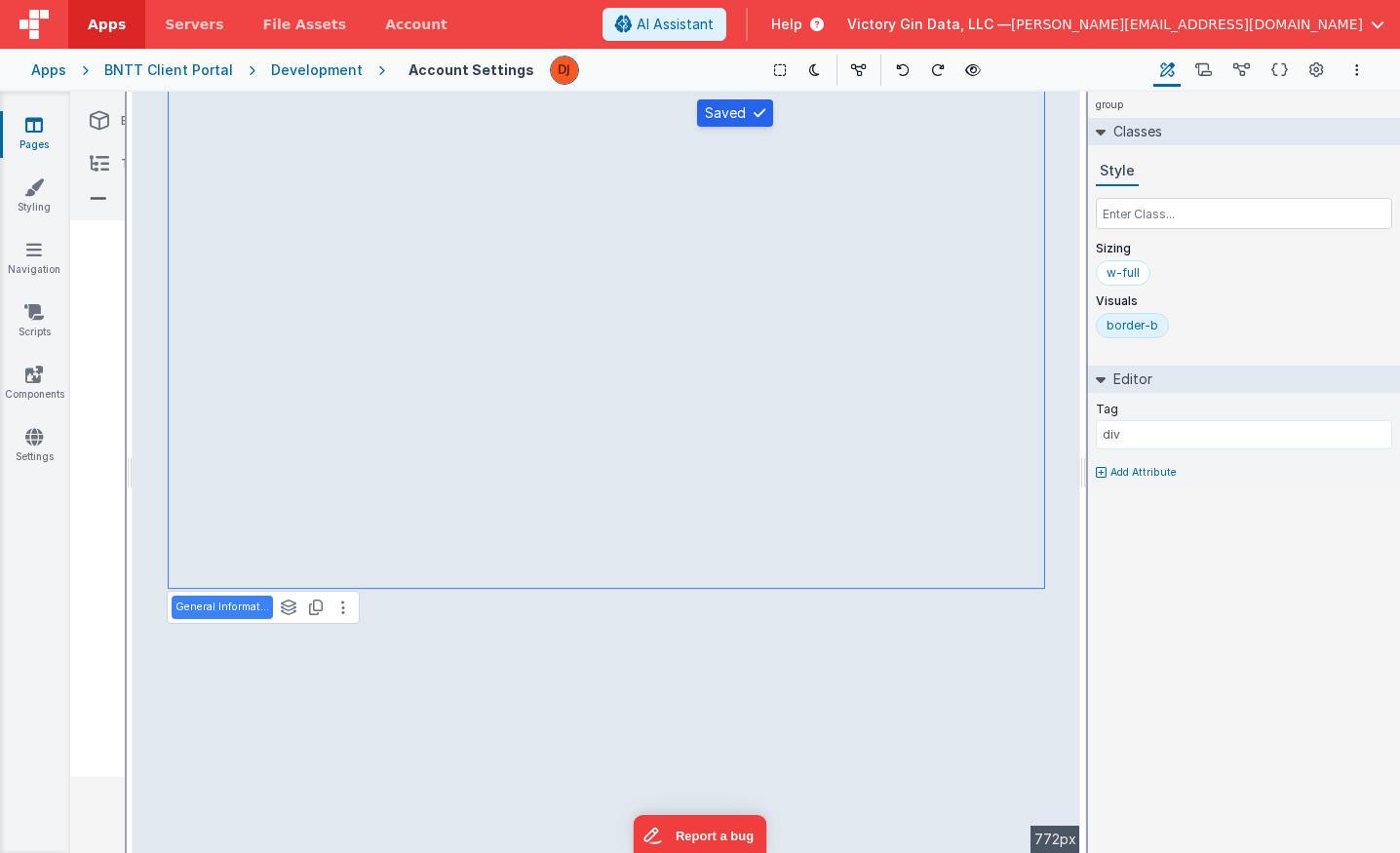
select select "required"
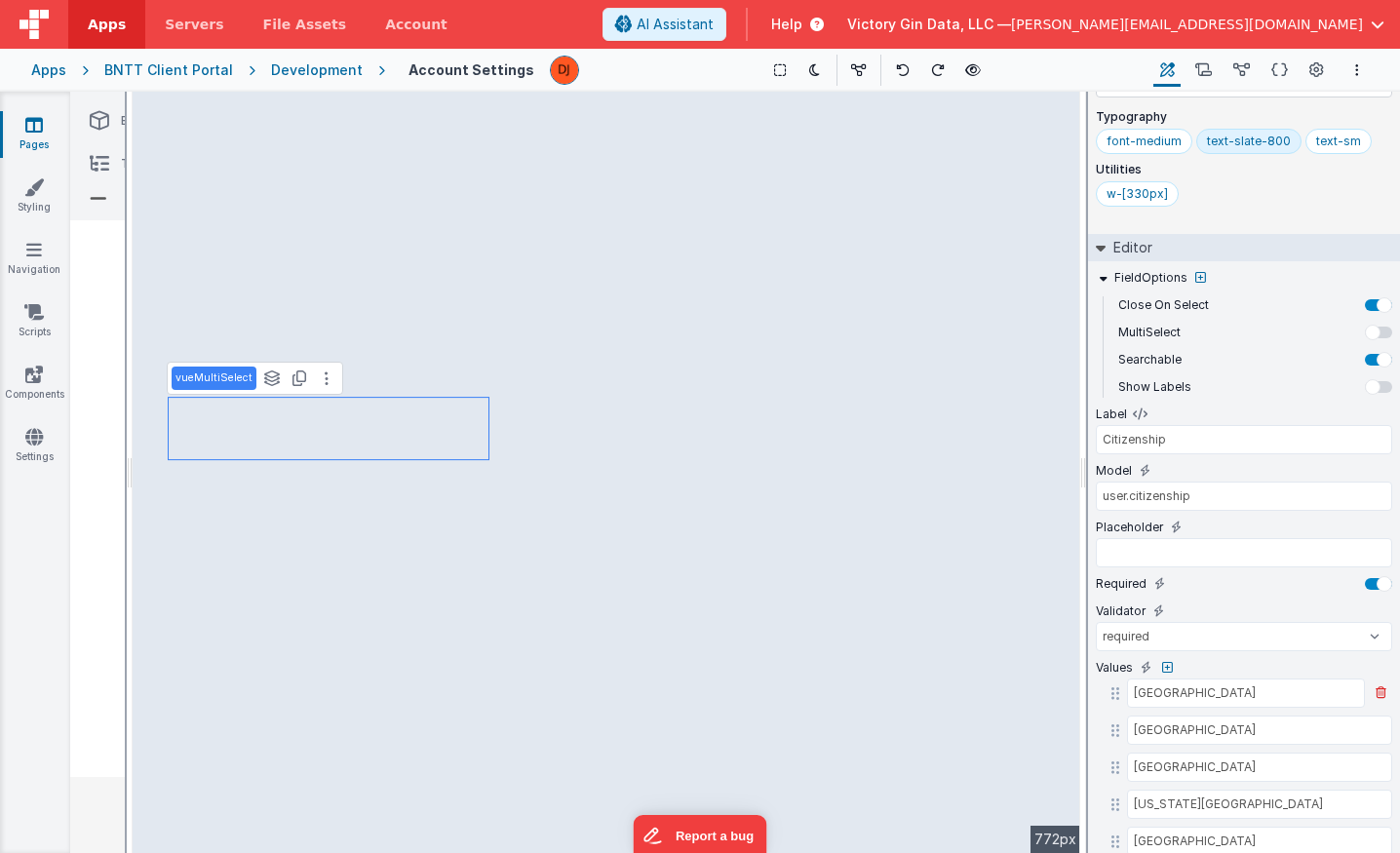
scroll to position [143, 0]
